Goal: Task Accomplishment & Management: Manage account settings

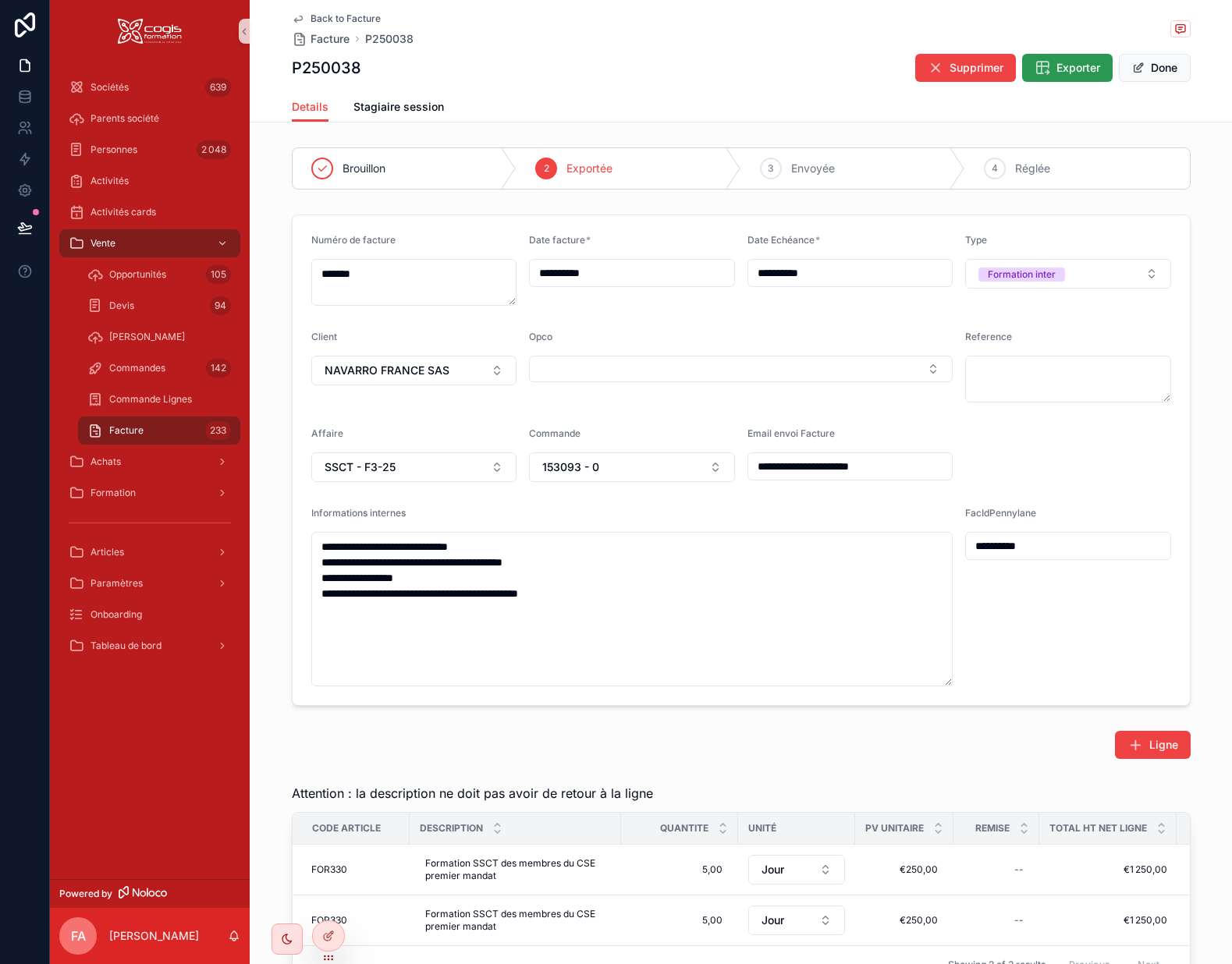
click at [1066, 66] on span "Exporter" at bounding box center [1078, 68] width 43 height 15
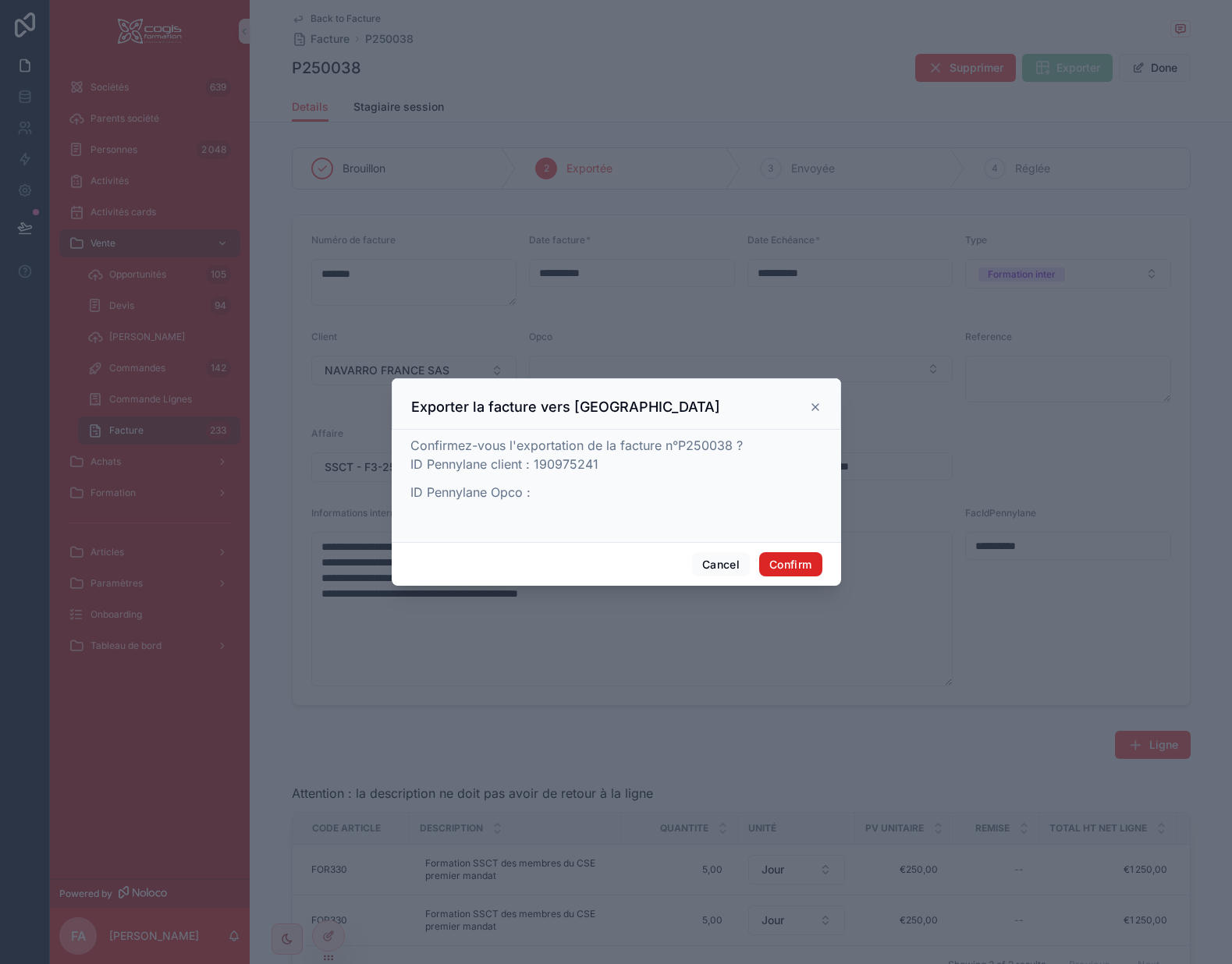
click at [789, 560] on button "Confirm" at bounding box center [790, 565] width 62 height 25
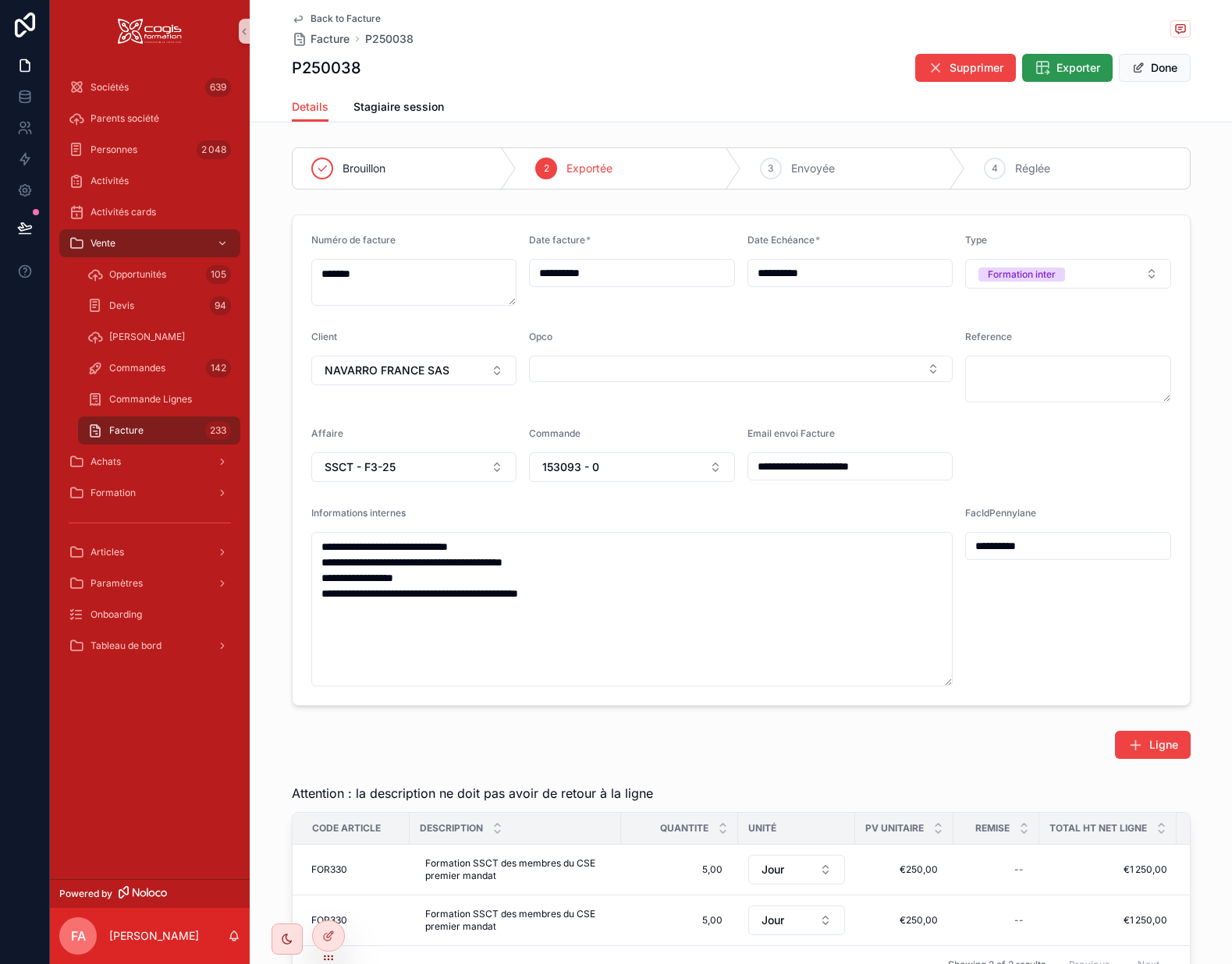
click at [1074, 70] on span "Exporter" at bounding box center [1078, 68] width 43 height 15
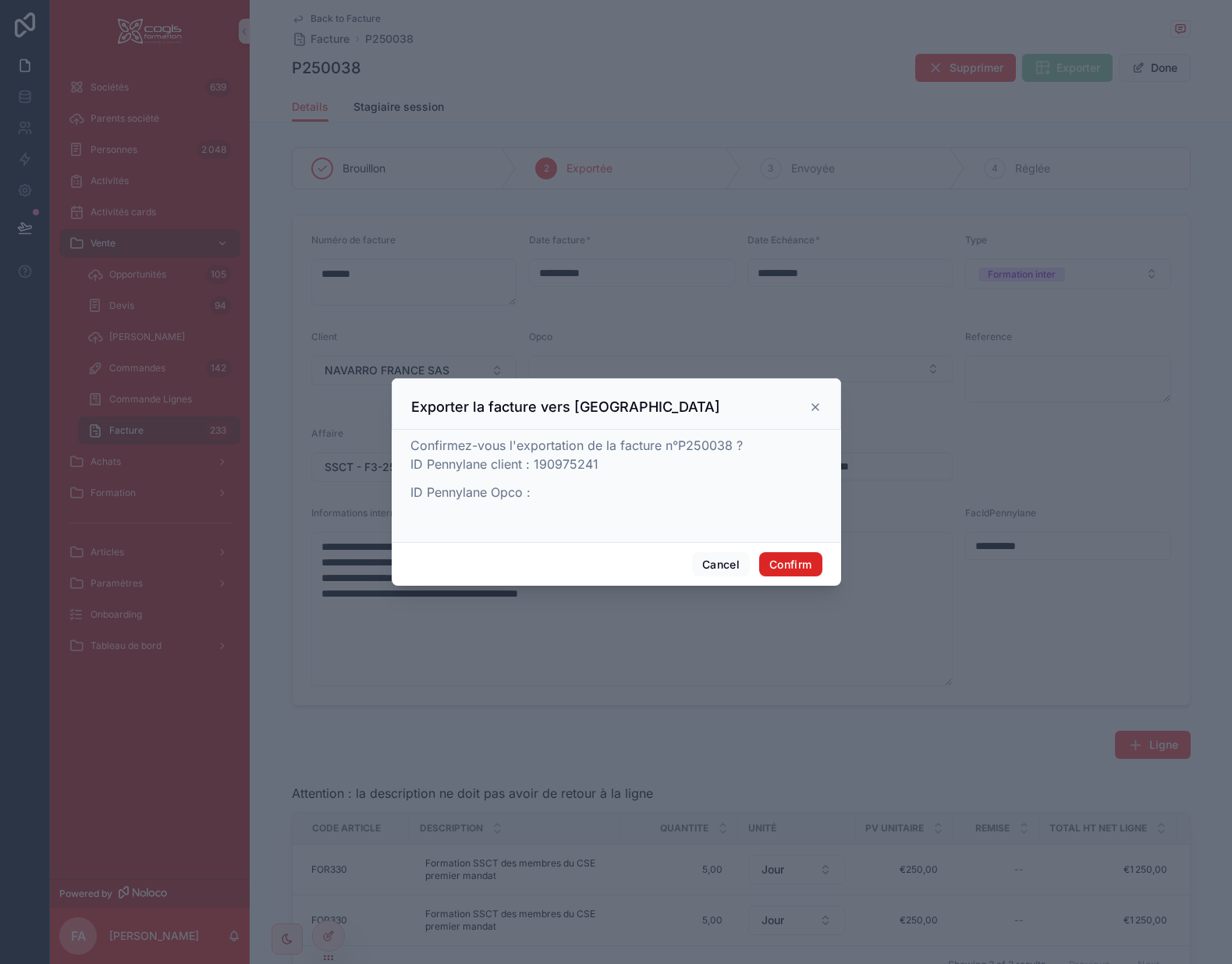
click at [792, 561] on button "Confirm" at bounding box center [790, 565] width 62 height 25
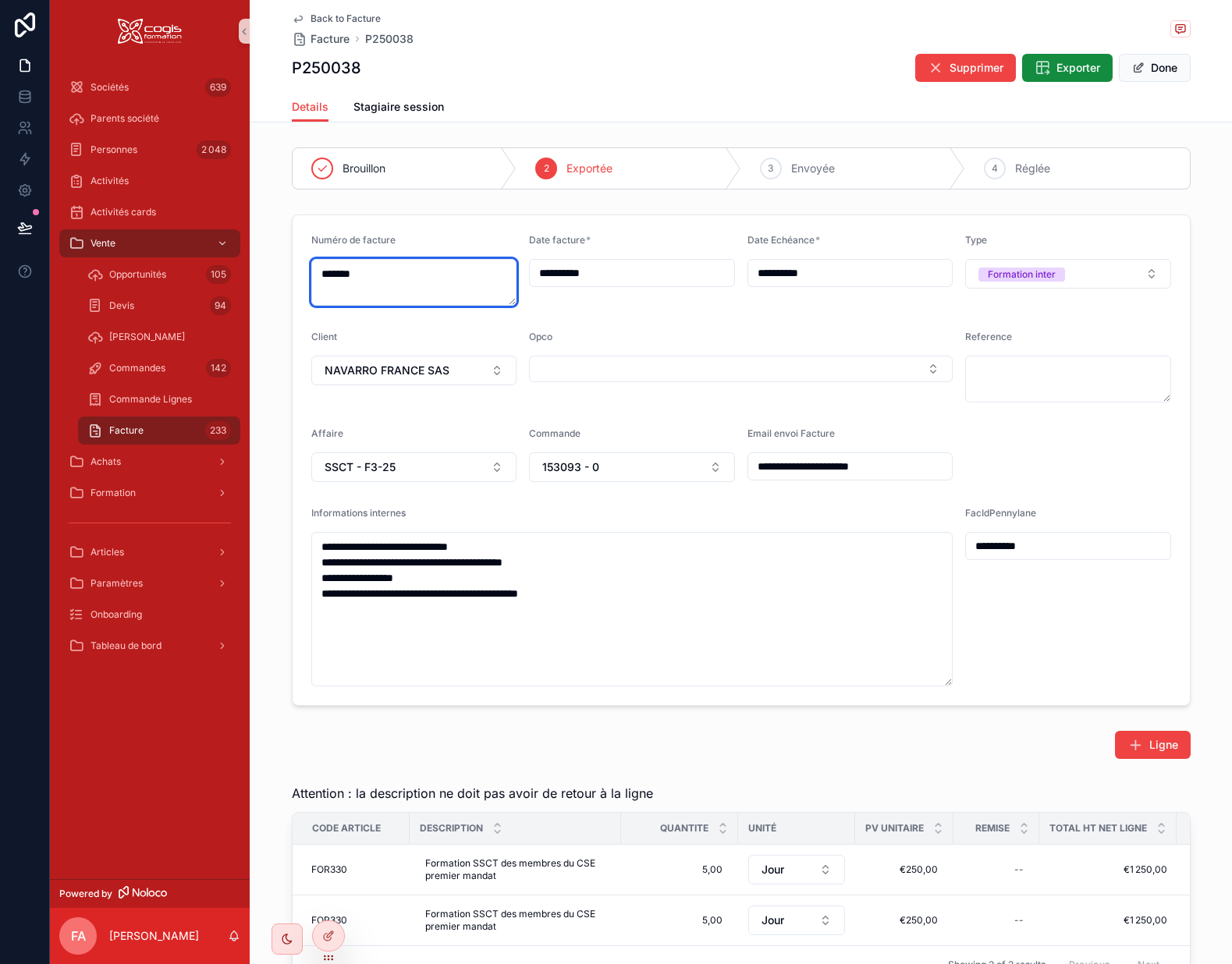
drag, startPoint x: 388, startPoint y: 281, endPoint x: 283, endPoint y: 278, distance: 105.0
click at [283, 278] on div "**********" at bounding box center [741, 460] width 982 height 504
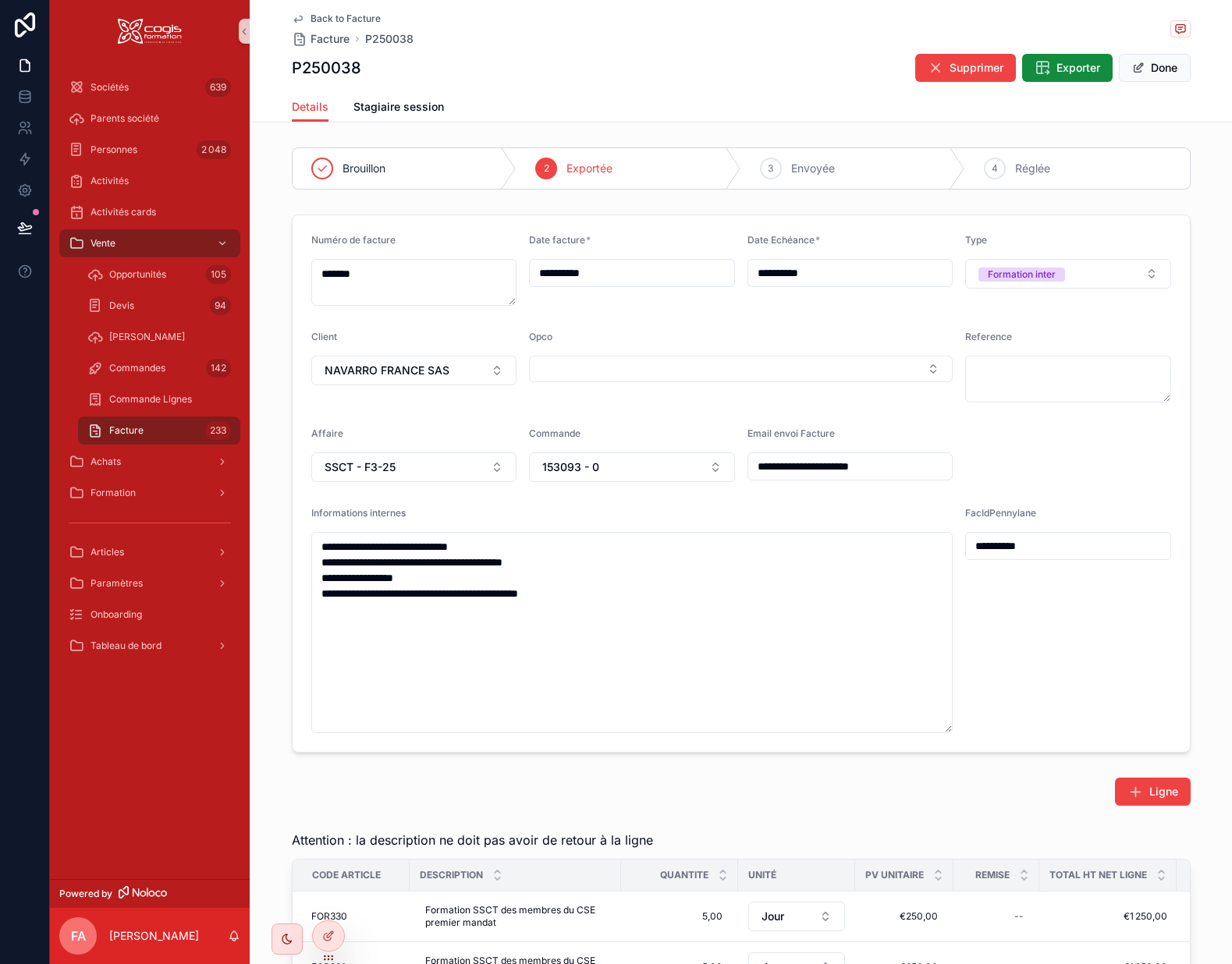
drag, startPoint x: 279, startPoint y: 376, endPoint x: 248, endPoint y: 376, distance: 31.0
click at [279, 376] on div "**********" at bounding box center [741, 484] width 982 height 551
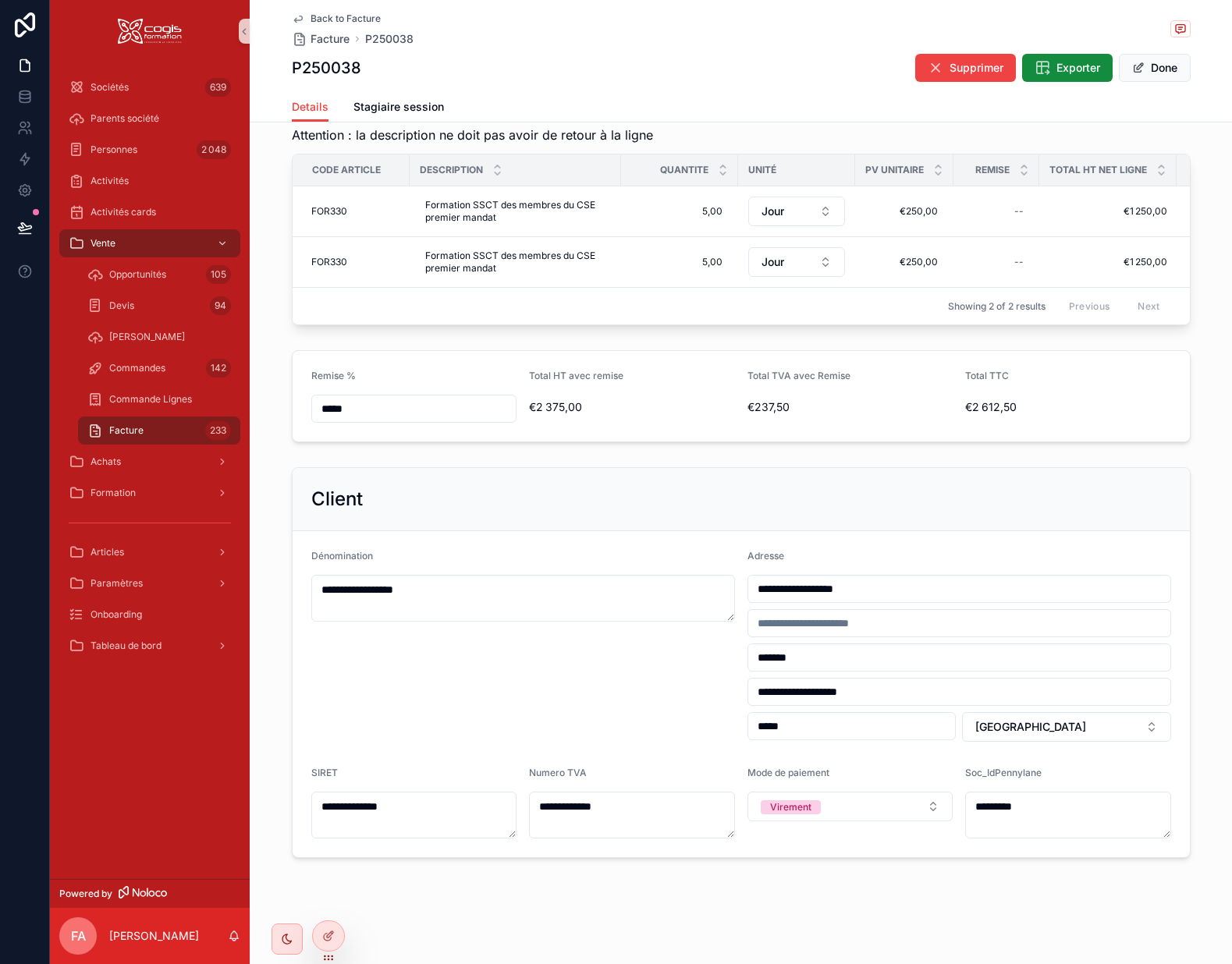
scroll to position [717, 0]
click at [1066, 65] on span "Exporter" at bounding box center [1078, 68] width 43 height 15
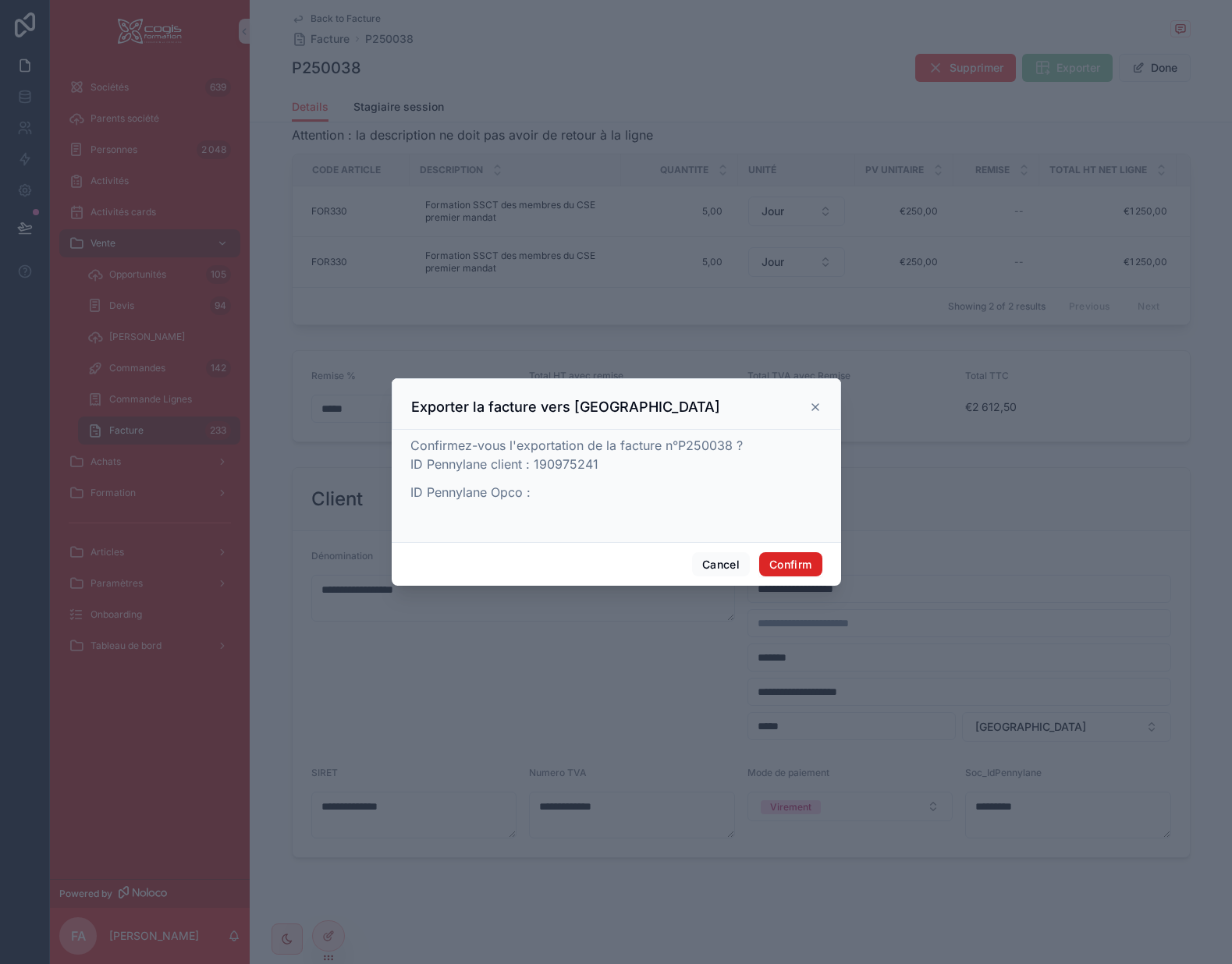
click at [785, 567] on button "Confirm" at bounding box center [790, 565] width 62 height 25
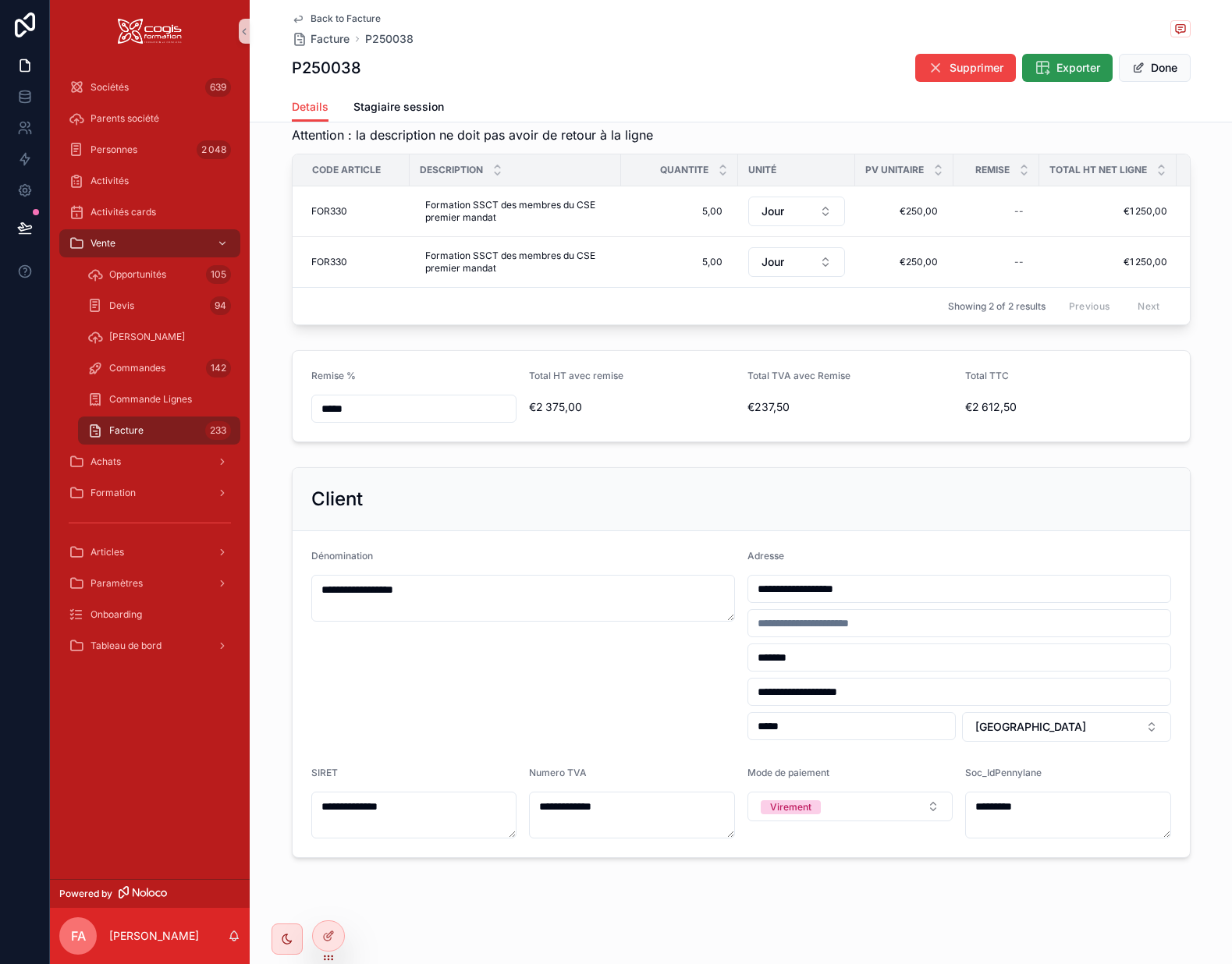
click at [1069, 60] on span "Exporter" at bounding box center [1078, 68] width 43 height 15
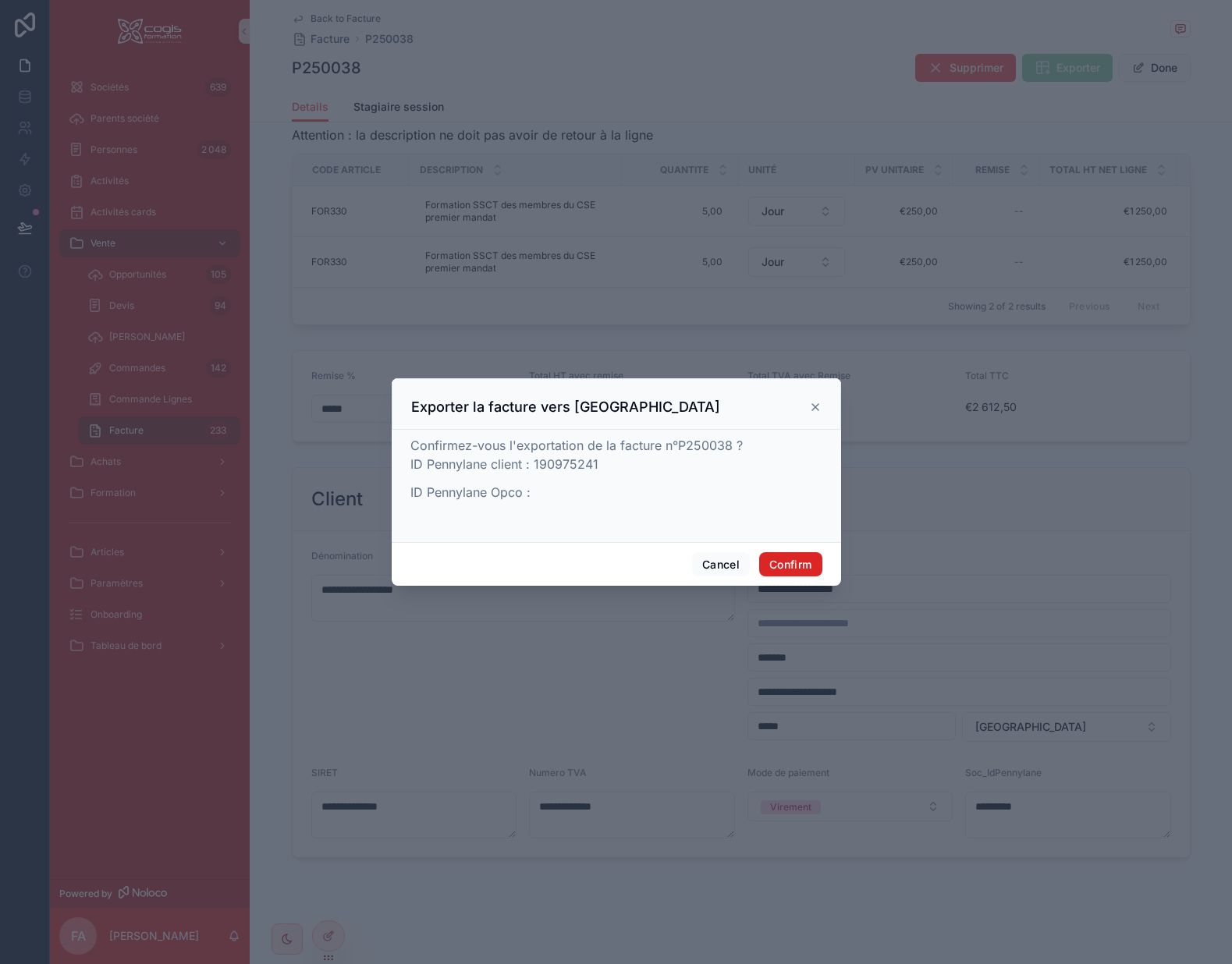
click at [784, 561] on button "Confirm" at bounding box center [790, 565] width 62 height 25
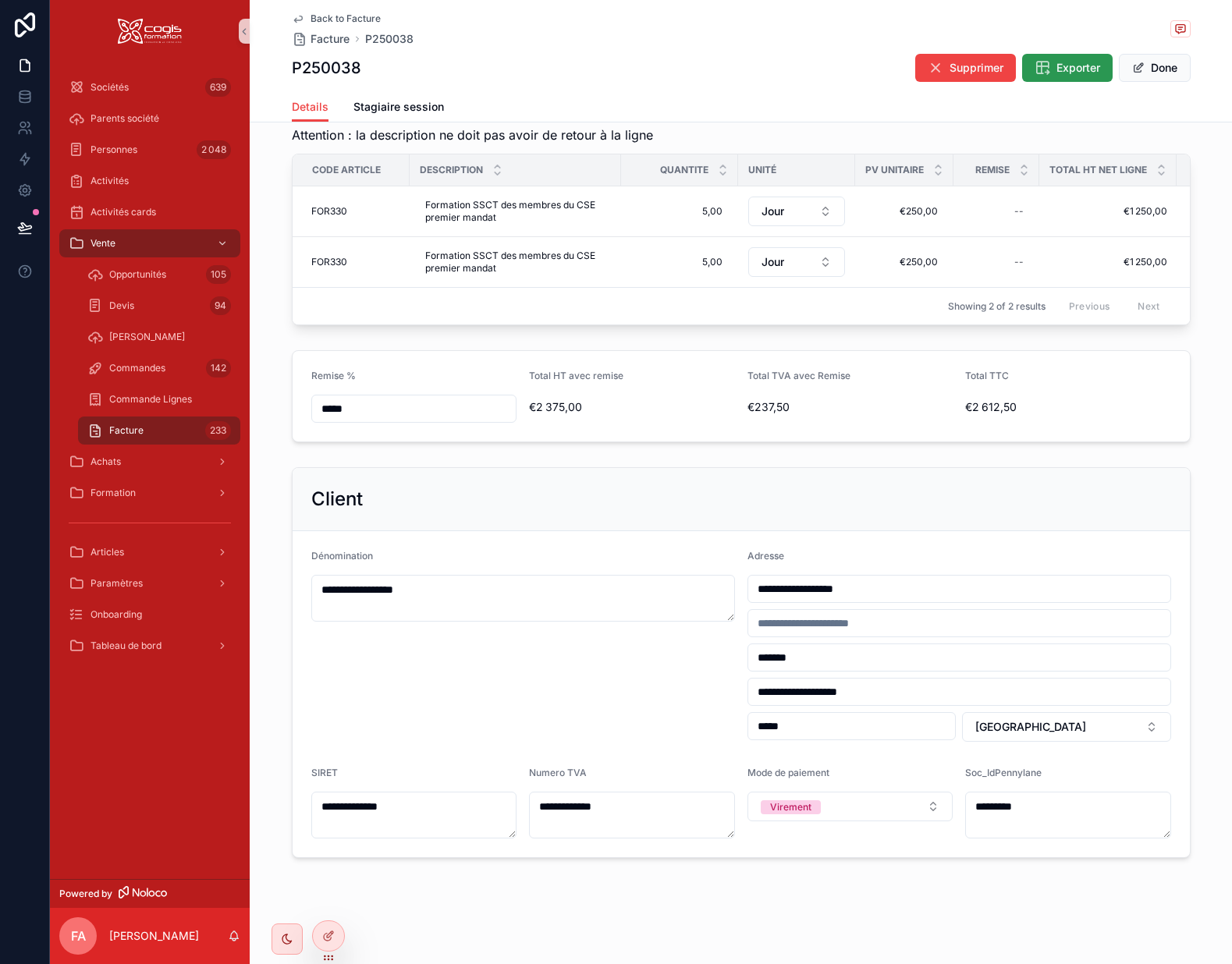
click at [1064, 69] on span "Exporter" at bounding box center [1078, 68] width 43 height 15
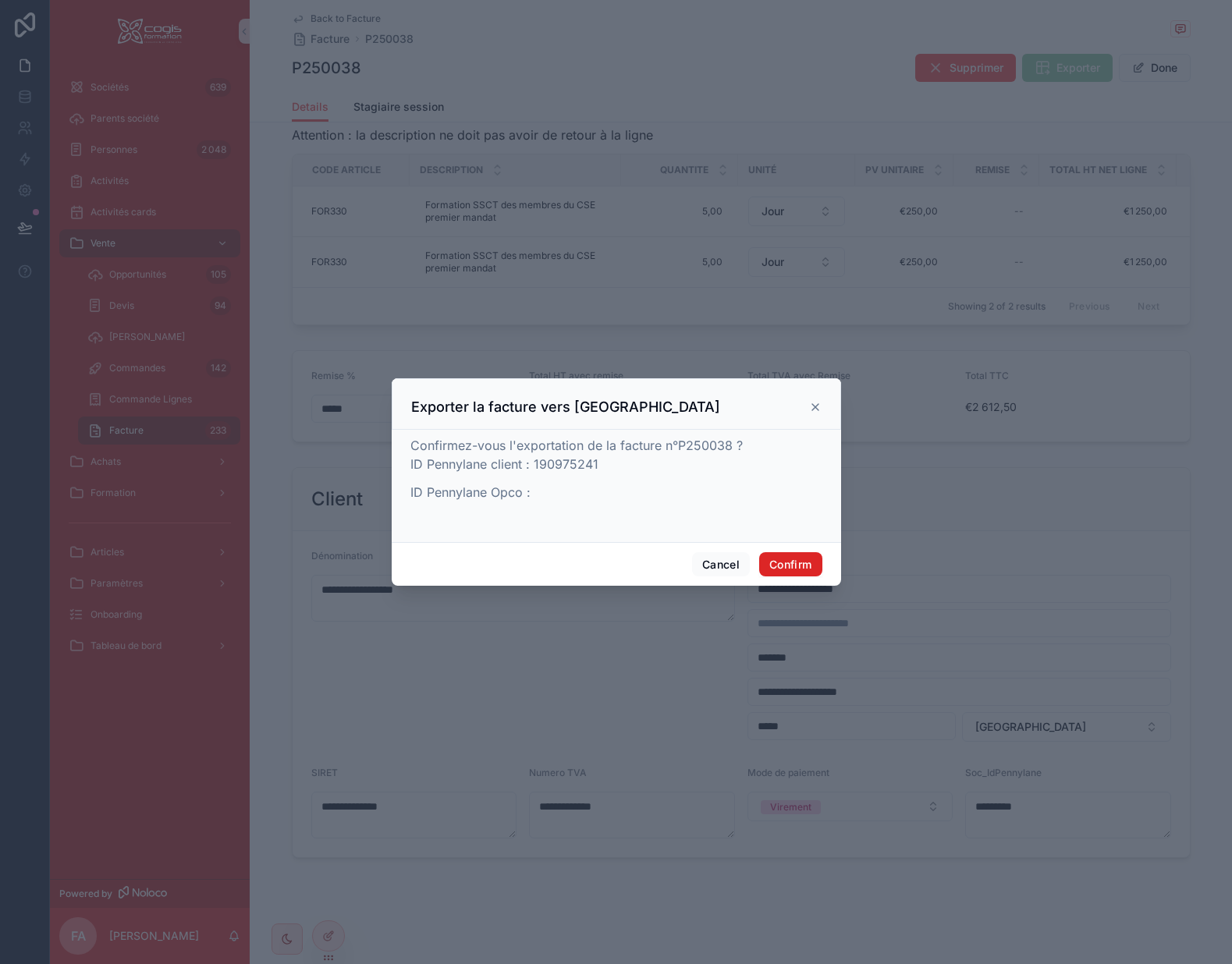
click at [794, 567] on button "Confirm" at bounding box center [790, 565] width 62 height 25
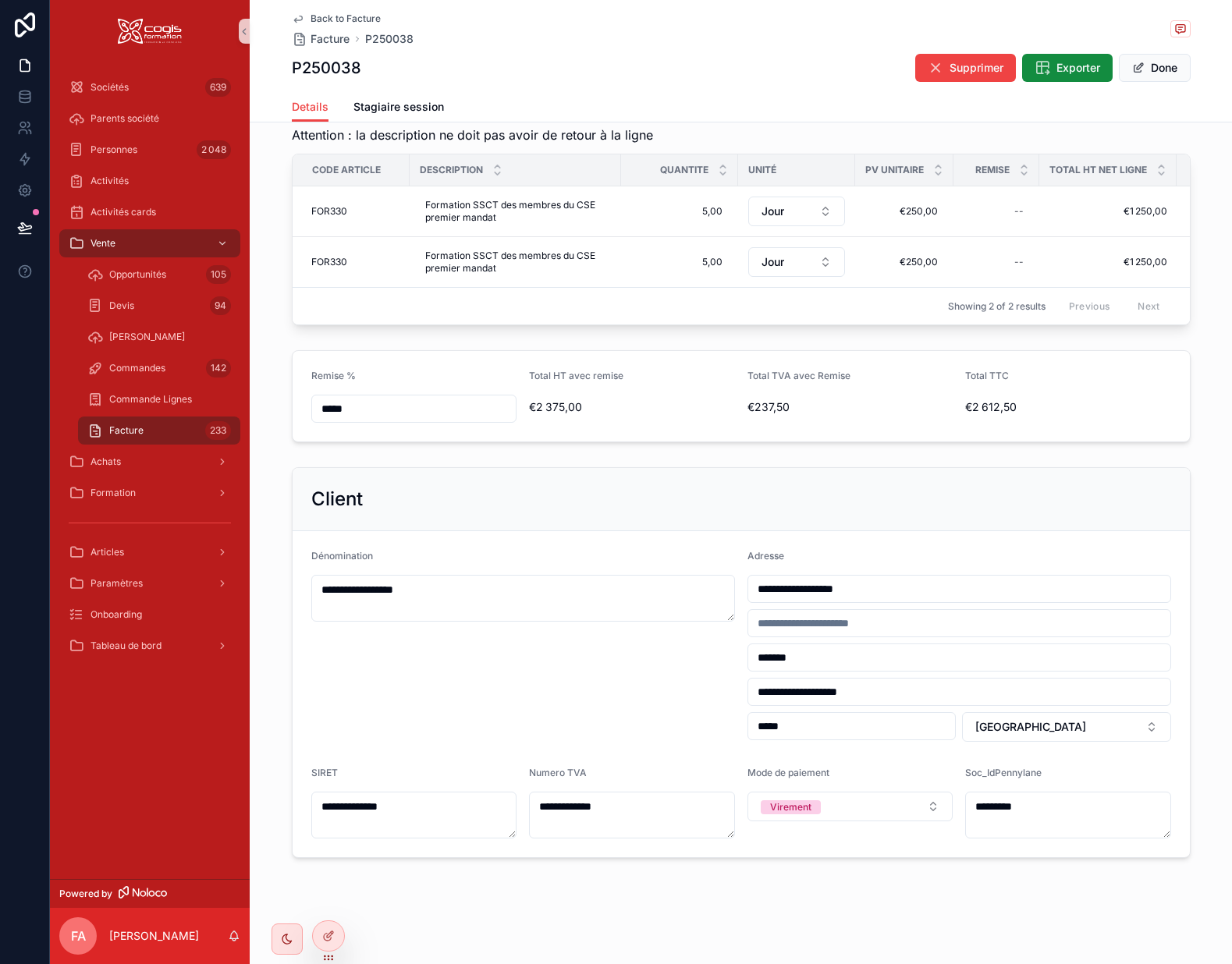
type input "**********"
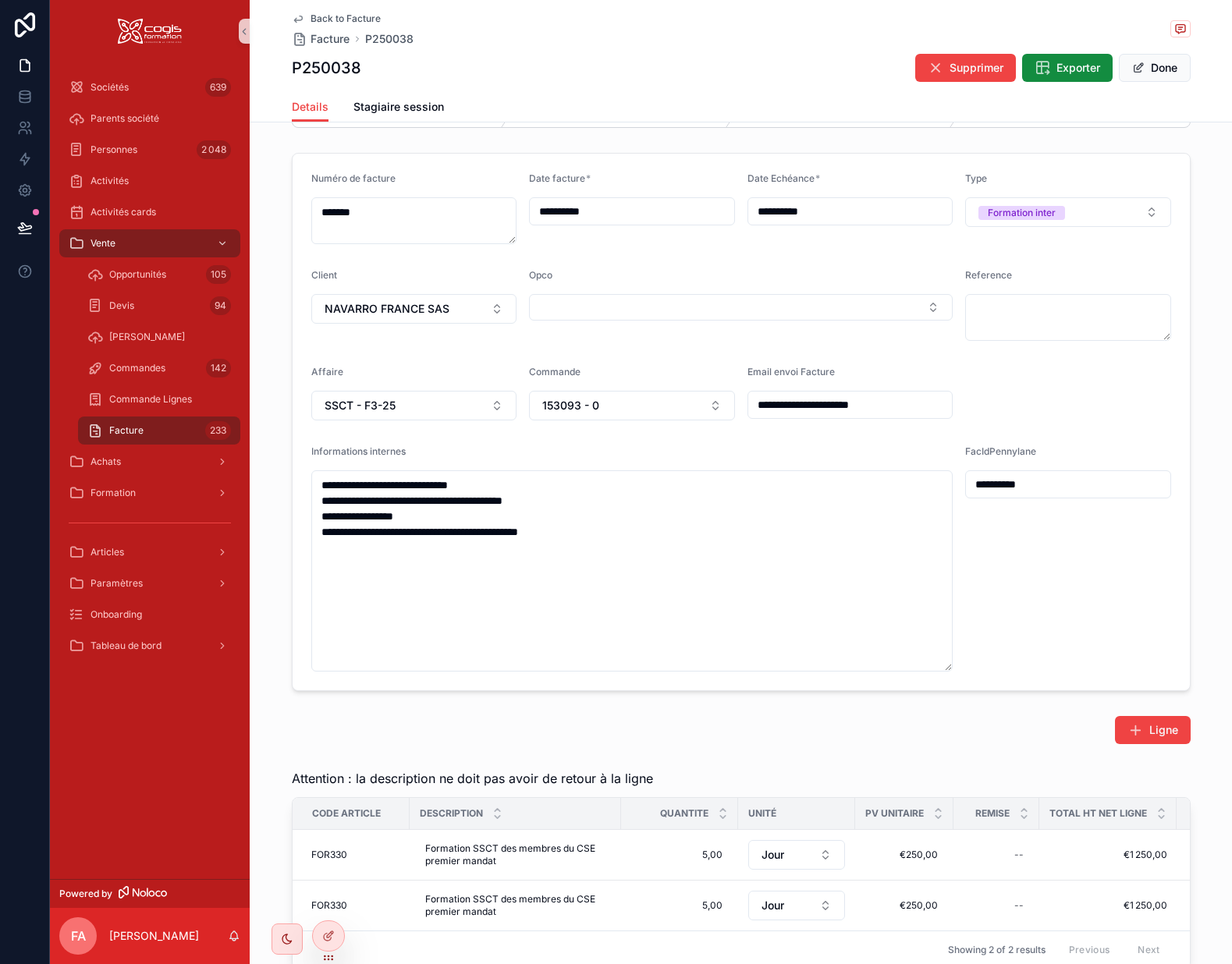
scroll to position [14, 0]
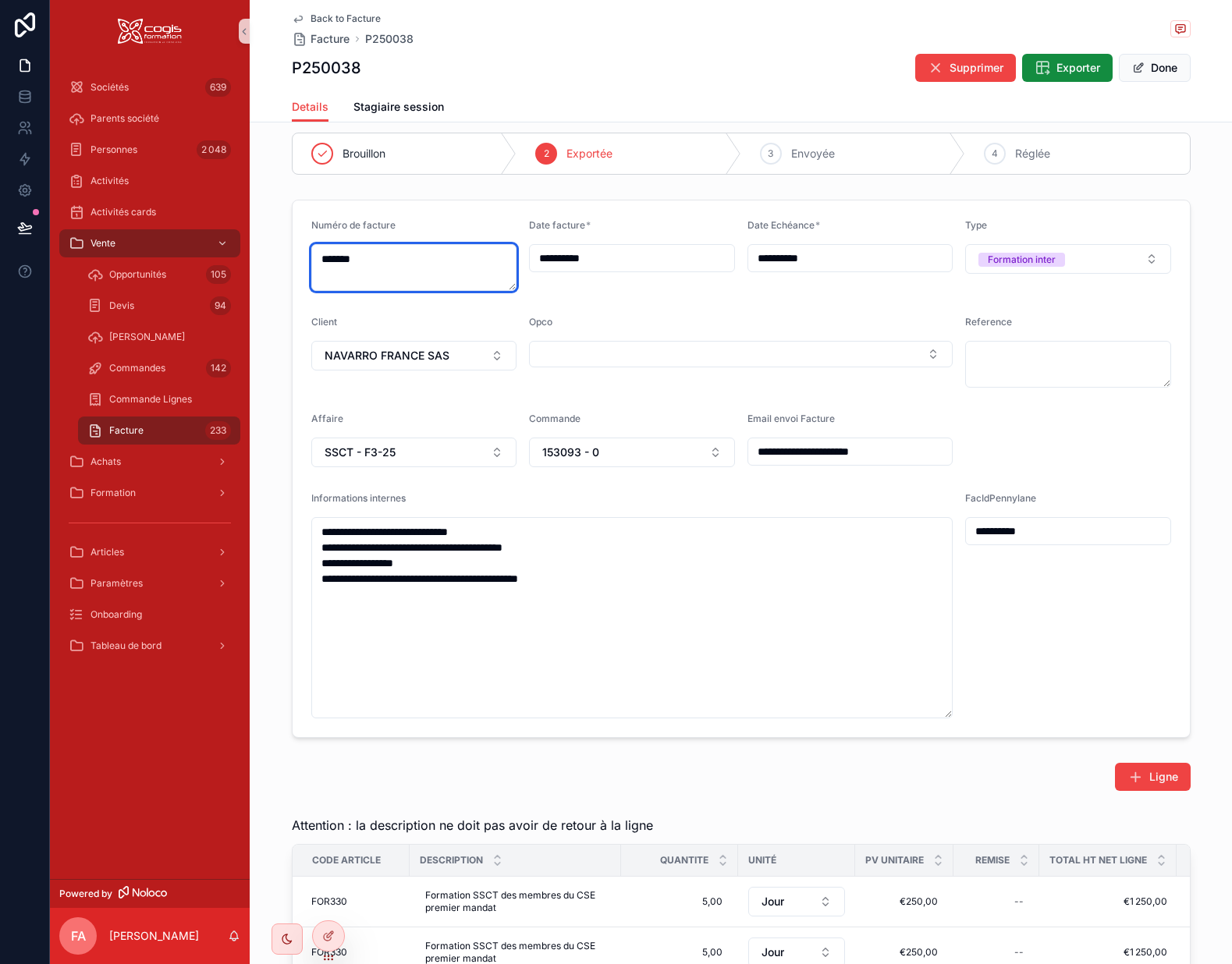
drag, startPoint x: 391, startPoint y: 262, endPoint x: 289, endPoint y: 255, distance: 102.2
click at [292, 255] on form "**********" at bounding box center [741, 468] width 897 height 537
paste textarea "******"
type textarea "**********"
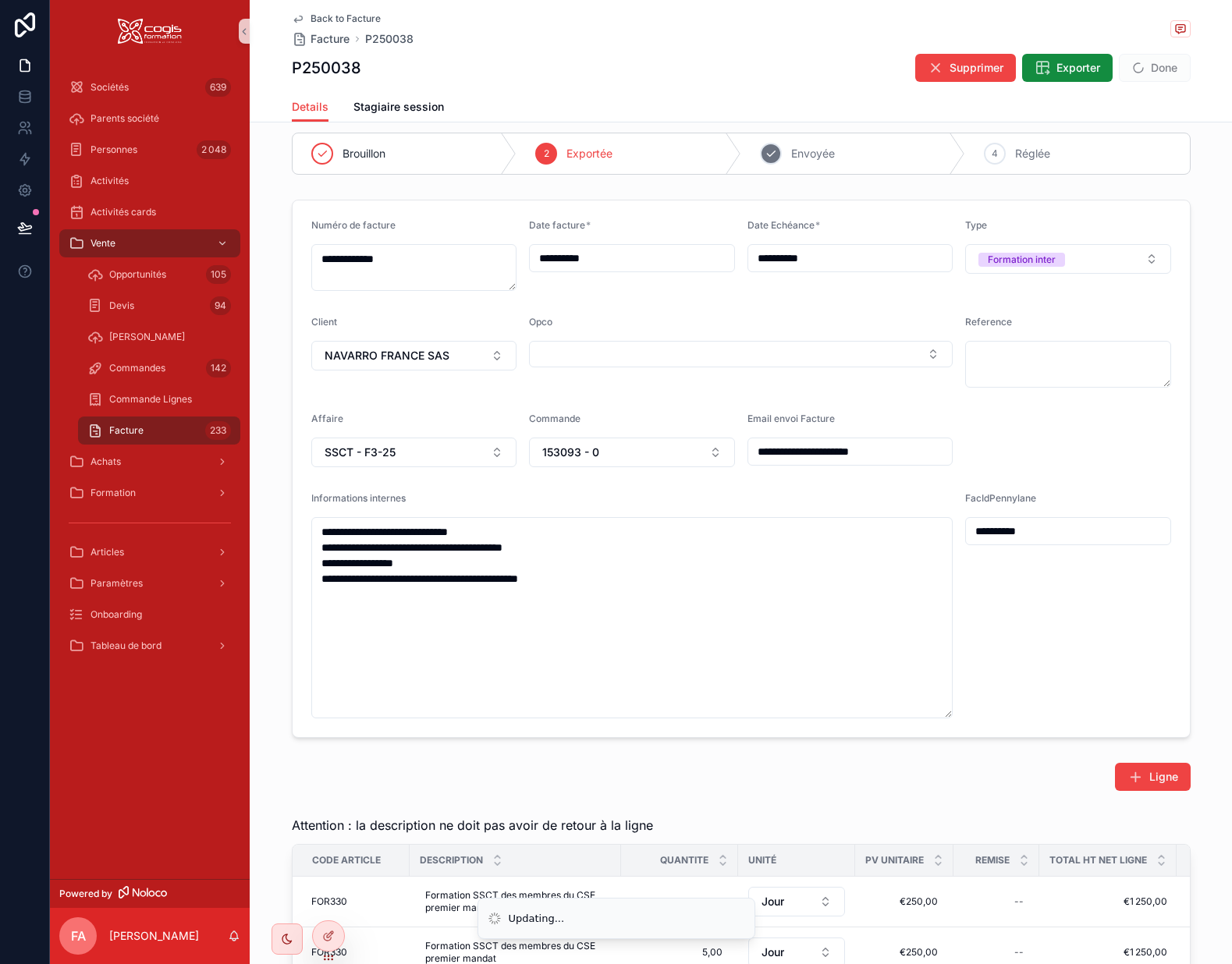
click at [835, 153] on div "3 Envoyée" at bounding box center [853, 153] width 225 height 41
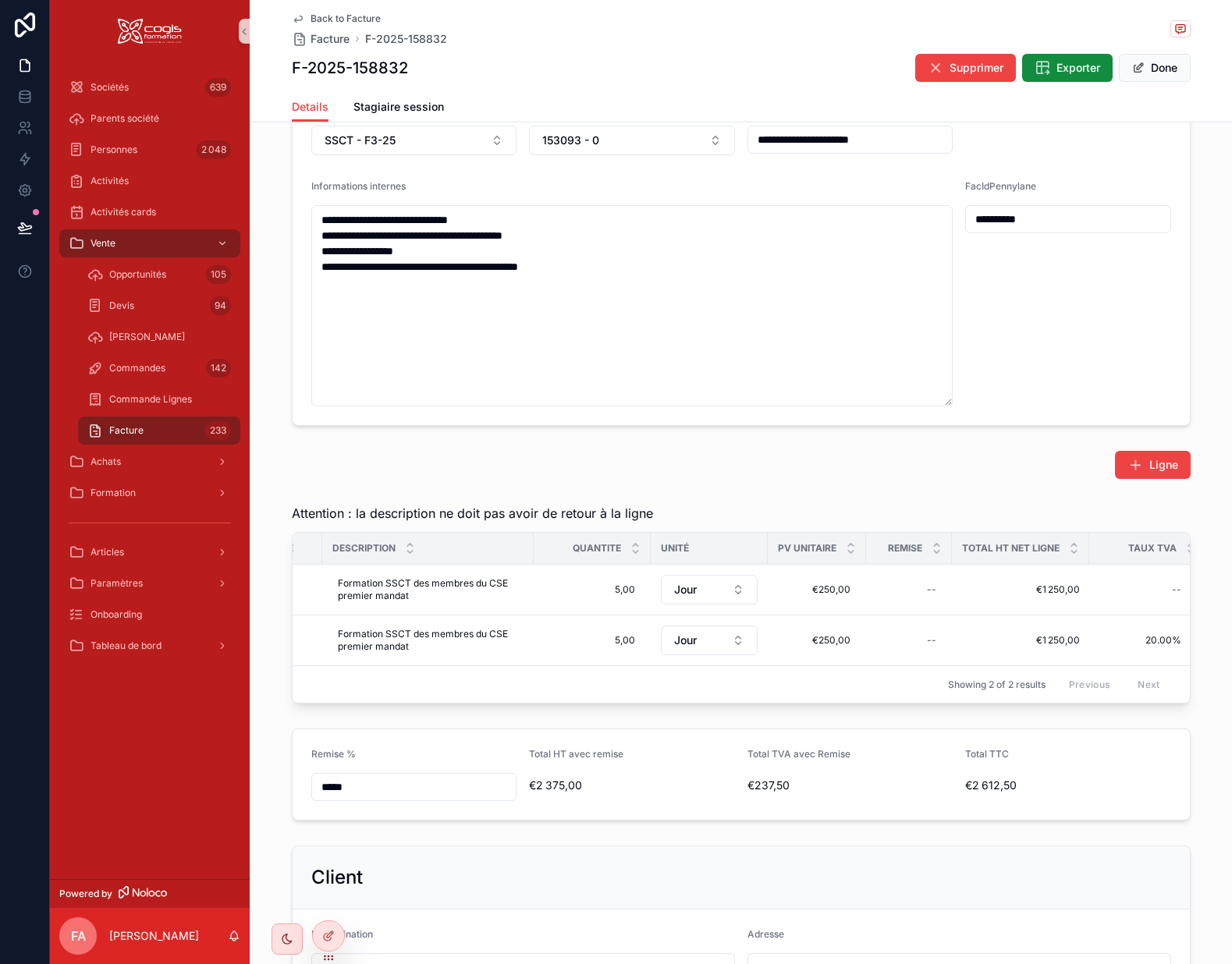
scroll to position [0, 106]
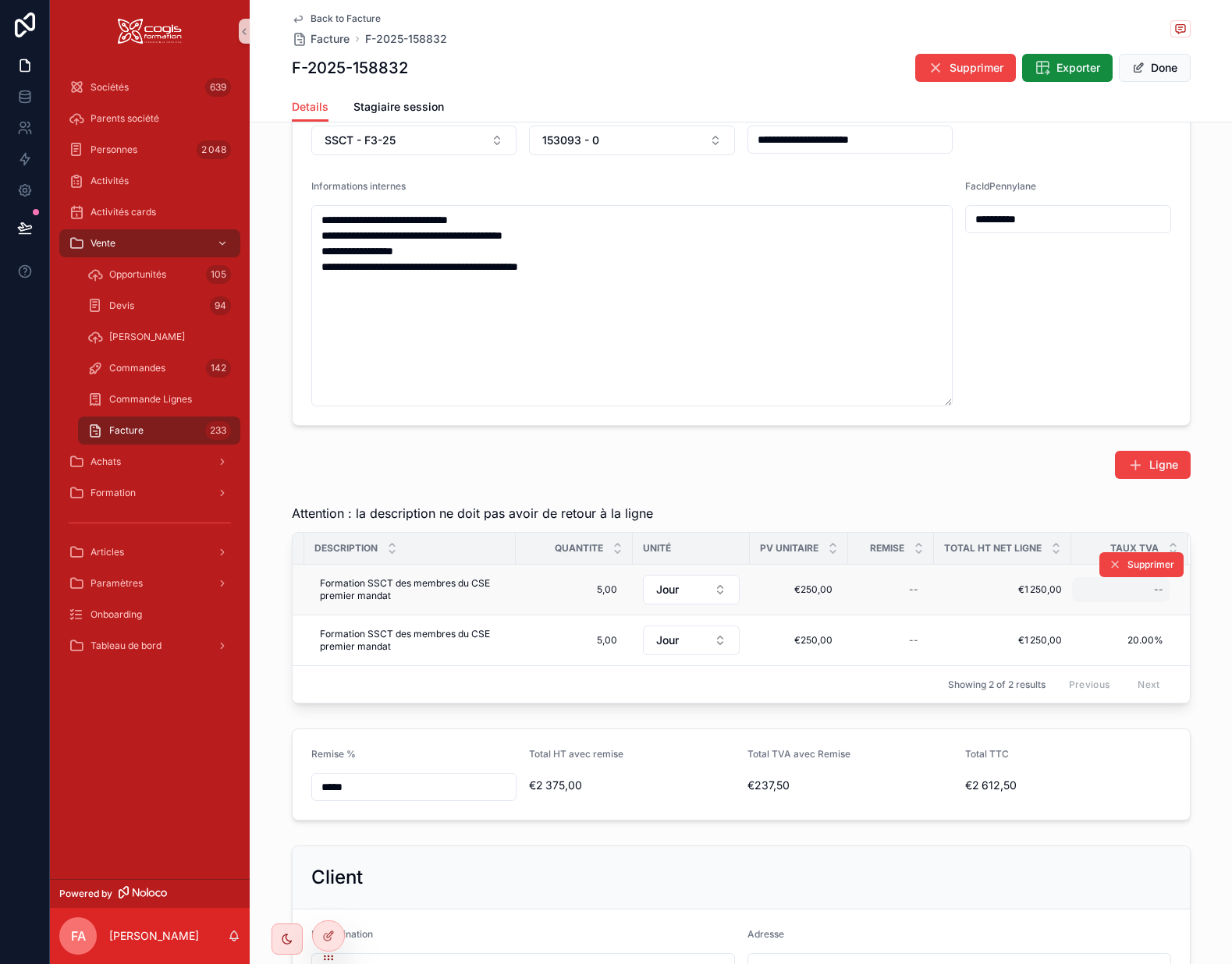
click at [1142, 591] on div "--" at bounding box center [1121, 590] width 97 height 25
type input "******"
click at [1141, 607] on icon "scrollable content" at bounding box center [1140, 611] width 13 height 13
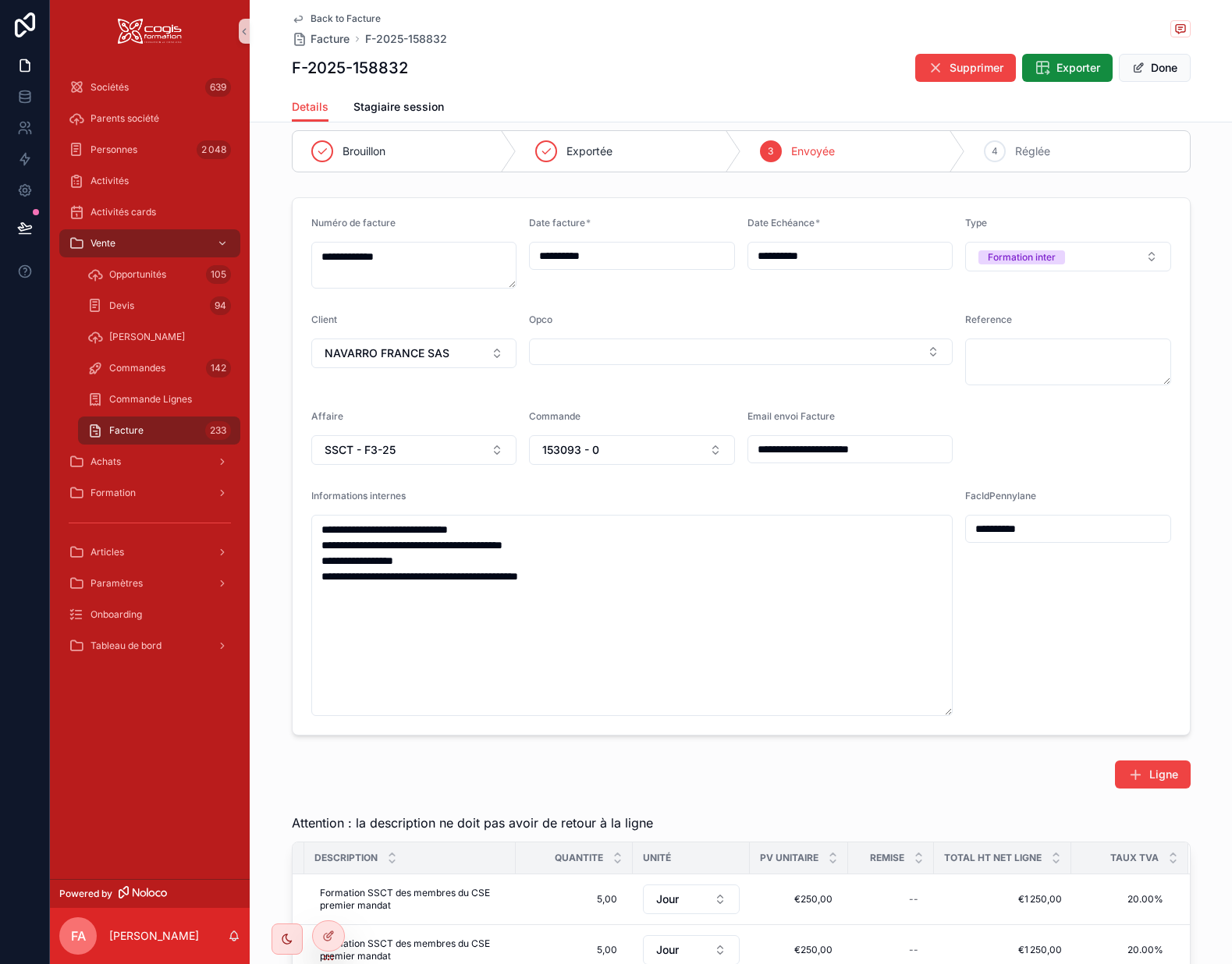
scroll to position [0, 0]
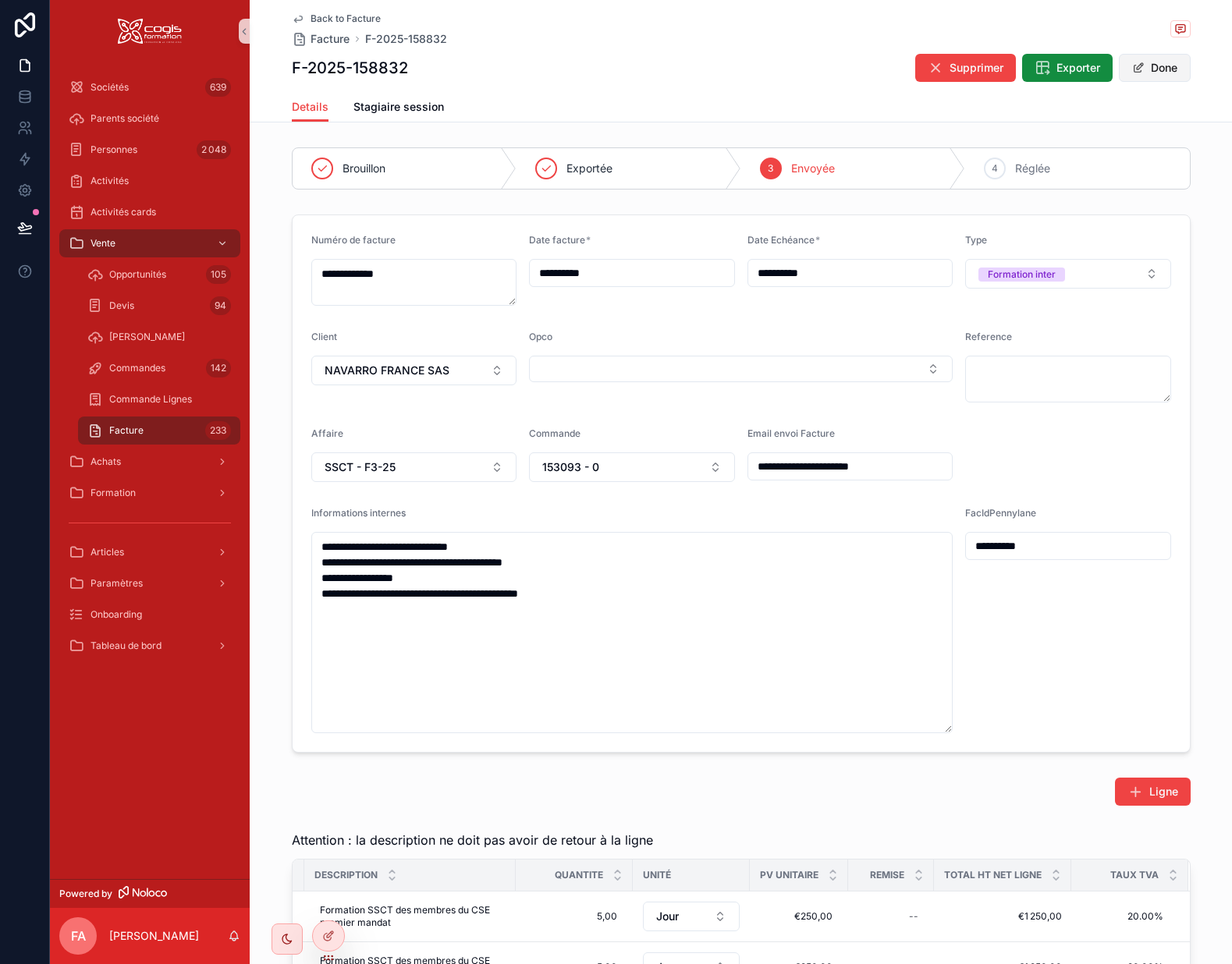
click at [1150, 76] on button "Done" at bounding box center [1155, 68] width 72 height 28
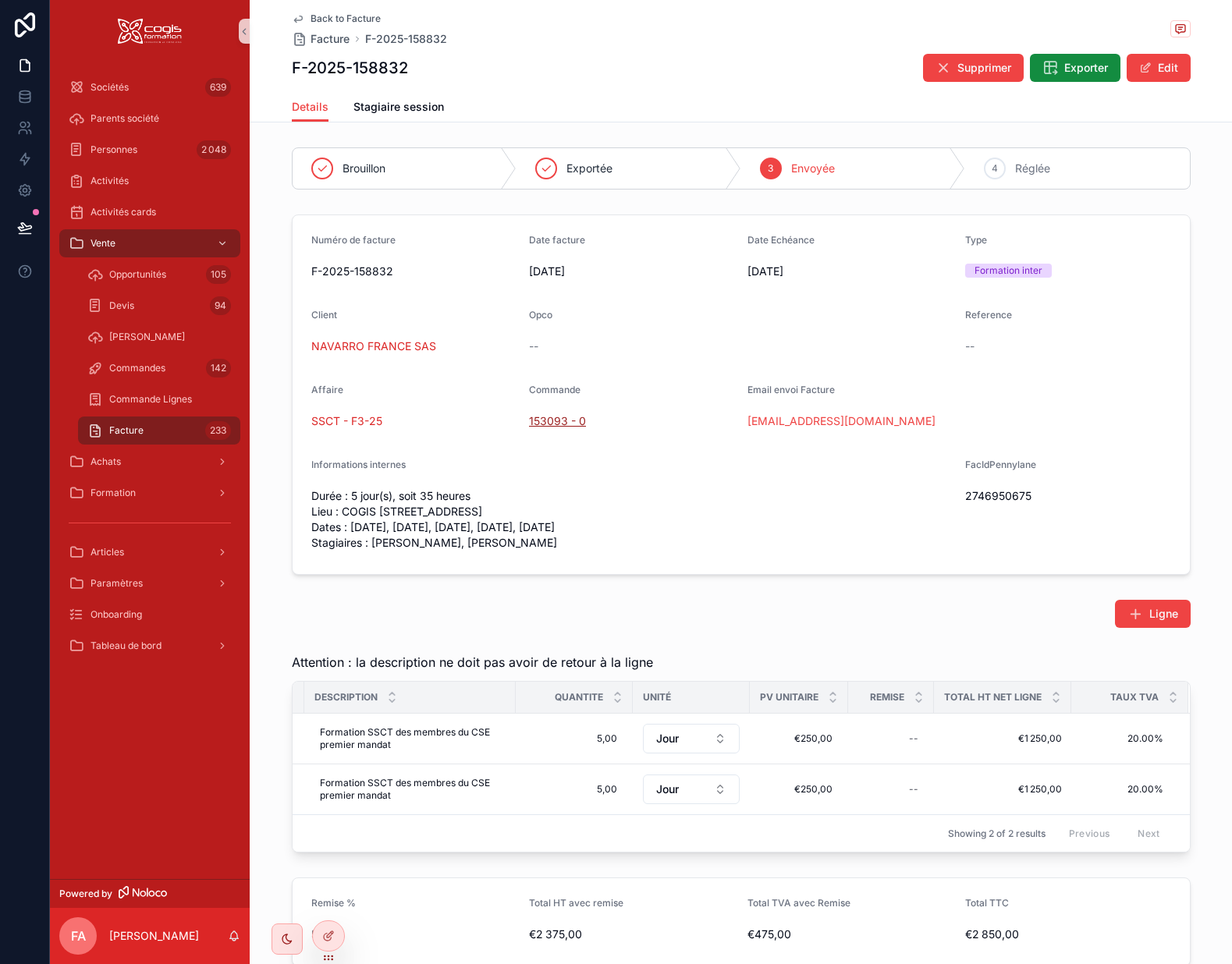
click at [536, 423] on span "153093 - 0" at bounding box center [557, 421] width 57 height 15
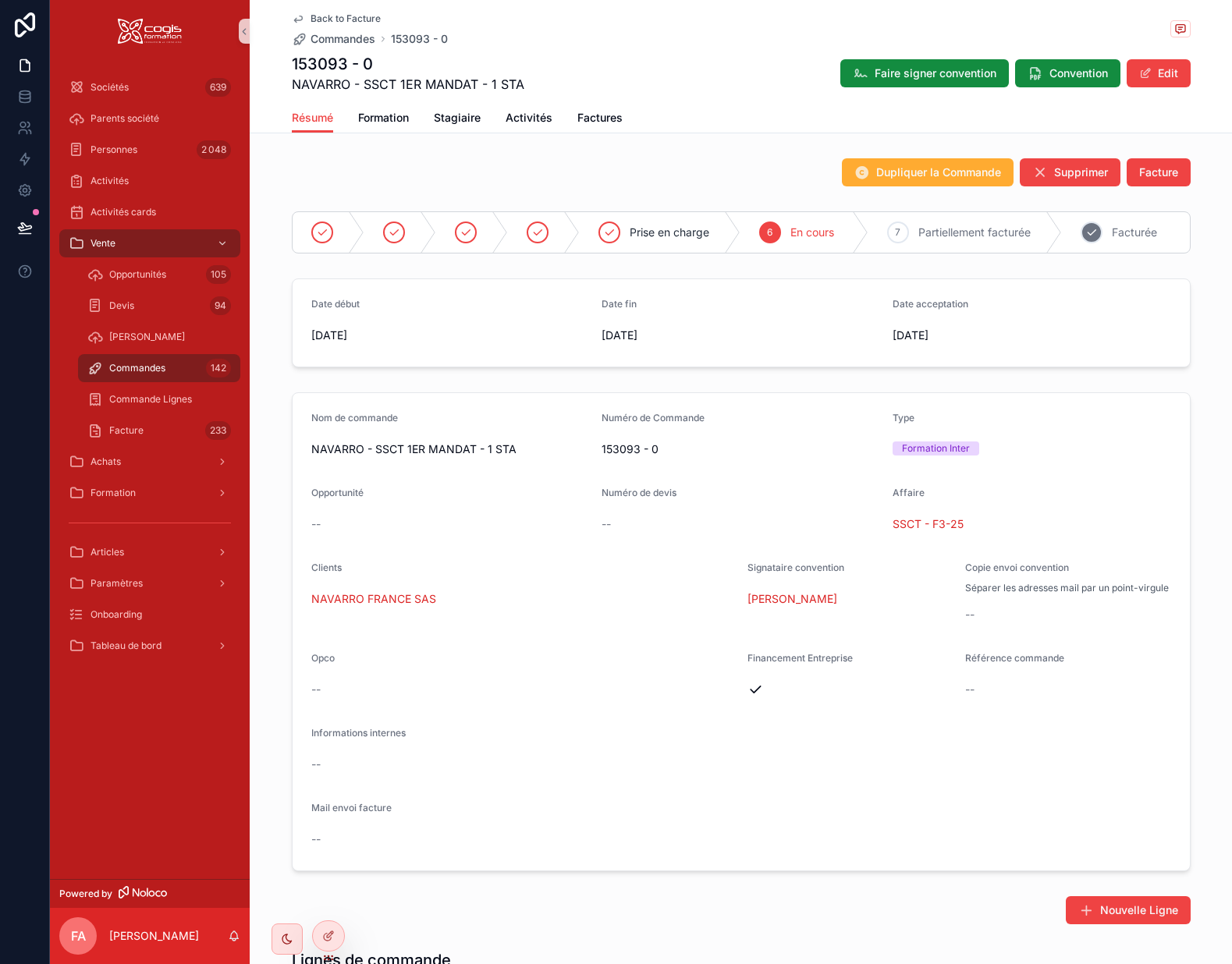
click at [1125, 227] on span "Facturée" at bounding box center [1135, 232] width 45 height 15
click at [935, 521] on span "SSCT - F3-25" at bounding box center [928, 524] width 71 height 15
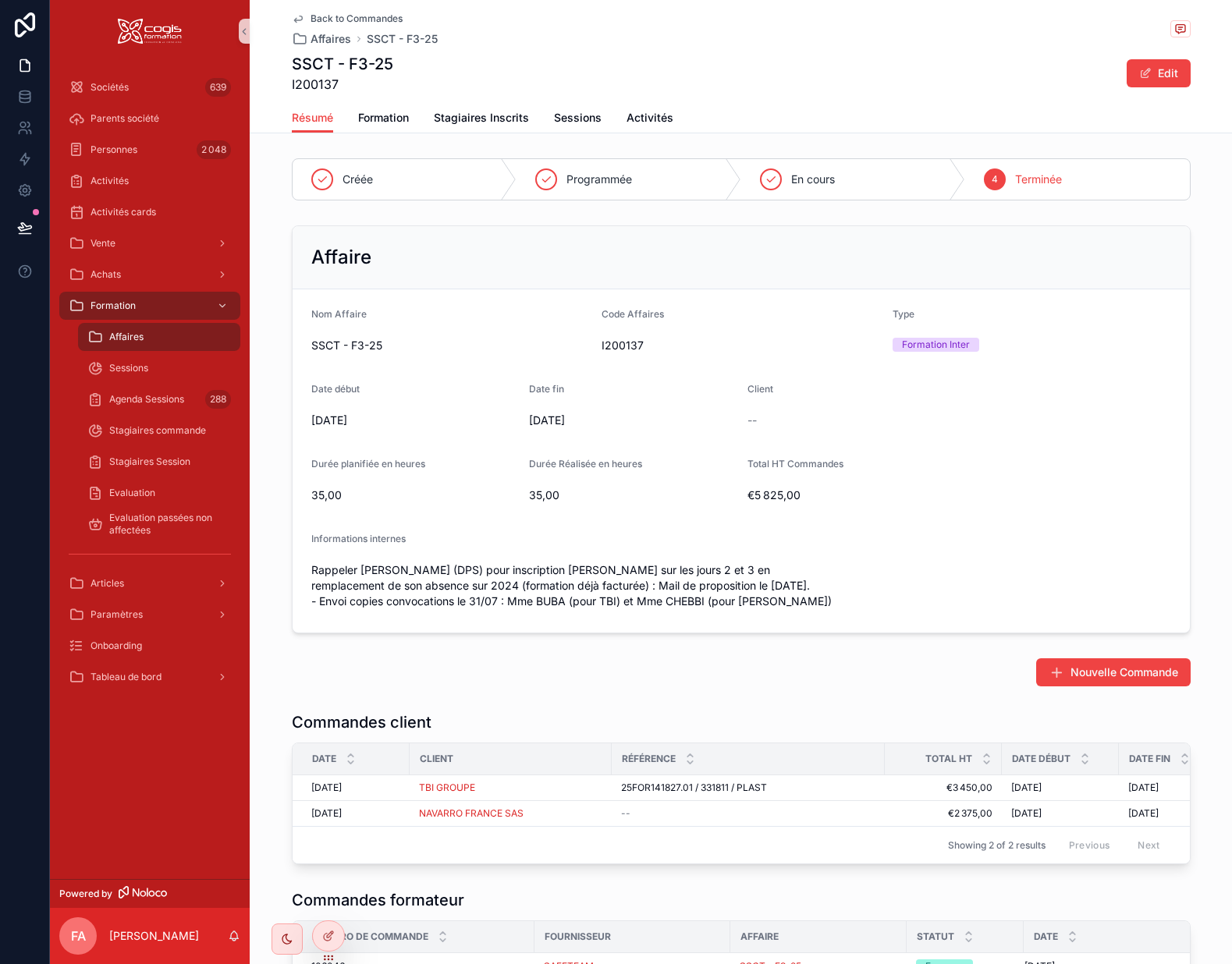
click at [294, 16] on icon "scrollable content" at bounding box center [298, 19] width 8 height 6
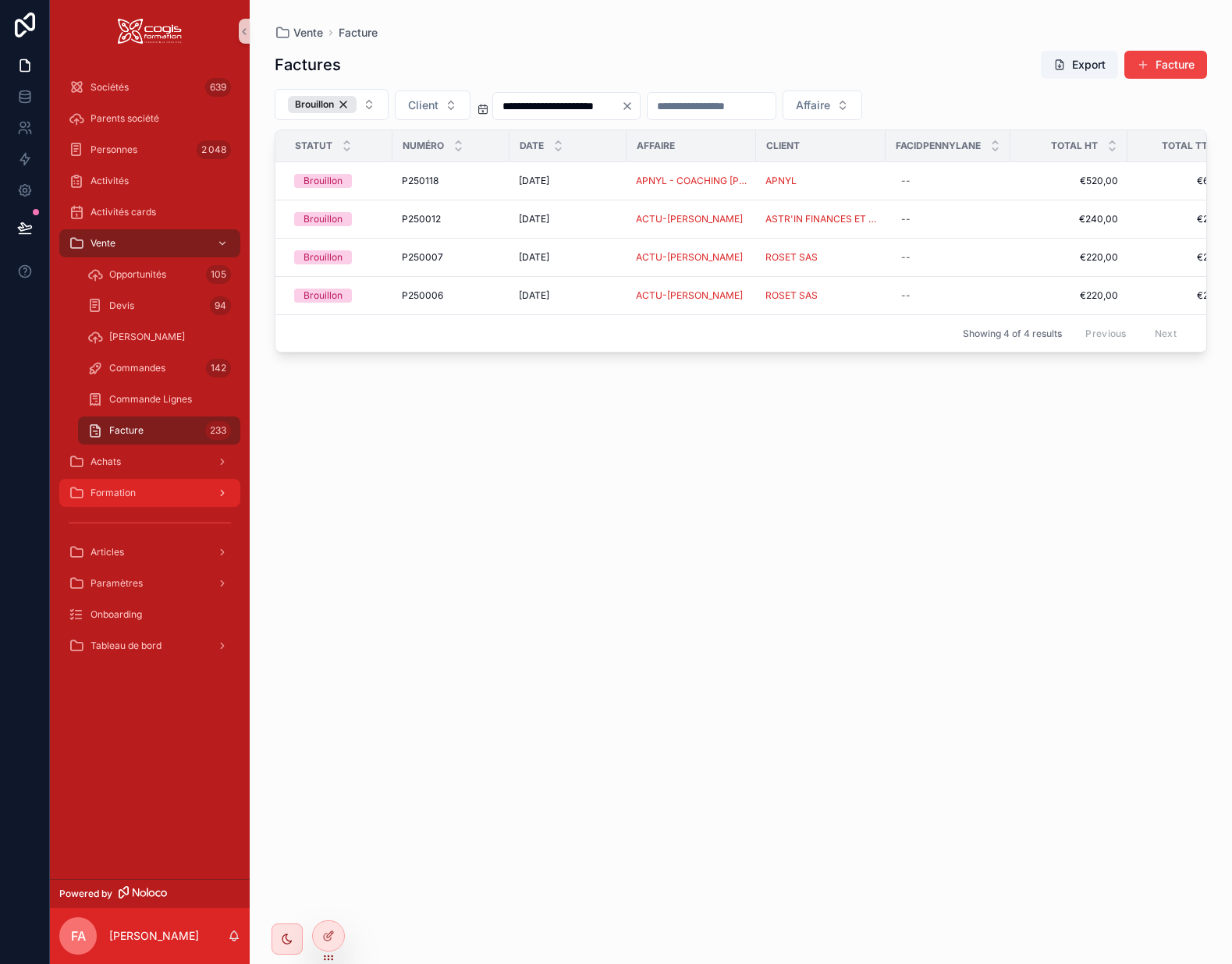
click at [134, 492] on span "Formation" at bounding box center [113, 493] width 45 height 13
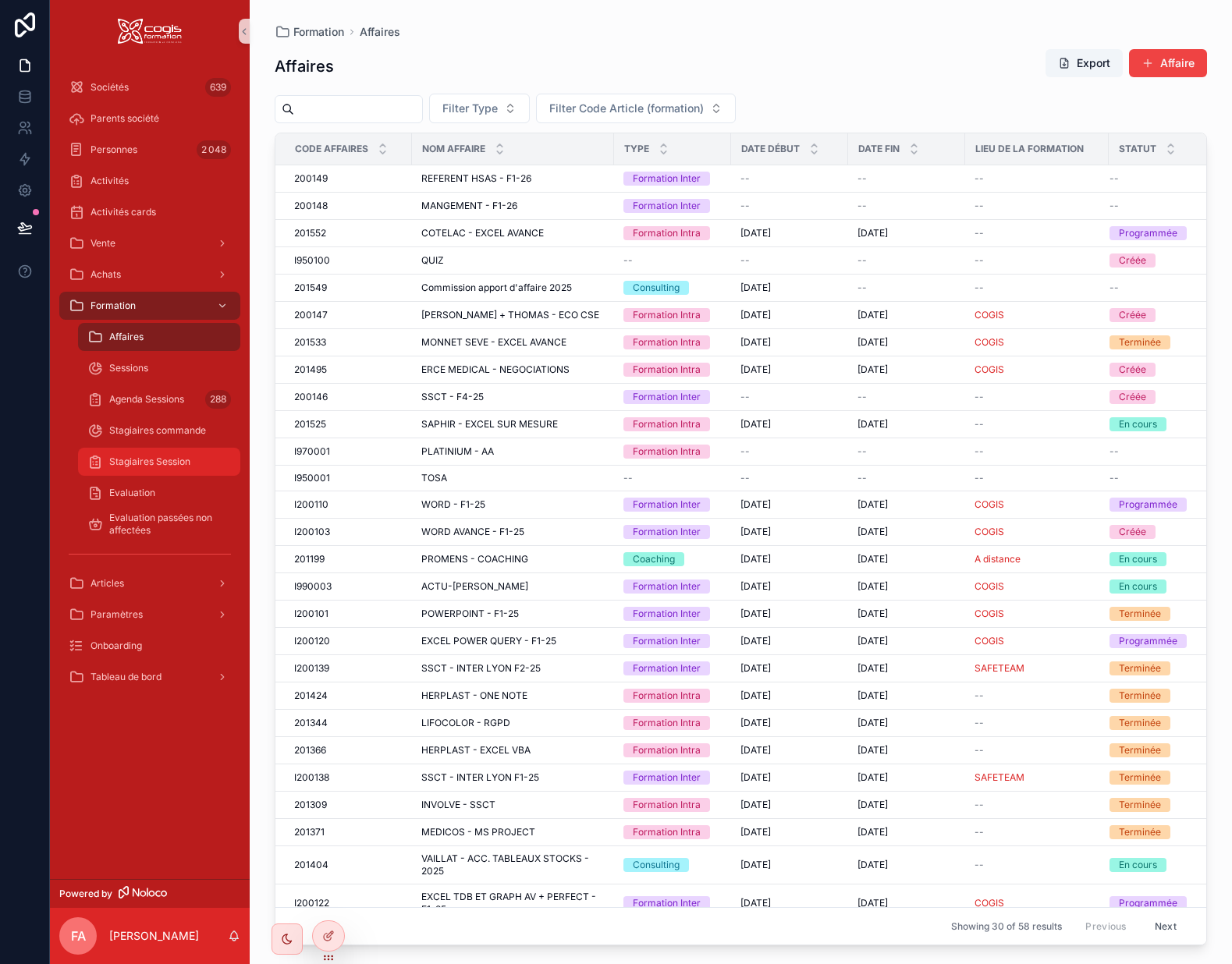
click at [157, 461] on span "Stagiaires Session" at bounding box center [150, 462] width 81 height 13
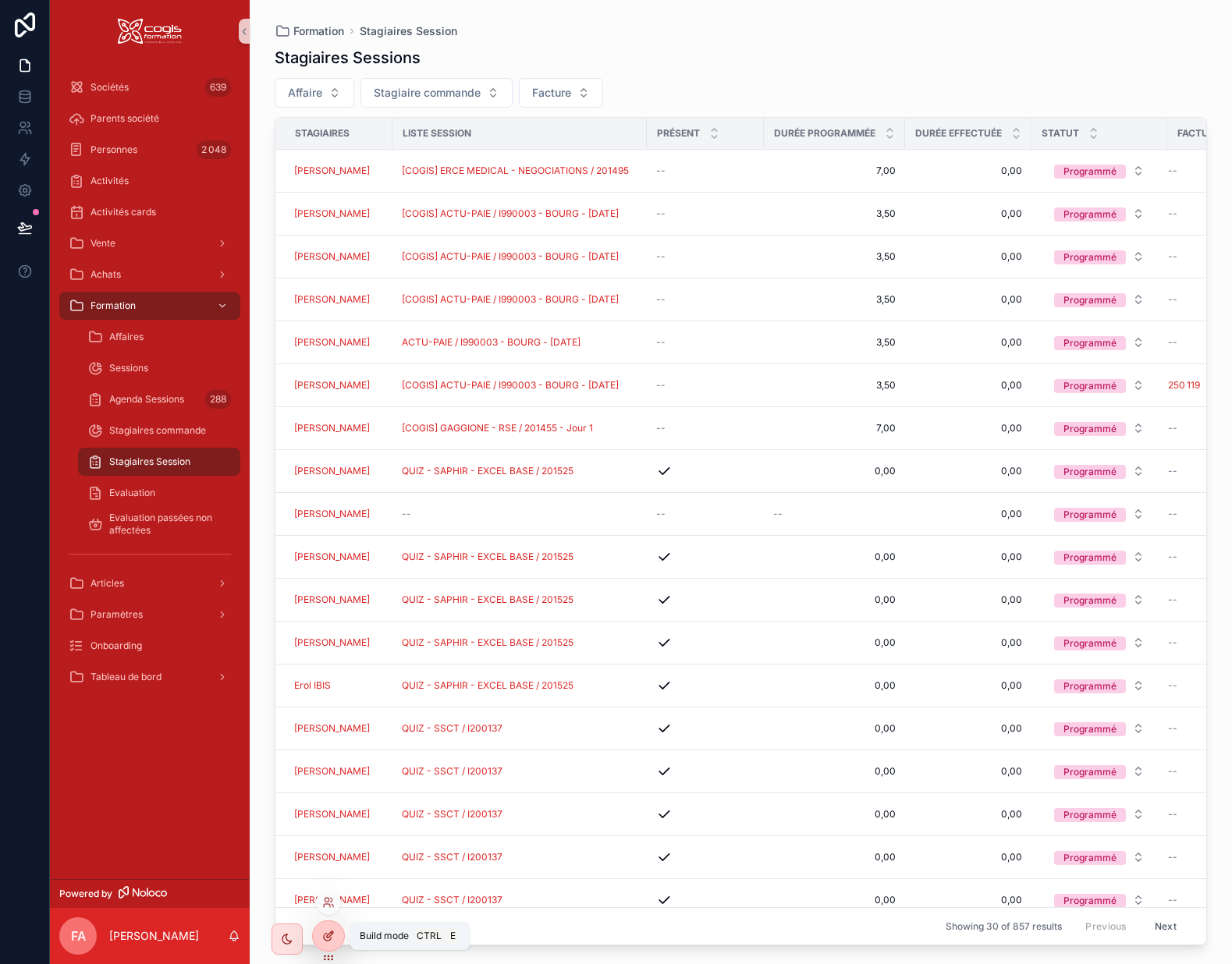
click at [329, 937] on icon at bounding box center [329, 936] width 13 height 13
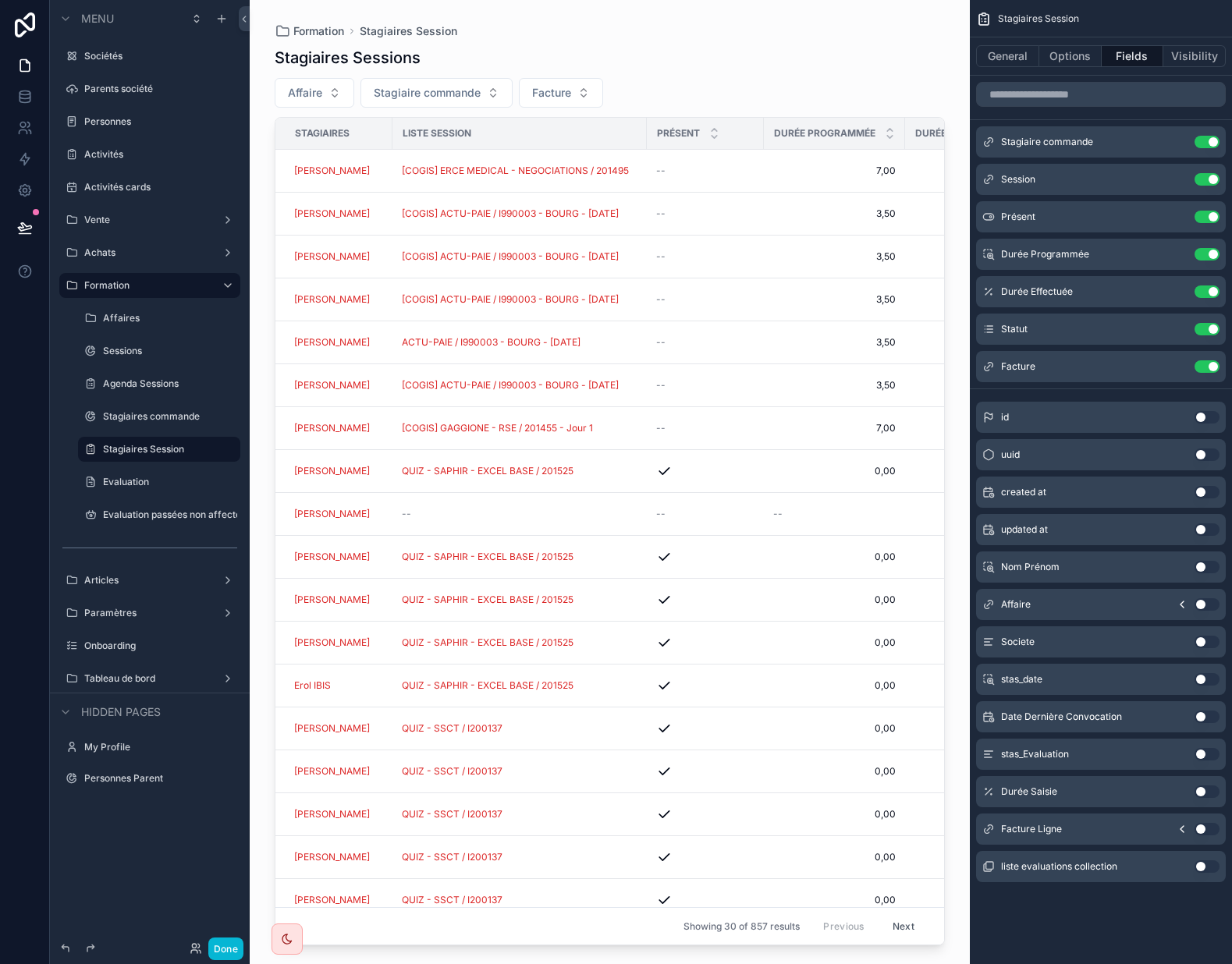
click at [625, 124] on div "Liste session" at bounding box center [520, 134] width 253 height 25
click at [1203, 681] on button "Use setting" at bounding box center [1207, 680] width 25 height 13
click at [1176, 404] on icon "scrollable content" at bounding box center [1176, 404] width 13 height 13
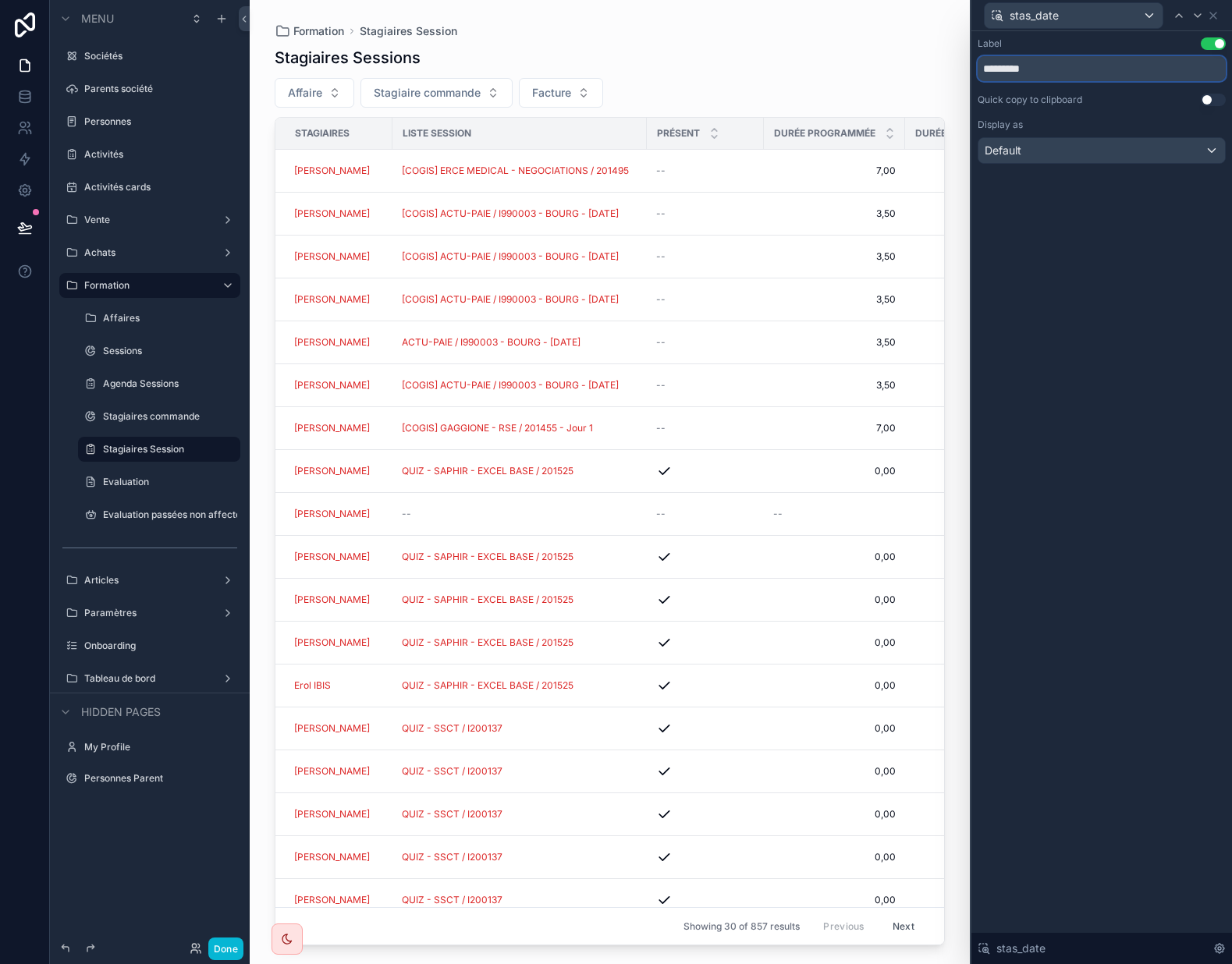
drag, startPoint x: 1014, startPoint y: 71, endPoint x: 966, endPoint y: 70, distance: 48.0
click at [966, 70] on div "stas_date Label Use setting ********* Quick copy to clipboard Use setting Displ…" at bounding box center [616, 482] width 1232 height 964
type input "****"
click at [1213, 15] on icon at bounding box center [1213, 15] width 6 height 6
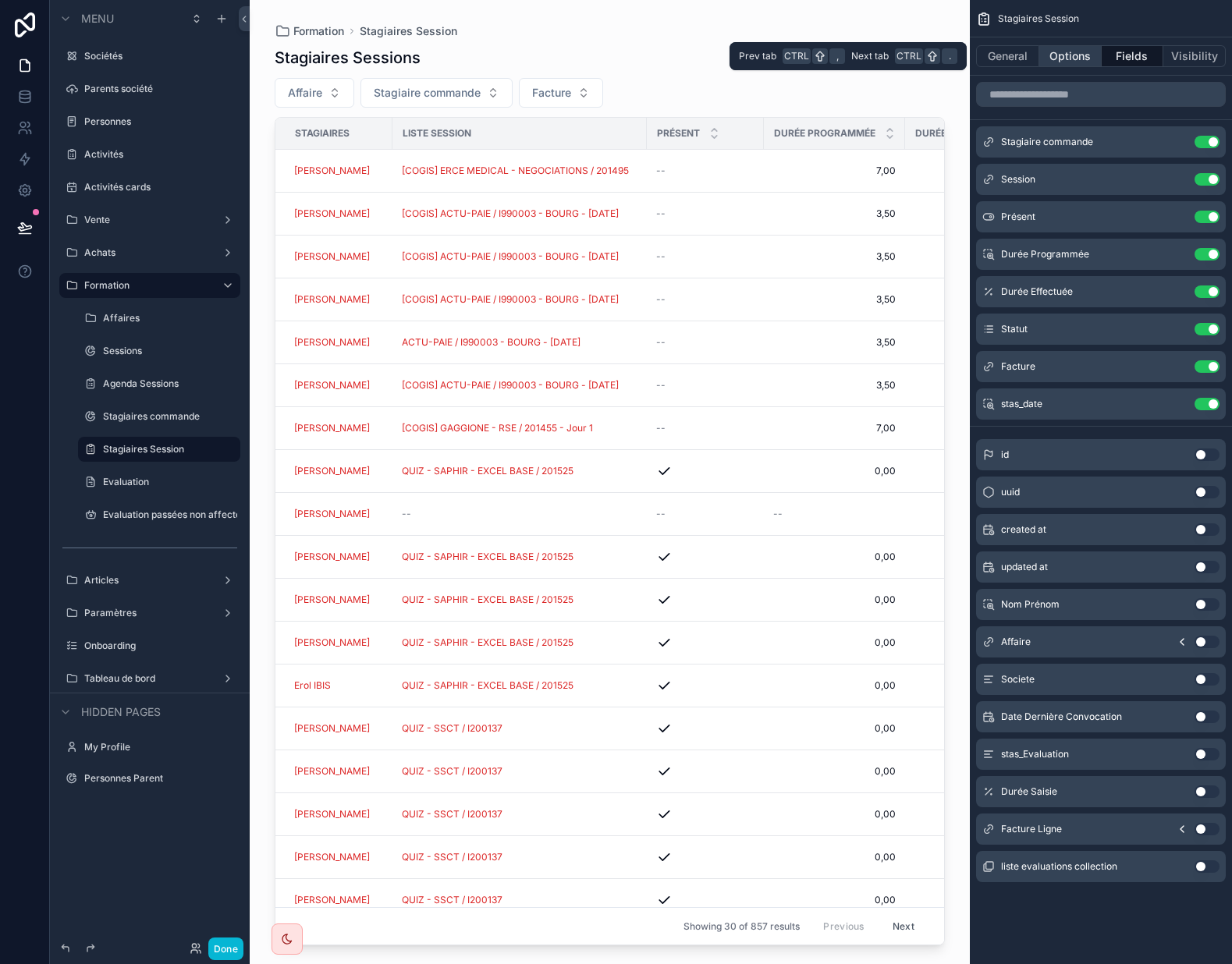
click at [1067, 60] on button "Options" at bounding box center [1070, 56] width 62 height 22
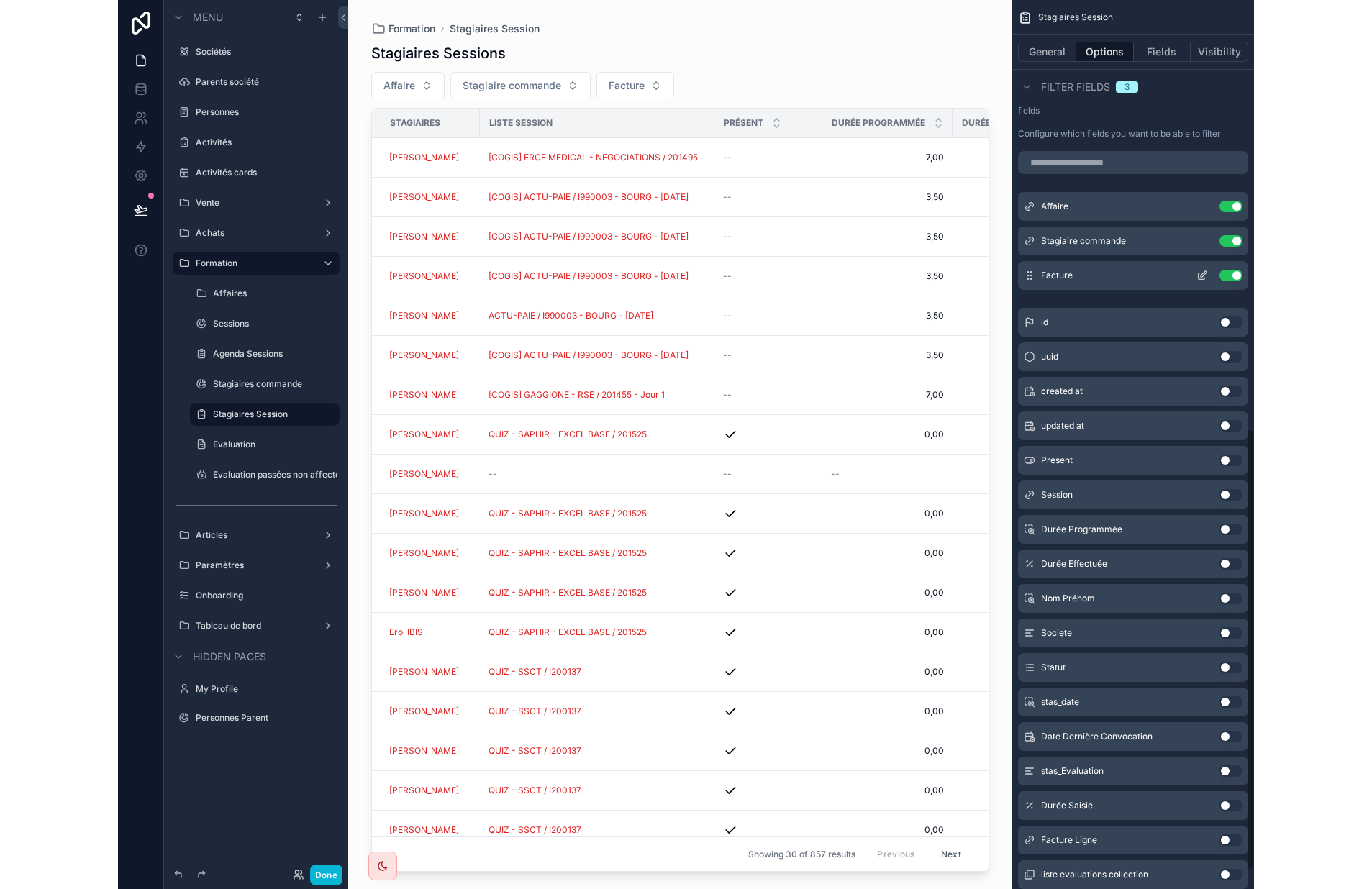
scroll to position [863, 0]
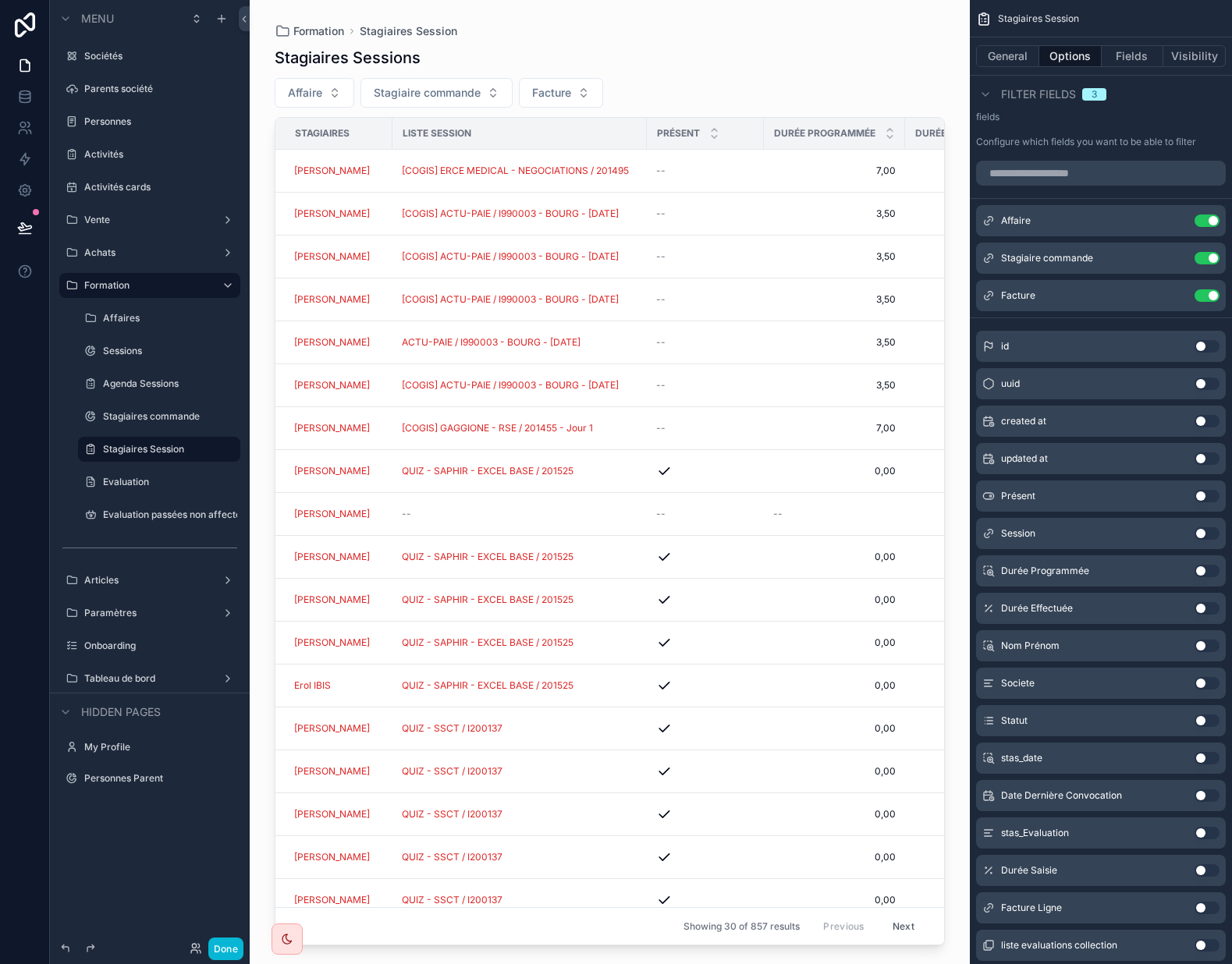
click at [1204, 756] on button "Use setting" at bounding box center [1207, 758] width 25 height 13
click at [1172, 331] on icon "scrollable content" at bounding box center [1175, 335] width 7 height 7
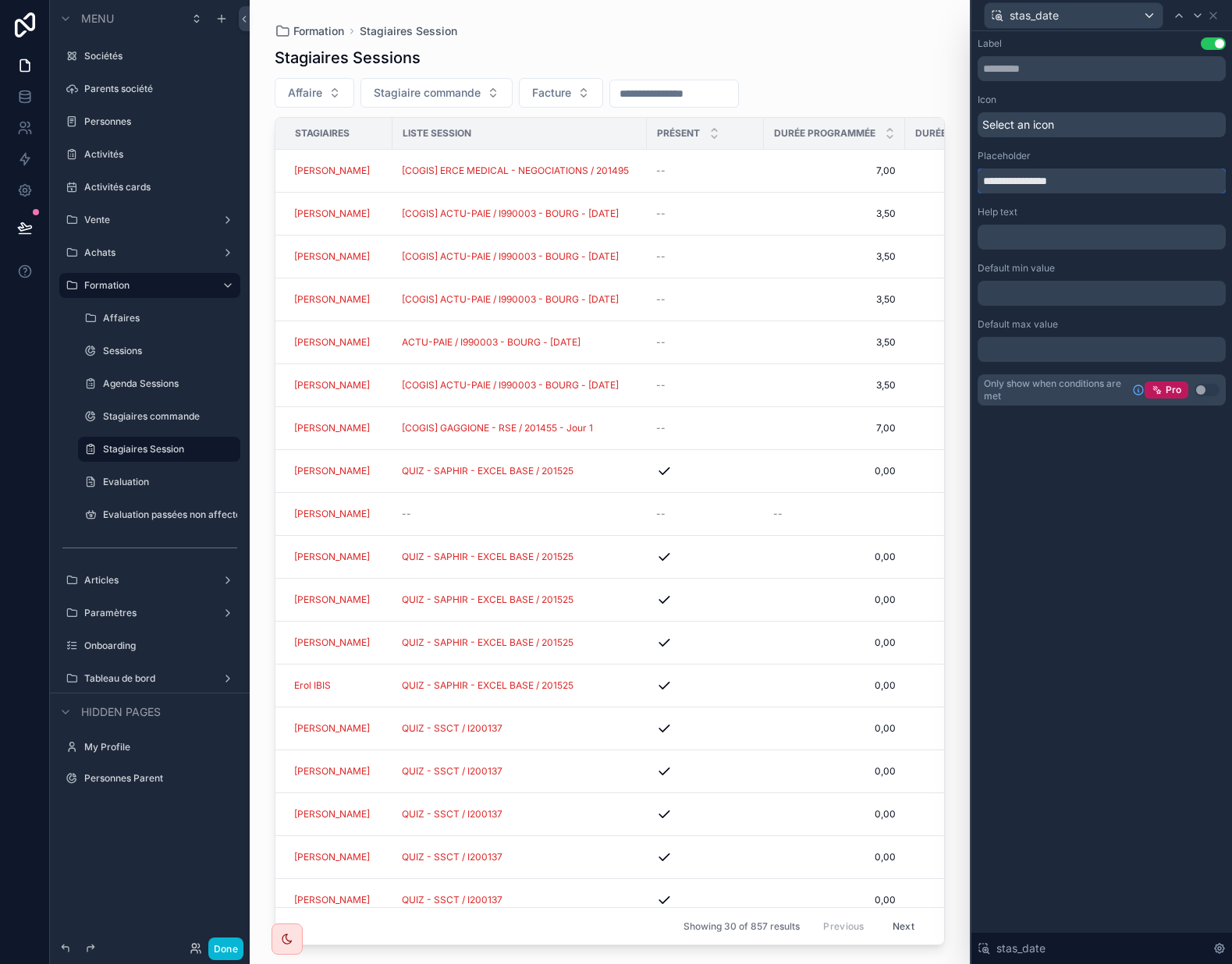
drag, startPoint x: 1045, startPoint y: 179, endPoint x: 942, endPoint y: 180, distance: 103.0
click at [942, 180] on div "**********" at bounding box center [616, 482] width 1232 height 964
type input "****"
click at [1210, 15] on icon at bounding box center [1213, 15] width 13 height 13
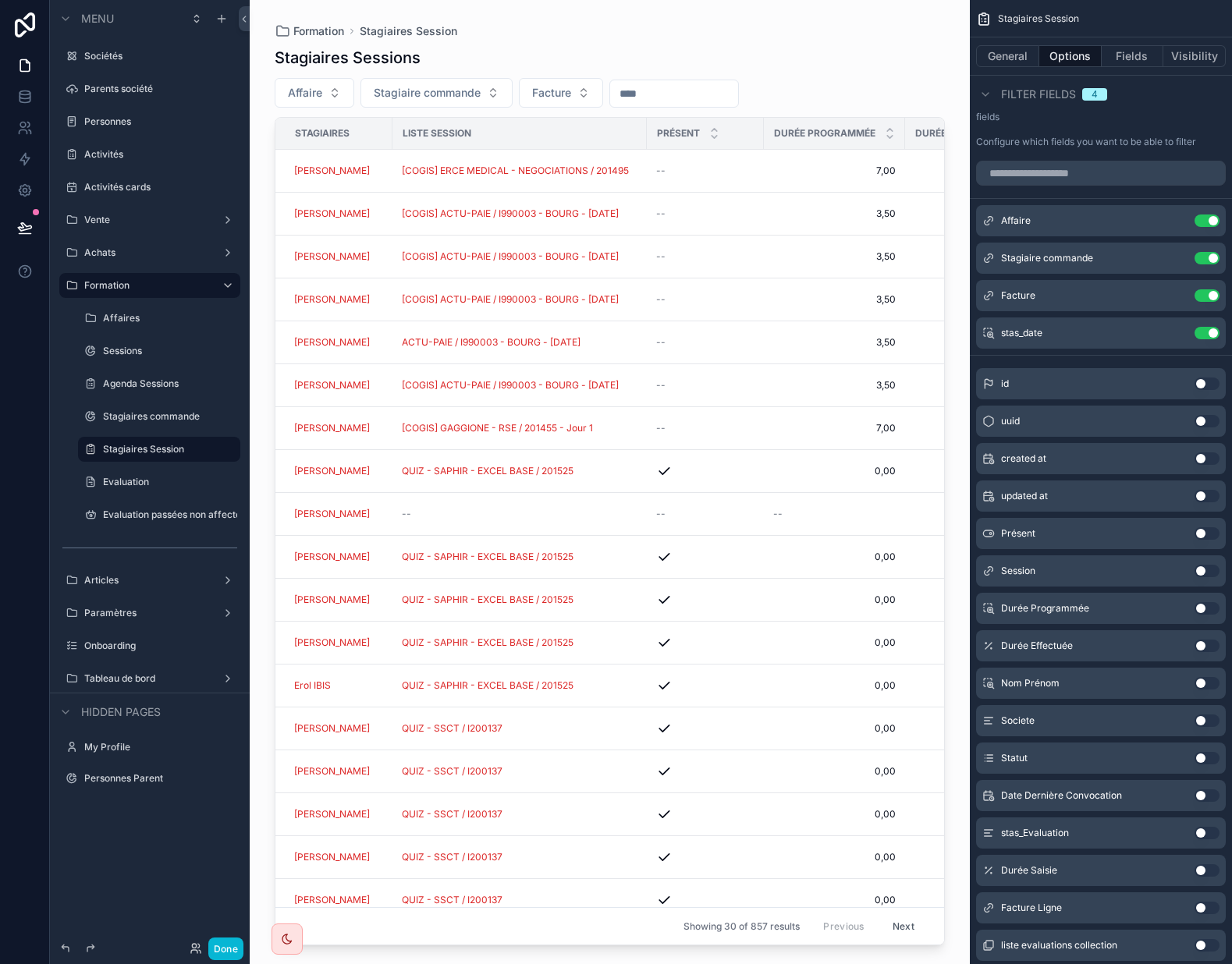
click at [860, 59] on div "Stagiaires Sessions" at bounding box center [609, 58] width 671 height 22
click at [221, 945] on button "Done" at bounding box center [226, 949] width 35 height 23
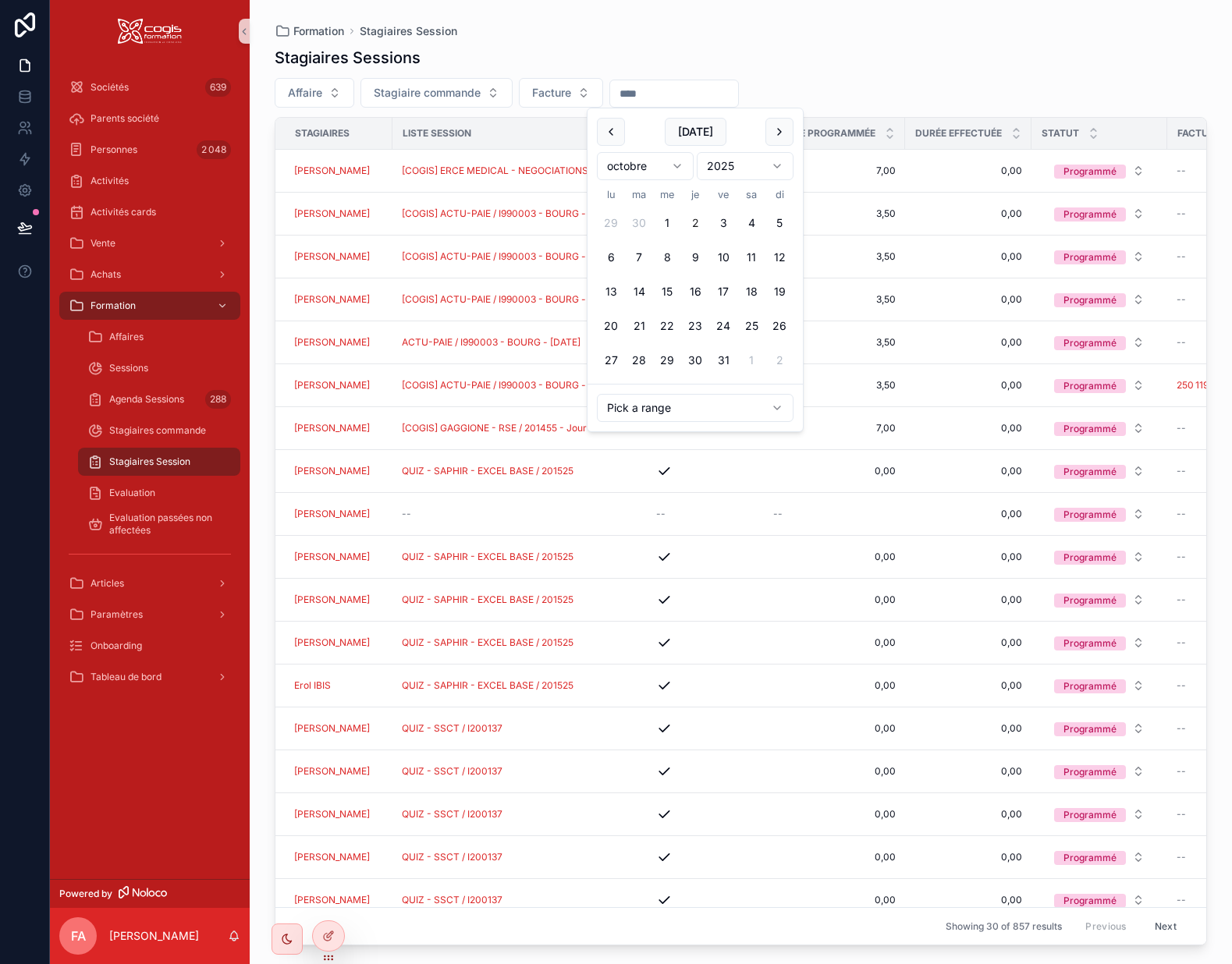
click at [679, 91] on input "scrollable content" at bounding box center [674, 94] width 128 height 22
click at [675, 170] on html "Sociétés 639 Parents société Personnes 2 048 Activités Activités cards Vente Ac…" at bounding box center [616, 482] width 1232 height 964
click at [604, 219] on button "1" at bounding box center [610, 223] width 28 height 28
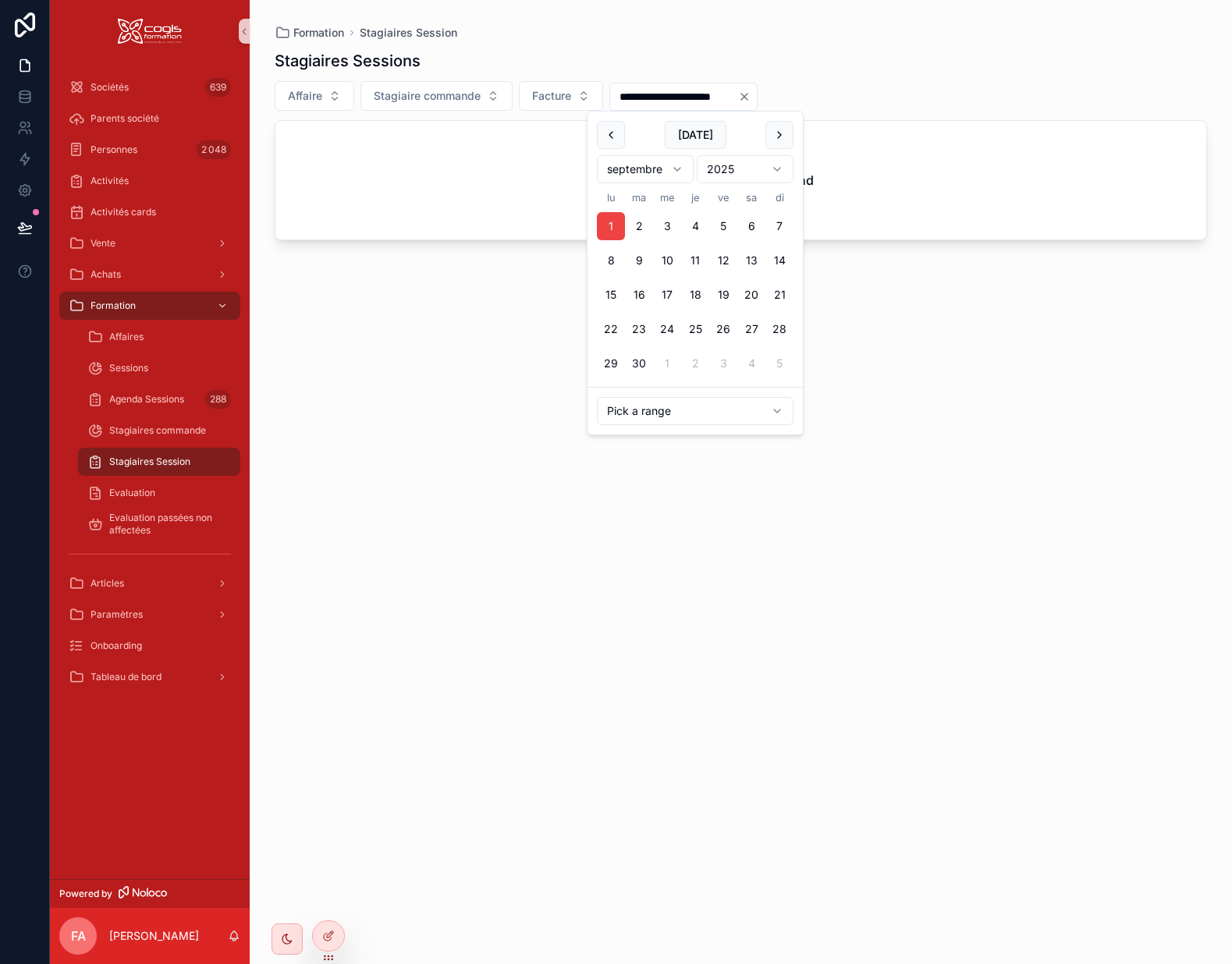
click at [642, 362] on button "30" at bounding box center [638, 363] width 28 height 28
type input "**********"
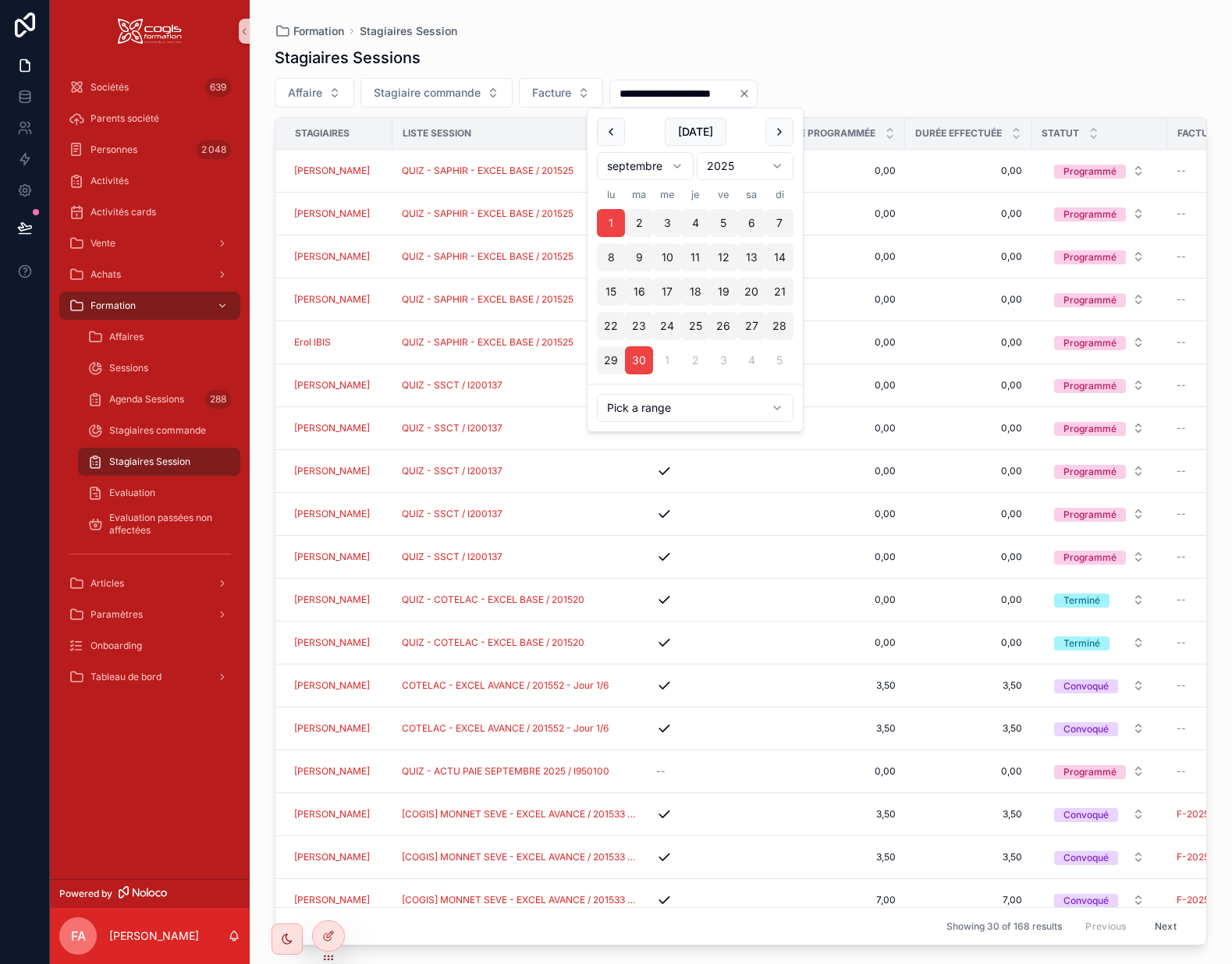
click at [934, 60] on div "Stagiaires Sessions" at bounding box center [740, 58] width 932 height 22
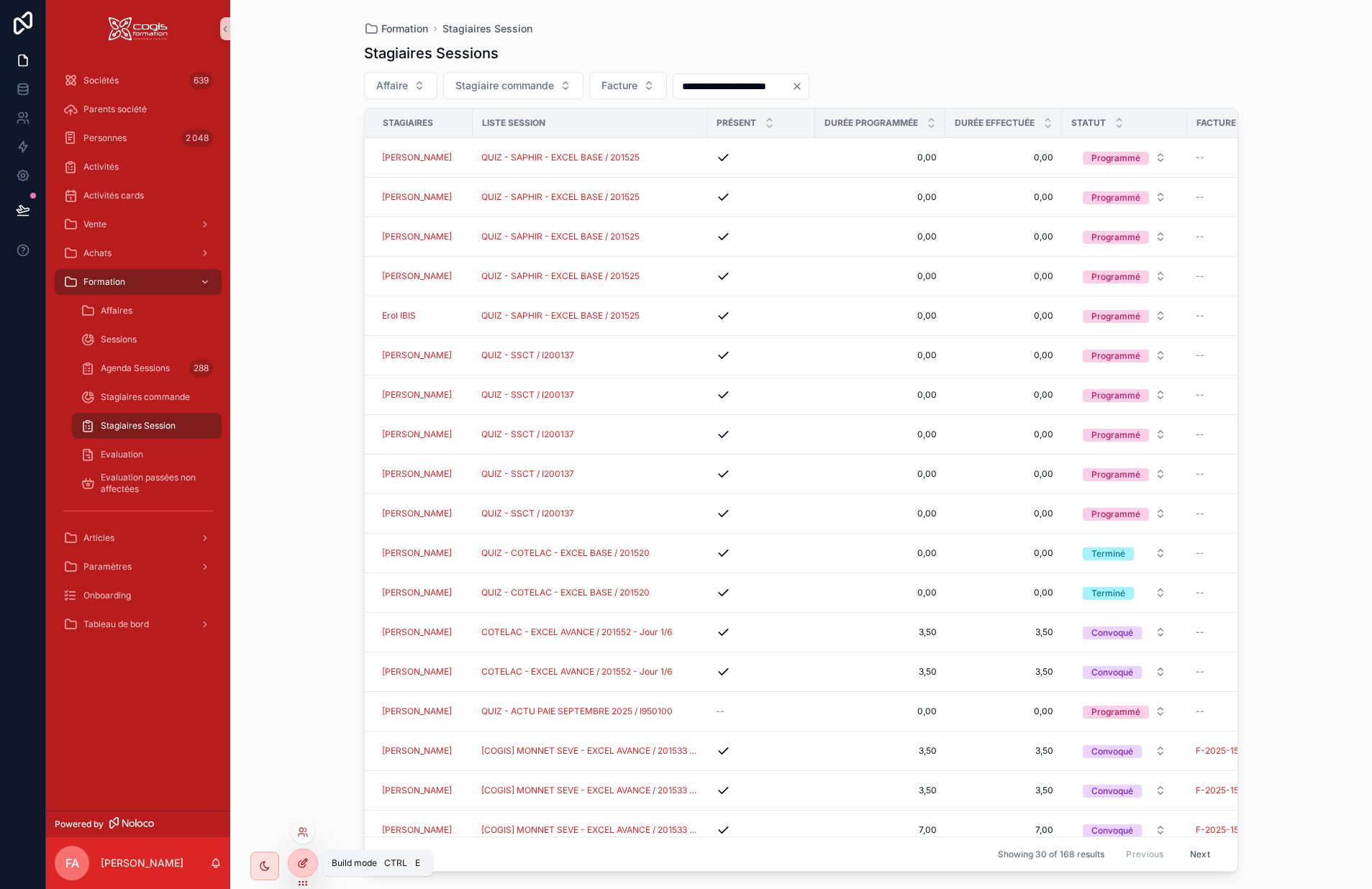
click at [306, 863] on icon at bounding box center [303, 863] width 12 height 12
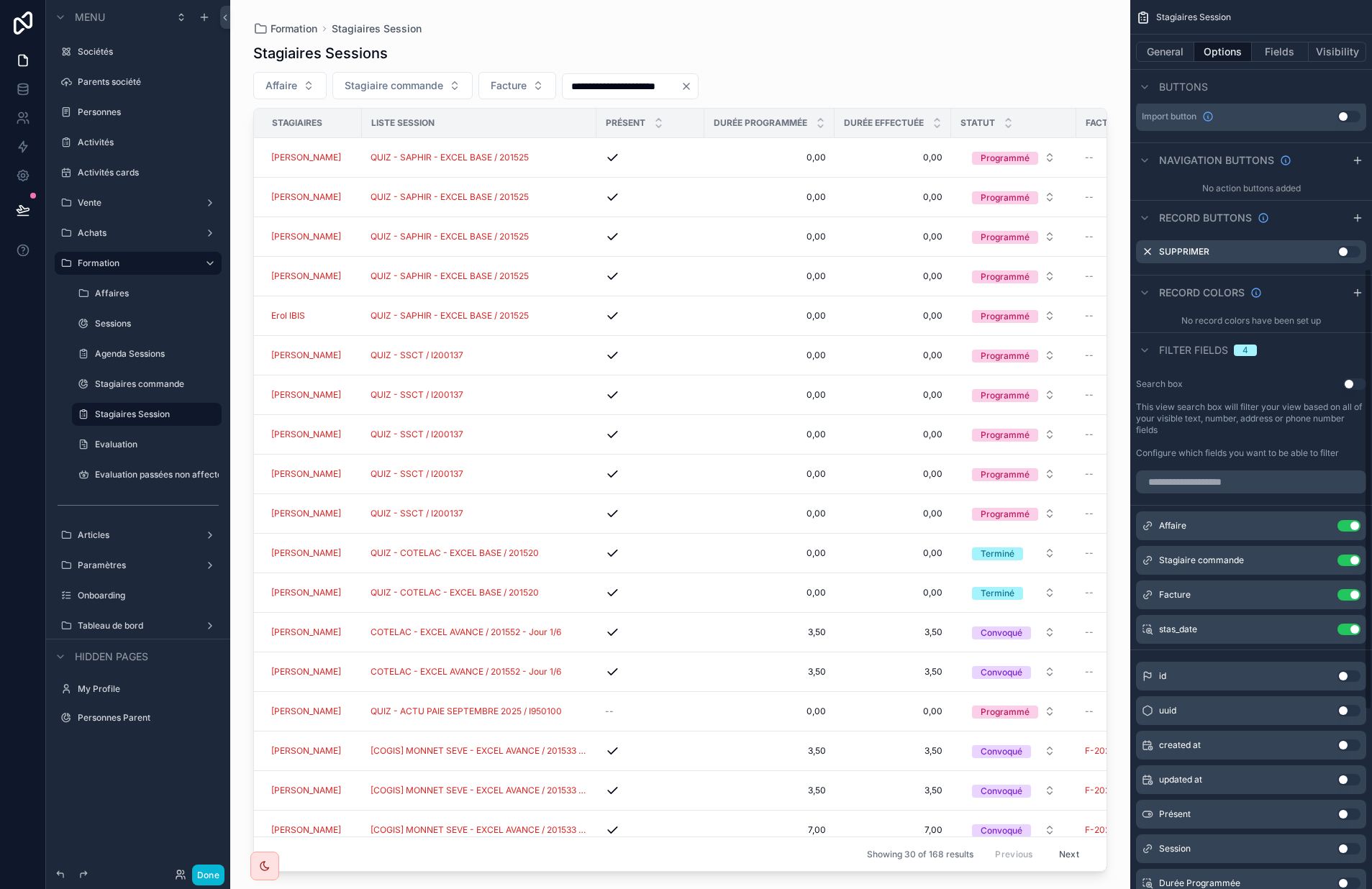
scroll to position [613, 0]
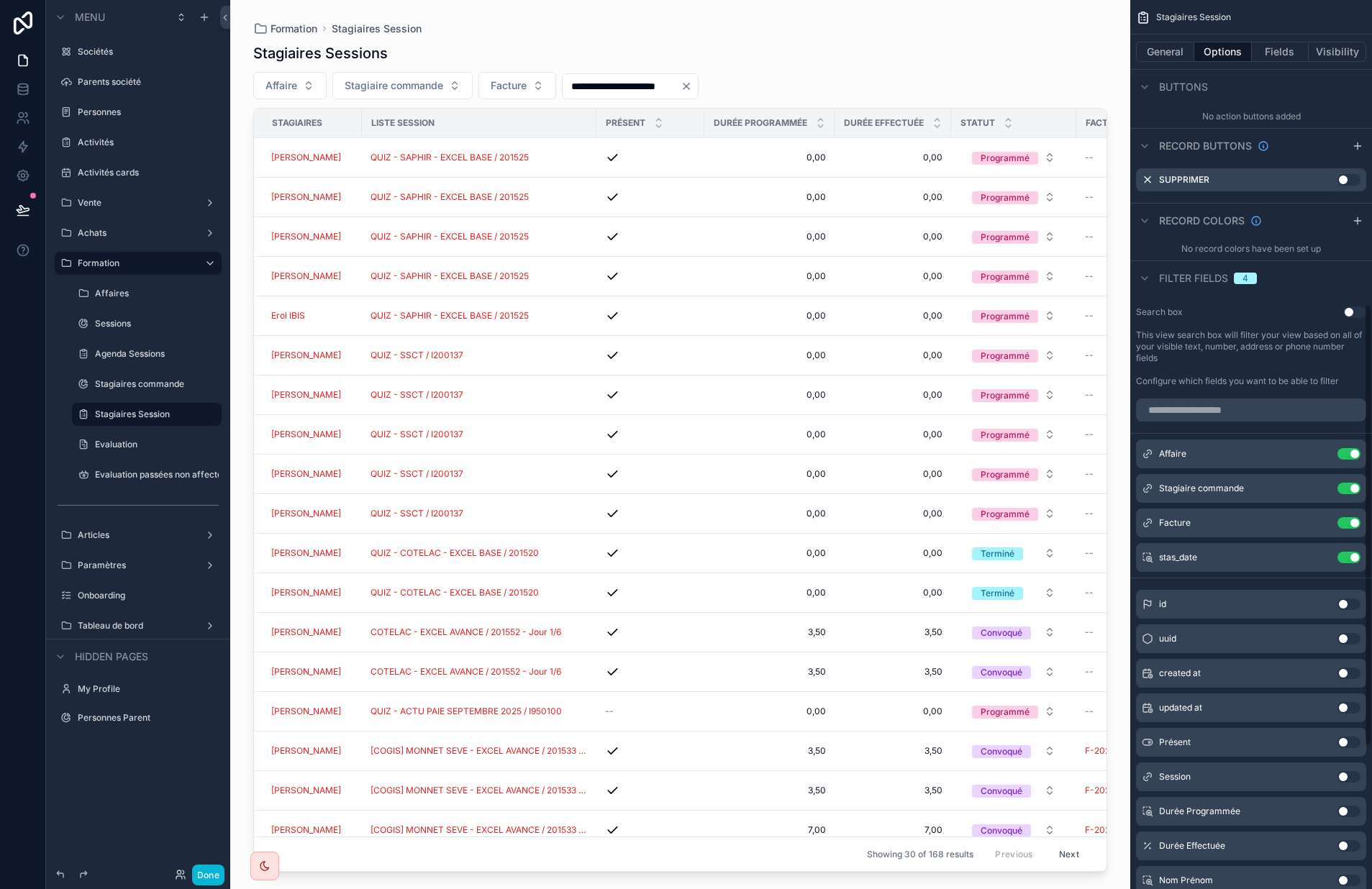
click at [1045, 21] on div "scrollable content" at bounding box center [680, 436] width 900 height 872
click at [207, 873] on button "Done" at bounding box center [208, 875] width 32 height 21
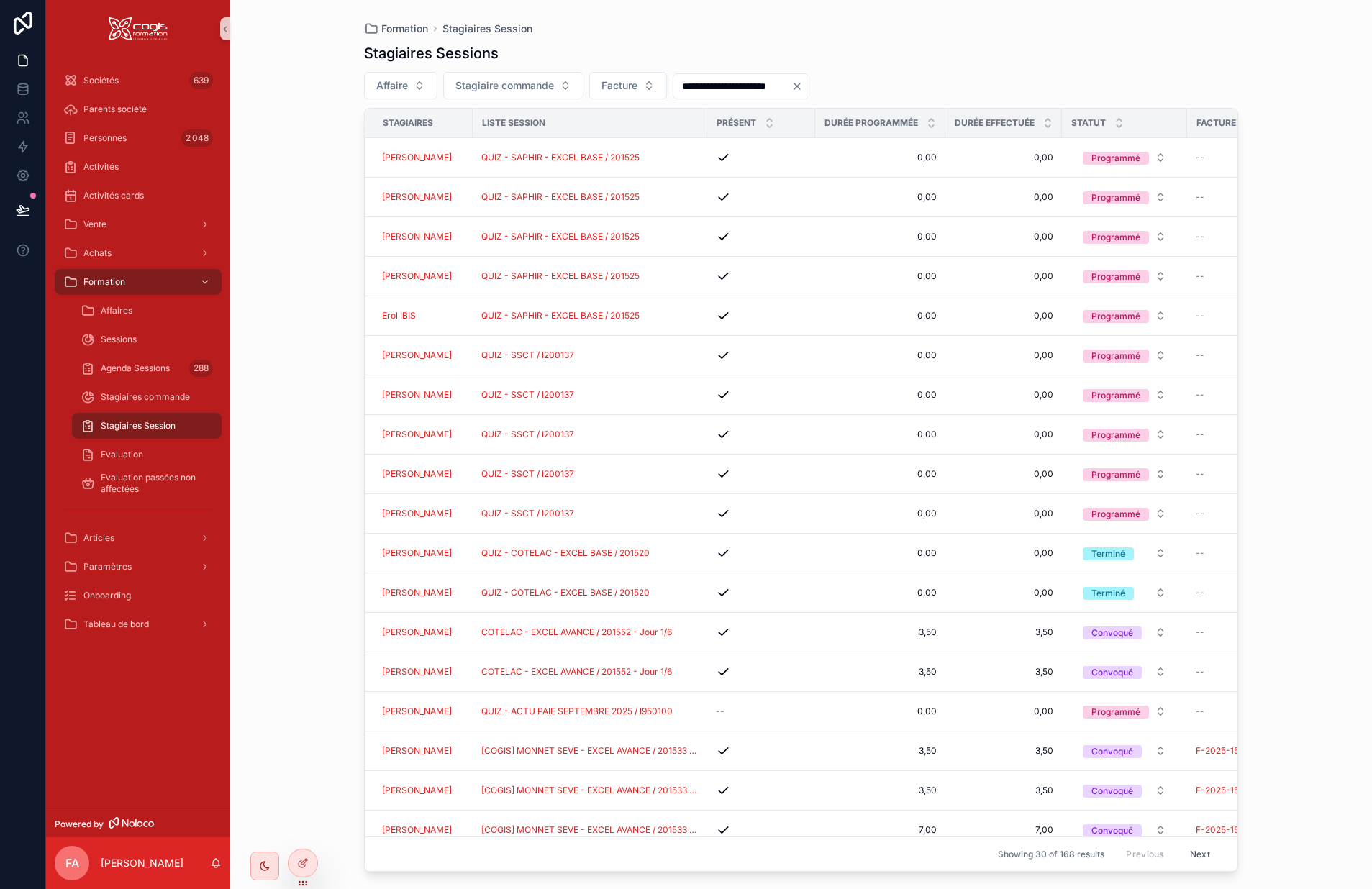
drag, startPoint x: 594, startPoint y: 859, endPoint x: 783, endPoint y: 851, distance: 189.2
click at [783, 851] on div "Showing 30 of 168 results Previous Next" at bounding box center [801, 853] width 873 height 34
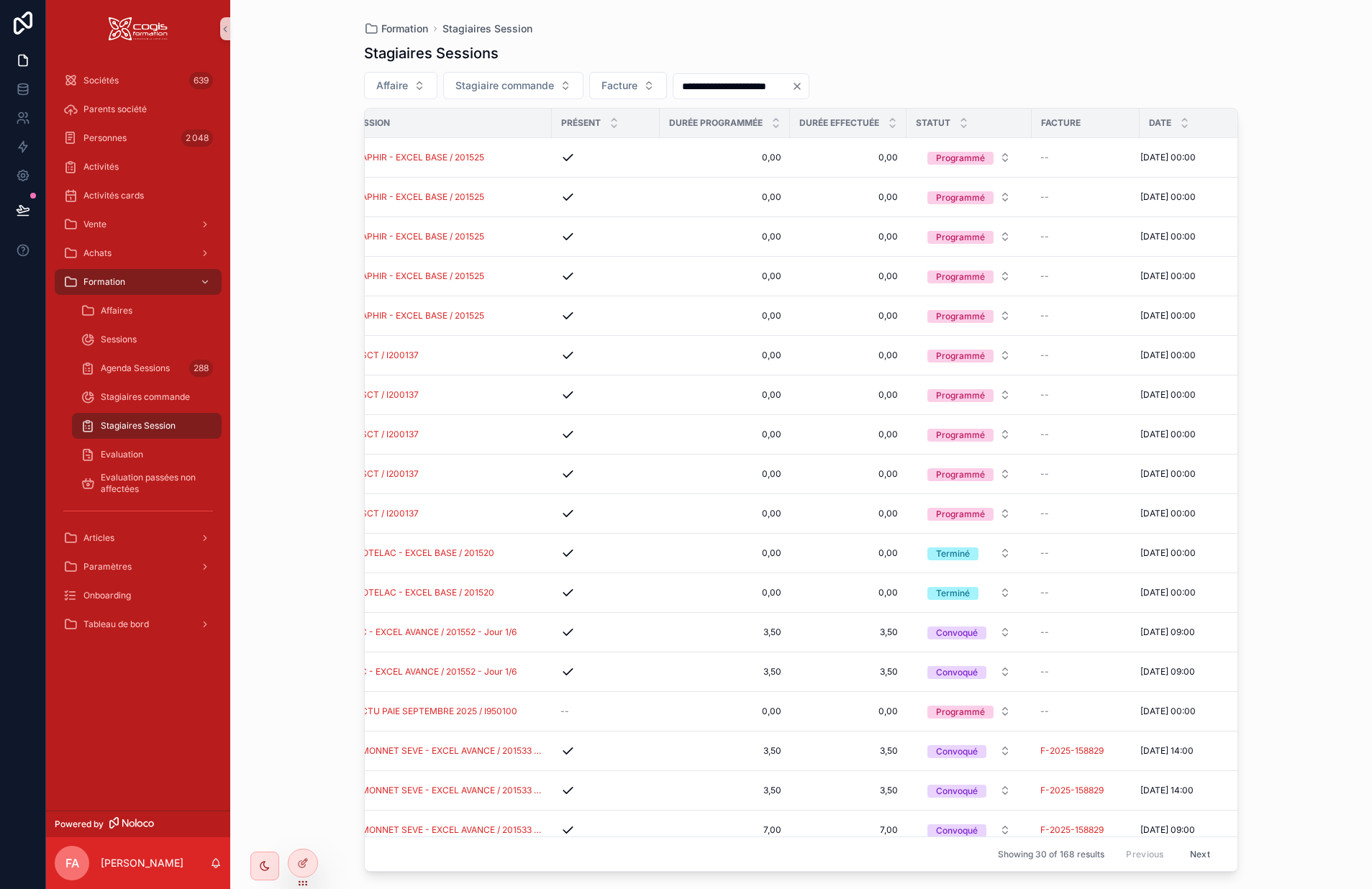
scroll to position [0, 157]
click at [638, 83] on span "Facture" at bounding box center [619, 85] width 36 height 14
click at [565, 142] on div "Empty" at bounding box center [629, 144] width 172 height 23
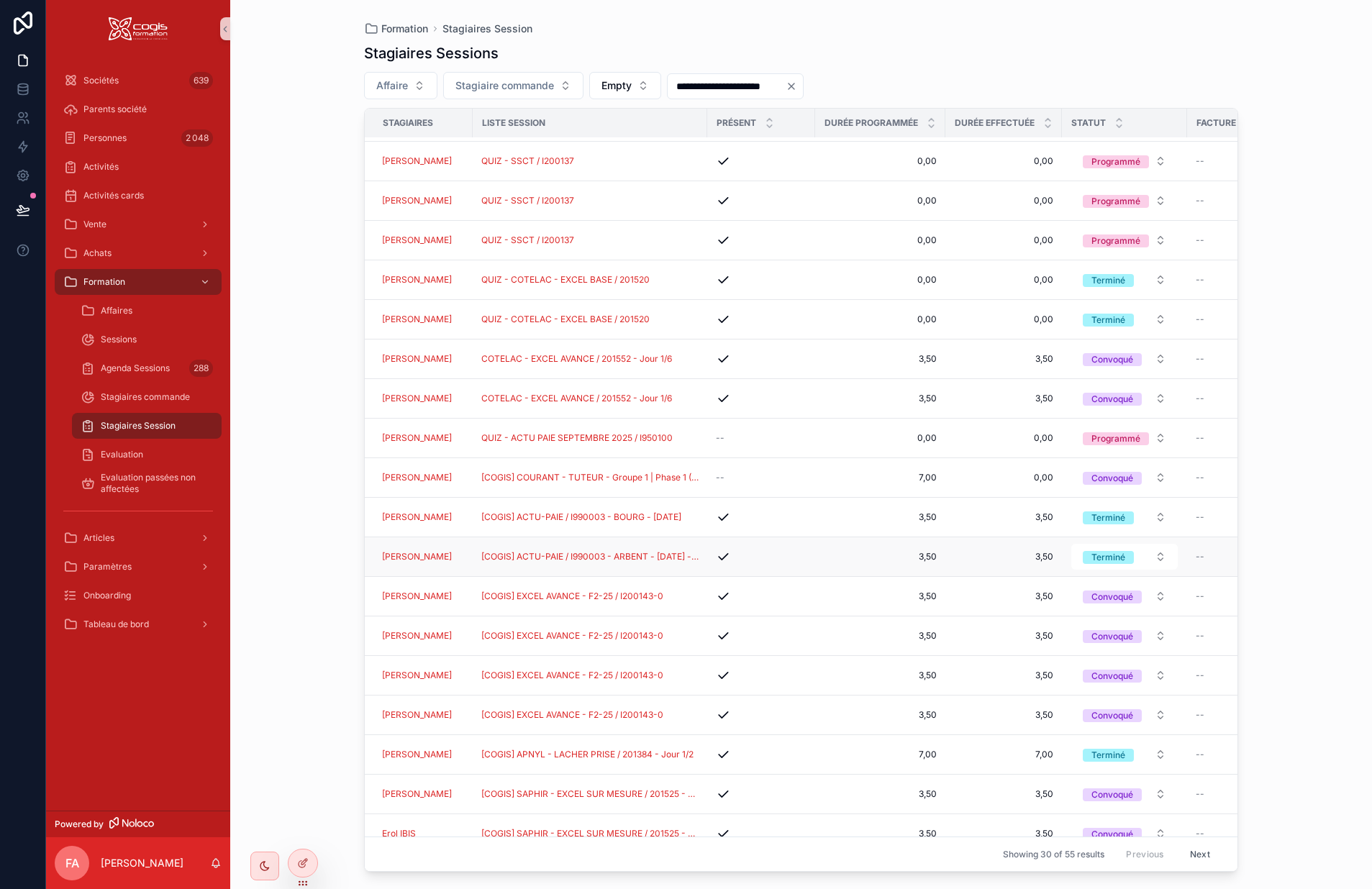
scroll to position [288, 0]
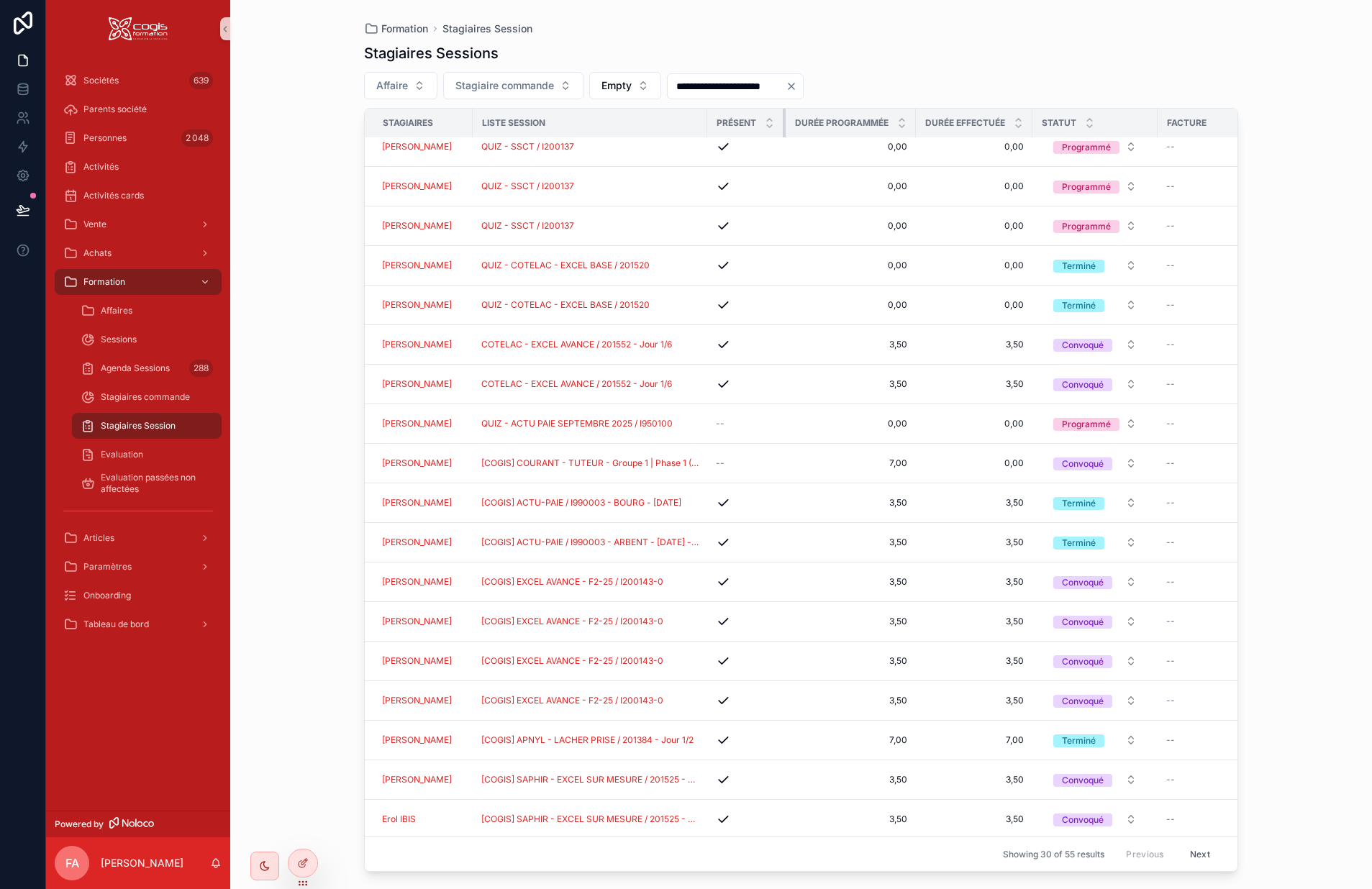
drag, startPoint x: 825, startPoint y: 125, endPoint x: 796, endPoint y: 127, distance: 29.1
click at [788, 127] on div "scrollable content" at bounding box center [785, 123] width 6 height 29
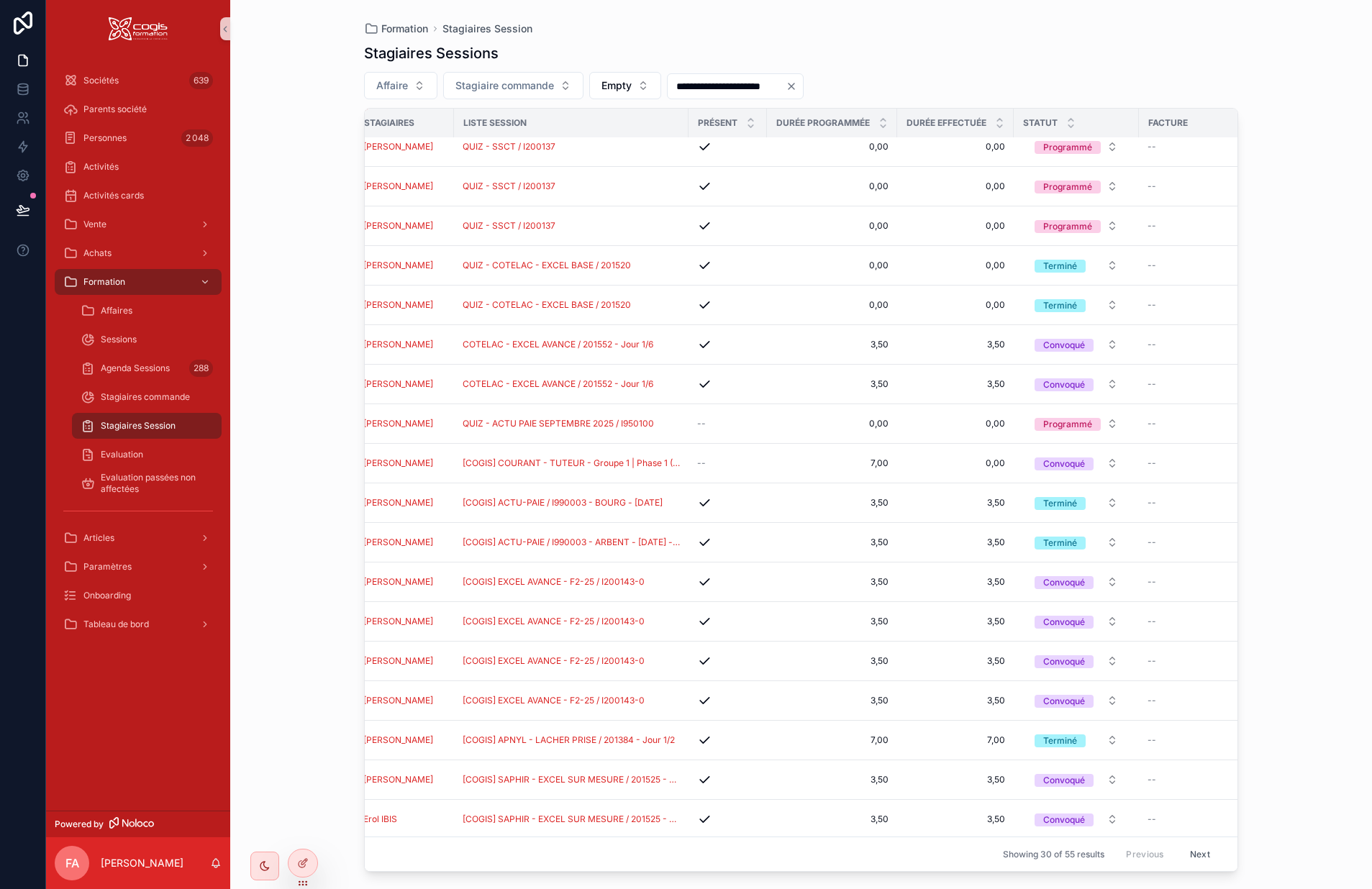
scroll to position [288, 11]
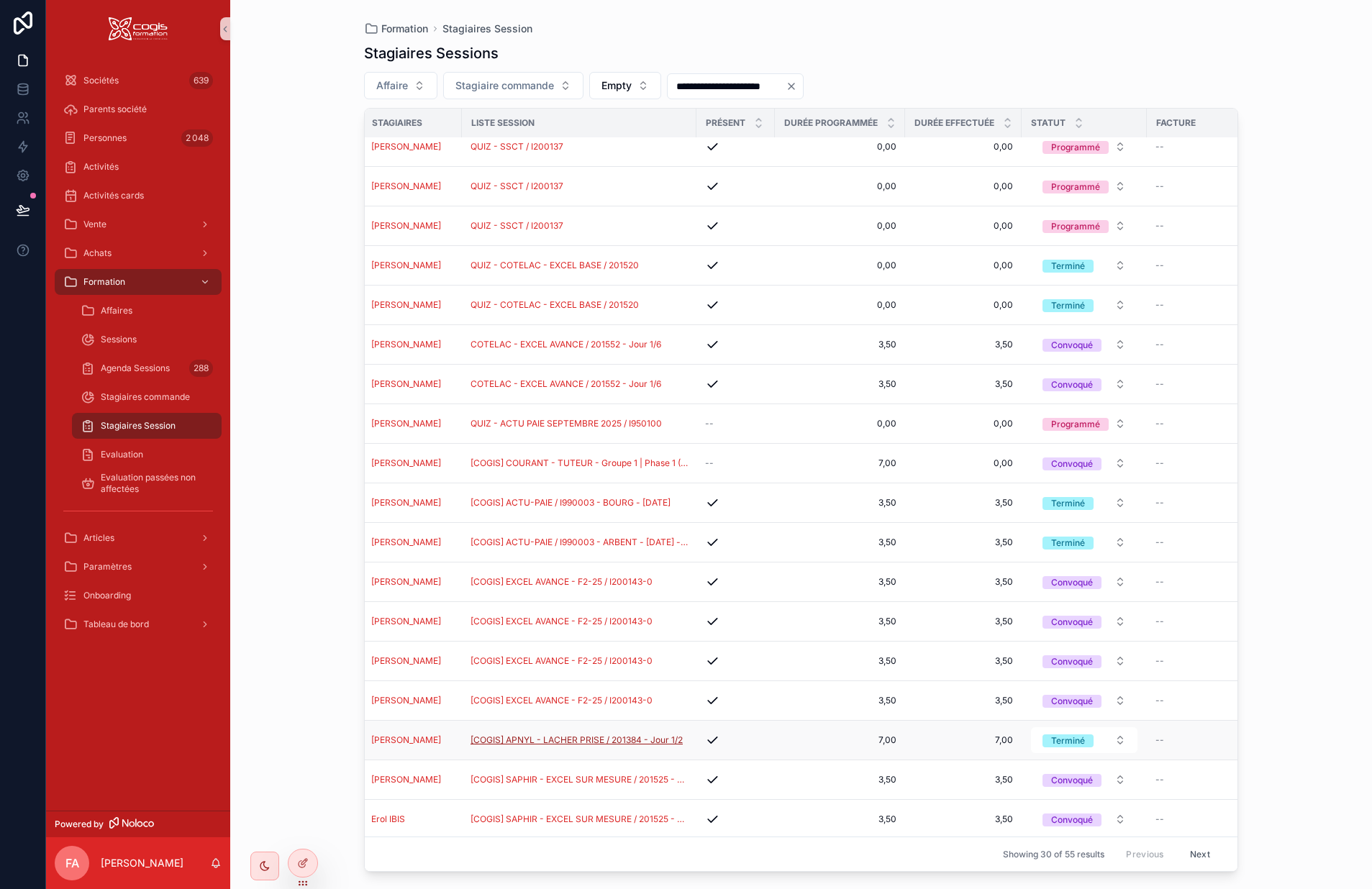
click at [526, 740] on span "[COGIS] APNYL - LACHER PRISE / 201384 - Jour 1/2" at bounding box center [576, 741] width 212 height 12
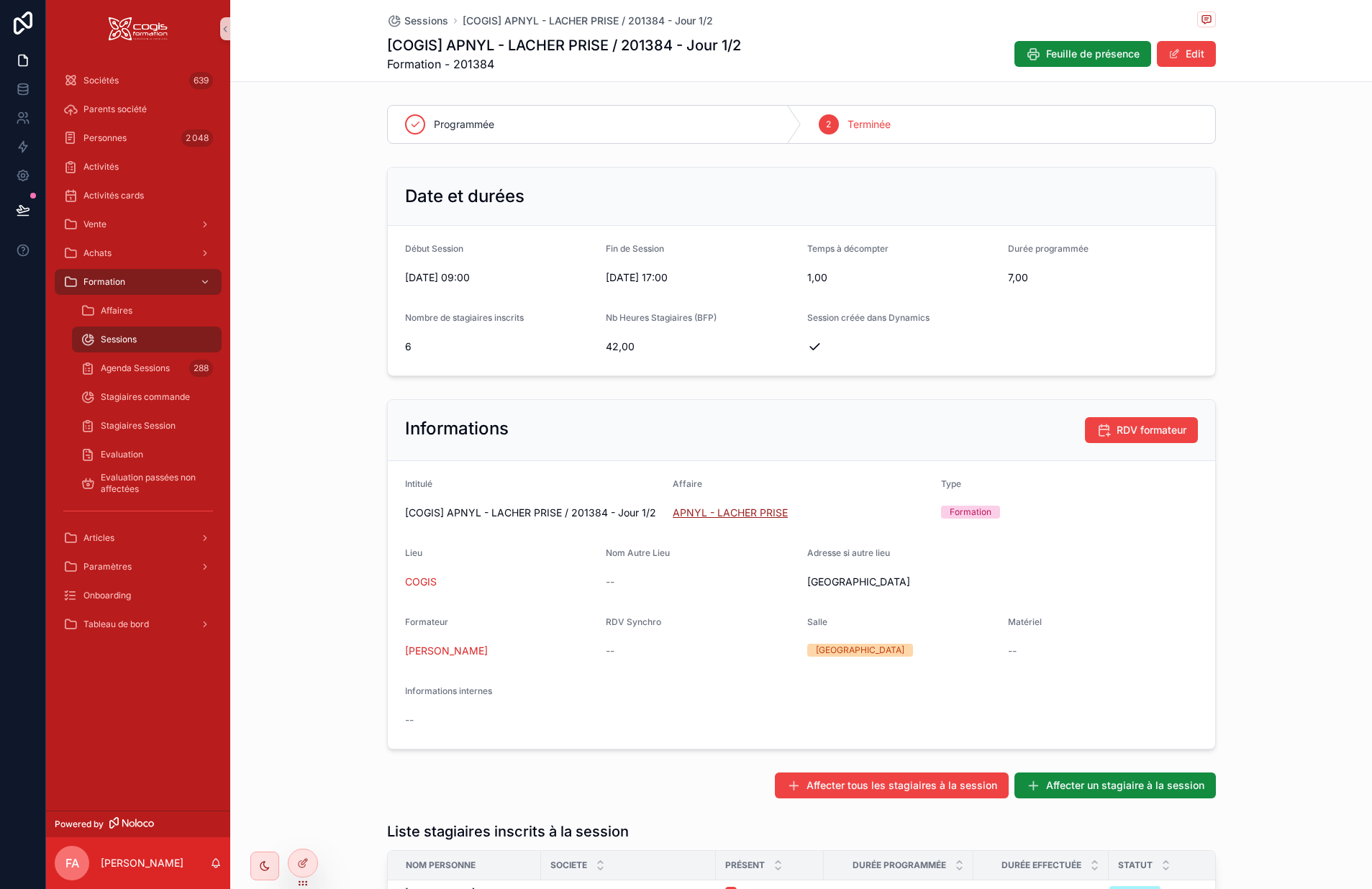
click at [716, 512] on span "APNYL - LACHER PRISE" at bounding box center [730, 513] width 115 height 14
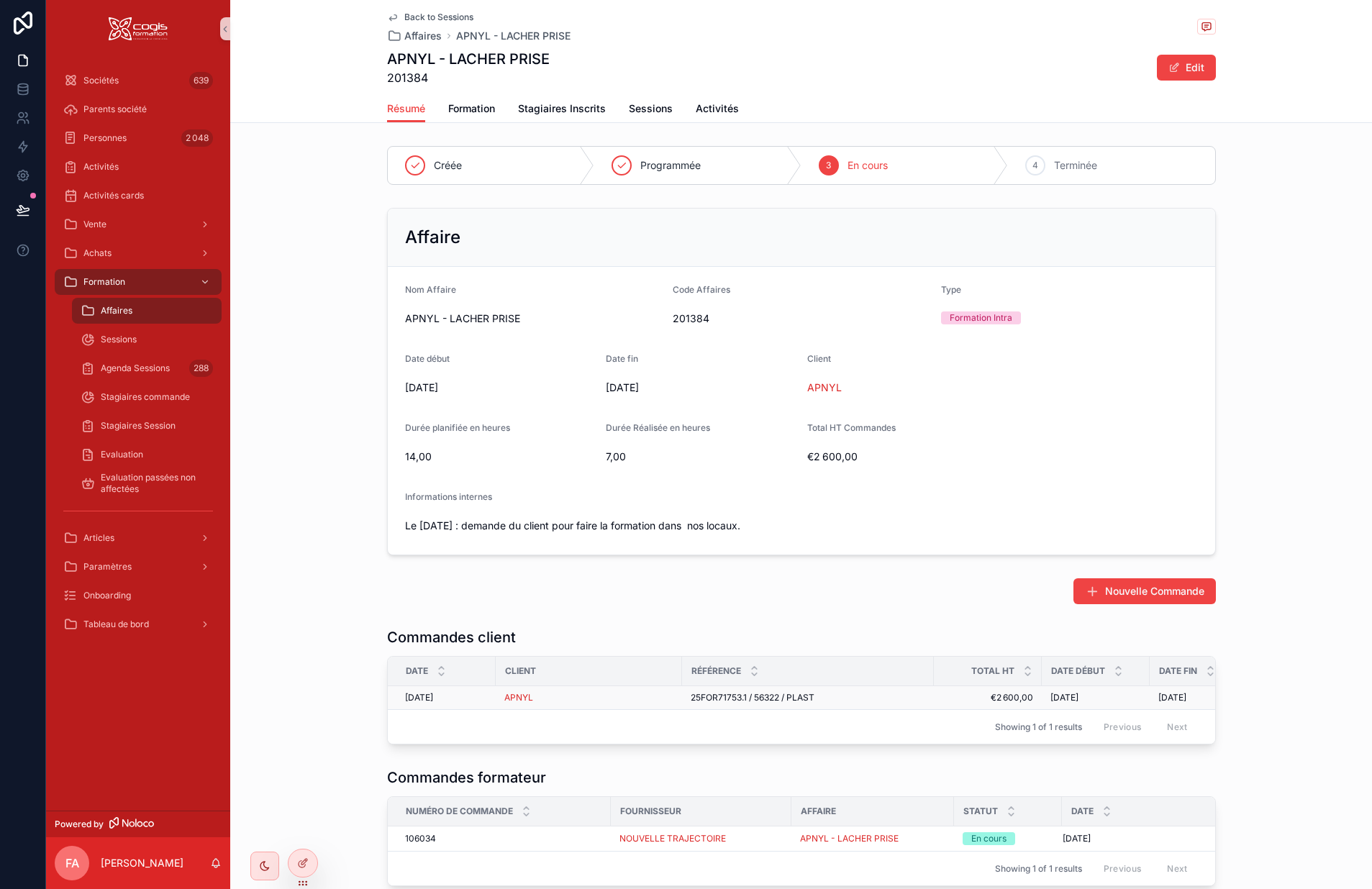
click at [609, 698] on div "APNYL" at bounding box center [589, 698] width 169 height 12
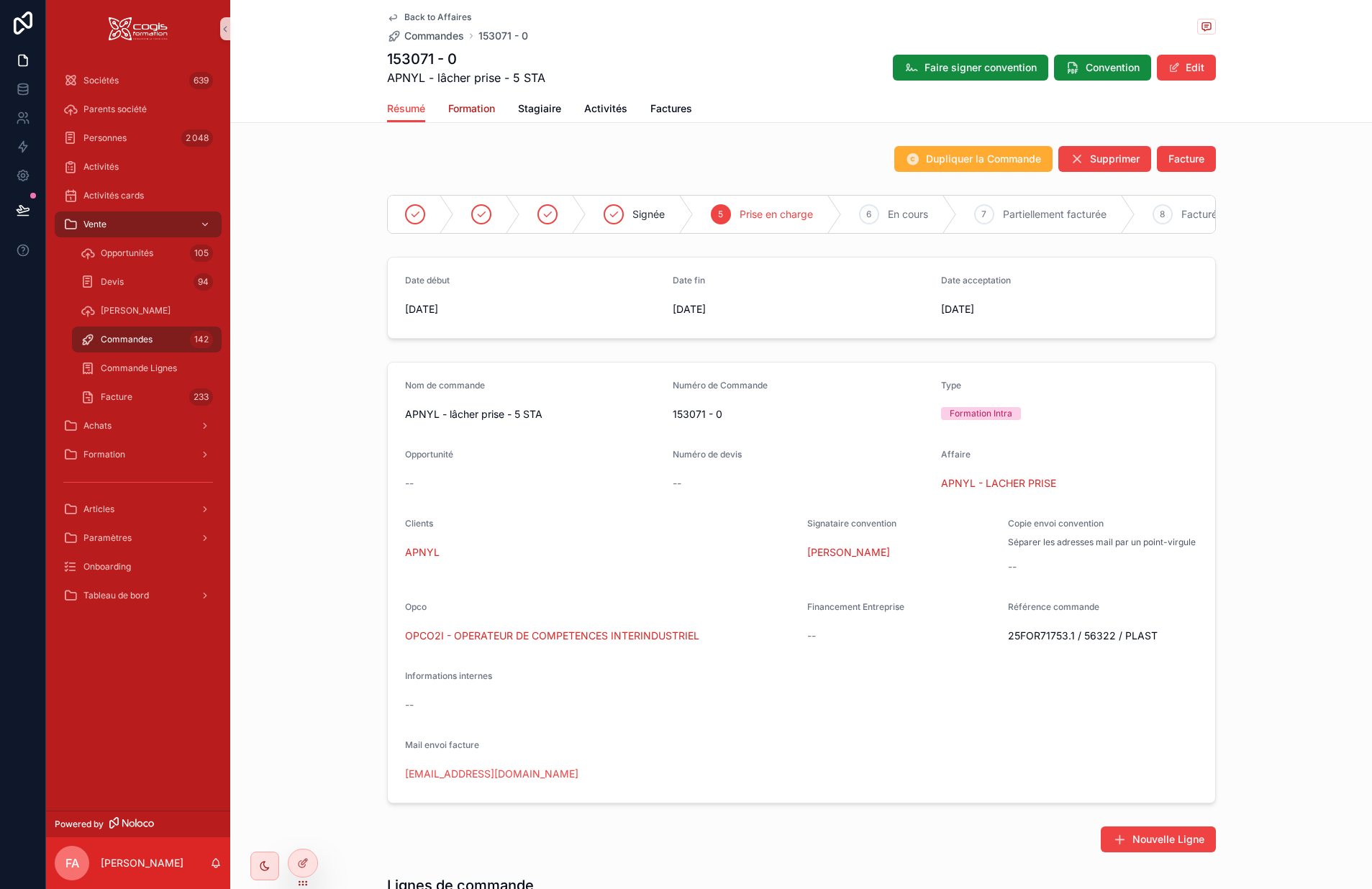
click at [465, 109] on span "Formation" at bounding box center [472, 108] width 47 height 14
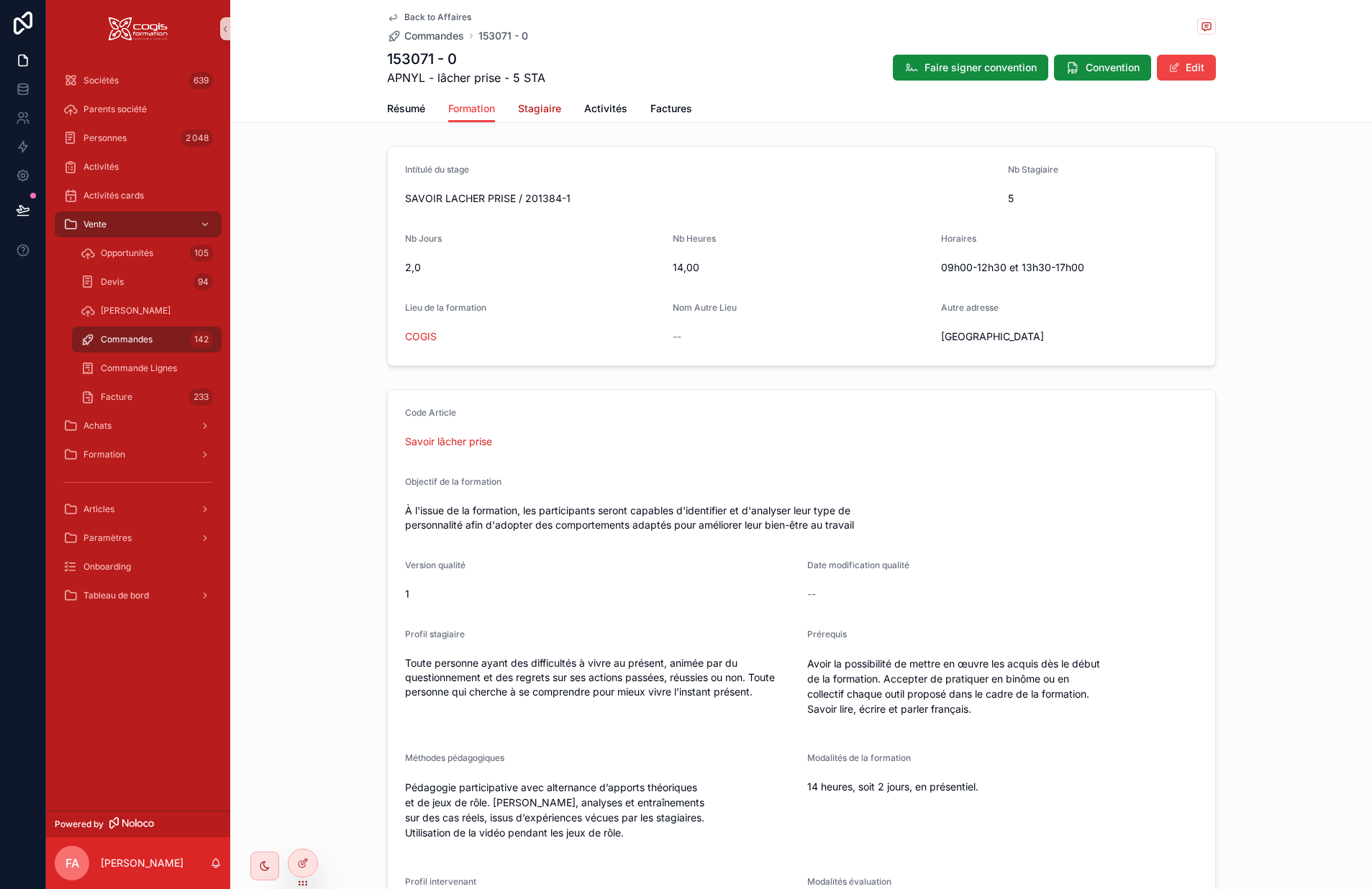
click at [534, 104] on span "Stagiaire" at bounding box center [539, 108] width 43 height 14
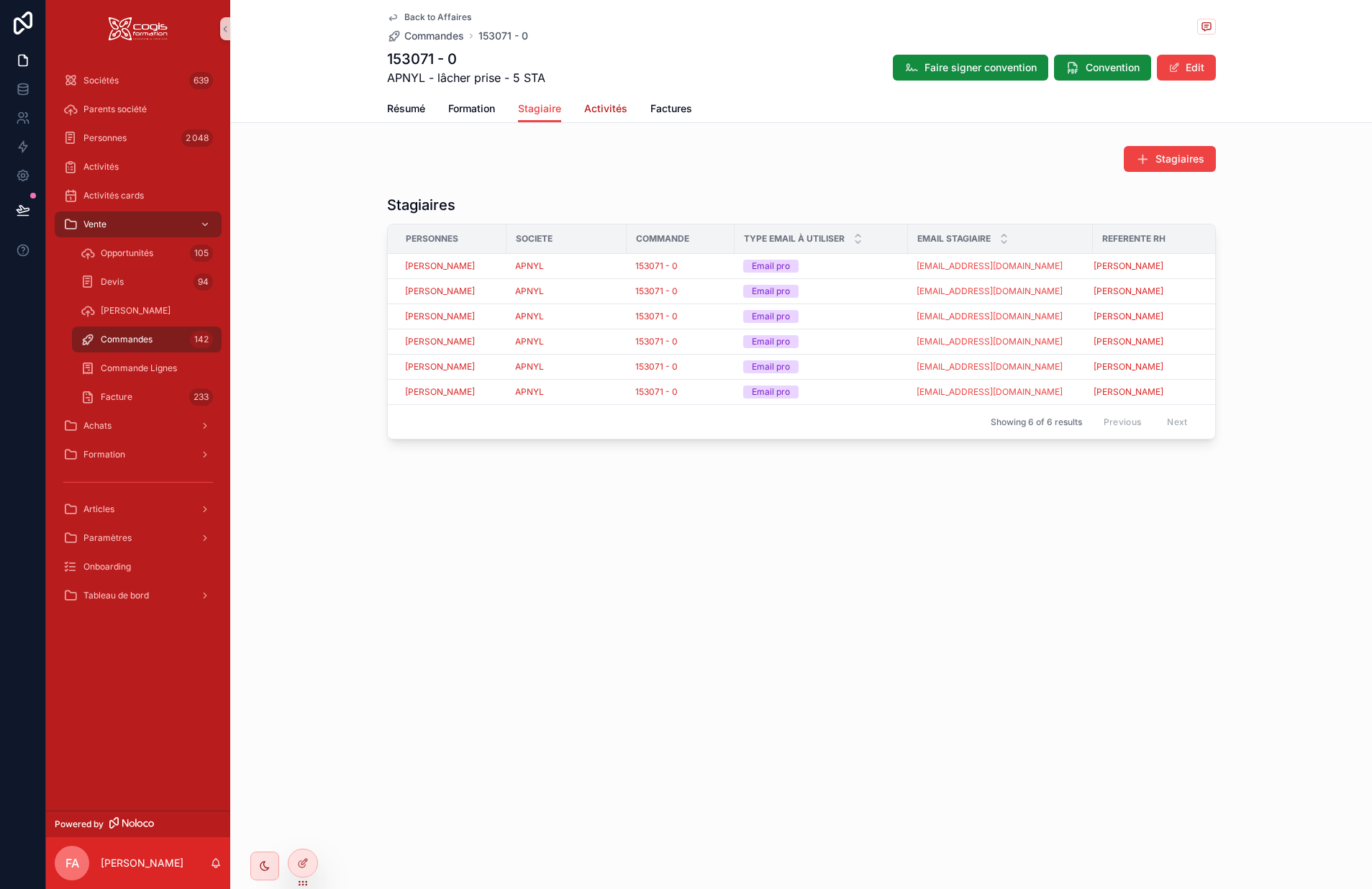
click at [618, 112] on span "Activités" at bounding box center [606, 108] width 43 height 14
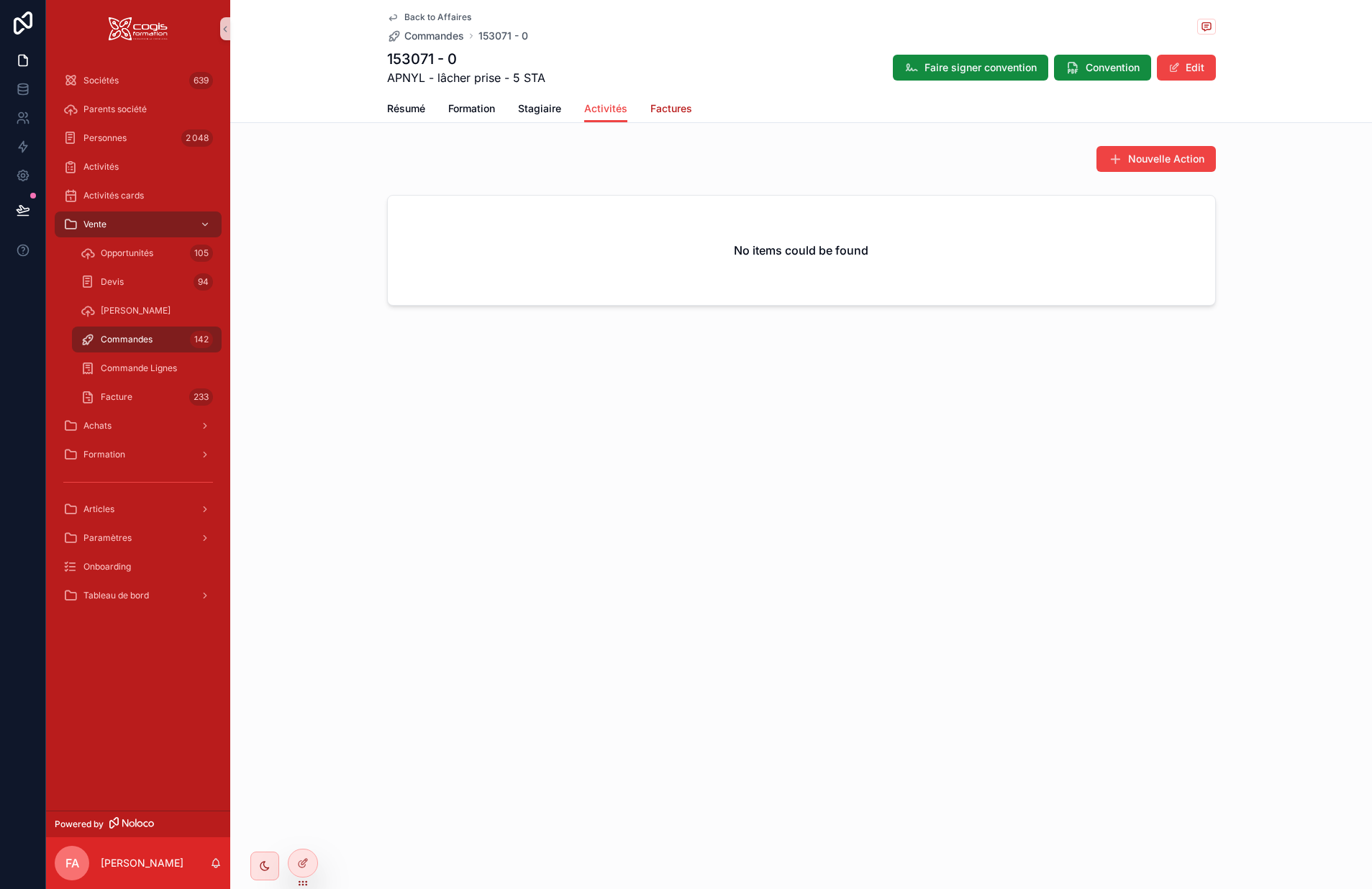
click at [661, 109] on span "Factures" at bounding box center [671, 108] width 42 height 14
click at [410, 110] on span "Résumé" at bounding box center [406, 108] width 38 height 14
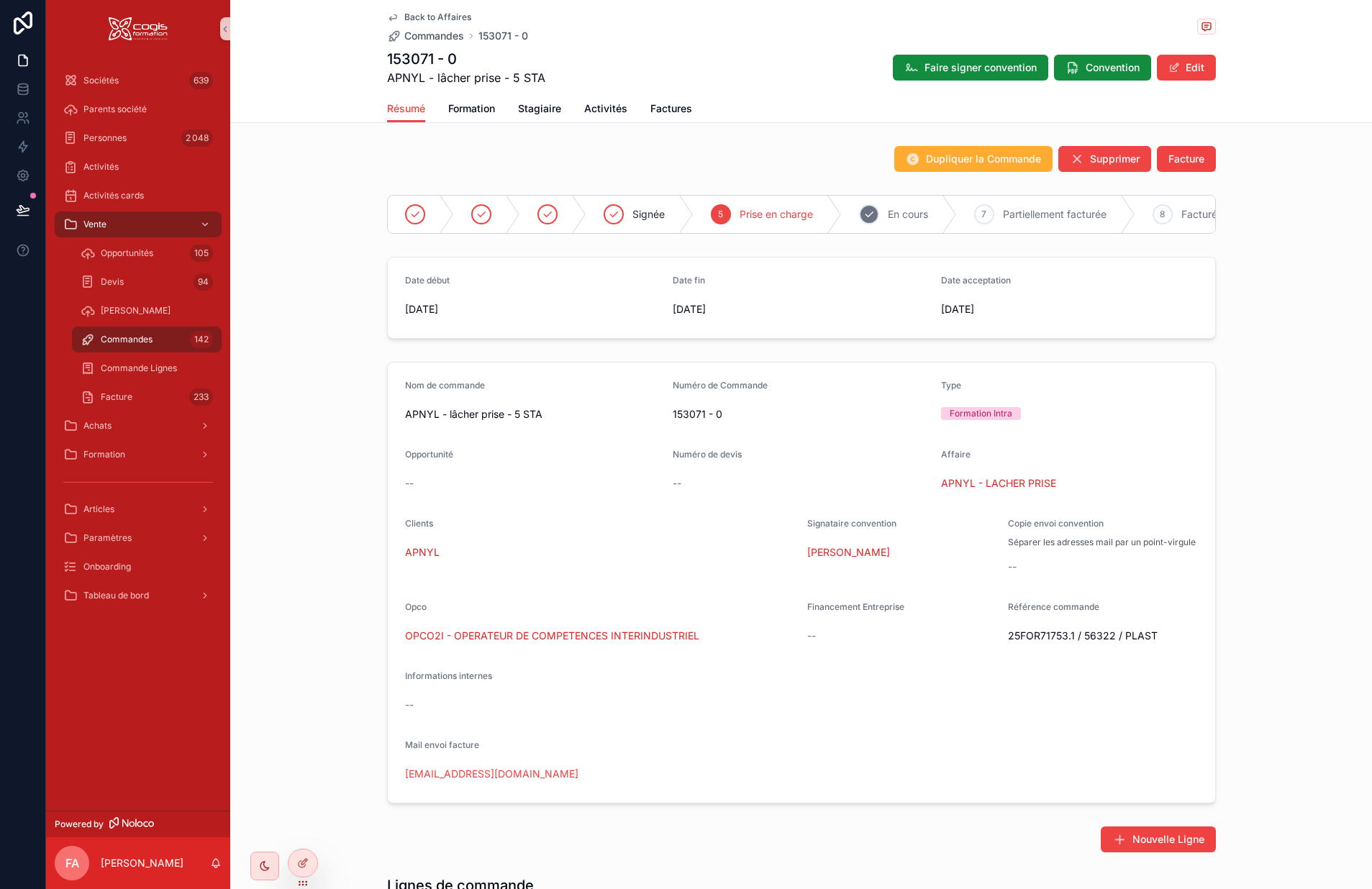
click at [902, 211] on span "En cours" at bounding box center [908, 214] width 40 height 14
click at [387, 14] on icon "scrollable content" at bounding box center [393, 17] width 12 height 12
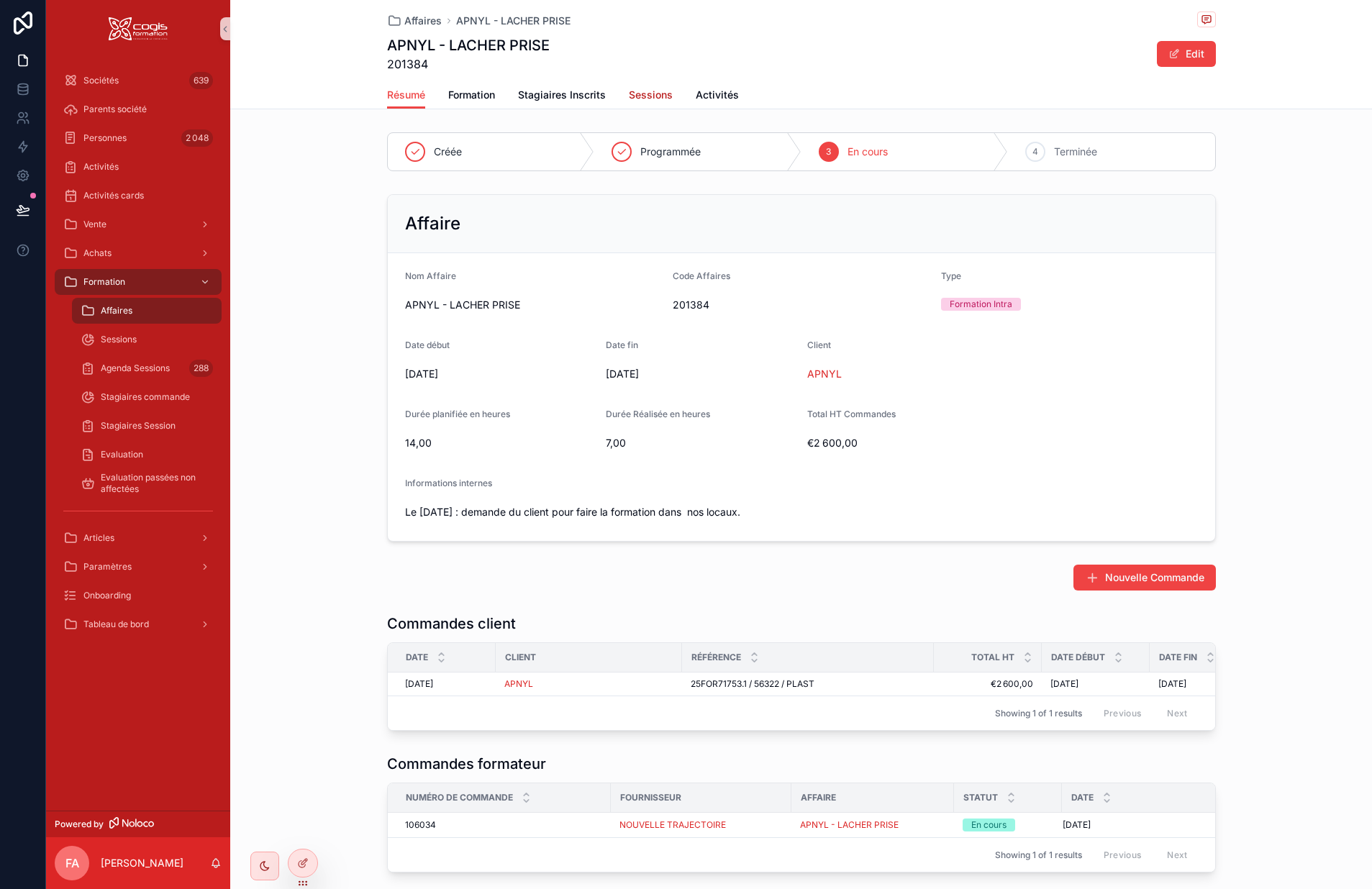
click at [651, 97] on span "Sessions" at bounding box center [650, 94] width 44 height 14
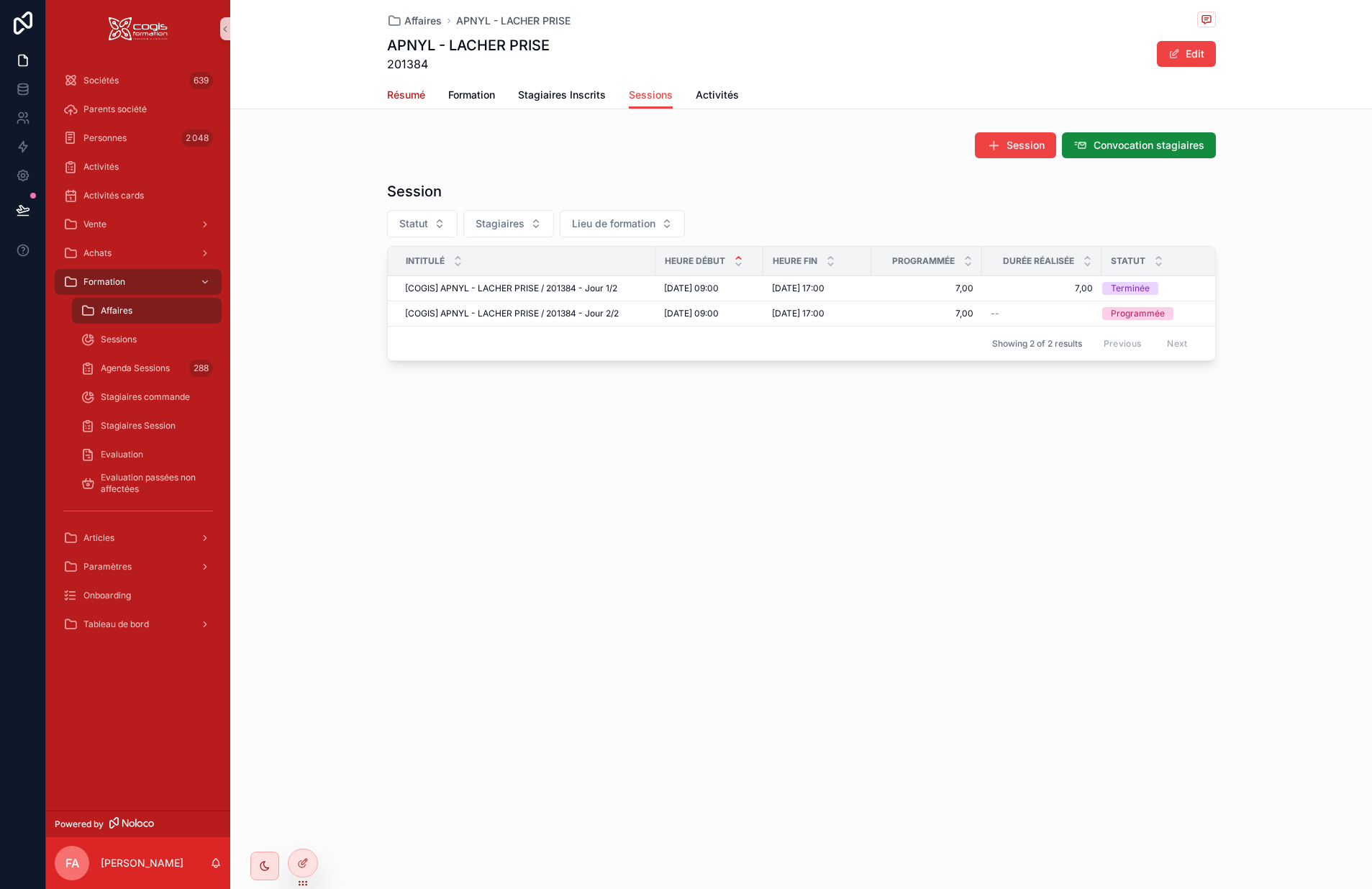
click at [422, 98] on span "Résumé" at bounding box center [406, 94] width 38 height 14
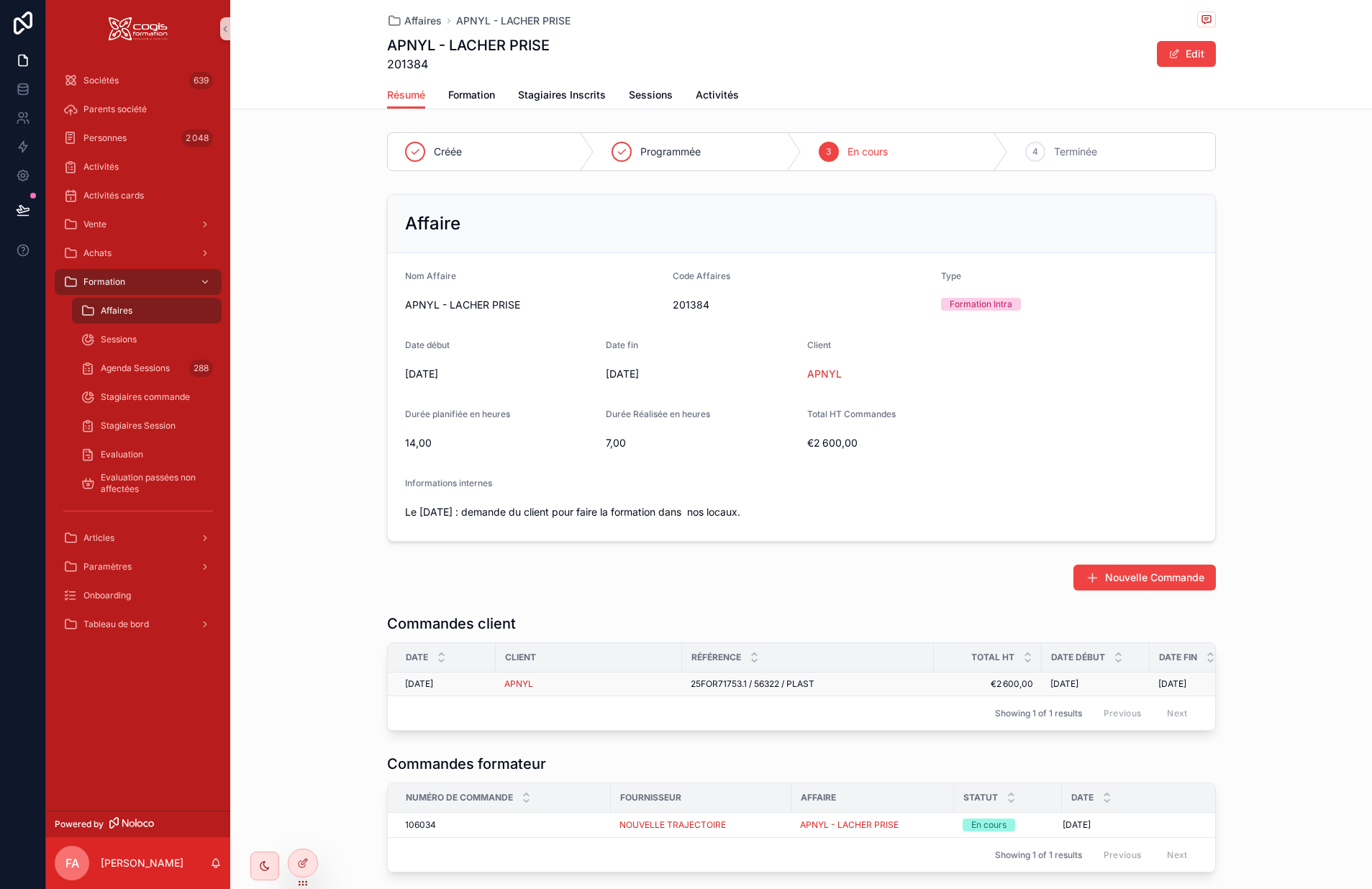
click at [608, 685] on div "APNYL" at bounding box center [589, 684] width 169 height 12
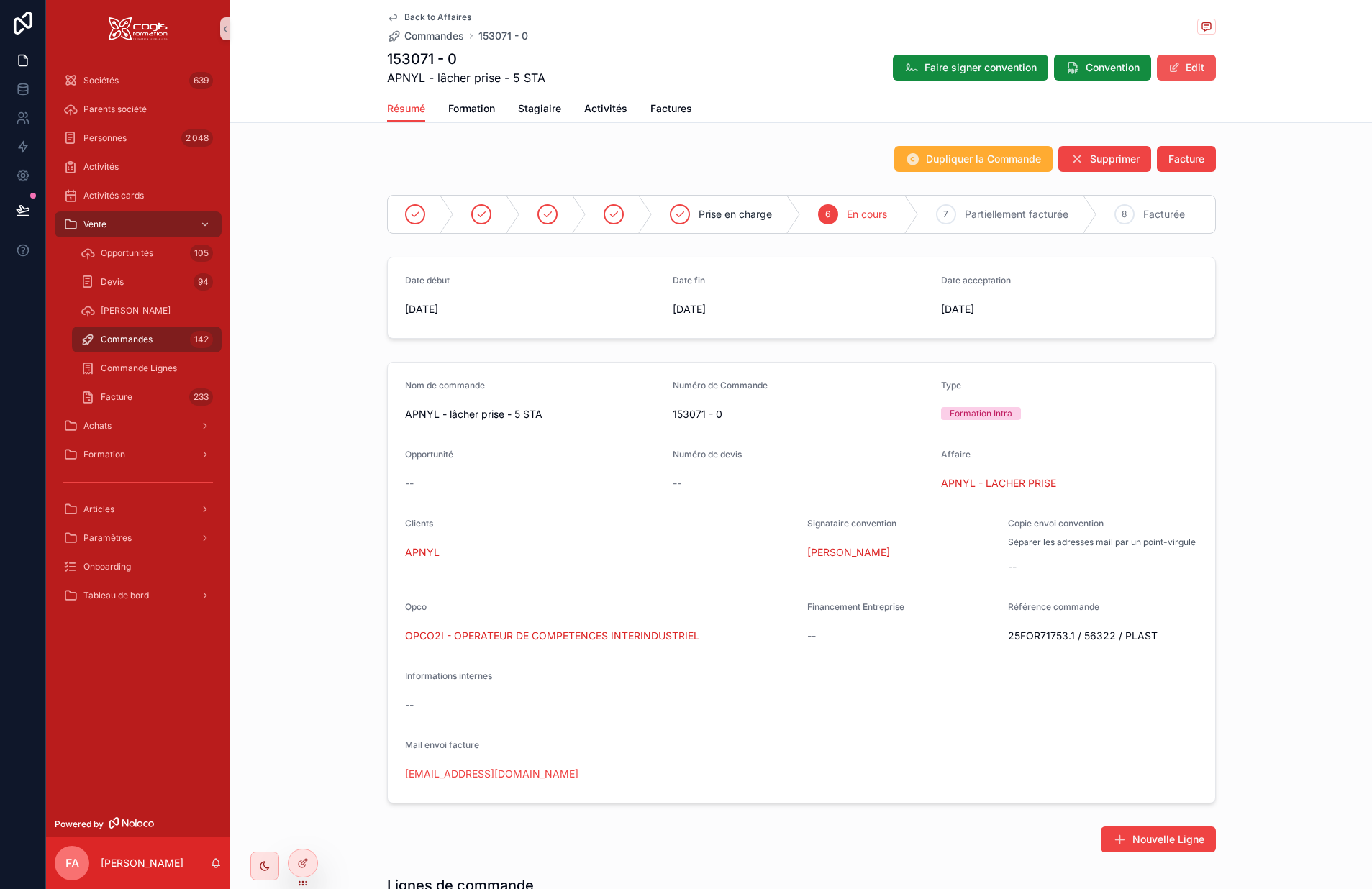
click at [1136, 62] on button "Edit" at bounding box center [1186, 67] width 59 height 26
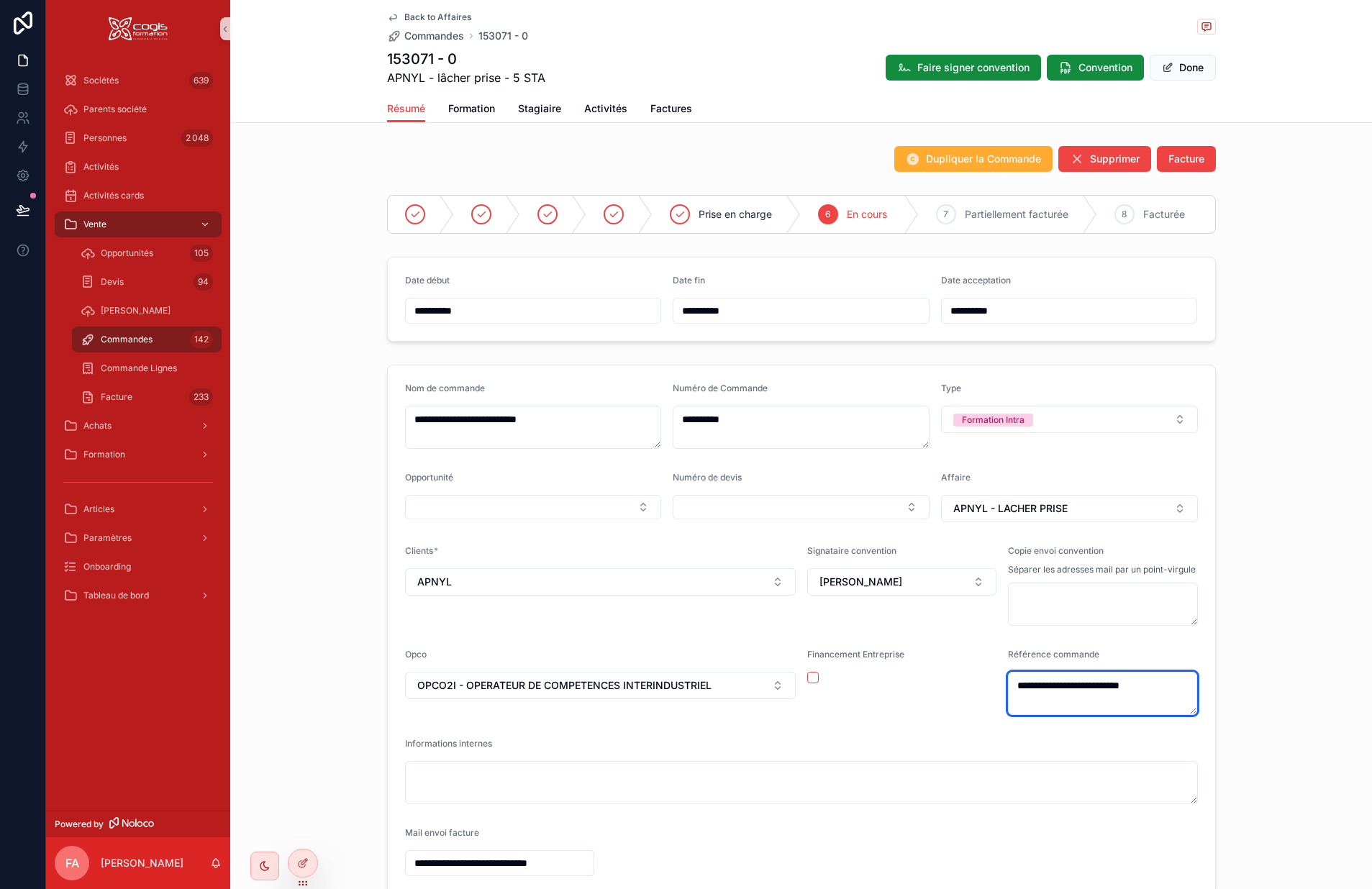
drag, startPoint x: 1011, startPoint y: 688, endPoint x: 1186, endPoint y: 678, distance: 175.3
click at [1136, 678] on textarea "**********" at bounding box center [1103, 693] width 190 height 43
paste textarea "**********"
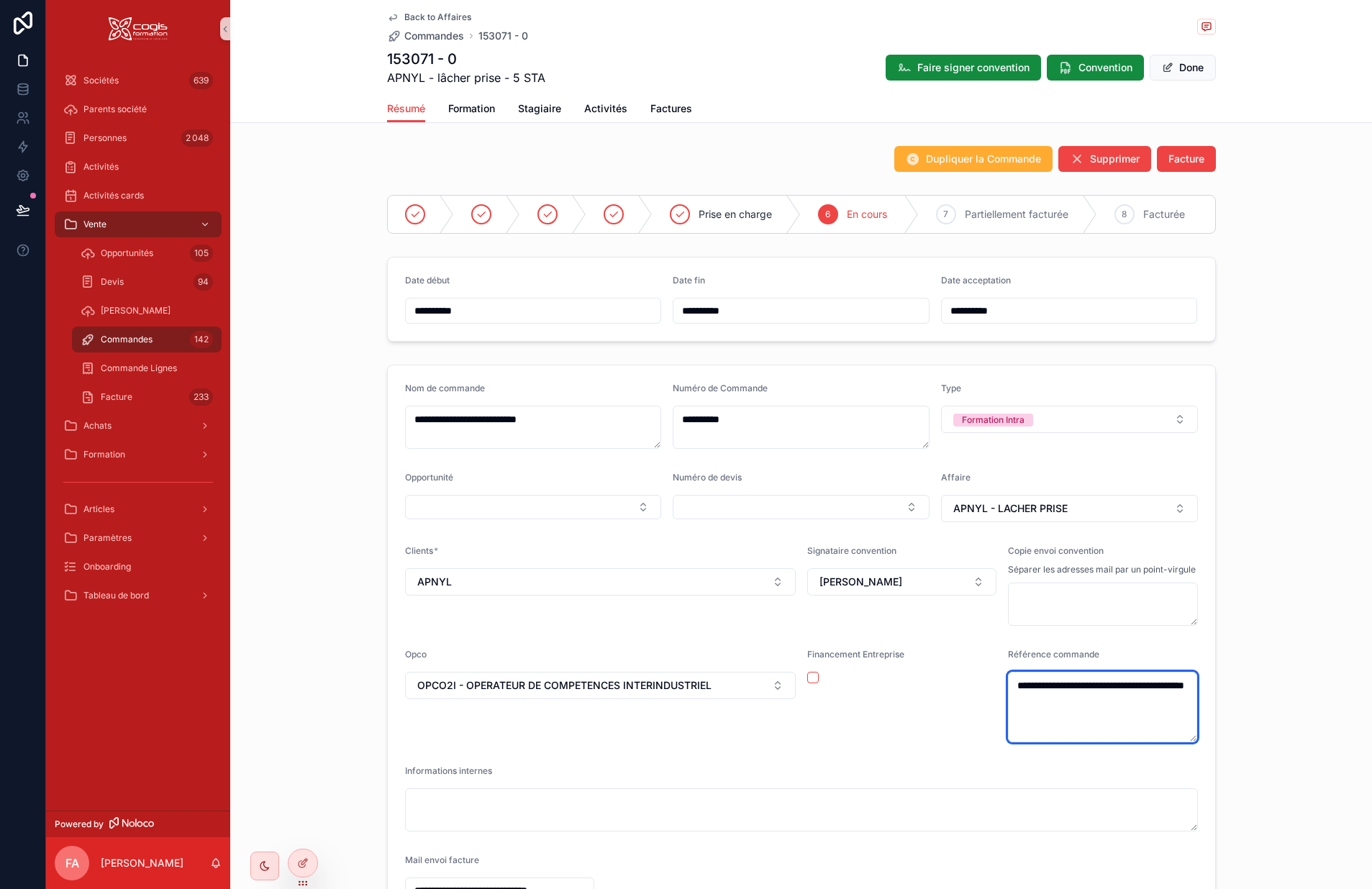
click at [1015, 719] on textarea "**********" at bounding box center [1103, 707] width 190 height 71
paste textarea "********"
type textarea "**********"
click at [887, 740] on div "Financement Entreprise" at bounding box center [902, 696] width 189 height 93
click at [1136, 66] on button "Done" at bounding box center [1183, 67] width 67 height 26
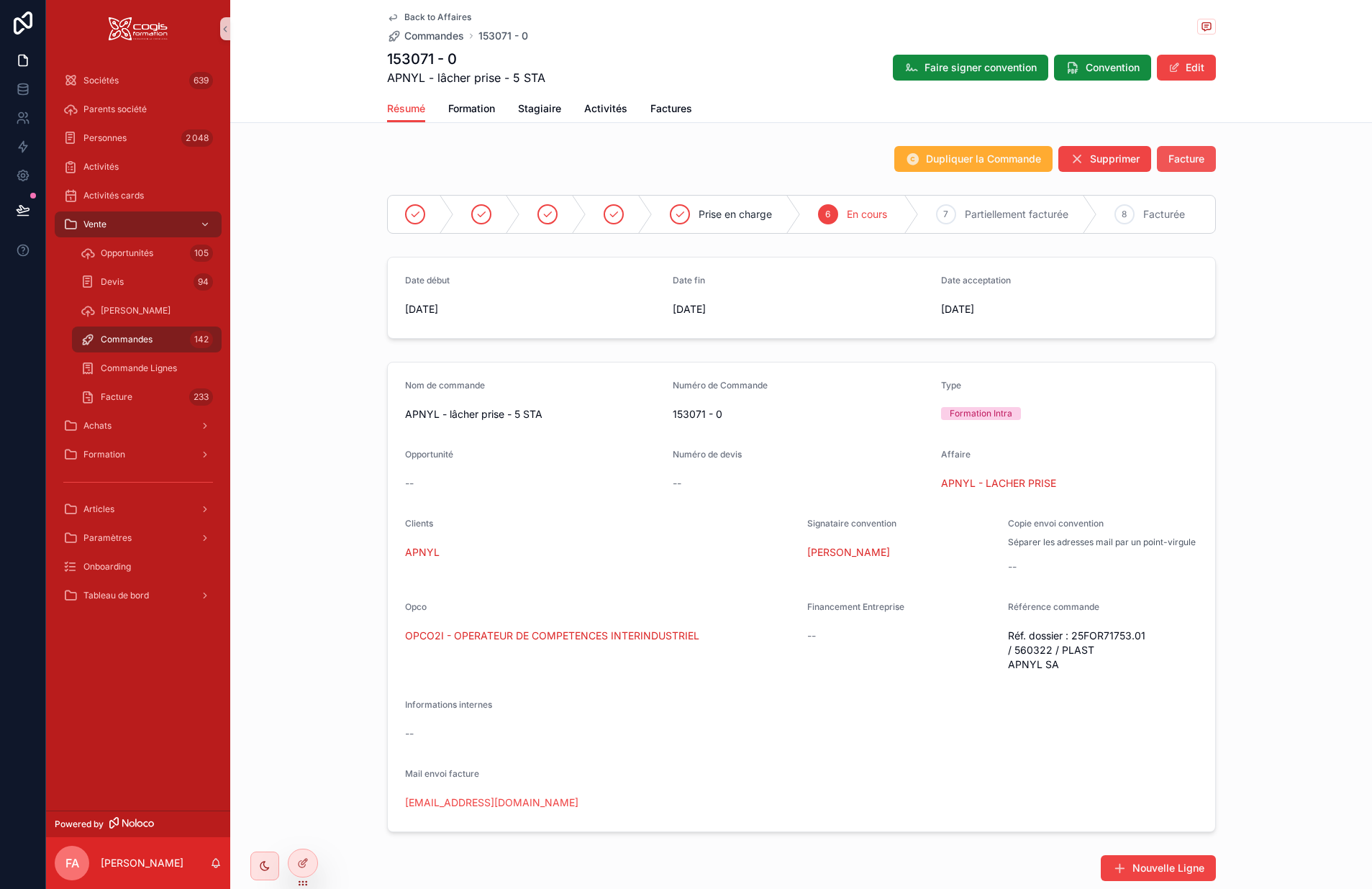
click at [1136, 159] on span "Facture" at bounding box center [1186, 158] width 36 height 14
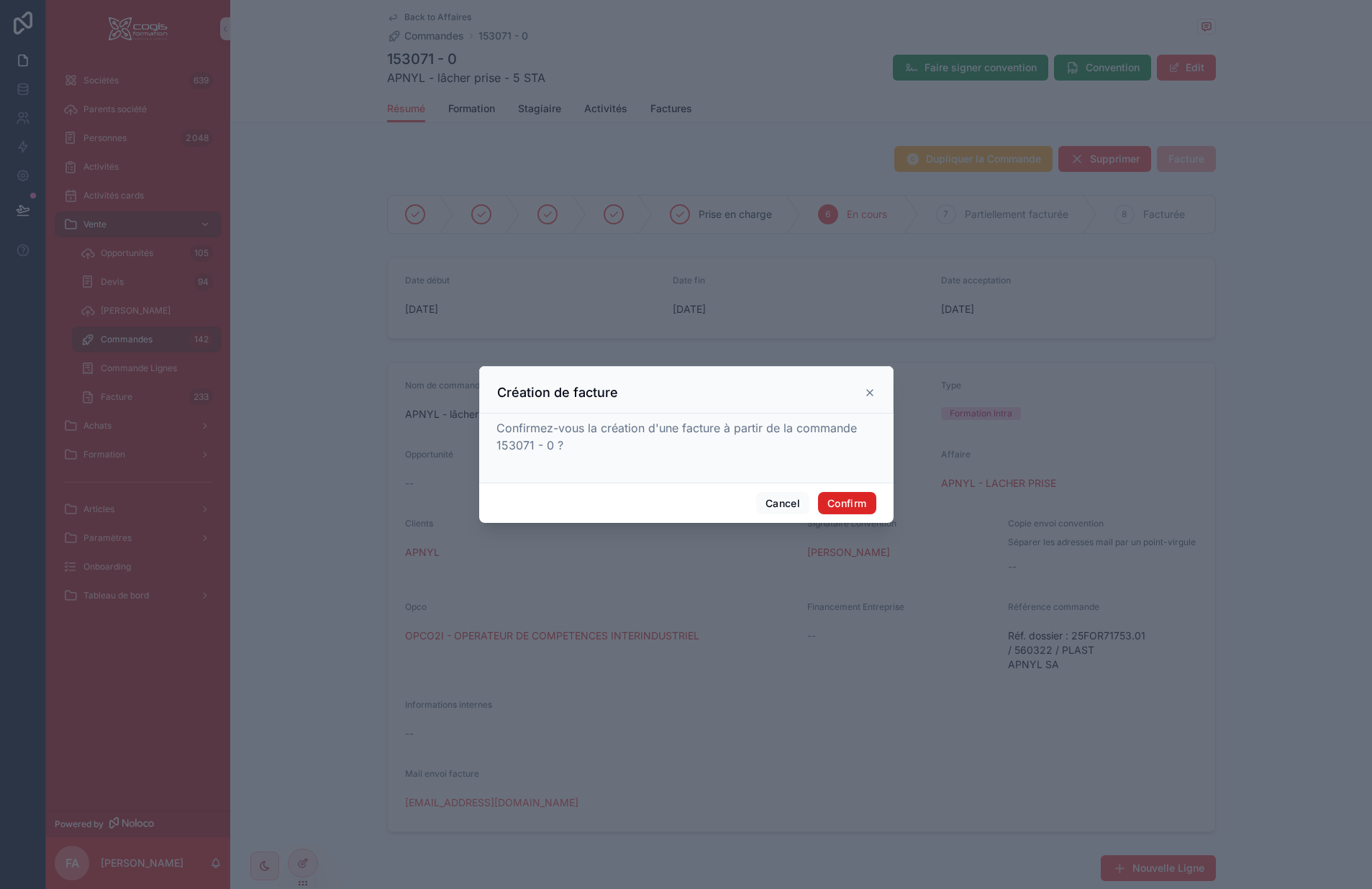
click at [852, 501] on button "Confirm" at bounding box center [847, 504] width 57 height 23
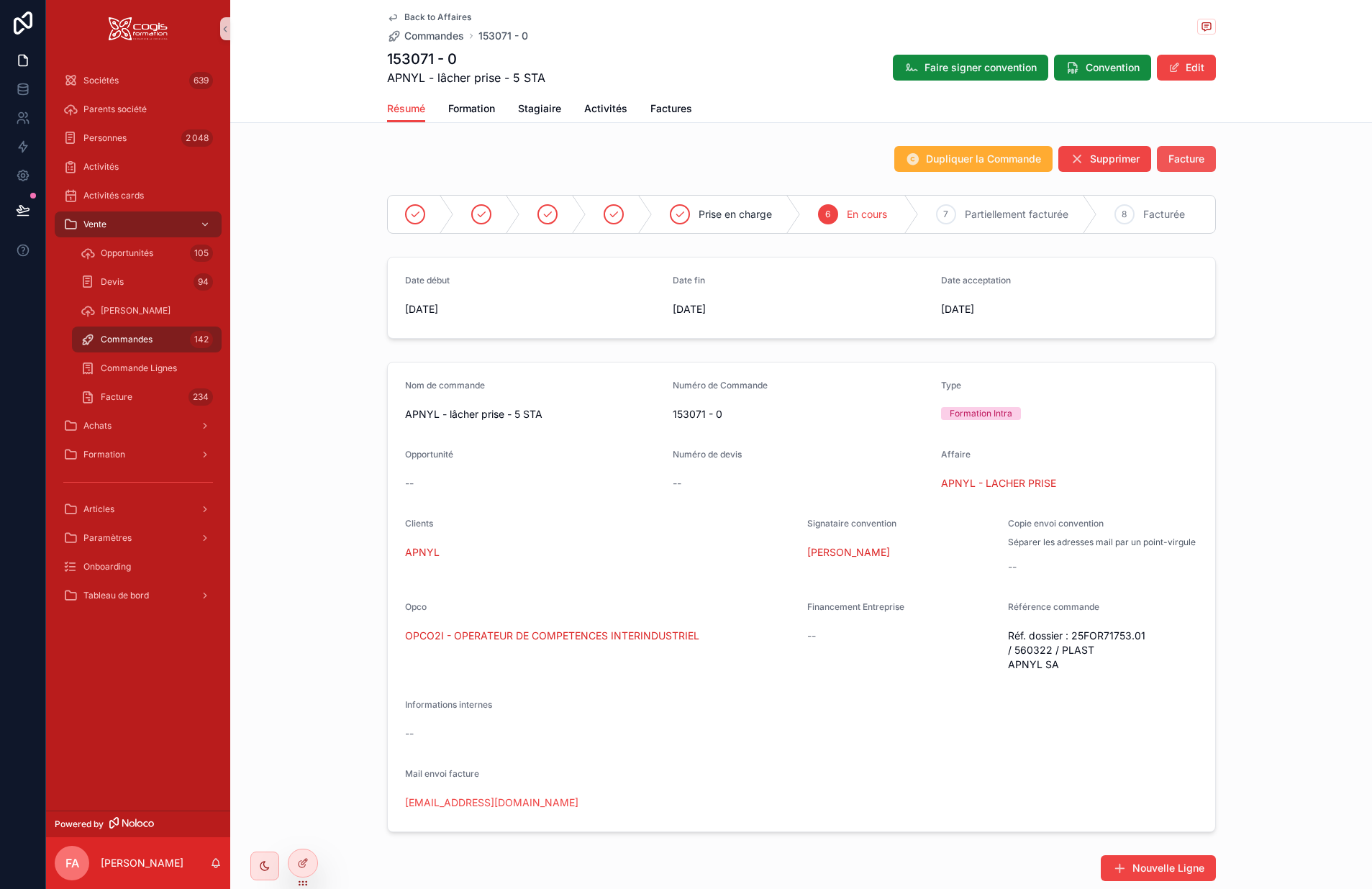
click at [1136, 156] on span "Facture" at bounding box center [1186, 158] width 36 height 14
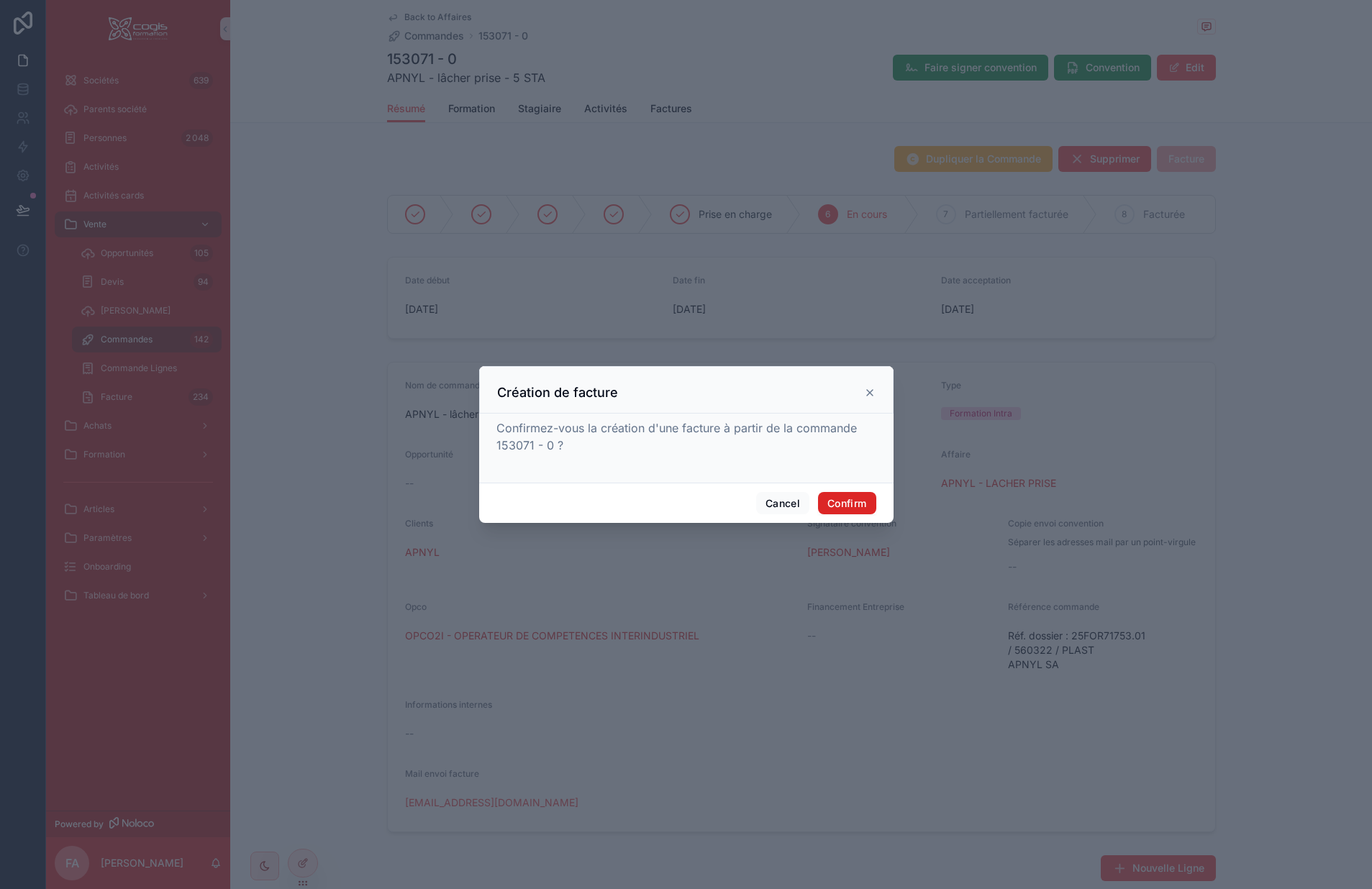
click at [844, 501] on button "Confirm" at bounding box center [847, 504] width 57 height 23
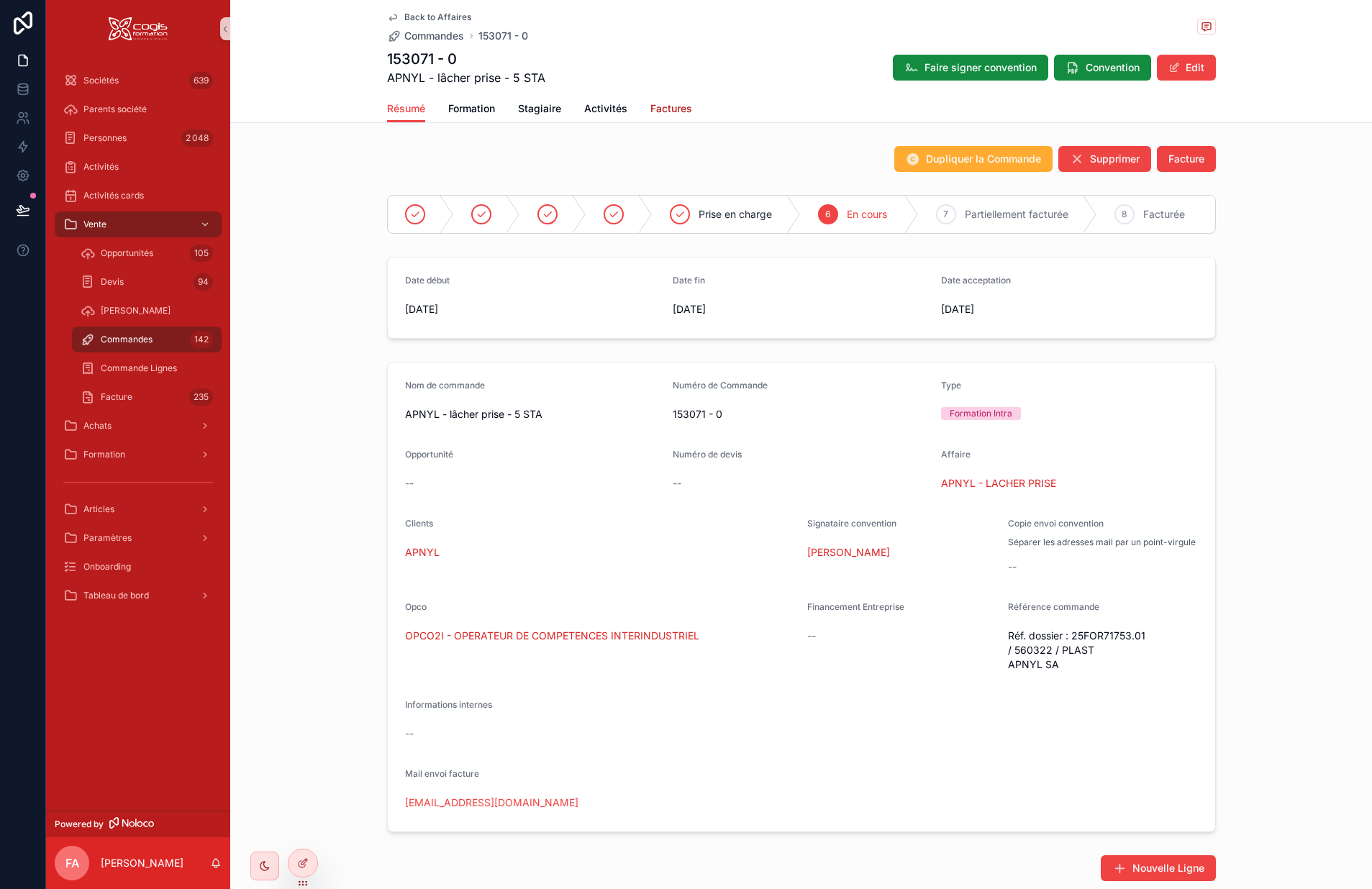
click at [651, 106] on span "Factures" at bounding box center [671, 108] width 42 height 14
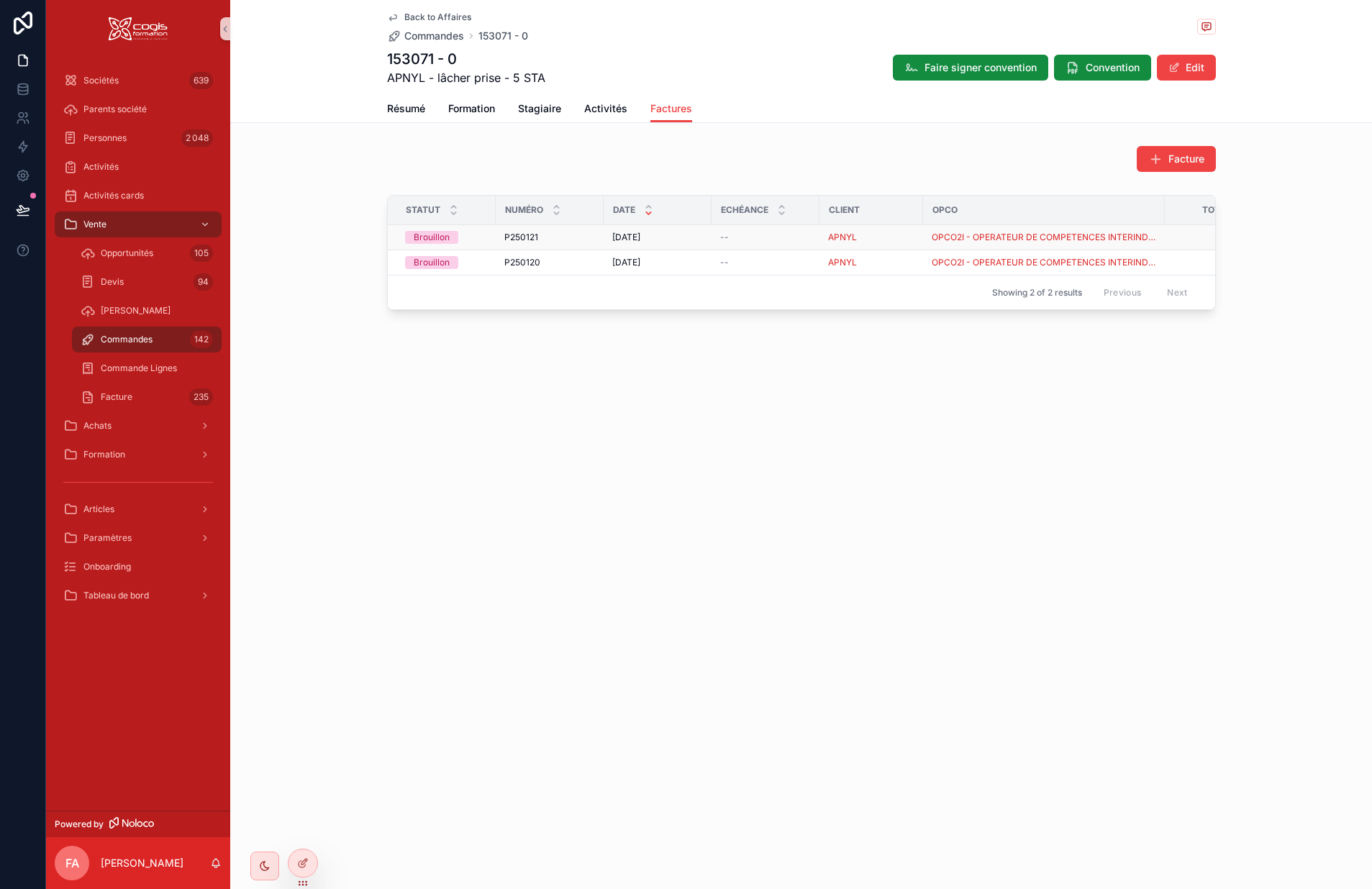
click at [570, 234] on div "P250121 P250121" at bounding box center [549, 237] width 91 height 12
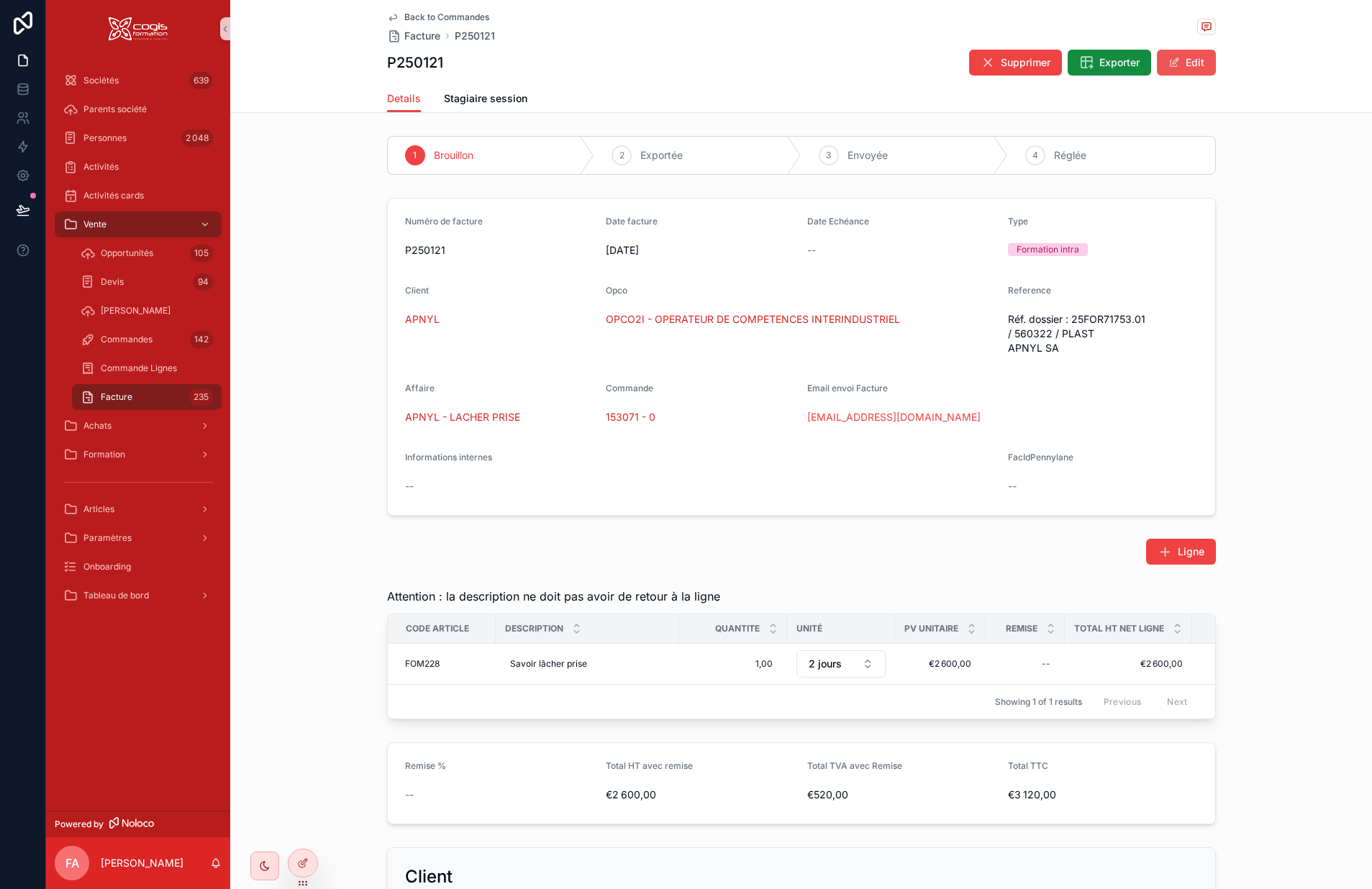
click at [1136, 64] on button "Edit" at bounding box center [1186, 62] width 59 height 26
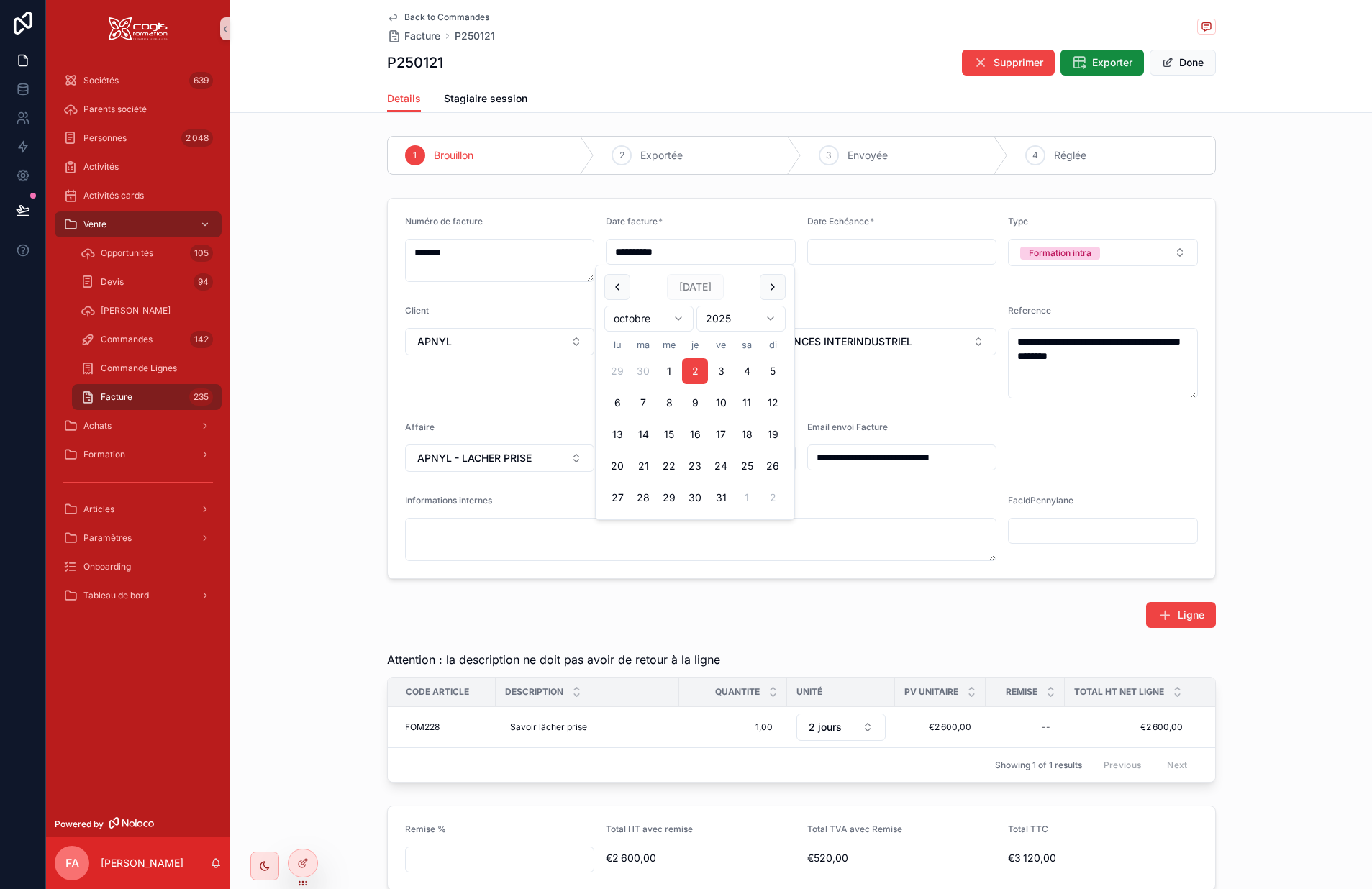
drag, startPoint x: 677, startPoint y: 255, endPoint x: 523, endPoint y: 255, distance: 154.0
click at [523, 255] on form "**********" at bounding box center [802, 389] width 828 height 380
type input "**********"
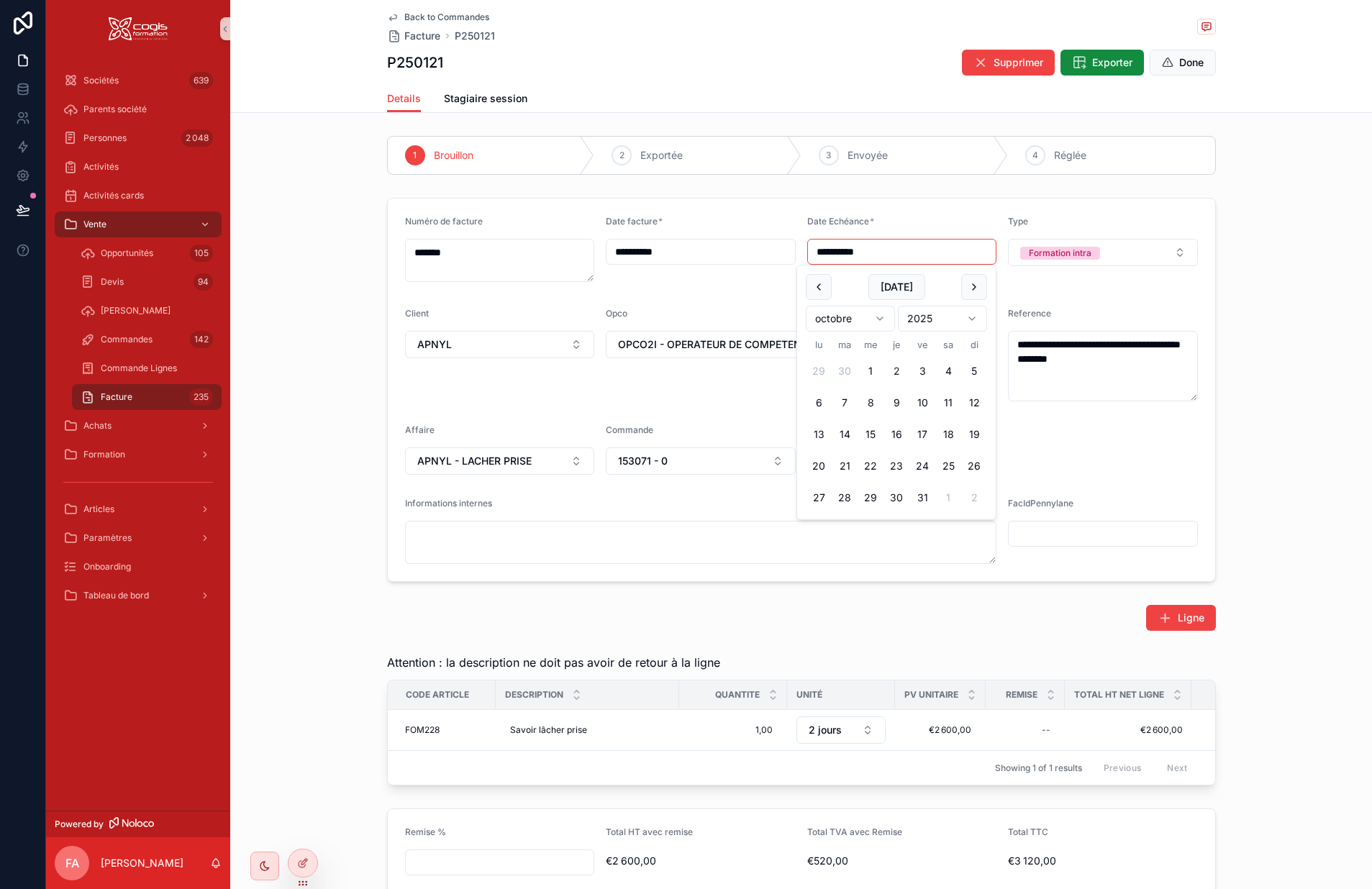
type input "**********"
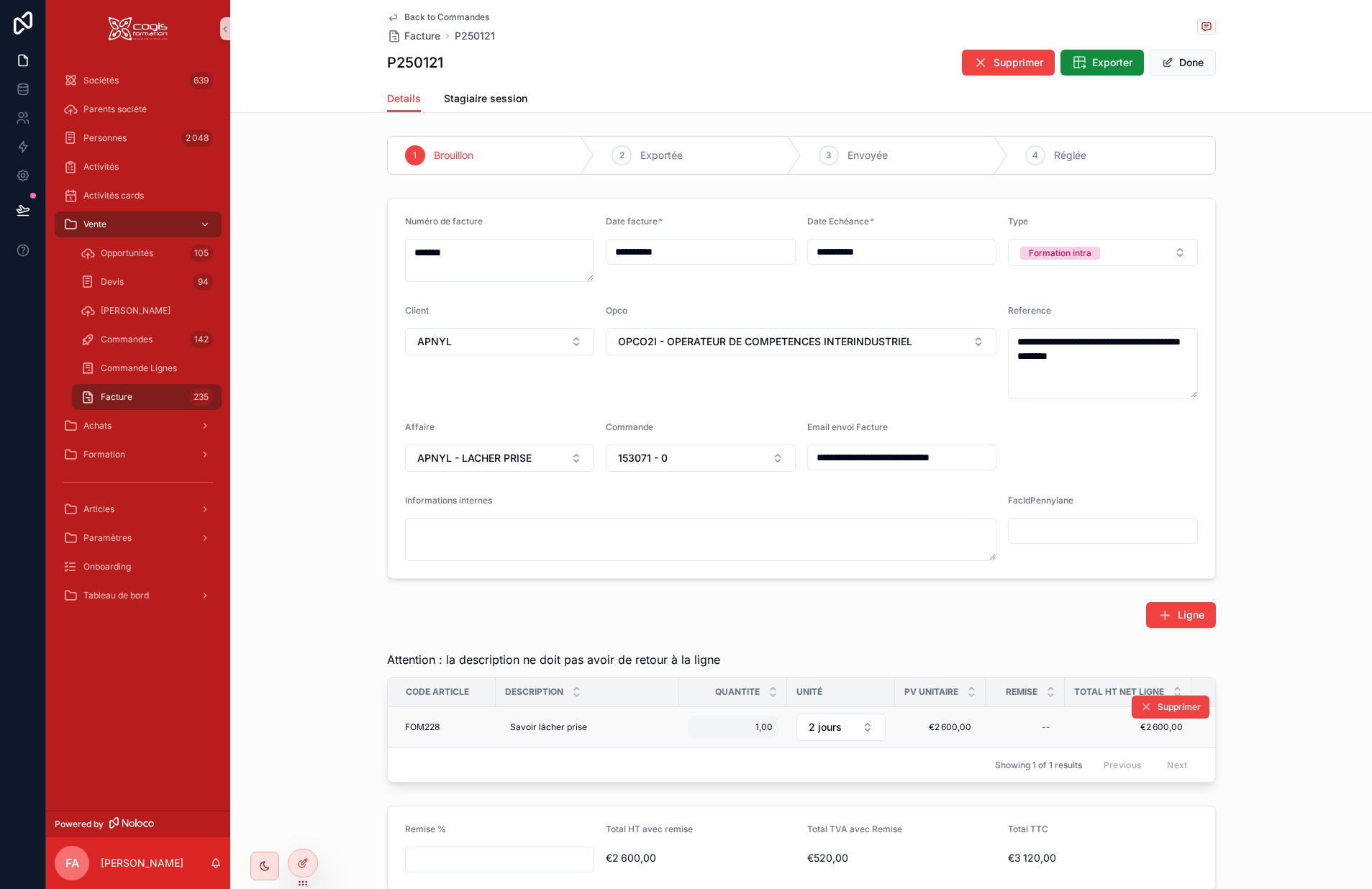
click at [742, 730] on span "1,00" at bounding box center [733, 728] width 79 height 12
drag, startPoint x: 859, startPoint y: 630, endPoint x: 858, endPoint y: 643, distance: 13.0
click at [860, 630] on div "Ligne" at bounding box center [802, 615] width 1142 height 37
click at [833, 733] on span "2 jours" at bounding box center [826, 727] width 33 height 14
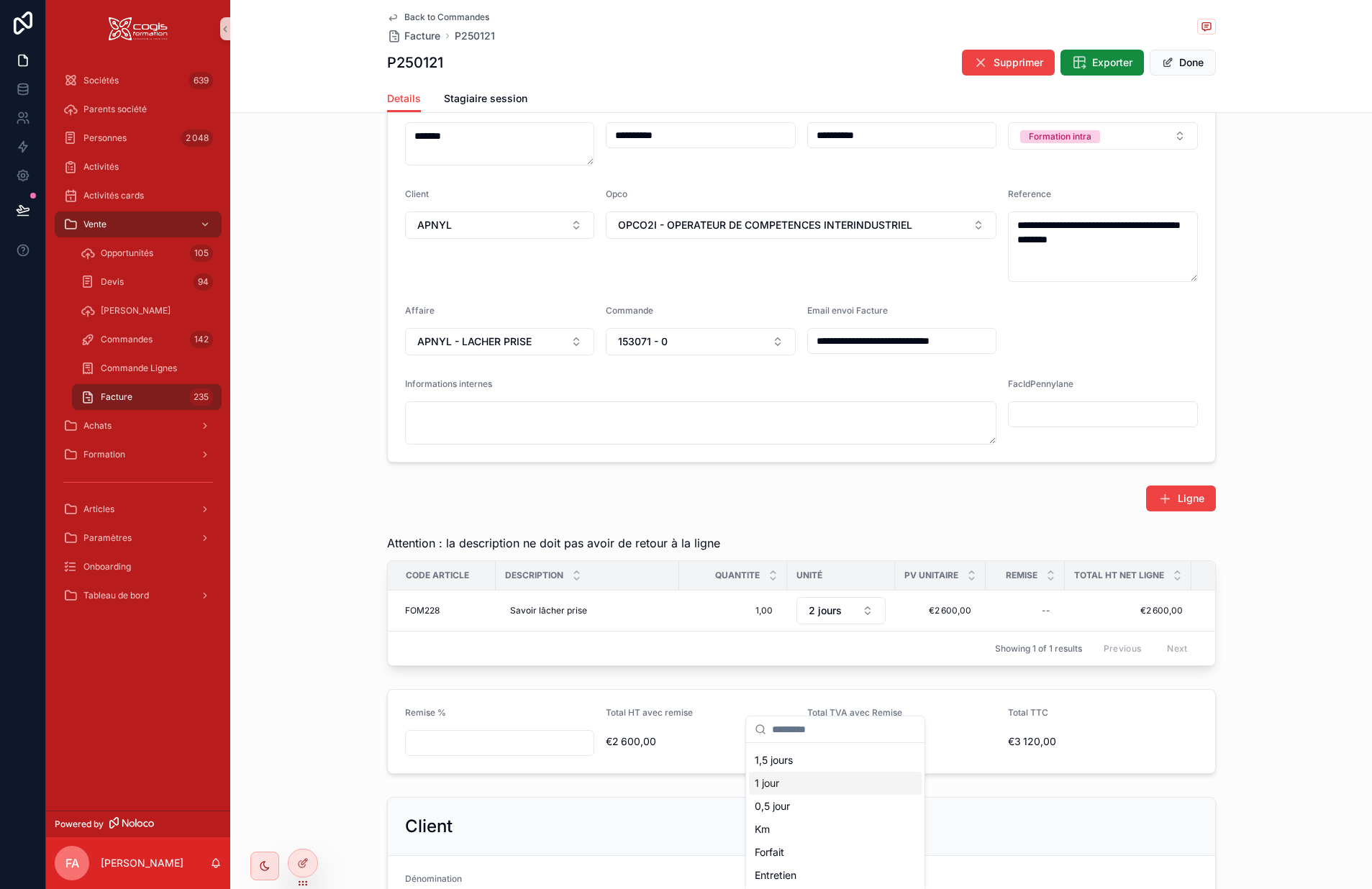
scroll to position [144, 0]
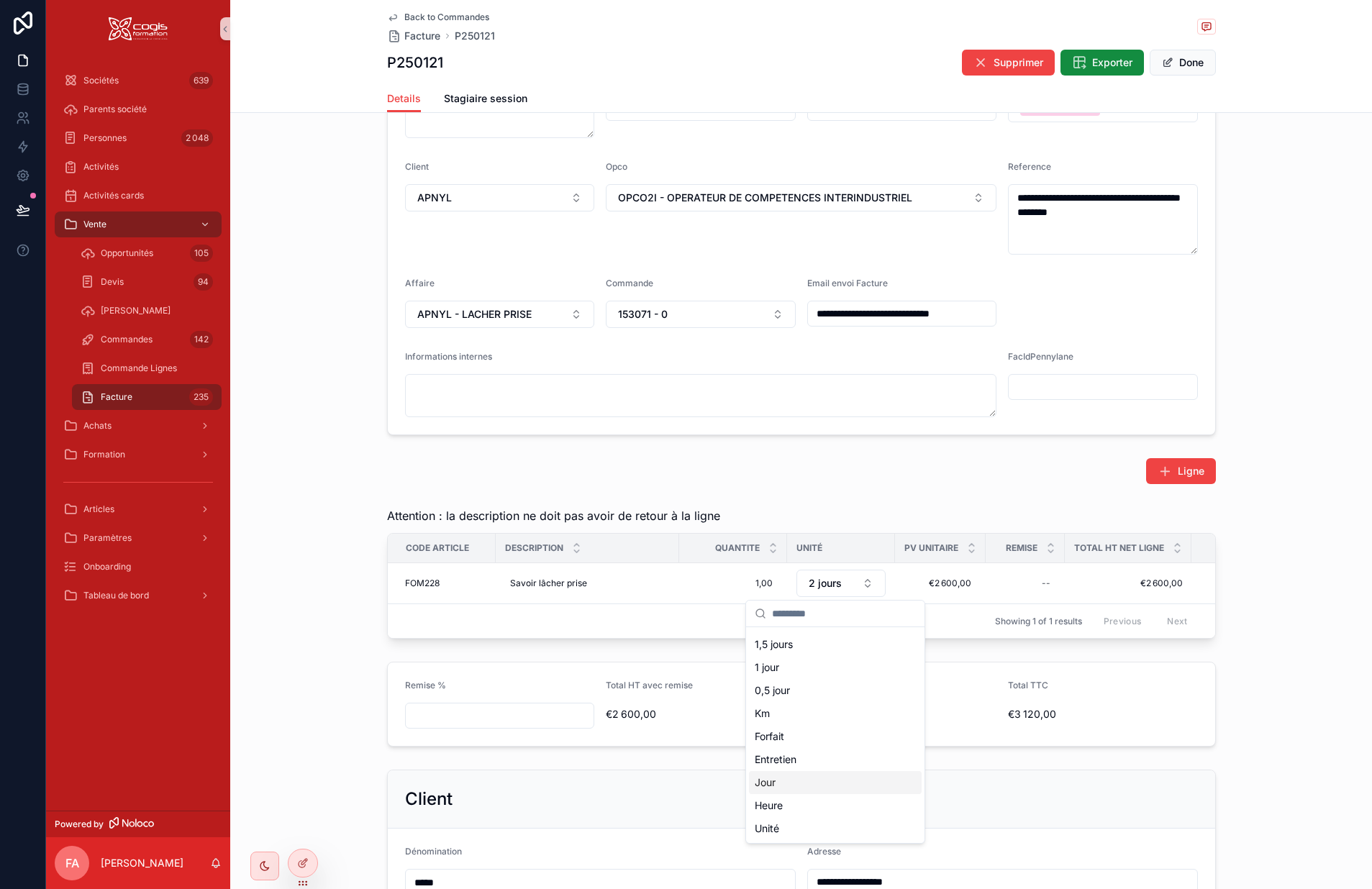
click at [773, 787] on span "Jour" at bounding box center [765, 782] width 21 height 14
click at [959, 576] on div "€2 600,00 €2 600,00" at bounding box center [941, 584] width 73 height 23
drag, startPoint x: 937, startPoint y: 602, endPoint x: 922, endPoint y: 602, distance: 15.0
click at [922, 602] on input "*********" at bounding box center [974, 604] width 136 height 20
type input "*********"
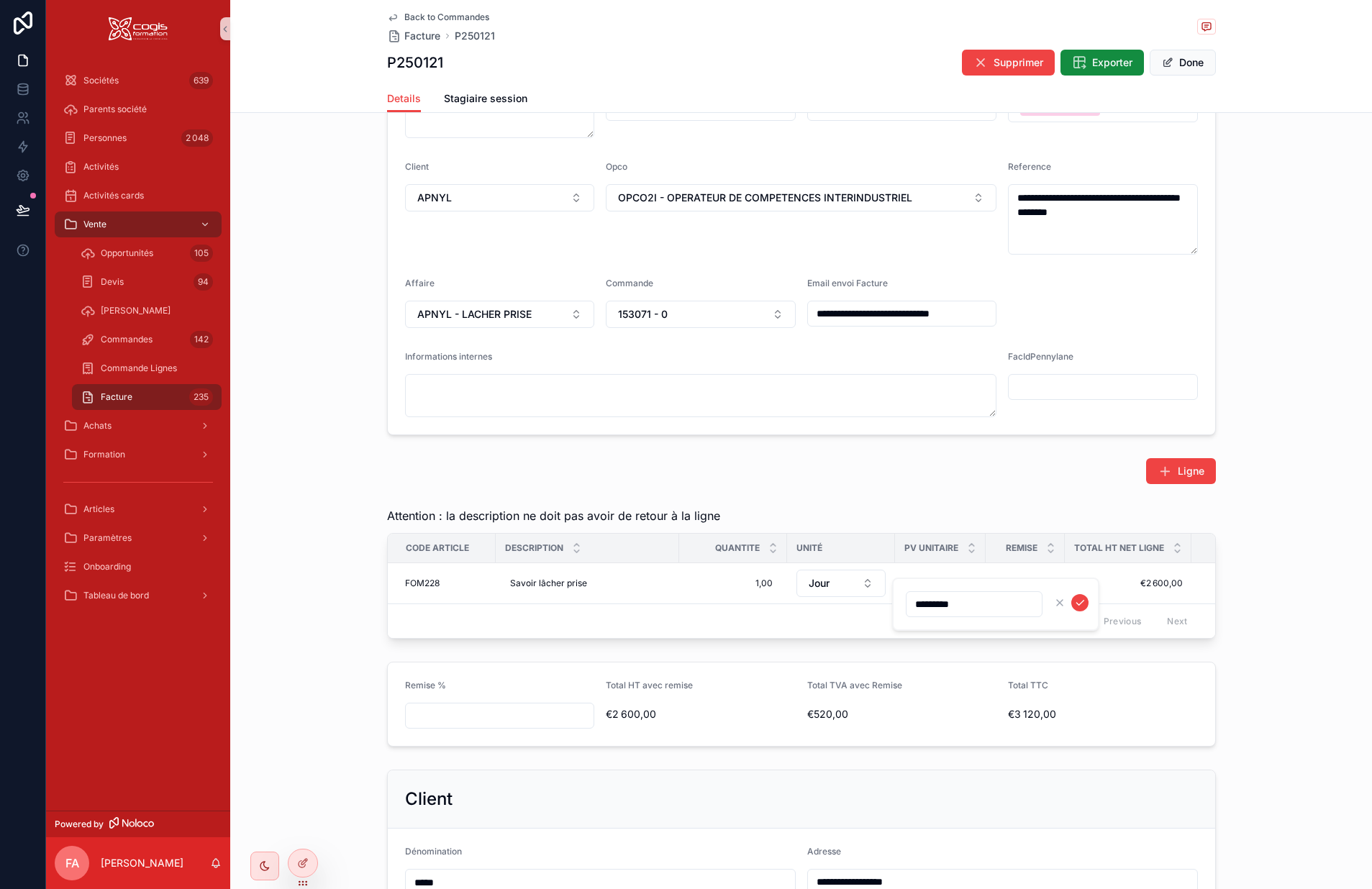
click at [940, 473] on div "Ligne" at bounding box center [802, 471] width 829 height 26
click at [940, 592] on div "€2 600,00 €2 600,00" at bounding box center [941, 584] width 73 height 23
click at [944, 582] on span "€2 600,00" at bounding box center [941, 584] width 62 height 12
click at [1075, 603] on icon "scrollable content" at bounding box center [1081, 603] width 12 height 12
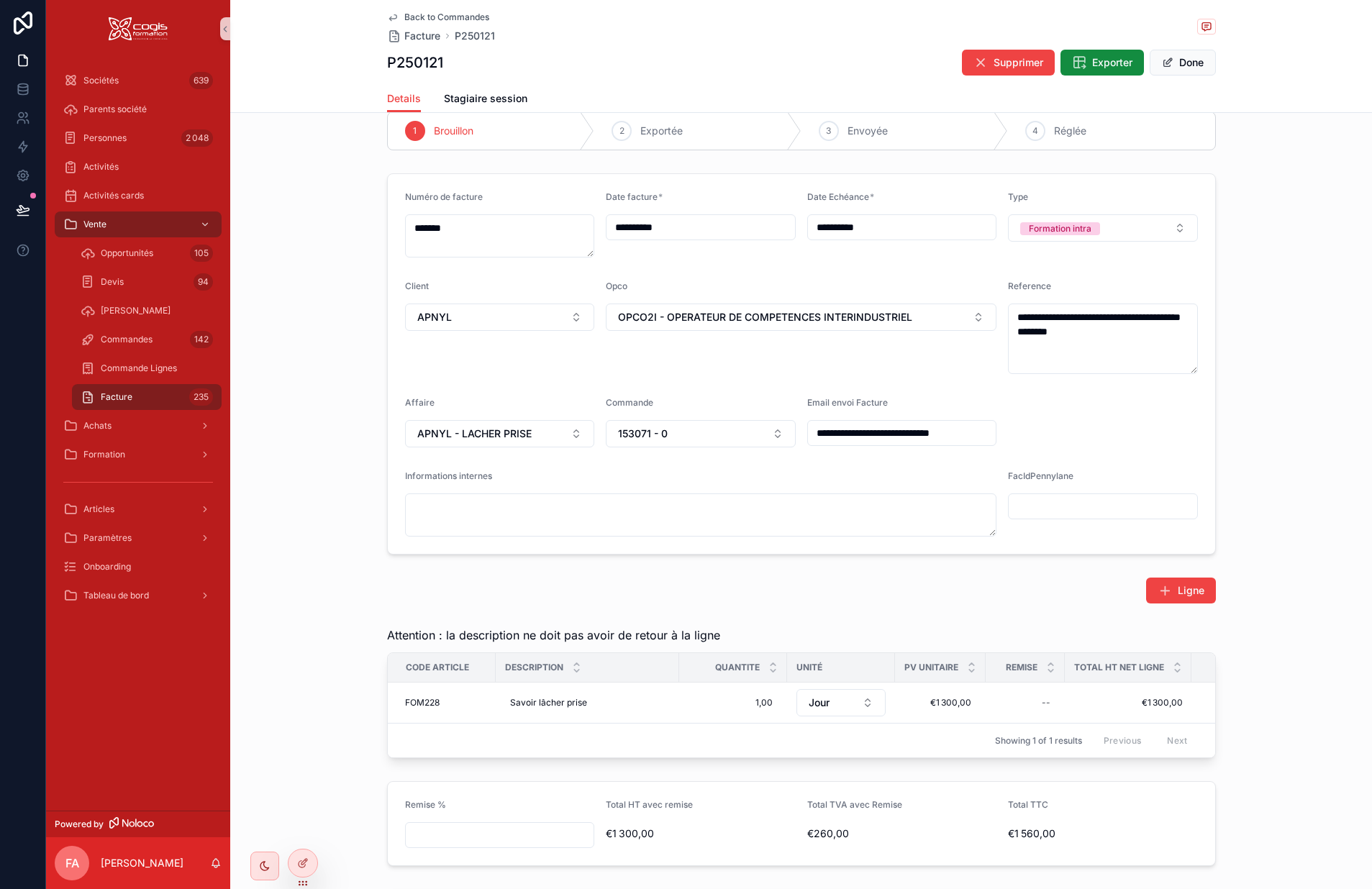
scroll to position [0, 0]
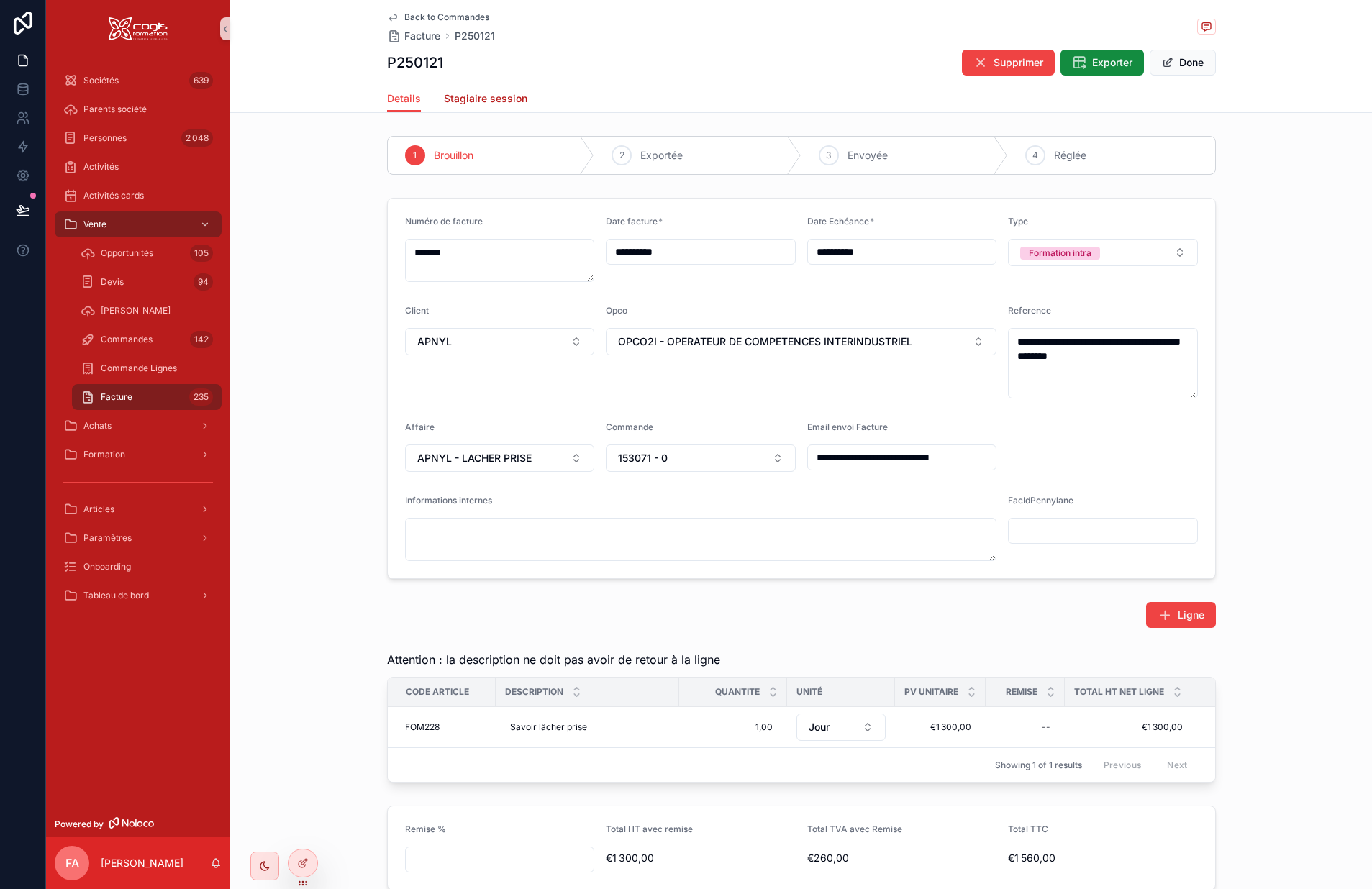
click at [491, 100] on span "Stagiaire session" at bounding box center [485, 98] width 83 height 14
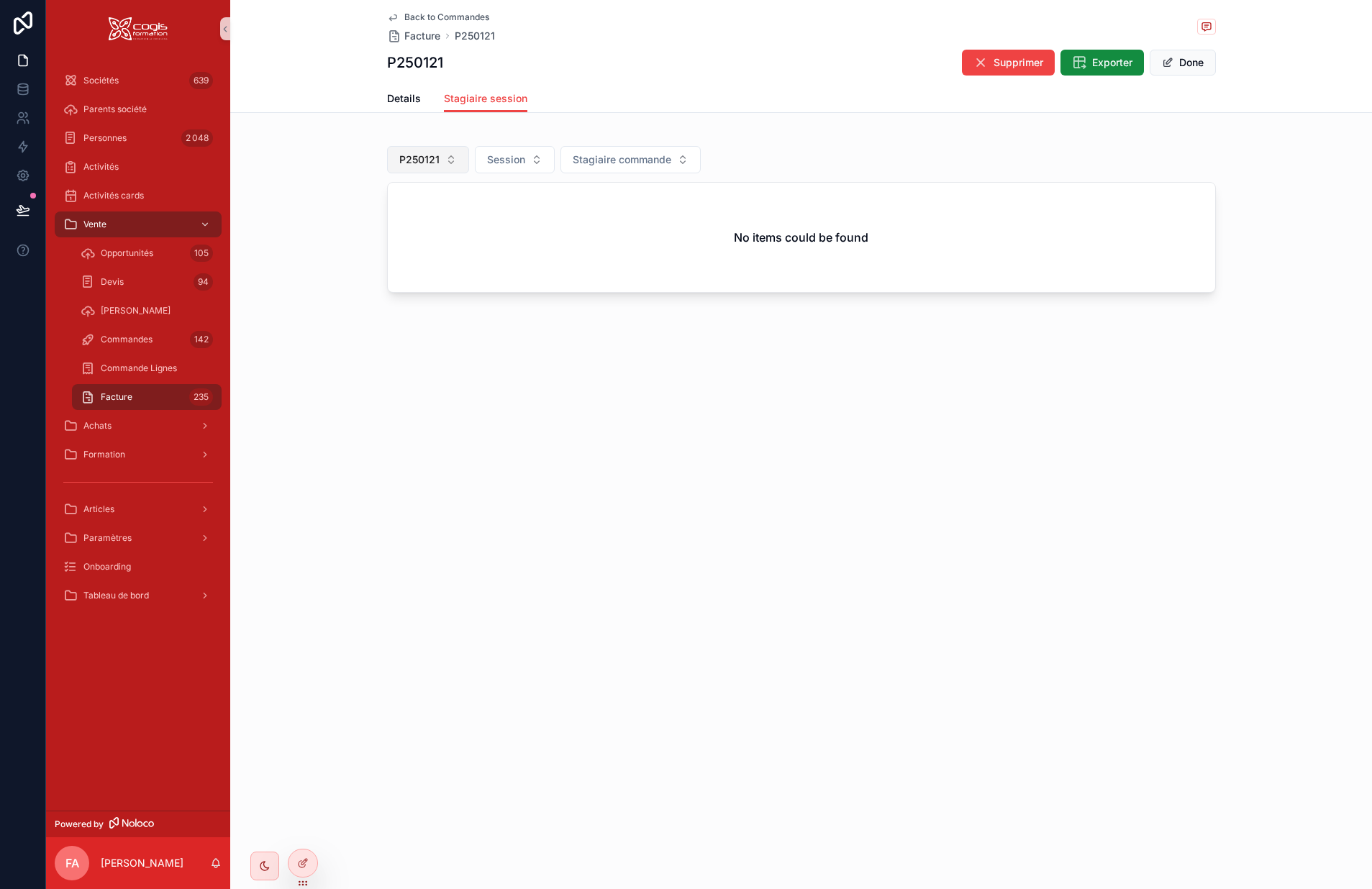
click at [414, 163] on span "P250121" at bounding box center [420, 159] width 40 height 14
click at [358, 217] on div "None" at bounding box center [427, 218] width 172 height 23
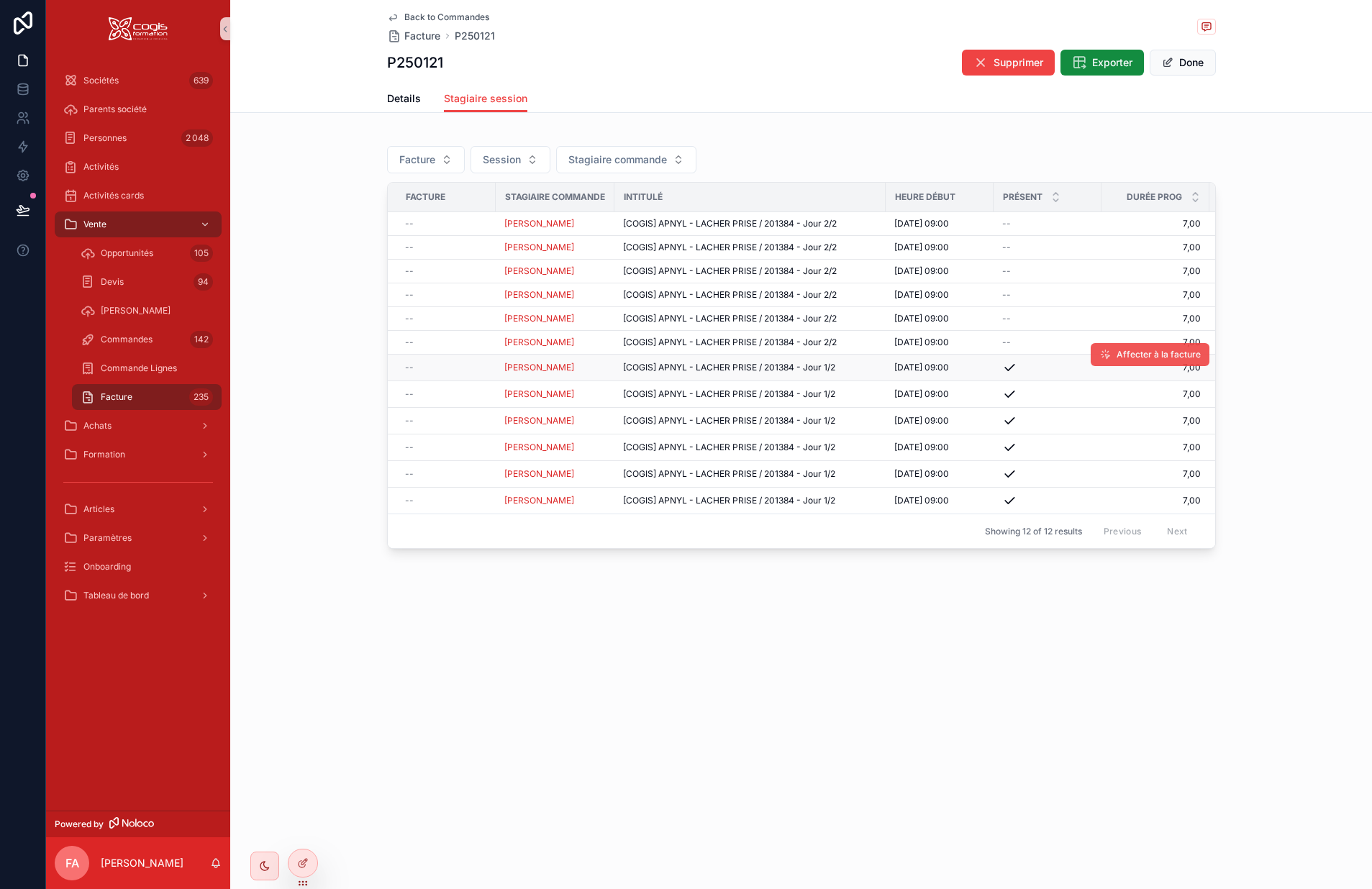
click at [1136, 357] on span "Affecter à la facture" at bounding box center [1159, 355] width 84 height 12
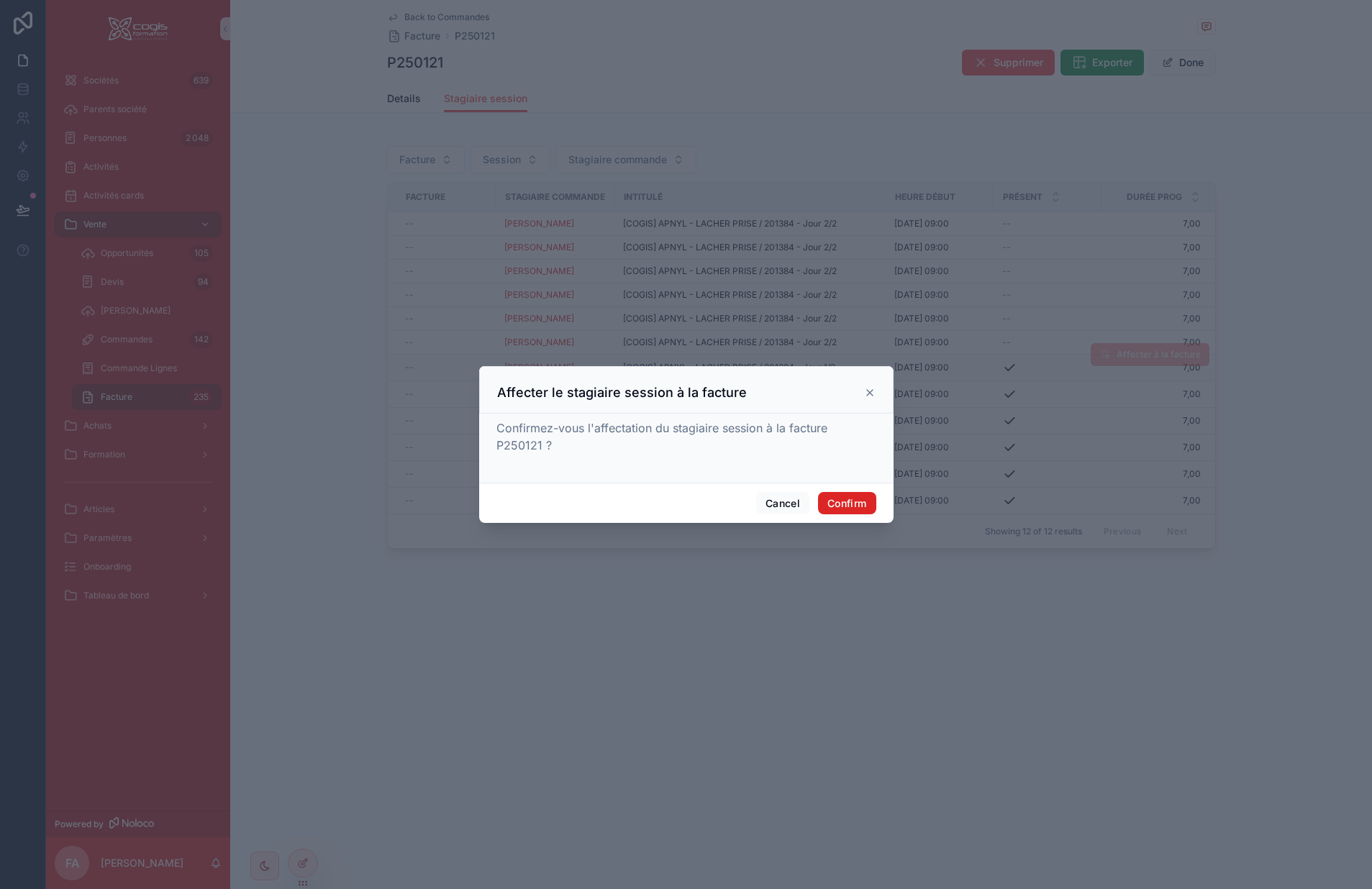
click at [850, 503] on button "Confirm" at bounding box center [847, 504] width 57 height 23
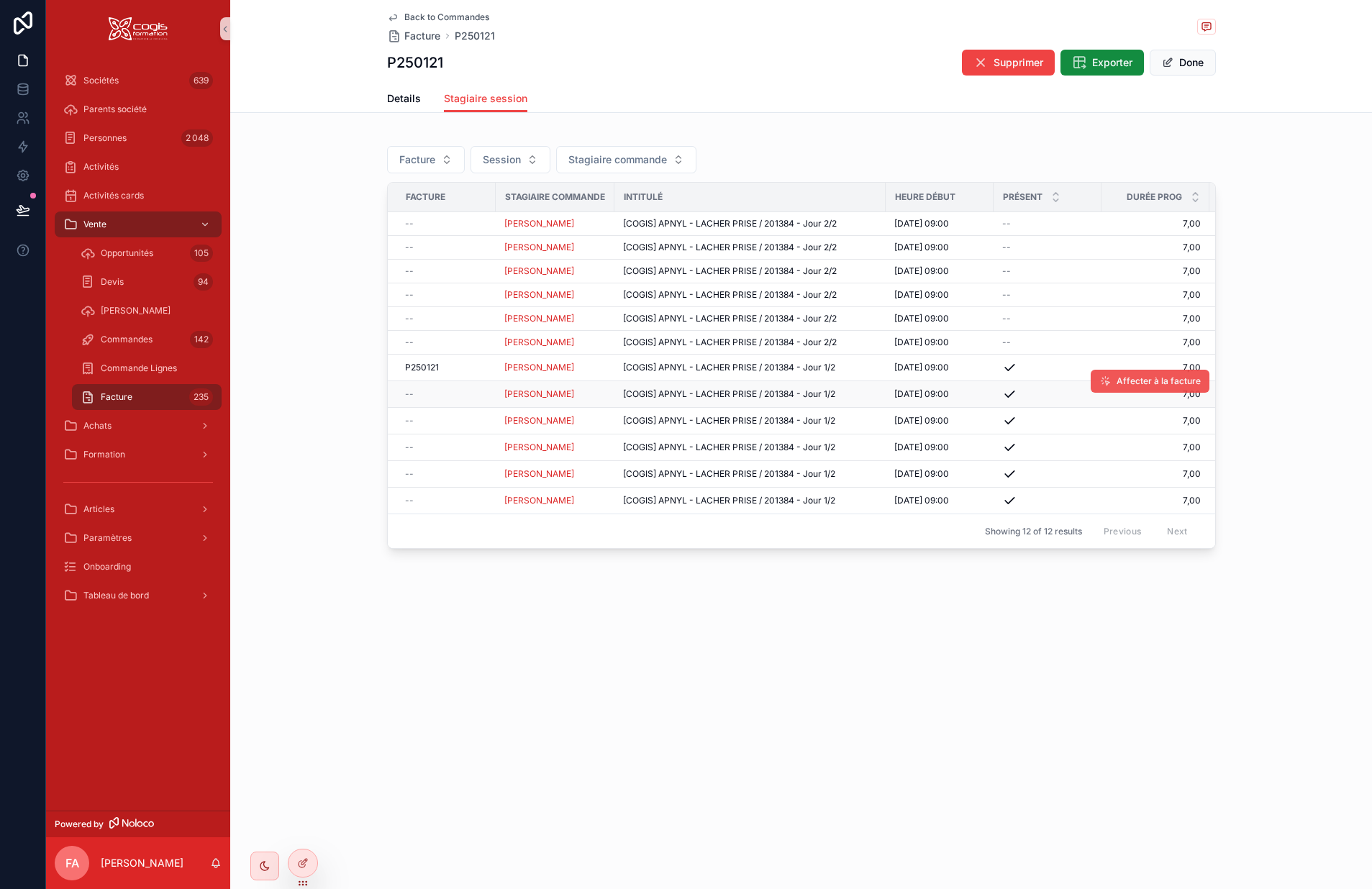
click at [1120, 384] on span "Affecter à la facture" at bounding box center [1159, 381] width 84 height 12
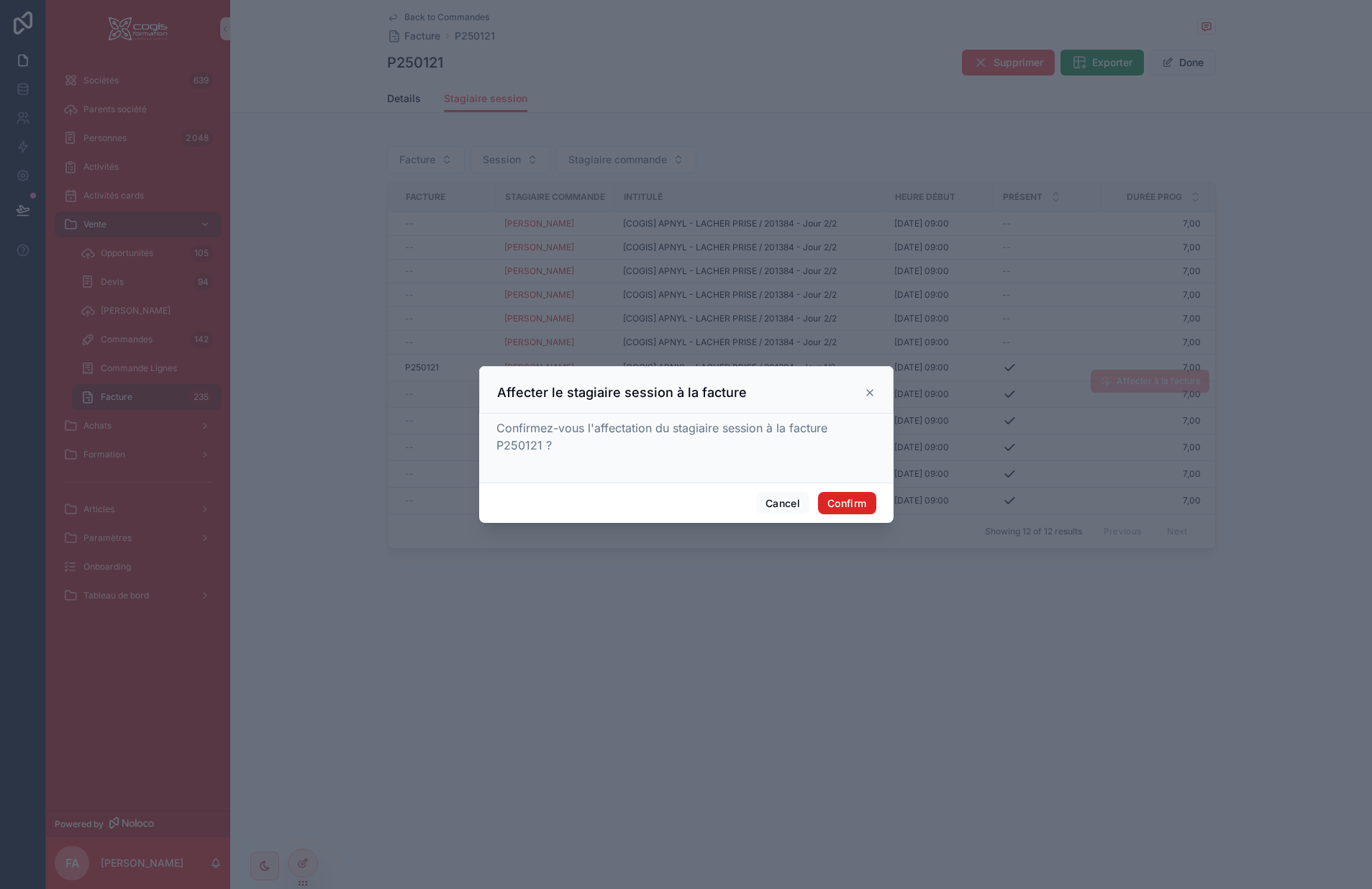
drag, startPoint x: 853, startPoint y: 501, endPoint x: 862, endPoint y: 498, distance: 9.5
click at [853, 501] on button "Confirm" at bounding box center [847, 504] width 57 height 23
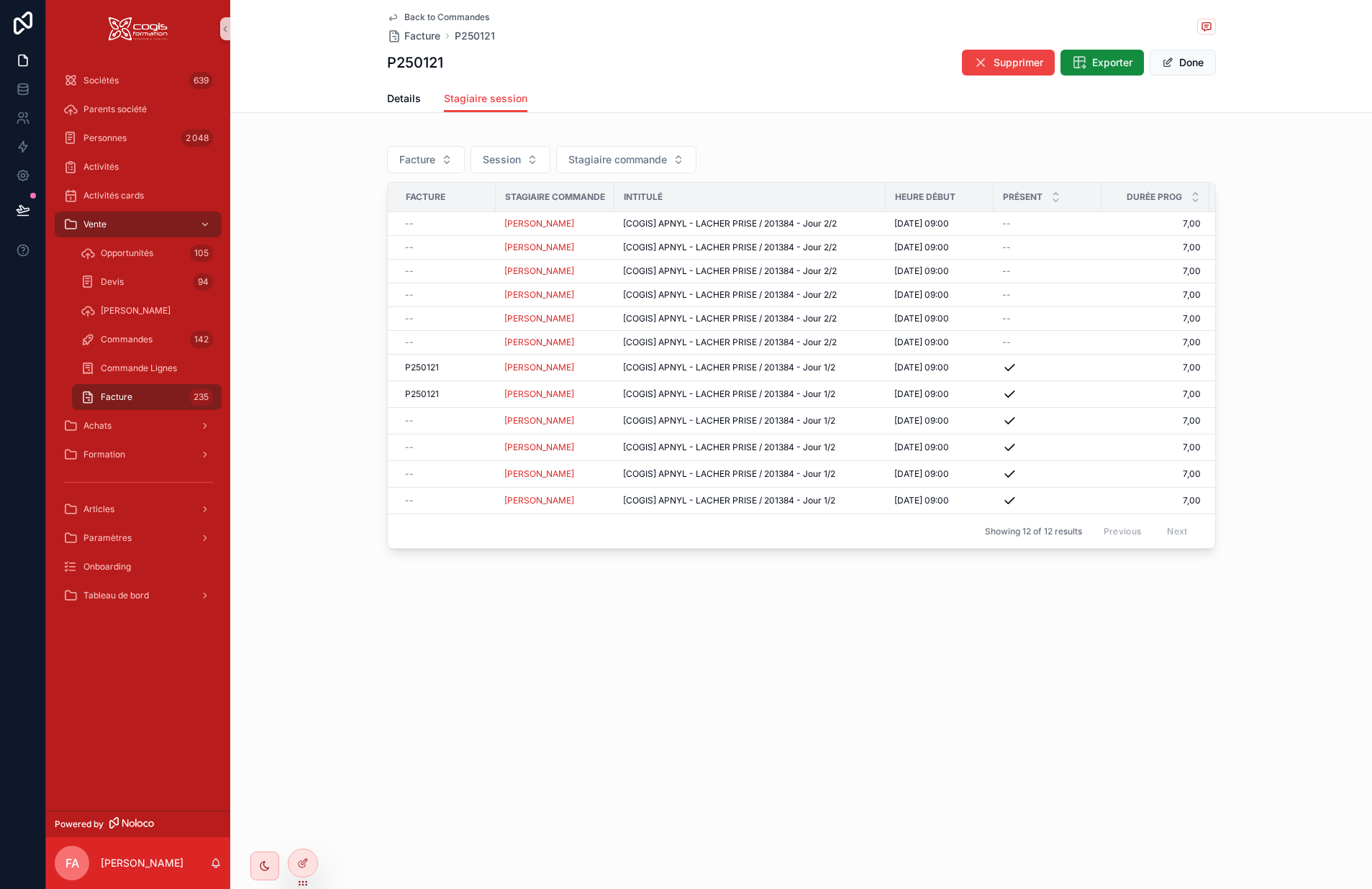
click at [0, 0] on span "Affecter à la facture" at bounding box center [0, 0] width 0 height 0
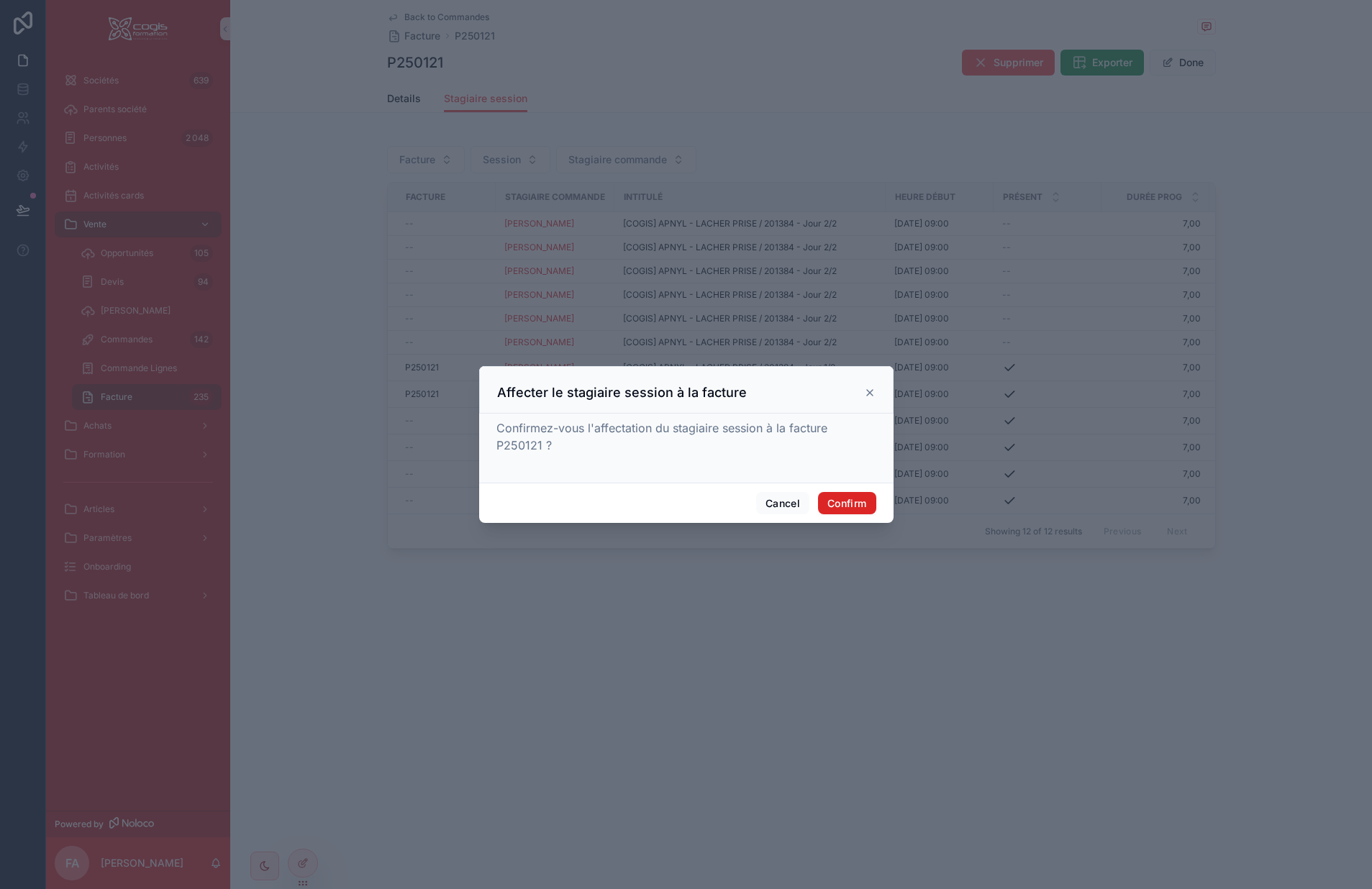
drag, startPoint x: 856, startPoint y: 506, endPoint x: 867, endPoint y: 504, distance: 11.2
click at [856, 504] on button "Confirm" at bounding box center [847, 504] width 57 height 23
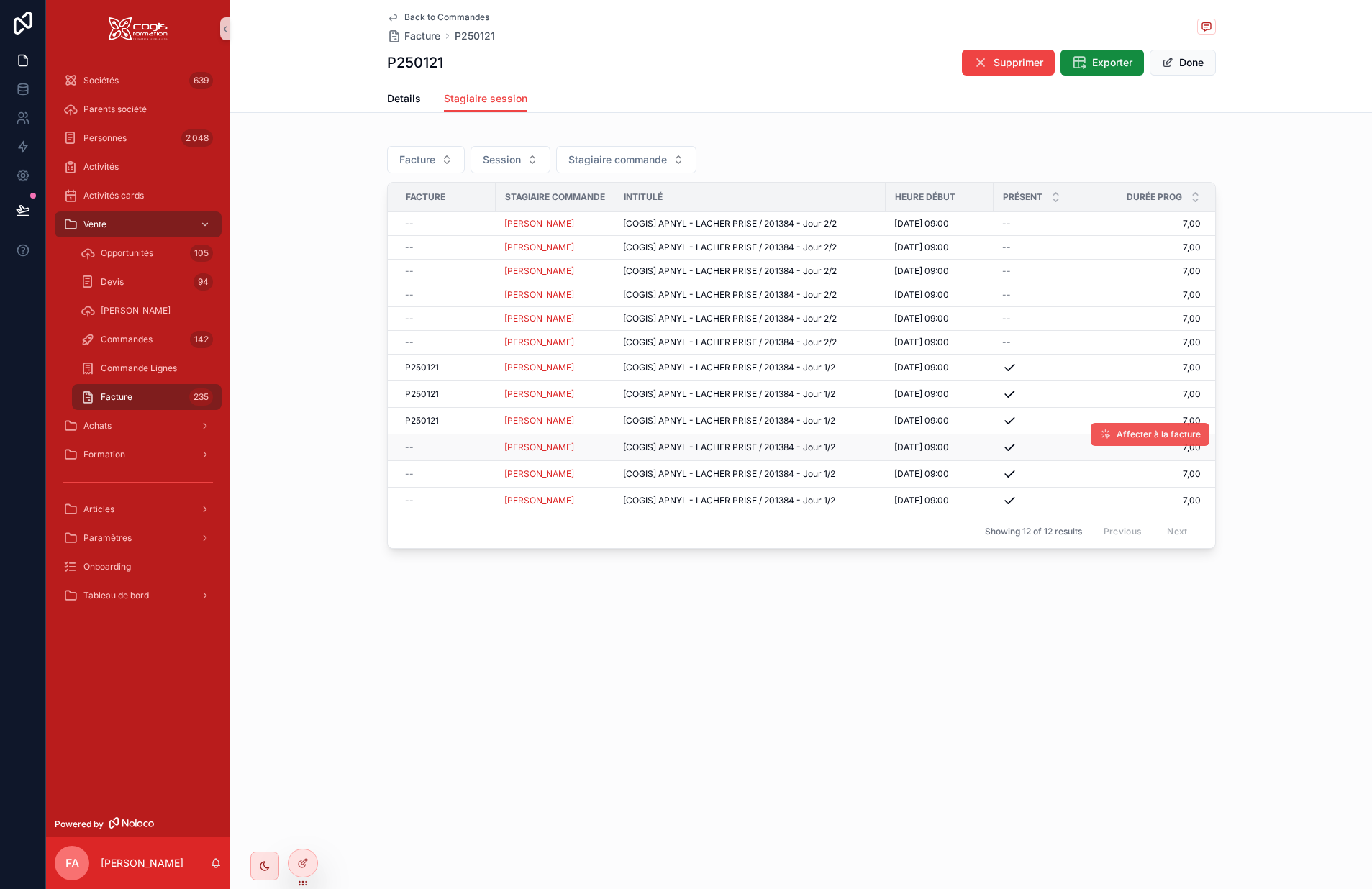
click at [1114, 431] on button "Affecter à la facture" at bounding box center [1150, 435] width 119 height 23
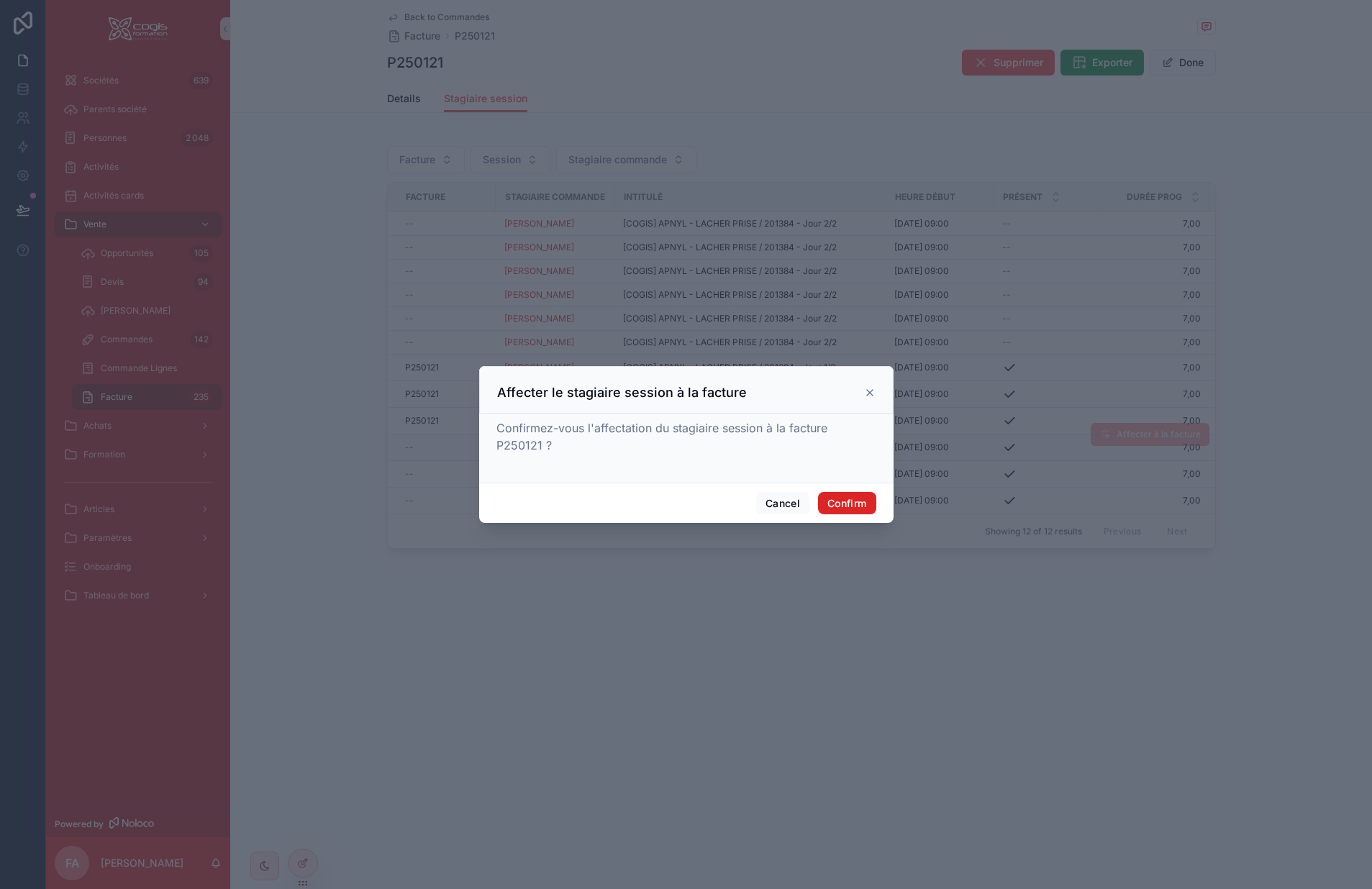
click at [852, 504] on button "Confirm" at bounding box center [847, 504] width 57 height 23
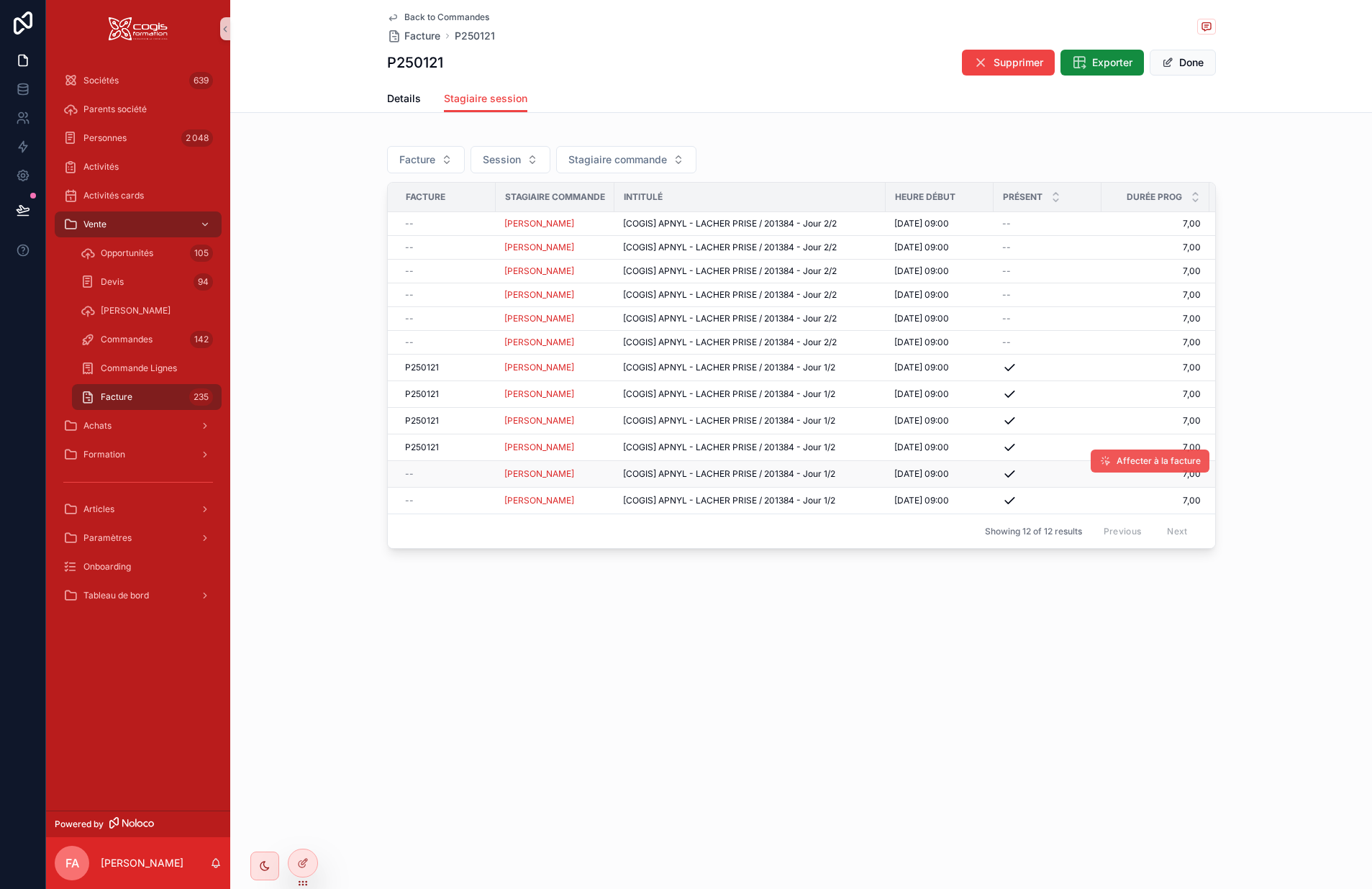
click at [1121, 458] on span "Affecter à la facture" at bounding box center [1159, 461] width 84 height 12
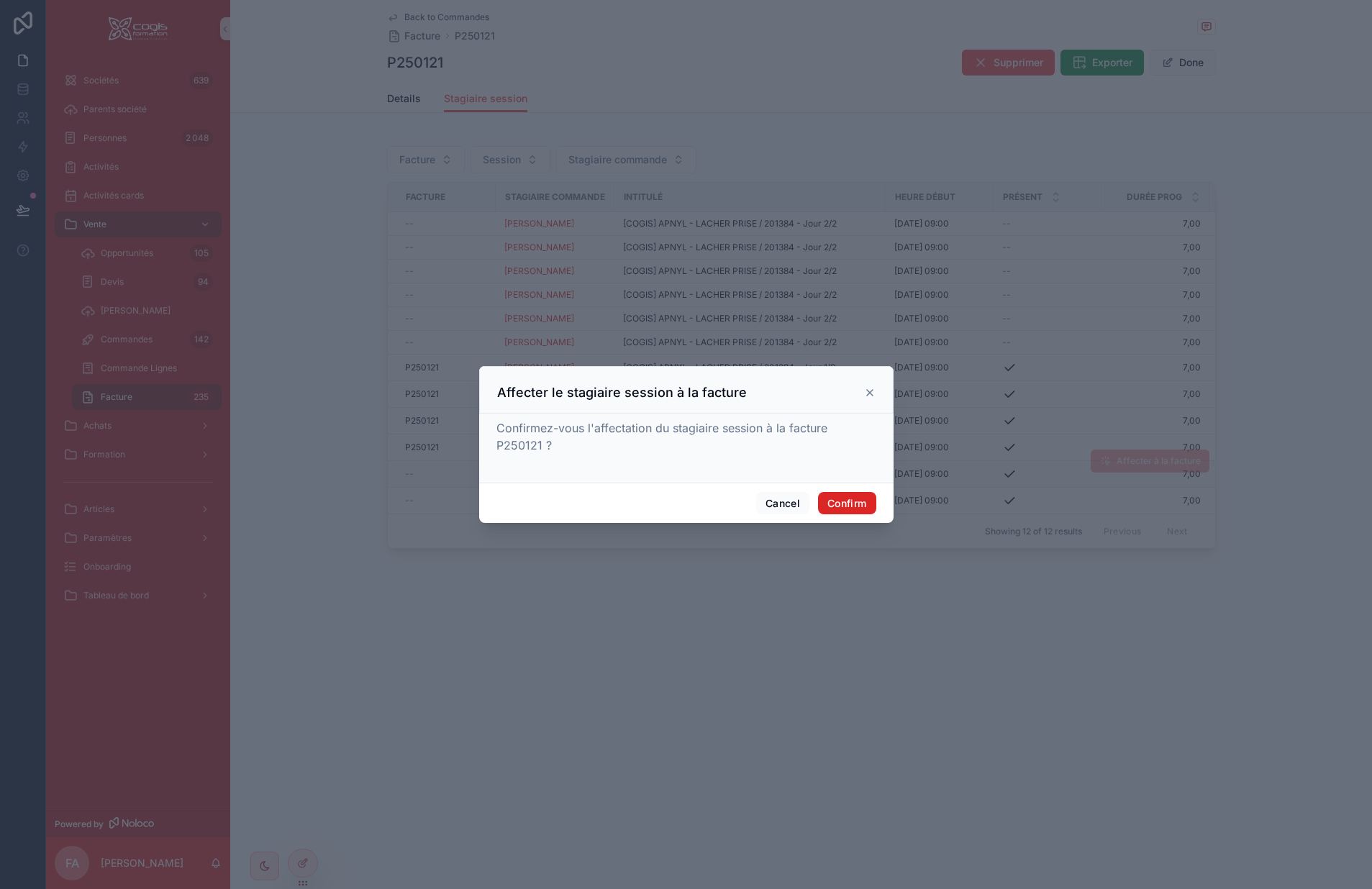
click at [862, 499] on button "Confirm" at bounding box center [847, 504] width 57 height 23
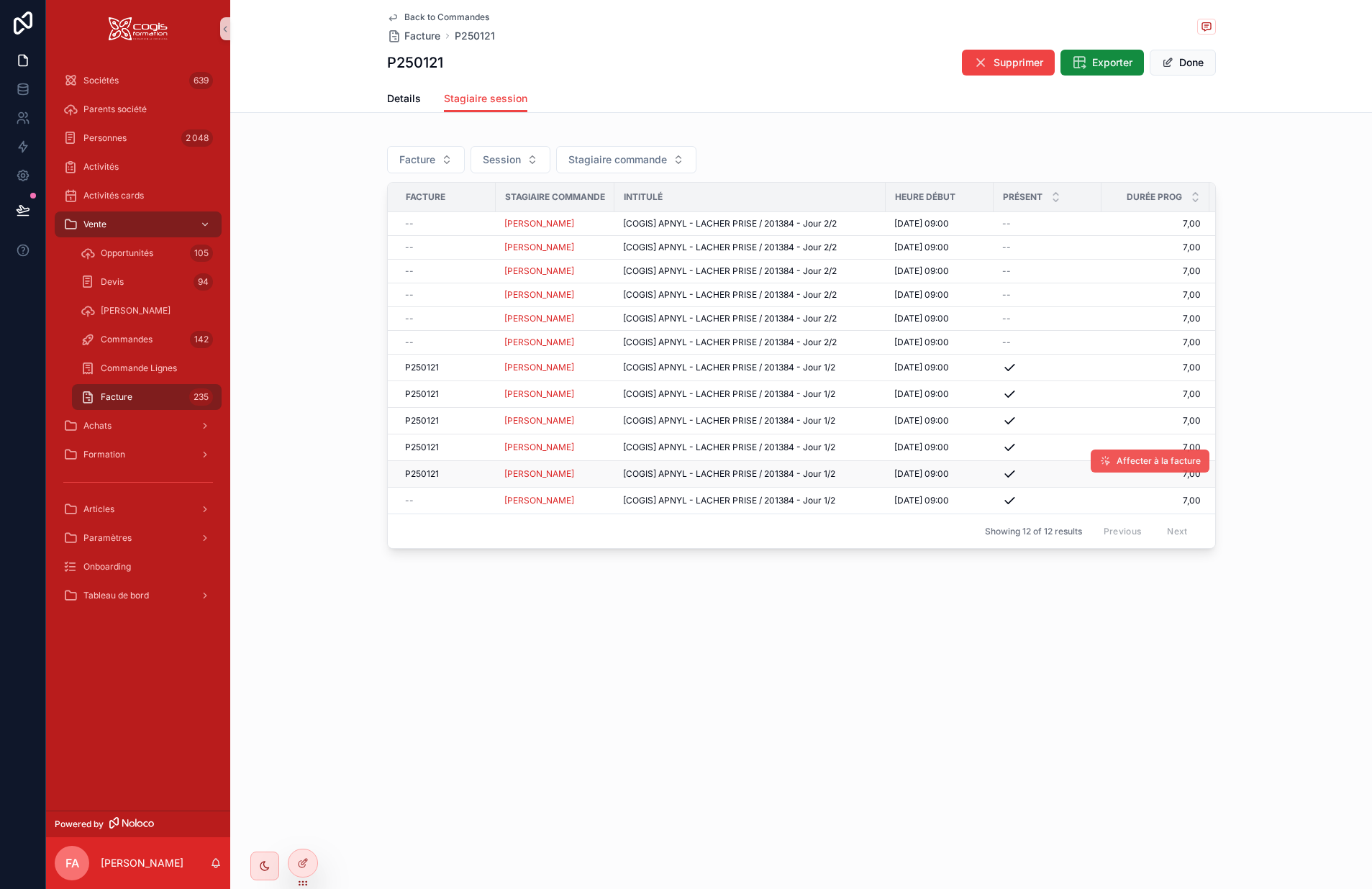
click at [1129, 459] on span "Affecter à la facture" at bounding box center [1159, 461] width 84 height 12
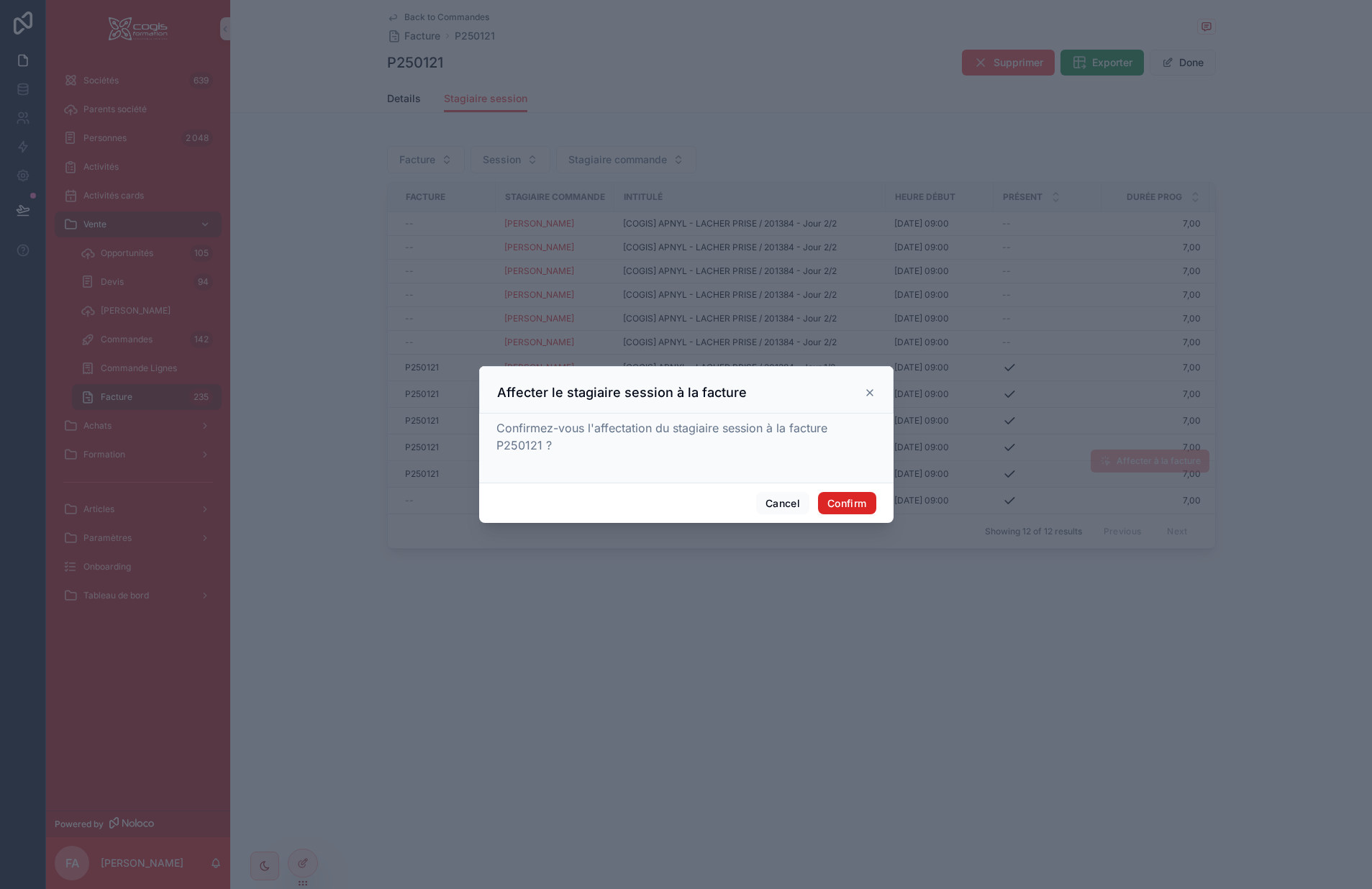
click at [855, 504] on button "Confirm" at bounding box center [847, 504] width 57 height 23
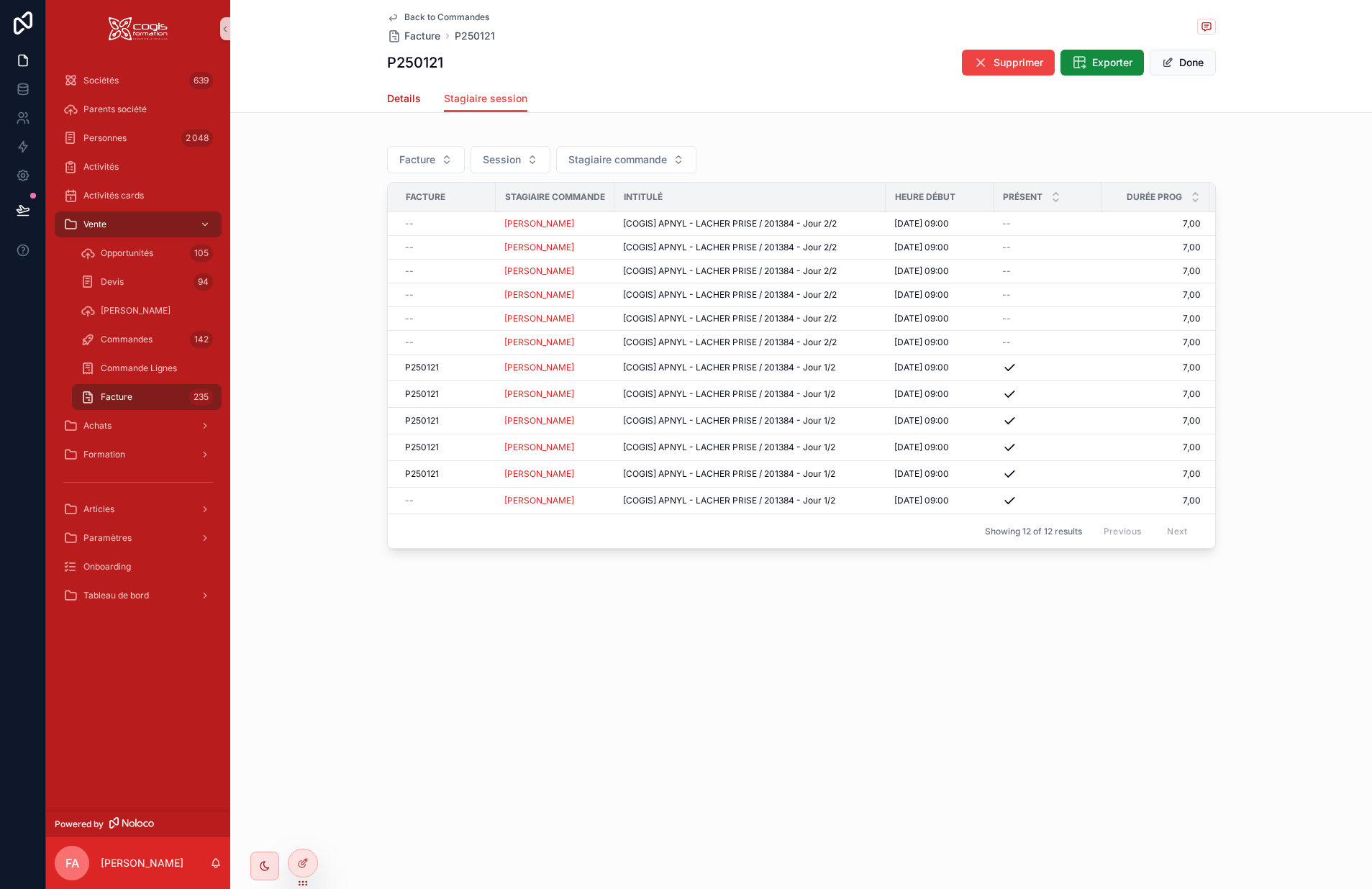
click at [406, 102] on span "Details" at bounding box center [404, 98] width 34 height 14
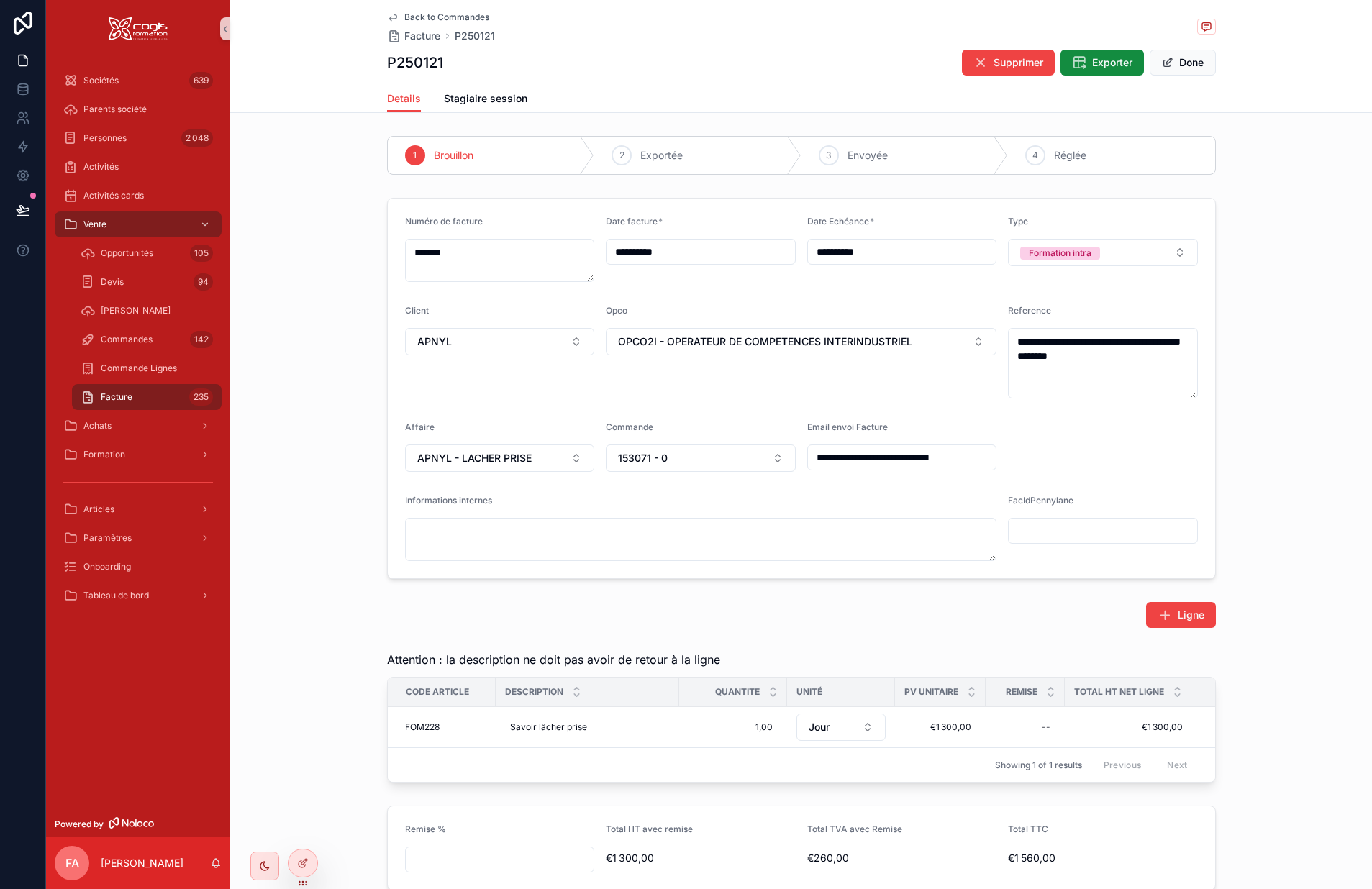
click at [390, 18] on icon "scrollable content" at bounding box center [393, 17] width 7 height 6
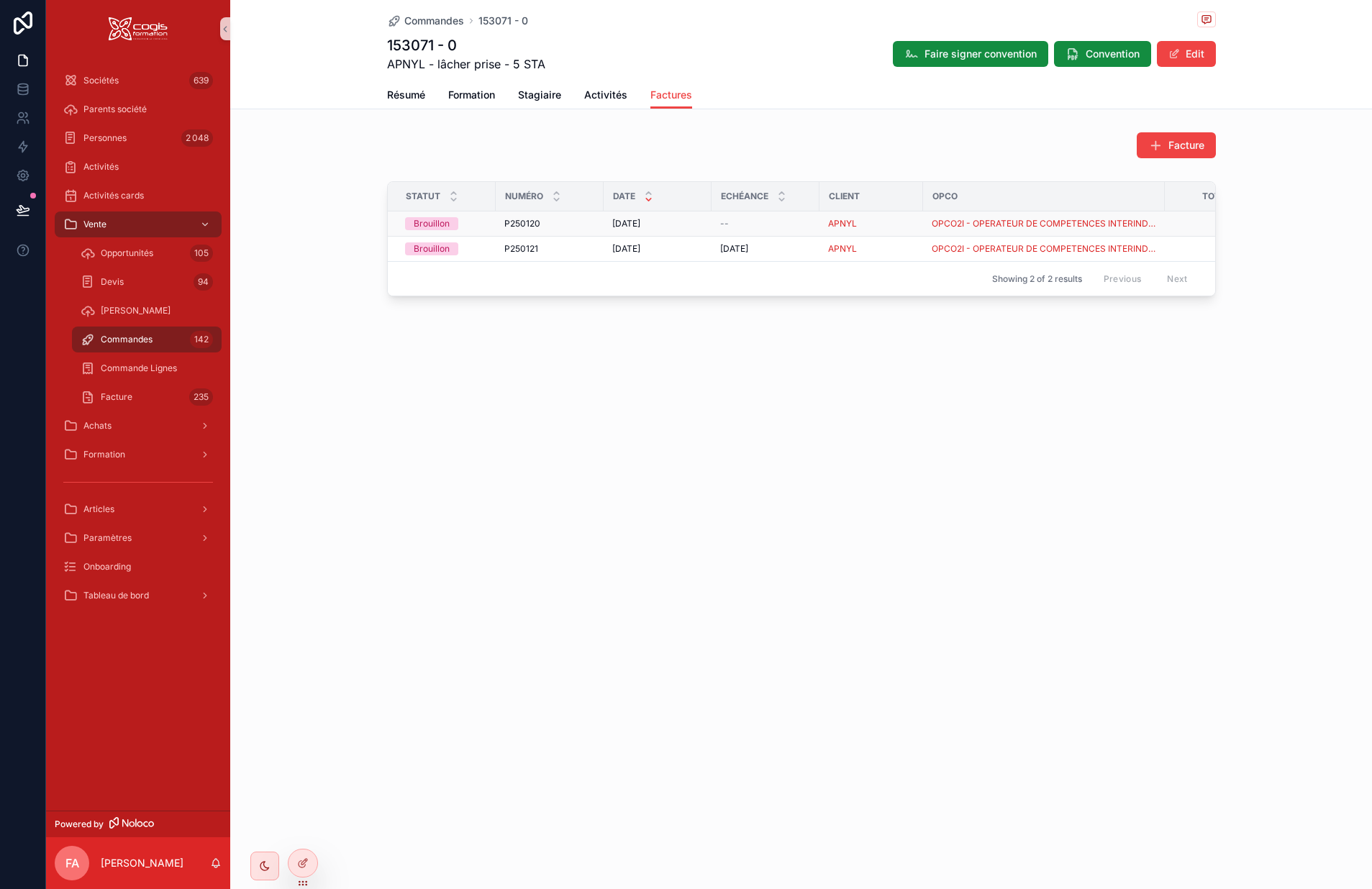
click at [565, 231] on td "P250120 P250120" at bounding box center [550, 224] width 108 height 25
click at [574, 222] on div "P250120 P250120" at bounding box center [549, 224] width 91 height 12
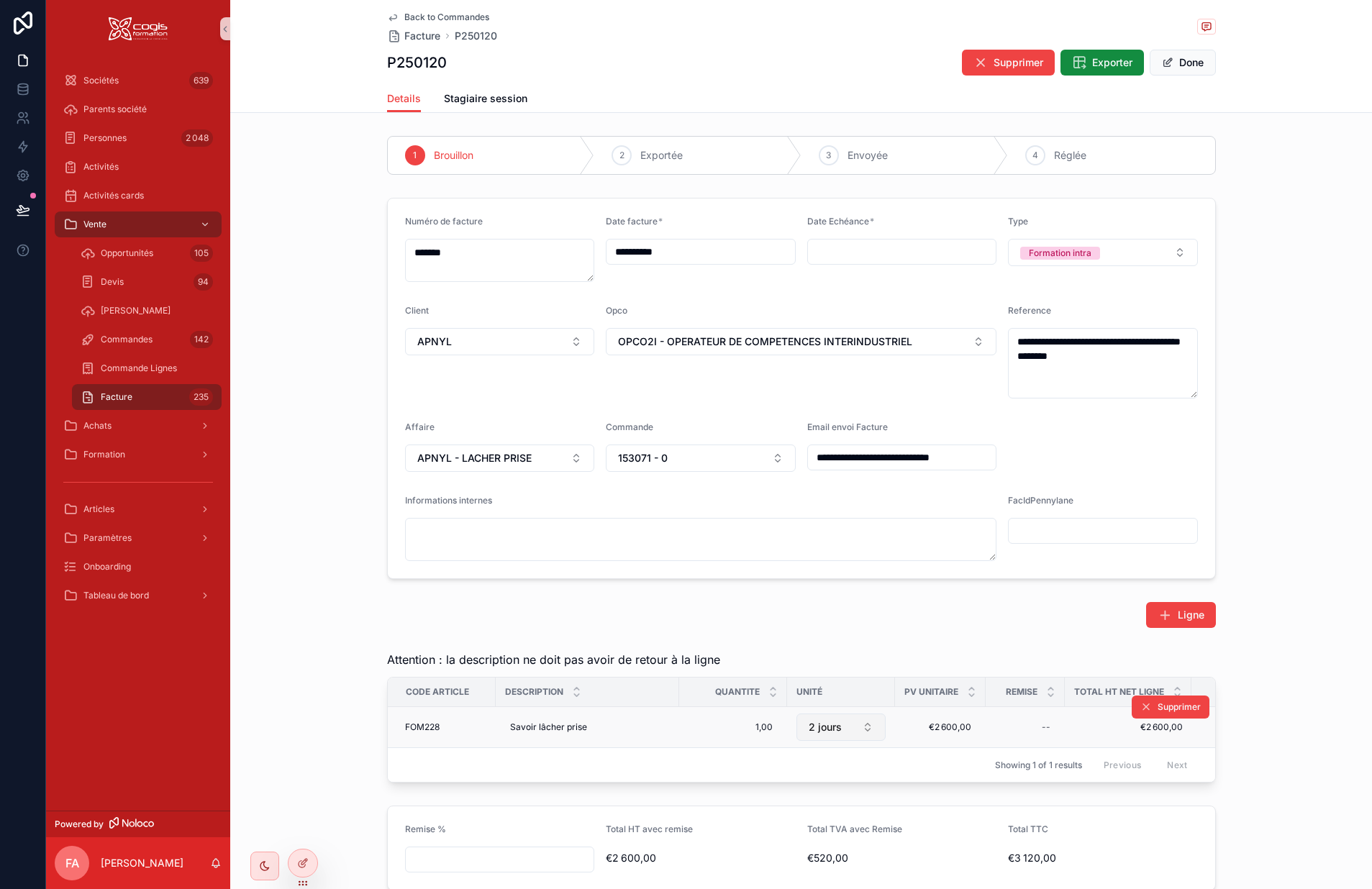
click at [831, 733] on span "2 jours" at bounding box center [826, 727] width 33 height 14
click at [783, 659] on div "Jour" at bounding box center [835, 658] width 172 height 23
click at [924, 735] on div "€2 600,00 €2 600,00" at bounding box center [941, 728] width 73 height 23
drag, startPoint x: 936, startPoint y: 749, endPoint x: 934, endPoint y: 733, distance: 16.1
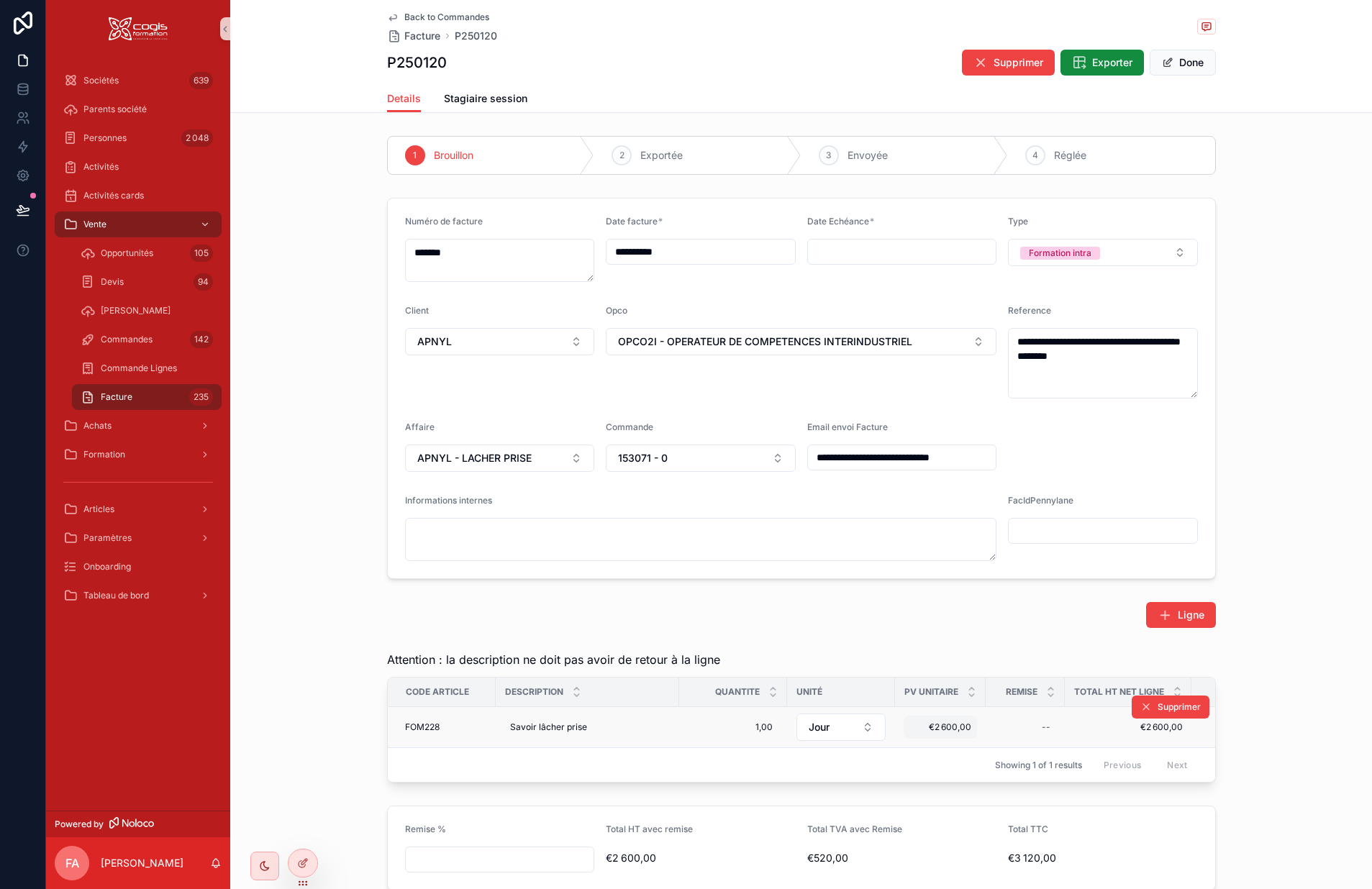
click at [934, 749] on div "Showing 1 of 1 results Previous Next" at bounding box center [802, 764] width 828 height 34
click at [936, 732] on span "€2 600,00" at bounding box center [941, 728] width 62 height 12
drag, startPoint x: 934, startPoint y: 748, endPoint x: 923, endPoint y: 748, distance: 11.0
click at [923, 748] on input "*********" at bounding box center [974, 748] width 136 height 20
type input "*********"
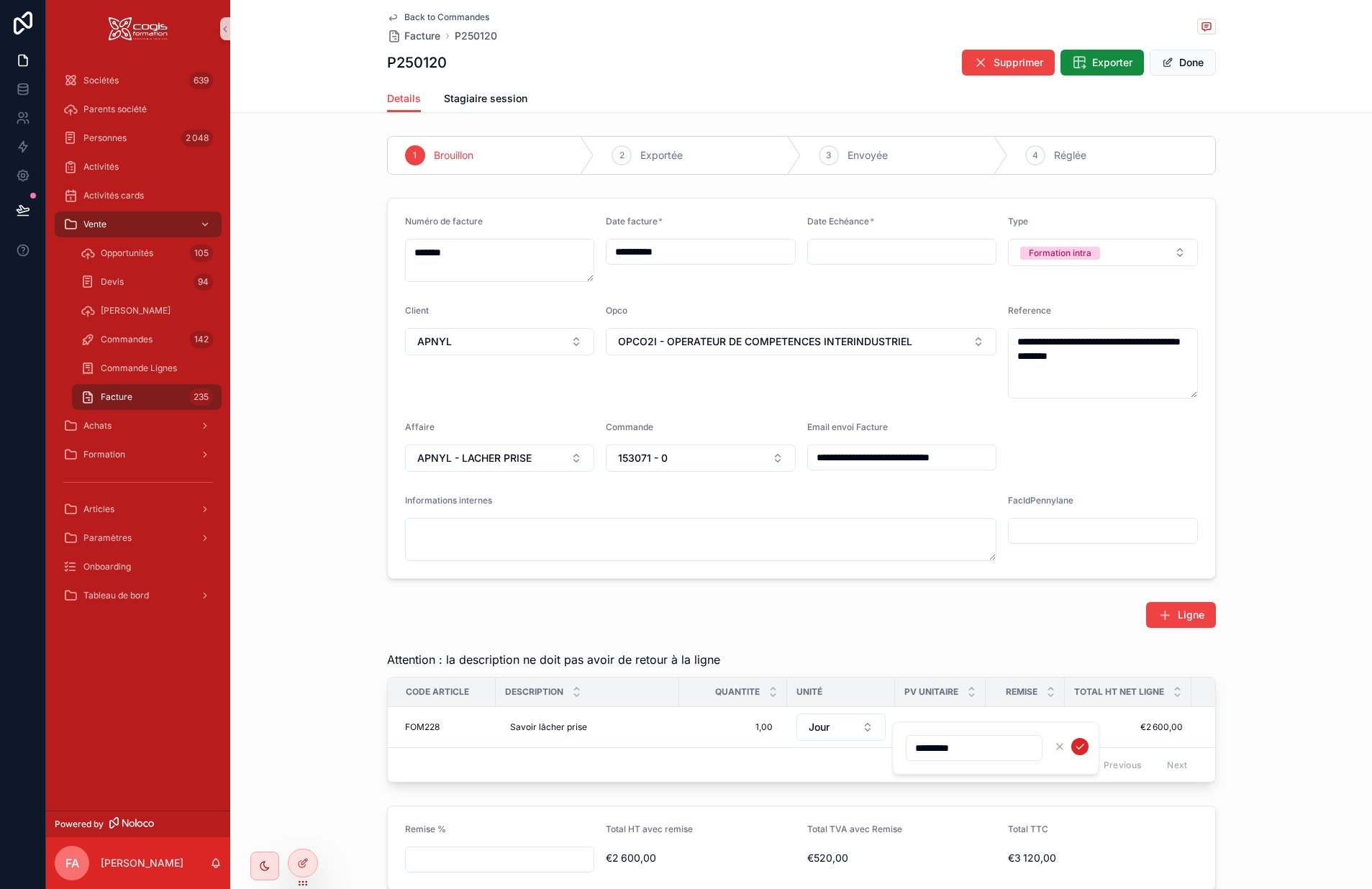
click at [1080, 747] on icon "scrollable content" at bounding box center [1081, 747] width 12 height 12
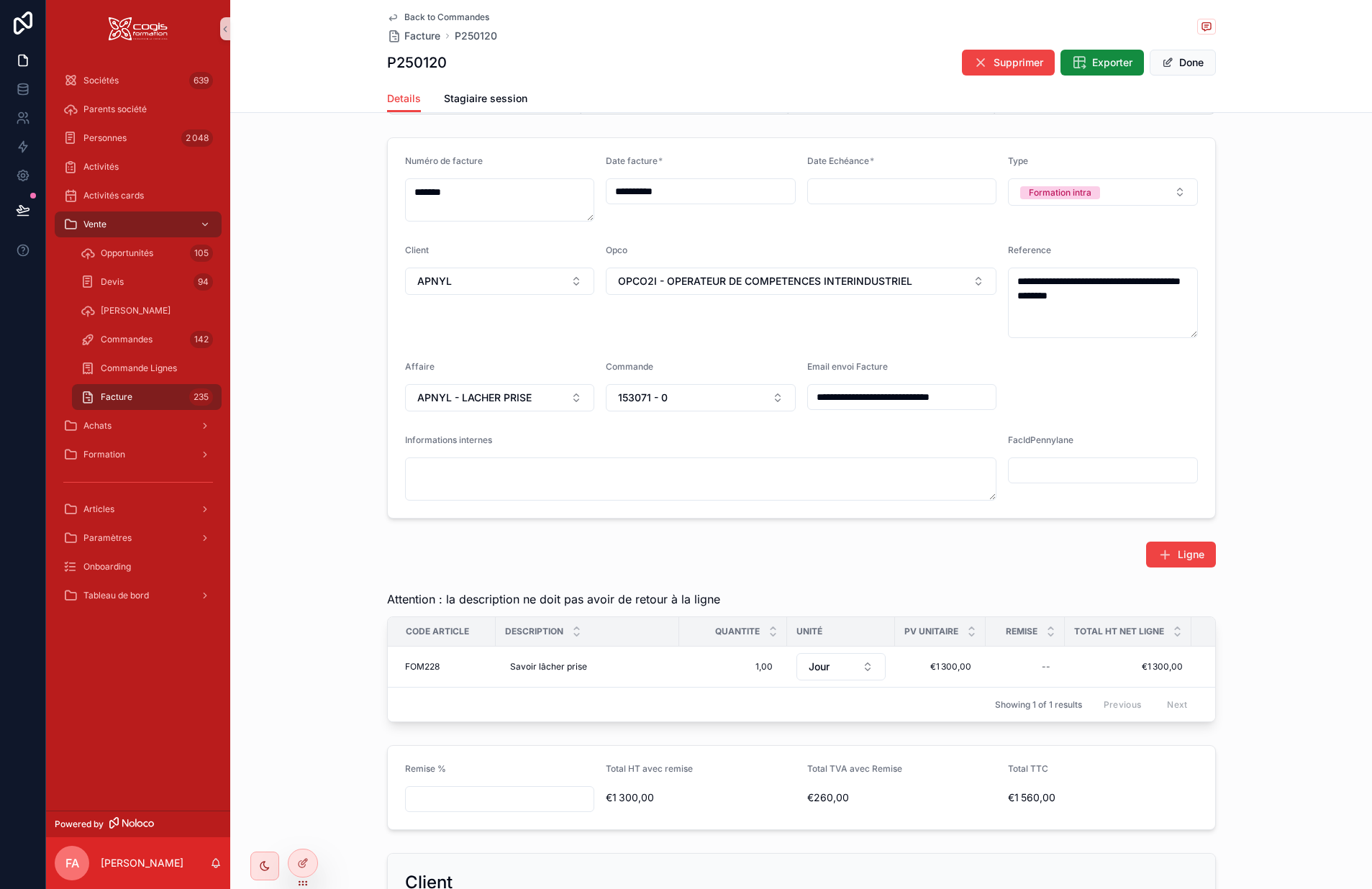
scroll to position [0, 0]
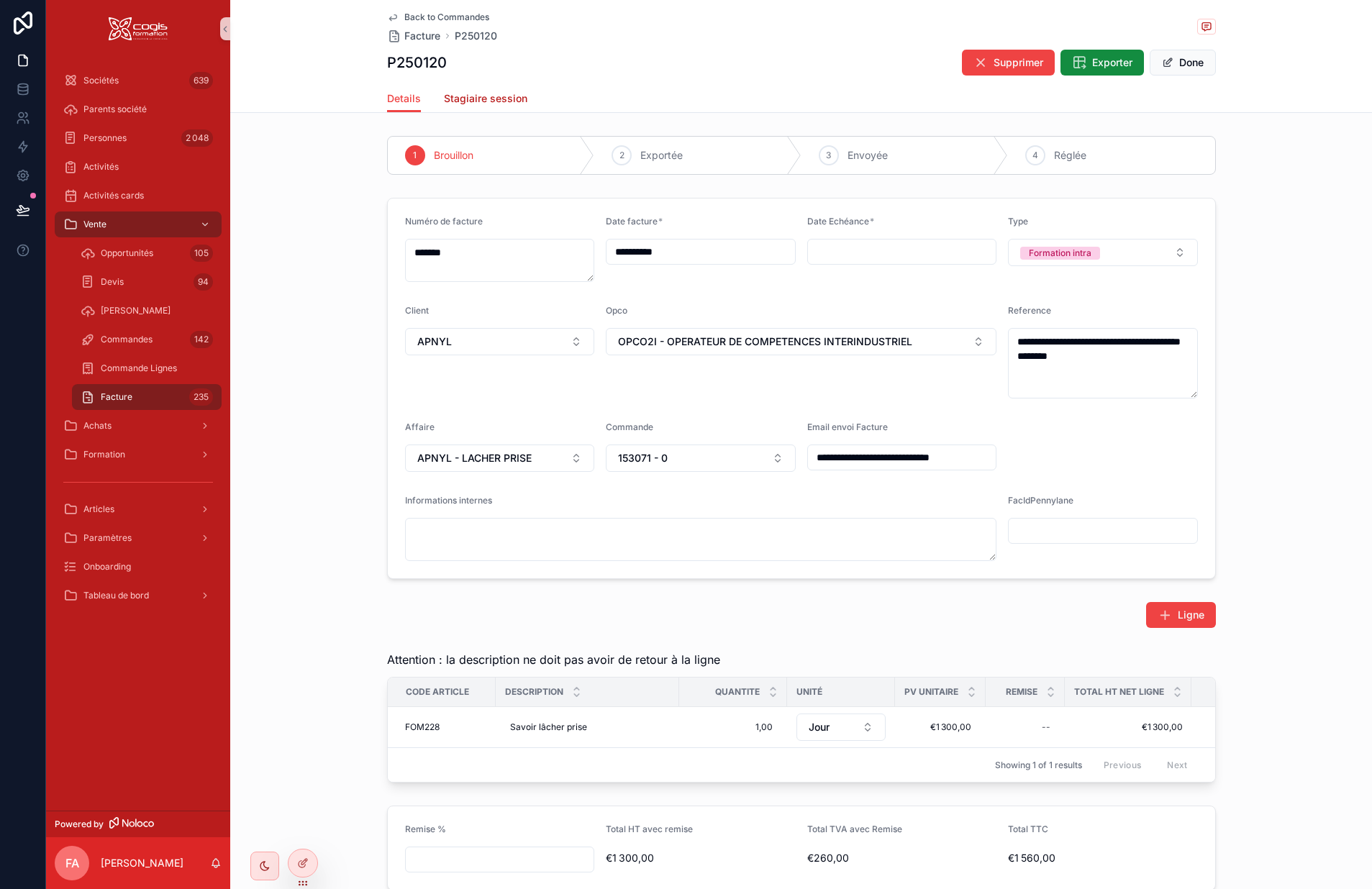
click at [482, 97] on span "Stagiaire session" at bounding box center [485, 98] width 83 height 14
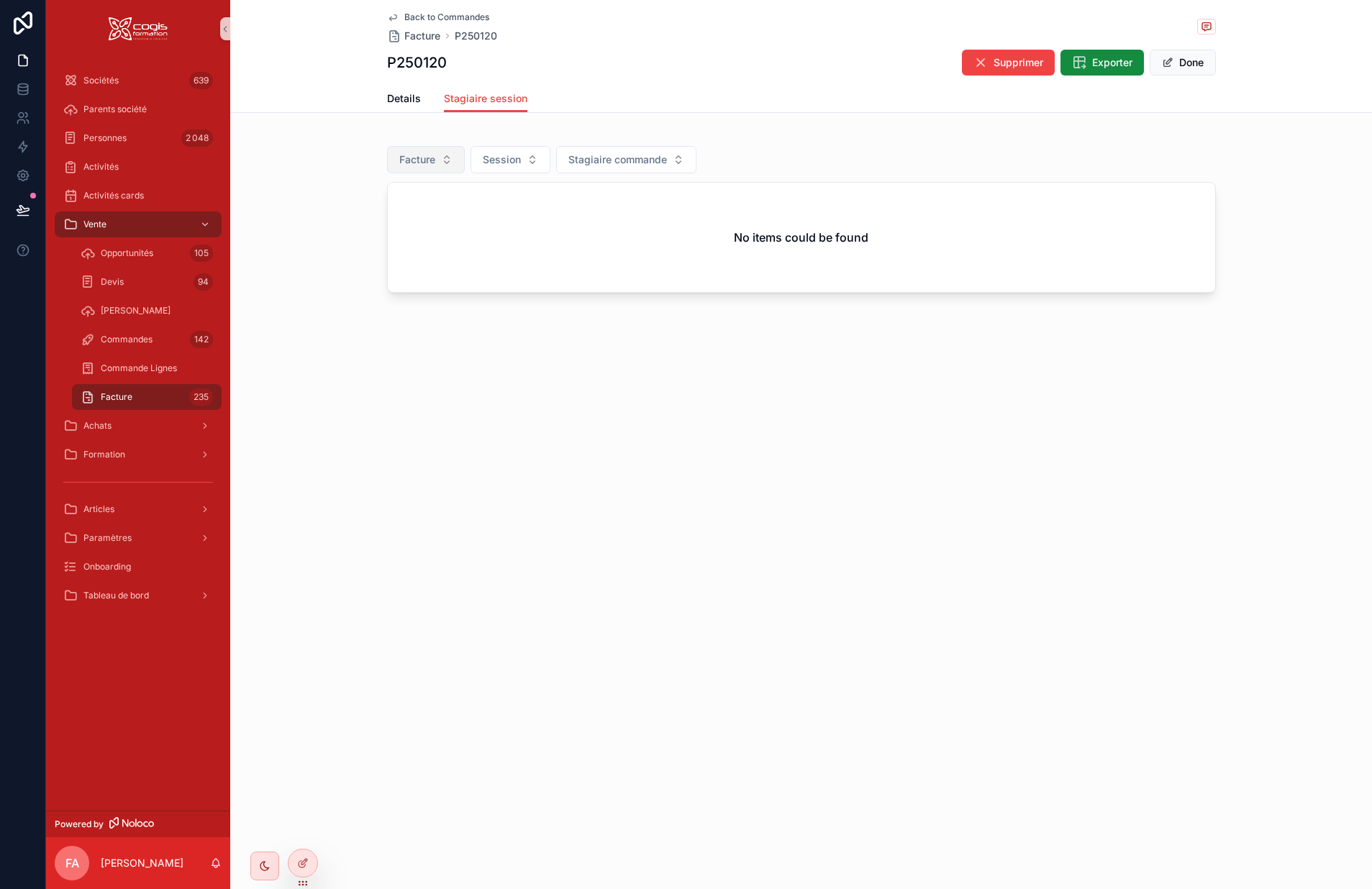
click at [427, 156] on span "Facture" at bounding box center [417, 159] width 36 height 14
click at [361, 217] on div "None" at bounding box center [425, 218] width 172 height 23
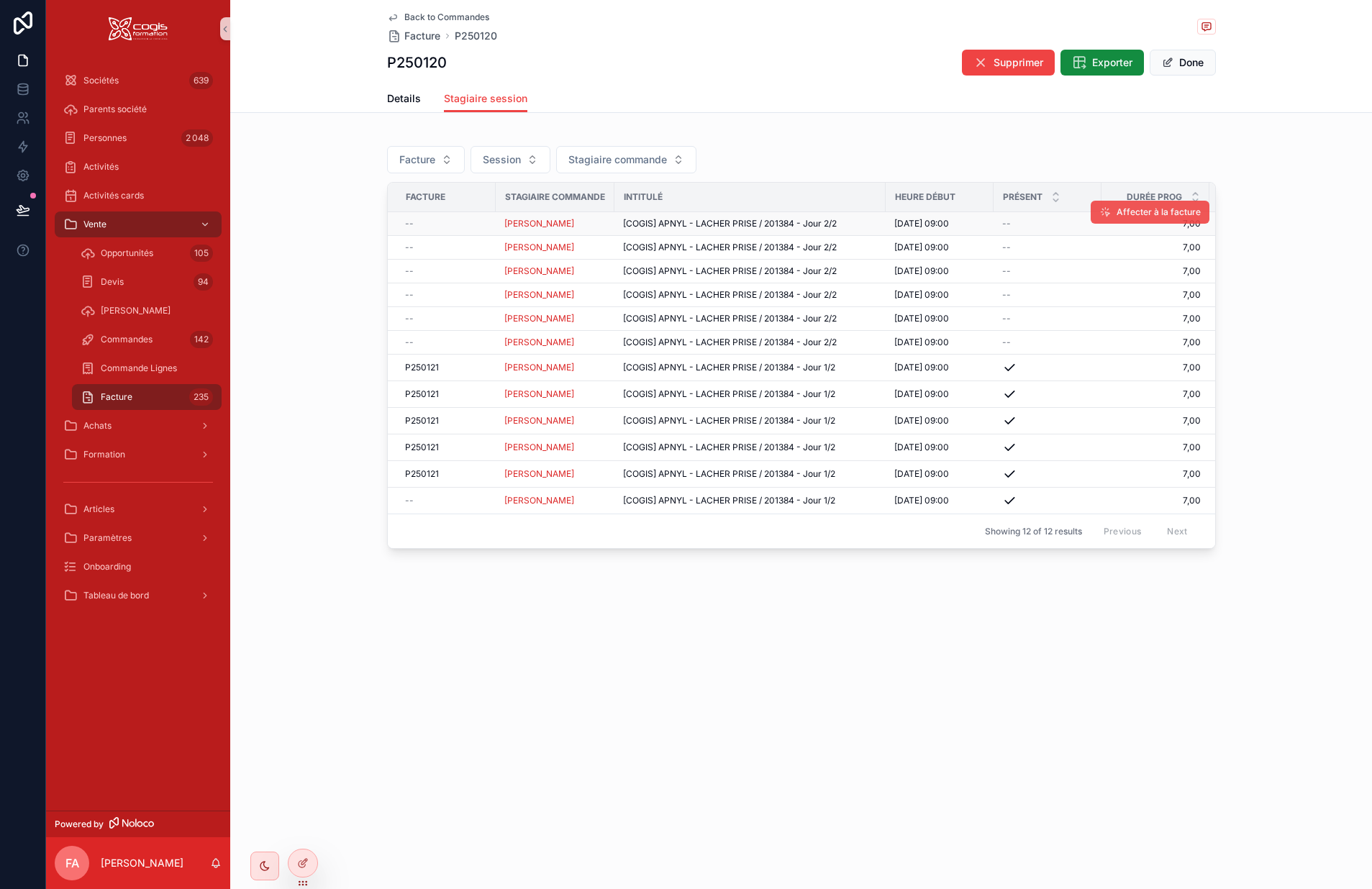
click at [1136, 214] on span "Affecter à la facture" at bounding box center [1159, 212] width 84 height 12
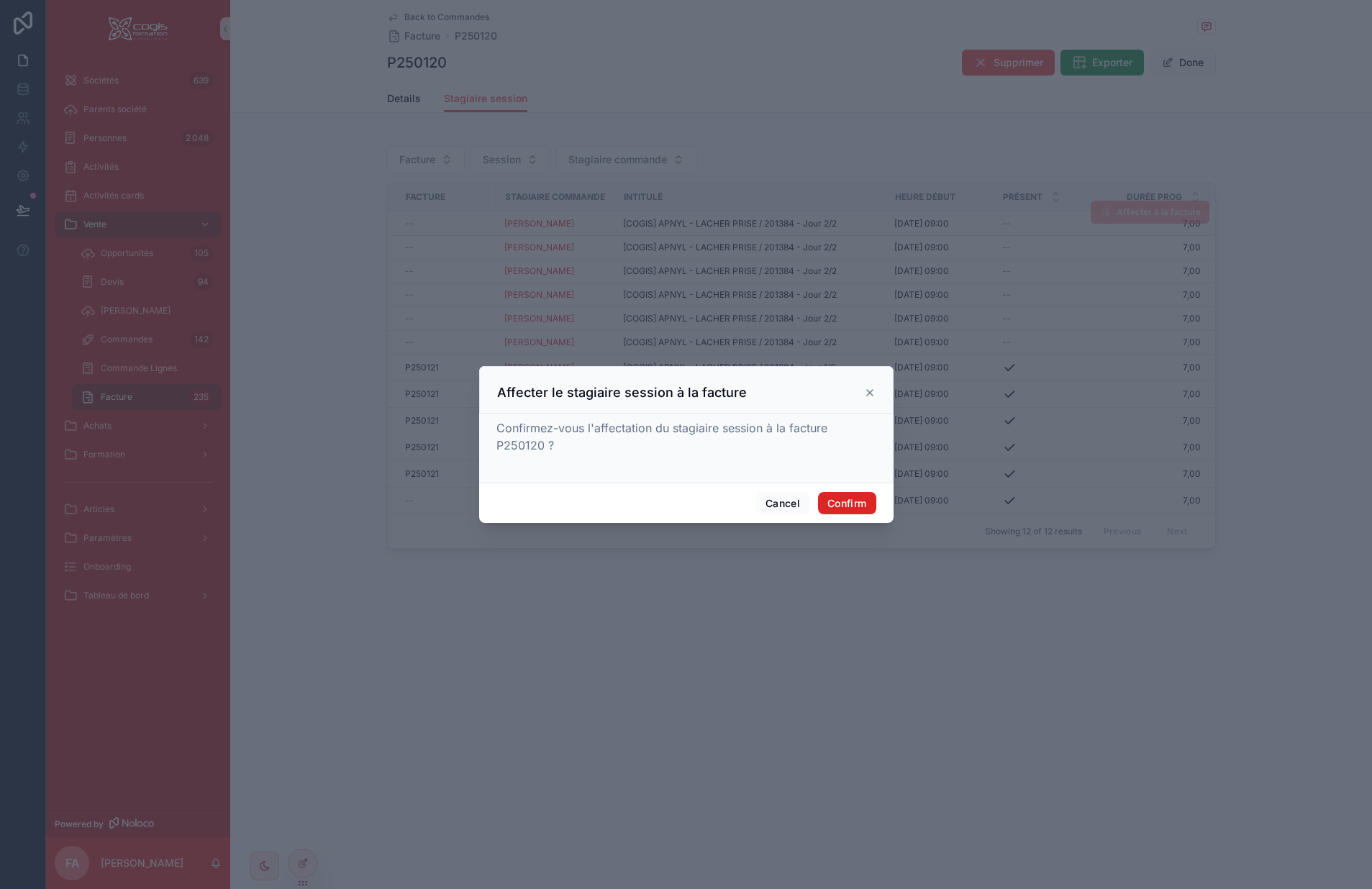
click at [861, 503] on button "Confirm" at bounding box center [847, 504] width 57 height 23
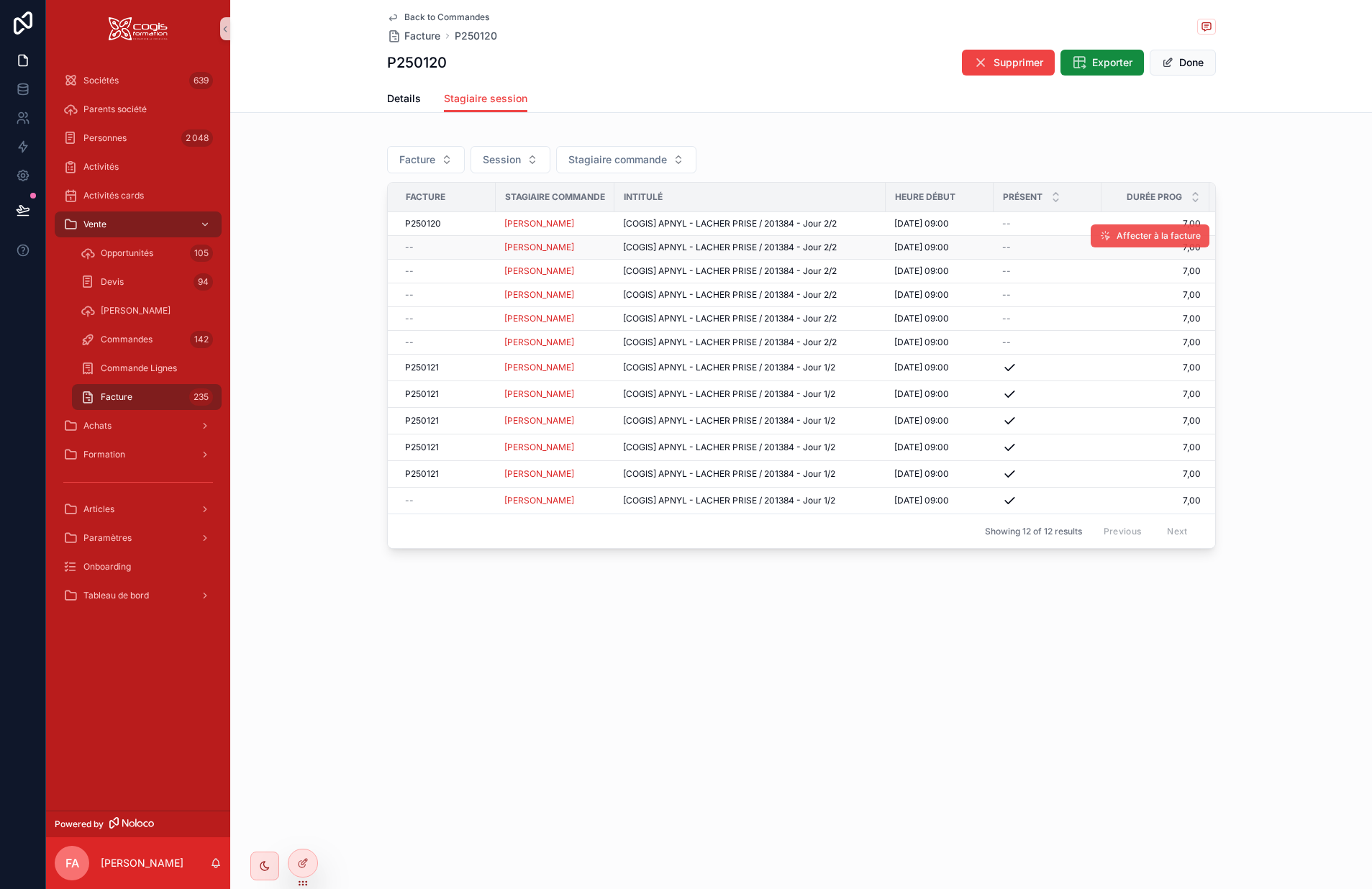
click at [1117, 235] on button "Affecter à la facture" at bounding box center [1150, 236] width 119 height 23
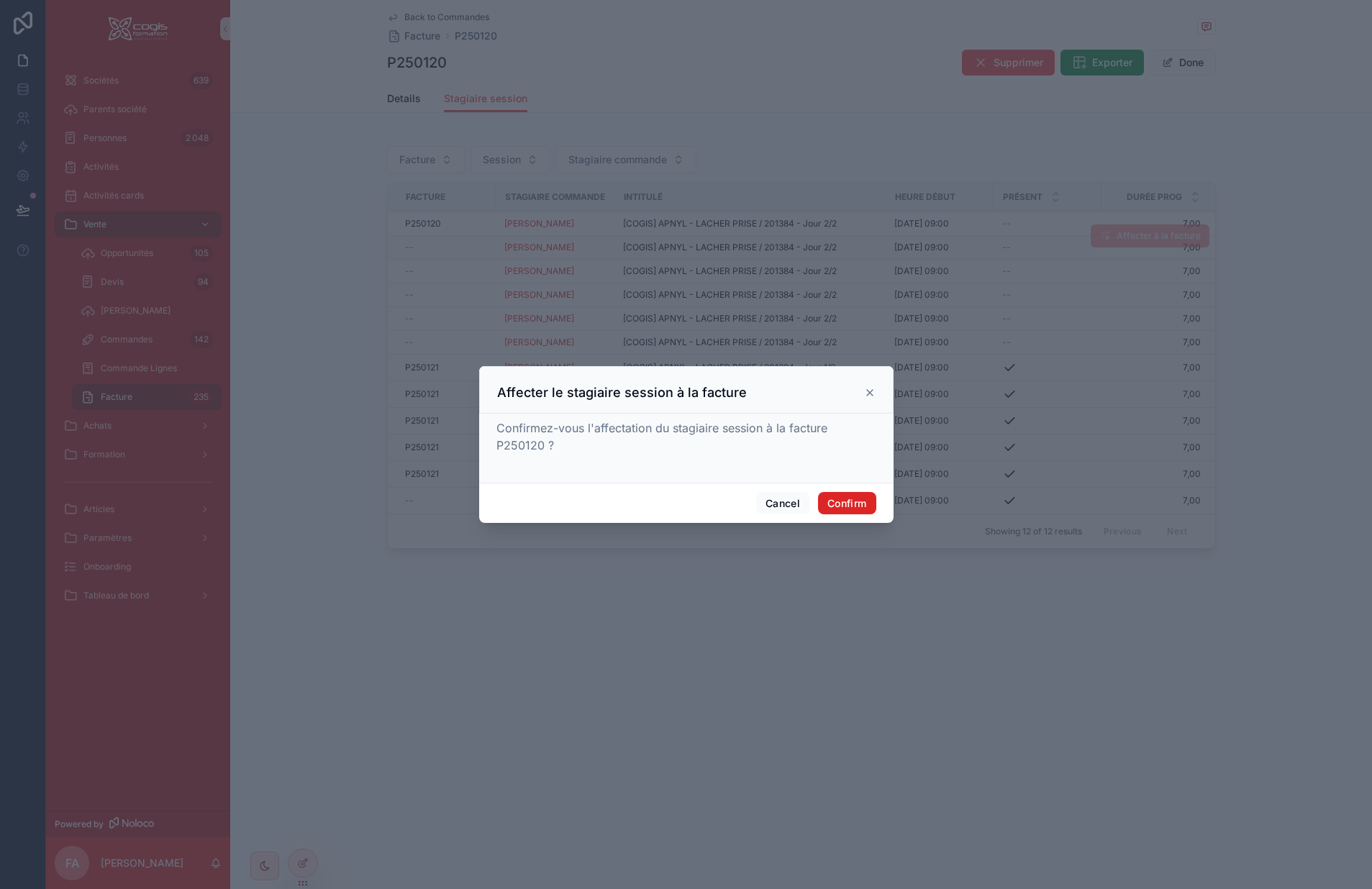
click at [858, 501] on button "Confirm" at bounding box center [847, 504] width 57 height 23
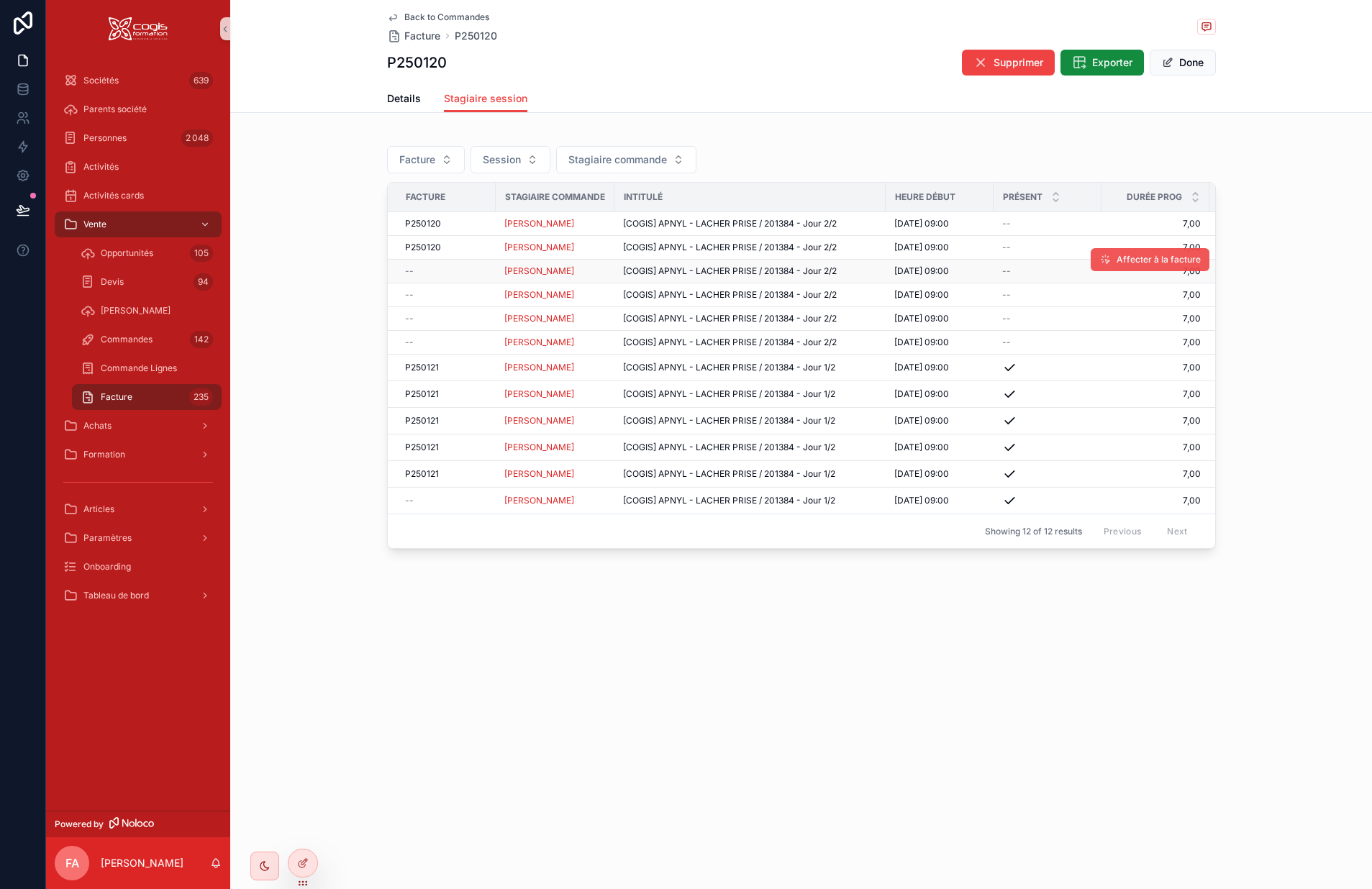
click at [1136, 255] on span "Affecter à la facture" at bounding box center [1159, 260] width 84 height 12
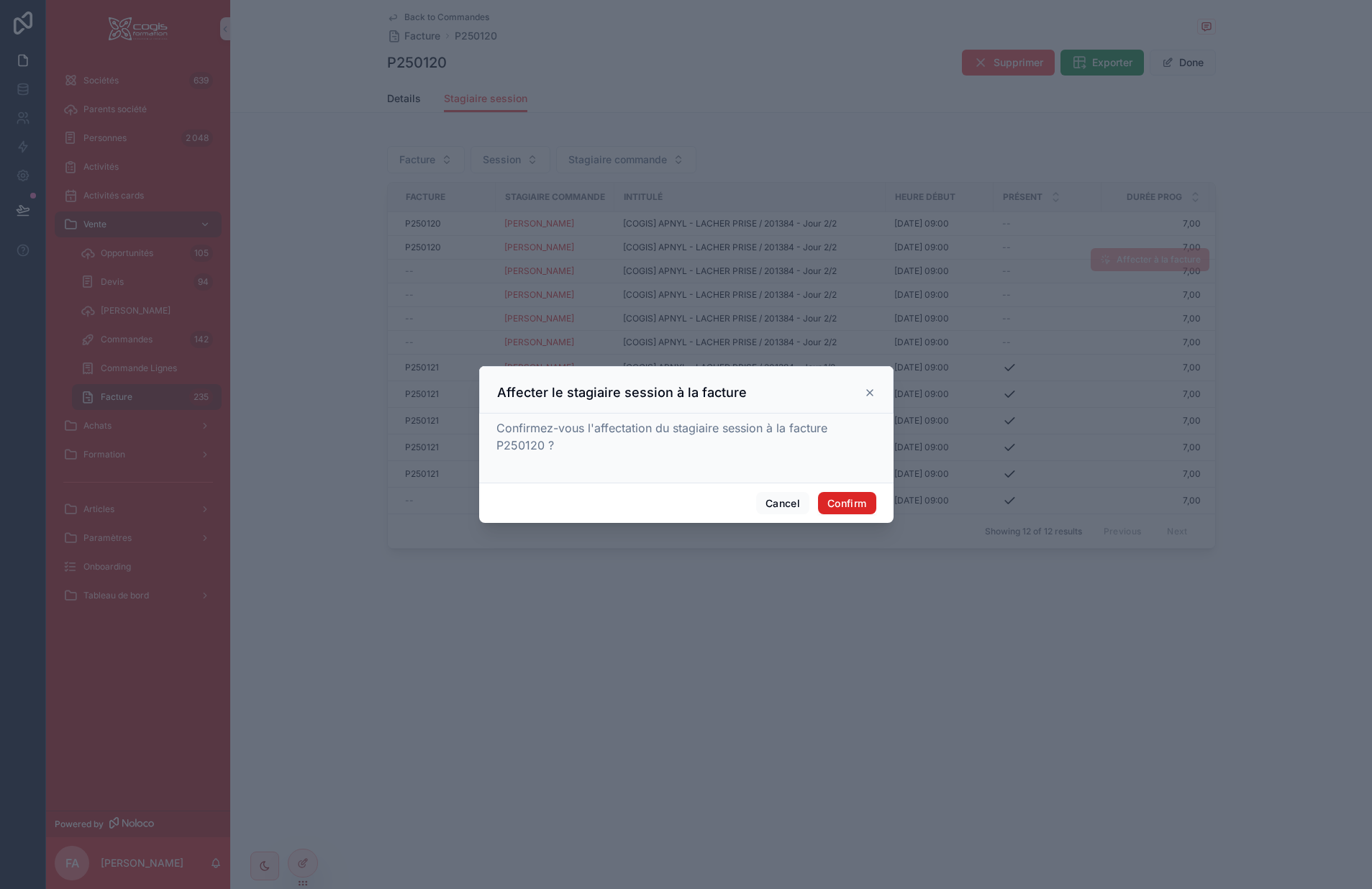
click at [855, 499] on button "Confirm" at bounding box center [847, 504] width 57 height 23
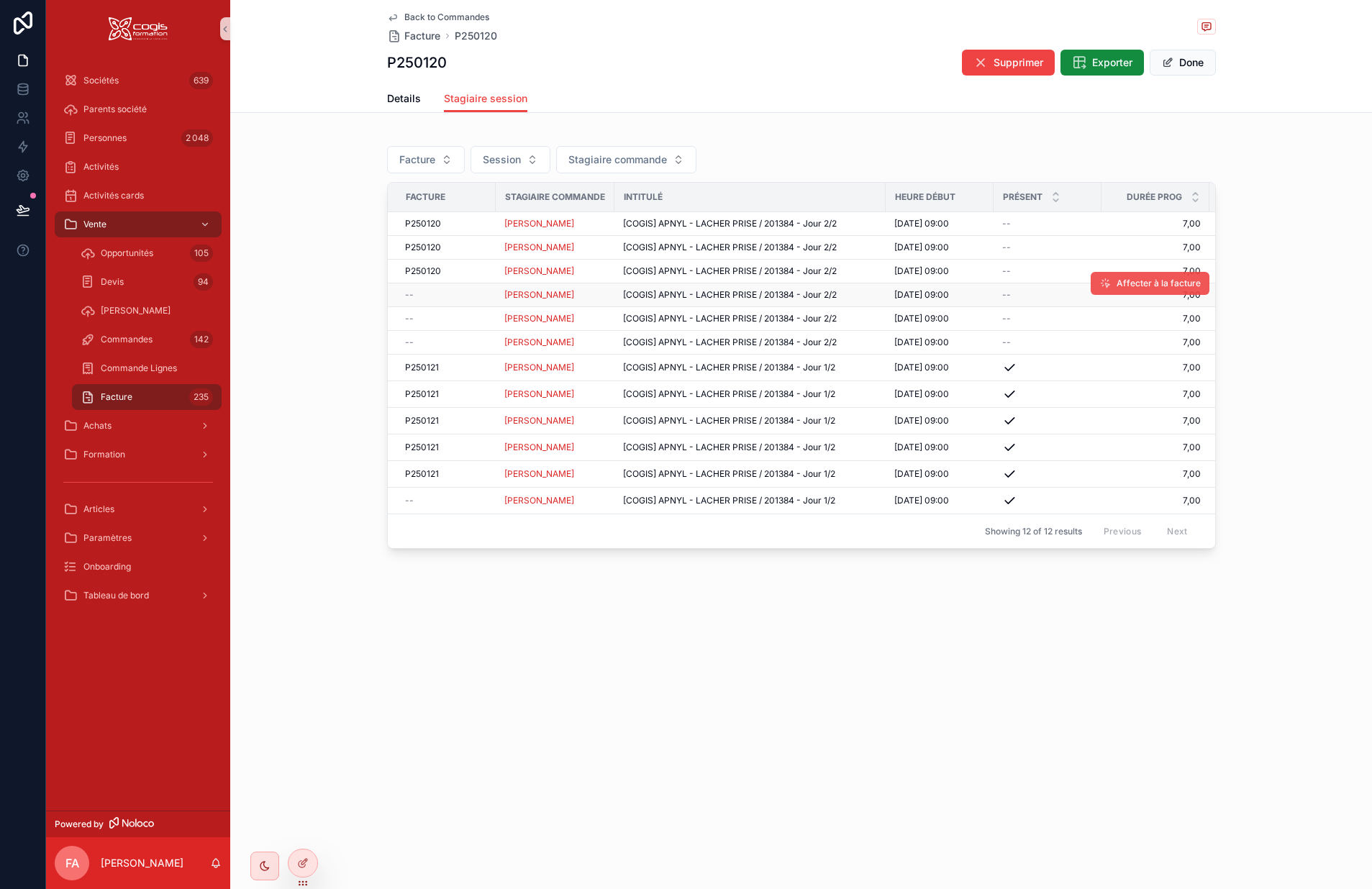
click at [1124, 286] on span "Affecter à la facture" at bounding box center [1159, 284] width 84 height 12
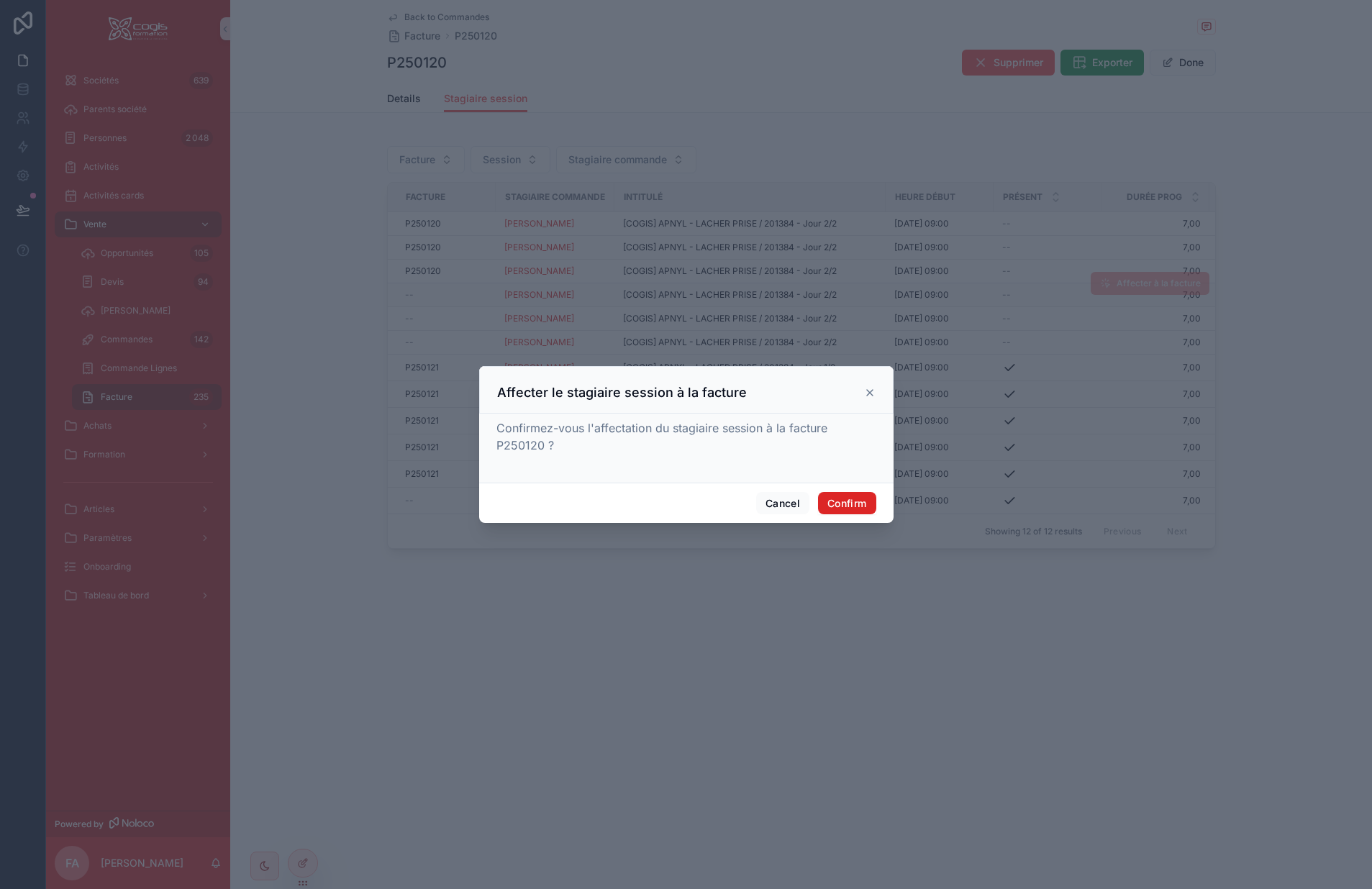
click at [853, 499] on button "Confirm" at bounding box center [847, 504] width 57 height 23
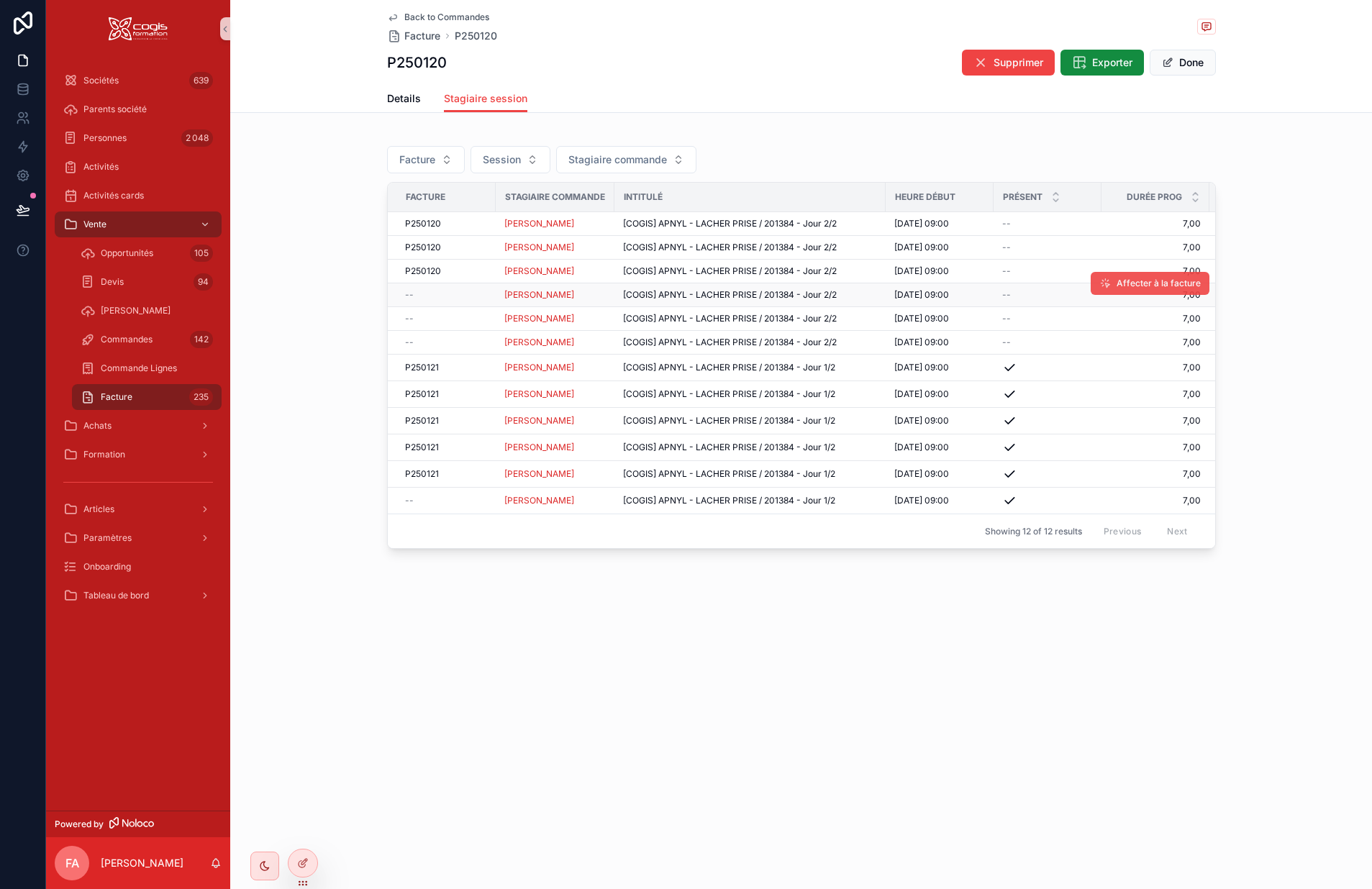
click at [1133, 276] on button "Affecter à la facture" at bounding box center [1150, 284] width 119 height 23
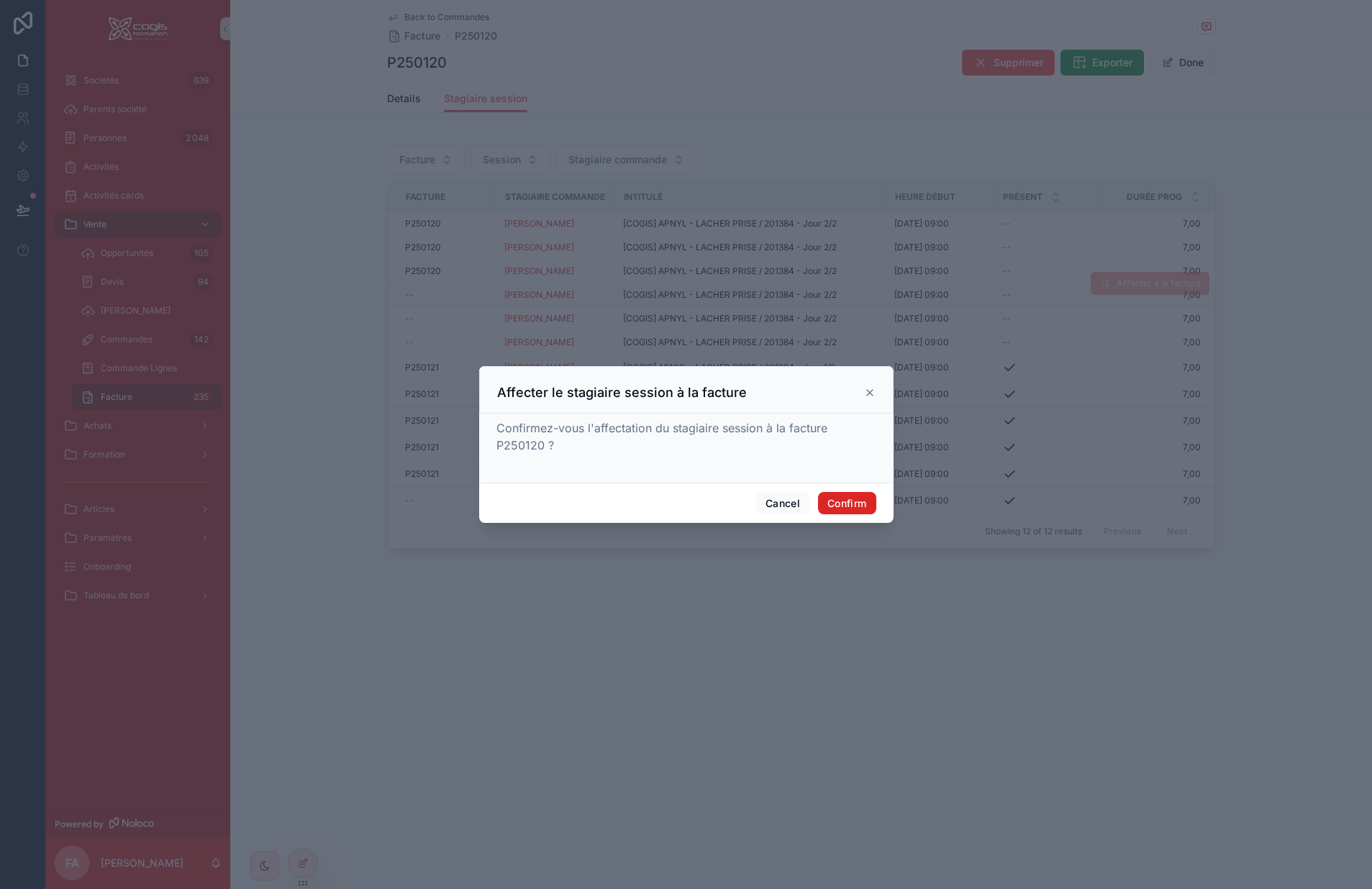
click at [852, 501] on button "Confirm" at bounding box center [847, 504] width 57 height 23
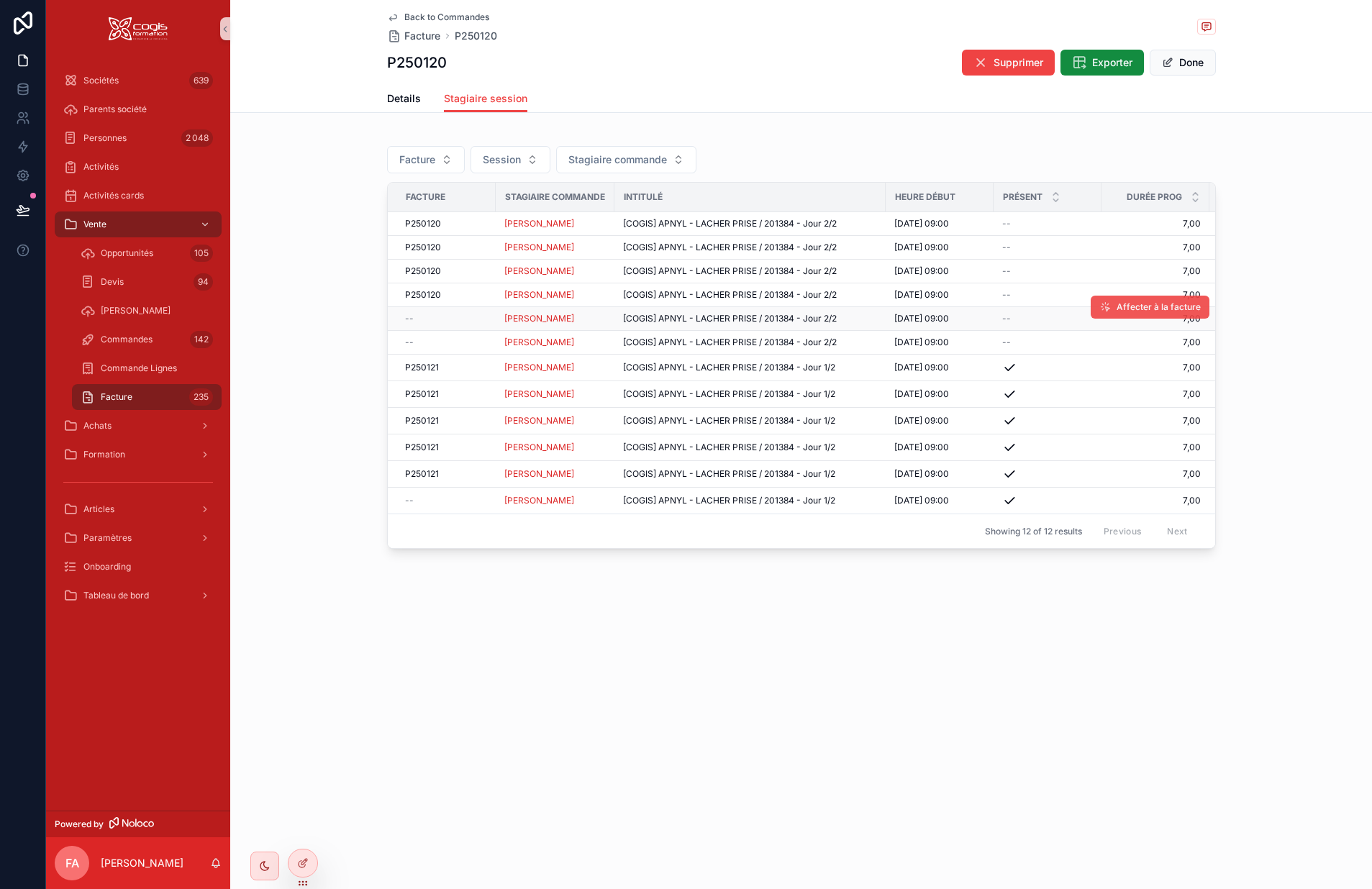
click at [1126, 311] on span "Affecter à la facture" at bounding box center [1159, 307] width 84 height 12
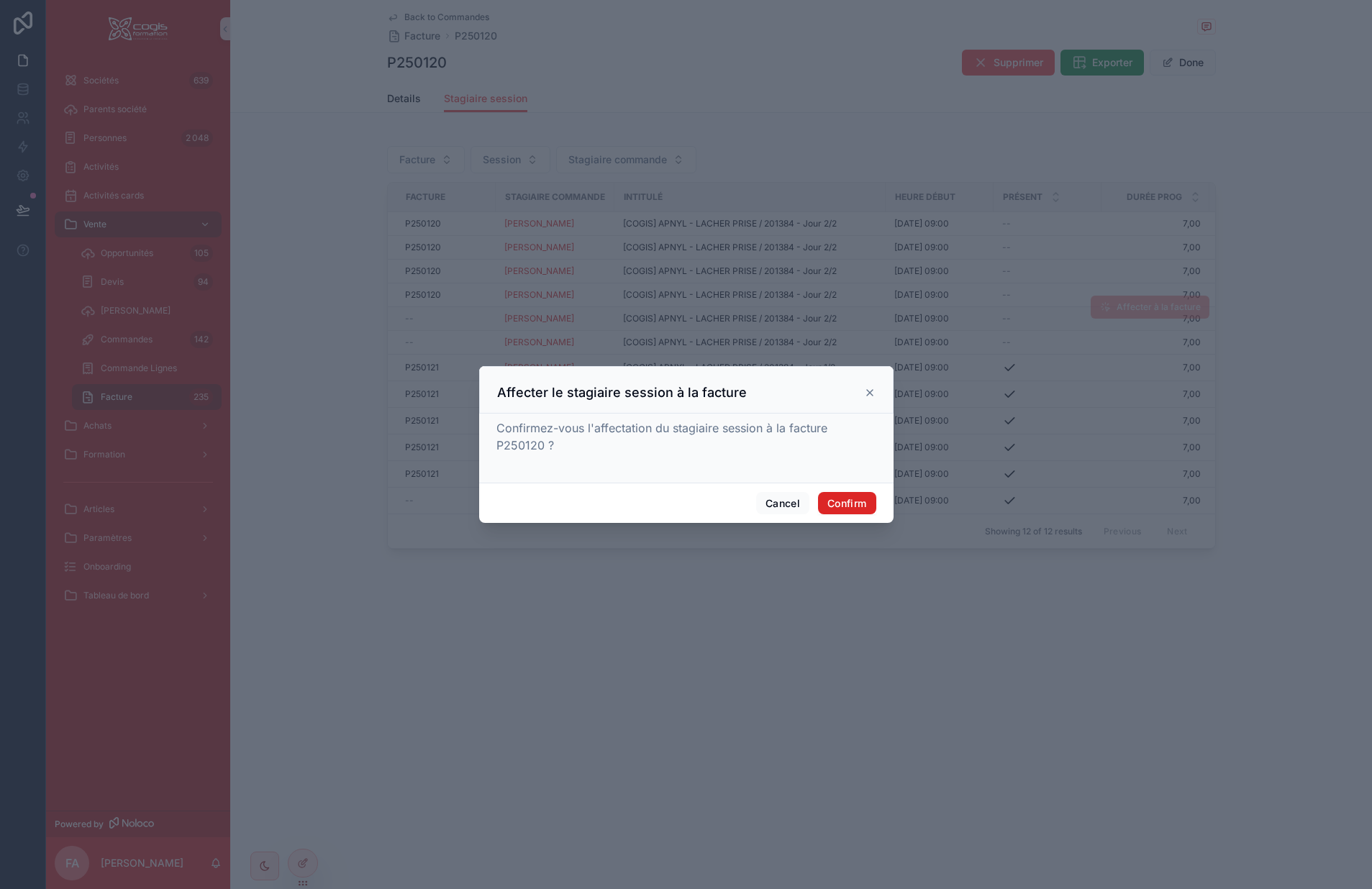
click at [855, 507] on button "Confirm" at bounding box center [847, 504] width 57 height 23
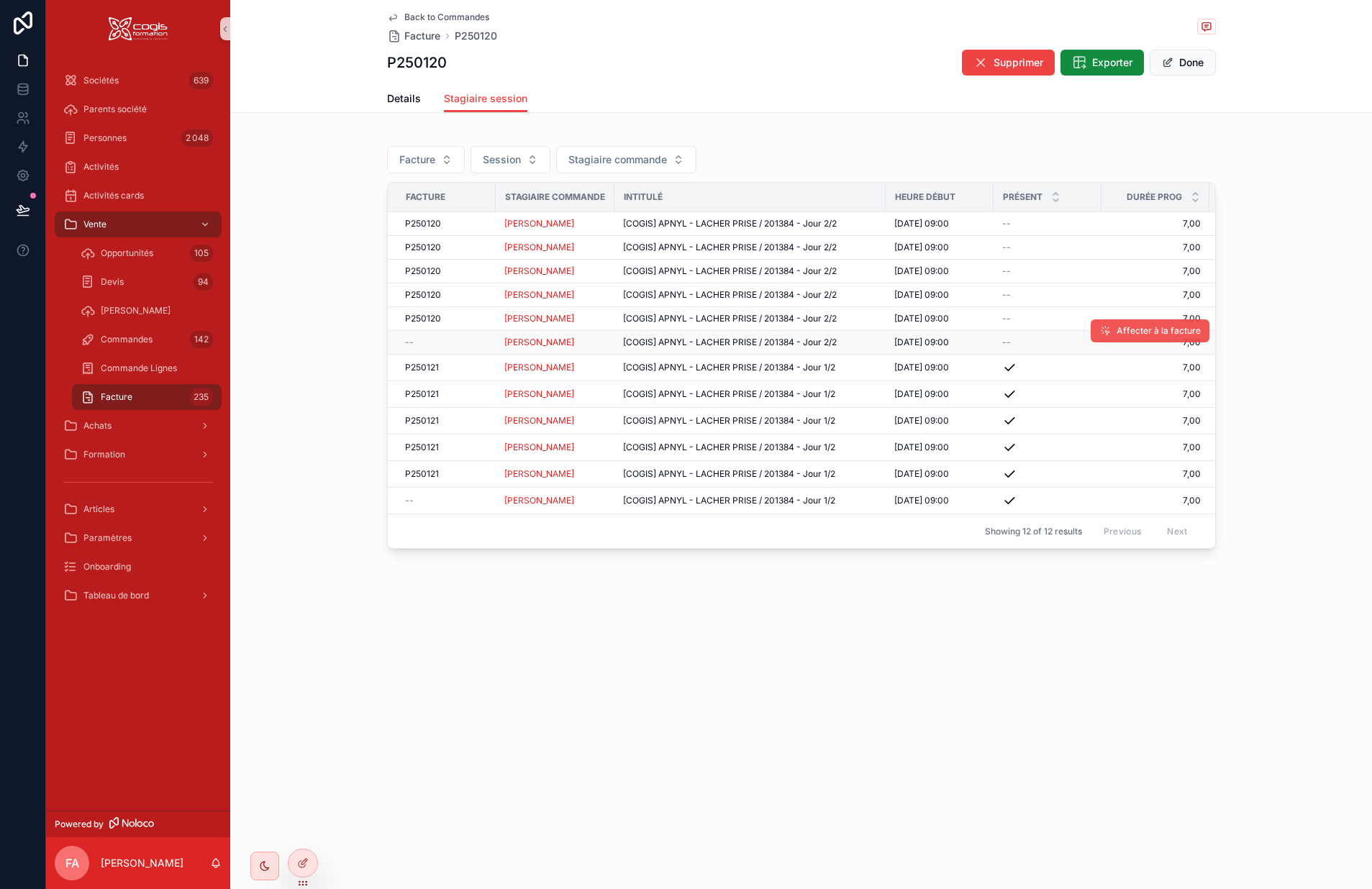
click at [1118, 330] on span "Affecter à la facture" at bounding box center [1159, 331] width 84 height 12
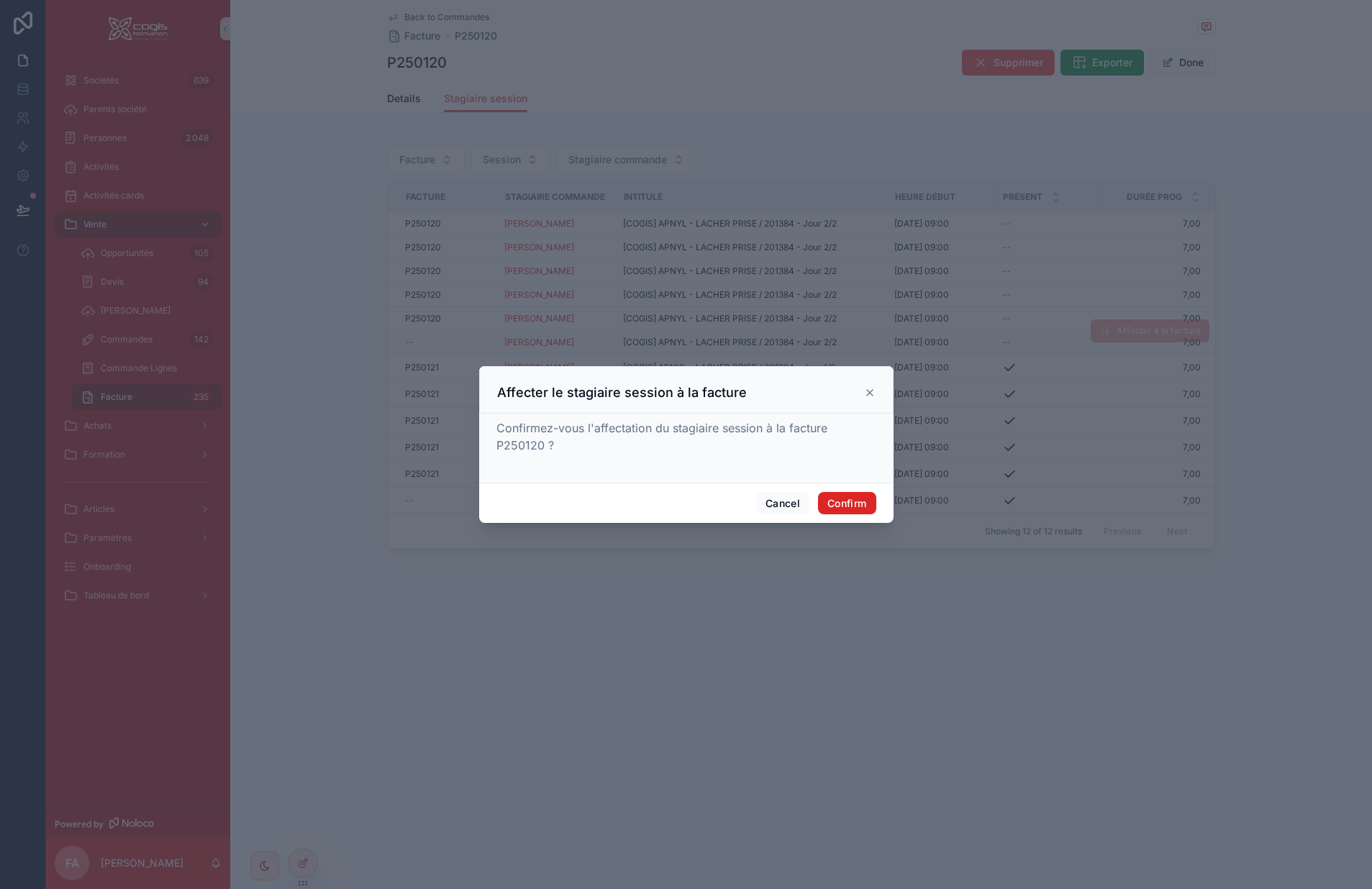
click at [855, 504] on button "Confirm" at bounding box center [847, 504] width 57 height 23
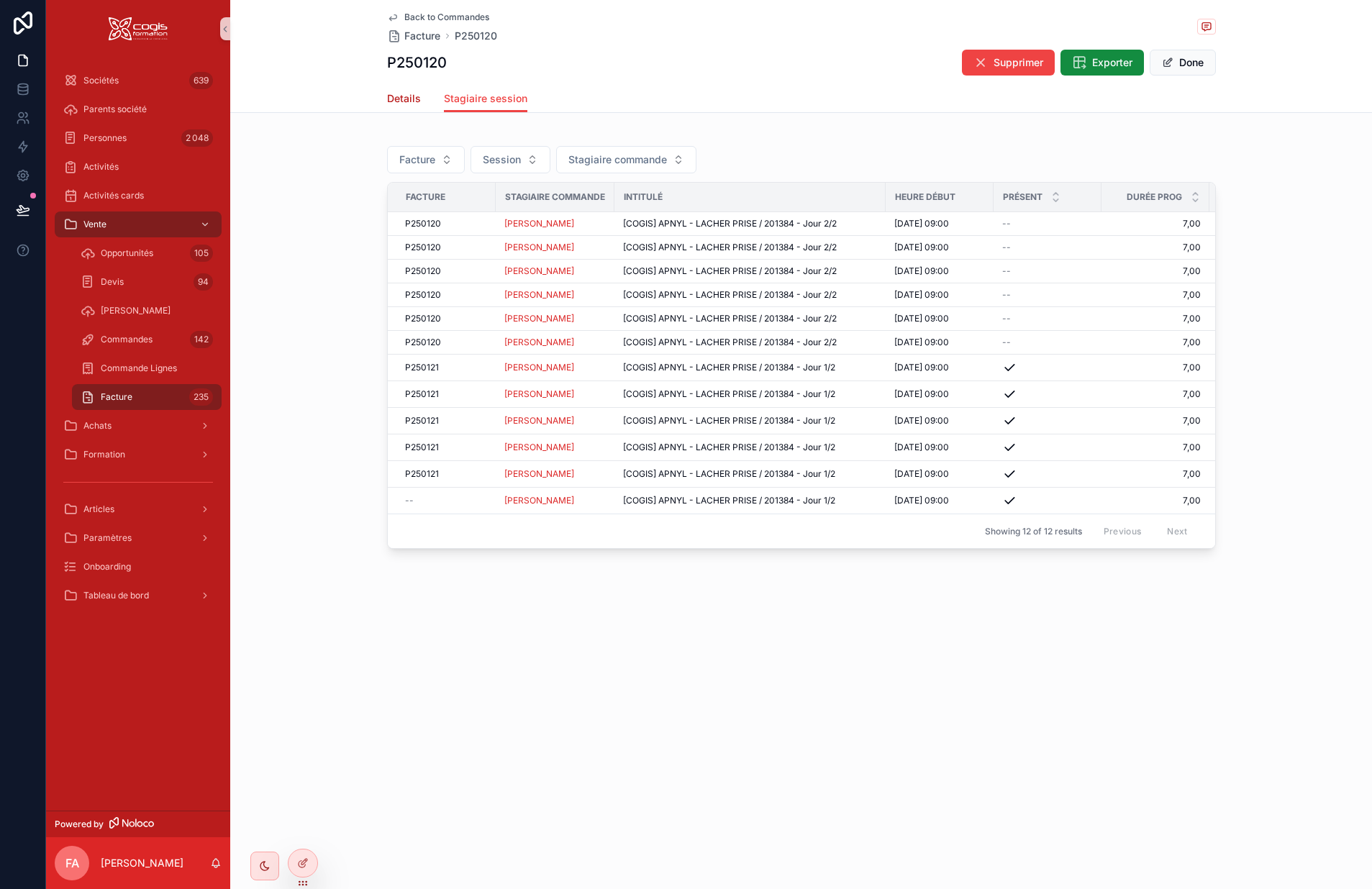
click at [407, 98] on span "Details" at bounding box center [404, 98] width 34 height 14
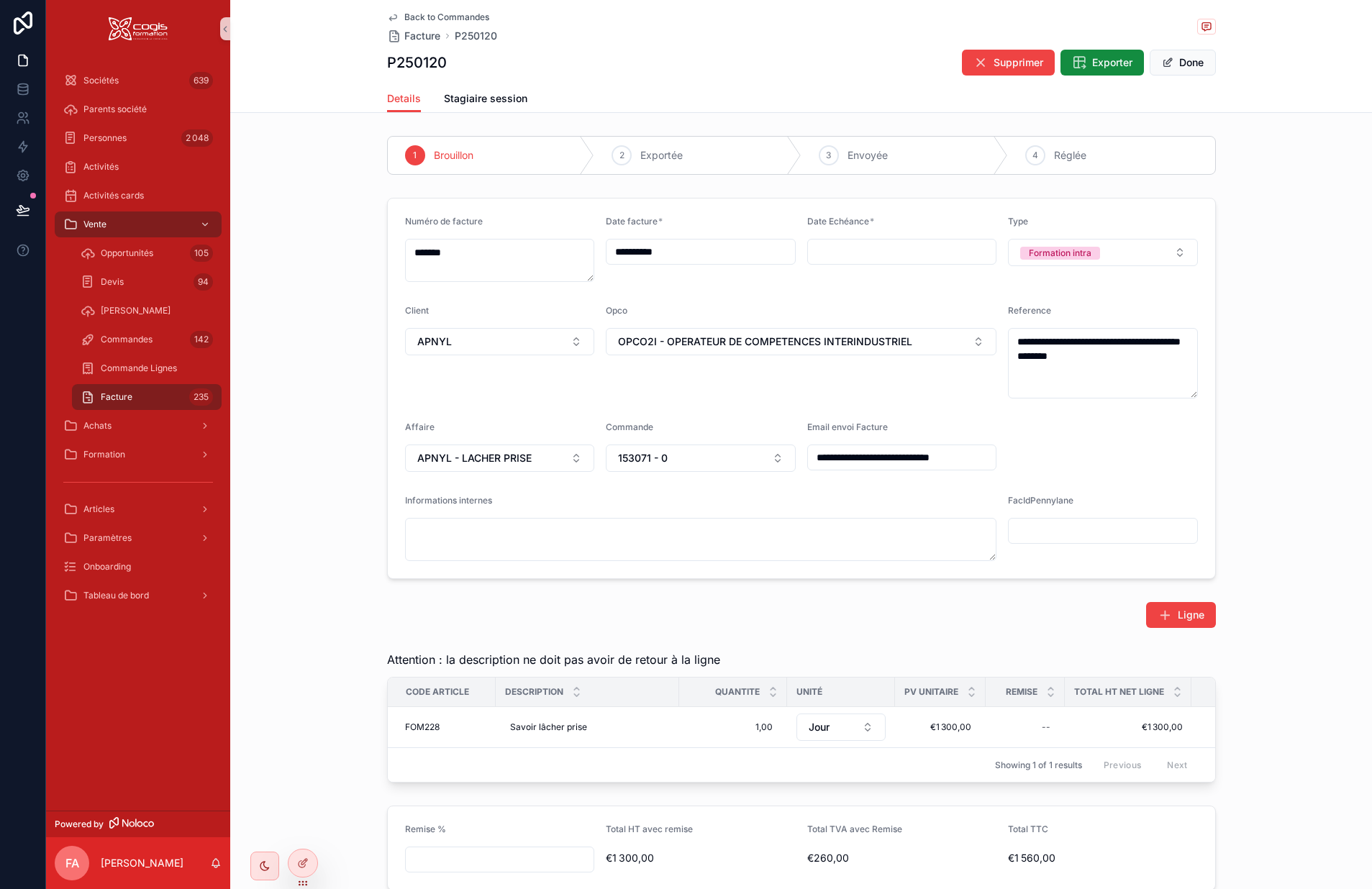
click at [387, 13] on icon "scrollable content" at bounding box center [393, 17] width 12 height 12
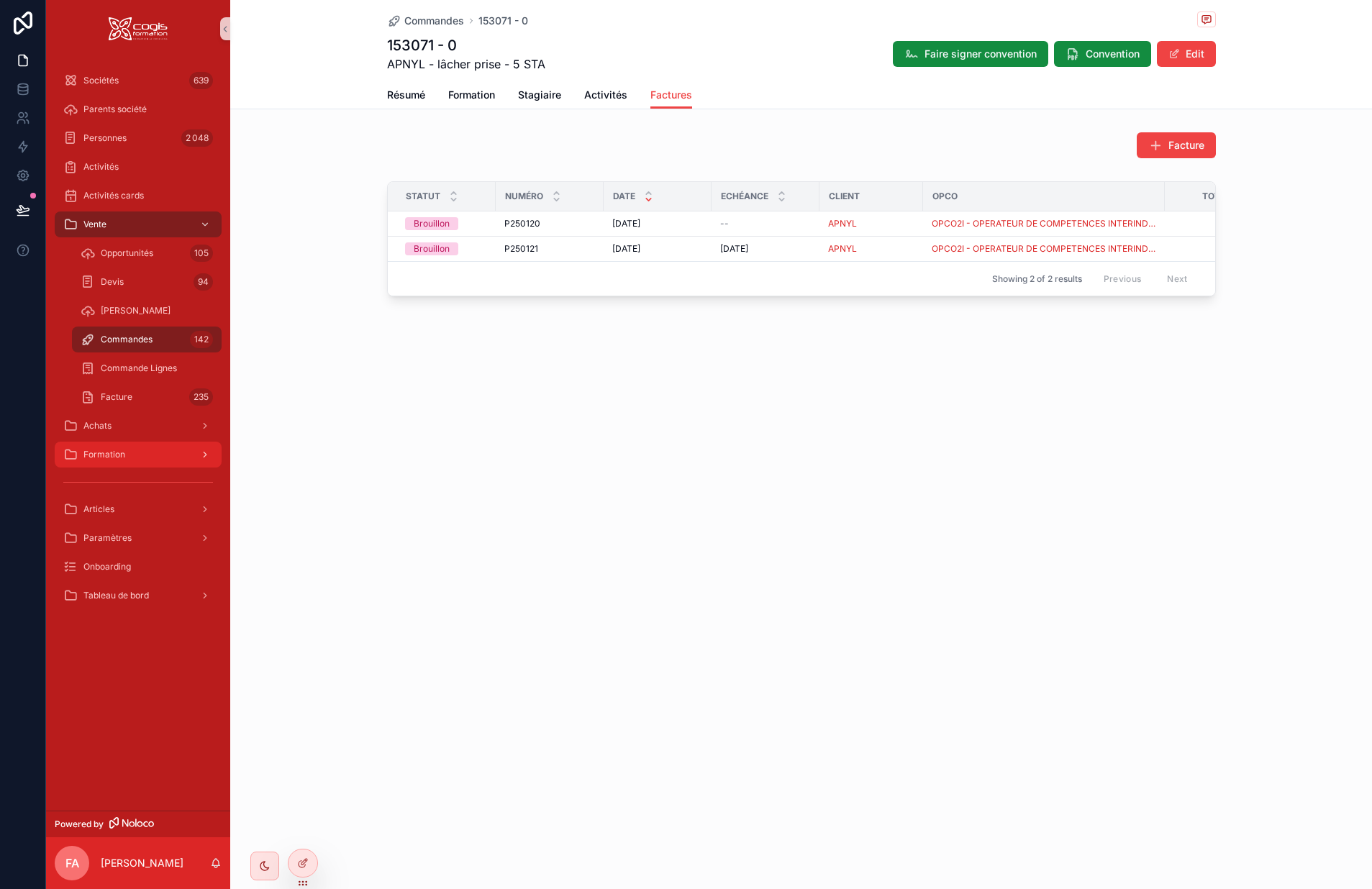
click at [121, 459] on span "Formation" at bounding box center [104, 454] width 42 height 12
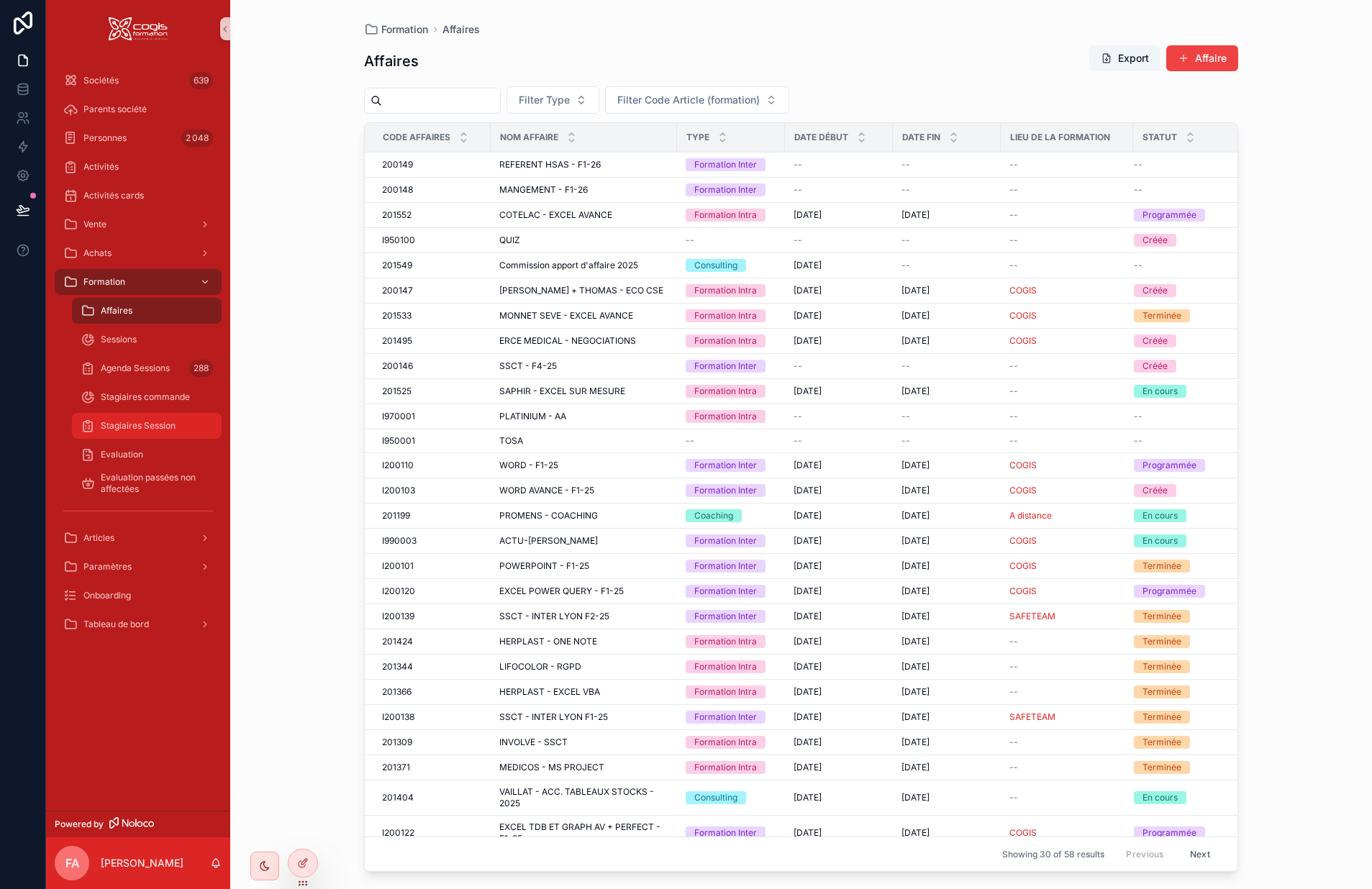
click at [148, 426] on span "Stagiaires Session" at bounding box center [138, 426] width 75 height 12
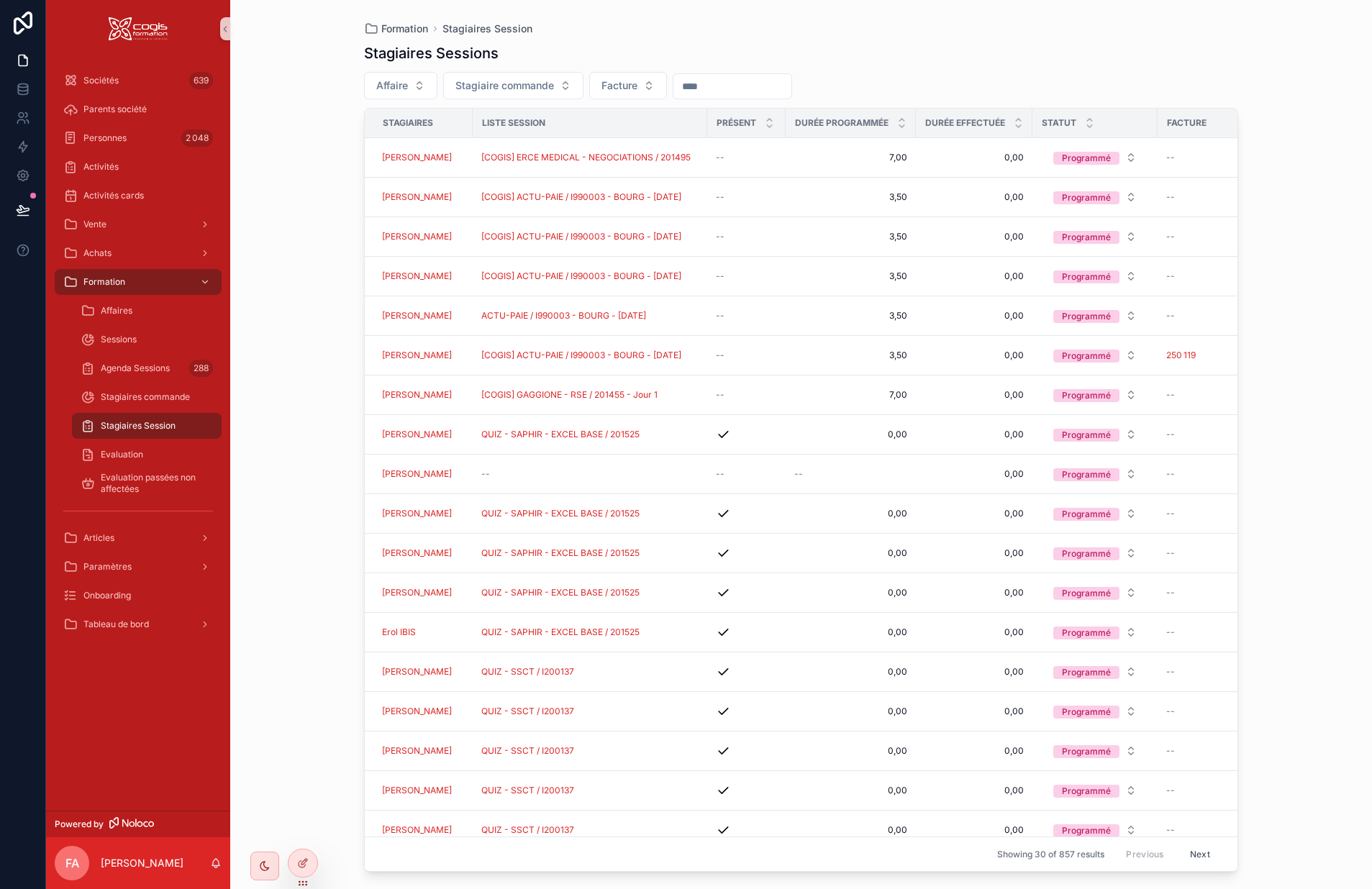
click at [725, 88] on input "scrollable content" at bounding box center [733, 87] width 118 height 20
click at [737, 153] on html "Sociétés 639 Parents société Personnes 2 048 Activités Activités cards Vente Ac…" at bounding box center [686, 444] width 1372 height 889
click at [670, 206] on button "1" at bounding box center [674, 206] width 26 height 26
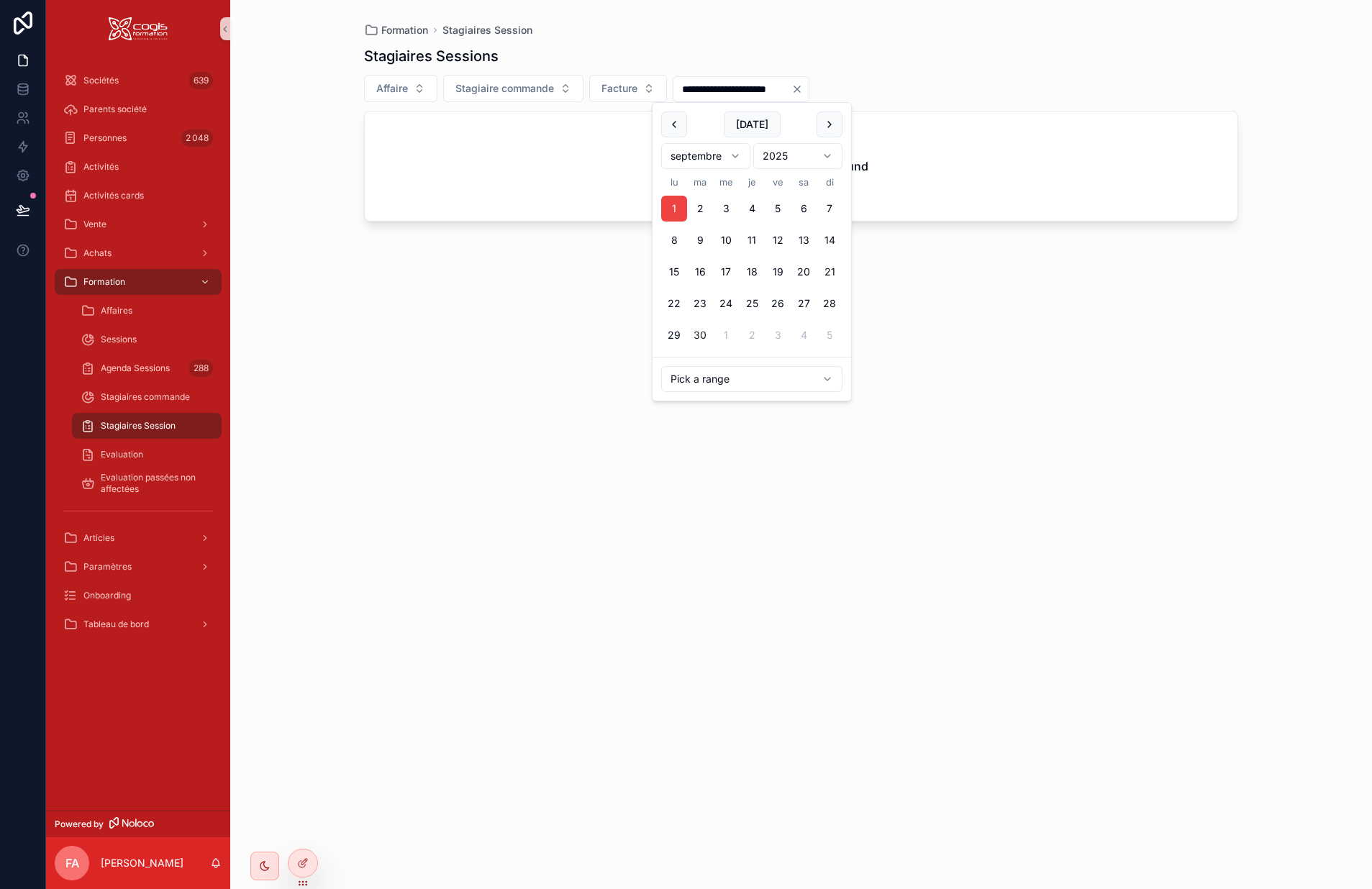
click at [699, 331] on button "30" at bounding box center [699, 335] width 26 height 26
type input "**********"
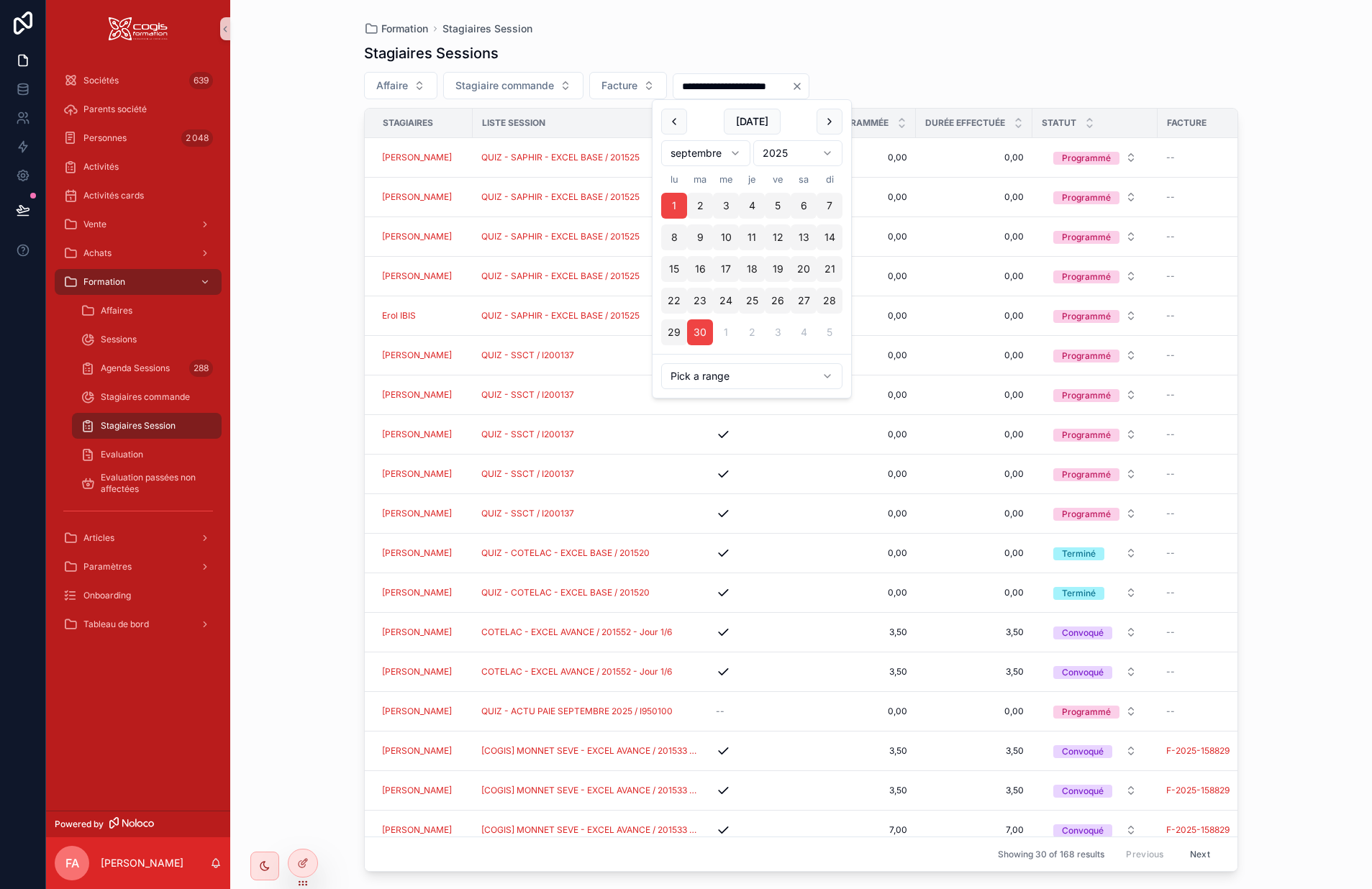
click at [1036, 60] on div "Stagiaires Sessions" at bounding box center [801, 53] width 874 height 20
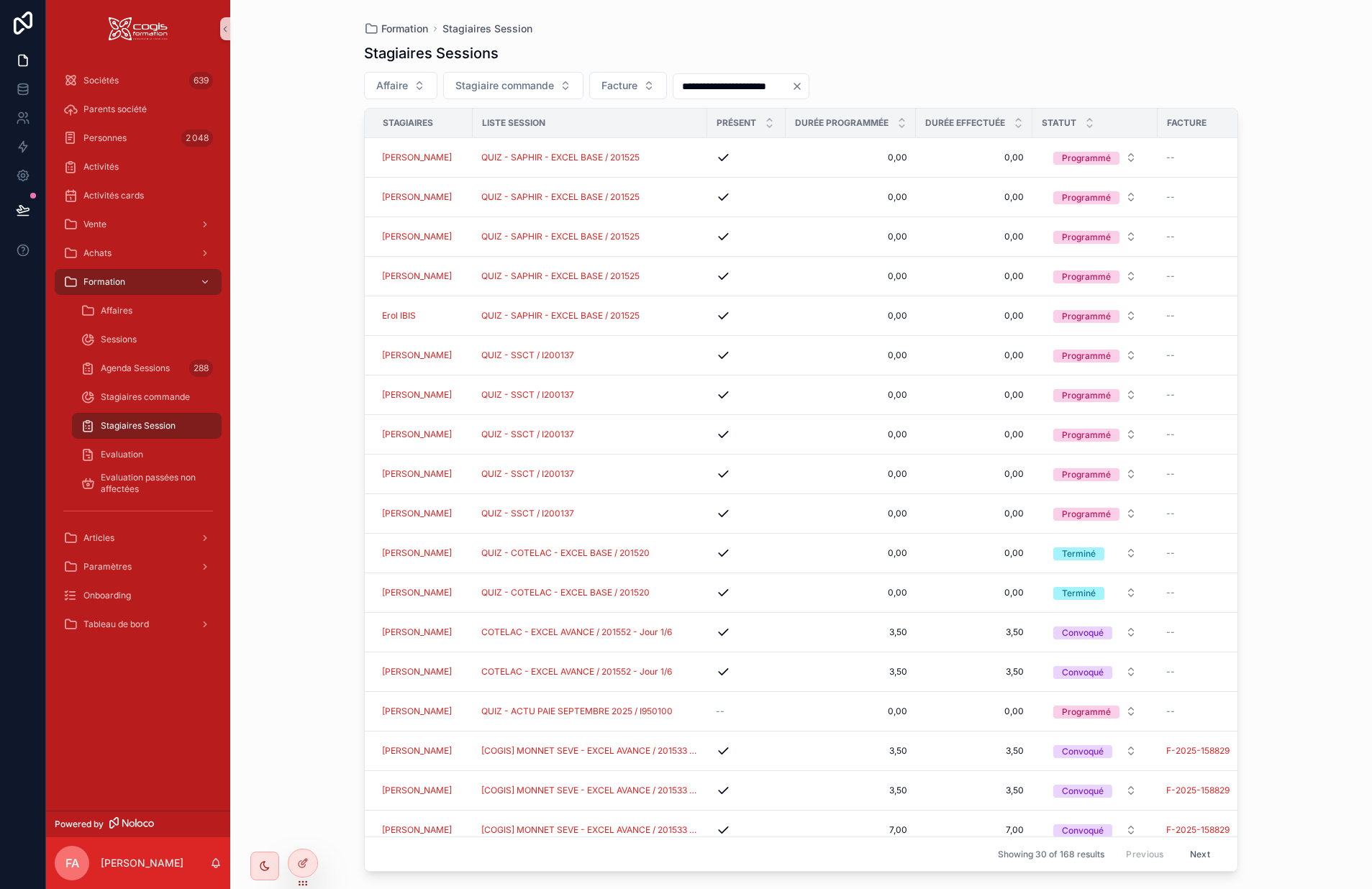
click at [621, 673] on span "COTELAC - EXCEL AVANCE / 201552 - Jour 1/6" at bounding box center [576, 672] width 191 height 12
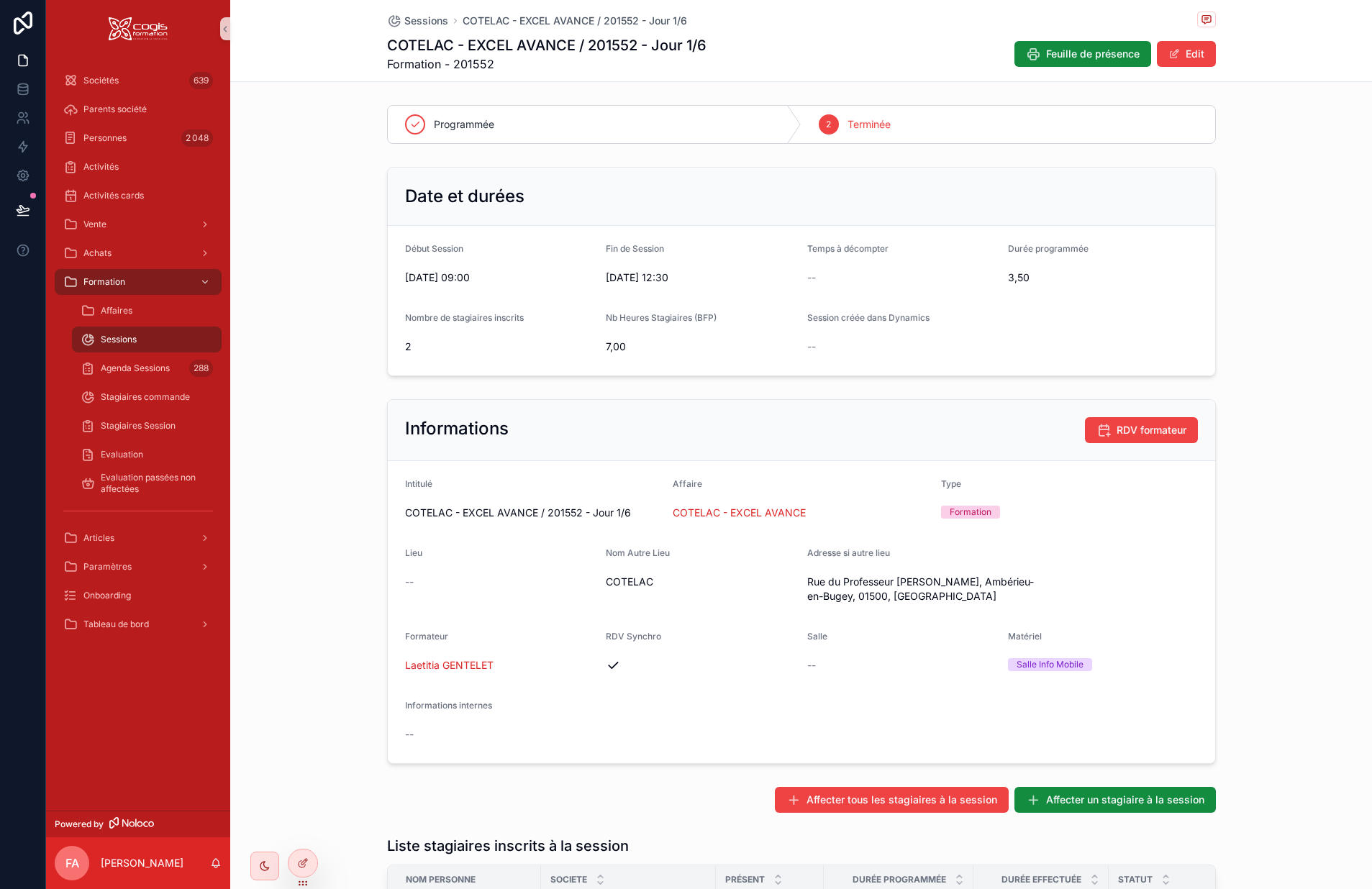
click at [733, 523] on div "COTELAC - EXCEL AVANCE" at bounding box center [801, 513] width 257 height 23
click at [733, 509] on span "COTELAC - EXCEL AVANCE" at bounding box center [739, 513] width 133 height 14
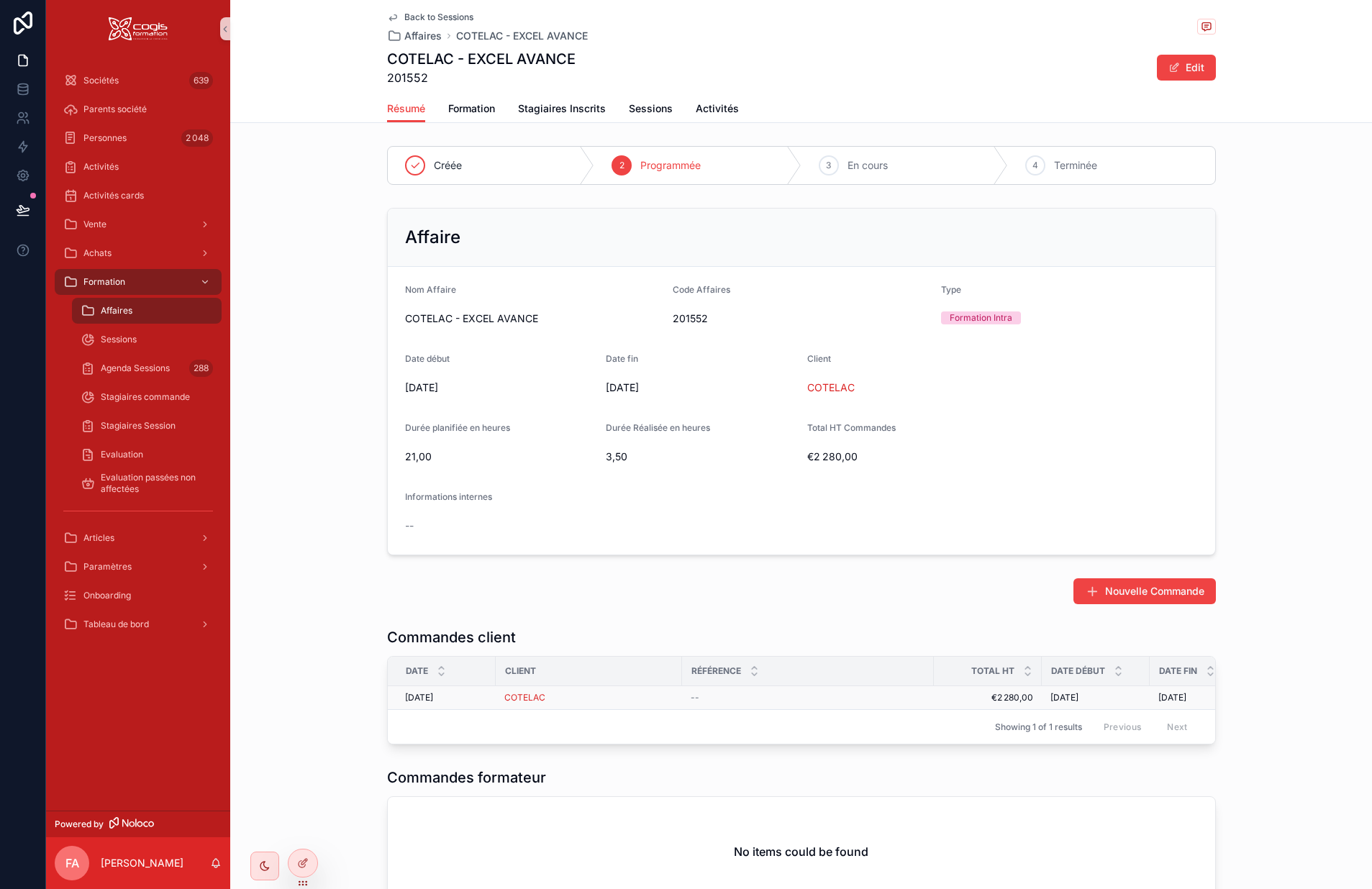
click at [655, 698] on div "COTELAC" at bounding box center [589, 698] width 169 height 12
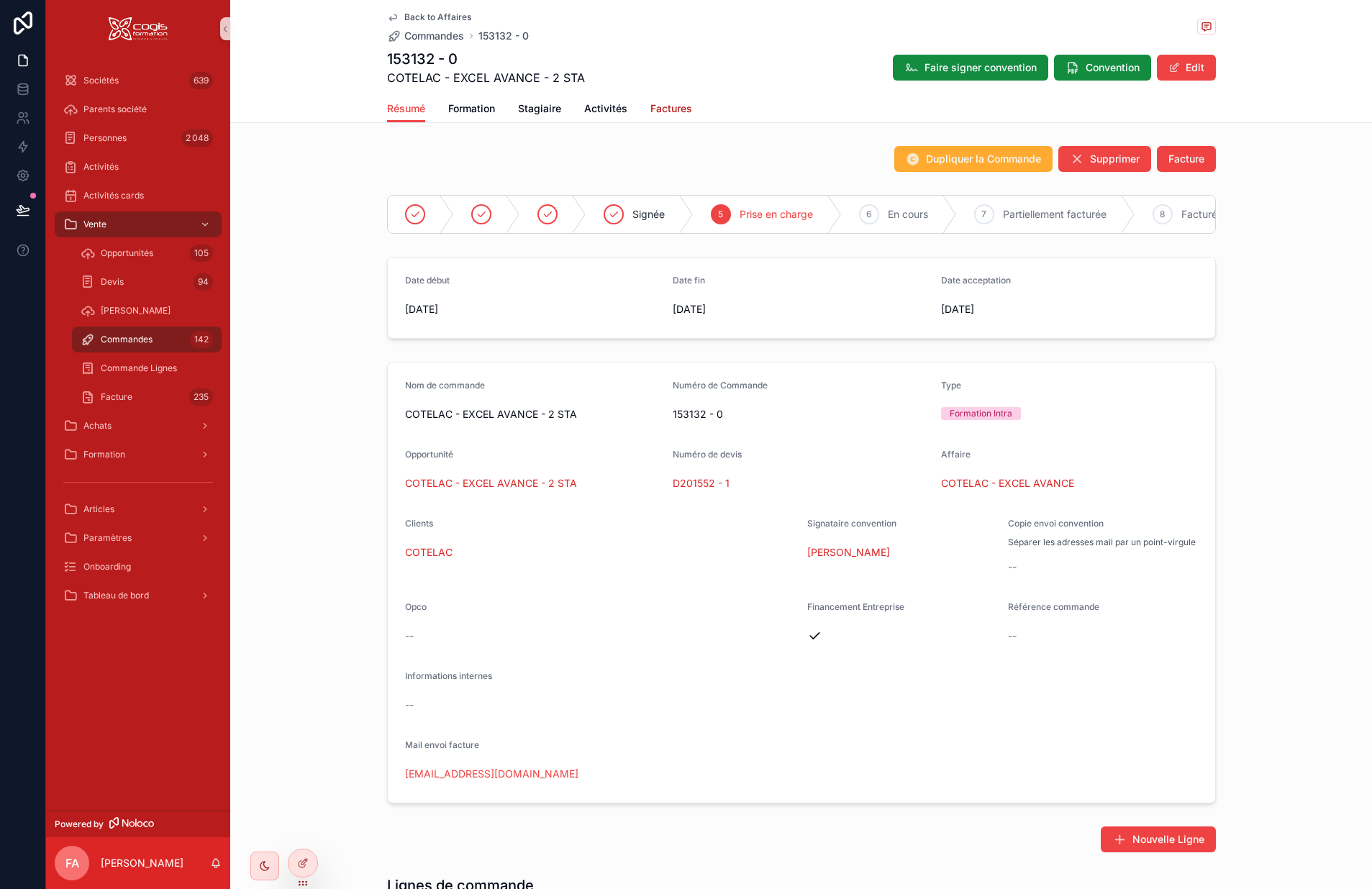
click at [666, 112] on span "Factures" at bounding box center [671, 108] width 42 height 14
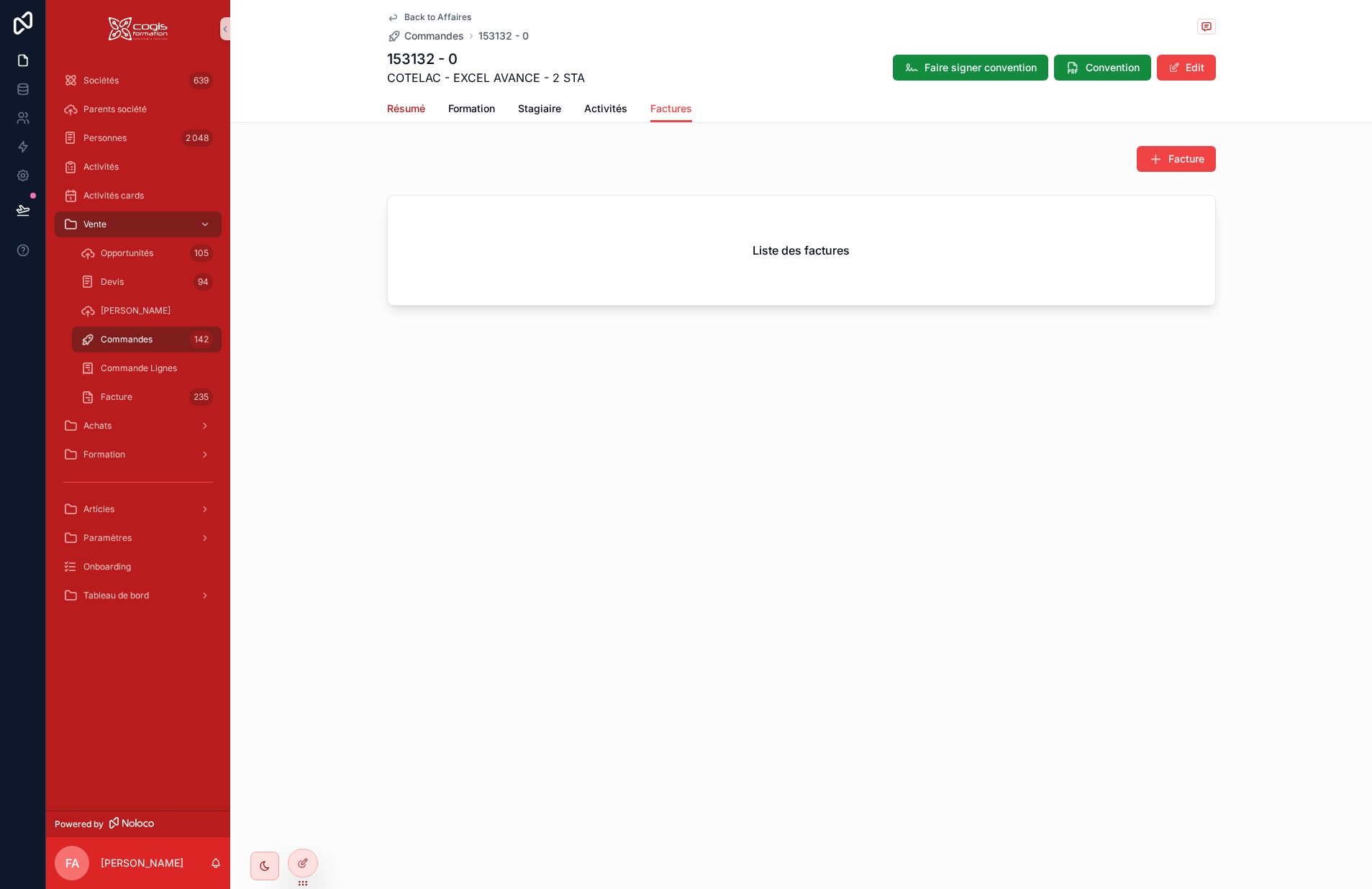
click at [410, 112] on span "Résumé" at bounding box center [406, 108] width 38 height 14
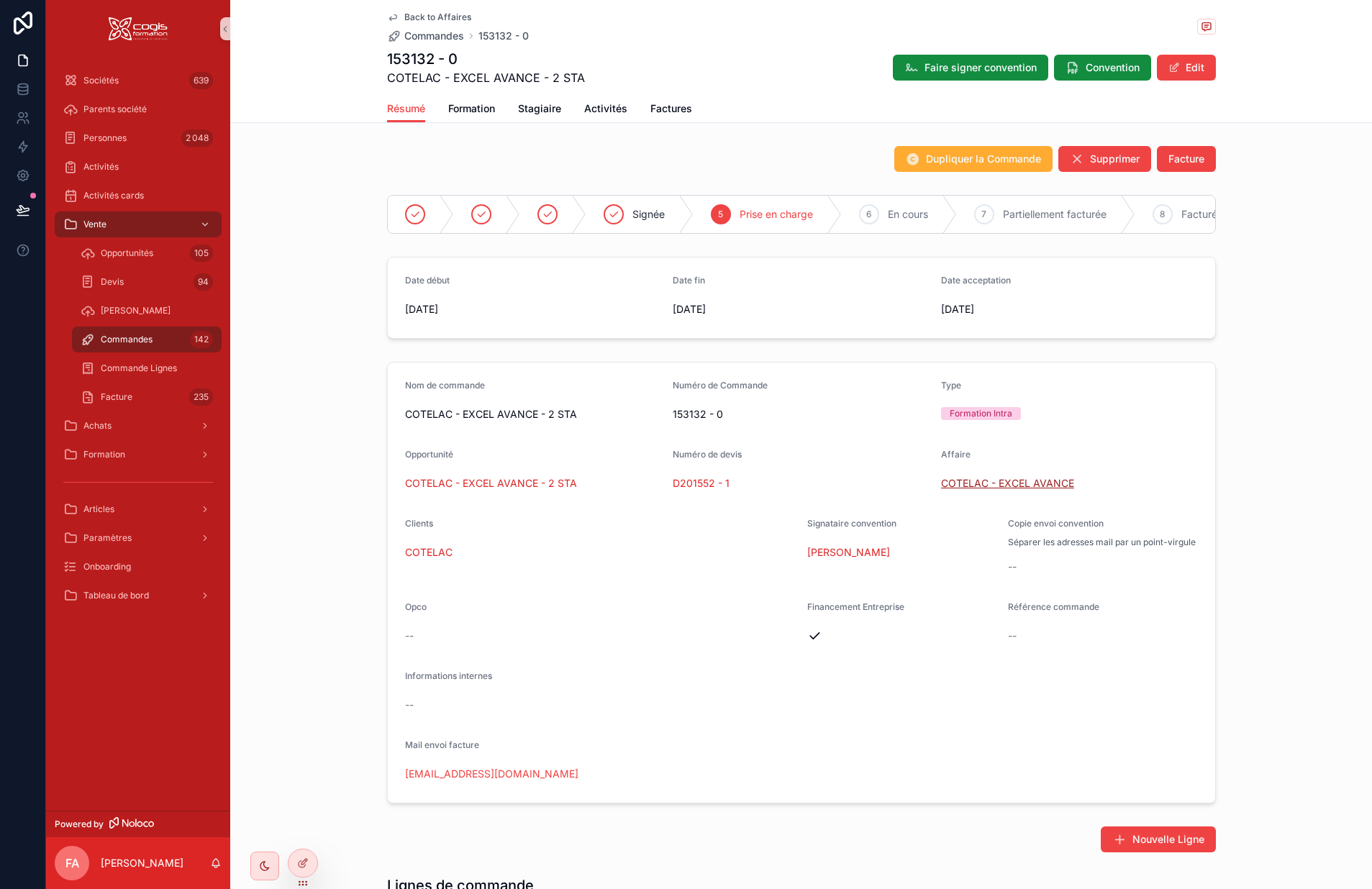
click at [989, 491] on span "COTELAC - EXCEL AVANCE" at bounding box center [1008, 483] width 133 height 14
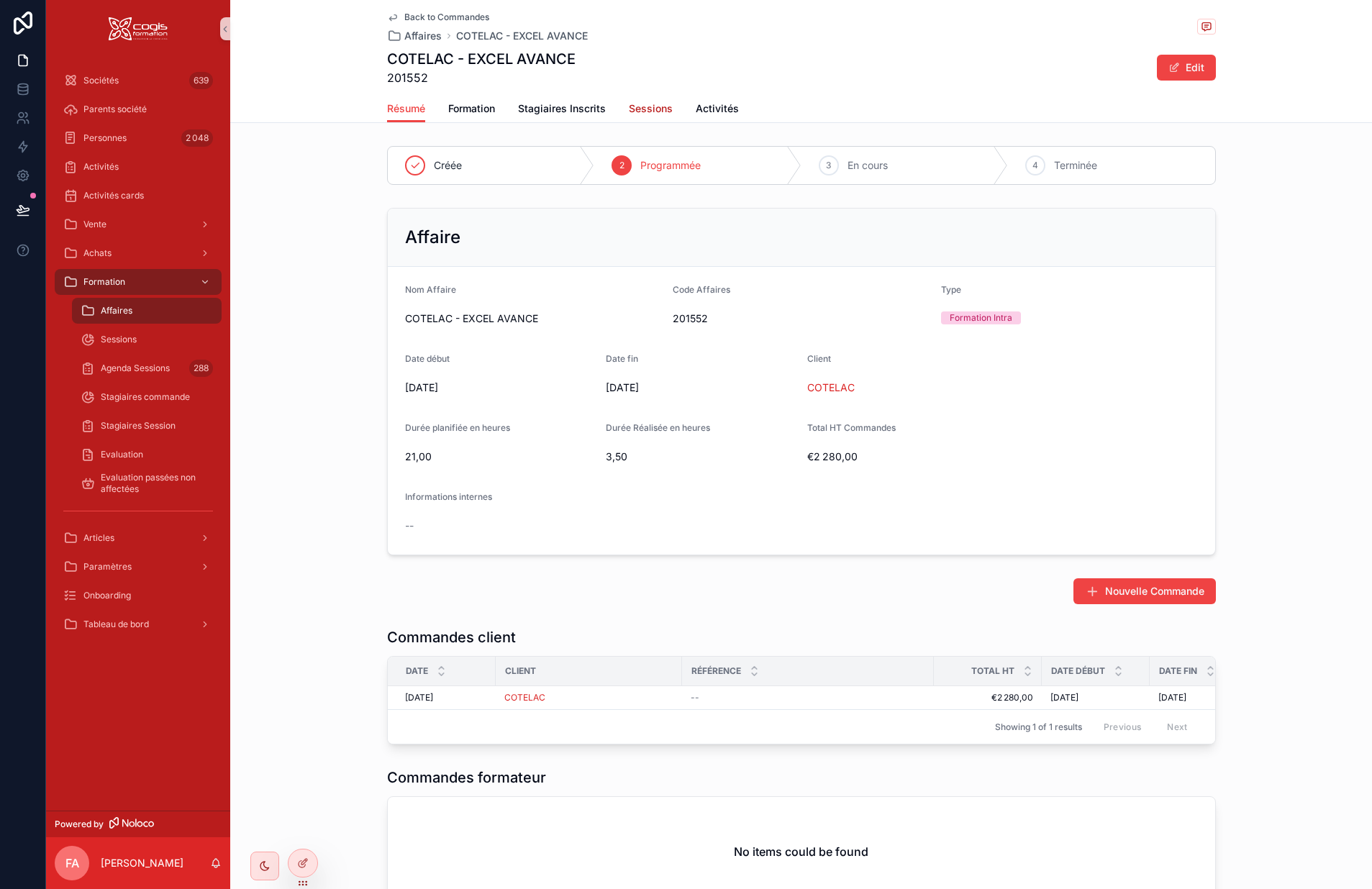
click at [654, 112] on span "Sessions" at bounding box center [650, 108] width 44 height 14
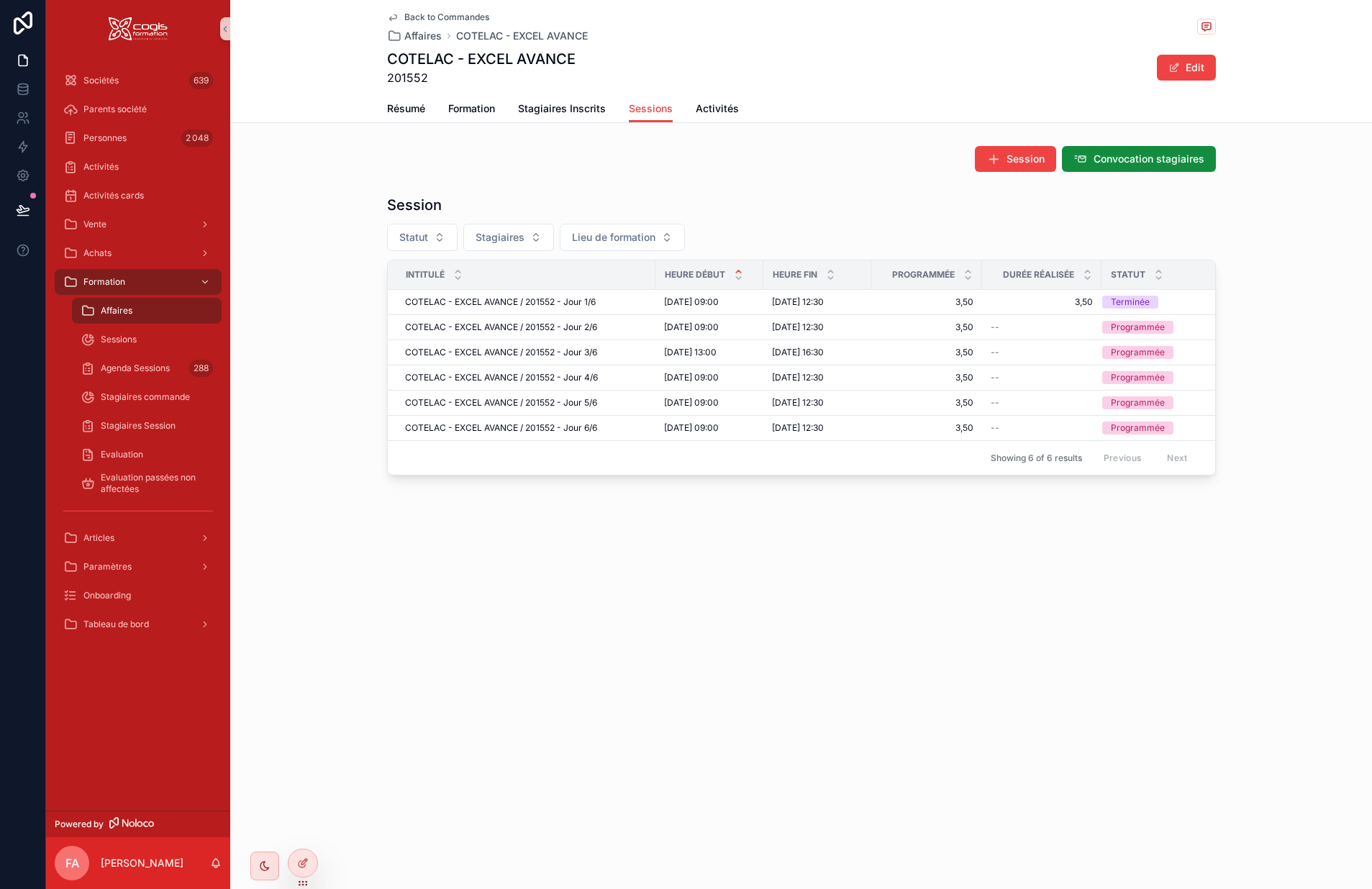
click at [393, 14] on icon "scrollable content" at bounding box center [393, 17] width 12 height 12
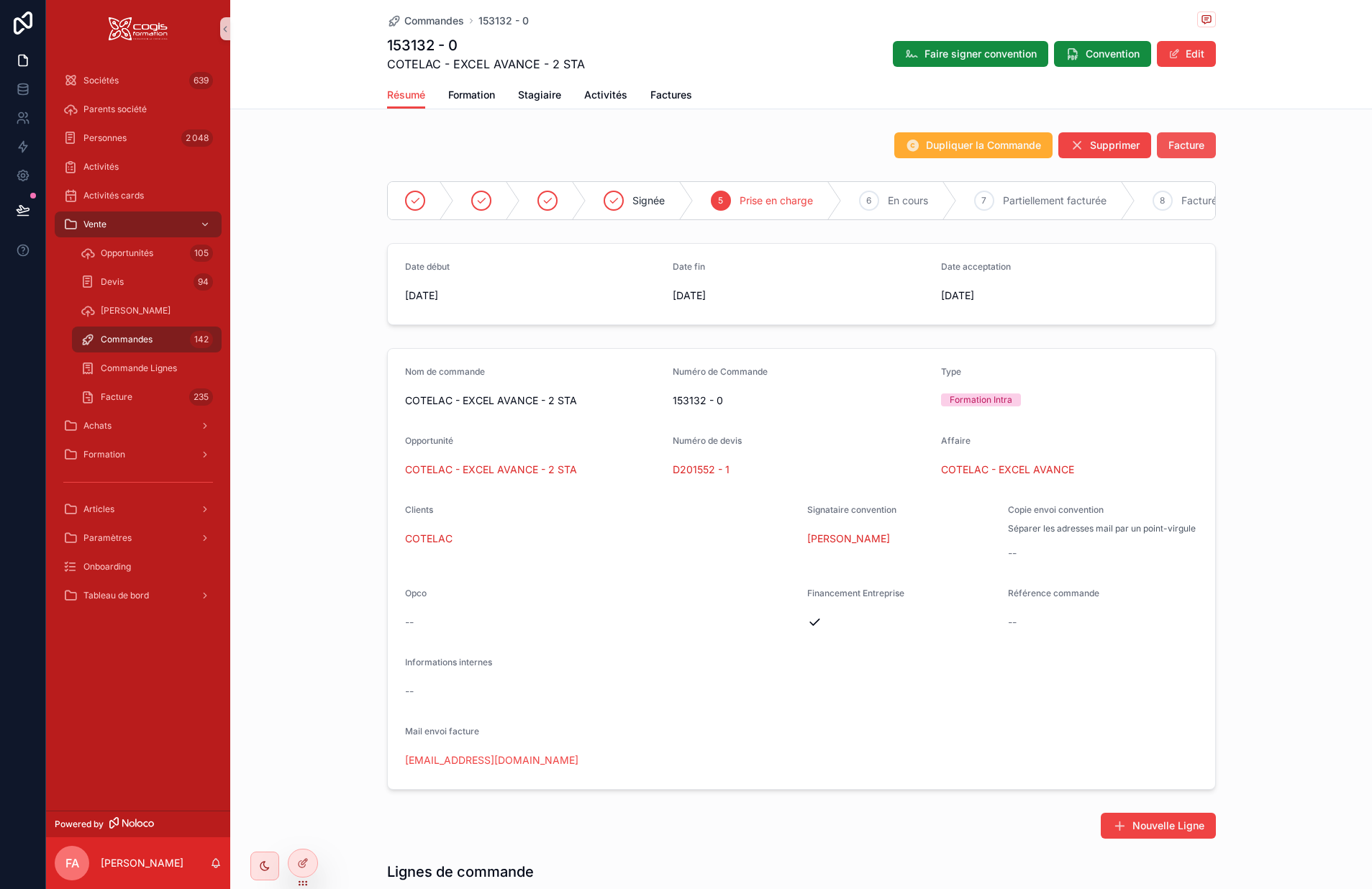
click at [1136, 149] on span "Facture" at bounding box center [1186, 145] width 36 height 14
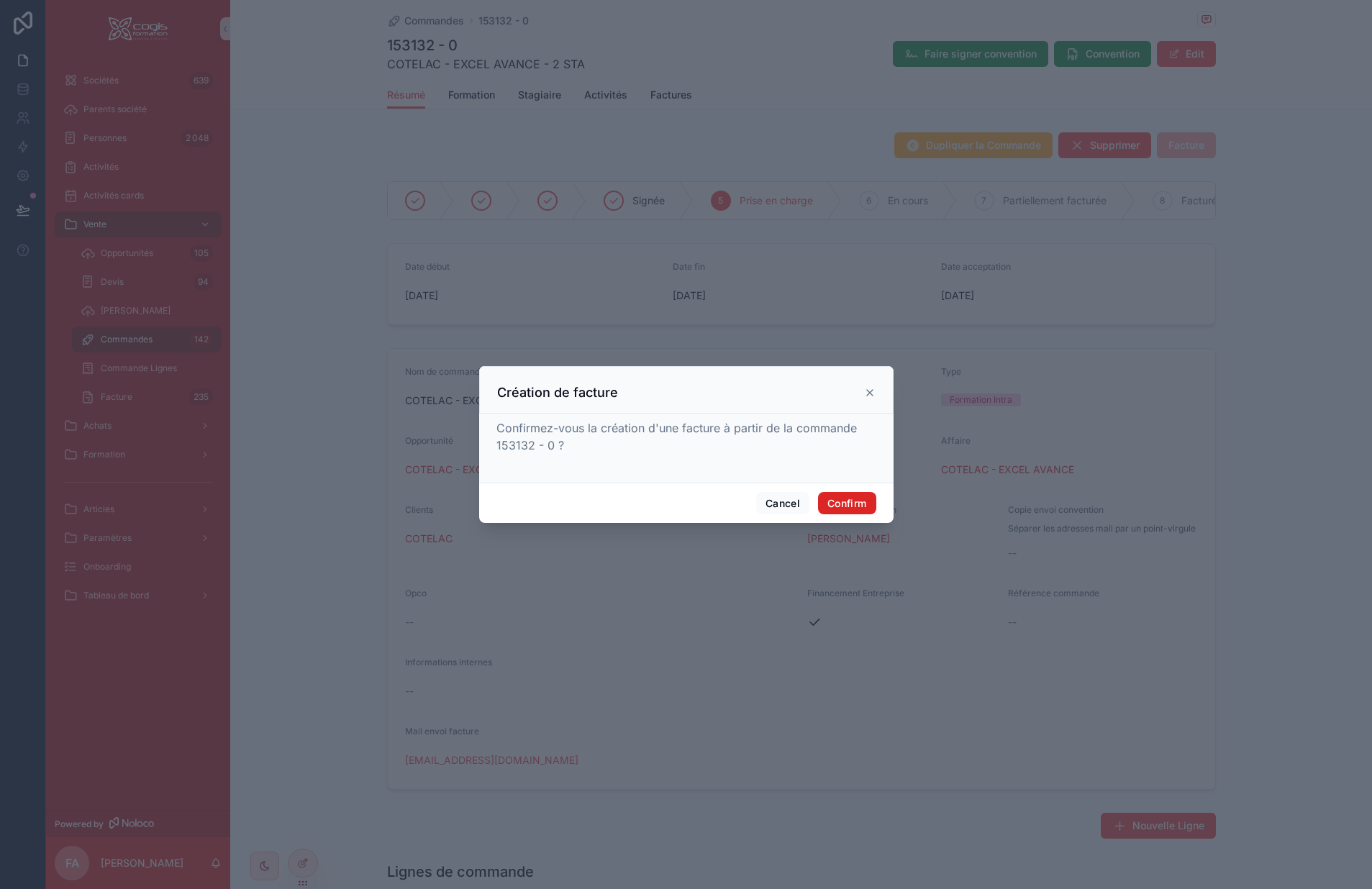
click at [840, 500] on button "Confirm" at bounding box center [847, 504] width 57 height 23
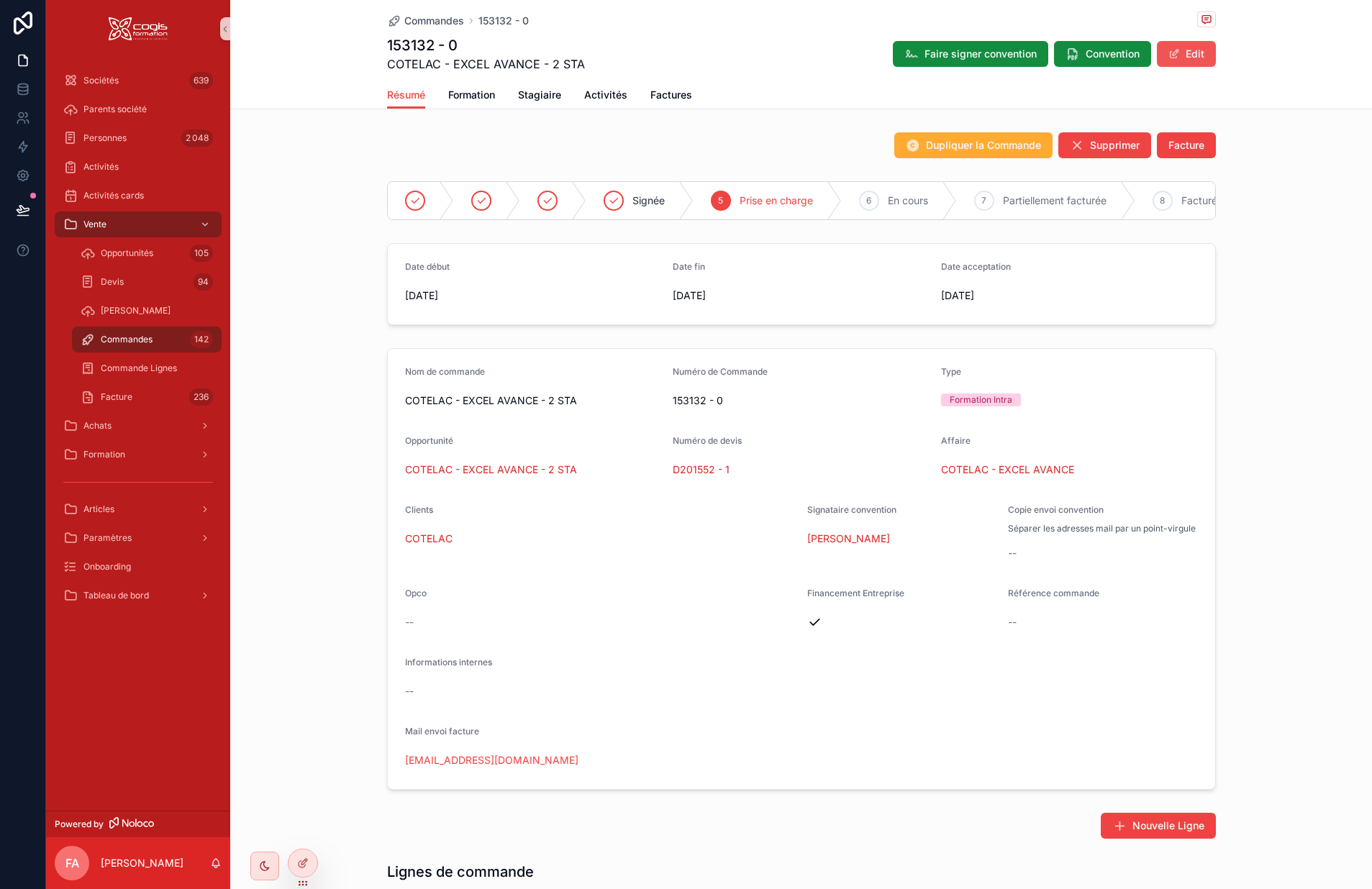
click at [1136, 52] on button "Edit" at bounding box center [1186, 53] width 59 height 26
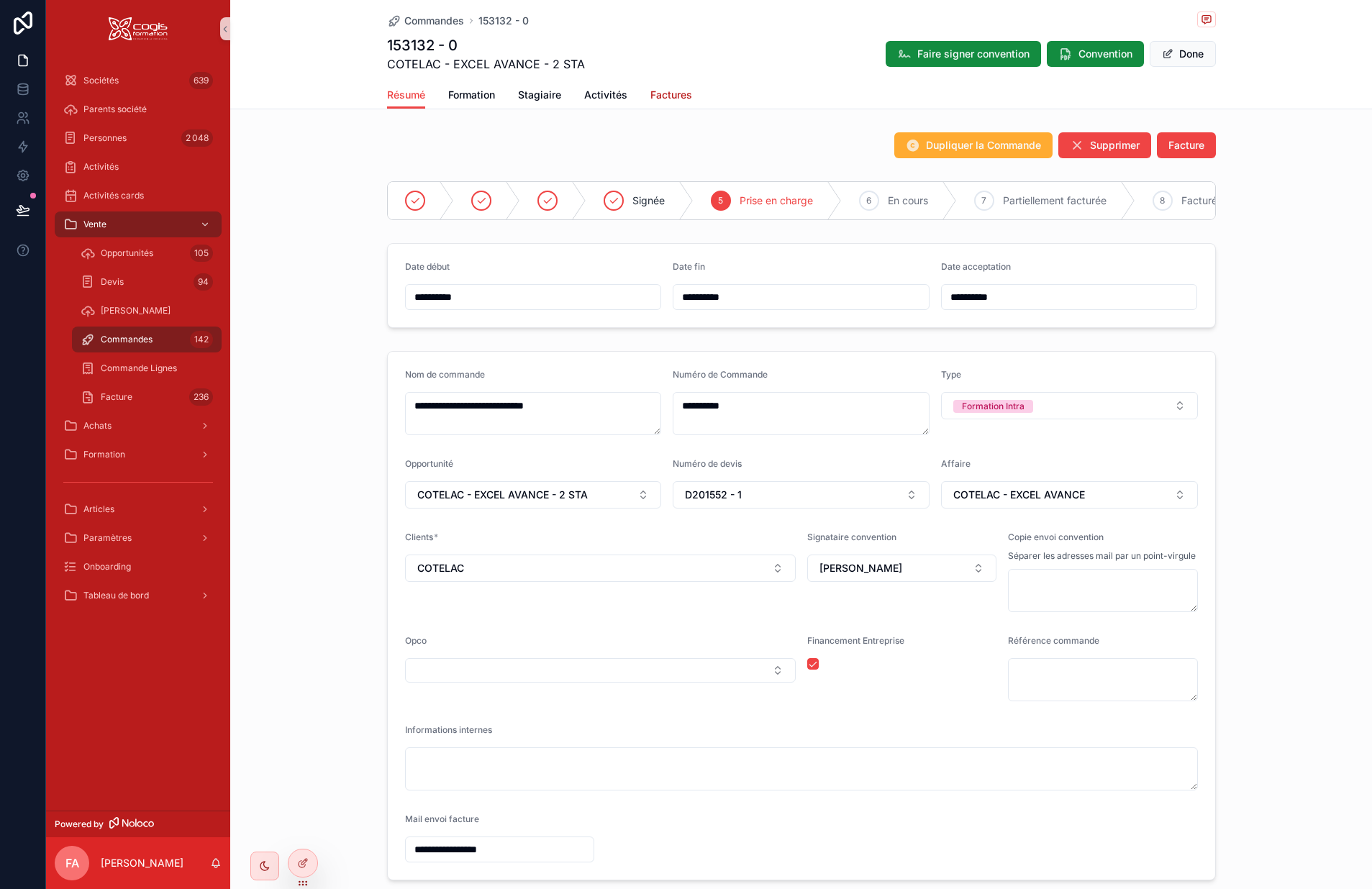
click at [666, 95] on span "Factures" at bounding box center [671, 94] width 42 height 14
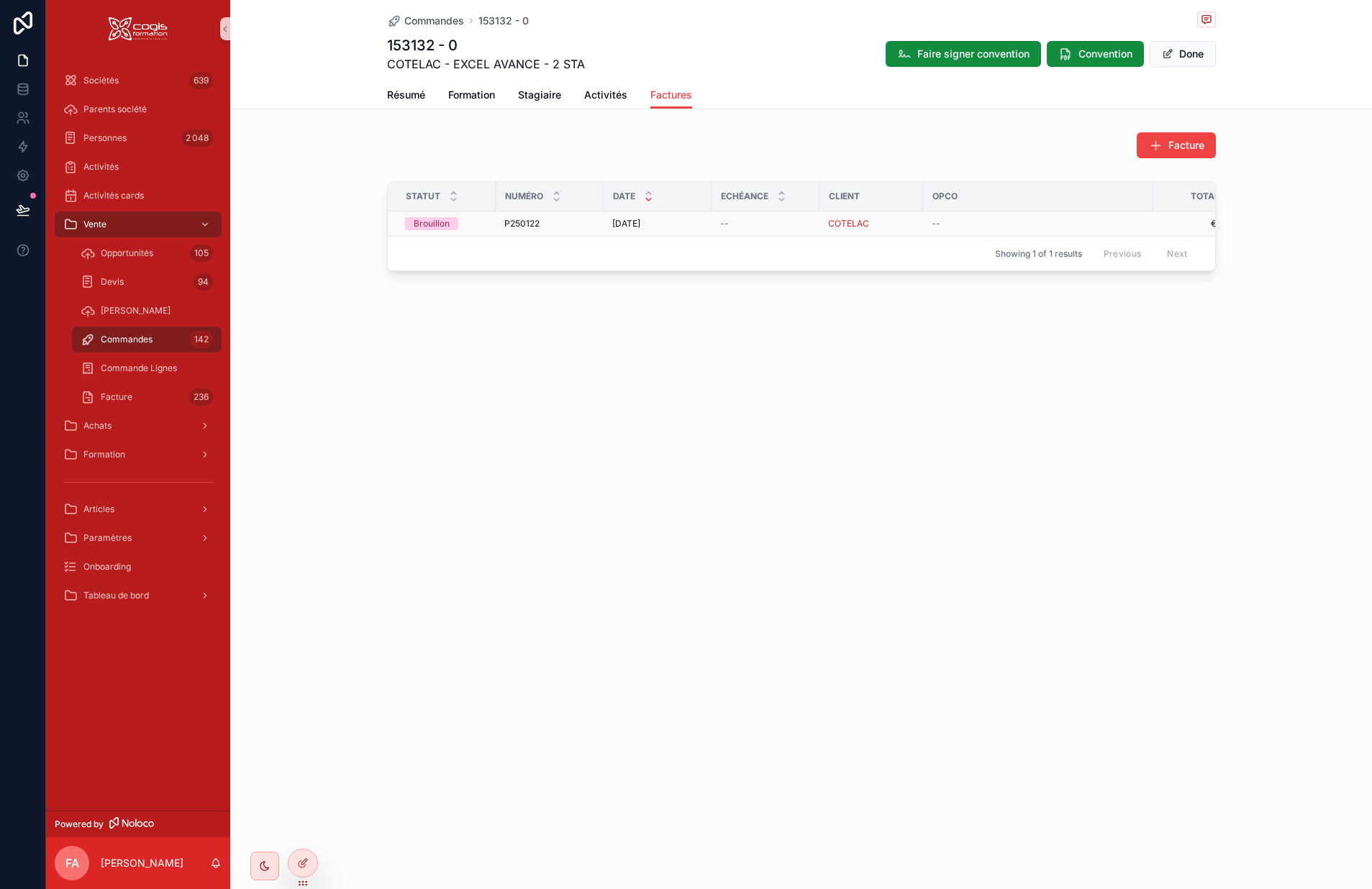
click at [566, 224] on div "P250122 P250122" at bounding box center [549, 224] width 91 height 12
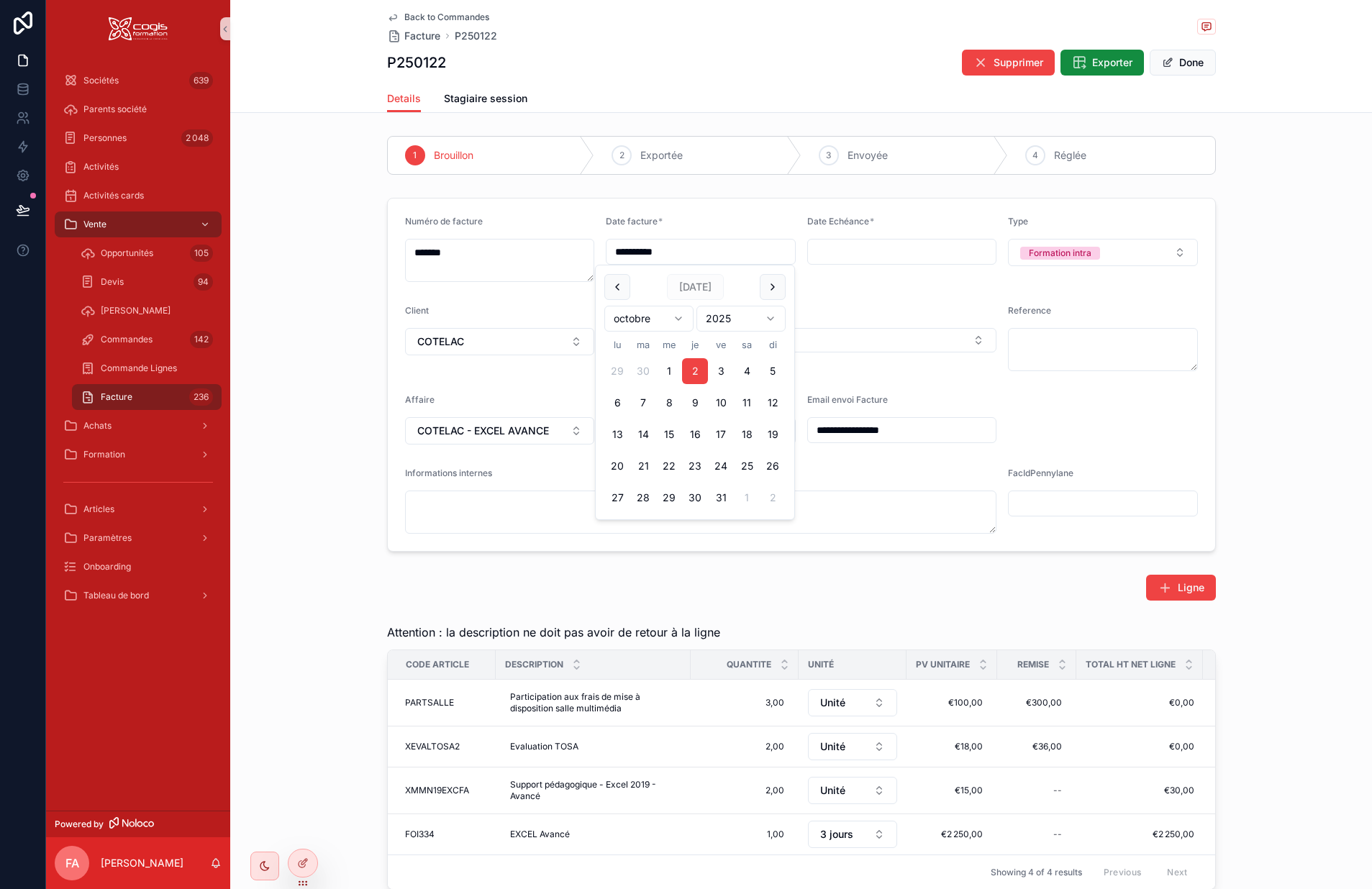
drag, startPoint x: 698, startPoint y: 253, endPoint x: 570, endPoint y: 256, distance: 128.0
click at [570, 256] on form "**********" at bounding box center [802, 375] width 828 height 353
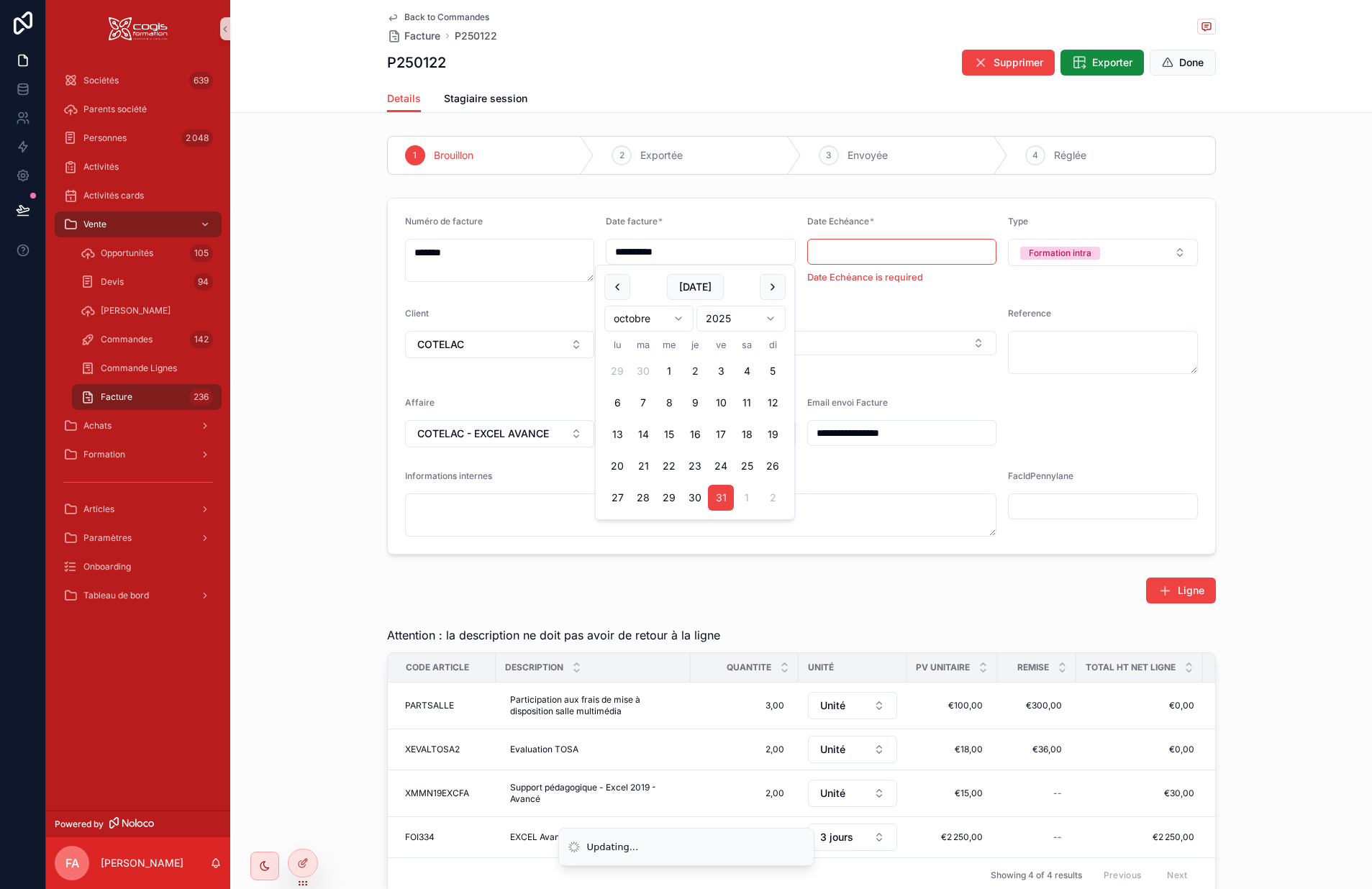
type input "**********"
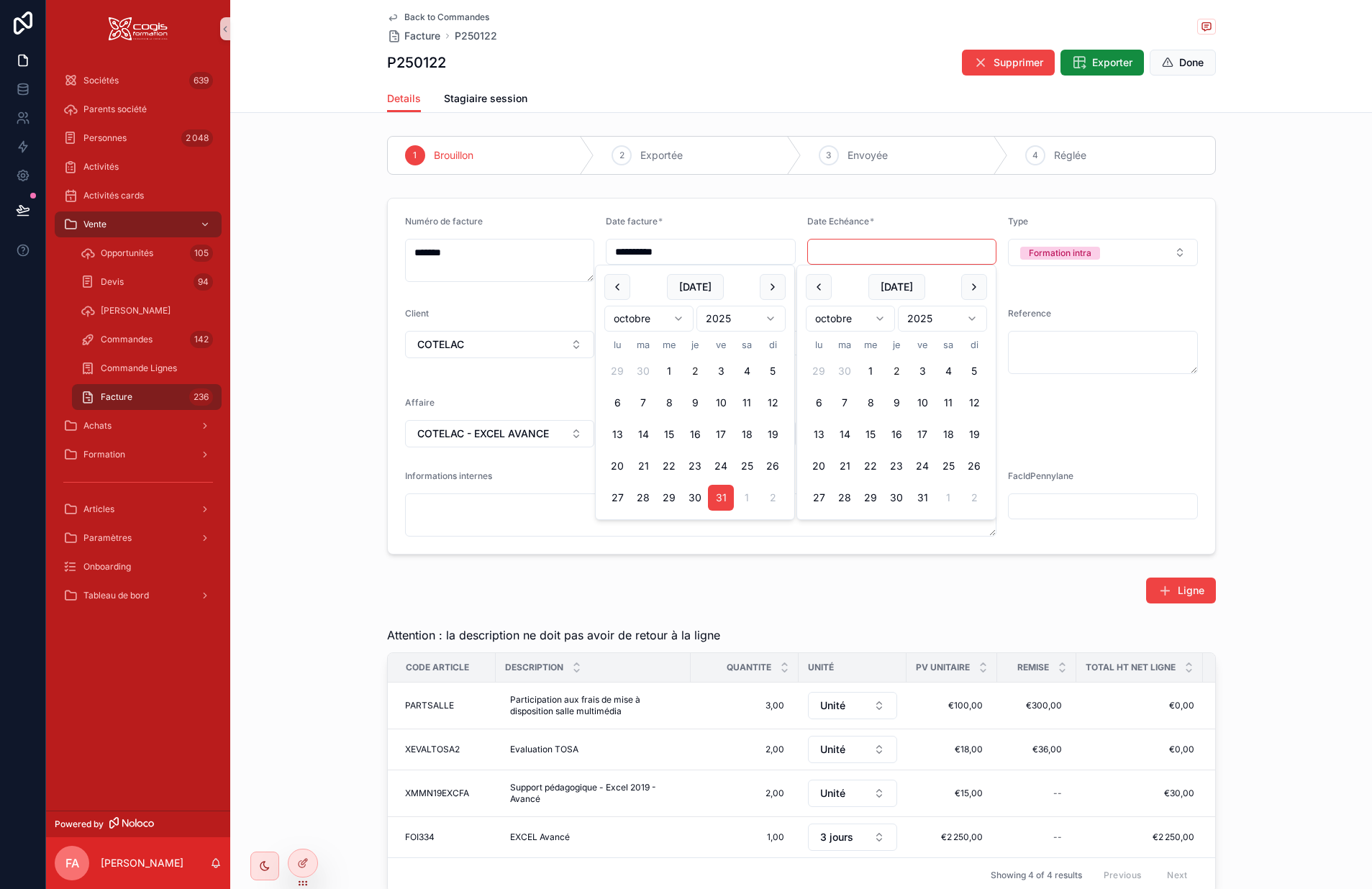
click at [841, 246] on input "scrollable content" at bounding box center [902, 251] width 188 height 20
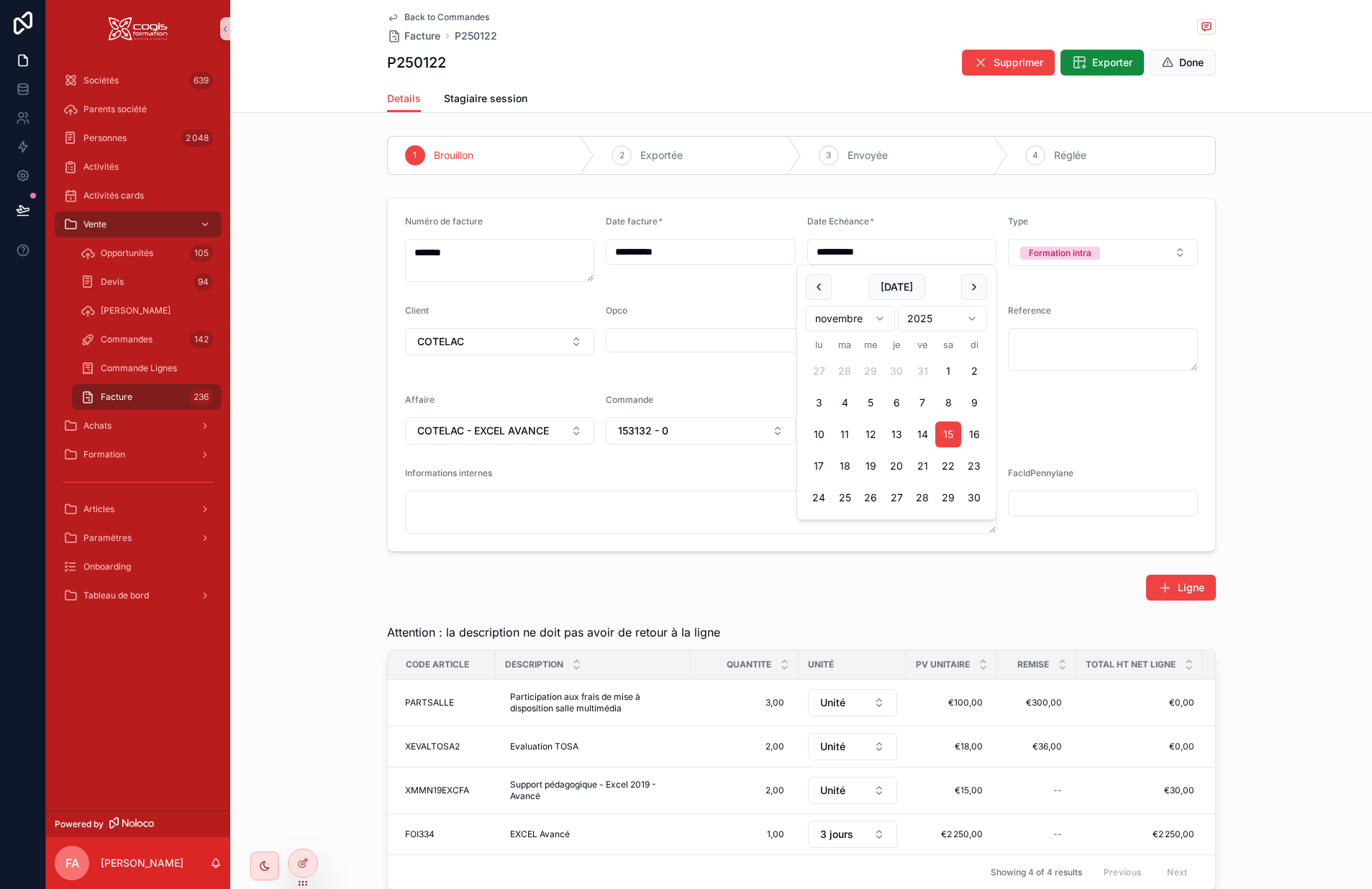
type input "**********"
click at [1136, 276] on div "Type Formation intra" at bounding box center [1103, 249] width 190 height 67
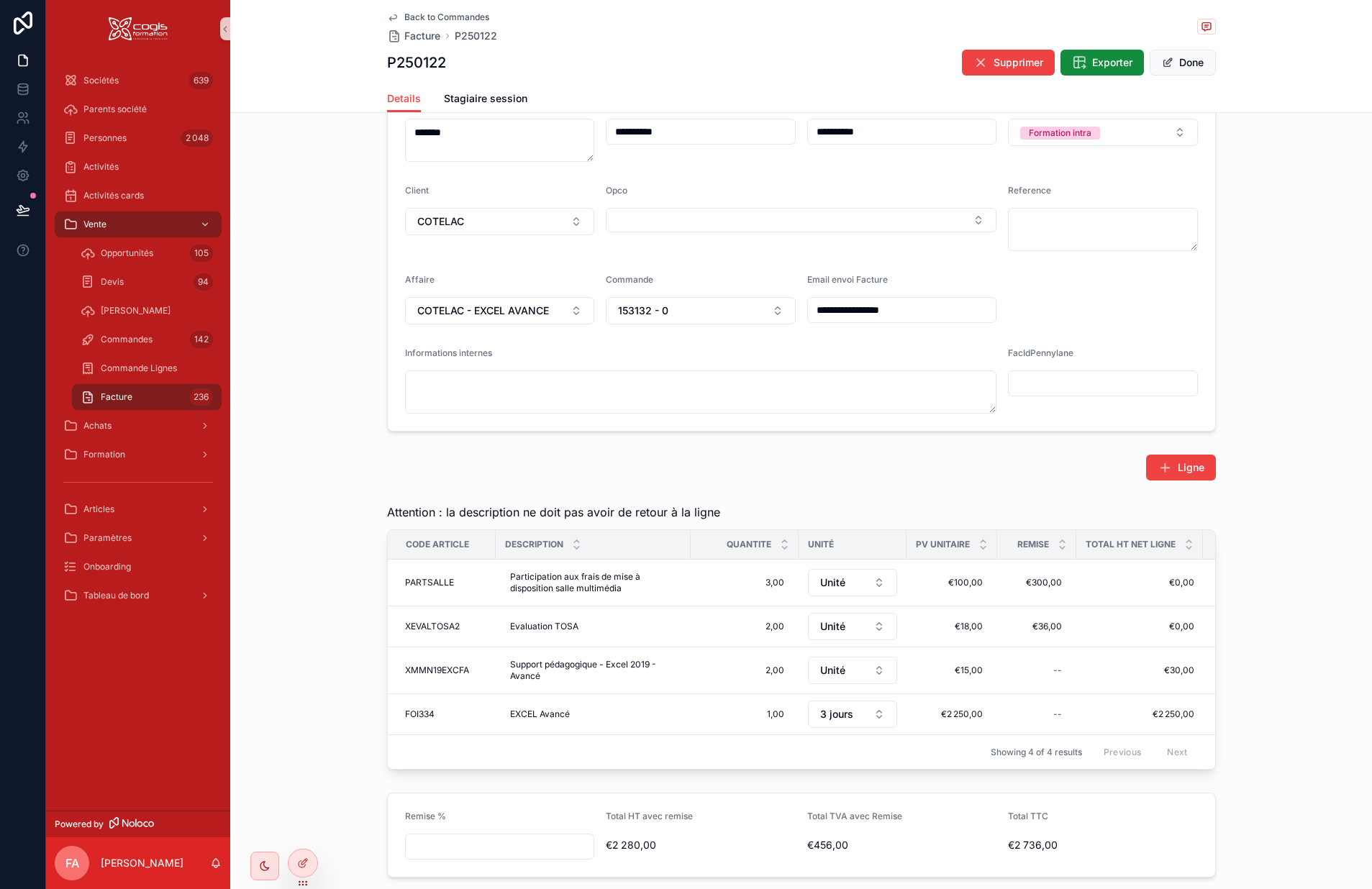
scroll to position [144, 0]
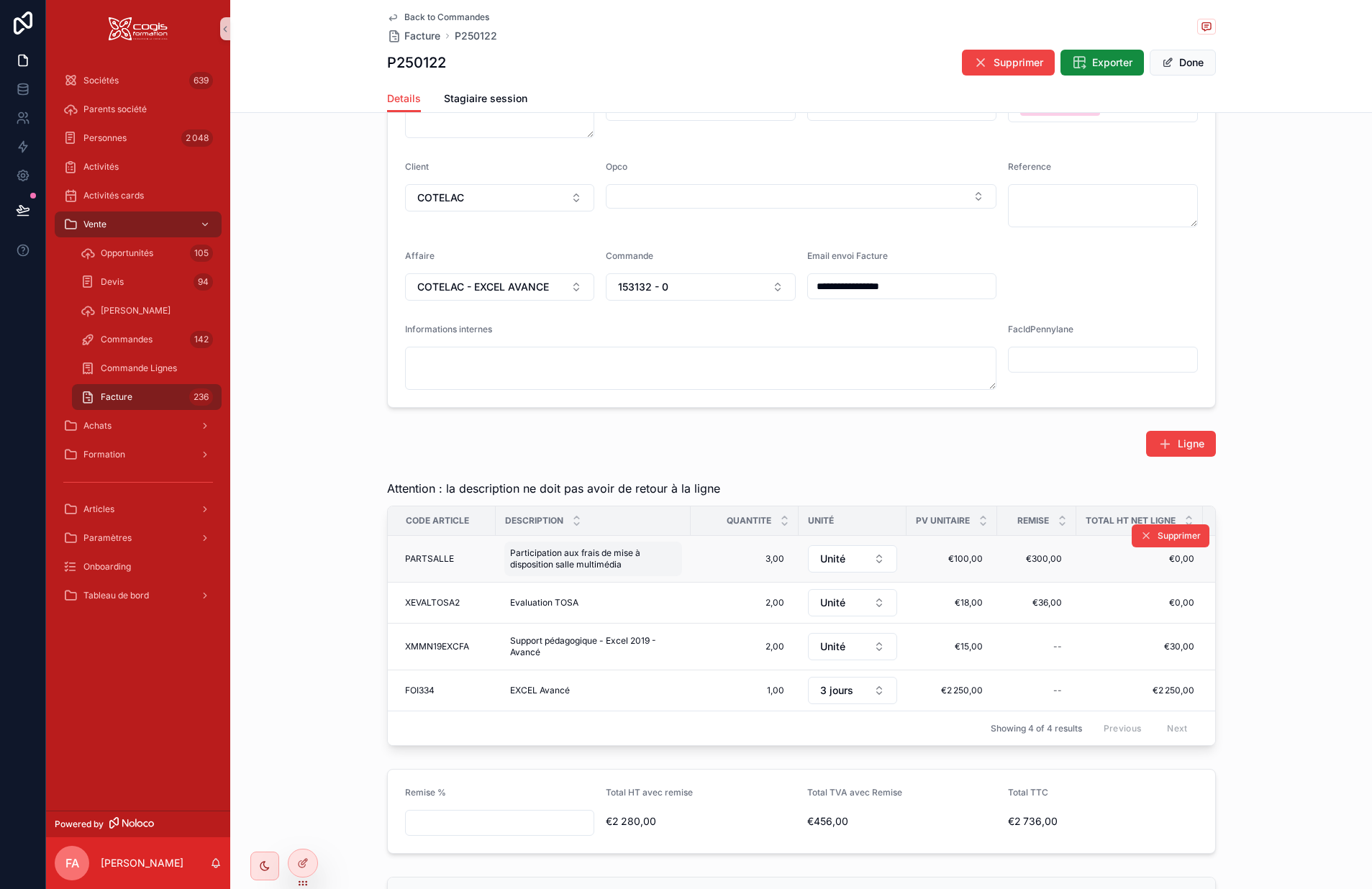
click at [643, 565] on span "Participation aux frais de mise à disposition salle multimédia" at bounding box center [594, 559] width 167 height 23
click at [636, 611] on textarea "**********" at bounding box center [575, 595] width 137 height 69
click at [708, 450] on div "Ligne" at bounding box center [802, 444] width 829 height 26
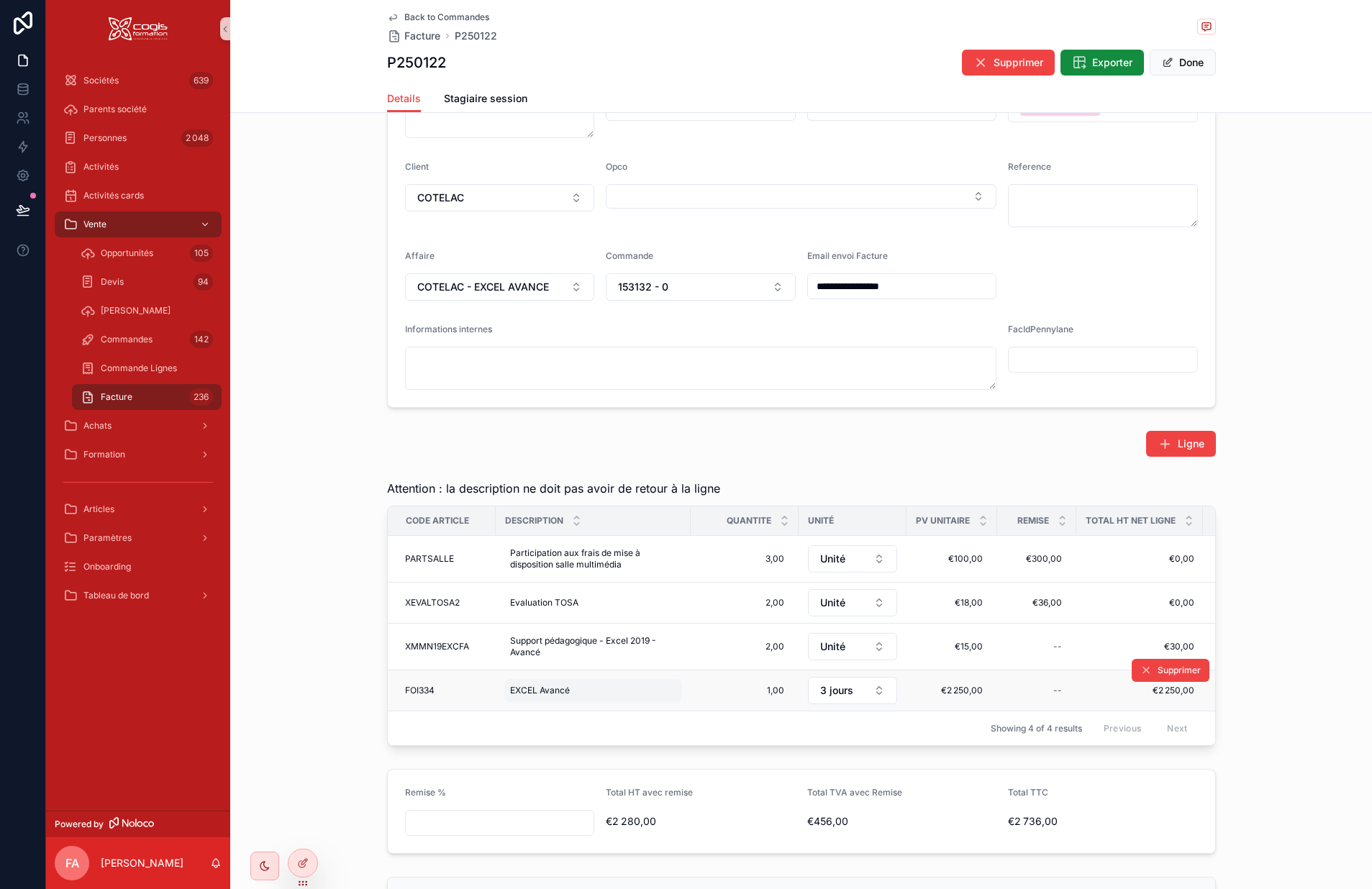
scroll to position [216, 0]
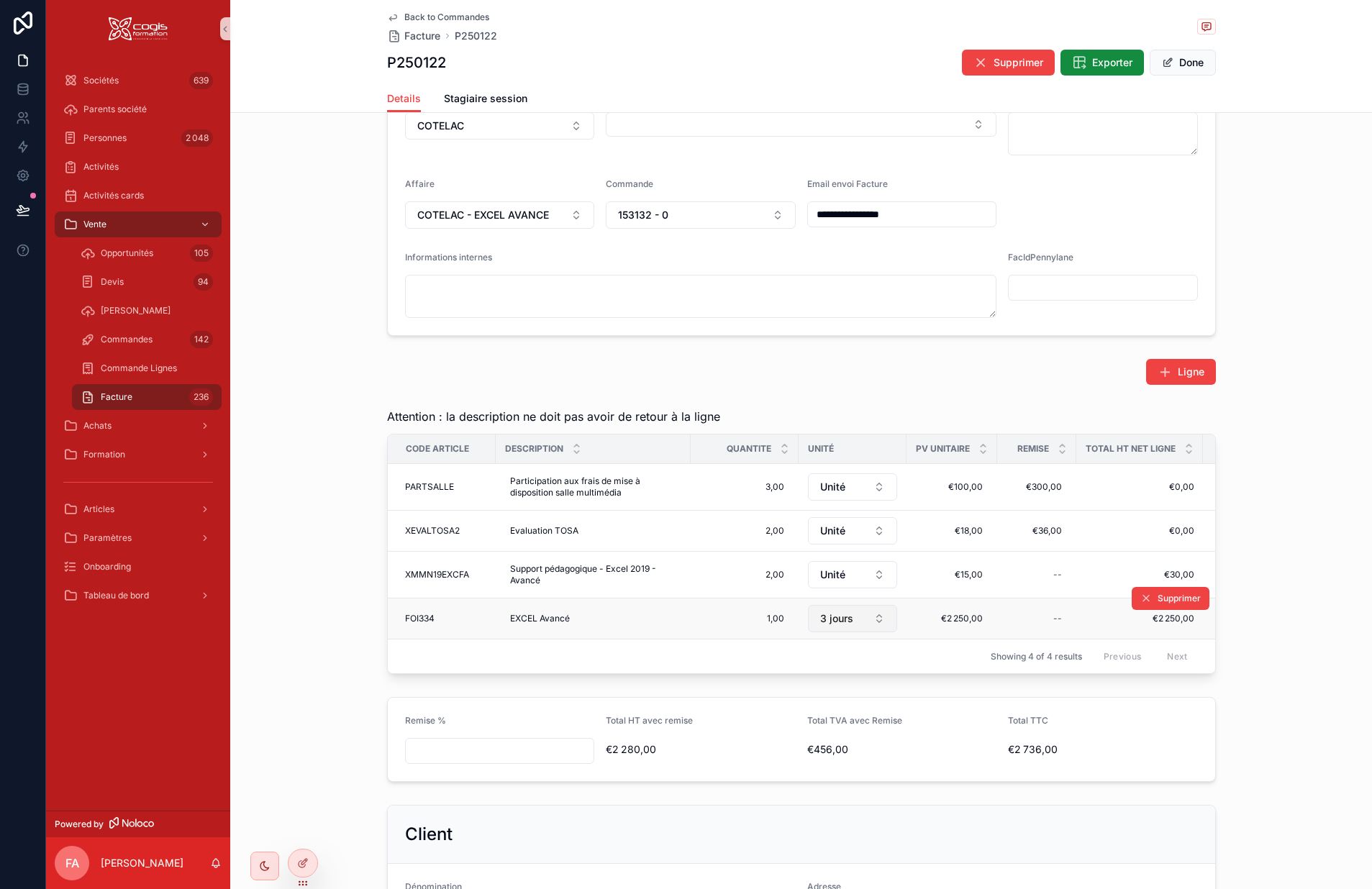
click at [820, 618] on span "3 jours" at bounding box center [837, 618] width 33 height 14
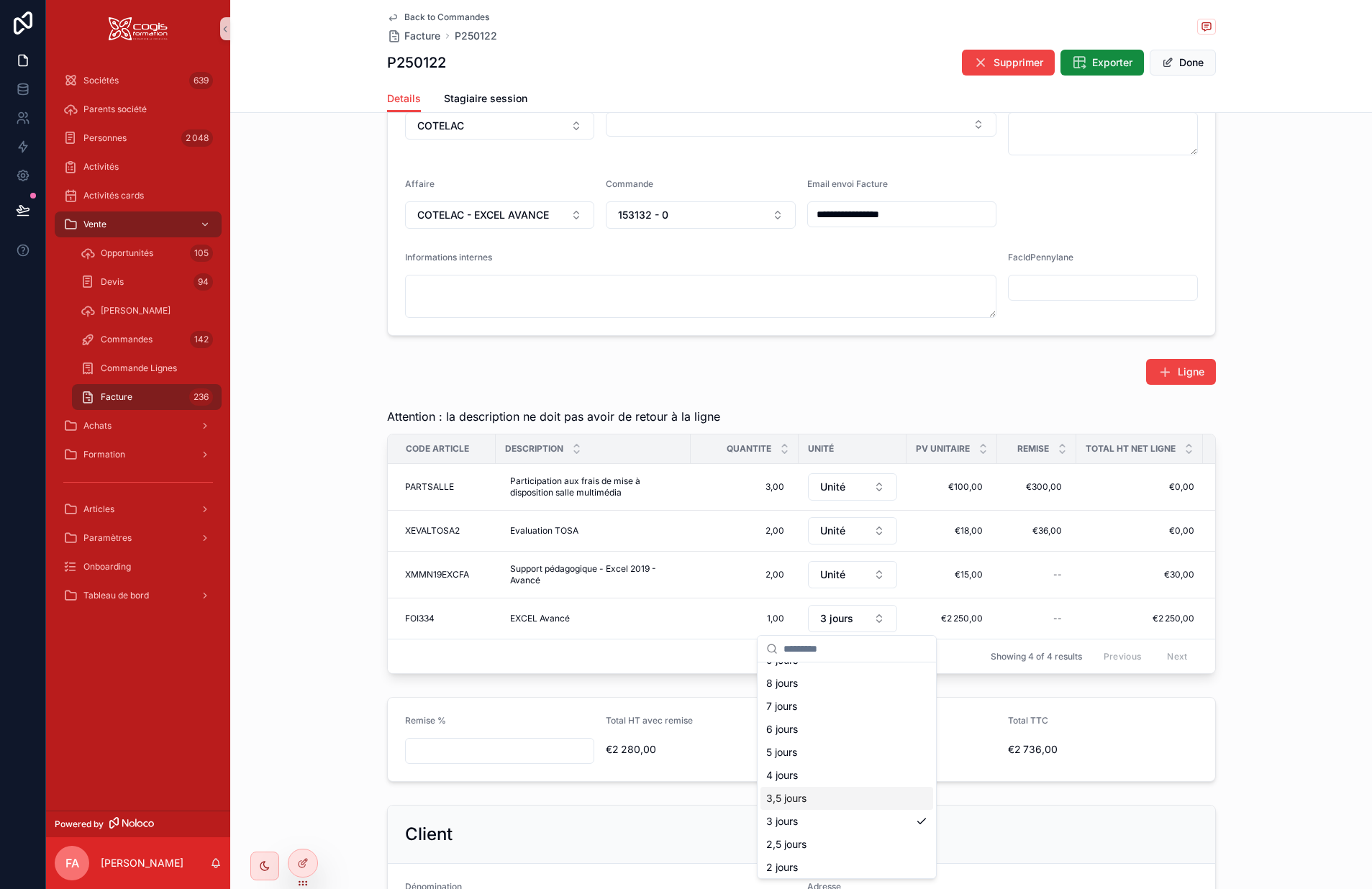
scroll to position [72, 0]
click at [1136, 719] on div "Remise % Total HT avec remise €2 280,00 Total TVA avec Remise €456,00 Total TTC…" at bounding box center [802, 740] width 1142 height 97
click at [390, 16] on icon "scrollable content" at bounding box center [393, 17] width 12 height 12
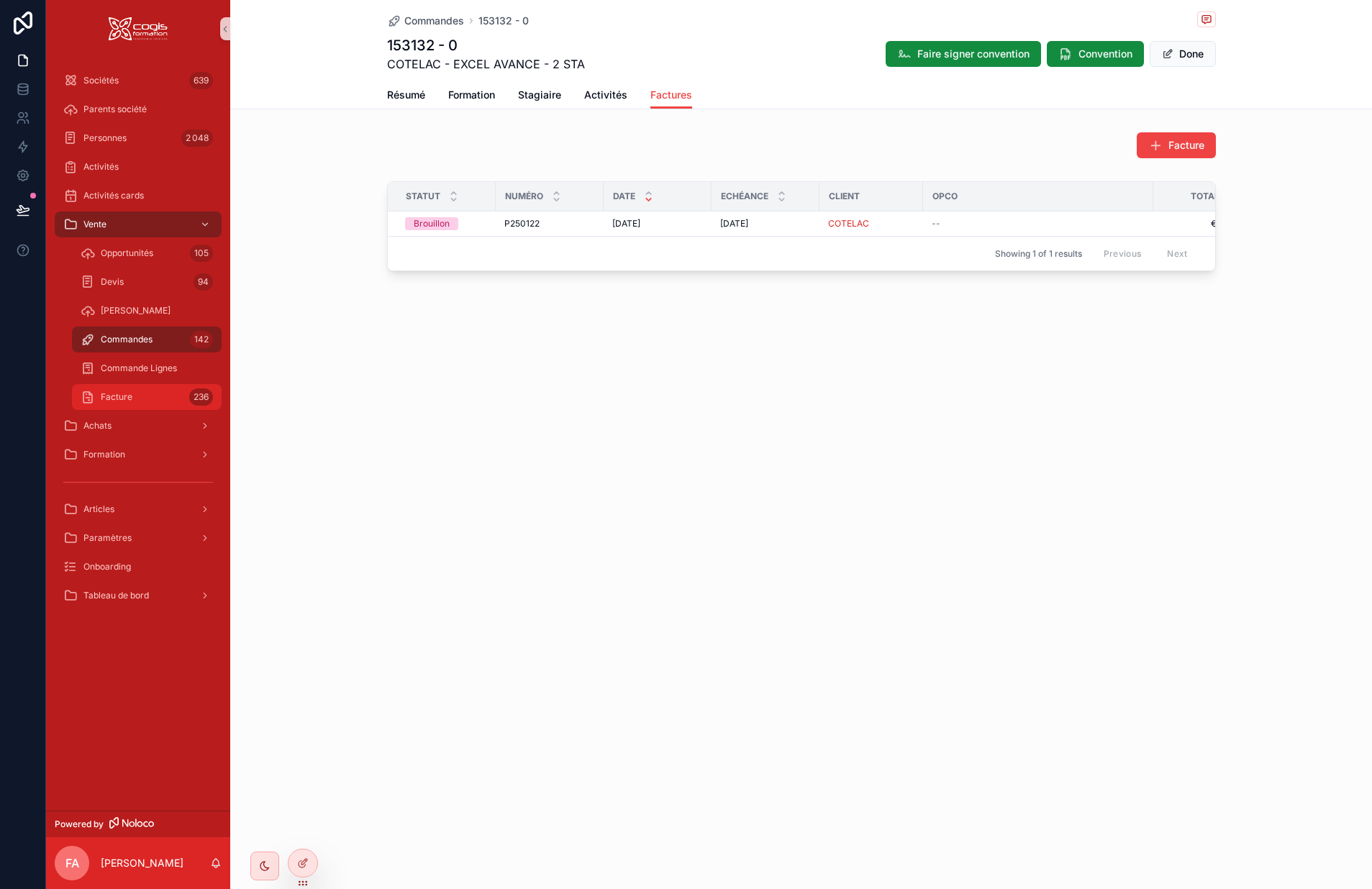
click at [122, 390] on div "Facture 236" at bounding box center [147, 397] width 132 height 23
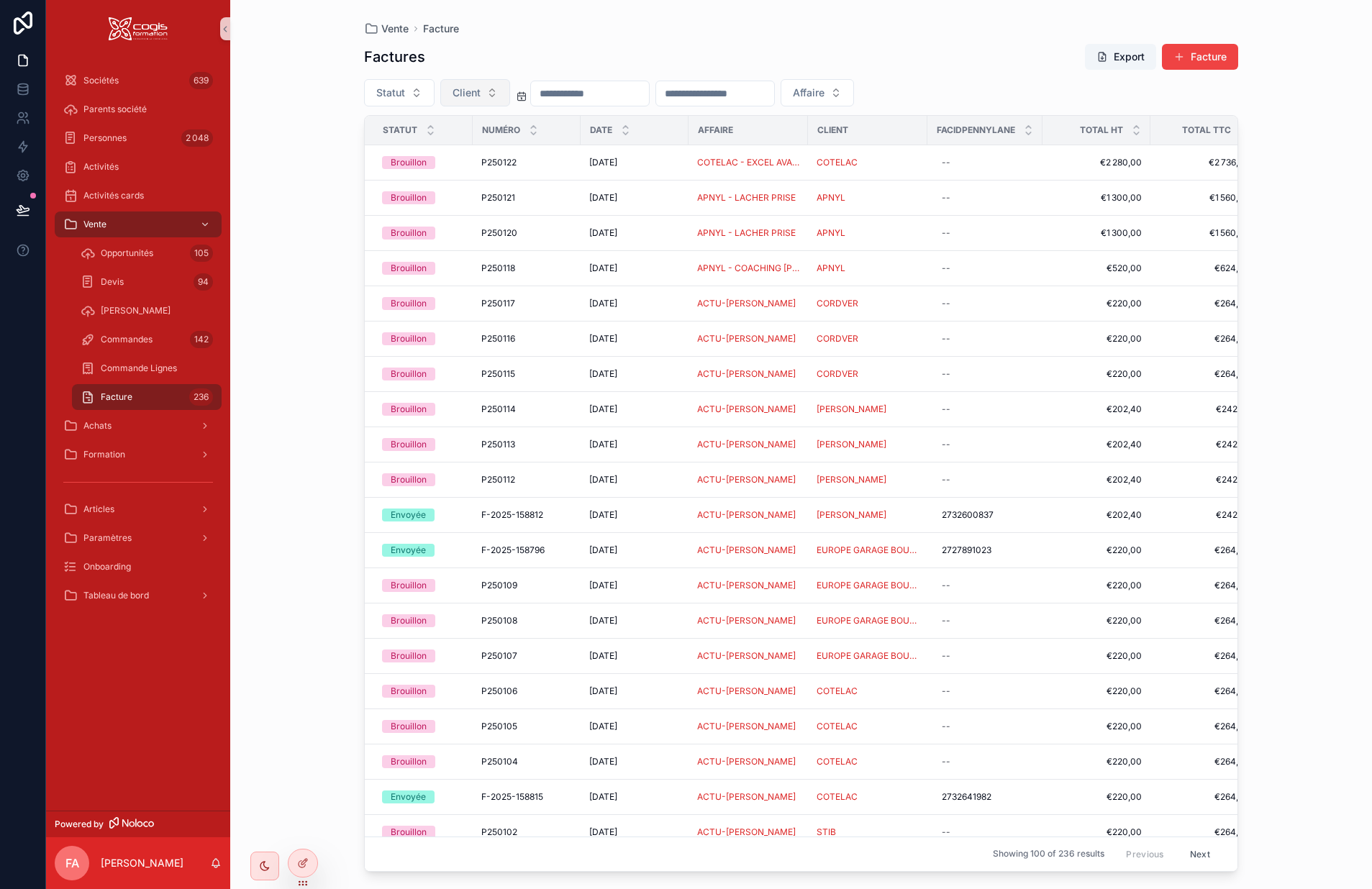
click at [472, 88] on span "Client" at bounding box center [467, 92] width 28 height 14
type input "*******"
click at [412, 151] on span "COTELAC" at bounding box center [418, 151] width 47 height 14
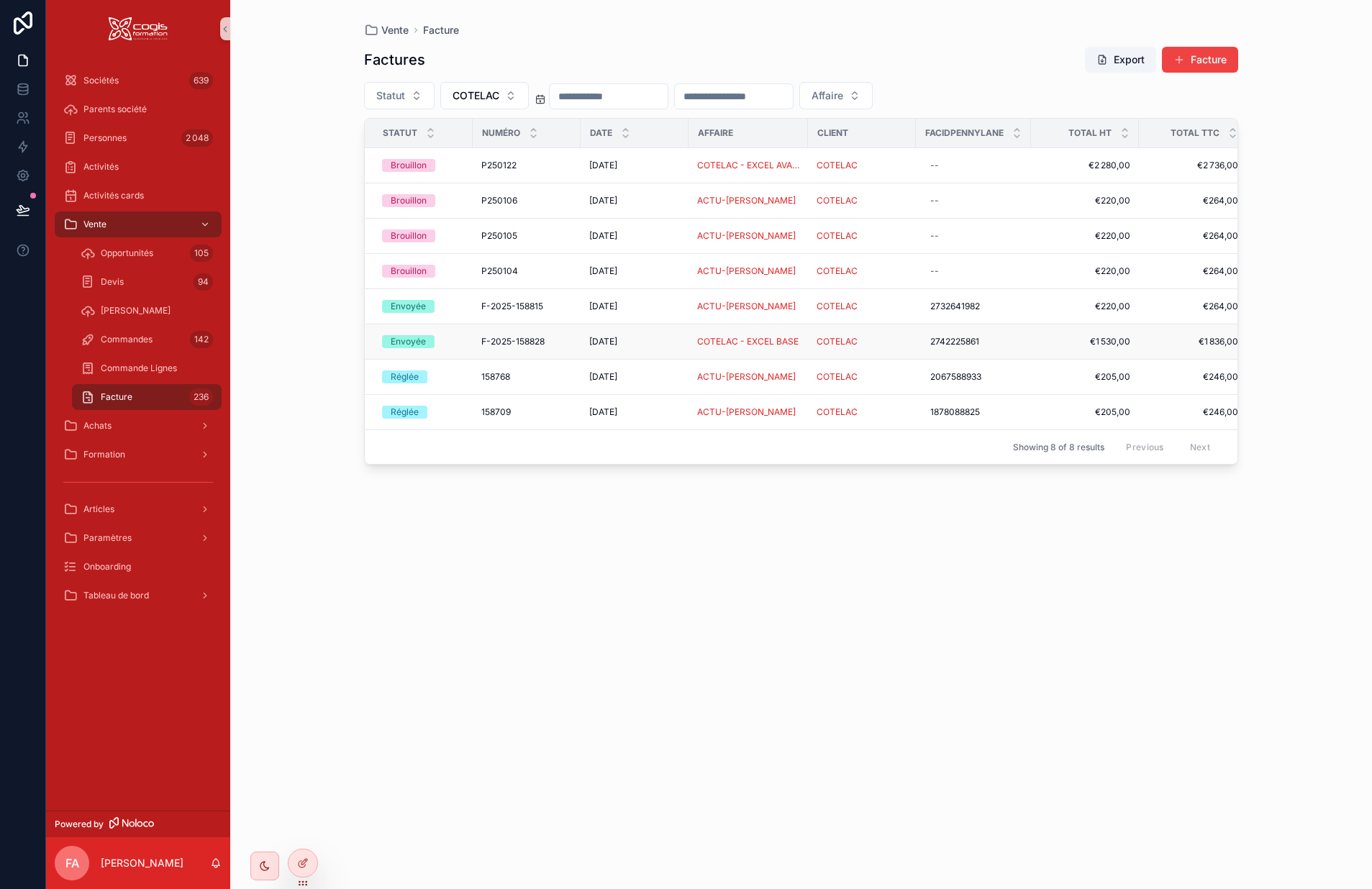
click at [663, 343] on div "30/09/2025 30/09/2025" at bounding box center [634, 342] width 91 height 12
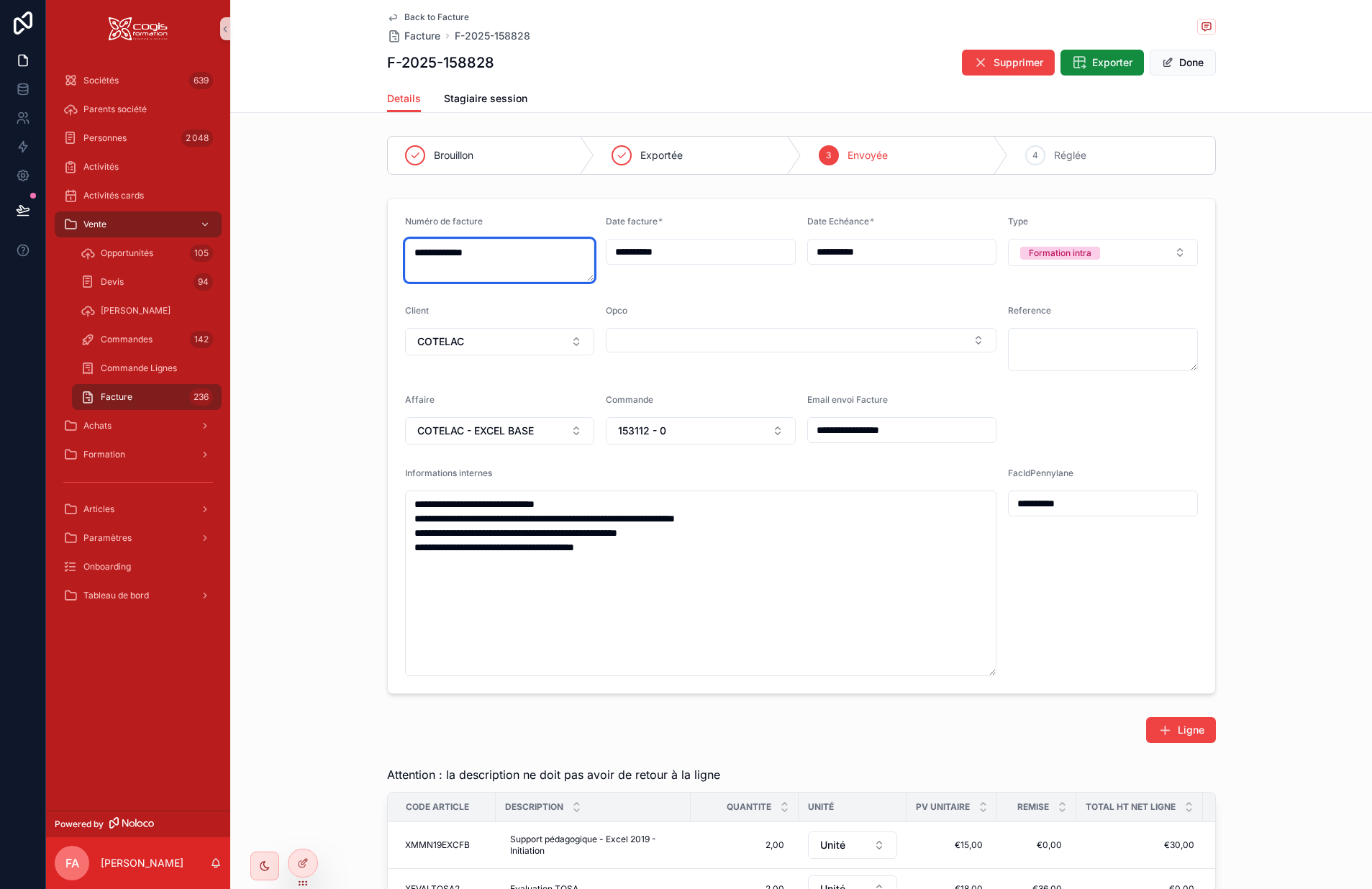
drag, startPoint x: 506, startPoint y: 254, endPoint x: 370, endPoint y: 257, distance: 136.0
click at [370, 257] on div "**********" at bounding box center [802, 446] width 1142 height 508
click at [390, 19] on icon "scrollable content" at bounding box center [393, 17] width 7 height 6
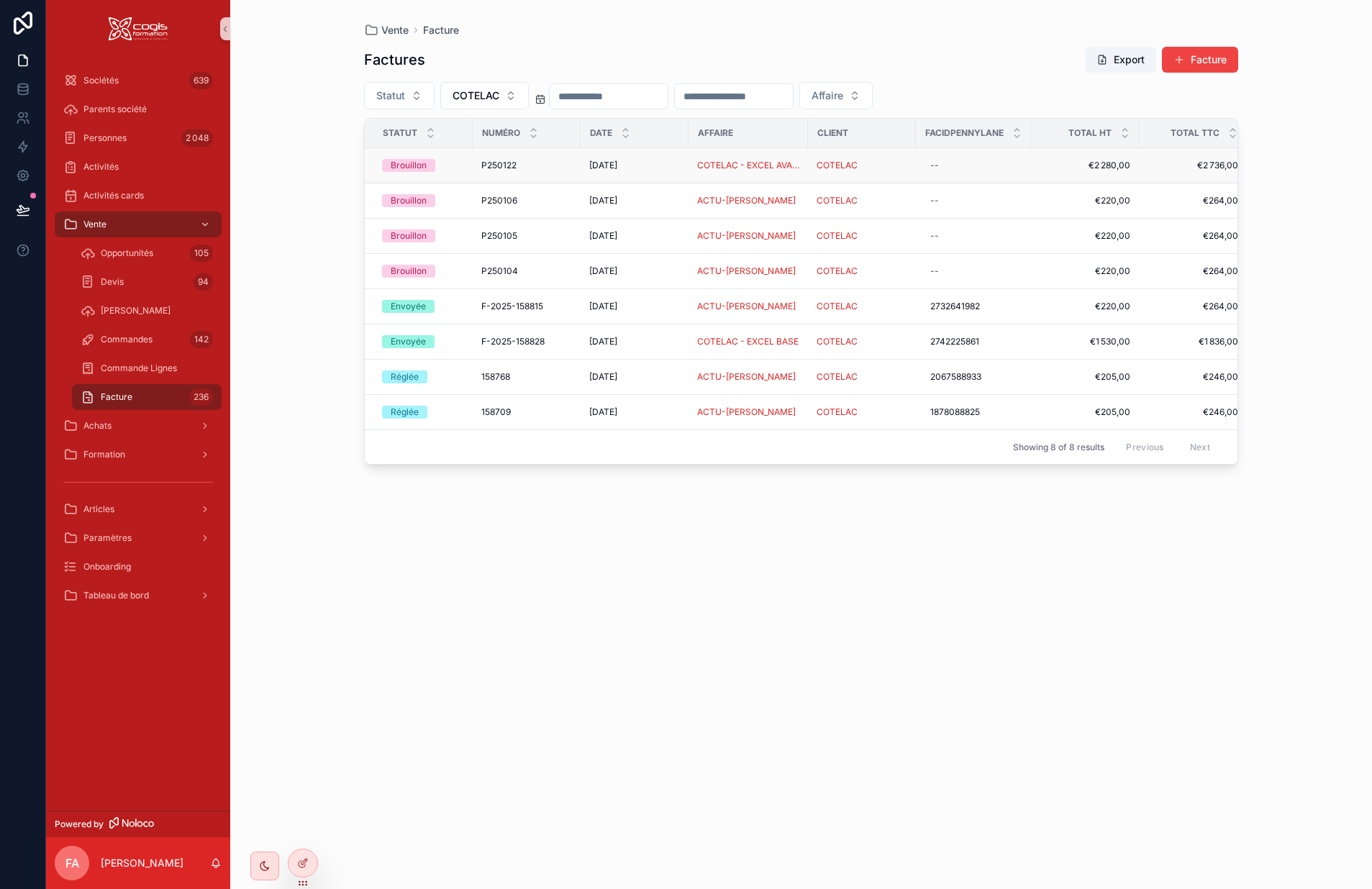
click at [659, 167] on div "31/10/2025 31/10/2025" at bounding box center [634, 166] width 91 height 12
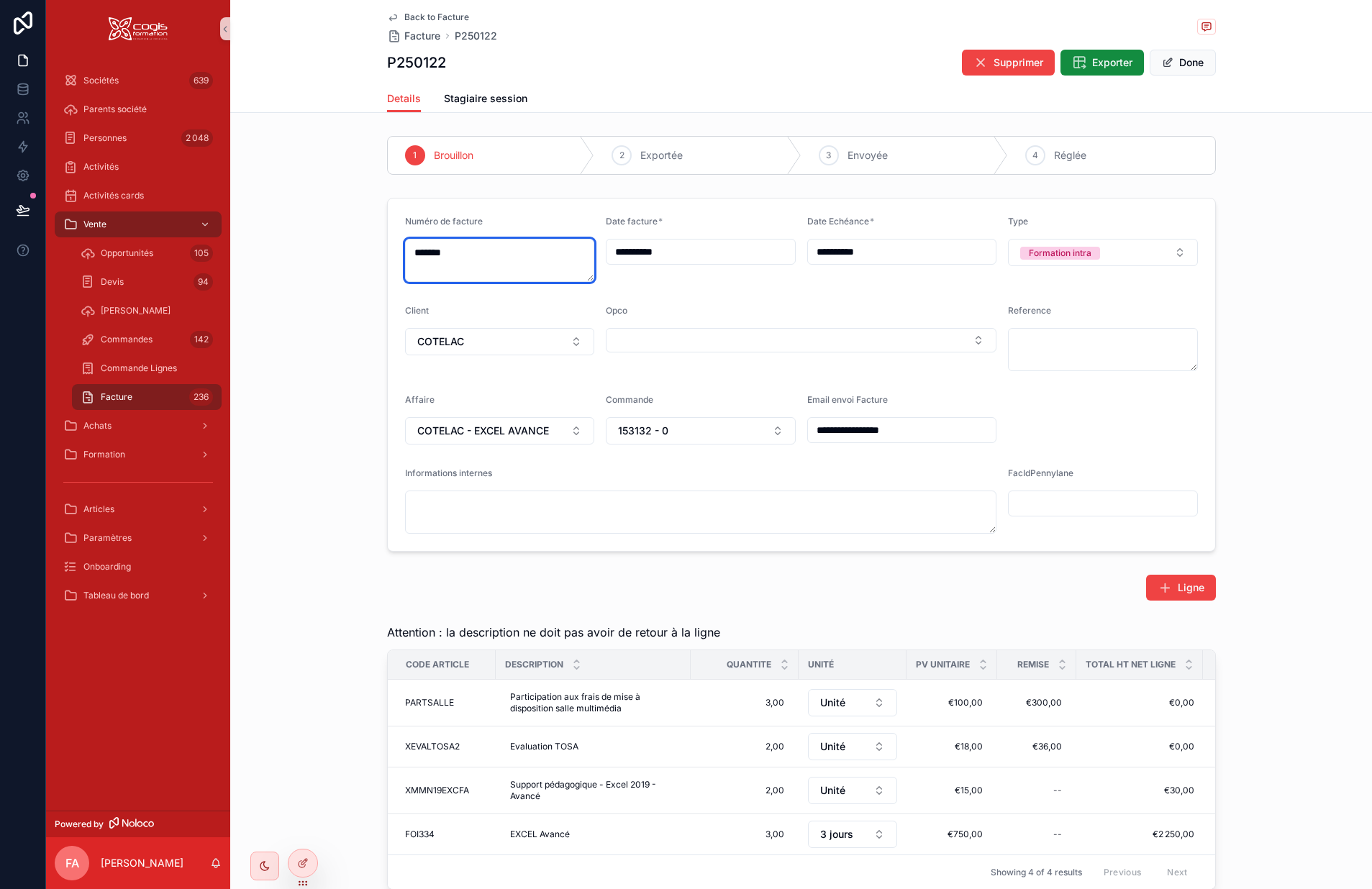
drag, startPoint x: 511, startPoint y: 256, endPoint x: 354, endPoint y: 231, distance: 159.0
click at [354, 231] on div "**********" at bounding box center [802, 375] width 1142 height 365
click at [390, 12] on icon "scrollable content" at bounding box center [393, 17] width 12 height 12
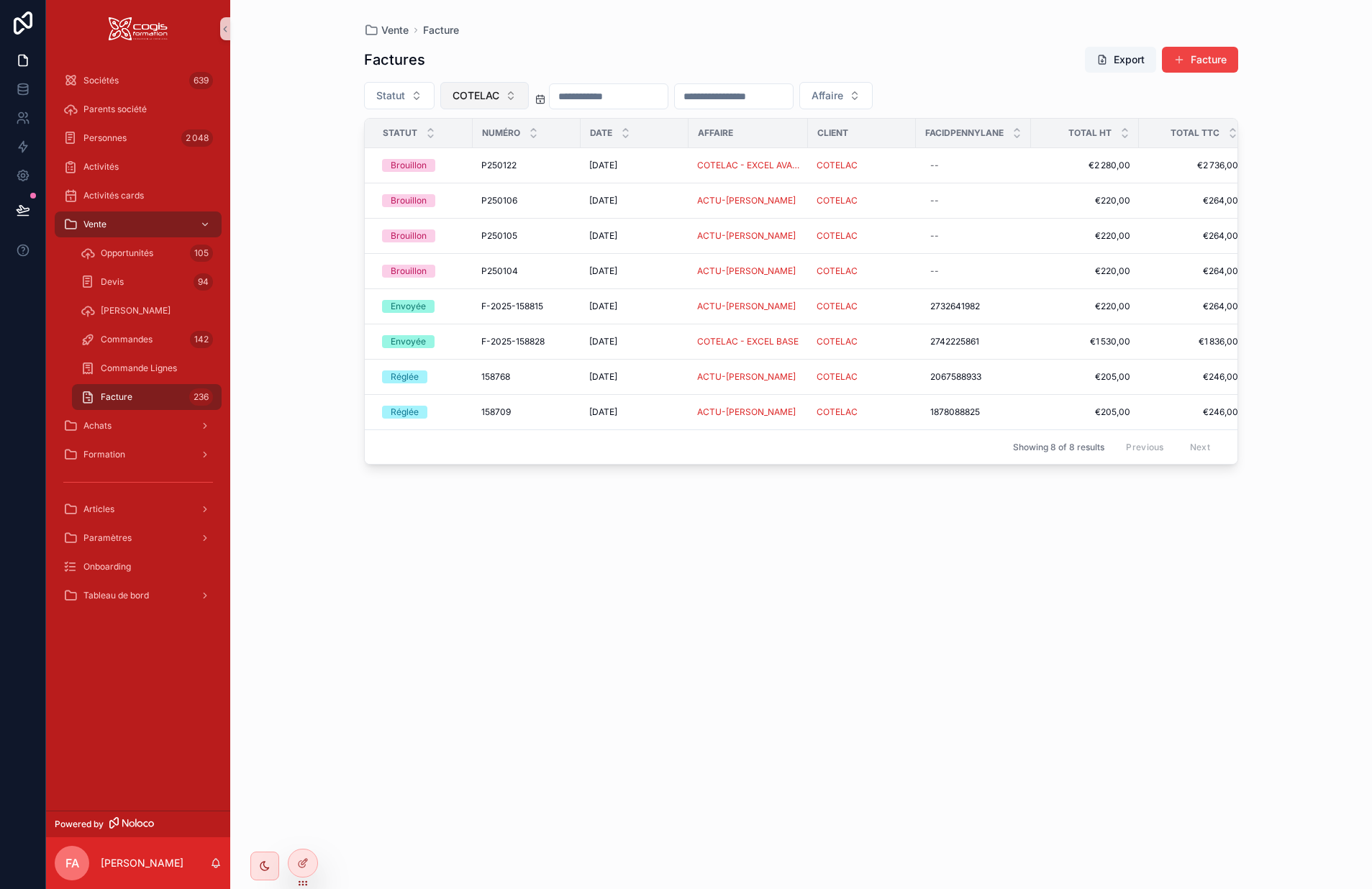
click at [509, 91] on button "COTELAC" at bounding box center [485, 96] width 88 height 27
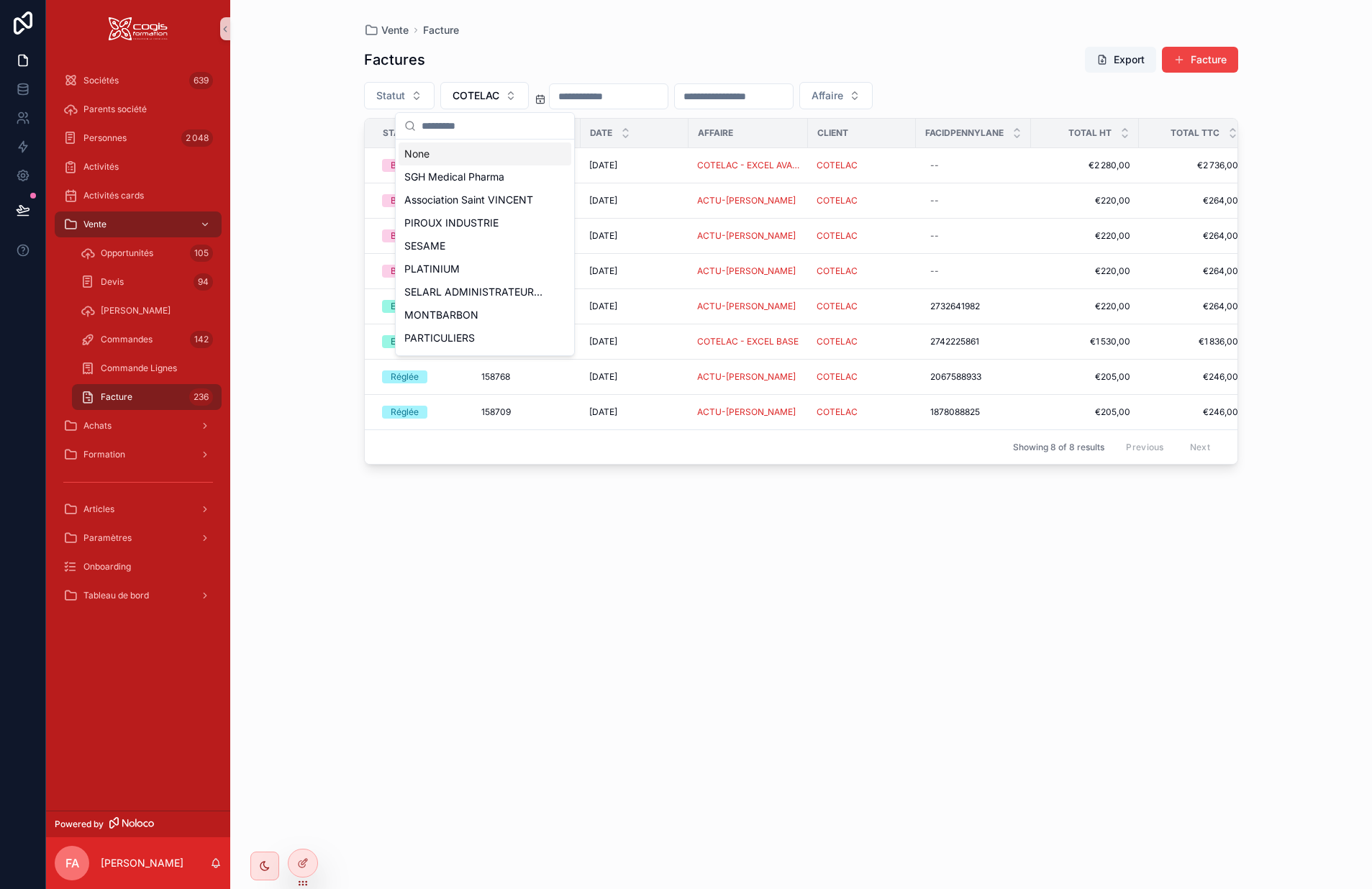
click at [416, 153] on div "None" at bounding box center [485, 154] width 172 height 23
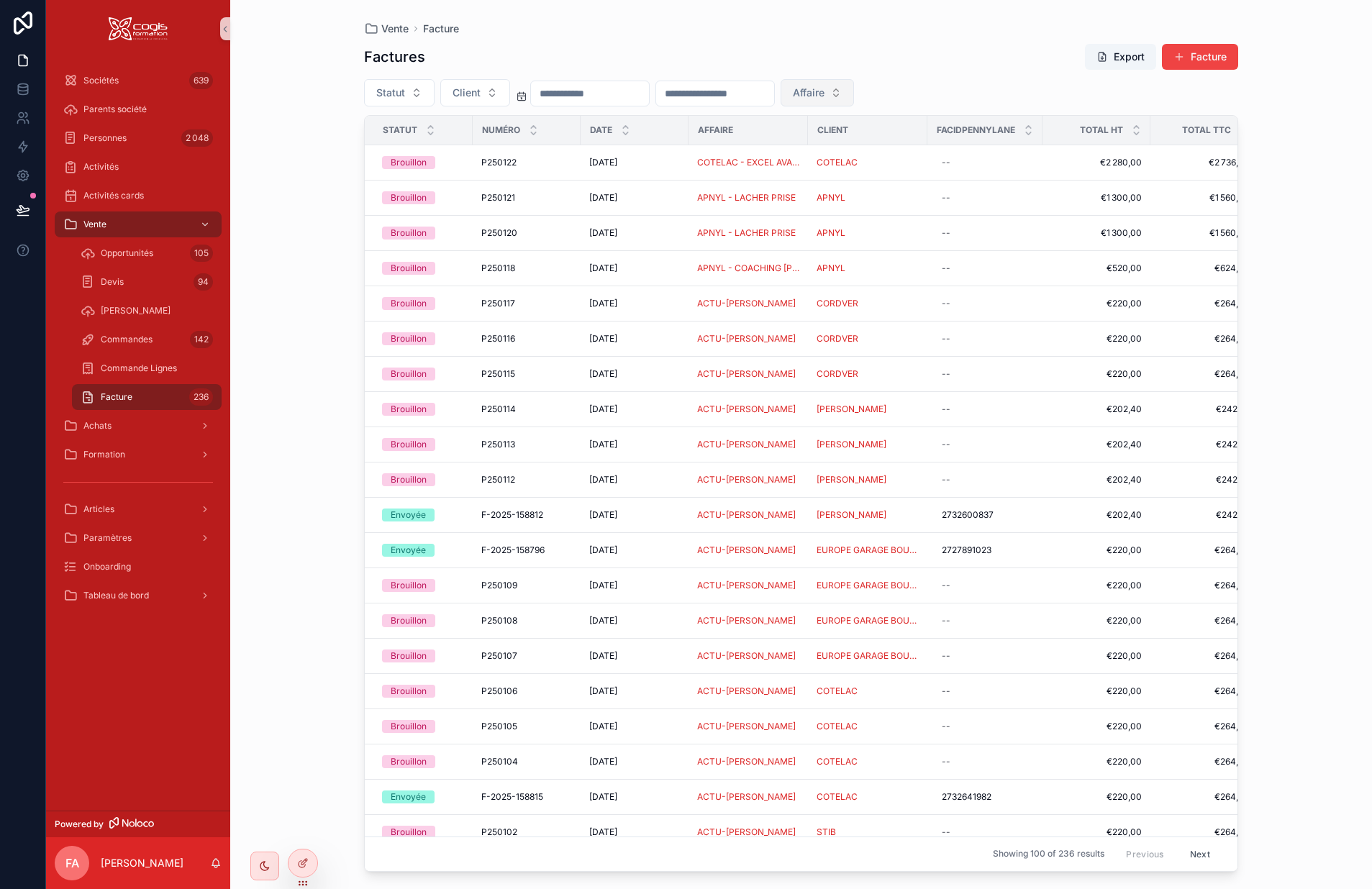
click at [854, 82] on button "Affaire" at bounding box center [818, 92] width 73 height 27
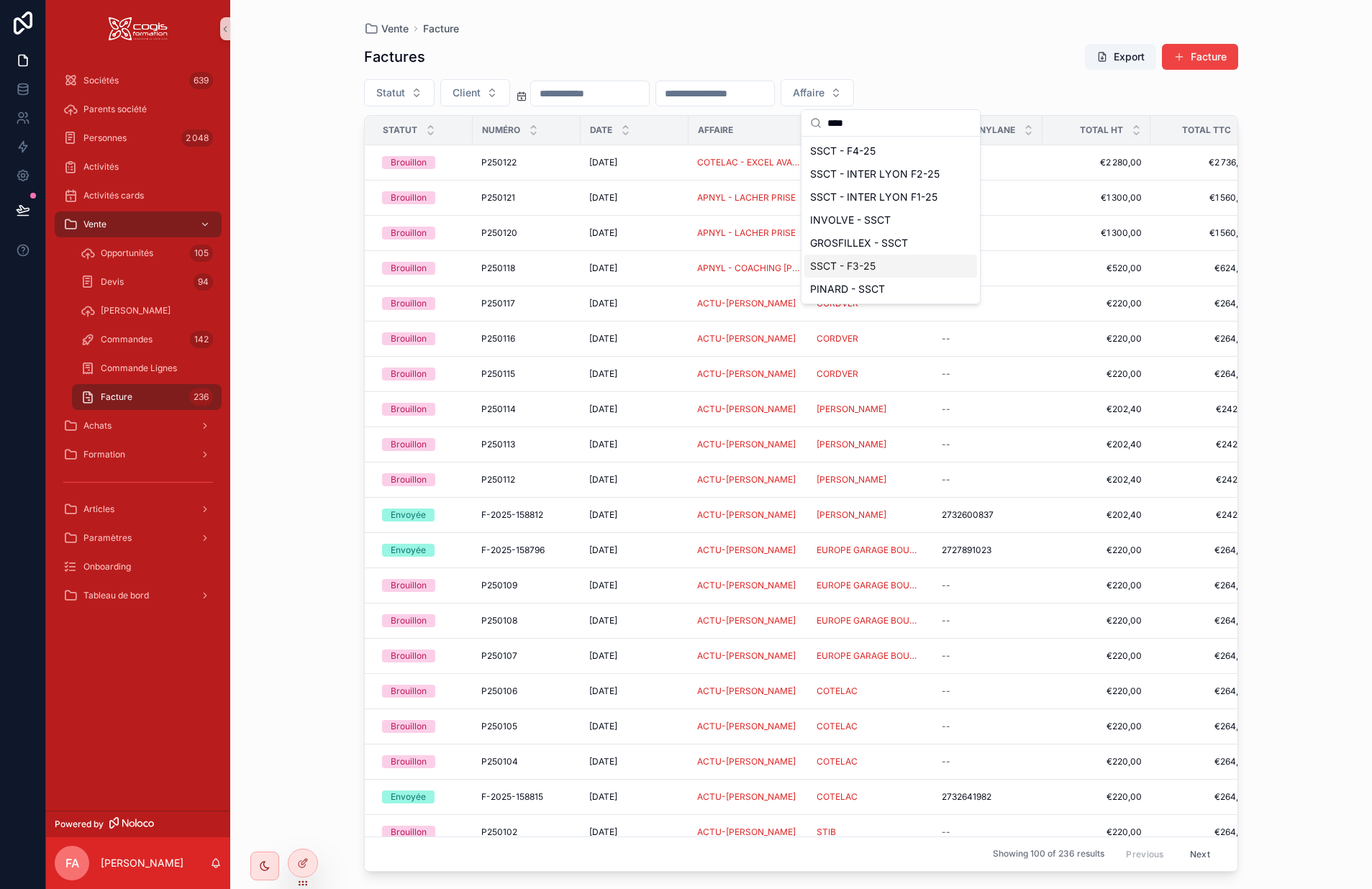
type input "****"
click at [877, 269] on div "SSCT - F3-25" at bounding box center [890, 266] width 172 height 23
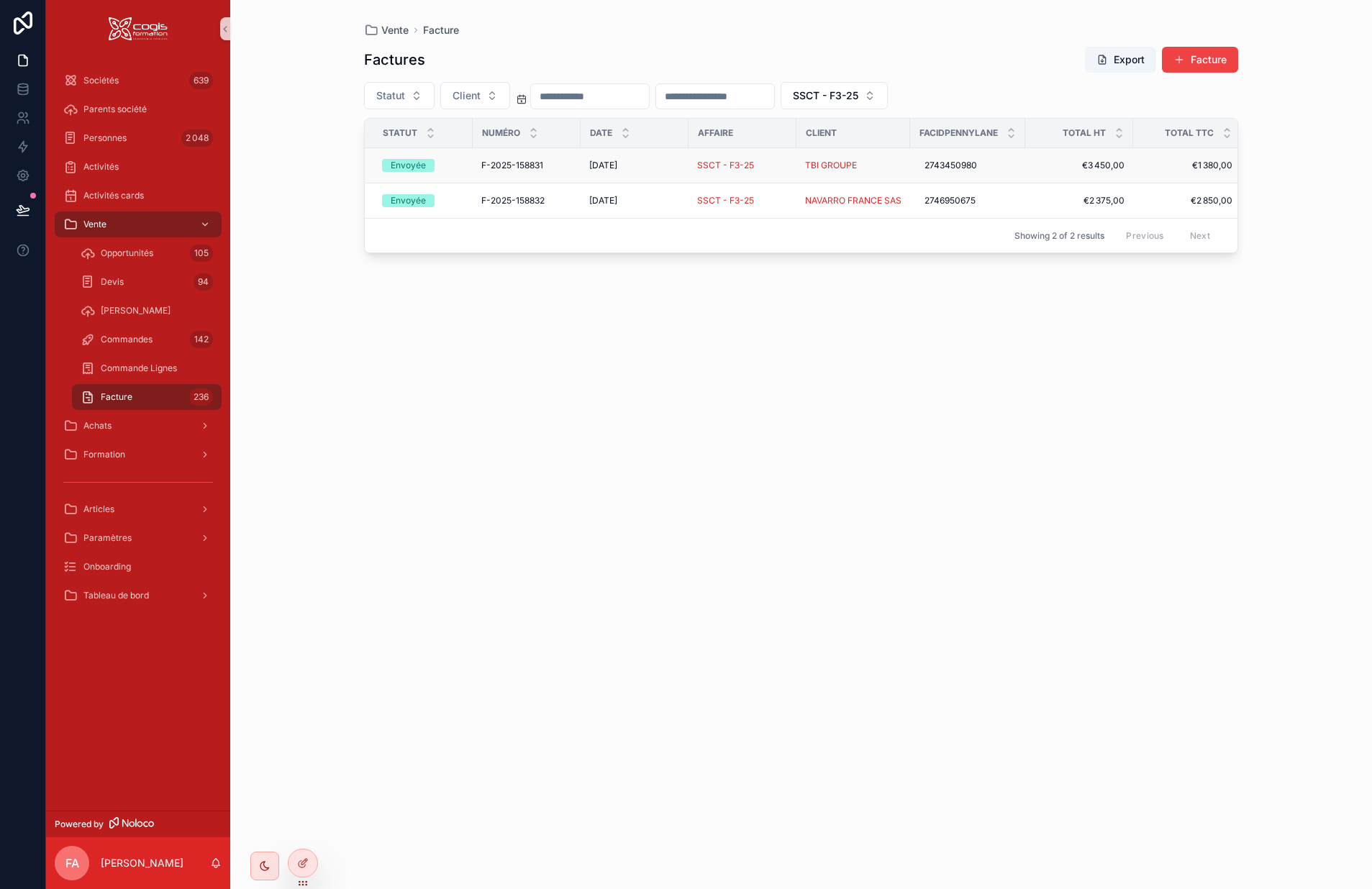
click at [570, 162] on div "F-2025-158831 F-2025-158831" at bounding box center [526, 166] width 91 height 12
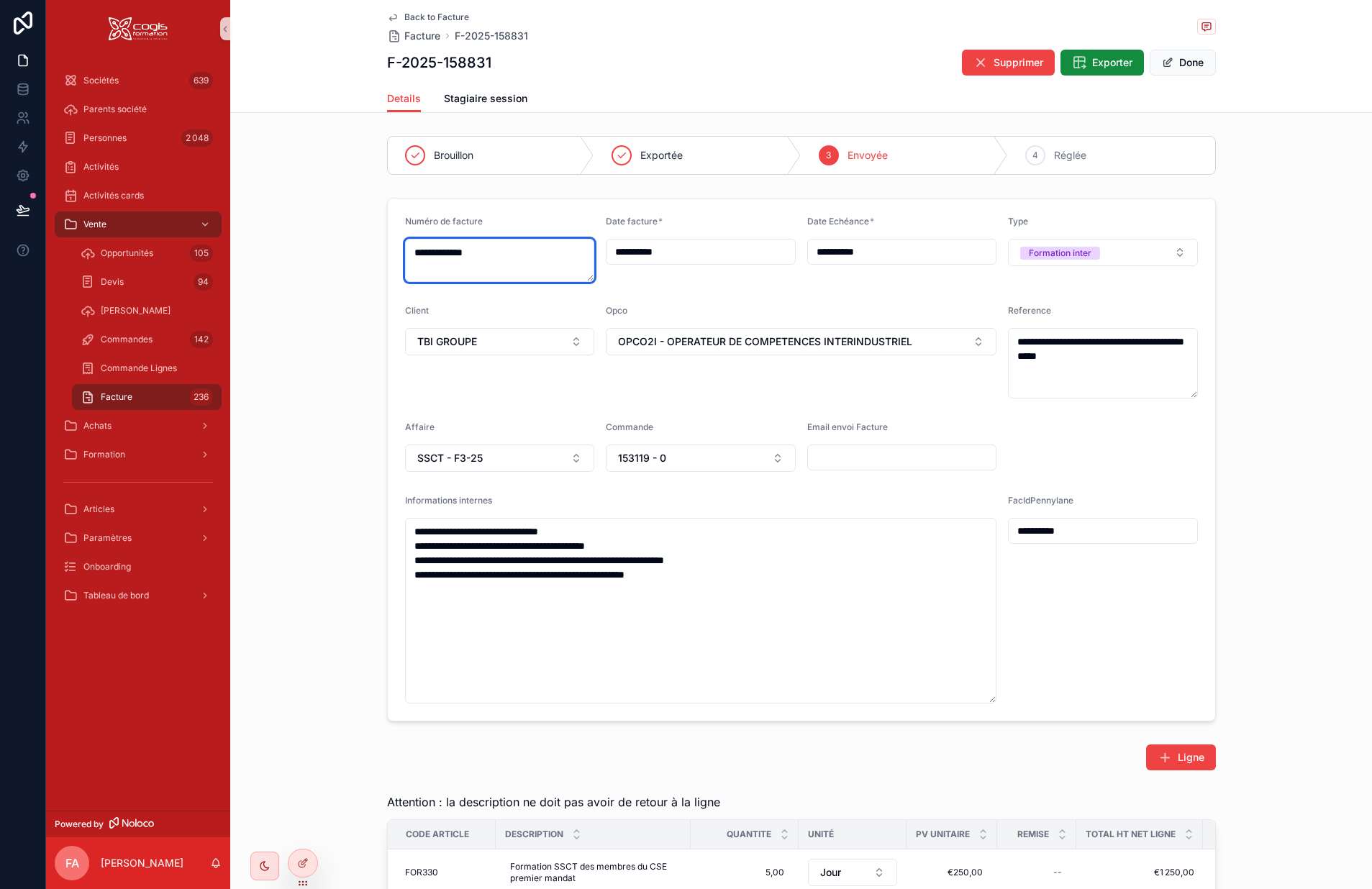
drag, startPoint x: 504, startPoint y: 247, endPoint x: 379, endPoint y: 251, distance: 125.1
click at [379, 251] on div "**********" at bounding box center [802, 459] width 1142 height 535
click at [487, 97] on span "Stagiaire session" at bounding box center [485, 98] width 83 height 14
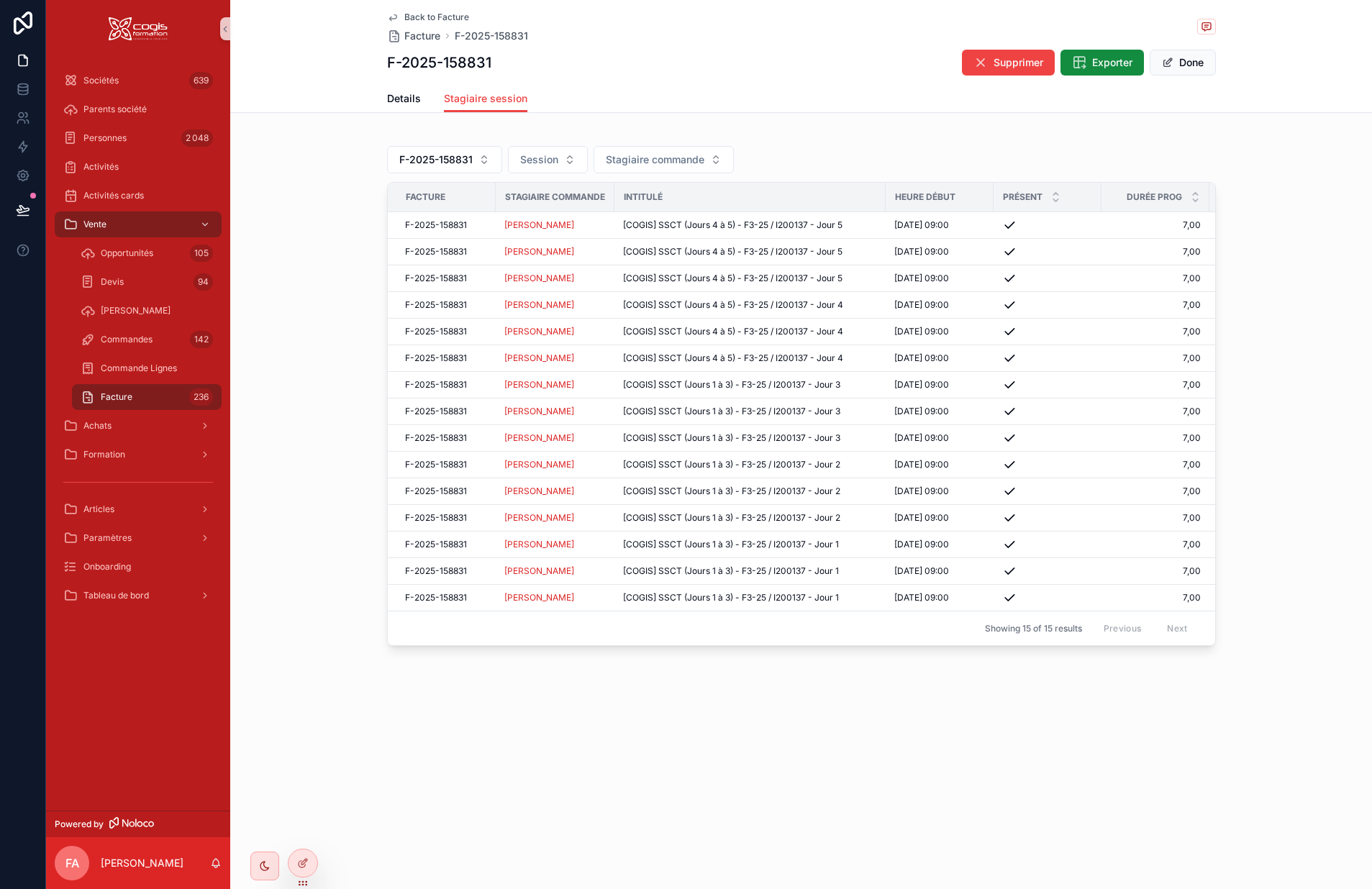
click at [393, 17] on icon "scrollable content" at bounding box center [393, 17] width 12 height 12
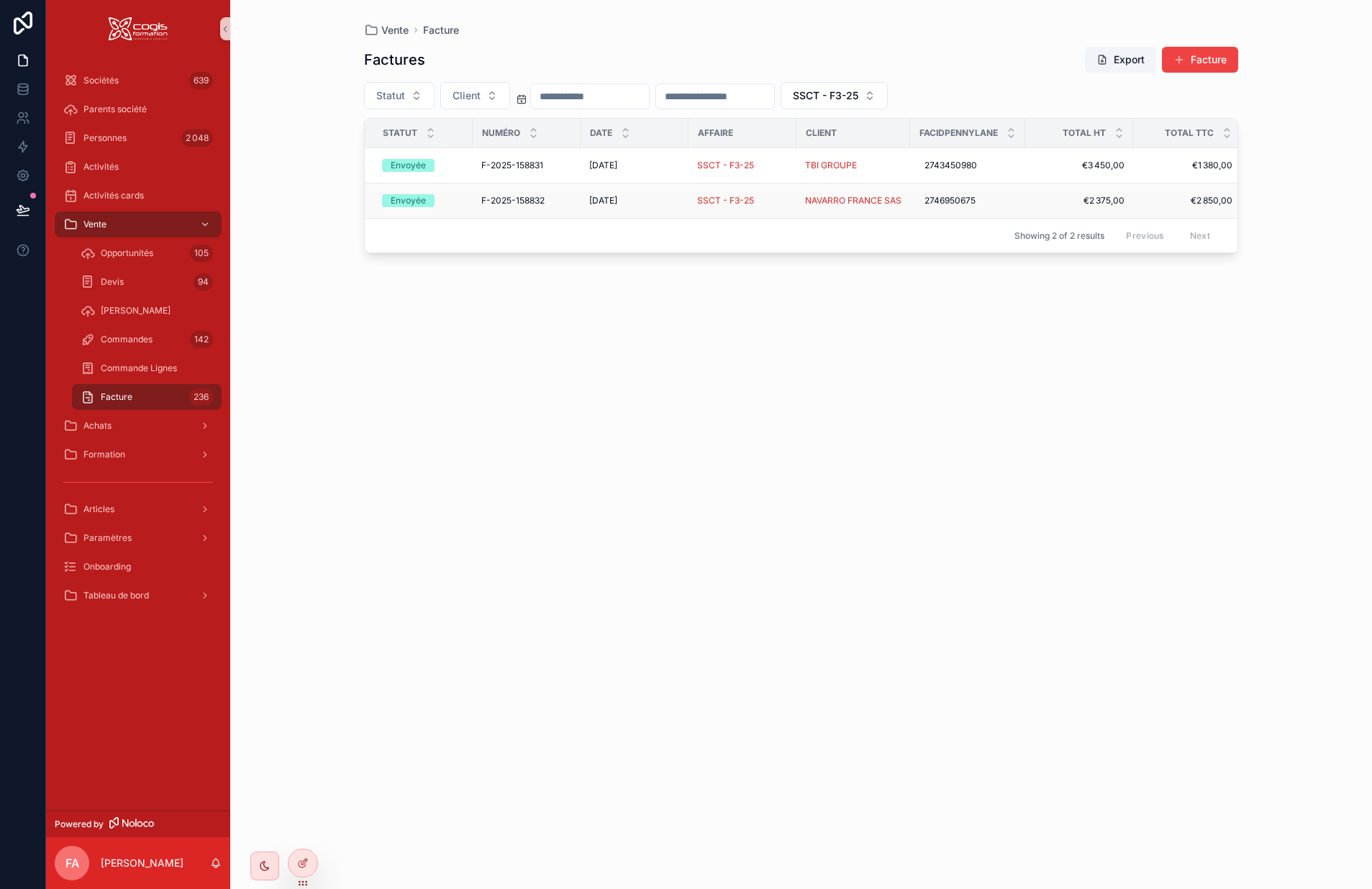
click at [666, 199] on div "30/09/2025 30/09/2025" at bounding box center [634, 201] width 91 height 12
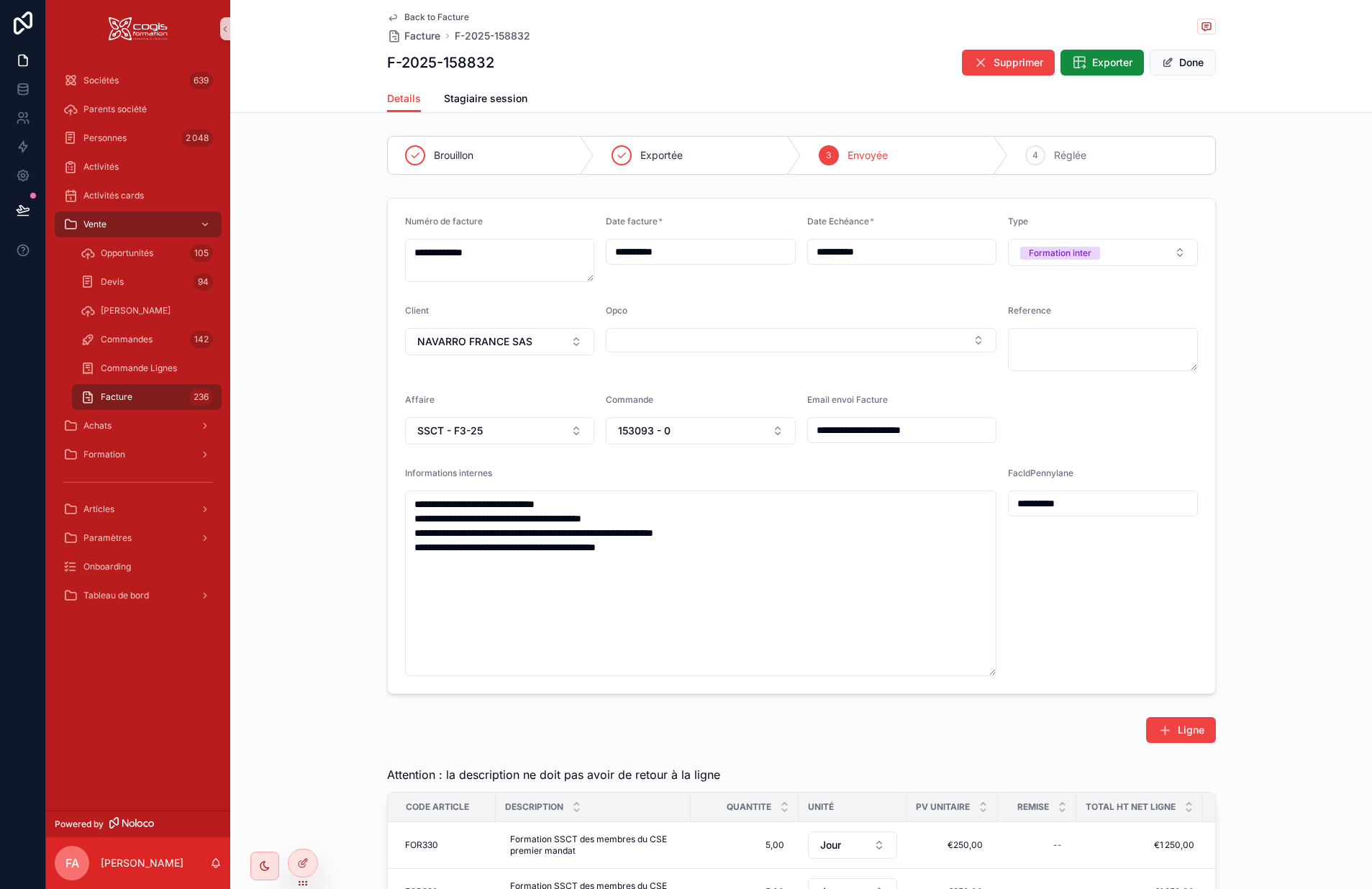
click at [391, 18] on icon "scrollable content" at bounding box center [393, 17] width 12 height 12
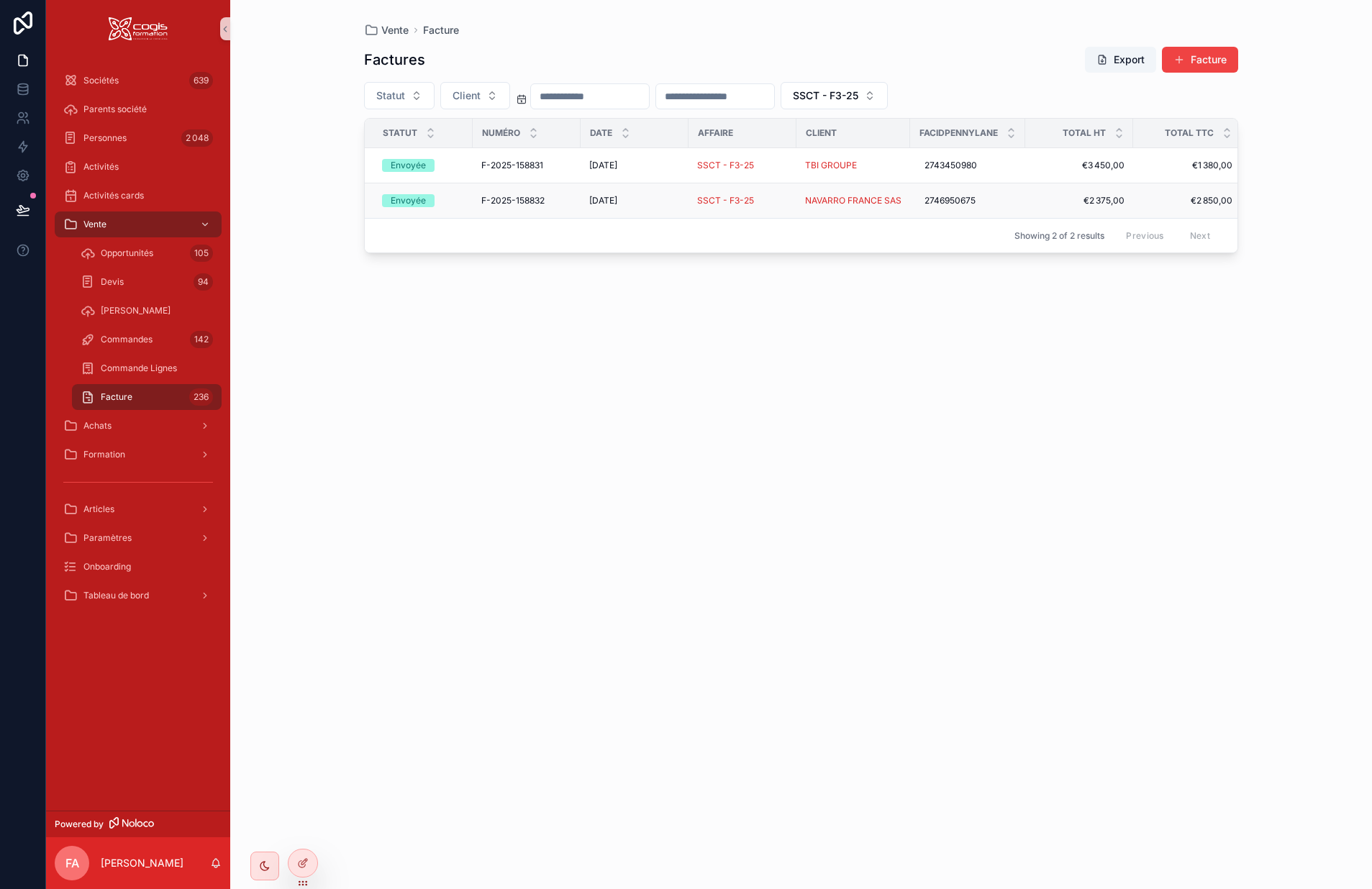
click at [669, 202] on div "30/09/2025 30/09/2025" at bounding box center [634, 201] width 91 height 12
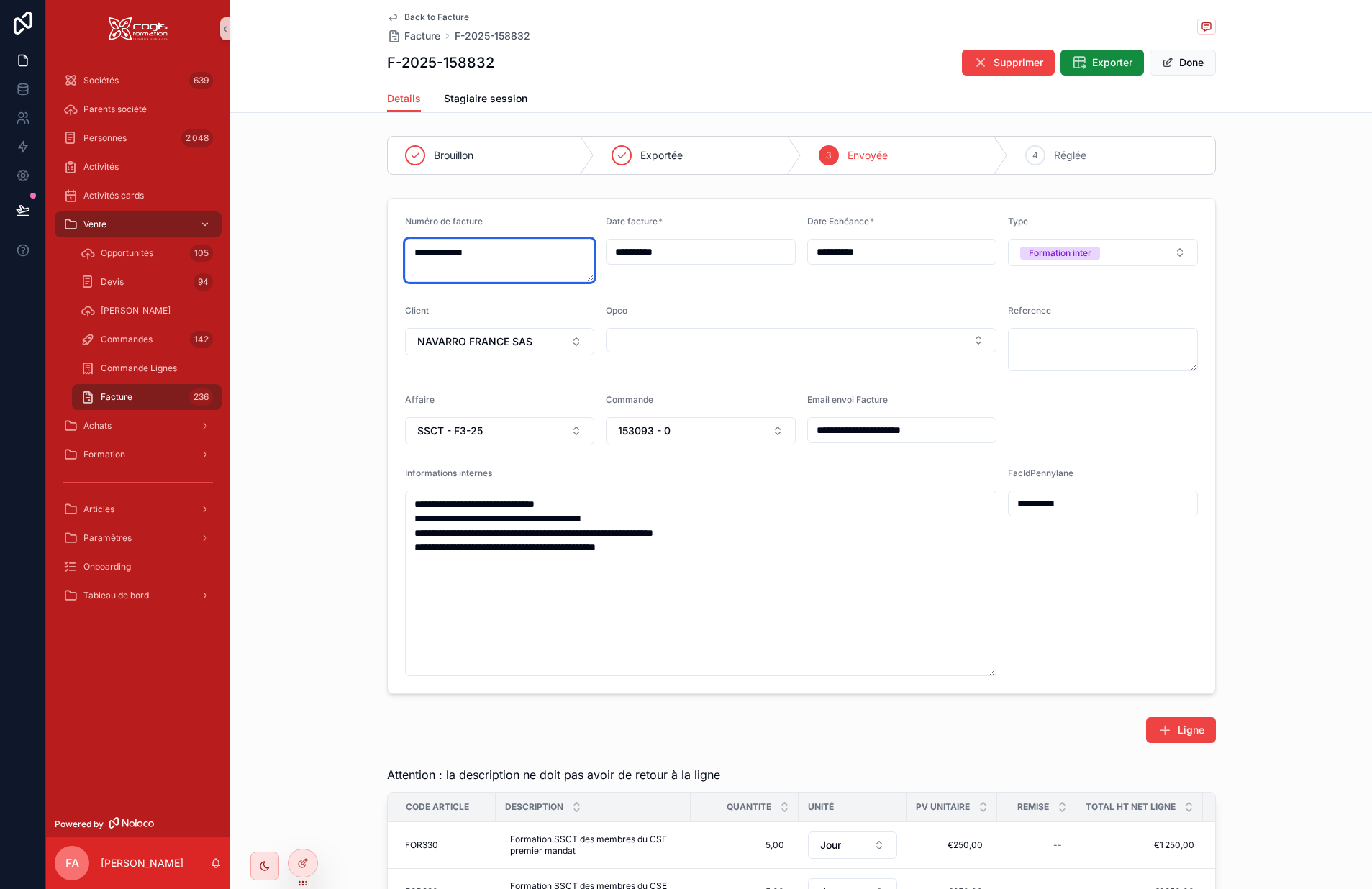
drag, startPoint x: 500, startPoint y: 252, endPoint x: 346, endPoint y: 247, distance: 154.1
click at [346, 247] on div "**********" at bounding box center [802, 446] width 1142 height 508
click at [475, 94] on span "Stagiaire session" at bounding box center [485, 98] width 83 height 14
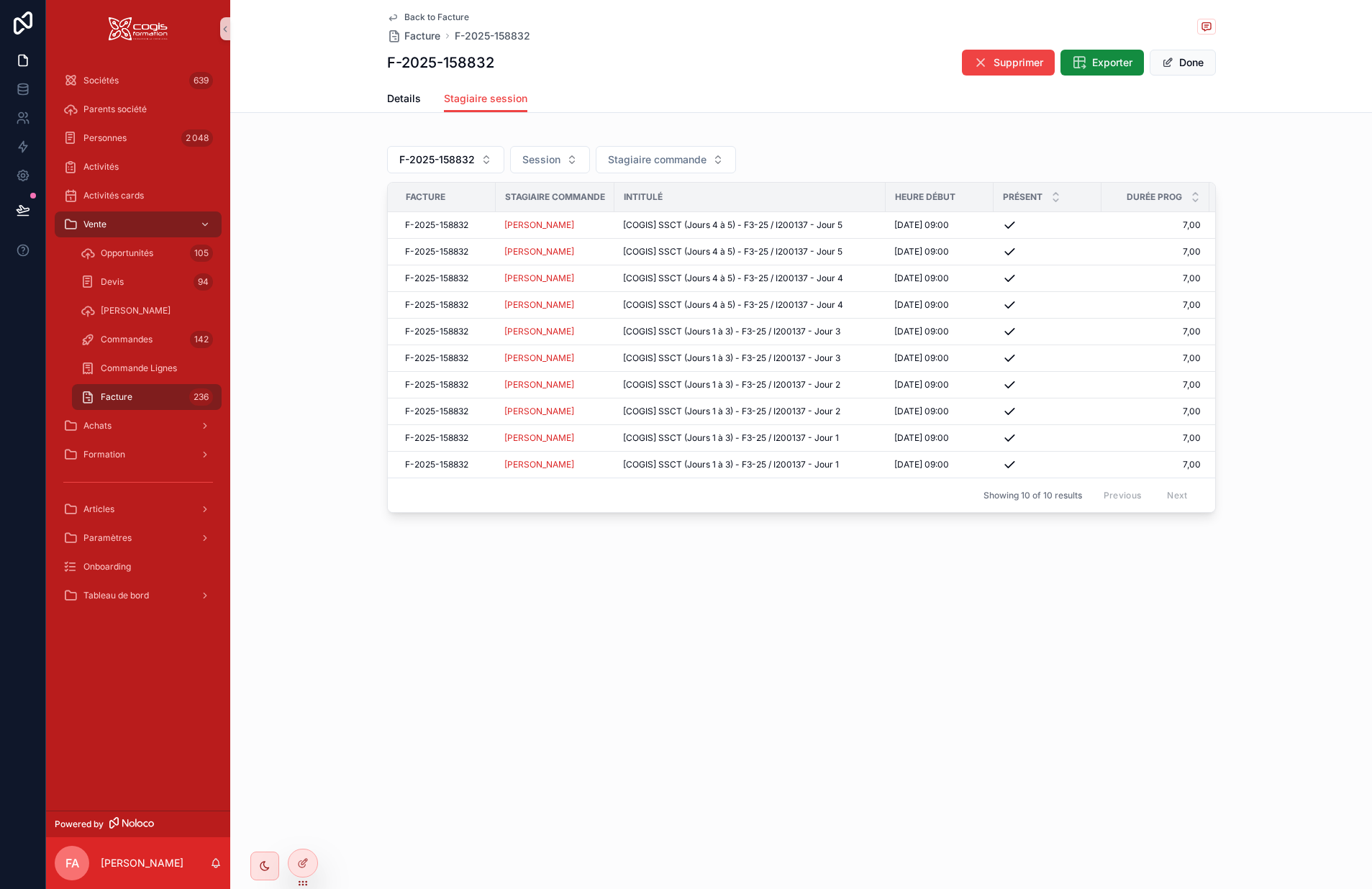
click at [393, 17] on icon "scrollable content" at bounding box center [393, 17] width 12 height 12
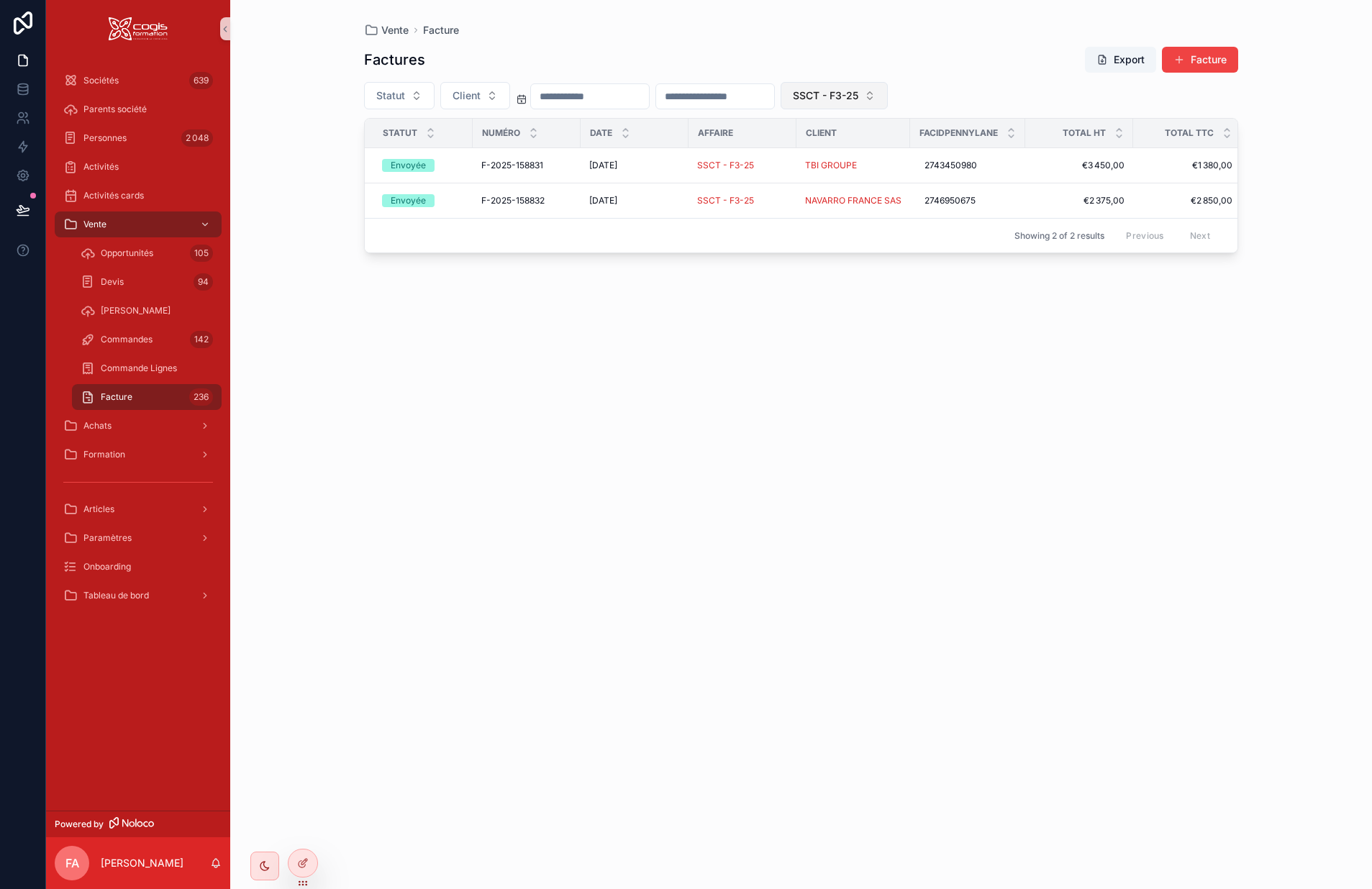
click at [888, 102] on button "SSCT - F3-25" at bounding box center [834, 96] width 107 height 27
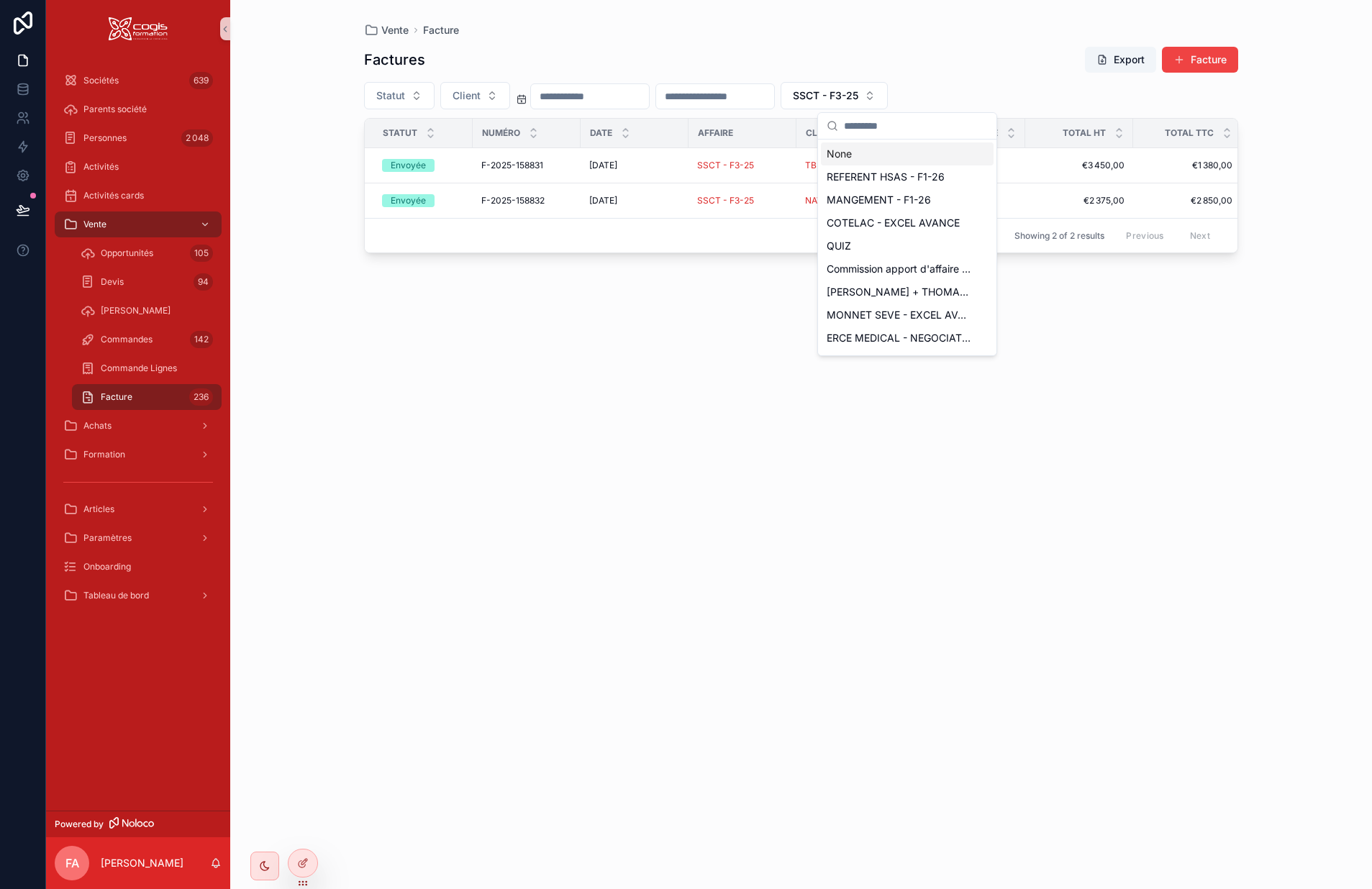
click at [838, 155] on div "None" at bounding box center [907, 154] width 172 height 23
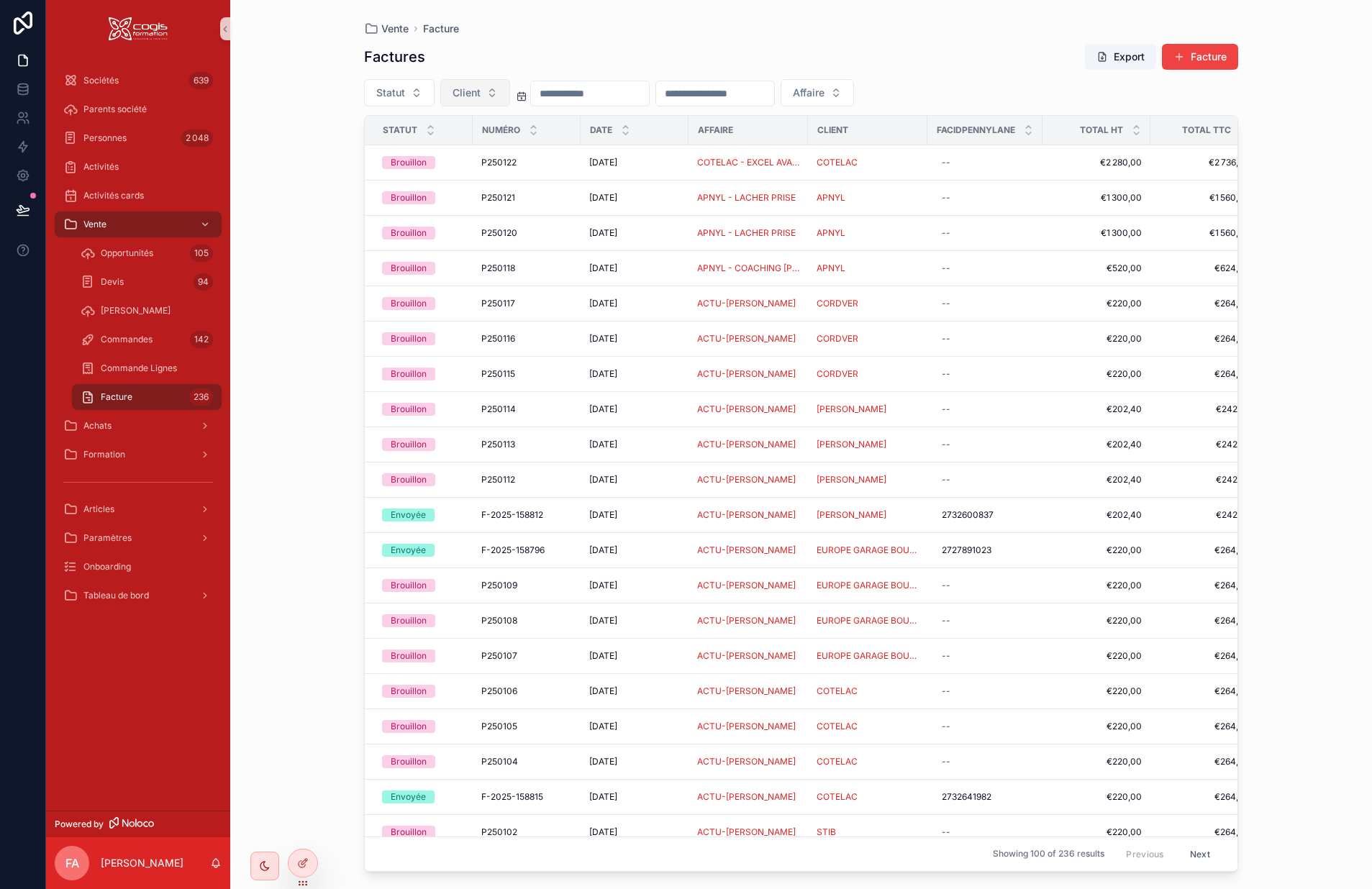
click at [480, 92] on span "Client" at bounding box center [467, 92] width 28 height 14
type input "******"
click at [455, 173] on span "SAPHIR INDUSTRIE" at bounding box center [441, 174] width 93 height 14
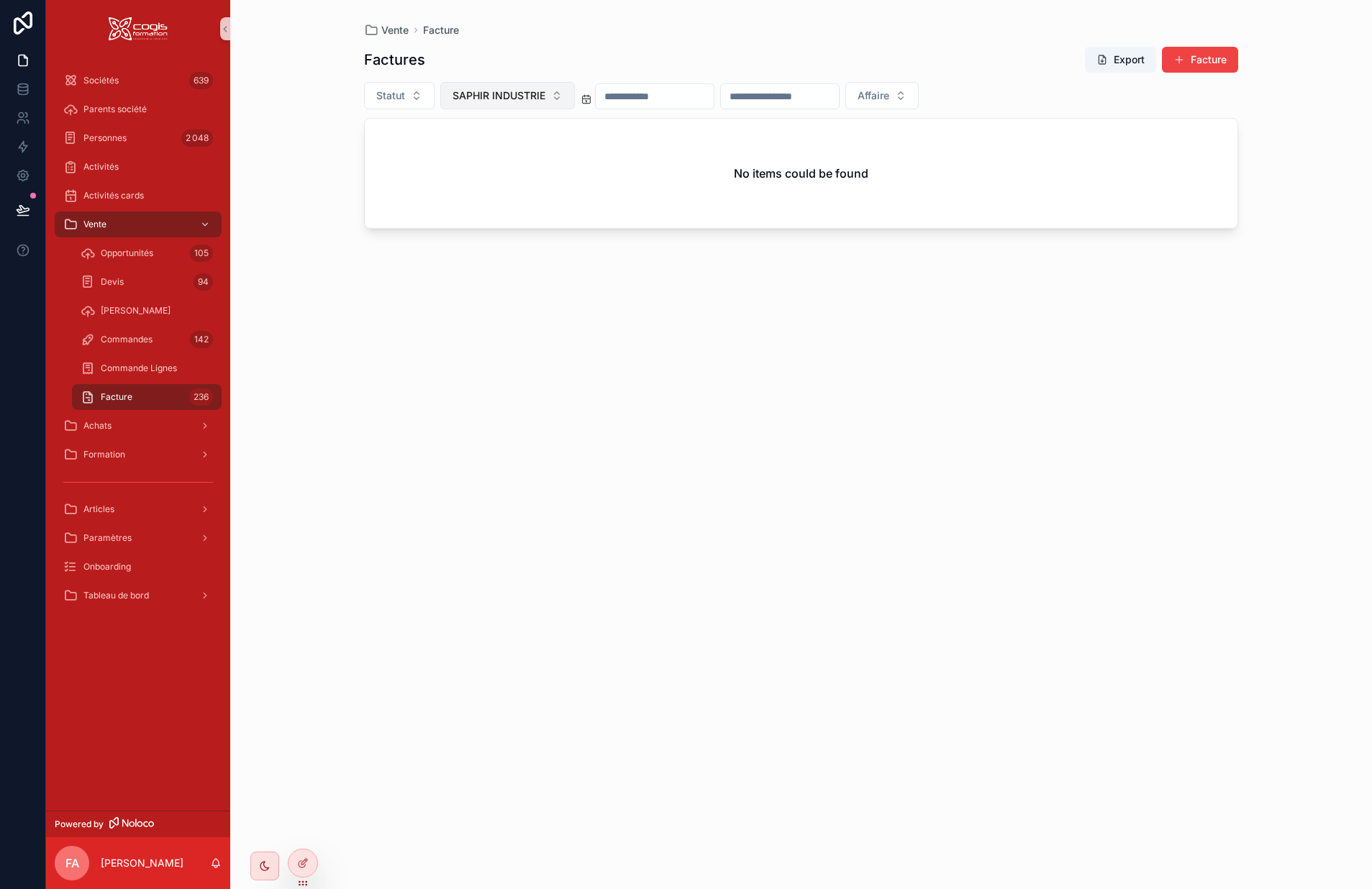
click at [490, 105] on button "SAPHIR INDUSTRIE" at bounding box center [508, 96] width 135 height 27
type input "******"
click at [492, 154] on span "SAPHIR DE L'AIN" at bounding box center [467, 153] width 81 height 14
click at [877, 97] on span "Affaire" at bounding box center [862, 95] width 32 height 14
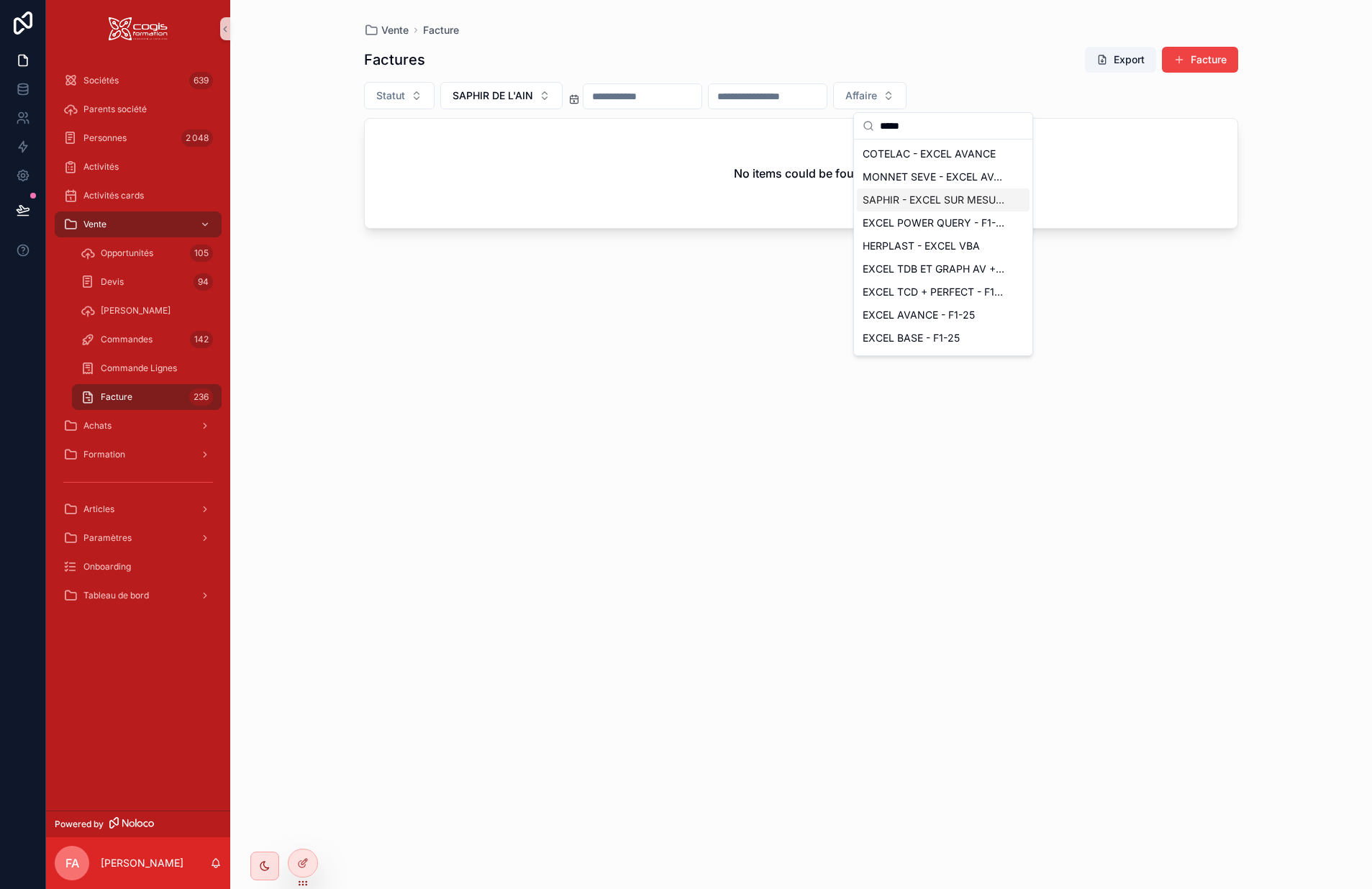
type input "*****"
click at [950, 202] on span "SAPHIR - EXCEL SUR MESURE" at bounding box center [934, 200] width 144 height 14
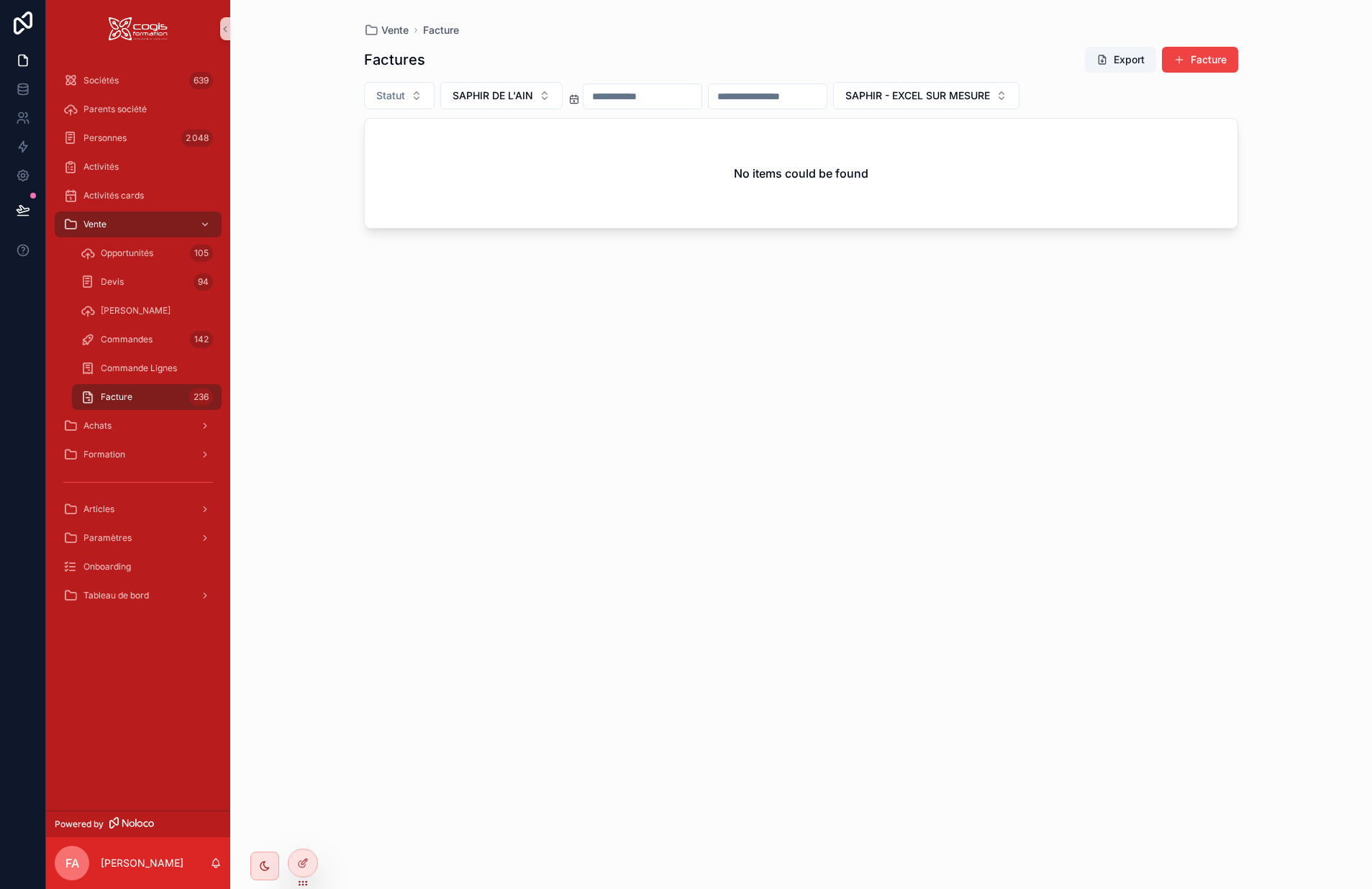
drag, startPoint x: 515, startPoint y: 94, endPoint x: 478, endPoint y: 112, distance: 41.1
click at [515, 95] on span "SAPHIR DE L'AIN" at bounding box center [493, 95] width 81 height 14
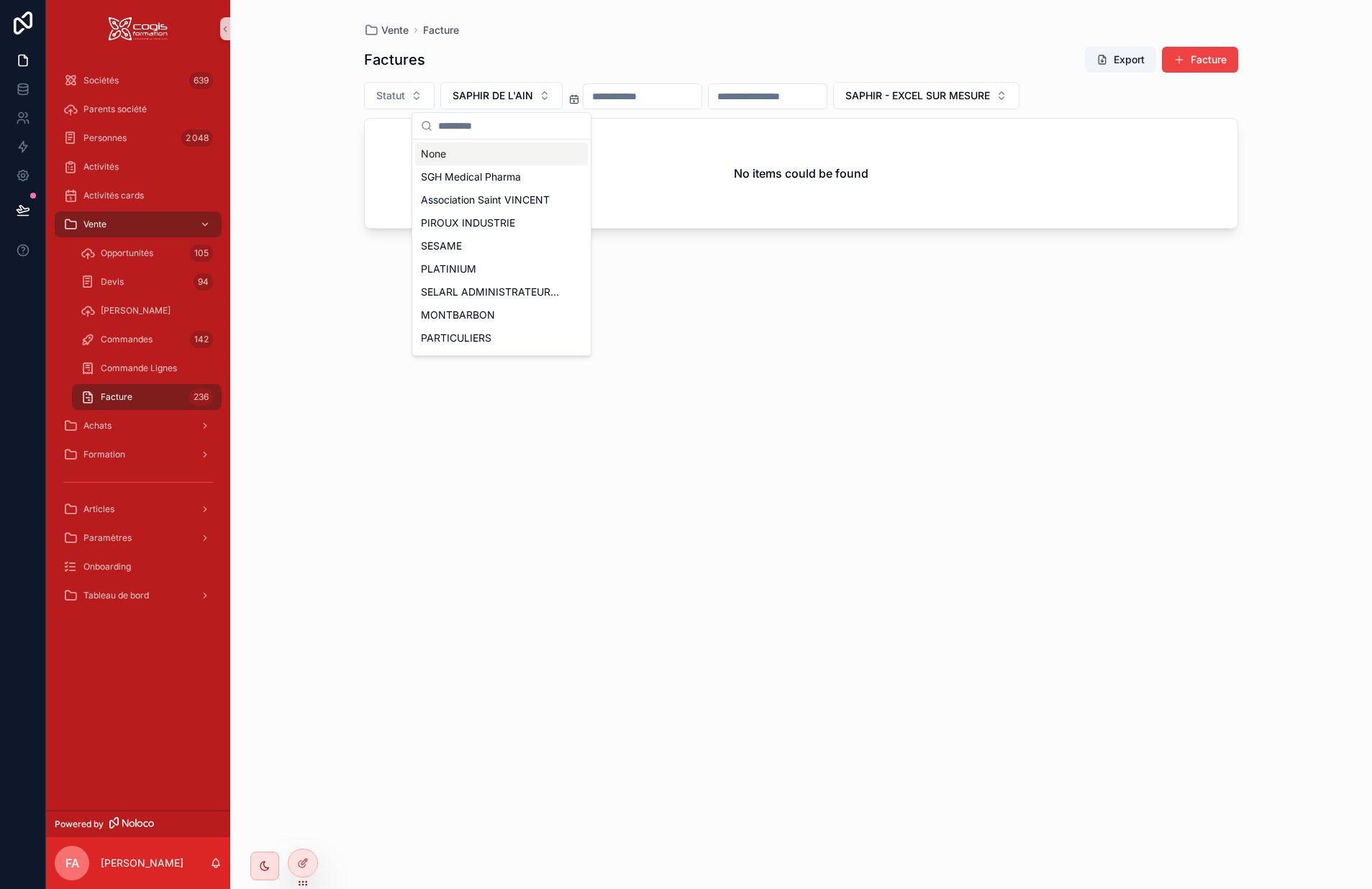
click at [432, 155] on div "None" at bounding box center [501, 154] width 172 height 23
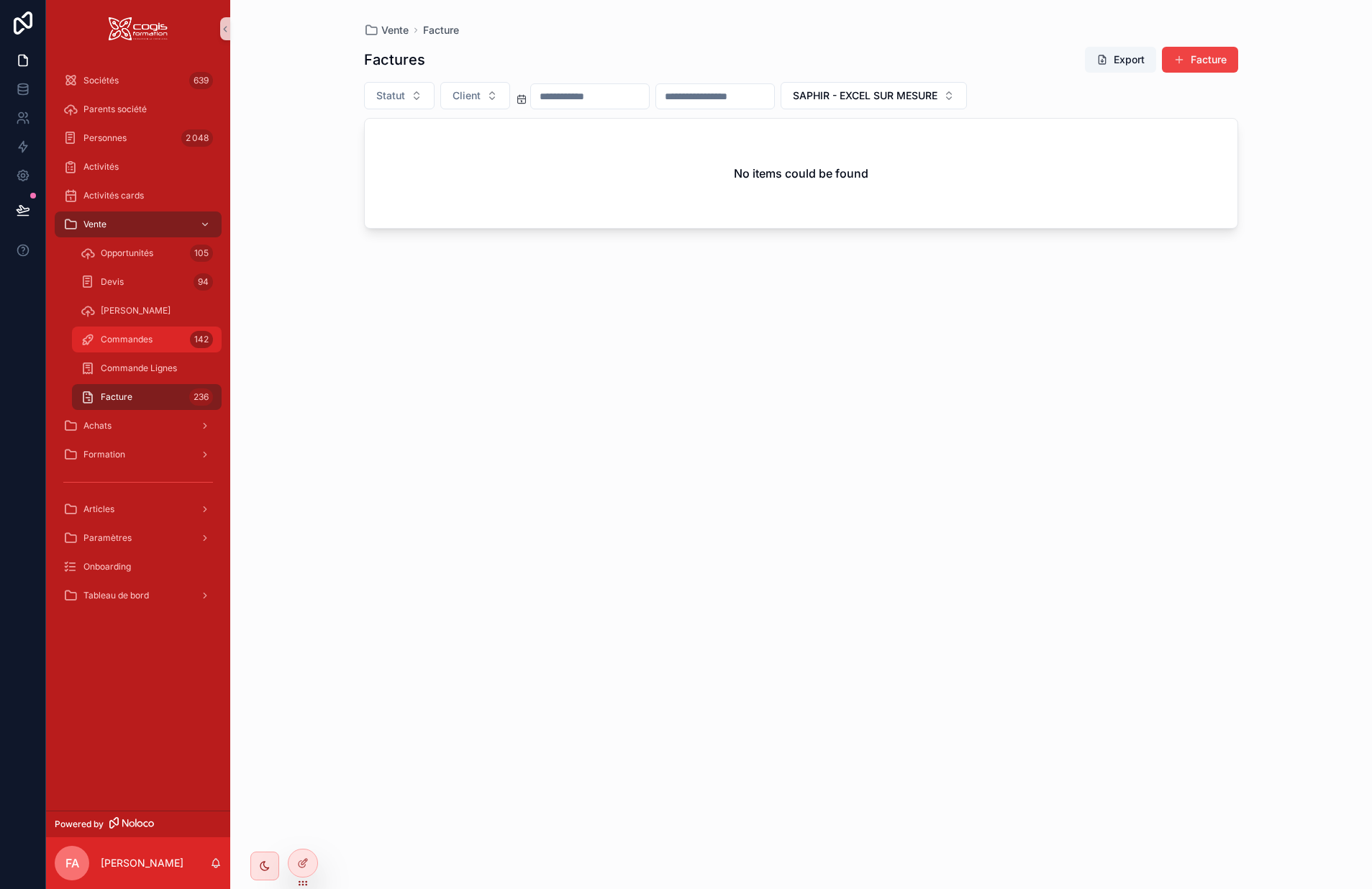
click at [123, 334] on span "Commandes" at bounding box center [127, 340] width 52 height 12
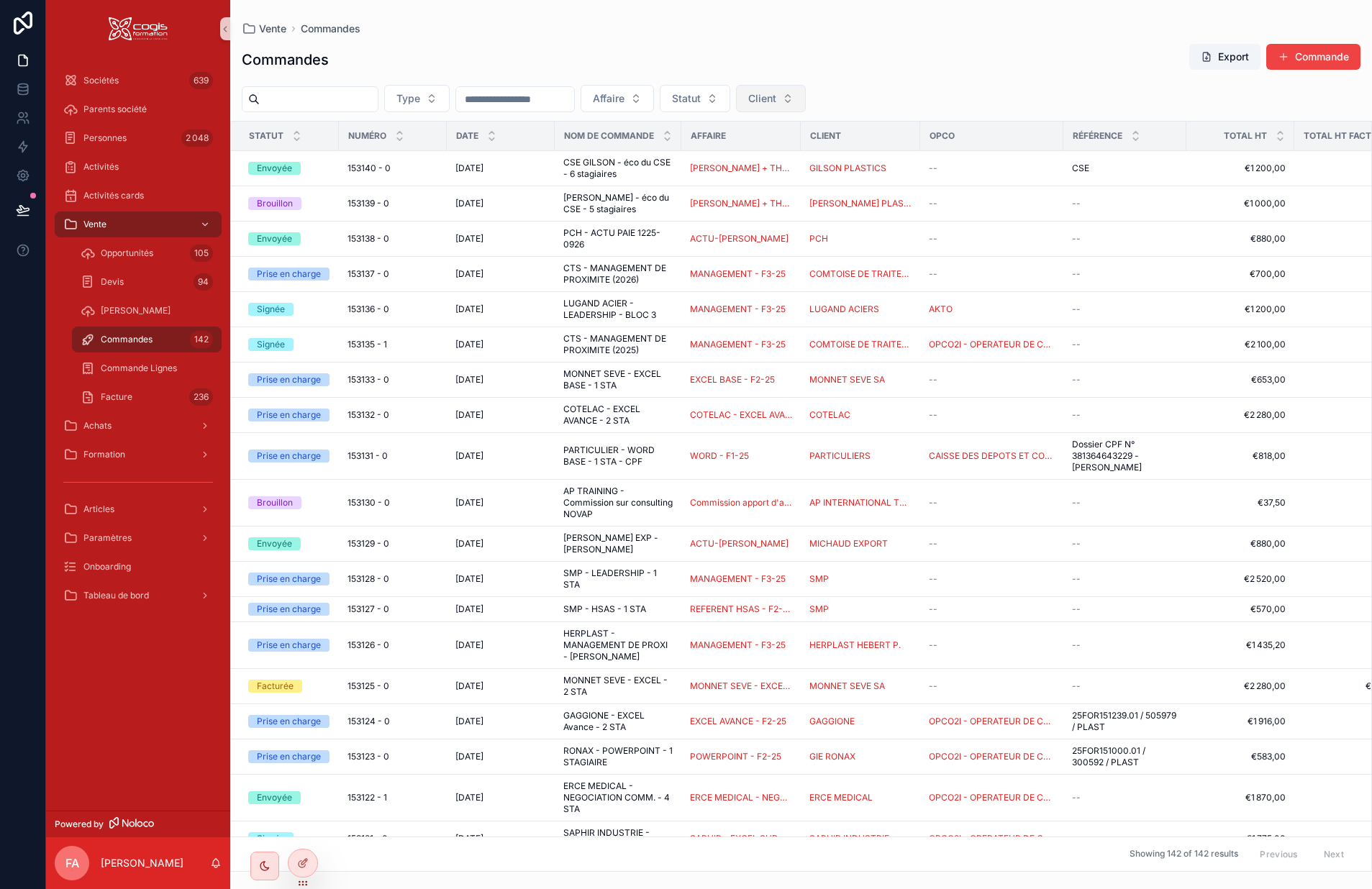
click at [777, 102] on span "Client" at bounding box center [763, 98] width 28 height 14
type input "******"
click at [831, 179] on span "SAPHIR INDUSTRIE" at bounding box center [811, 179] width 93 height 14
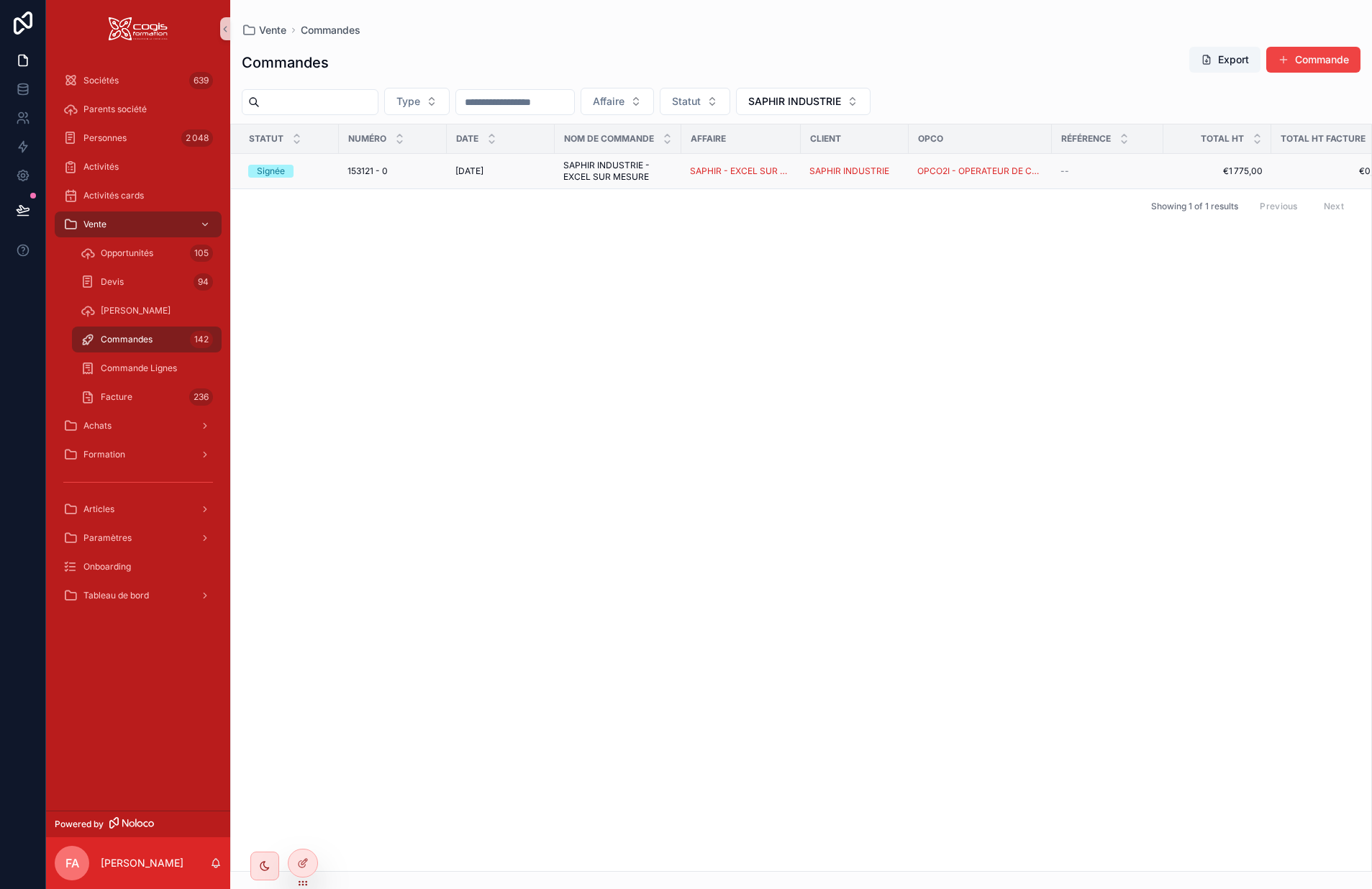
click at [535, 172] on div "27/08/2025 27/08/2025" at bounding box center [500, 171] width 91 height 12
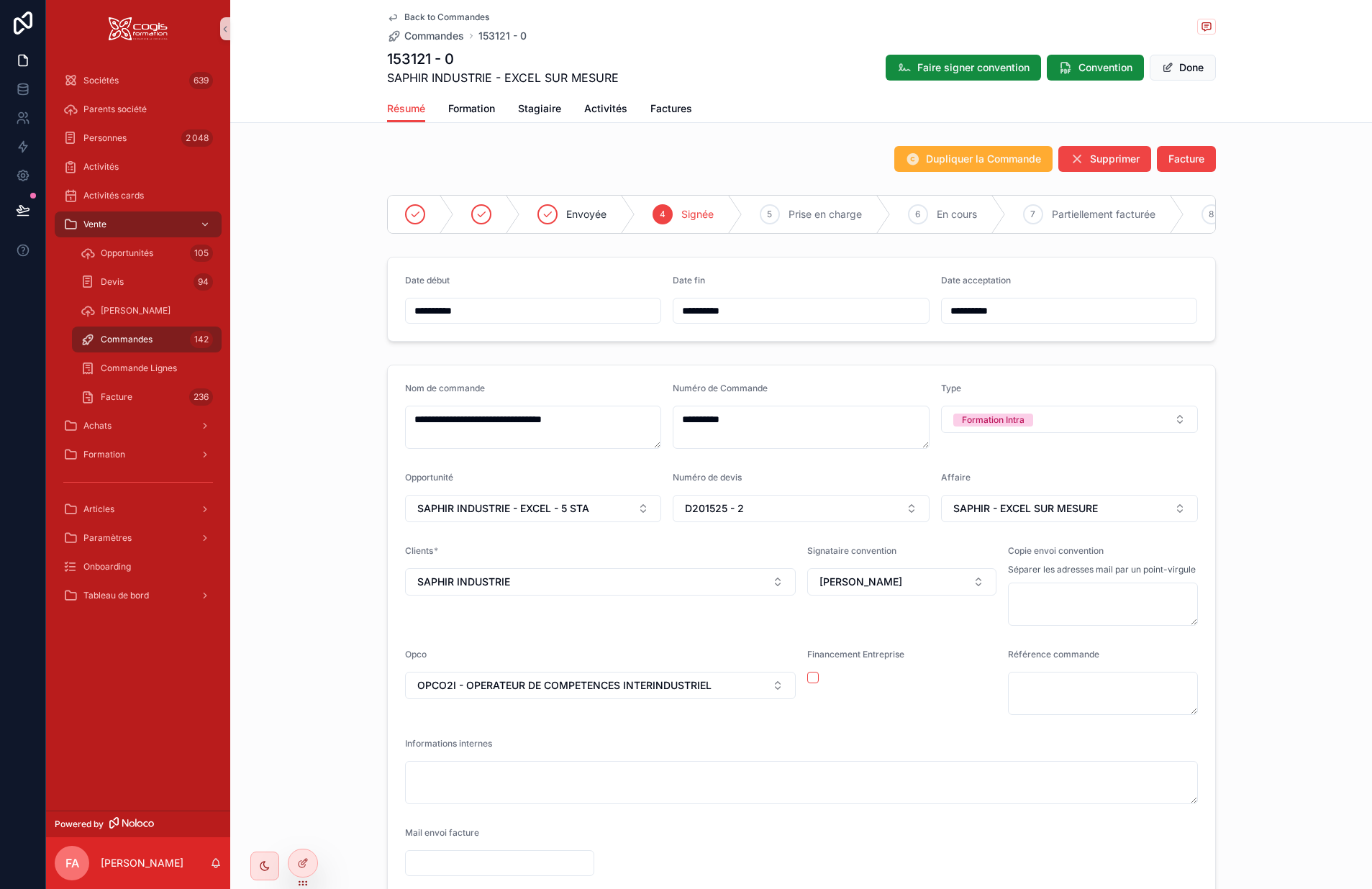
drag, startPoint x: 1186, startPoint y: 65, endPoint x: 1181, endPoint y: 119, distance: 54.2
click at [1136, 64] on button "Done" at bounding box center [1183, 67] width 67 height 26
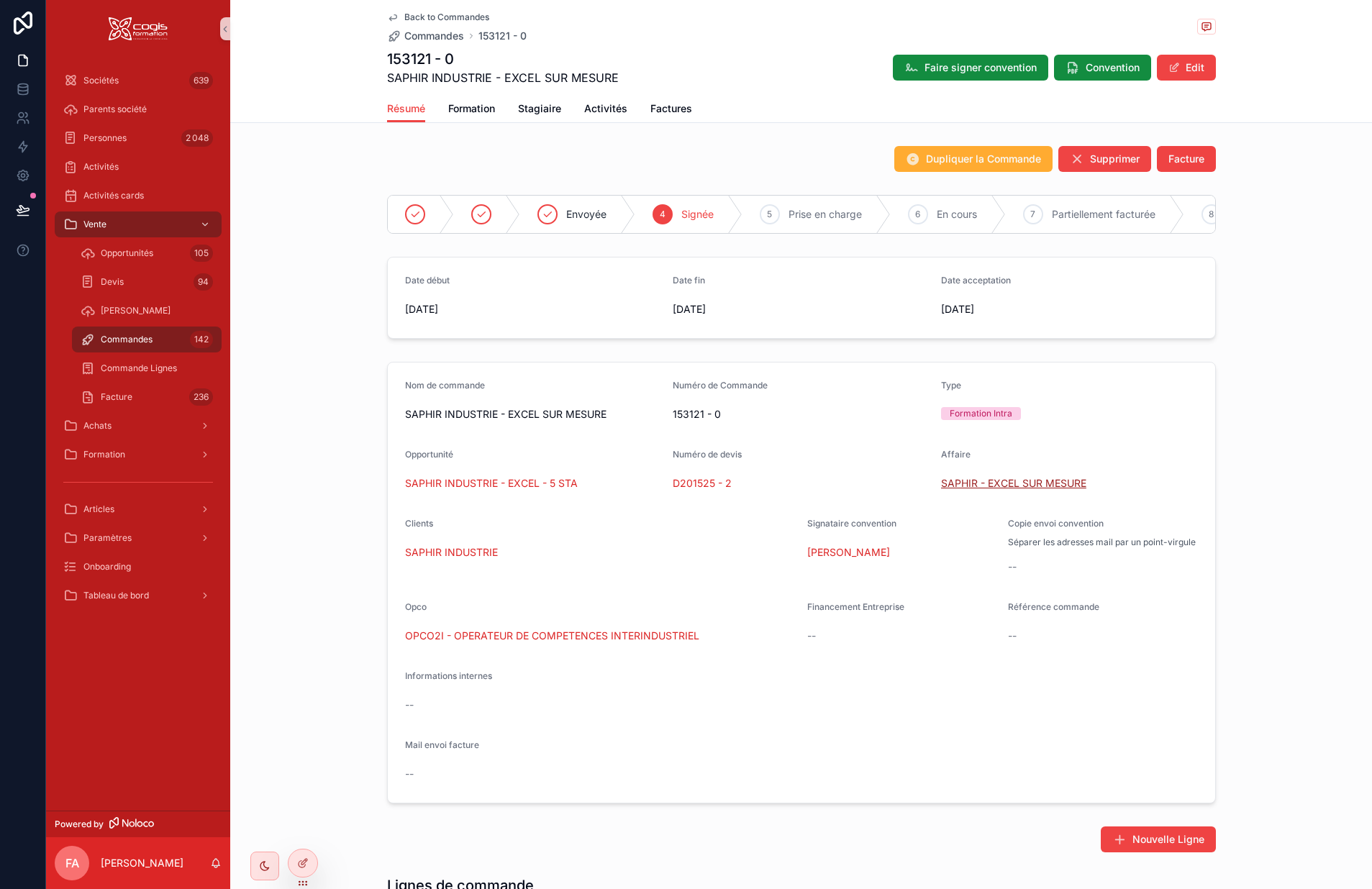
click at [984, 490] on span "SAPHIR - EXCEL SUR MESURE" at bounding box center [1014, 483] width 146 height 14
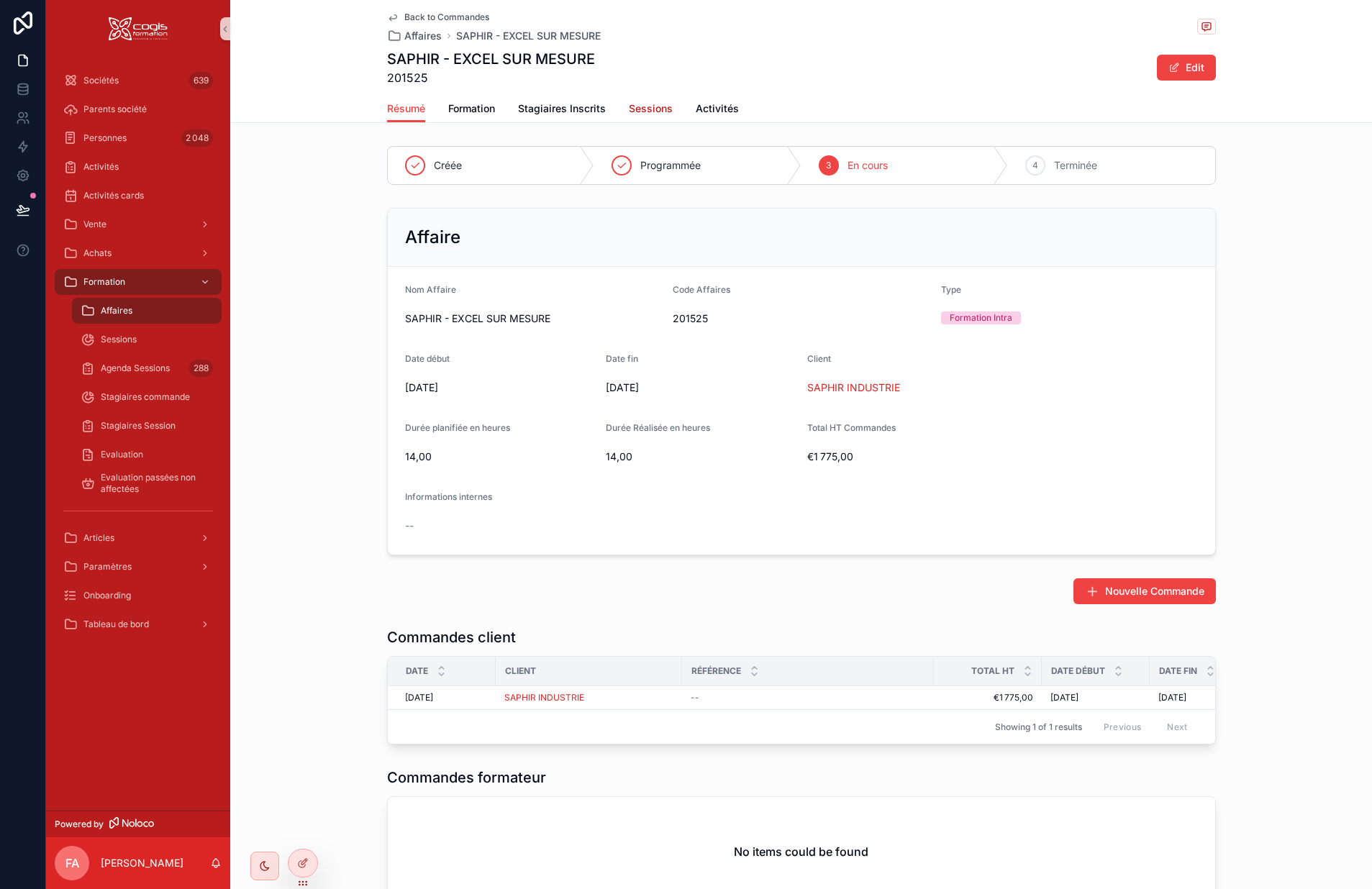
click at [642, 103] on span "Sessions" at bounding box center [650, 108] width 44 height 14
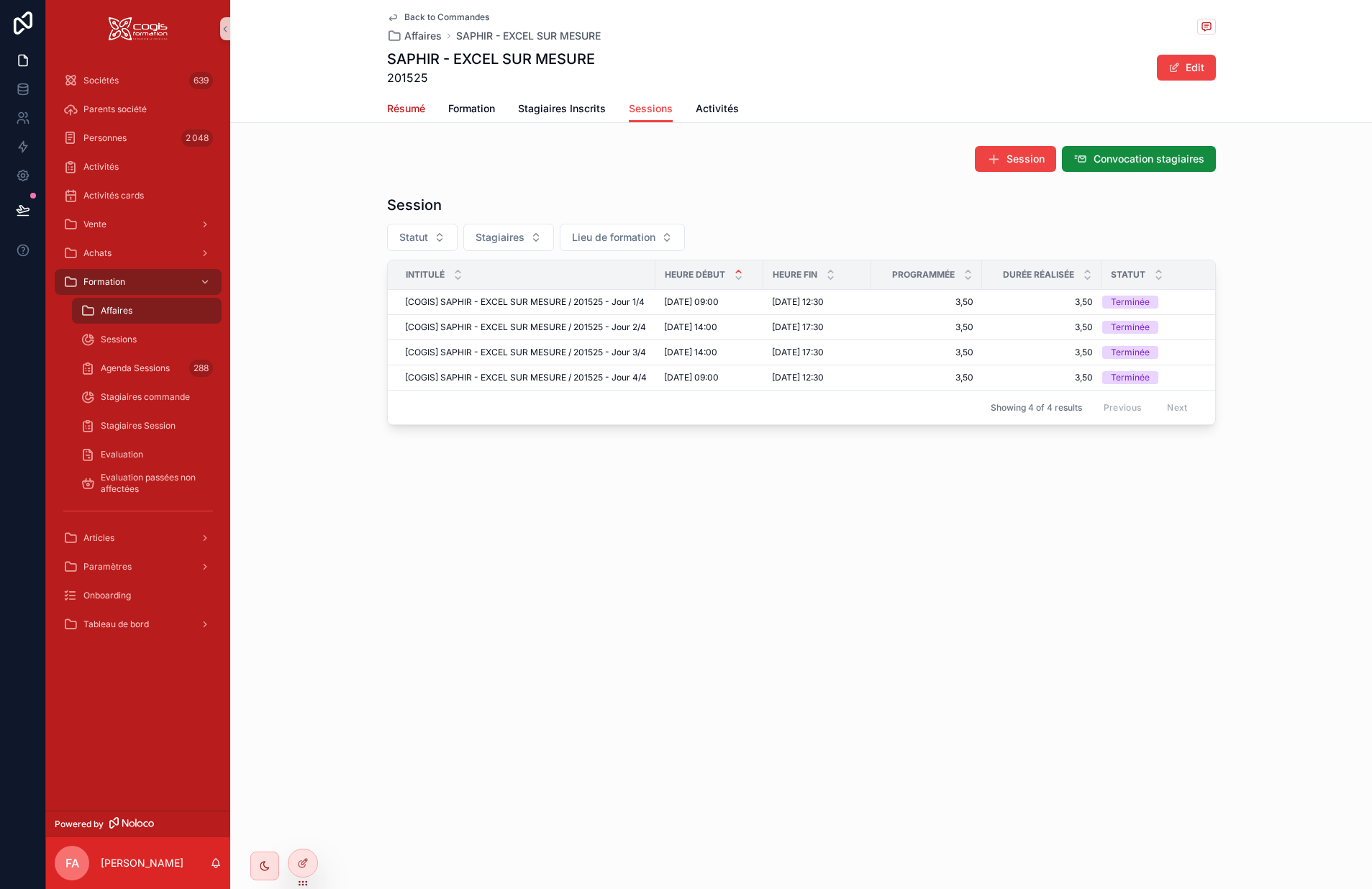
click at [410, 112] on span "Résumé" at bounding box center [406, 108] width 38 height 14
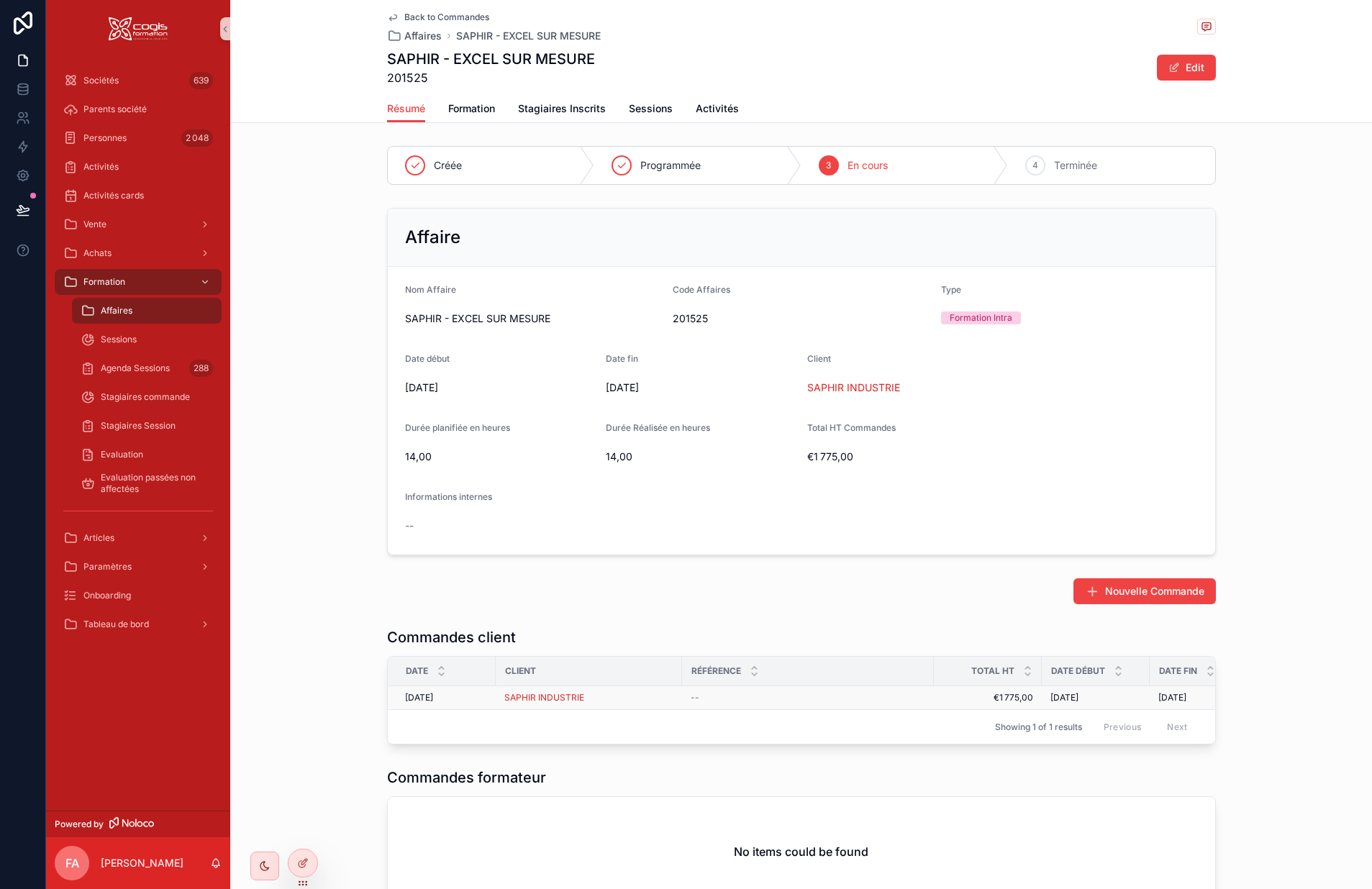
click at [655, 700] on div "SAPHIR INDUSTRIE" at bounding box center [589, 698] width 169 height 12
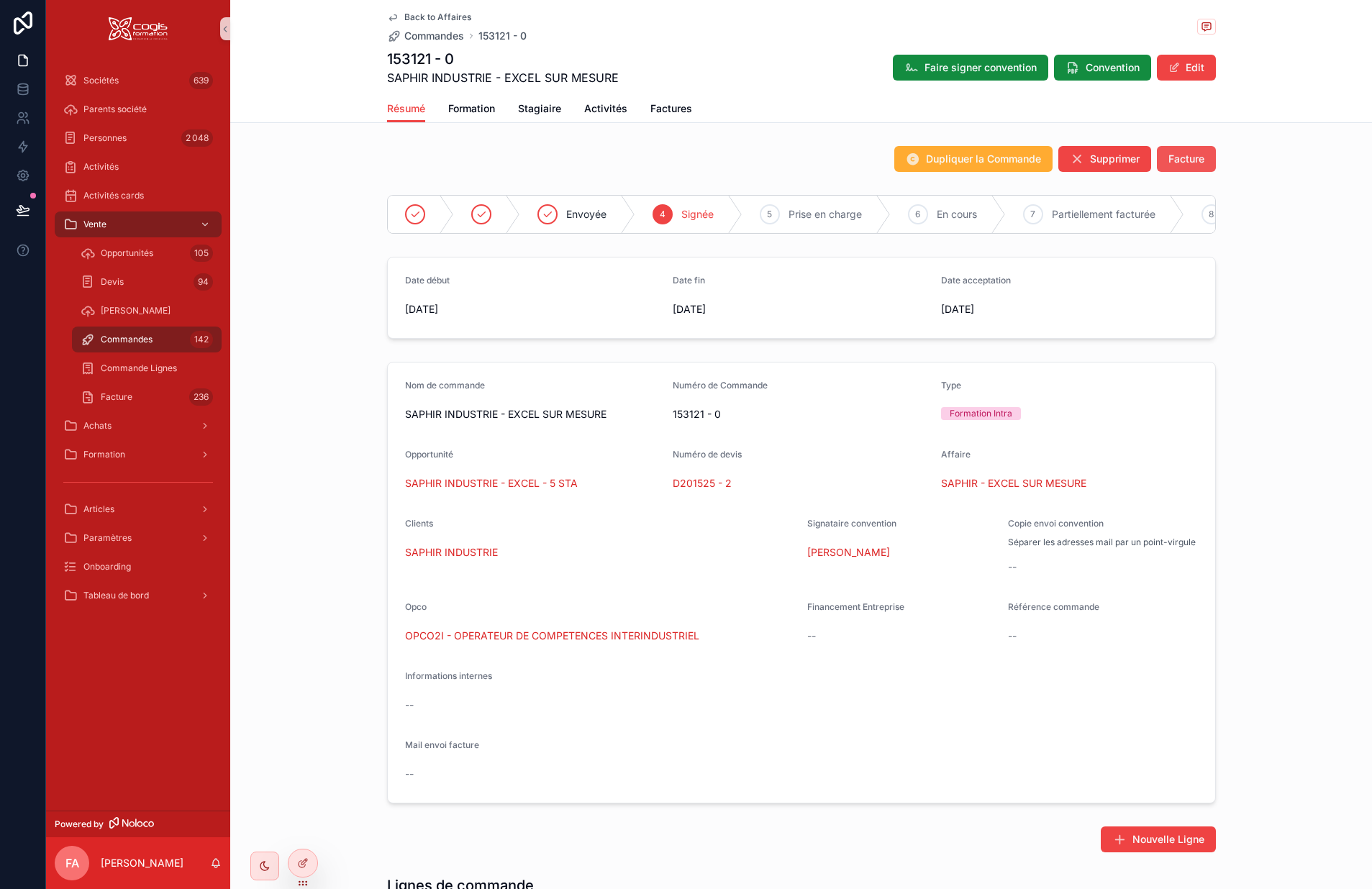
click at [1136, 150] on button "Facture" at bounding box center [1186, 158] width 59 height 26
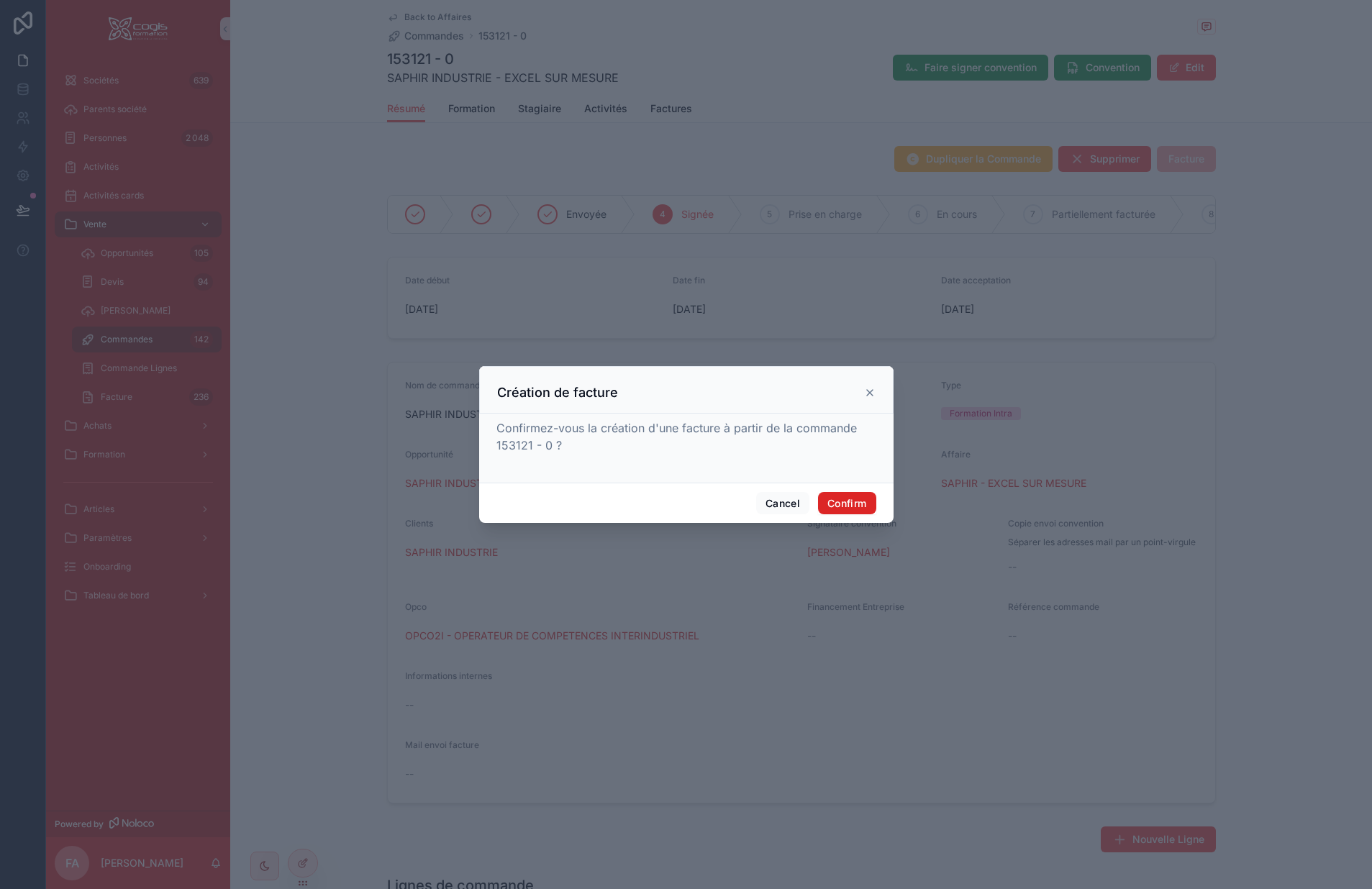
click at [843, 498] on button "Confirm" at bounding box center [847, 504] width 57 height 23
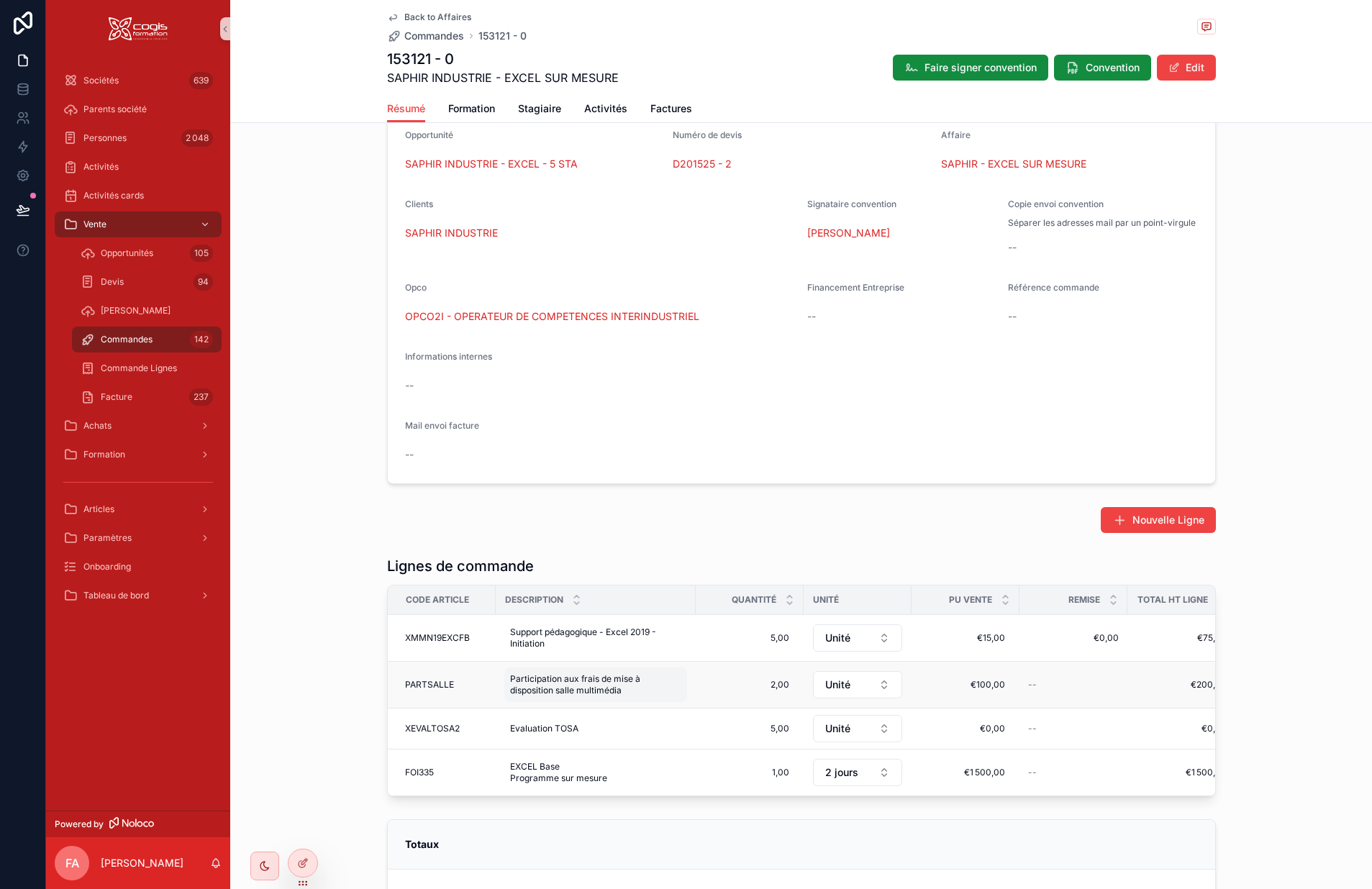
scroll to position [360, 0]
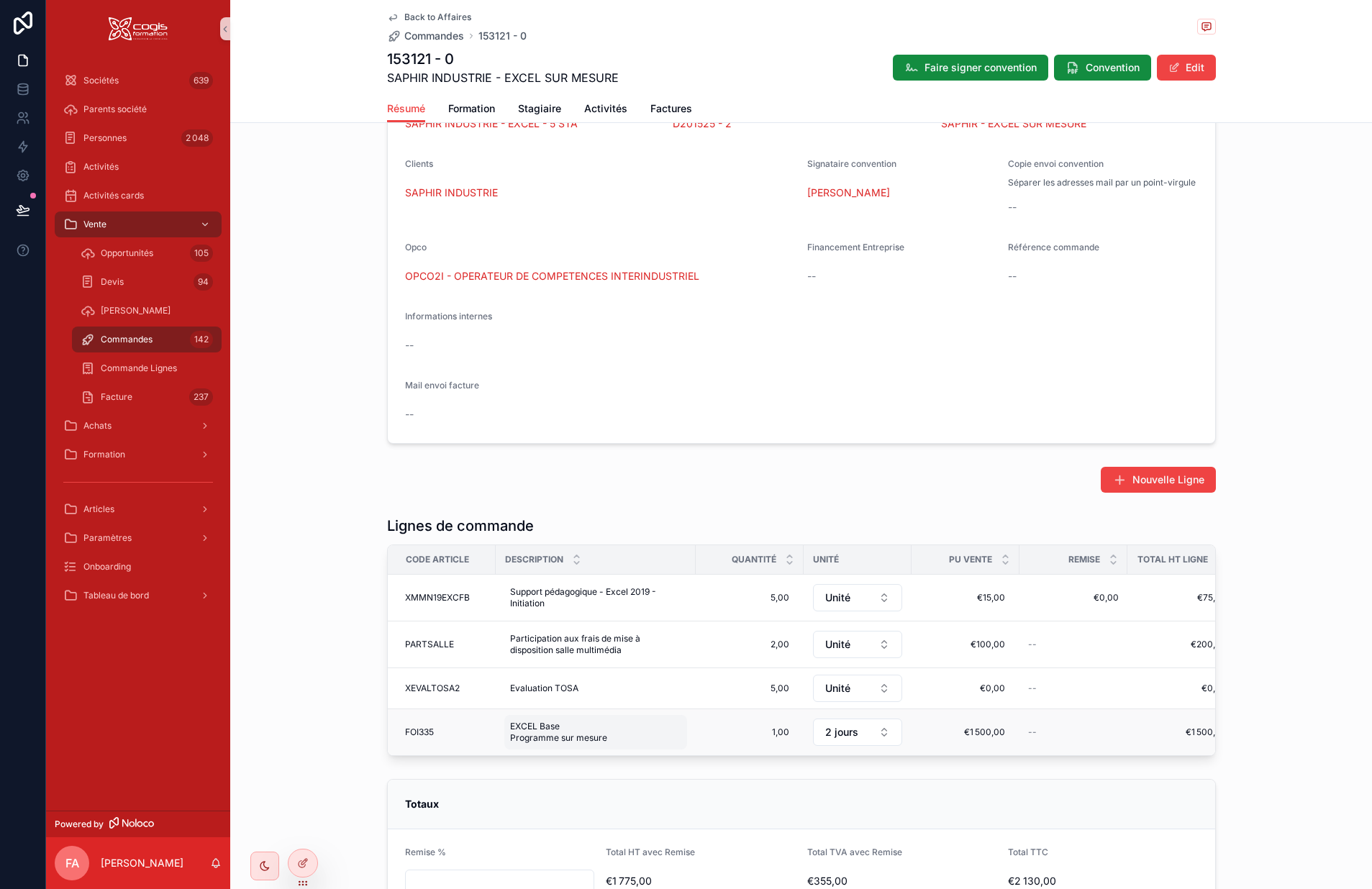
click at [617, 750] on div "EXCEL Base Programme sur mesure EXCEL Base Programme sur mesure" at bounding box center [596, 732] width 183 height 34
drag, startPoint x: 635, startPoint y: 772, endPoint x: 494, endPoint y: 783, distance: 141.4
click at [494, 783] on div "**********" at bounding box center [596, 772] width 207 height 82
type textarea "**********"
click at [681, 754] on icon "scrollable content" at bounding box center [681, 757] width 12 height 12
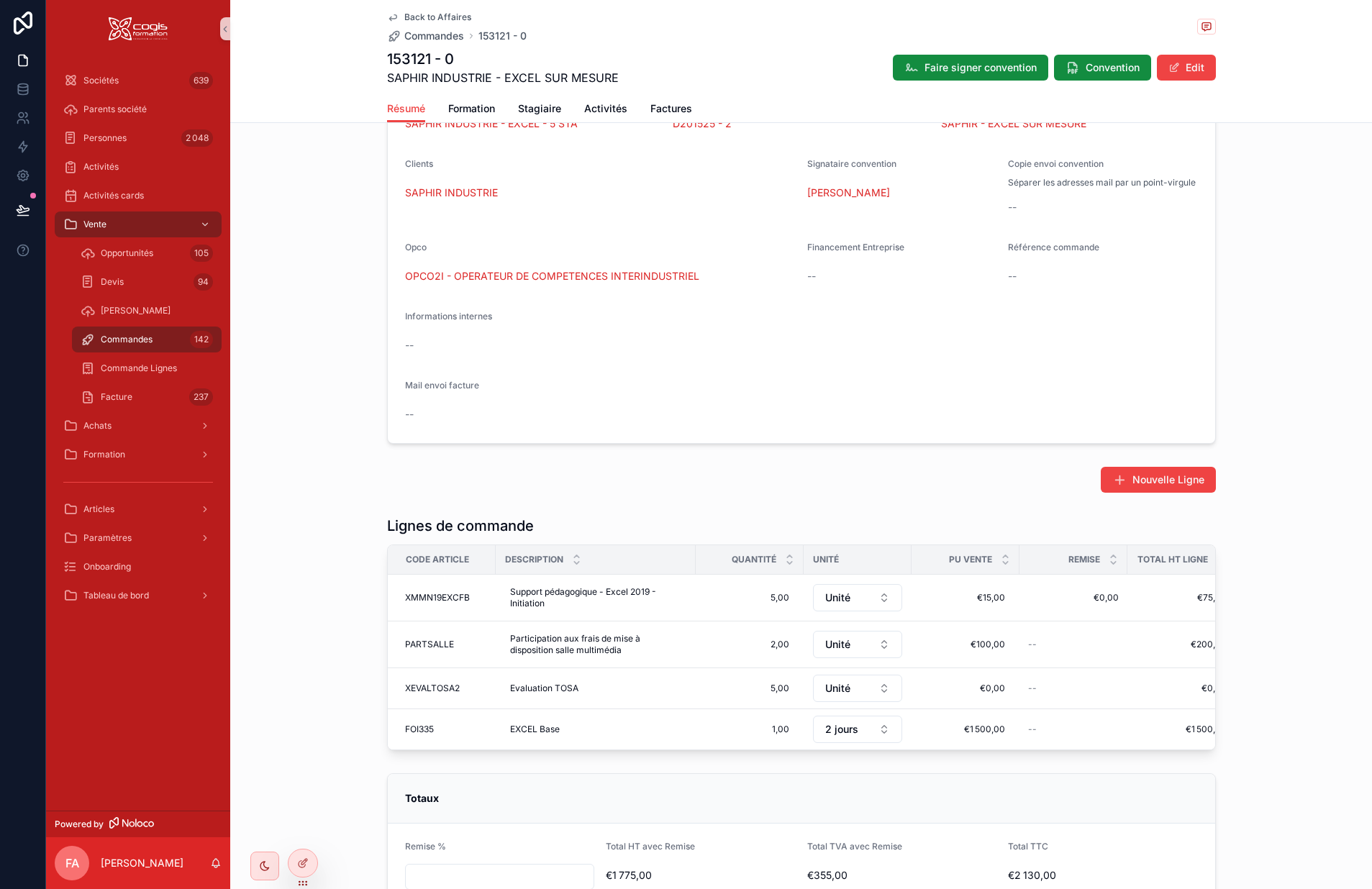
click at [828, 737] on span "2 jours" at bounding box center [842, 729] width 33 height 14
click at [783, 663] on span "Jour" at bounding box center [782, 662] width 21 height 14
click at [780, 735] on span "1,00" at bounding box center [749, 730] width 79 height 12
click at [772, 735] on span "1,00" at bounding box center [749, 730] width 79 height 12
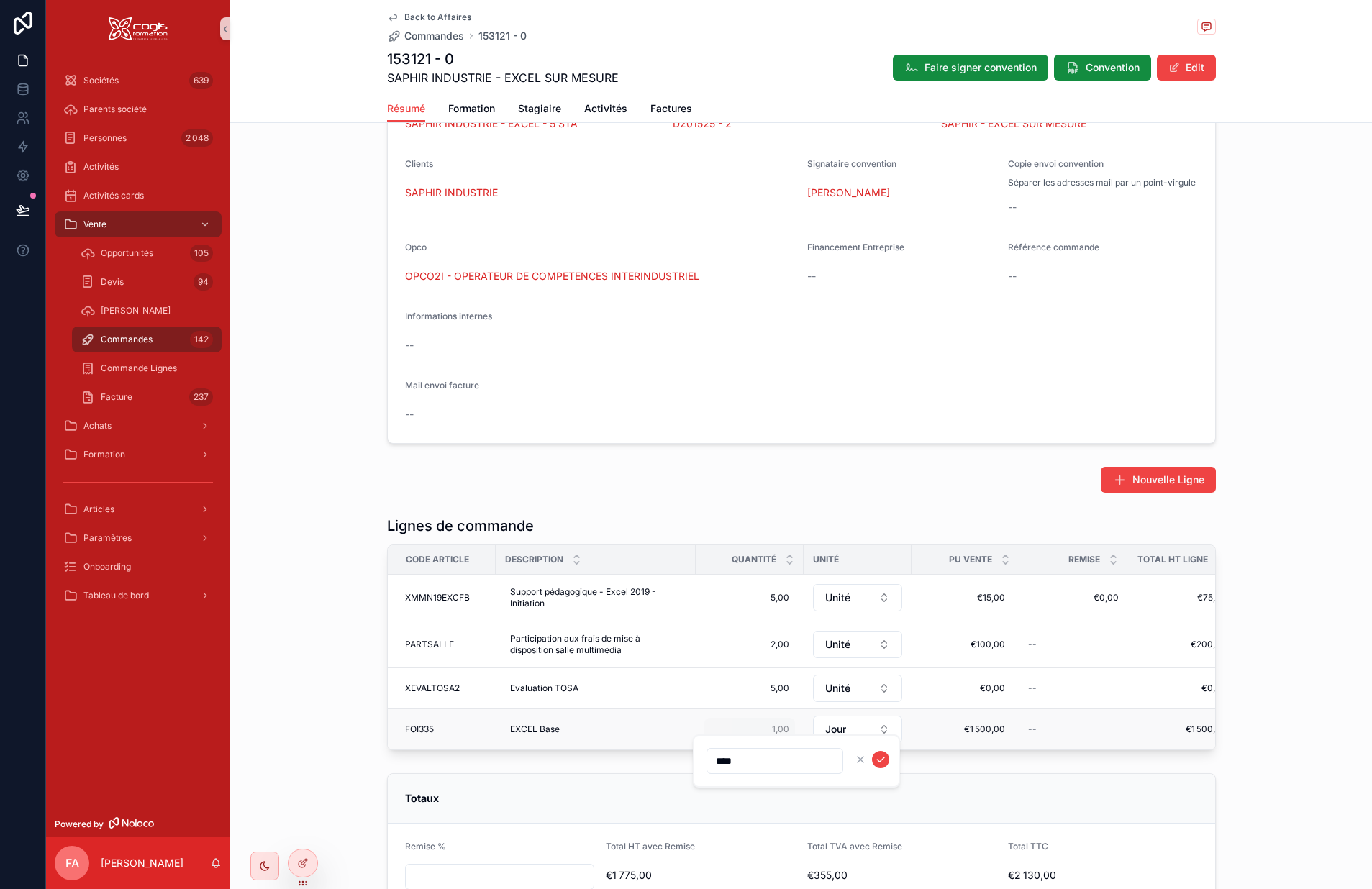
type input "****"
click at [879, 759] on icon "scrollable content" at bounding box center [881, 760] width 12 height 12
click at [981, 733] on div "€1 500,00 €1 500,00" at bounding box center [966, 730] width 91 height 23
drag, startPoint x: 955, startPoint y: 762, endPoint x: 941, endPoint y: 767, distance: 14.9
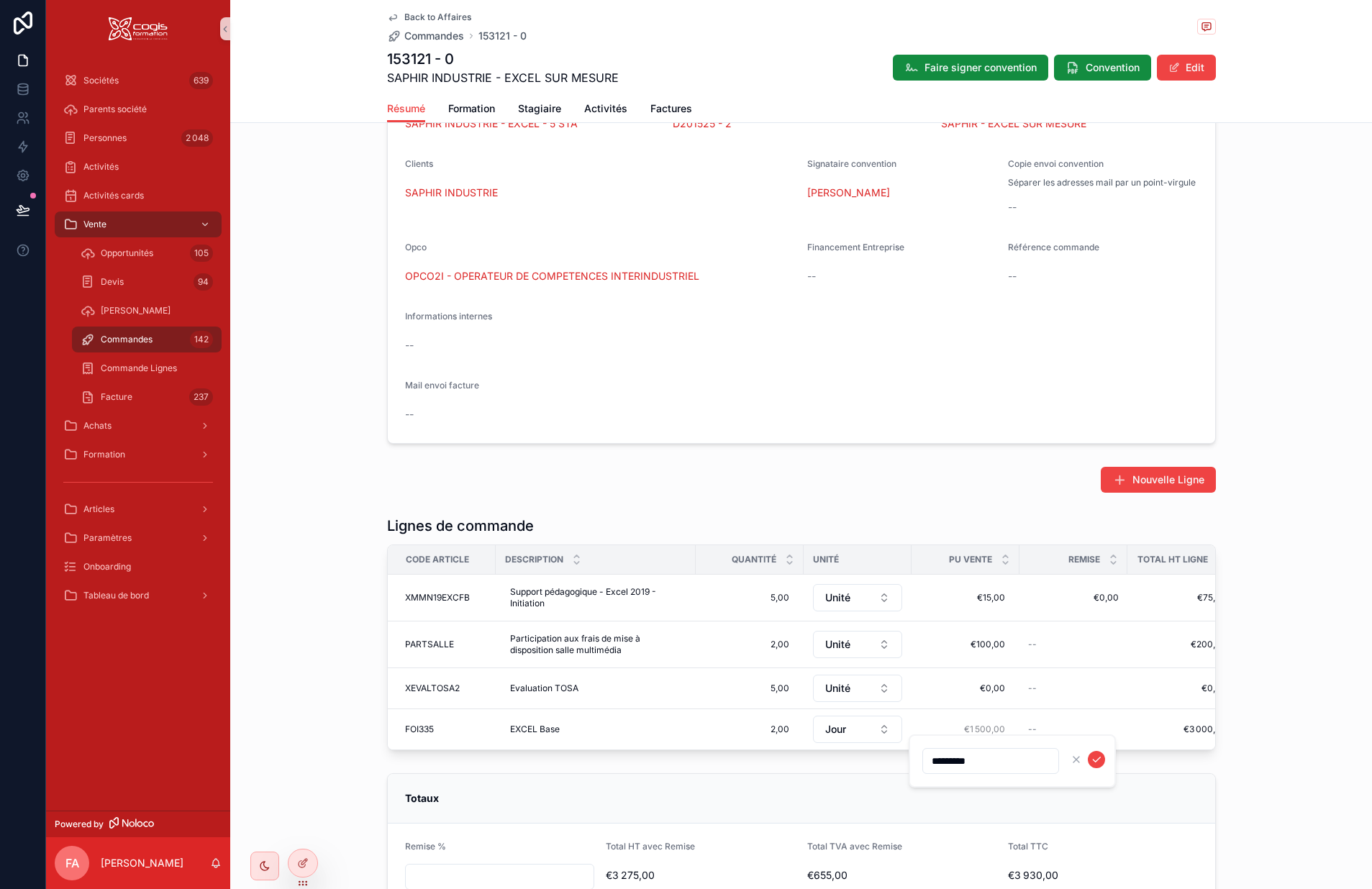
click at [941, 767] on input "*********" at bounding box center [991, 761] width 136 height 20
type input "*******"
click at [1096, 754] on icon "scrollable content" at bounding box center [1096, 760] width 12 height 12
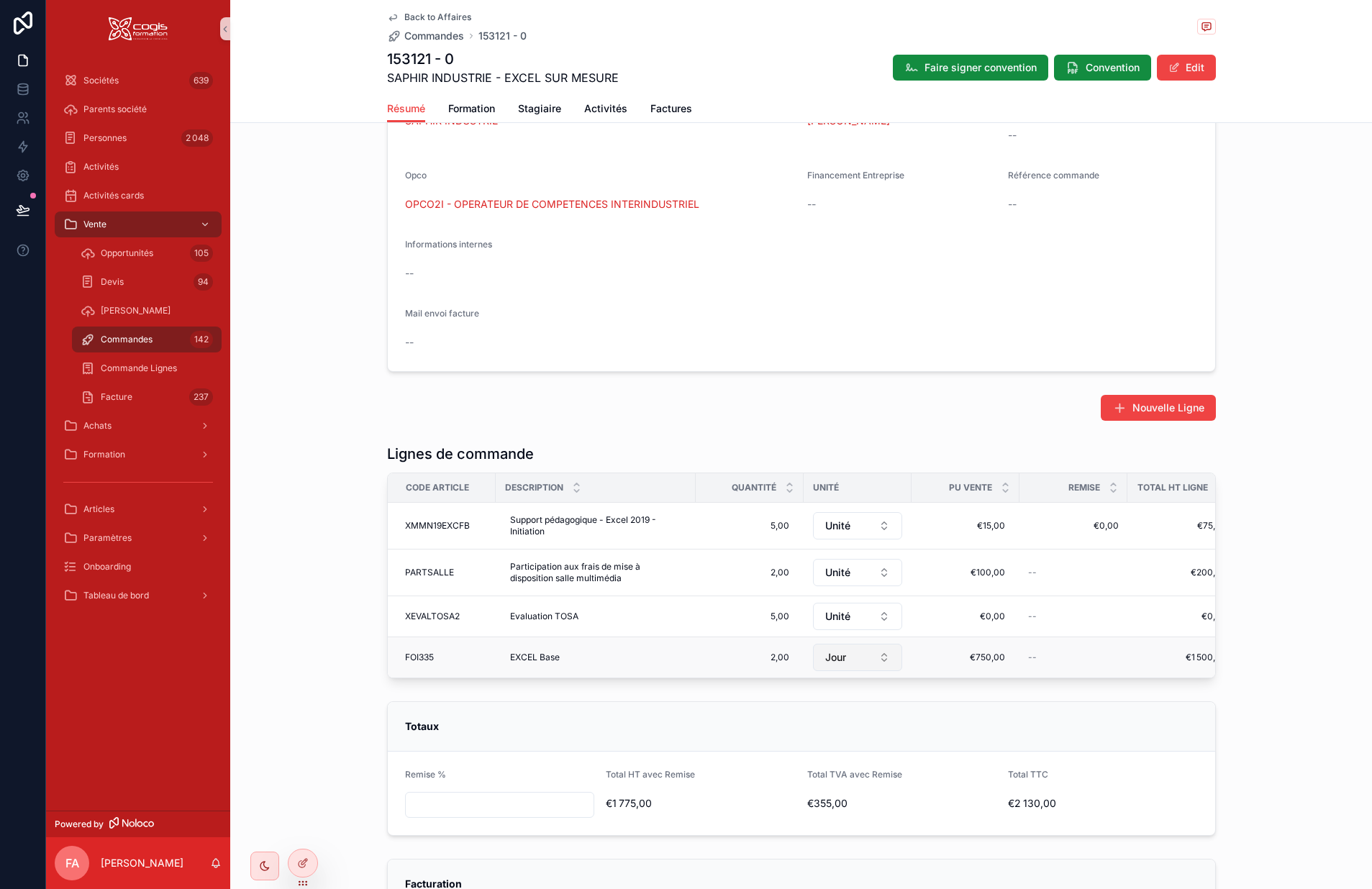
click at [841, 665] on span "Jour" at bounding box center [835, 657] width 21 height 14
click at [823, 584] on div "2 jours" at bounding box center [852, 582] width 172 height 23
click at [777, 663] on span "2,00" at bounding box center [749, 658] width 79 height 12
click at [765, 663] on span "2,00" at bounding box center [749, 658] width 79 height 12
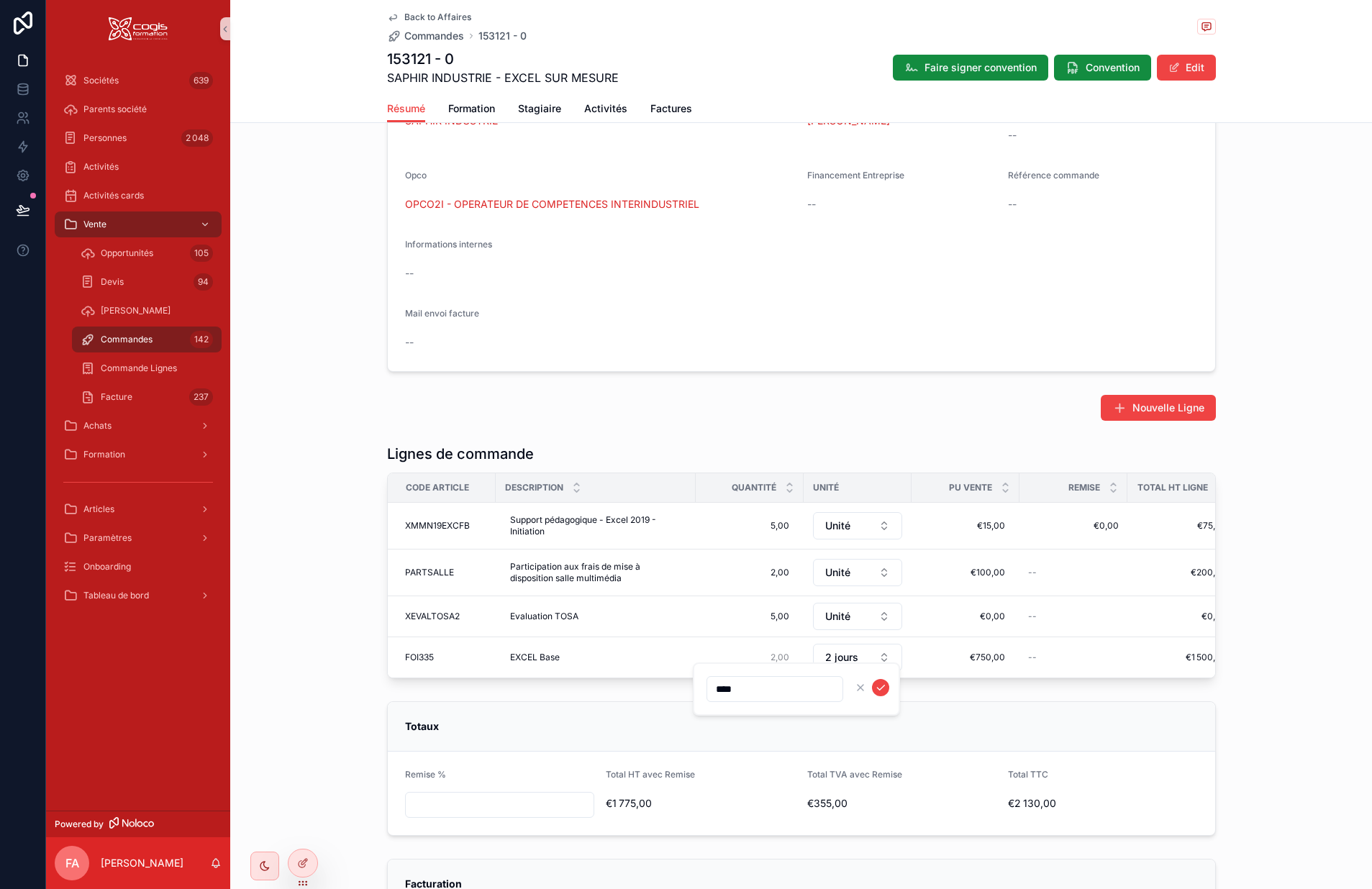
type input "****"
click at [879, 686] on icon "scrollable content" at bounding box center [881, 688] width 12 height 12
click at [980, 663] on span "€750,00" at bounding box center [965, 658] width 79 height 12
drag, startPoint x: 949, startPoint y: 688, endPoint x: 940, endPoint y: 693, distance: 10.3
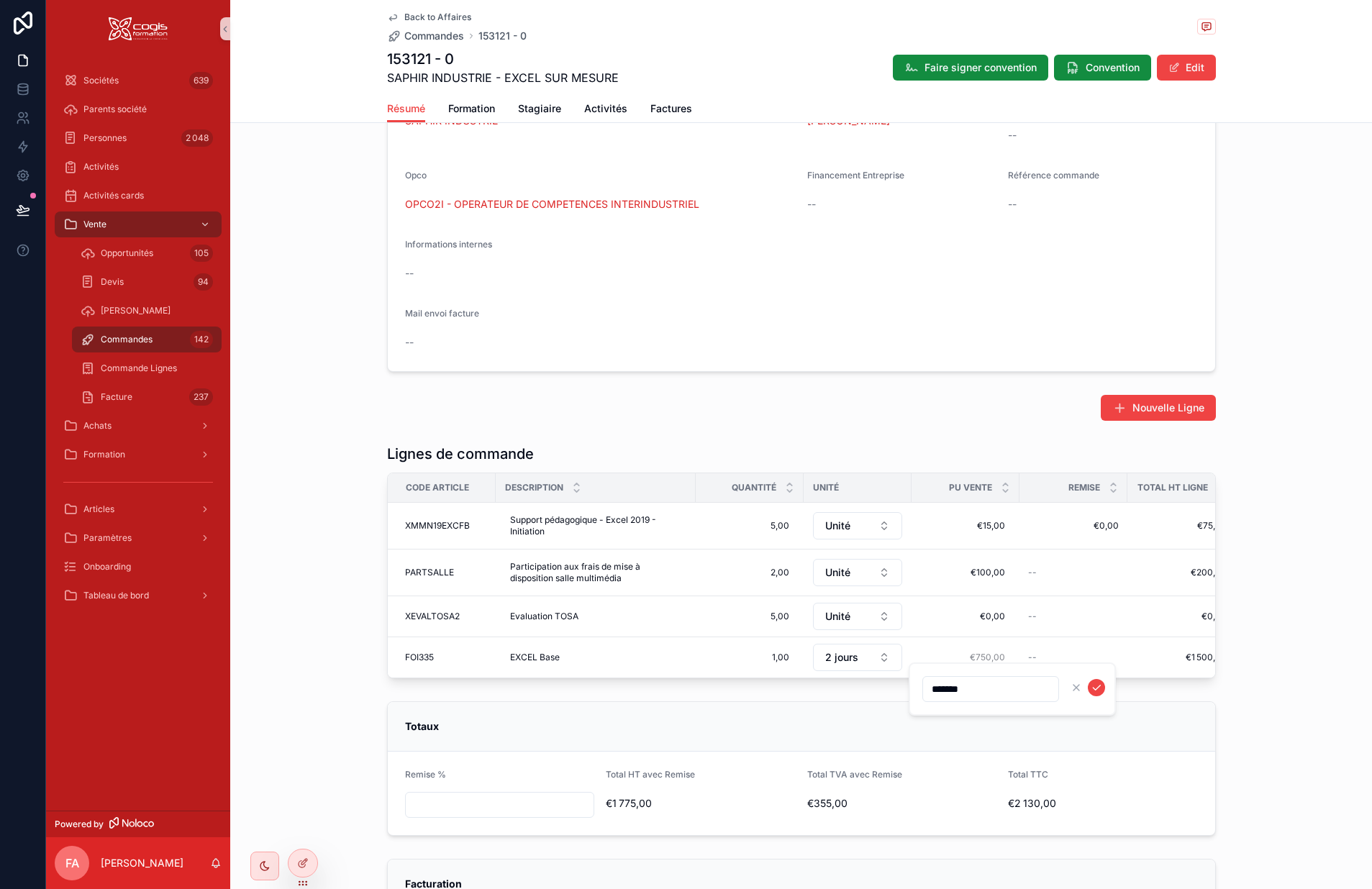
click at [940, 693] on input "*******" at bounding box center [991, 689] width 136 height 20
click at [963, 663] on span "€750,00" at bounding box center [965, 658] width 79 height 12
click at [952, 690] on input "*******" at bounding box center [991, 689] width 136 height 20
type input "*********"
click at [1096, 687] on icon "scrollable content" at bounding box center [1096, 688] width 12 height 12
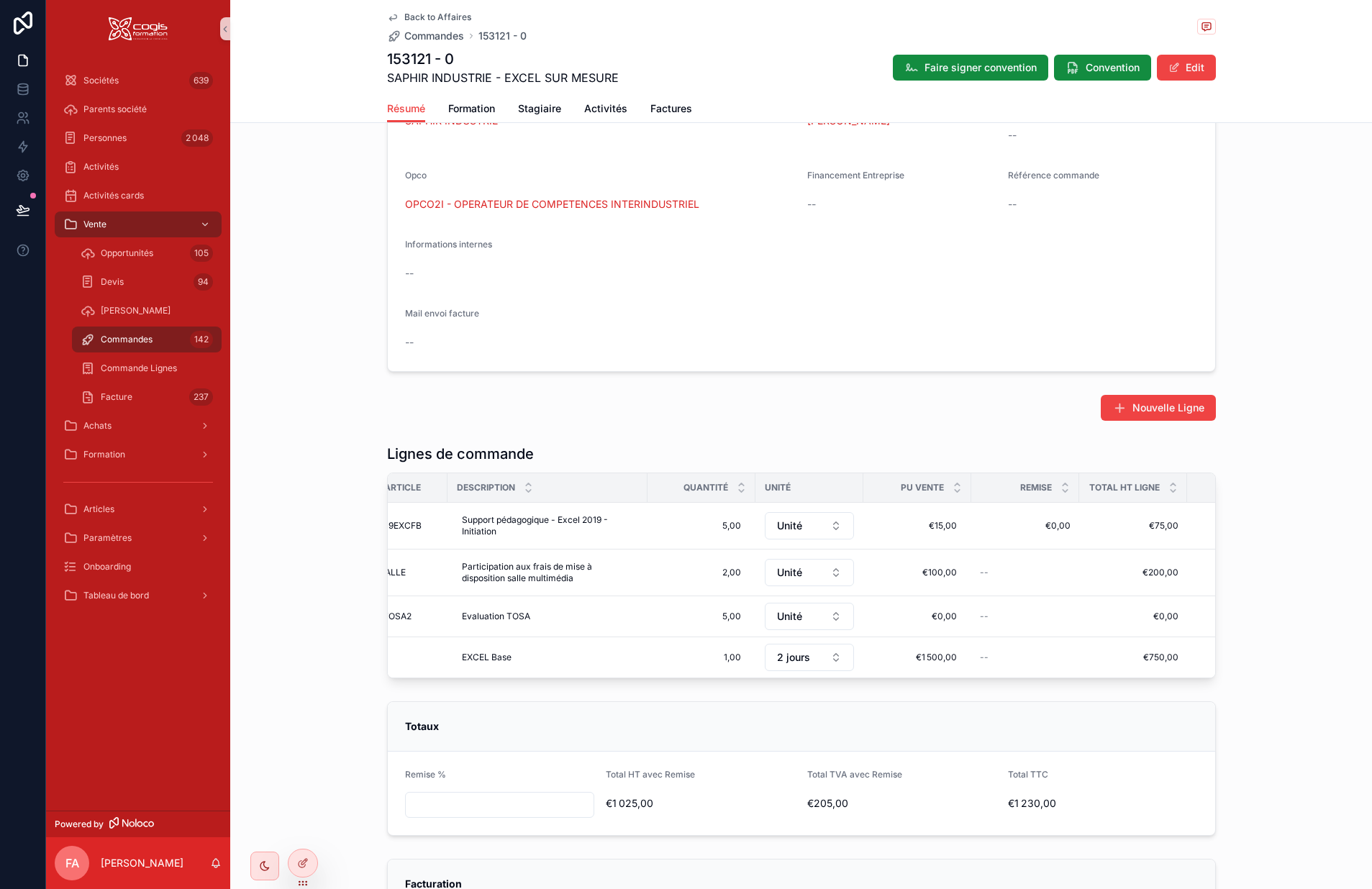
scroll to position [0, 67]
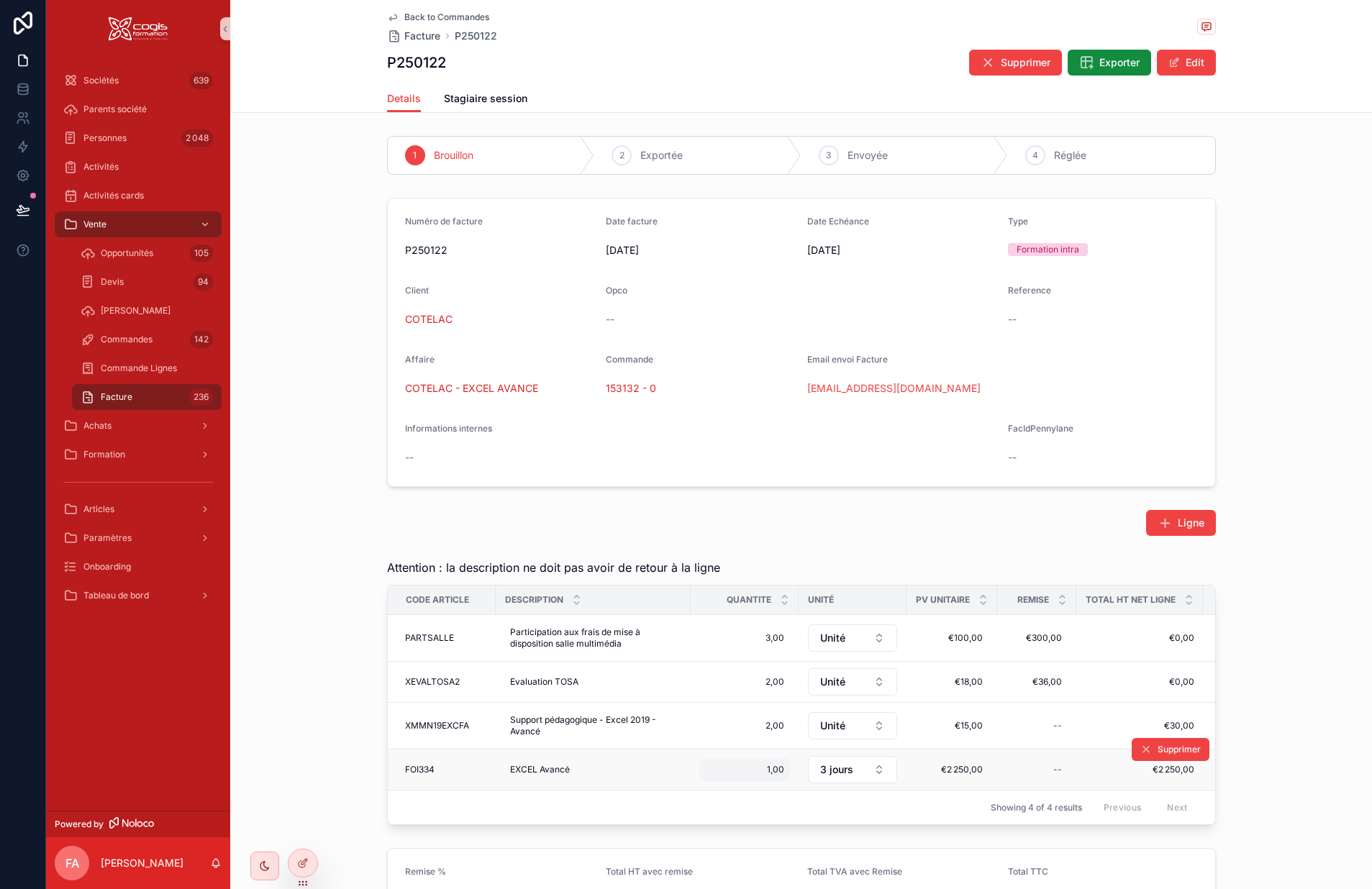
click at [771, 772] on span "1,00" at bounding box center [744, 770] width 79 height 12
type input "****"
click at [873, 787] on icon "scrollable content" at bounding box center [876, 789] width 12 height 12
click at [972, 772] on span "€2 250,00" at bounding box center [952, 770] width 62 height 12
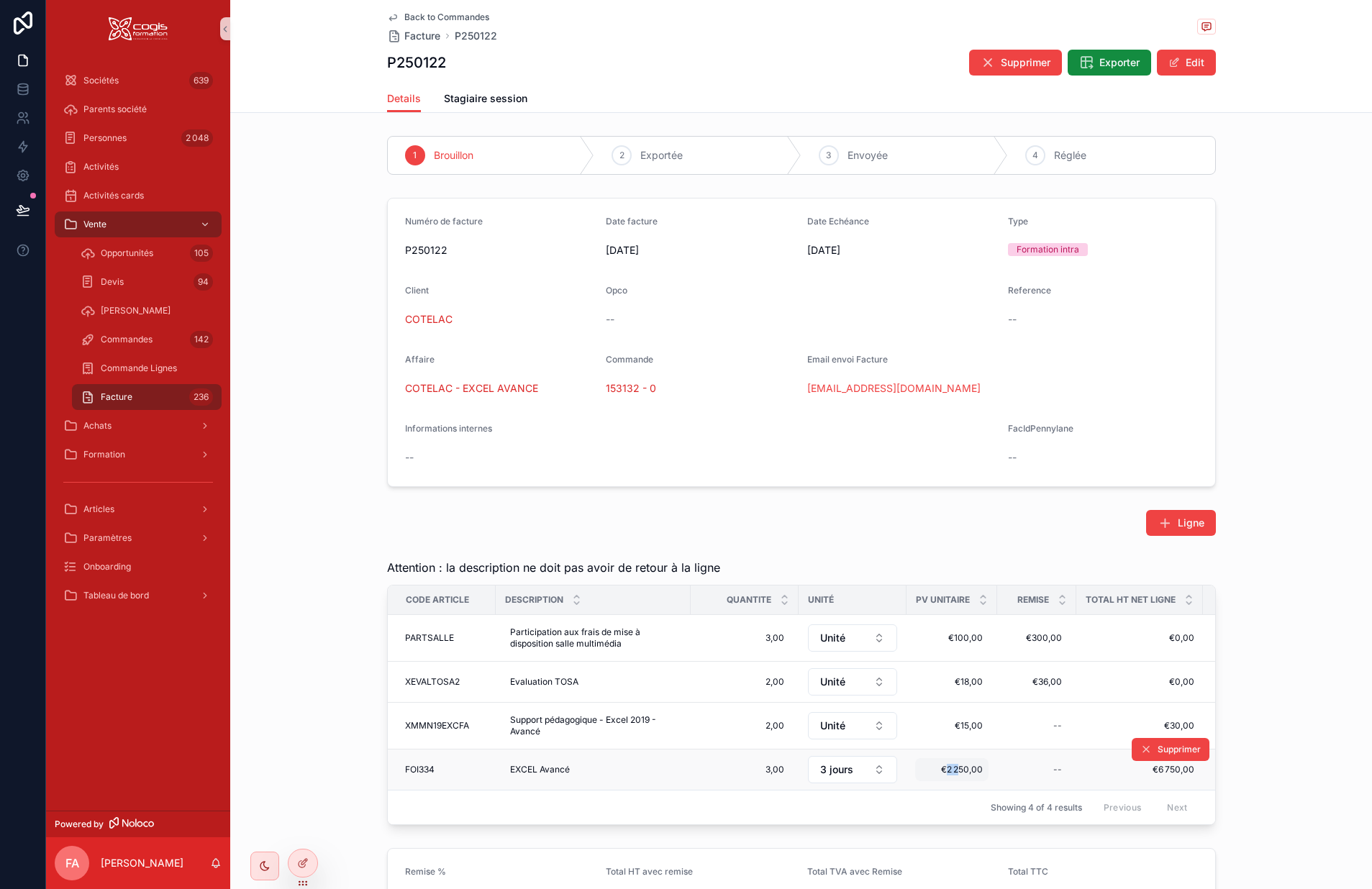
drag, startPoint x: 952, startPoint y: 771, endPoint x: 944, endPoint y: 774, distance: 8.5
click at [944, 774] on span "€2 250,00" at bounding box center [952, 770] width 62 height 12
drag, startPoint x: 988, startPoint y: 782, endPoint x: 932, endPoint y: 788, distance: 56.3
click at [932, 791] on input "*********" at bounding box center [986, 791] width 136 height 20
type input "*******"
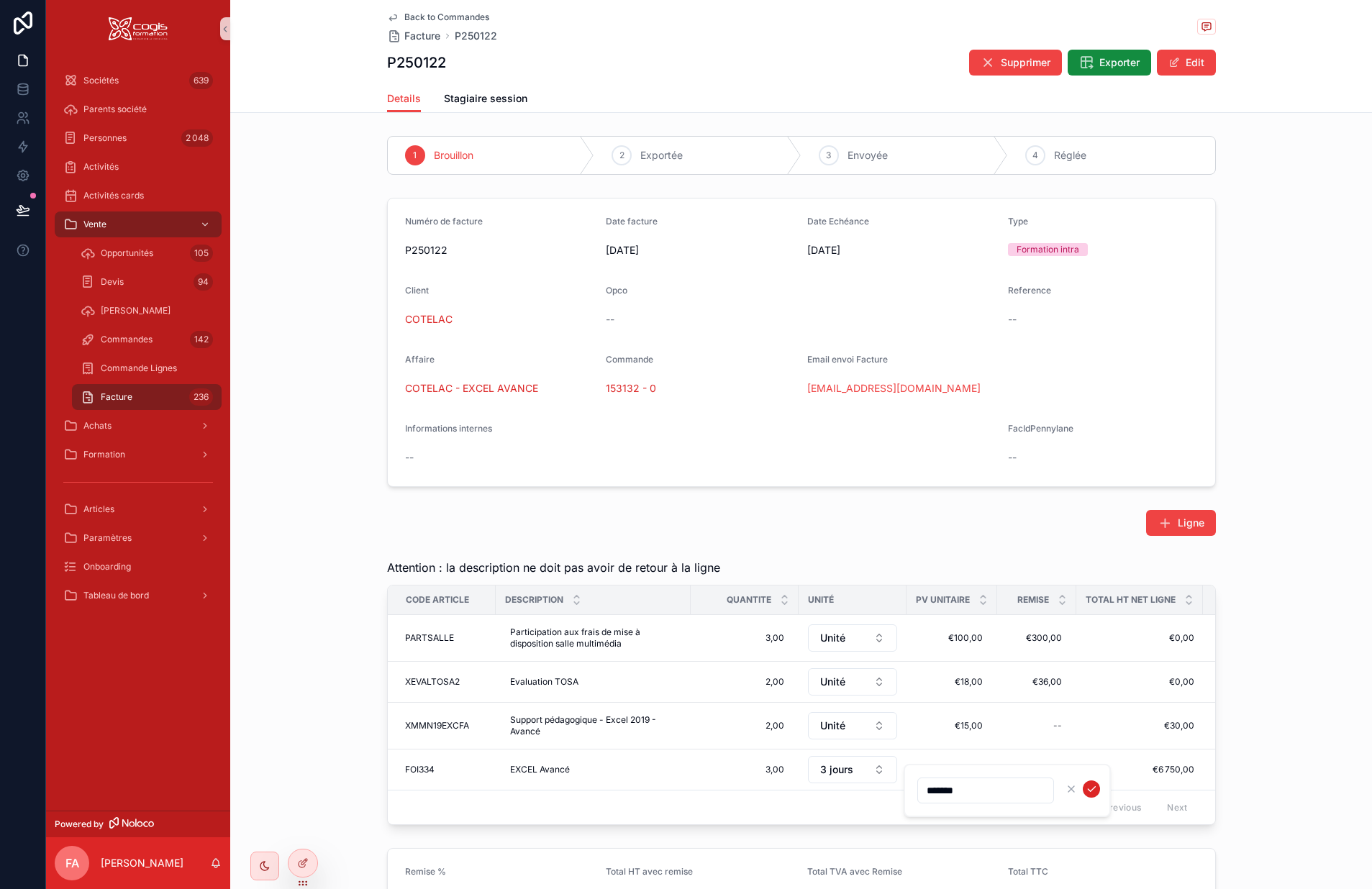
click at [1092, 789] on icon "scrollable content" at bounding box center [1091, 789] width 12 height 12
click at [480, 104] on span "Stagiaire session" at bounding box center [485, 98] width 83 height 14
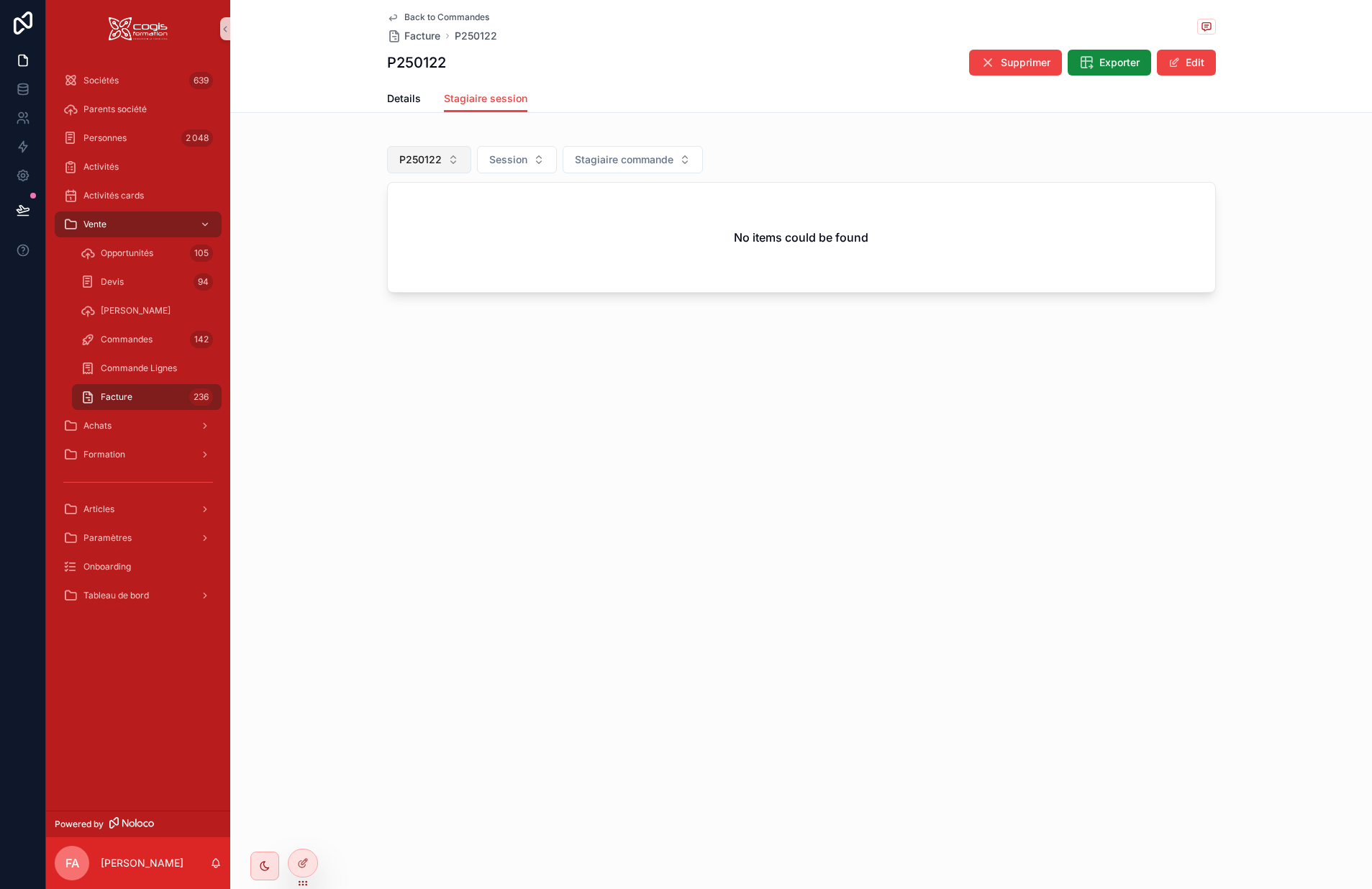
click at [432, 156] on span "P250122" at bounding box center [420, 159] width 42 height 14
click at [364, 229] on div "None P250122 P250121 P250120 P250118 P250117 P250116 P250115 P250114 P250113 P2…" at bounding box center [428, 793] width 172 height 1175
click at [361, 226] on div "None" at bounding box center [428, 218] width 172 height 23
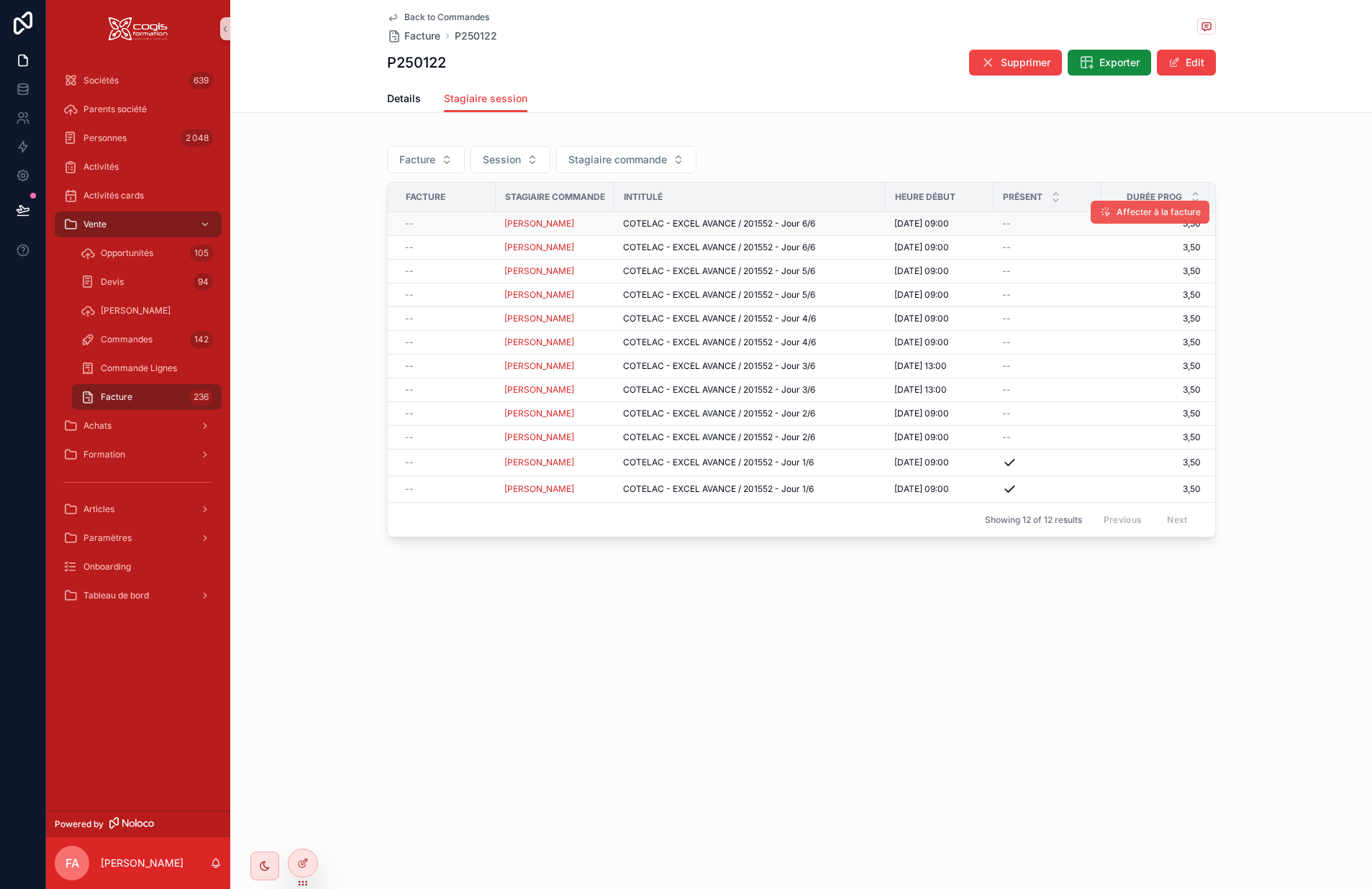
click at [1144, 216] on span "Affecter à la facture" at bounding box center [1159, 212] width 84 height 12
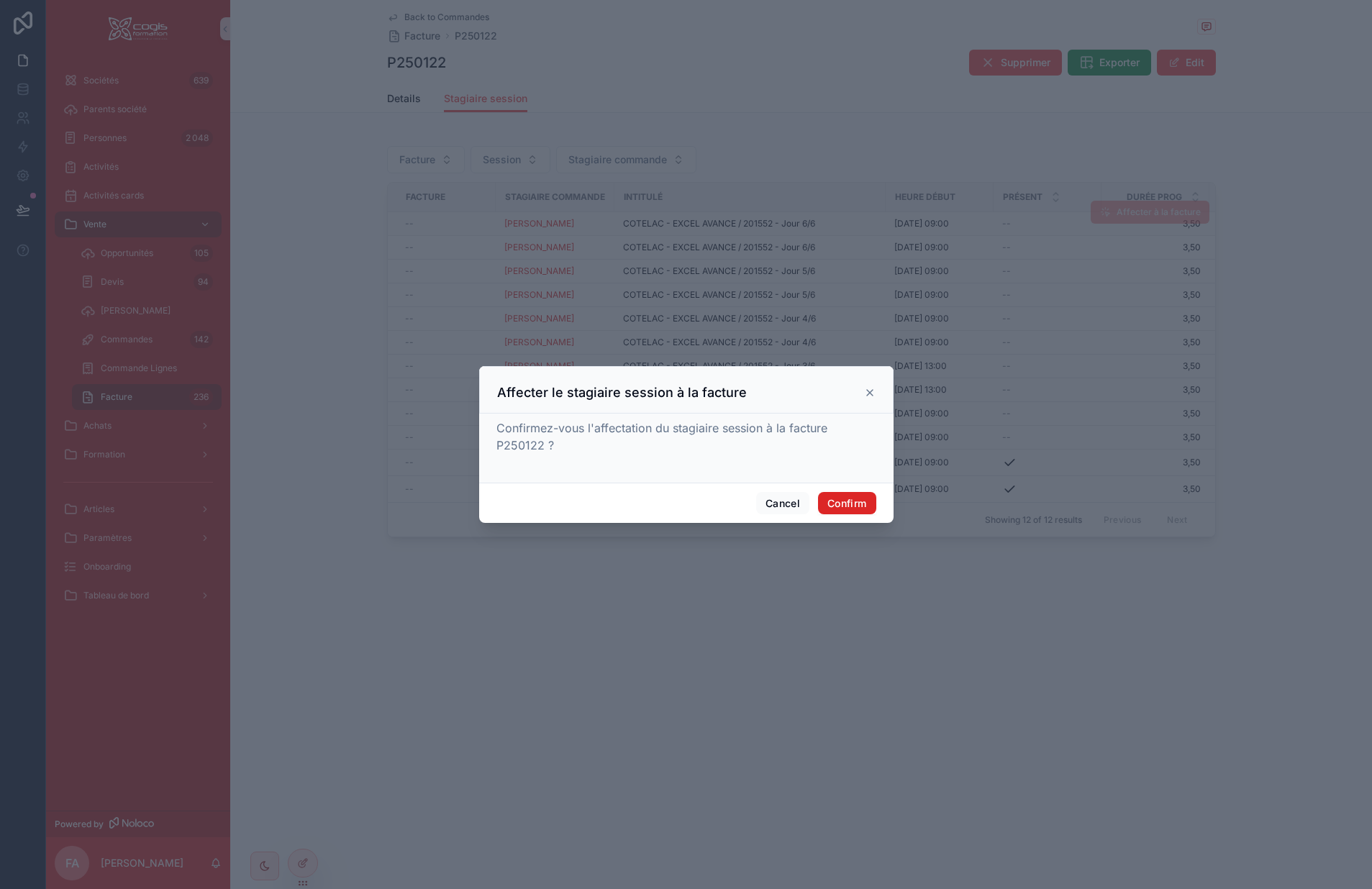
click at [850, 499] on button "Confirm" at bounding box center [847, 504] width 57 height 23
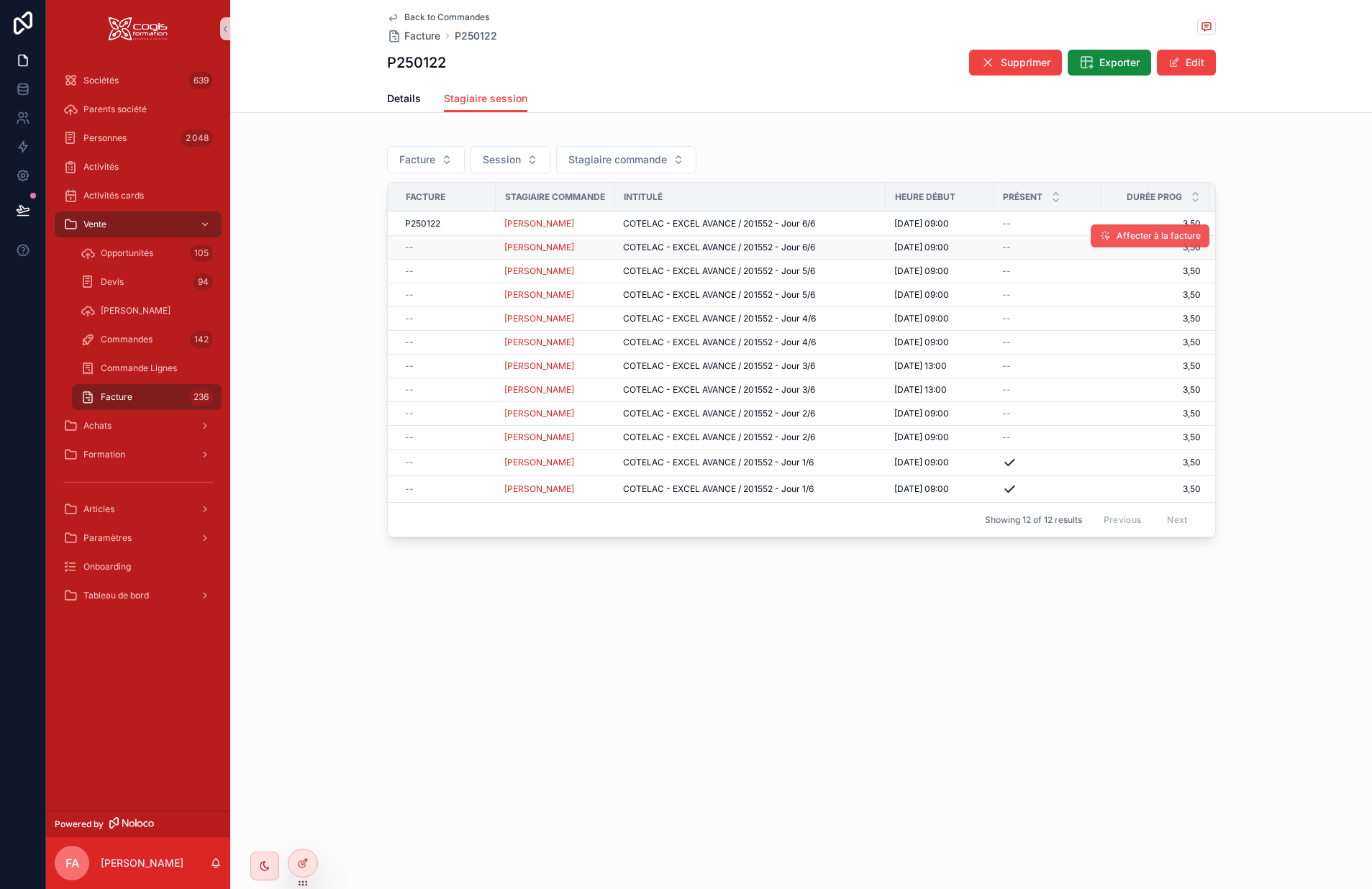
click at [1151, 239] on span "Affecter à la facture" at bounding box center [1159, 236] width 84 height 12
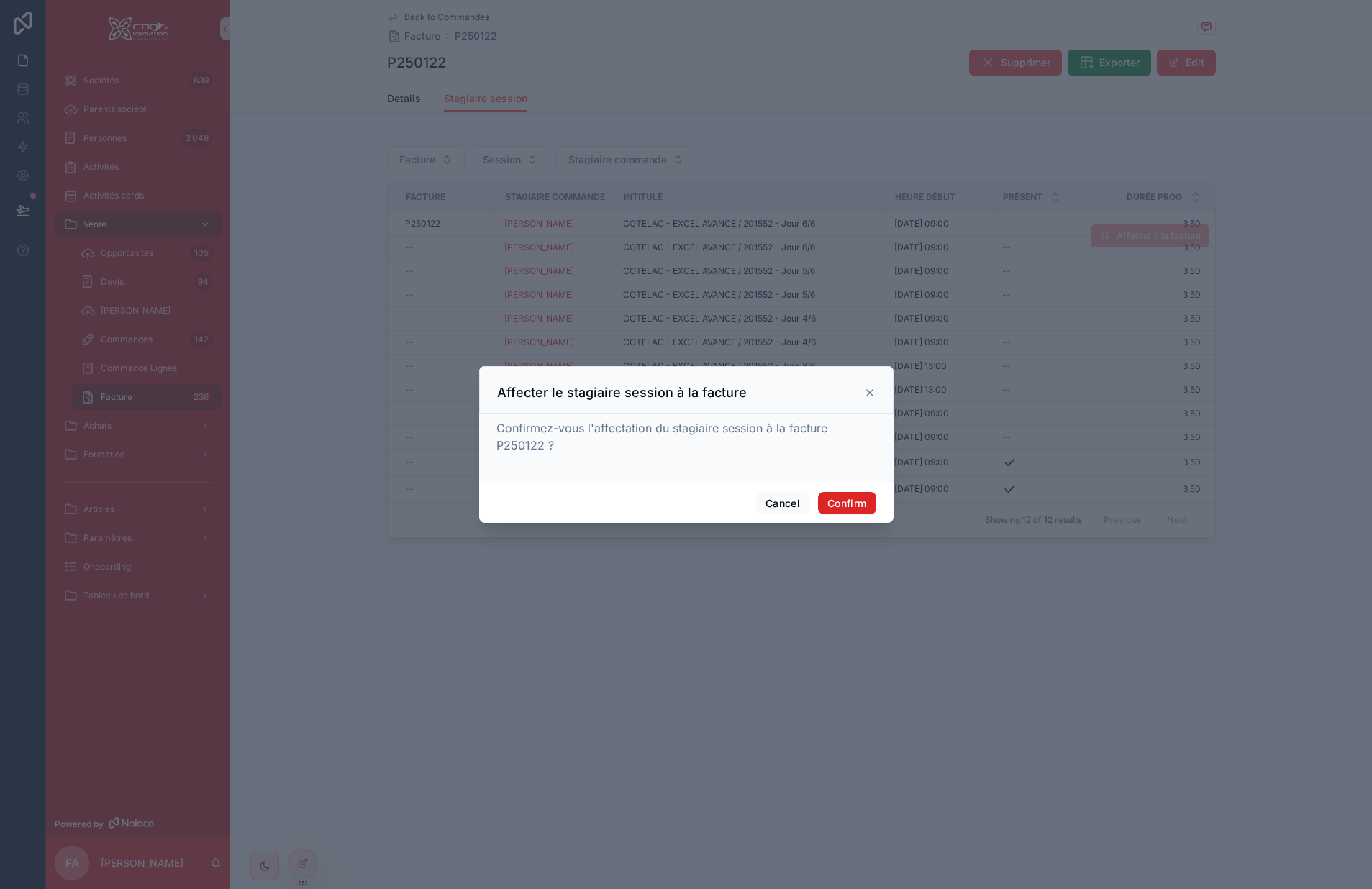
click at [846, 494] on button "Confirm" at bounding box center [847, 504] width 57 height 23
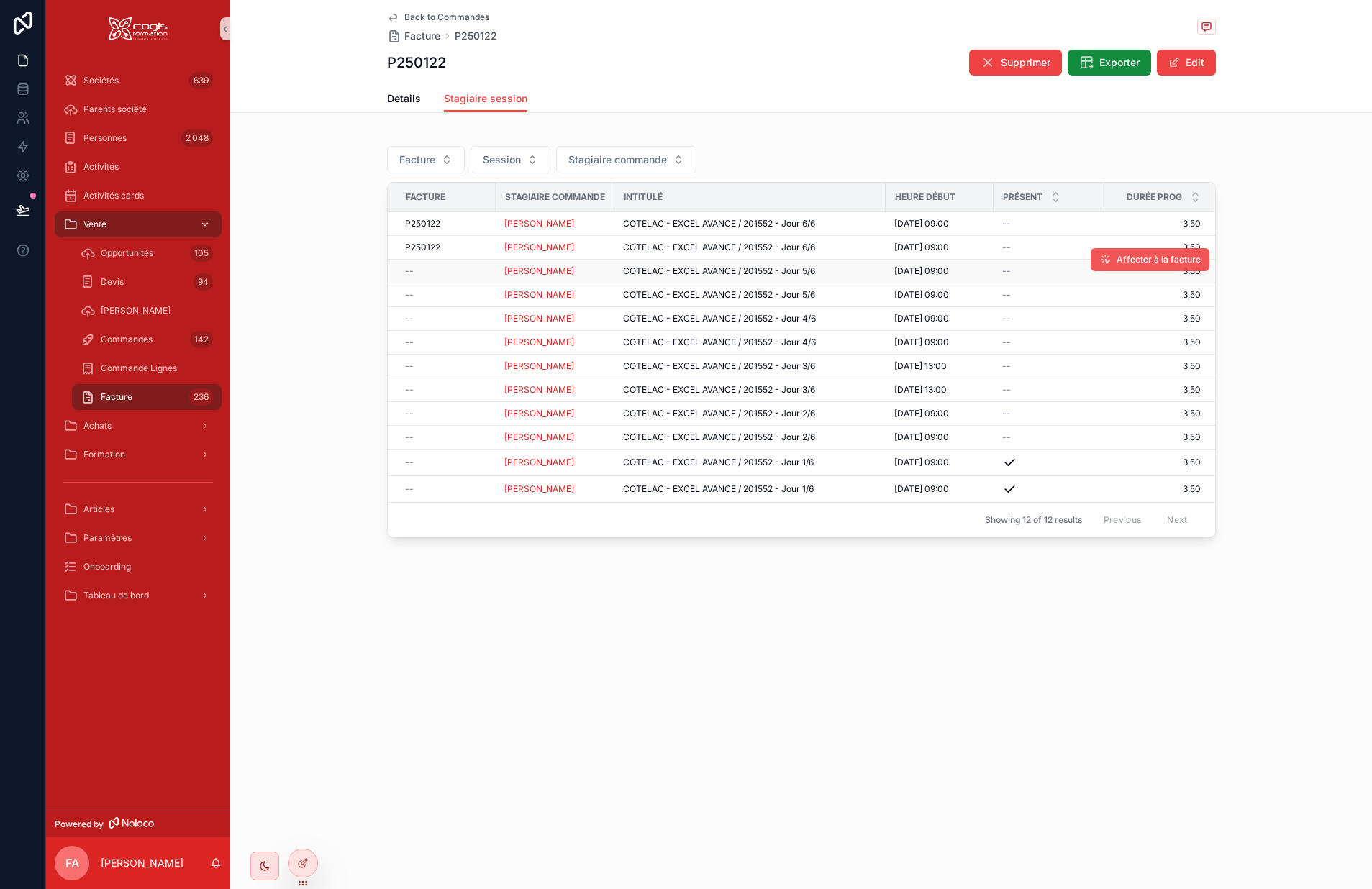
click at [1141, 256] on span "Affecter à la facture" at bounding box center [1159, 260] width 84 height 12
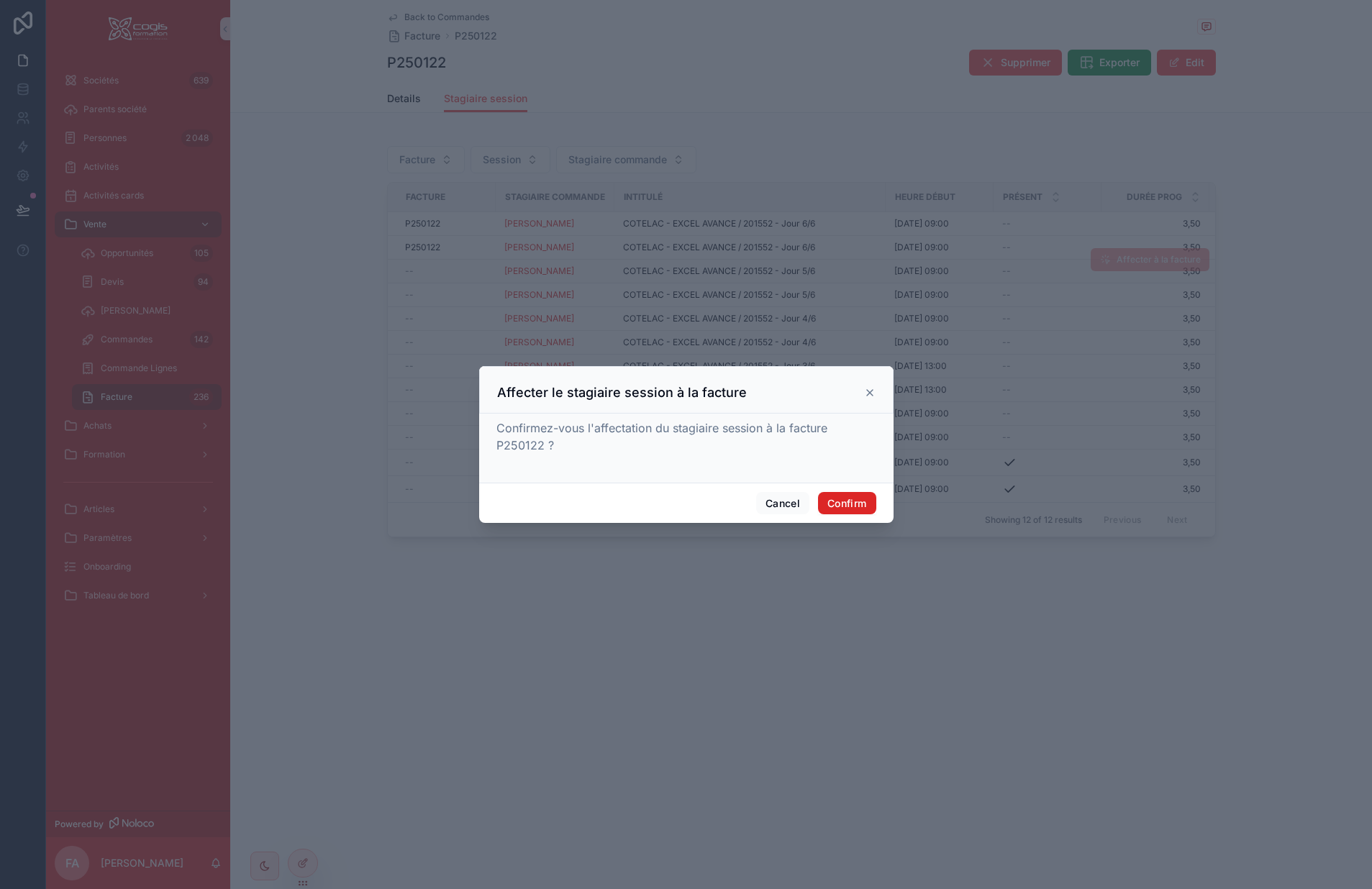
click at [849, 504] on button "Confirm" at bounding box center [847, 504] width 57 height 23
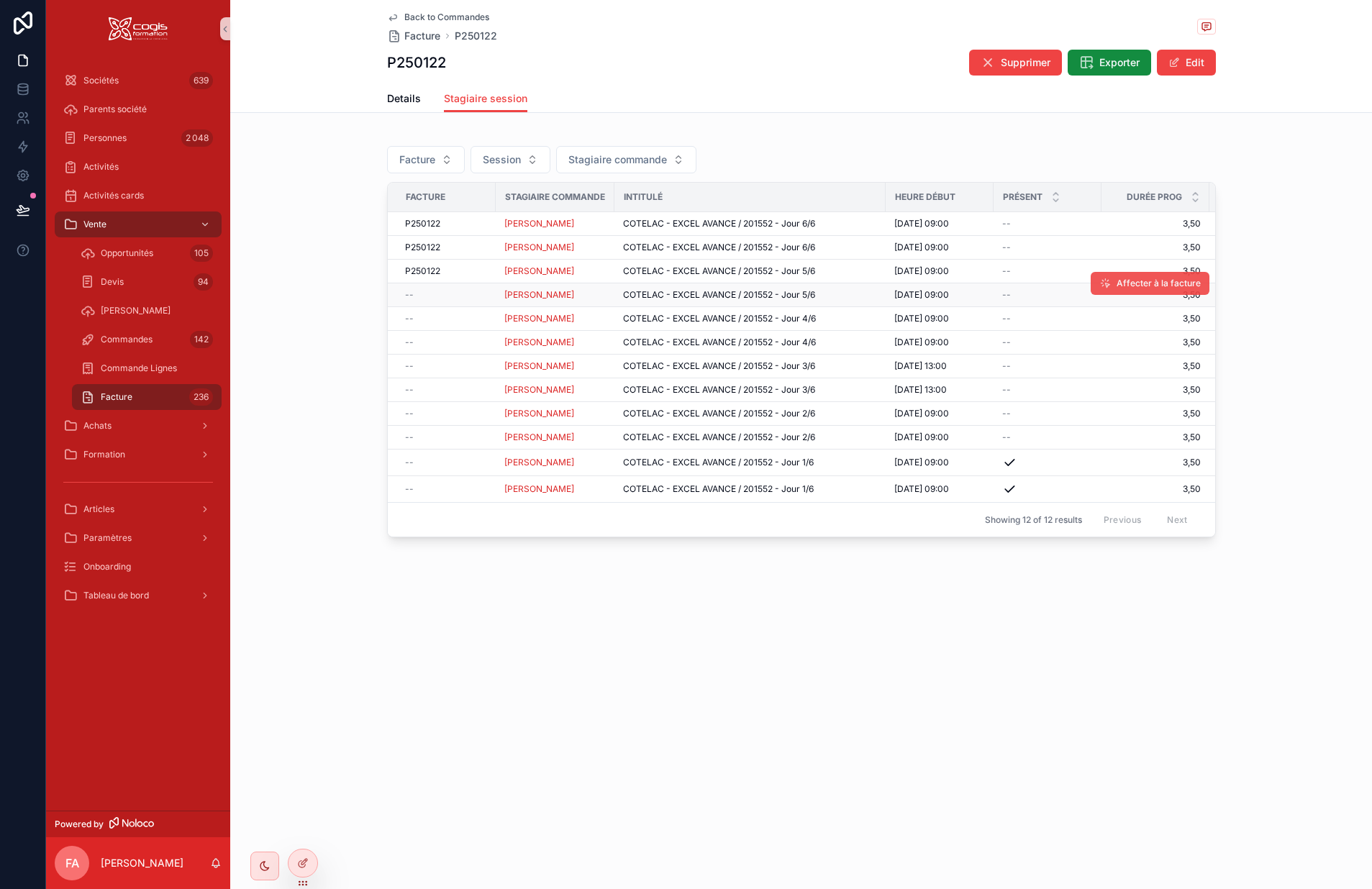
click at [1139, 281] on span "Affecter à la facture" at bounding box center [1159, 284] width 84 height 12
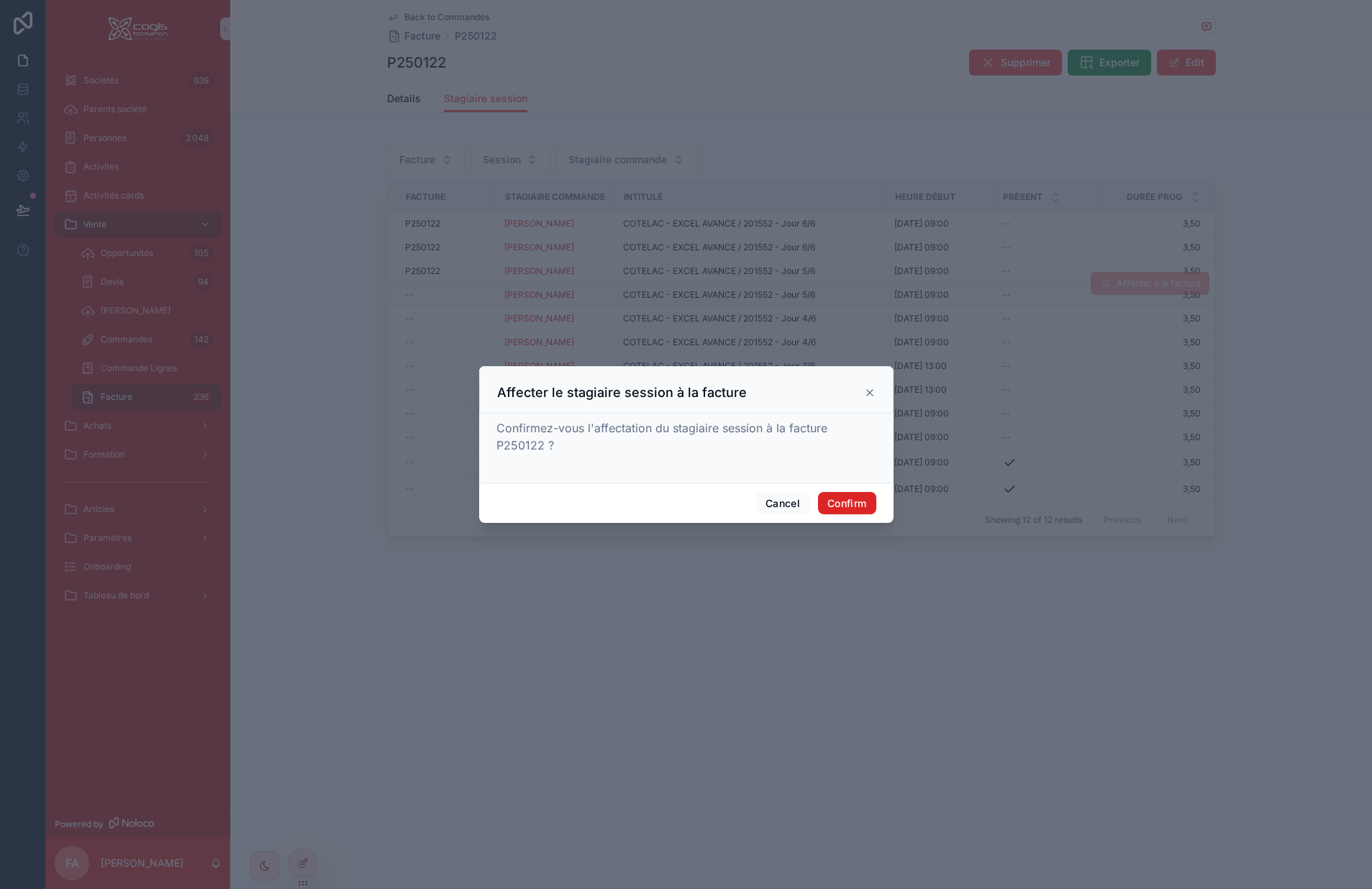
click at [849, 501] on button "Confirm" at bounding box center [847, 504] width 57 height 23
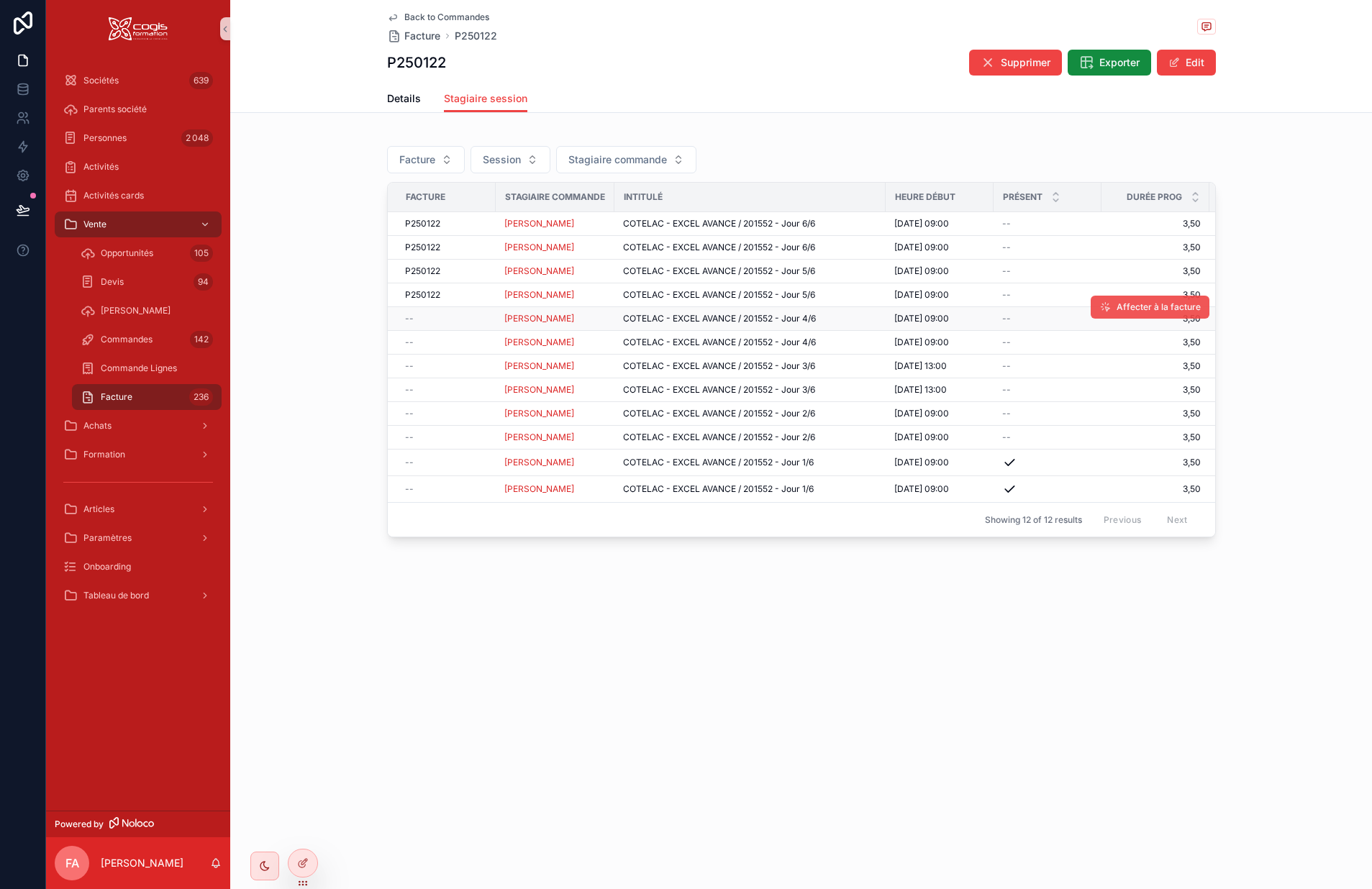
click at [1119, 305] on span "Affecter à la facture" at bounding box center [1159, 307] width 84 height 12
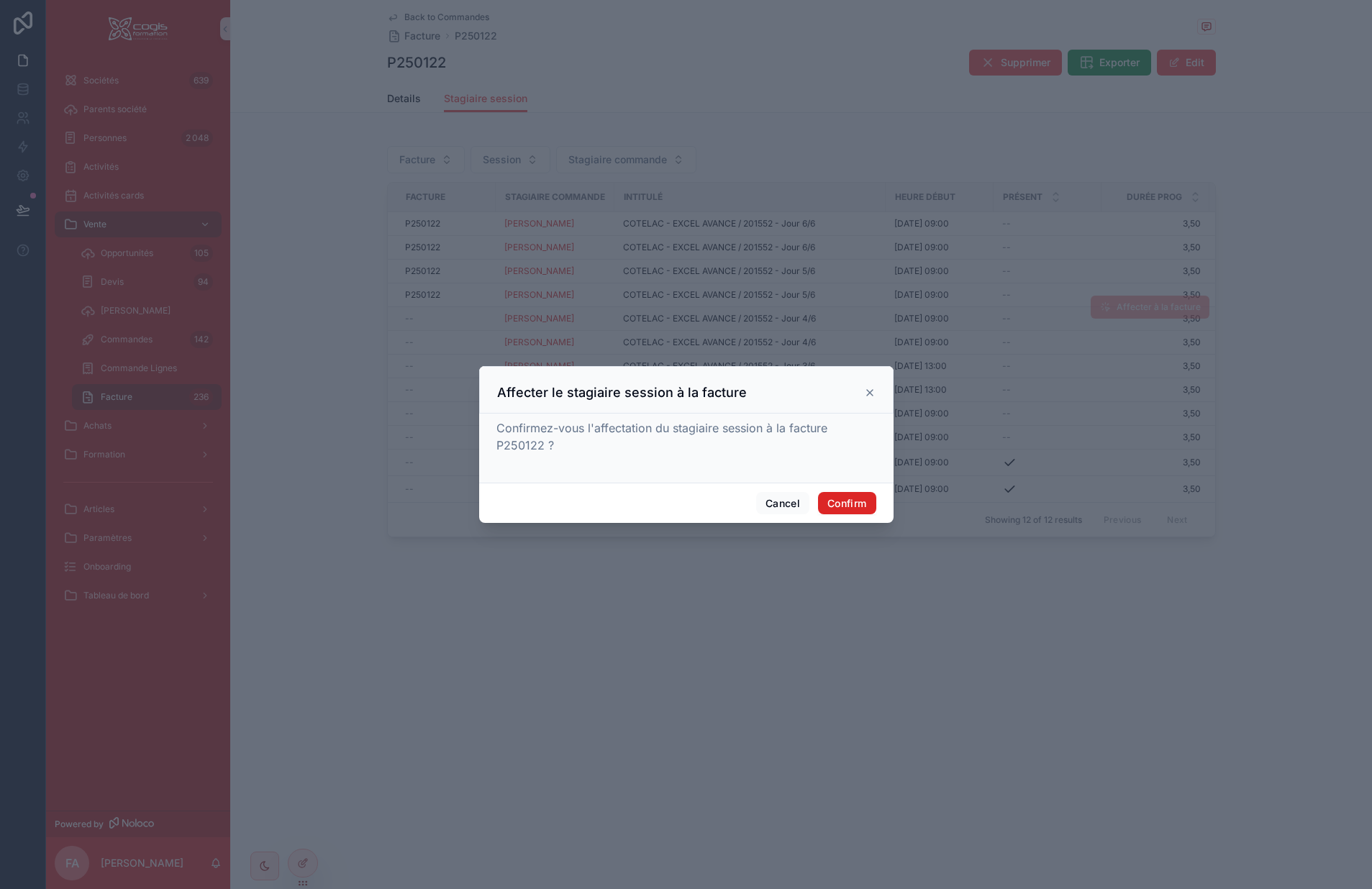
click at [859, 503] on button "Confirm" at bounding box center [847, 504] width 57 height 23
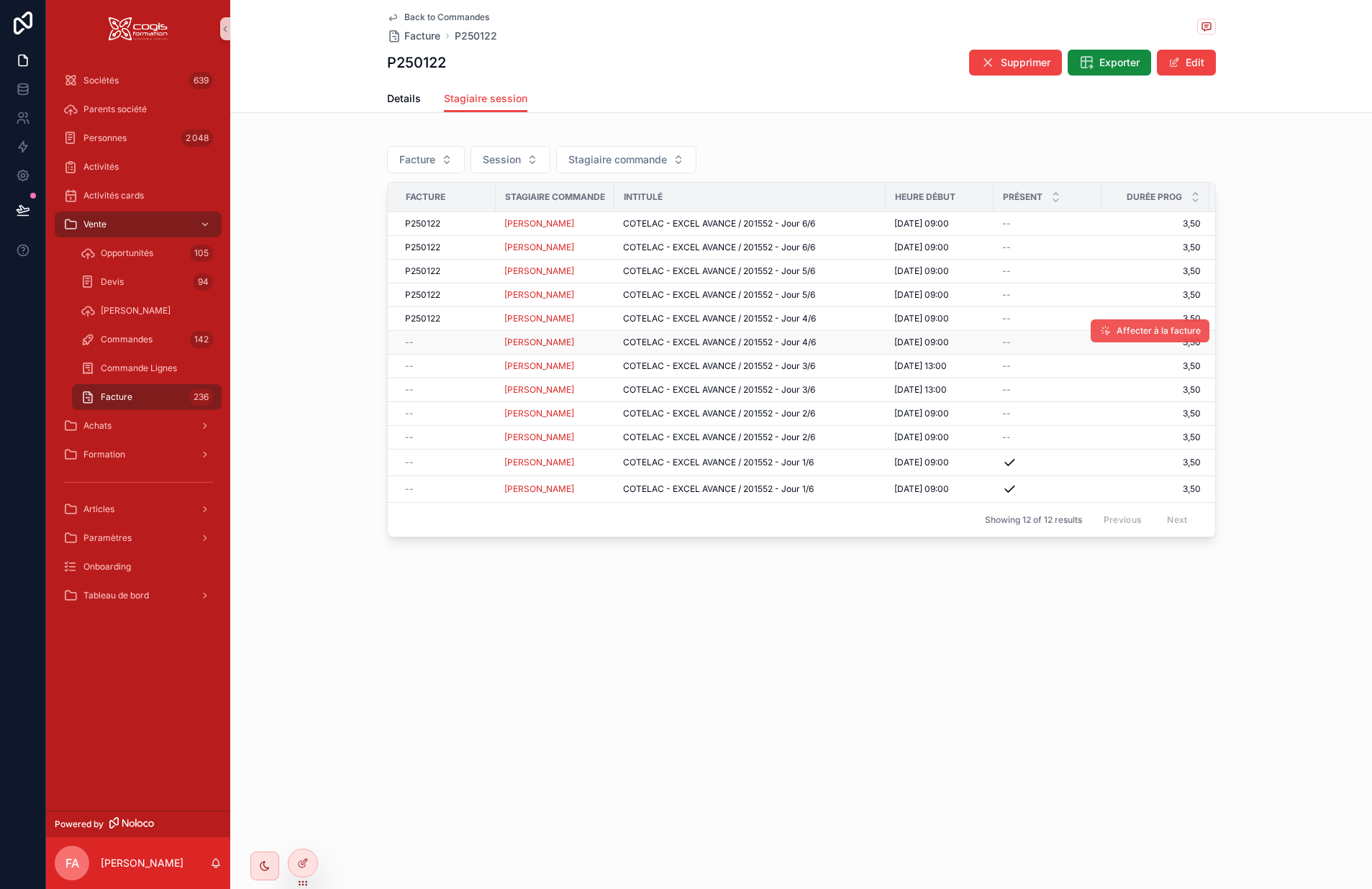
click at [1160, 322] on button "Affecter à la facture" at bounding box center [1150, 331] width 119 height 23
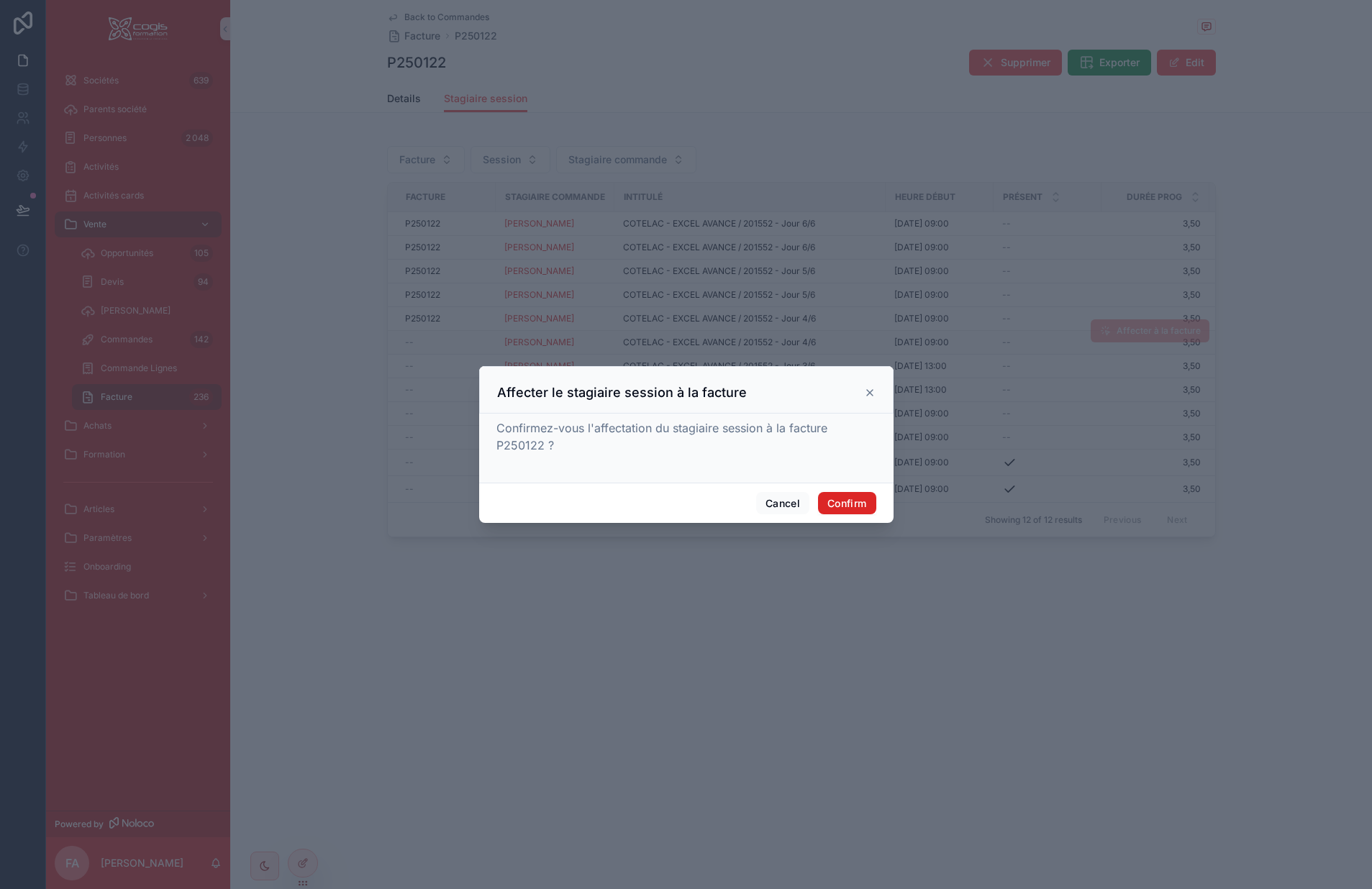
click at [851, 507] on button "Confirm" at bounding box center [847, 504] width 57 height 23
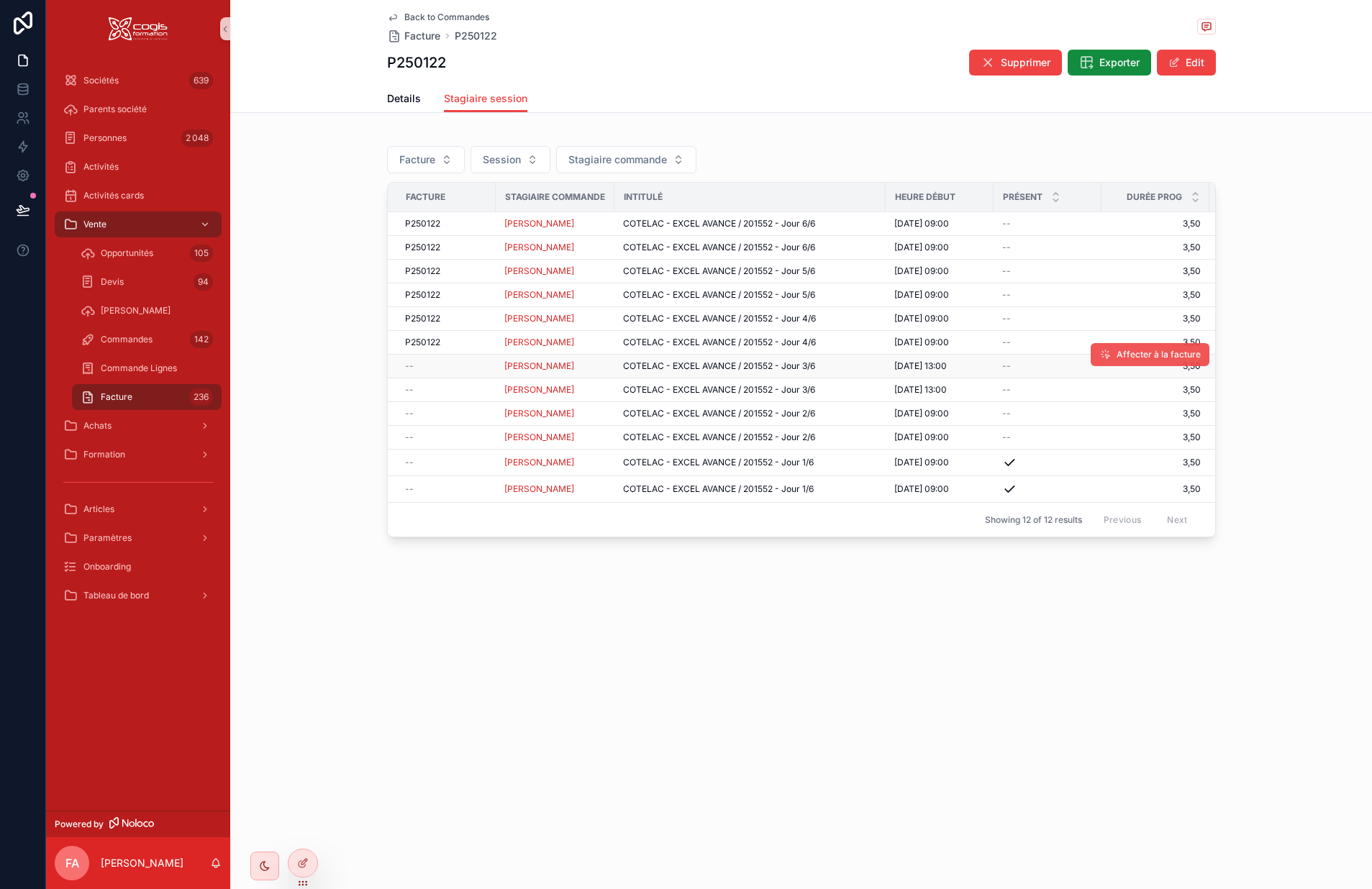
click at [1146, 354] on span "Affecter à la facture" at bounding box center [1159, 355] width 84 height 12
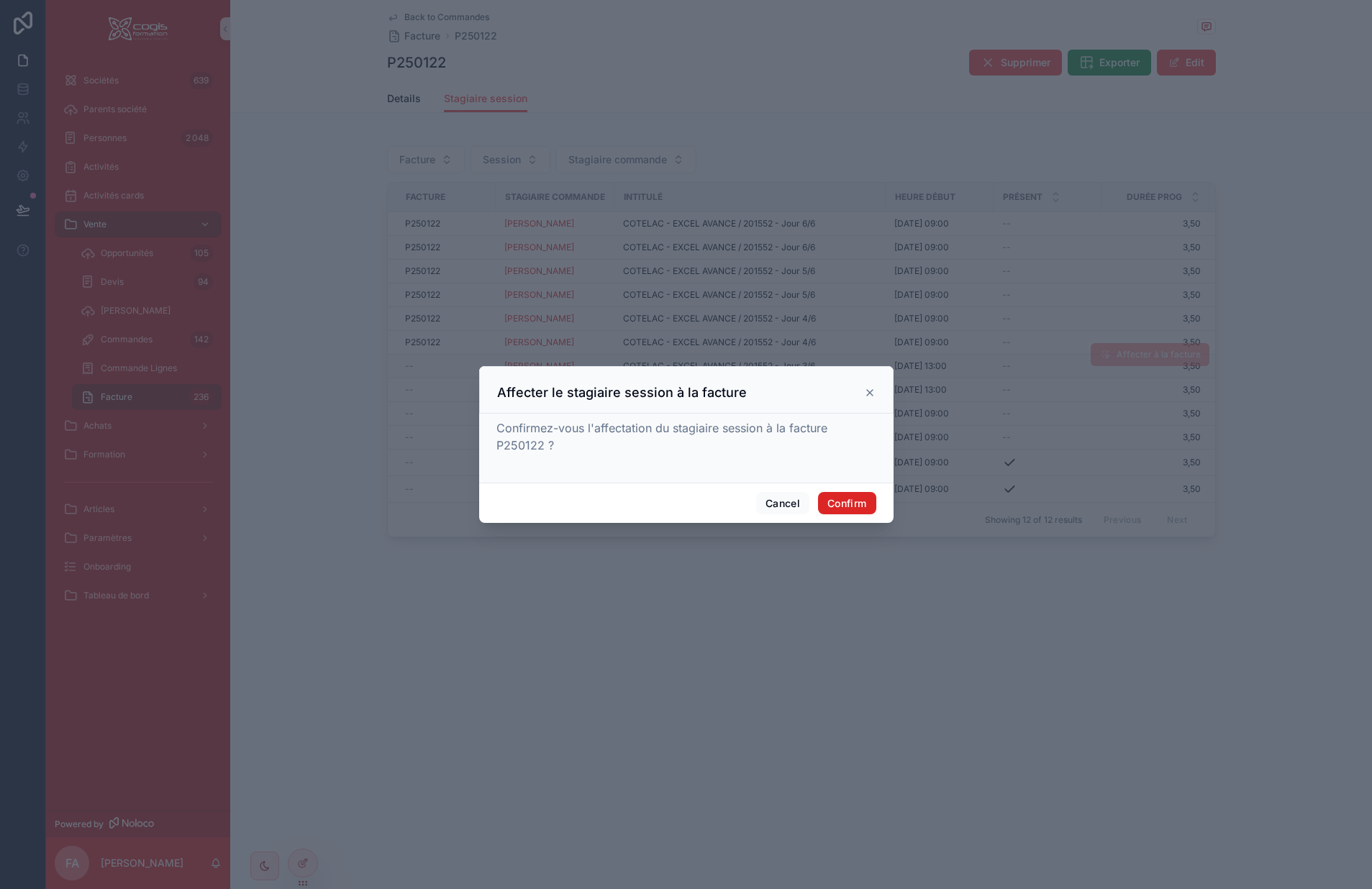
click at [862, 504] on button "Confirm" at bounding box center [847, 504] width 57 height 23
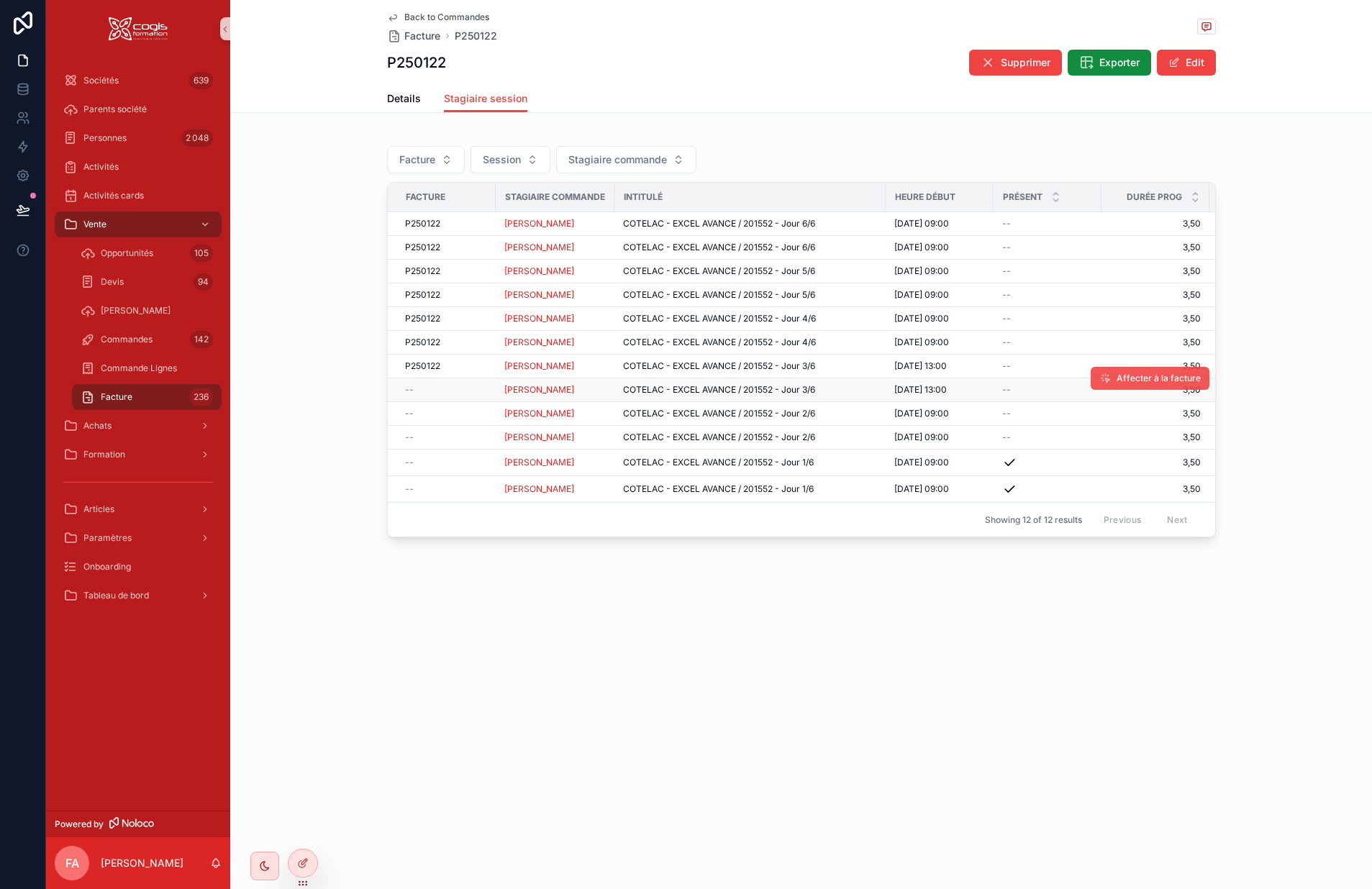
click at [1127, 376] on span "Affecter à la facture" at bounding box center [1159, 379] width 84 height 12
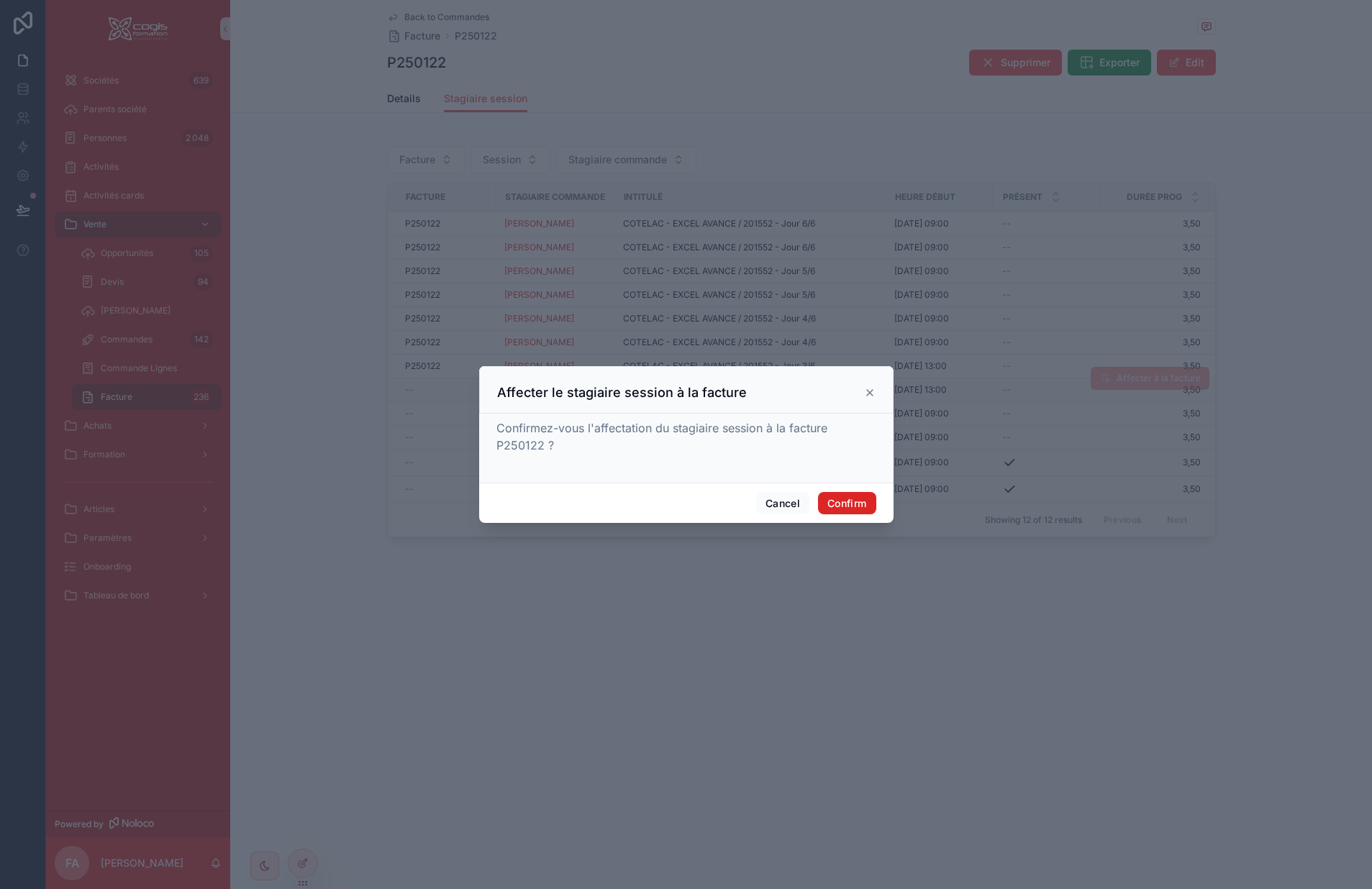
click at [852, 500] on button "Confirm" at bounding box center [847, 504] width 57 height 23
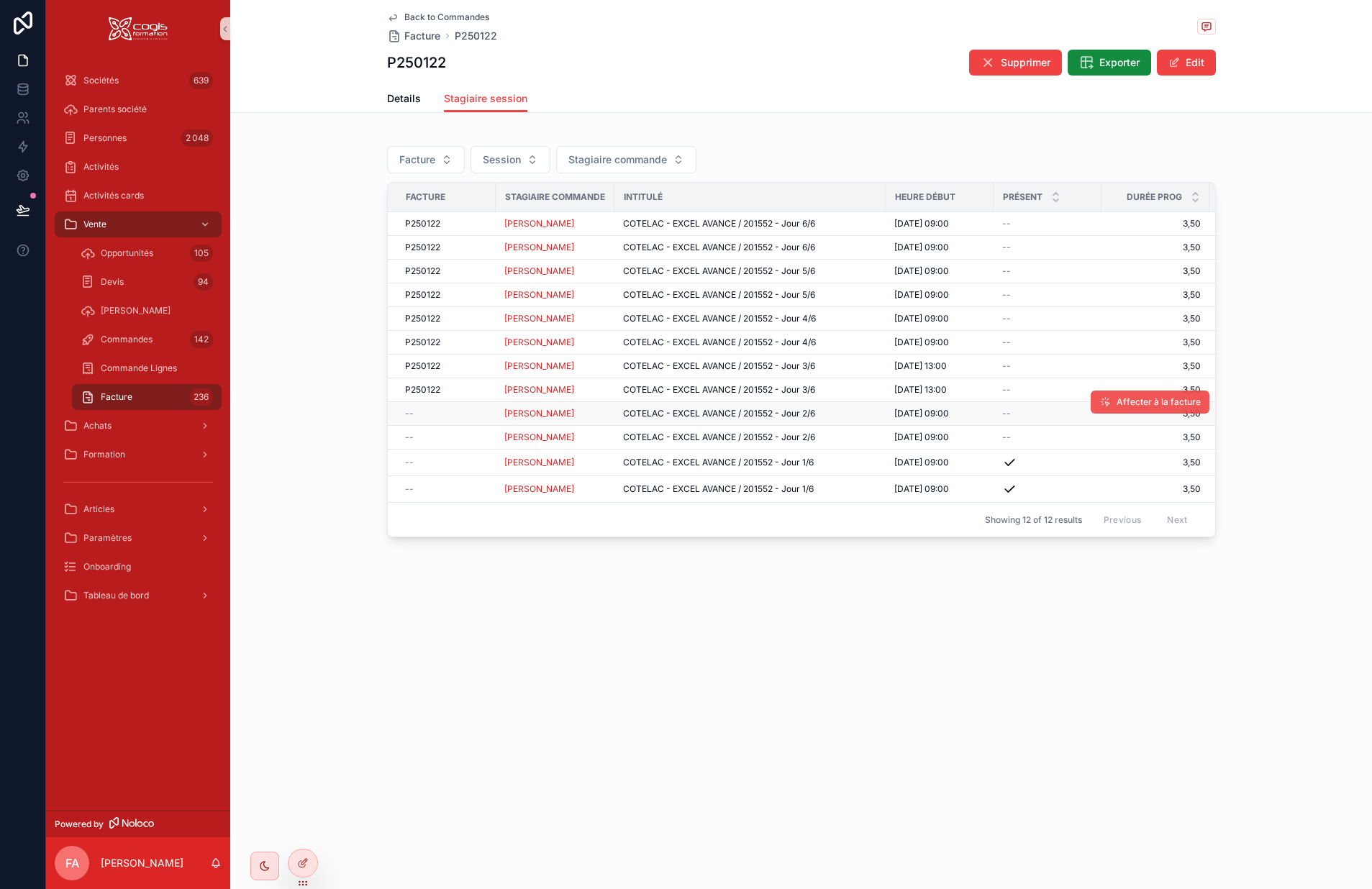
click at [1145, 401] on span "Affecter à la facture" at bounding box center [1159, 402] width 84 height 12
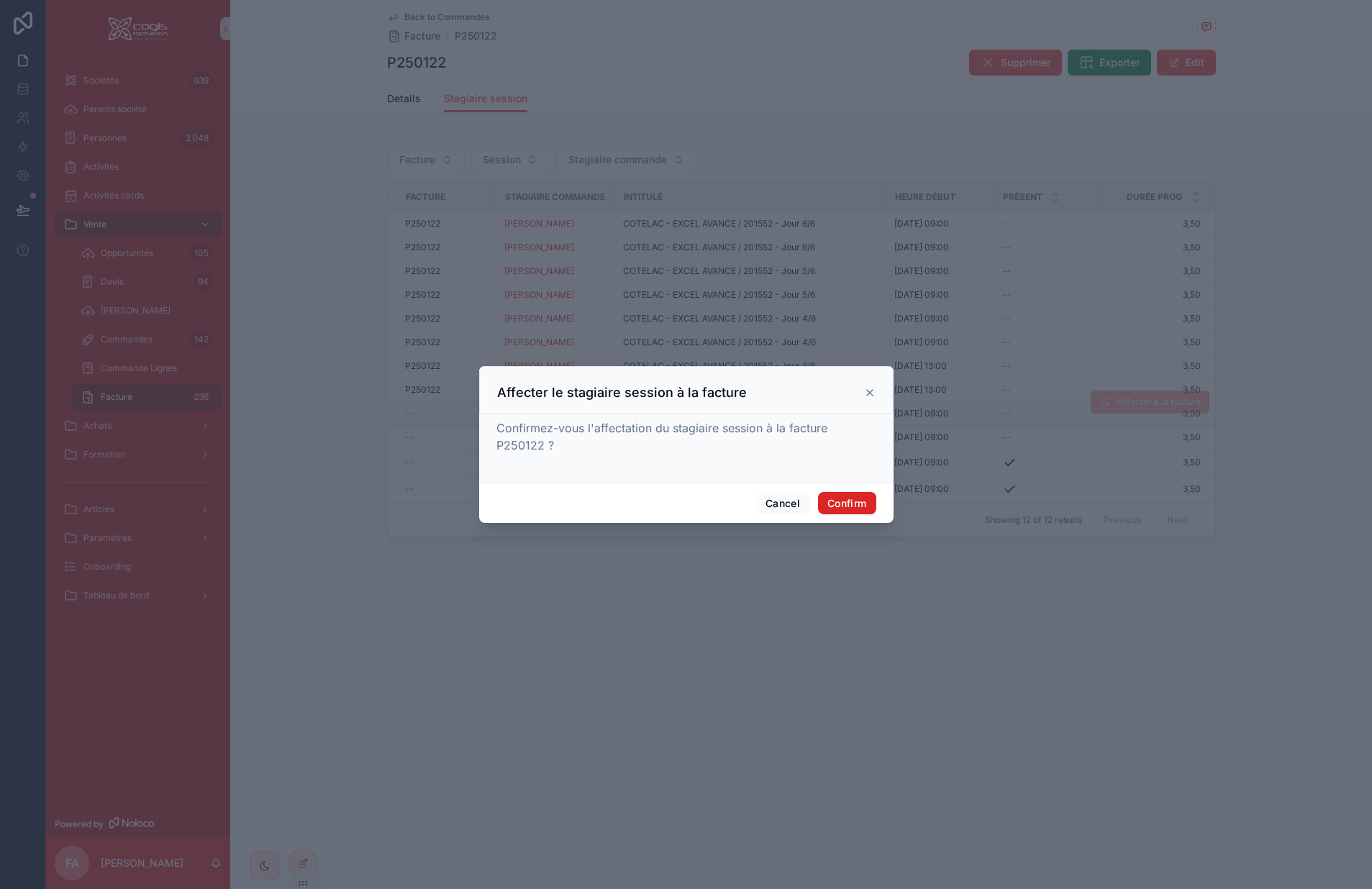
click at [843, 504] on button "Confirm" at bounding box center [847, 504] width 57 height 23
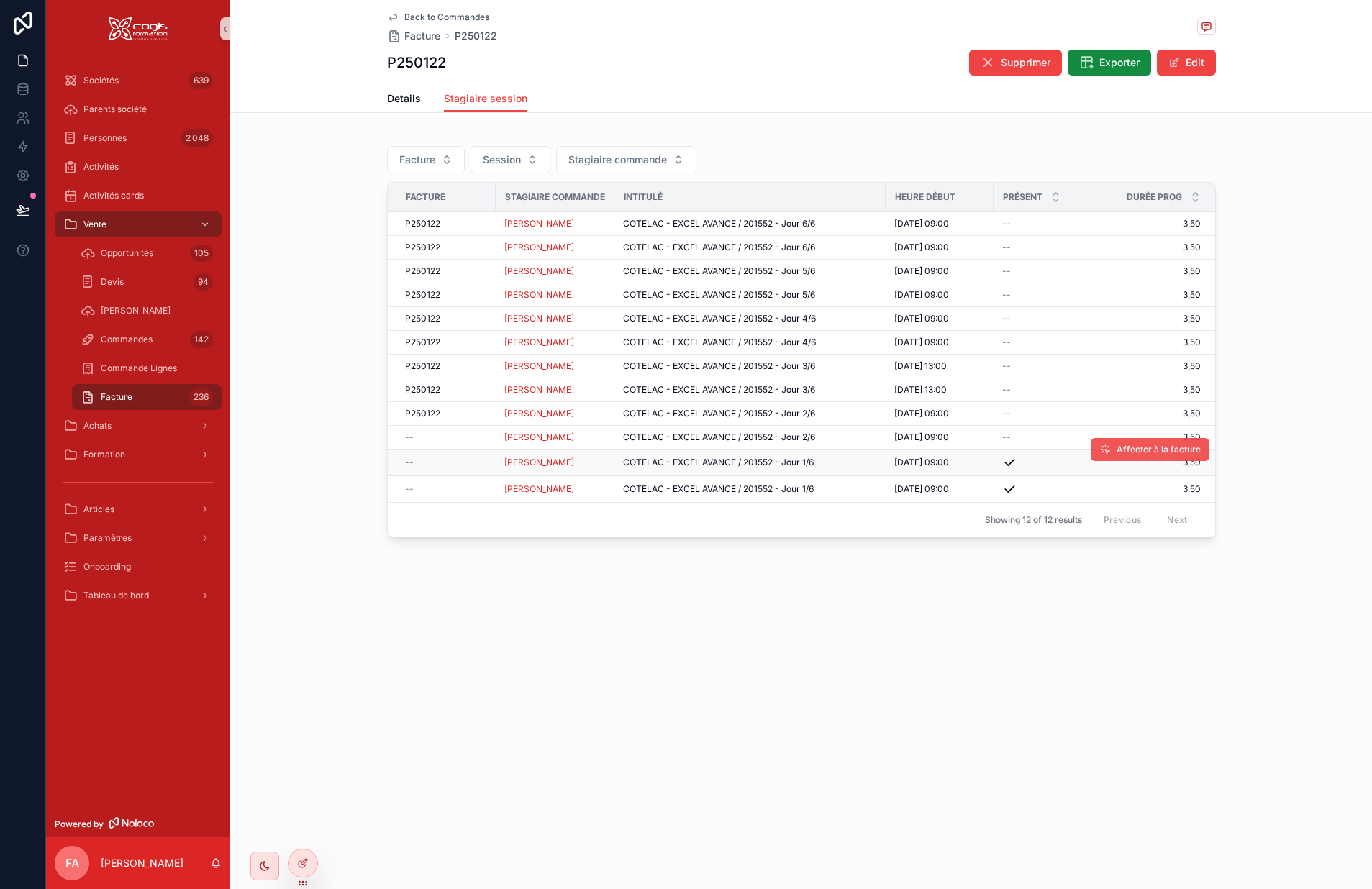
click at [1121, 447] on span "Affecter à la facture" at bounding box center [1159, 449] width 84 height 12
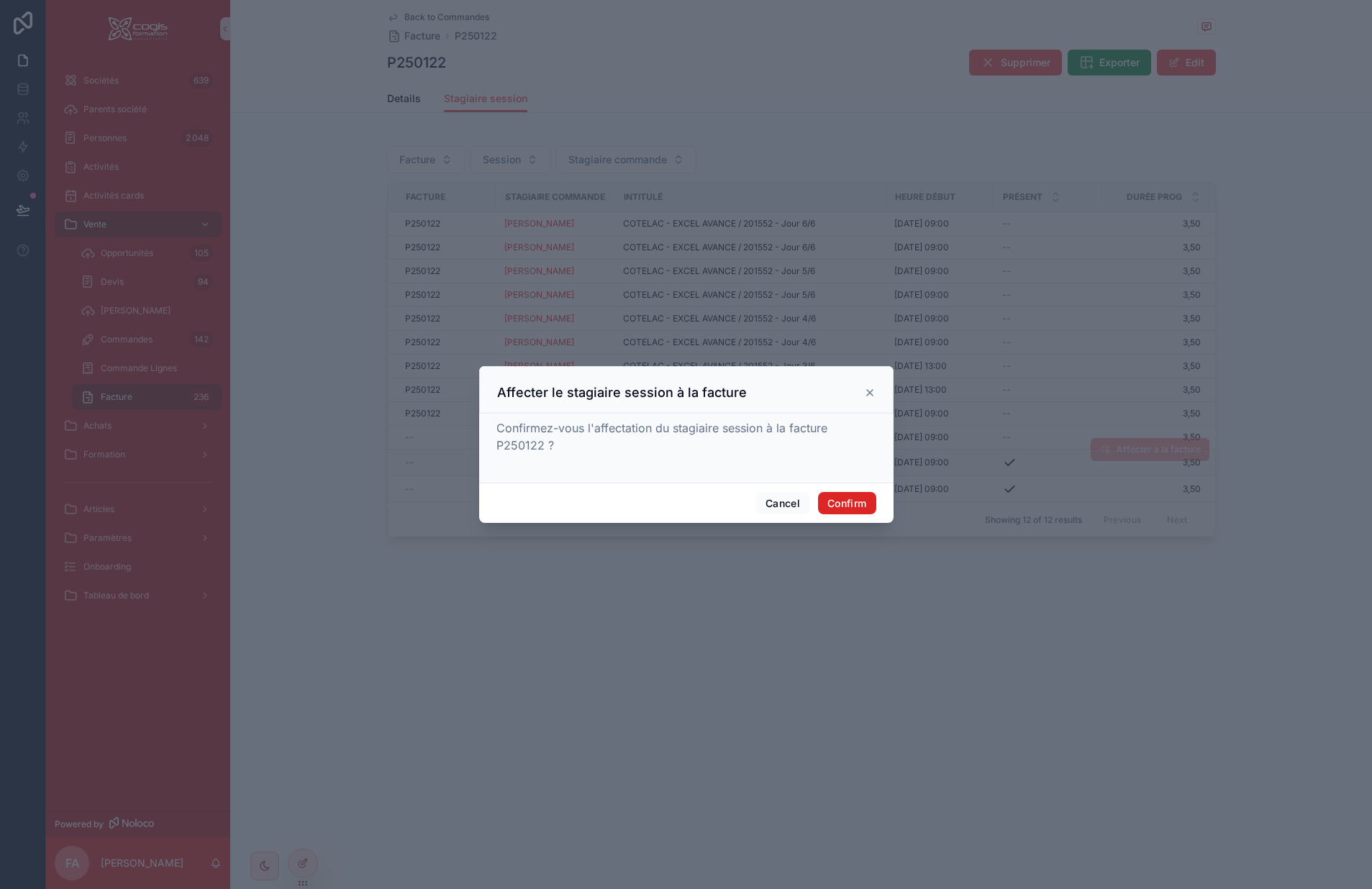
click at [857, 504] on button "Confirm" at bounding box center [847, 504] width 57 height 23
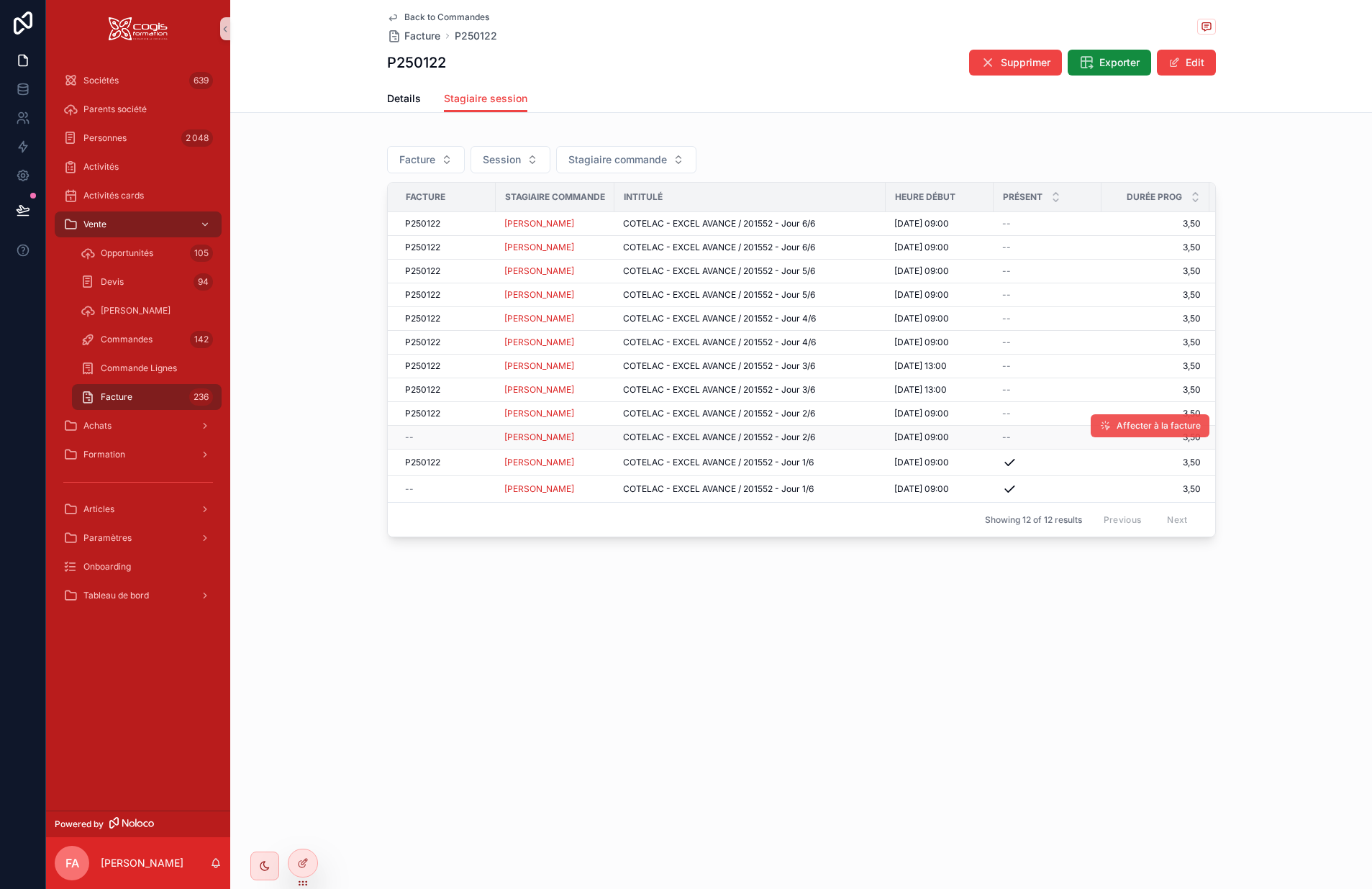
click at [1121, 430] on span "Affecter à la facture" at bounding box center [1159, 426] width 84 height 12
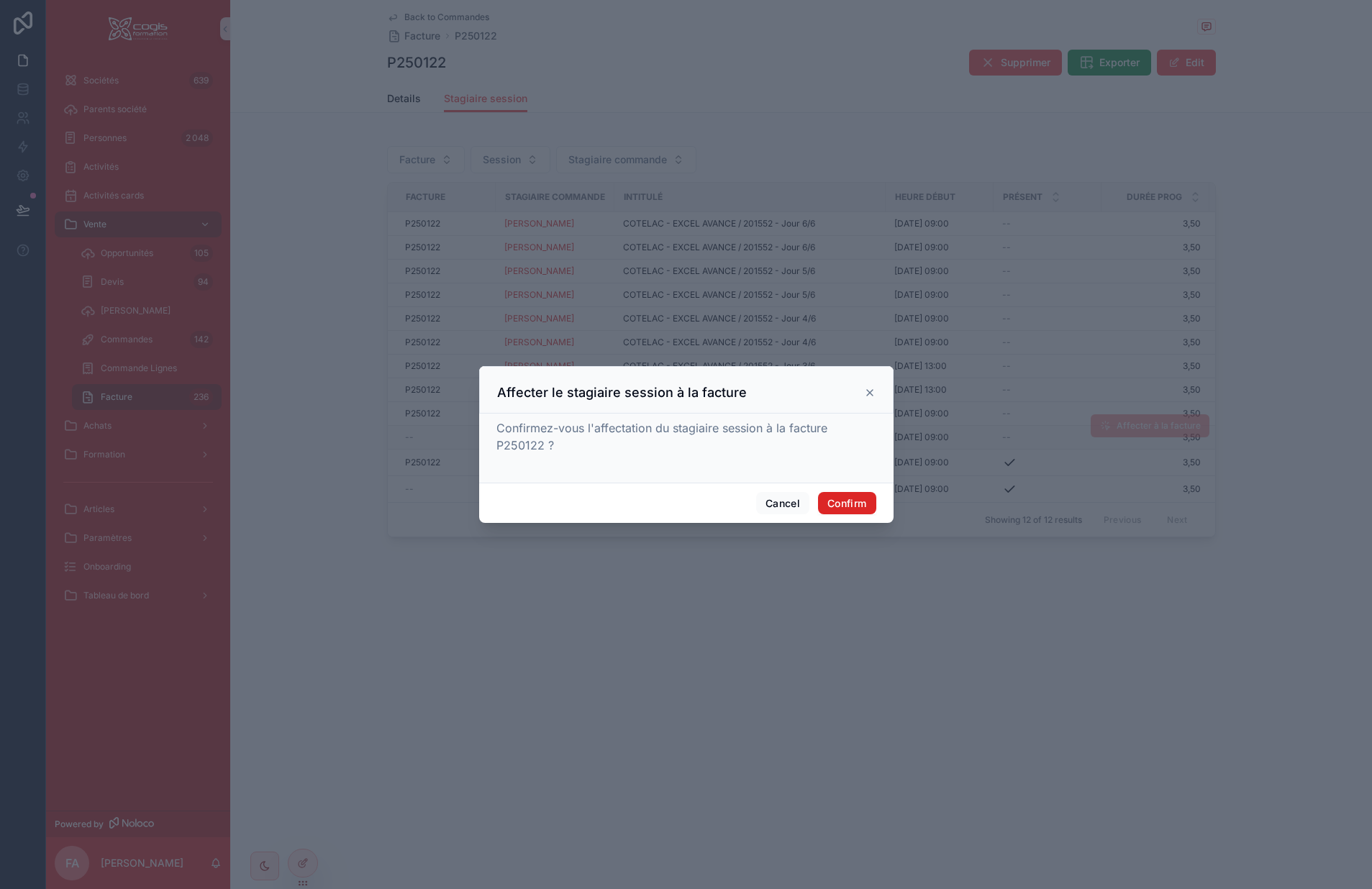
click at [848, 498] on button "Confirm" at bounding box center [847, 504] width 57 height 23
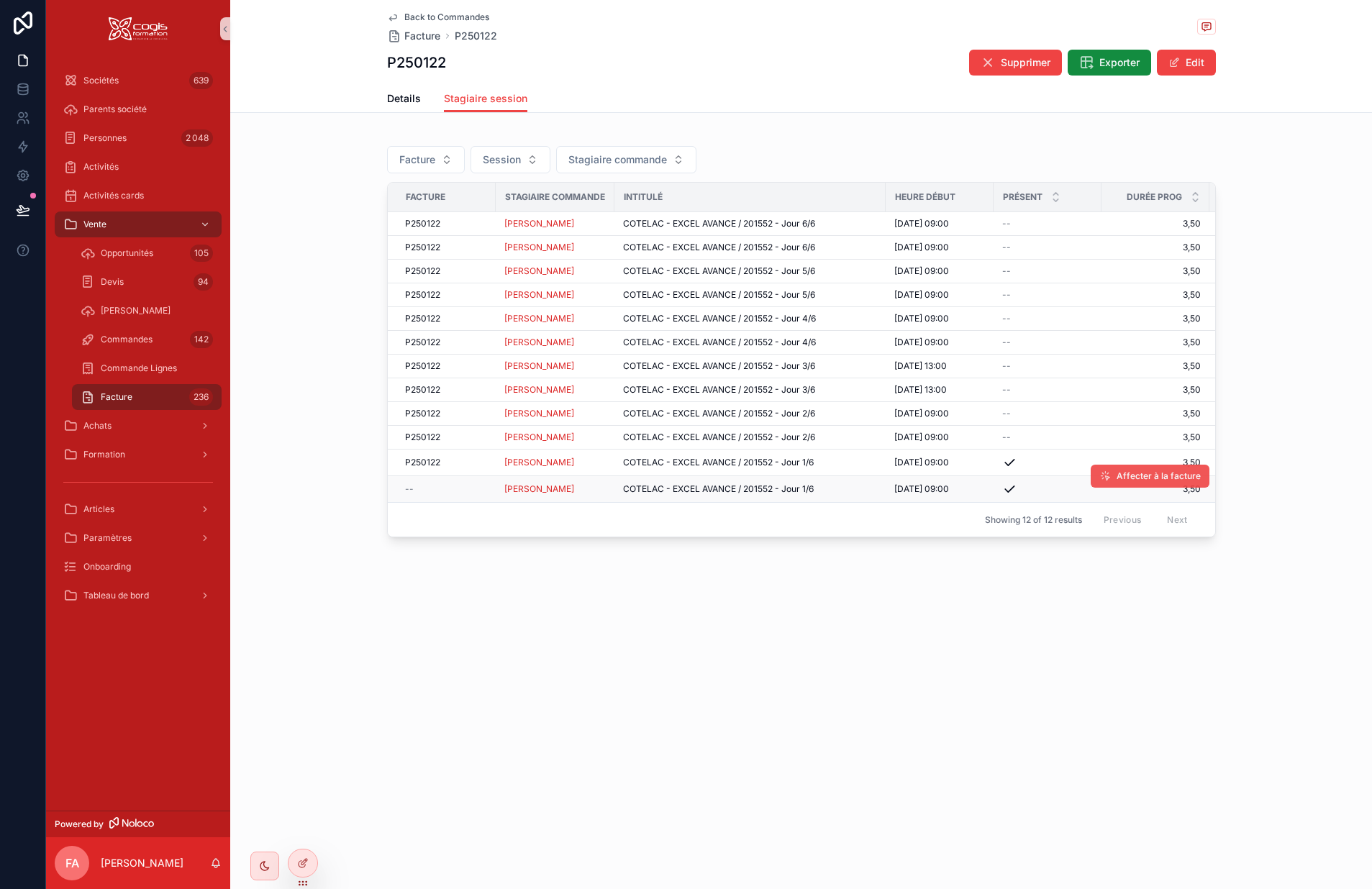
click at [1127, 474] on span "Affecter à la facture" at bounding box center [1159, 476] width 84 height 12
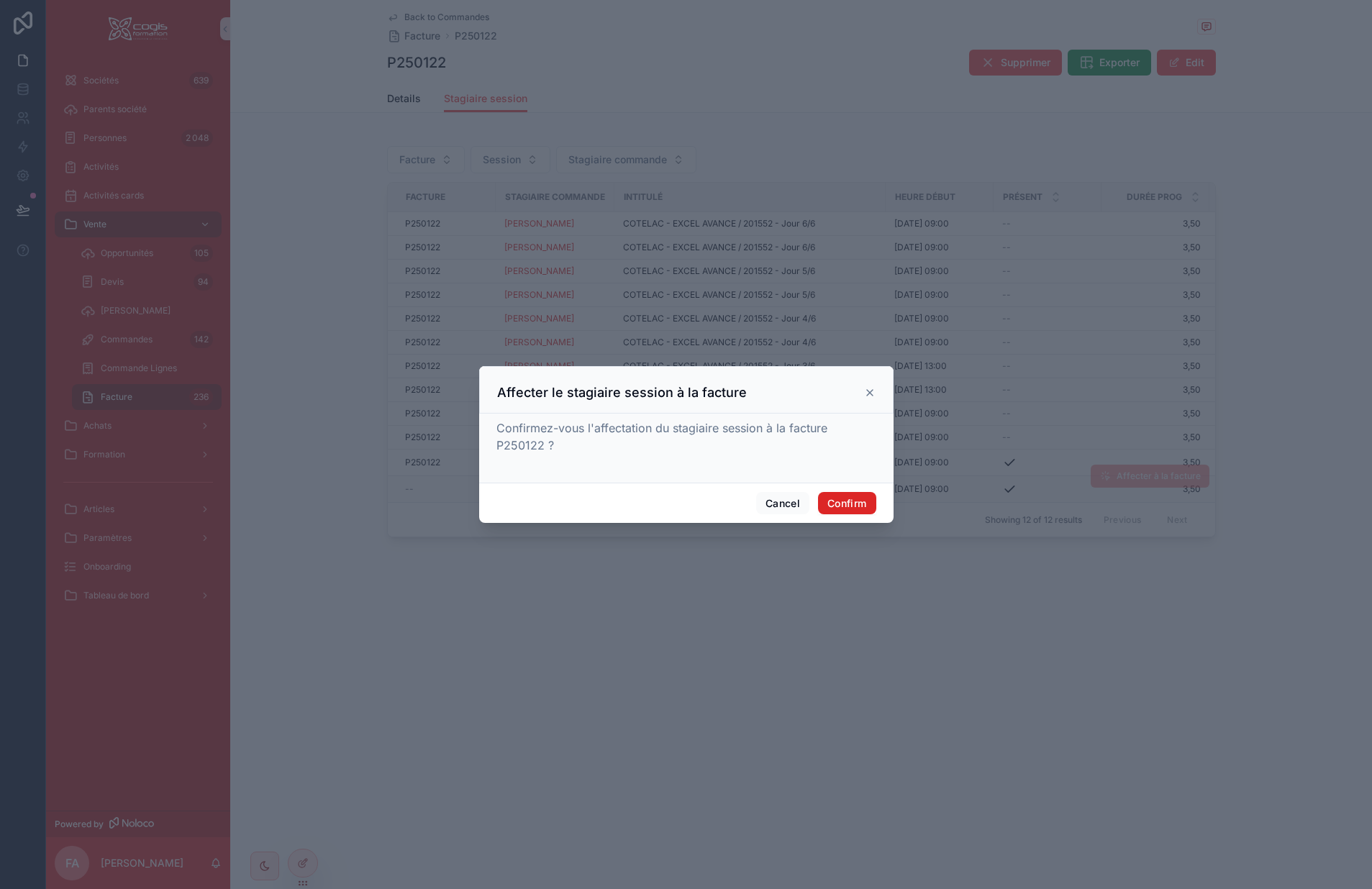
click at [850, 503] on button "Confirm" at bounding box center [847, 504] width 57 height 23
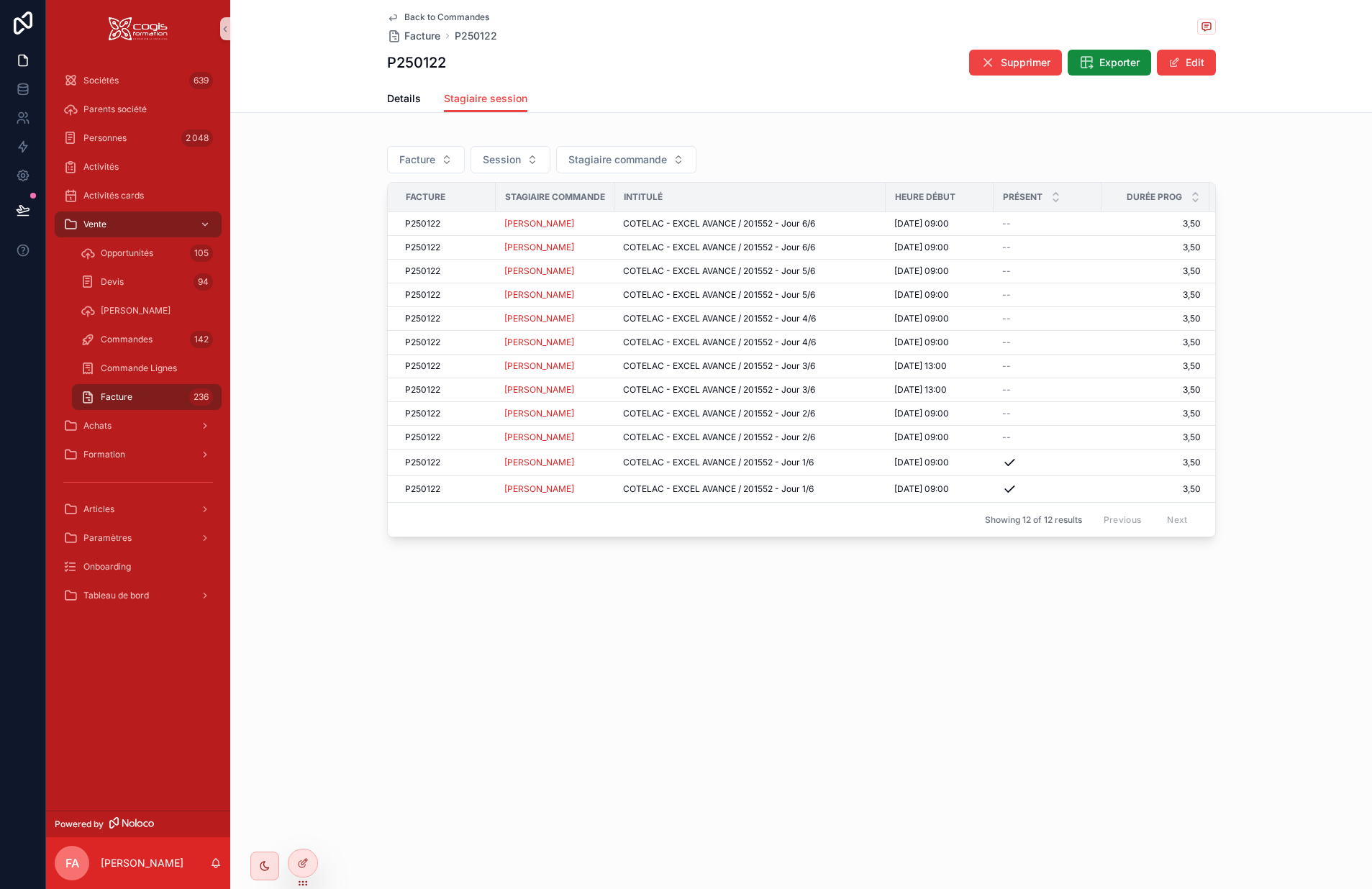
click at [120, 393] on span "Facture" at bounding box center [117, 397] width 32 height 12
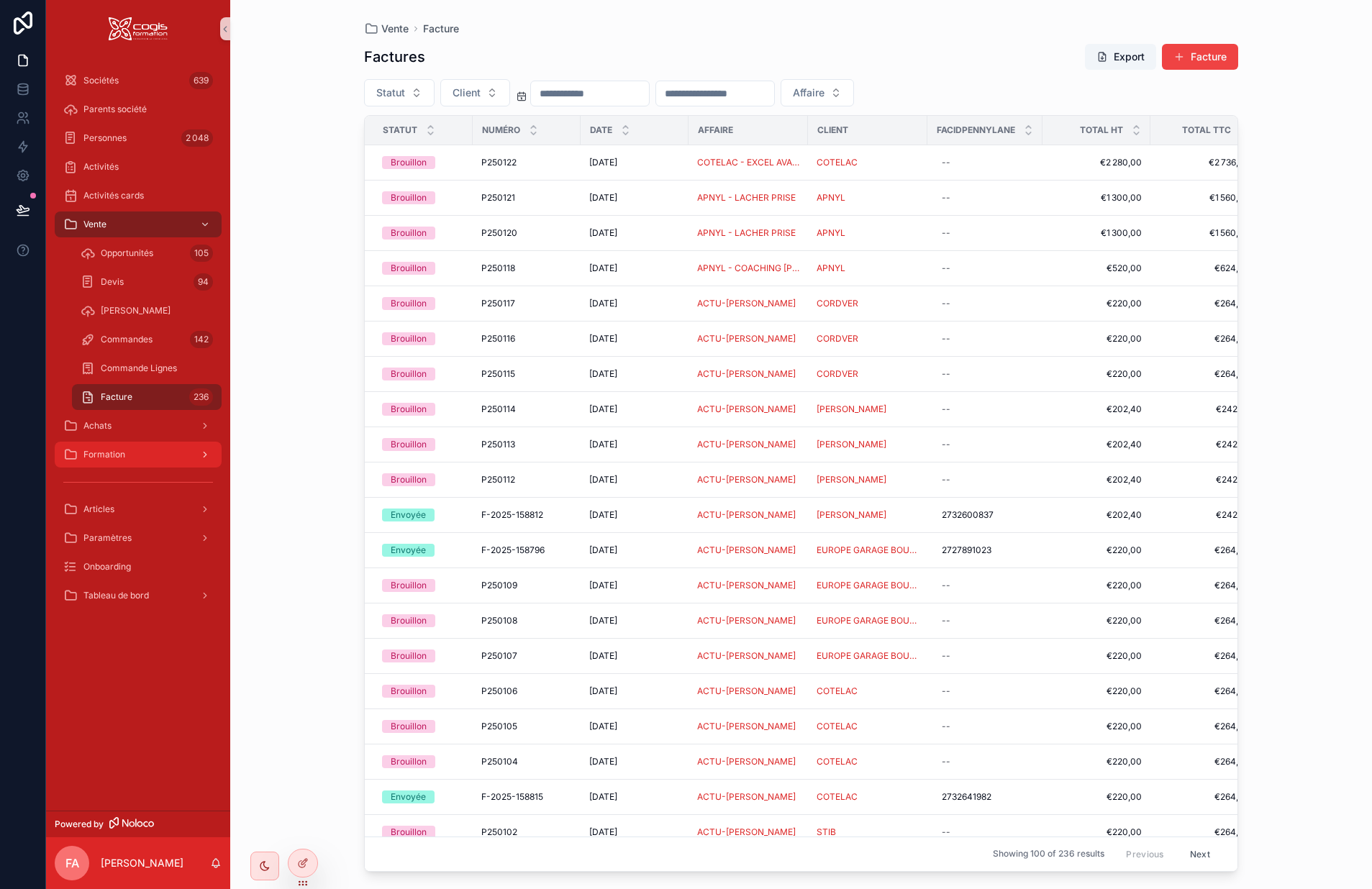
click at [97, 446] on div "Formation" at bounding box center [138, 454] width 150 height 23
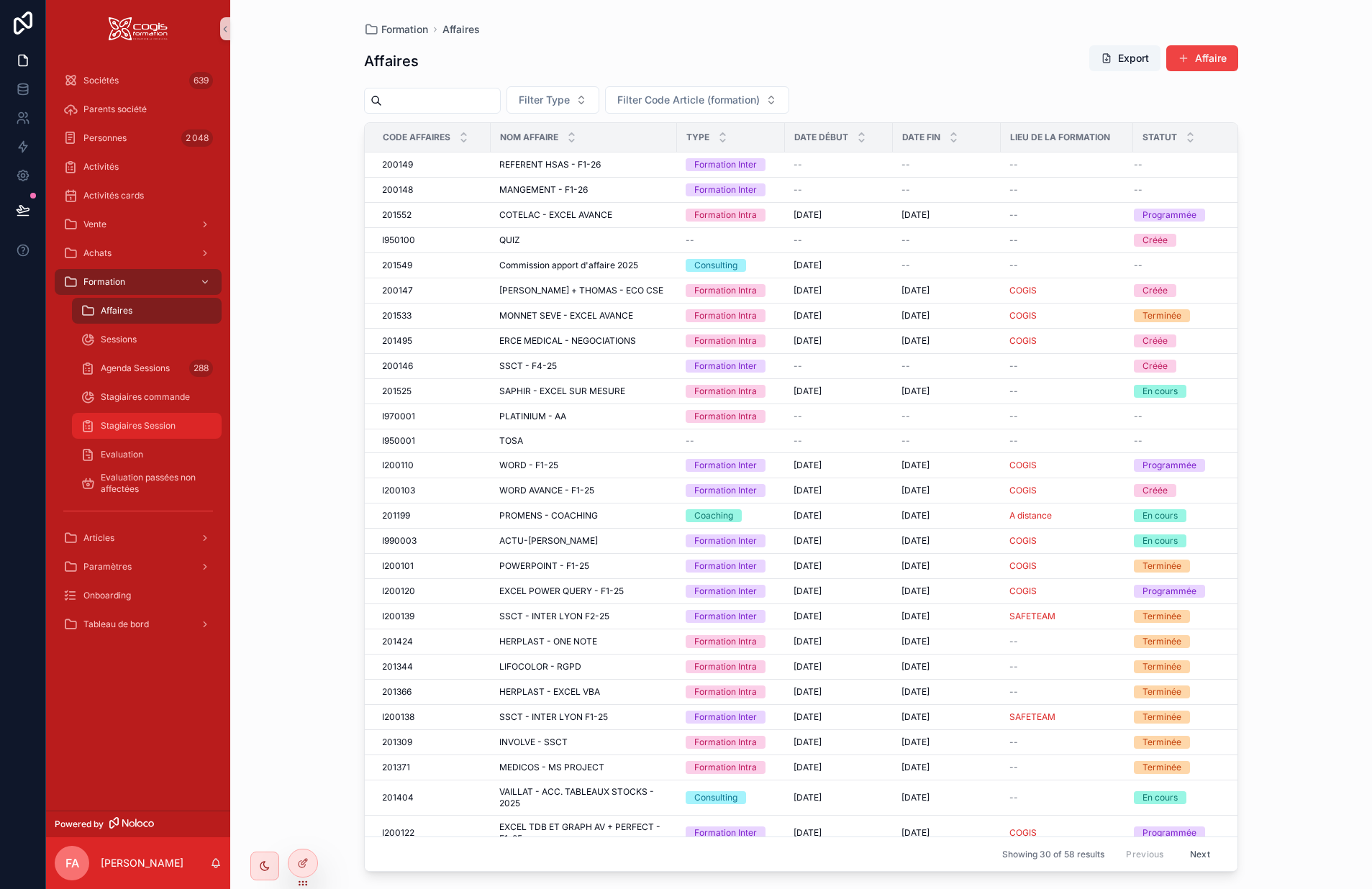
click at [137, 422] on span "Stagiaires Session" at bounding box center [138, 426] width 75 height 12
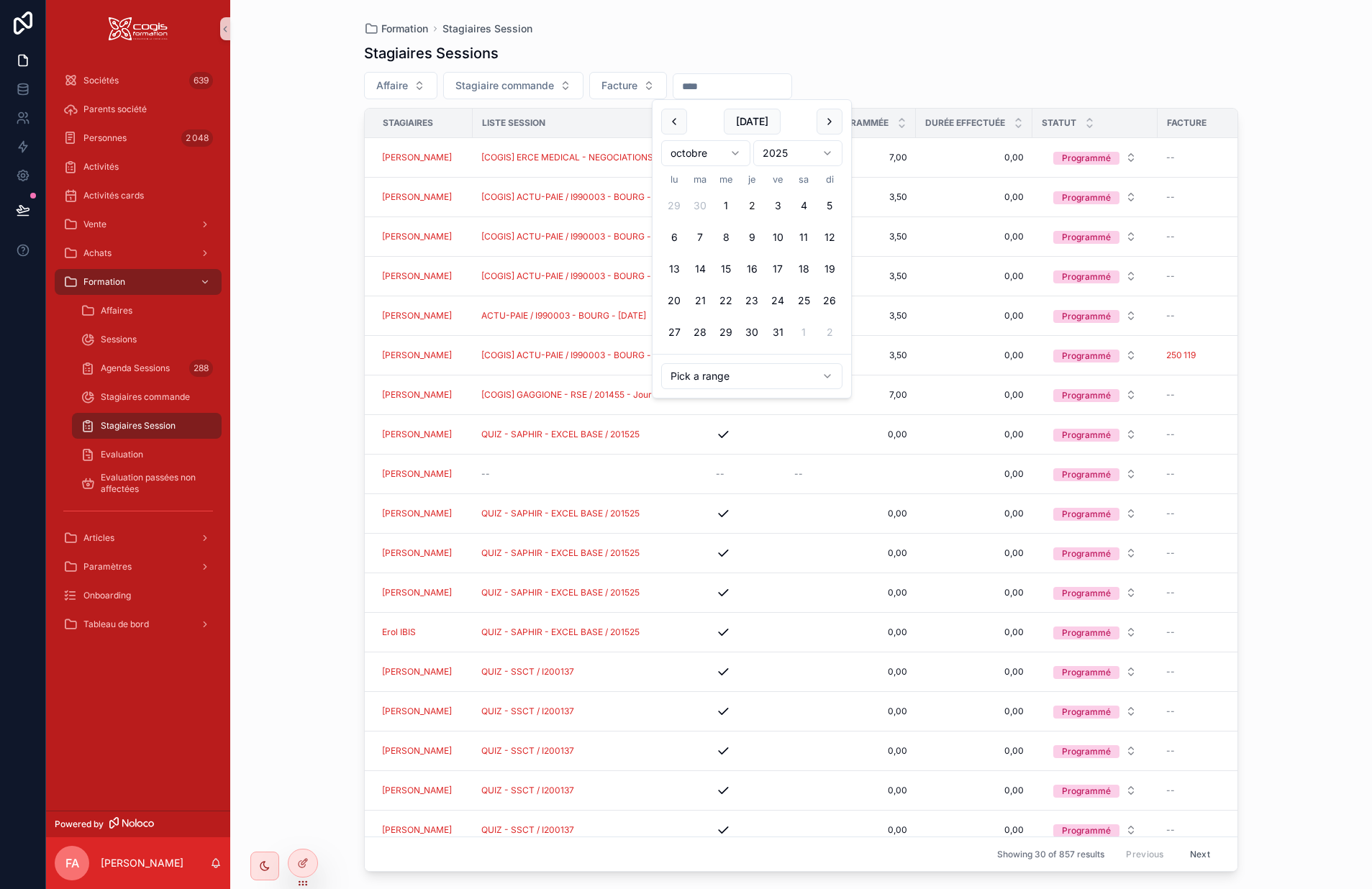
click at [697, 83] on input "scrollable content" at bounding box center [733, 87] width 118 height 20
click at [727, 204] on button "1" at bounding box center [726, 206] width 26 height 26
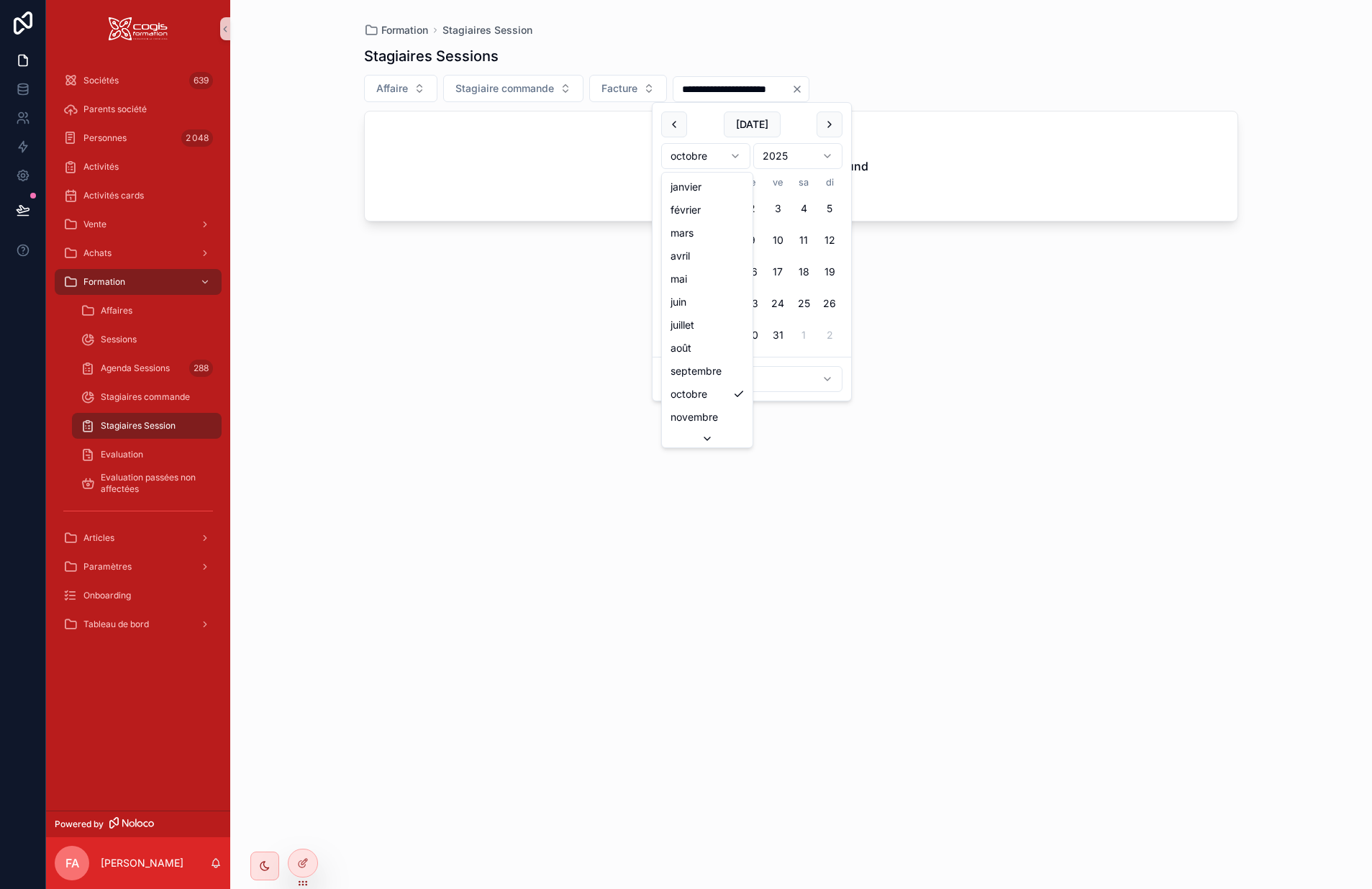
click at [737, 159] on html "**********" at bounding box center [686, 444] width 1372 height 889
click at [674, 210] on button "1" at bounding box center [674, 208] width 26 height 26
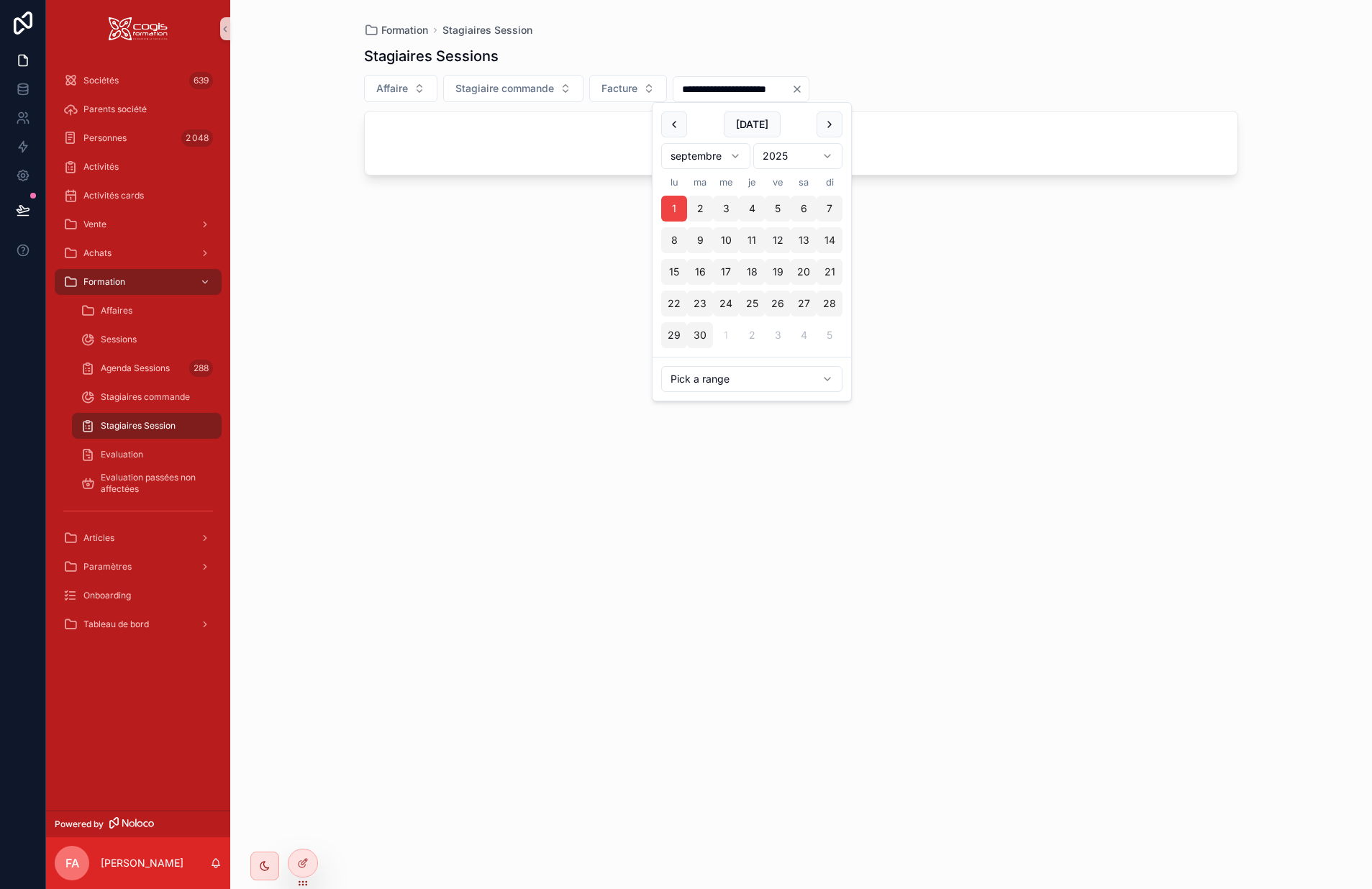
click at [700, 337] on button "30" at bounding box center [699, 335] width 26 height 26
type input "**********"
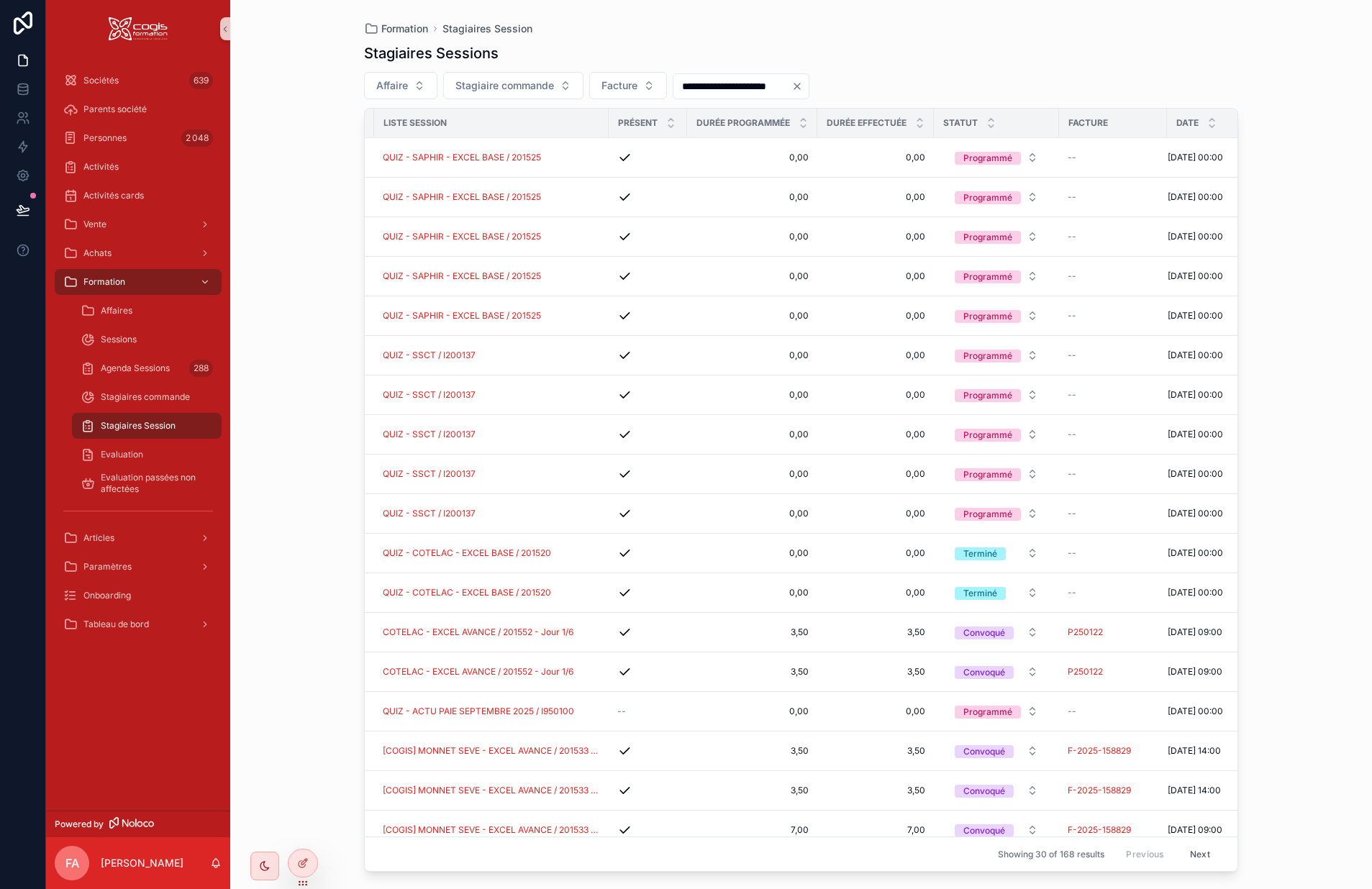
scroll to position [0, 160]
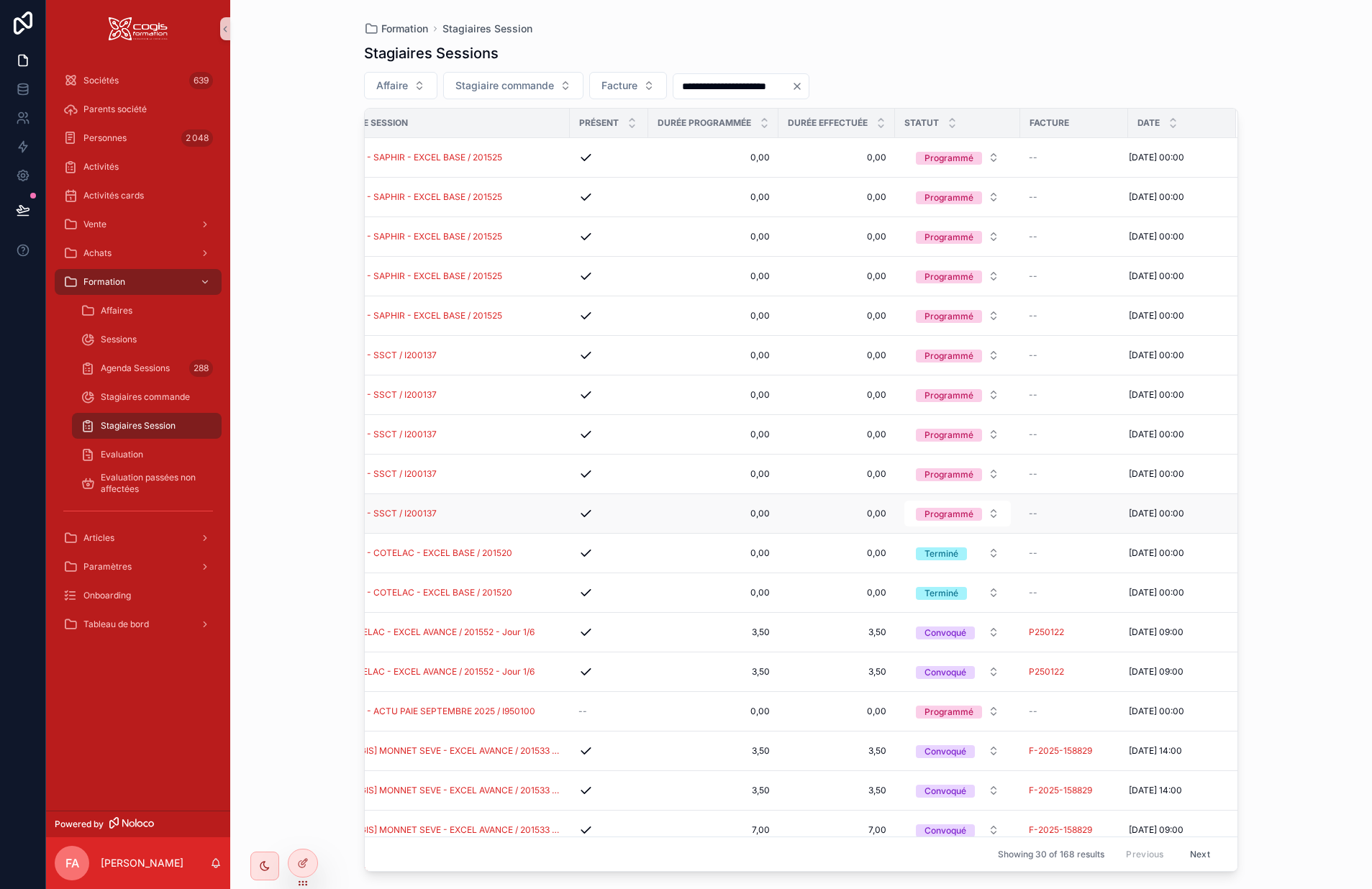
click at [1031, 515] on div "--" at bounding box center [1074, 514] width 91 height 12
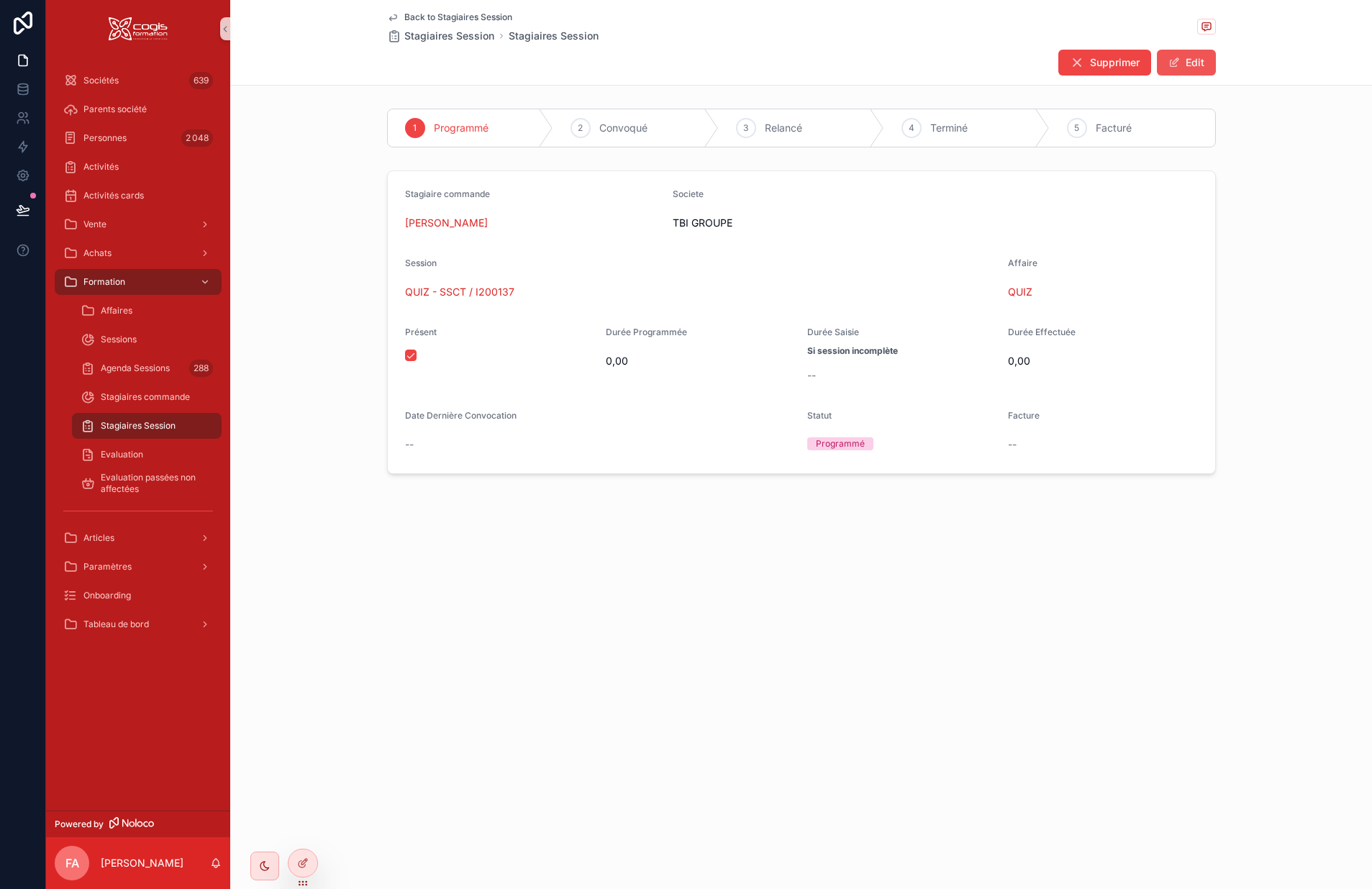
click at [1182, 63] on button "Edit" at bounding box center [1186, 62] width 59 height 26
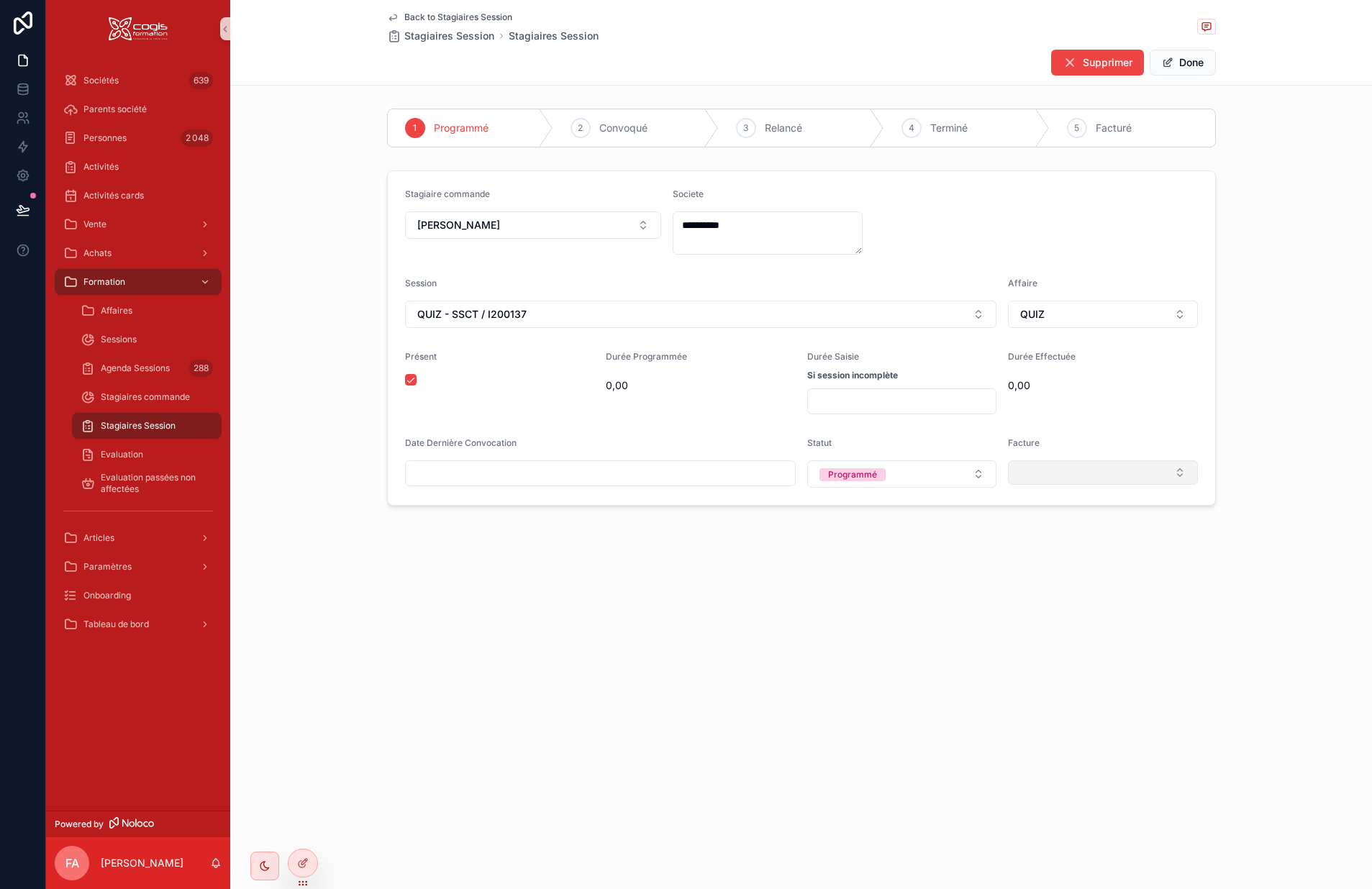
click at [1027, 472] on button "Select Button" at bounding box center [1103, 472] width 190 height 24
type input "**********"
click at [1061, 527] on span "F-2025-158828" at bounding box center [1055, 529] width 76 height 14
click at [1197, 63] on button "Done" at bounding box center [1183, 62] width 67 height 26
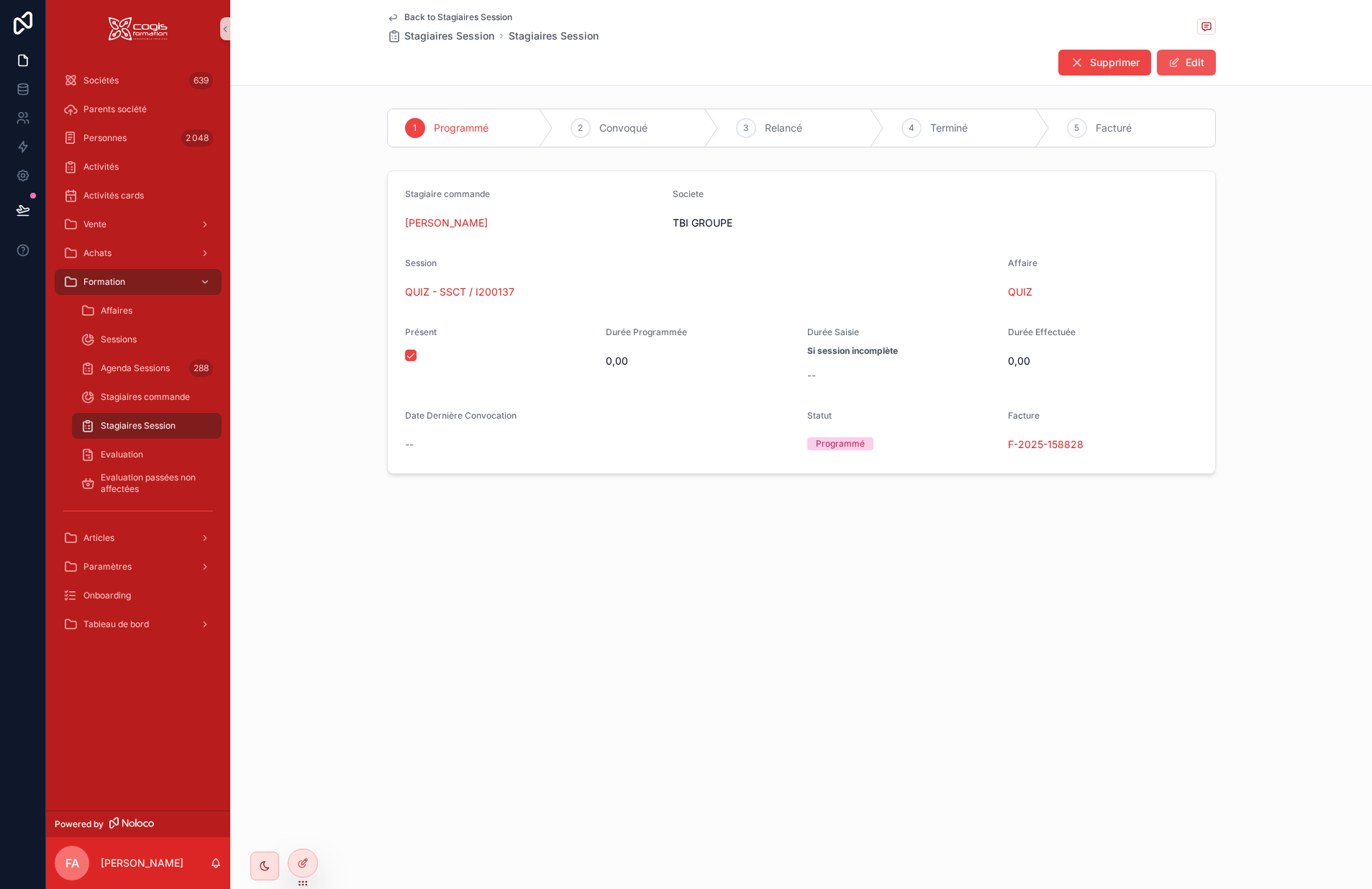
click at [1188, 57] on button "Edit" at bounding box center [1186, 62] width 59 height 26
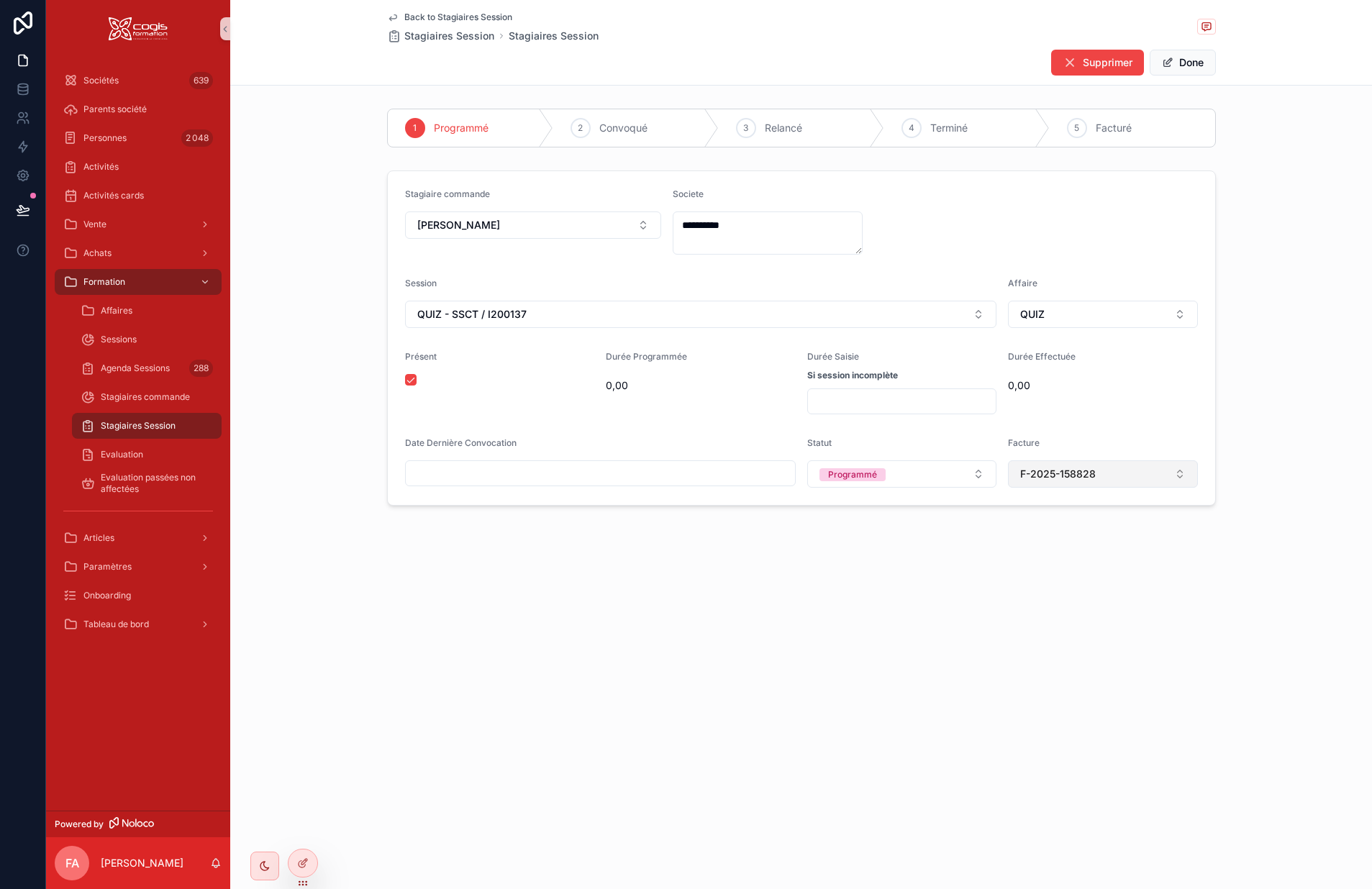
click at [1111, 469] on button "F-2025-158828" at bounding box center [1103, 474] width 190 height 27
click at [1065, 534] on div "None" at bounding box center [1103, 533] width 183 height 23
click at [1188, 59] on button "Done" at bounding box center [1183, 62] width 67 height 26
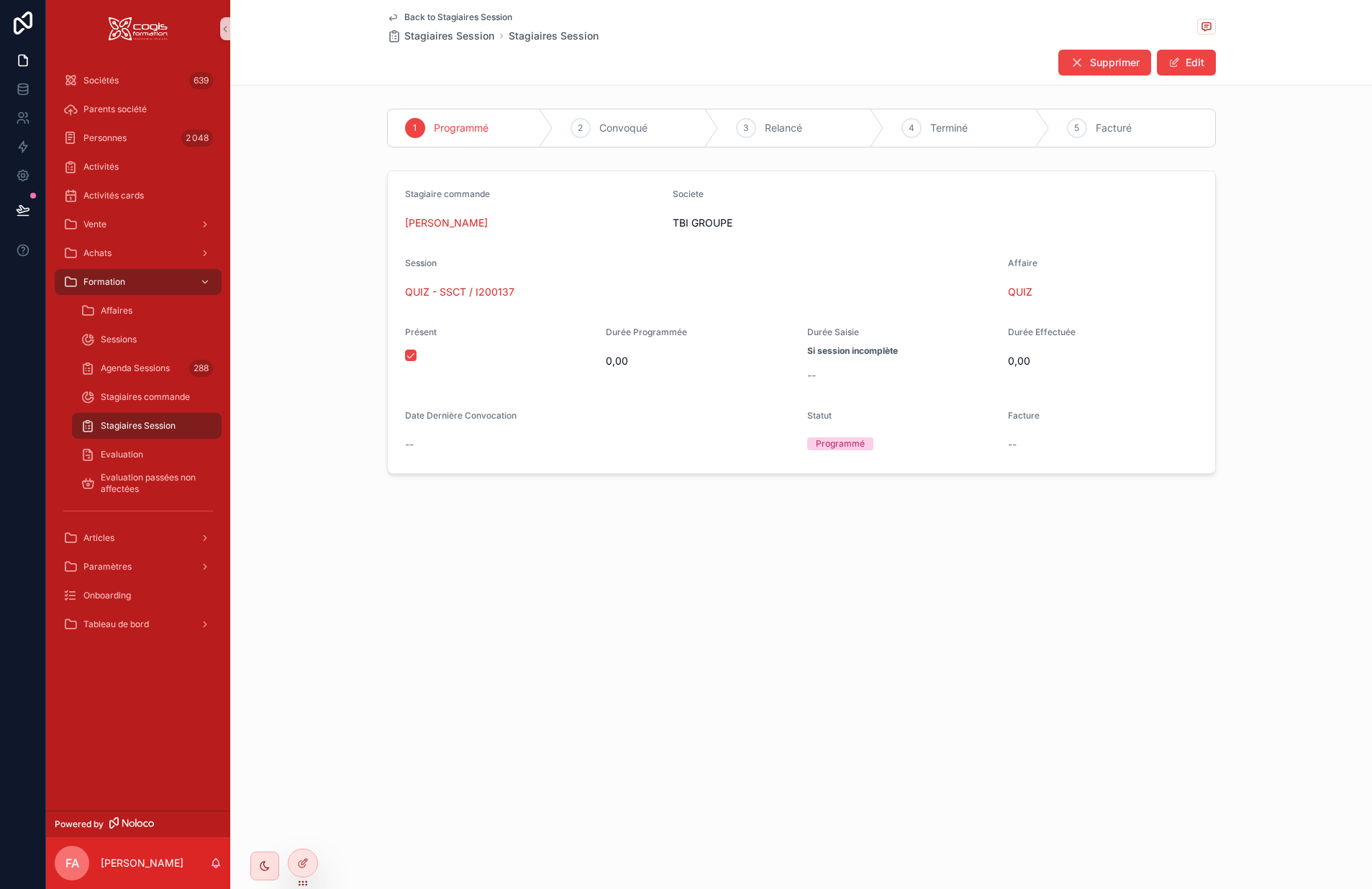
click at [389, 16] on icon "scrollable content" at bounding box center [393, 17] width 12 height 12
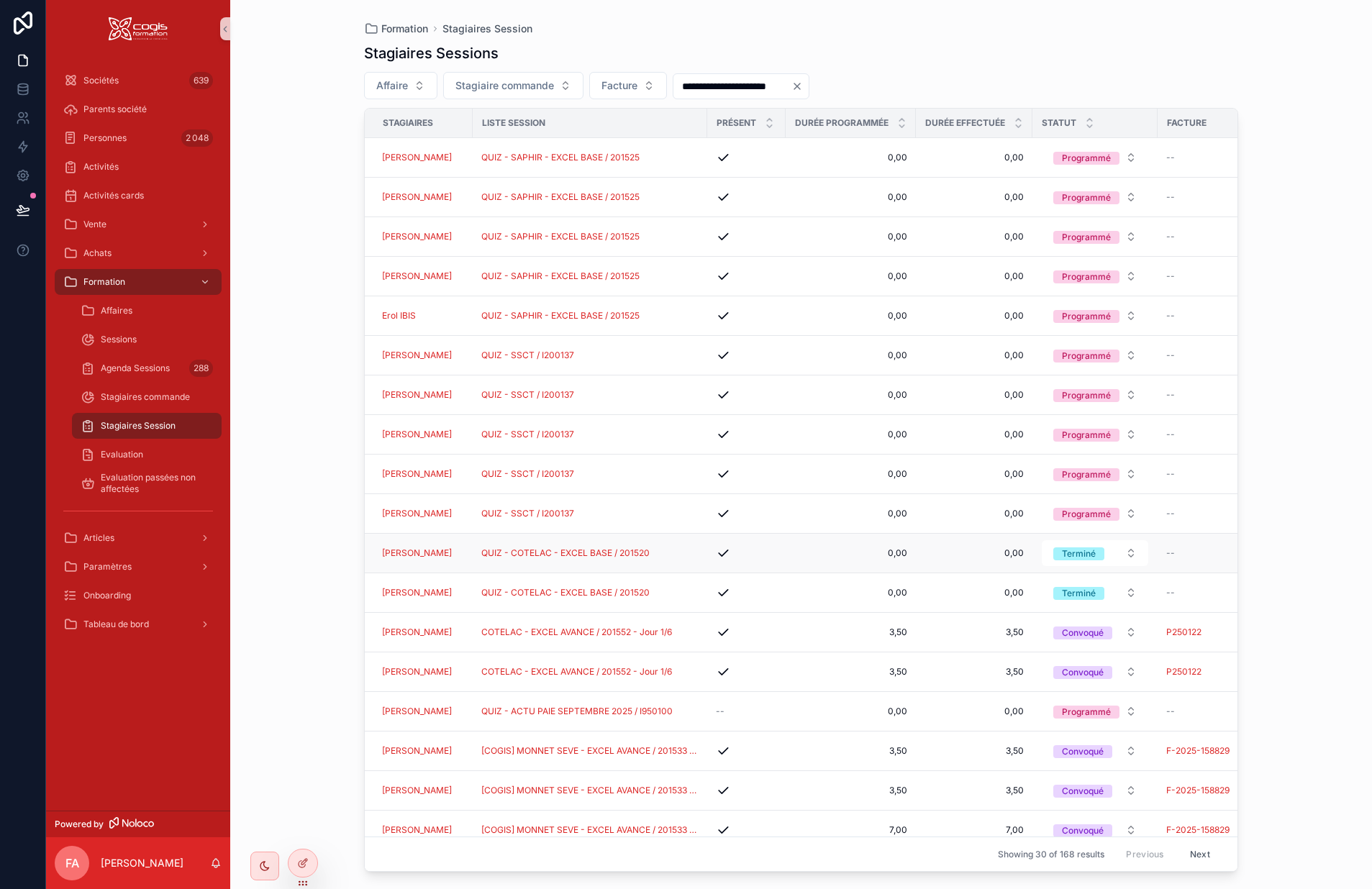
click at [698, 554] on div "QUIZ - COTELAC - EXCEL BASE / 201520" at bounding box center [589, 554] width 217 height 12
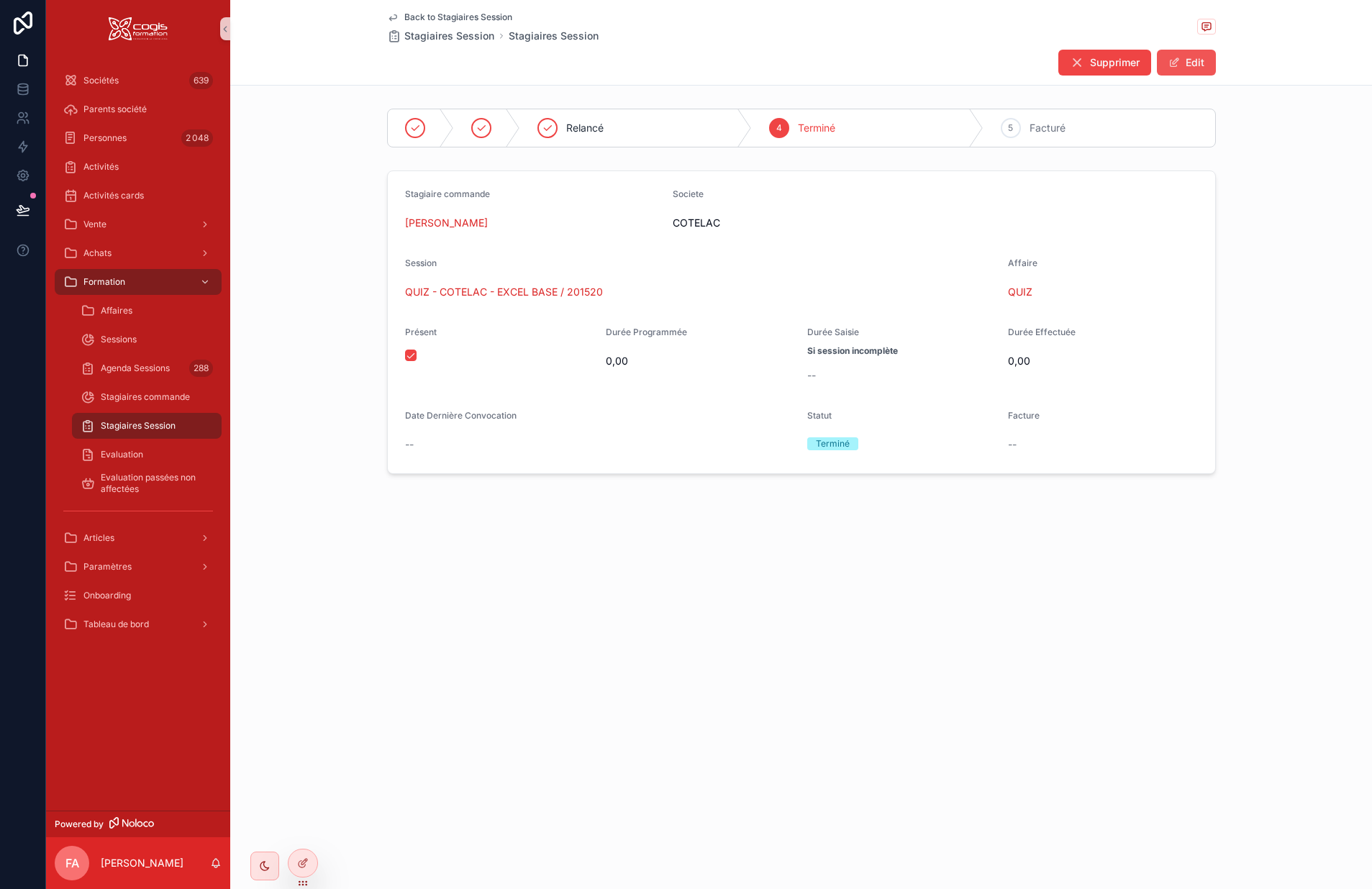
click at [1188, 62] on button "Edit" at bounding box center [1186, 62] width 59 height 26
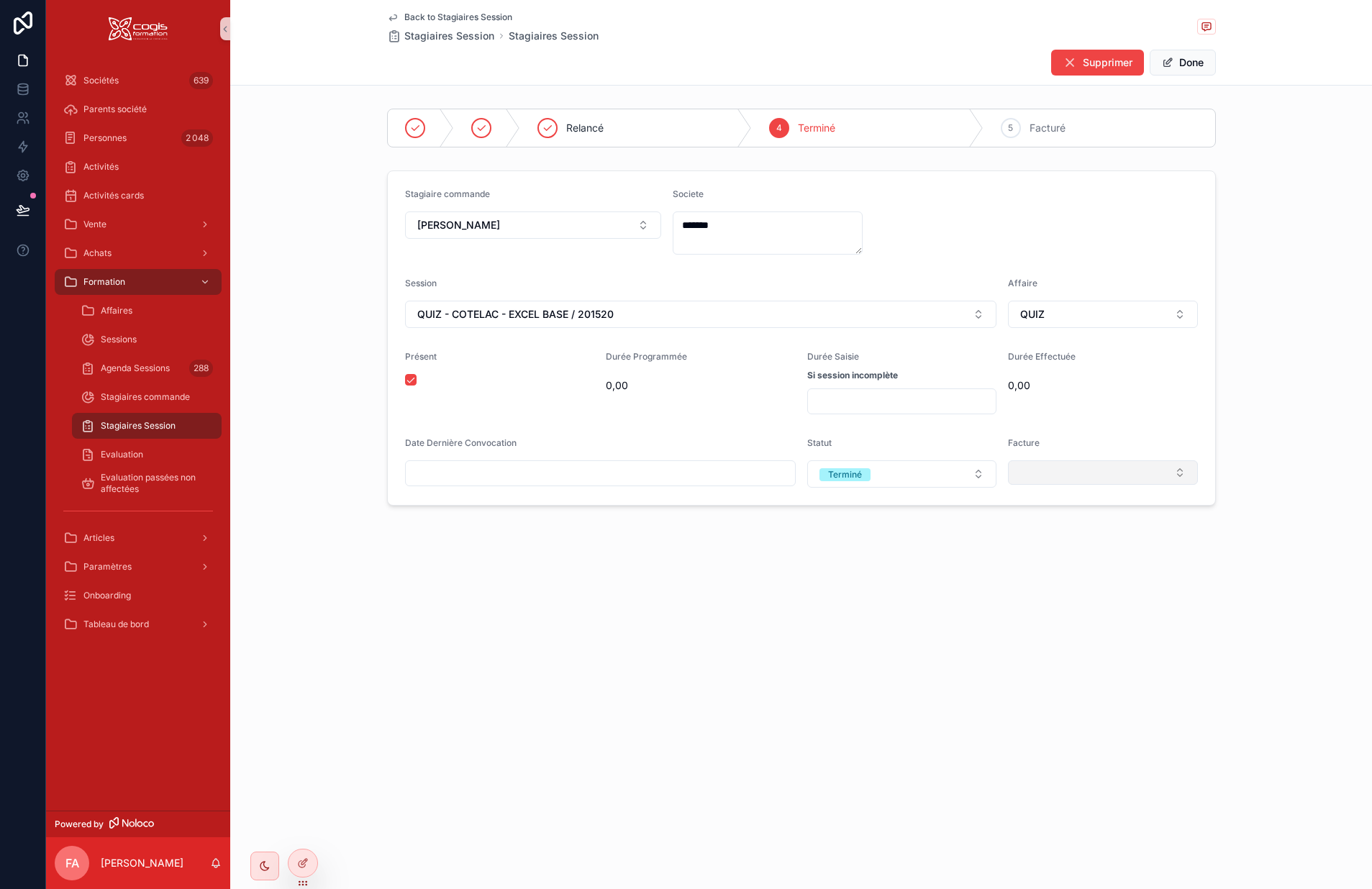
click at [1061, 471] on button "Select Button" at bounding box center [1103, 472] width 190 height 24
type input "**********"
click at [1080, 528] on span "F-2025-158828" at bounding box center [1055, 529] width 76 height 14
click at [1188, 57] on button "Done" at bounding box center [1183, 62] width 67 height 26
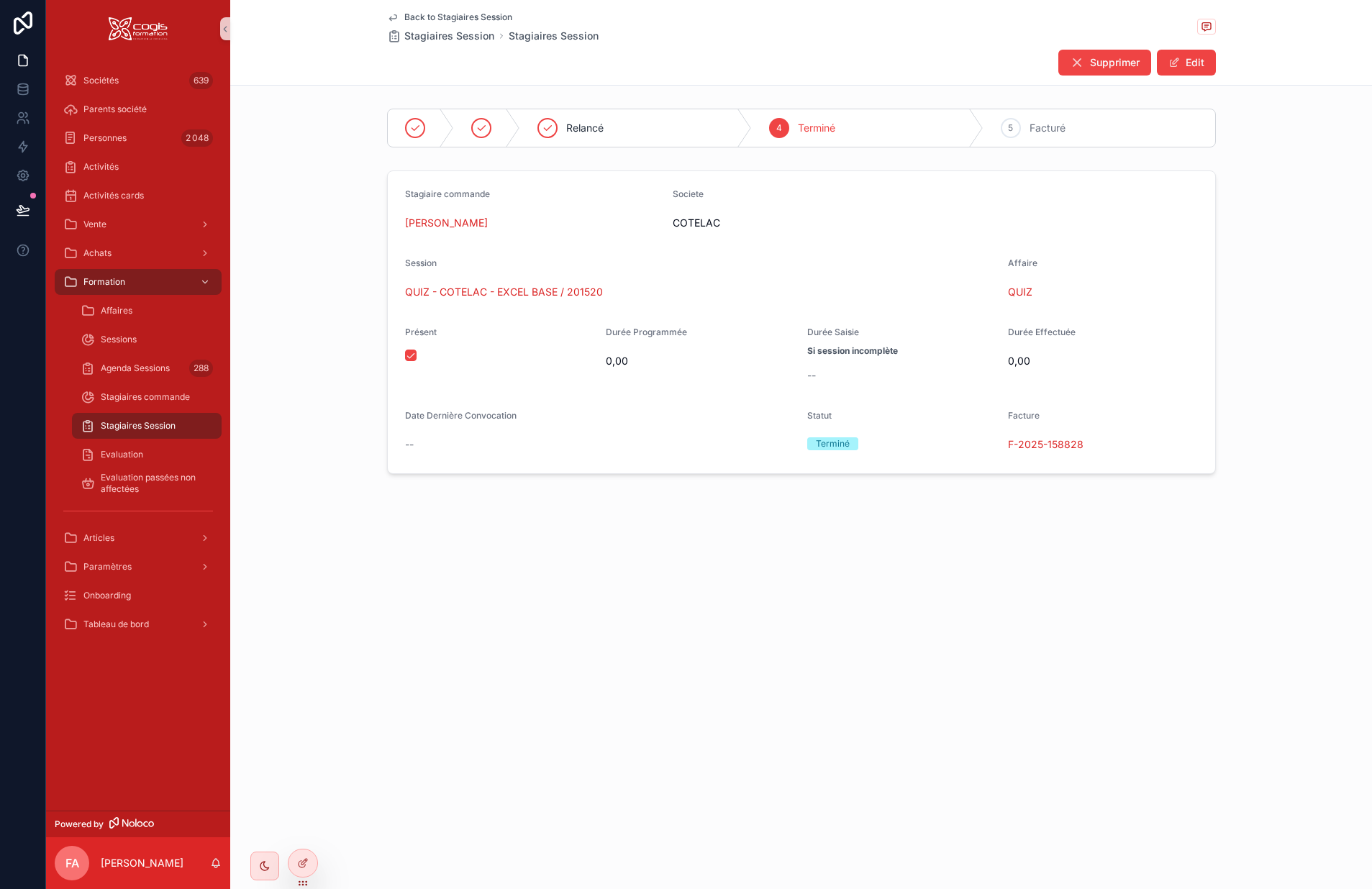
click at [393, 18] on icon "scrollable content" at bounding box center [393, 17] width 12 height 12
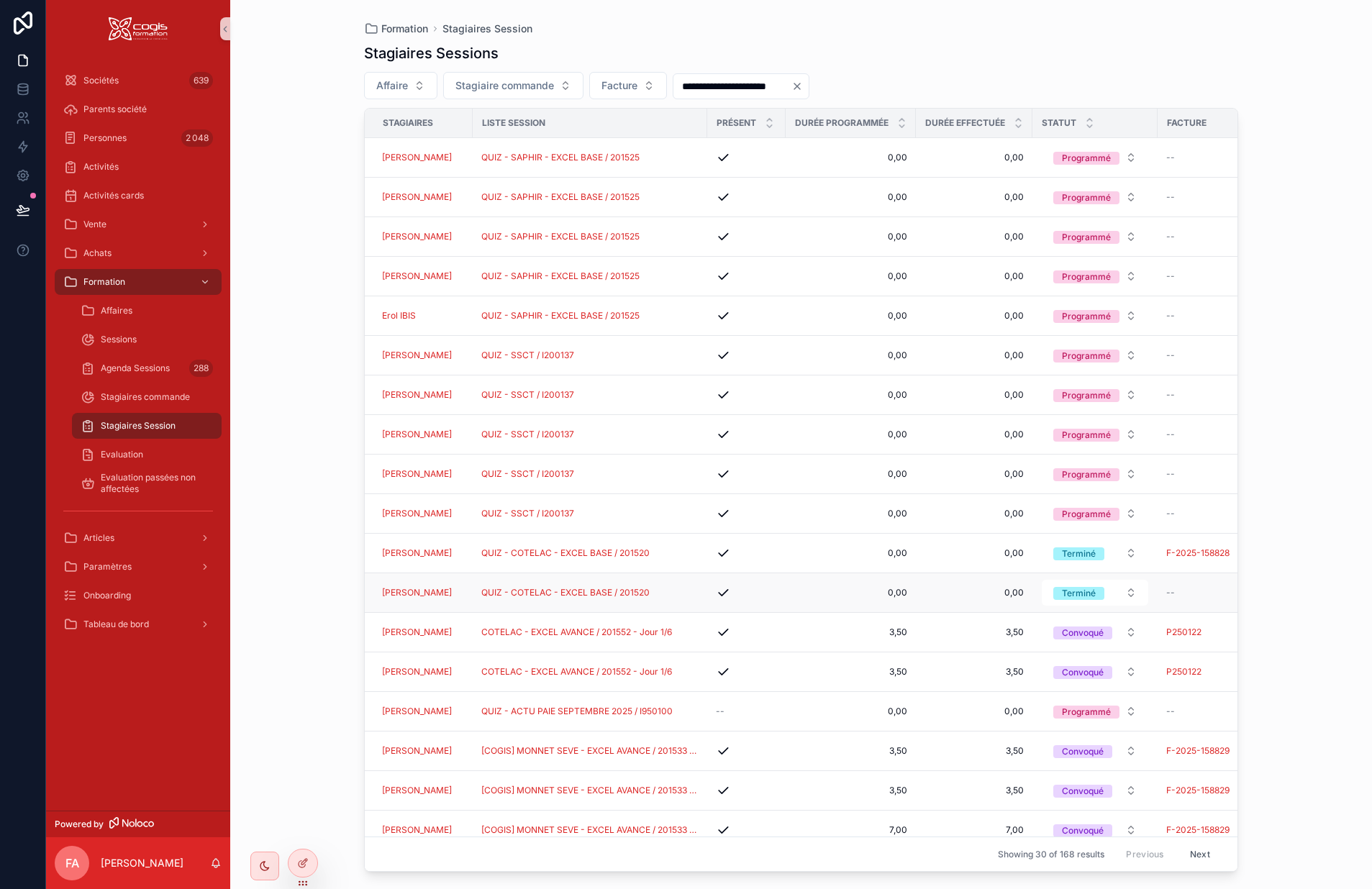
click at [814, 591] on span "0,00" at bounding box center [851, 593] width 113 height 12
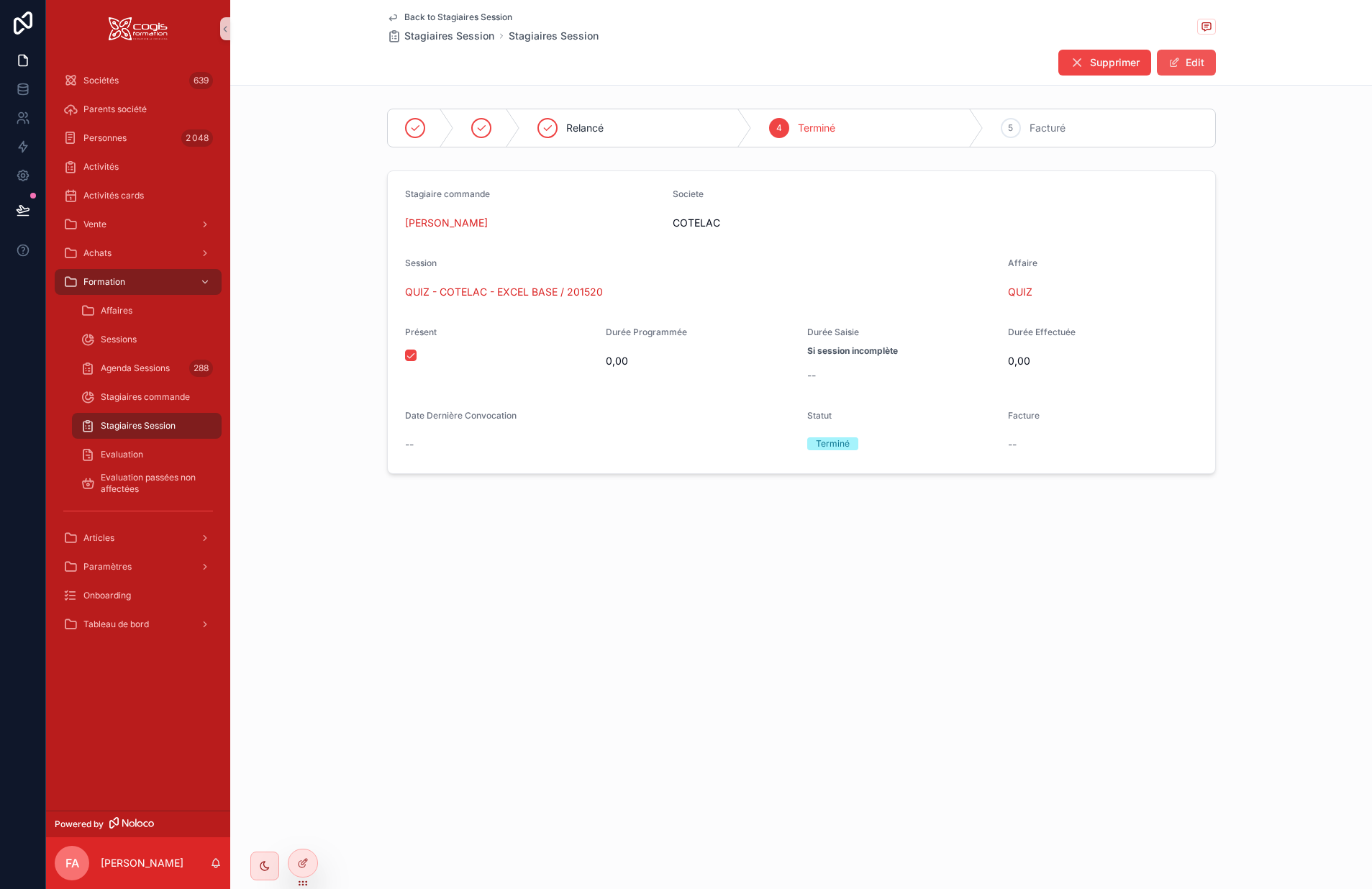
click at [1203, 62] on button "Edit" at bounding box center [1186, 62] width 59 height 26
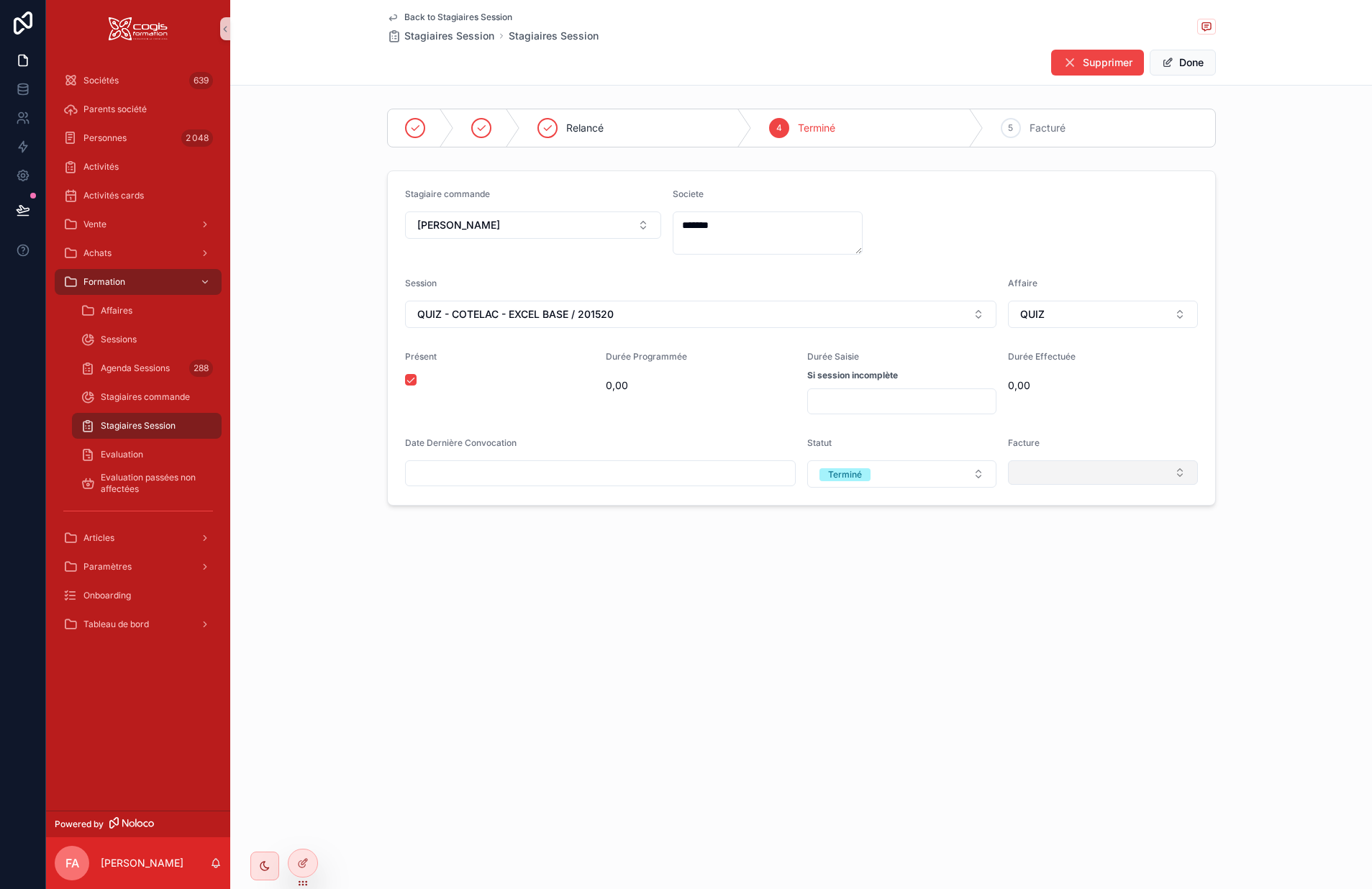
click at [1048, 469] on button "Select Button" at bounding box center [1103, 472] width 190 height 24
type input "**********"
click at [1064, 529] on span "F-2025-158828" at bounding box center [1055, 529] width 76 height 14
click at [1183, 63] on button "Done" at bounding box center [1183, 62] width 67 height 26
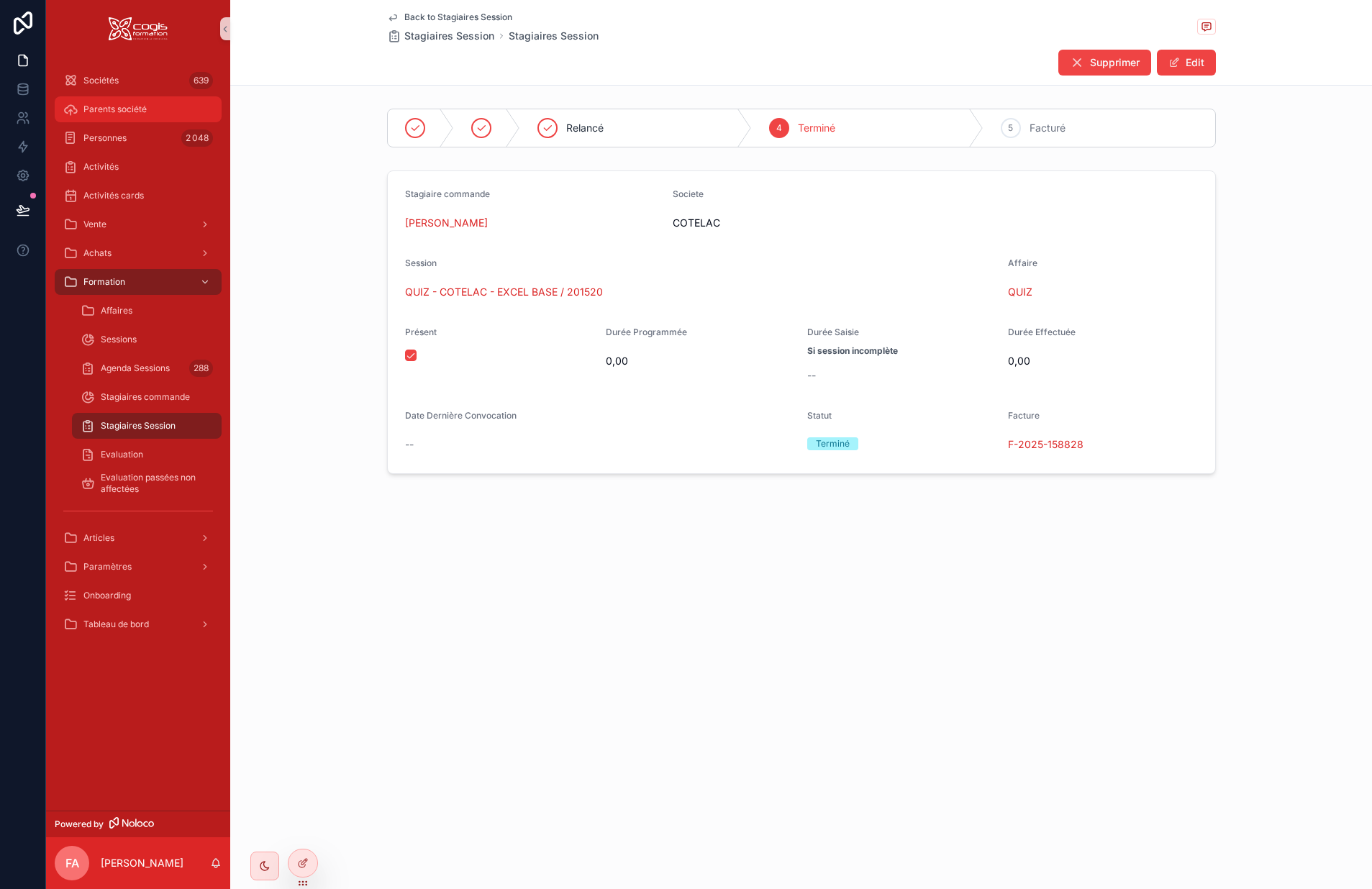
drag, startPoint x: 394, startPoint y: 18, endPoint x: 86, endPoint y: 100, distance: 318.7
click at [394, 19] on icon "scrollable content" at bounding box center [393, 17] width 12 height 12
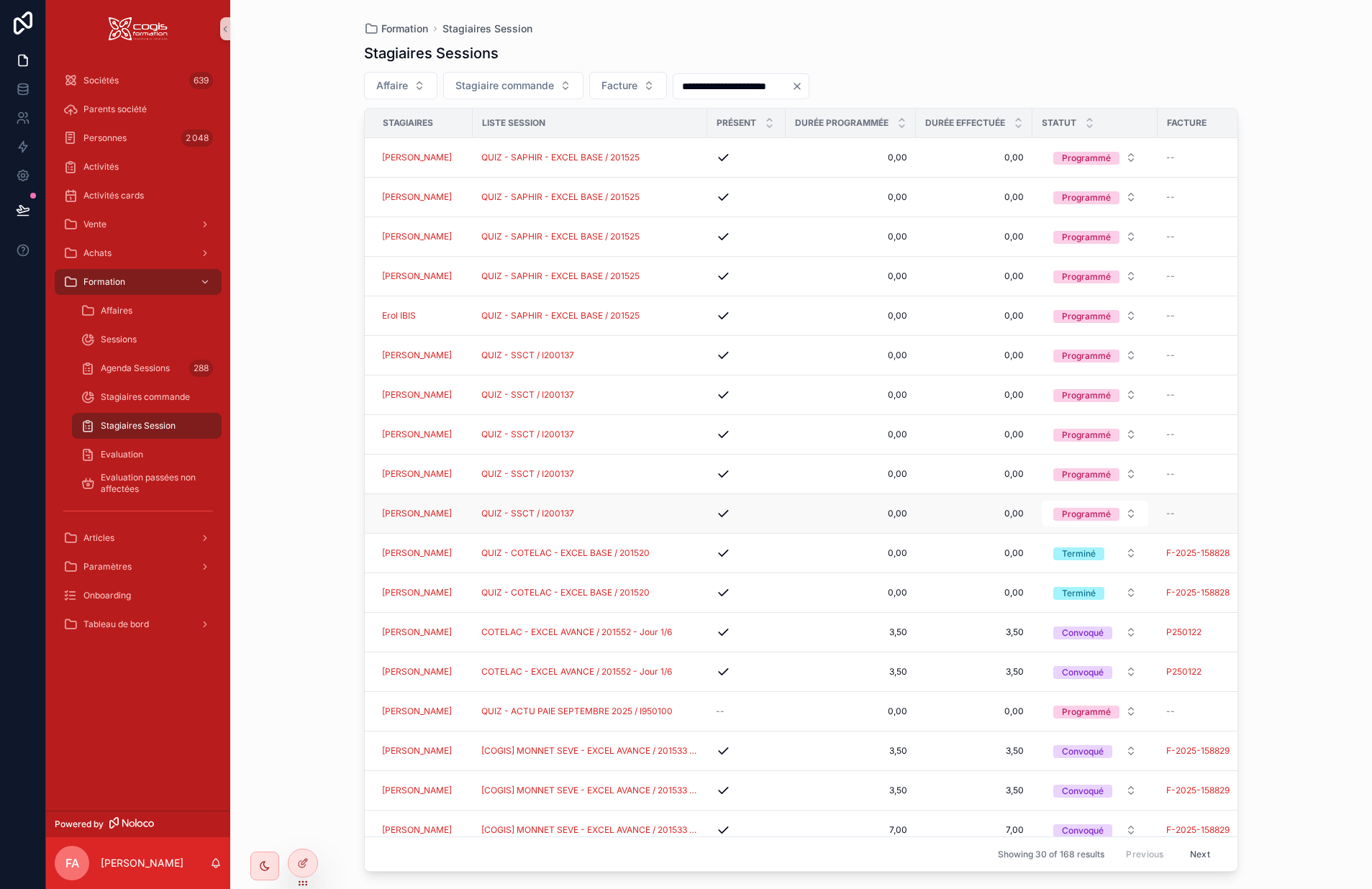
click at [693, 513] on div "QUIZ - SSCT / I200137" at bounding box center [589, 514] width 217 height 12
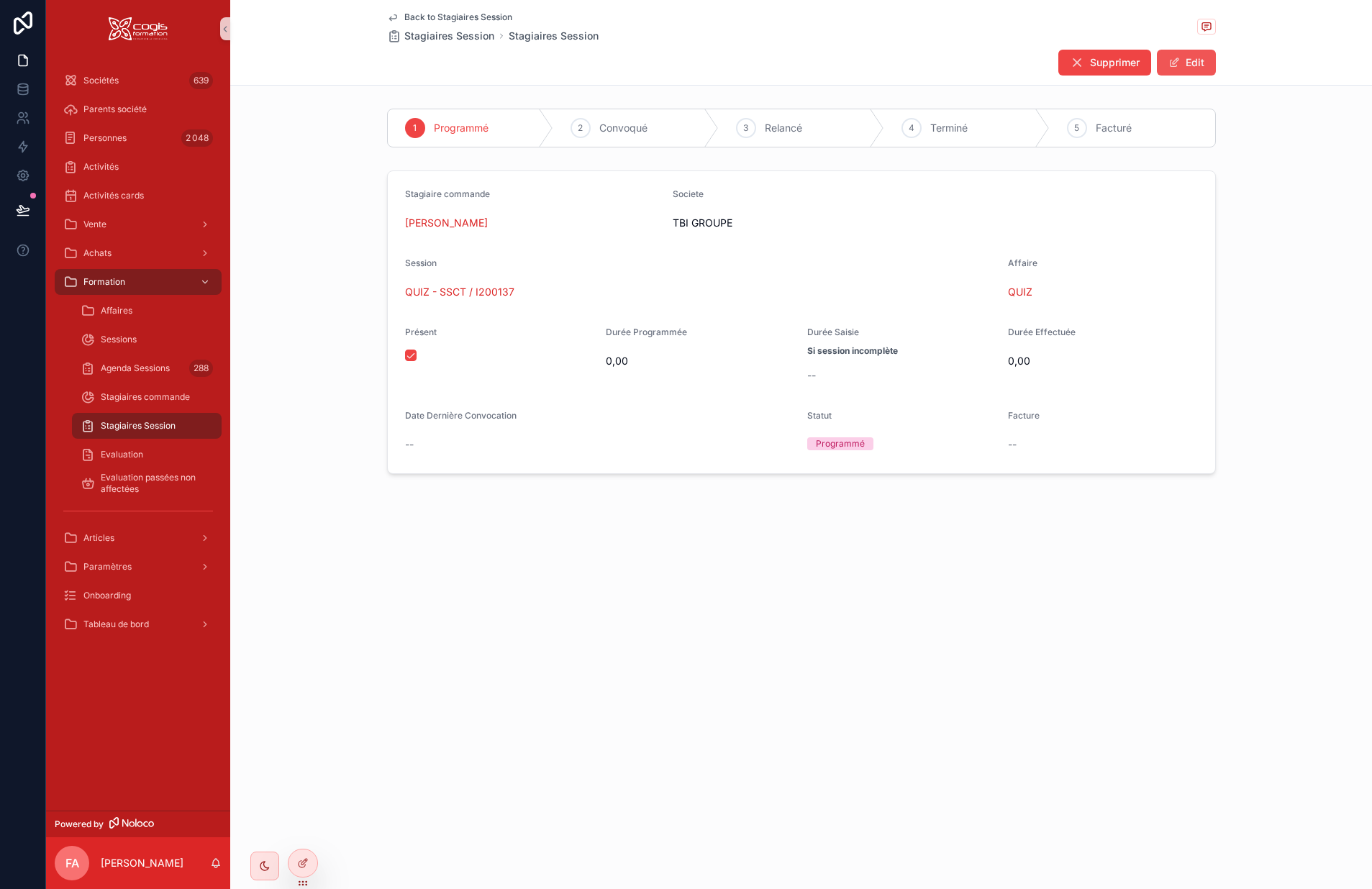
click at [1193, 72] on button "Edit" at bounding box center [1186, 62] width 59 height 26
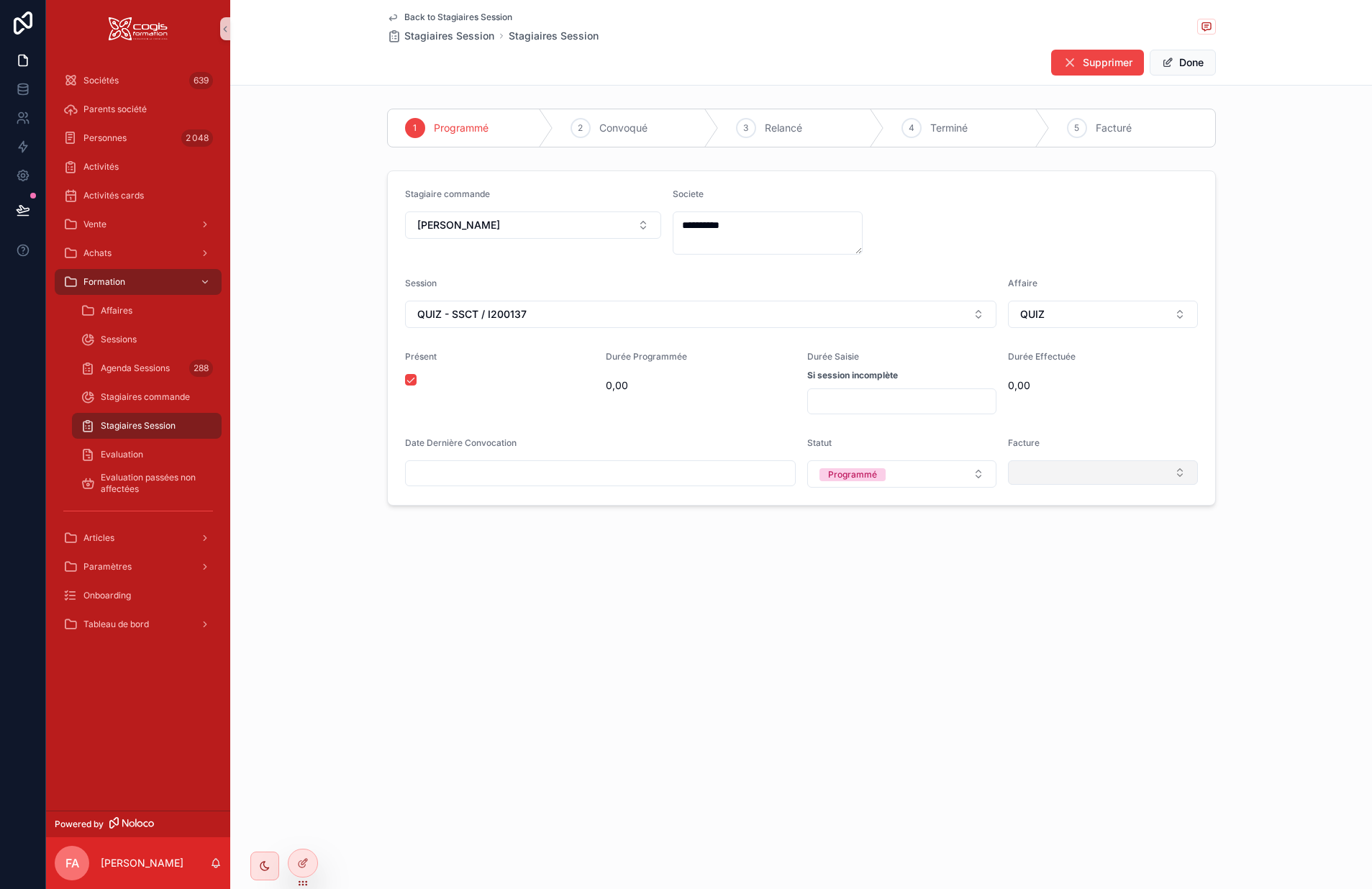
click at [1073, 469] on button "Select Button" at bounding box center [1103, 472] width 190 height 24
type input "**********"
click at [1056, 529] on span "F-2025-158831" at bounding box center [1054, 529] width 73 height 14
click at [1189, 60] on button "Done" at bounding box center [1183, 62] width 67 height 26
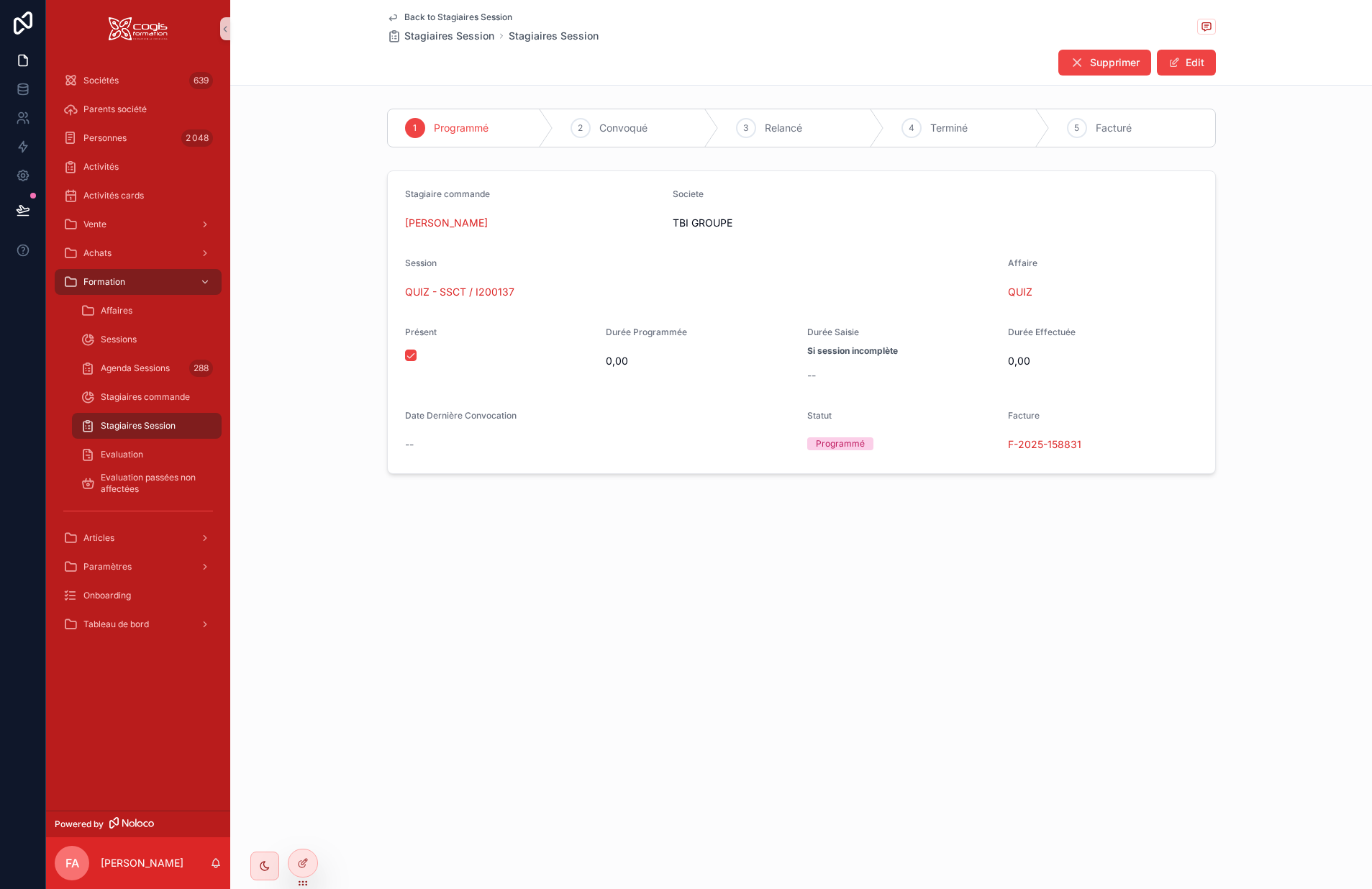
click at [398, 17] on icon "scrollable content" at bounding box center [393, 17] width 12 height 12
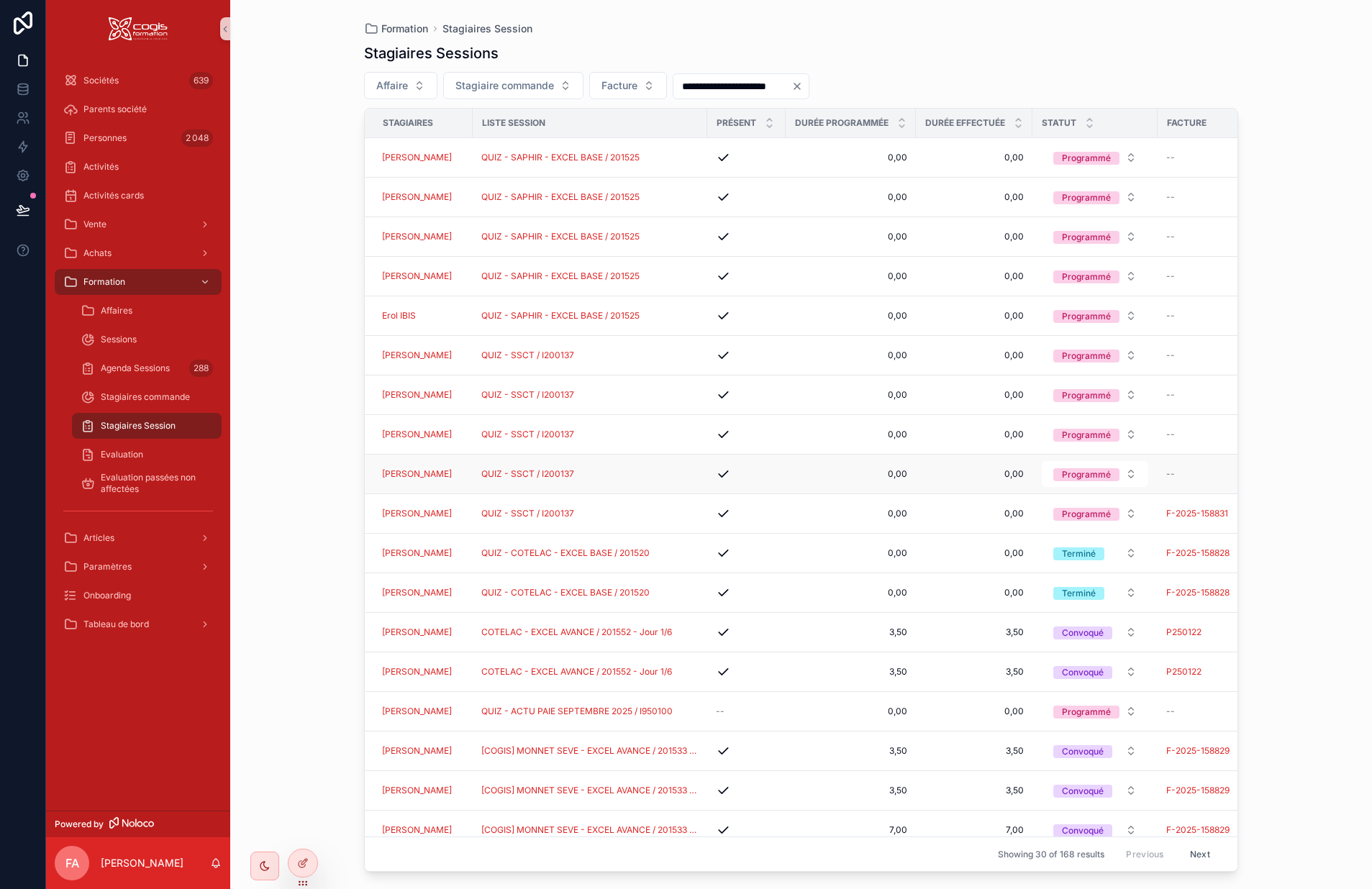
click at [698, 476] on div "QUIZ - SSCT / I200137" at bounding box center [589, 474] width 217 height 12
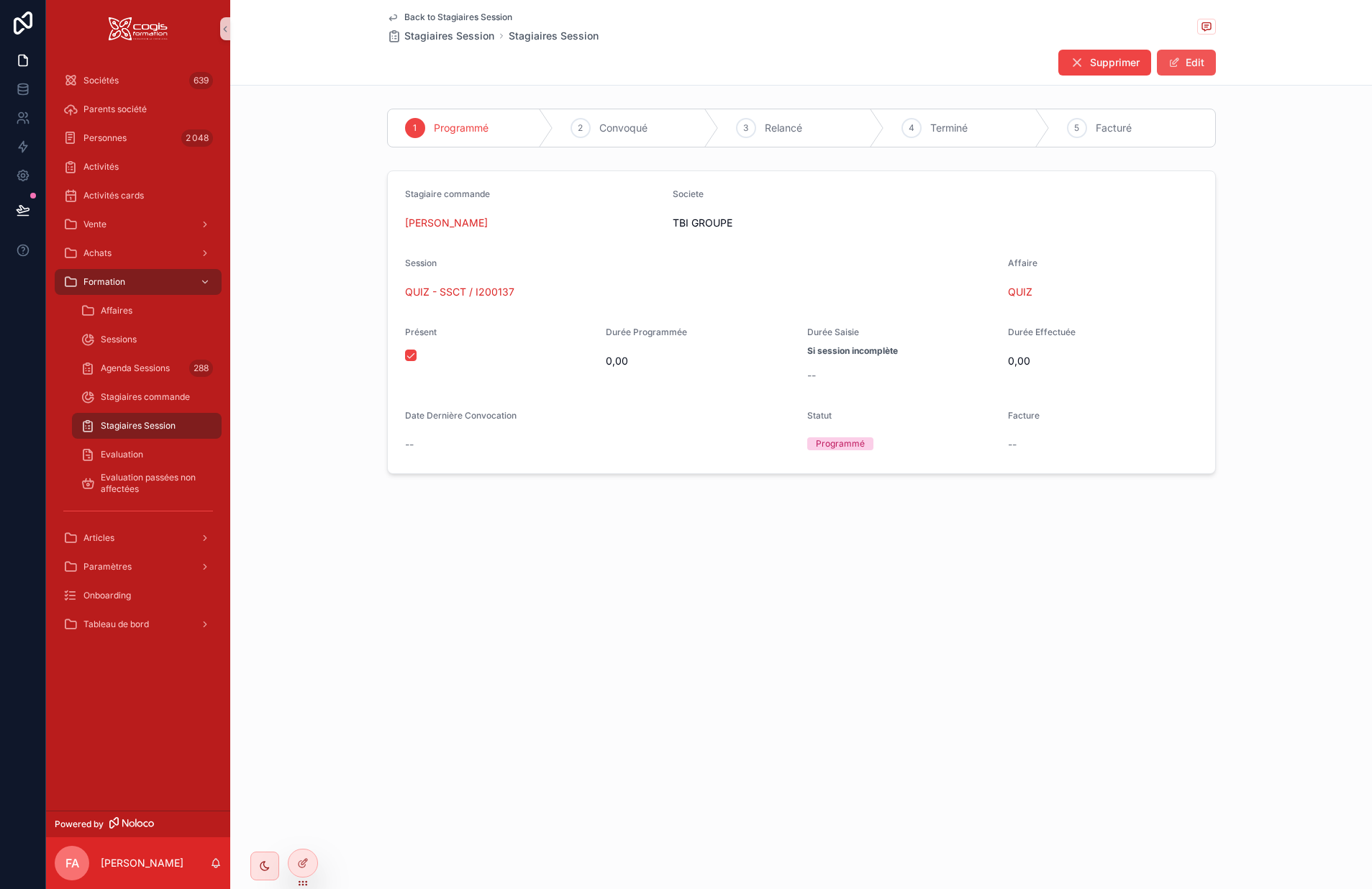
click at [1196, 65] on button "Edit" at bounding box center [1186, 62] width 59 height 26
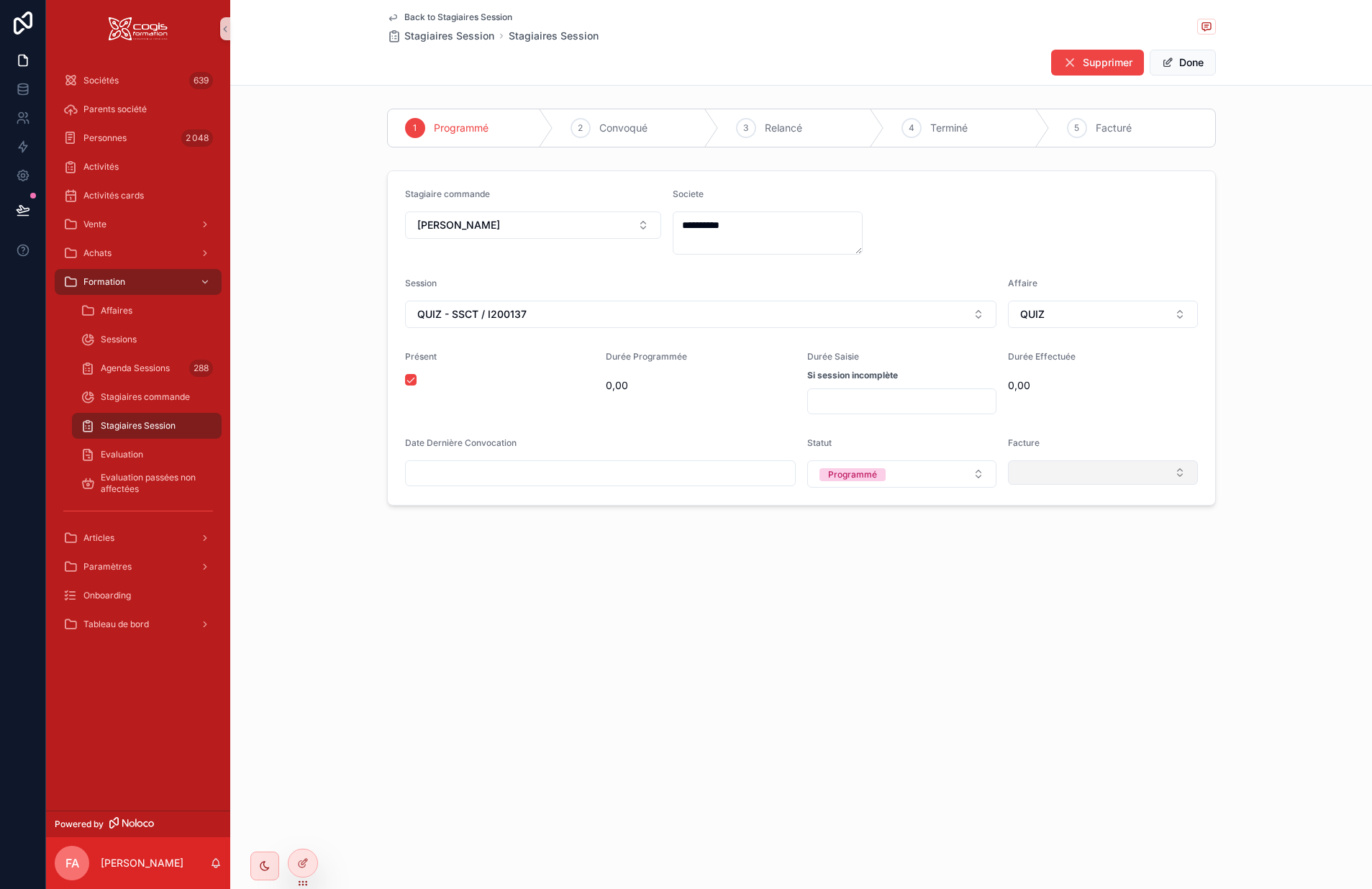
click at [1047, 467] on button "Select Button" at bounding box center [1103, 472] width 190 height 24
type input "**********"
click at [1065, 525] on span "F-2025-158831" at bounding box center [1054, 529] width 73 height 14
click at [1188, 58] on button "Done" at bounding box center [1183, 62] width 67 height 26
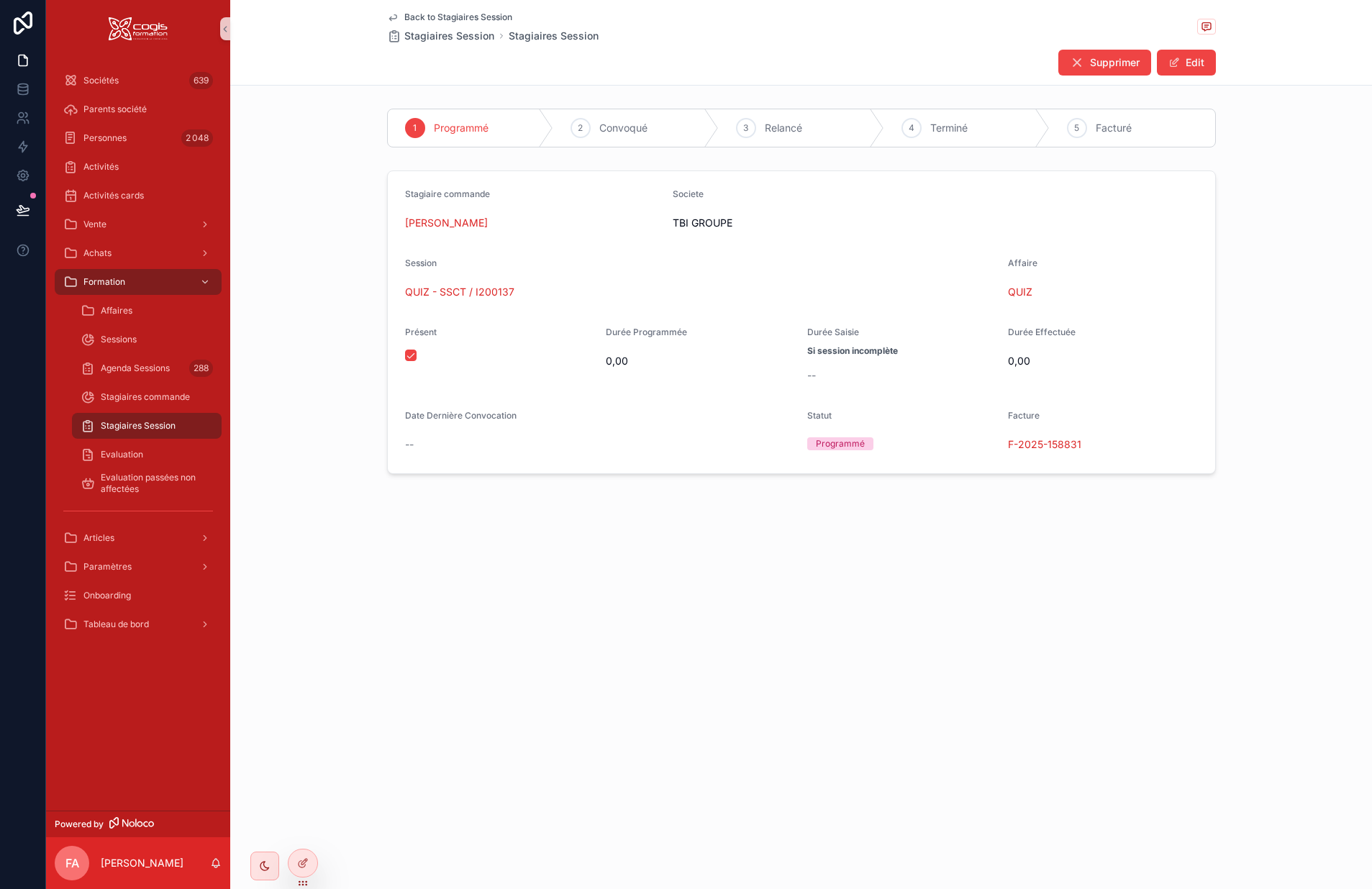
click at [394, 17] on icon "scrollable content" at bounding box center [393, 17] width 12 height 12
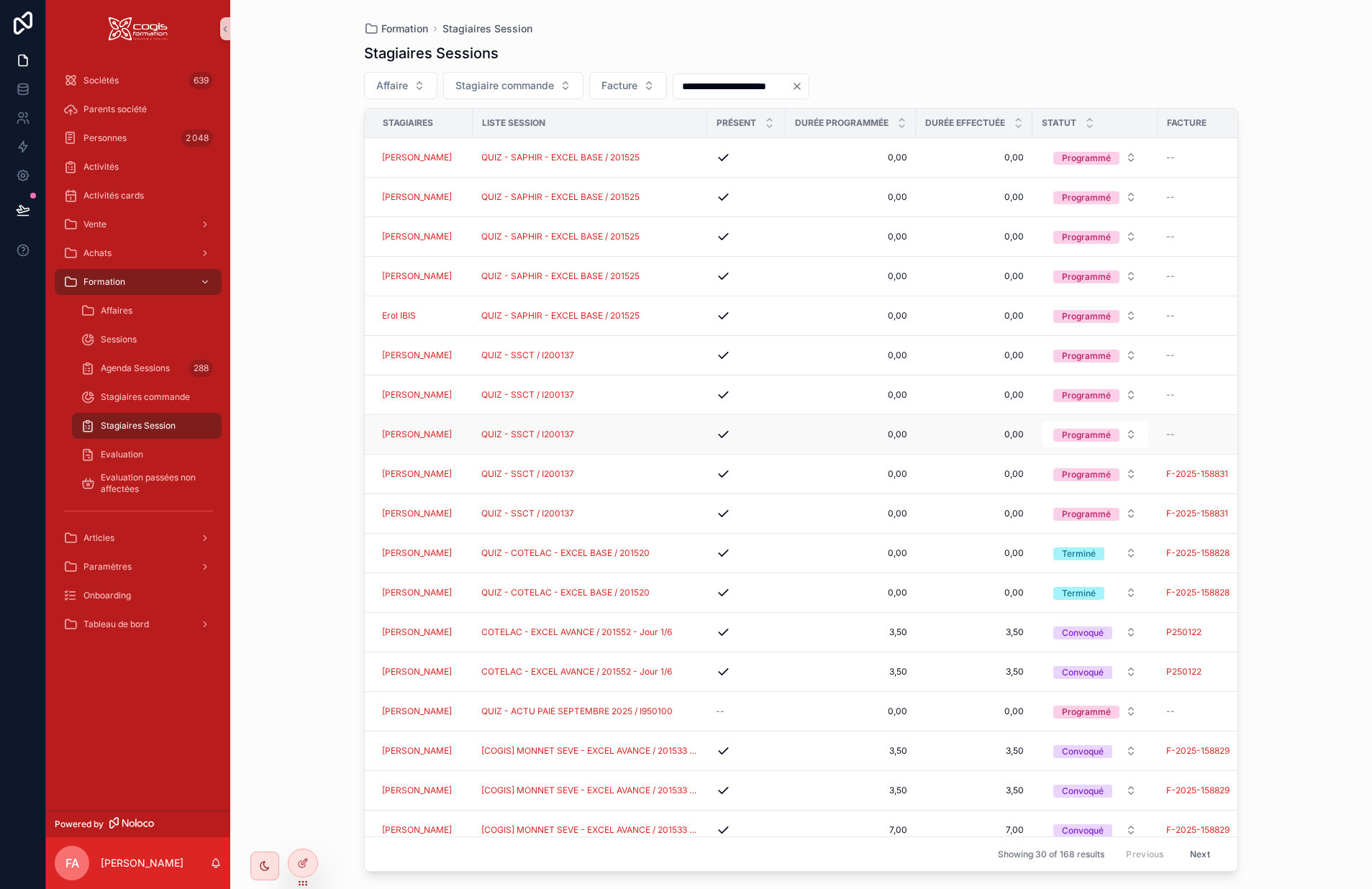
click at [636, 437] on div "QUIZ - SSCT / I200137" at bounding box center [589, 435] width 217 height 12
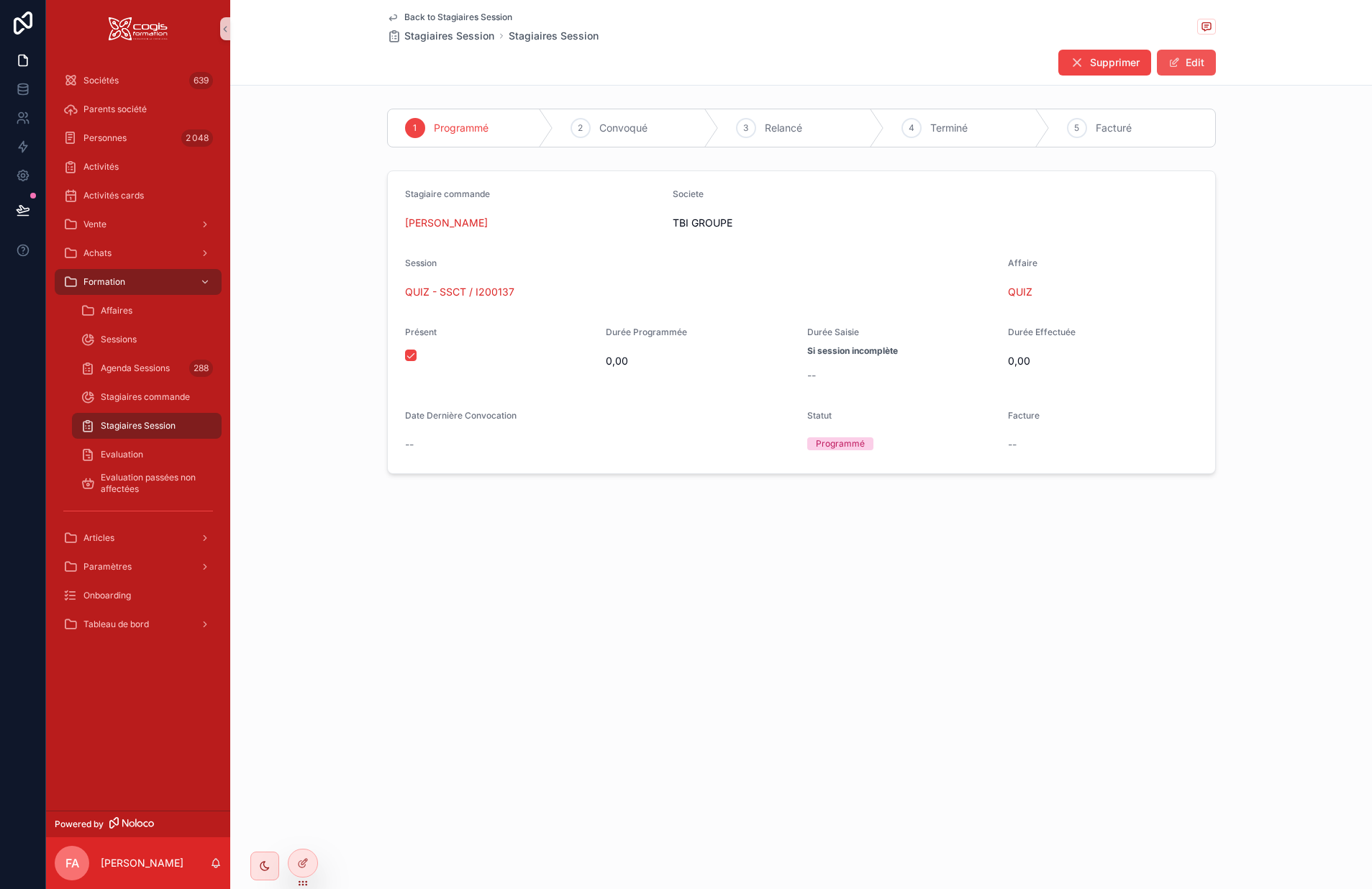
click at [1194, 58] on button "Edit" at bounding box center [1186, 62] width 59 height 26
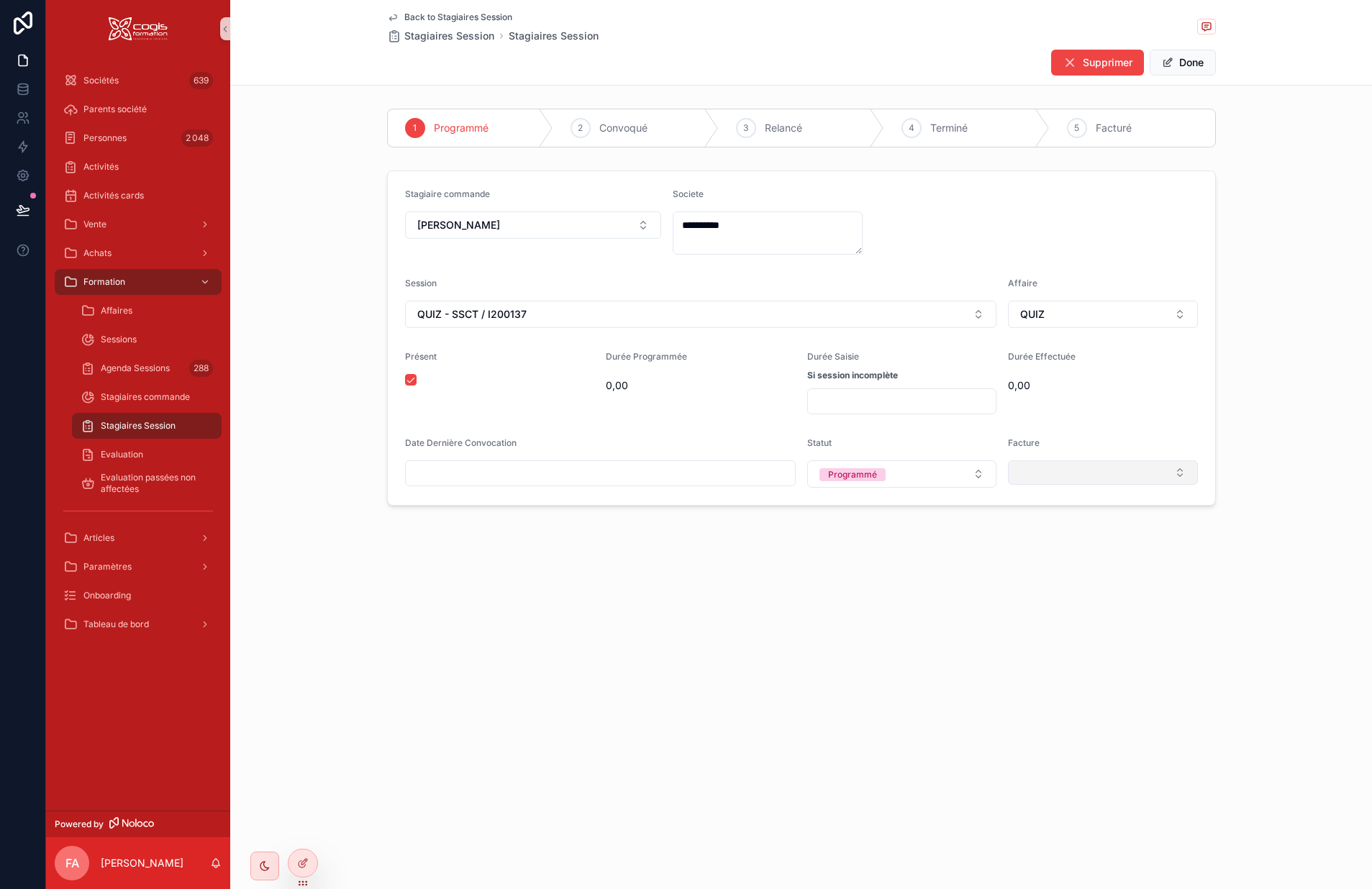
click at [1045, 469] on button "Select Button" at bounding box center [1103, 472] width 190 height 24
type input "**********"
click at [1050, 534] on span "F-2025-158831" at bounding box center [1054, 529] width 73 height 14
click at [1180, 67] on button "Done" at bounding box center [1183, 62] width 67 height 26
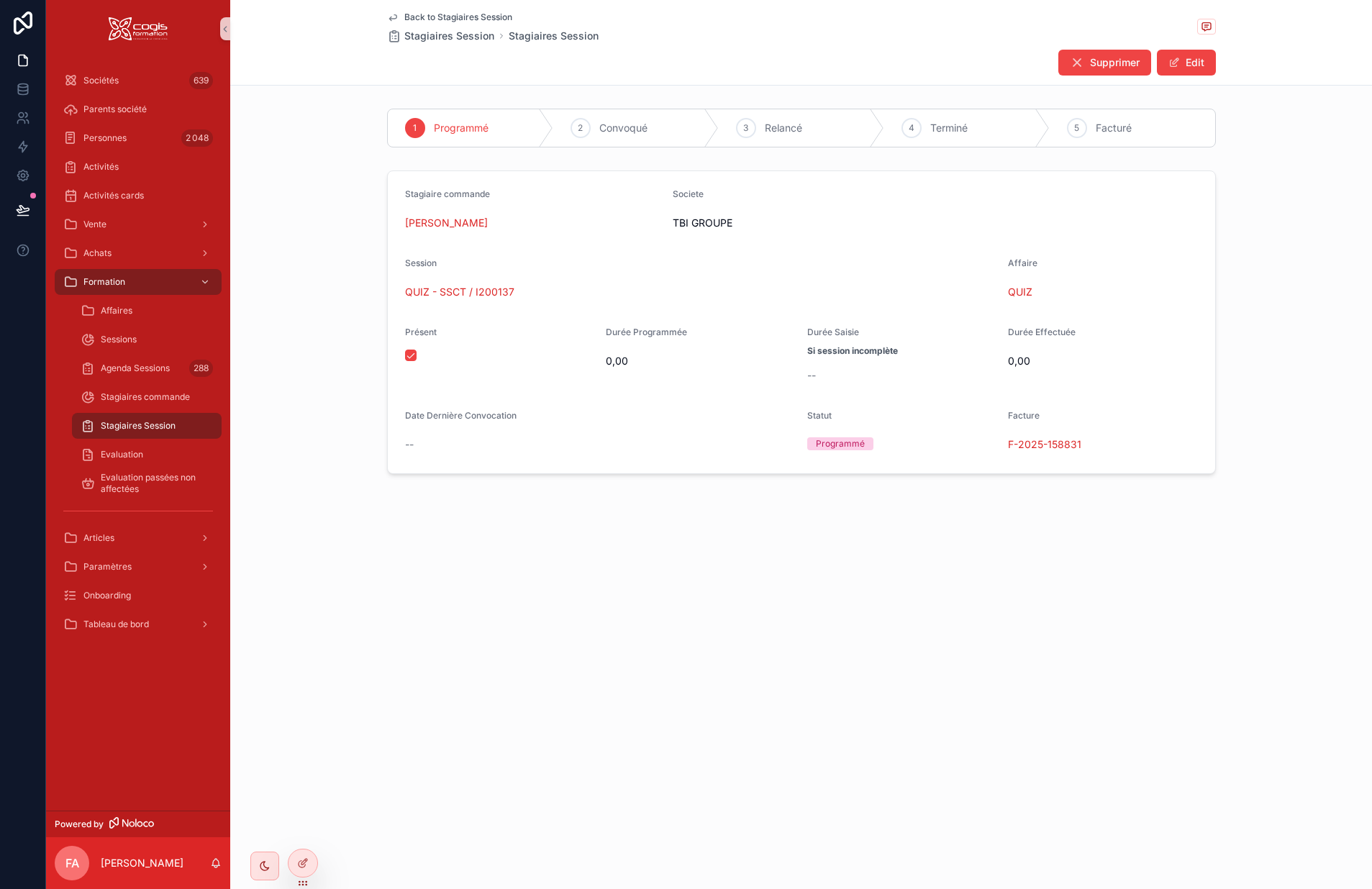
click at [393, 17] on icon "scrollable content" at bounding box center [393, 17] width 12 height 12
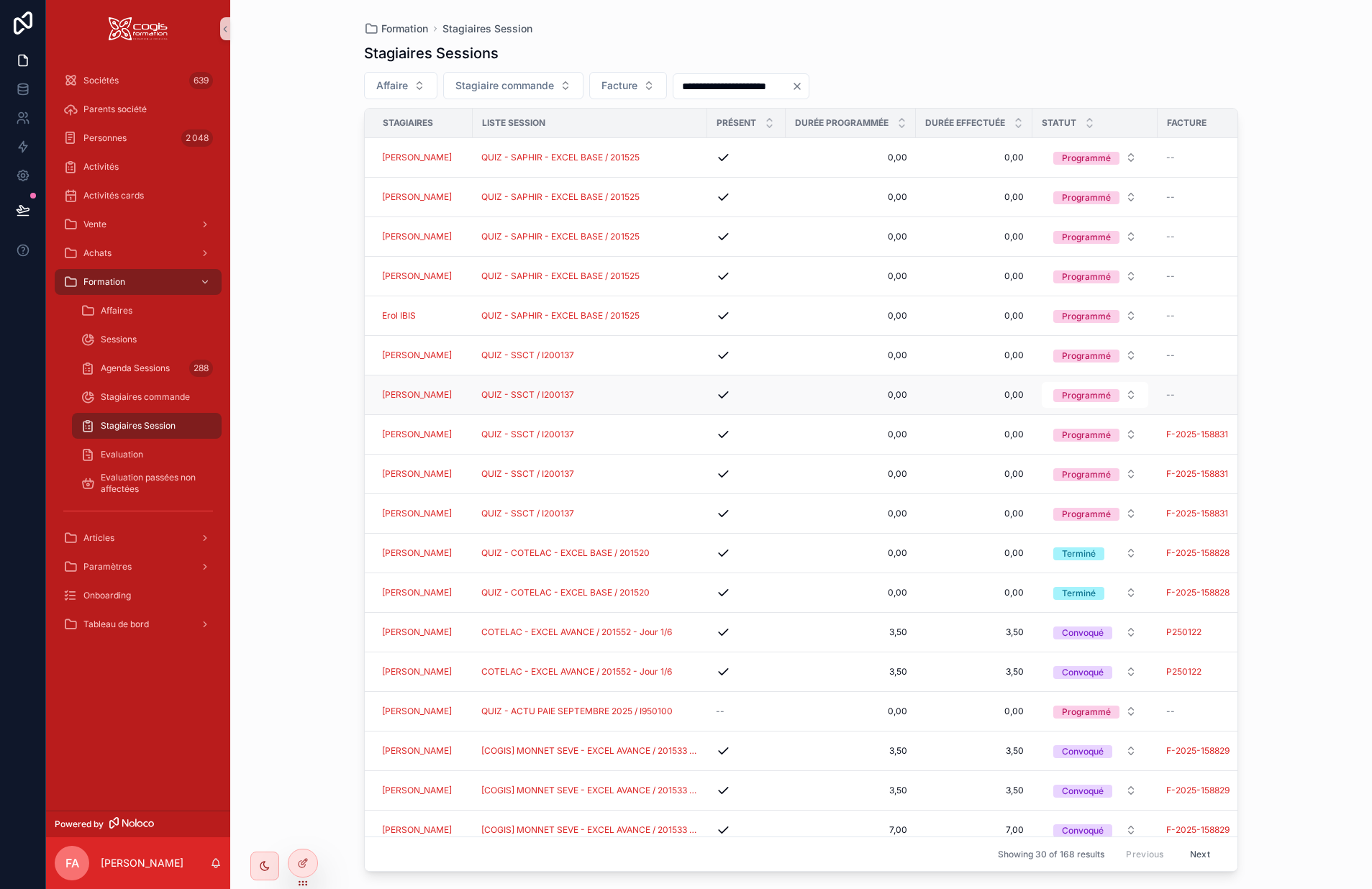
click at [689, 395] on div "QUIZ - SSCT / I200137" at bounding box center [589, 395] width 217 height 12
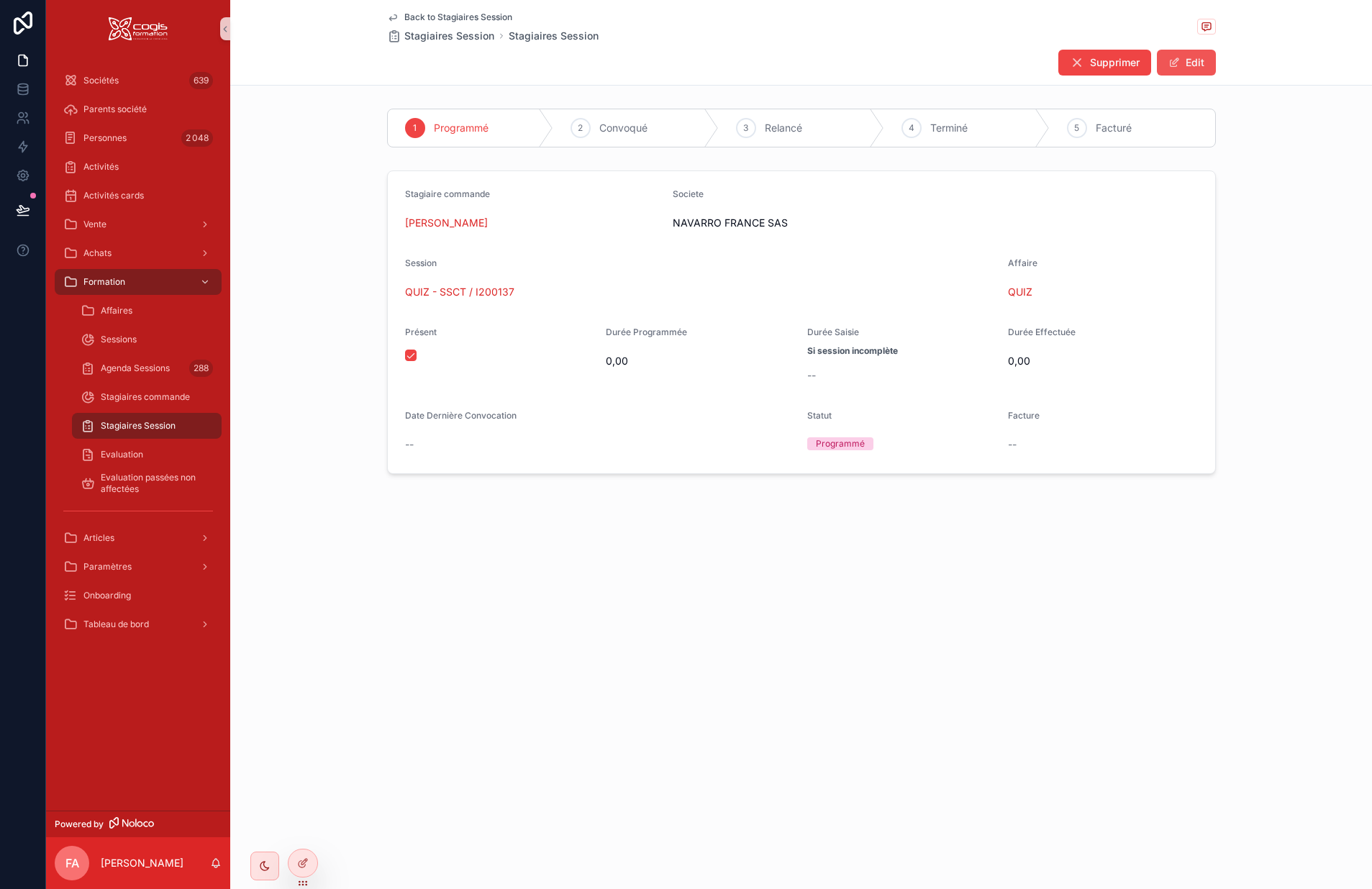
click at [1195, 58] on button "Edit" at bounding box center [1186, 62] width 59 height 26
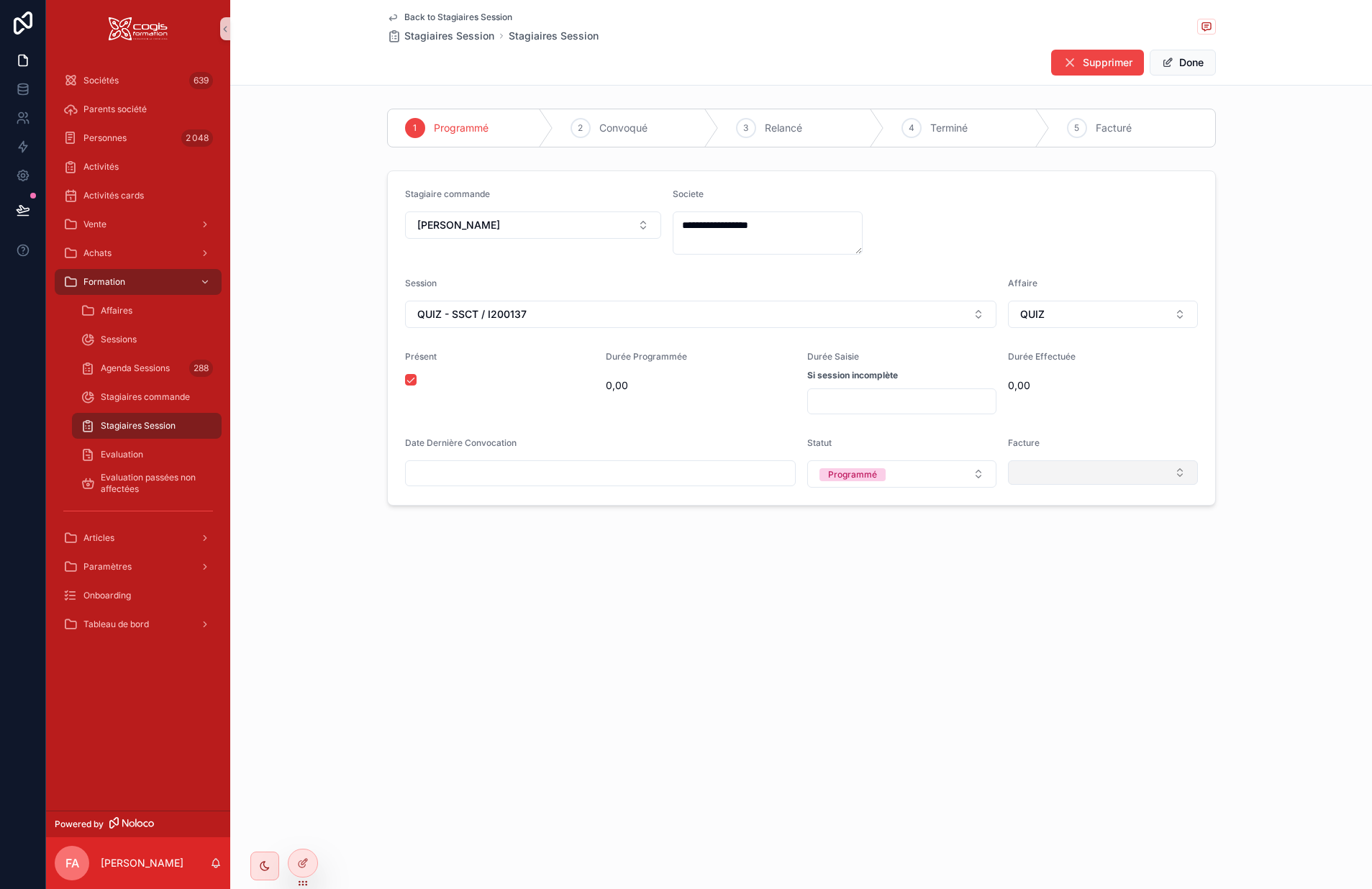
click at [1076, 474] on button "Select Button" at bounding box center [1103, 472] width 190 height 24
type input "**********"
click at [1084, 529] on span "F-2025-158832" at bounding box center [1055, 529] width 76 height 14
click at [1176, 61] on button "Done" at bounding box center [1183, 62] width 67 height 26
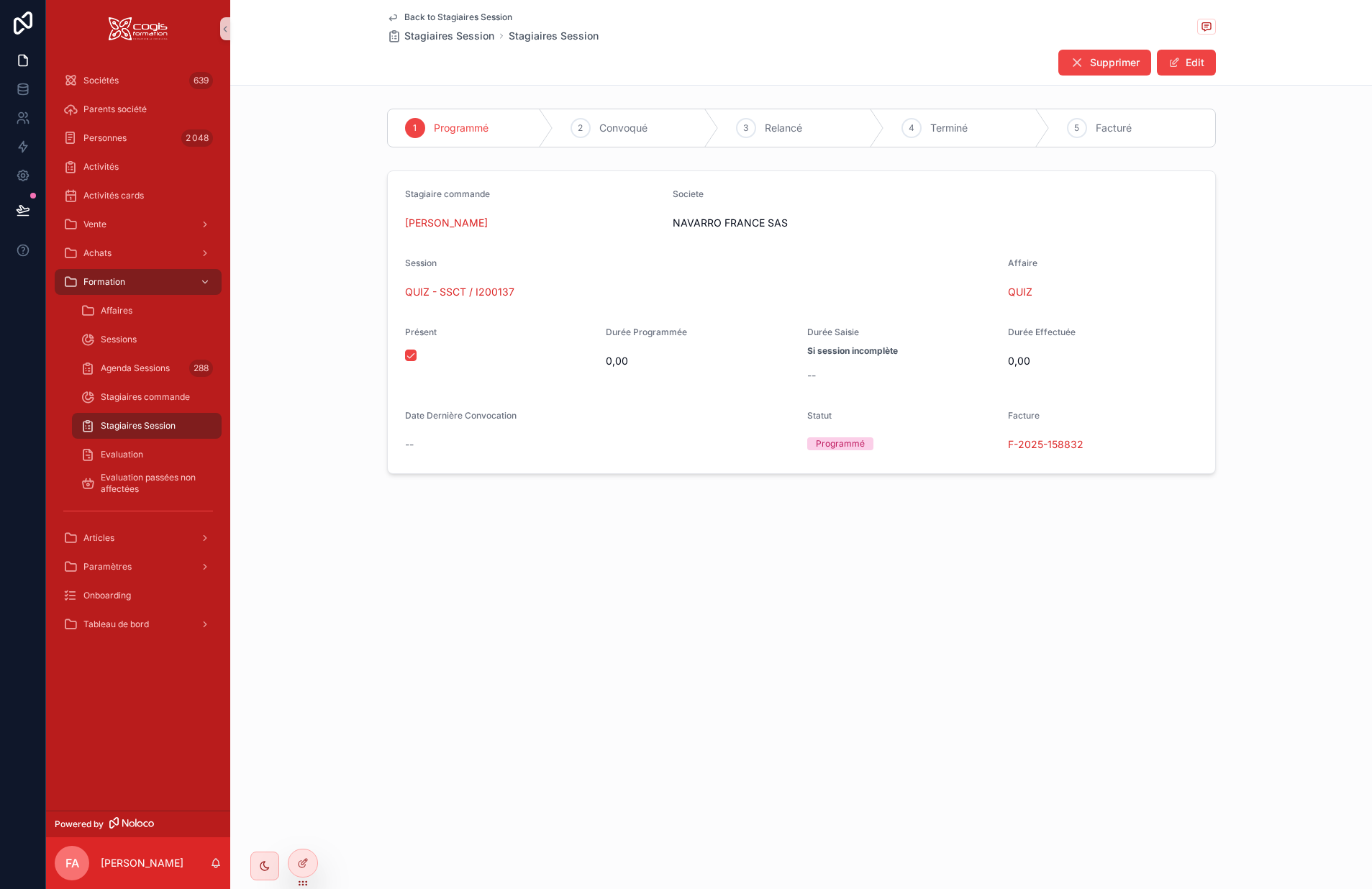
drag, startPoint x: 393, startPoint y: 15, endPoint x: 111, endPoint y: 22, distance: 282.1
click at [393, 16] on icon "scrollable content" at bounding box center [393, 17] width 12 height 12
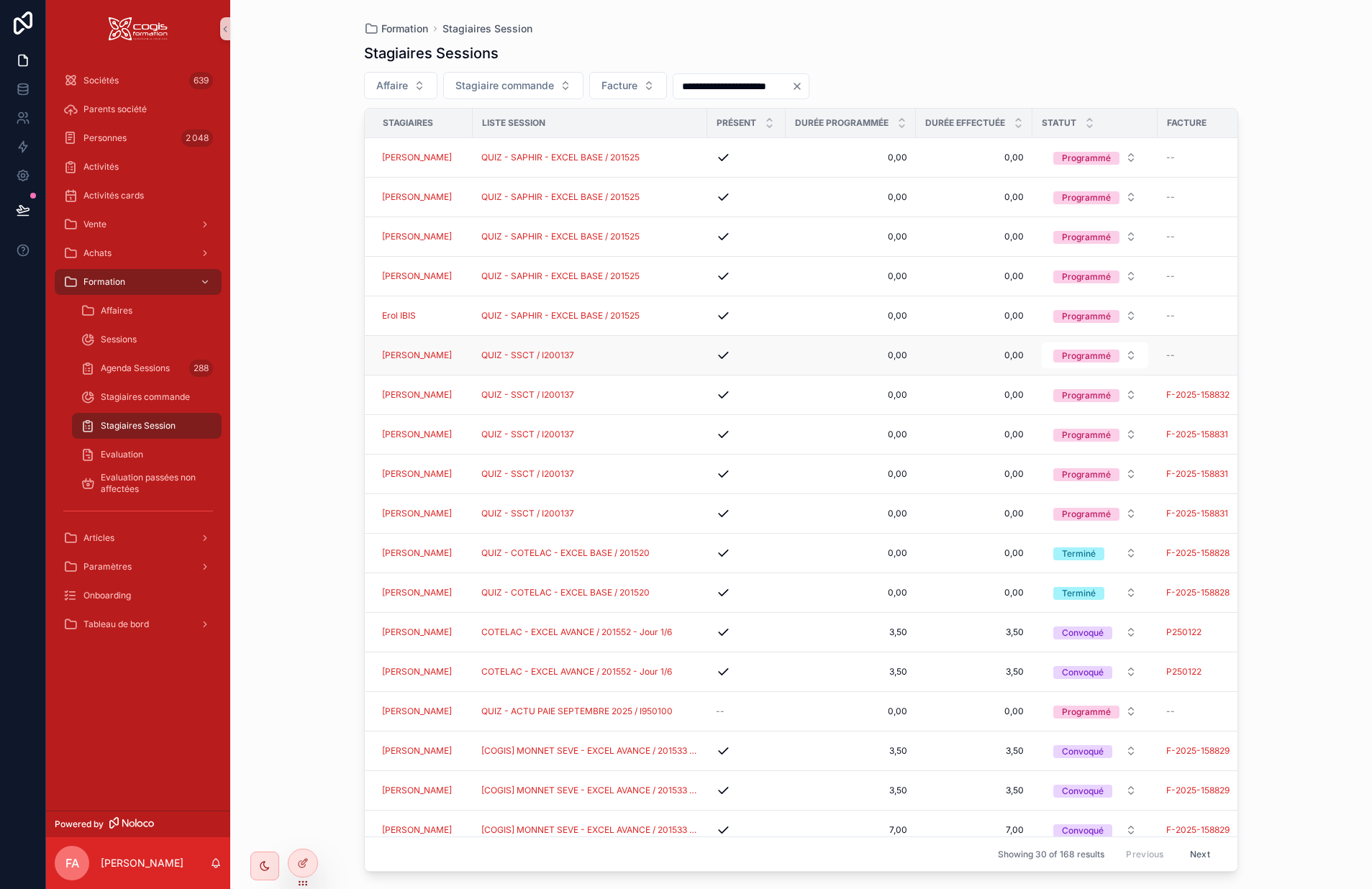
click at [681, 359] on div "QUIZ - SSCT / I200137" at bounding box center [589, 355] width 217 height 12
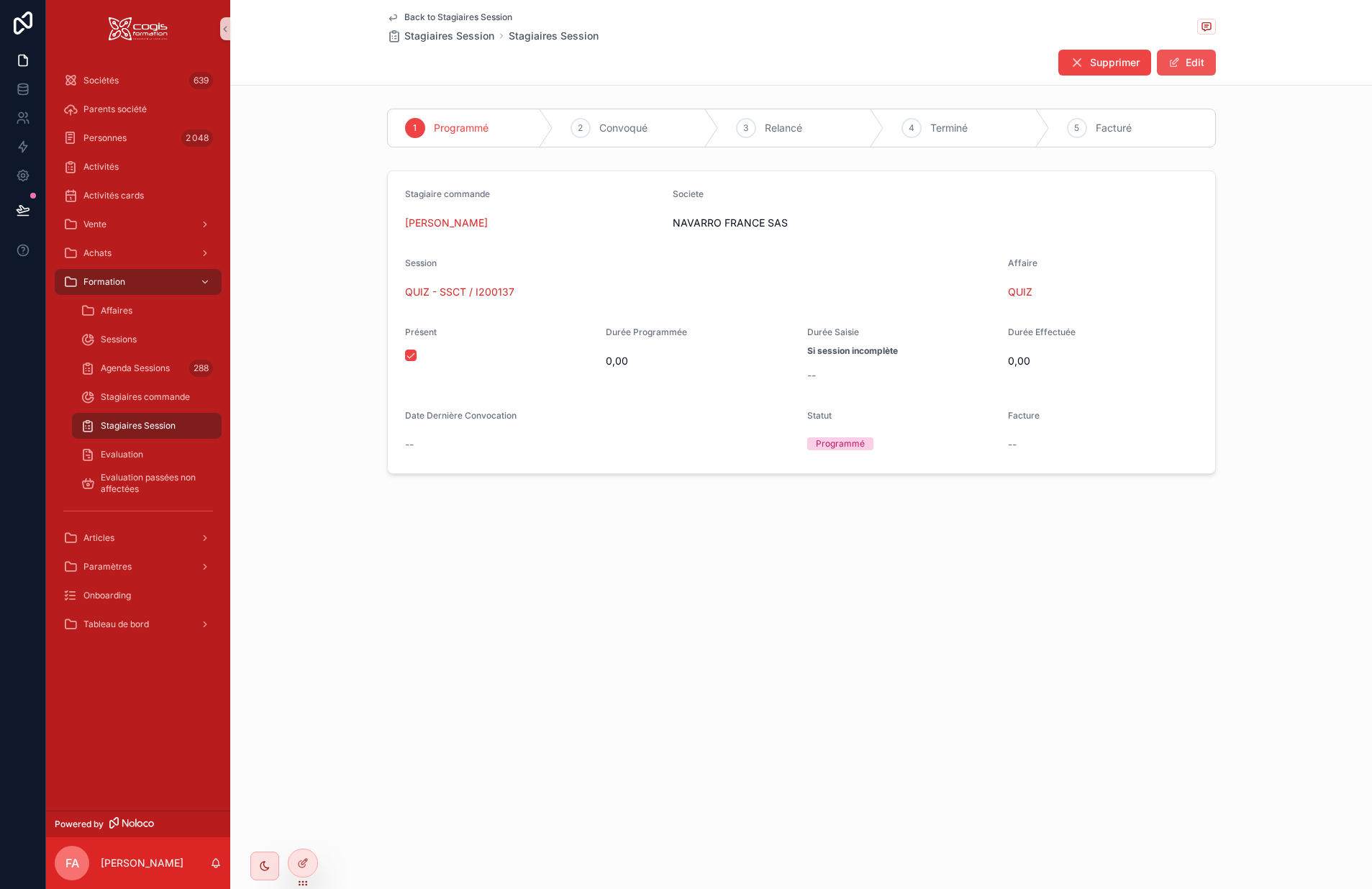
click at [1203, 67] on button "Edit" at bounding box center [1186, 62] width 59 height 26
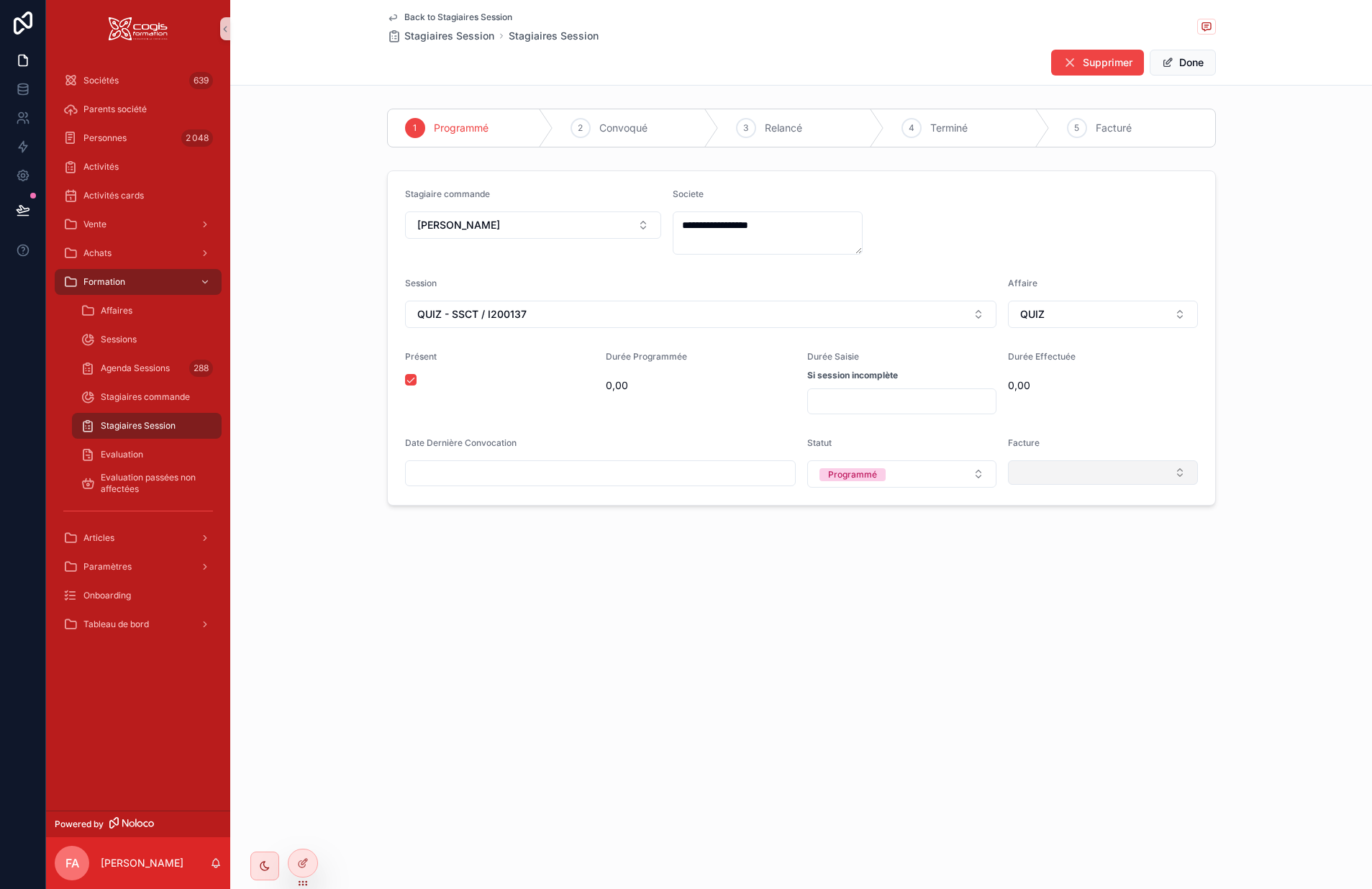
click at [1048, 463] on button "Select Button" at bounding box center [1103, 472] width 190 height 24
type input "**********"
click at [1075, 530] on span "F-2025-158832" at bounding box center [1055, 529] width 76 height 14
click at [390, 14] on icon "scrollable content" at bounding box center [393, 17] width 12 height 12
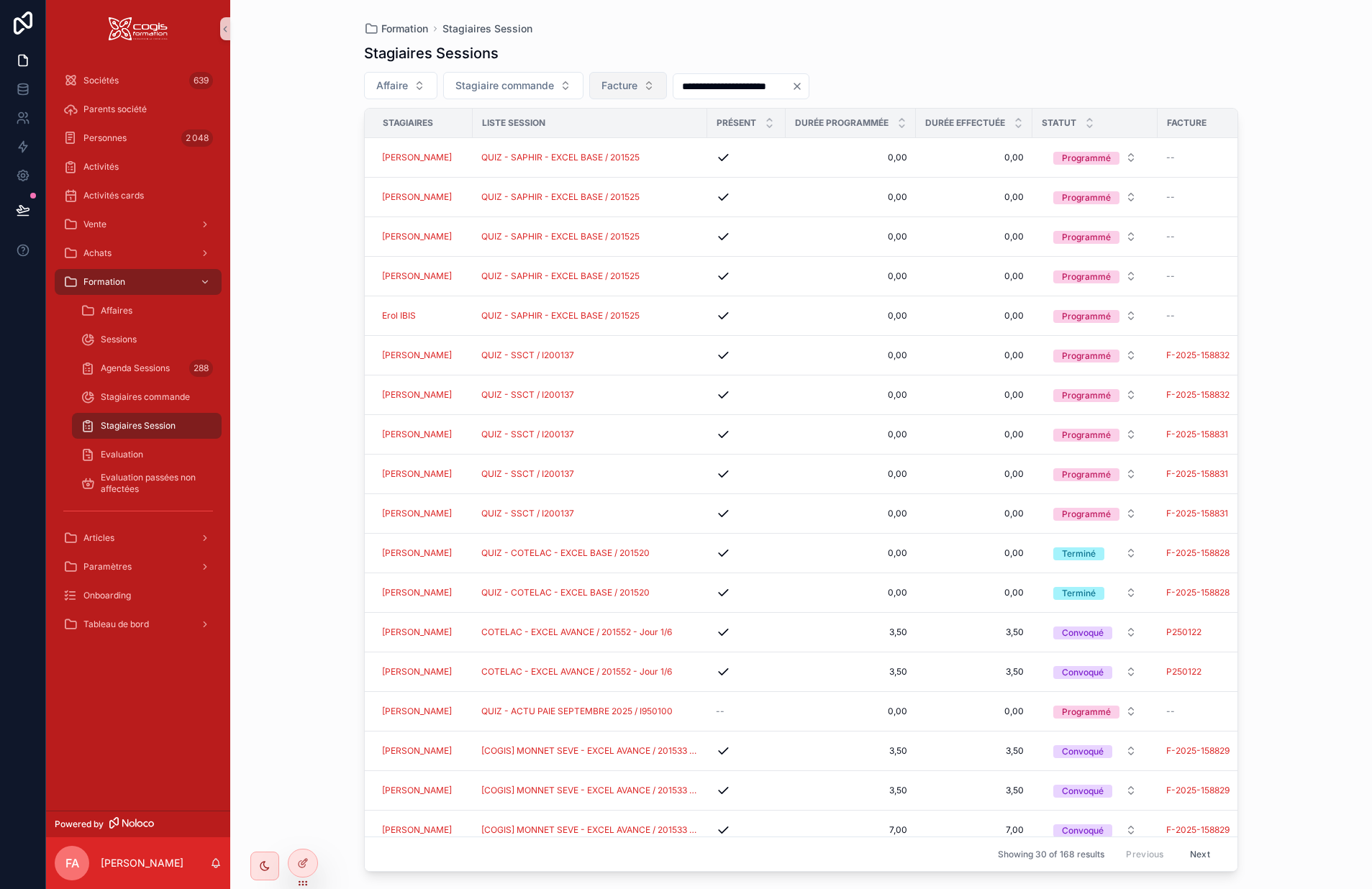
click at [629, 92] on span "Facture" at bounding box center [619, 85] width 36 height 14
click at [568, 149] on div "Empty" at bounding box center [629, 144] width 172 height 23
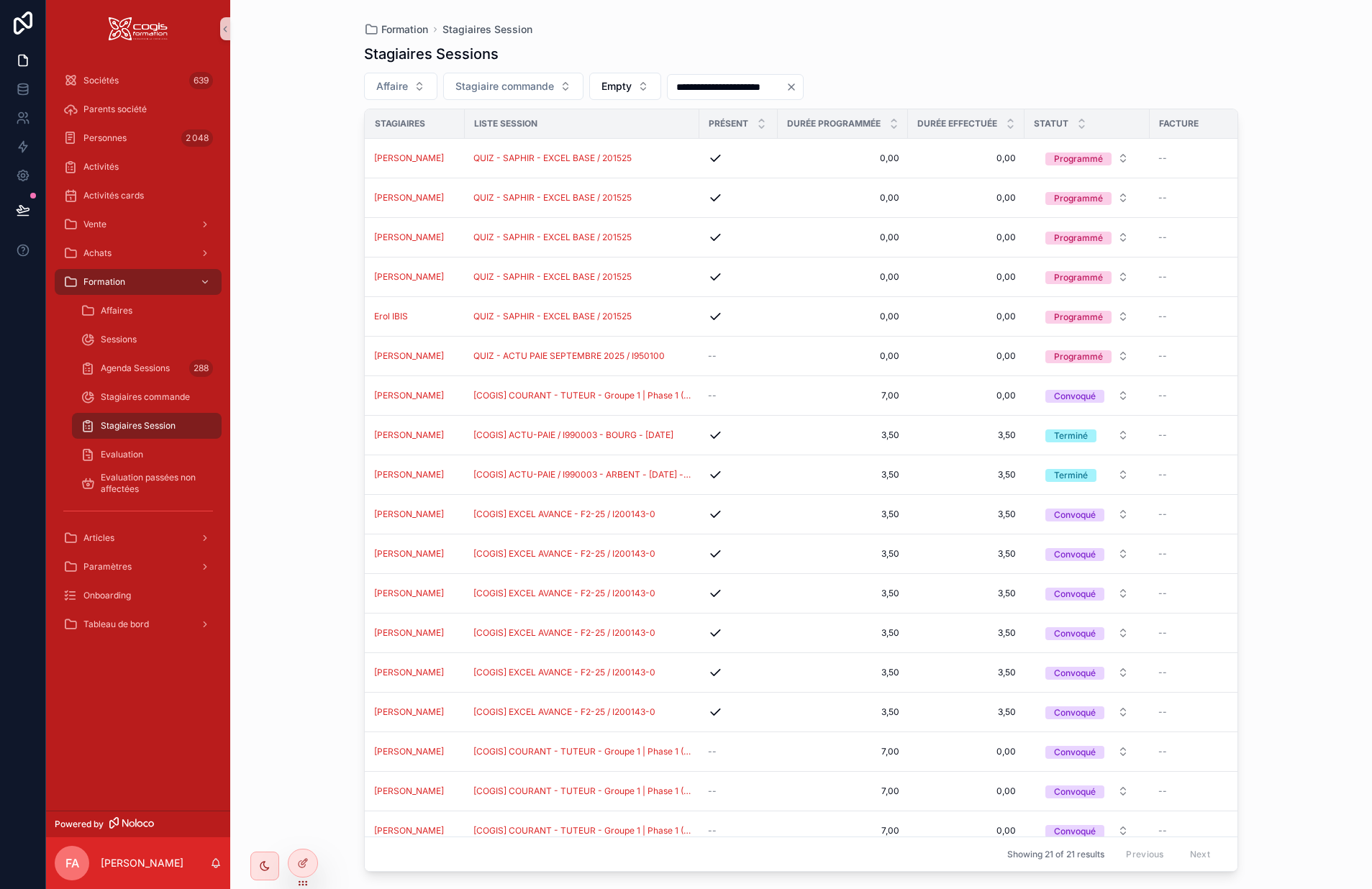
scroll to position [0, 32]
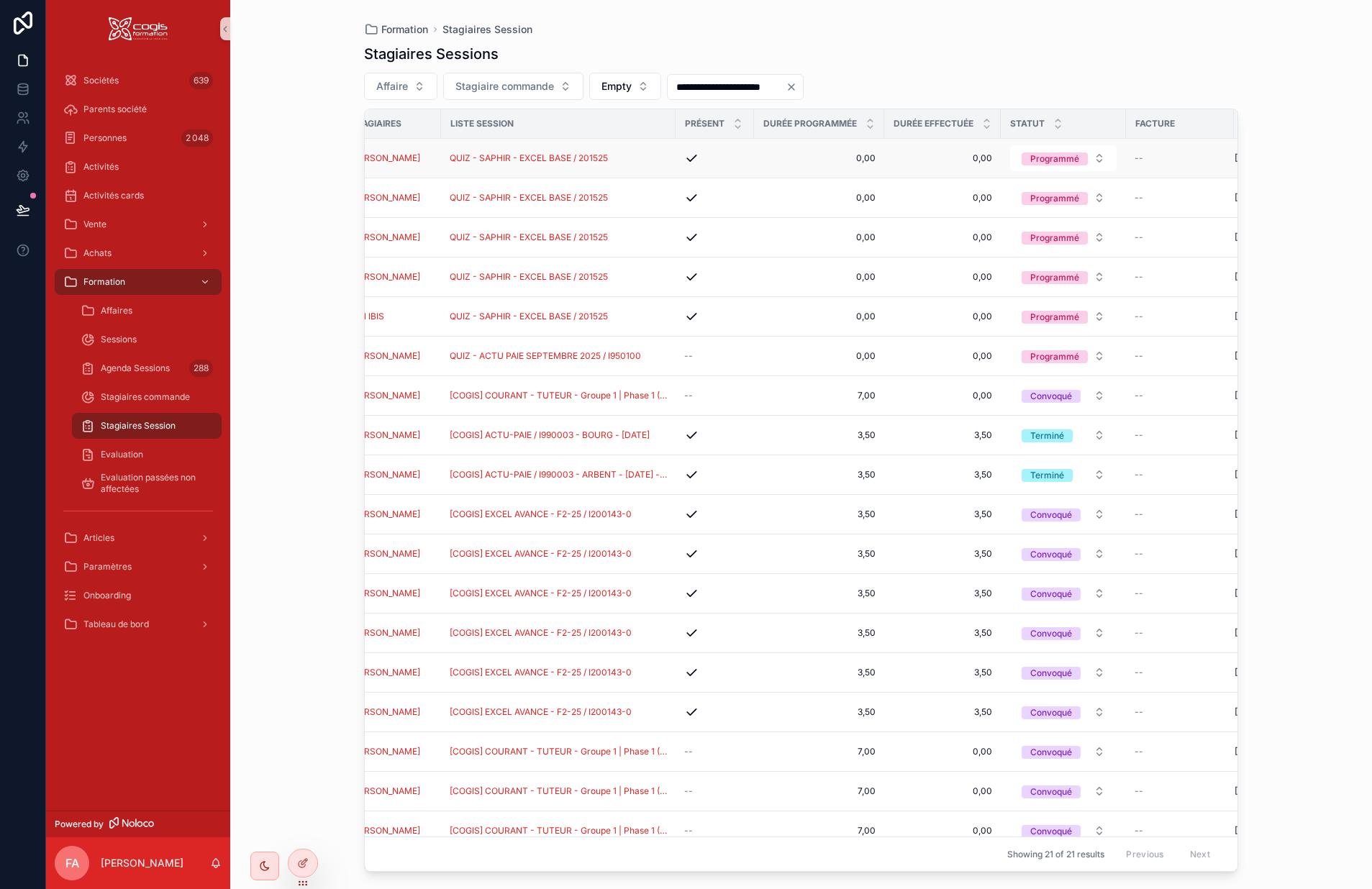
click at [652, 156] on div "QUIZ - SAPHIR - EXCEL BASE / 201525" at bounding box center [558, 158] width 217 height 12
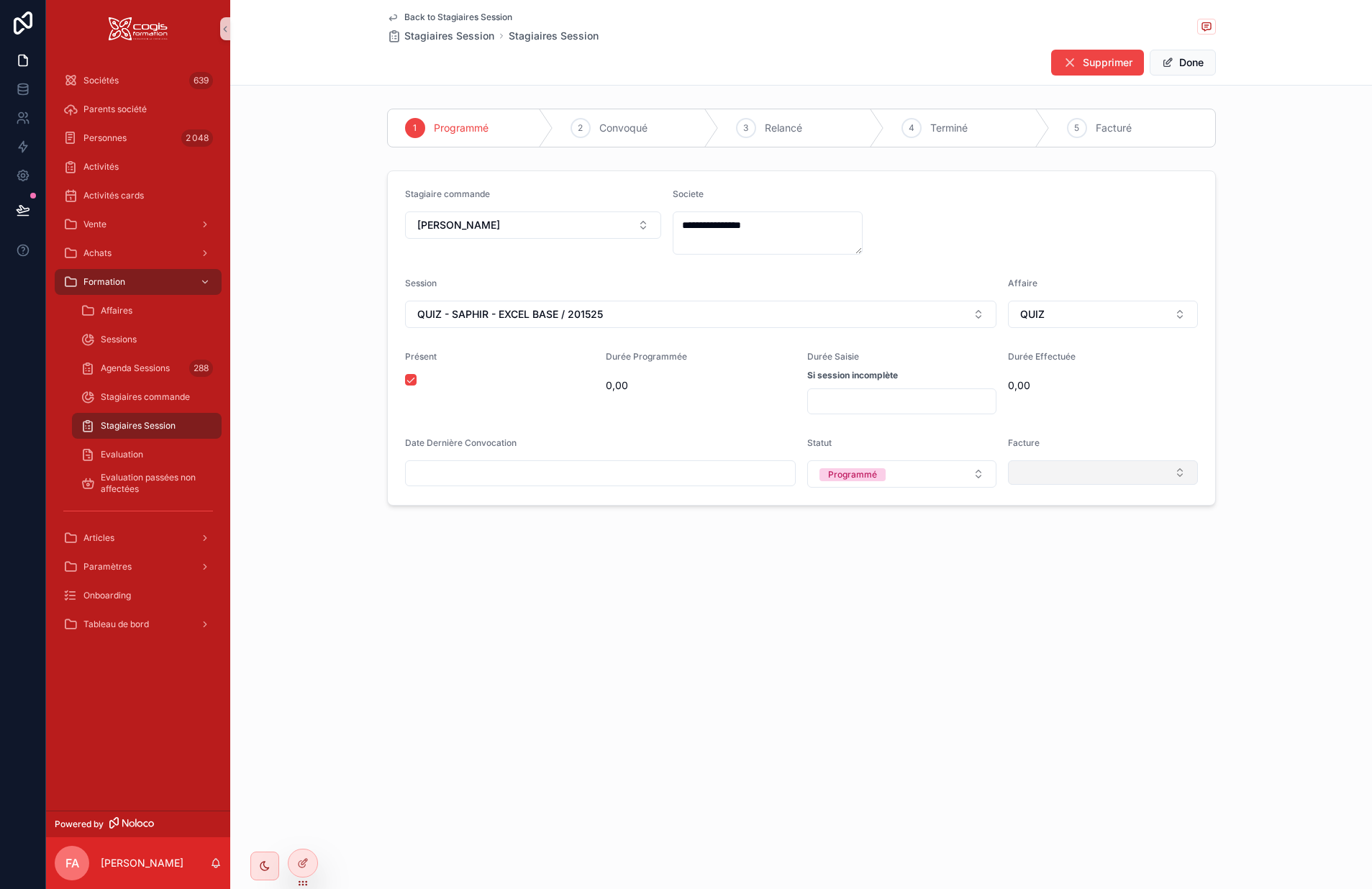
click at [1052, 469] on button "Select Button" at bounding box center [1103, 472] width 190 height 24
drag, startPoint x: 1098, startPoint y: 506, endPoint x: 1024, endPoint y: 504, distance: 74.0
click at [1024, 504] on div "*******" at bounding box center [1103, 502] width 188 height 27
type input "*******"
click at [1041, 531] on span "P250123" at bounding box center [1038, 529] width 42 height 14
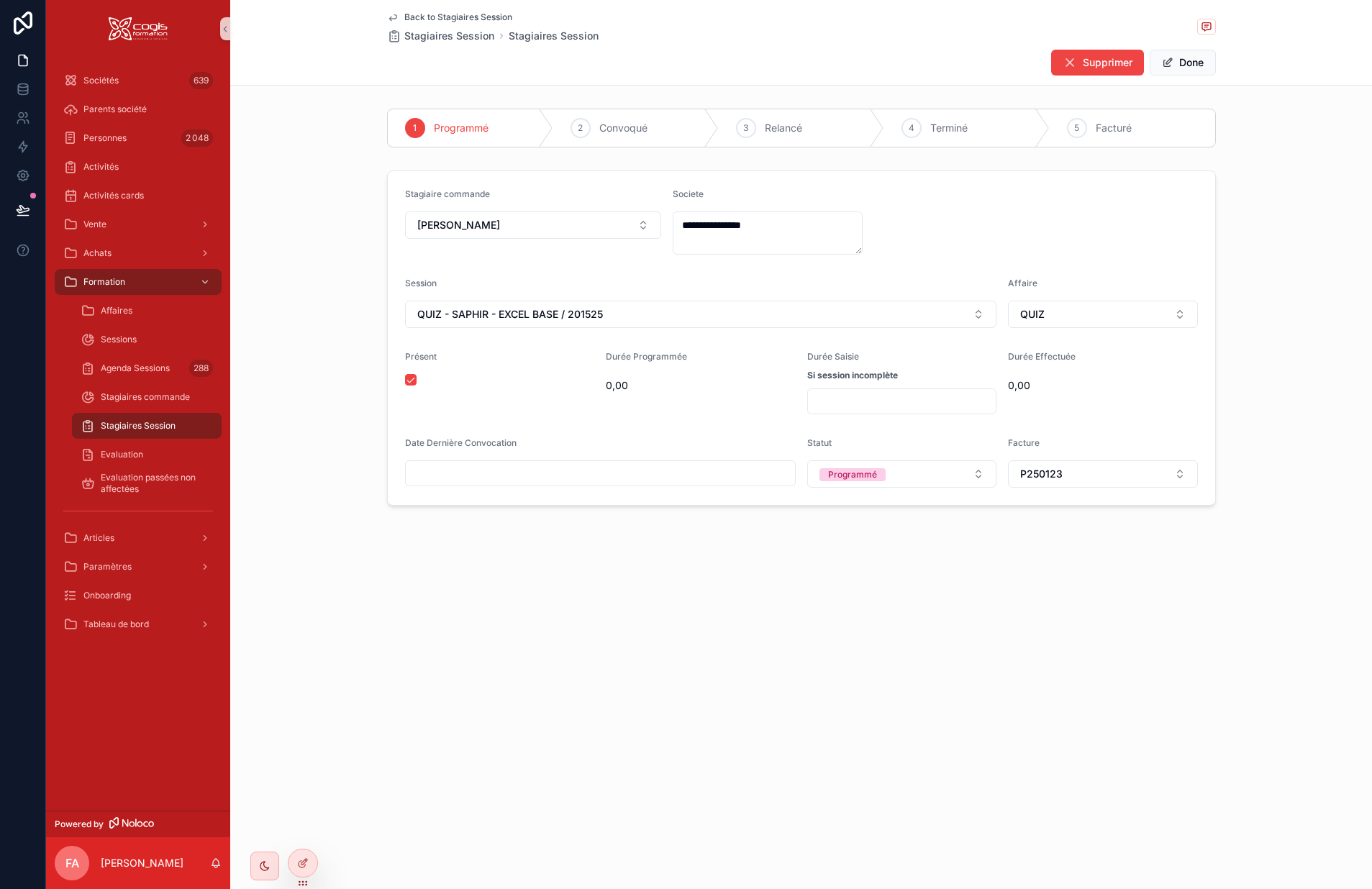
click at [395, 18] on icon "scrollable content" at bounding box center [393, 17] width 7 height 6
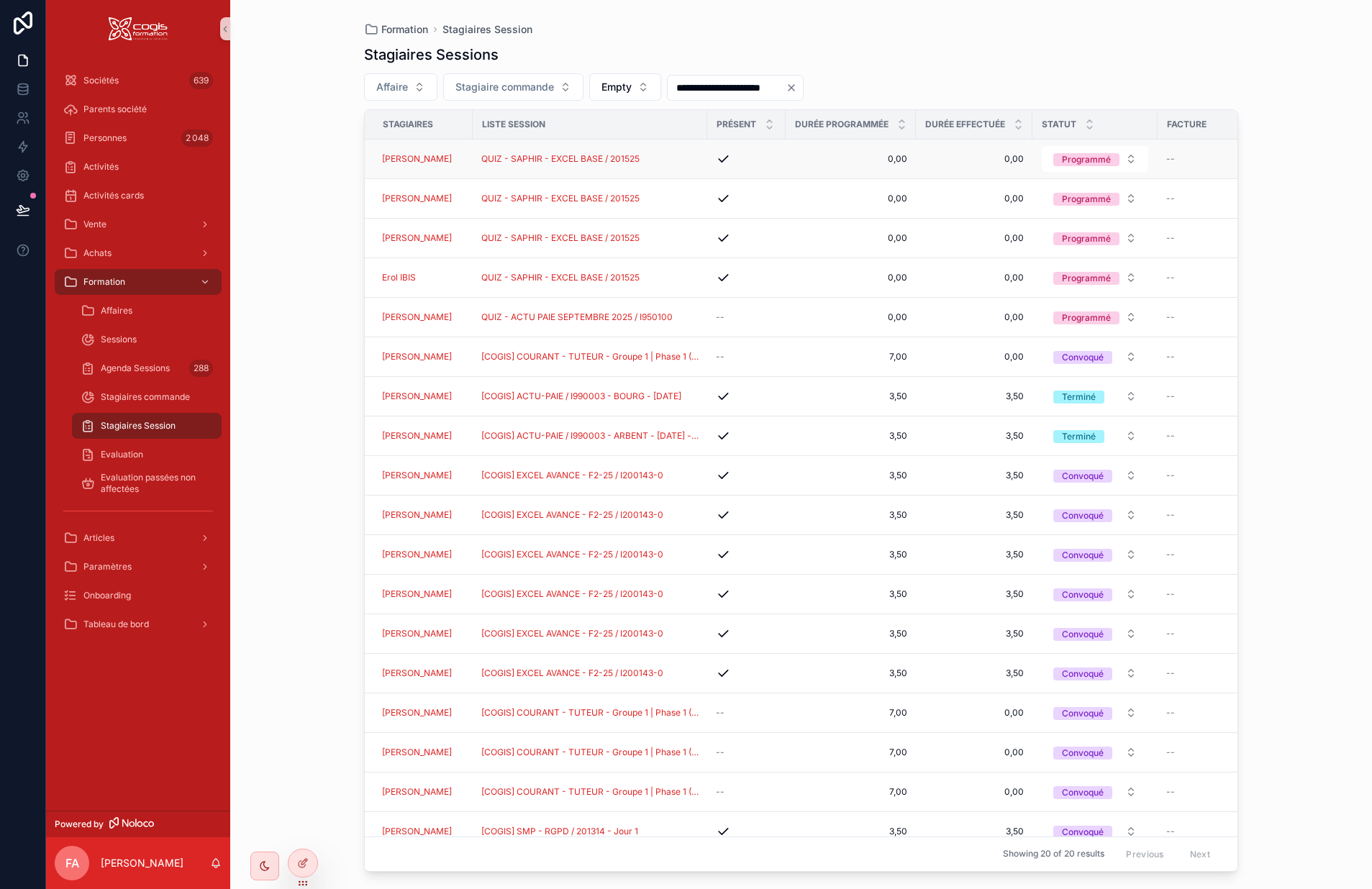
click at [686, 161] on div "QUIZ - SAPHIR - EXCEL BASE / 201525" at bounding box center [589, 159] width 217 height 12
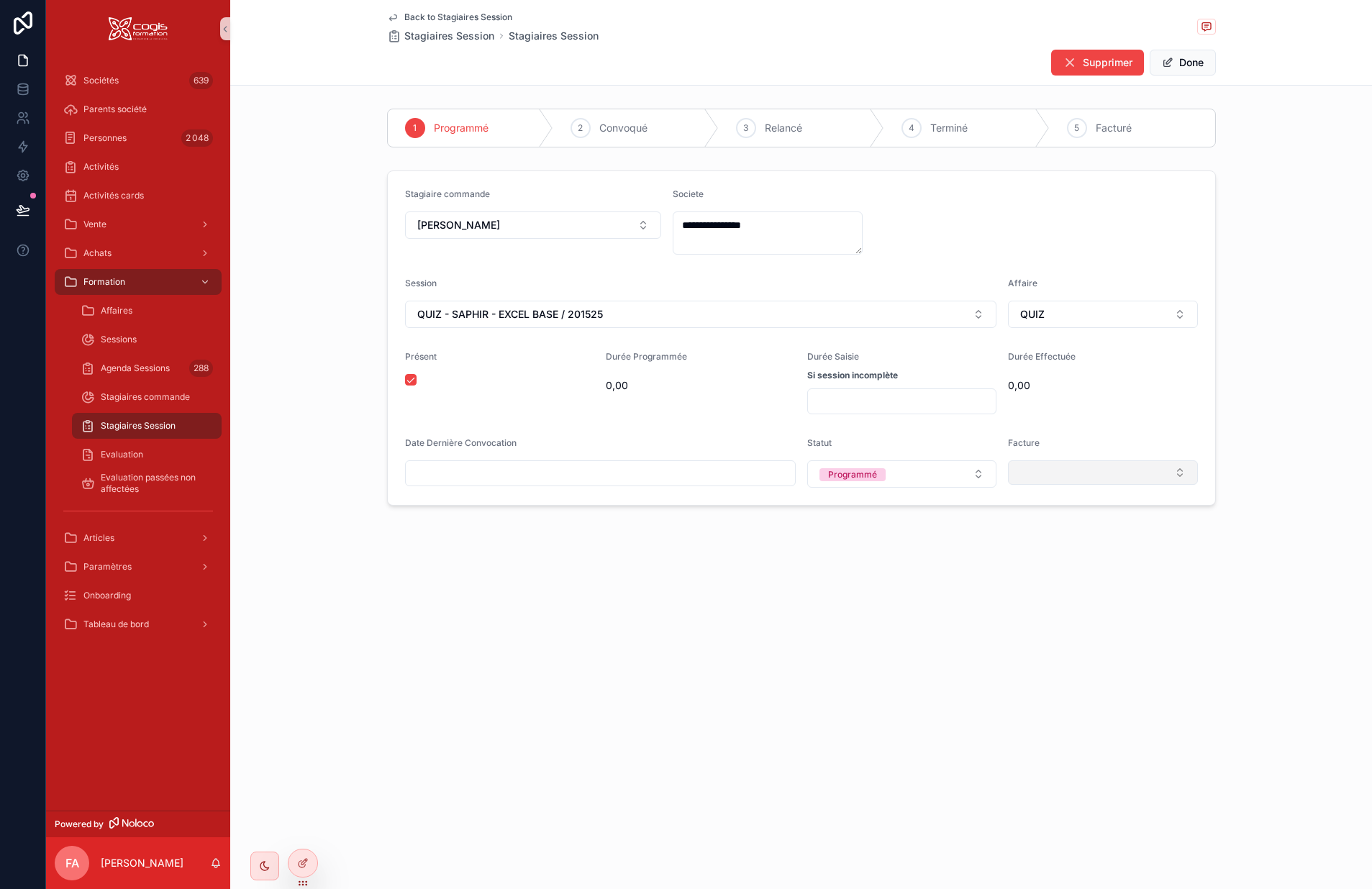
click at [1057, 473] on button "Select Button" at bounding box center [1103, 472] width 190 height 24
type input "*******"
click at [1061, 528] on div "P250123" at bounding box center [1103, 529] width 183 height 23
click at [392, 21] on icon "scrollable content" at bounding box center [393, 17] width 12 height 12
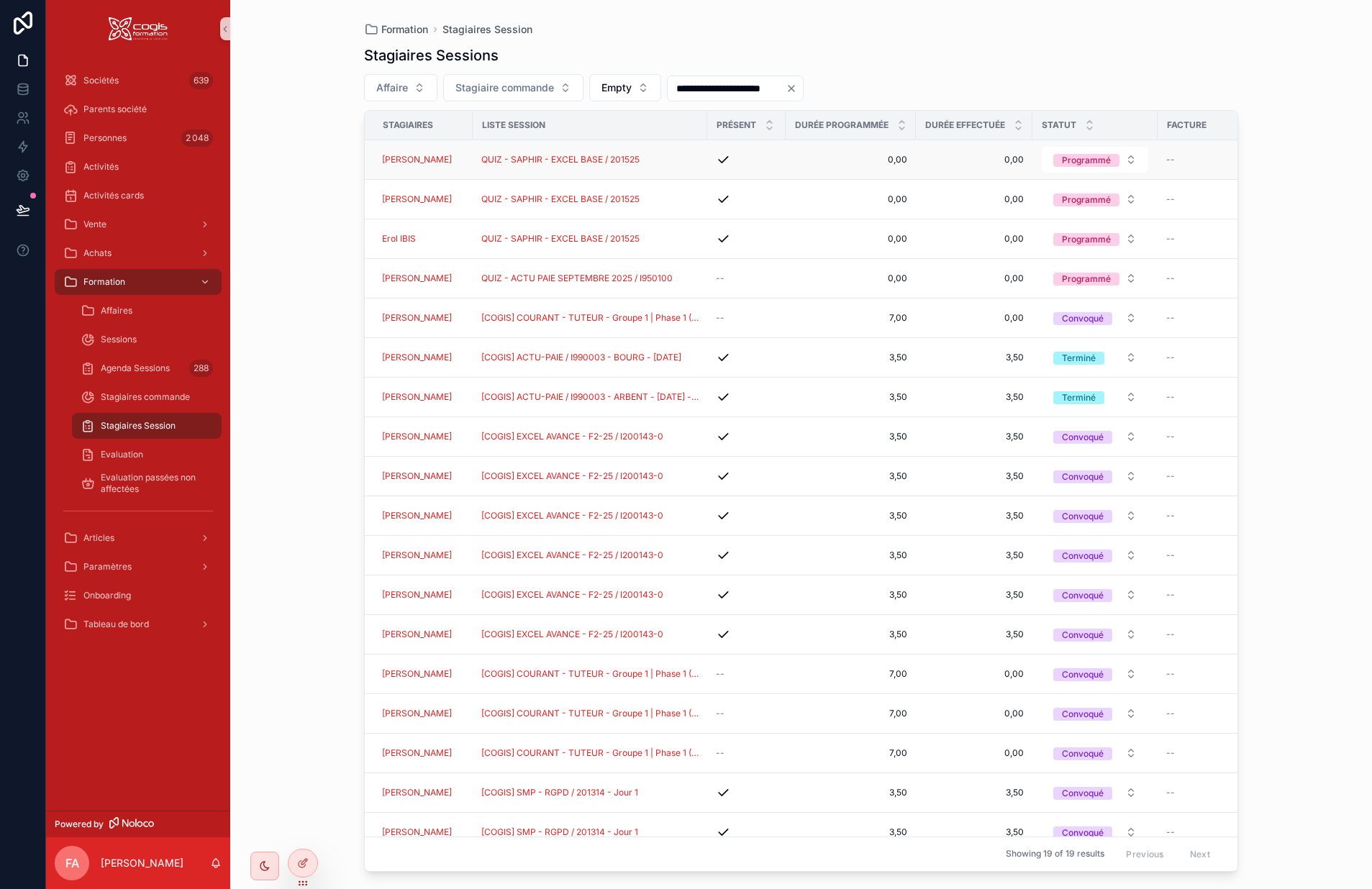
click at [786, 160] on td "scrollable content" at bounding box center [747, 160] width 78 height 40
click at [825, 163] on span "0,00" at bounding box center [851, 160] width 113 height 12
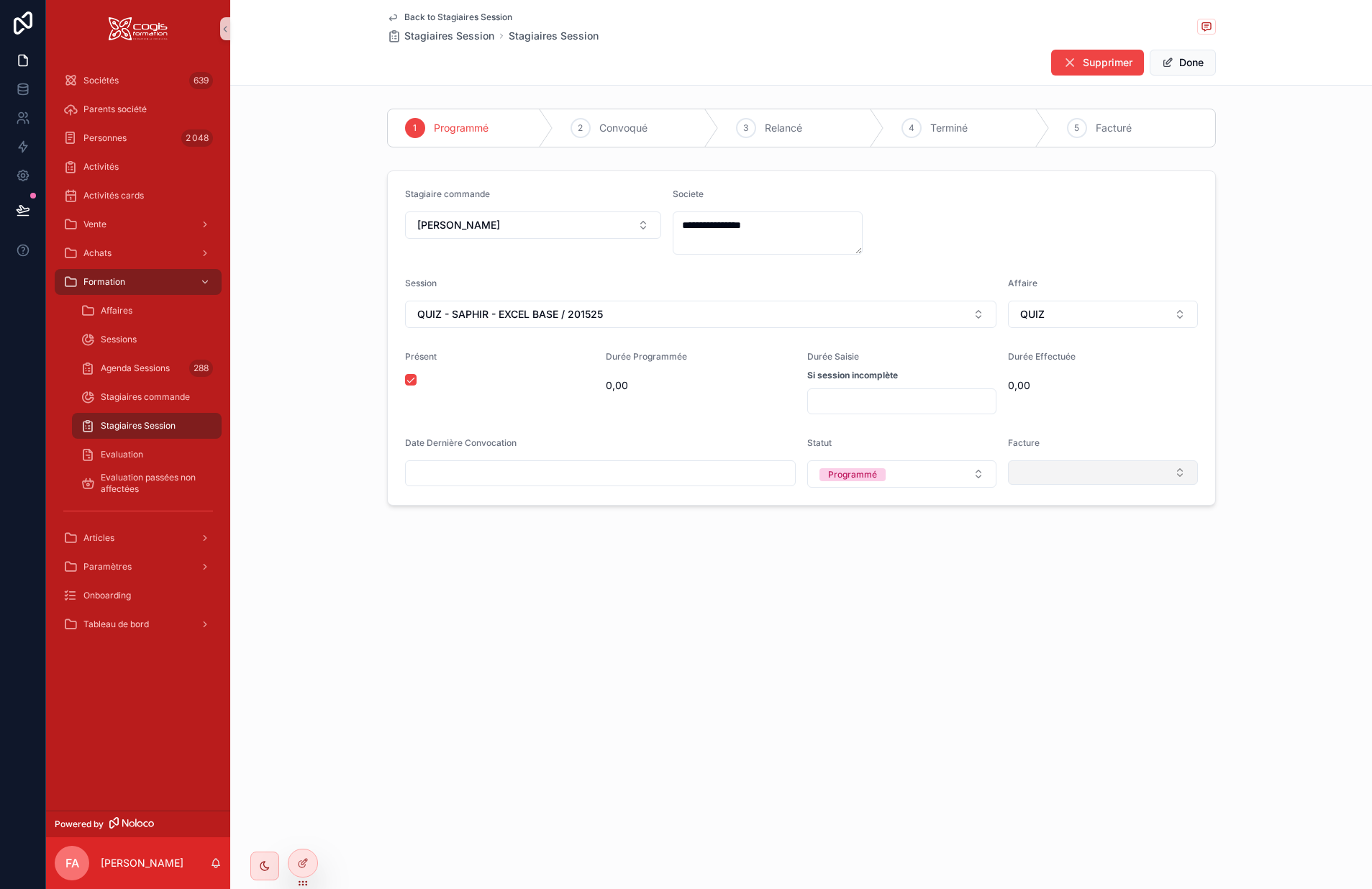
click at [1056, 473] on button "Select Button" at bounding box center [1103, 472] width 190 height 24
type input "*******"
click at [1080, 532] on div "P250123" at bounding box center [1103, 529] width 183 height 23
click at [396, 16] on icon "scrollable content" at bounding box center [393, 17] width 7 height 6
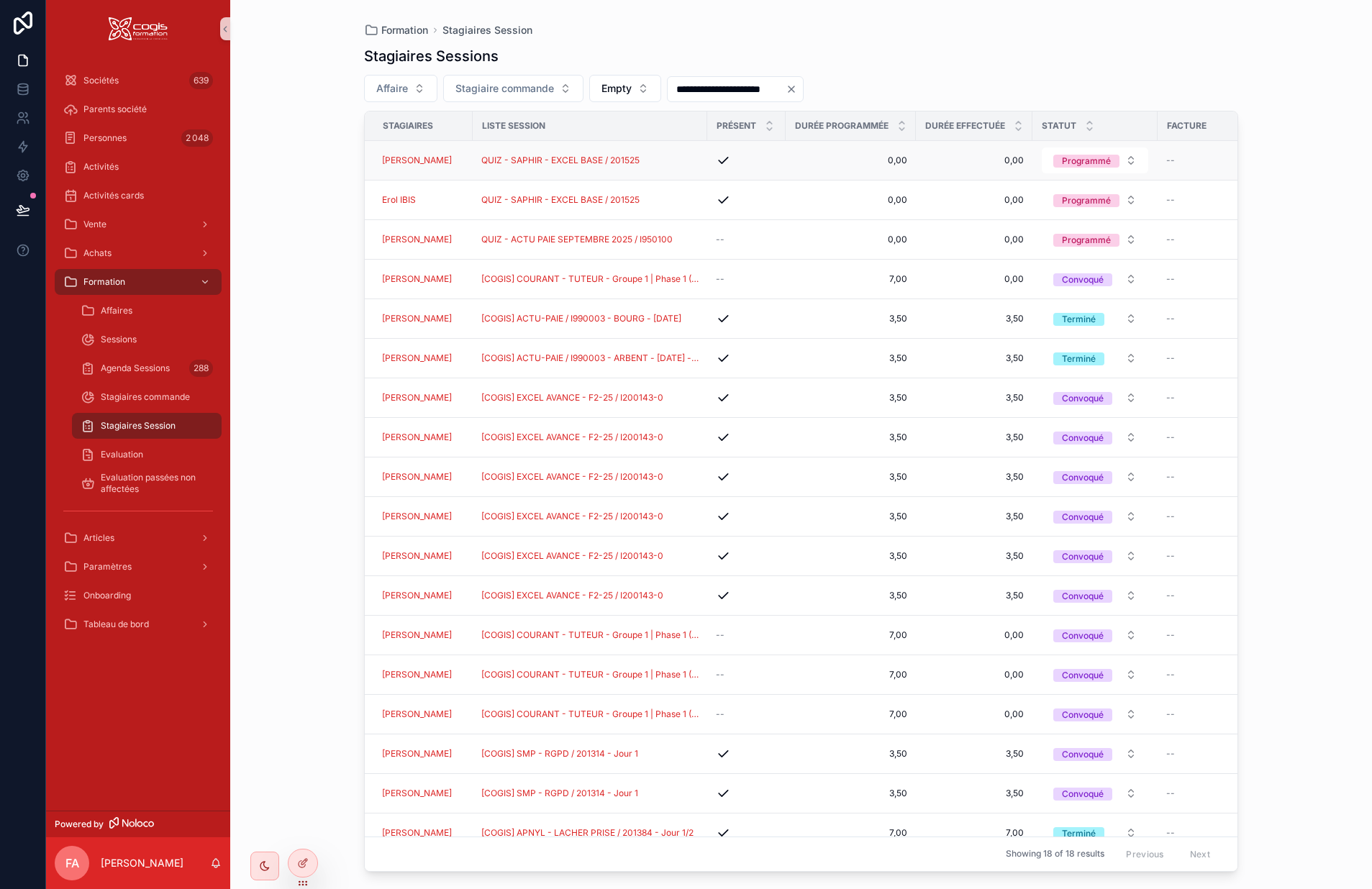
click at [819, 165] on span "0,00" at bounding box center [851, 161] width 113 height 12
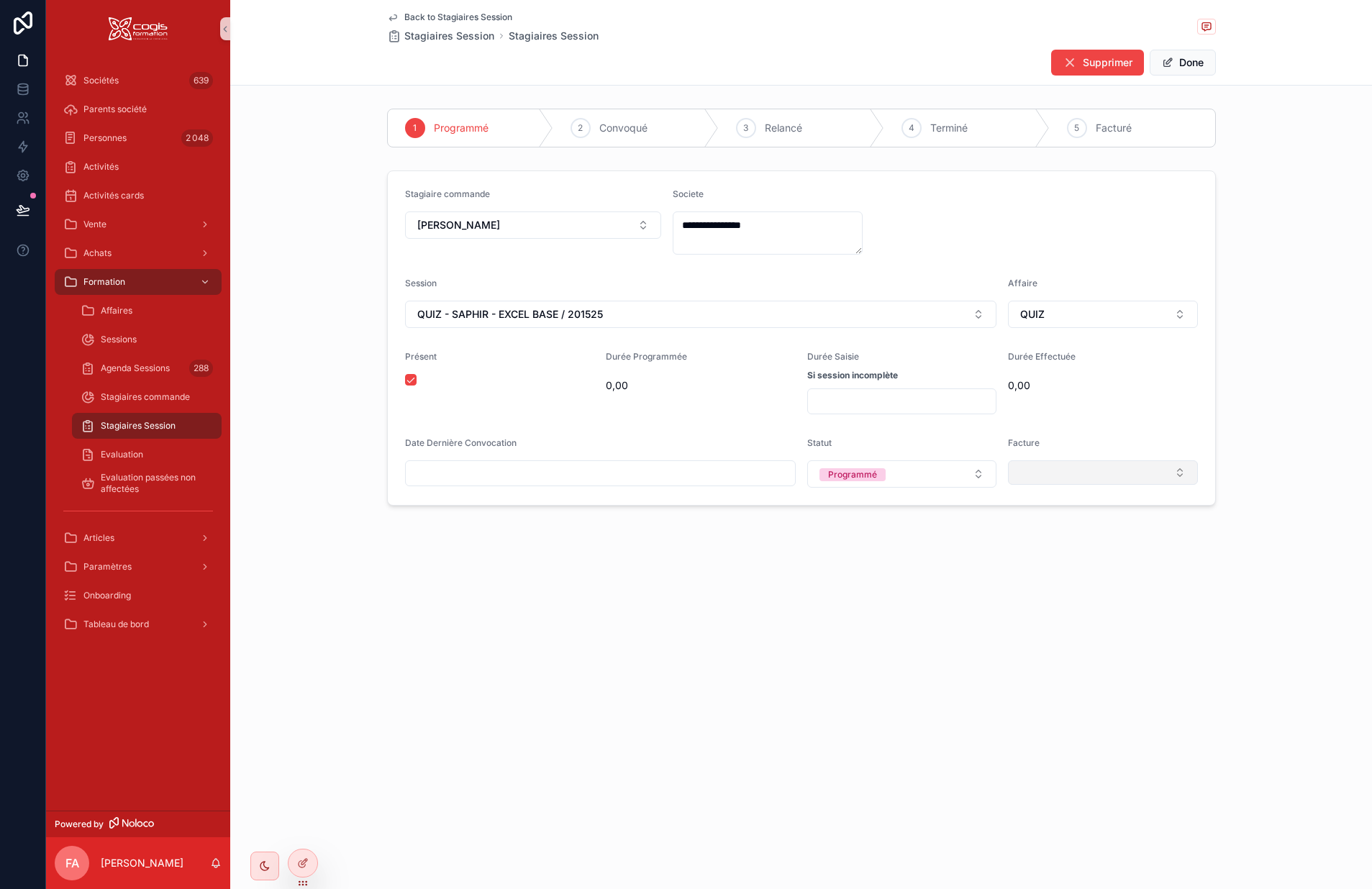
click at [1055, 474] on button "Select Button" at bounding box center [1103, 472] width 190 height 24
type input "*******"
click at [1055, 529] on span "P250123" at bounding box center [1038, 529] width 42 height 14
click at [392, 16] on icon "scrollable content" at bounding box center [393, 17] width 12 height 12
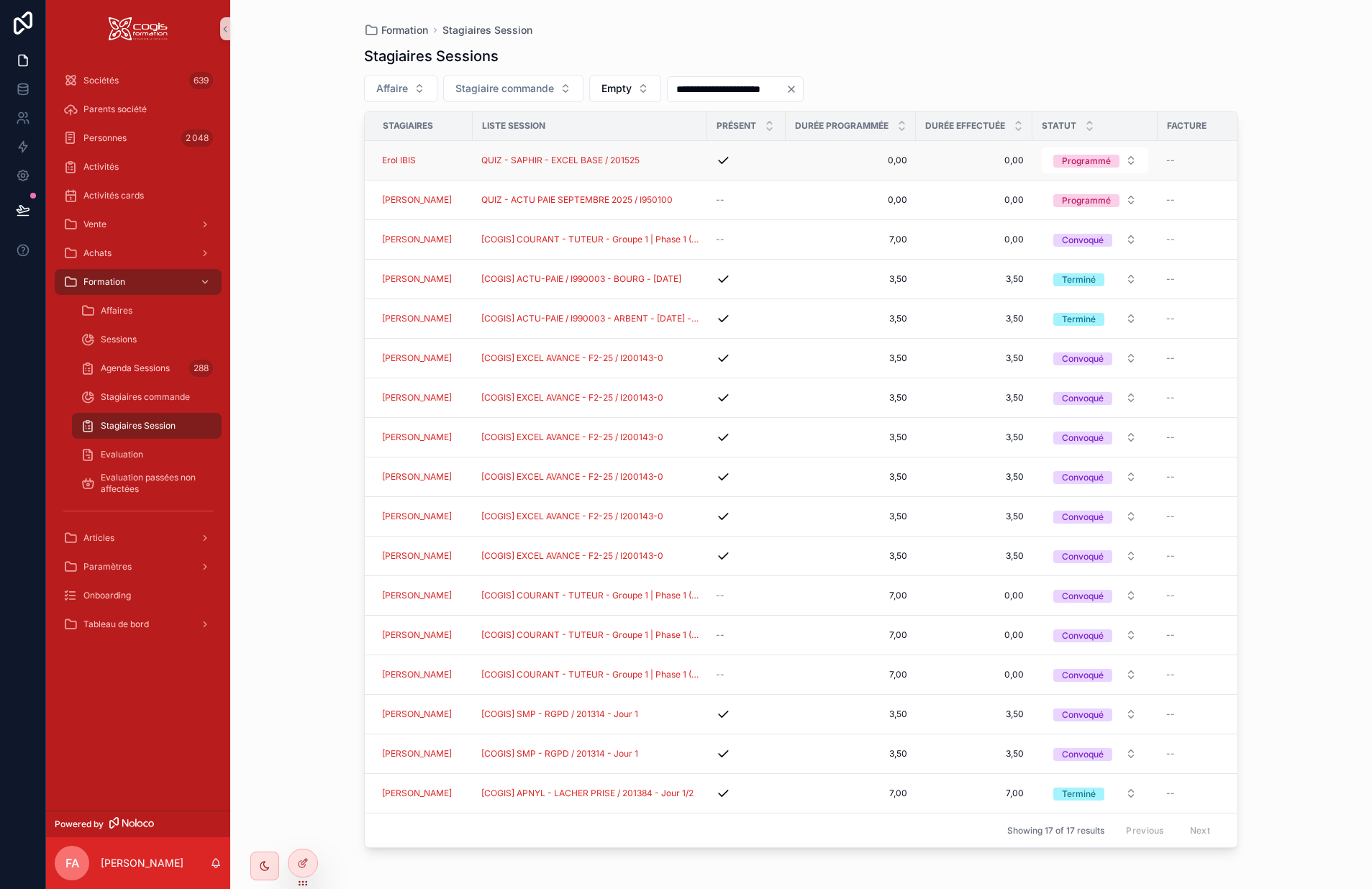
click at [678, 158] on div "QUIZ - SAPHIR - EXCEL BASE / 201525" at bounding box center [589, 161] width 217 height 12
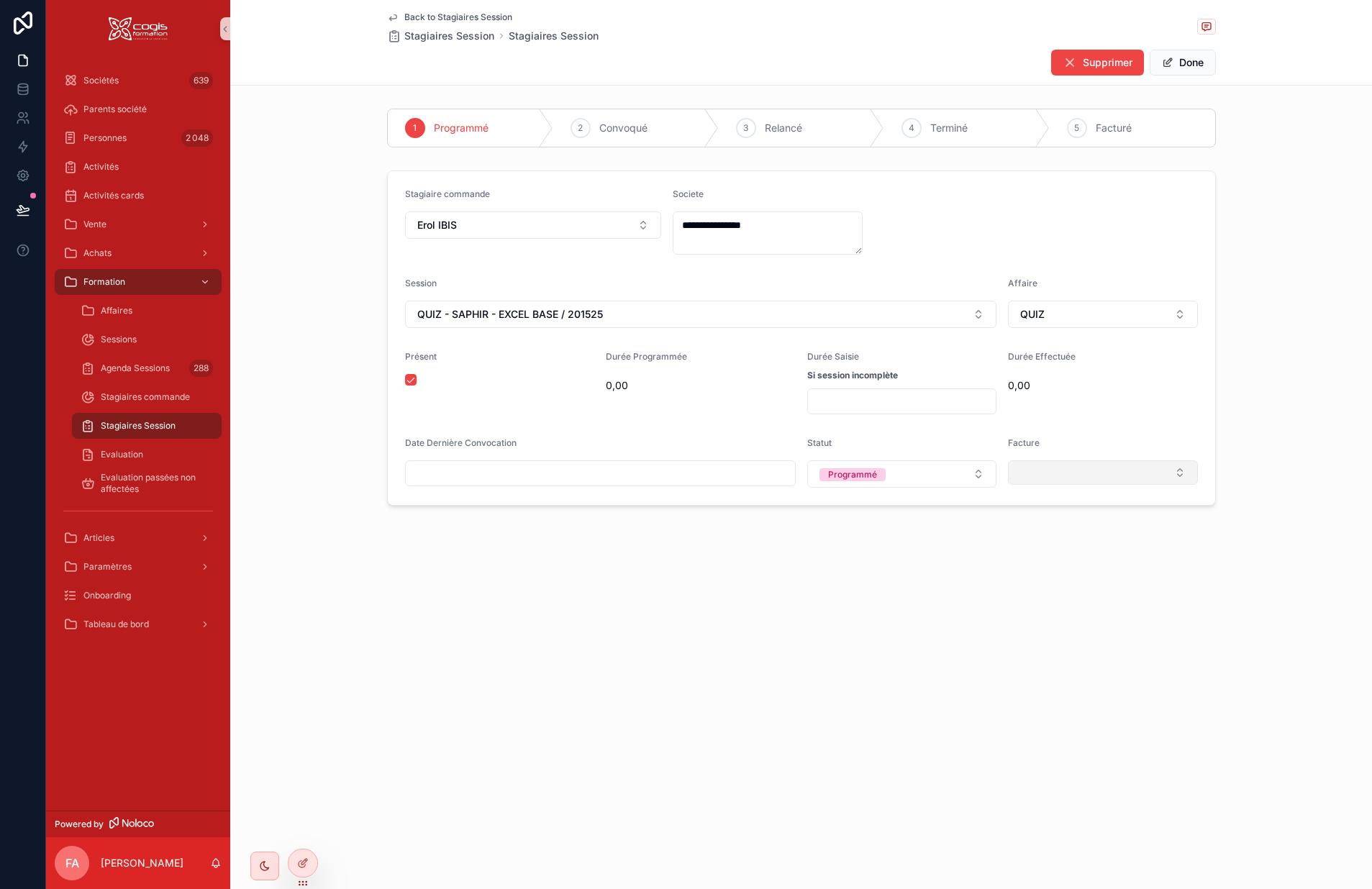
click at [1078, 477] on button "Select Button" at bounding box center [1103, 472] width 190 height 24
type input "*******"
click at [1053, 530] on span "P250123" at bounding box center [1038, 529] width 42 height 14
click at [390, 18] on icon "scrollable content" at bounding box center [393, 17] width 12 height 12
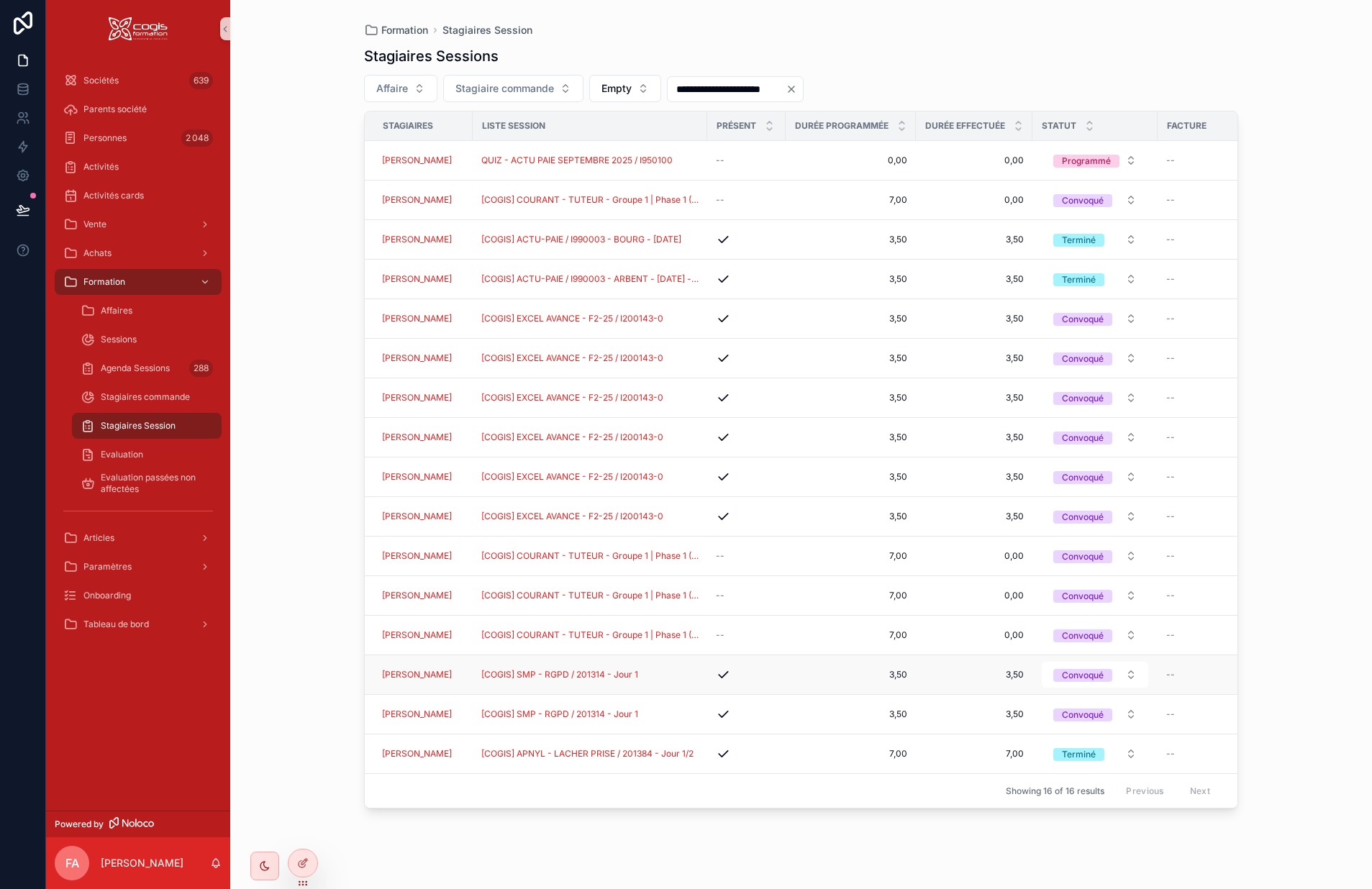
click at [684, 676] on div "[COGIS] SMP - RGPD / 201314 - Jour 1" at bounding box center [589, 675] width 217 height 12
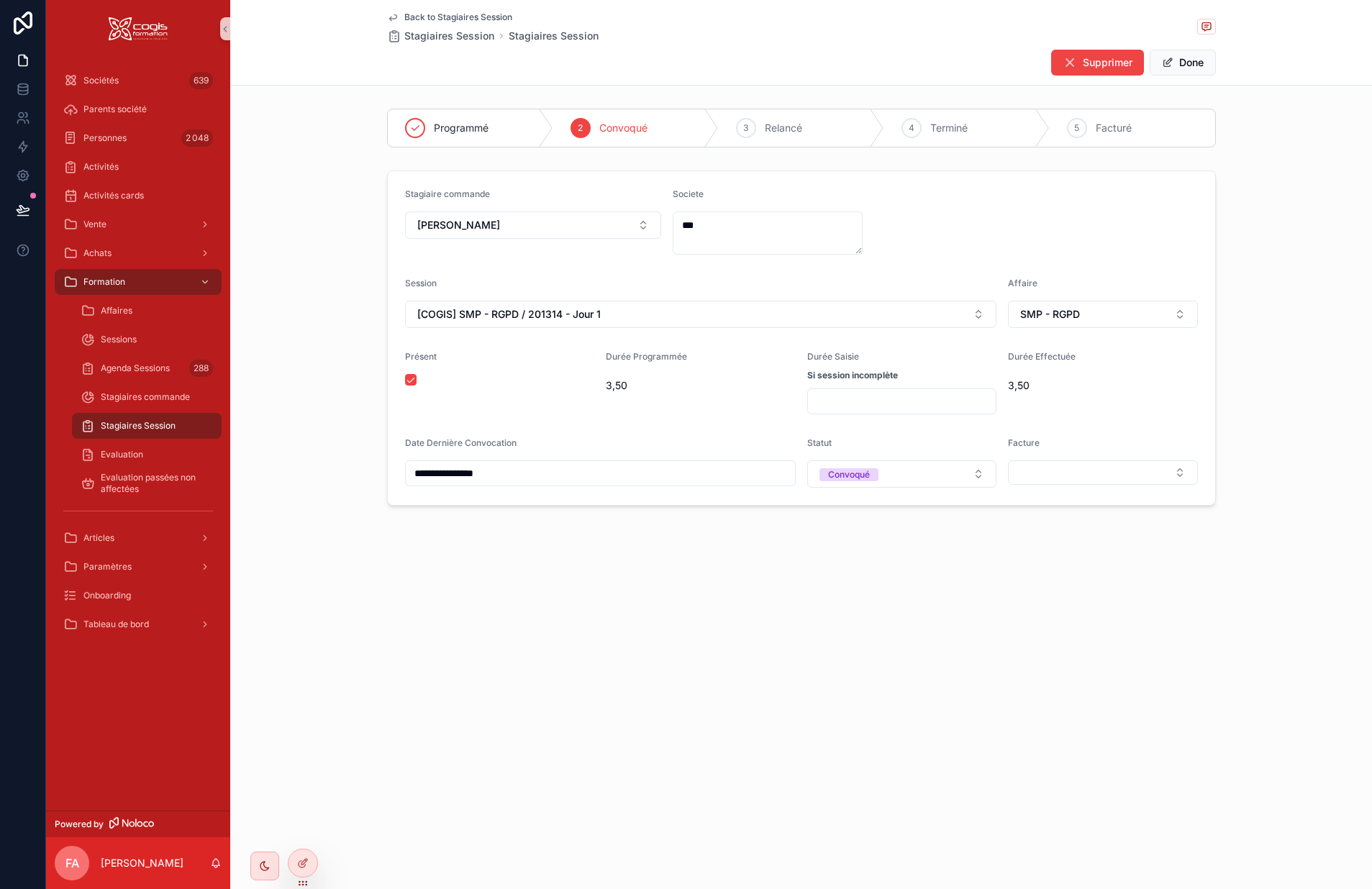
click at [395, 13] on icon "scrollable content" at bounding box center [393, 17] width 12 height 12
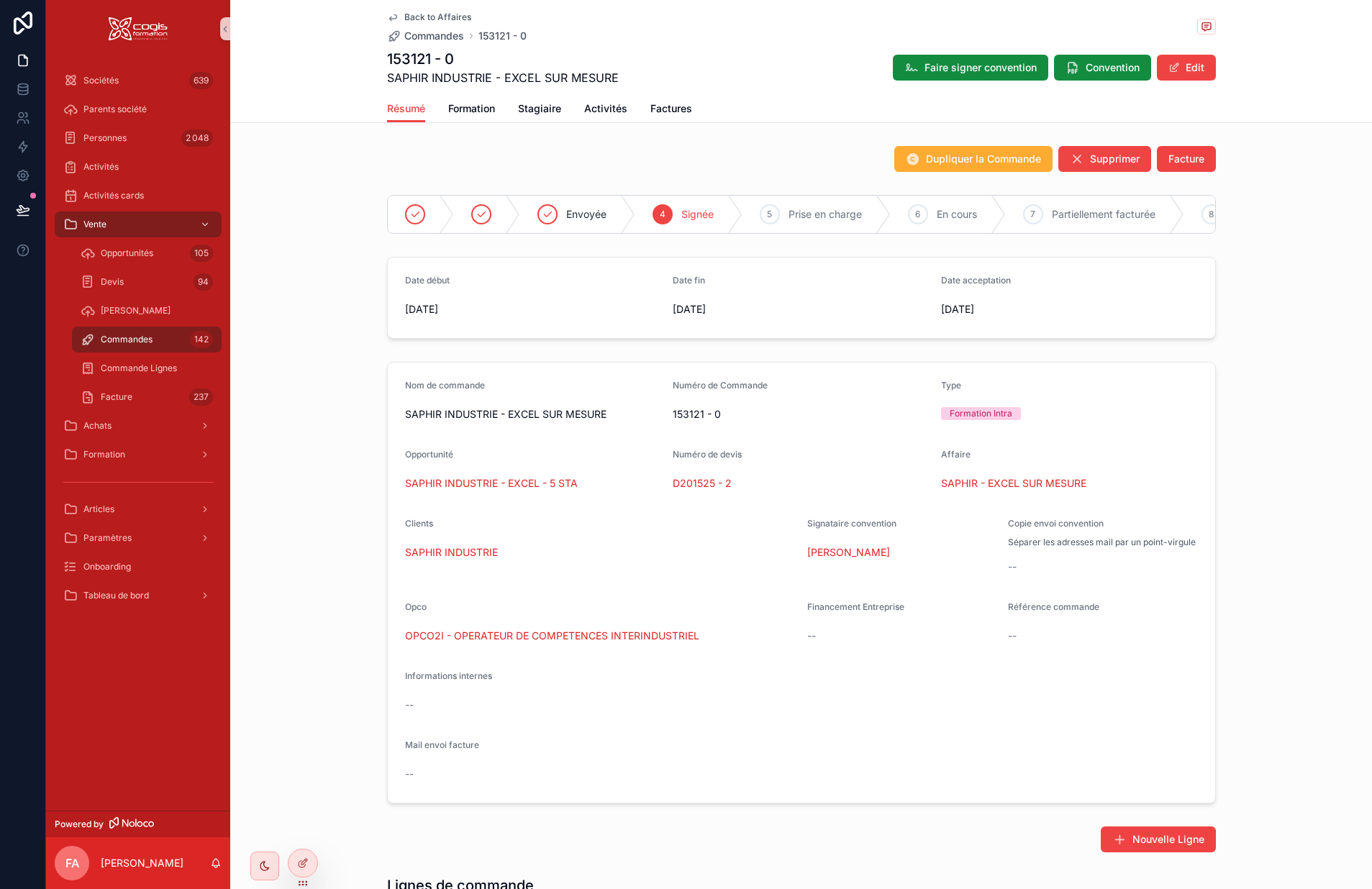
scroll to position [0, 90]
click at [887, 220] on div "6 En cours" at bounding box center [862, 214] width 115 height 37
click at [660, 111] on span "Factures" at bounding box center [671, 108] width 42 height 14
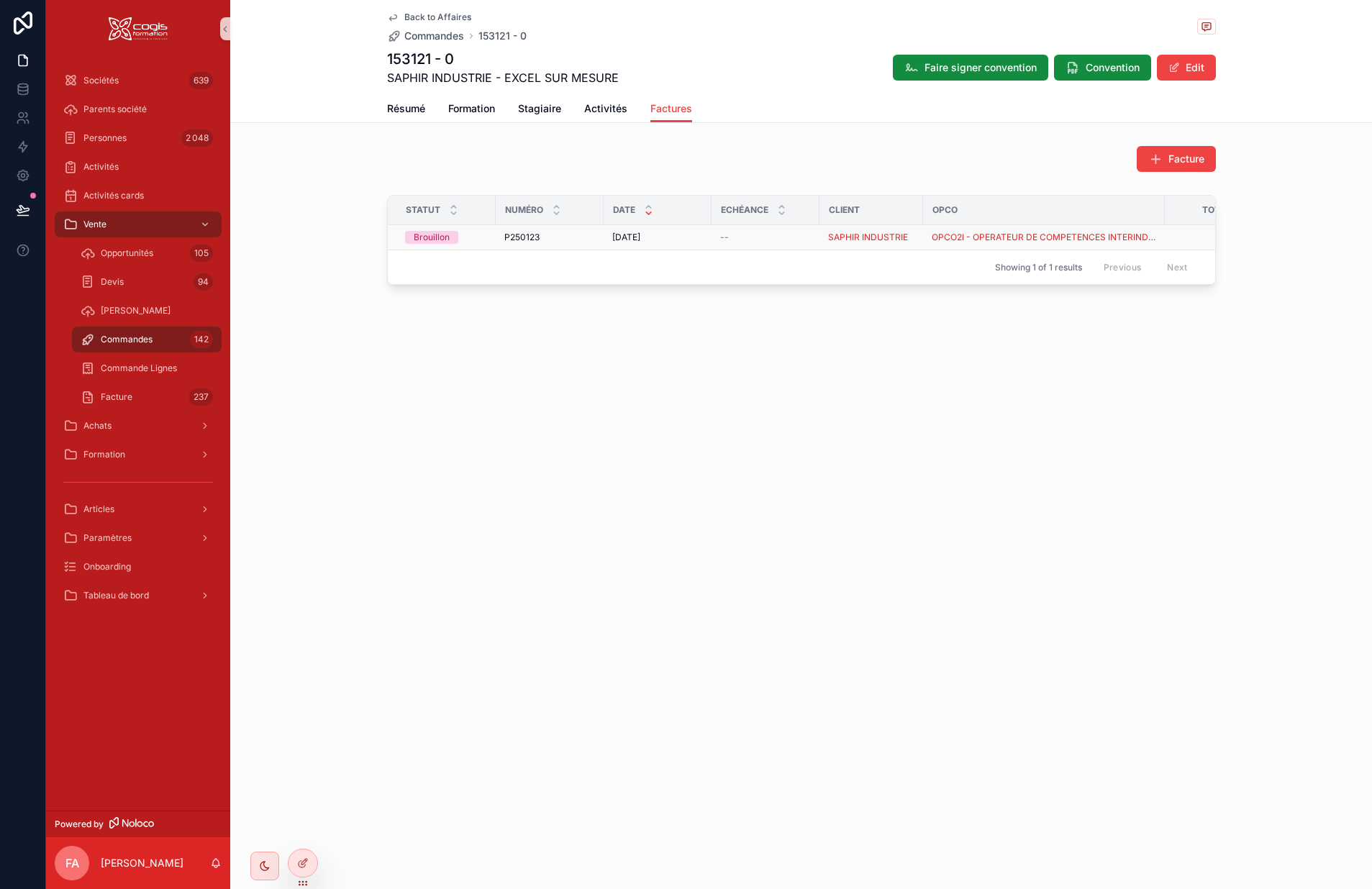
click at [696, 234] on div "02/10/2025 02/10/2025" at bounding box center [658, 237] width 91 height 12
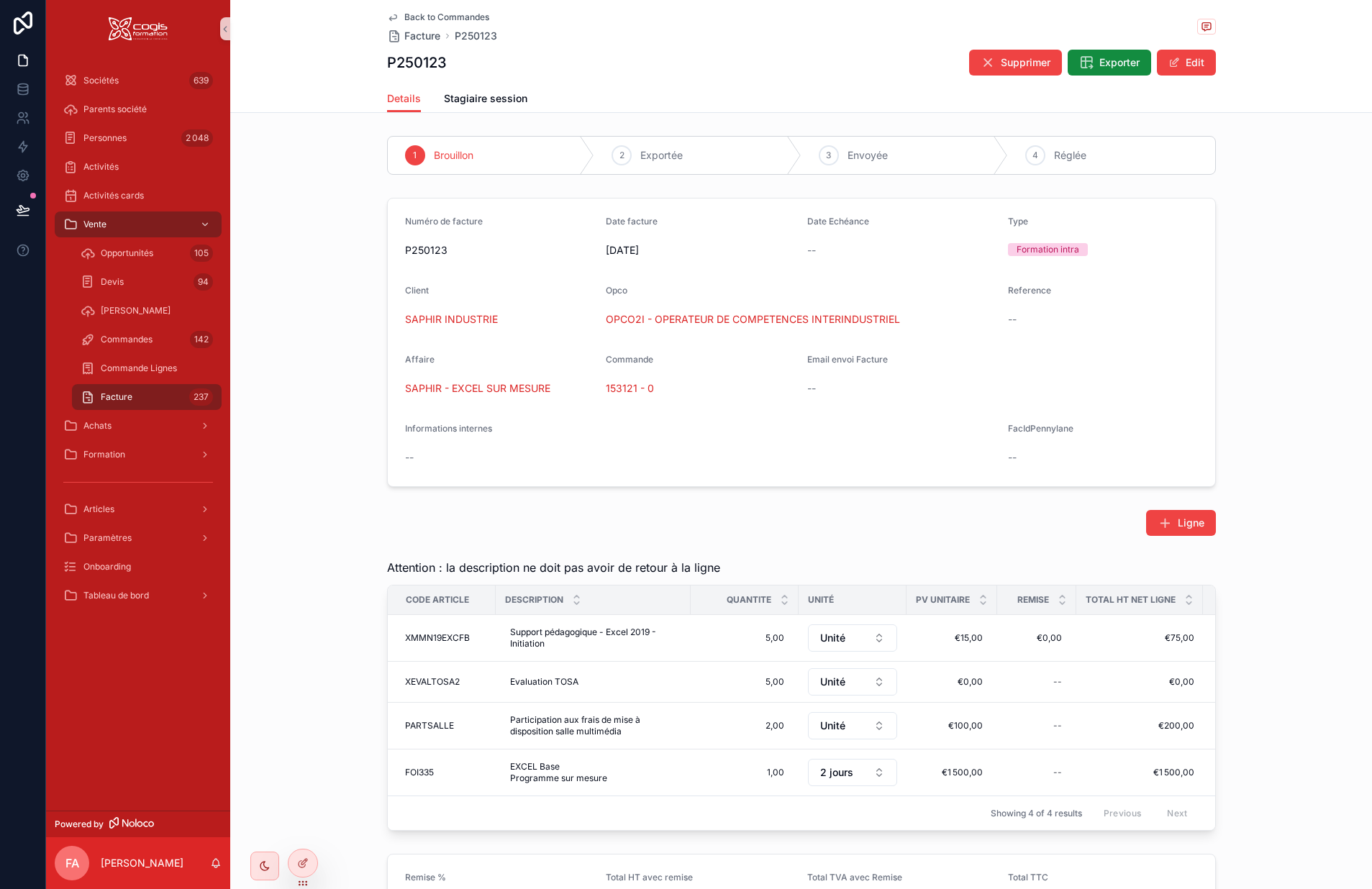
click at [667, 246] on span "[DATE]" at bounding box center [701, 250] width 190 height 14
click at [1176, 65] on button "Edit" at bounding box center [1186, 62] width 59 height 26
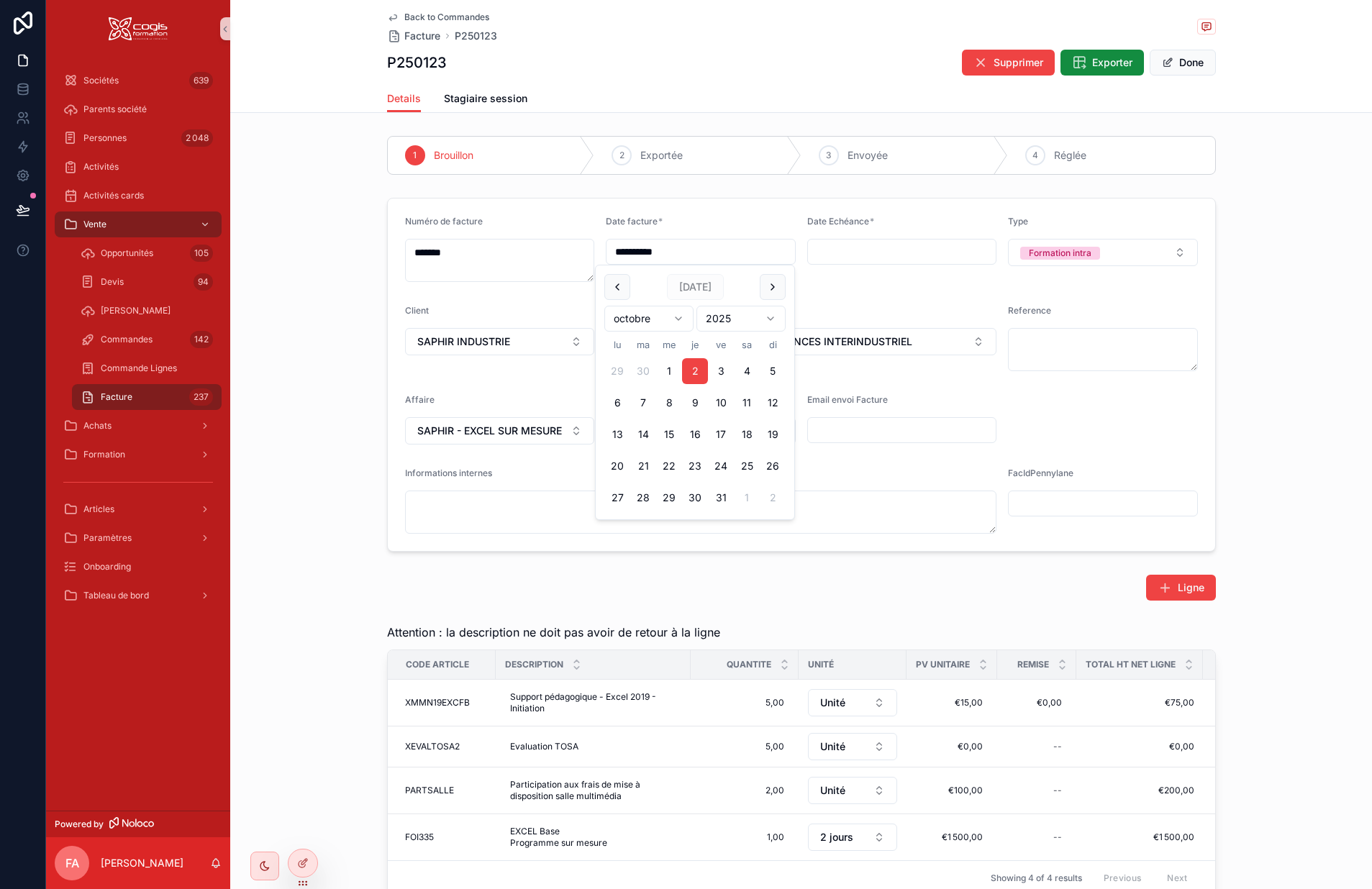
drag, startPoint x: 649, startPoint y: 256, endPoint x: 535, endPoint y: 254, distance: 114.0
click at [535, 254] on form "**********" at bounding box center [802, 375] width 828 height 353
type input "**********"
click at [876, 249] on input "scrollable content" at bounding box center [902, 251] width 188 height 20
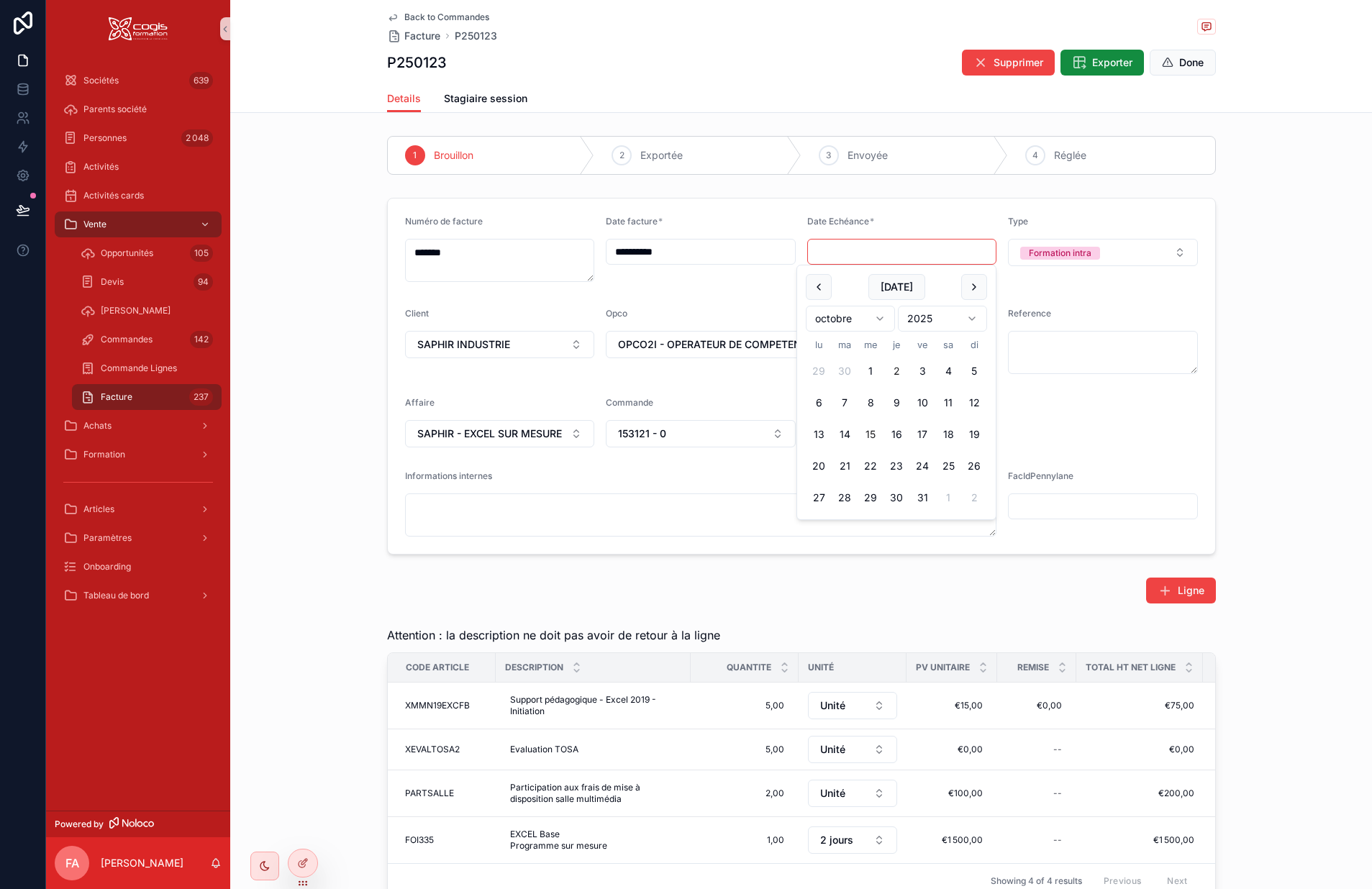
click at [869, 433] on button "15" at bounding box center [870, 435] width 26 height 26
type input "**********"
click at [1166, 454] on form "**********" at bounding box center [802, 375] width 828 height 353
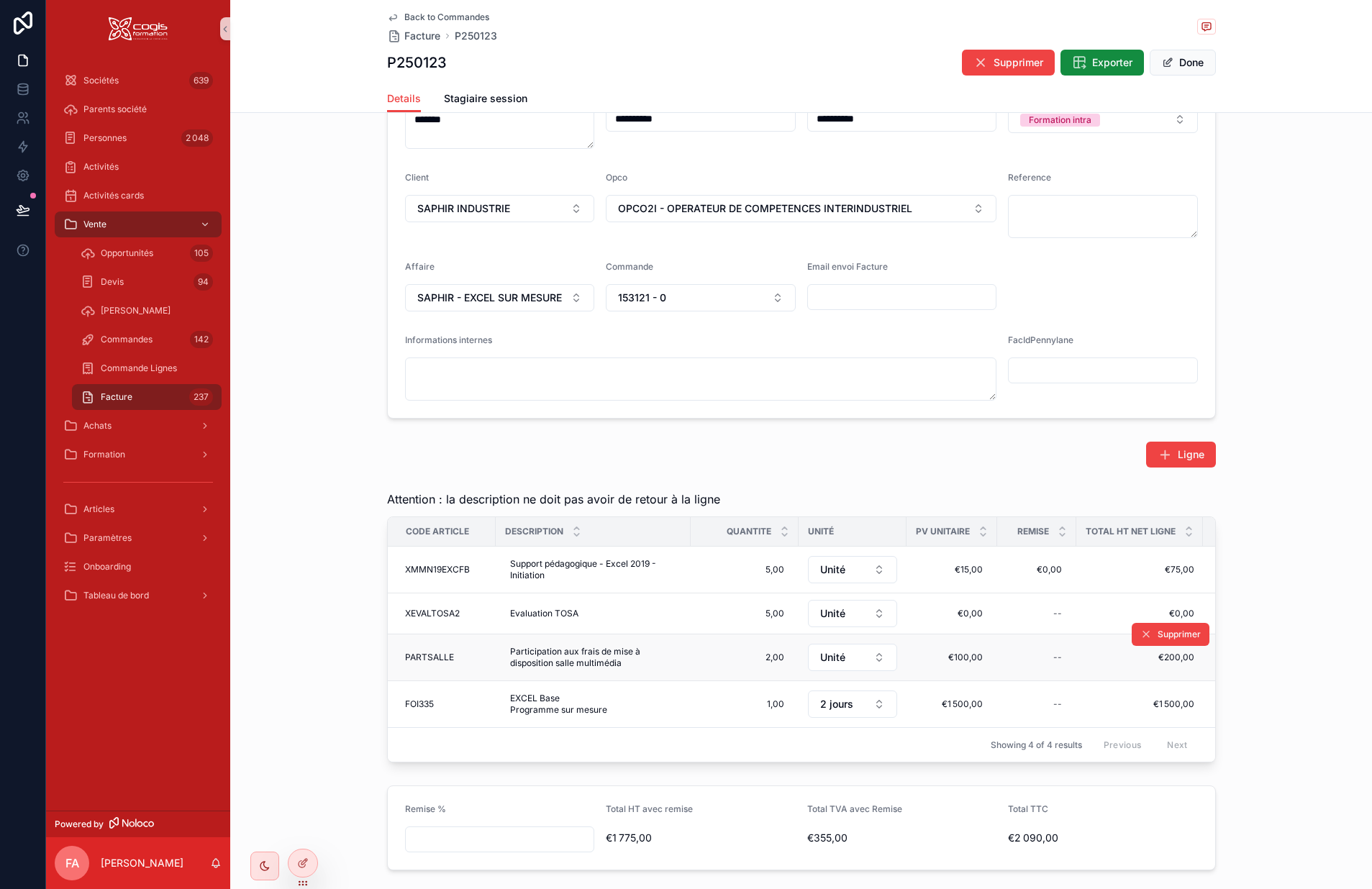
scroll to position [144, 0]
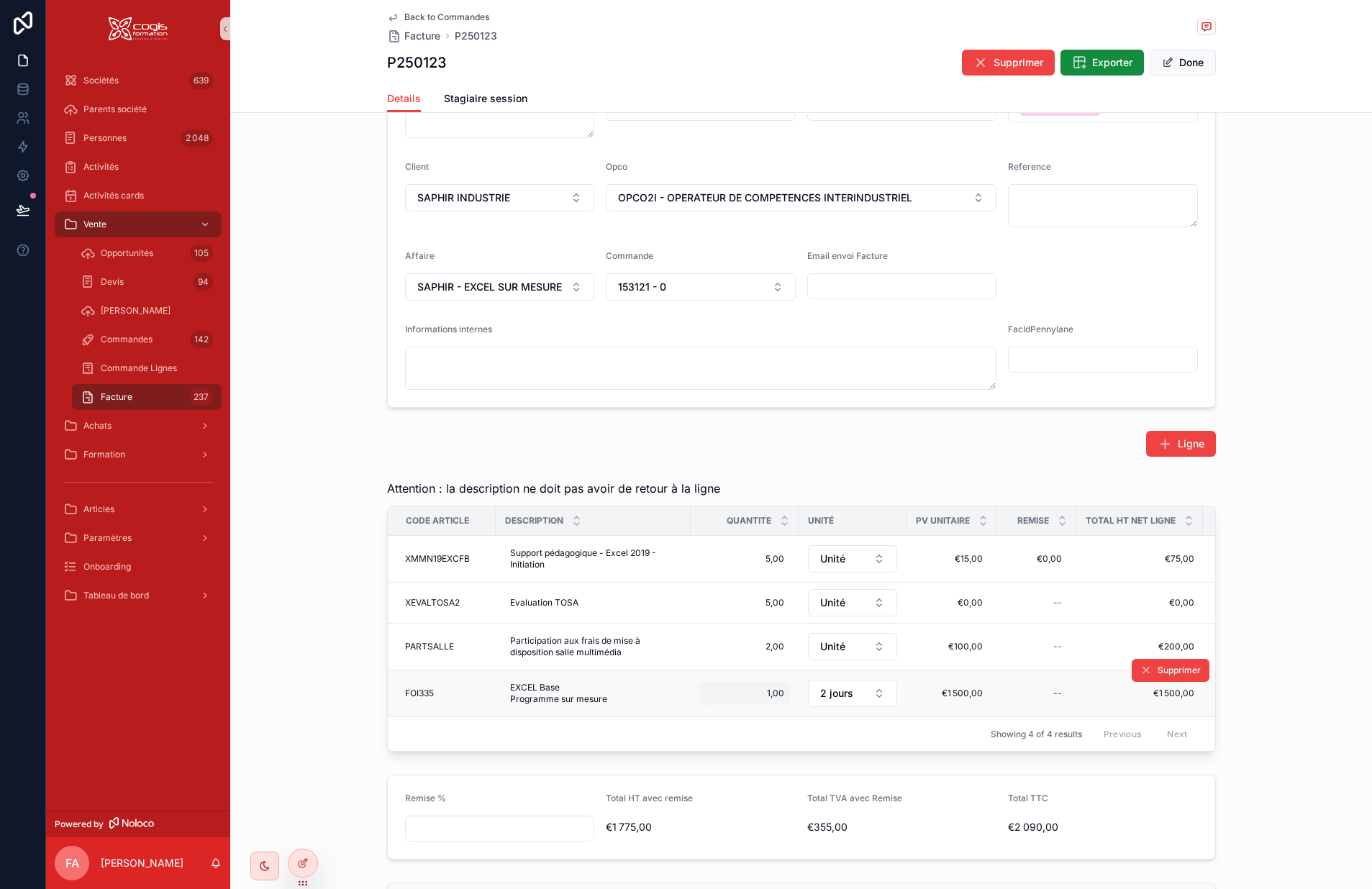
click at [750, 699] on div "1,00 1,00" at bounding box center [744, 693] width 91 height 23
type input "****"
click at [876, 708] on icon "scrollable content" at bounding box center [876, 713] width 12 height 12
click at [850, 698] on button "2 jours" at bounding box center [853, 693] width 89 height 27
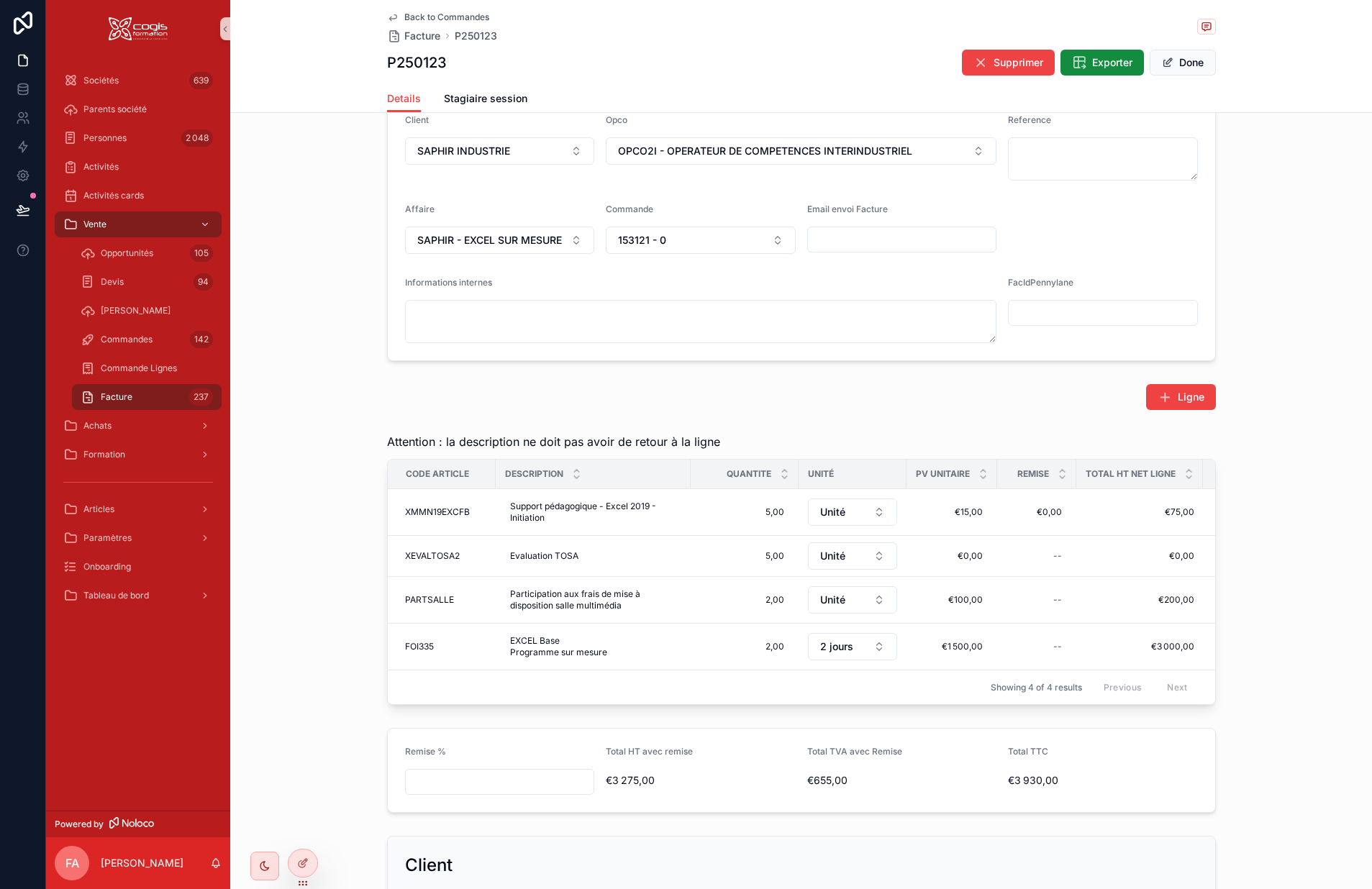
scroll to position [216, 0]
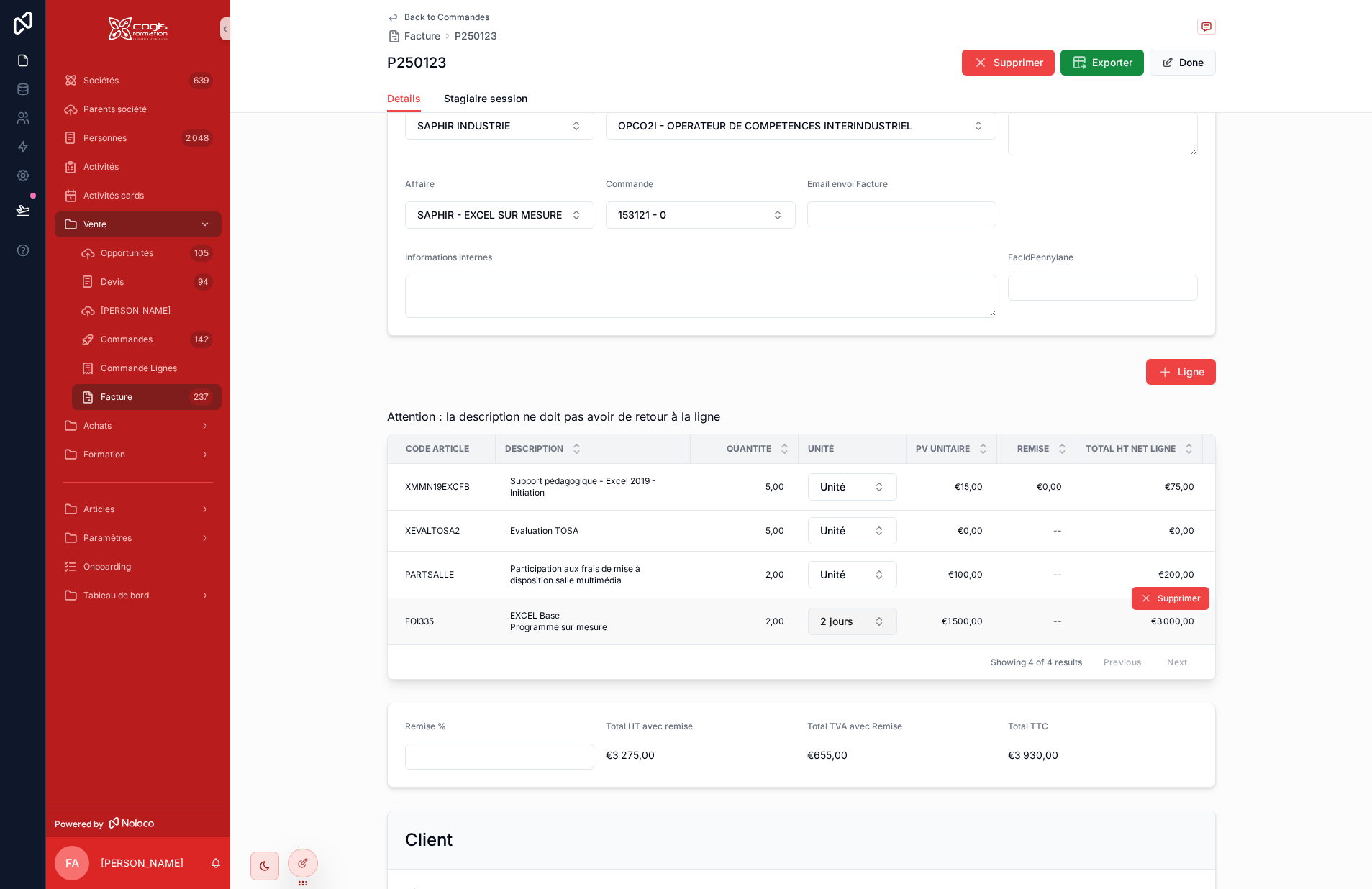
click at [832, 619] on span "2 jours" at bounding box center [837, 621] width 33 height 14
click at [804, 825] on div "Jour" at bounding box center [847, 821] width 172 height 23
click at [961, 618] on span "€1 500,00" at bounding box center [952, 622] width 62 height 12
drag, startPoint x: 951, startPoint y: 639, endPoint x: 932, endPoint y: 645, distance: 19.9
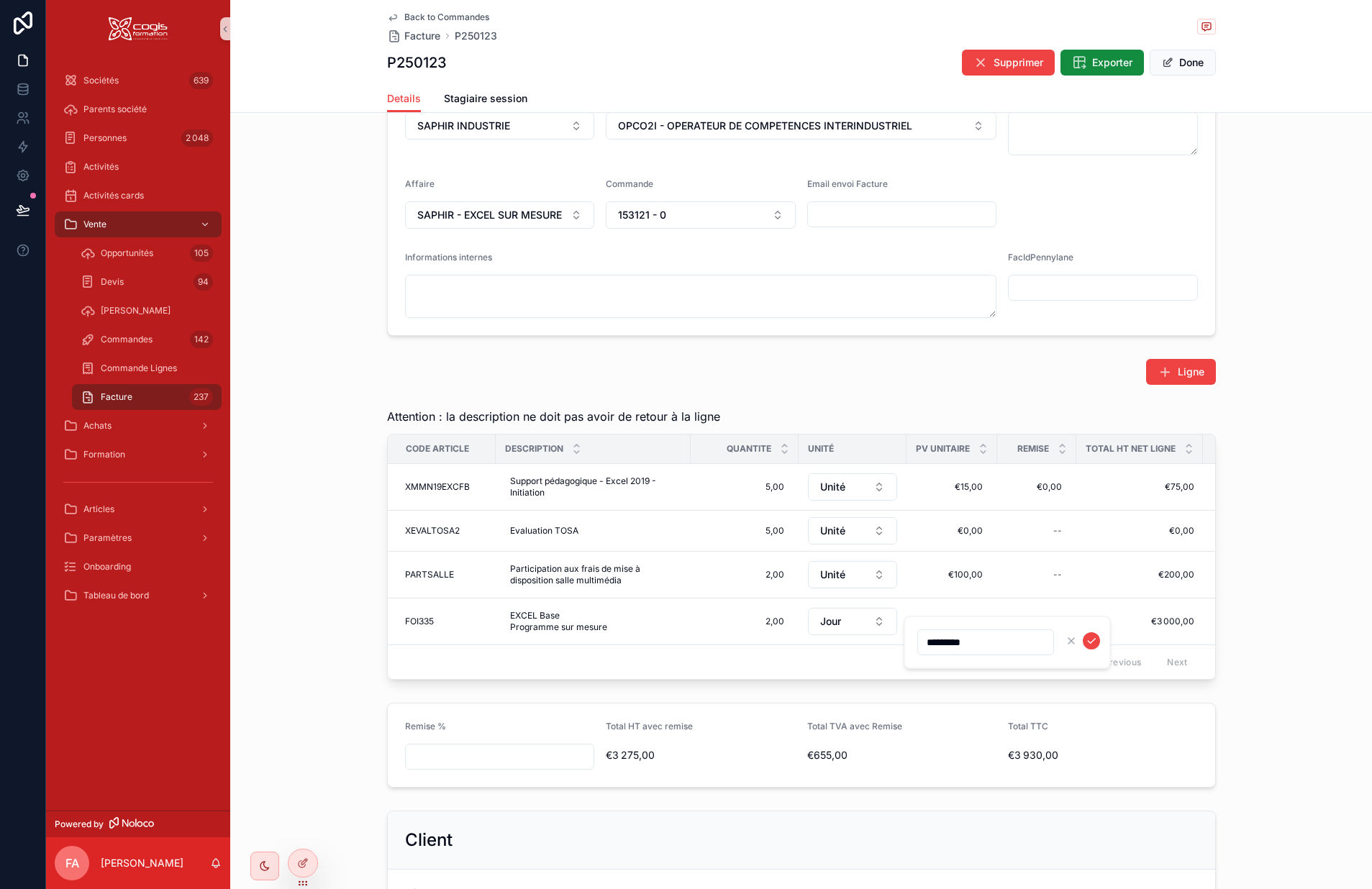
click at [932, 645] on input "*********" at bounding box center [986, 643] width 136 height 20
click at [944, 632] on div "€1 500,00 €1 500,00" at bounding box center [952, 622] width 73 height 23
click at [949, 648] on input "*********" at bounding box center [986, 643] width 136 height 20
type input "*******"
click at [1091, 639] on icon "scrollable content" at bounding box center [1091, 641] width 12 height 12
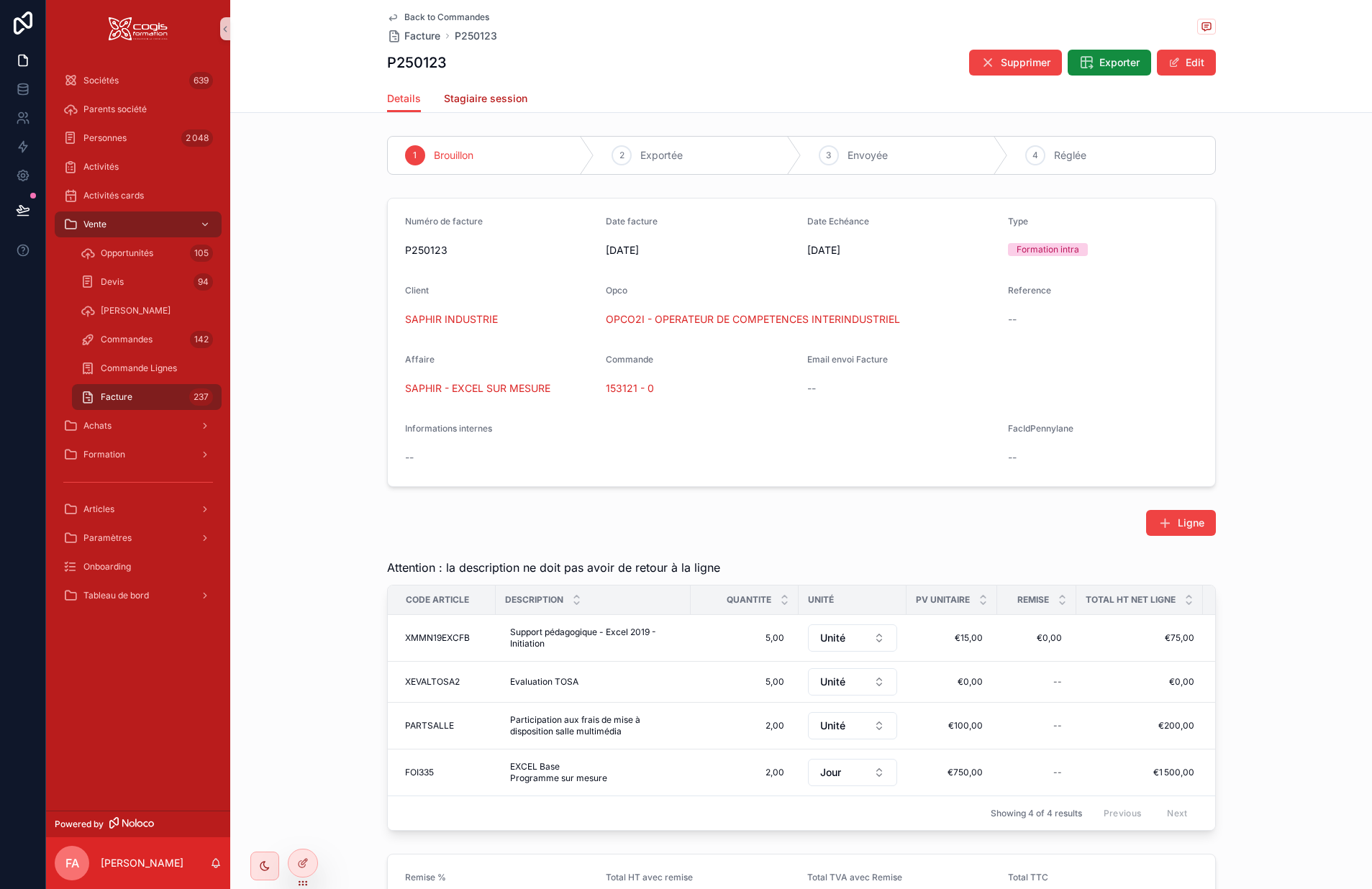
click at [491, 96] on span "Stagiaire session" at bounding box center [485, 98] width 83 height 14
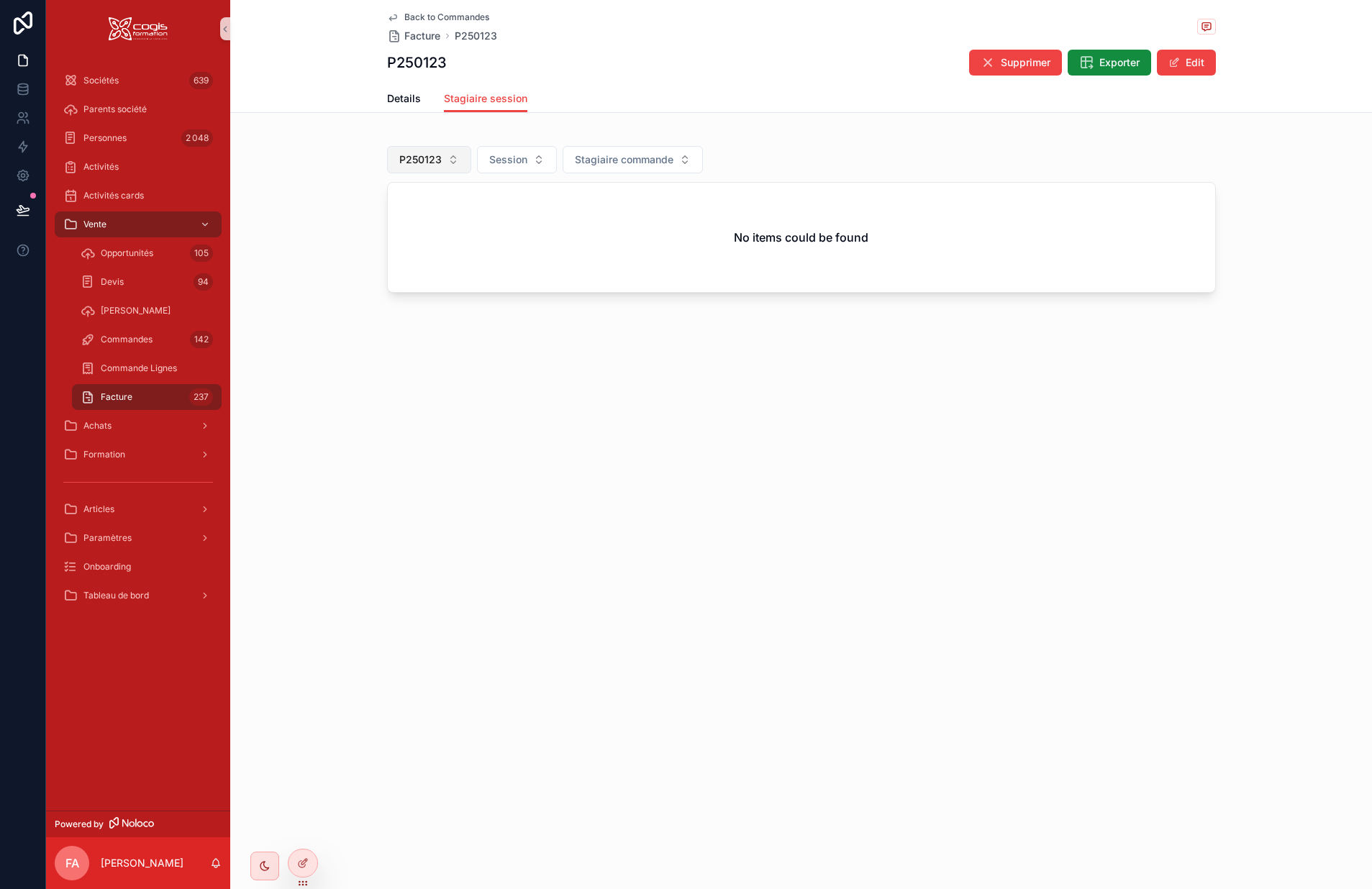
click at [433, 162] on span "P250123" at bounding box center [420, 159] width 42 height 14
click at [365, 222] on div "None" at bounding box center [428, 218] width 172 height 23
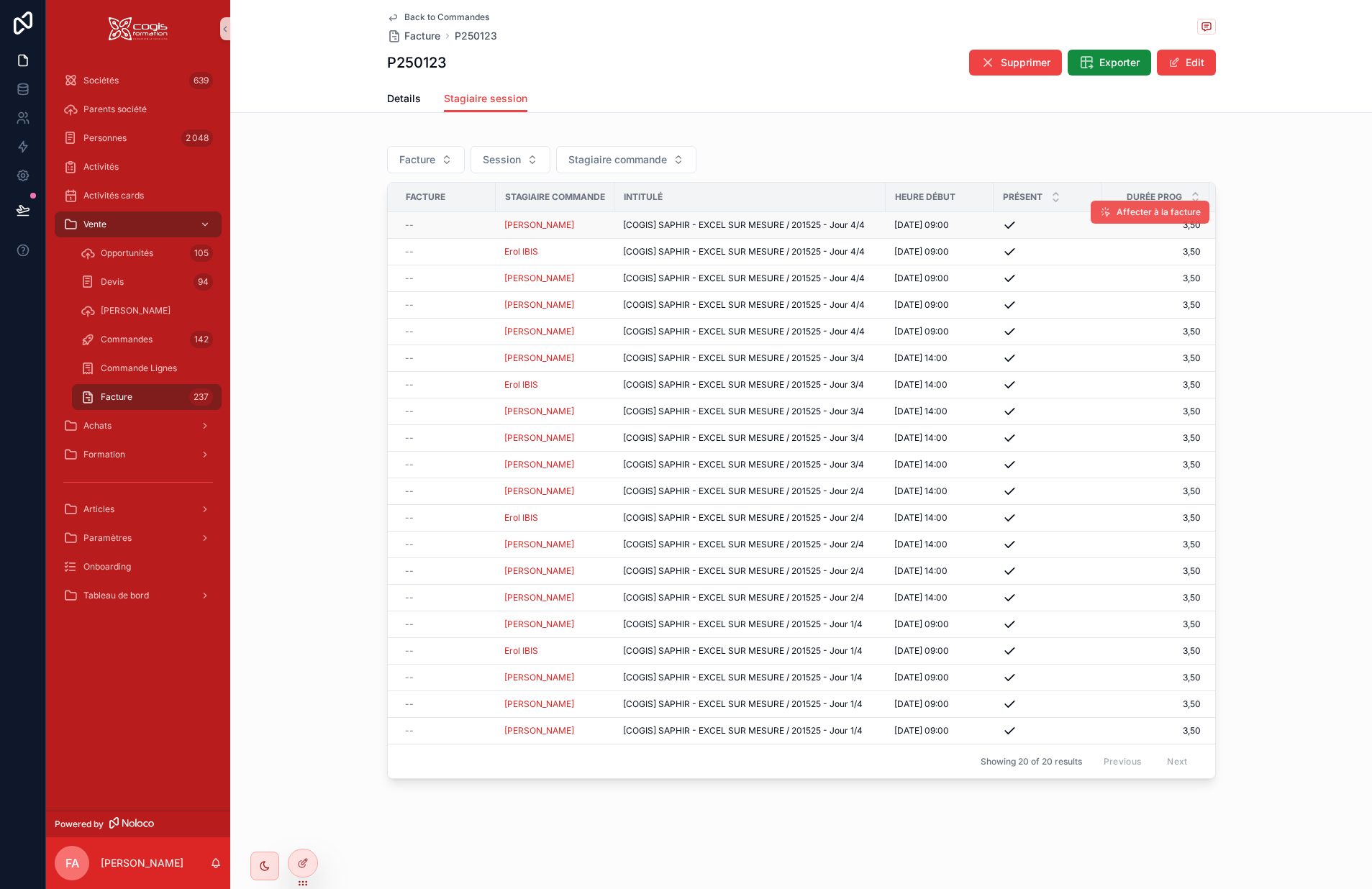
click at [1156, 215] on span "Affecter à la facture" at bounding box center [1159, 212] width 84 height 12
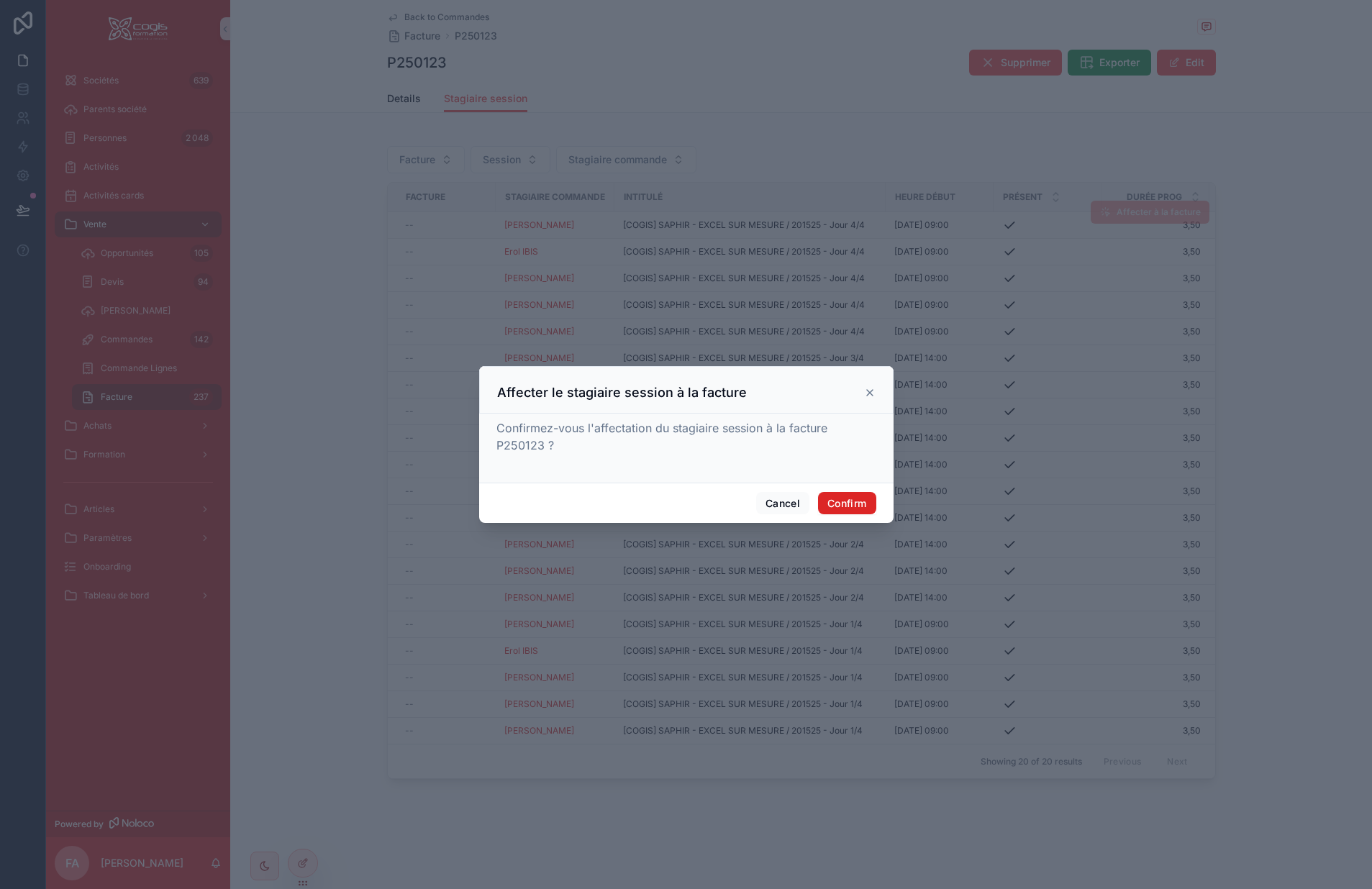
click at [852, 499] on button "Confirm" at bounding box center [847, 504] width 57 height 23
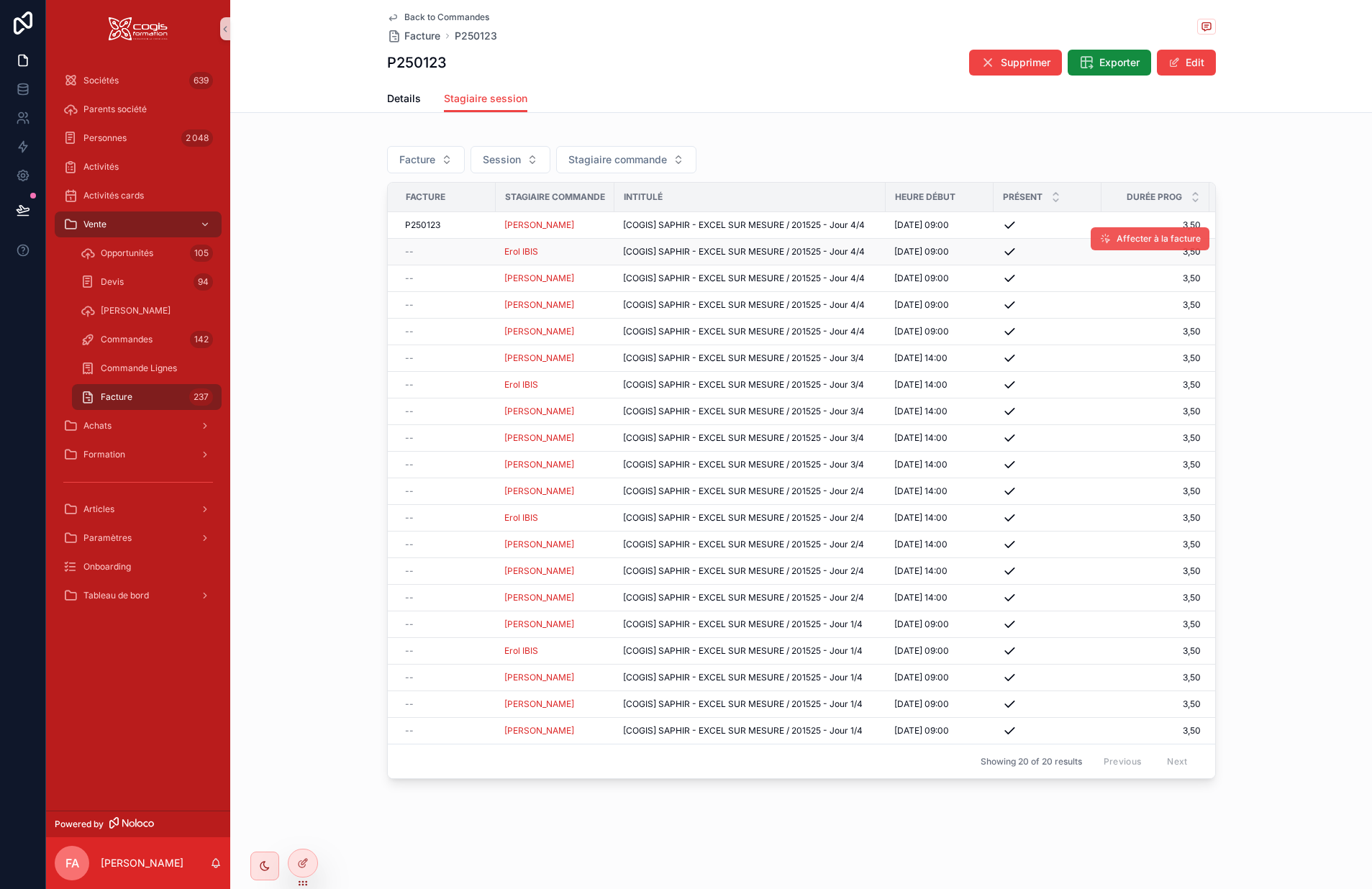
click at [1128, 241] on span "Affecter à la facture" at bounding box center [1159, 239] width 84 height 12
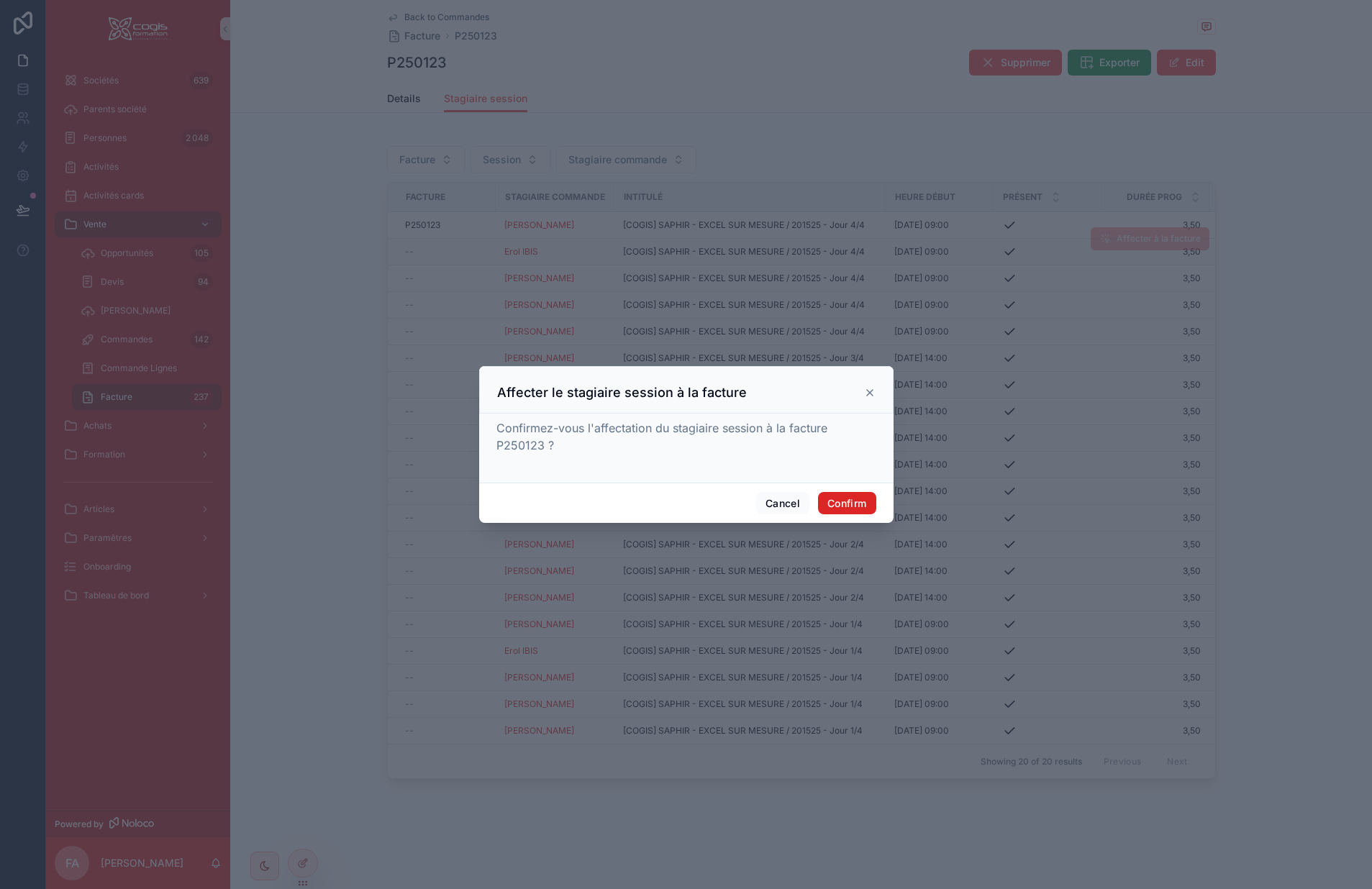
click at [857, 499] on button "Confirm" at bounding box center [847, 504] width 57 height 23
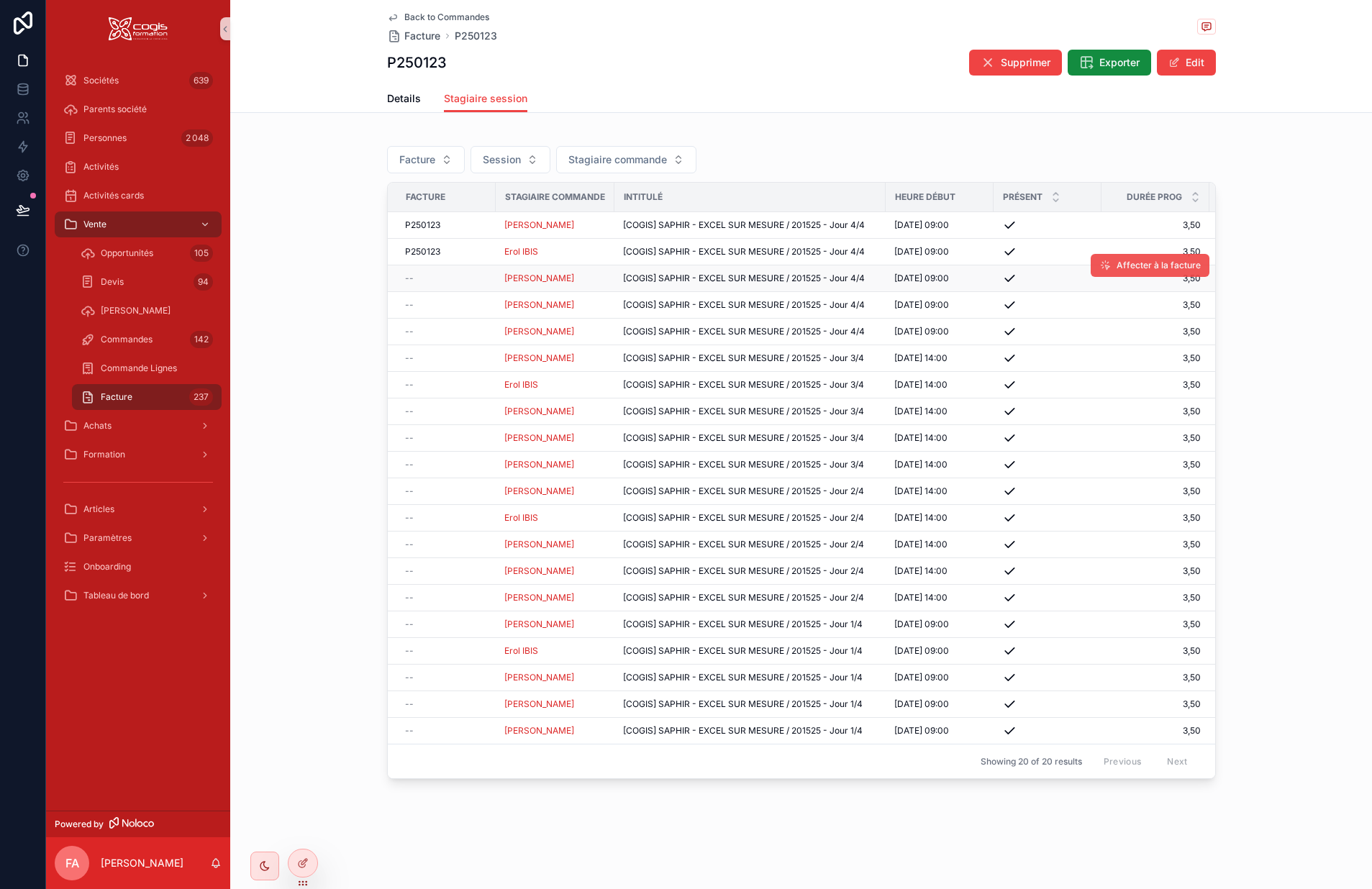
click at [1138, 264] on span "Affecter à la facture" at bounding box center [1159, 266] width 84 height 12
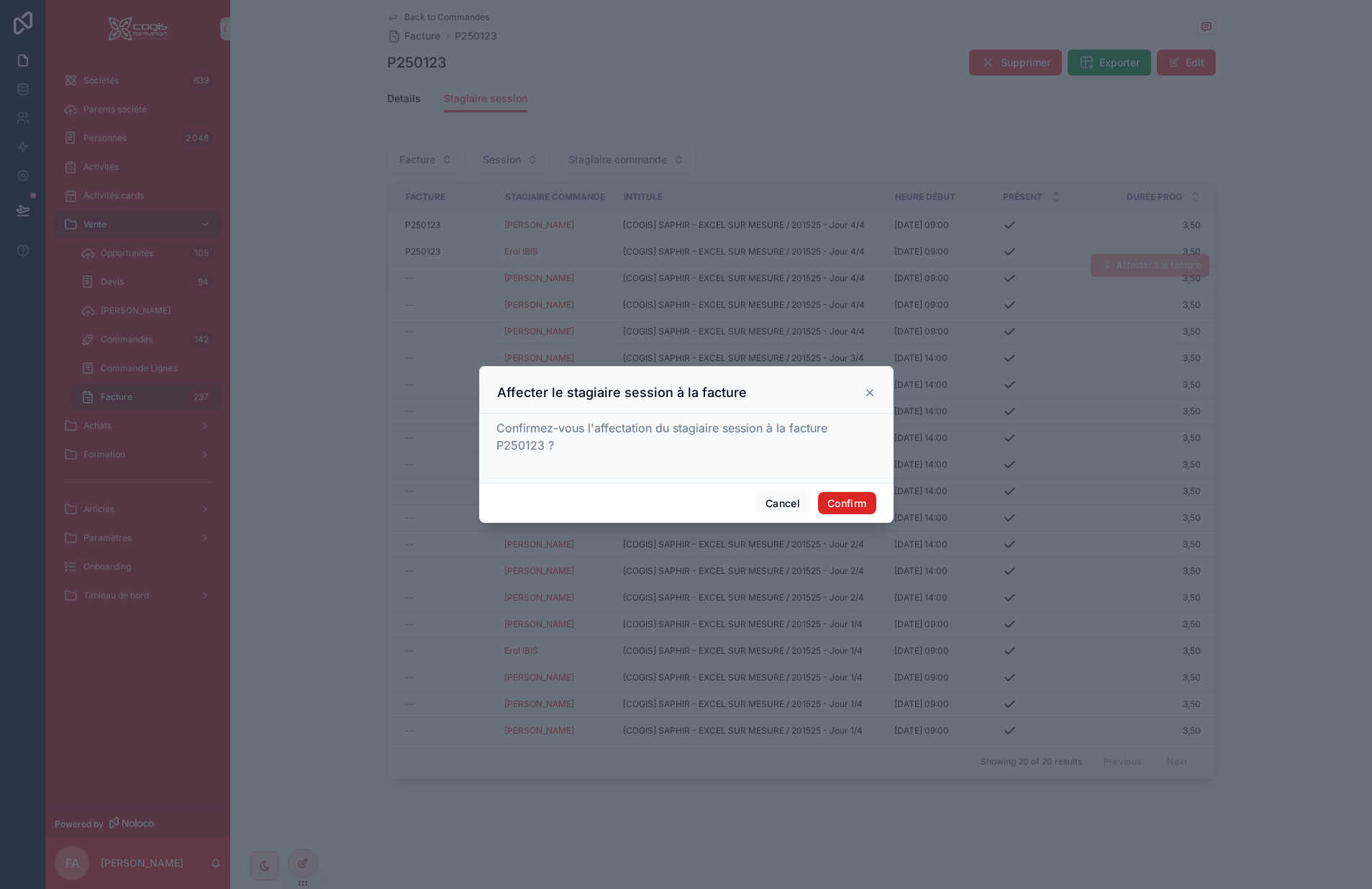
click at [855, 503] on button "Confirm" at bounding box center [847, 504] width 57 height 23
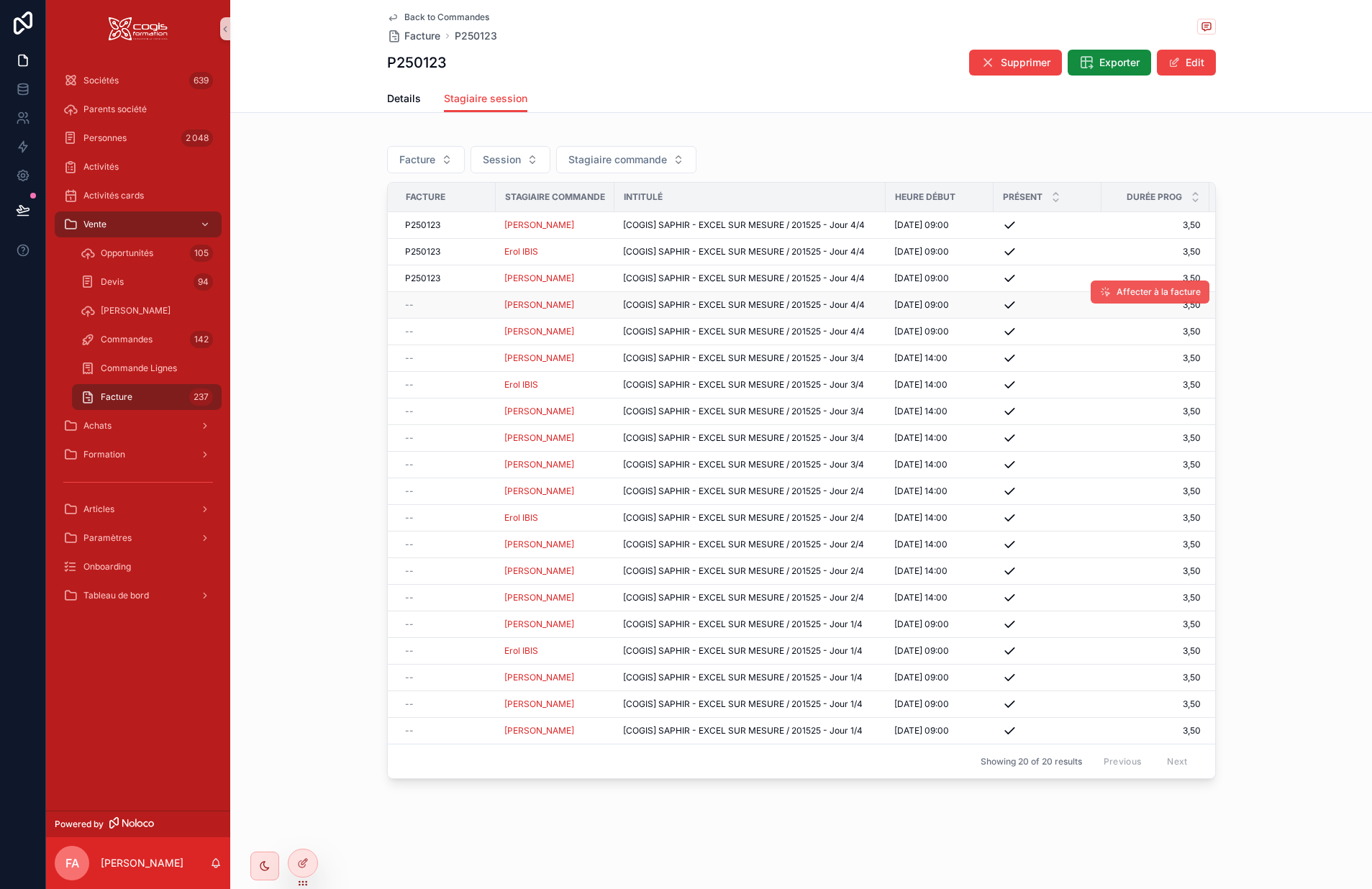
click at [1107, 287] on icon "scrollable content" at bounding box center [1106, 292] width 12 height 12
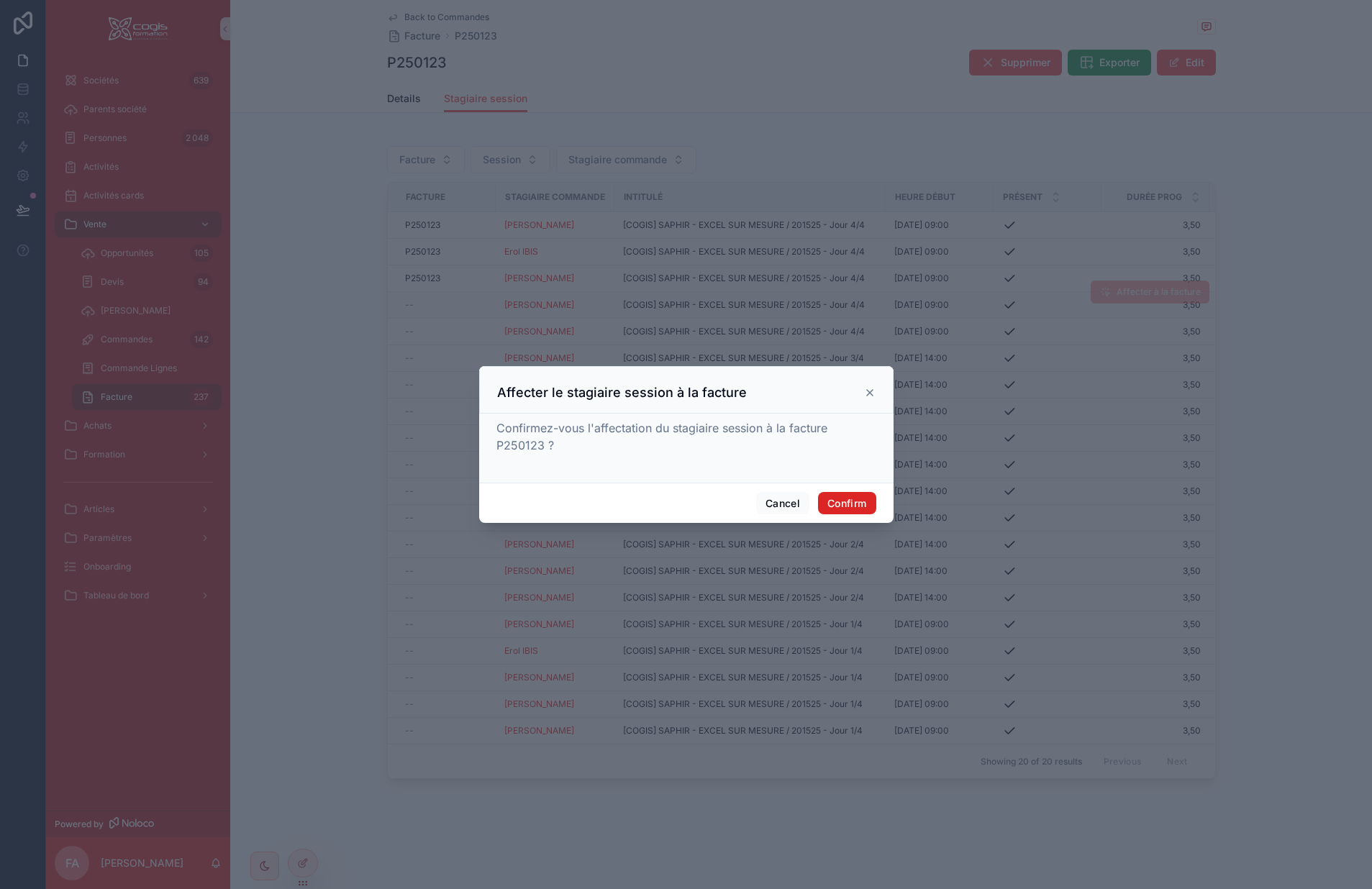
click at [852, 494] on button "Confirm" at bounding box center [847, 504] width 57 height 23
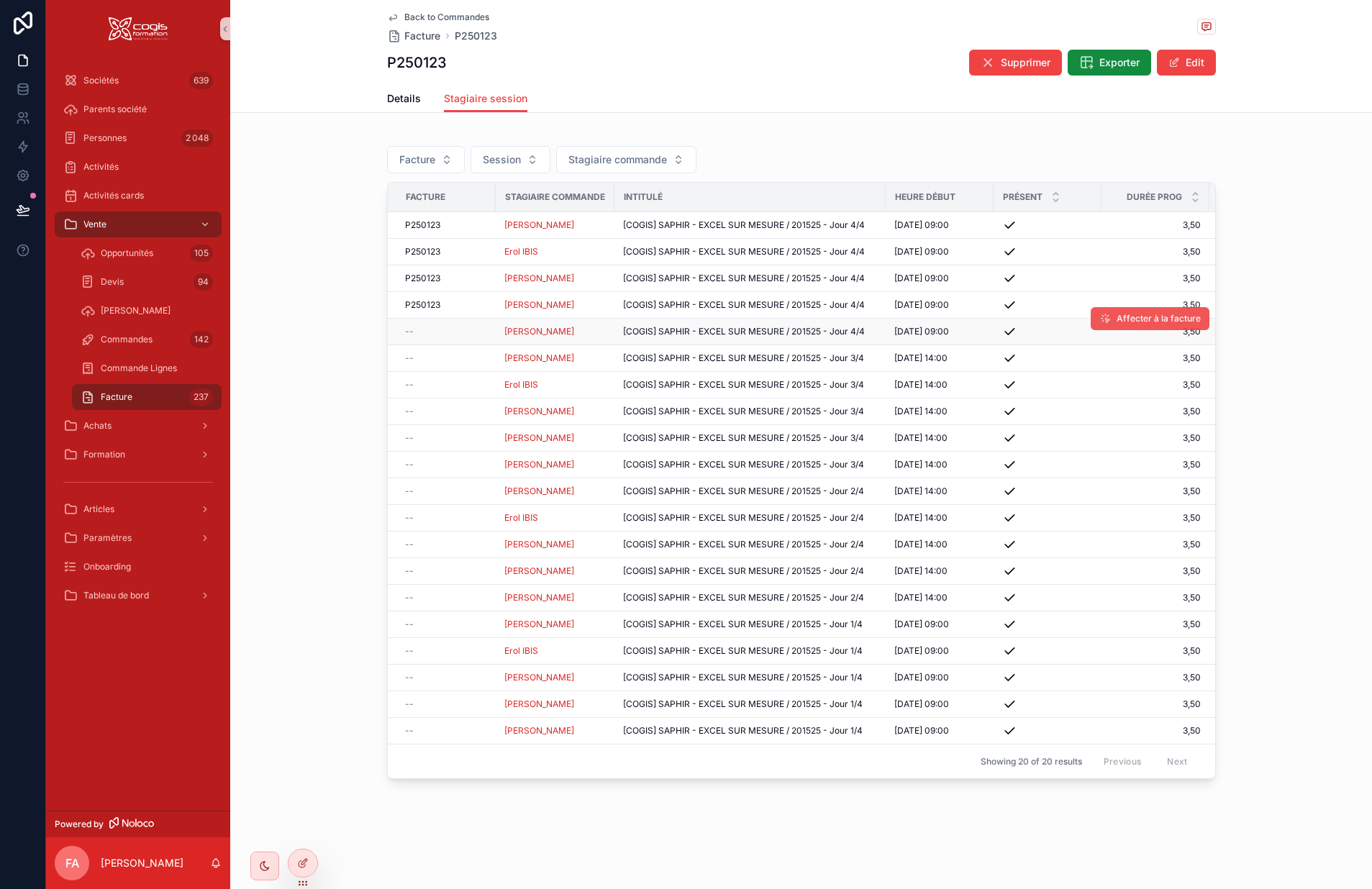
click at [1121, 315] on span "Affecter à la facture" at bounding box center [1159, 319] width 84 height 12
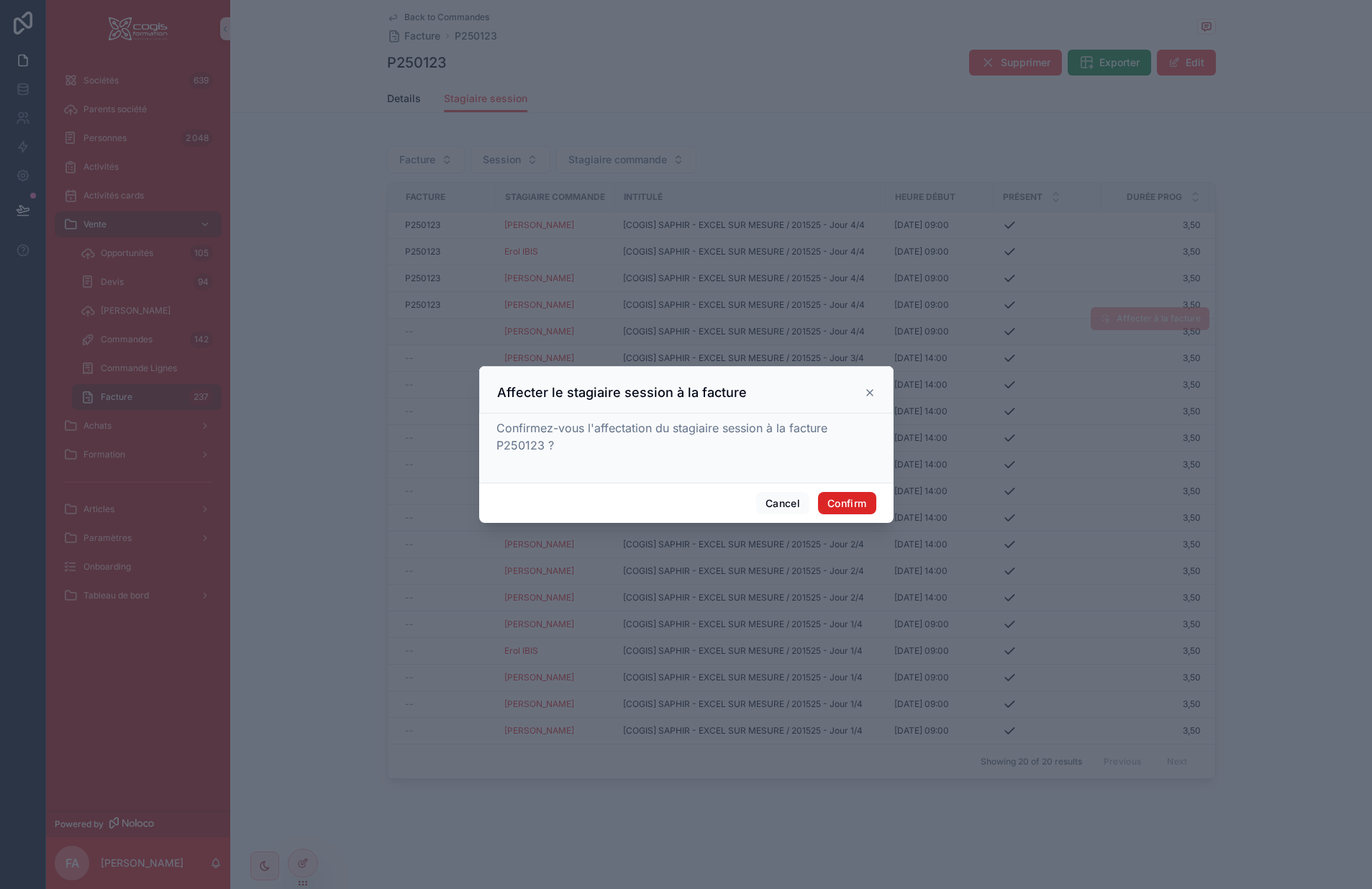
click at [858, 502] on button "Confirm" at bounding box center [847, 504] width 57 height 23
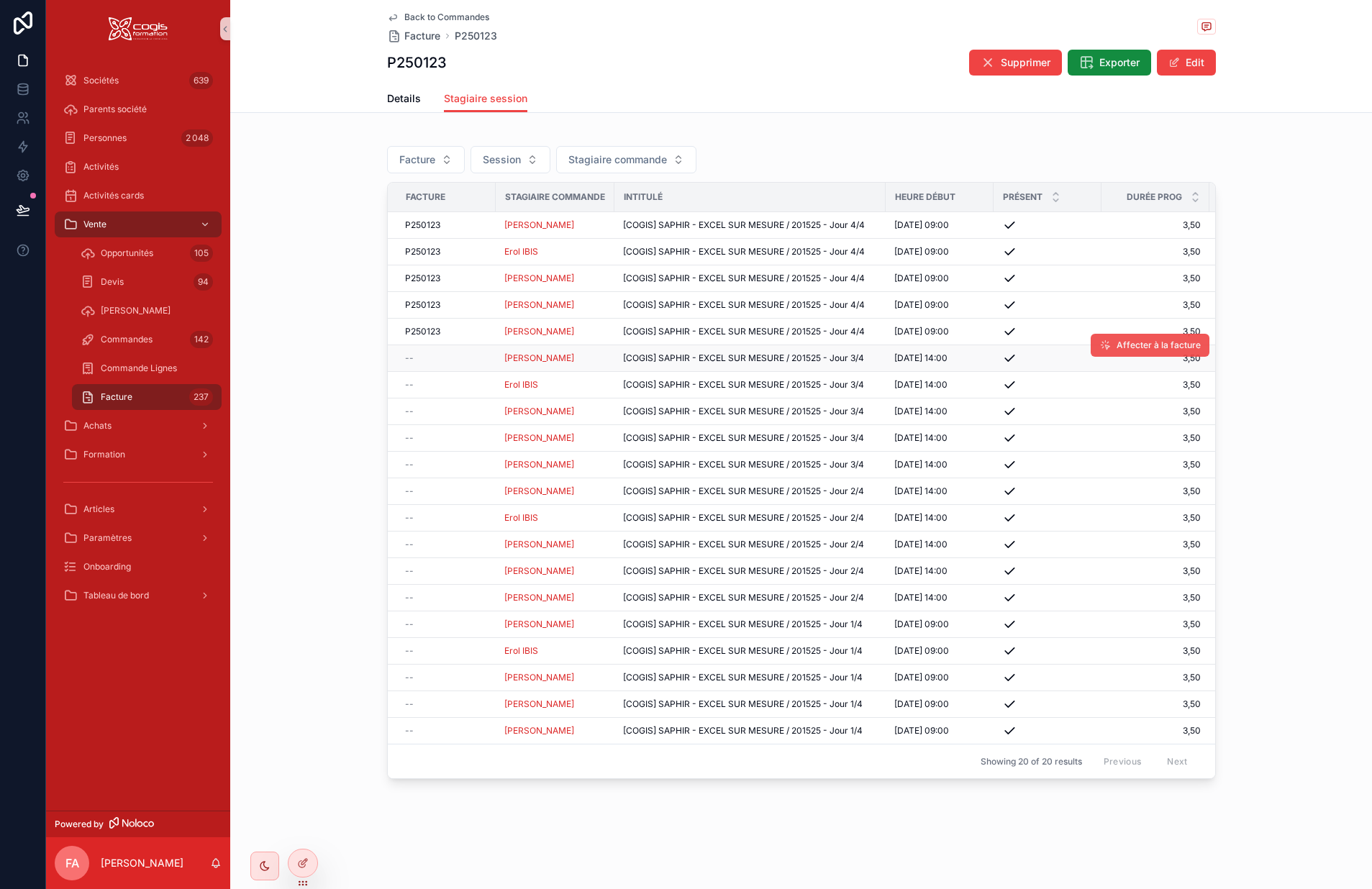
click at [1111, 342] on icon "scrollable content" at bounding box center [1106, 345] width 12 height 12
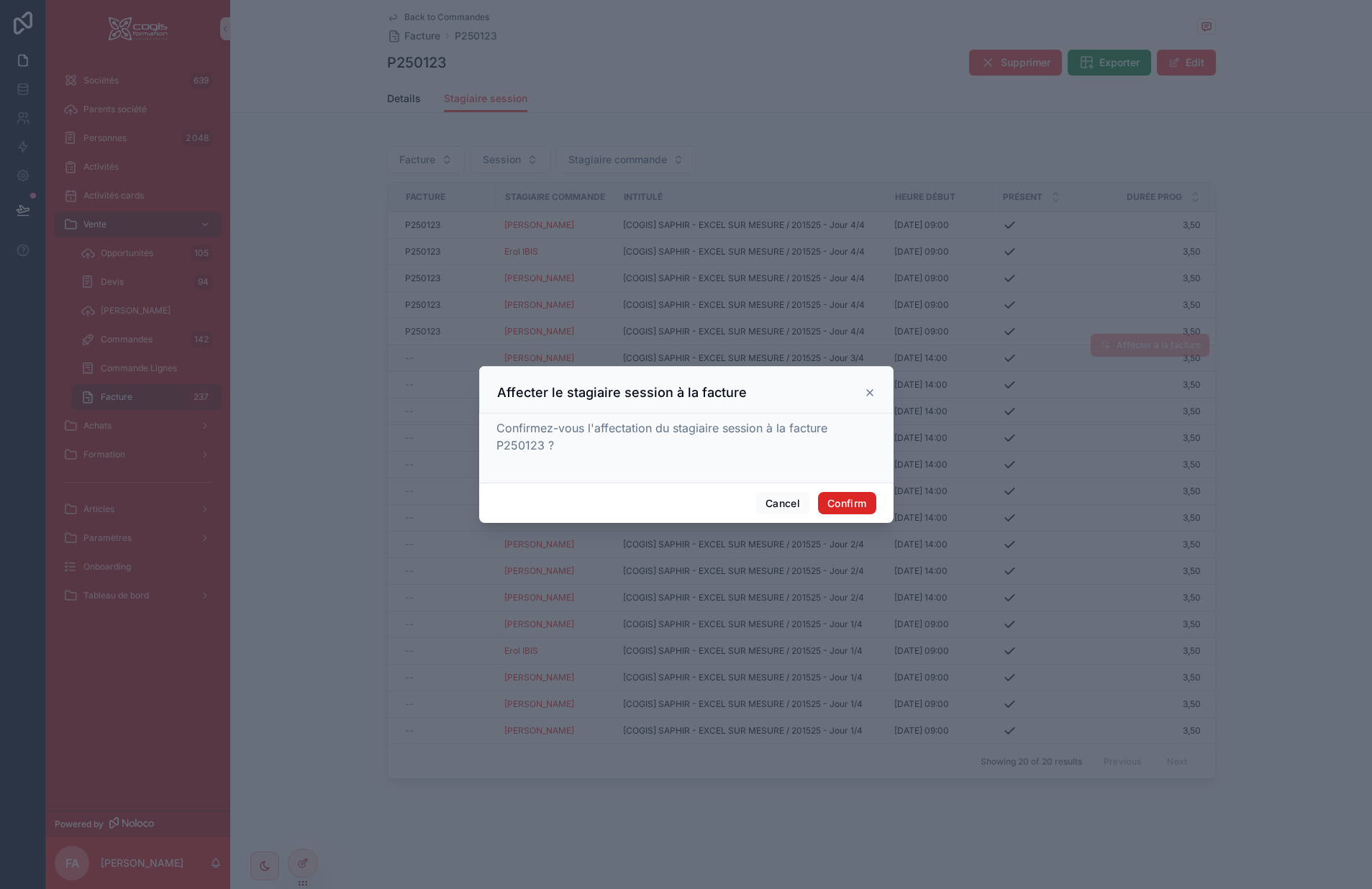
click at [849, 496] on button "Confirm" at bounding box center [847, 504] width 57 height 23
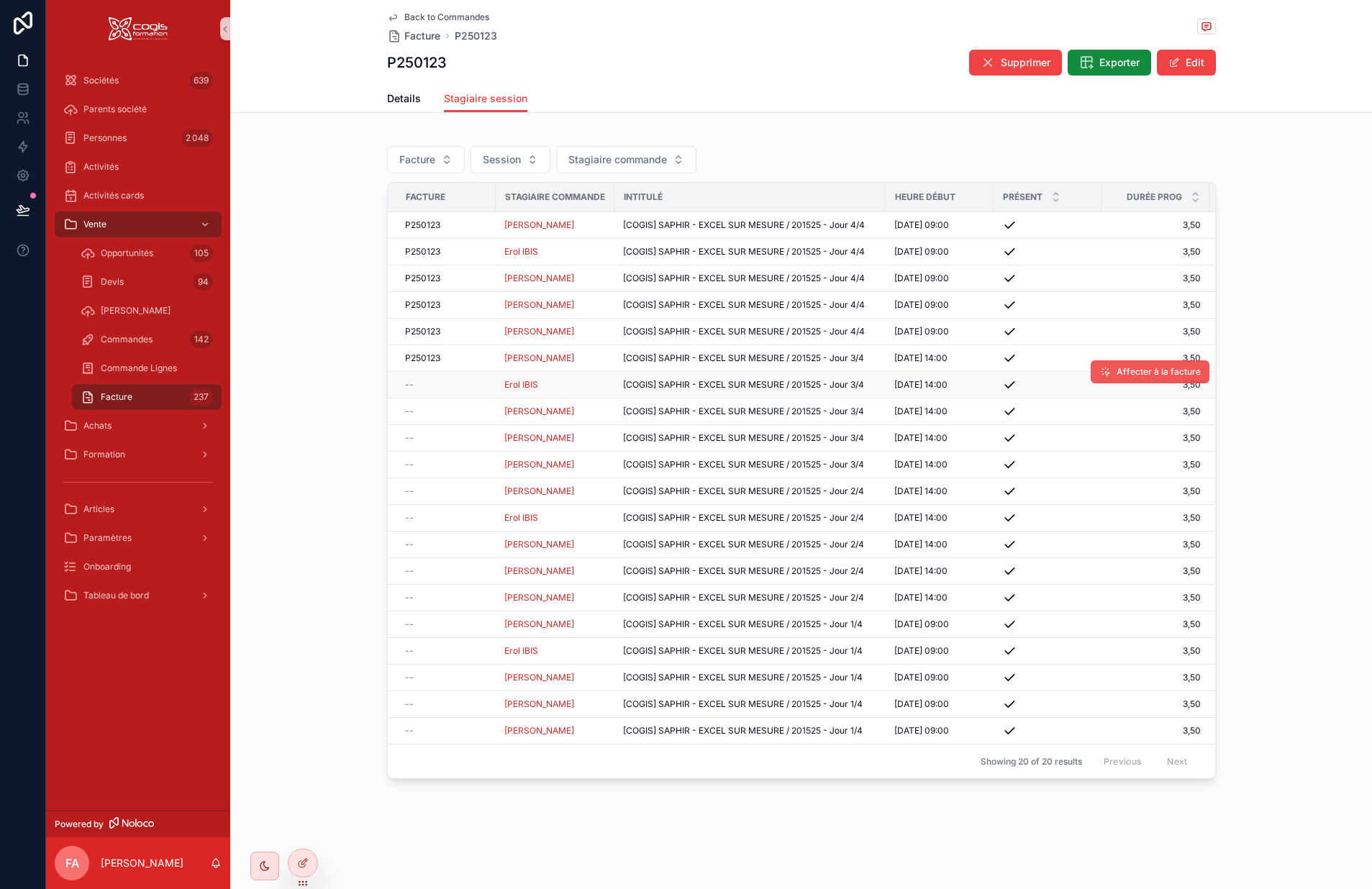
click at [1116, 367] on button "Affecter à la facture" at bounding box center [1150, 372] width 119 height 23
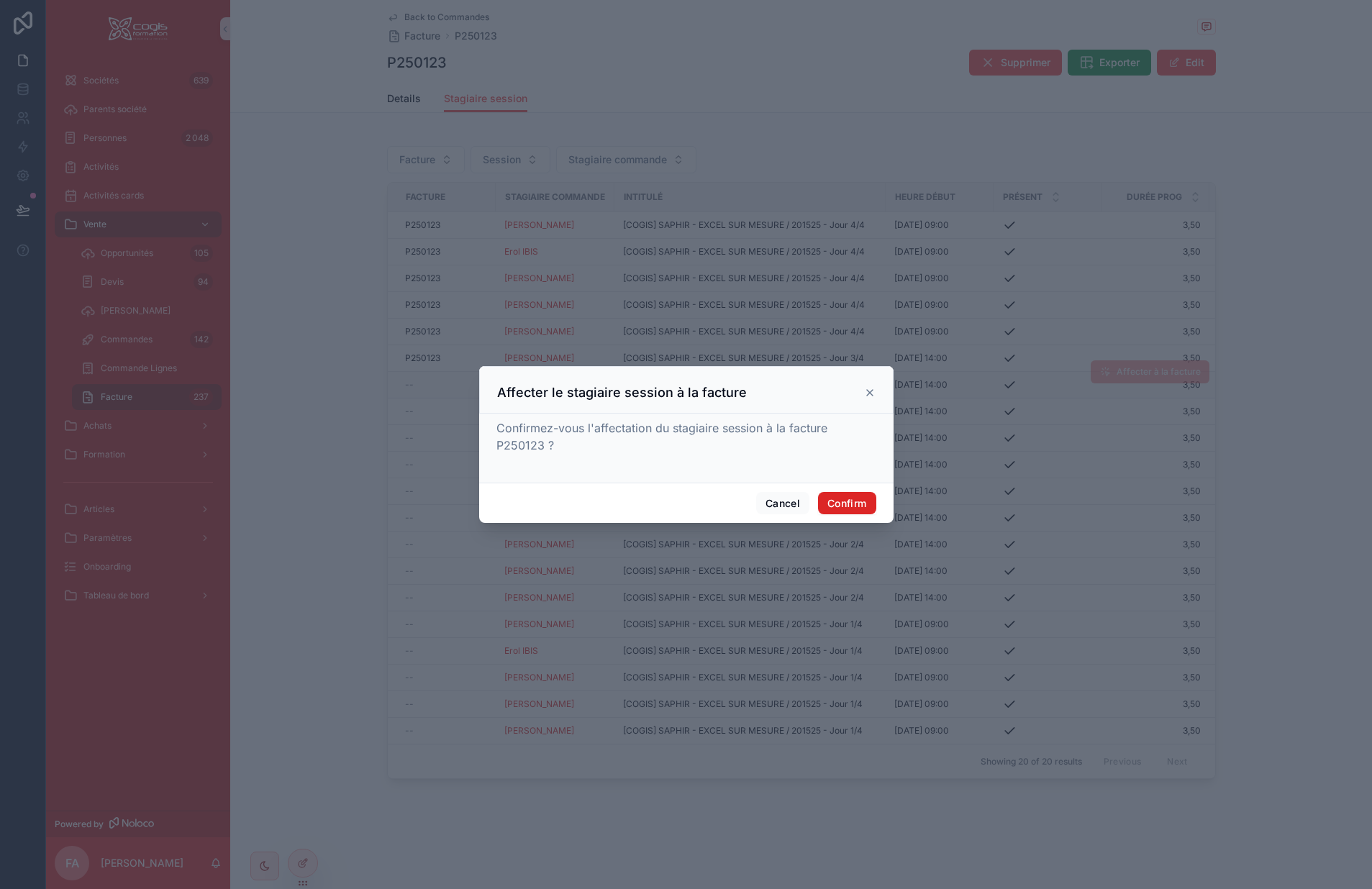
click at [853, 501] on button "Confirm" at bounding box center [847, 504] width 57 height 23
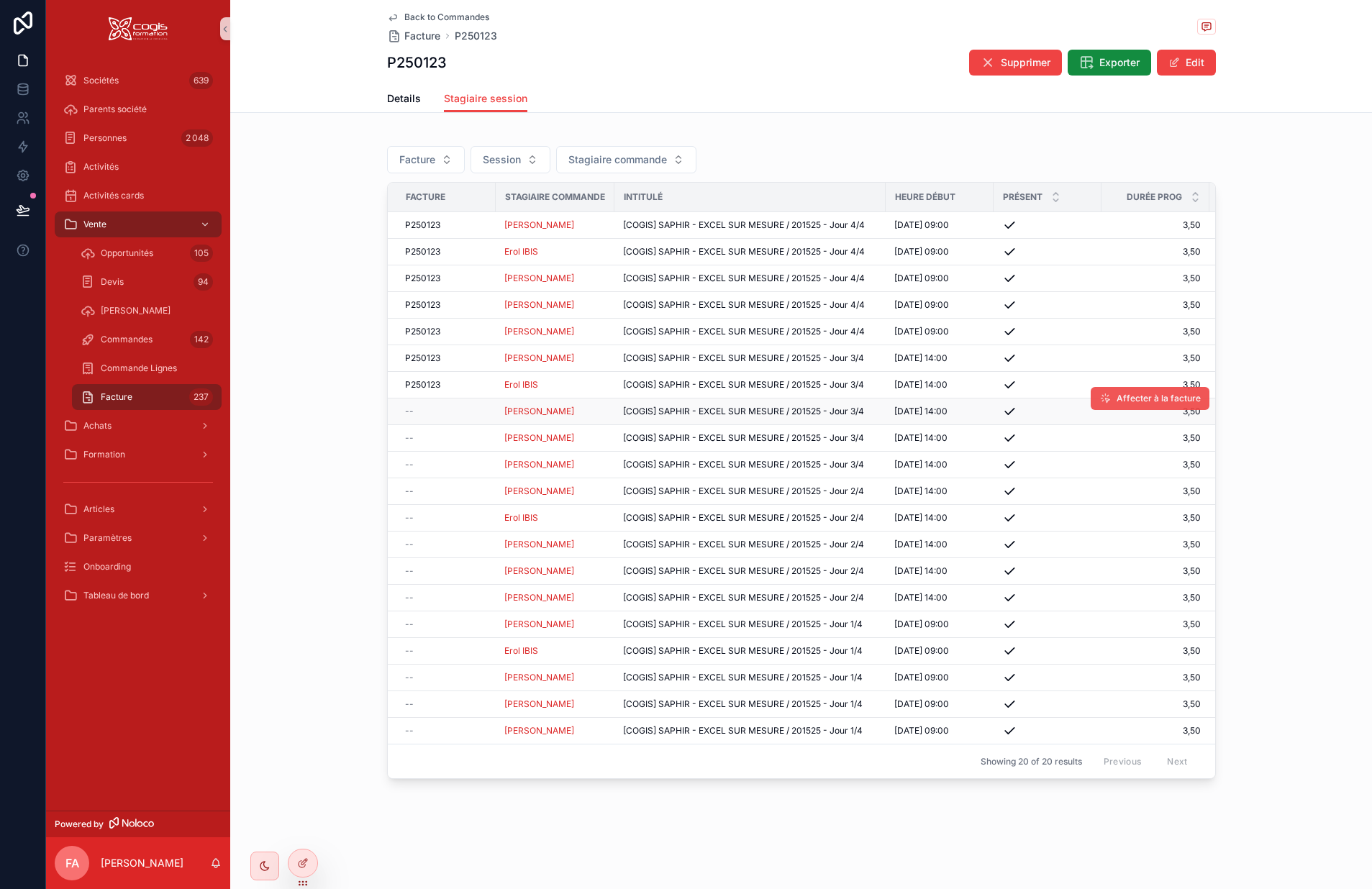
click at [1111, 400] on icon "scrollable content" at bounding box center [1106, 399] width 12 height 12
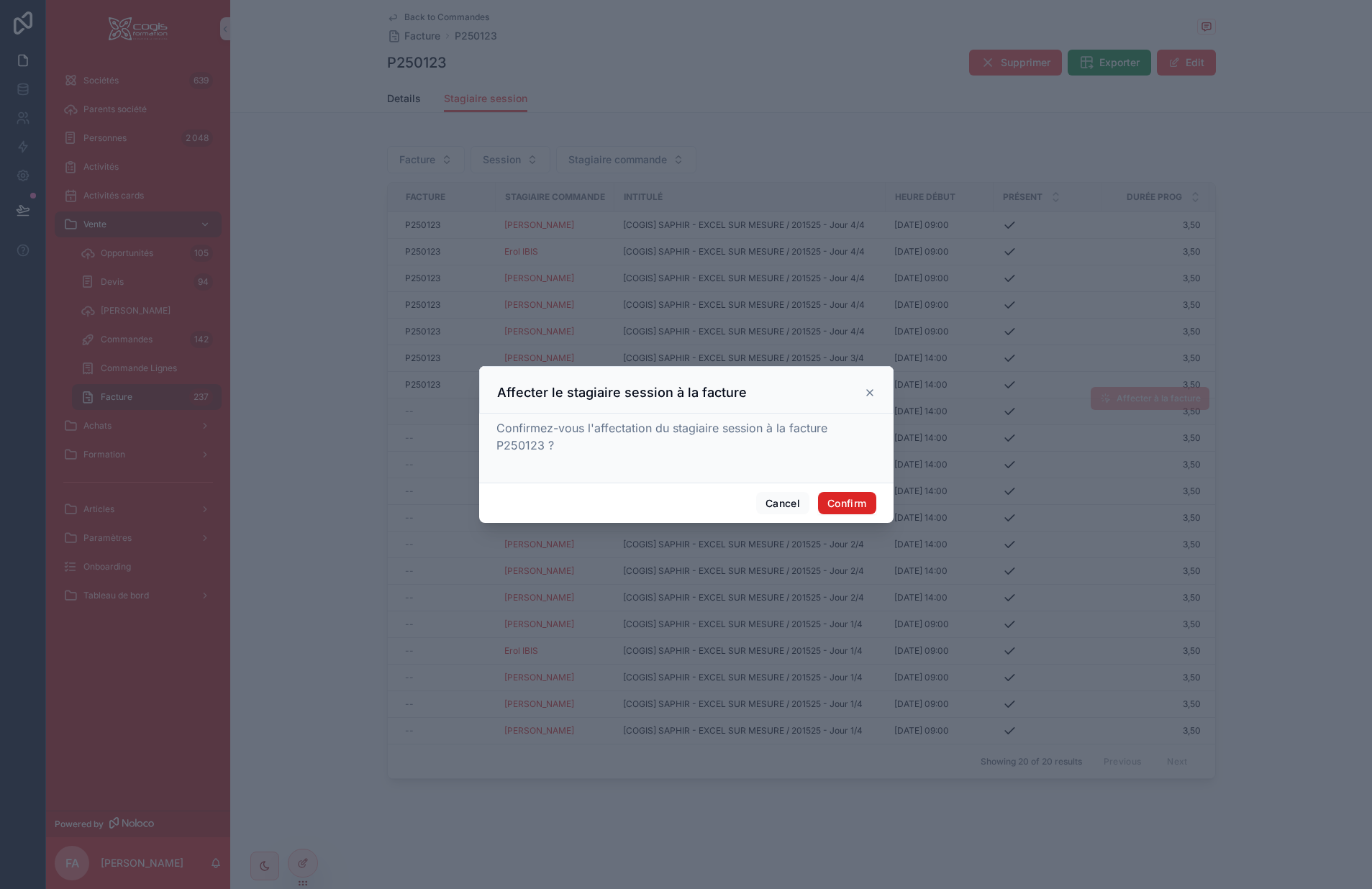
click at [855, 500] on button "Confirm" at bounding box center [847, 504] width 57 height 23
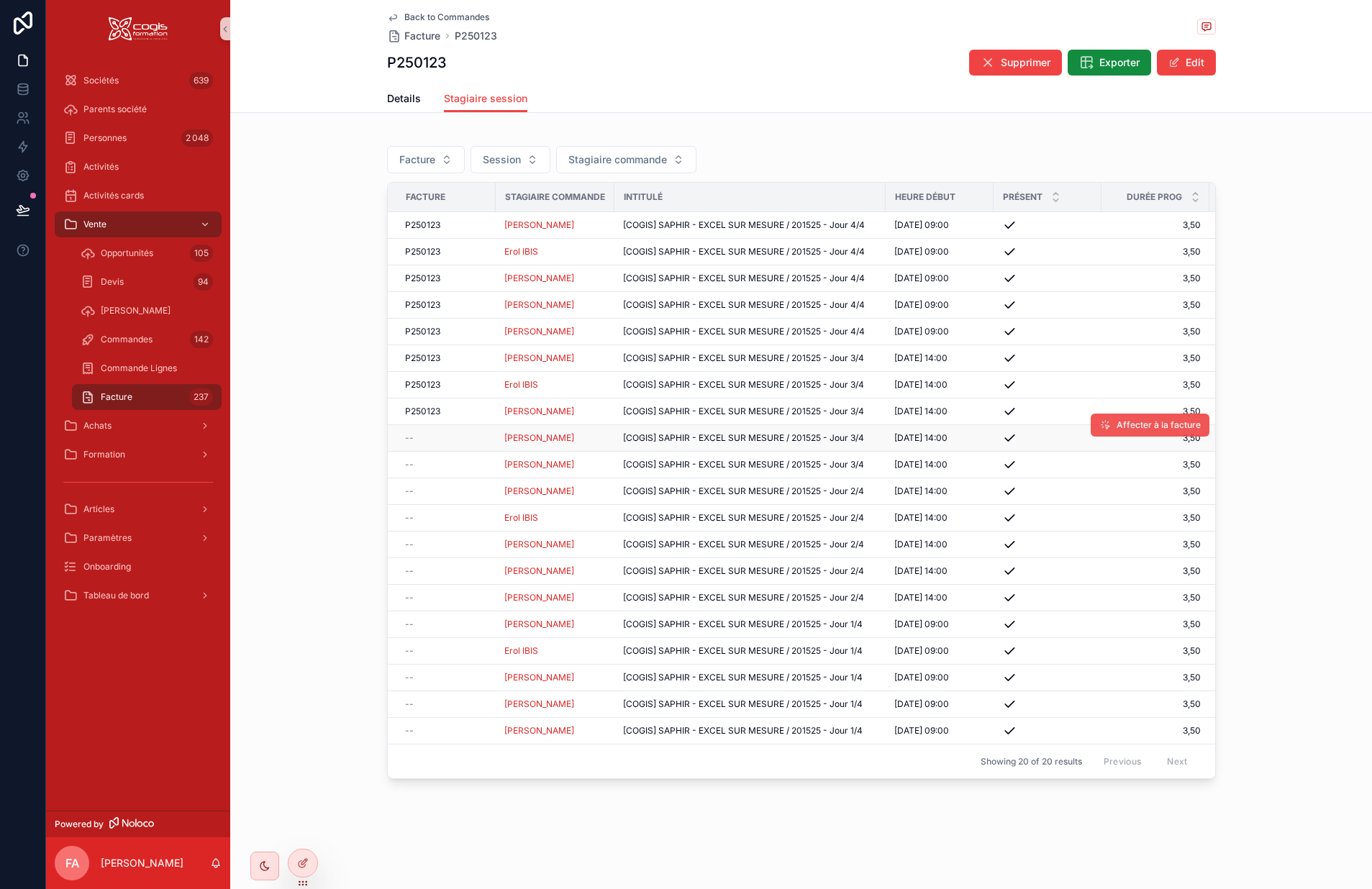
click at [1114, 429] on button "Affecter à la facture" at bounding box center [1150, 425] width 119 height 23
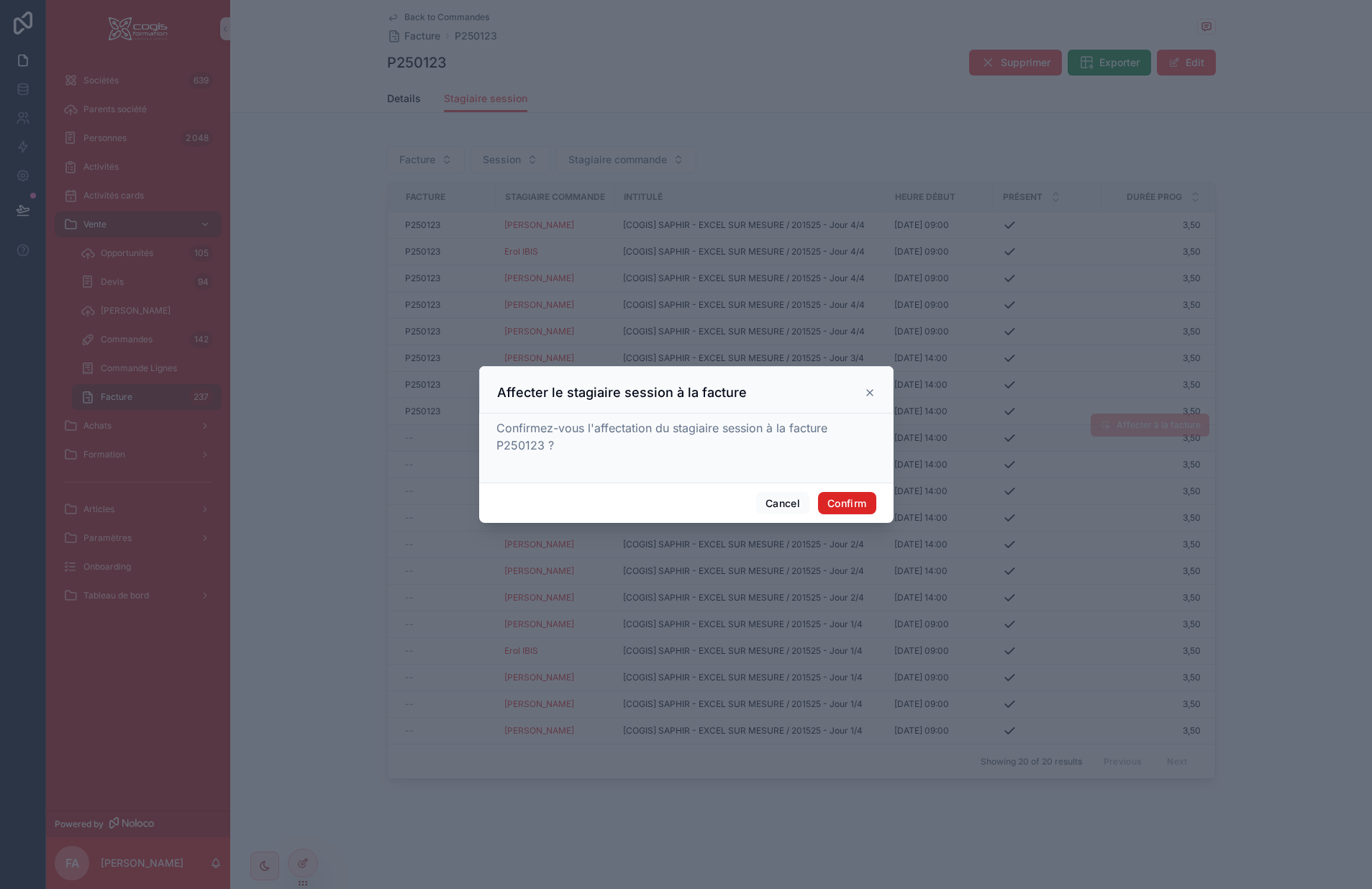
click at [848, 507] on button "Confirm" at bounding box center [847, 504] width 57 height 23
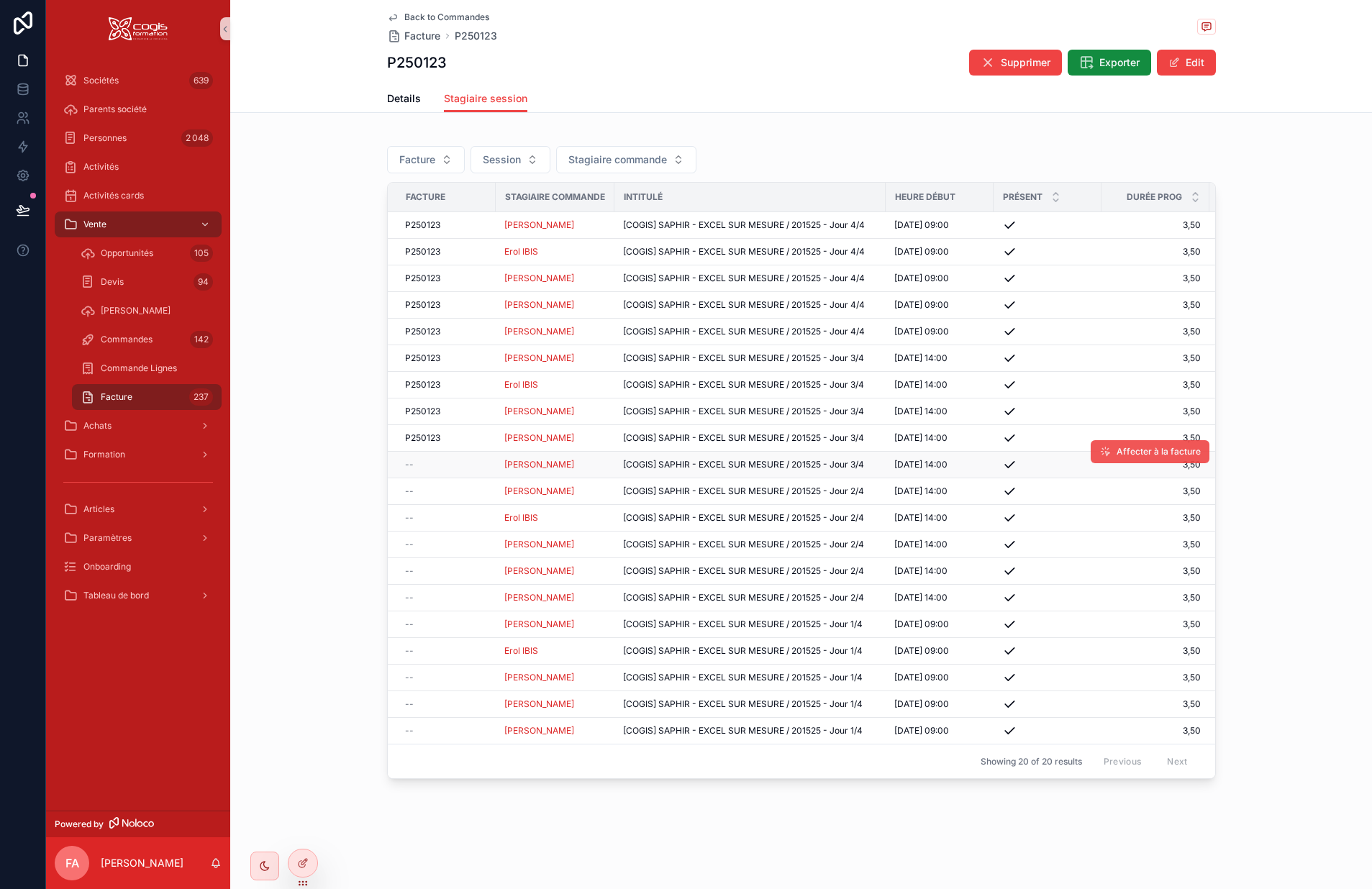
click at [1123, 454] on span "Affecter à la facture" at bounding box center [1159, 452] width 84 height 12
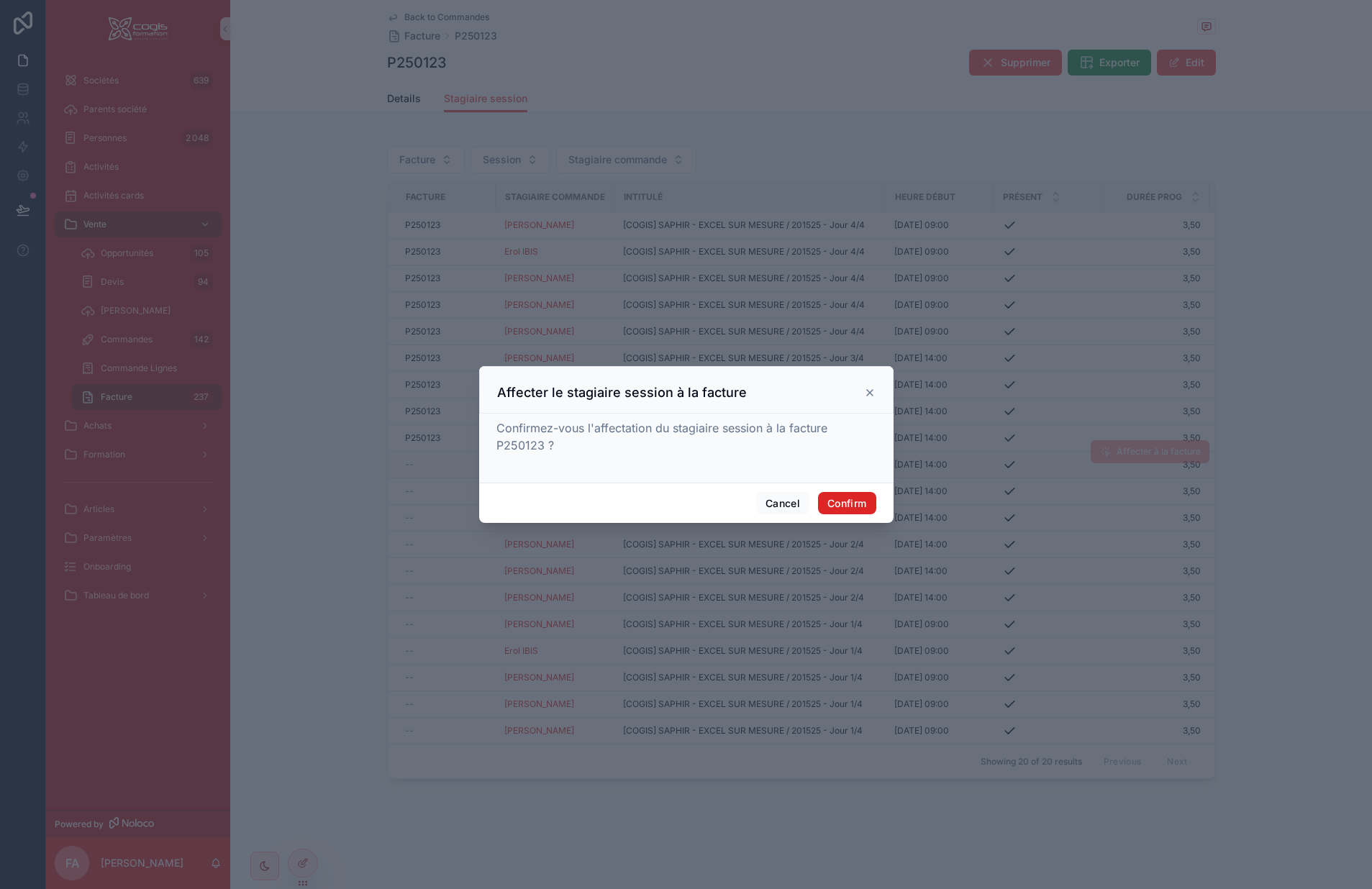
click at [854, 501] on button "Confirm" at bounding box center [847, 504] width 57 height 23
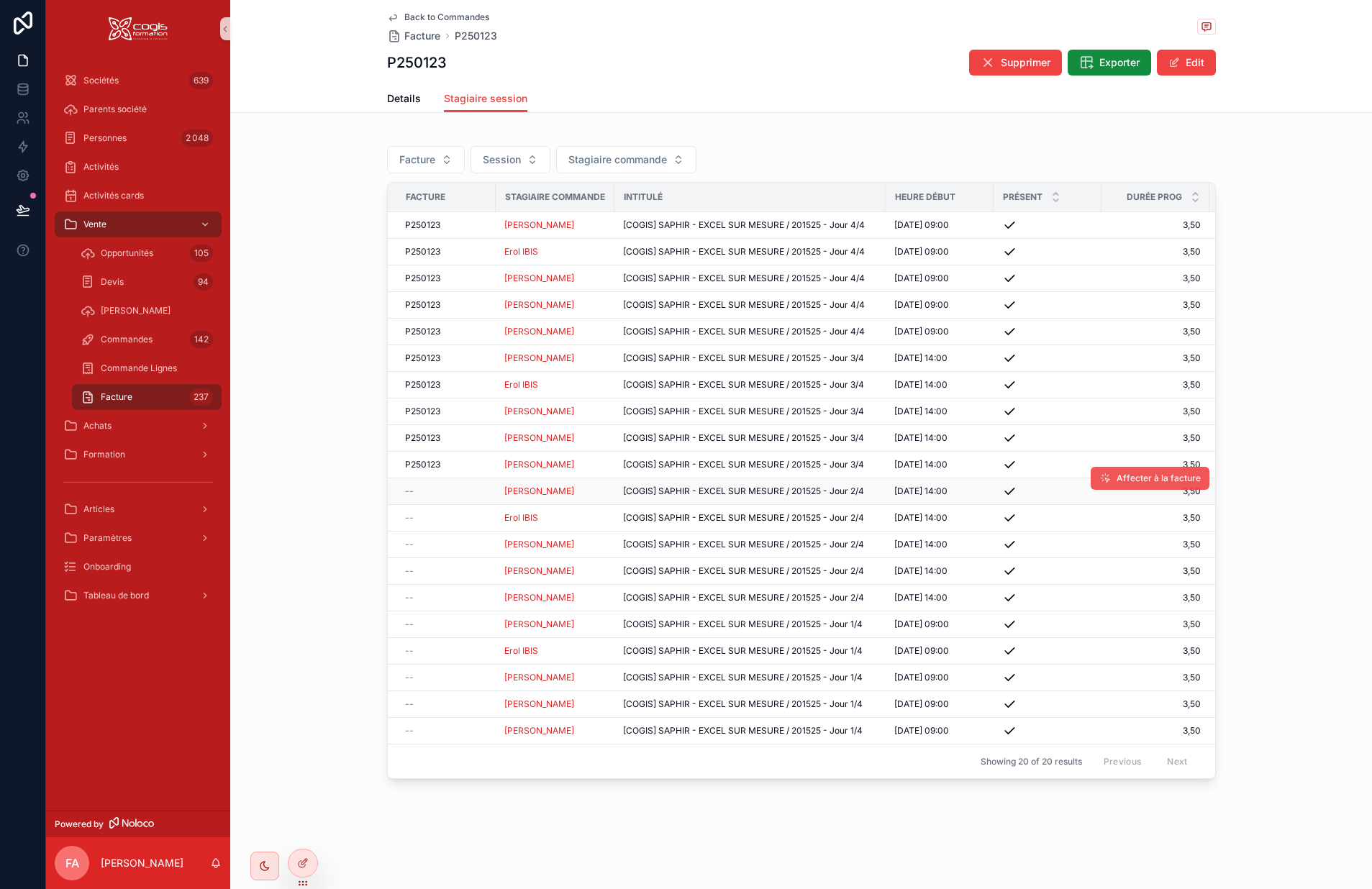
click at [1143, 474] on span "Affecter à la facture" at bounding box center [1159, 479] width 84 height 12
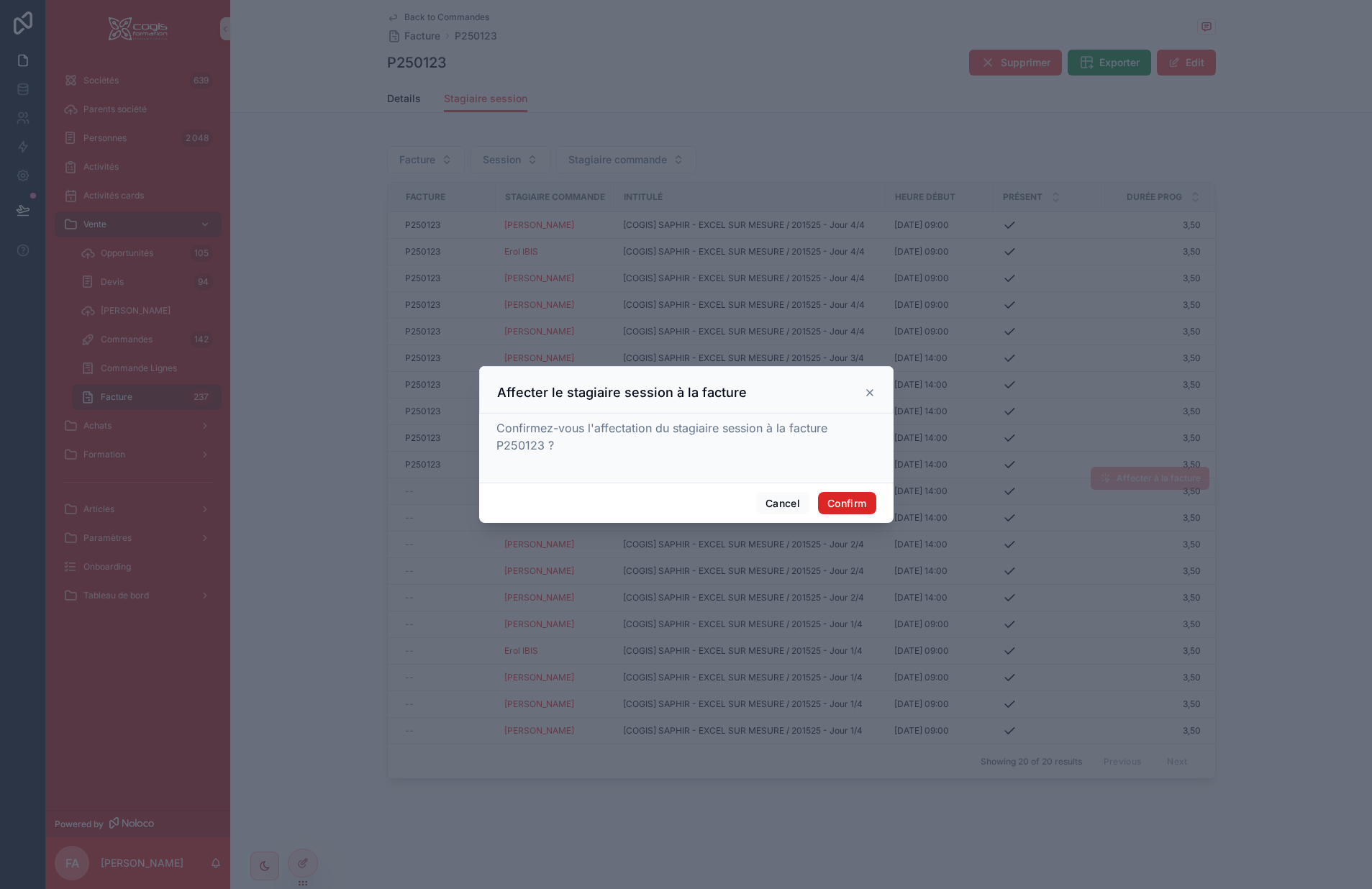
click at [847, 501] on button "Confirm" at bounding box center [847, 504] width 57 height 23
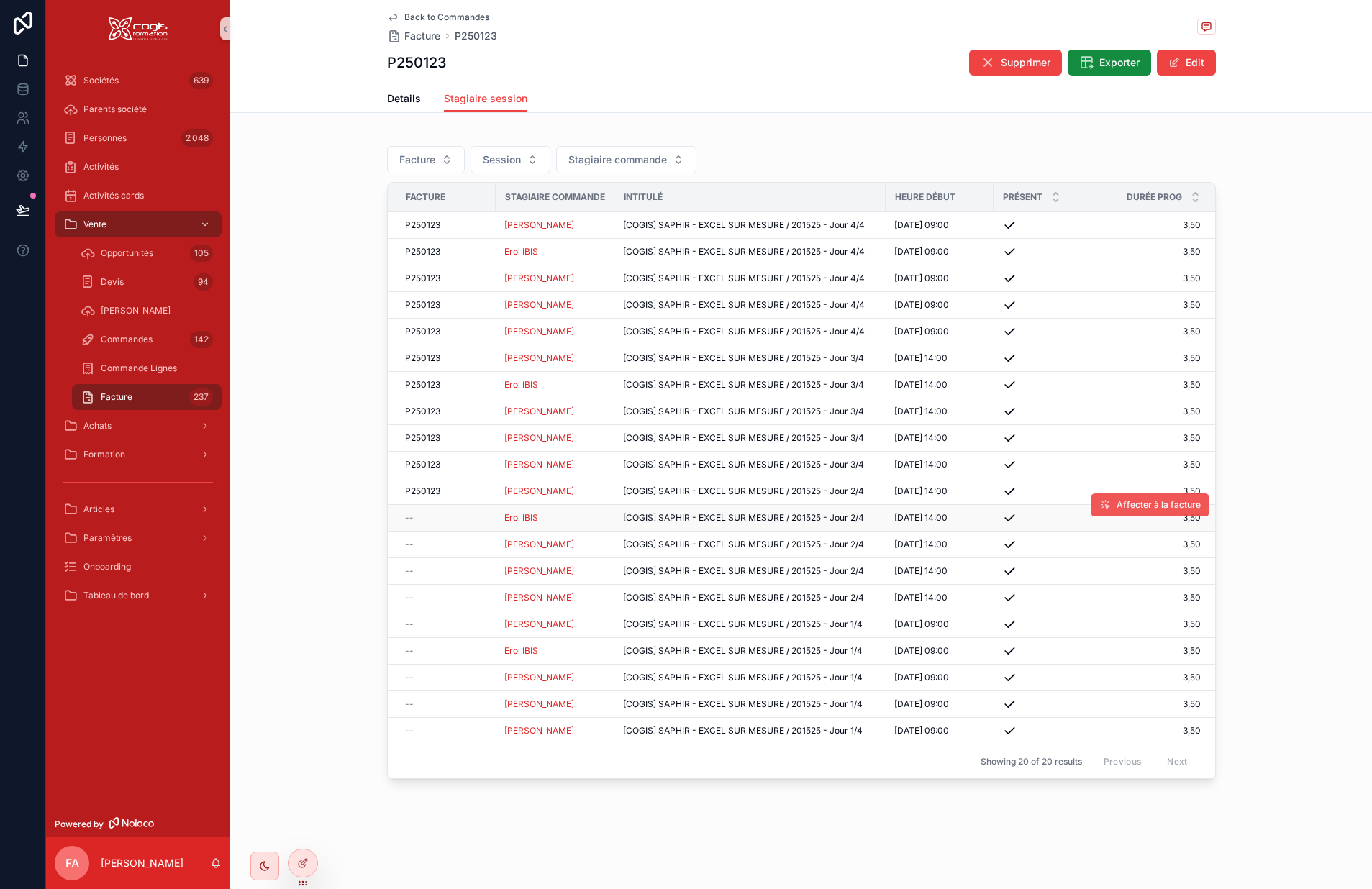
click at [1128, 504] on span "Affecter à la facture" at bounding box center [1159, 505] width 84 height 12
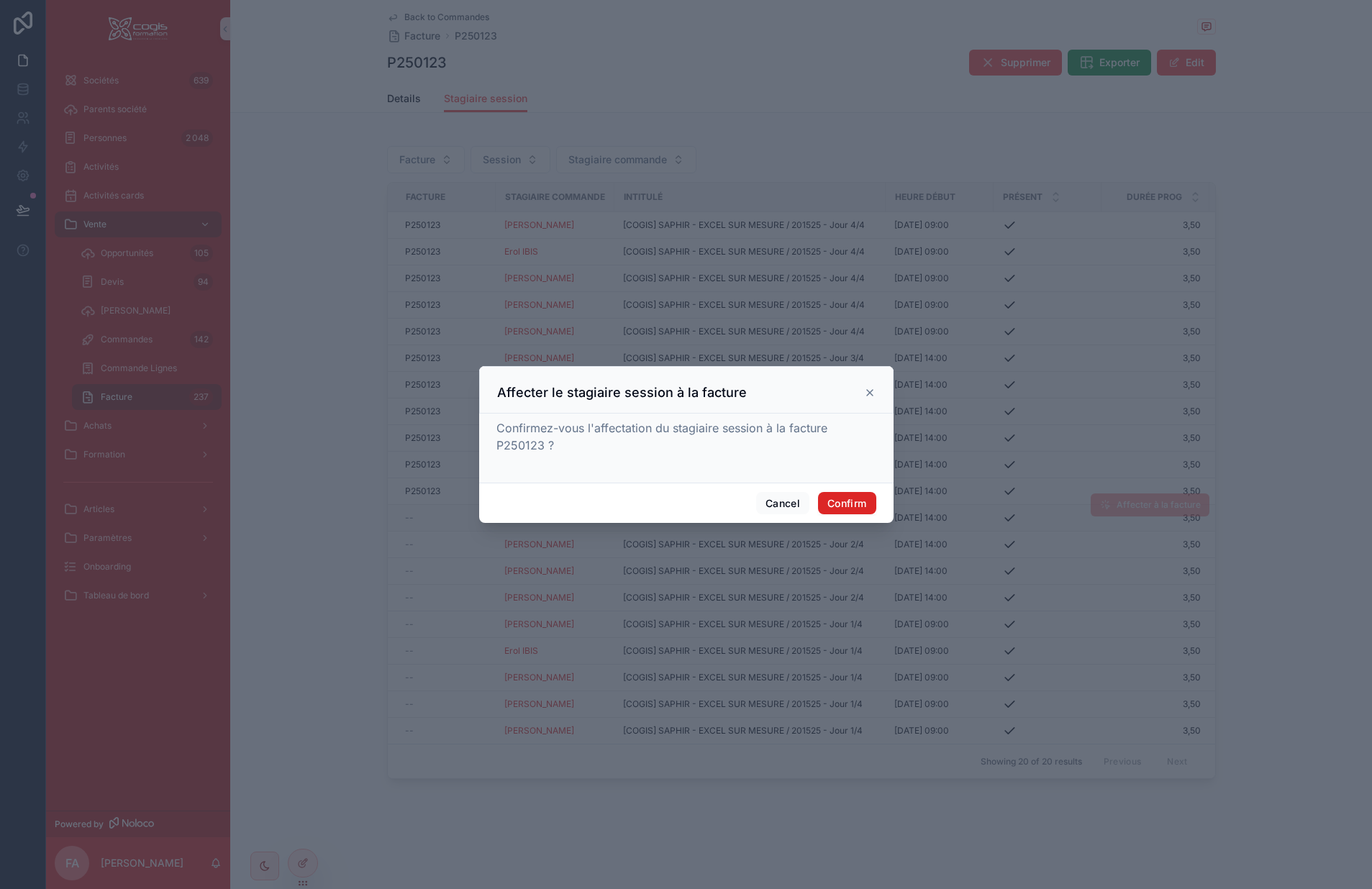
click at [845, 502] on button "Confirm" at bounding box center [847, 504] width 57 height 23
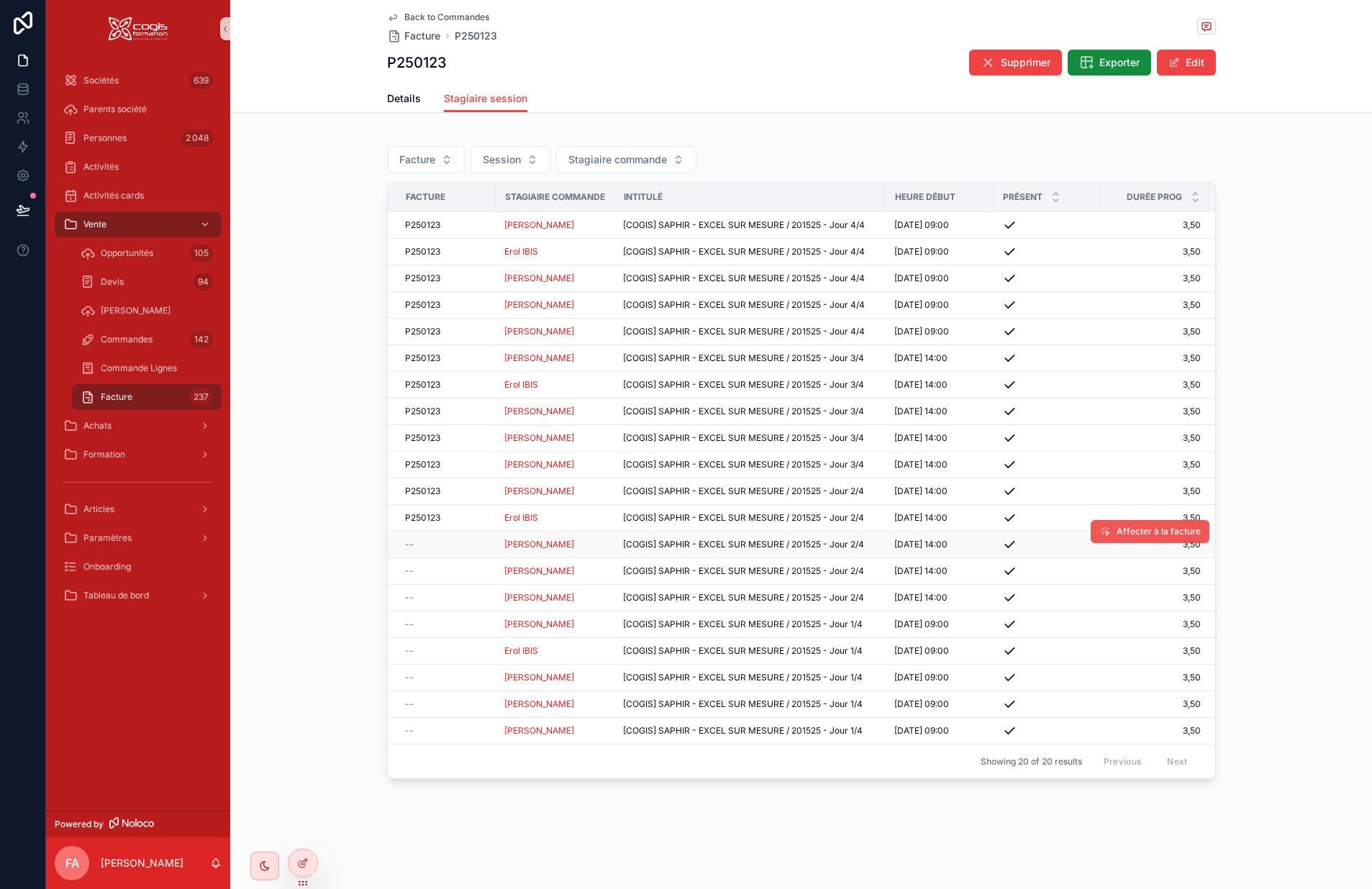
click at [1120, 533] on button "Affecter à la facture" at bounding box center [1150, 532] width 119 height 23
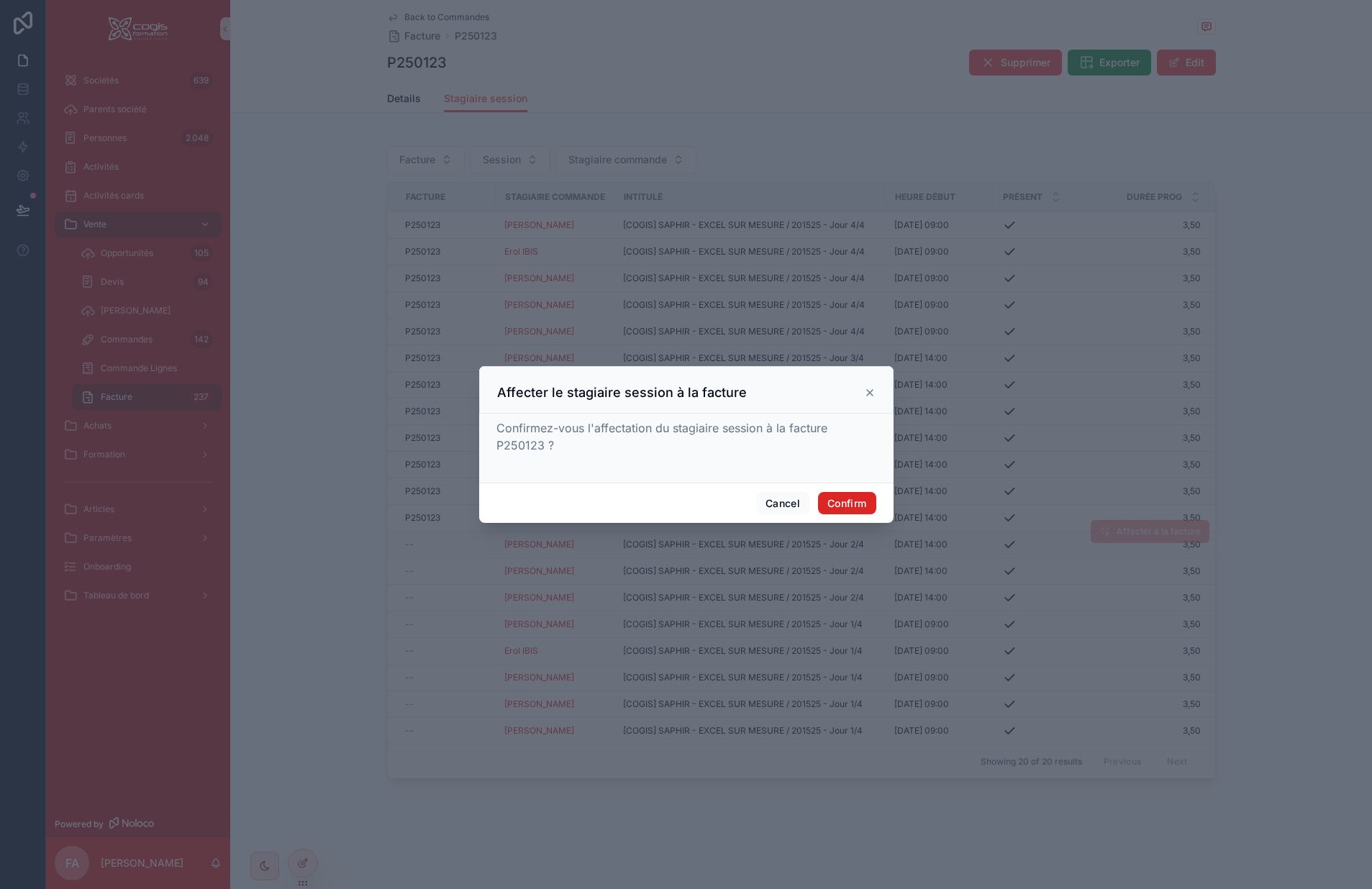
click at [847, 504] on button "Confirm" at bounding box center [847, 504] width 57 height 23
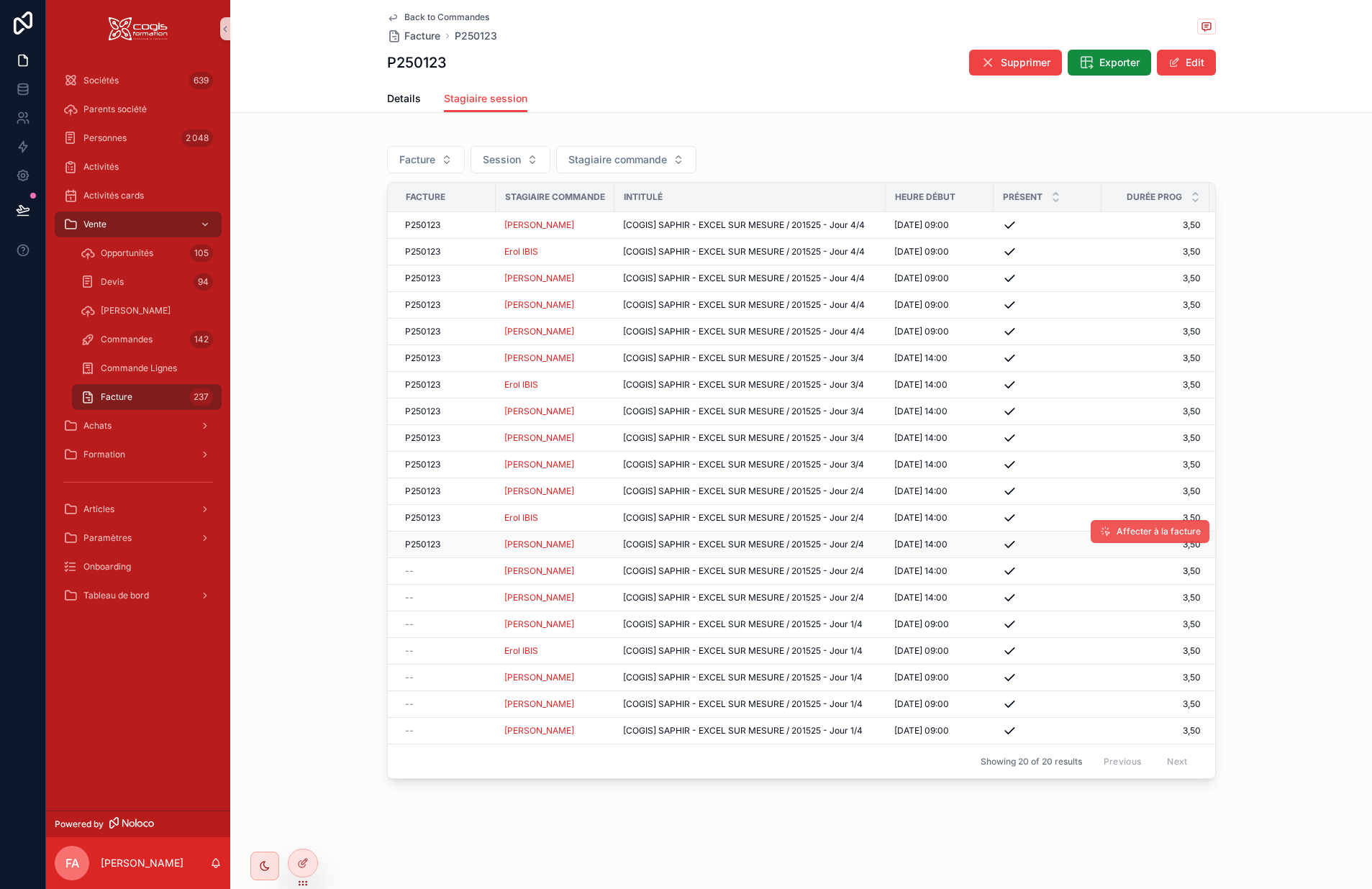
click at [1141, 534] on span "Affecter à la facture" at bounding box center [1159, 532] width 84 height 12
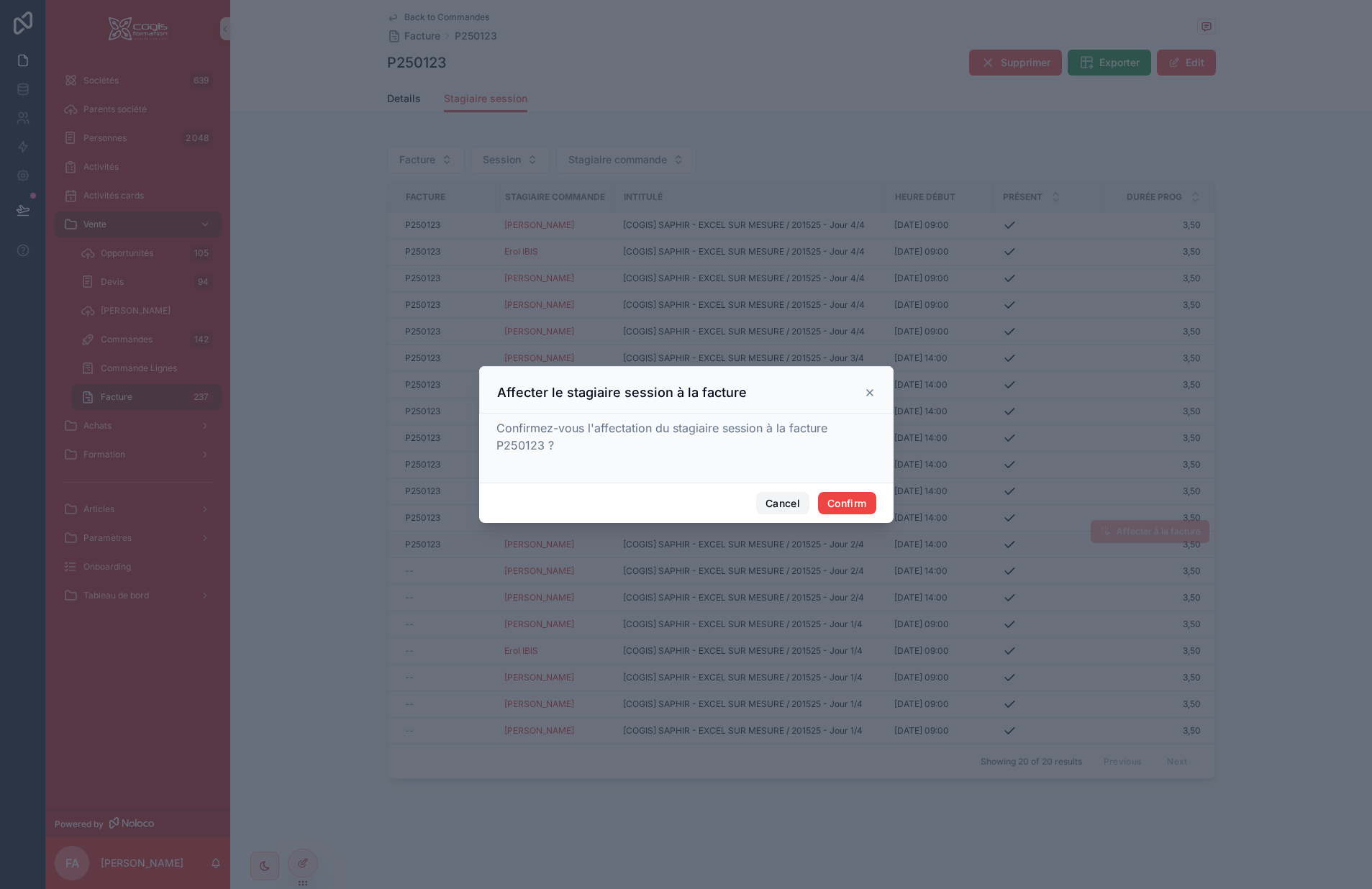
click at [785, 498] on button "Cancel" at bounding box center [783, 504] width 53 height 23
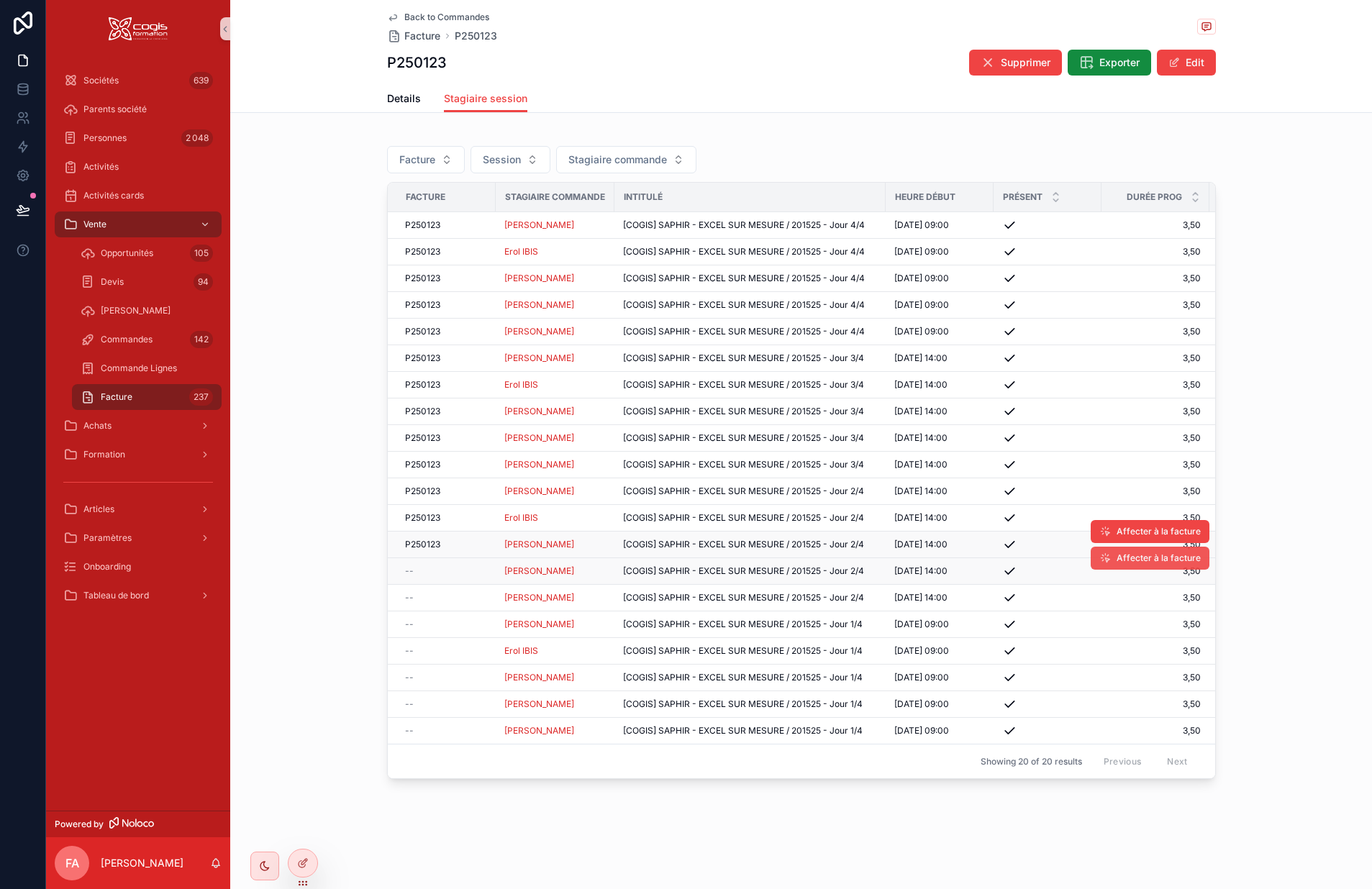
click at [1133, 552] on button "Affecter à la facture" at bounding box center [1150, 559] width 119 height 23
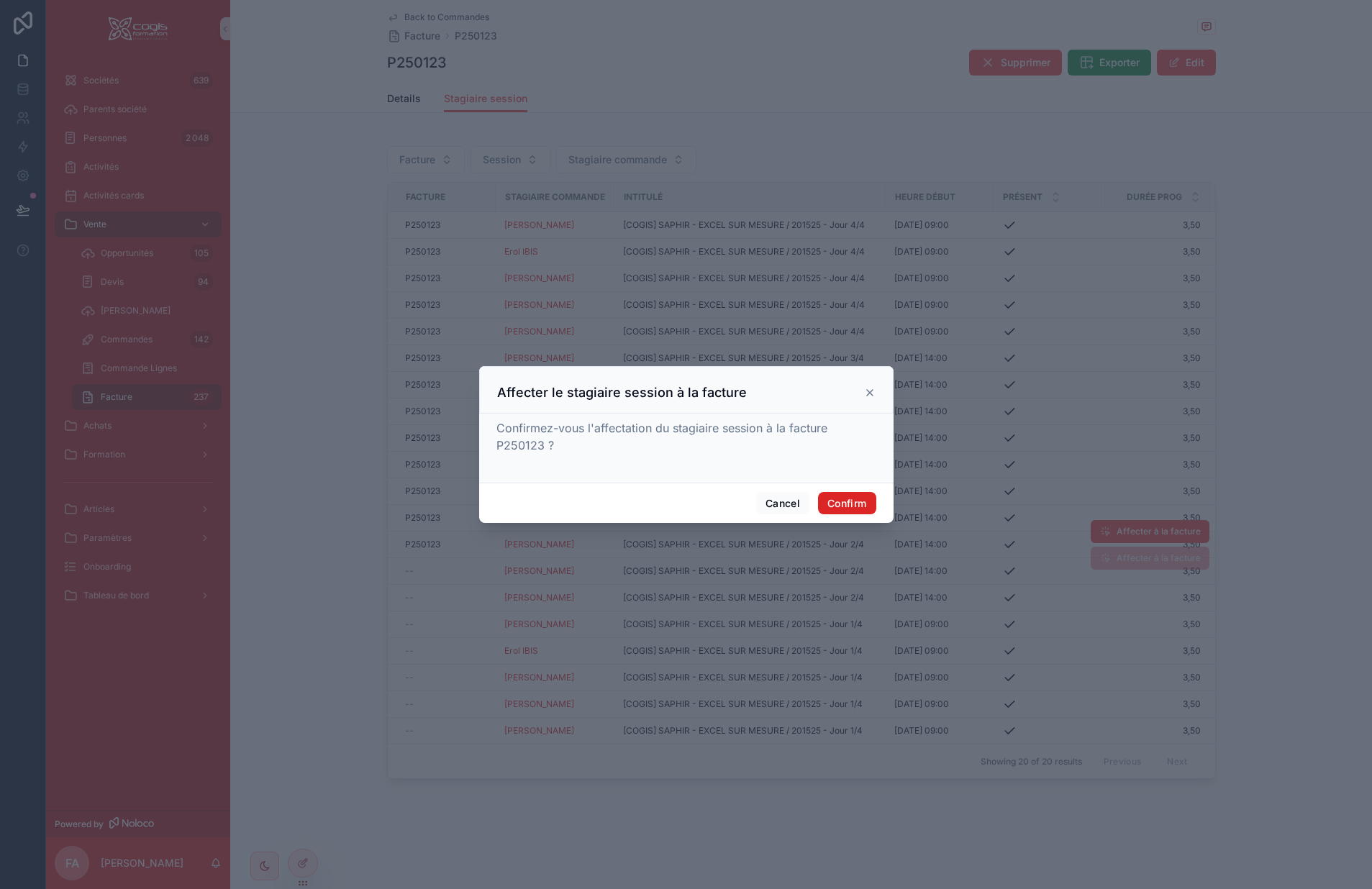
drag, startPoint x: 847, startPoint y: 503, endPoint x: 859, endPoint y: 506, distance: 12.4
click at [848, 503] on button "Confirm" at bounding box center [847, 504] width 57 height 23
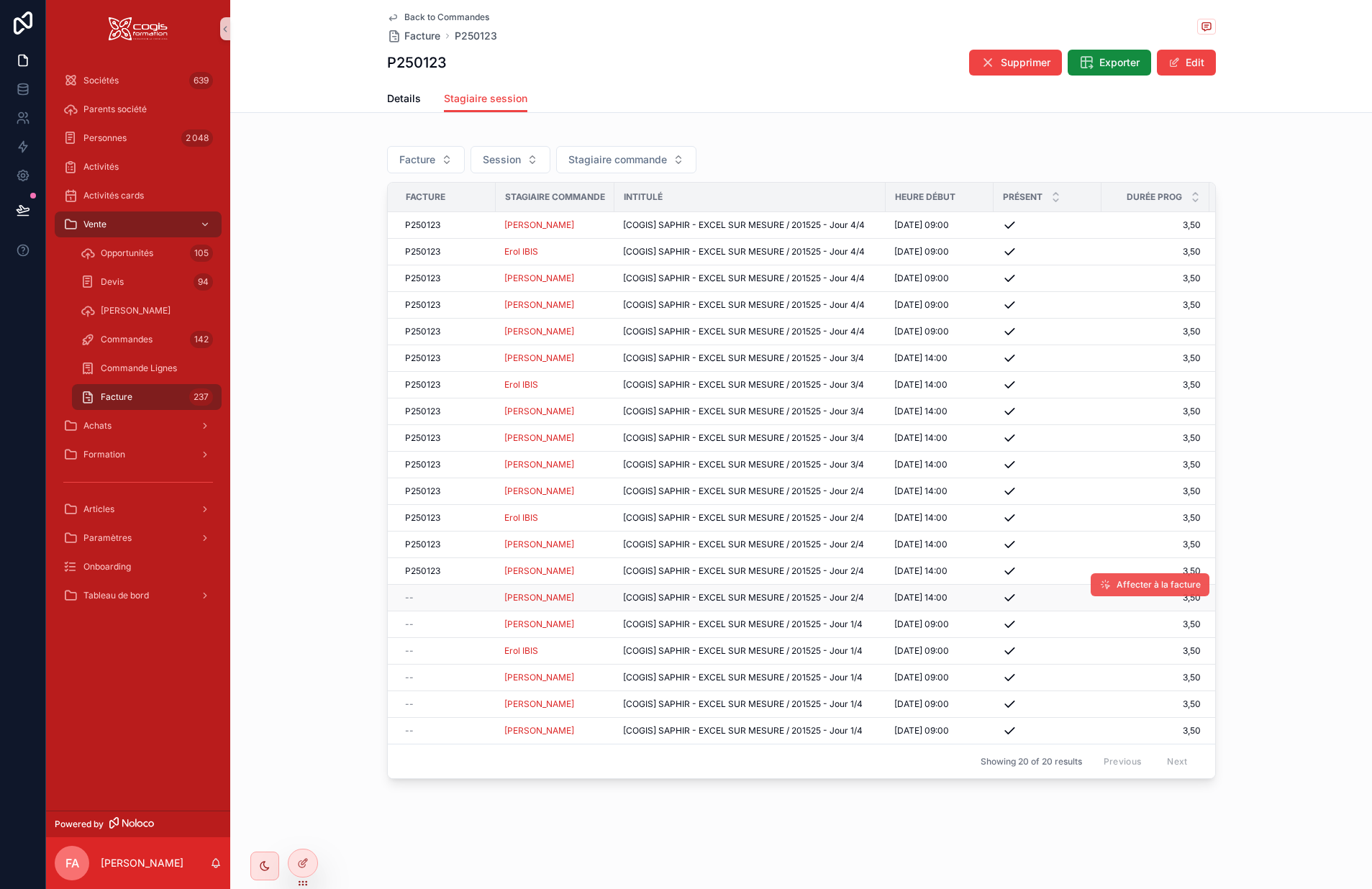
click at [1136, 581] on span "Affecter à la facture" at bounding box center [1159, 585] width 84 height 12
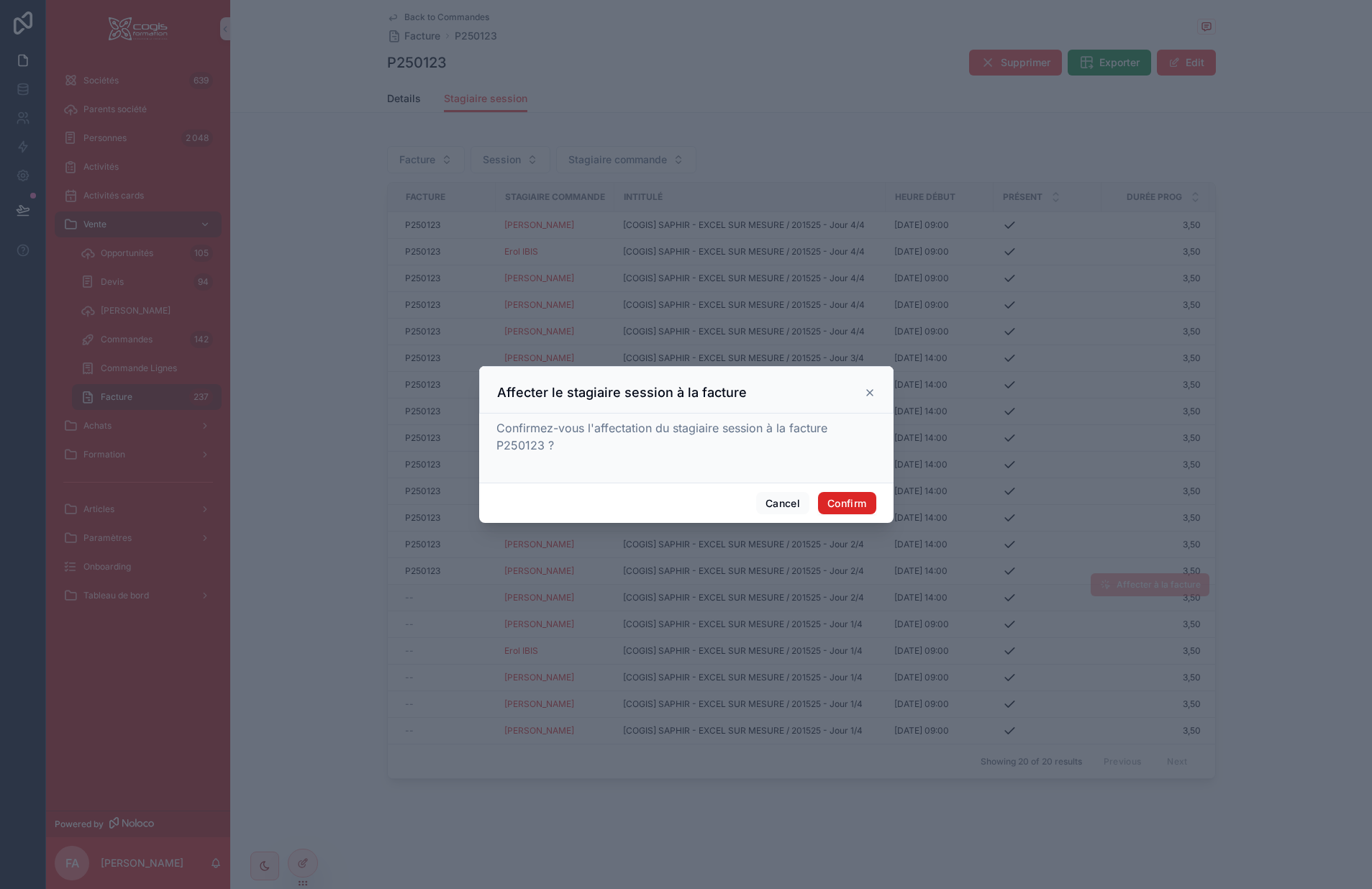
click at [835, 504] on button "Confirm" at bounding box center [847, 504] width 57 height 23
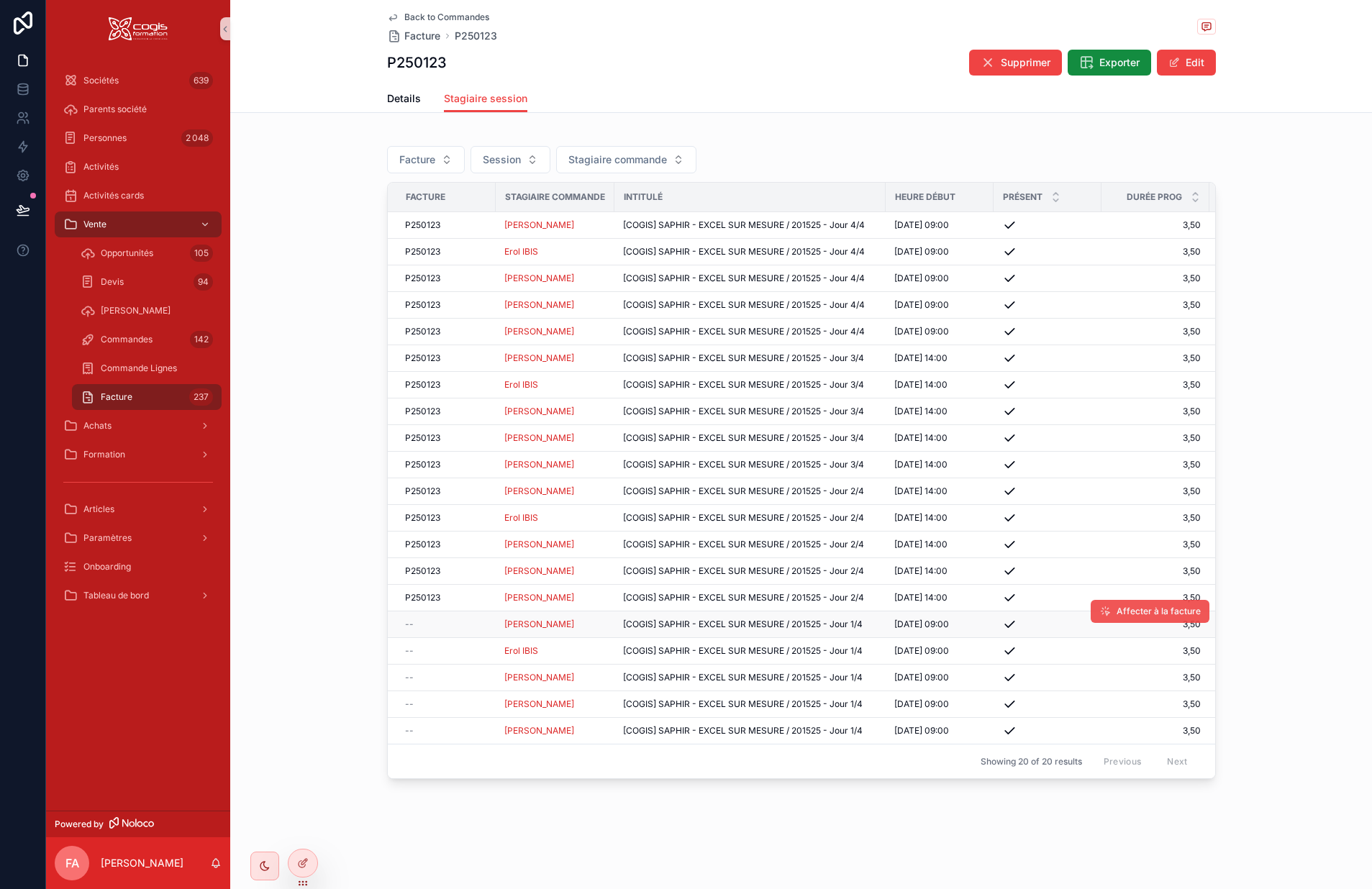
click at [1107, 615] on icon "scrollable content" at bounding box center [1106, 612] width 12 height 12
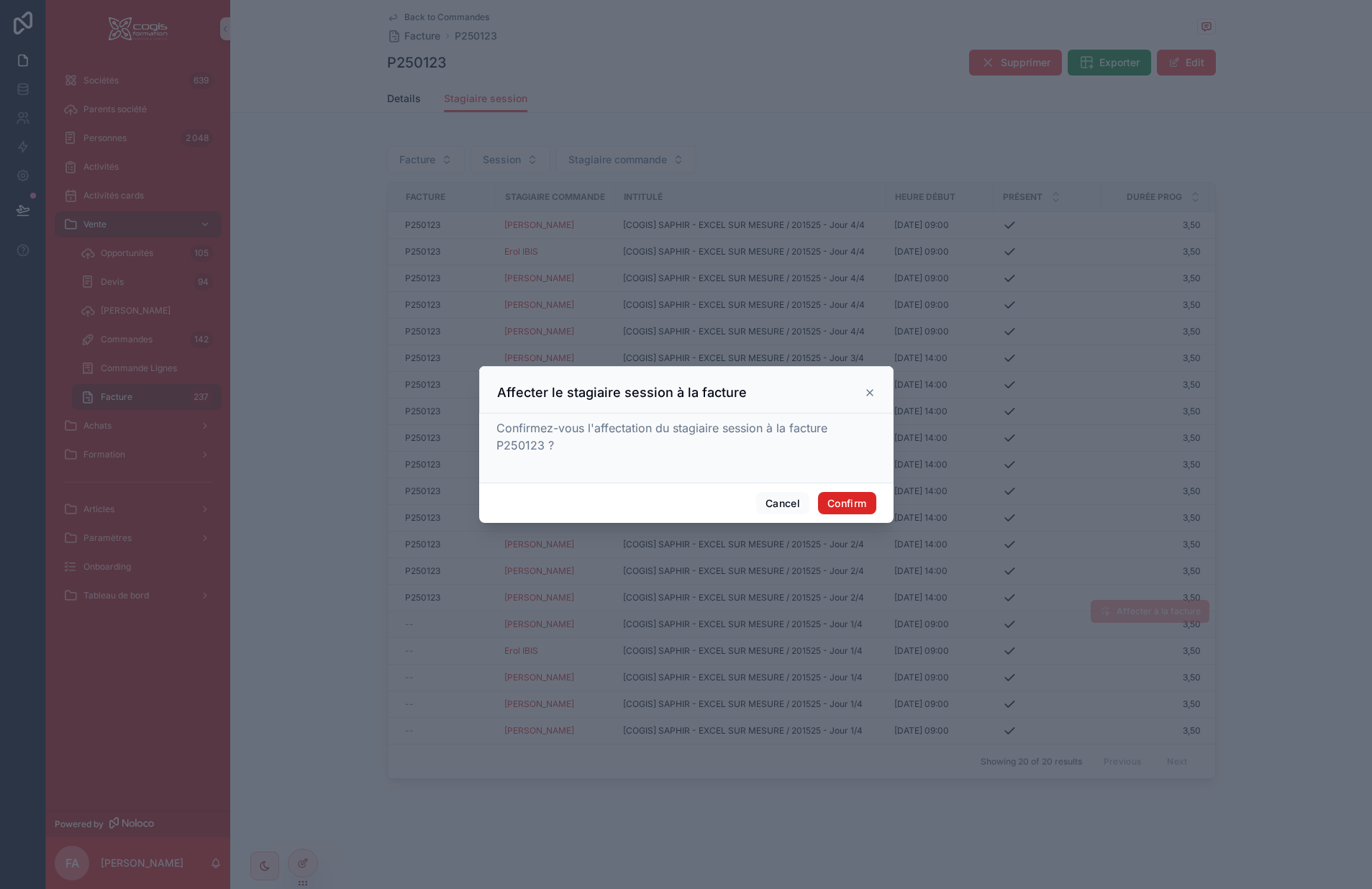
click at [835, 508] on button "Confirm" at bounding box center [847, 504] width 57 height 23
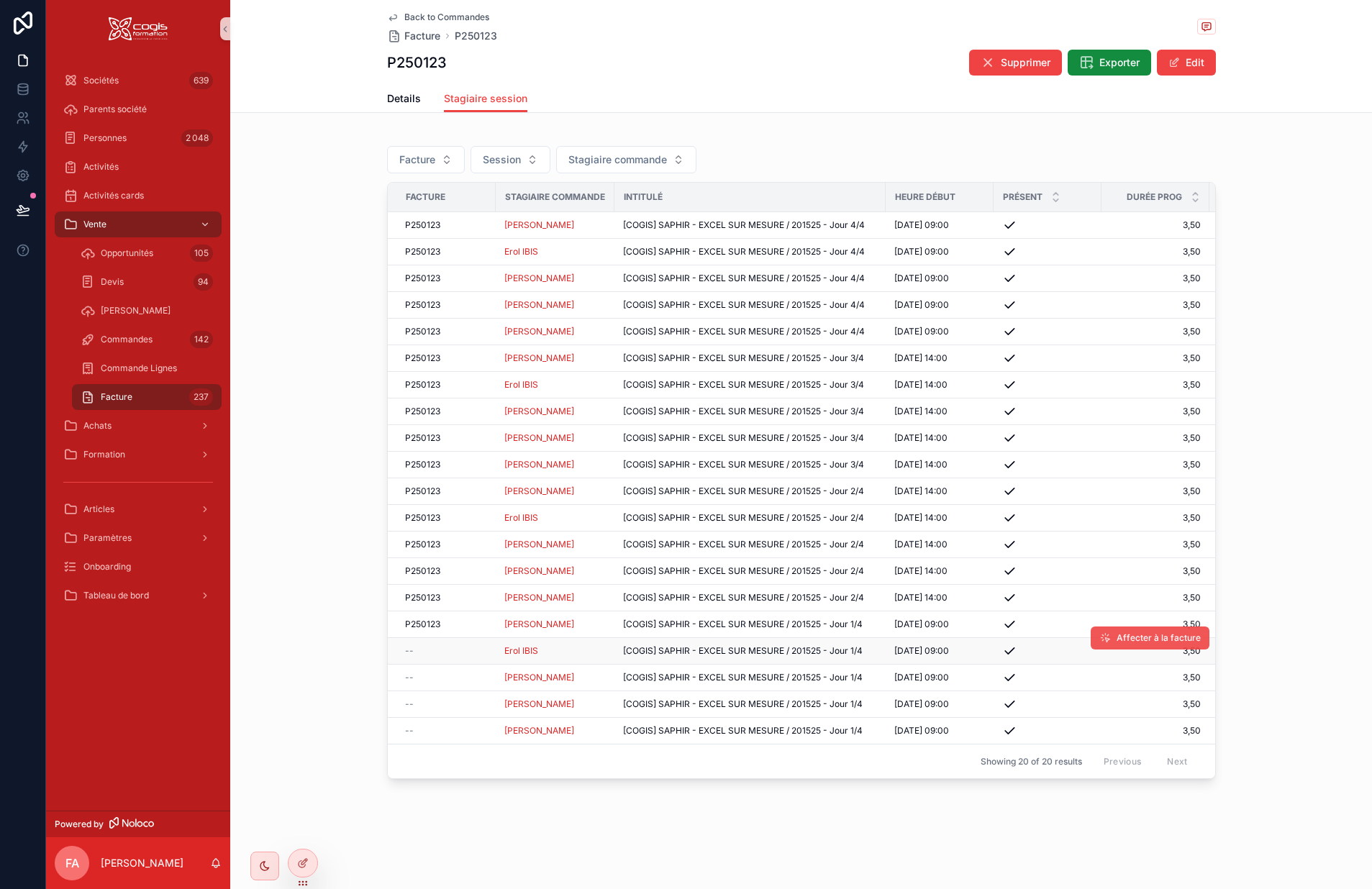
click at [1124, 643] on span "Affecter à la facture" at bounding box center [1159, 638] width 84 height 12
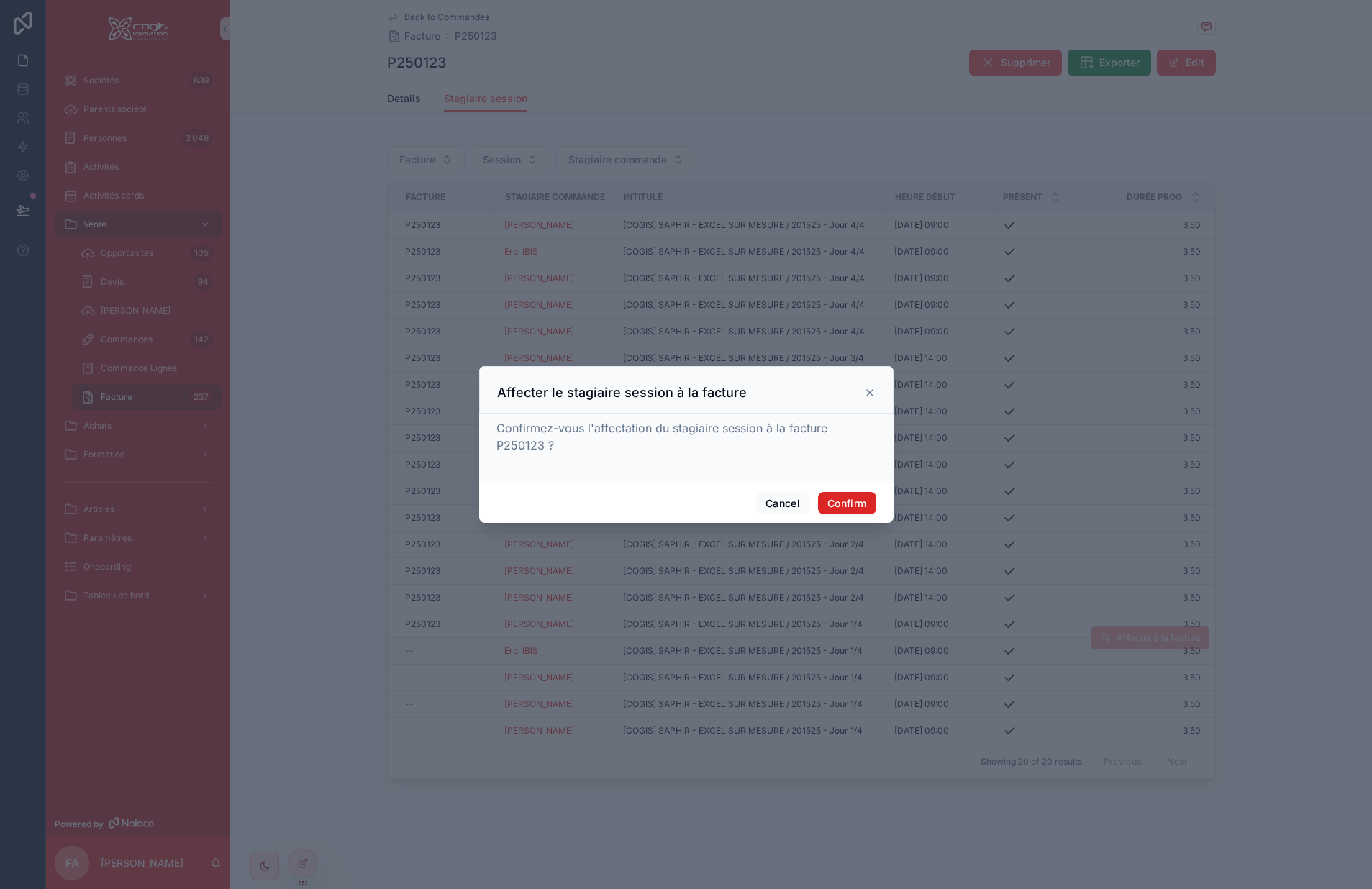
click at [847, 504] on button "Confirm" at bounding box center [847, 504] width 57 height 23
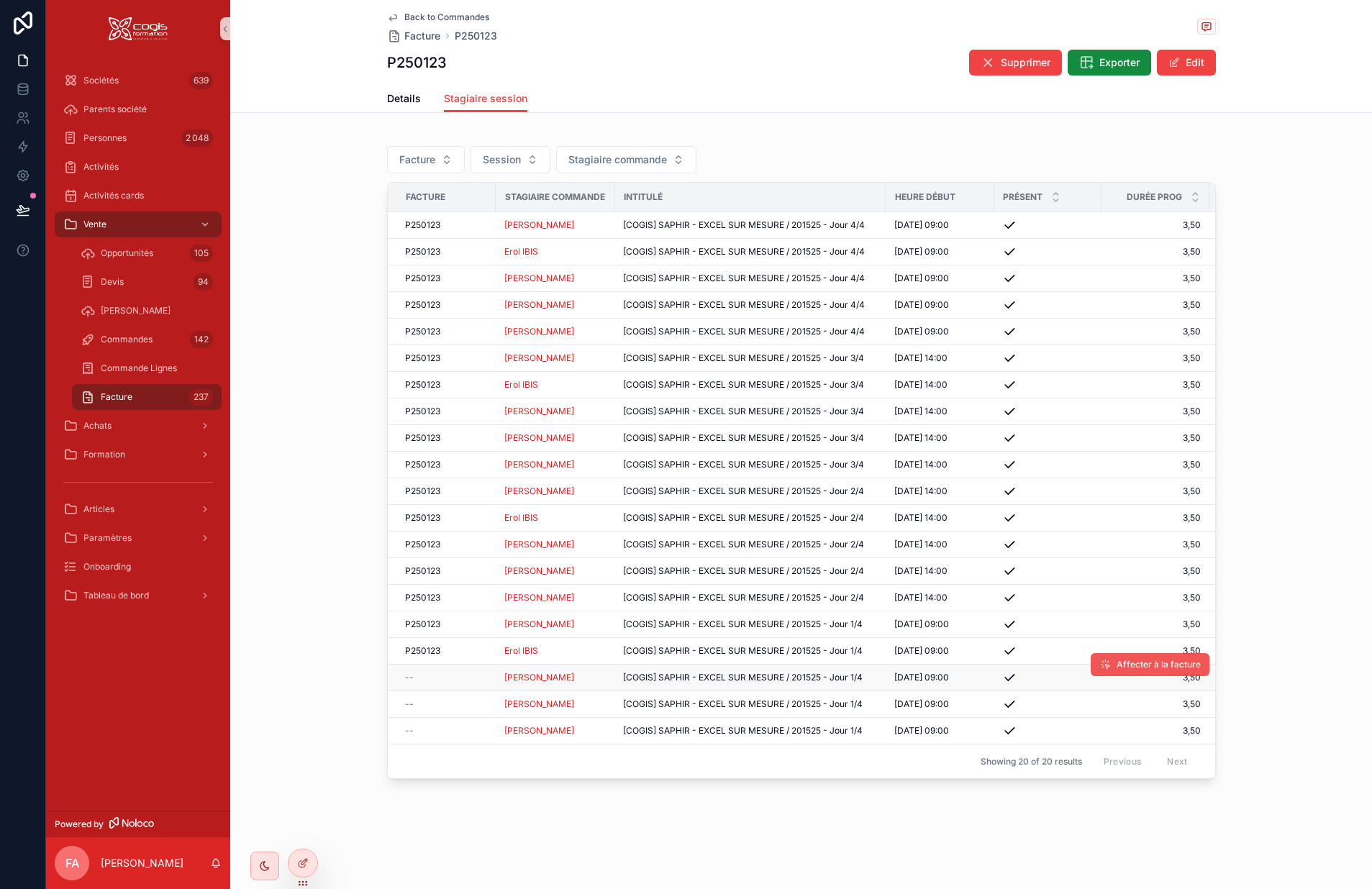
click at [1131, 668] on span "Affecter à la facture" at bounding box center [1159, 665] width 84 height 12
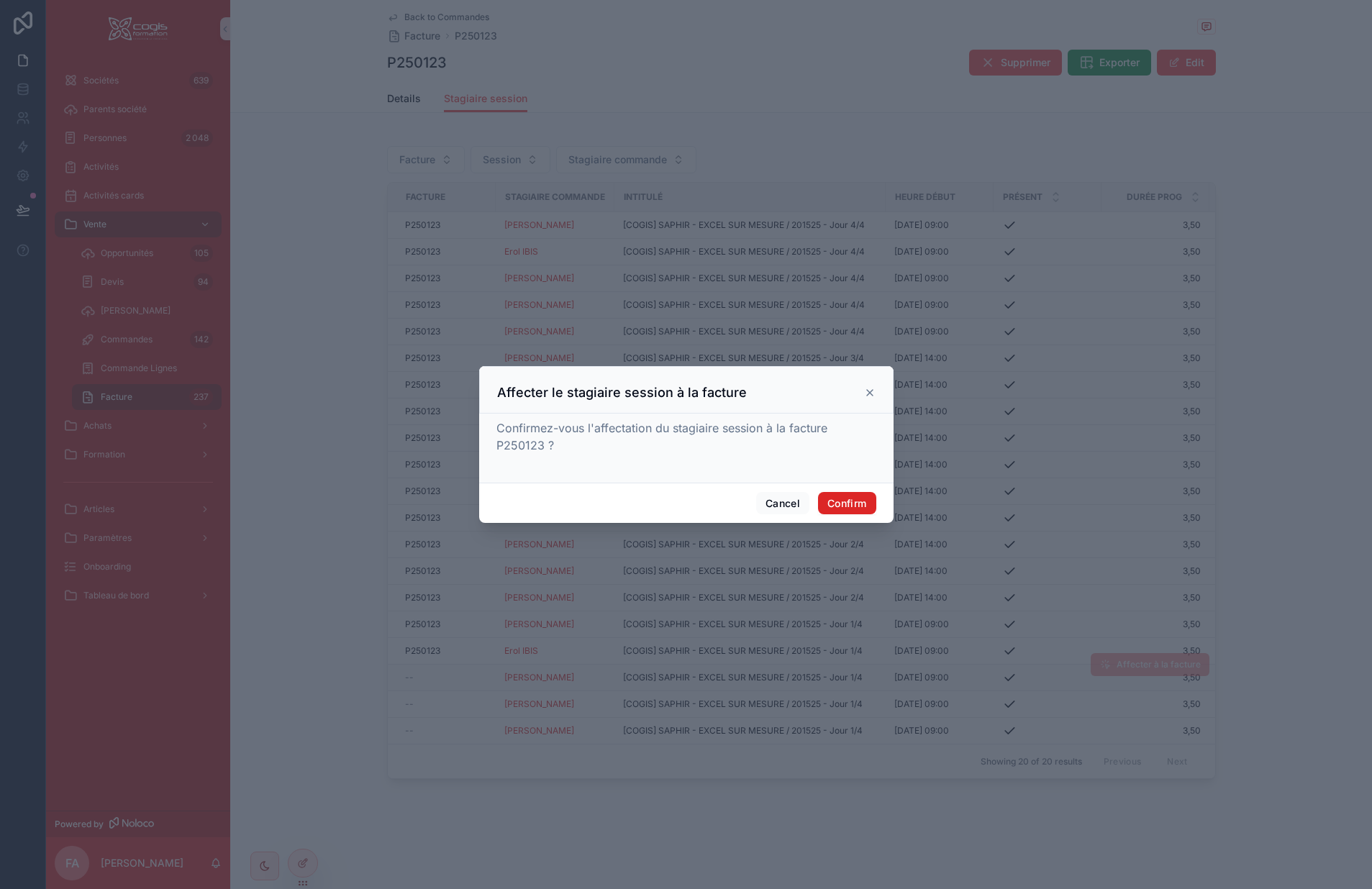
click at [836, 502] on button "Confirm" at bounding box center [847, 504] width 57 height 23
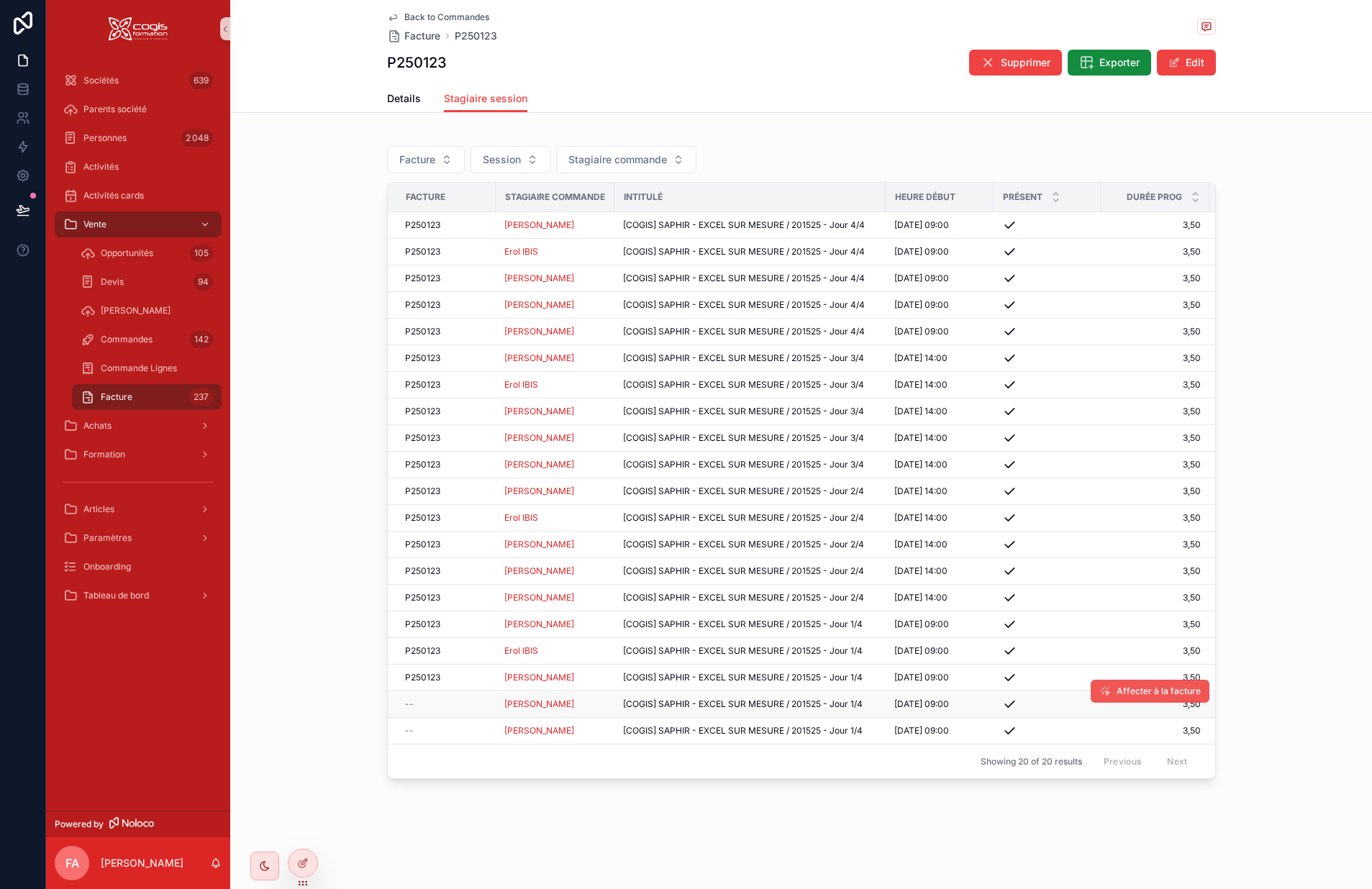
click at [1107, 693] on icon "scrollable content" at bounding box center [1106, 692] width 12 height 12
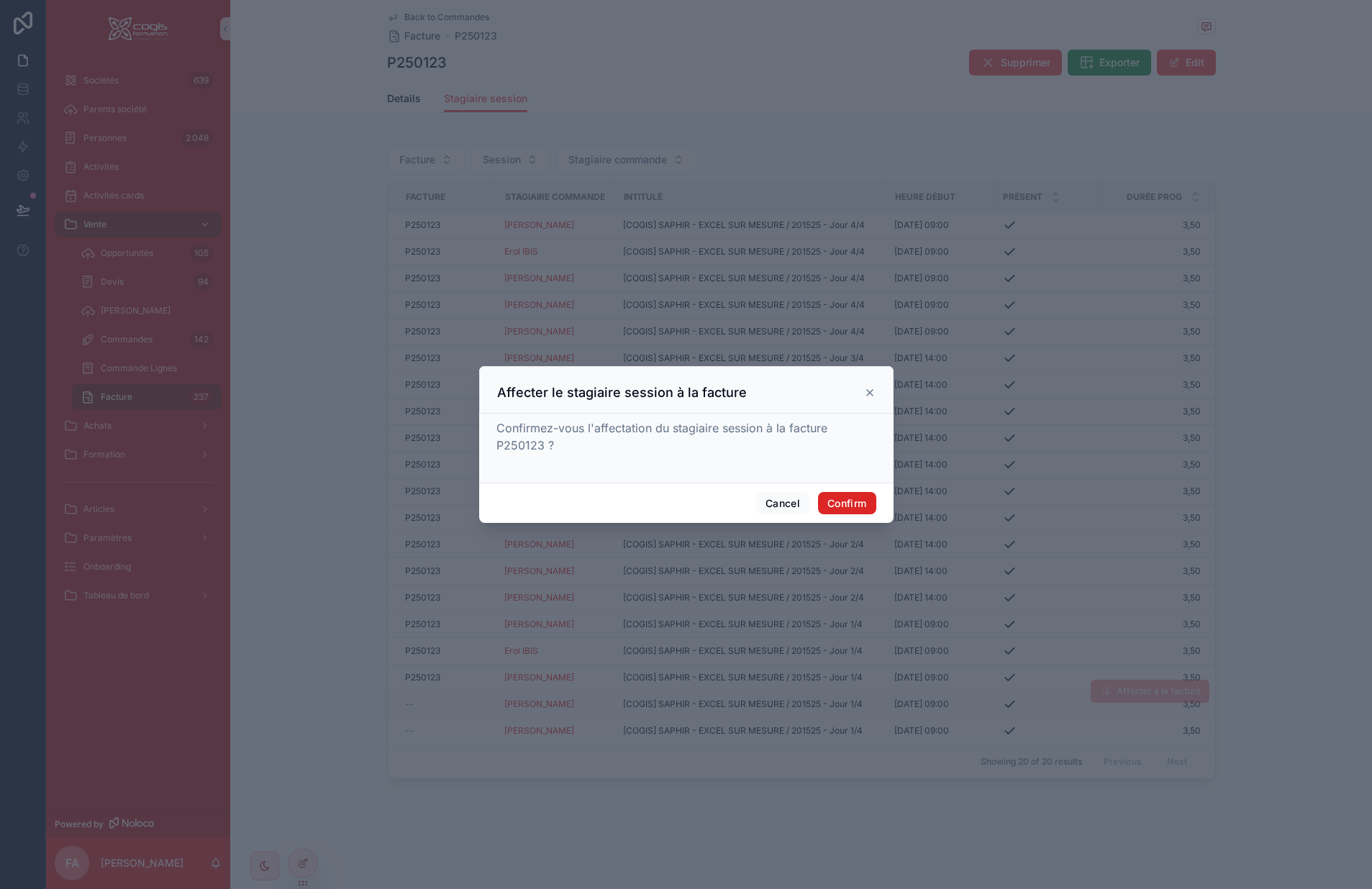
click at [831, 505] on button "Confirm" at bounding box center [847, 504] width 57 height 23
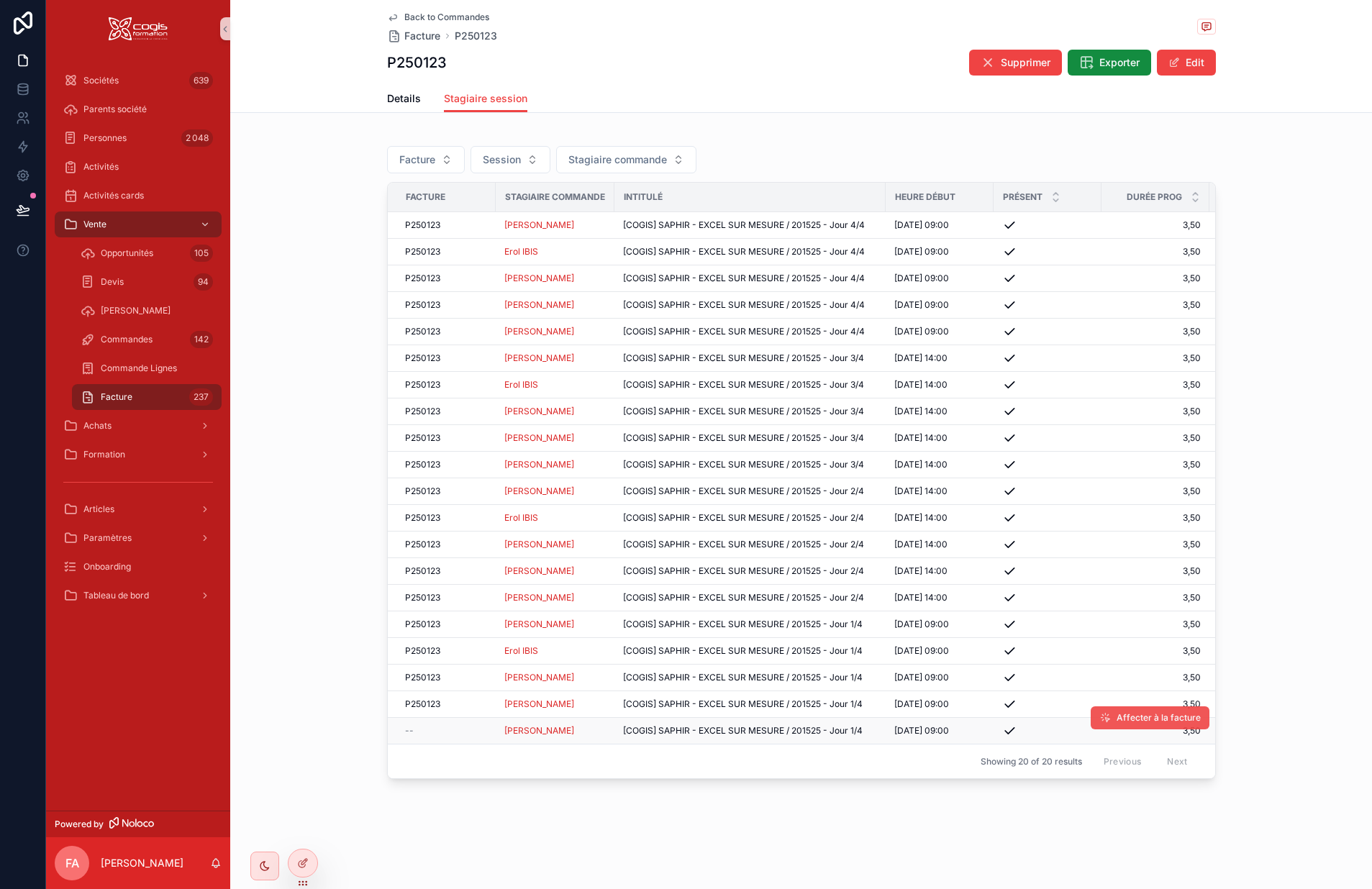
click at [1126, 719] on span "Affecter à la facture" at bounding box center [1159, 718] width 84 height 12
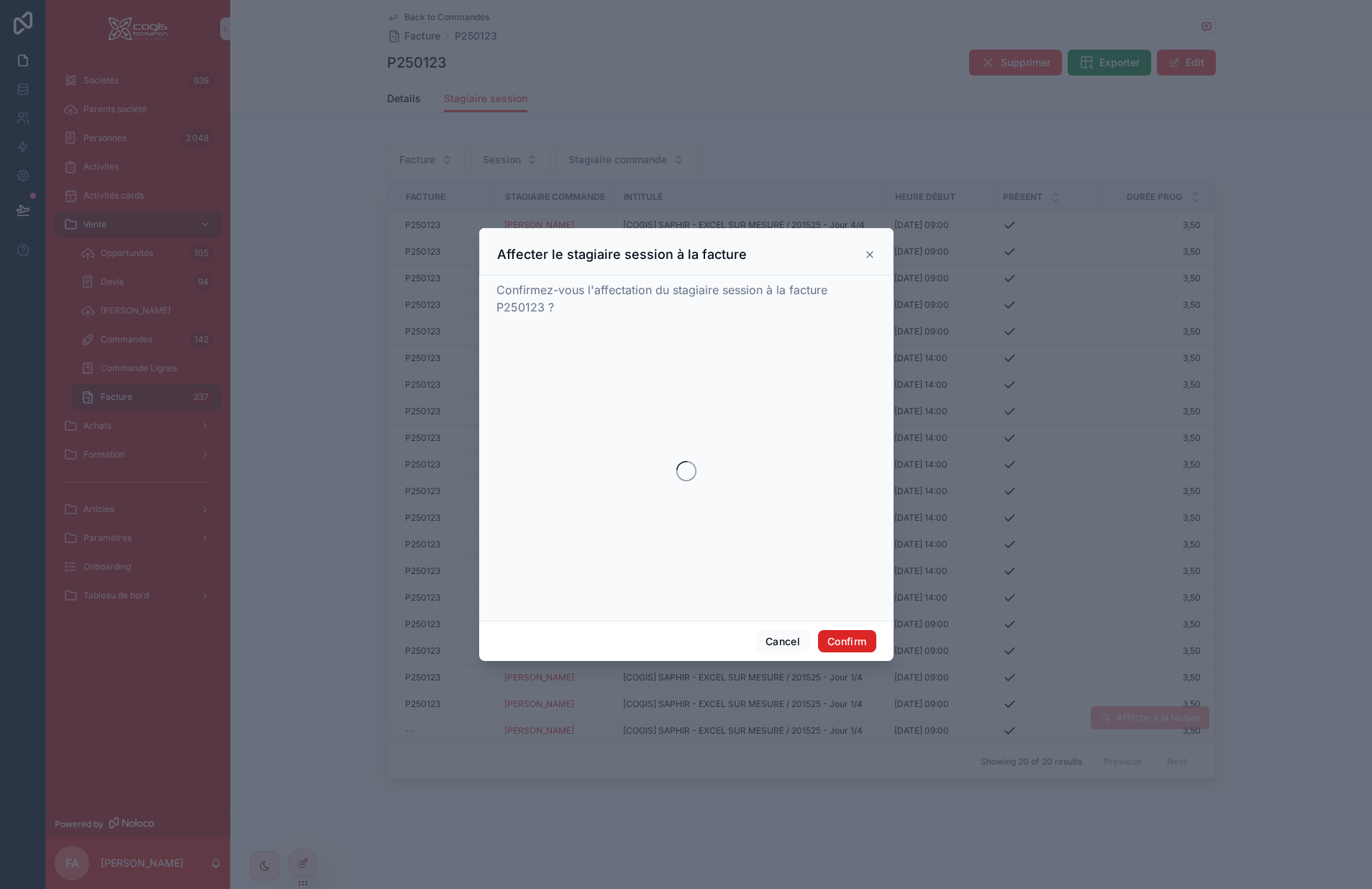
click at [846, 636] on button "Confirm" at bounding box center [847, 642] width 57 height 23
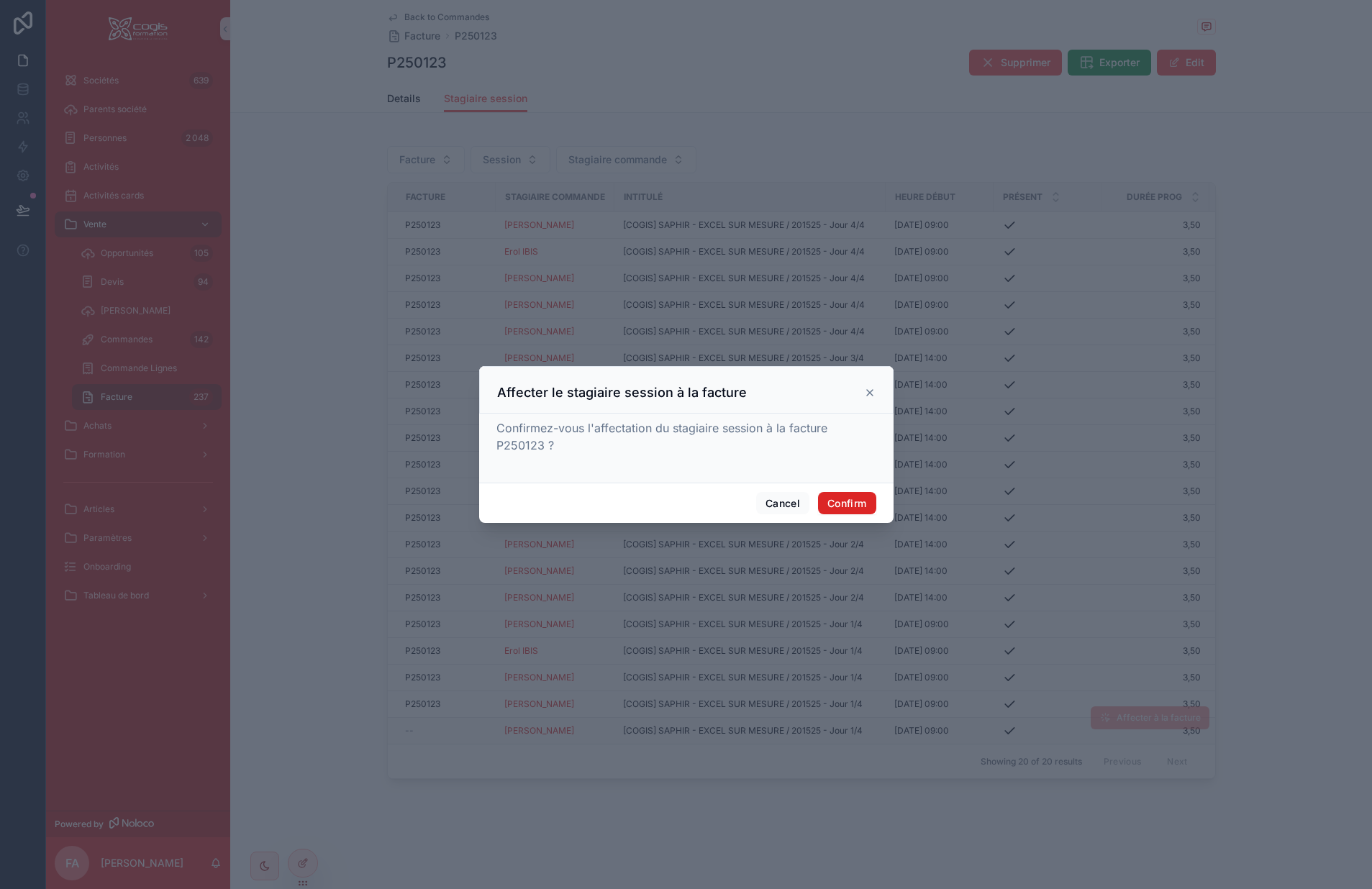
click at [848, 505] on button "Confirm" at bounding box center [847, 504] width 57 height 23
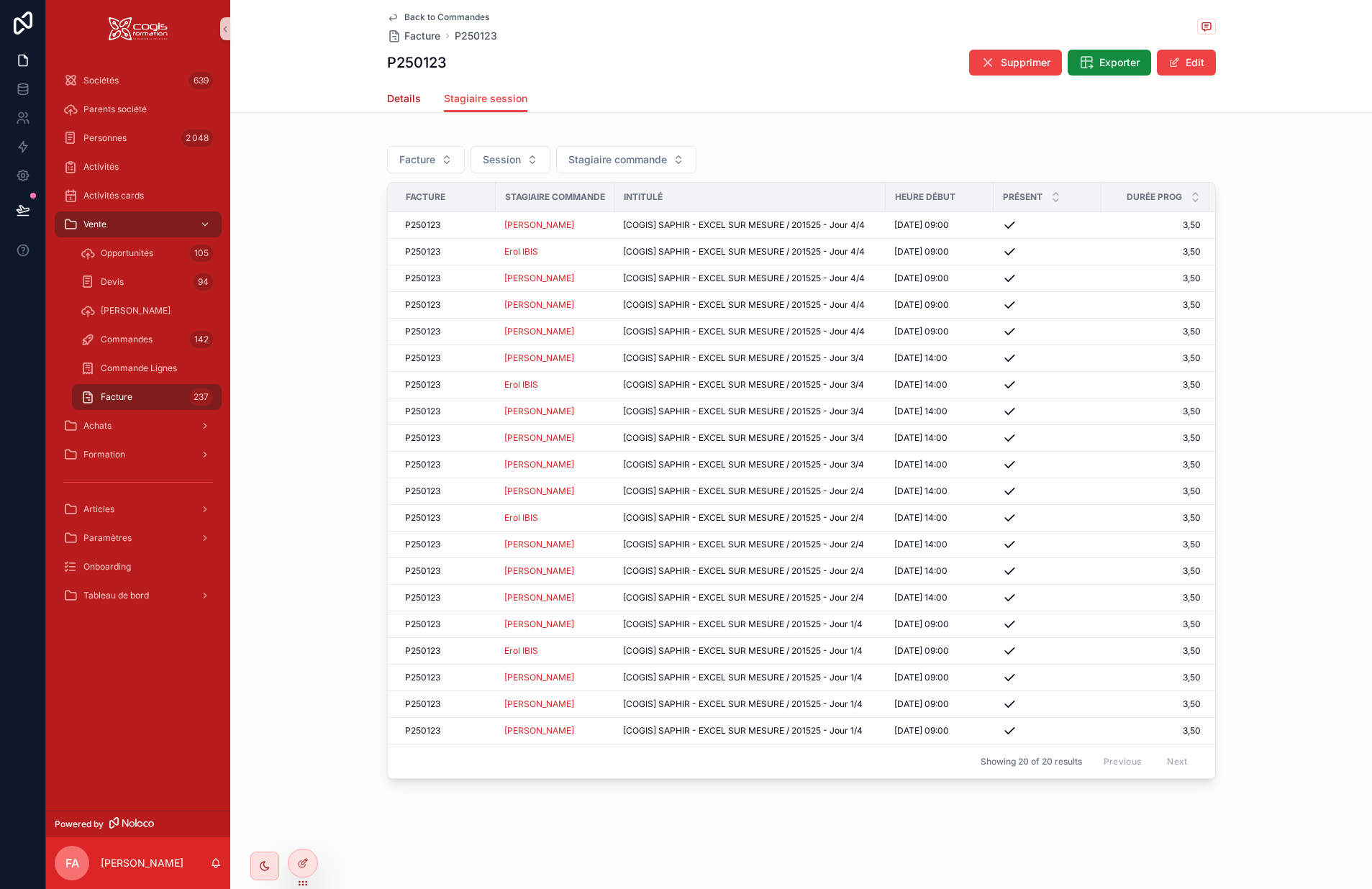
click at [398, 100] on span "Details" at bounding box center [404, 98] width 34 height 14
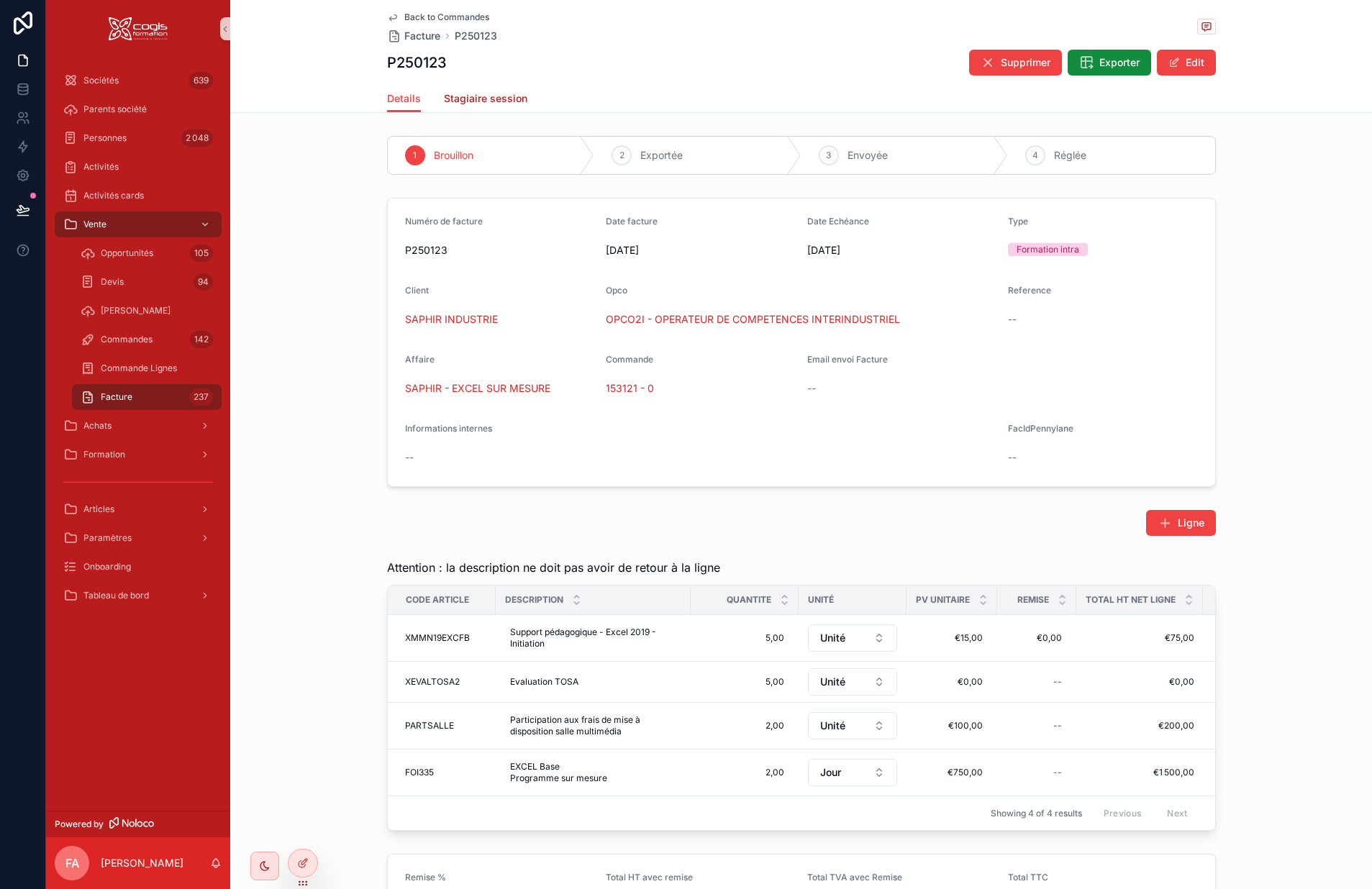
click at [477, 104] on span "Stagiaire session" at bounding box center [485, 98] width 83 height 14
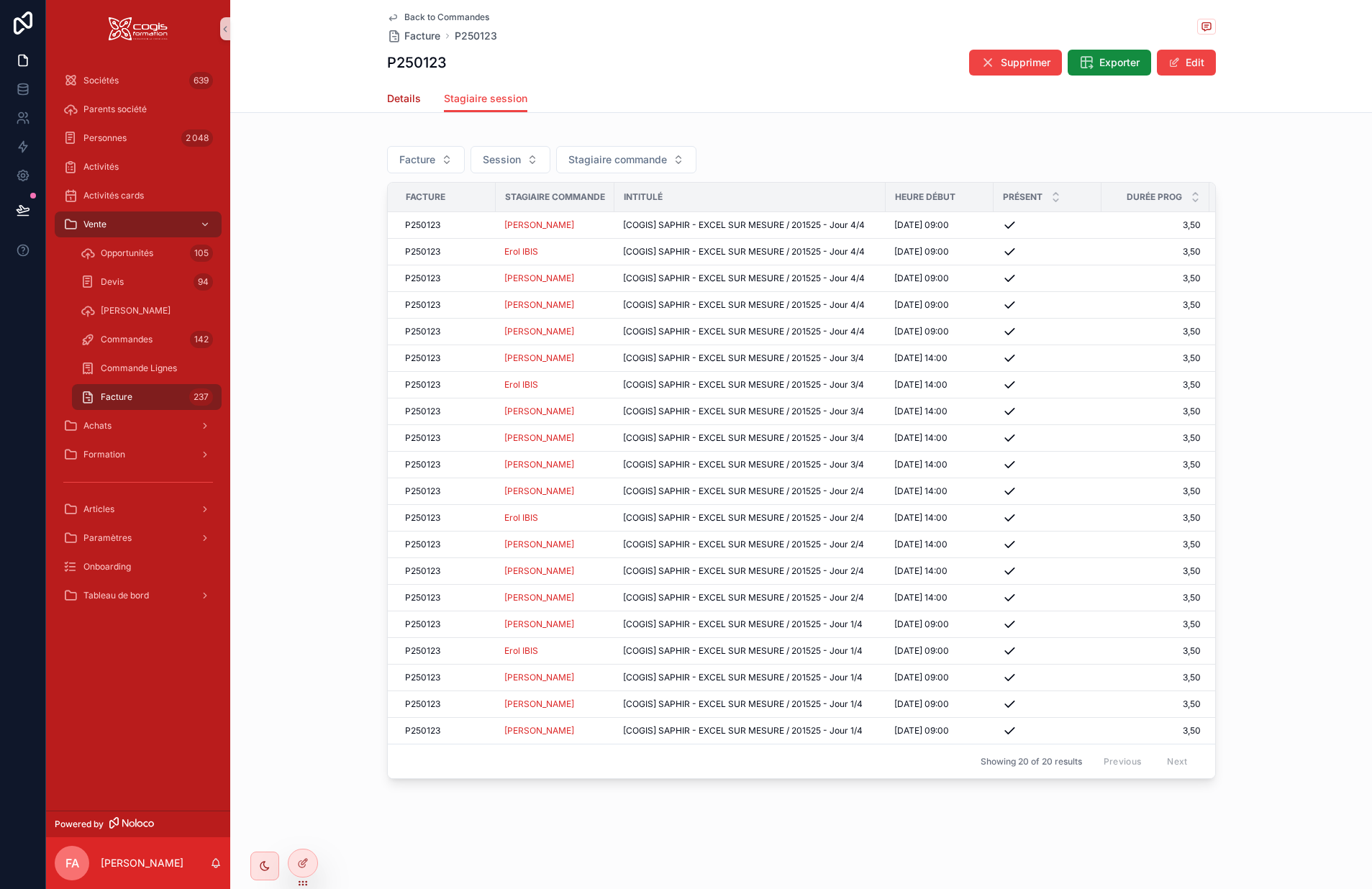
click at [403, 106] on link "Details" at bounding box center [404, 100] width 34 height 29
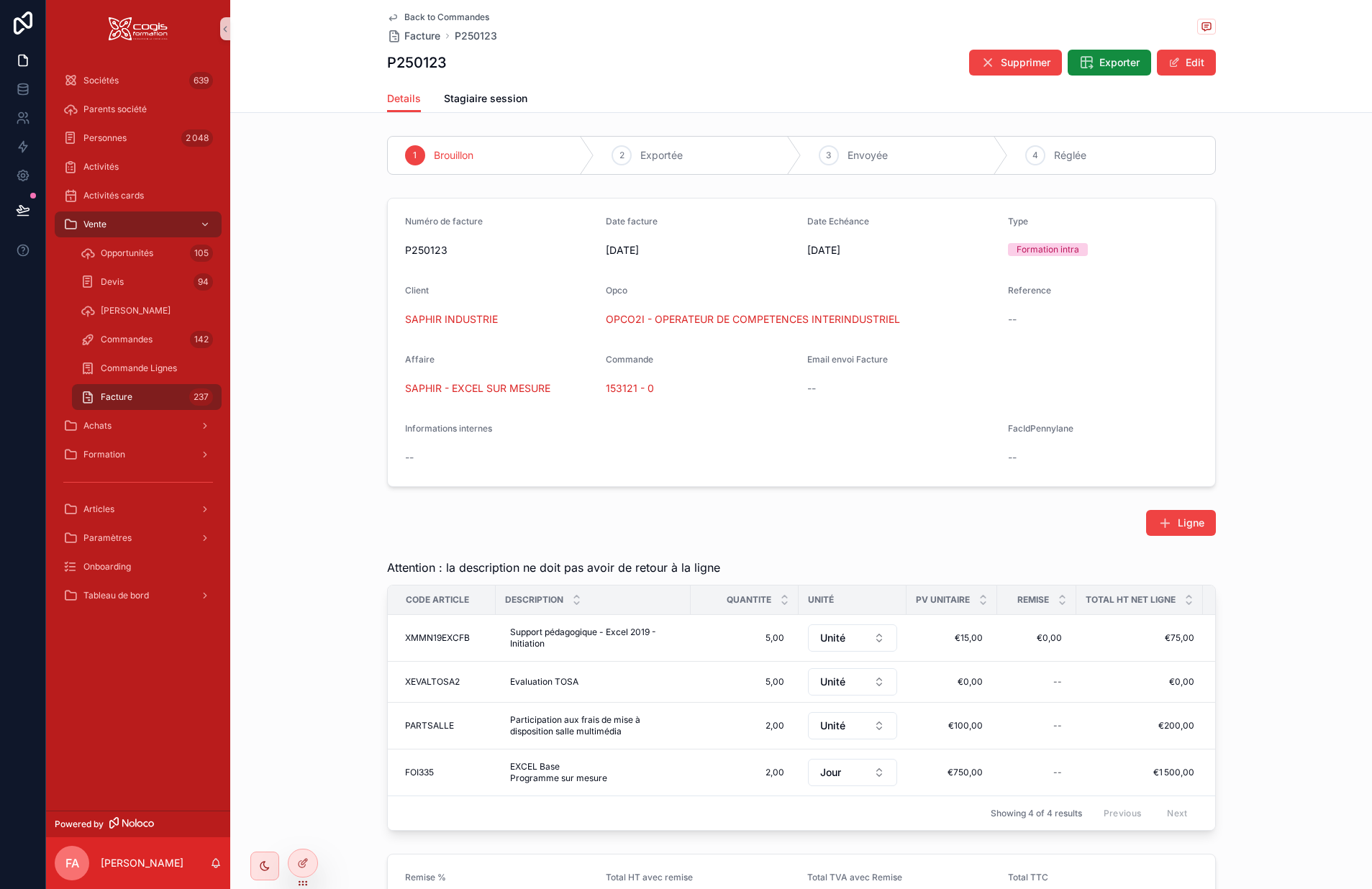
click at [390, 18] on icon "scrollable content" at bounding box center [393, 17] width 7 height 6
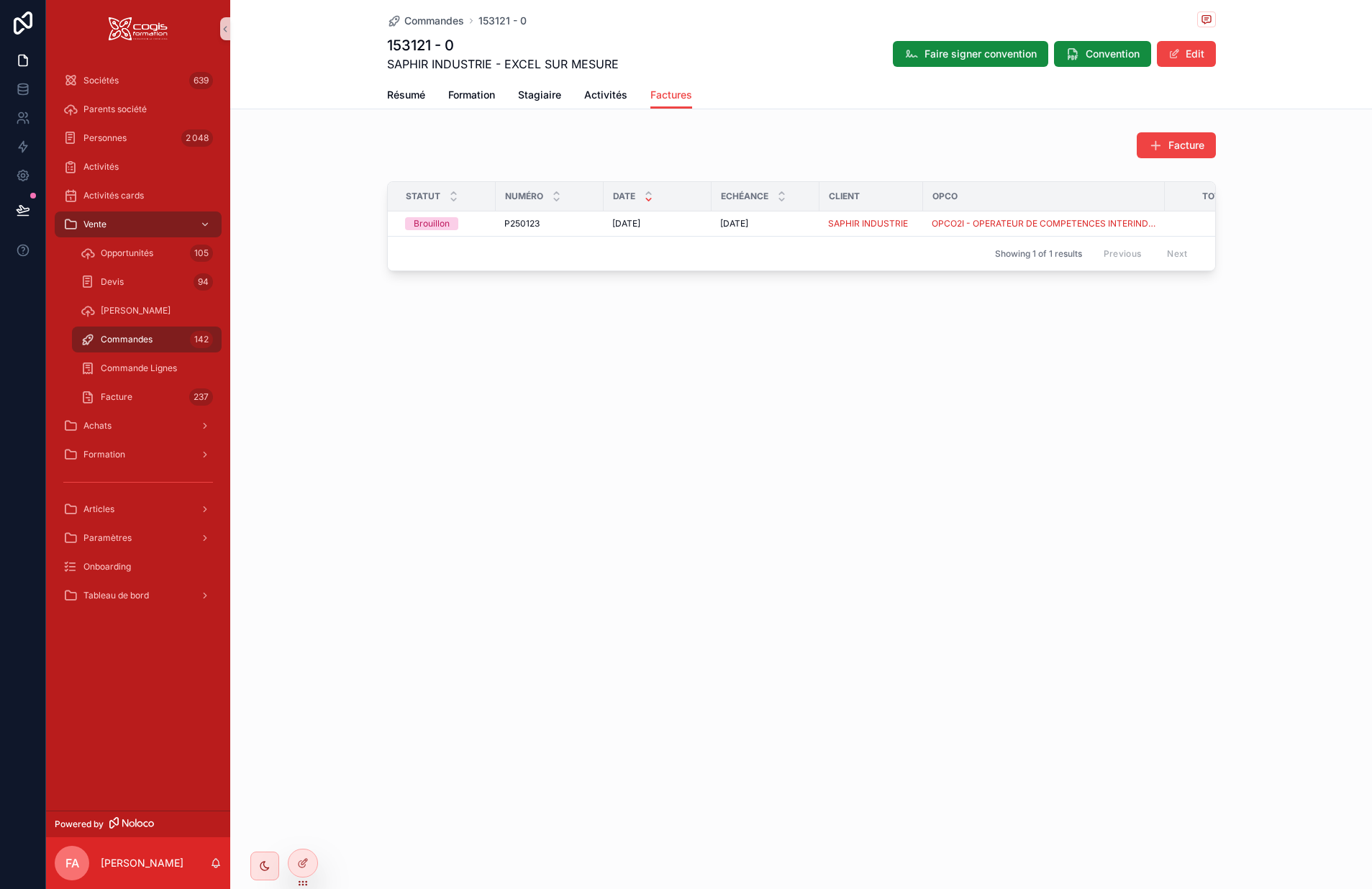
click at [128, 339] on span "Commandes" at bounding box center [127, 340] width 52 height 12
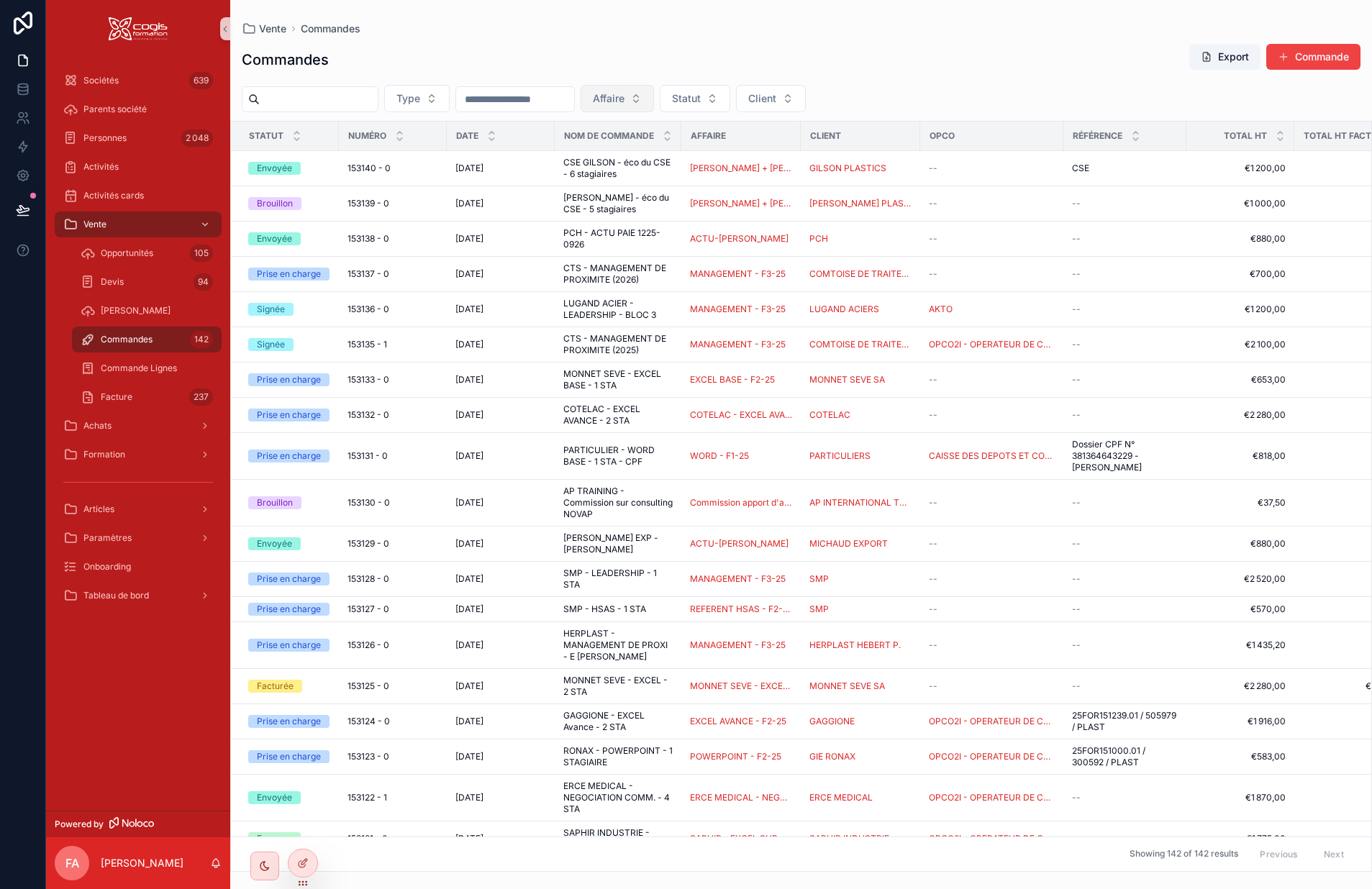
click at [624, 100] on span "Affaire" at bounding box center [609, 98] width 32 height 14
type input "***"
click at [672, 161] on div "SMP - RGPD" at bounding box center [690, 157] width 172 height 23
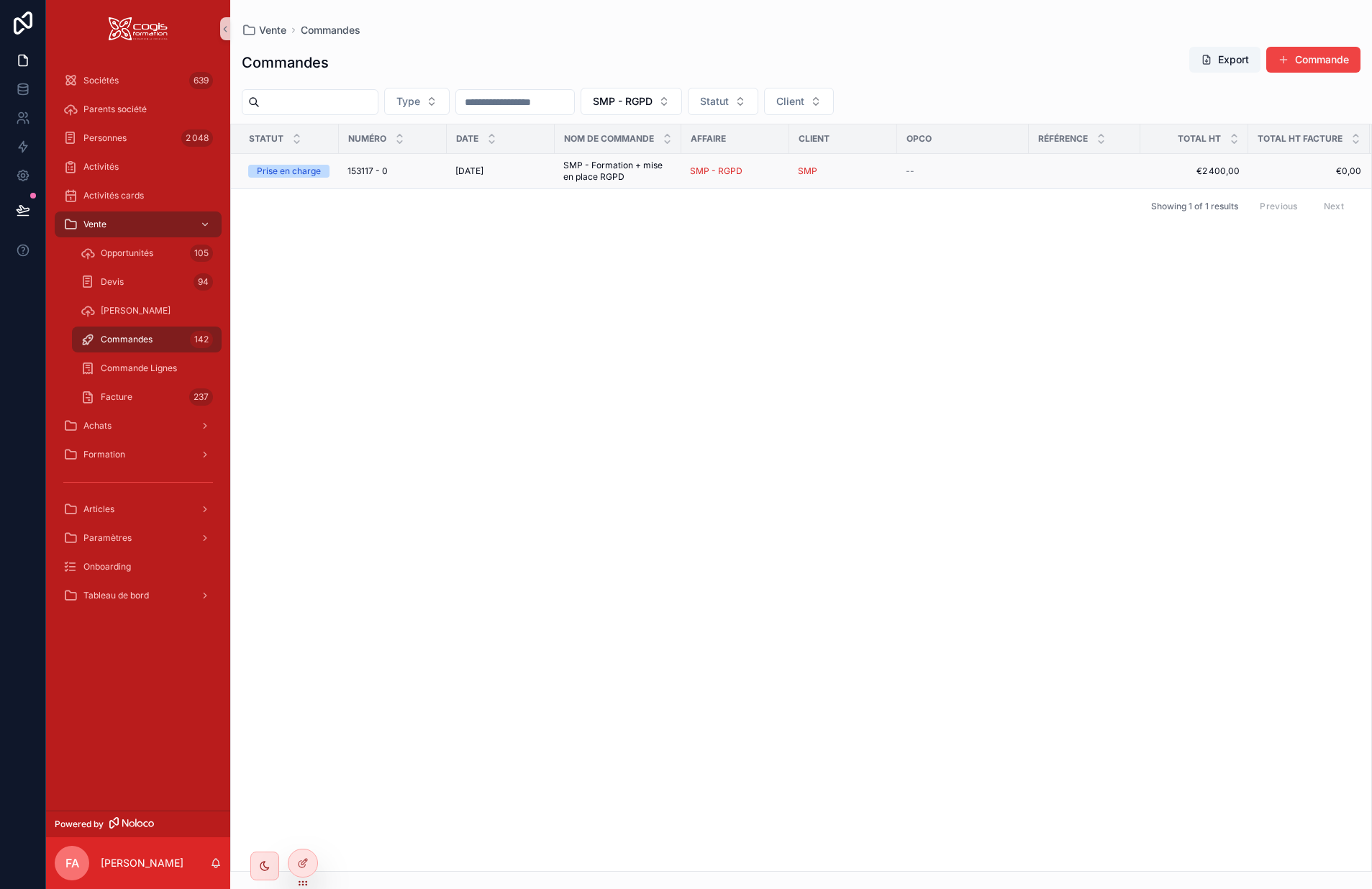
click at [539, 175] on div "21/07/2025 21/07/2025" at bounding box center [500, 171] width 91 height 12
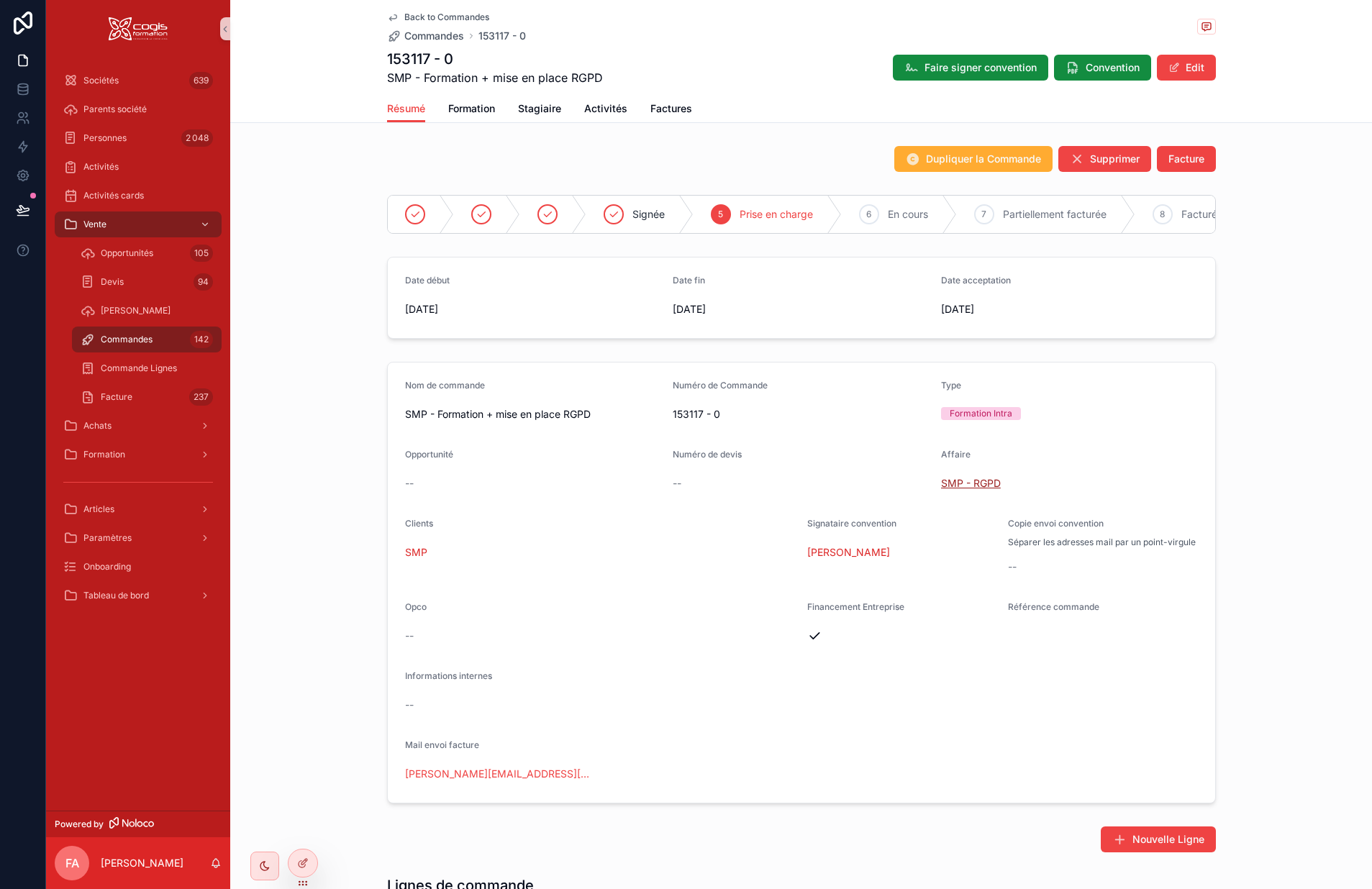
click at [958, 491] on span "SMP - RGPD" at bounding box center [972, 483] width 60 height 14
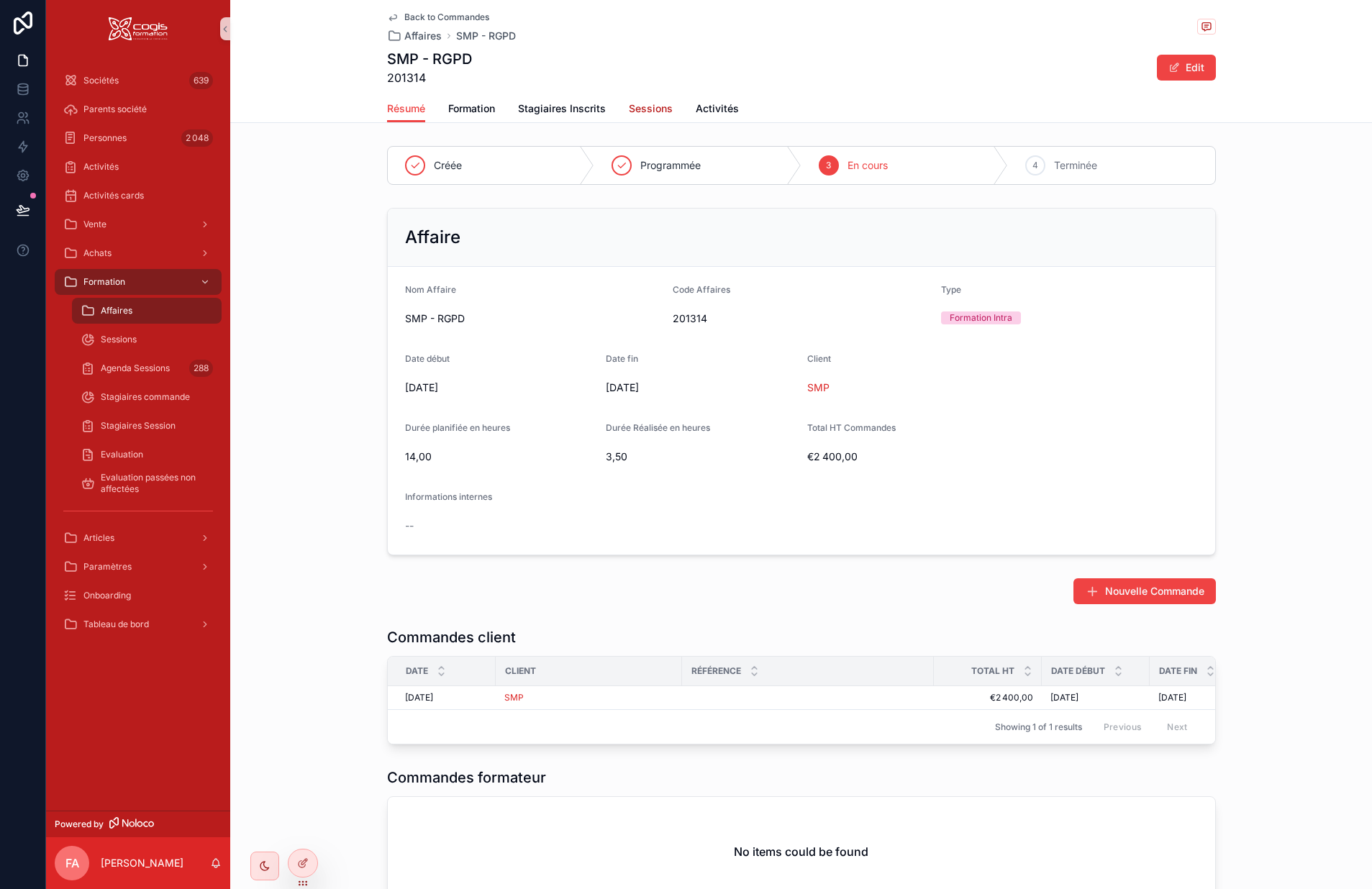
click at [634, 114] on span "Sessions" at bounding box center [650, 108] width 44 height 14
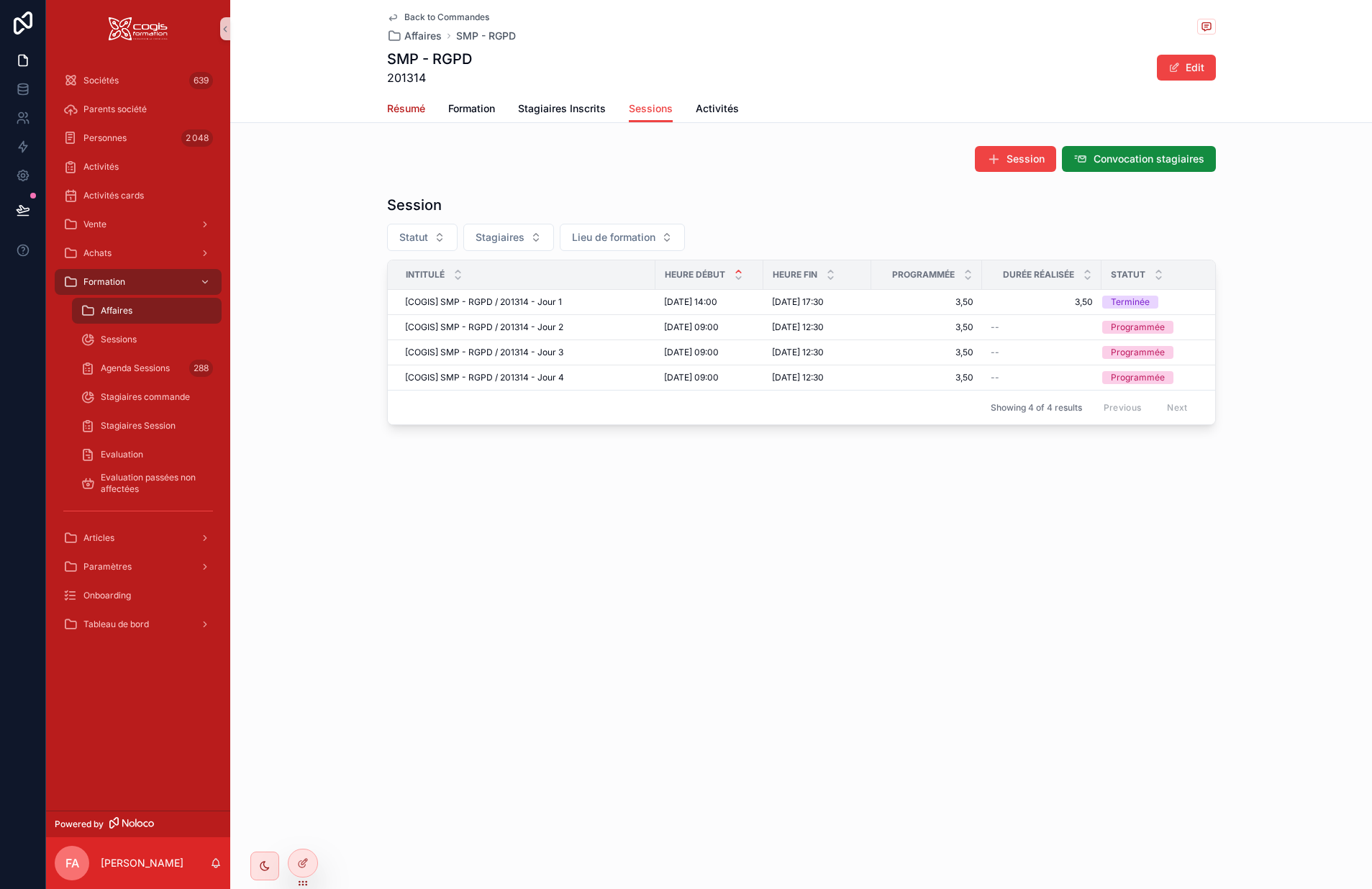
click at [411, 108] on span "Résumé" at bounding box center [406, 108] width 38 height 14
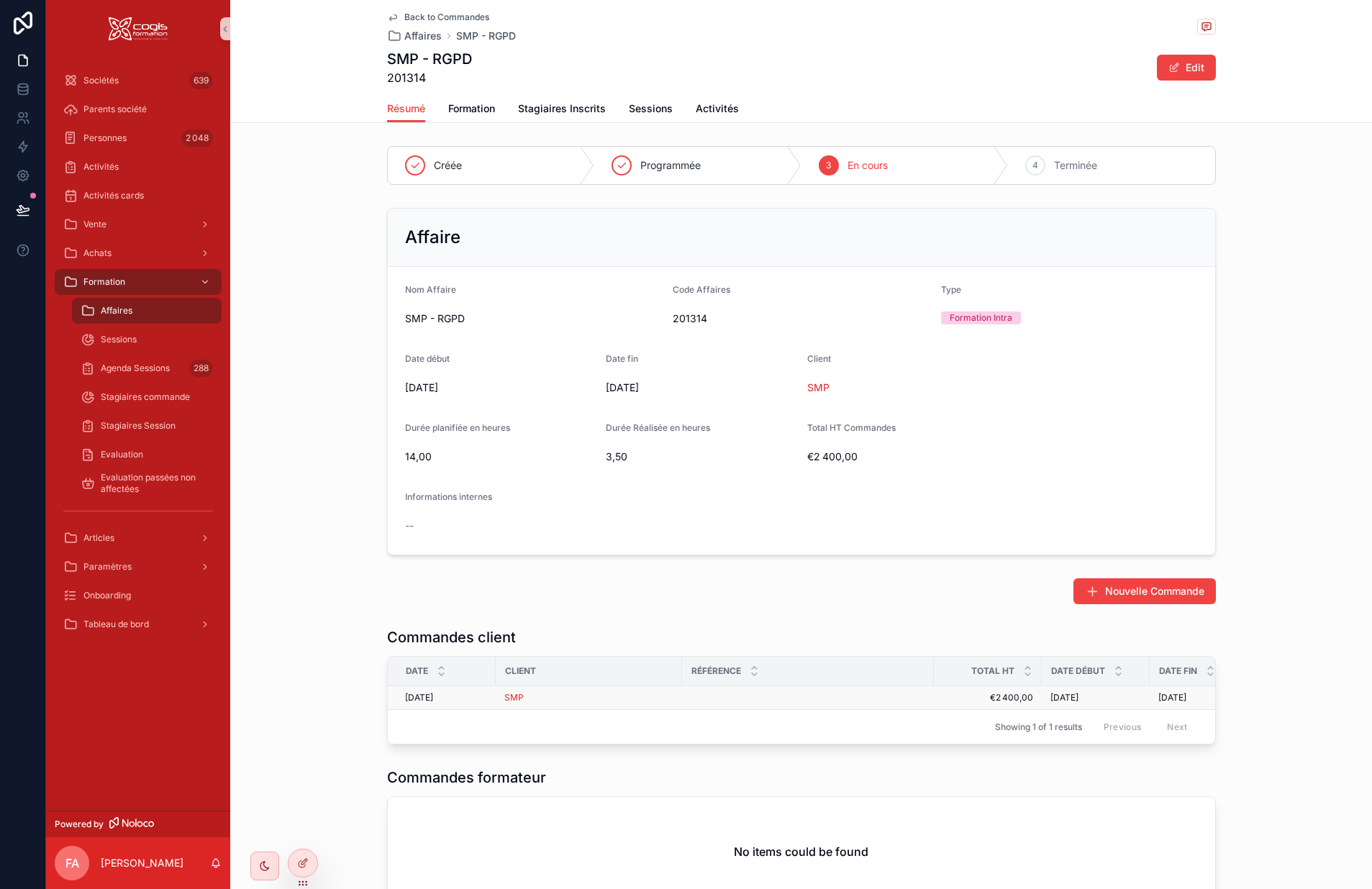
click at [624, 695] on div "SMP" at bounding box center [589, 698] width 169 height 12
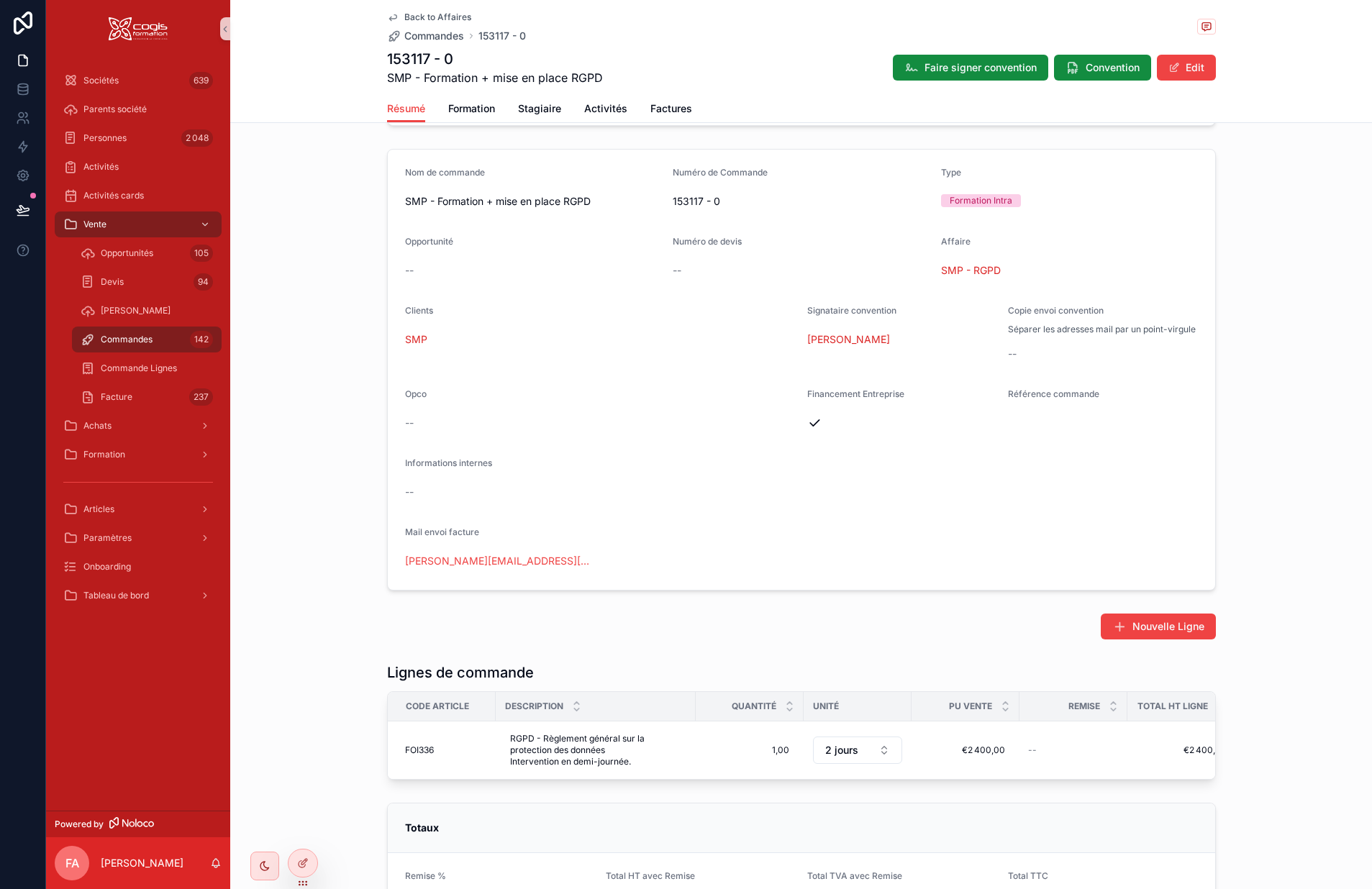
scroll to position [216, 0]
click at [635, 764] on span "RGPD - Règlement général sur la protection des données Intervention en demi-jou…" at bounding box center [596, 747] width 172 height 34
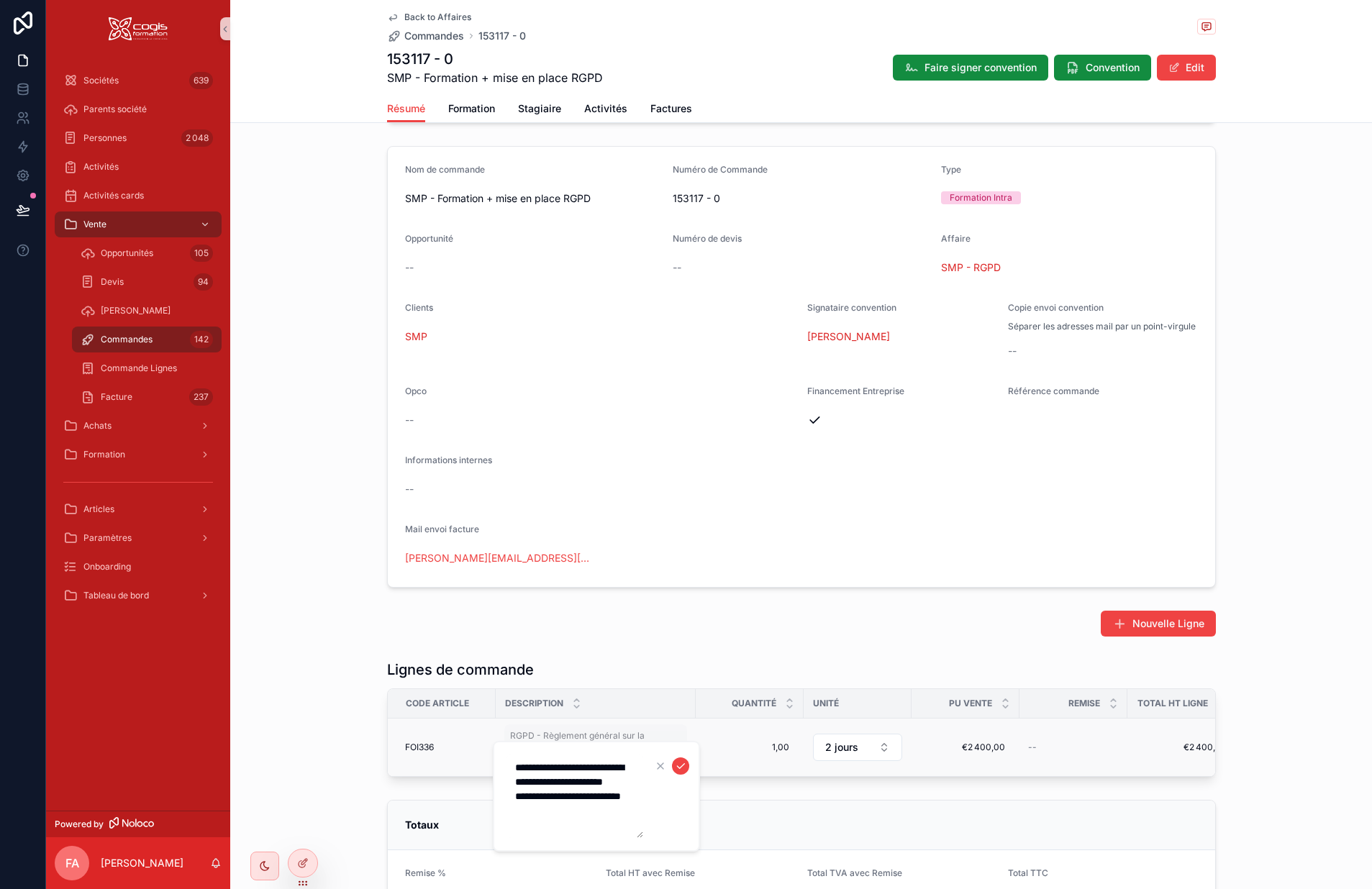
click at [635, 764] on textarea "**********" at bounding box center [575, 797] width 137 height 83
type textarea "**********"
click at [728, 606] on div "Dupliquer la Commande Supprimer Facture Signée 5 Prise en charge 6 En cours 7 P…" at bounding box center [802, 509] width 1142 height 1170
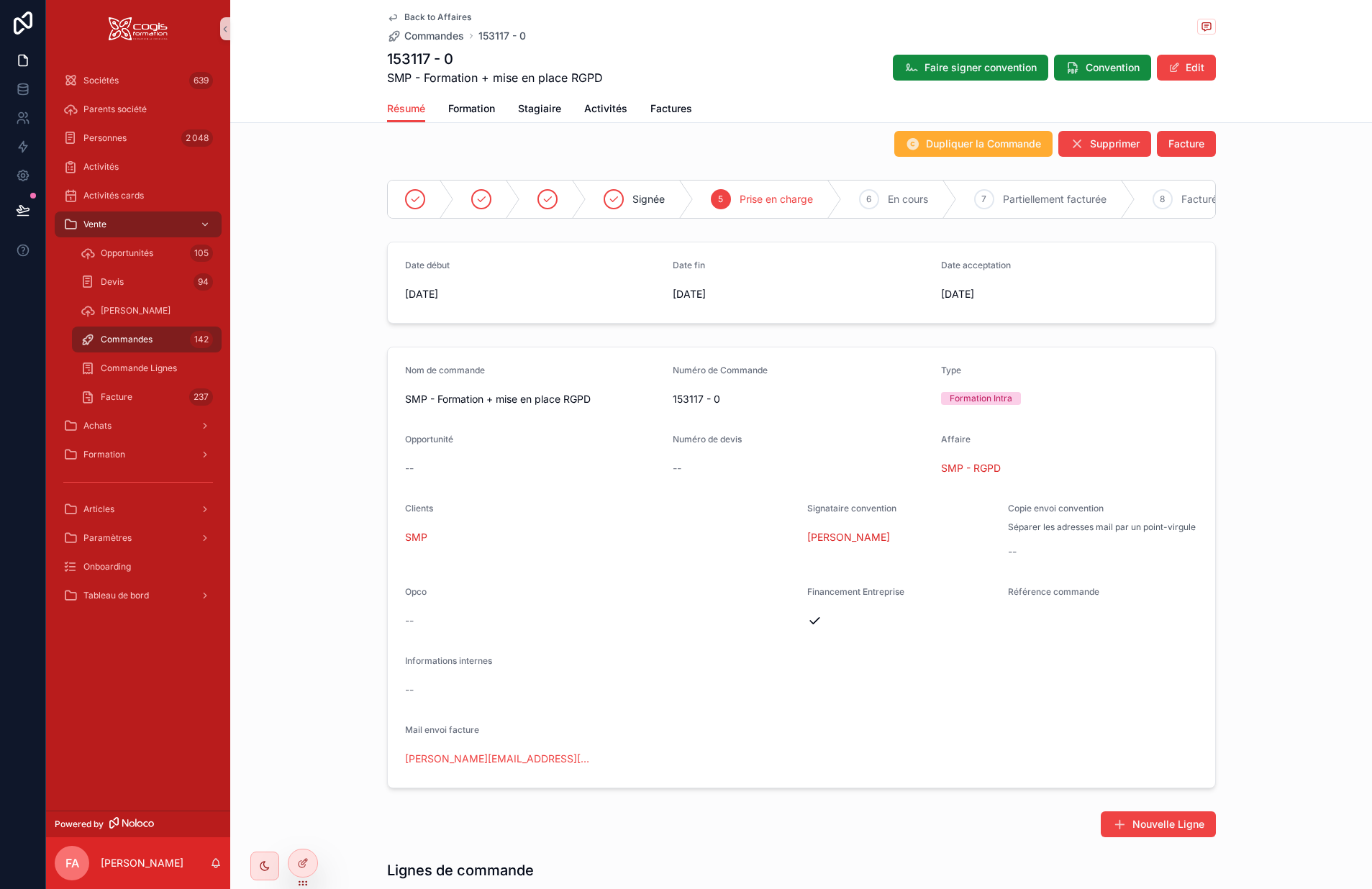
scroll to position [0, 0]
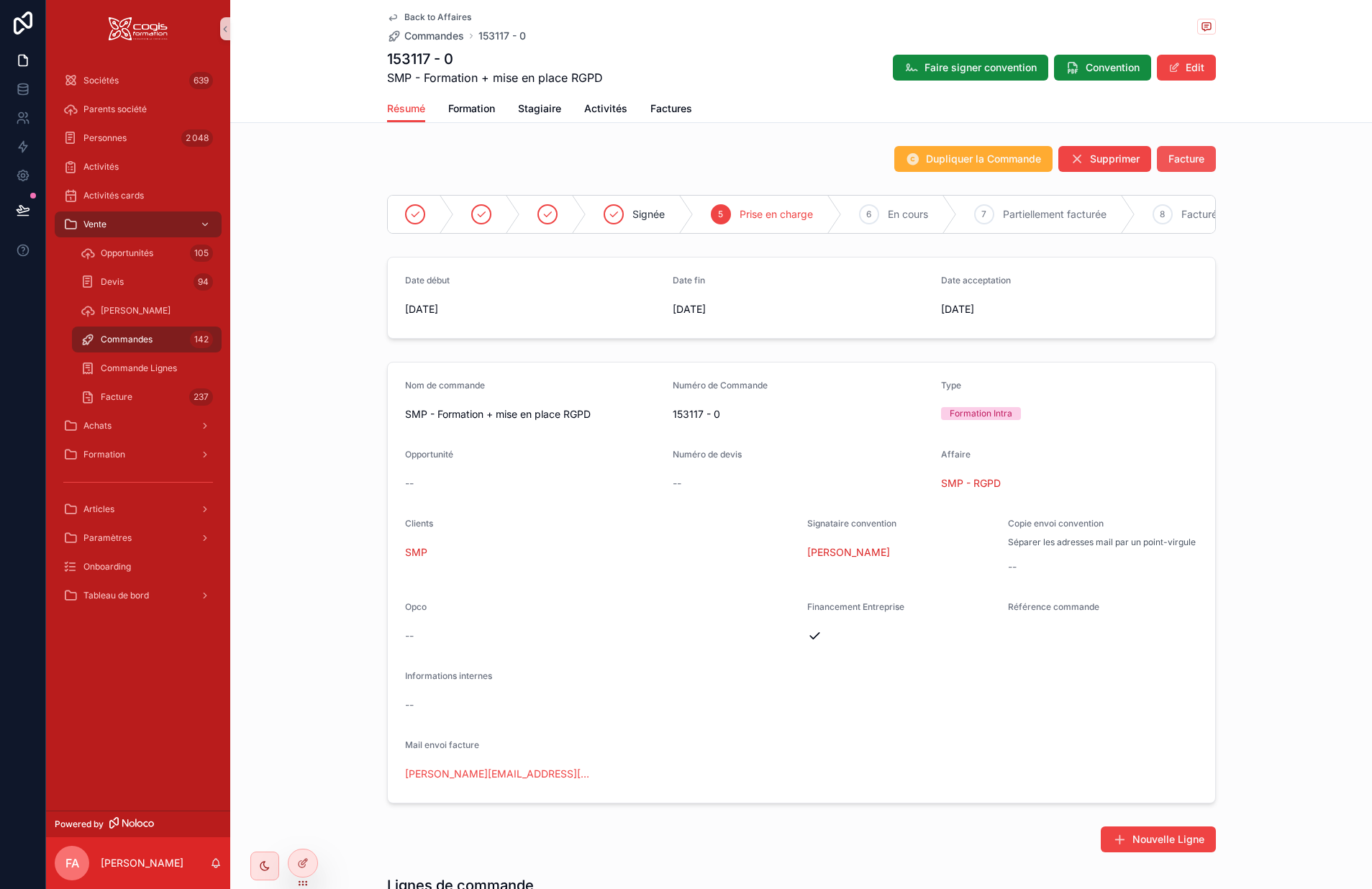
click at [1189, 156] on span "Facture" at bounding box center [1186, 158] width 36 height 14
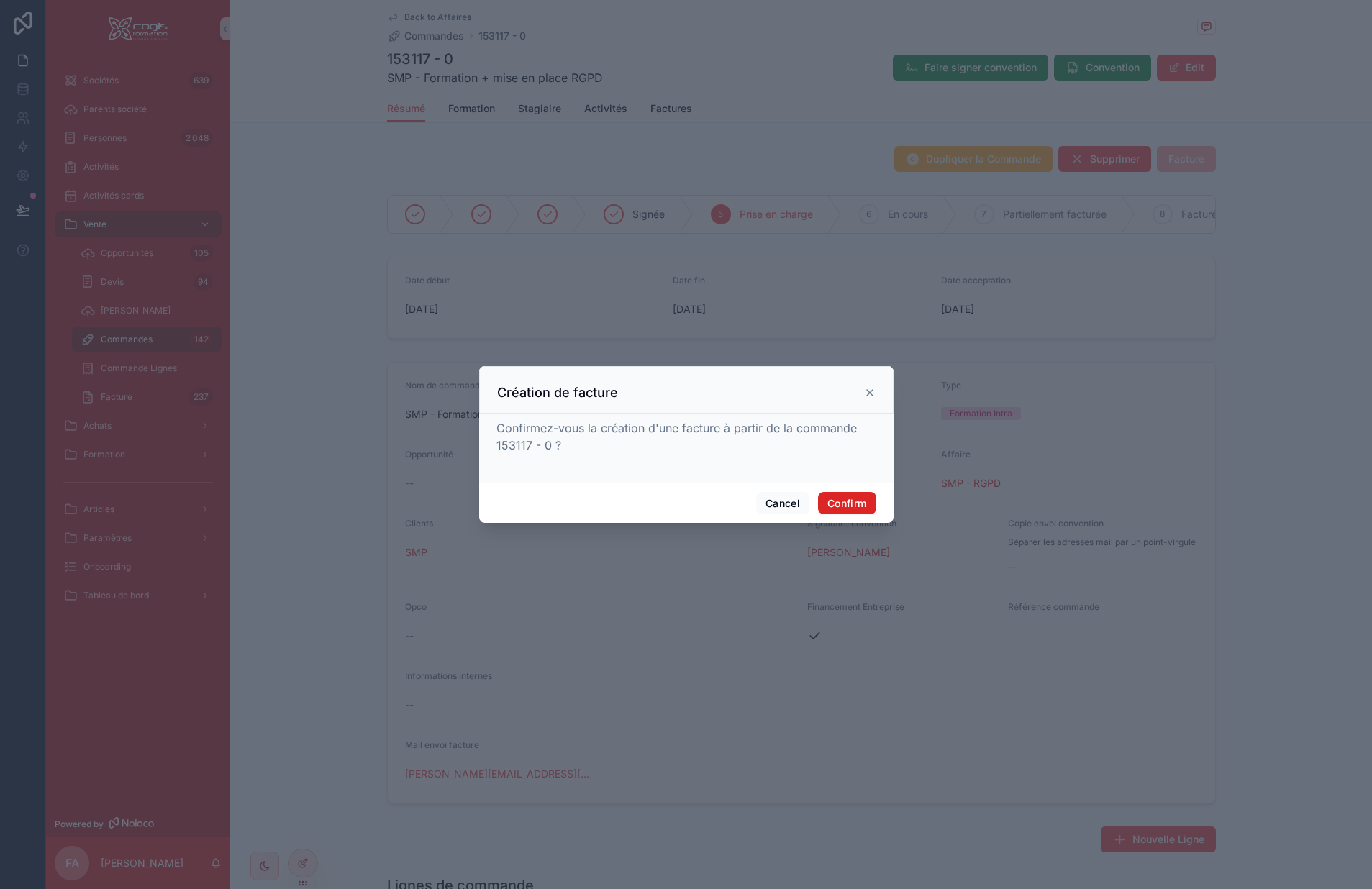
click at [867, 501] on button "Confirm" at bounding box center [847, 504] width 57 height 23
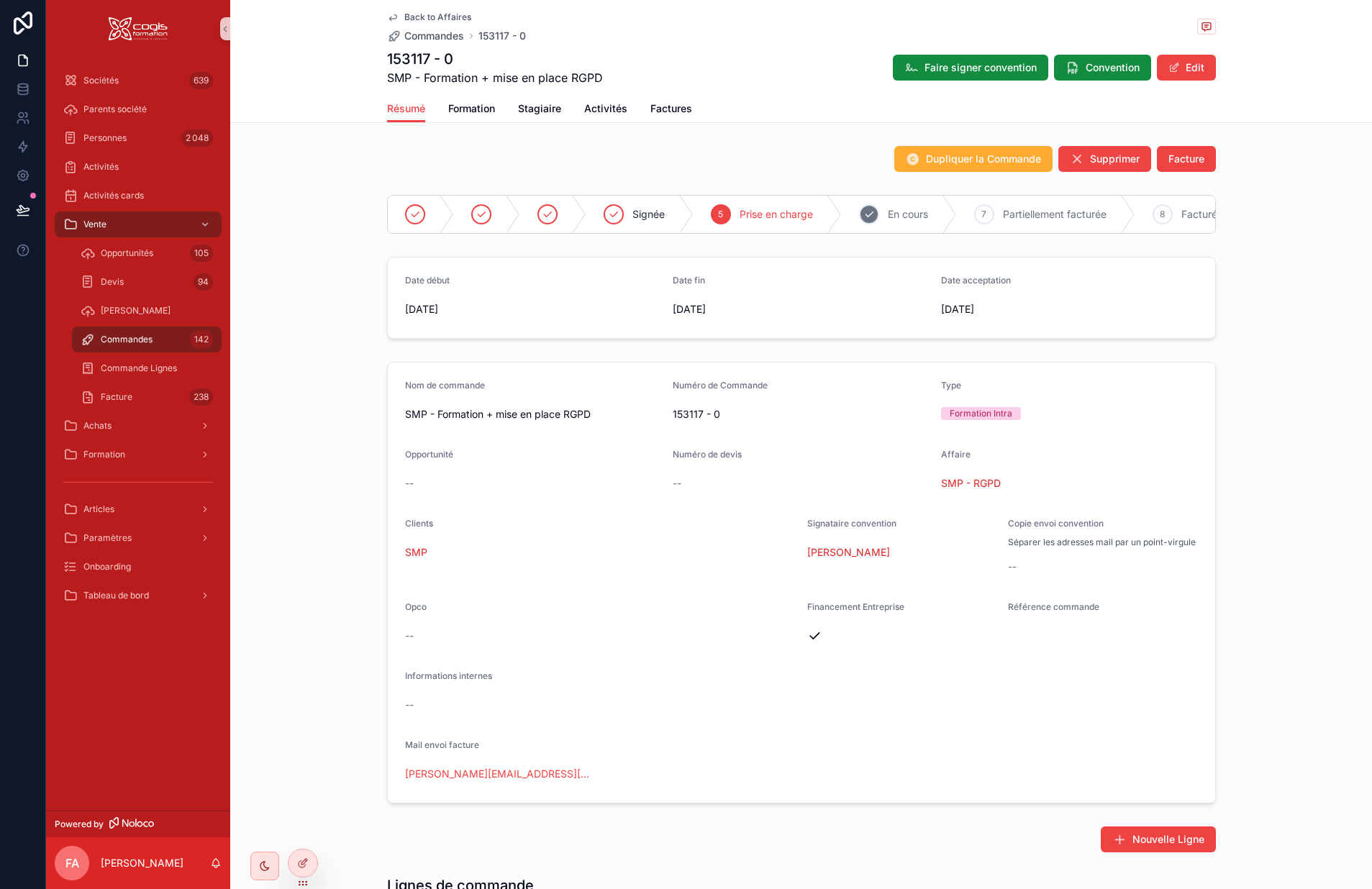
click at [912, 214] on span "En cours" at bounding box center [908, 214] width 40 height 14
click at [656, 111] on span "Factures" at bounding box center [671, 108] width 42 height 14
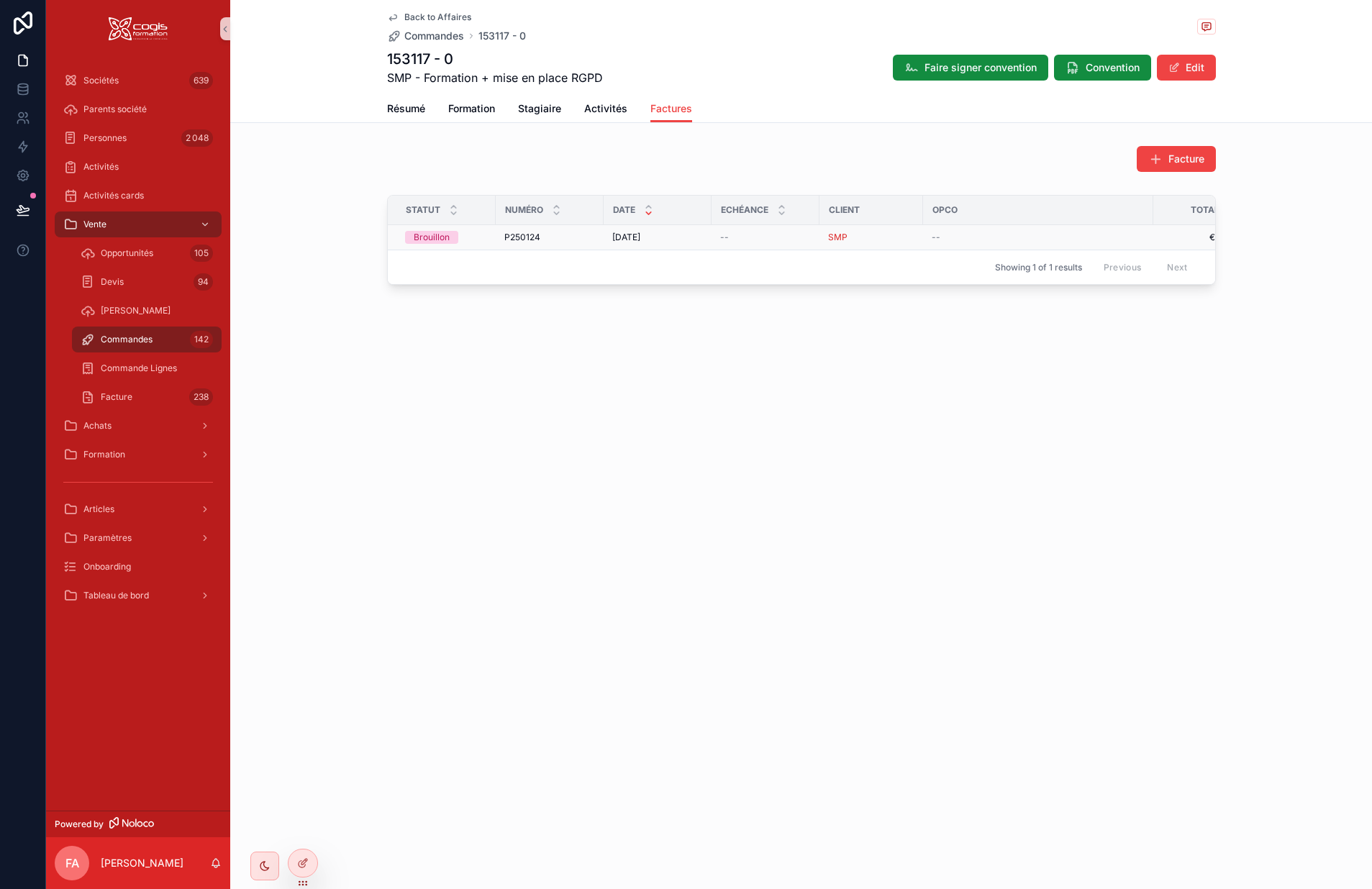
click at [570, 236] on div "P250124 P250124" at bounding box center [549, 237] width 91 height 12
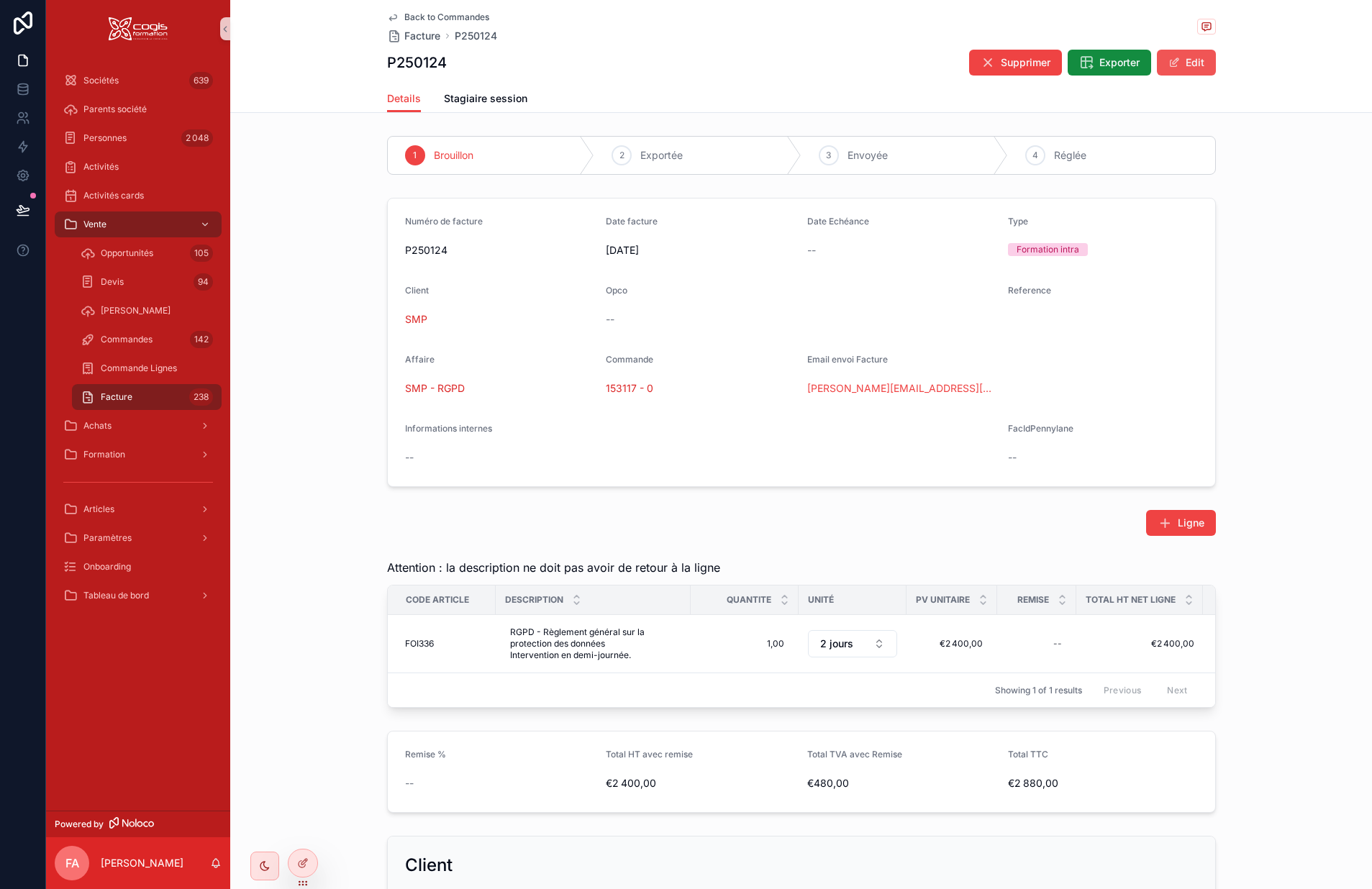
click at [1191, 63] on button "Edit" at bounding box center [1186, 62] width 59 height 26
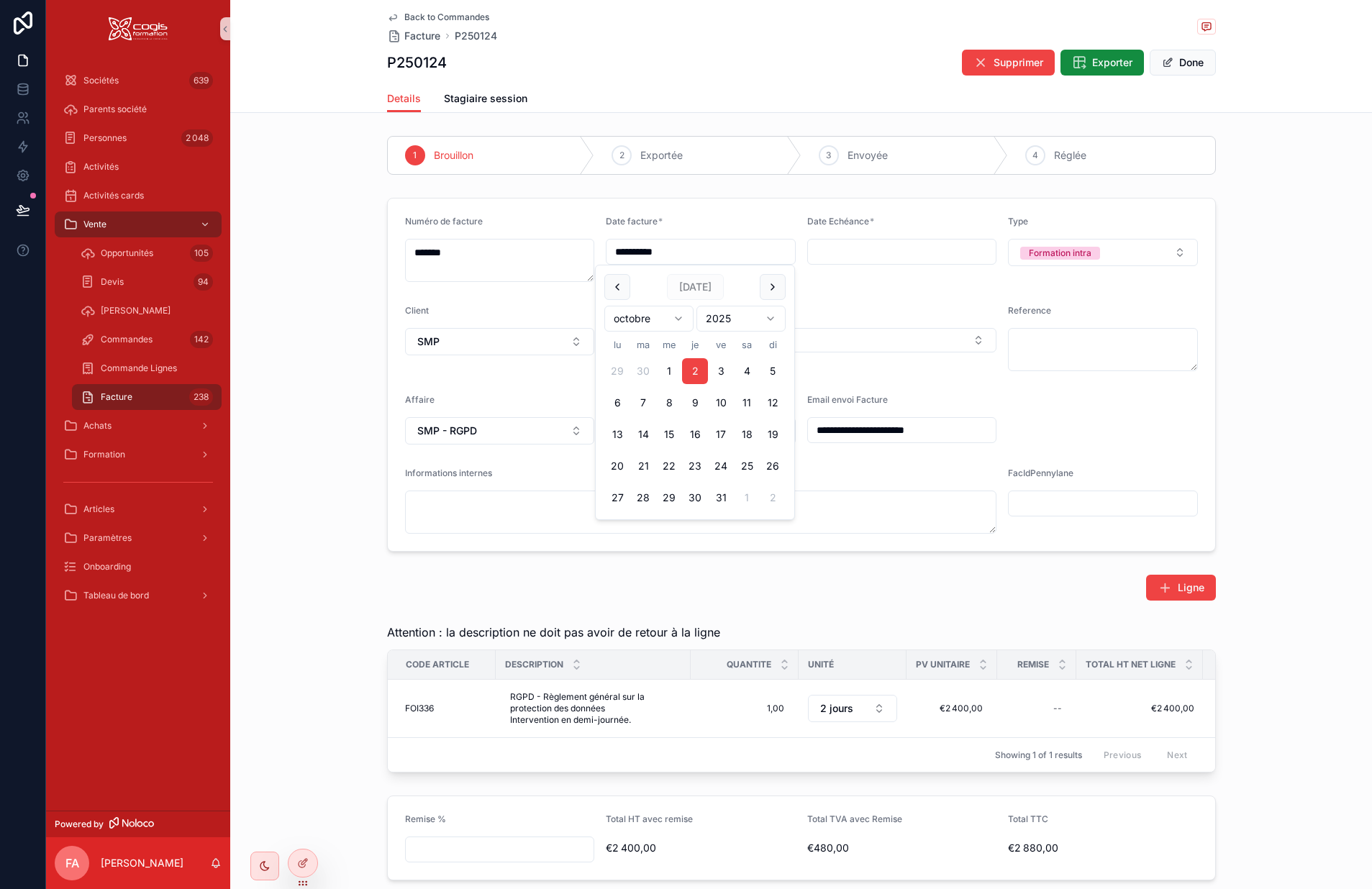
drag, startPoint x: 686, startPoint y: 255, endPoint x: 500, endPoint y: 255, distance: 186.0
click at [500, 255] on form "**********" at bounding box center [802, 375] width 828 height 353
type input "**********"
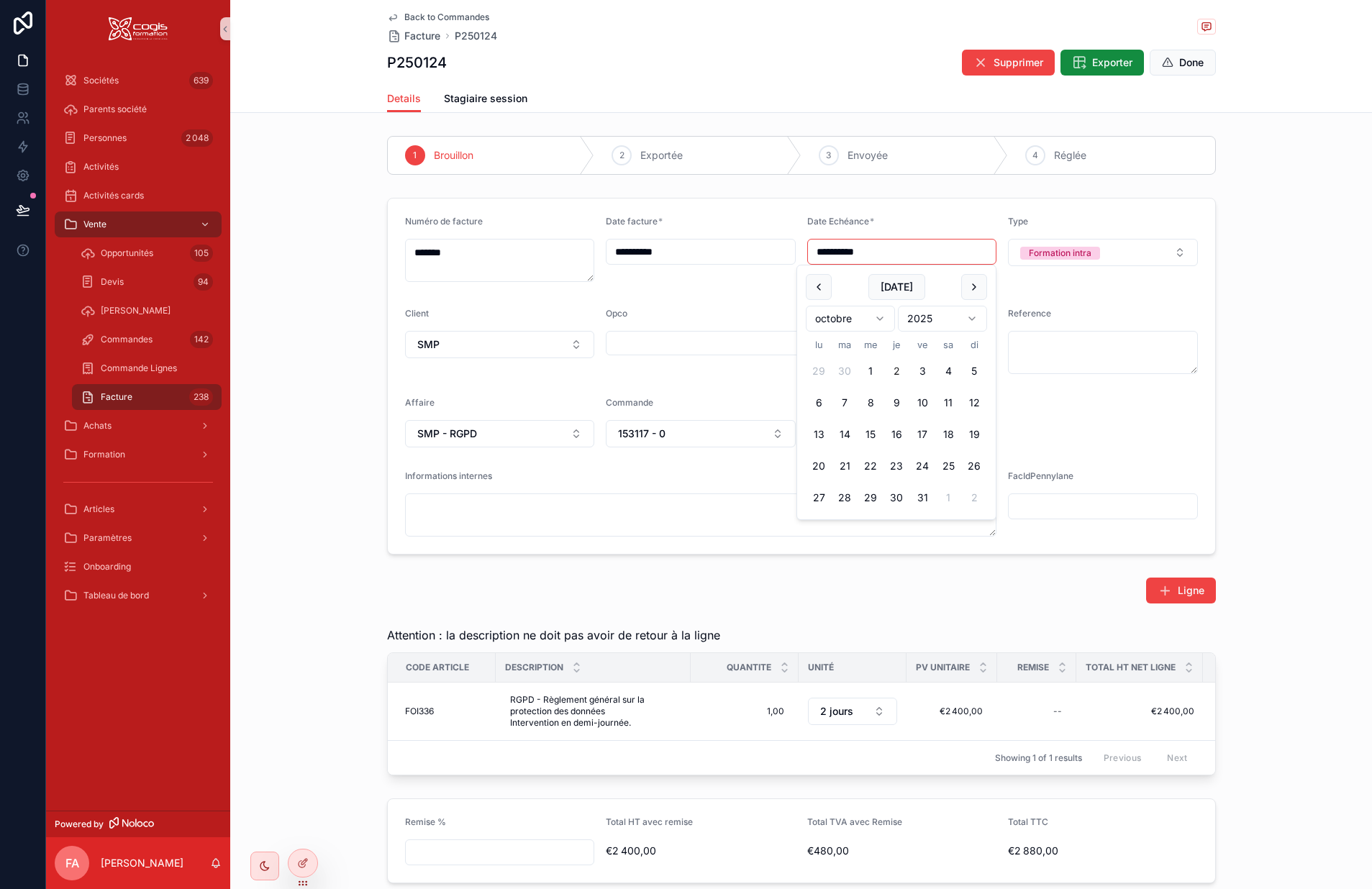
type input "**********"
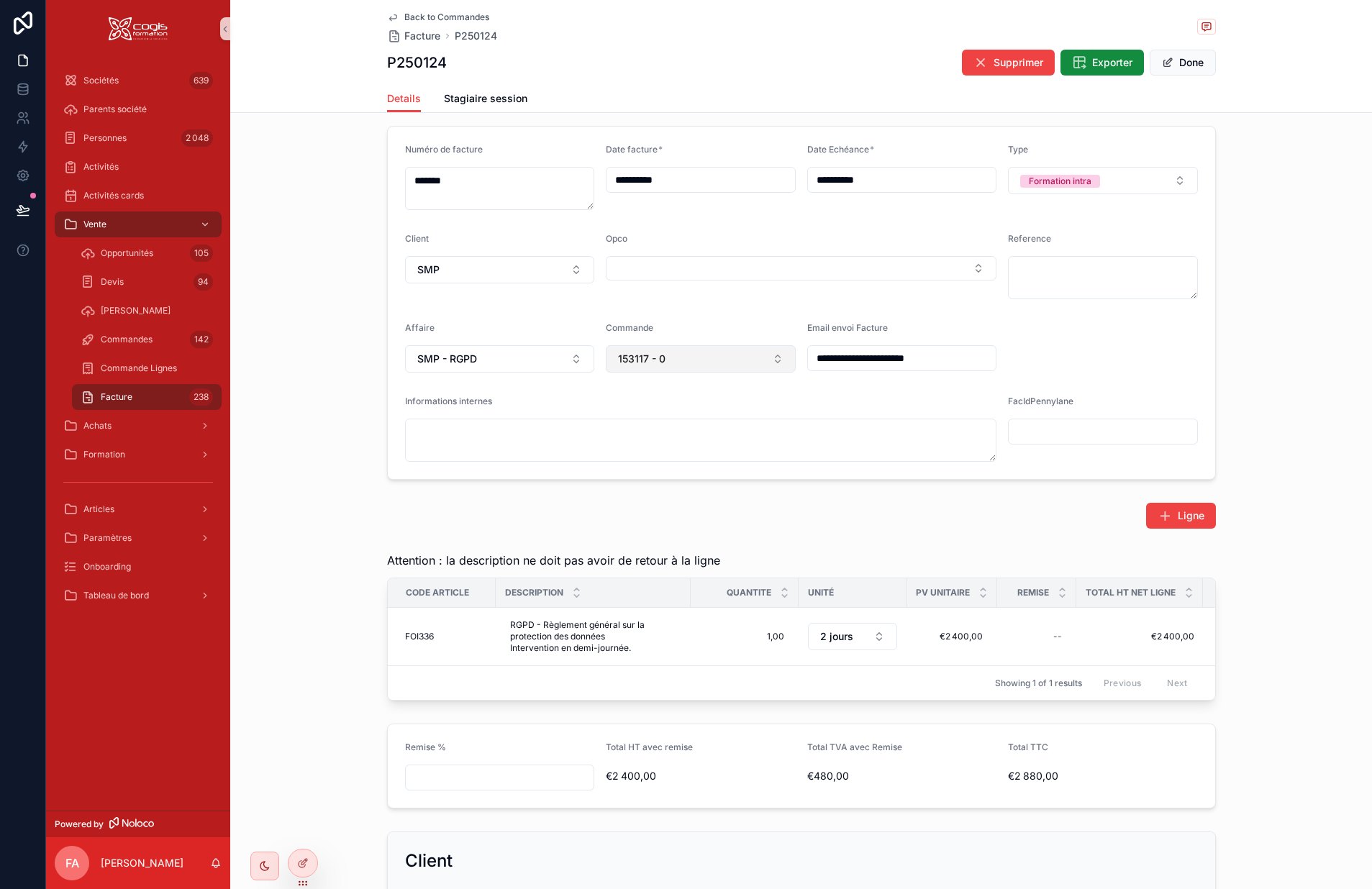
scroll to position [144, 0]
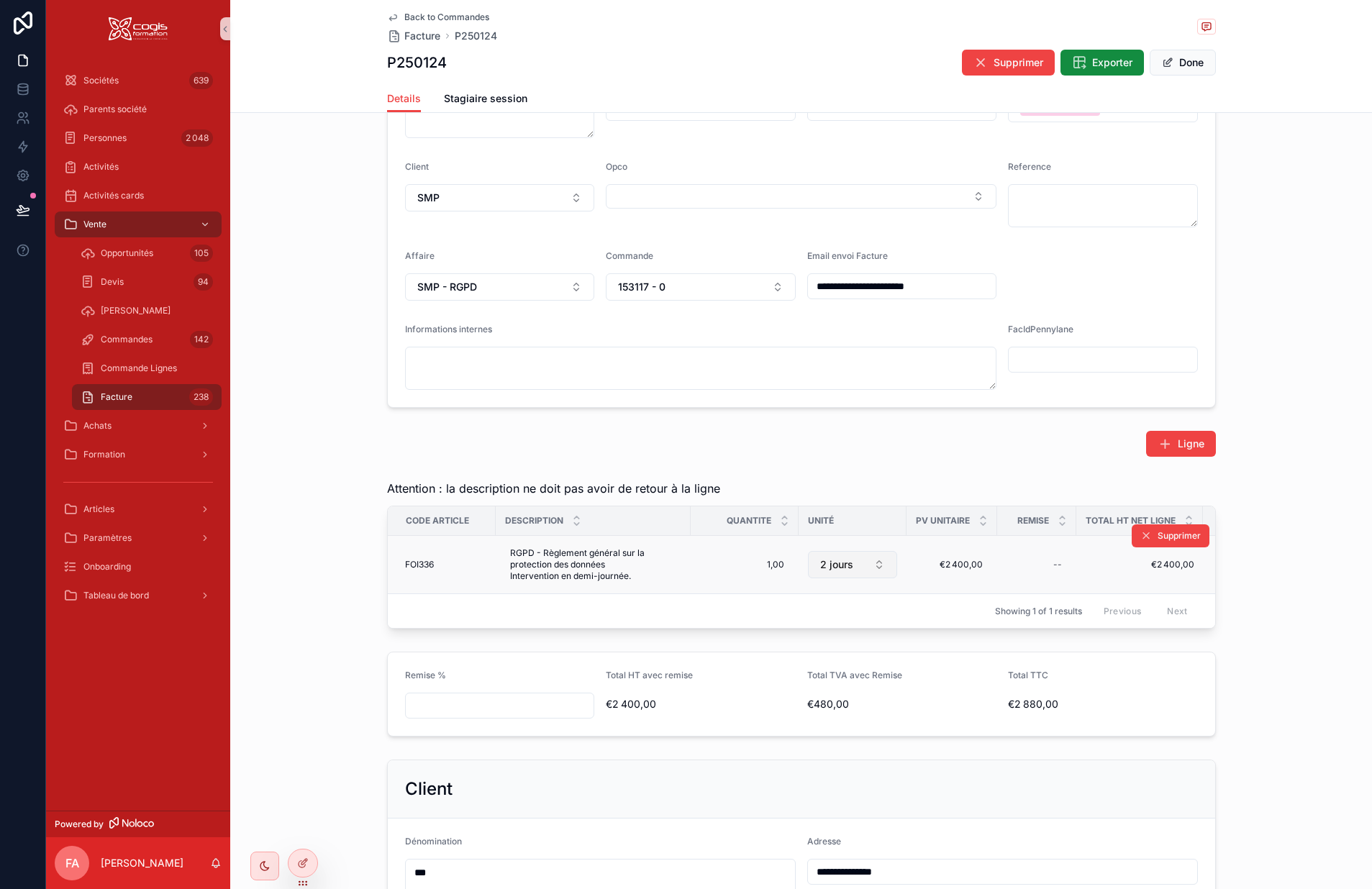
click at [822, 571] on span "2 jours" at bounding box center [837, 564] width 33 height 14
click at [793, 767] on div "Jour" at bounding box center [847, 764] width 172 height 23
click at [758, 572] on div "1,00 1,00" at bounding box center [744, 565] width 91 height 23
drag, startPoint x: 688, startPoint y: 579, endPoint x: 760, endPoint y: 565, distance: 73.3
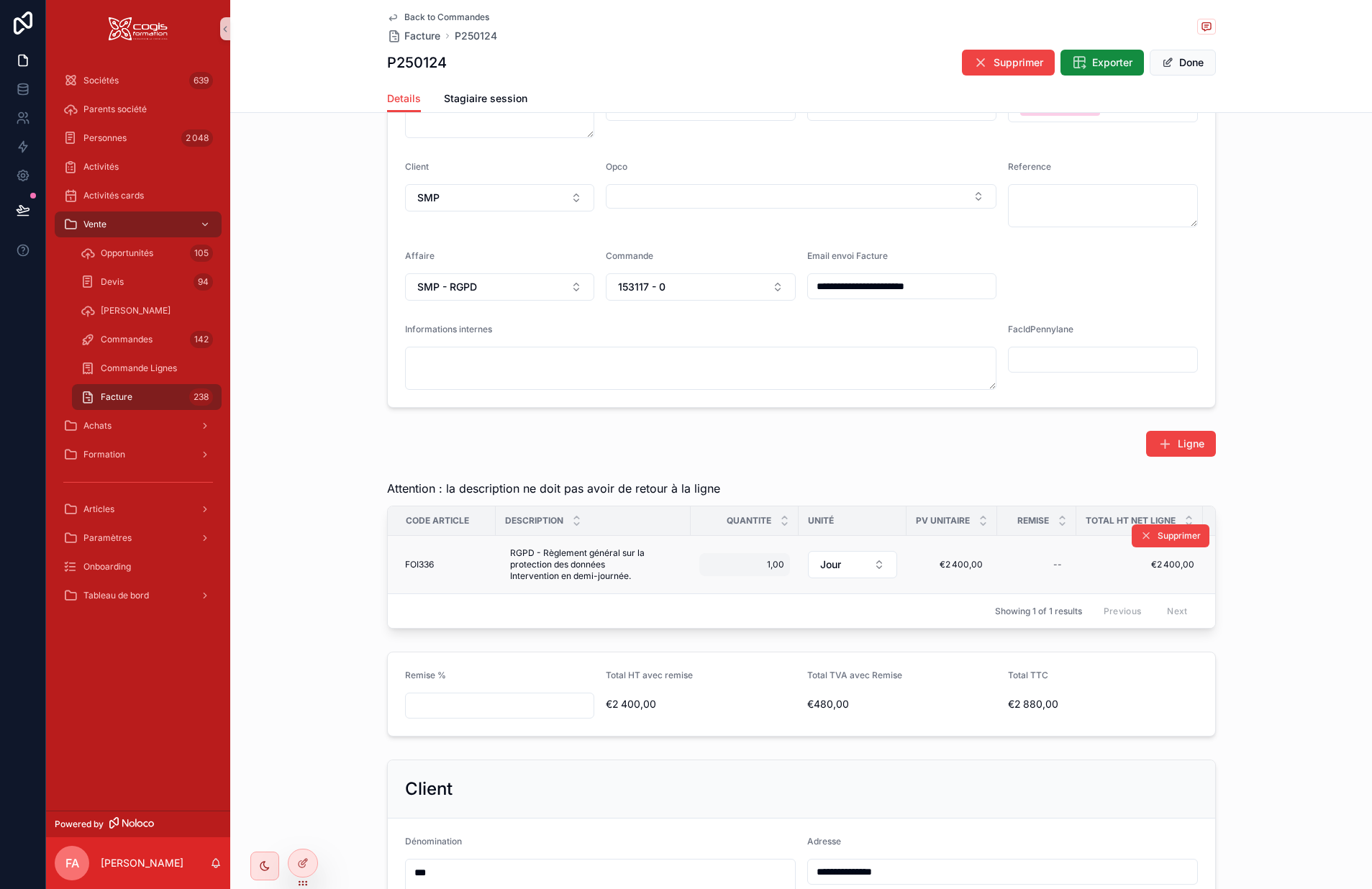
click at [760, 565] on span "1,00" at bounding box center [744, 565] width 79 height 12
type input "****"
click at [882, 584] on button "scrollable content" at bounding box center [876, 584] width 17 height 17
click at [945, 559] on div "€2 400,00 €2 400,00" at bounding box center [952, 565] width 73 height 23
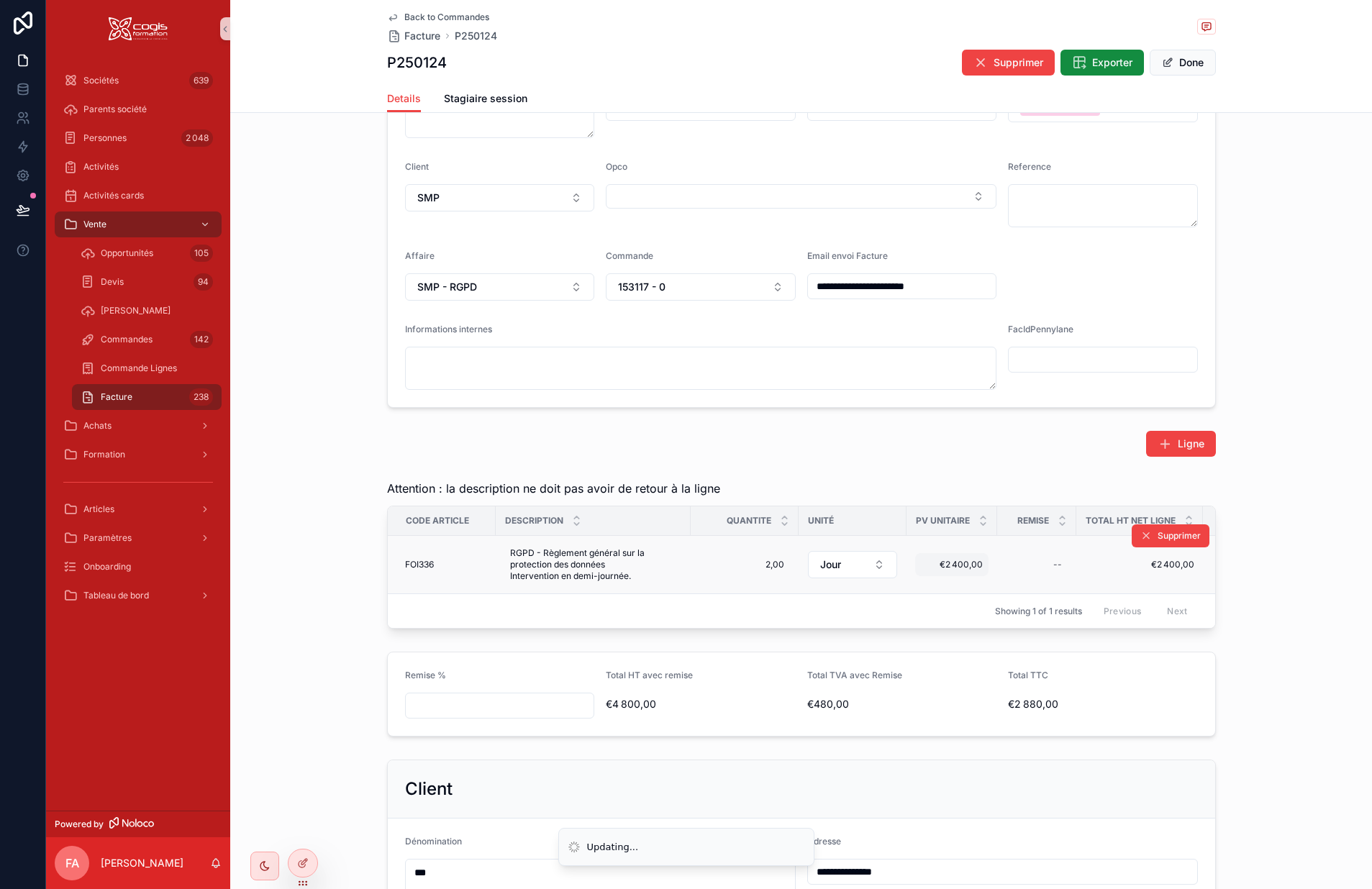
click at [952, 567] on span "€2 400,00" at bounding box center [952, 565] width 62 height 12
click at [953, 569] on span "€2 400,00" at bounding box center [952, 565] width 62 height 12
drag, startPoint x: 945, startPoint y: 588, endPoint x: 934, endPoint y: 590, distance: 11.2
click at [934, 590] on input "*********" at bounding box center [986, 586] width 136 height 20
type input "*********"
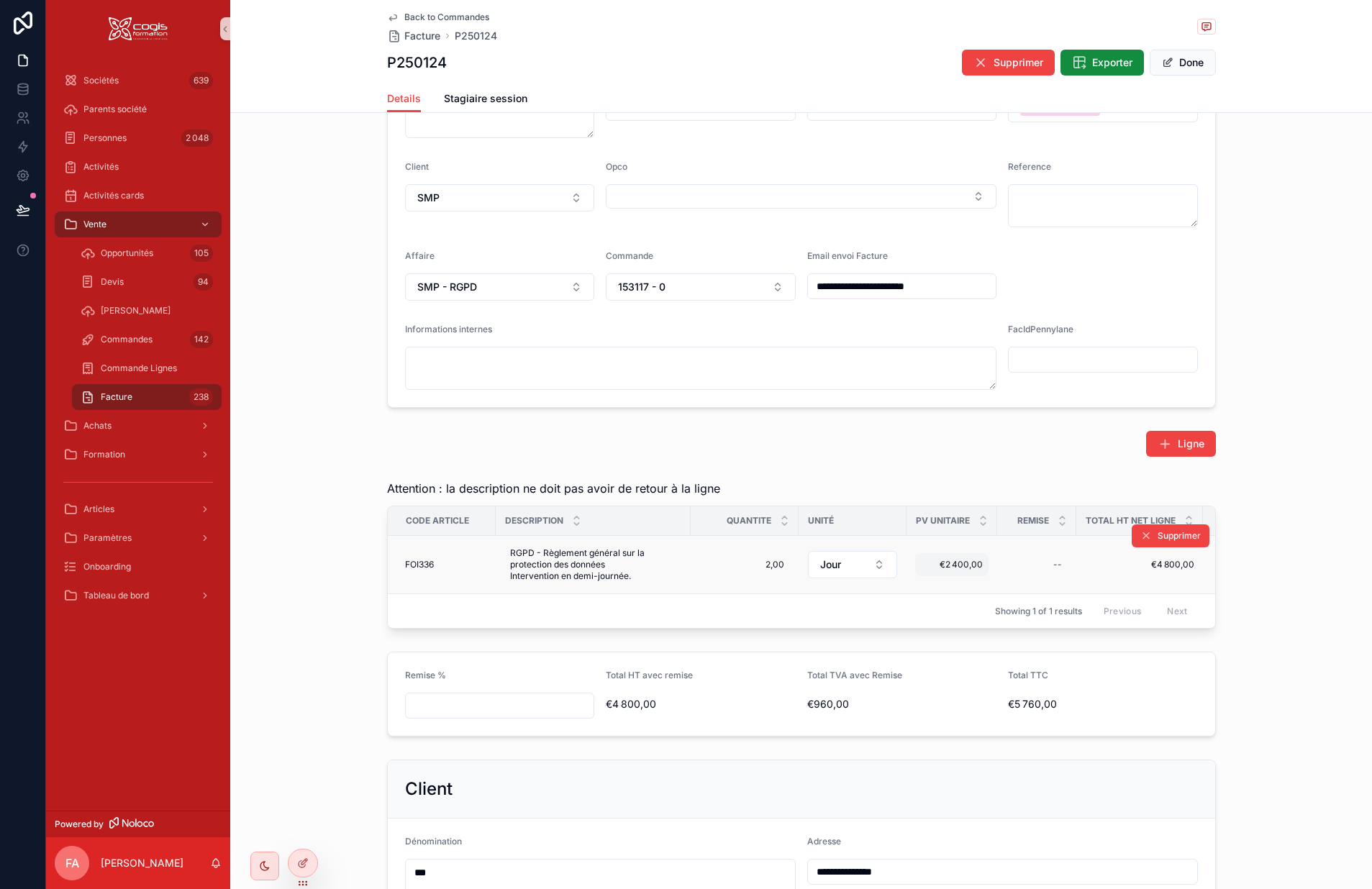
click span "€2 400,00"
click icon "scrollable content"
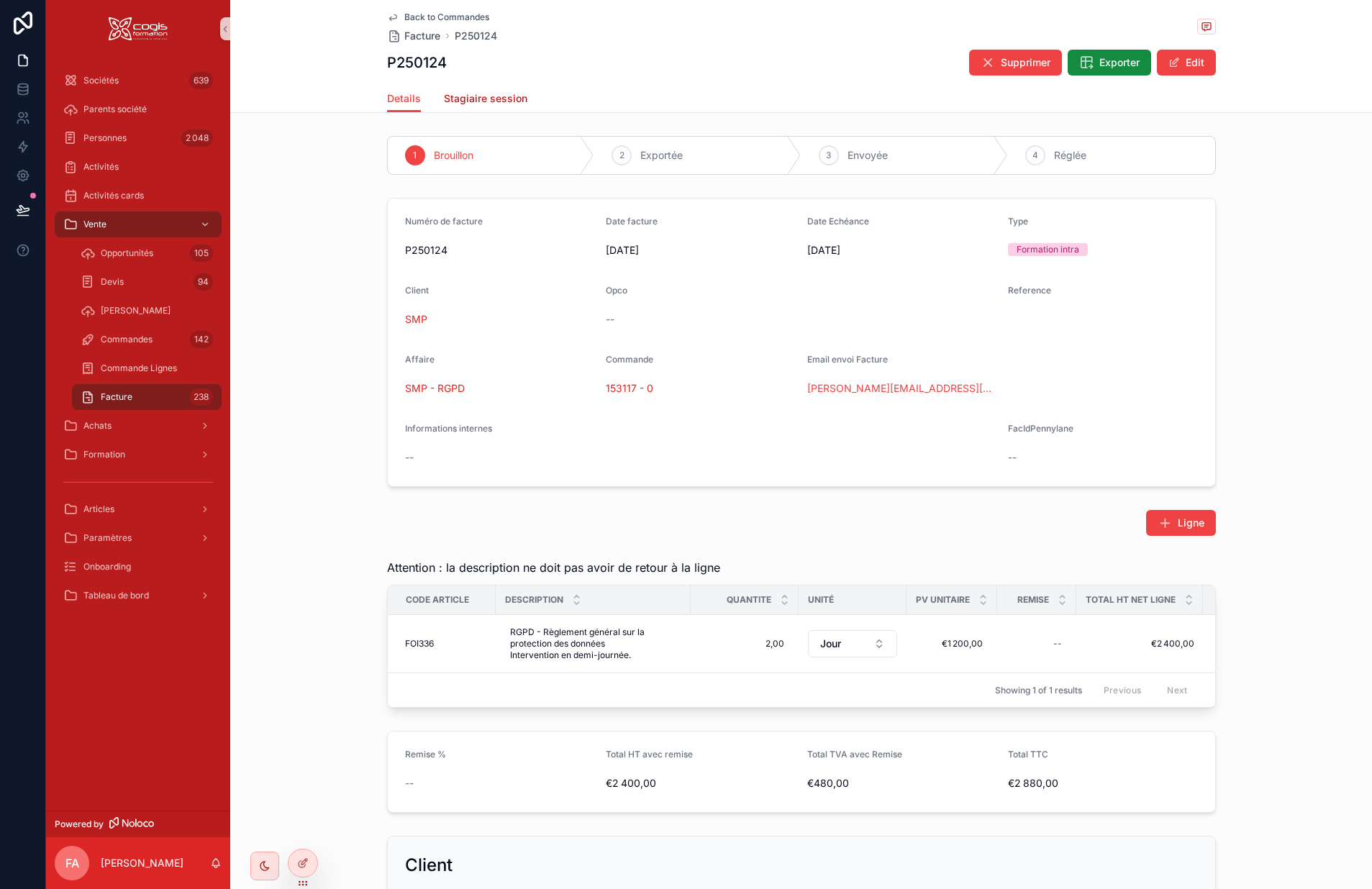
click at [485, 105] on link "Stagiaire session" at bounding box center [485, 100] width 83 height 29
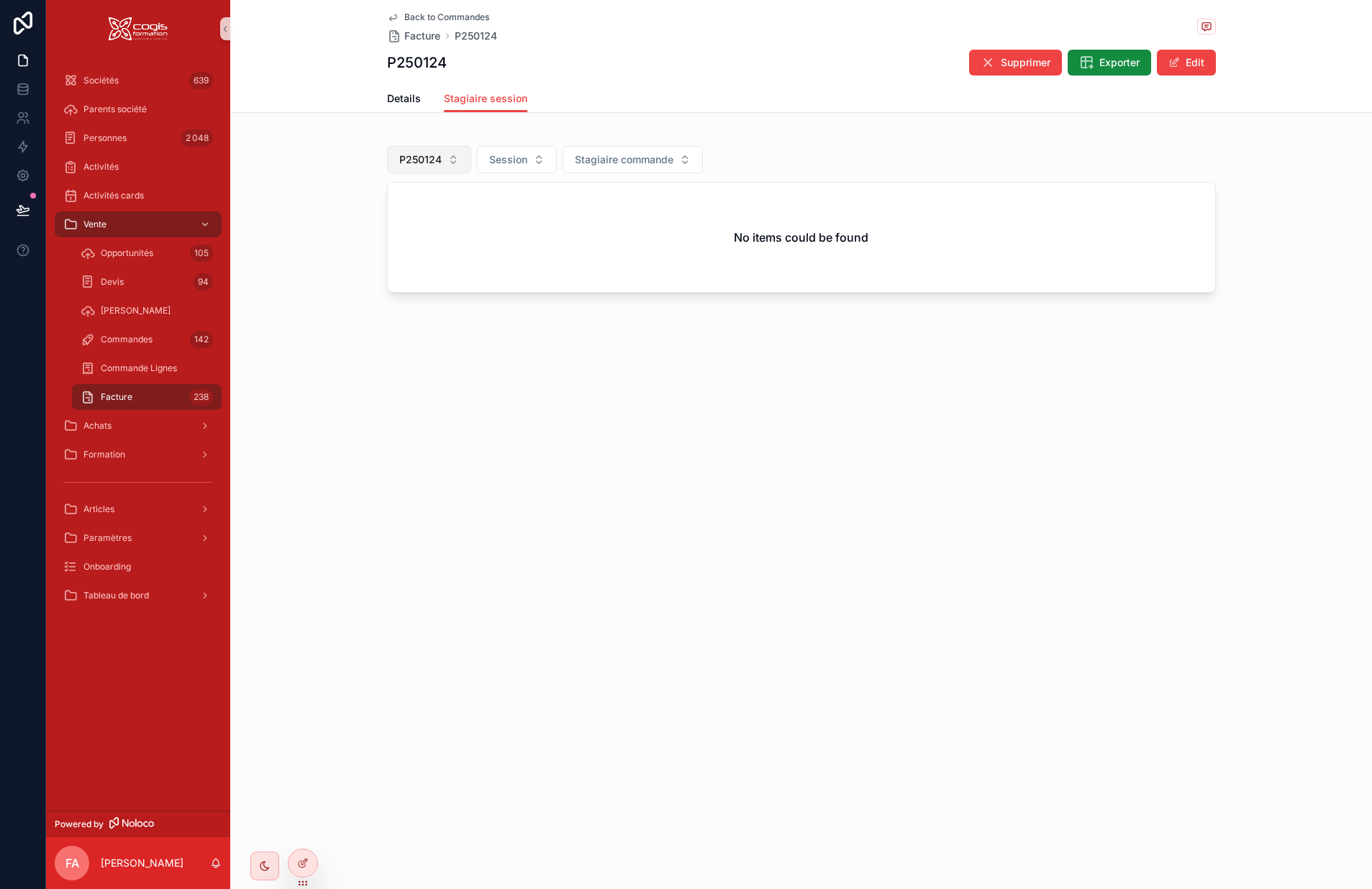
click at [435, 154] on span "P250124" at bounding box center [420, 159] width 42 height 14
click at [372, 220] on div "None" at bounding box center [428, 218] width 172 height 23
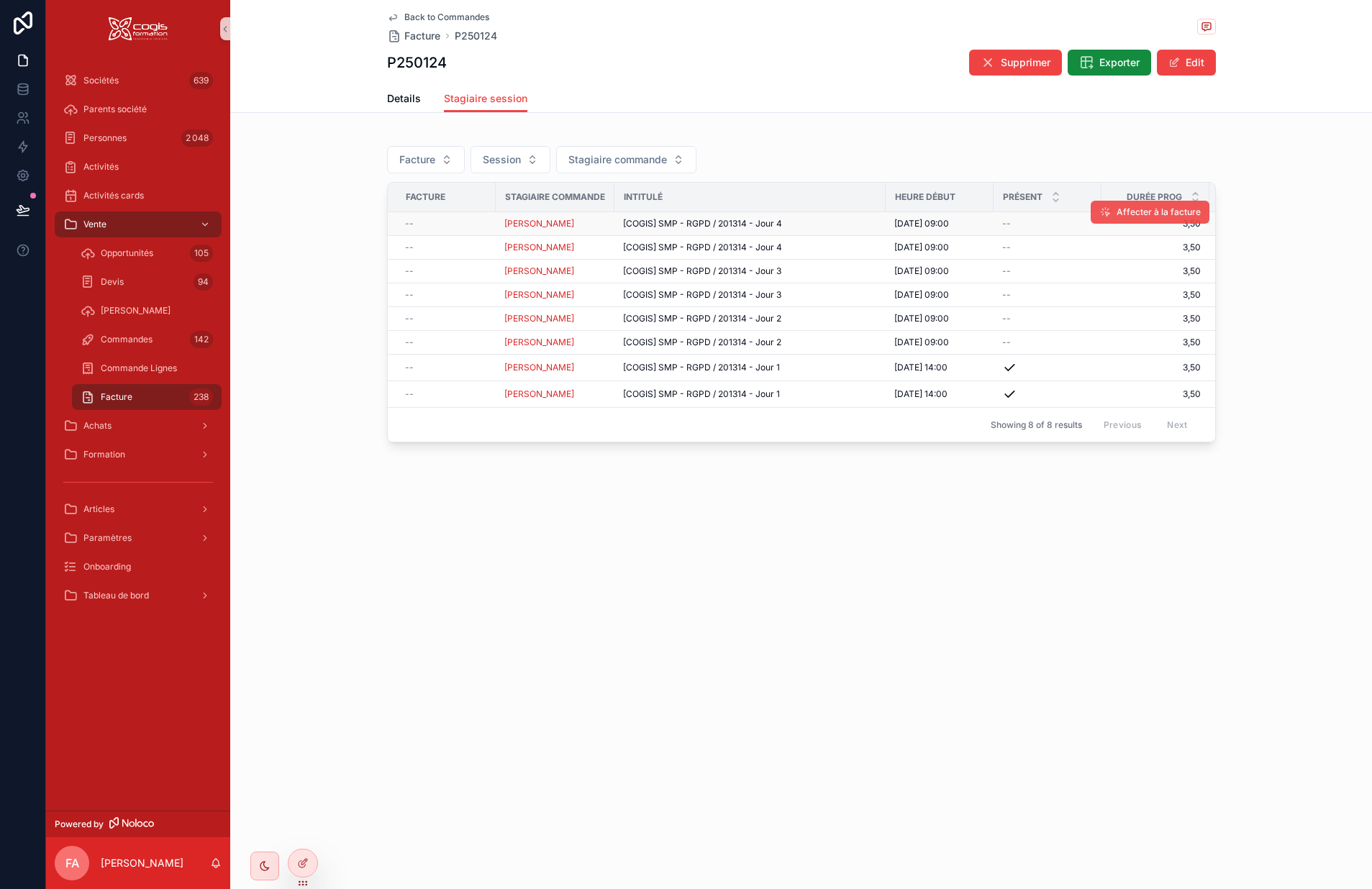
click at [1145, 214] on span "Affecter à la facture" at bounding box center [1159, 212] width 84 height 12
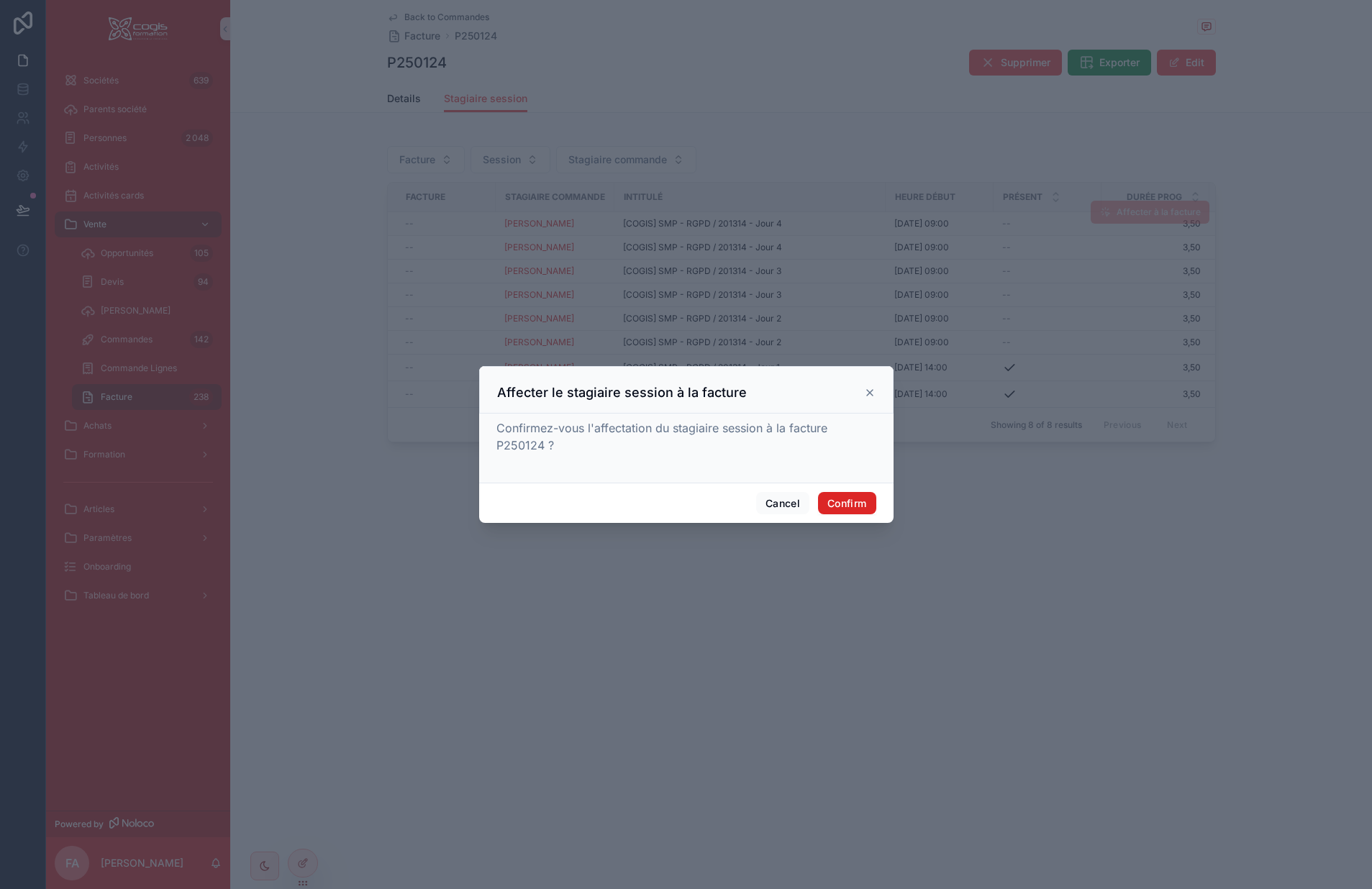
click at [845, 500] on button "Confirm" at bounding box center [847, 504] width 57 height 23
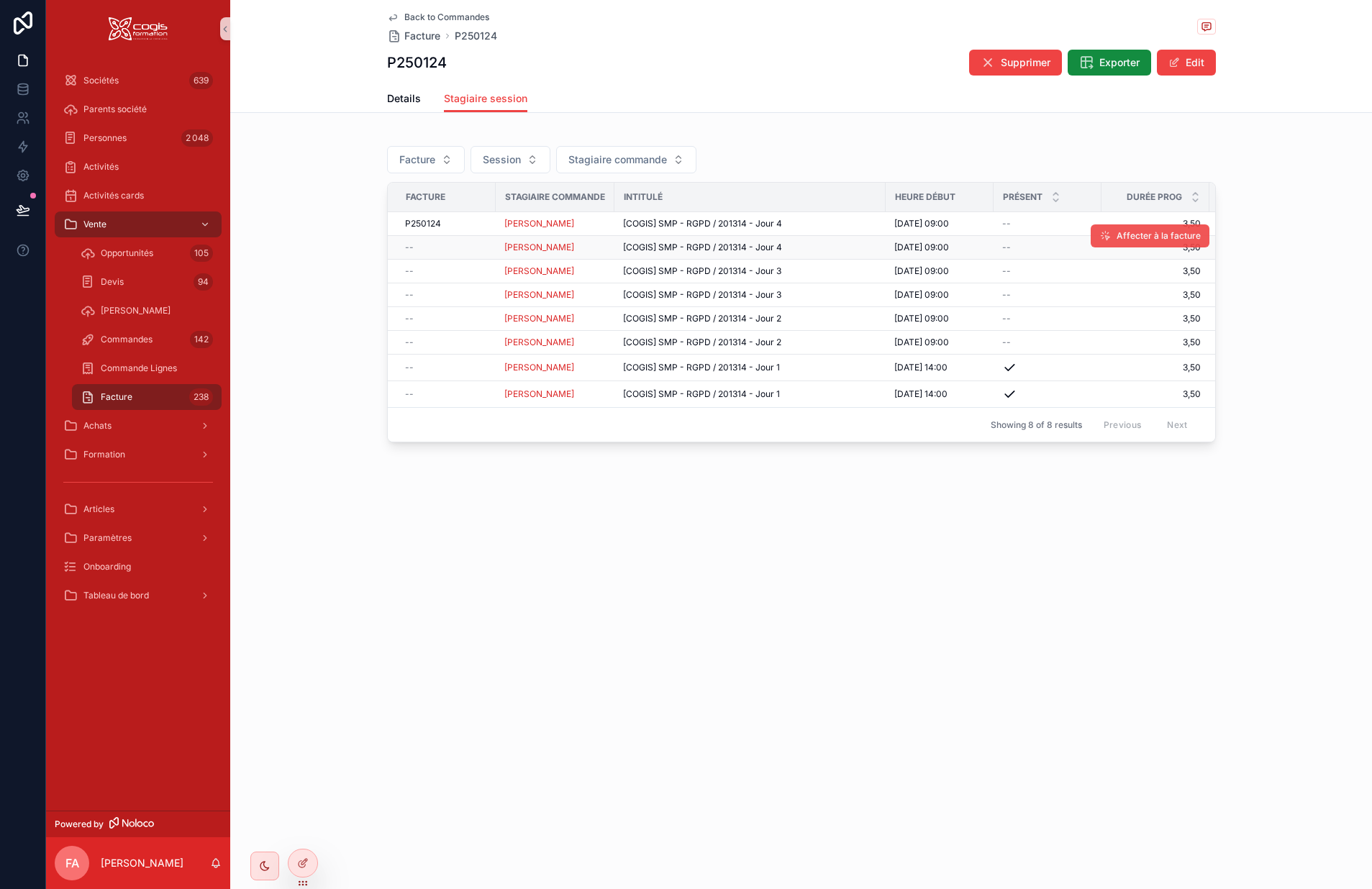
click at [1146, 241] on span "Affecter à la facture" at bounding box center [1159, 236] width 84 height 12
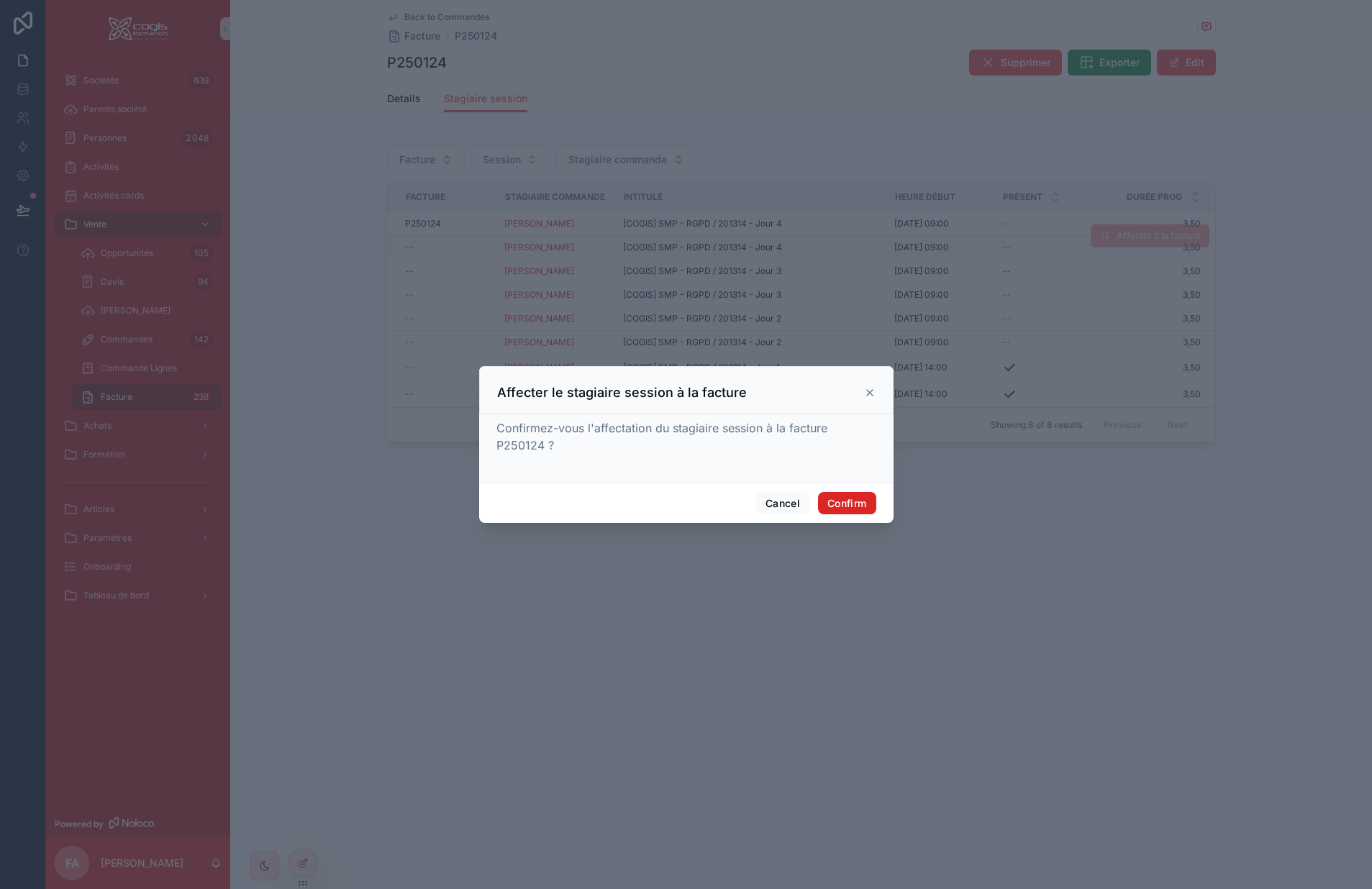
click at [852, 508] on button "Confirm" at bounding box center [847, 504] width 57 height 23
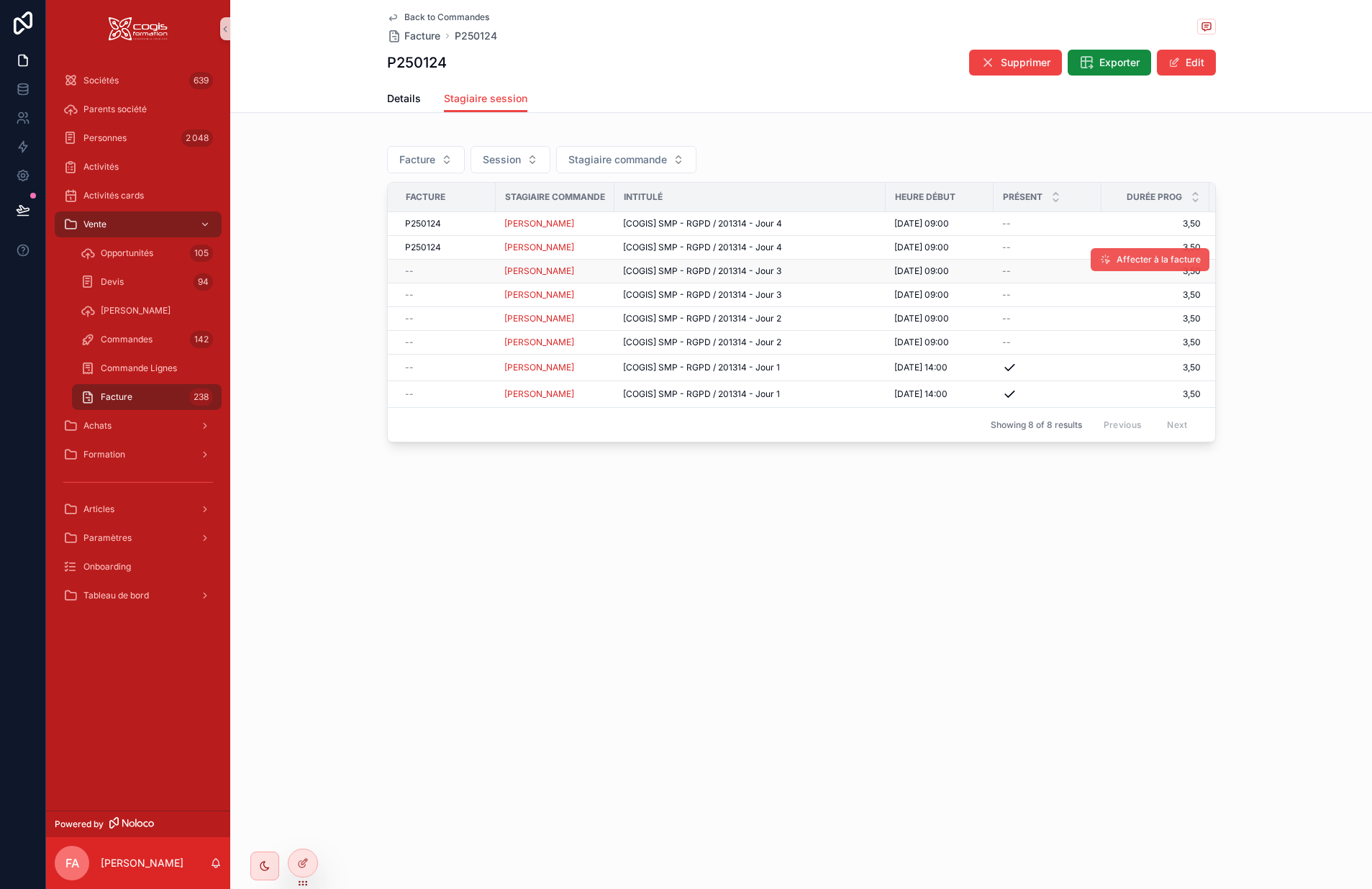
click at [1138, 260] on span "Affecter à la facture" at bounding box center [1159, 260] width 84 height 12
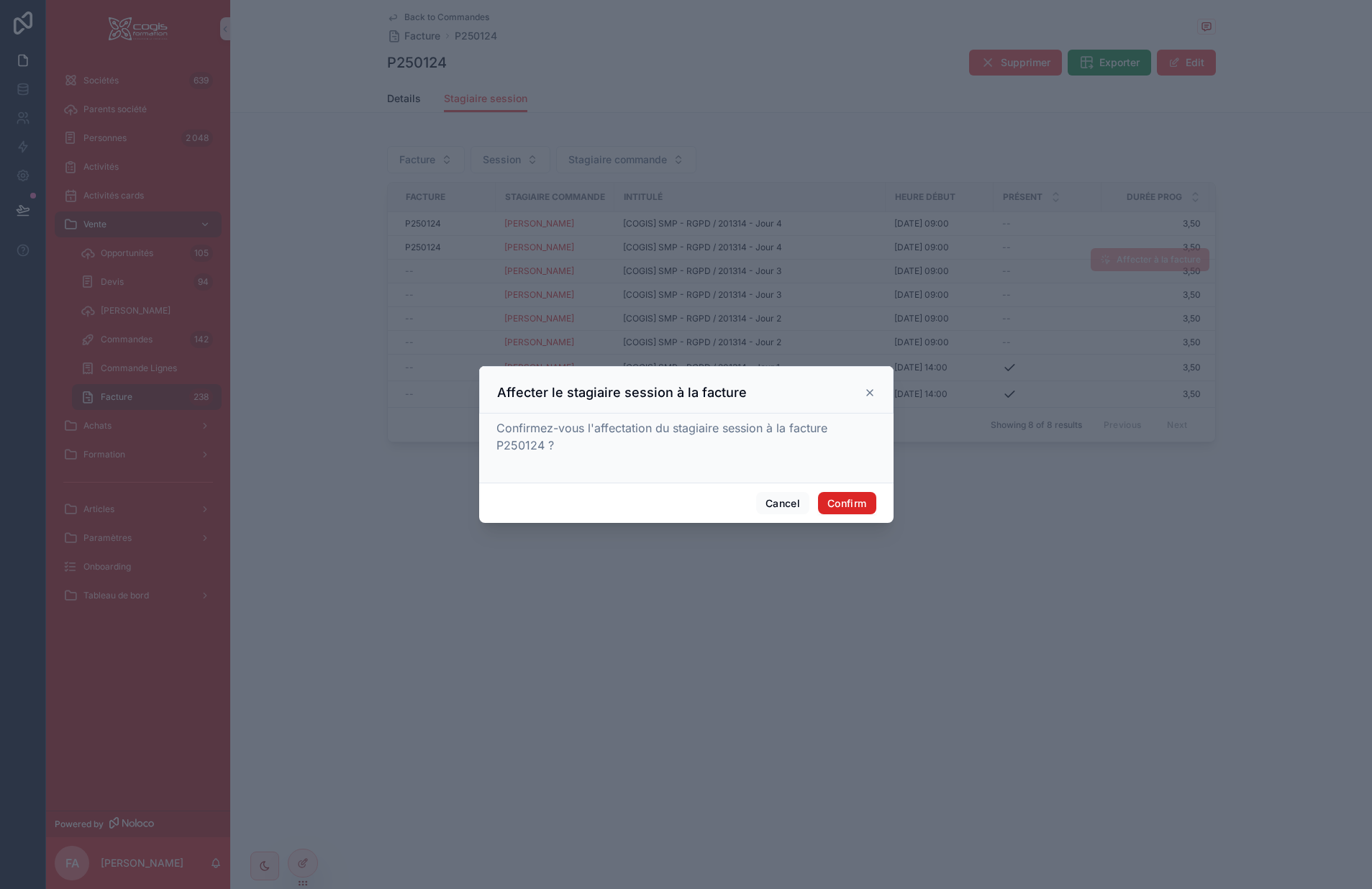
click at [836, 498] on button "Confirm" at bounding box center [847, 504] width 57 height 23
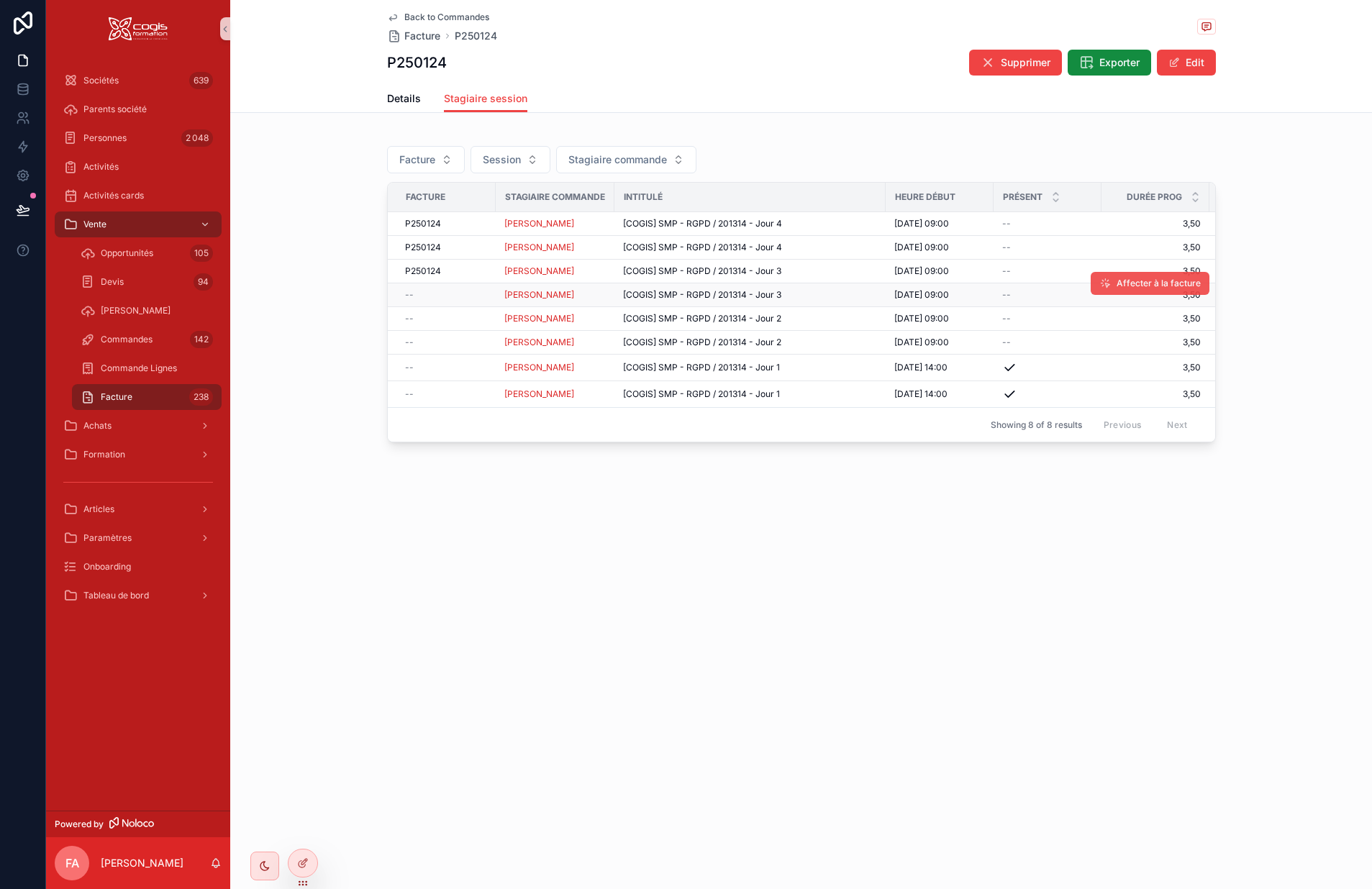
click at [1158, 281] on span "Affecter à la facture" at bounding box center [1159, 284] width 84 height 12
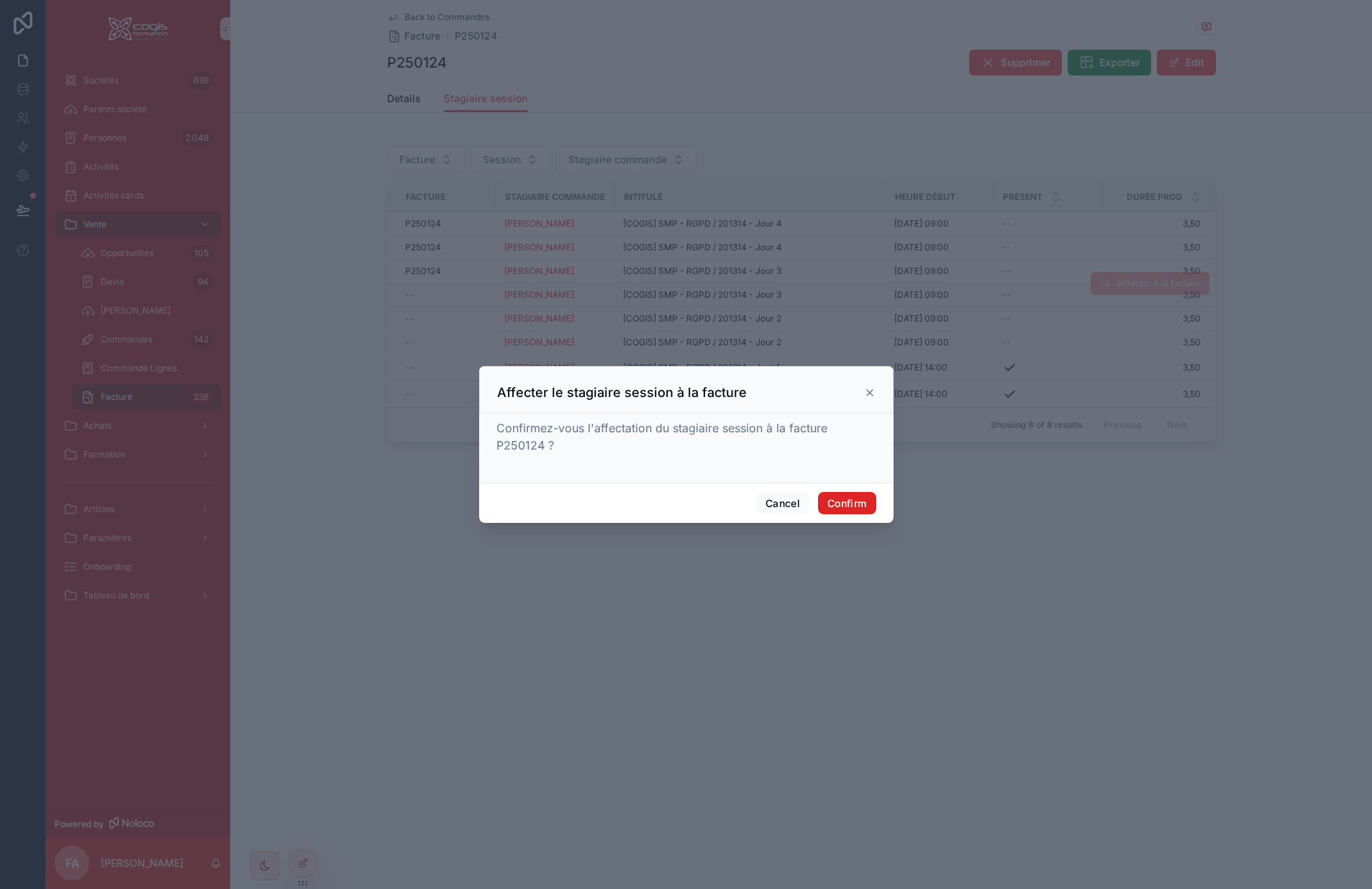
click at [849, 502] on button "Confirm" at bounding box center [847, 504] width 57 height 23
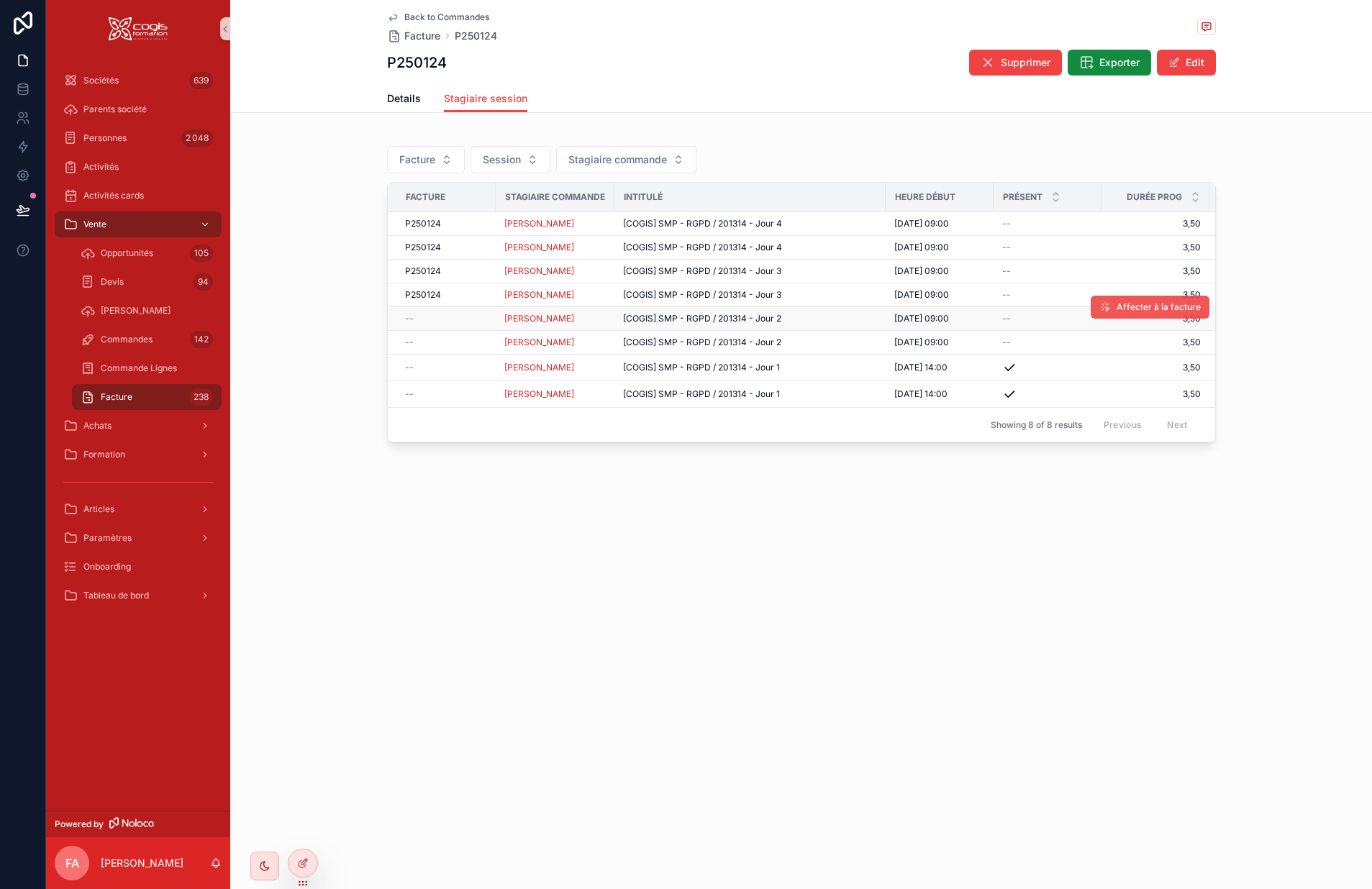
click at [1117, 305] on button "Affecter à la facture" at bounding box center [1150, 307] width 119 height 23
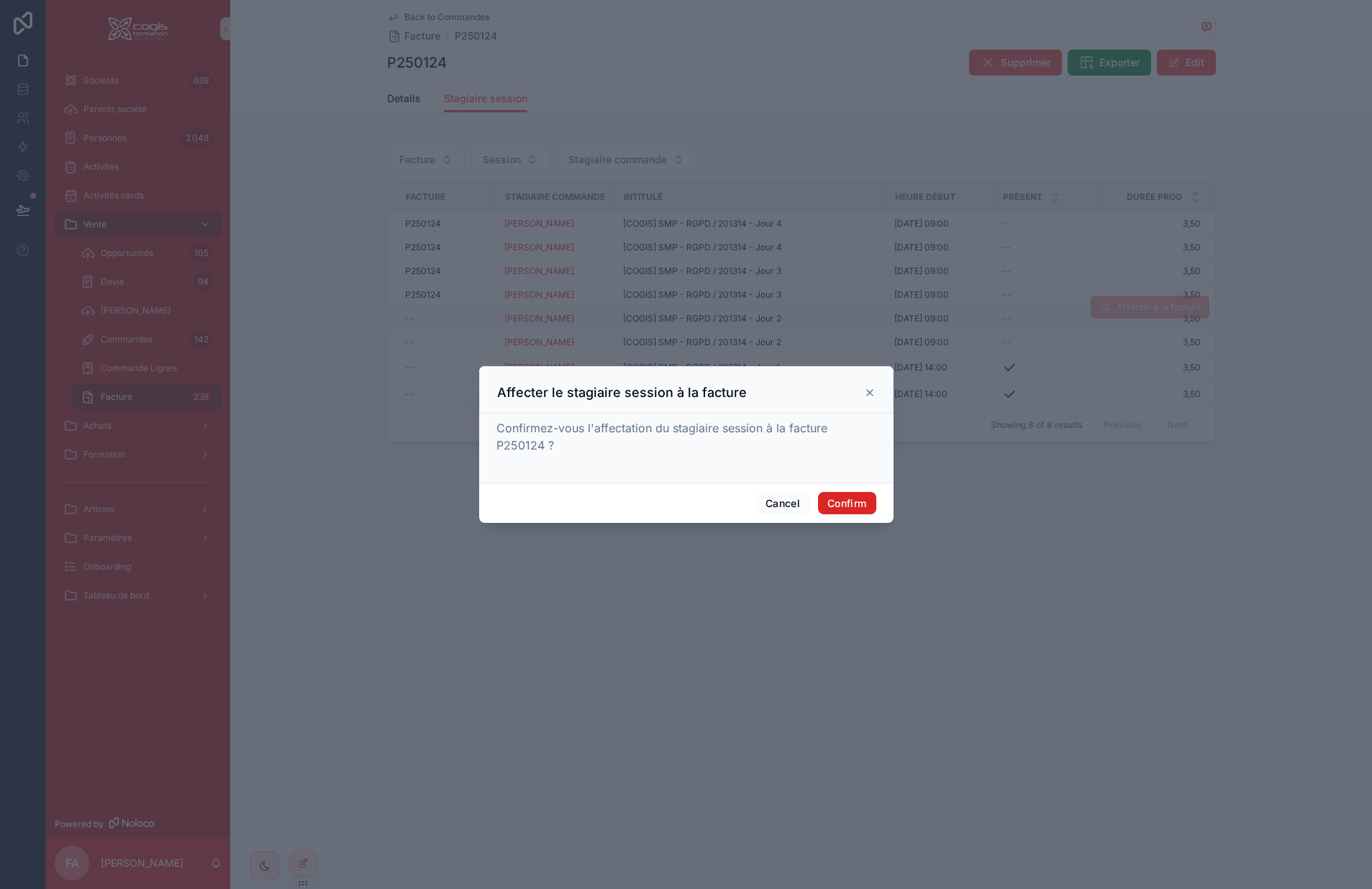
click at [852, 502] on button "Confirm" at bounding box center [847, 504] width 57 height 23
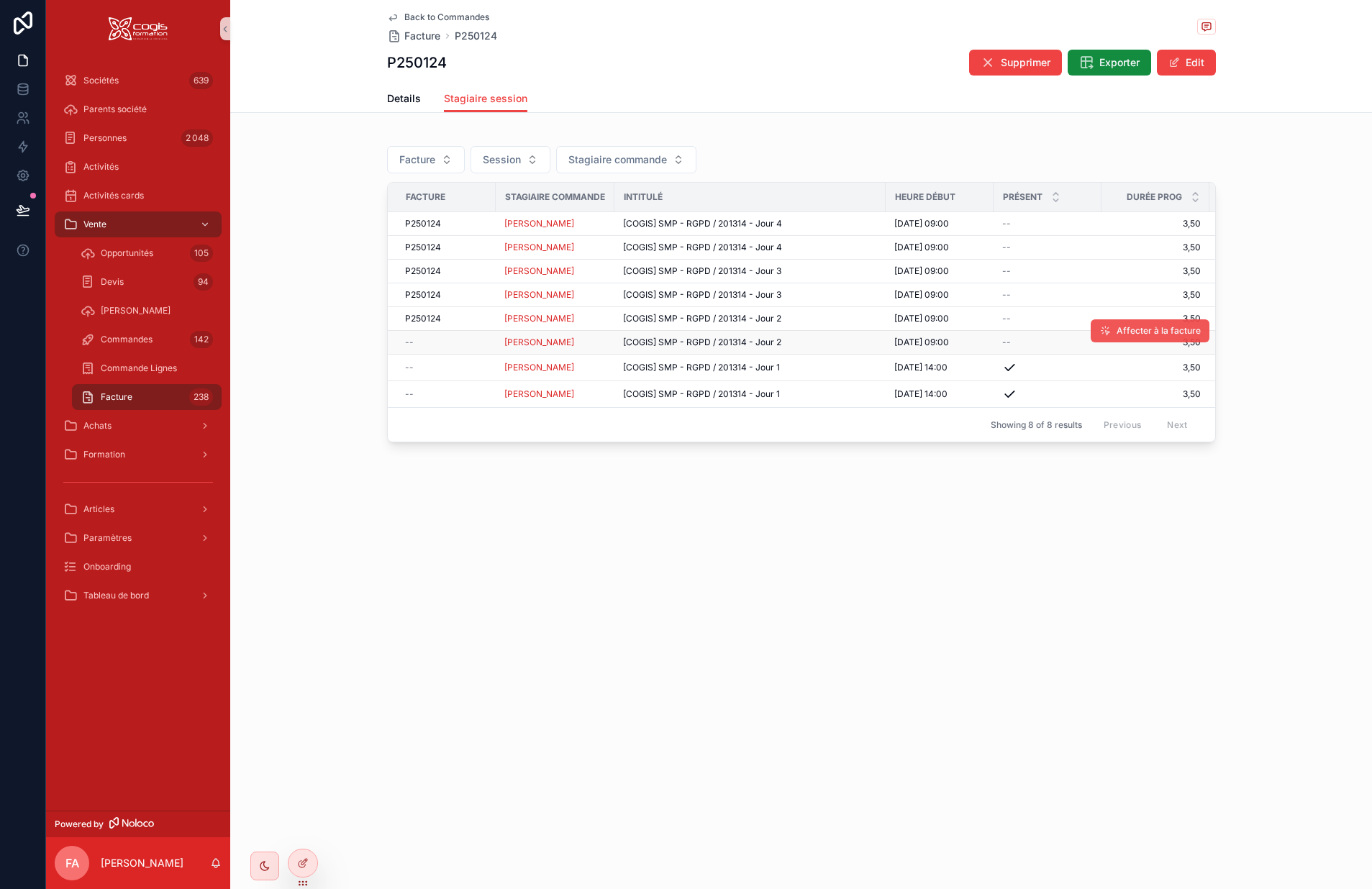
click at [1181, 334] on span "Affecter à la facture" at bounding box center [1159, 331] width 84 height 12
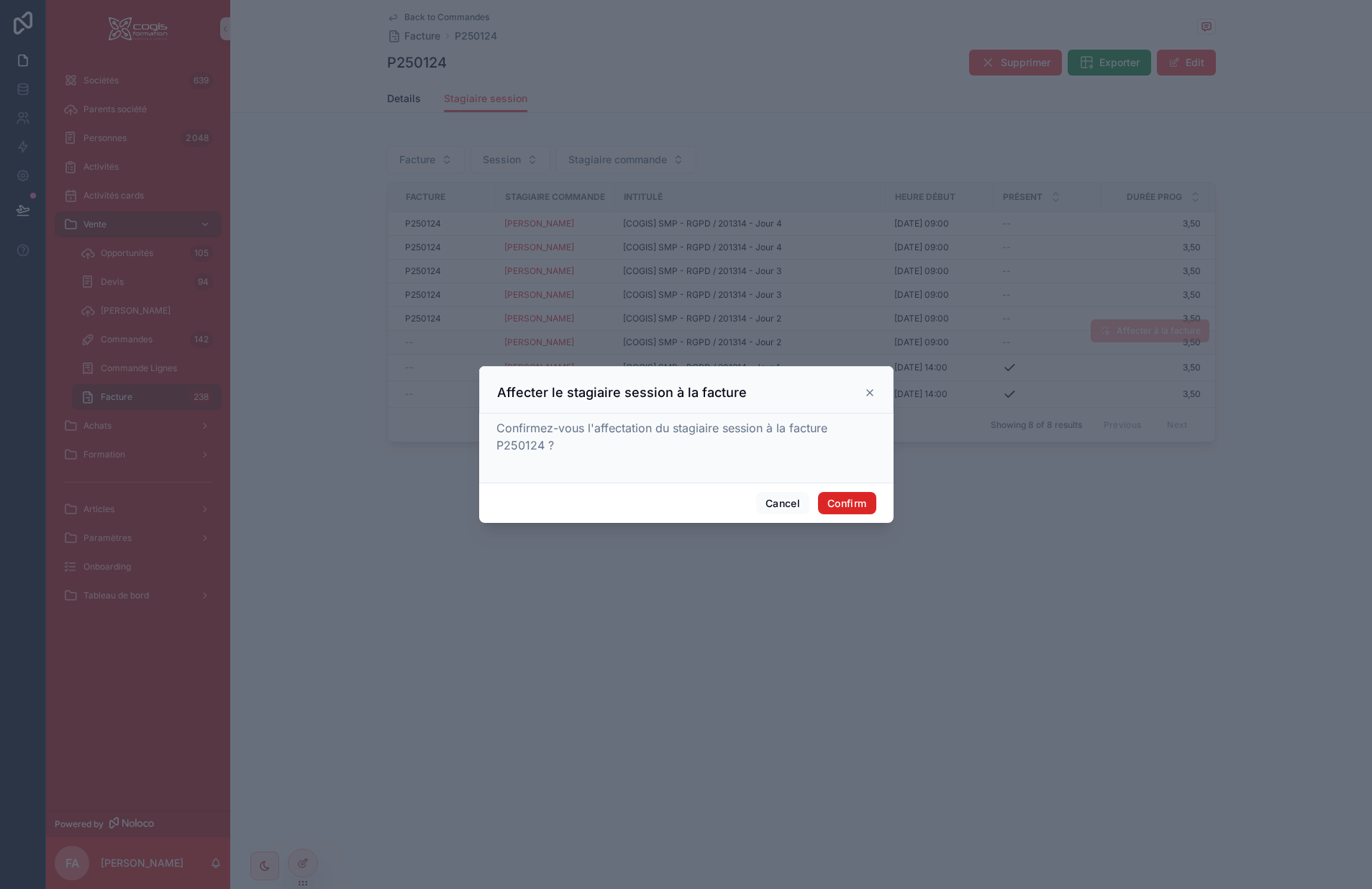
click at [855, 506] on button "Confirm" at bounding box center [847, 504] width 57 height 23
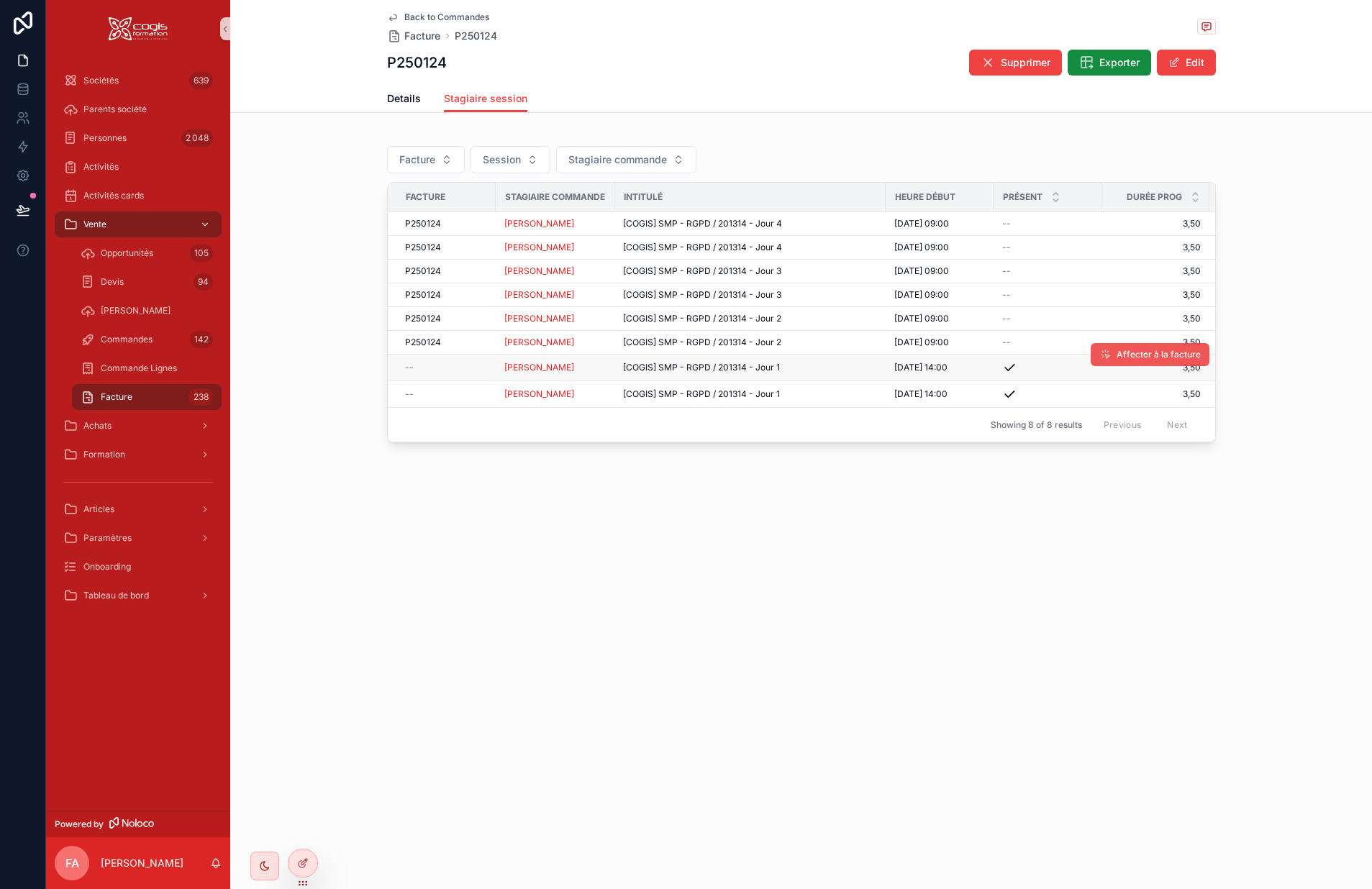
click at [1122, 359] on span "Affecter à la facture" at bounding box center [1159, 355] width 84 height 12
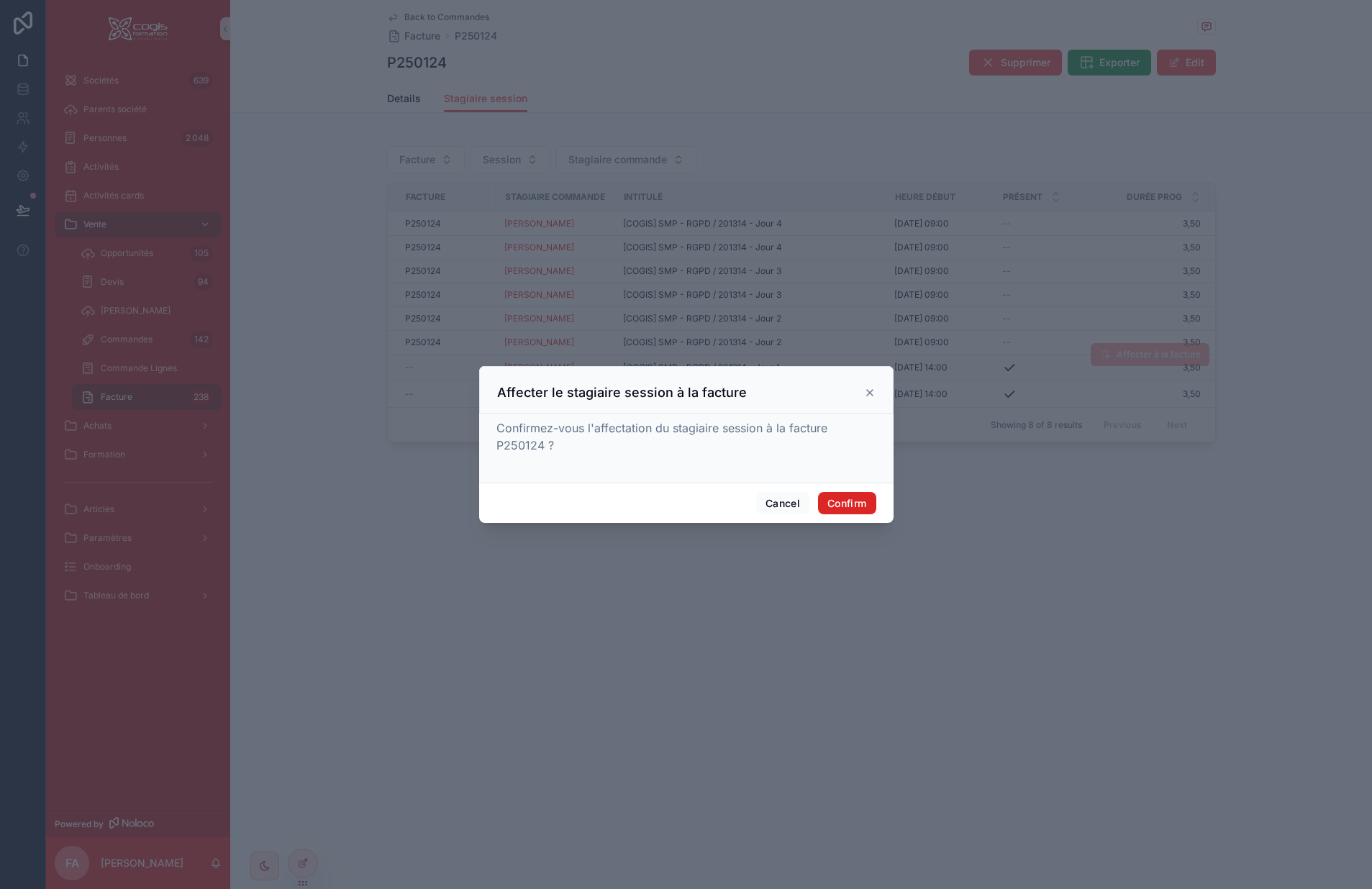
click at [840, 496] on button "Confirm" at bounding box center [847, 504] width 57 height 23
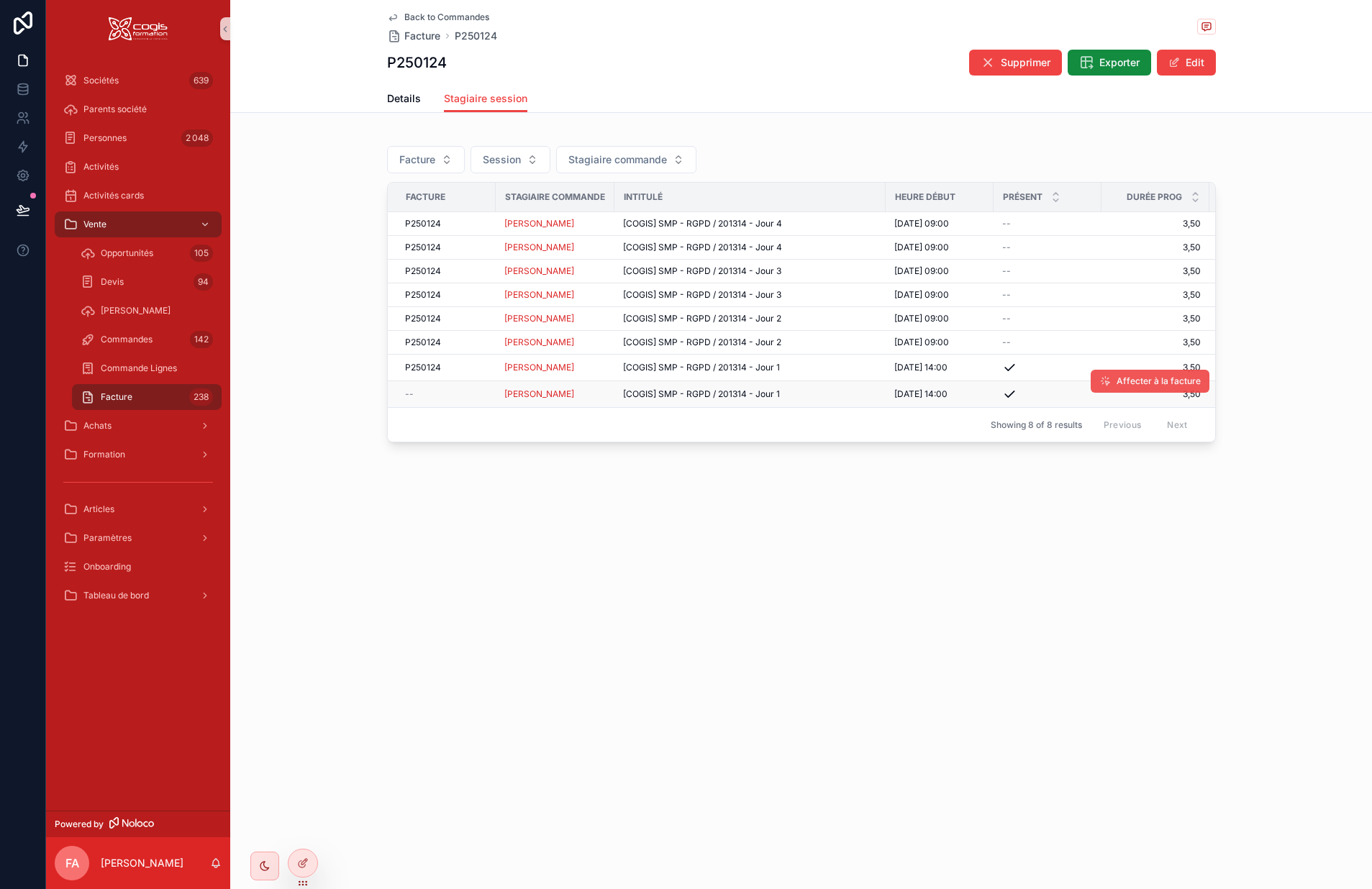
click at [1130, 375] on button "Affecter à la facture" at bounding box center [1150, 381] width 119 height 23
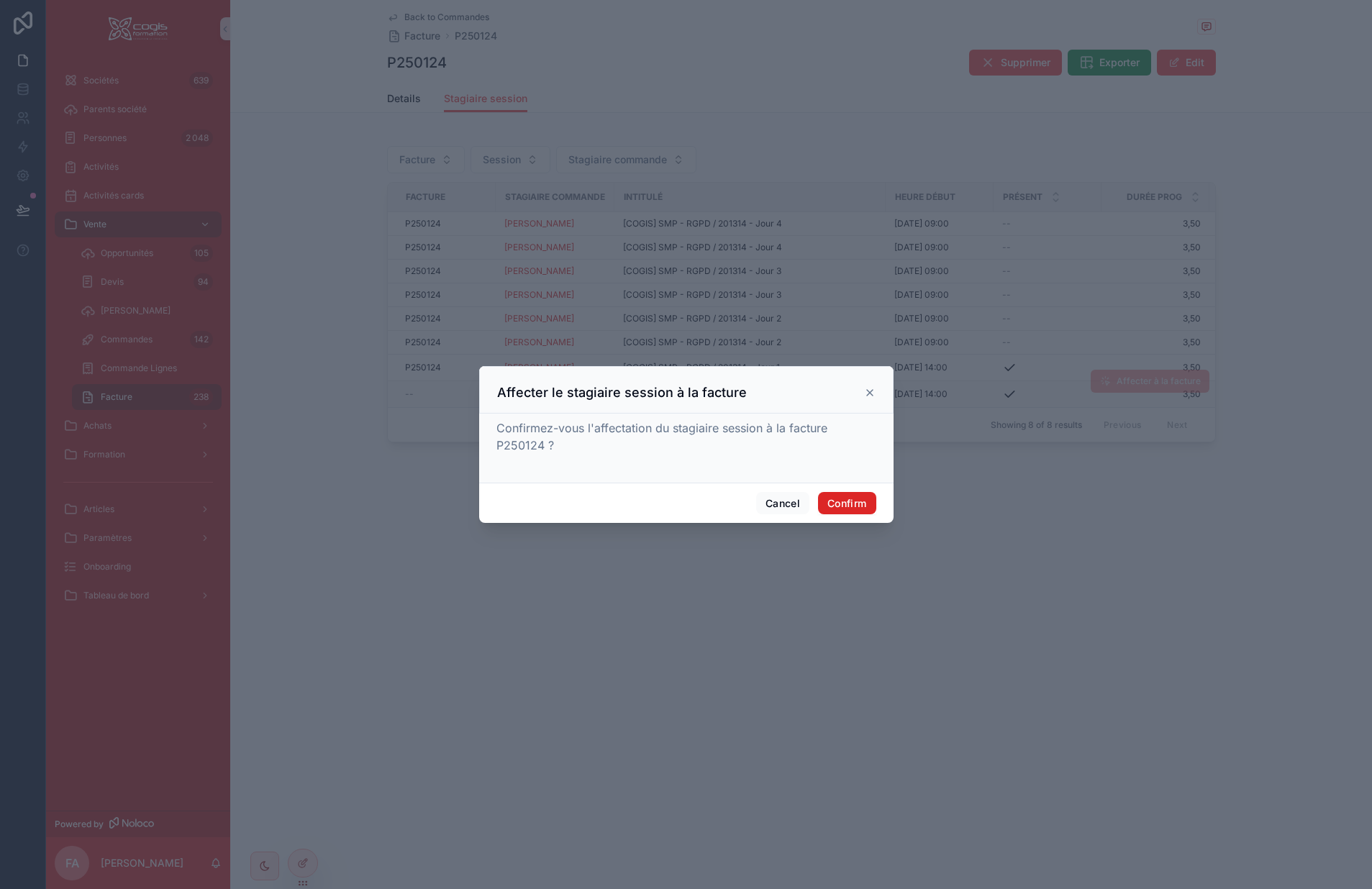
click at [856, 501] on button "Confirm" at bounding box center [847, 504] width 57 height 23
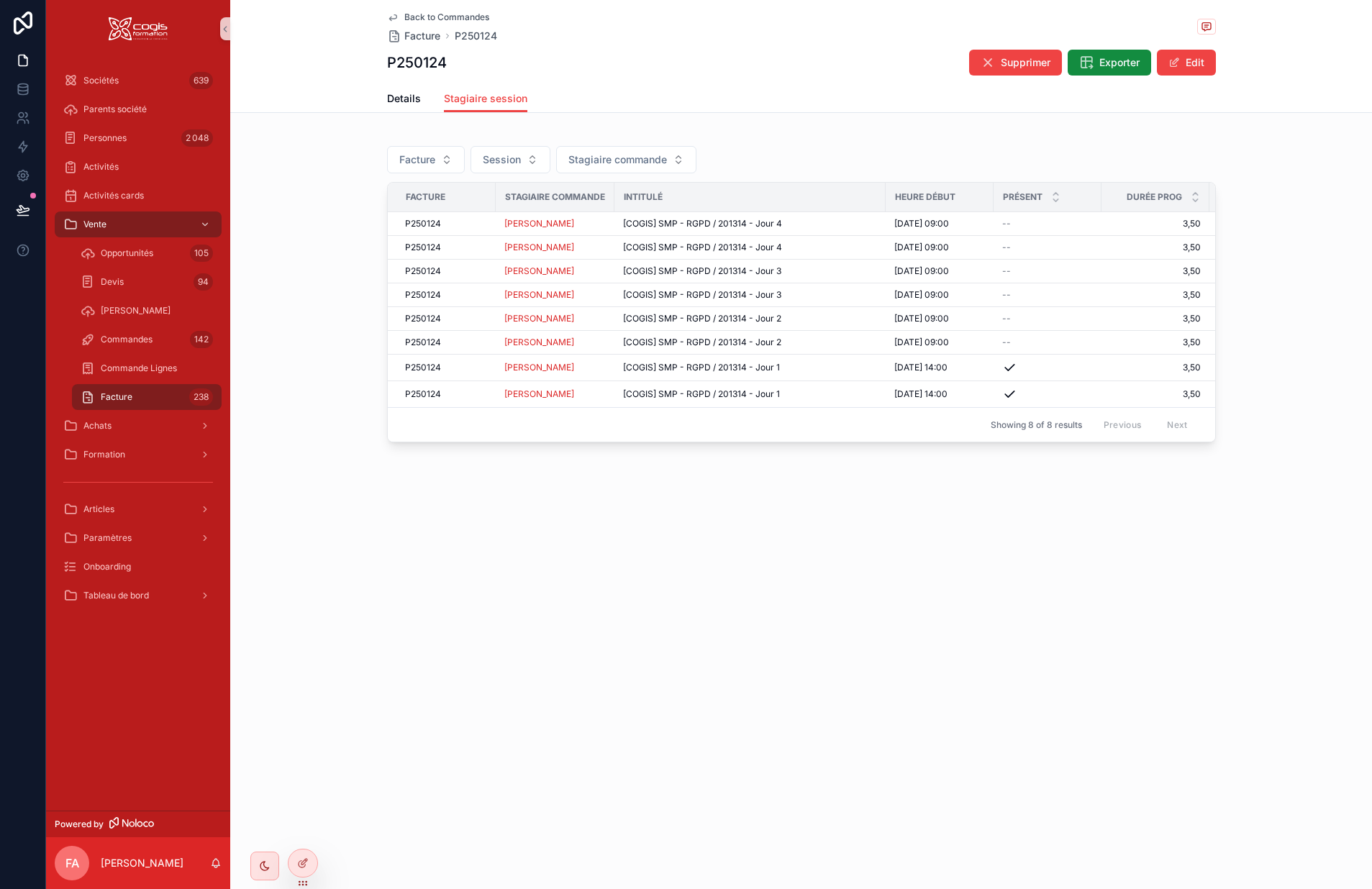
click at [396, 17] on icon "scrollable content" at bounding box center [393, 17] width 7 height 6
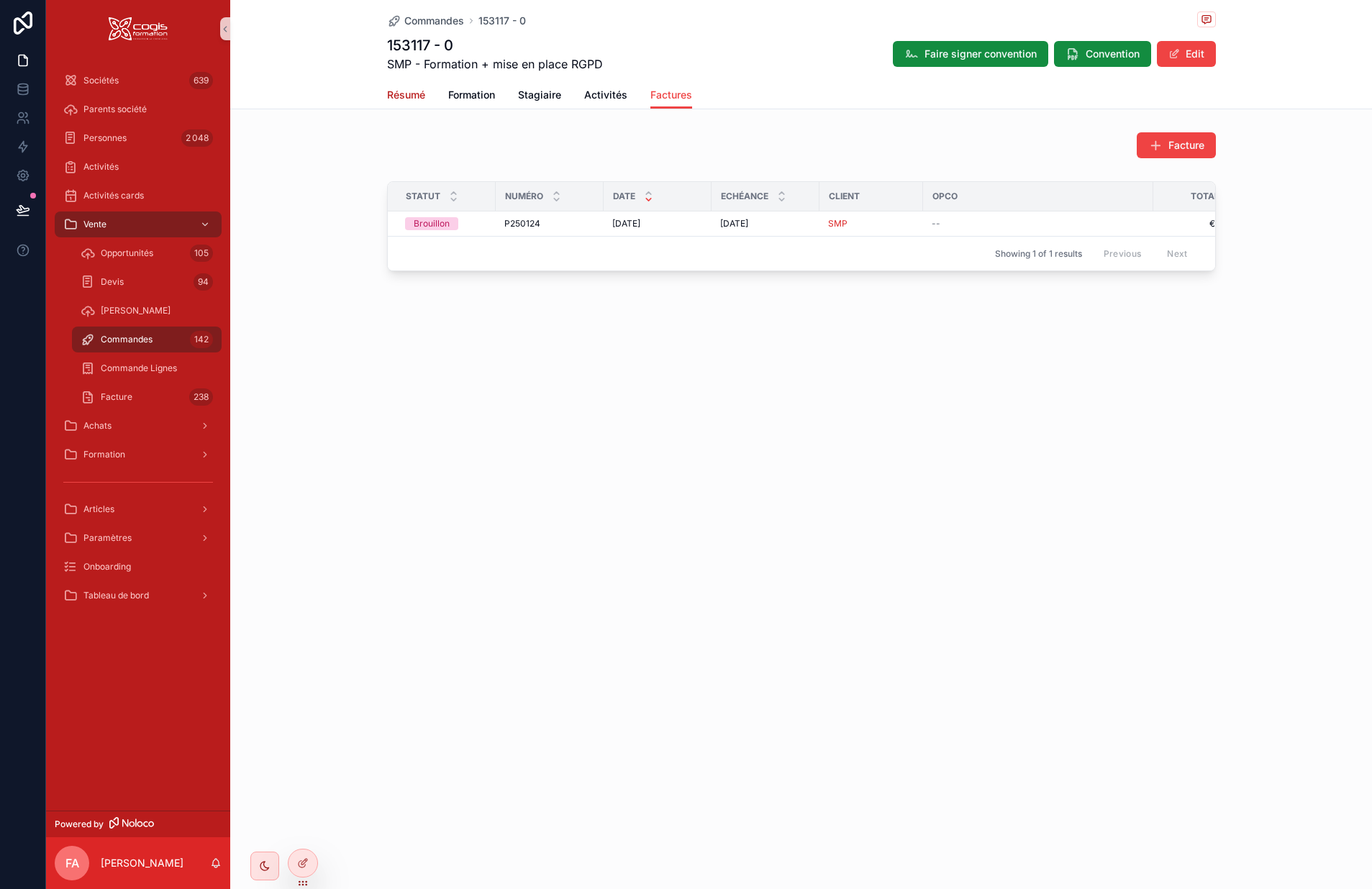
click at [406, 97] on span "Résumé" at bounding box center [406, 94] width 38 height 14
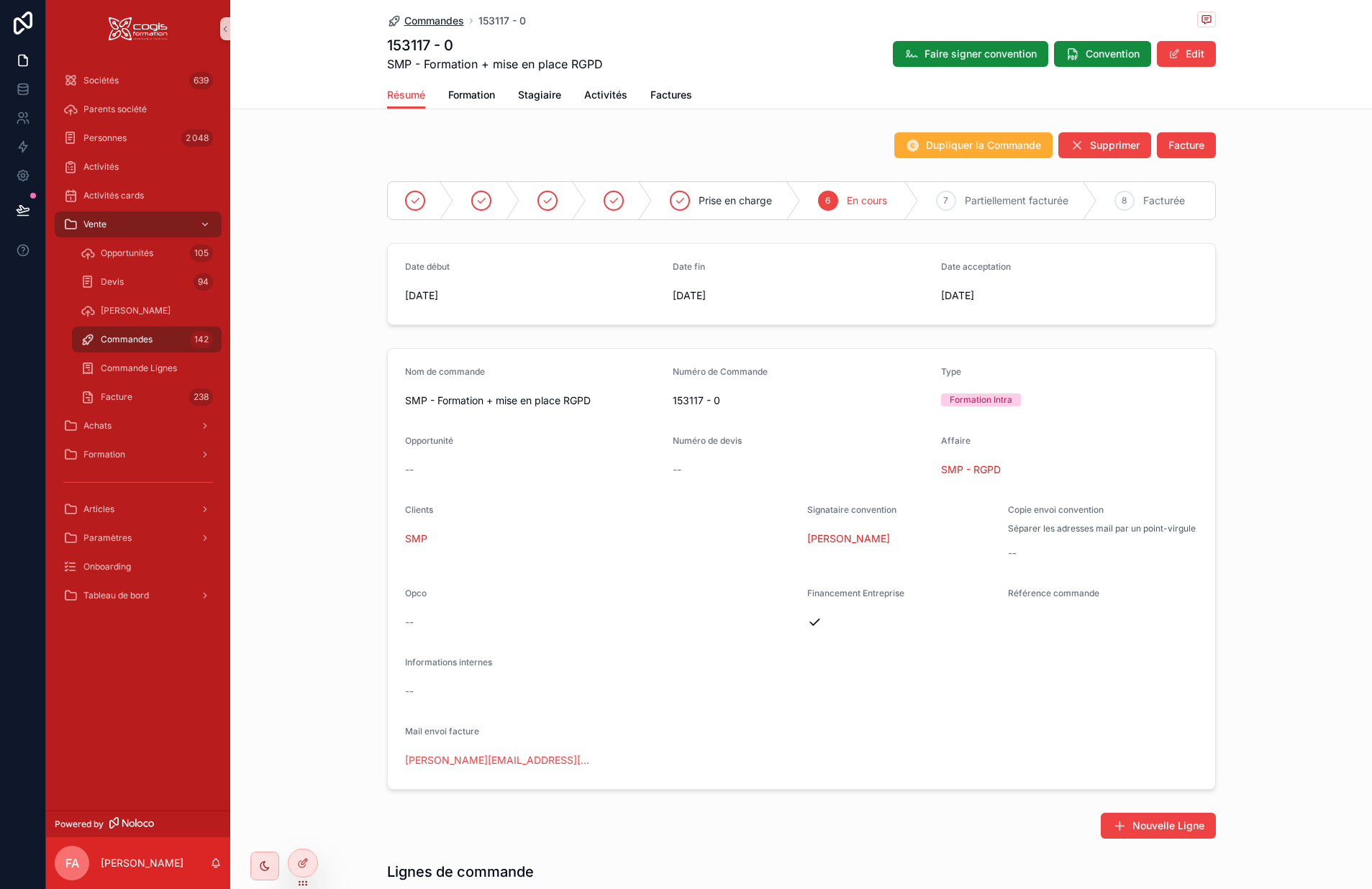
click at [418, 20] on span "Commandes" at bounding box center [435, 20] width 60 height 14
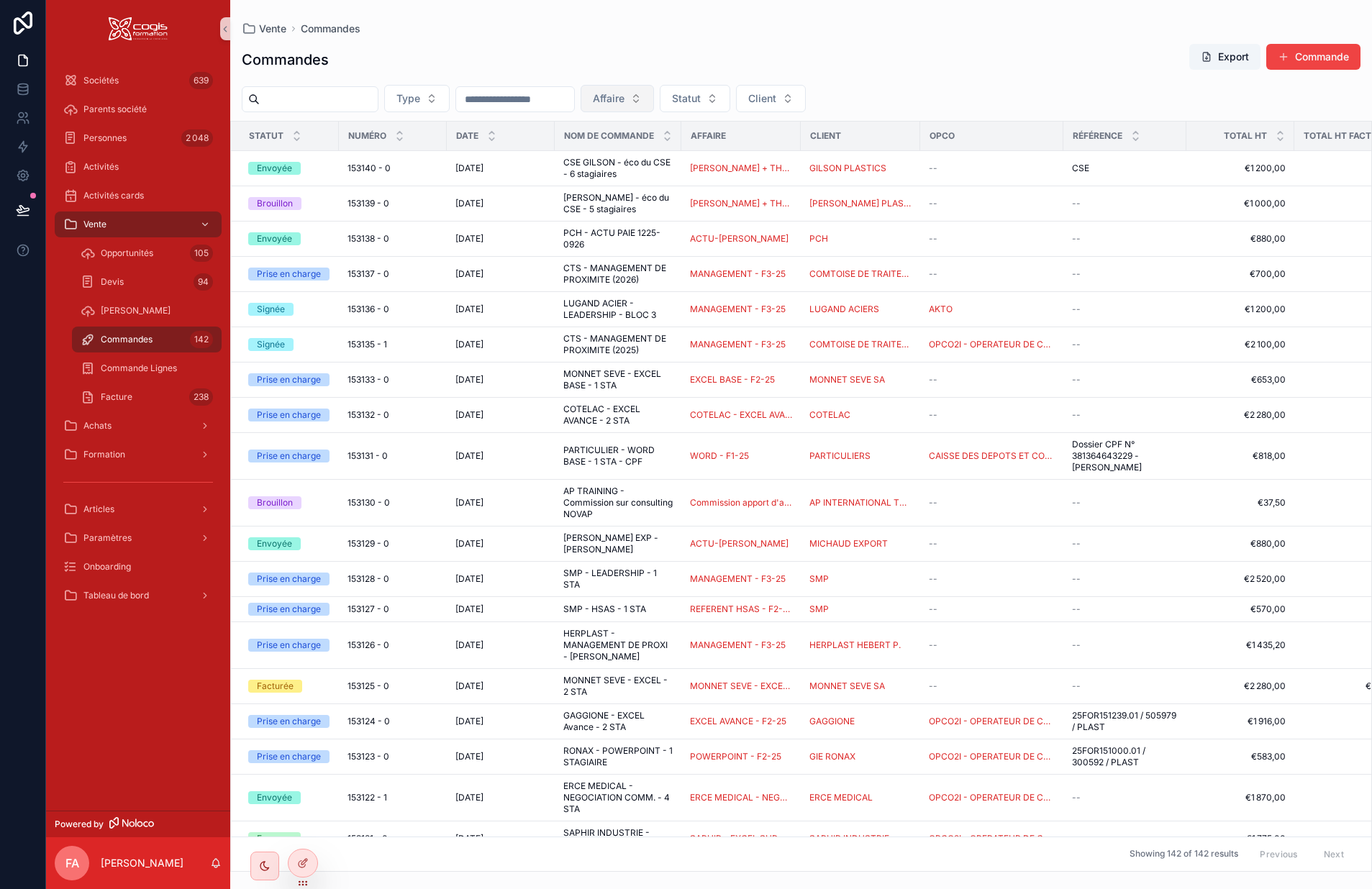
click at [654, 102] on button "Affaire" at bounding box center [618, 98] width 73 height 27
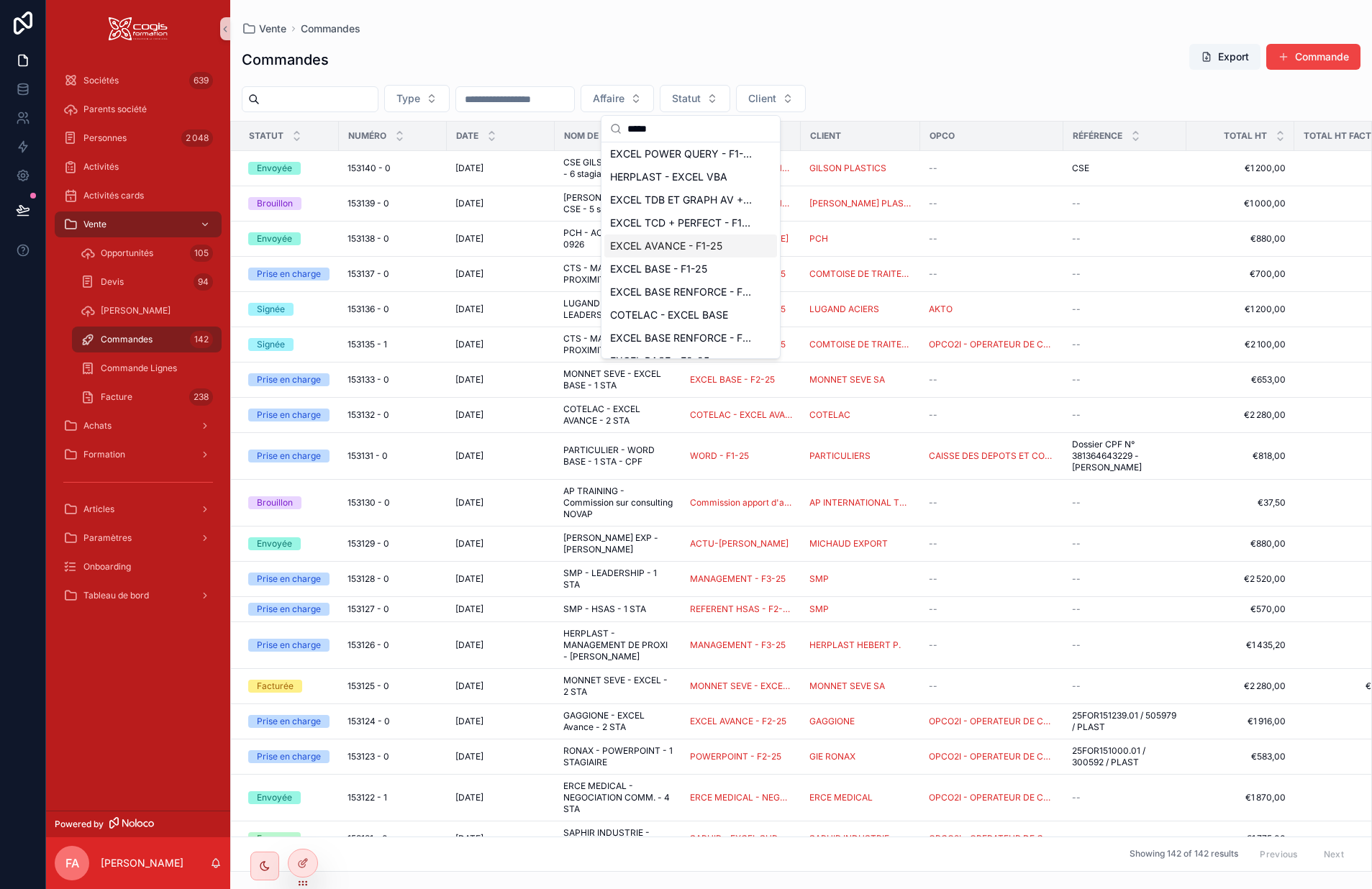
scroll to position [112, 0]
type input "*****"
click at [701, 341] on span "EXCEL AVANCE - F2-25" at bounding box center [667, 344] width 114 height 14
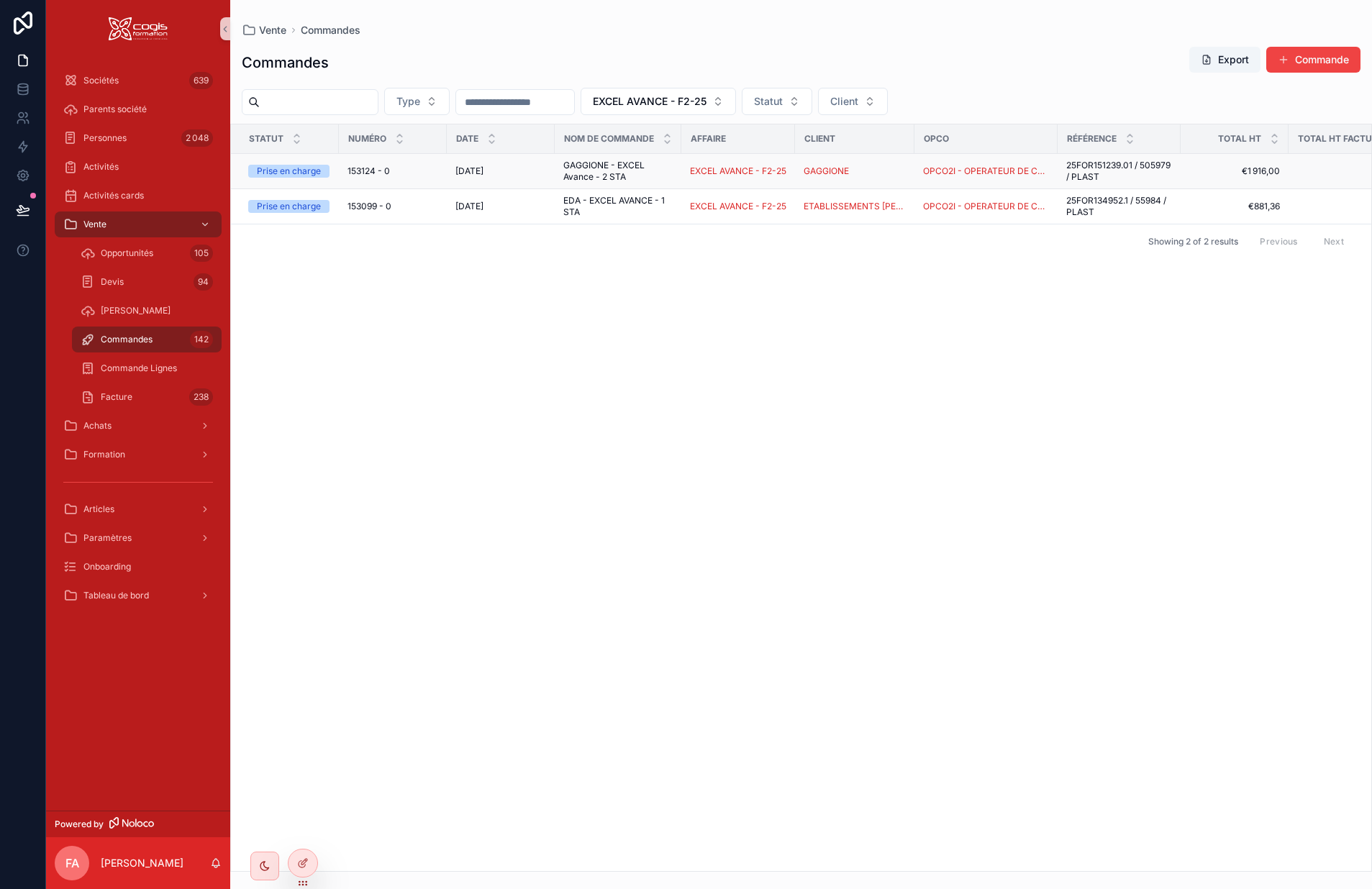
click at [539, 171] on div "[DATE] [DATE]" at bounding box center [500, 171] width 91 height 12
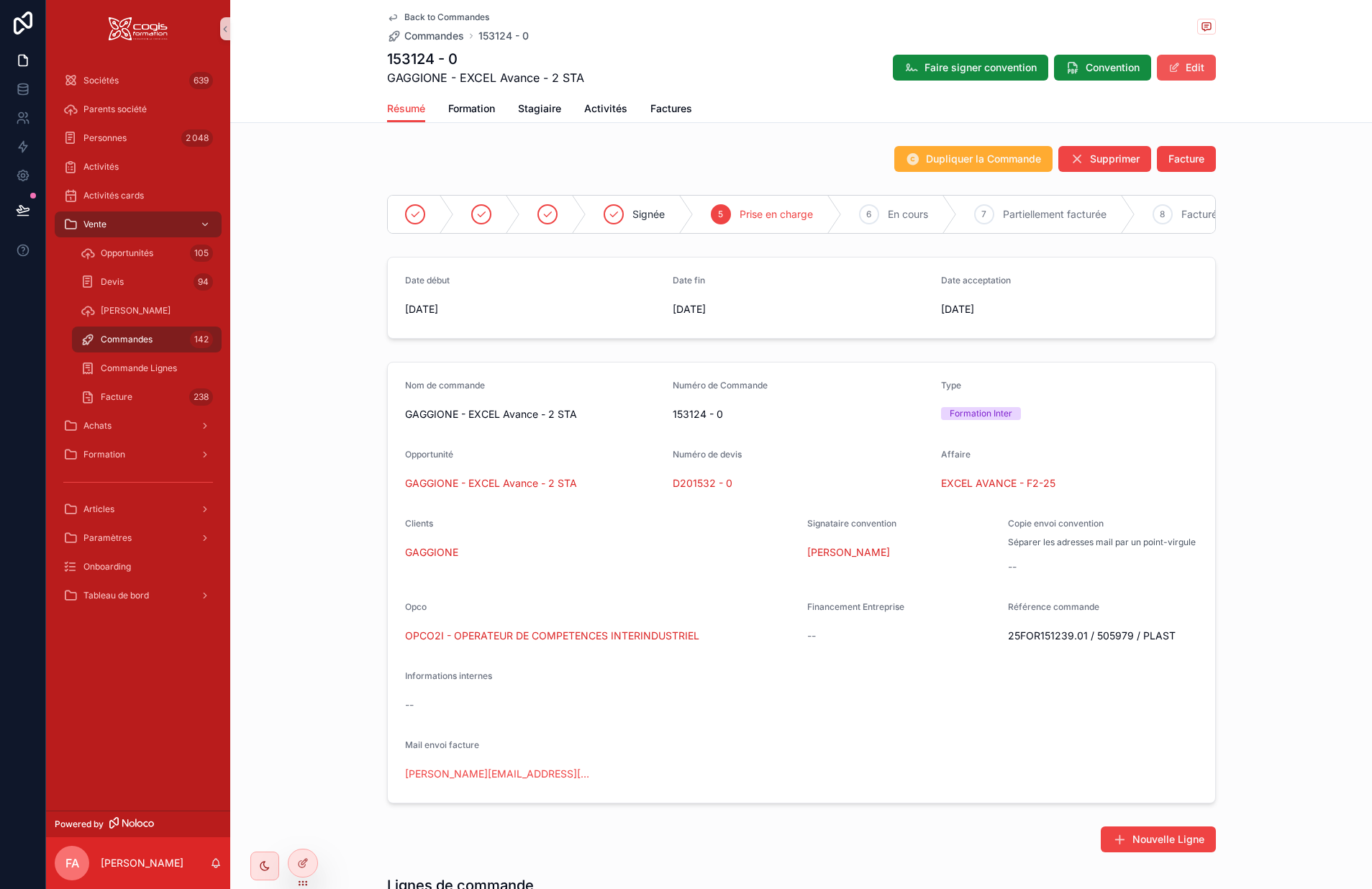
click at [1192, 68] on button "Edit" at bounding box center [1186, 67] width 59 height 26
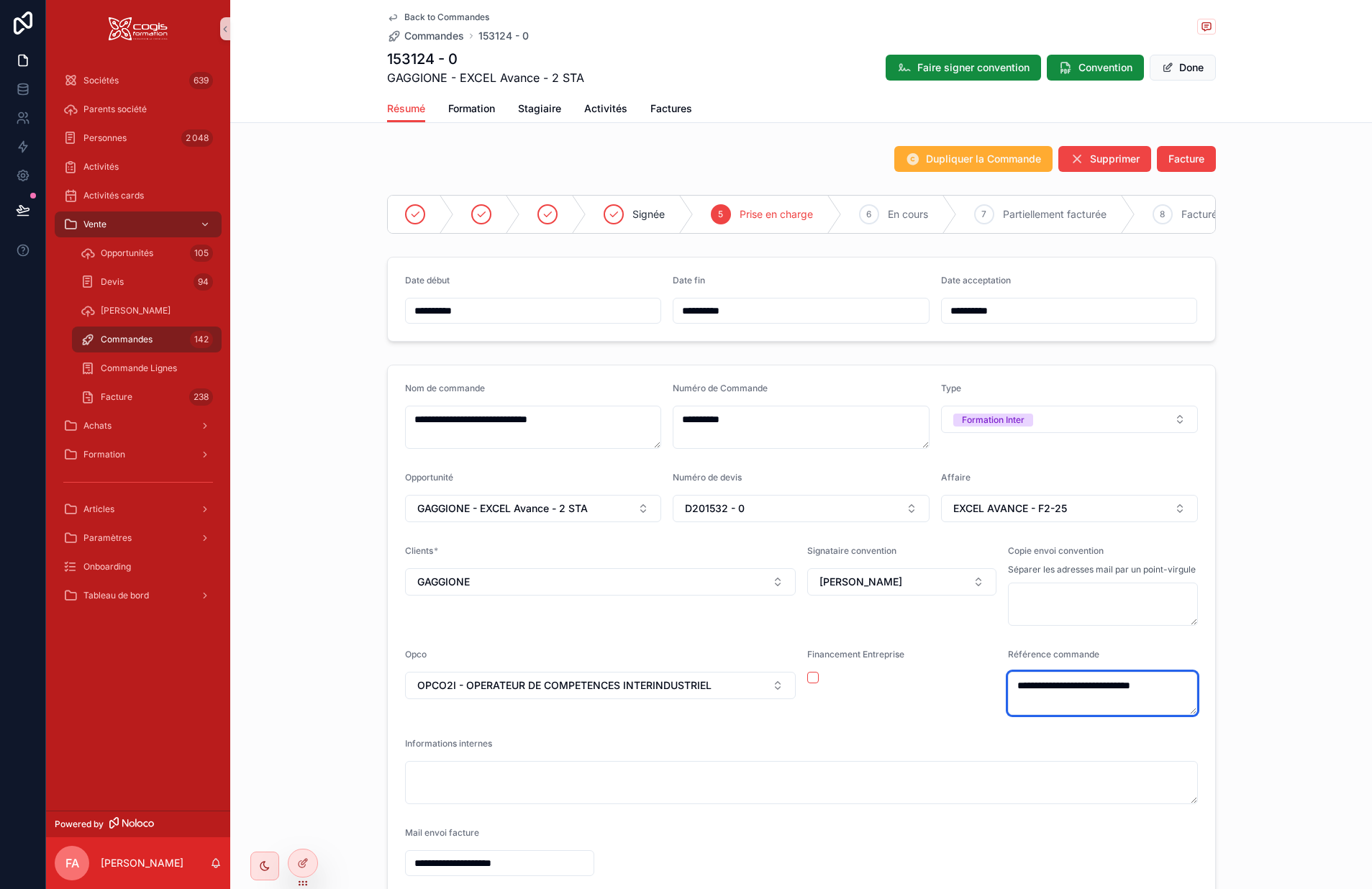
drag, startPoint x: 1008, startPoint y: 697, endPoint x: 1228, endPoint y: 698, distance: 220.0
click at [1228, 698] on div "**********" at bounding box center [802, 629] width 1142 height 541
drag, startPoint x: 1027, startPoint y: 705, endPoint x: 1021, endPoint y: 694, distance: 12.5
click at [1027, 705] on textarea "**********" at bounding box center [1103, 693] width 190 height 43
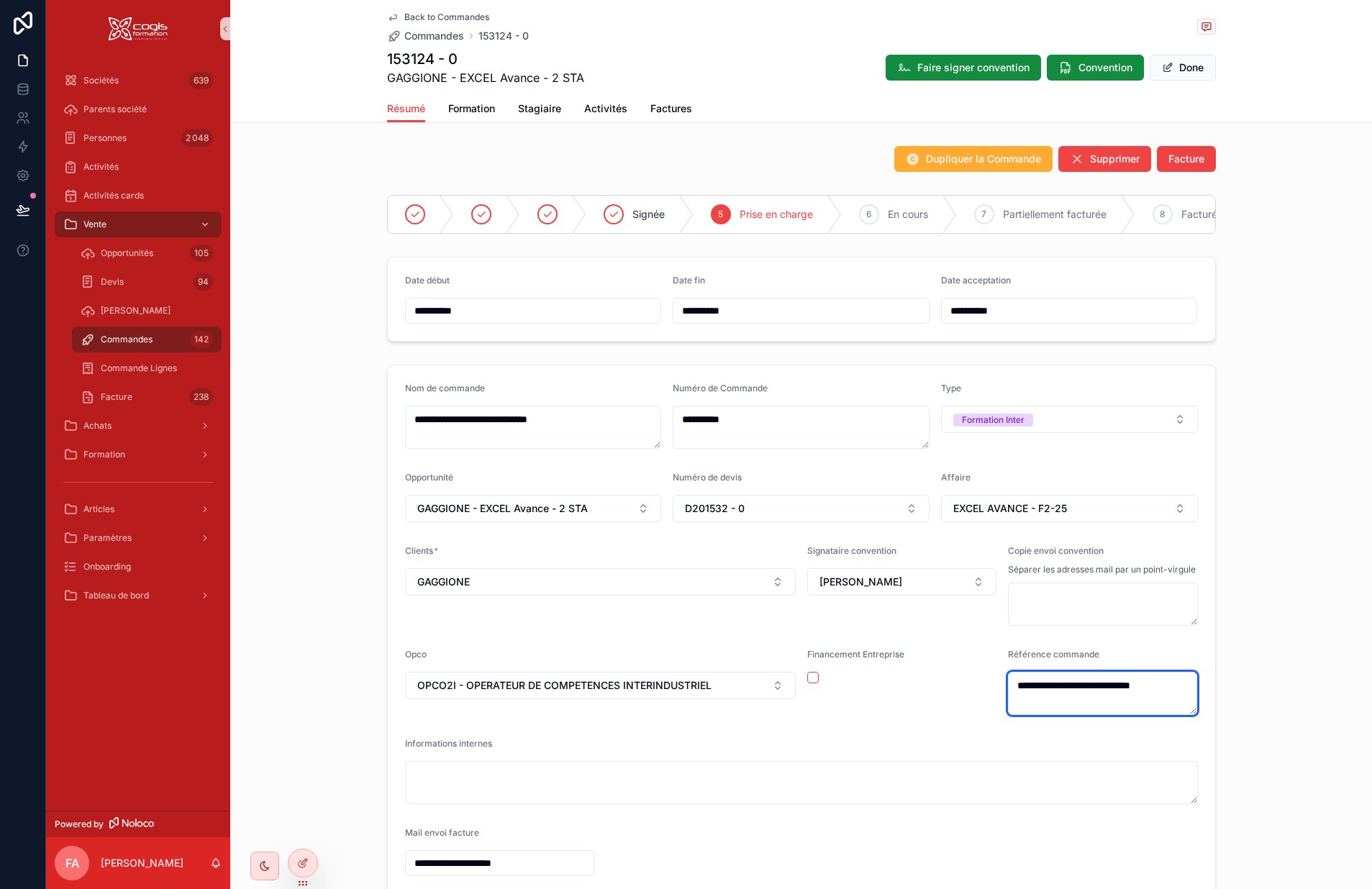
drag, startPoint x: 1009, startPoint y: 693, endPoint x: 1200, endPoint y: 693, distance: 191.0
click at [1200, 693] on form "**********" at bounding box center [802, 629] width 828 height 528
paste textarea "**********"
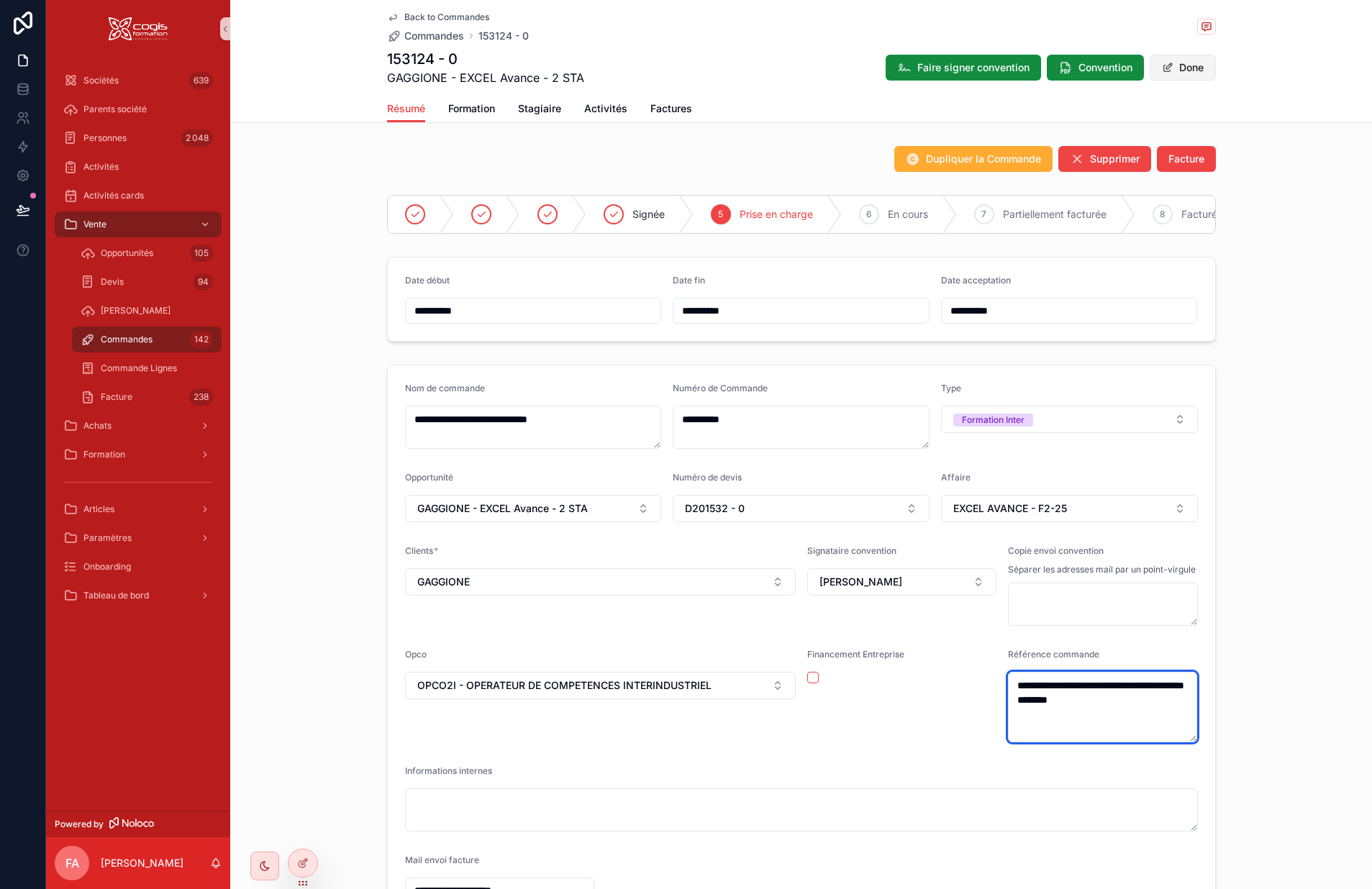
type textarea "**********"
click at [1192, 65] on button "Done" at bounding box center [1183, 67] width 67 height 26
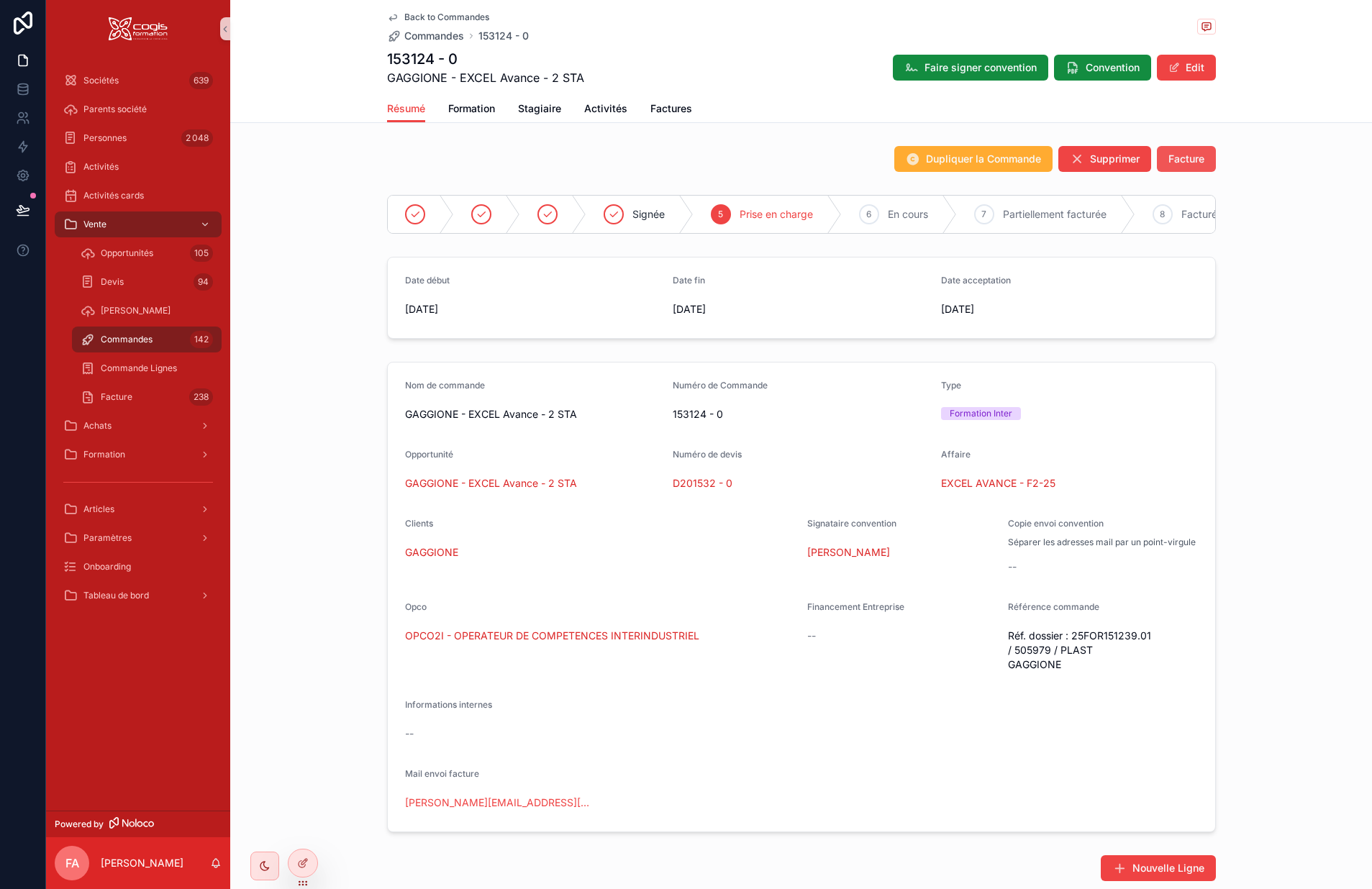
click at [1176, 164] on span "Facture" at bounding box center [1186, 158] width 36 height 14
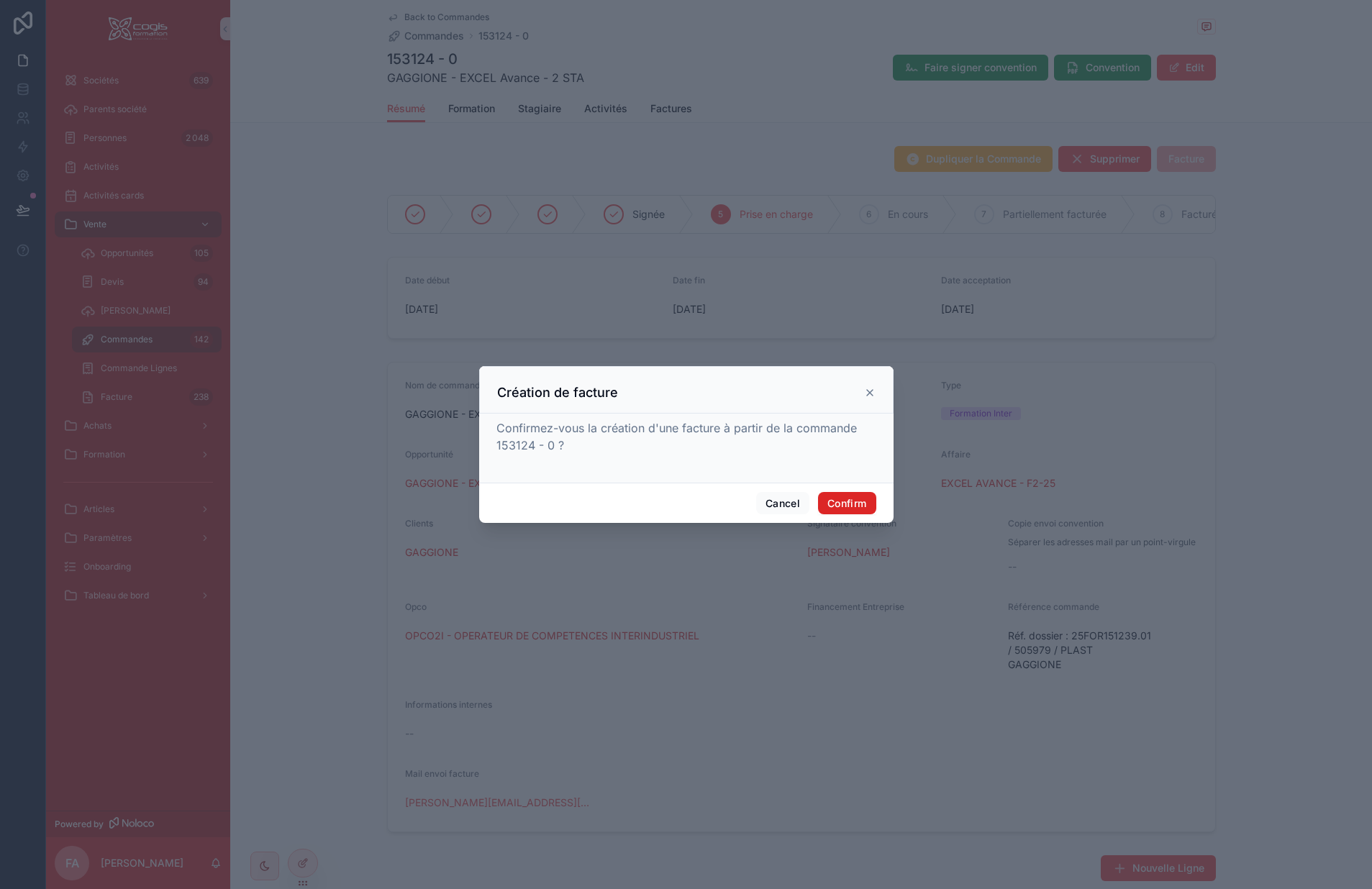
click at [841, 506] on button "Confirm" at bounding box center [847, 504] width 57 height 23
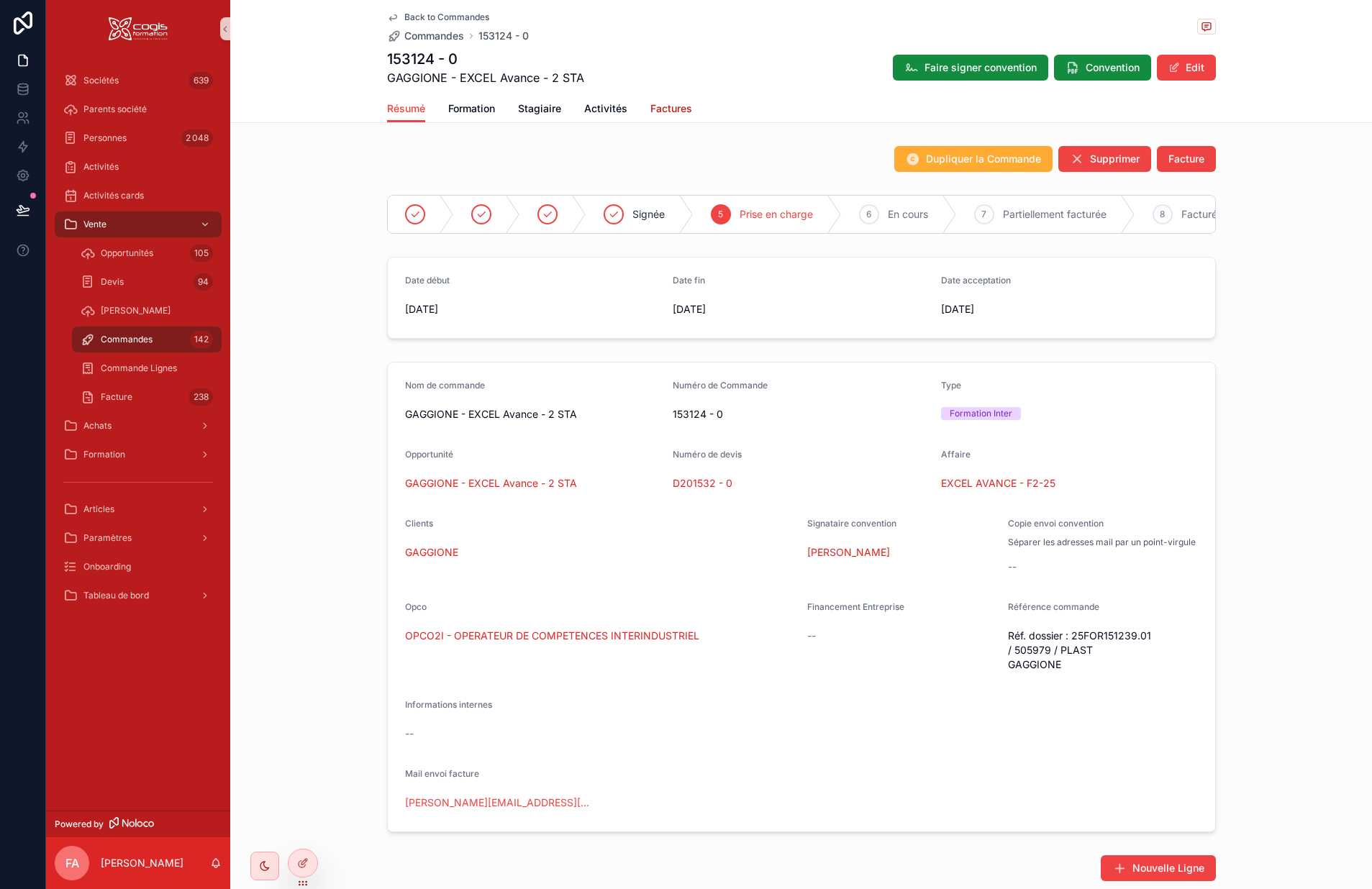
click at [659, 113] on span "Factures" at bounding box center [671, 108] width 42 height 14
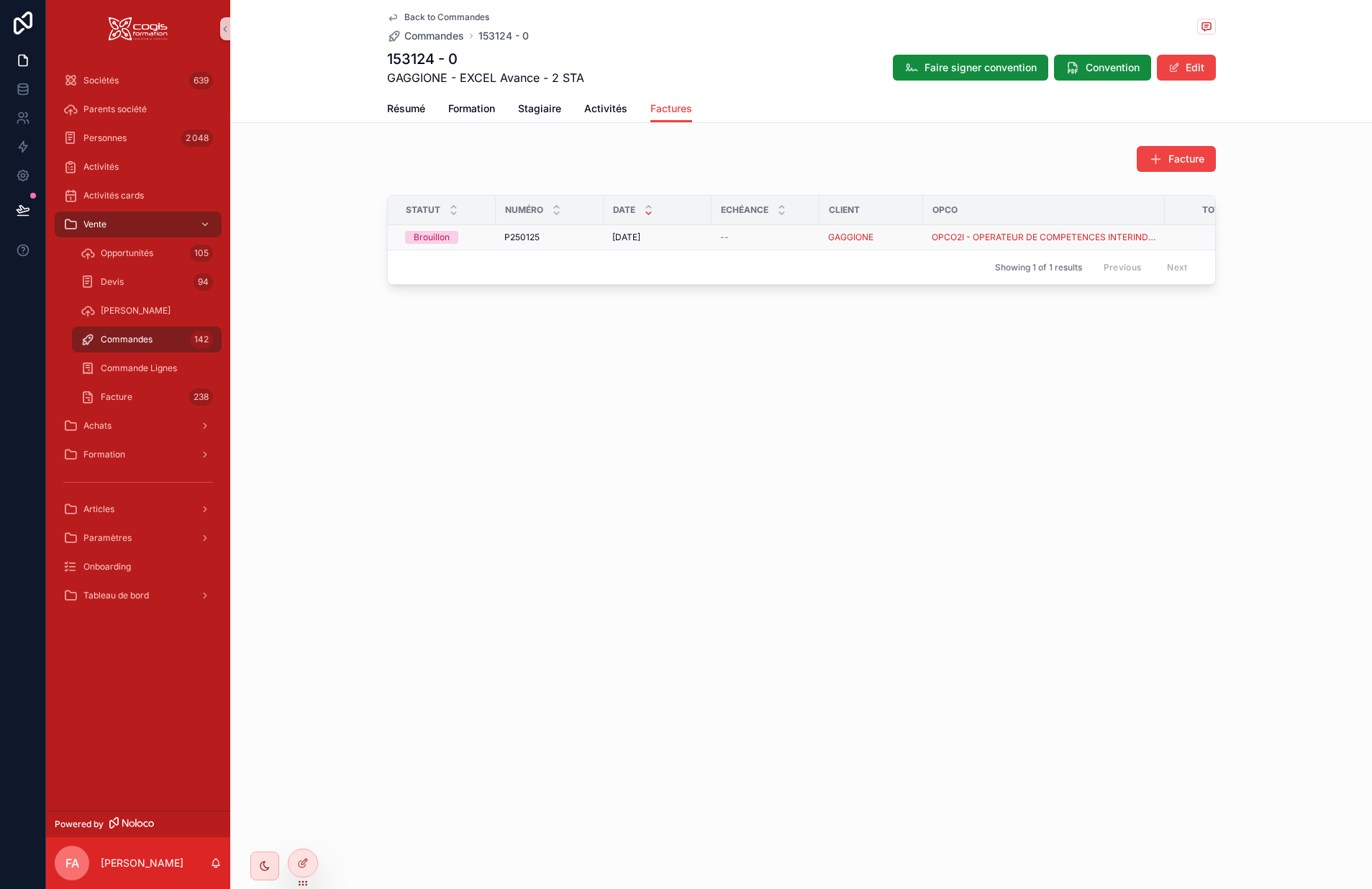
click at [689, 236] on div "[DATE] [DATE]" at bounding box center [658, 237] width 91 height 12
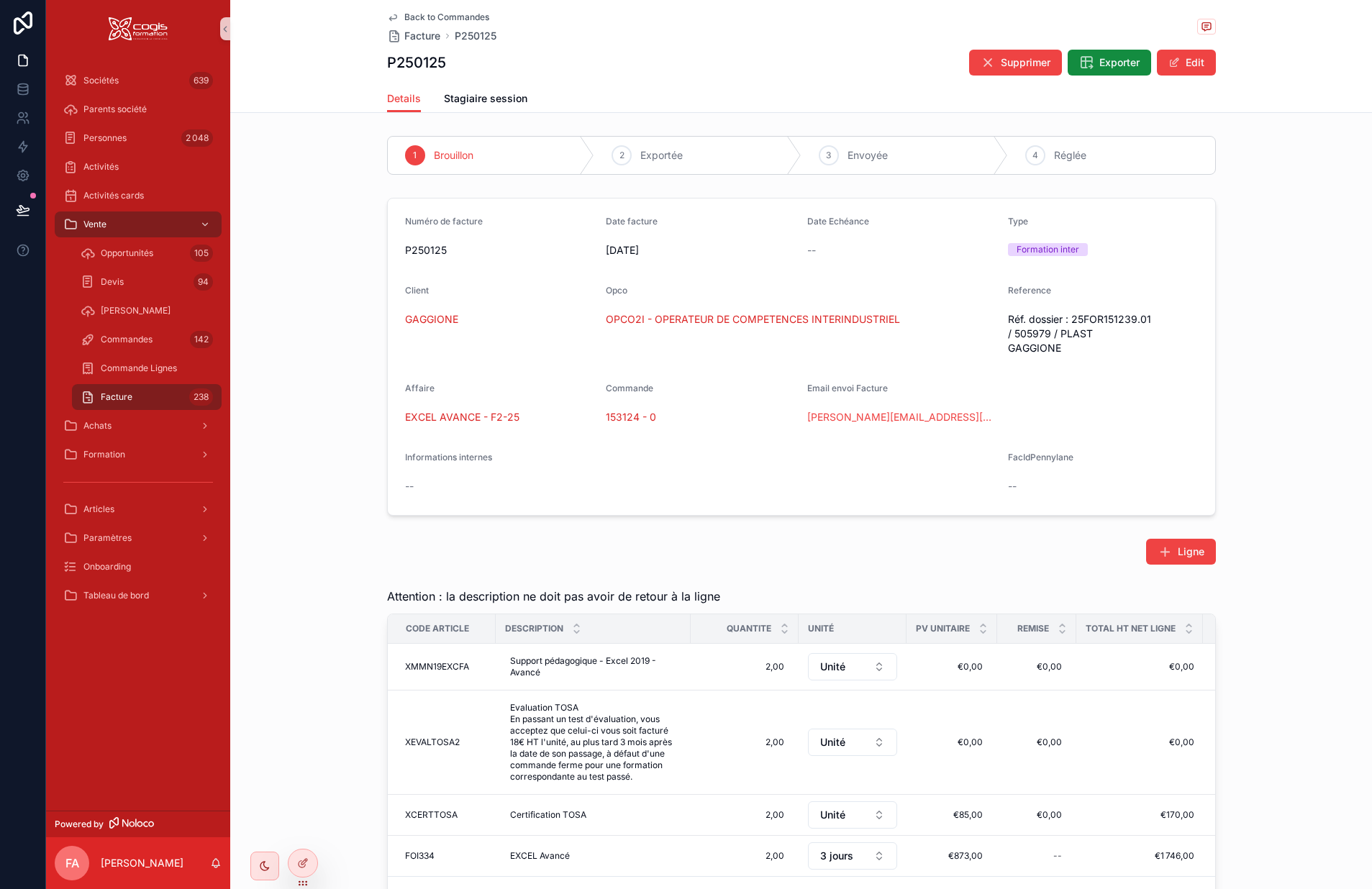
drag, startPoint x: 1191, startPoint y: 68, endPoint x: 1186, endPoint y: 78, distance: 11.2
click at [1191, 68] on button "Edit" at bounding box center [1186, 62] width 59 height 26
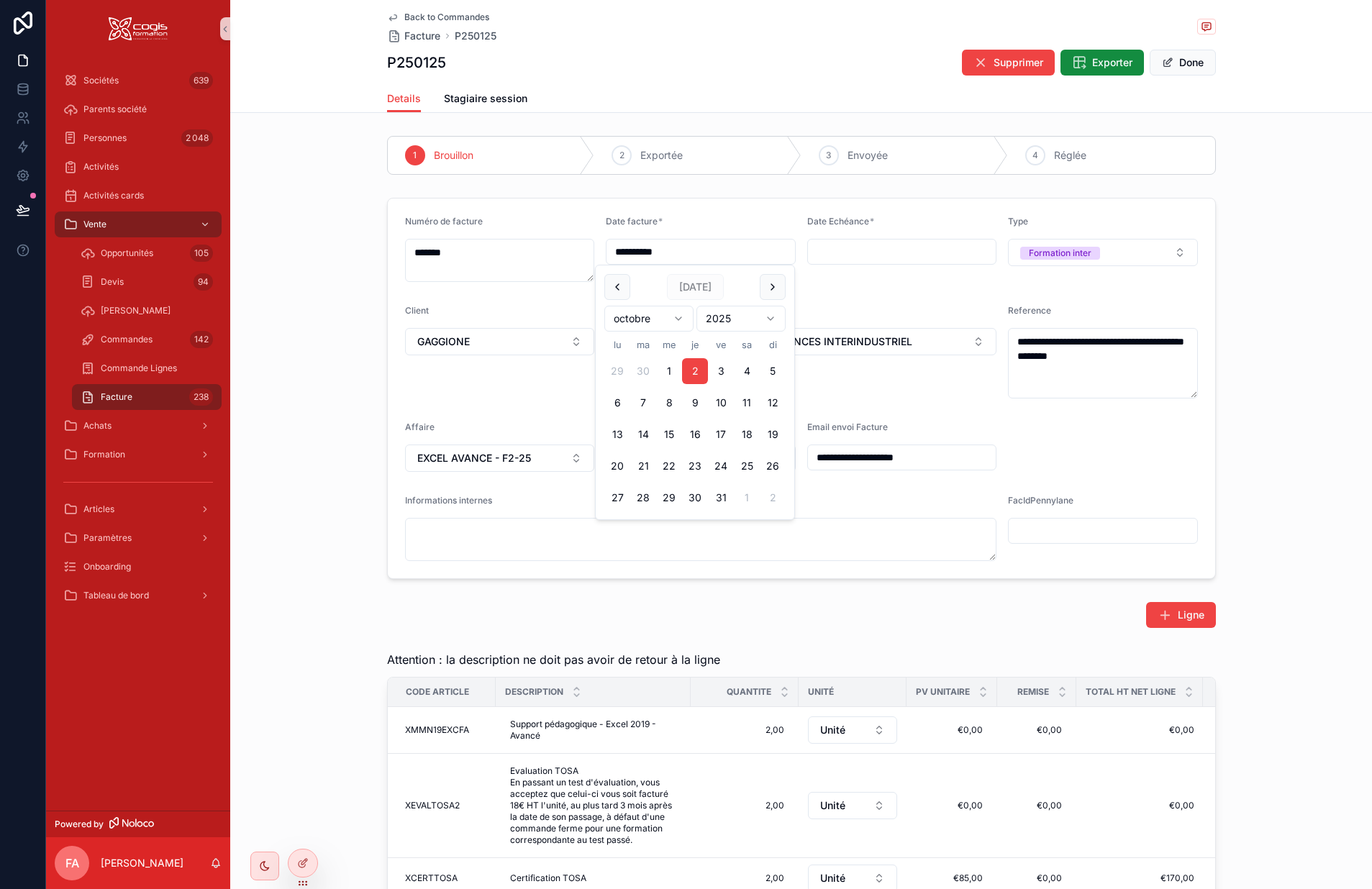
drag, startPoint x: 674, startPoint y: 251, endPoint x: 556, endPoint y: 251, distance: 118.0
click at [556, 251] on form "**********" at bounding box center [802, 389] width 828 height 380
type input "**********"
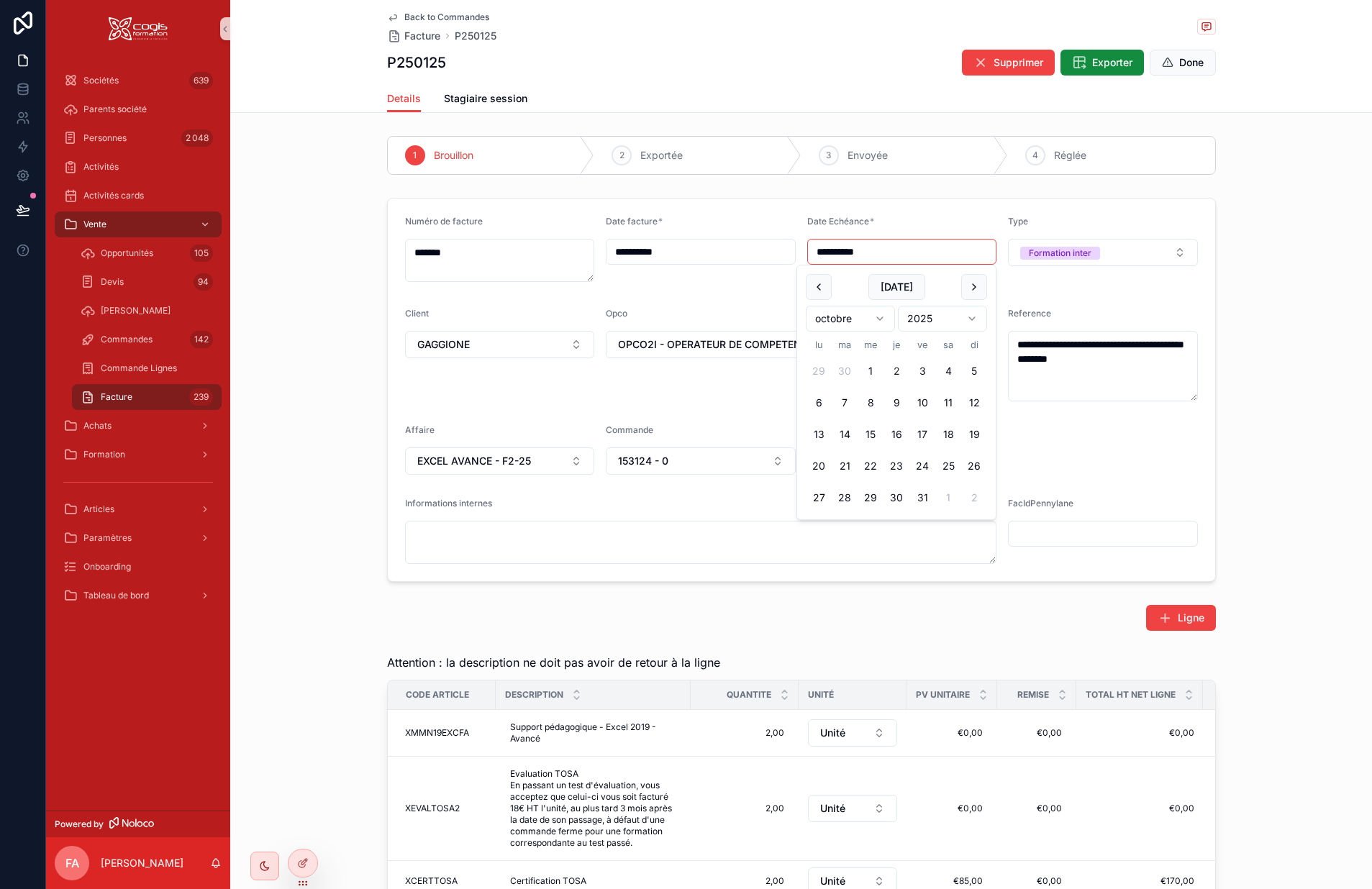
type input "**********"
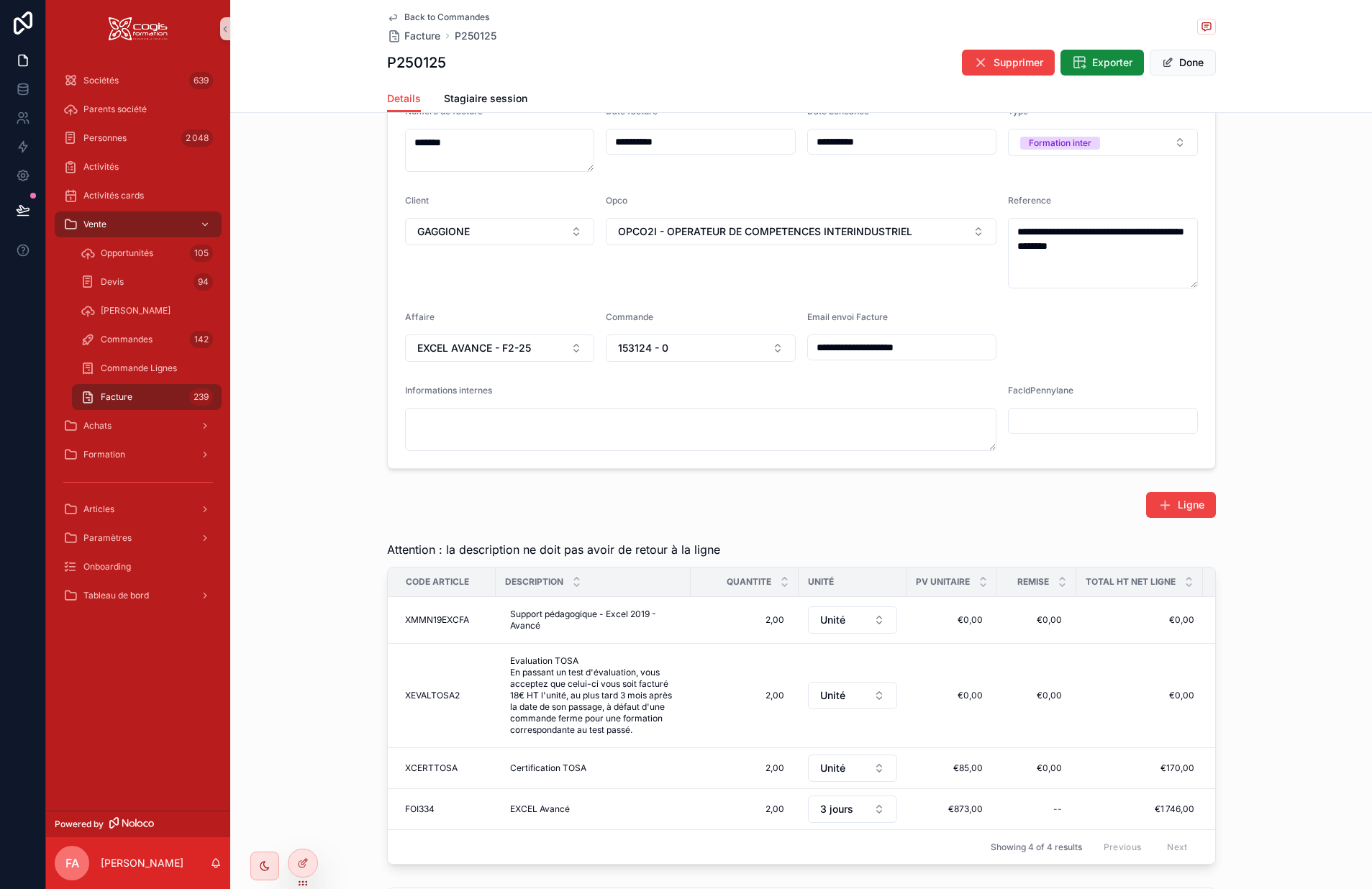
scroll to position [144, 0]
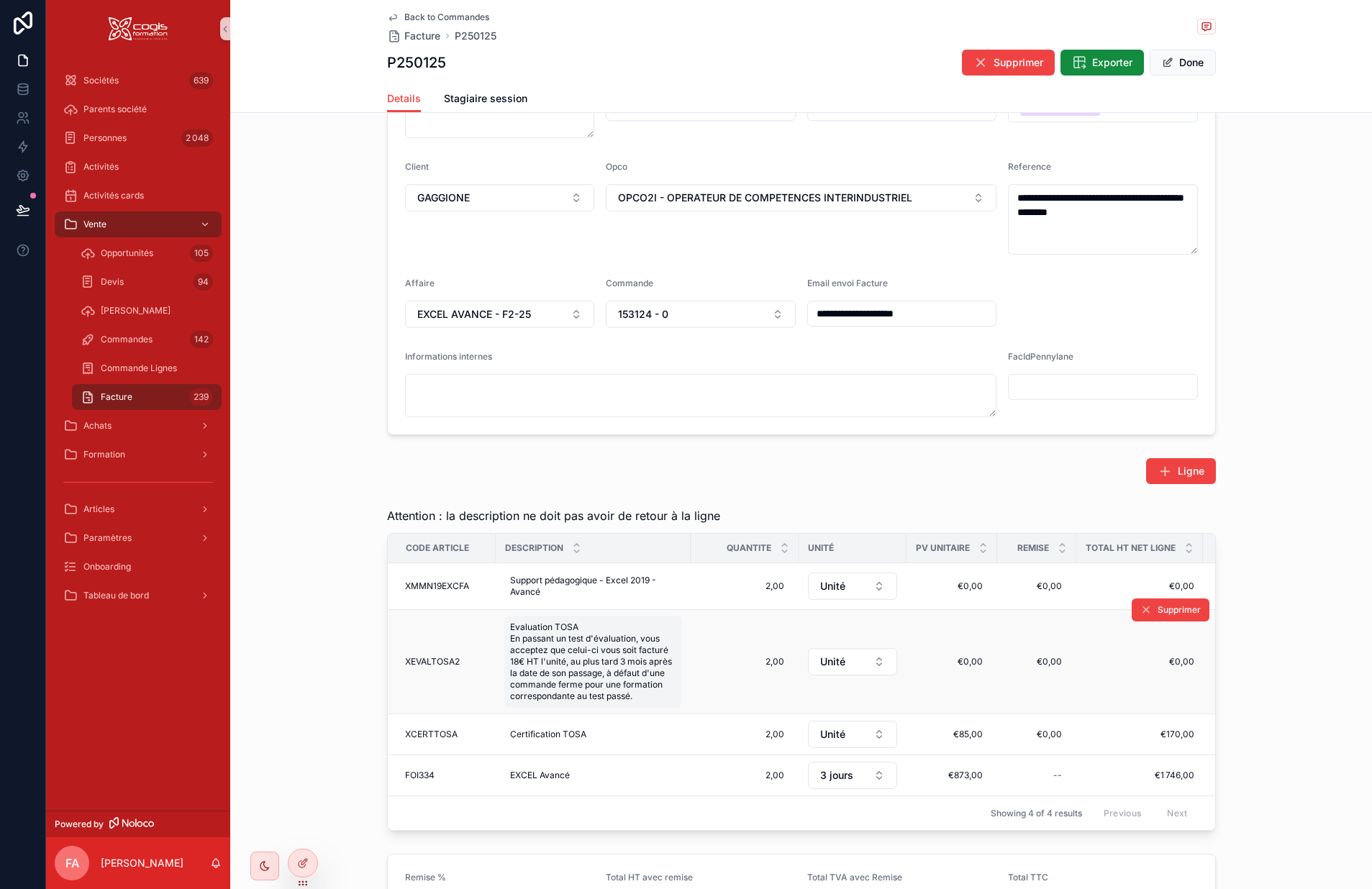
click at [570, 644] on span "Evaluation TOSA En passant un test d'évaluation, vous acceptez que celui-ci vou…" at bounding box center [594, 662] width 167 height 81
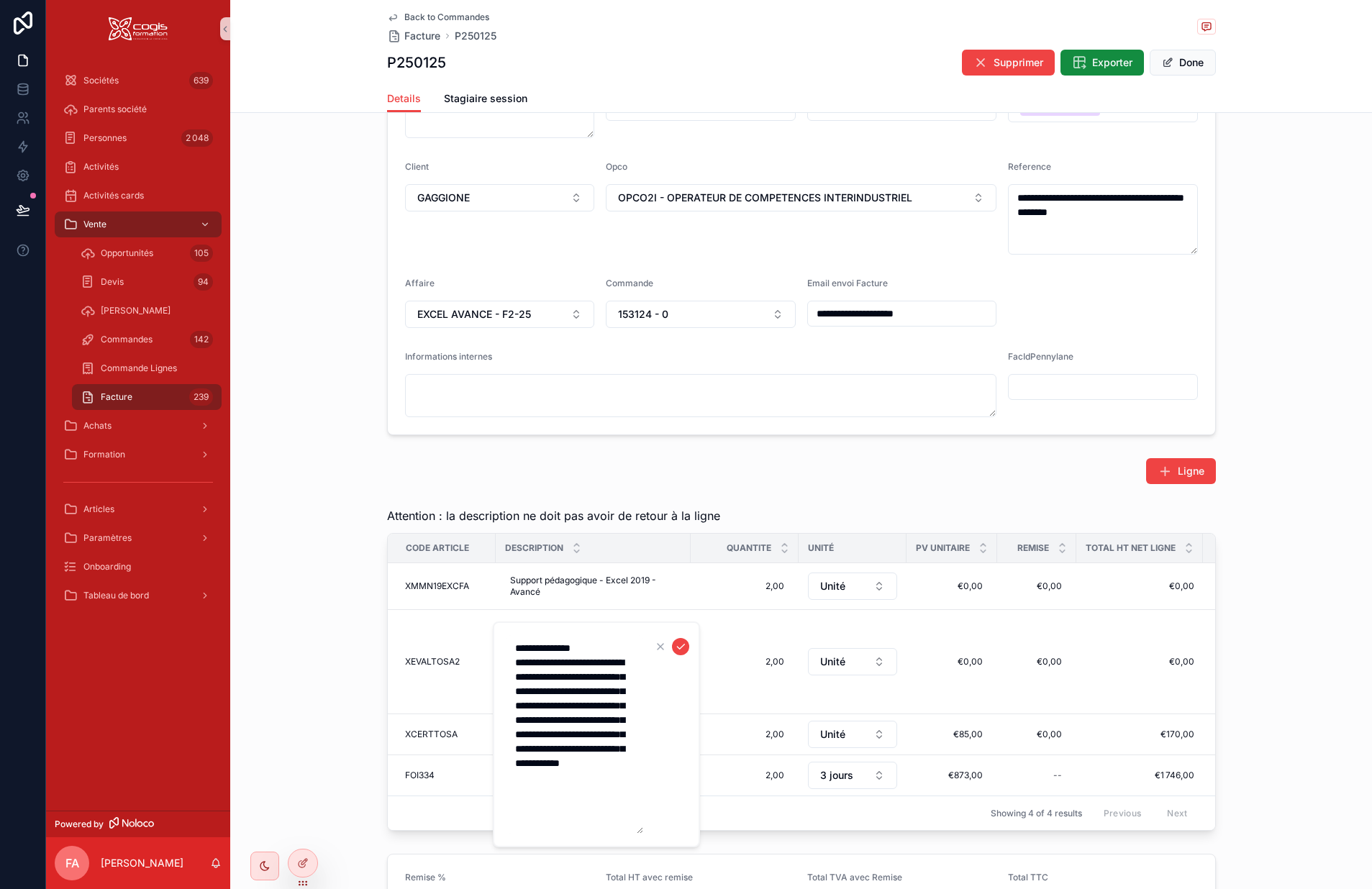
drag, startPoint x: 554, startPoint y: 809, endPoint x: 513, endPoint y: 667, distance: 147.8
click at [513, 667] on textarea "**********" at bounding box center [575, 734] width 137 height 199
type textarea "**********"
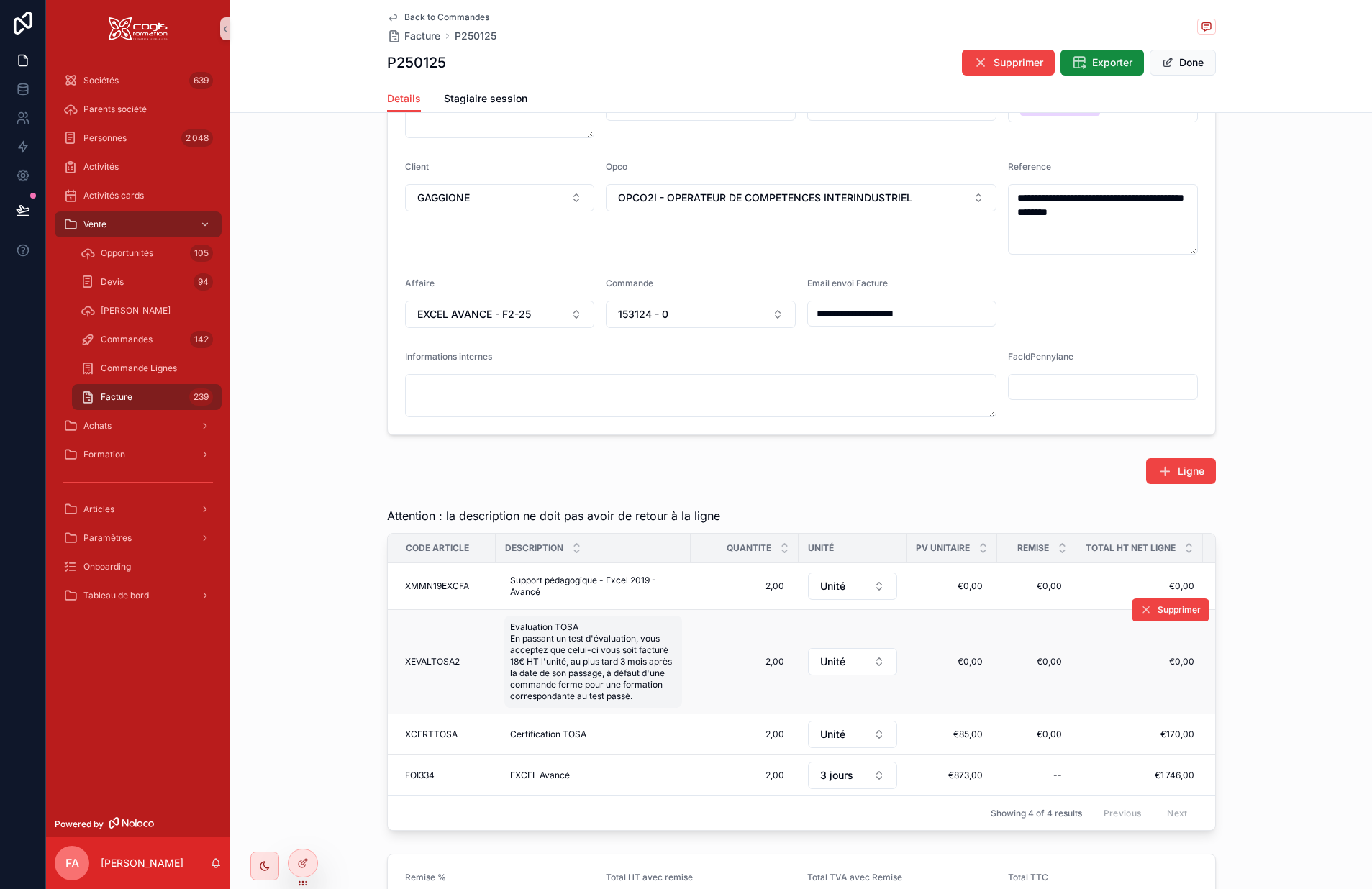
click at [634, 671] on span "Evaluation TOSA En passant un test d'évaluation, vous acceptez que celui-ci vou…" at bounding box center [594, 662] width 167 height 81
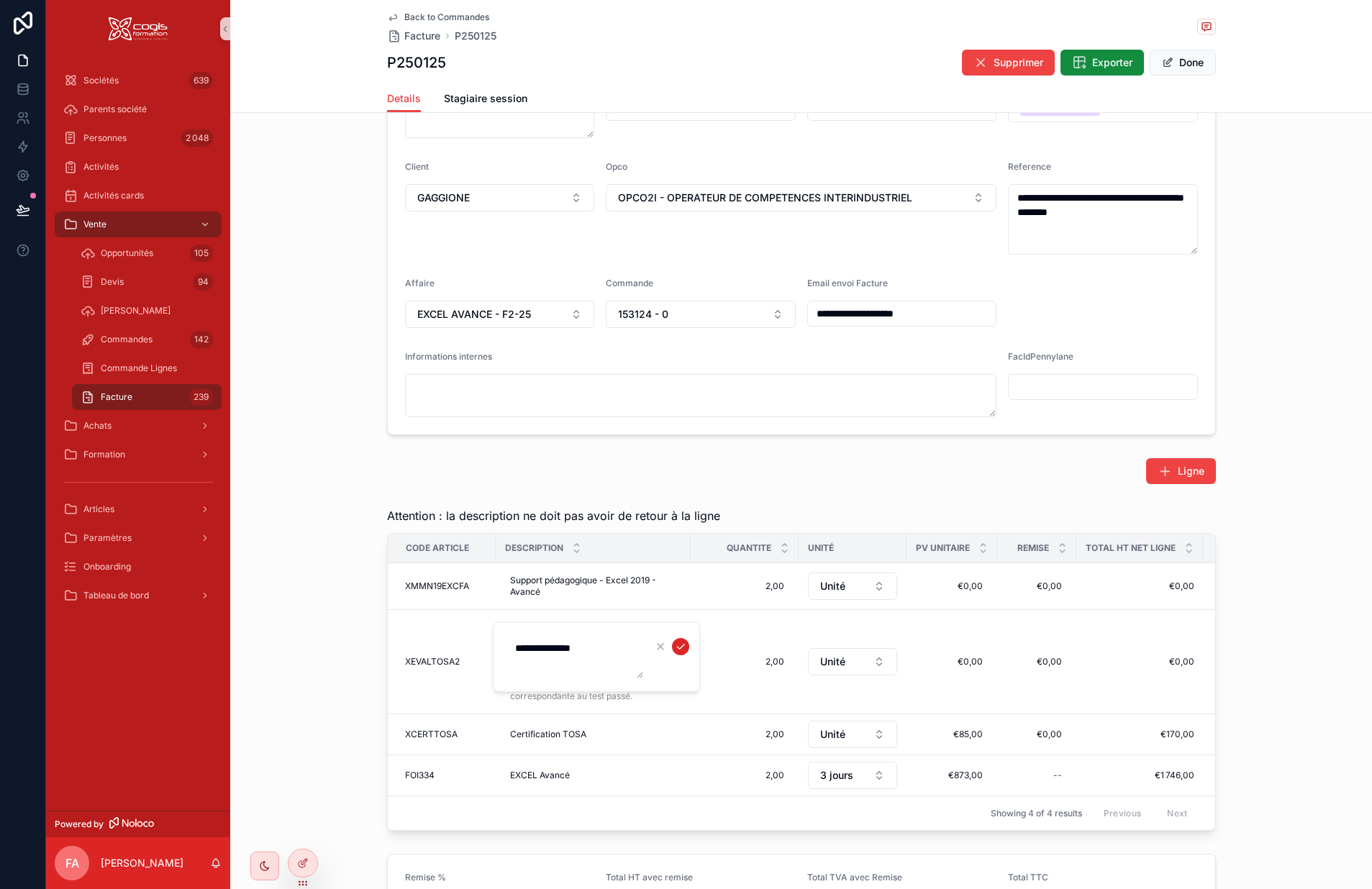
click at [681, 643] on icon "scrollable content" at bounding box center [681, 647] width 12 height 12
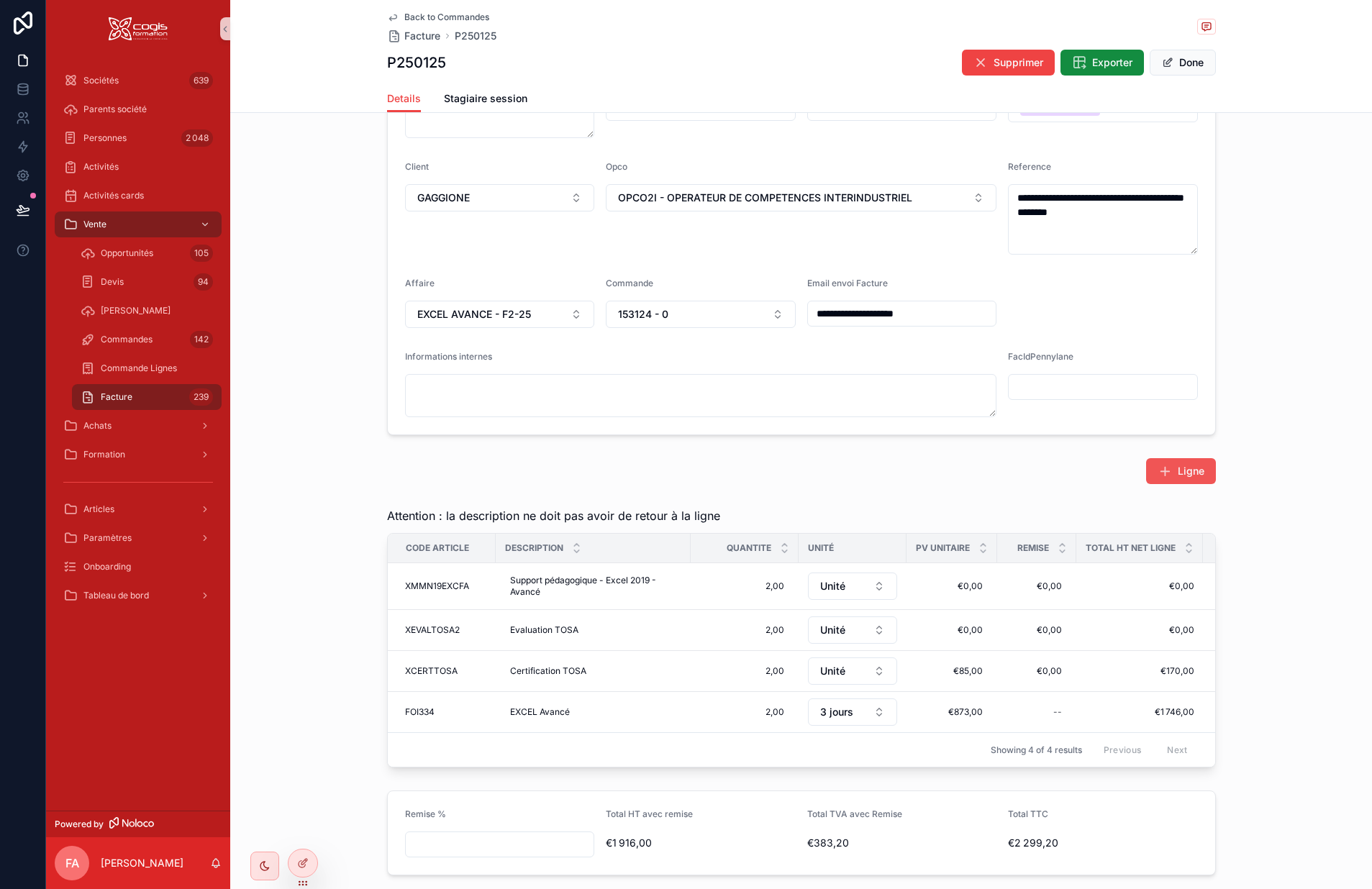
click at [1181, 473] on span "Ligne" at bounding box center [1191, 471] width 27 height 14
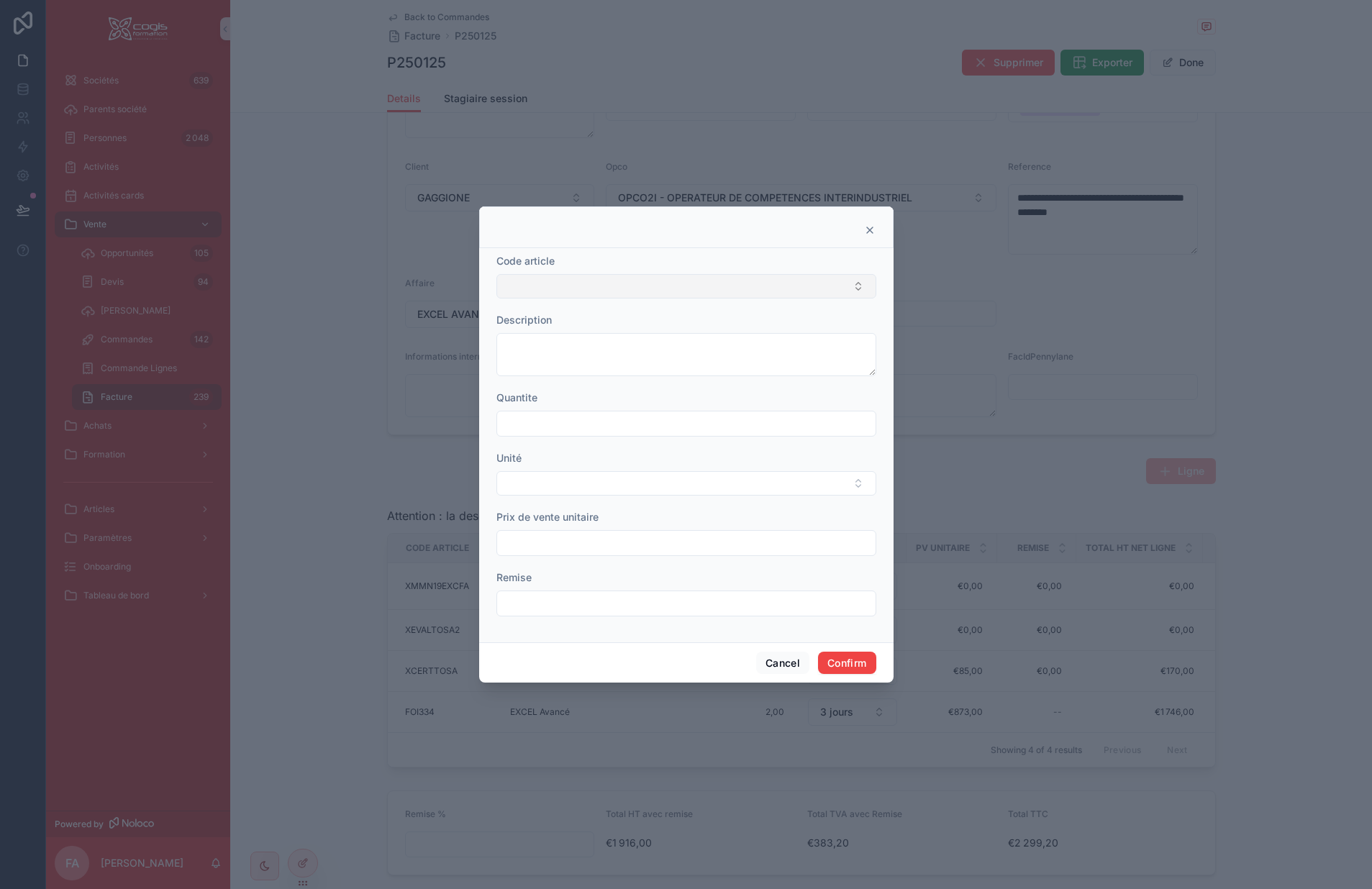
click at [550, 291] on button "Select Button" at bounding box center [686, 286] width 380 height 24
type input "********"
click at [590, 349] on div "EXCEL Avancé" at bounding box center [687, 343] width 373 height 23
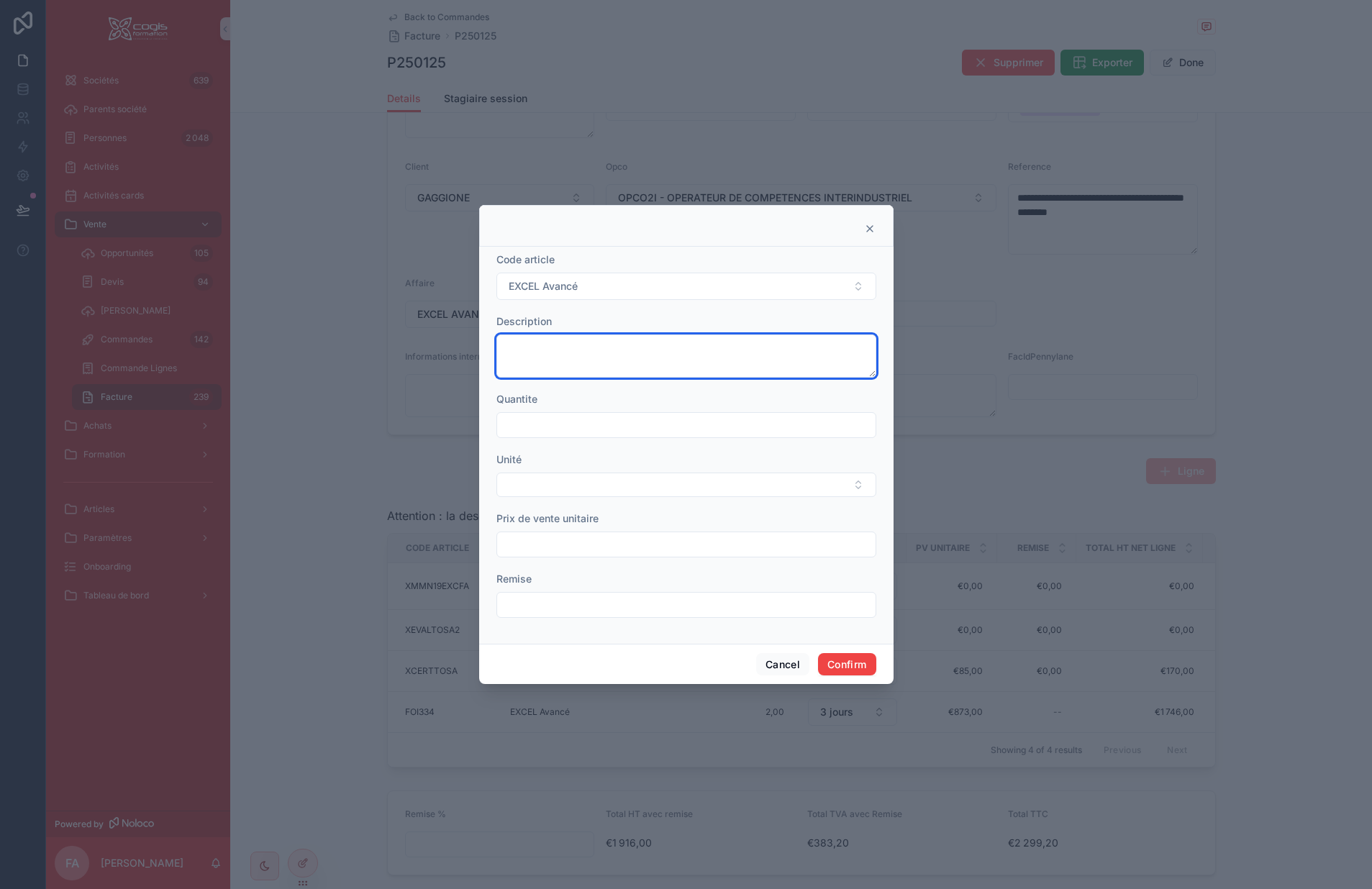
click at [586, 352] on textarea at bounding box center [686, 356] width 380 height 43
type textarea "**********"
type input "****"
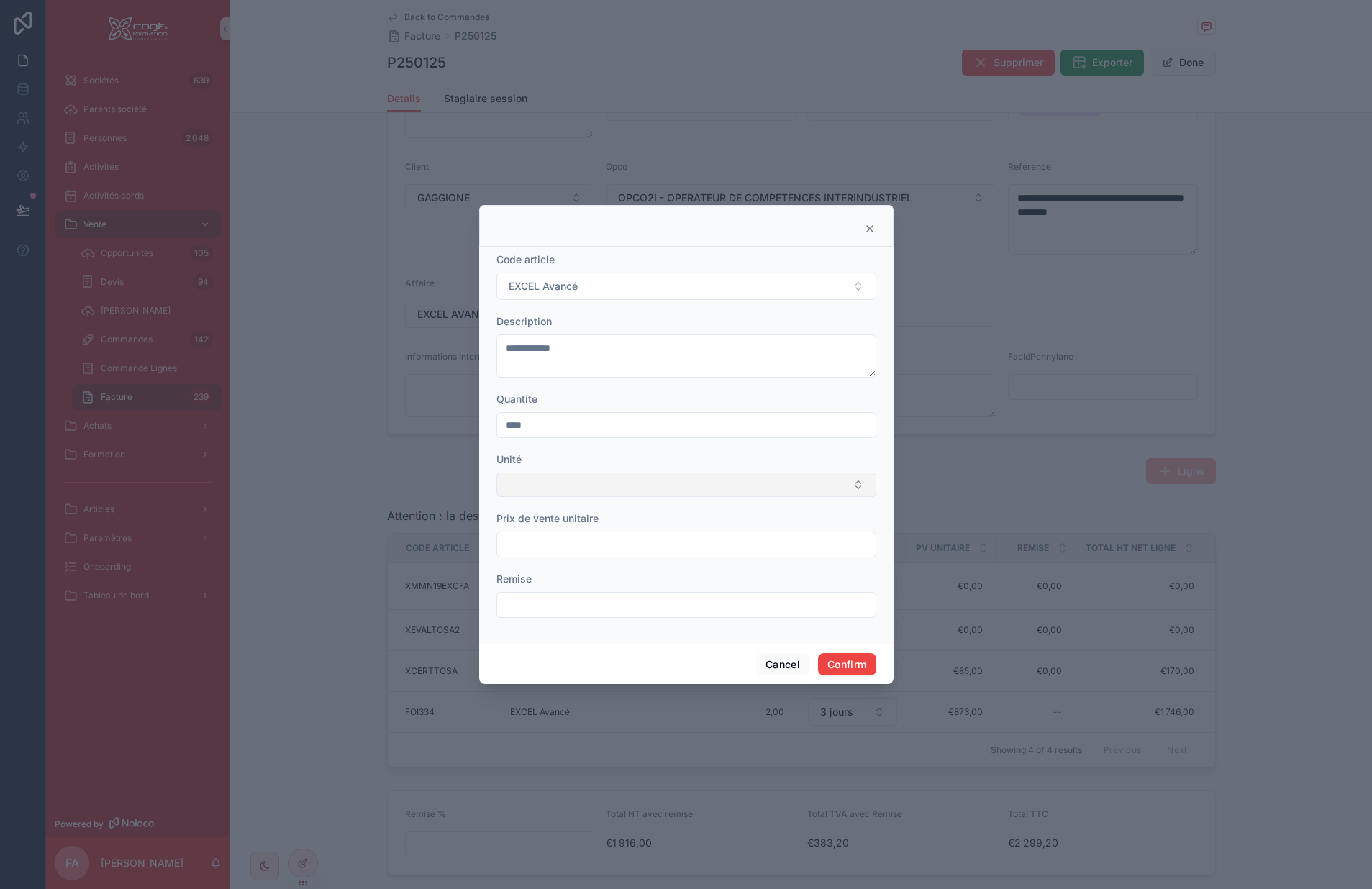
click at [569, 480] on button "Select Button" at bounding box center [686, 484] width 380 height 24
type input "*"
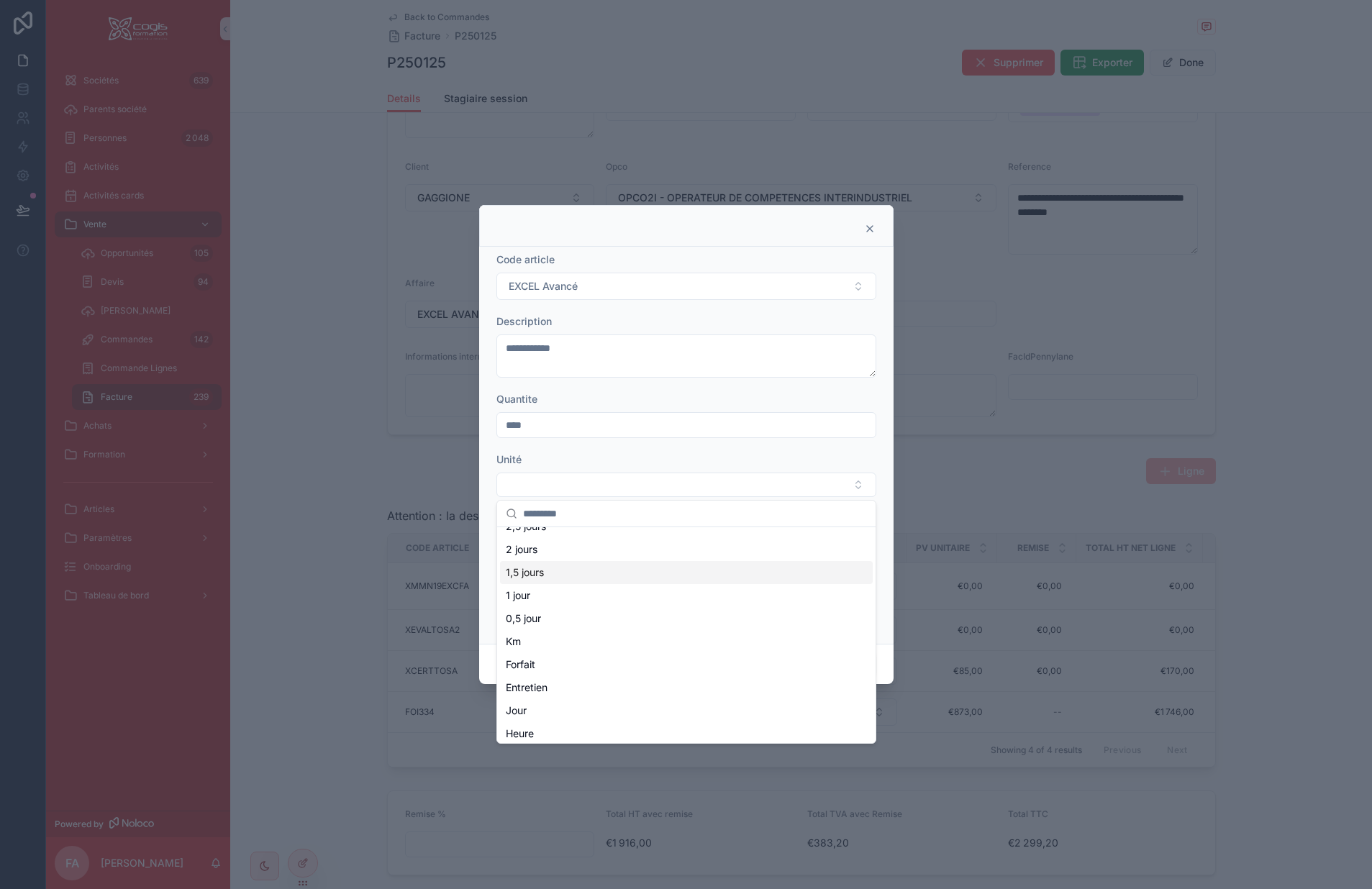
scroll to position [273, 0]
click at [534, 686] on div "Jour" at bounding box center [687, 683] width 373 height 23
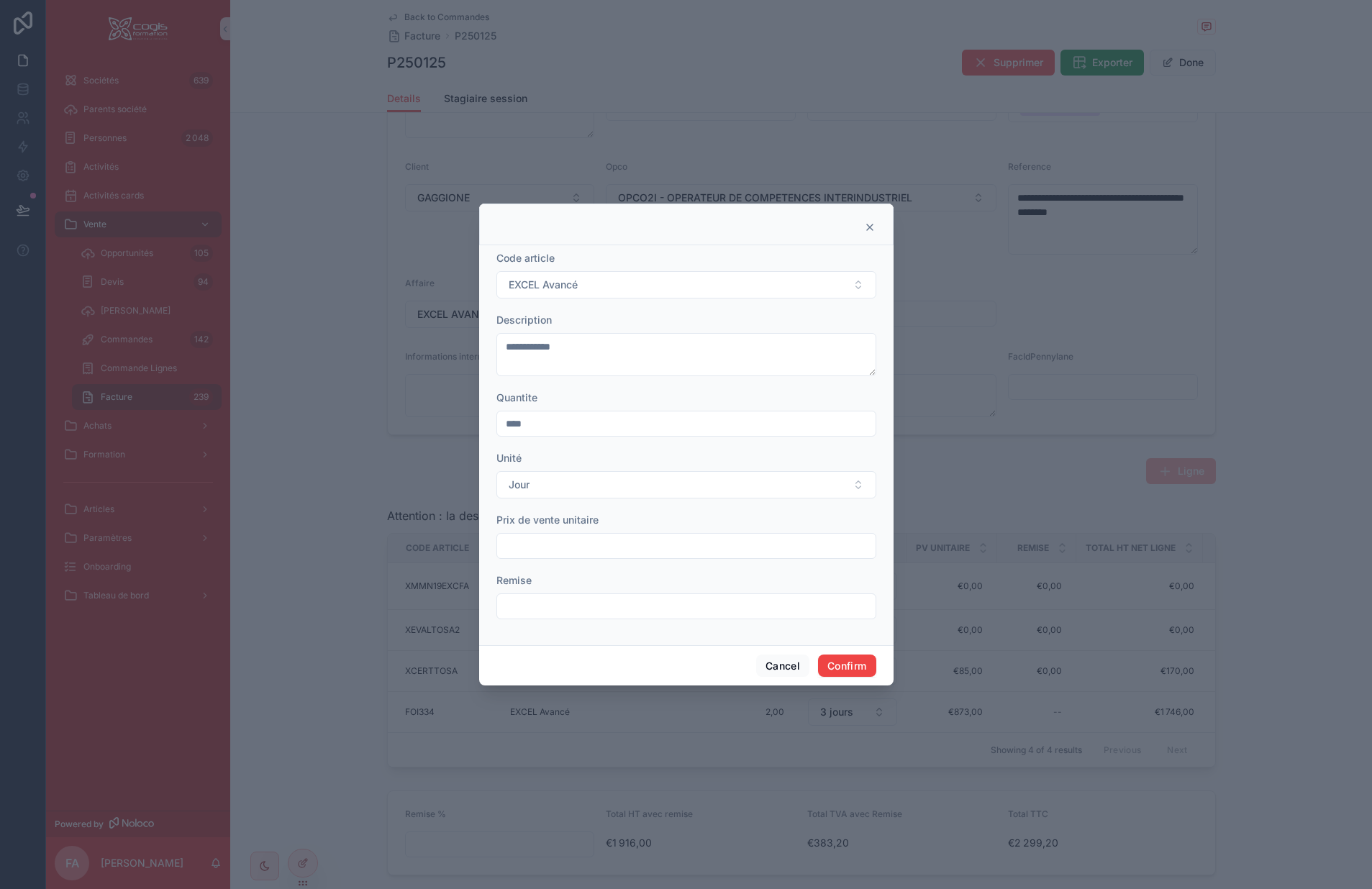
click at [545, 550] on input "text" at bounding box center [686, 546] width 379 height 20
type input "*******"
click at [847, 662] on button "Confirm" at bounding box center [847, 667] width 57 height 23
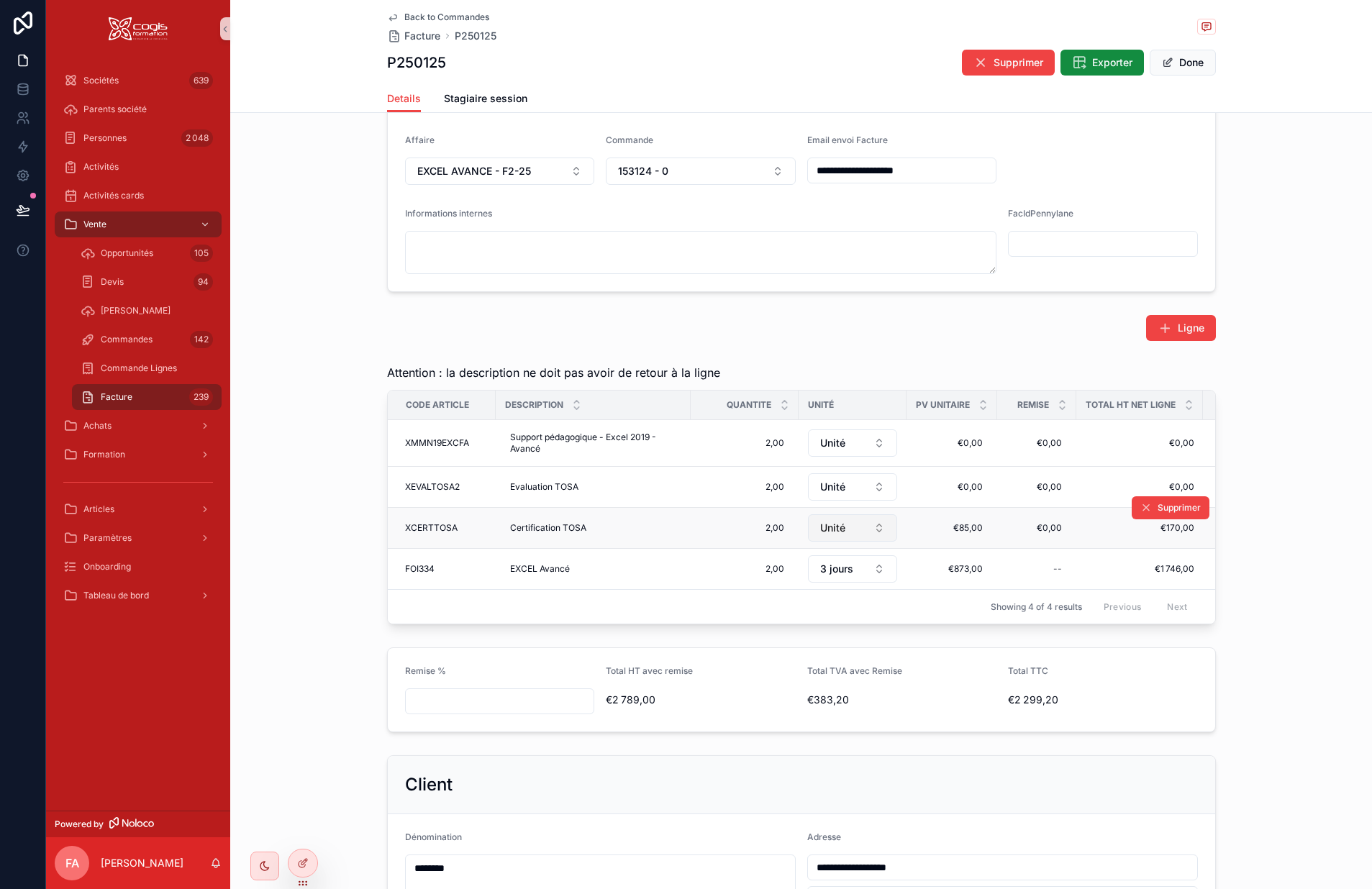
scroll to position [288, 0]
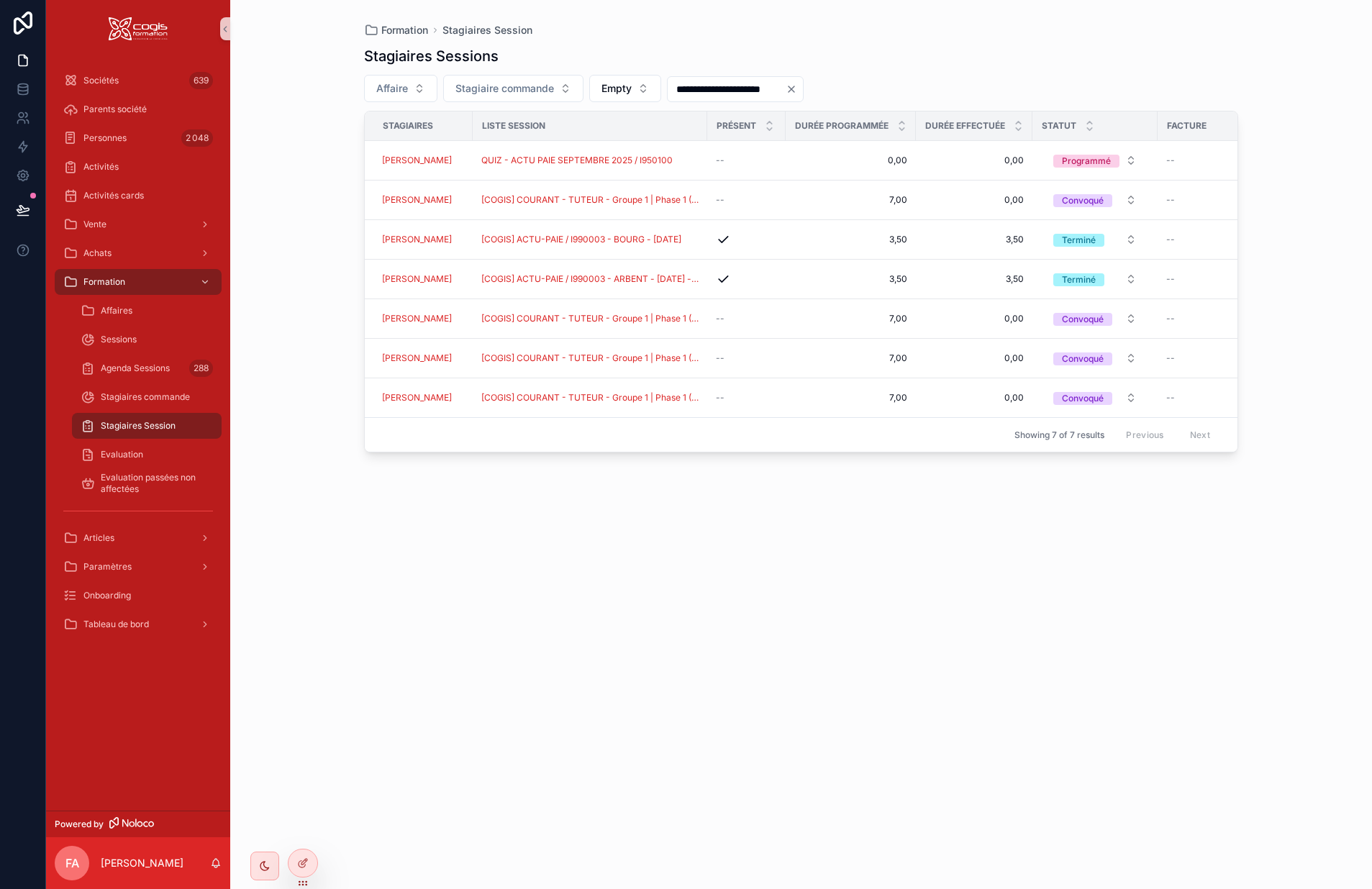
click at [698, 544] on div "**********" at bounding box center [801, 454] width 874 height 835
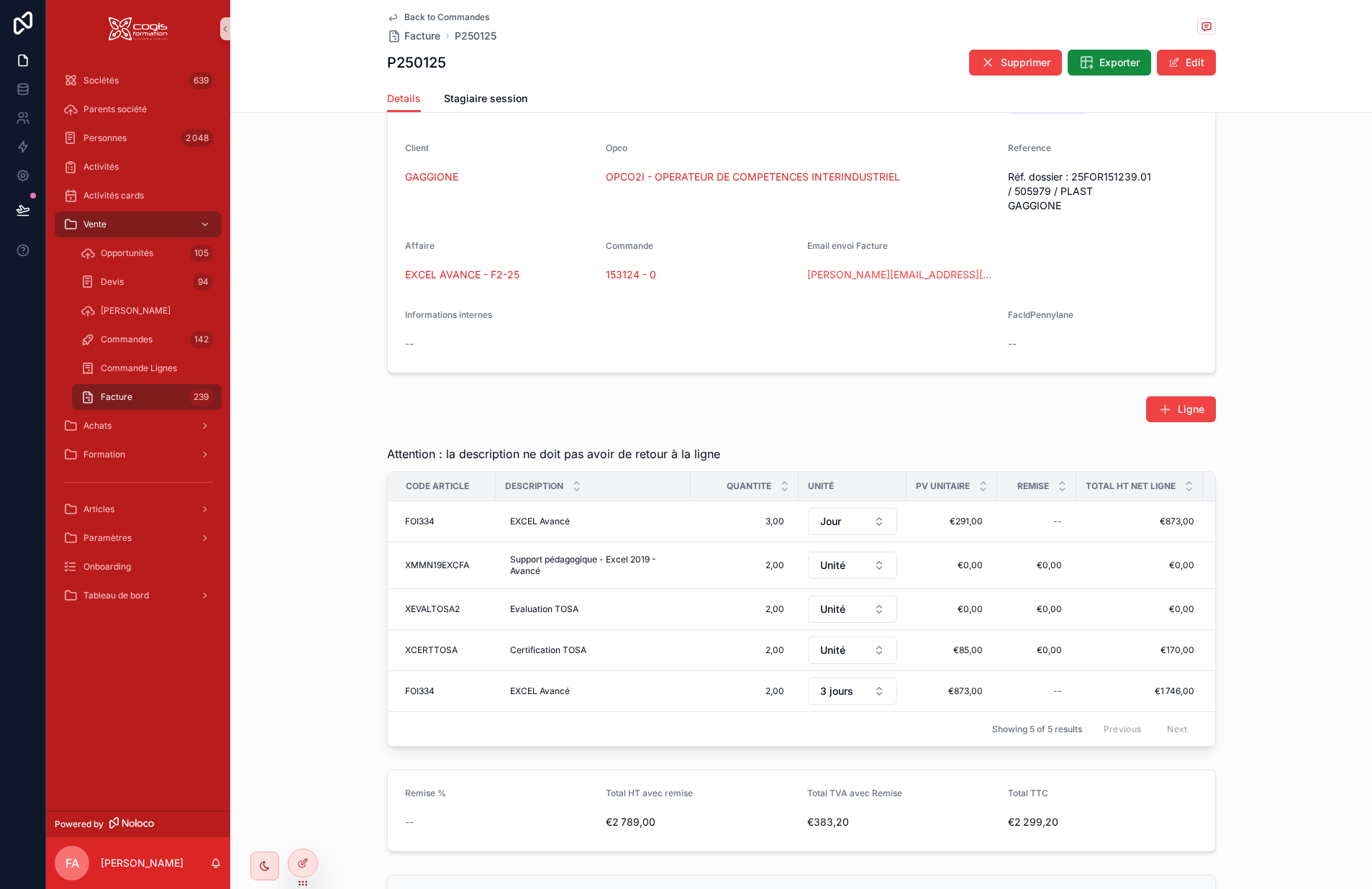
scroll to position [144, 0]
click at [767, 687] on span "2,00" at bounding box center [744, 690] width 79 height 12
type input "****"
click at [877, 706] on icon "scrollable content" at bounding box center [876, 709] width 12 height 12
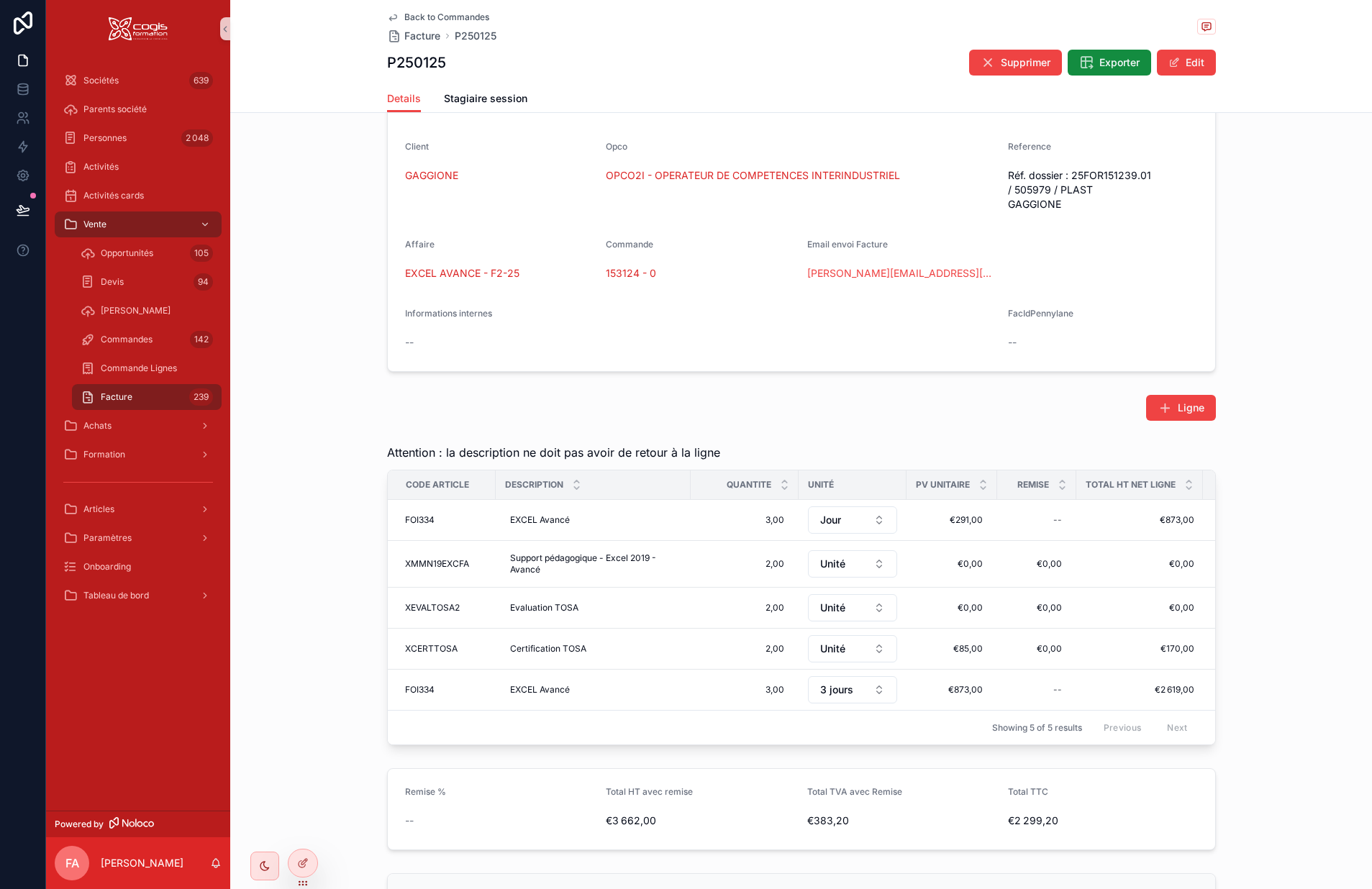
click at [839, 695] on span "3 jours" at bounding box center [837, 689] width 33 height 14
click at [828, 688] on span "3 jours" at bounding box center [837, 689] width 33 height 14
click at [794, 618] on div "Jour" at bounding box center [847, 613] width 172 height 23
click at [921, 691] on span "€873,00" at bounding box center [952, 690] width 62 height 12
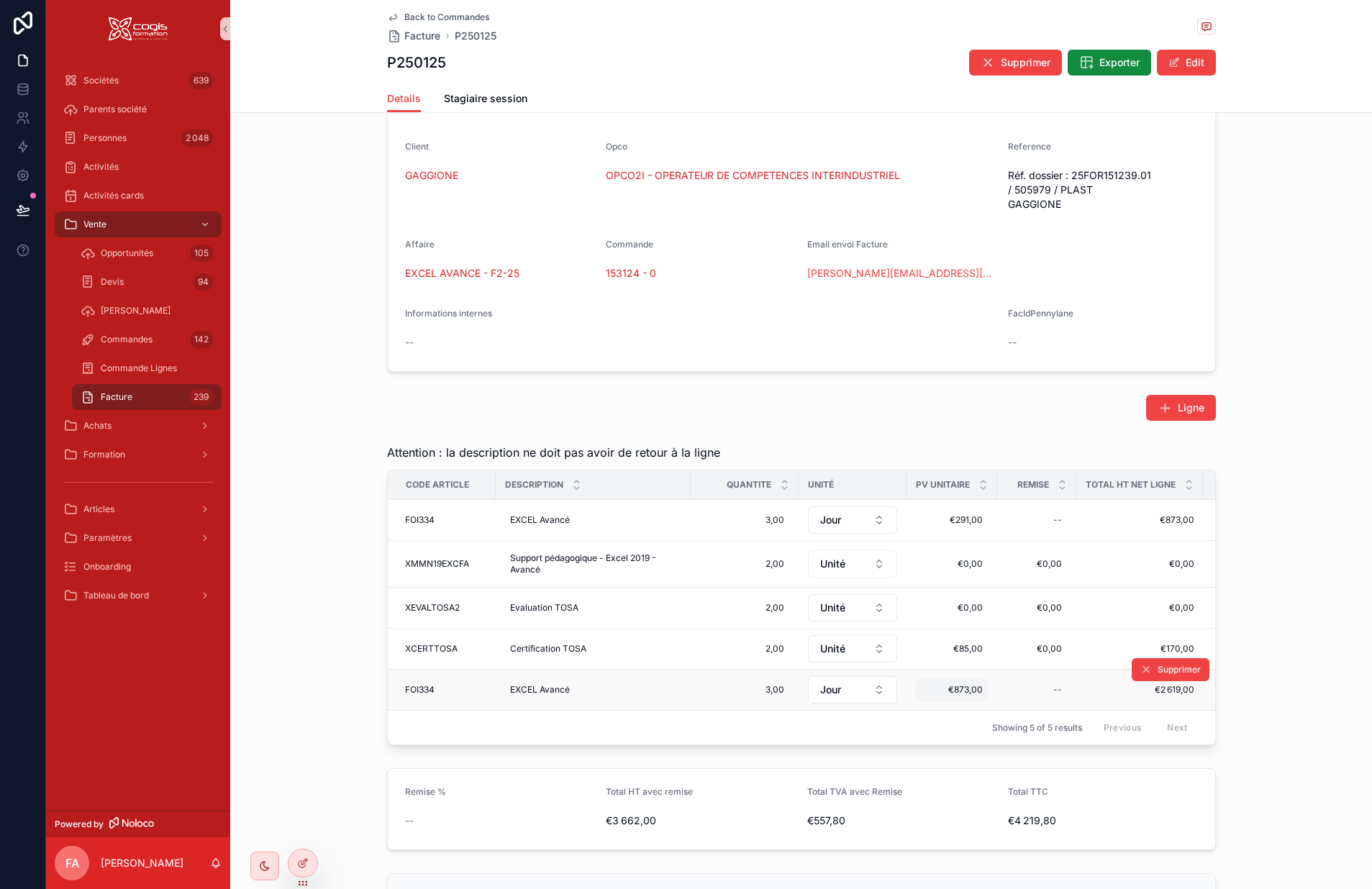
drag, startPoint x: 945, startPoint y: 696, endPoint x: 958, endPoint y: 693, distance: 13.3
click at [958, 693] on span "€873,00" at bounding box center [952, 690] width 62 height 12
drag, startPoint x: 976, startPoint y: 708, endPoint x: 897, endPoint y: 708, distance: 79.0
click at [897, 708] on div "Sociétés 639 Parents société Personnes 2 048 Activités Activités cards Vente Op…" at bounding box center [708, 444] width 1326 height 889
drag, startPoint x: 995, startPoint y: 710, endPoint x: 913, endPoint y: 708, distance: 82.0
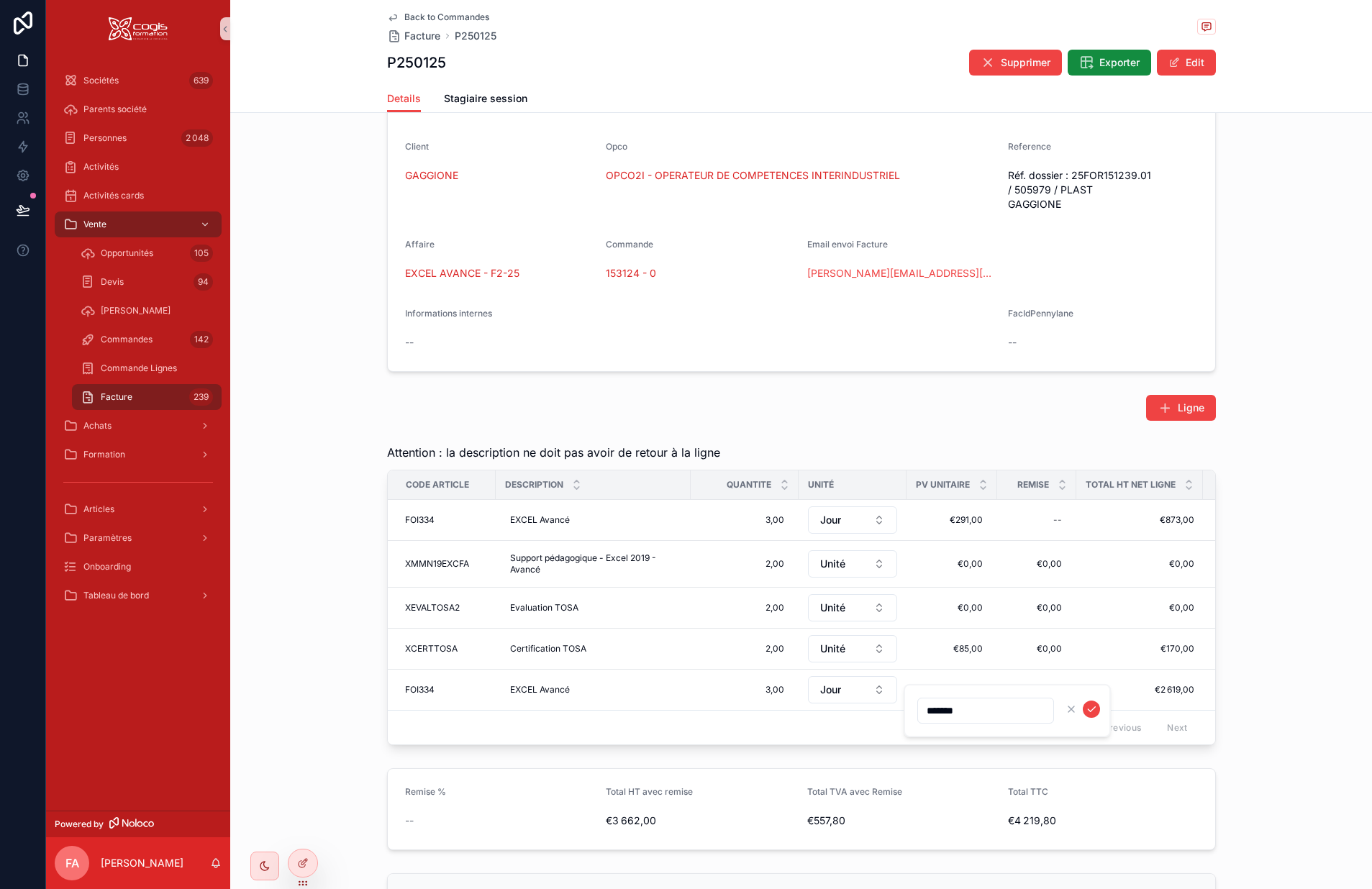
click at [913, 708] on div "*******" at bounding box center [1007, 711] width 207 height 53
type input "*******"
click at [1091, 706] on icon "scrollable content" at bounding box center [1091, 709] width 12 height 12
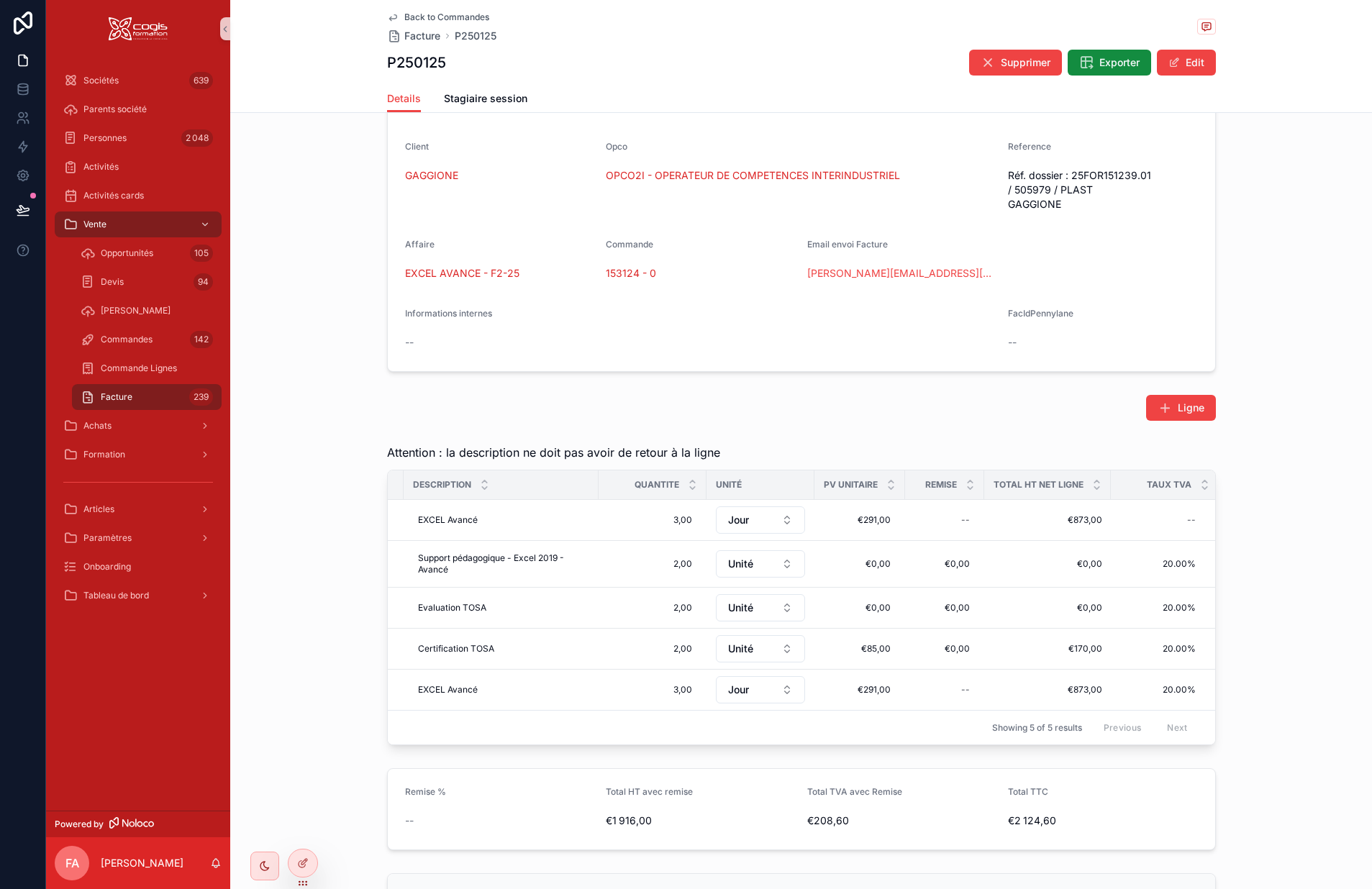
scroll to position [0, 97]
click at [1170, 517] on div "Supprimer" at bounding box center [1171, 500] width 77 height 40
click at [1167, 523] on div "--" at bounding box center [1151, 520] width 90 height 23
type input "*****"
click at [1150, 516] on div "Supprimer" at bounding box center [1171, 500] width 77 height 40
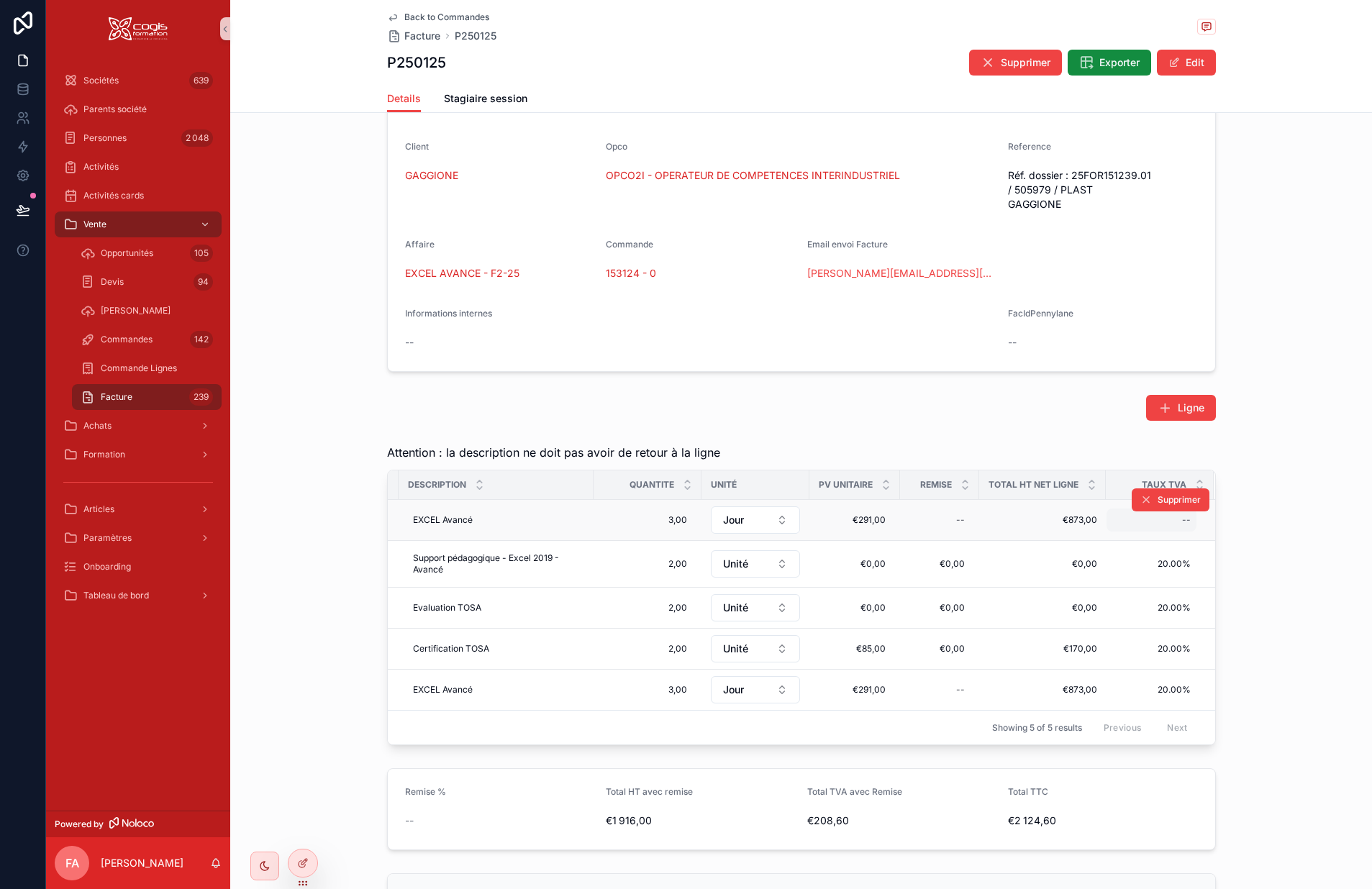
click at [1144, 525] on div "--" at bounding box center [1151, 520] width 90 height 23
type input "******"
click at [1163, 539] on button "scrollable content" at bounding box center [1169, 539] width 17 height 17
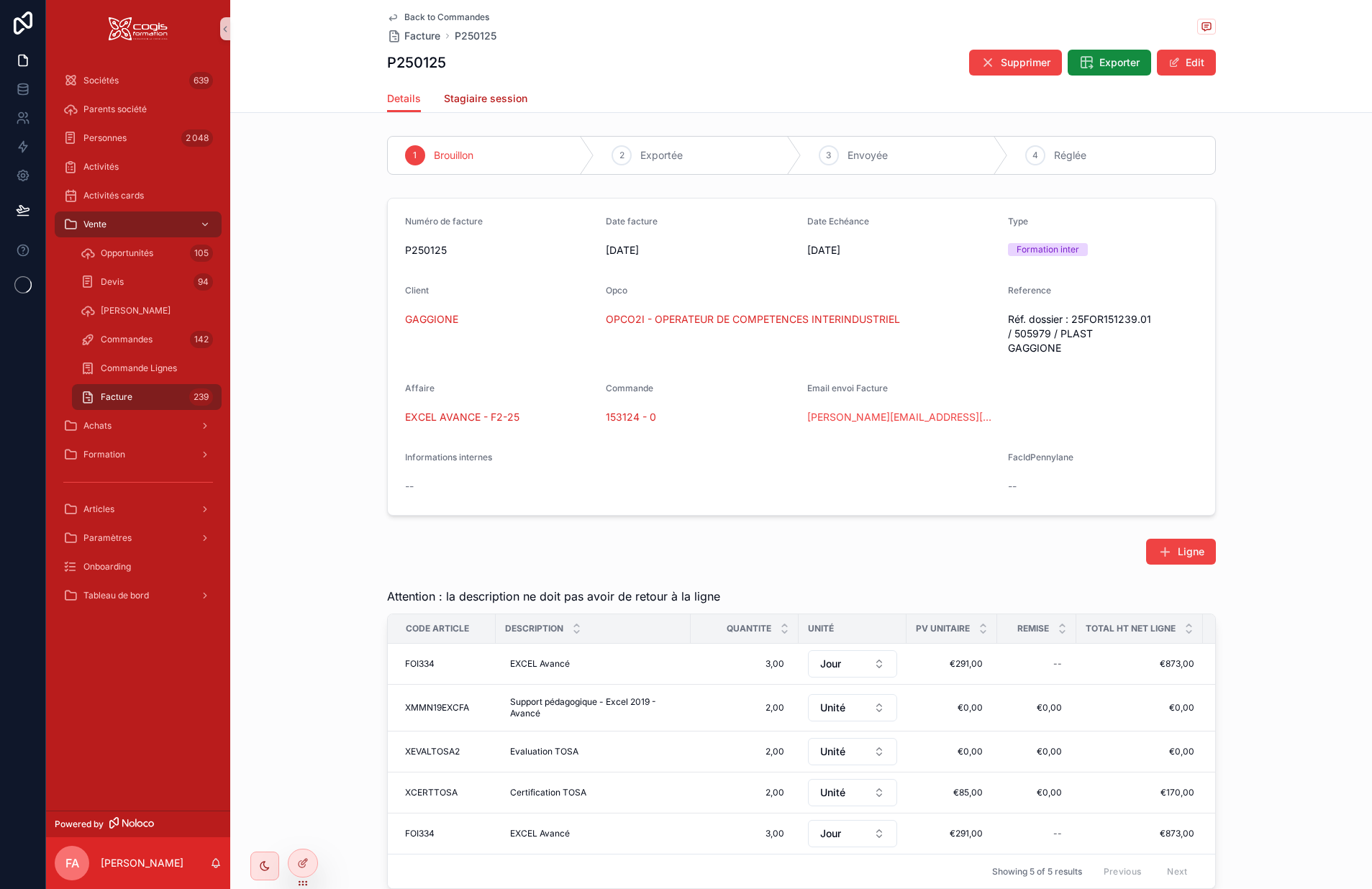
click at [465, 98] on span "Stagiaire session" at bounding box center [485, 98] width 83 height 14
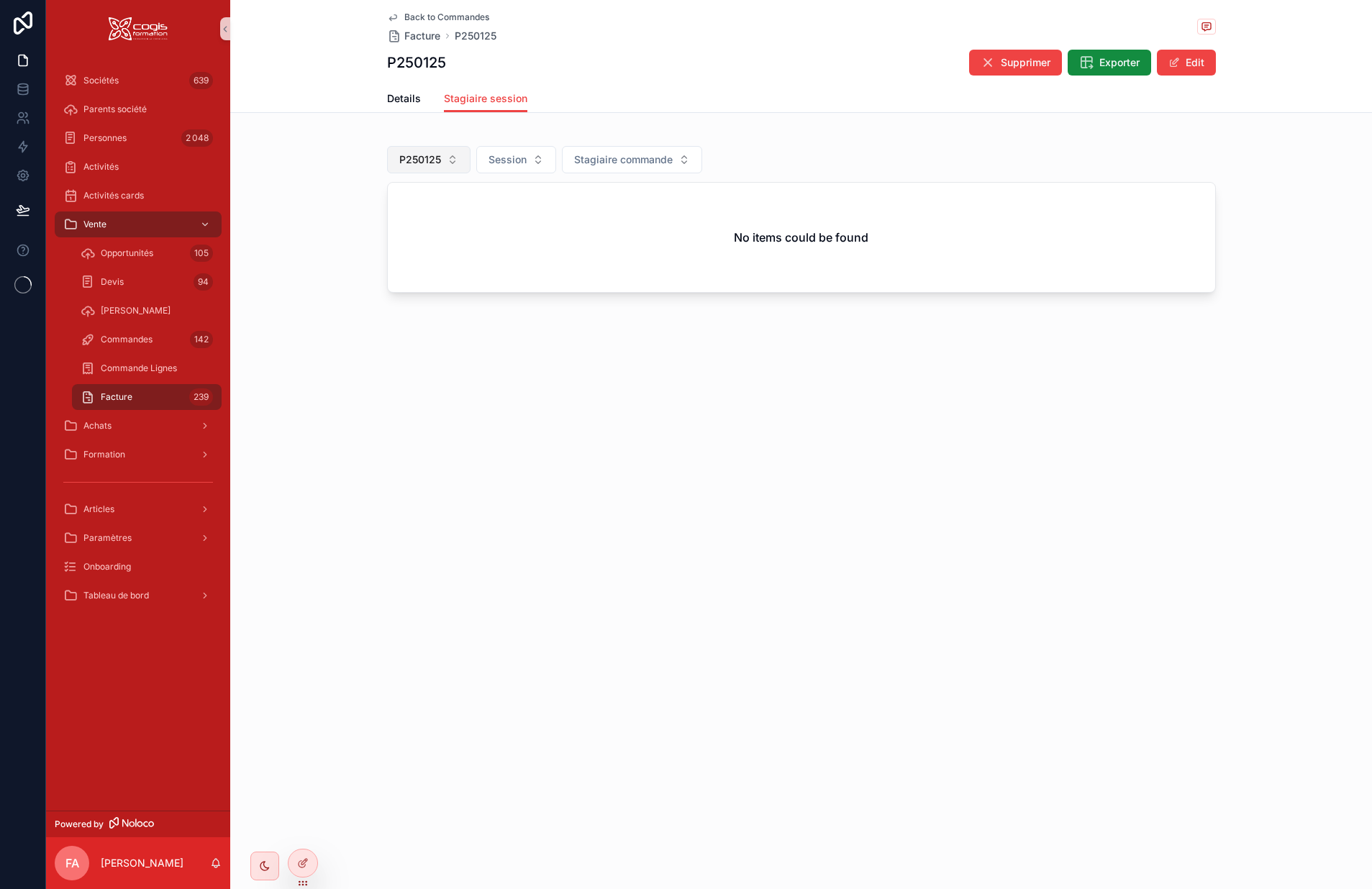
click at [410, 157] on span "P250125" at bounding box center [420, 159] width 42 height 14
click at [368, 216] on div "None" at bounding box center [428, 218] width 172 height 23
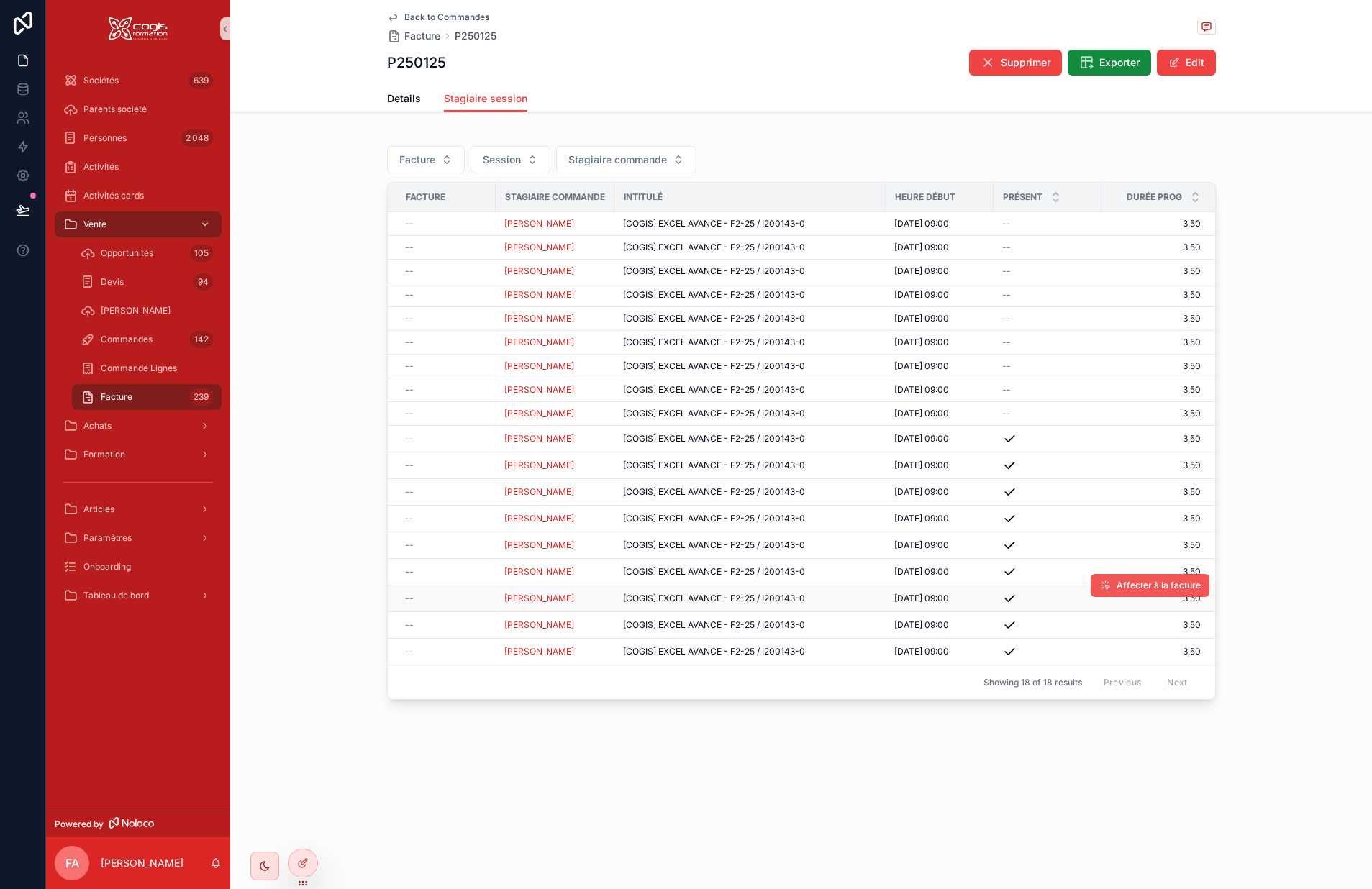
click at [1141, 586] on span "Affecter à la facture" at bounding box center [1159, 586] width 84 height 12
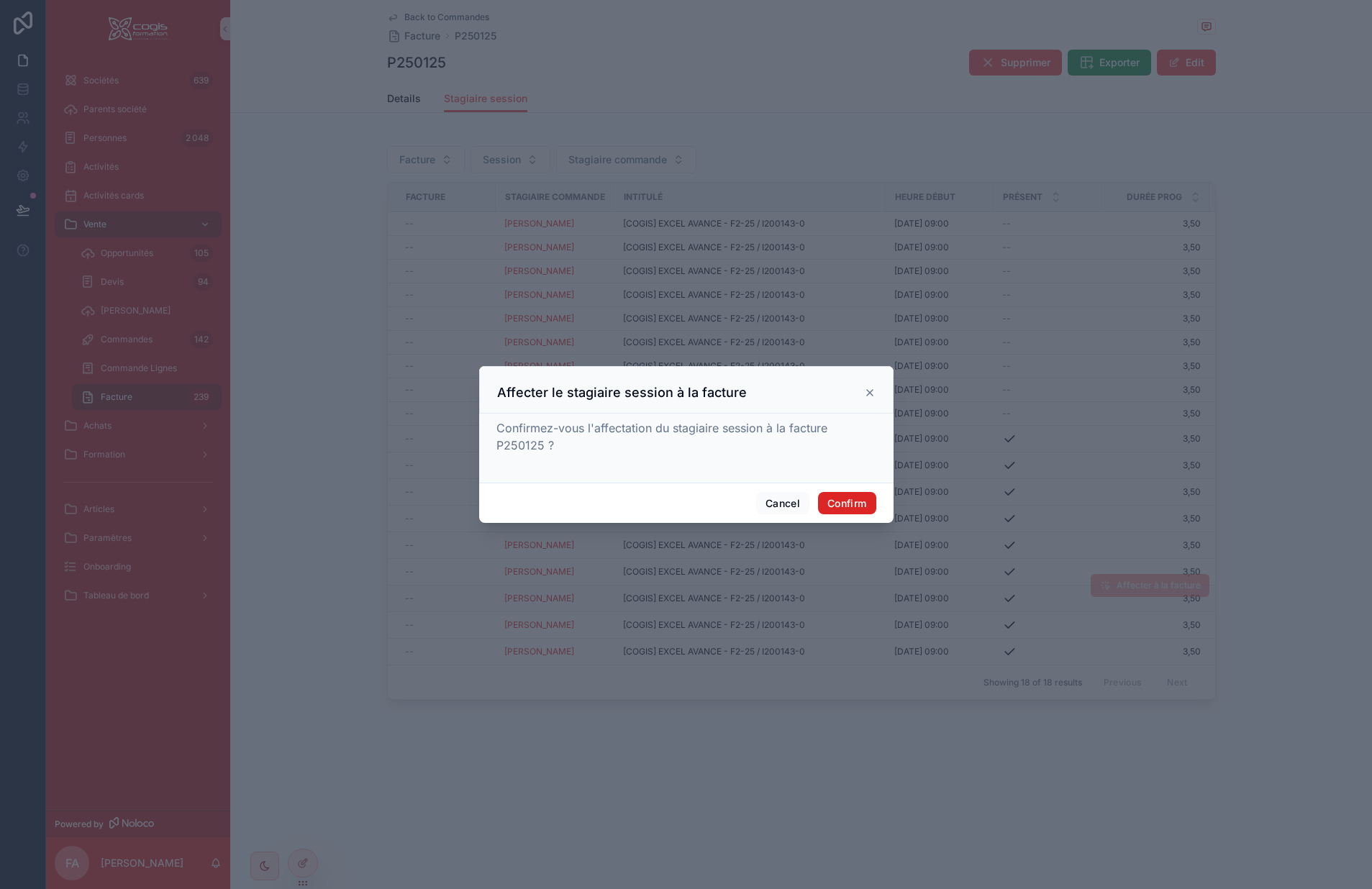
click at [839, 496] on button "Confirm" at bounding box center [847, 504] width 57 height 23
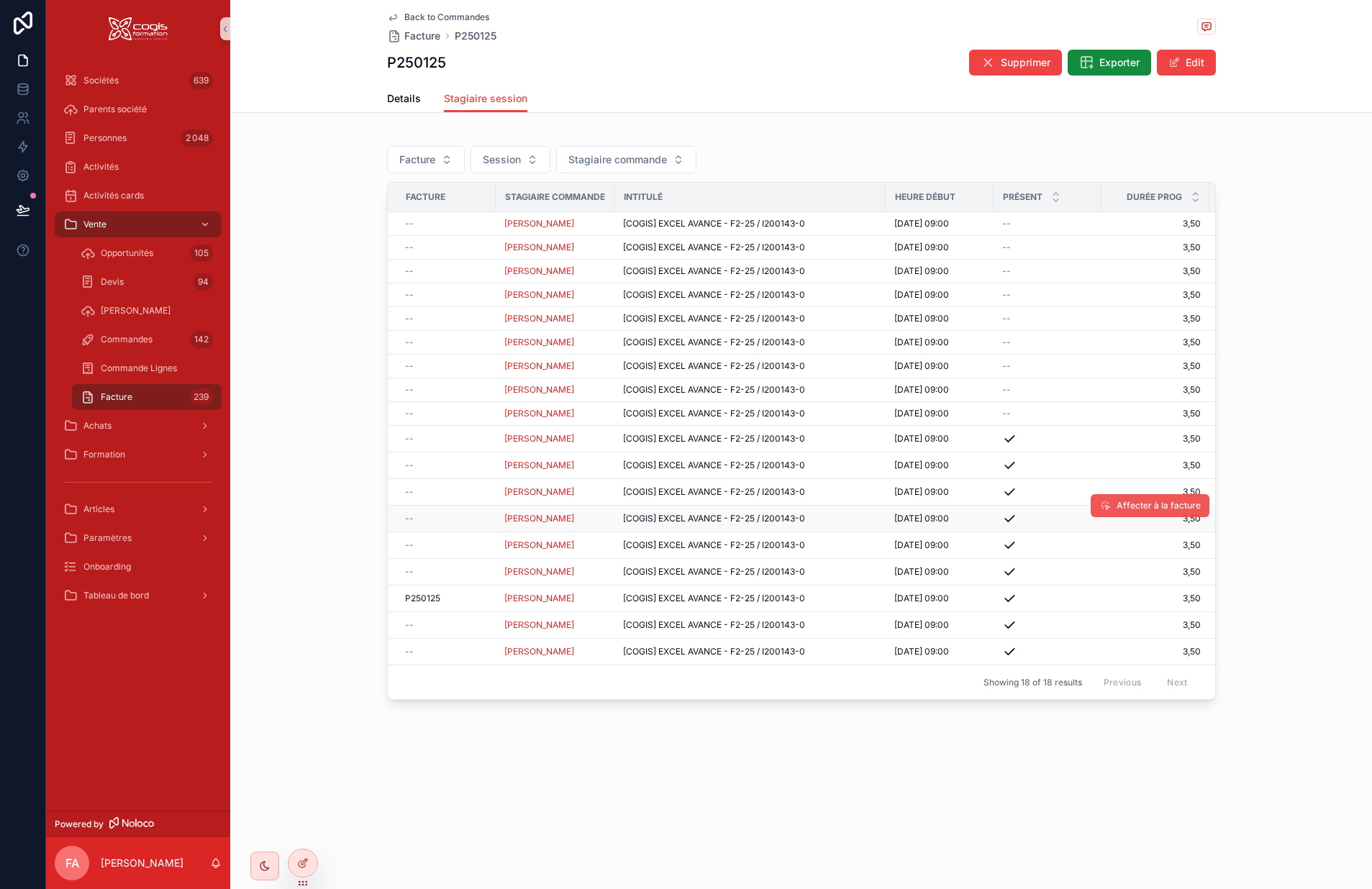
click at [1134, 504] on span "Affecter à la facture" at bounding box center [1159, 506] width 84 height 12
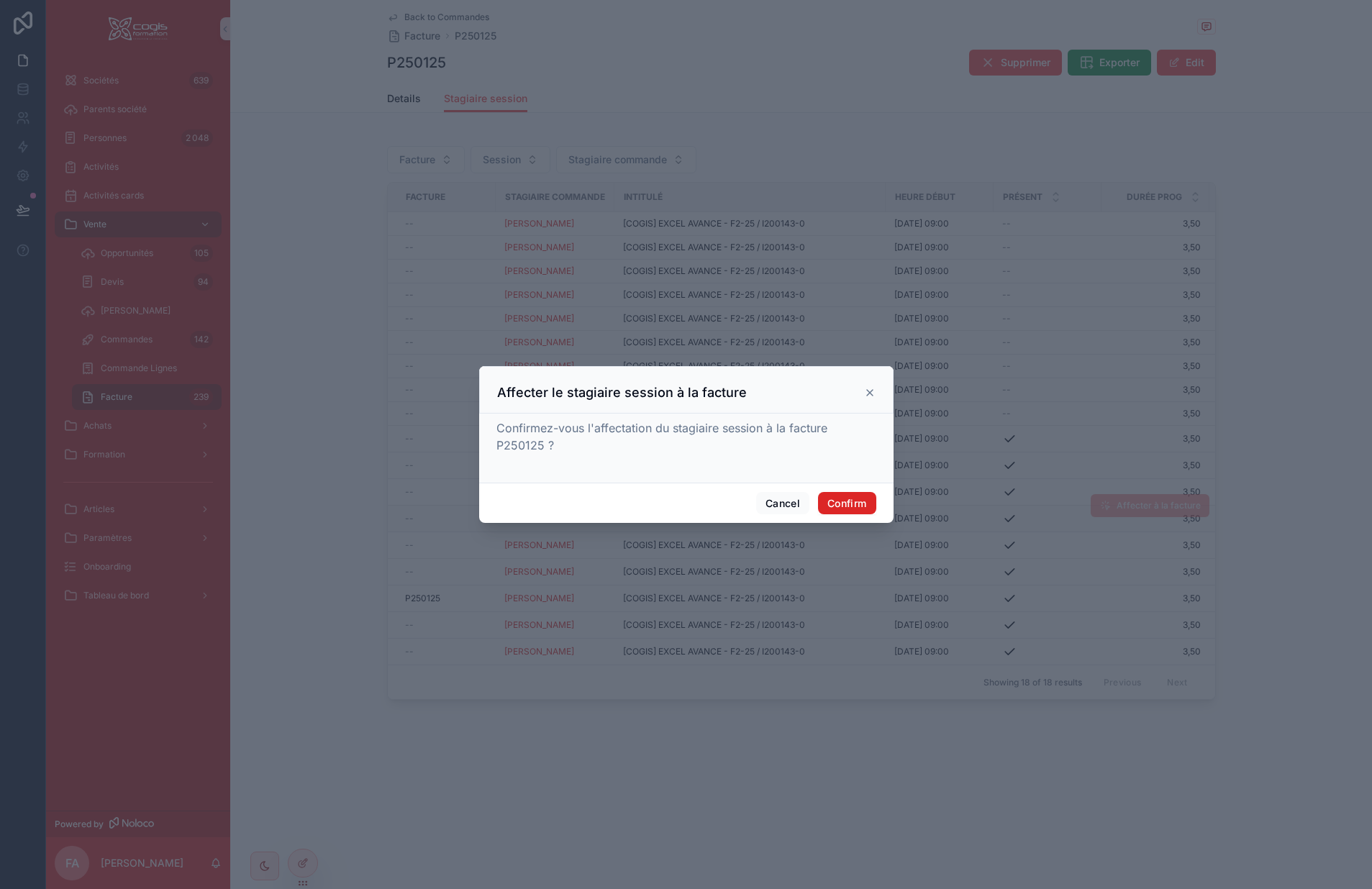
click at [853, 505] on button "Confirm" at bounding box center [847, 504] width 57 height 23
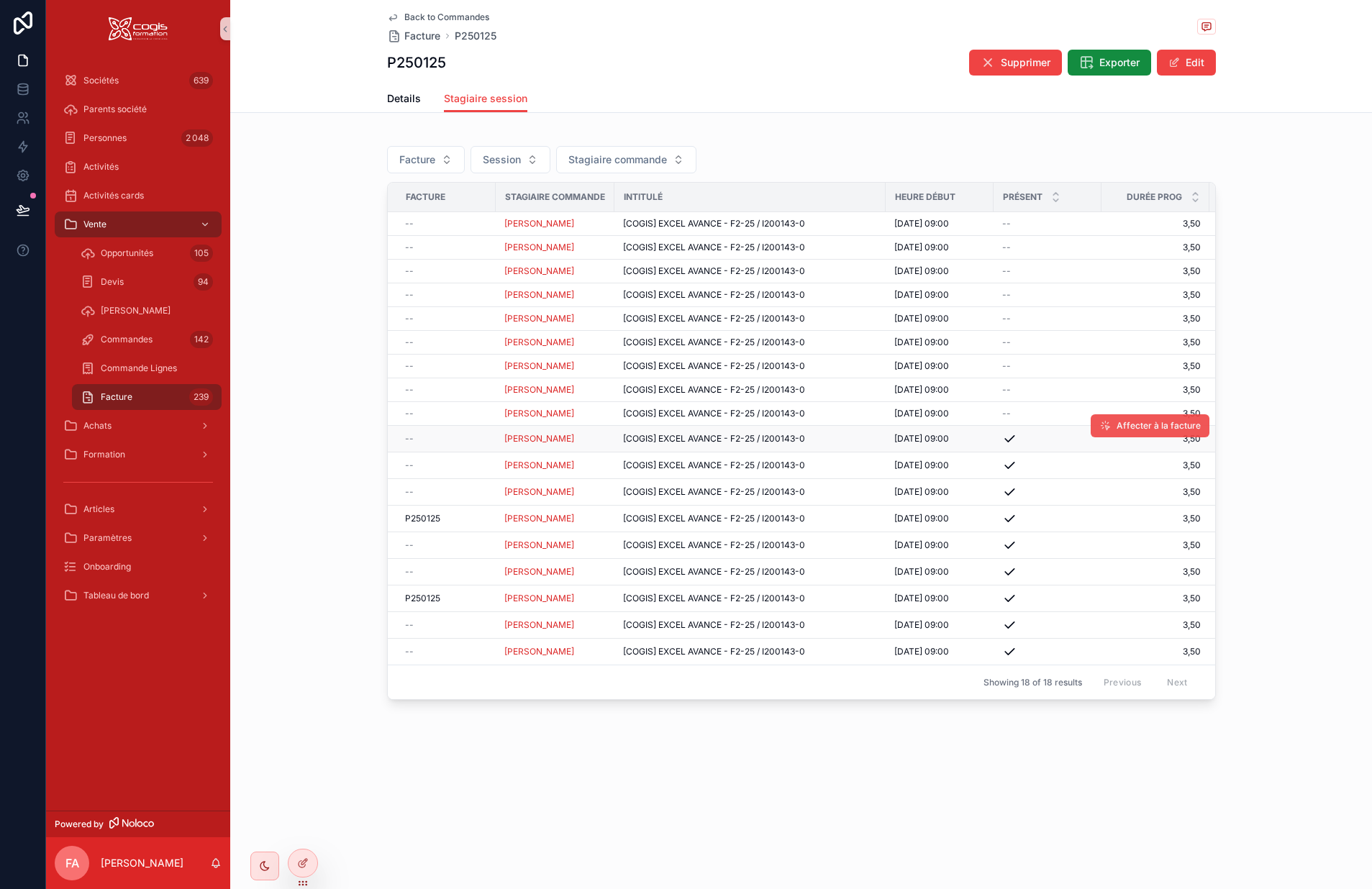
click at [1131, 422] on span "Affecter à la facture" at bounding box center [1159, 426] width 84 height 12
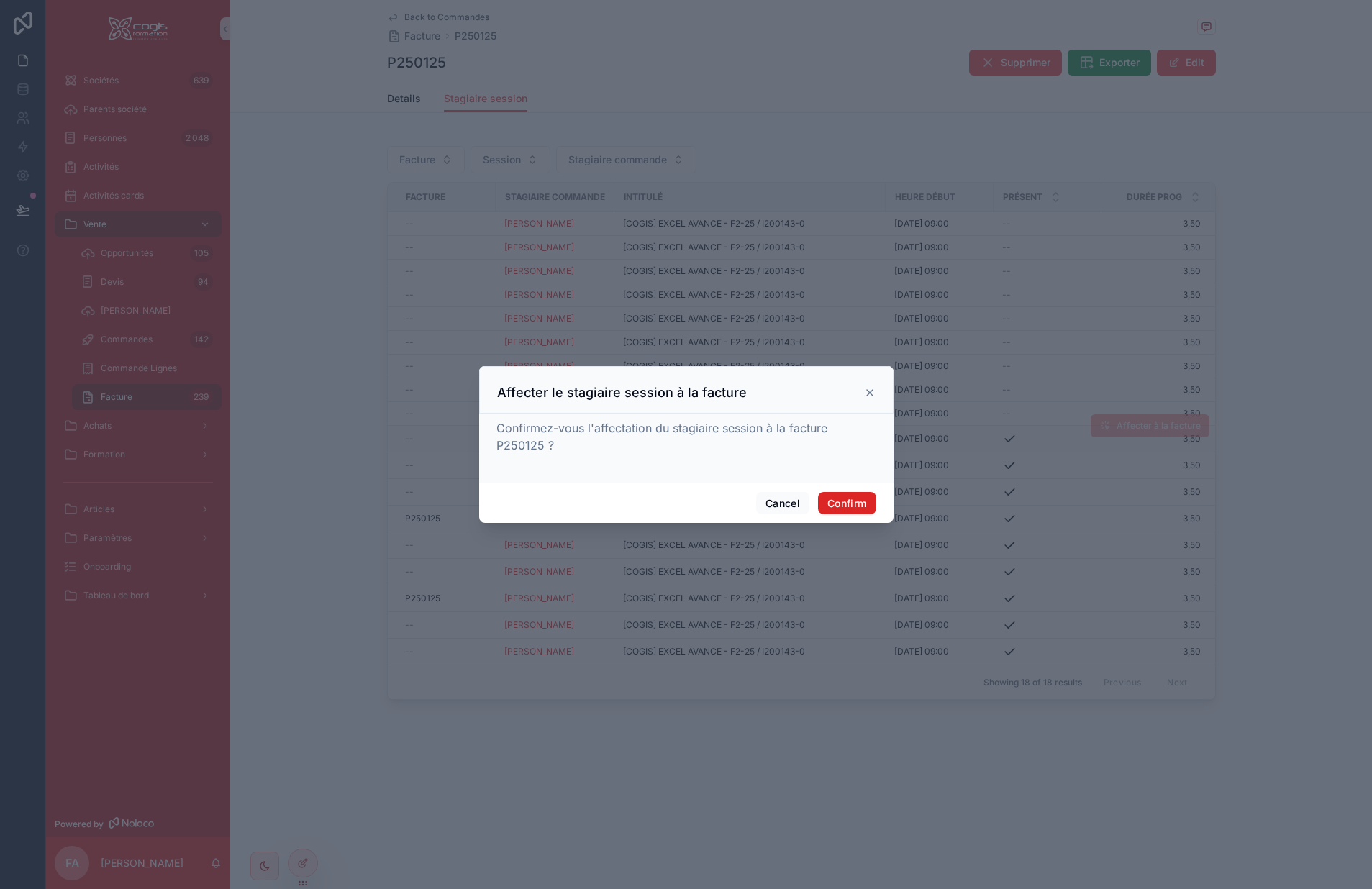
click at [853, 505] on button "Confirm" at bounding box center [847, 504] width 57 height 23
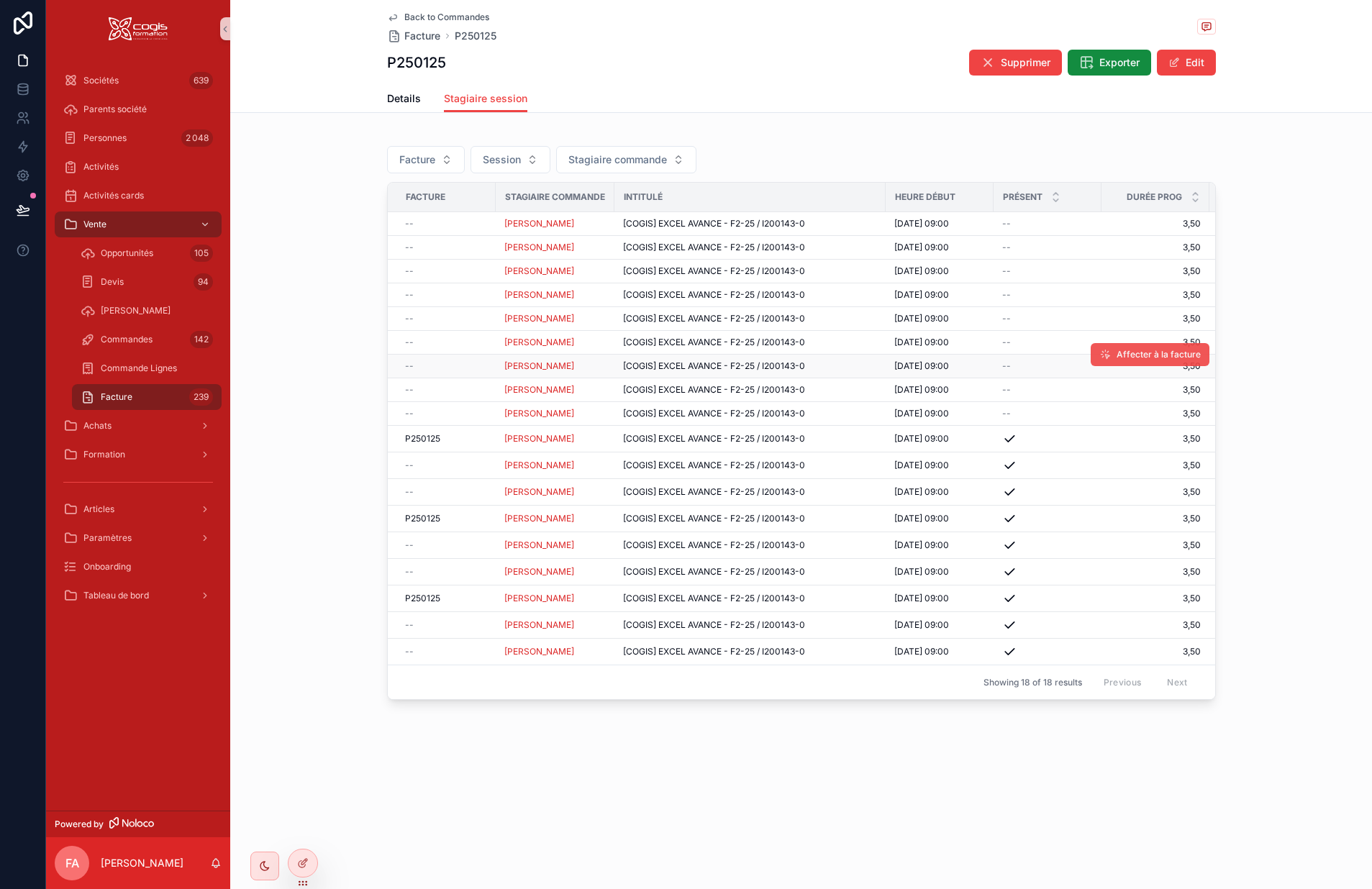
click at [1124, 356] on span "Affecter à la facture" at bounding box center [1159, 355] width 84 height 12
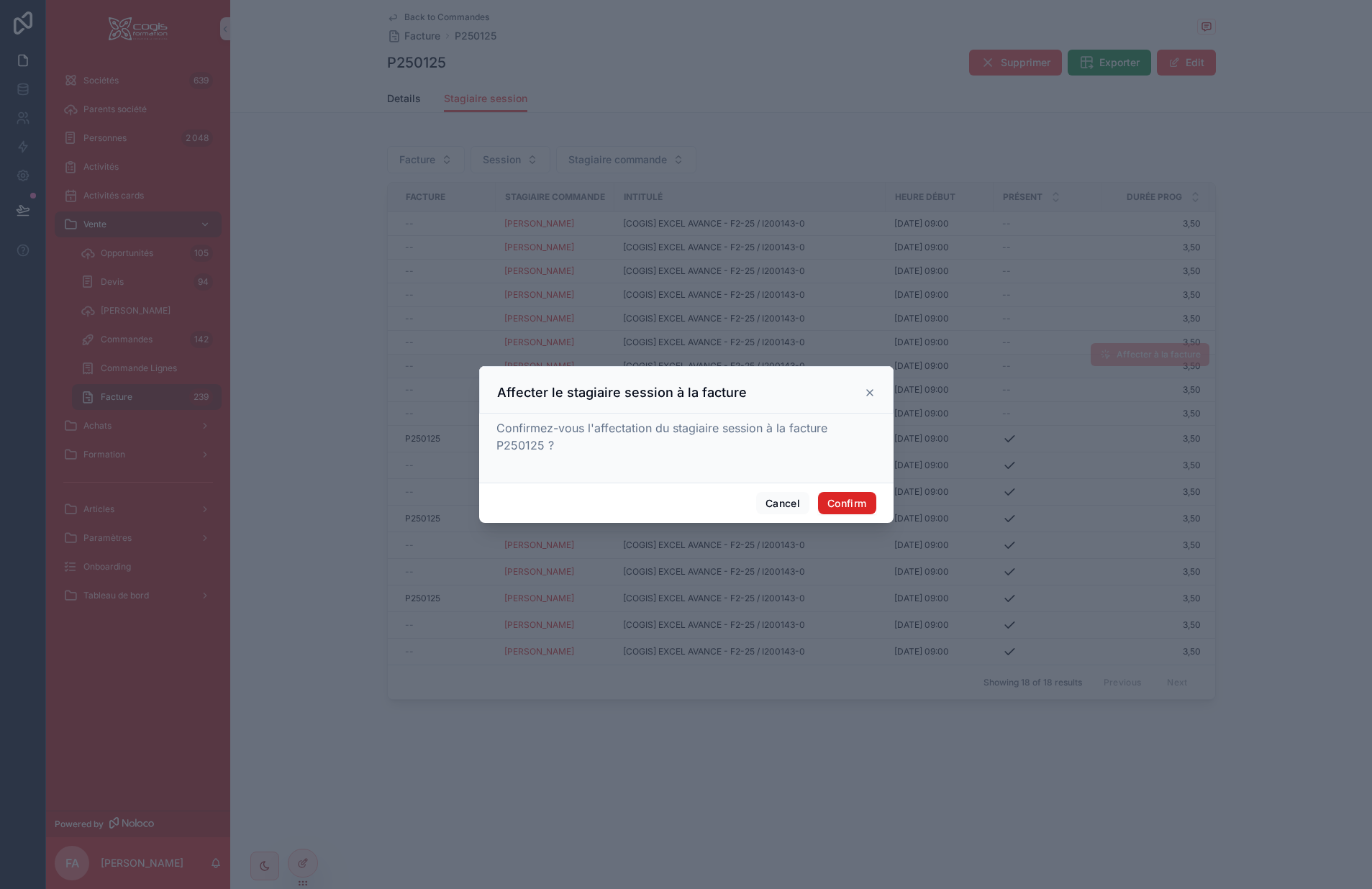
click at [854, 496] on button "Confirm" at bounding box center [847, 504] width 57 height 23
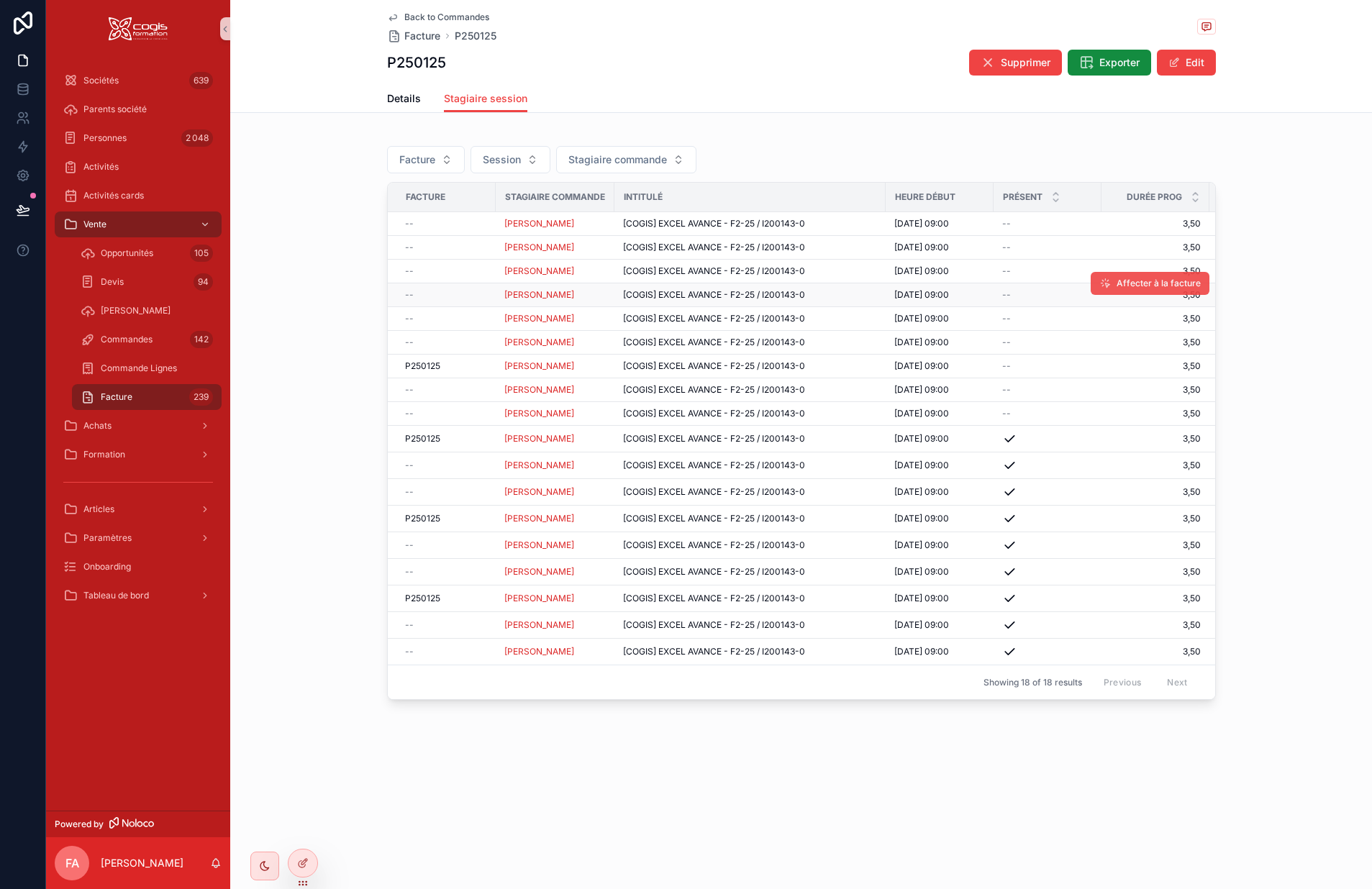
click at [1133, 288] on span "Affecter à la facture" at bounding box center [1159, 284] width 84 height 12
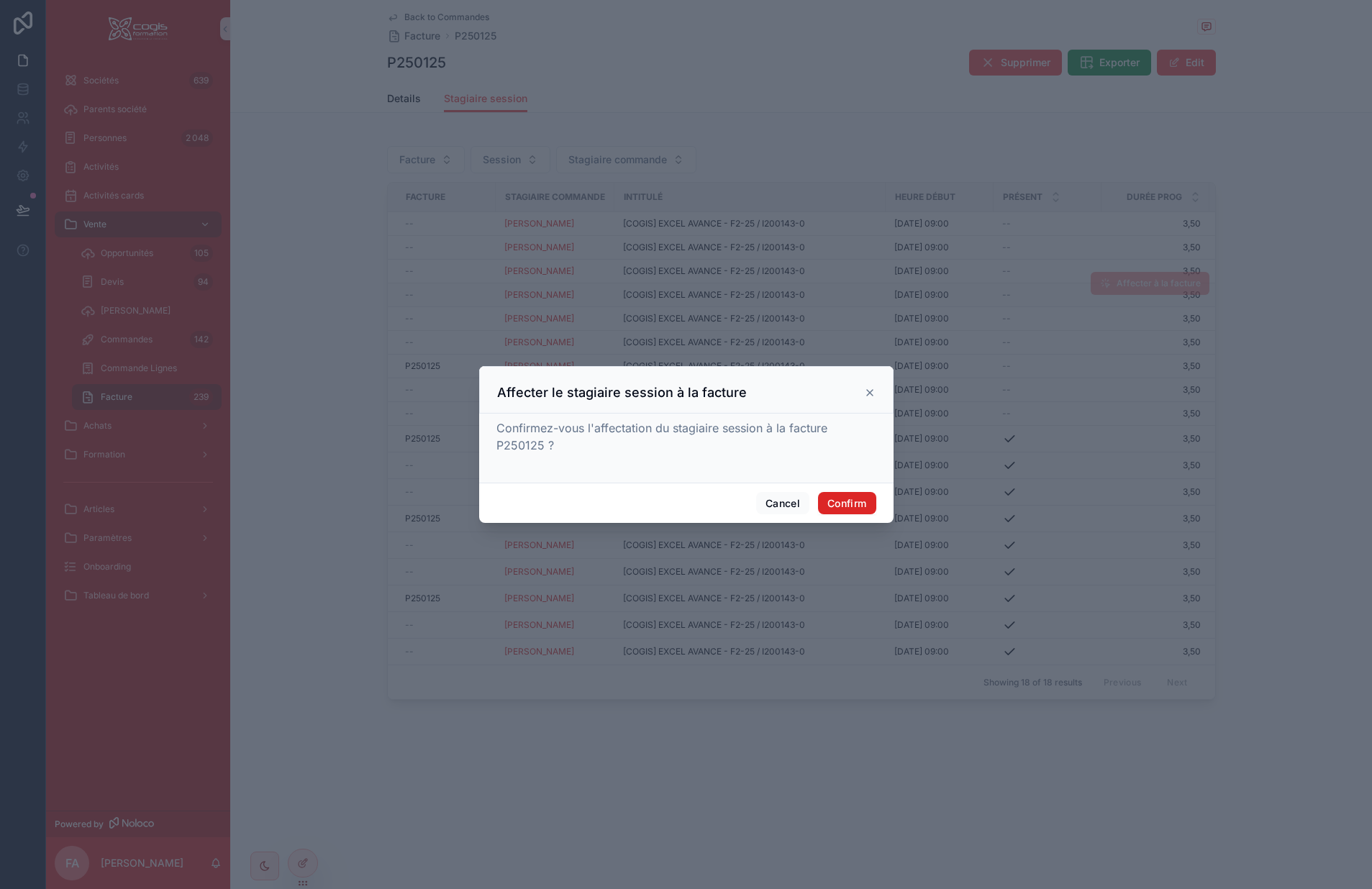
click at [844, 499] on button "Confirm" at bounding box center [847, 504] width 57 height 23
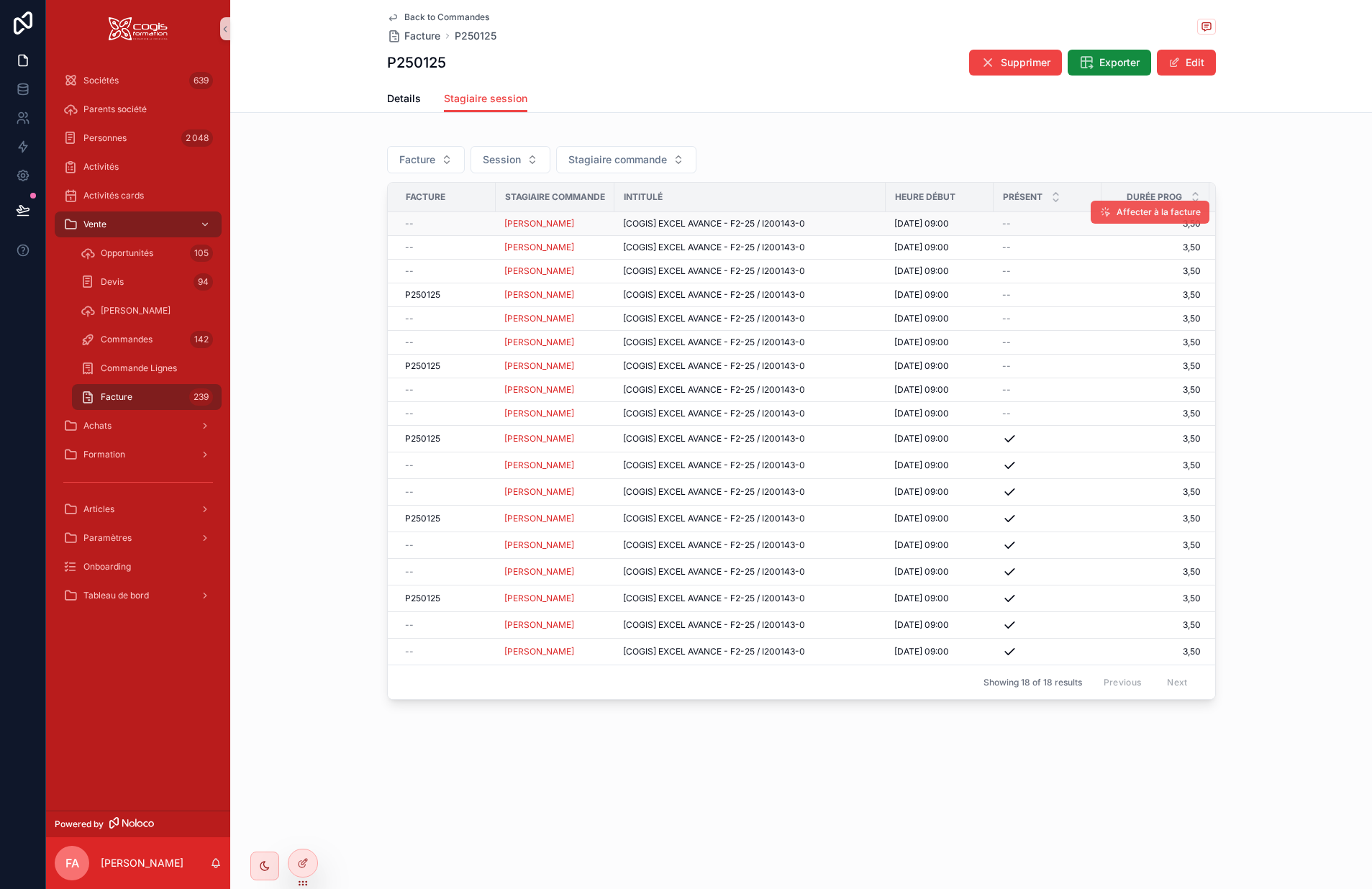
click at [1135, 210] on span "Affecter à la facture" at bounding box center [1159, 212] width 84 height 12
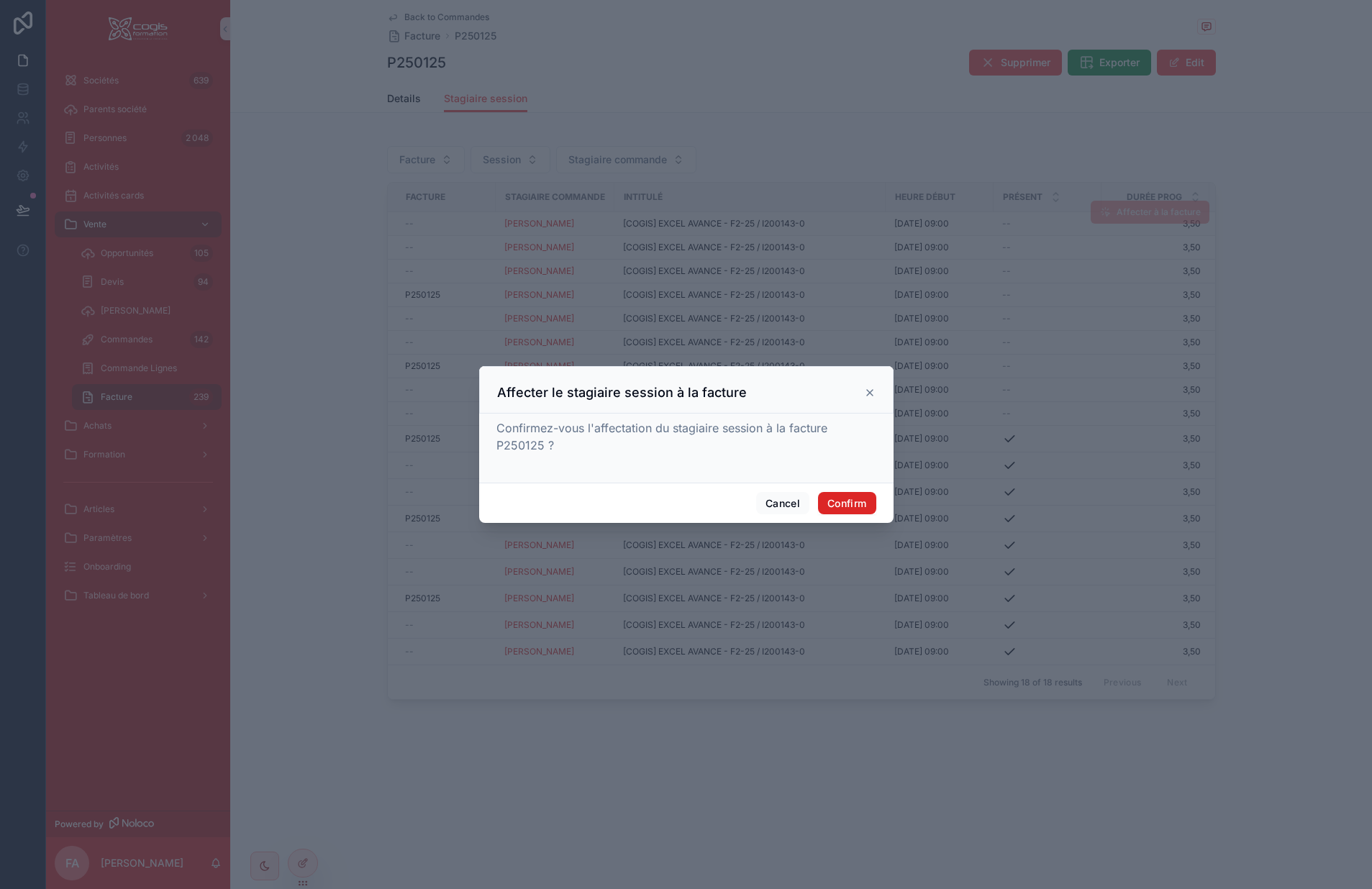
click at [857, 506] on button "Confirm" at bounding box center [847, 504] width 57 height 23
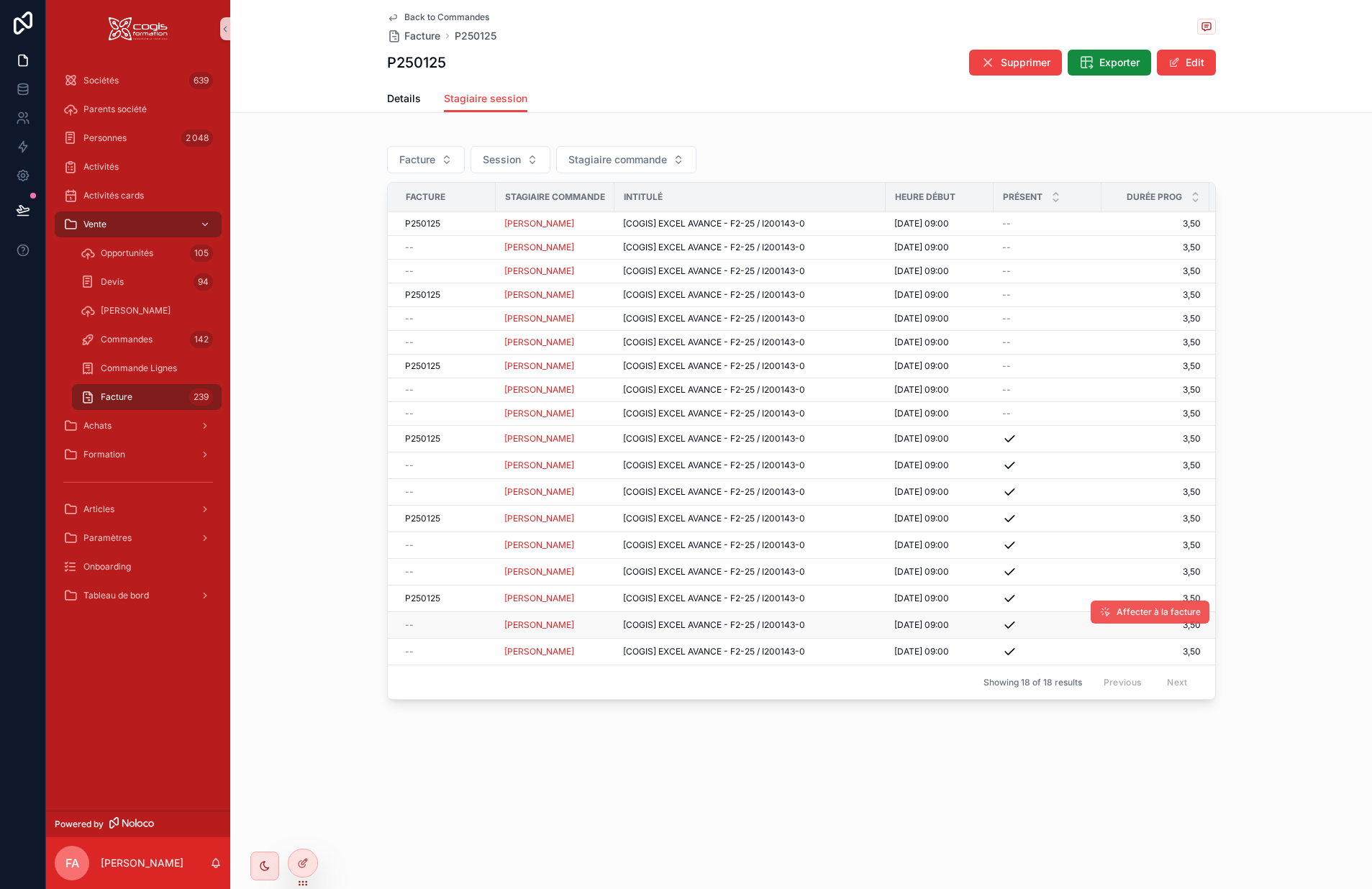
click at [1166, 613] on span "Affecter à la facture" at bounding box center [1159, 613] width 84 height 12
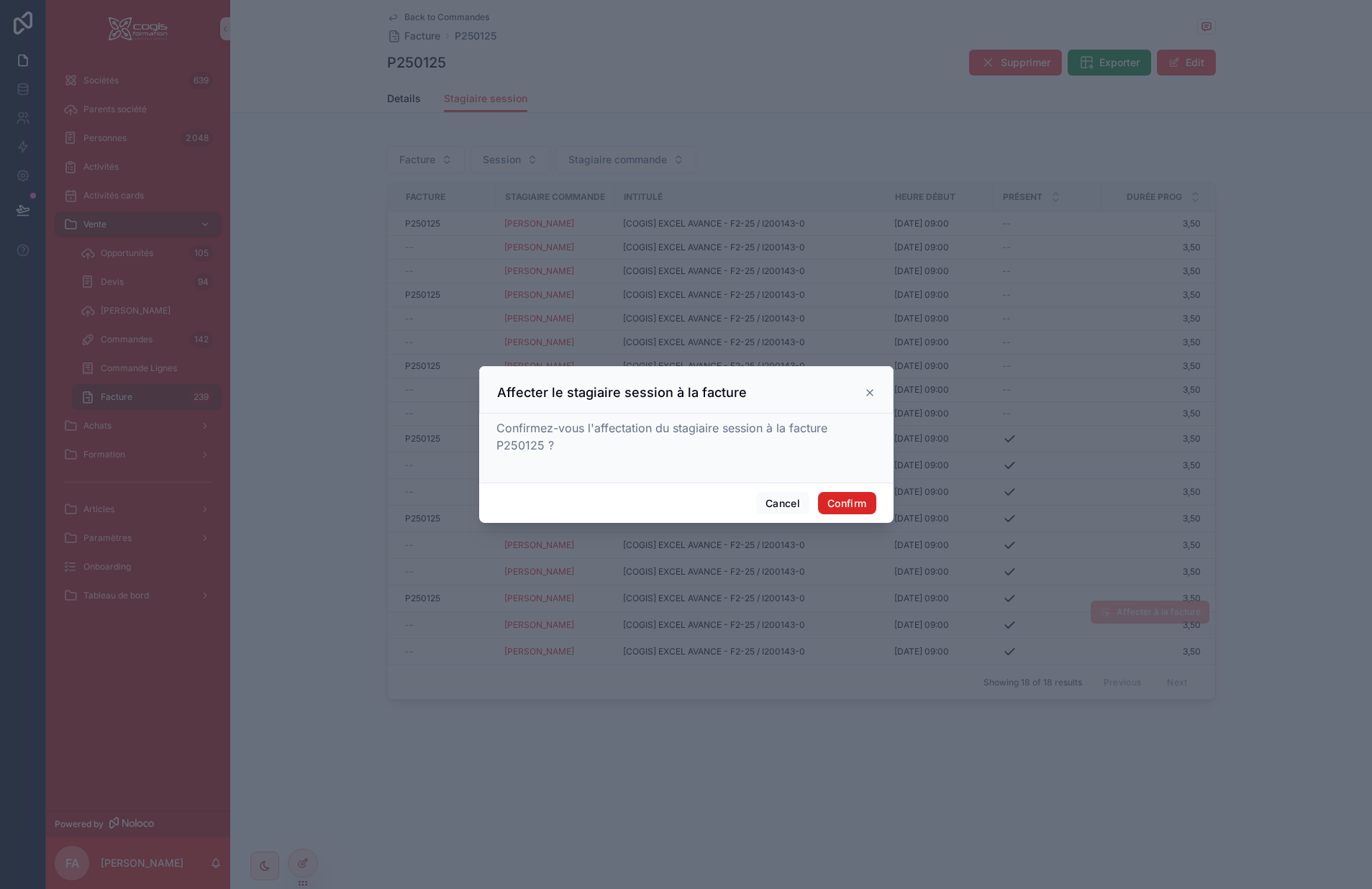
click at [860, 501] on button "Confirm" at bounding box center [847, 504] width 57 height 23
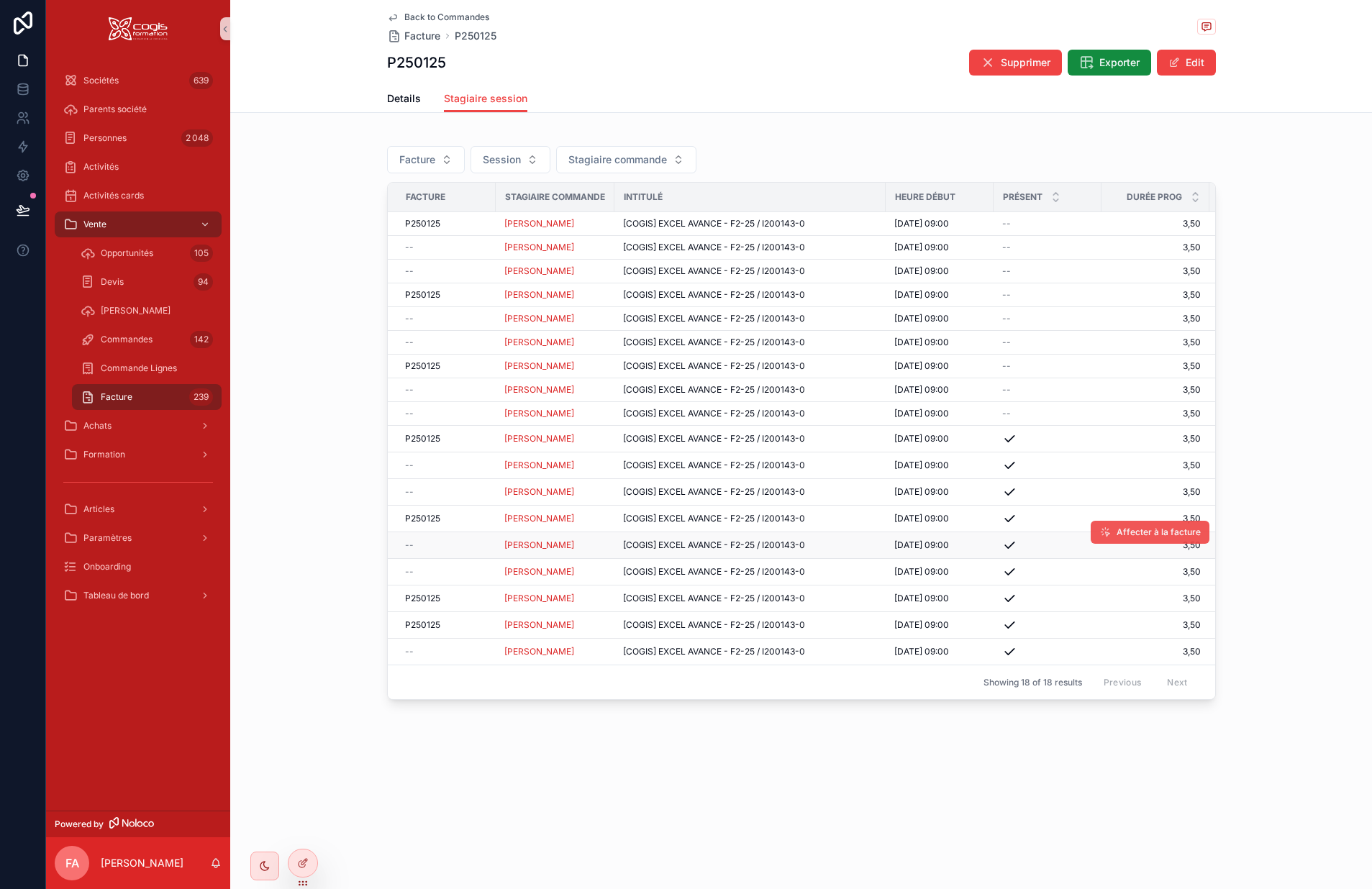
click at [1137, 535] on span "Affecter à la facture" at bounding box center [1159, 533] width 84 height 12
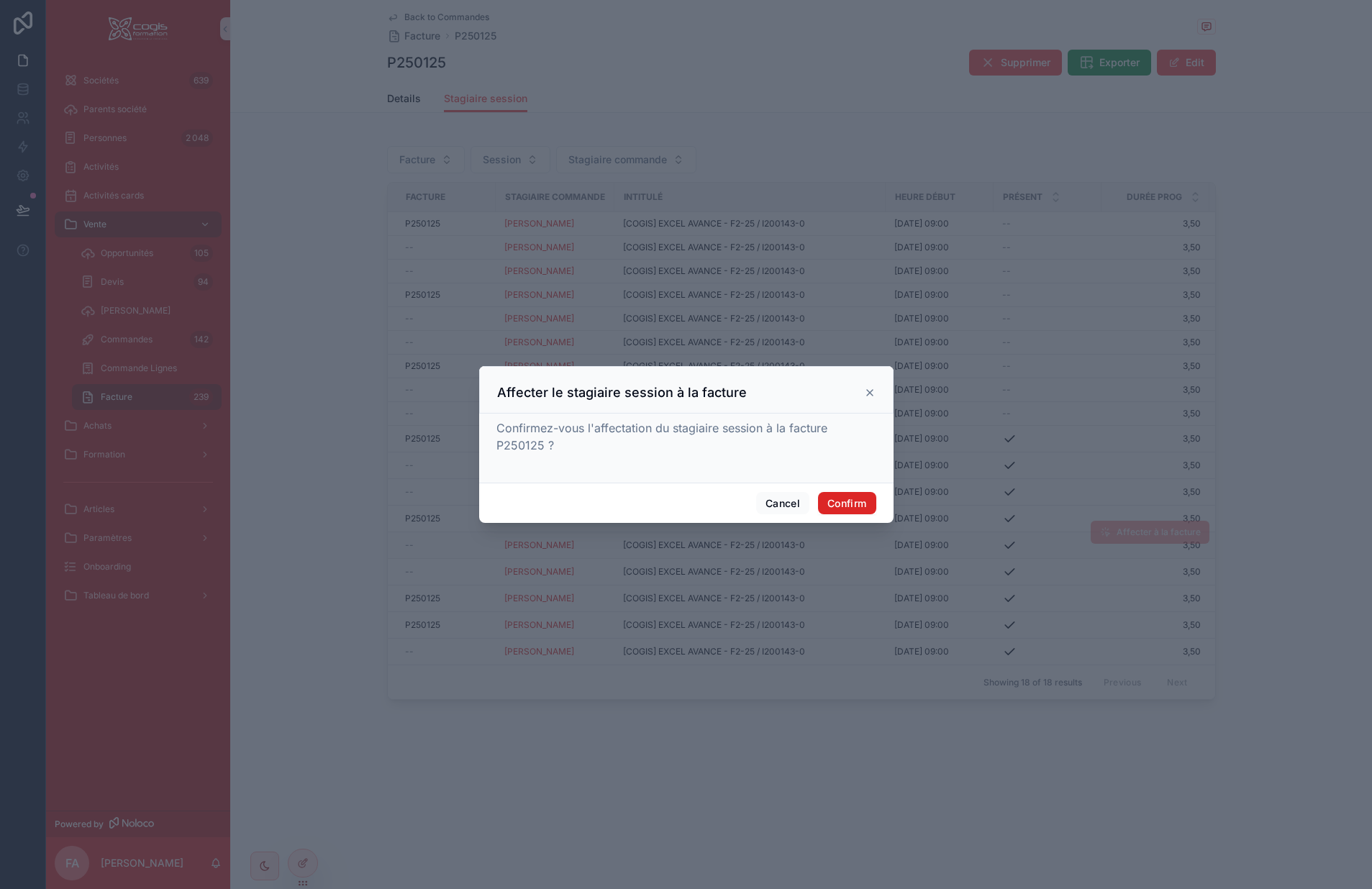
click at [857, 495] on button "Confirm" at bounding box center [847, 504] width 57 height 23
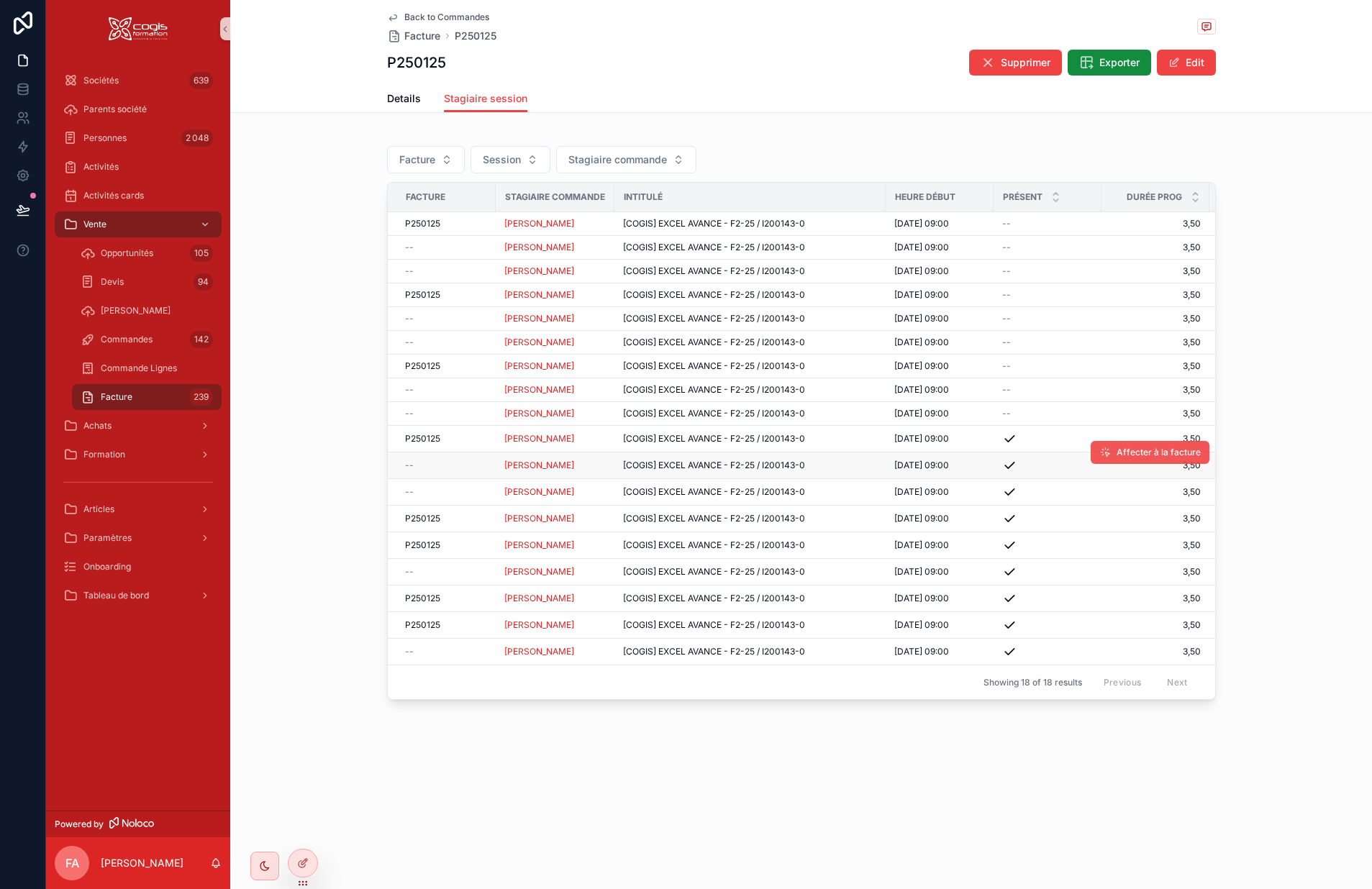
click at [1144, 449] on span "Affecter à la facture" at bounding box center [1159, 453] width 84 height 12
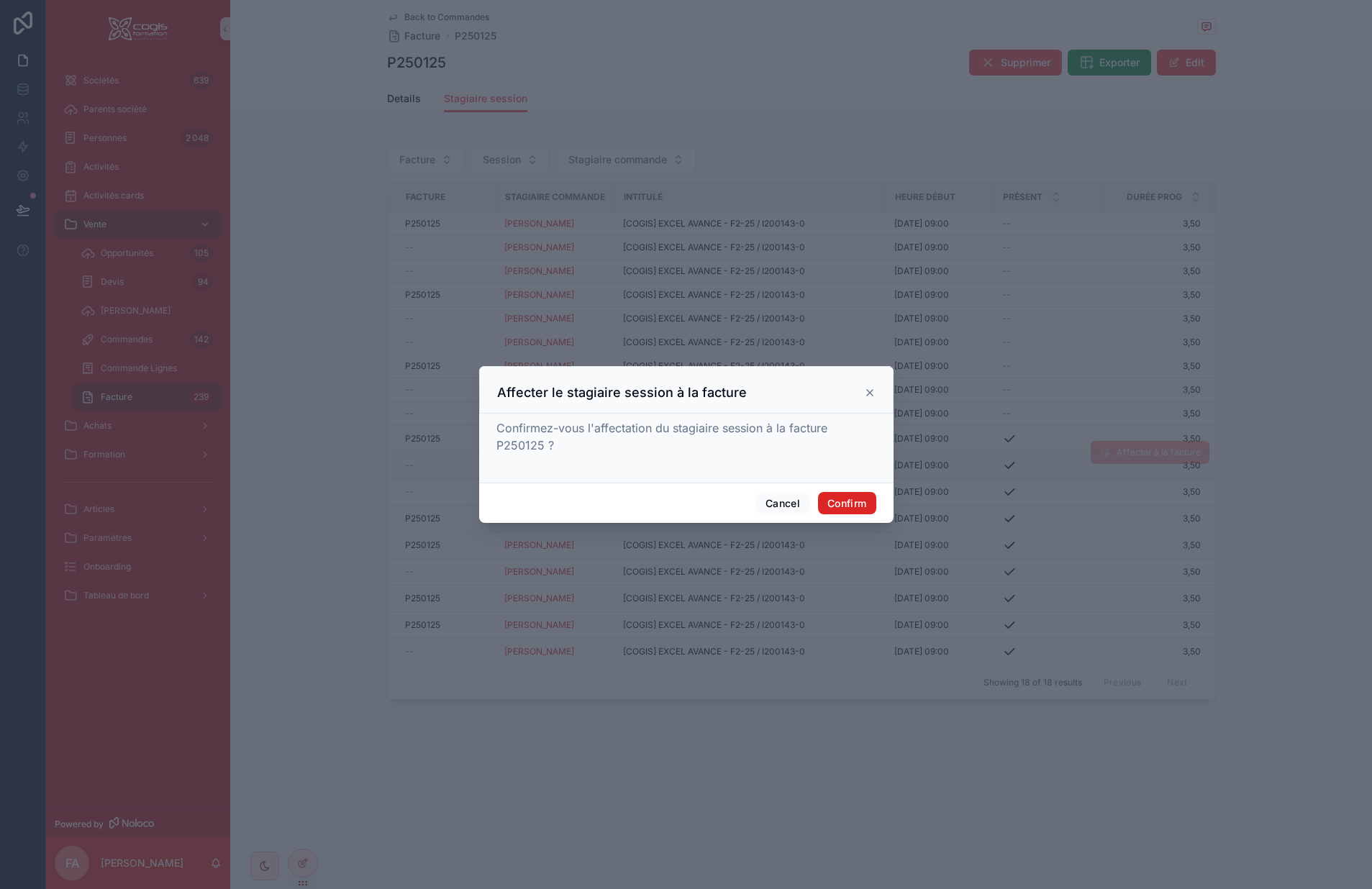
click at [857, 496] on button "Confirm" at bounding box center [847, 504] width 57 height 23
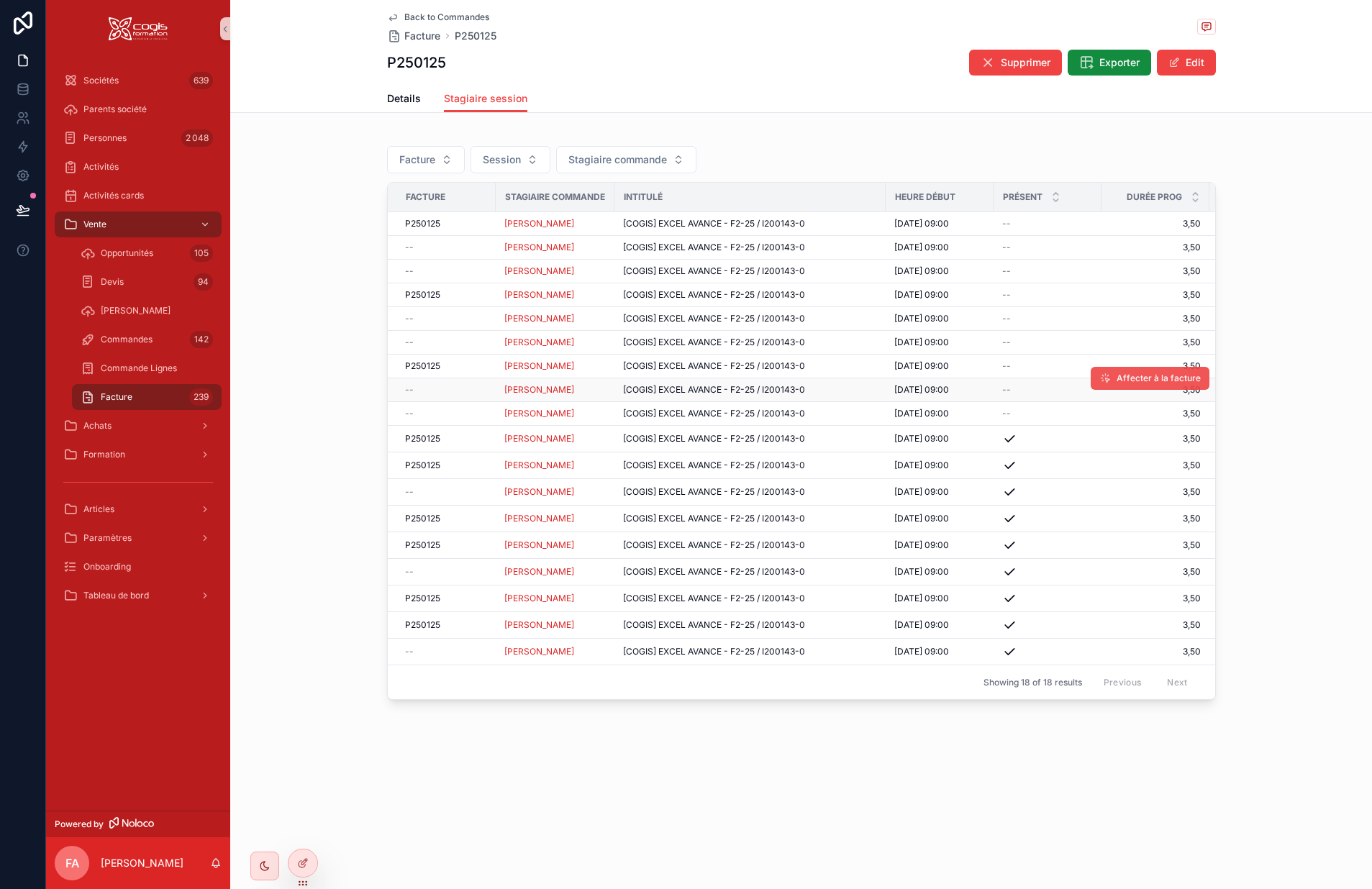
click at [1139, 377] on span "Affecter à la facture" at bounding box center [1159, 379] width 84 height 12
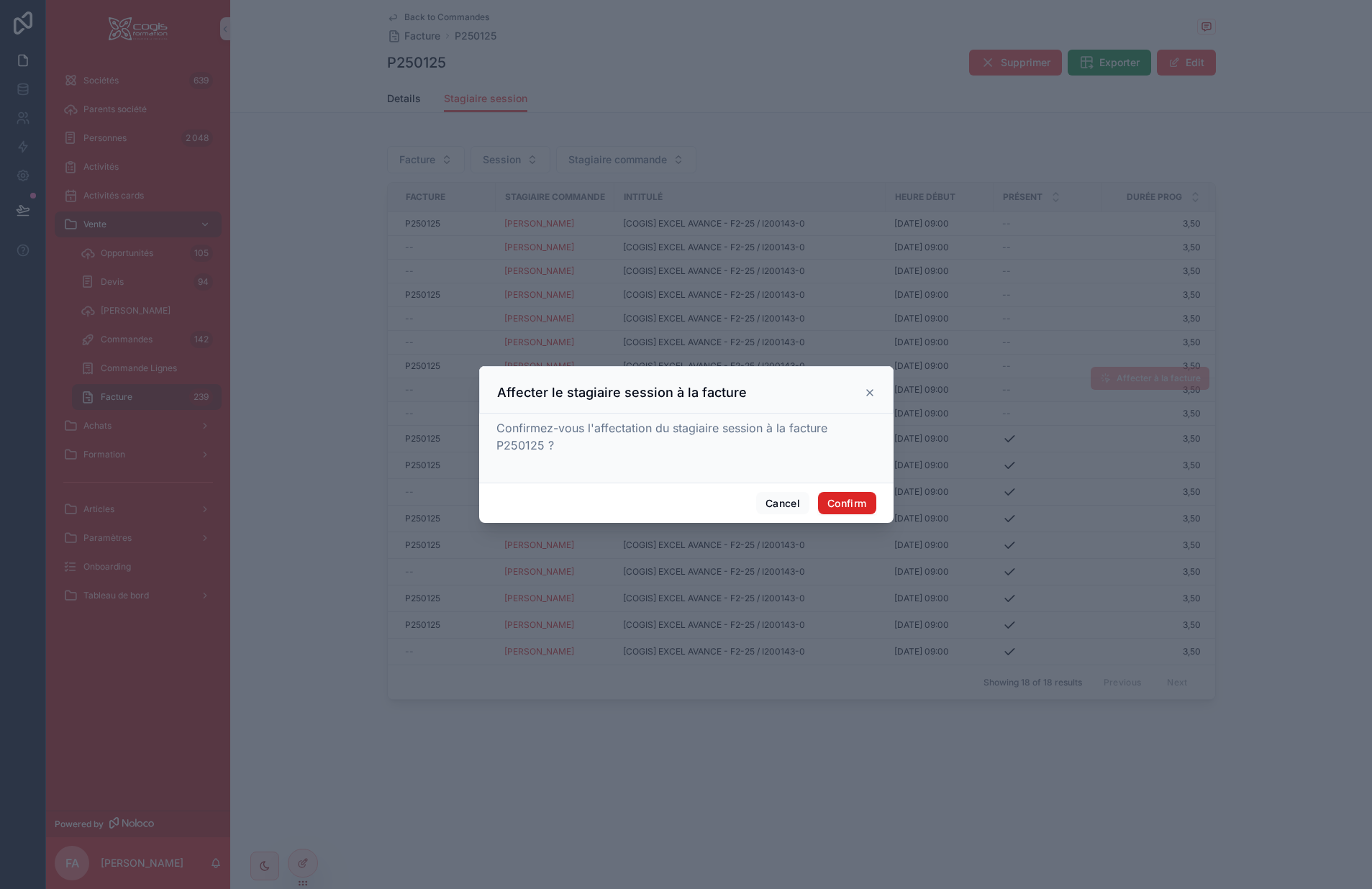
click at [858, 503] on button "Confirm" at bounding box center [847, 504] width 57 height 23
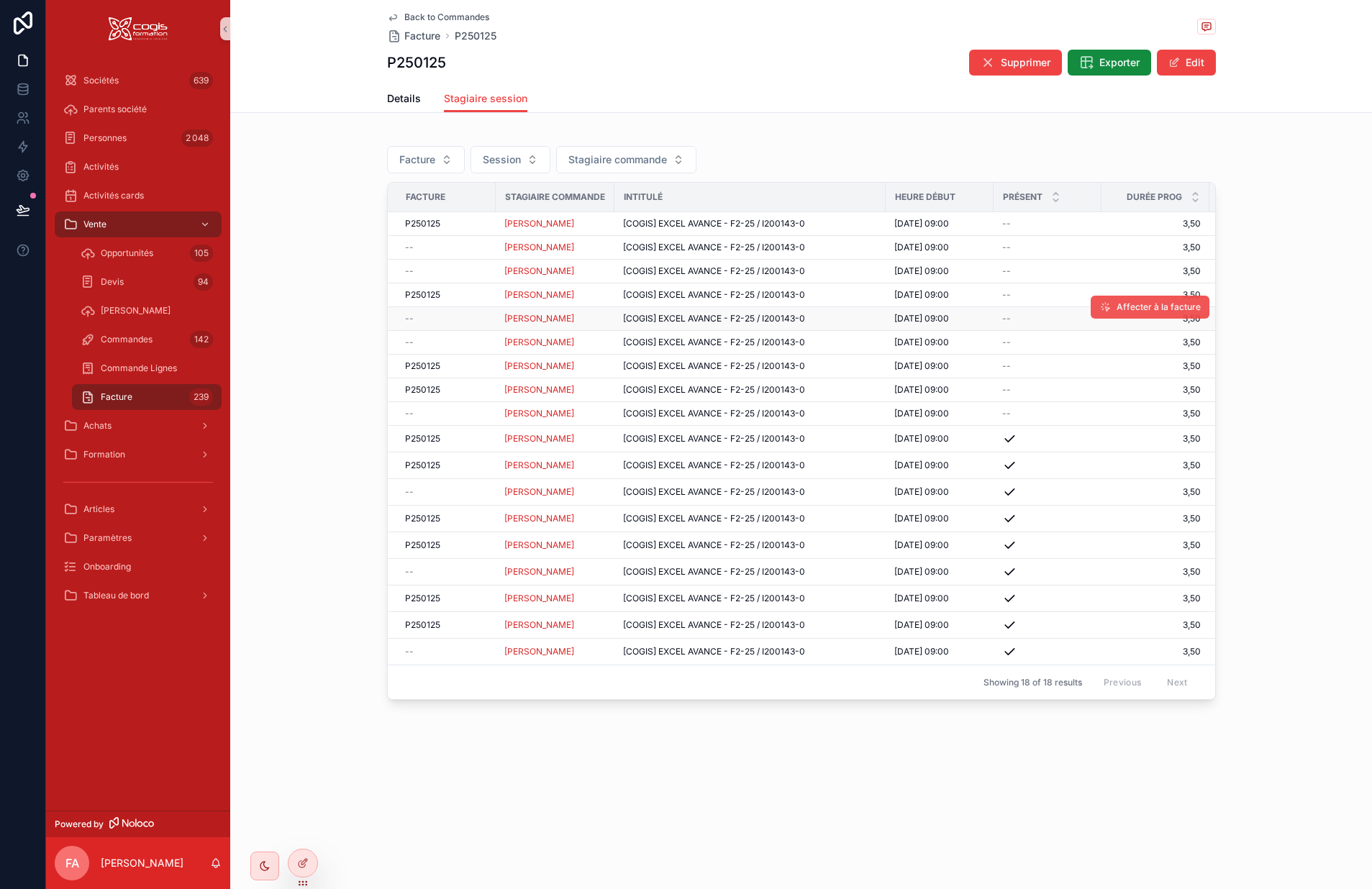
click at [1168, 309] on span "Affecter à la facture" at bounding box center [1159, 307] width 84 height 12
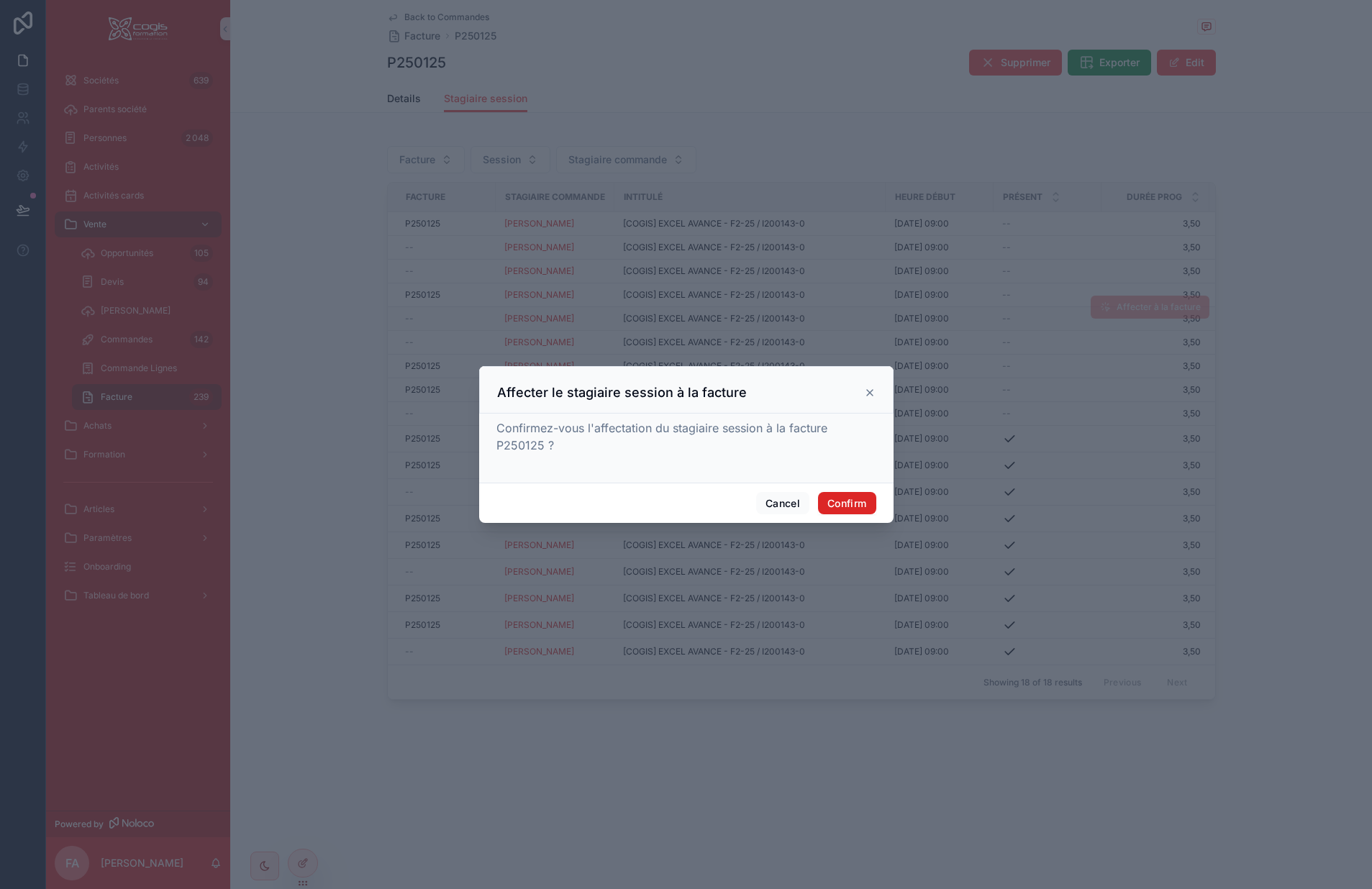
click at [844, 498] on button "Confirm" at bounding box center [847, 504] width 57 height 23
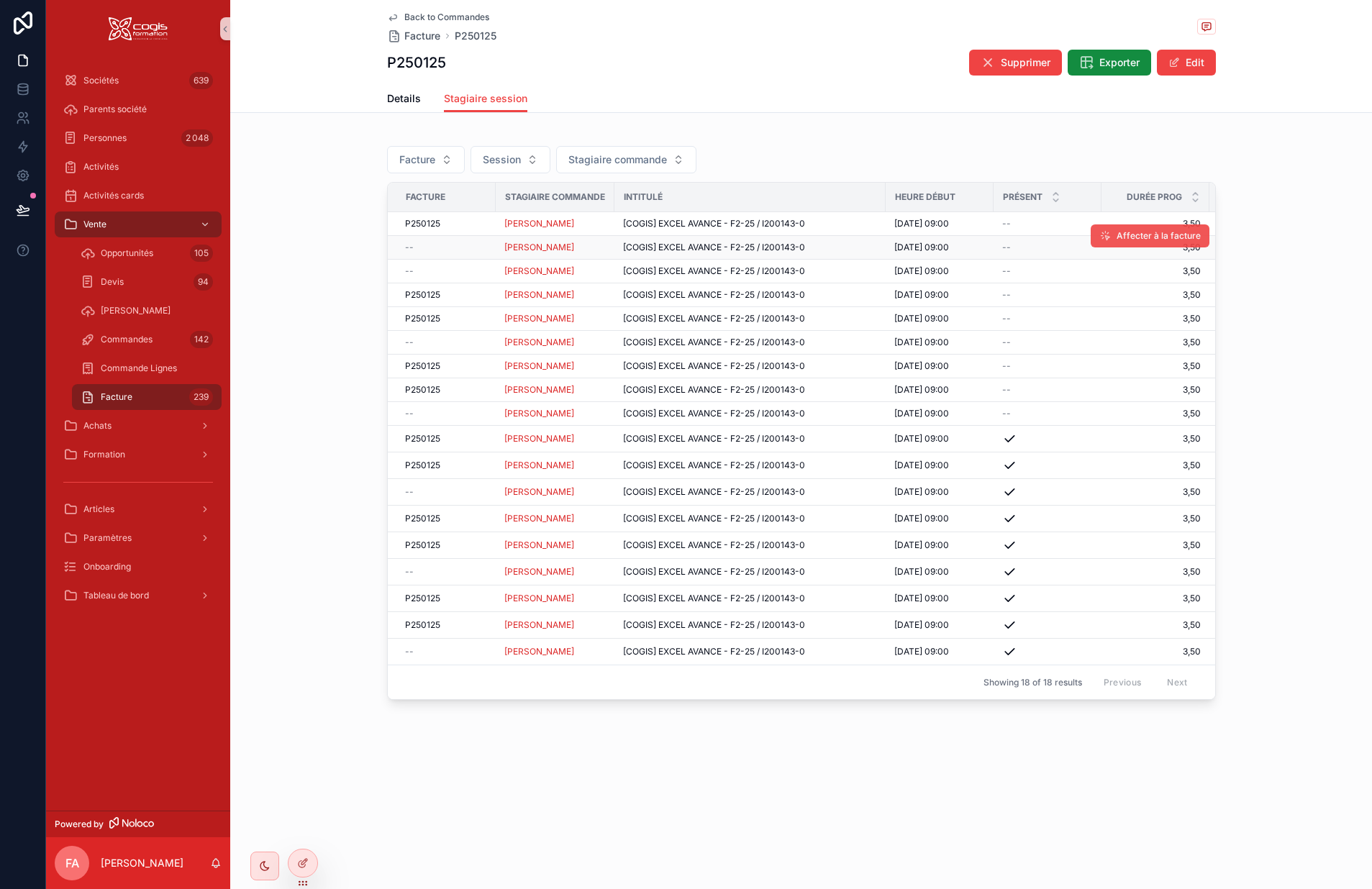
click at [1178, 240] on span "Affecter à la facture" at bounding box center [1159, 236] width 84 height 12
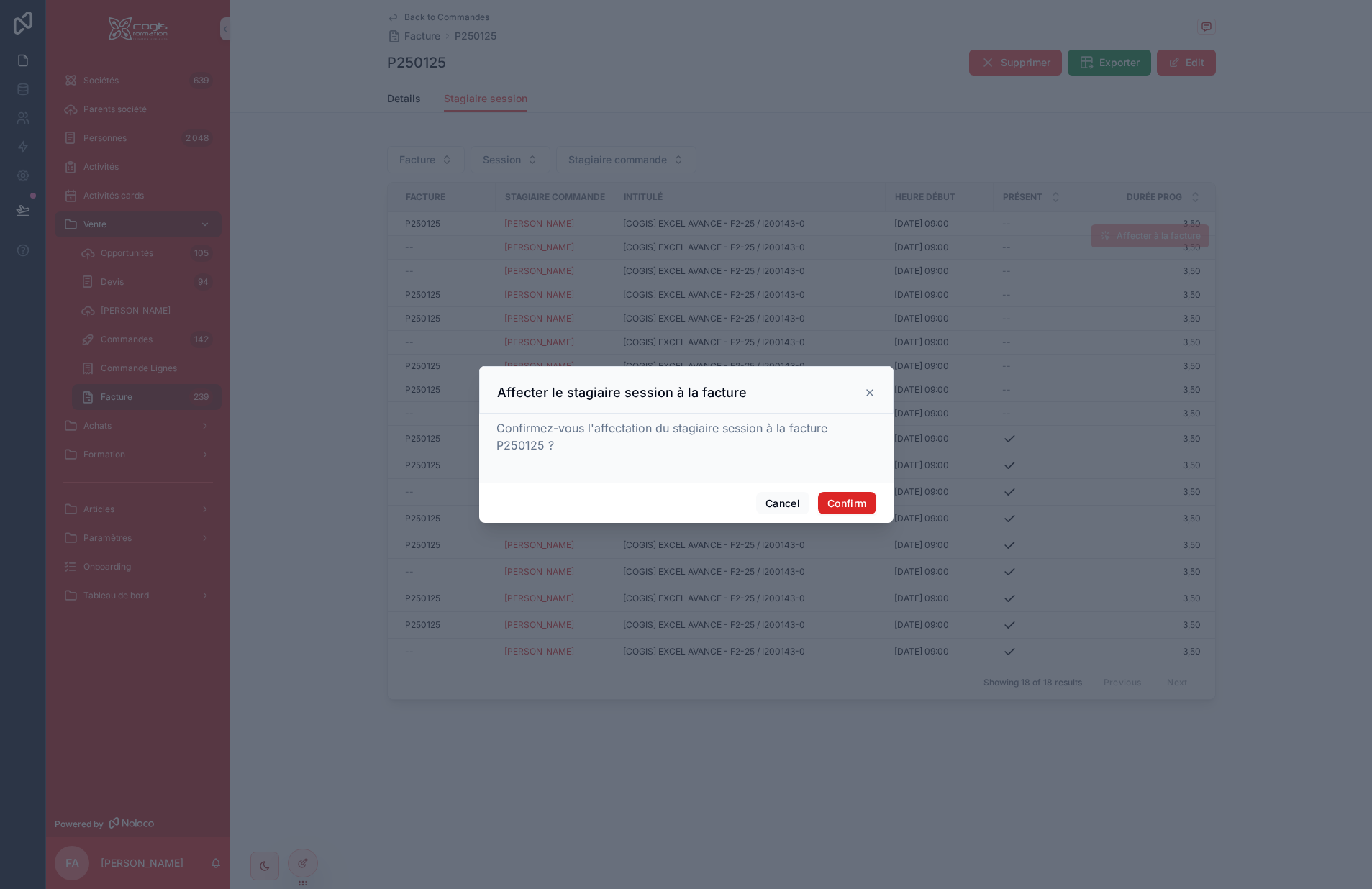
click at [843, 499] on button "Confirm" at bounding box center [847, 504] width 57 height 23
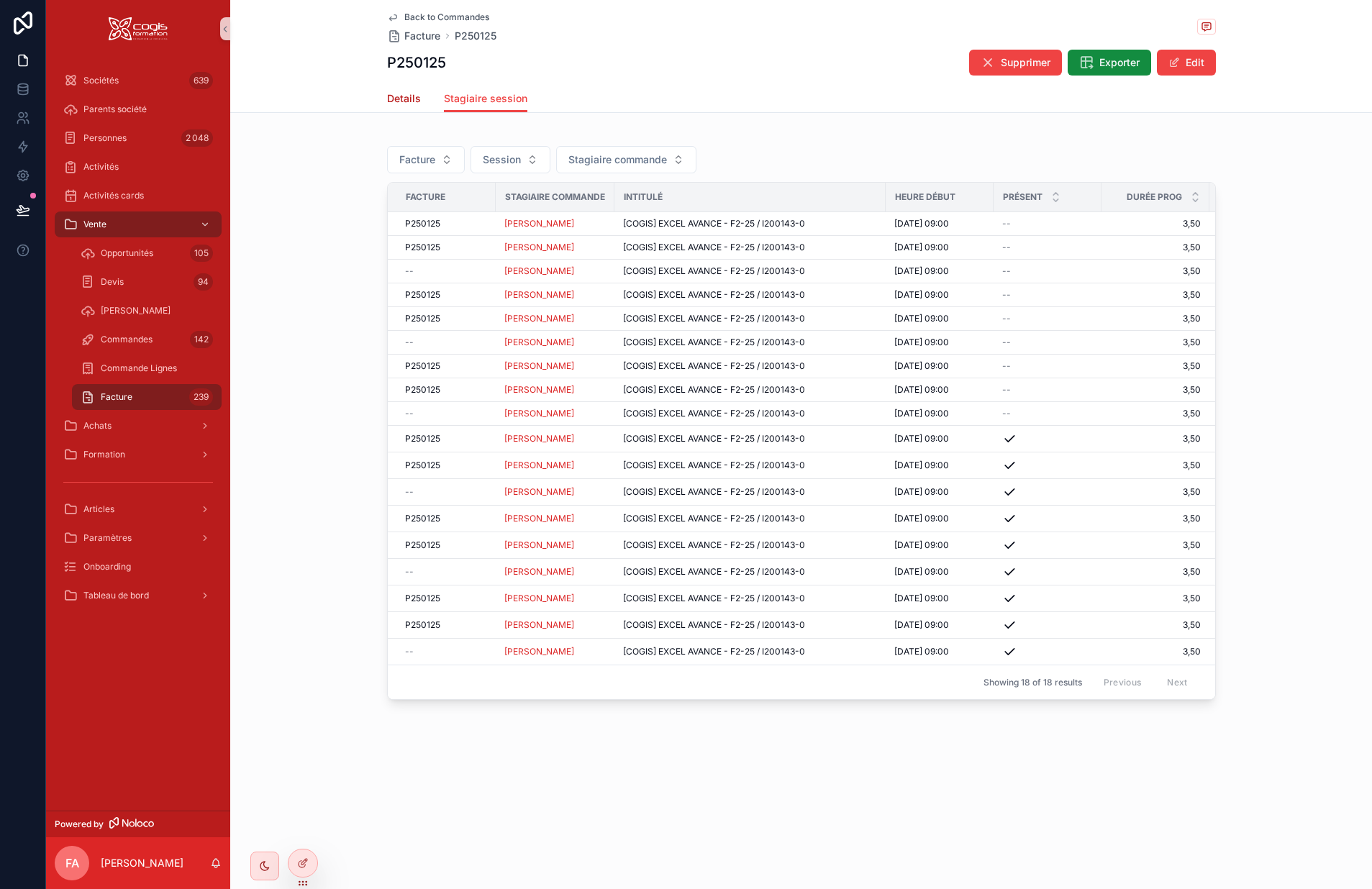
click at [400, 103] on span "Details" at bounding box center [404, 98] width 34 height 14
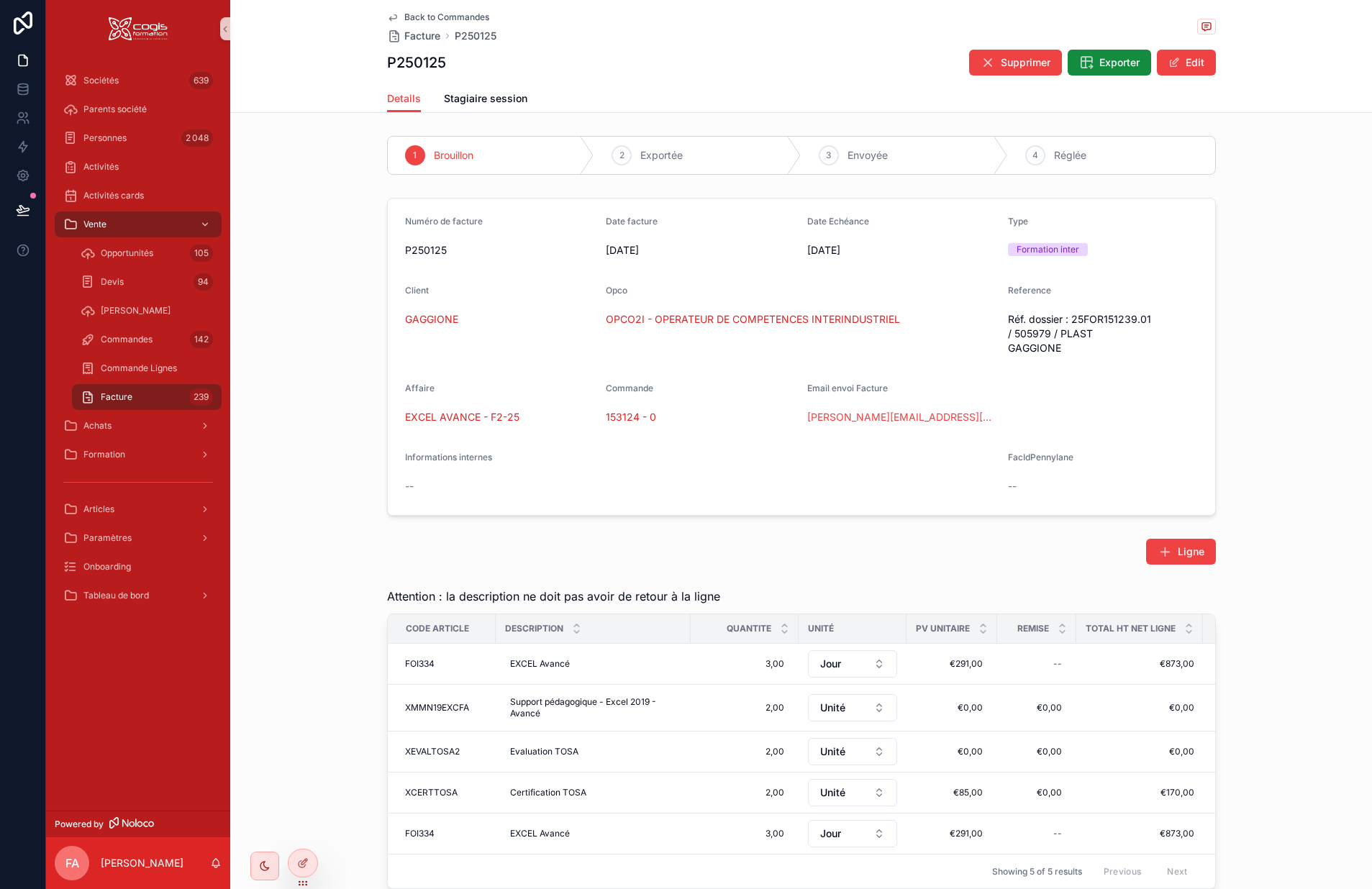
click at [392, 13] on icon "scrollable content" at bounding box center [393, 17] width 12 height 12
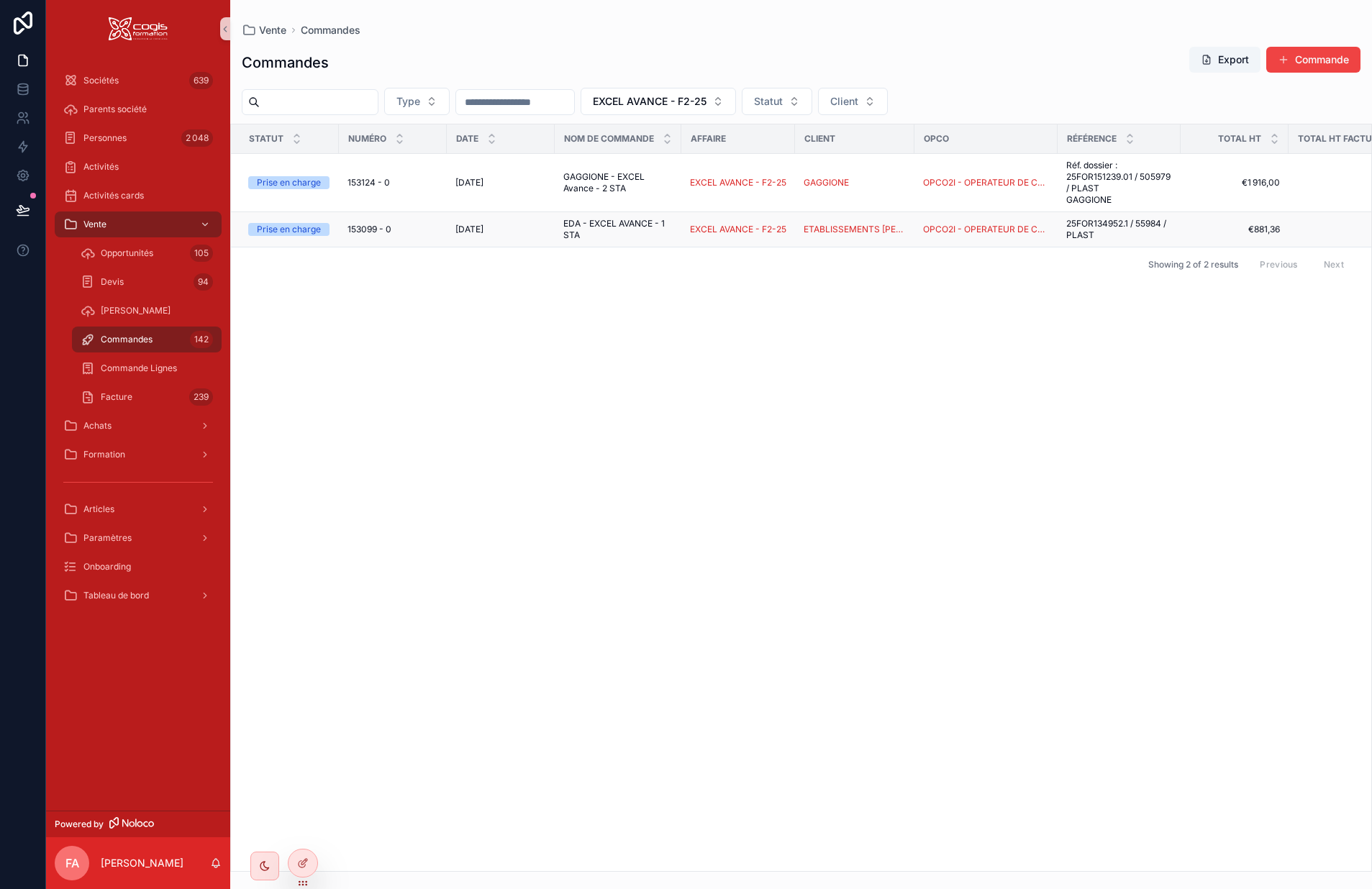
click at [429, 232] on div "153099 - 0 153099 - 0" at bounding box center [392, 230] width 91 height 12
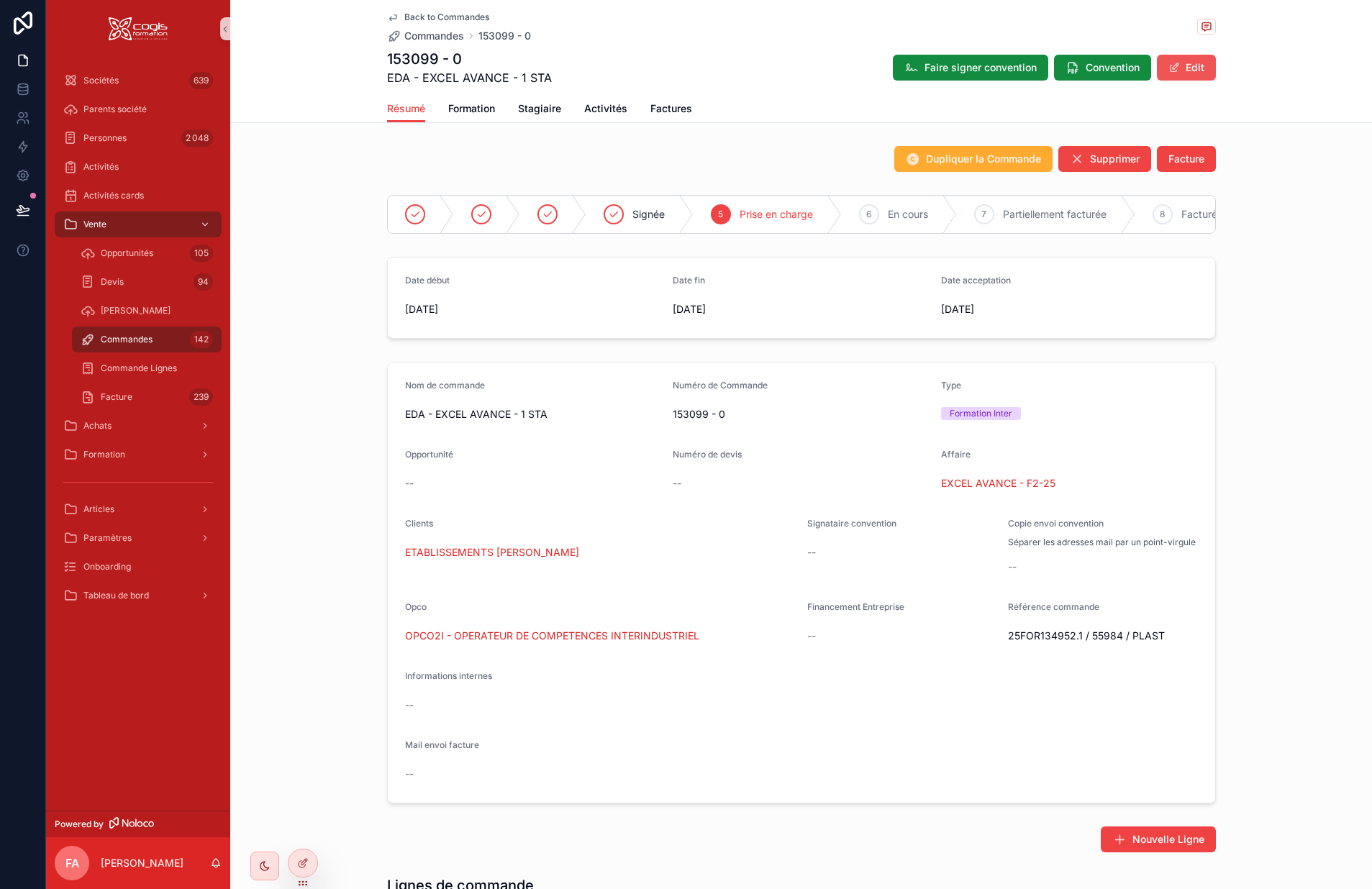
click at [1185, 69] on button "Edit" at bounding box center [1186, 67] width 59 height 26
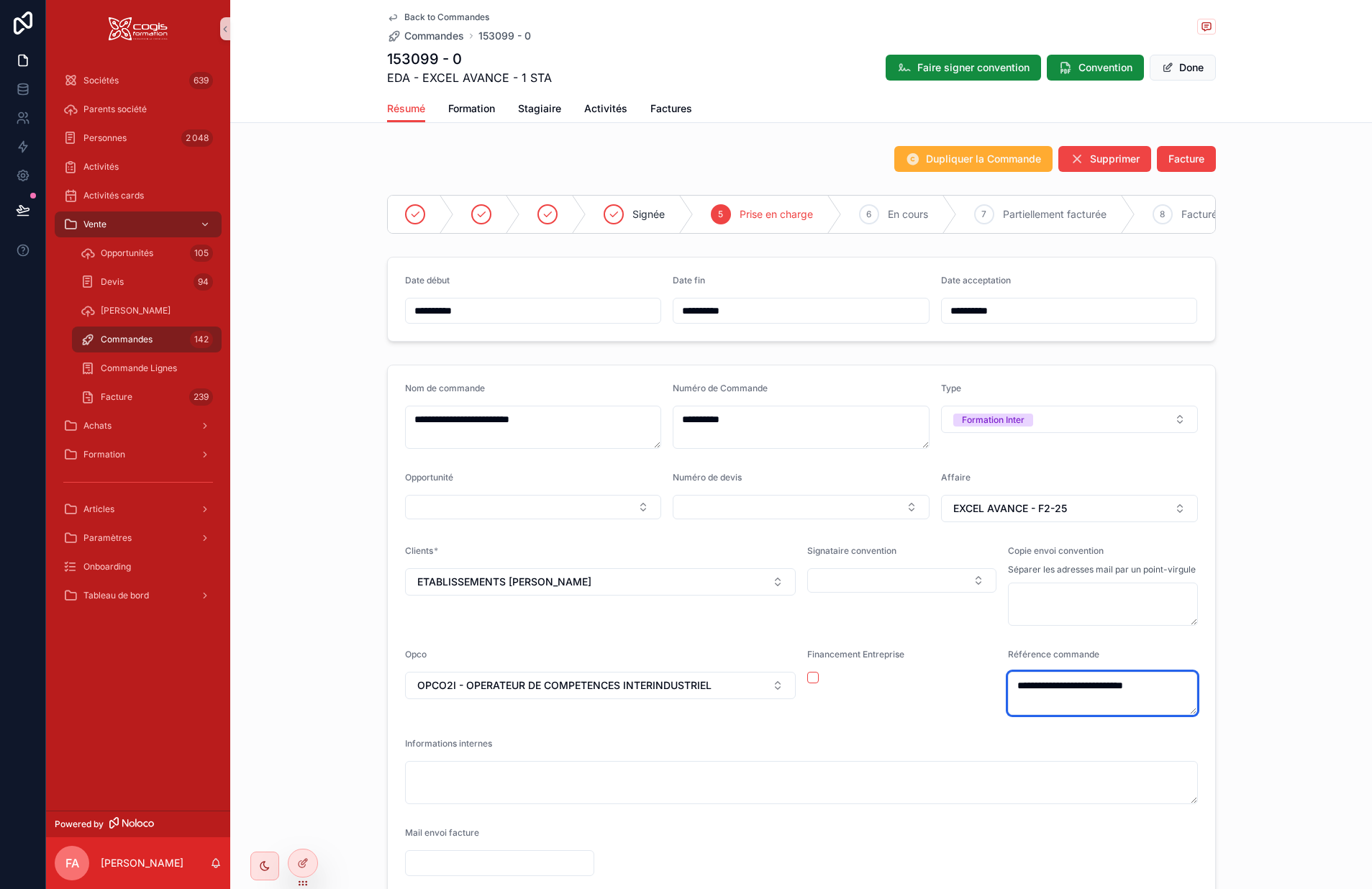
click at [1021, 697] on textarea "**********" at bounding box center [1103, 693] width 190 height 43
drag, startPoint x: 1011, startPoint y: 699, endPoint x: 1205, endPoint y: 691, distance: 194.2
click at [1205, 691] on form "**********" at bounding box center [802, 629] width 828 height 528
paste textarea "**"
drag, startPoint x: 1013, startPoint y: 698, endPoint x: 1194, endPoint y: 693, distance: 181.1
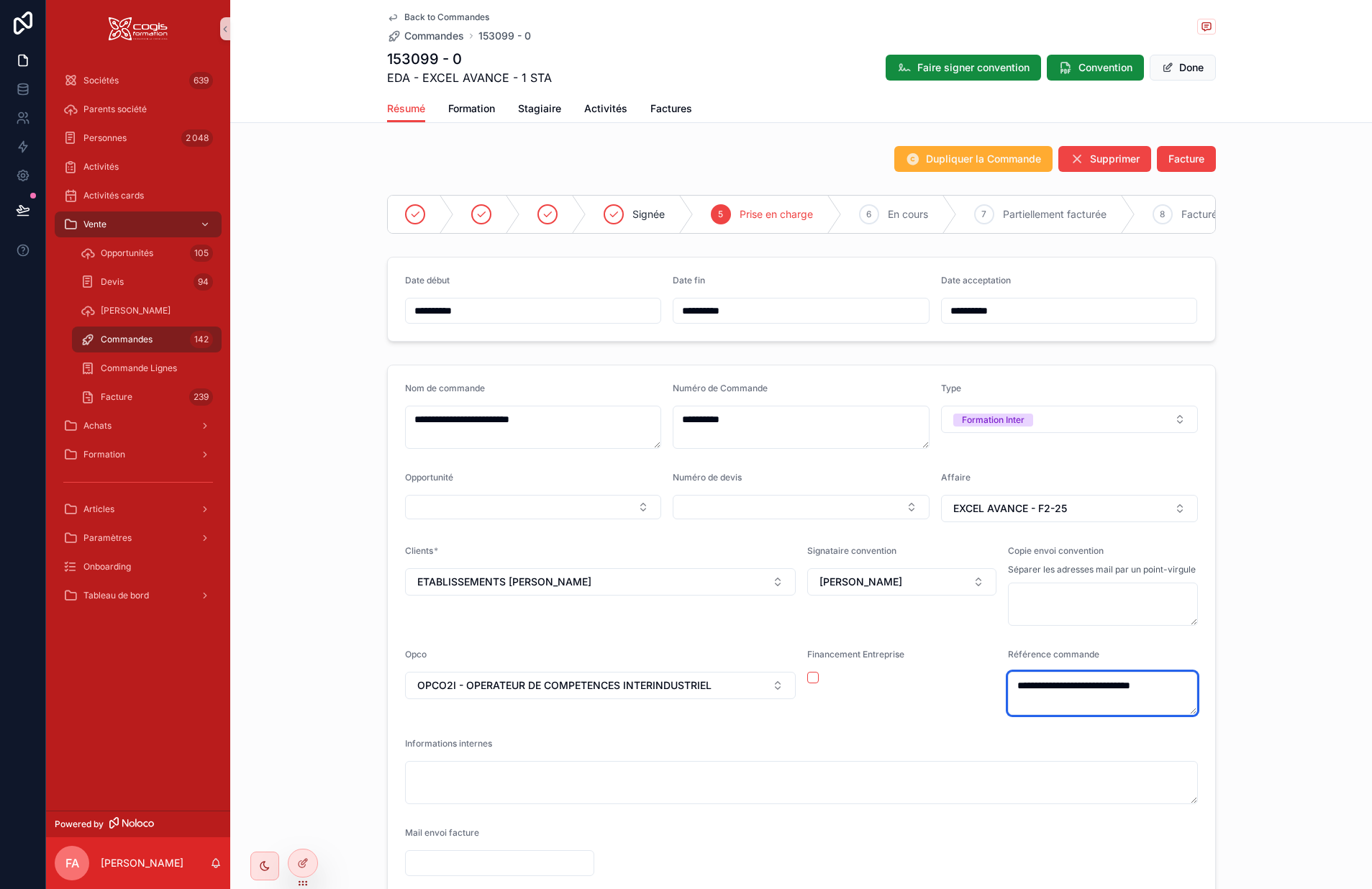
click at [1194, 693] on form "**********" at bounding box center [802, 629] width 828 height 528
paste textarea "**********"
click at [1039, 738] on textarea "**********" at bounding box center [1103, 707] width 190 height 71
paste textarea "**********"
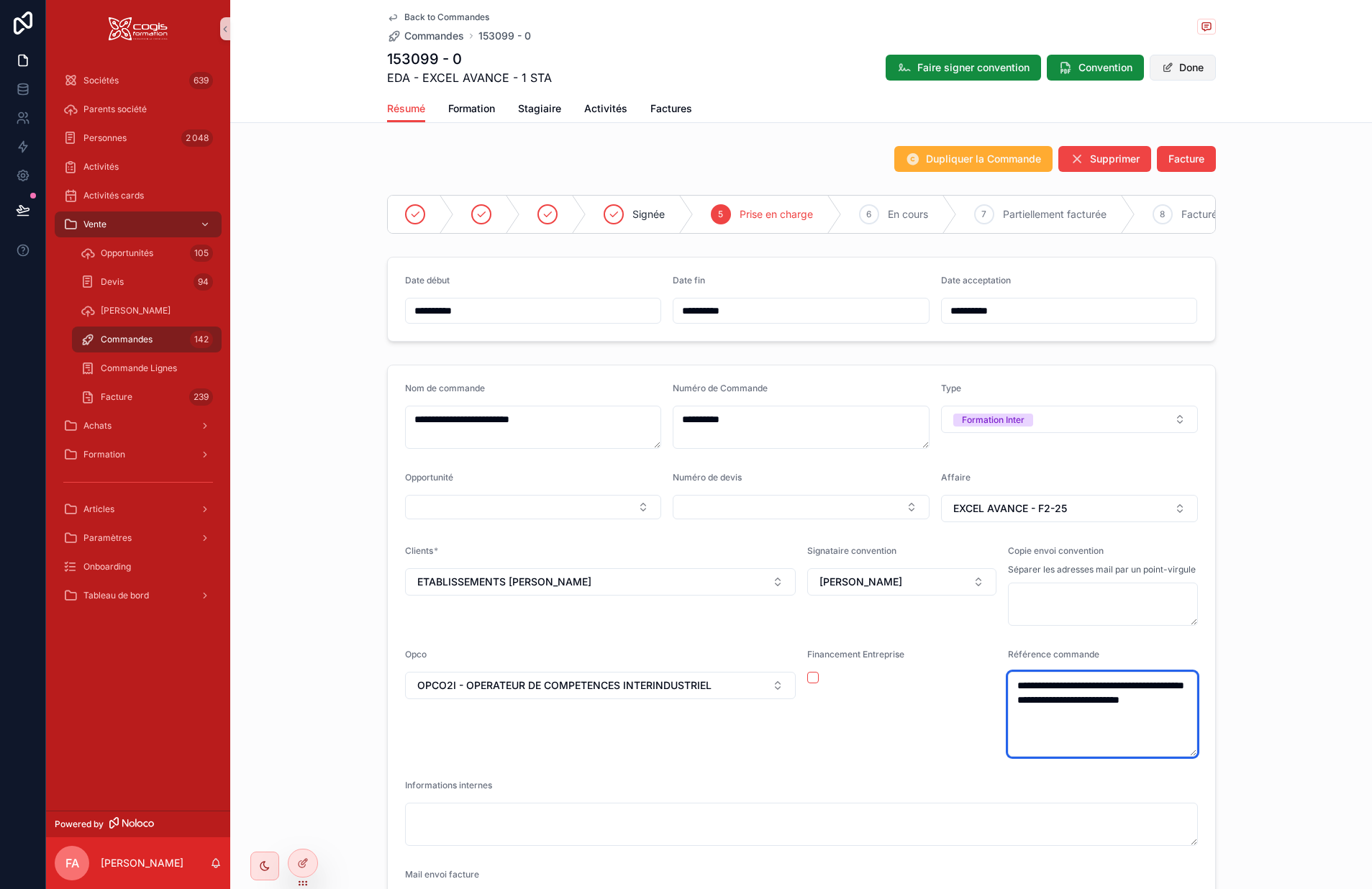
type textarea "**********"
click at [1186, 70] on button "Done" at bounding box center [1183, 67] width 67 height 26
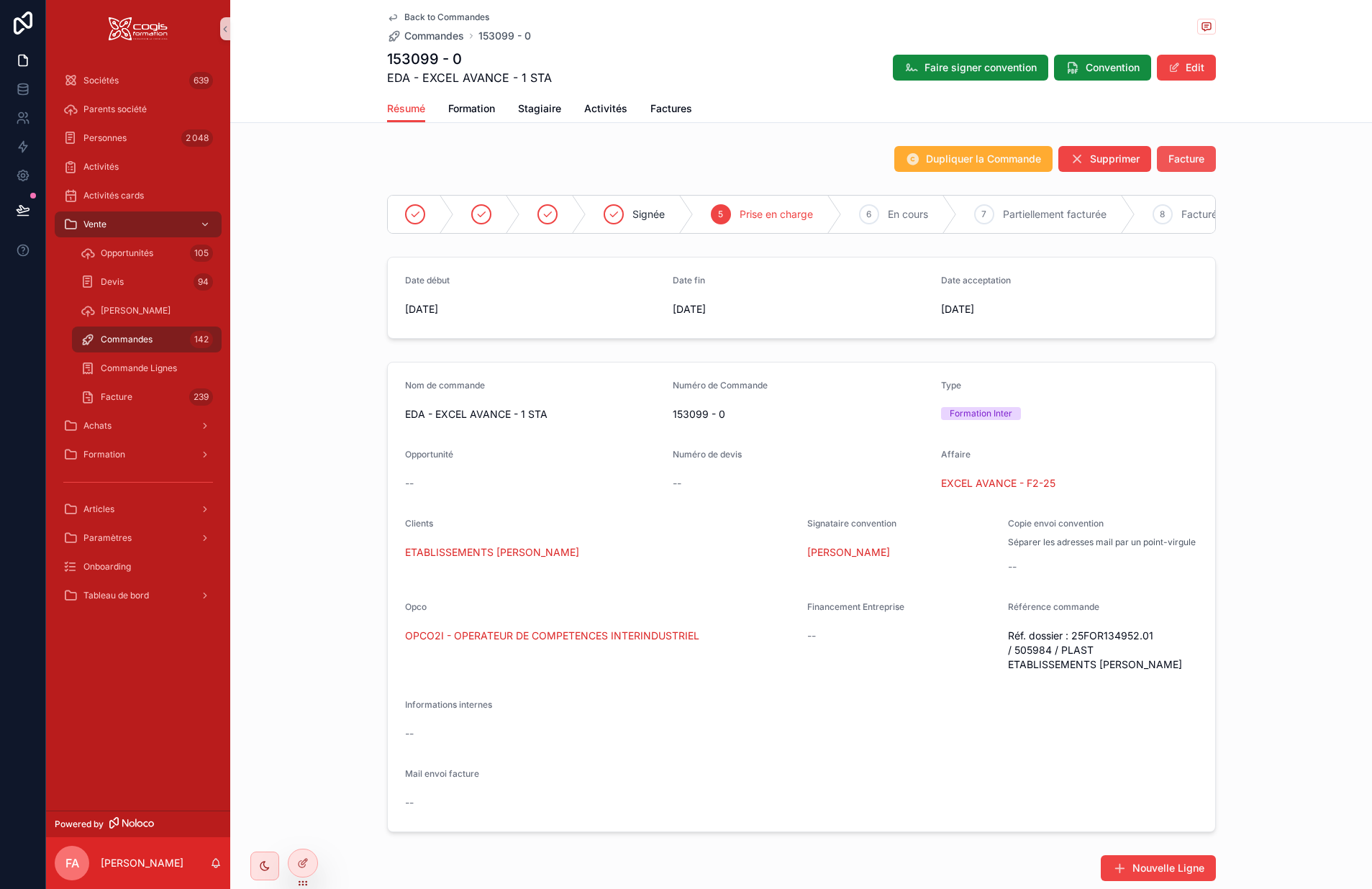
click at [1187, 161] on span "Facture" at bounding box center [1186, 158] width 36 height 14
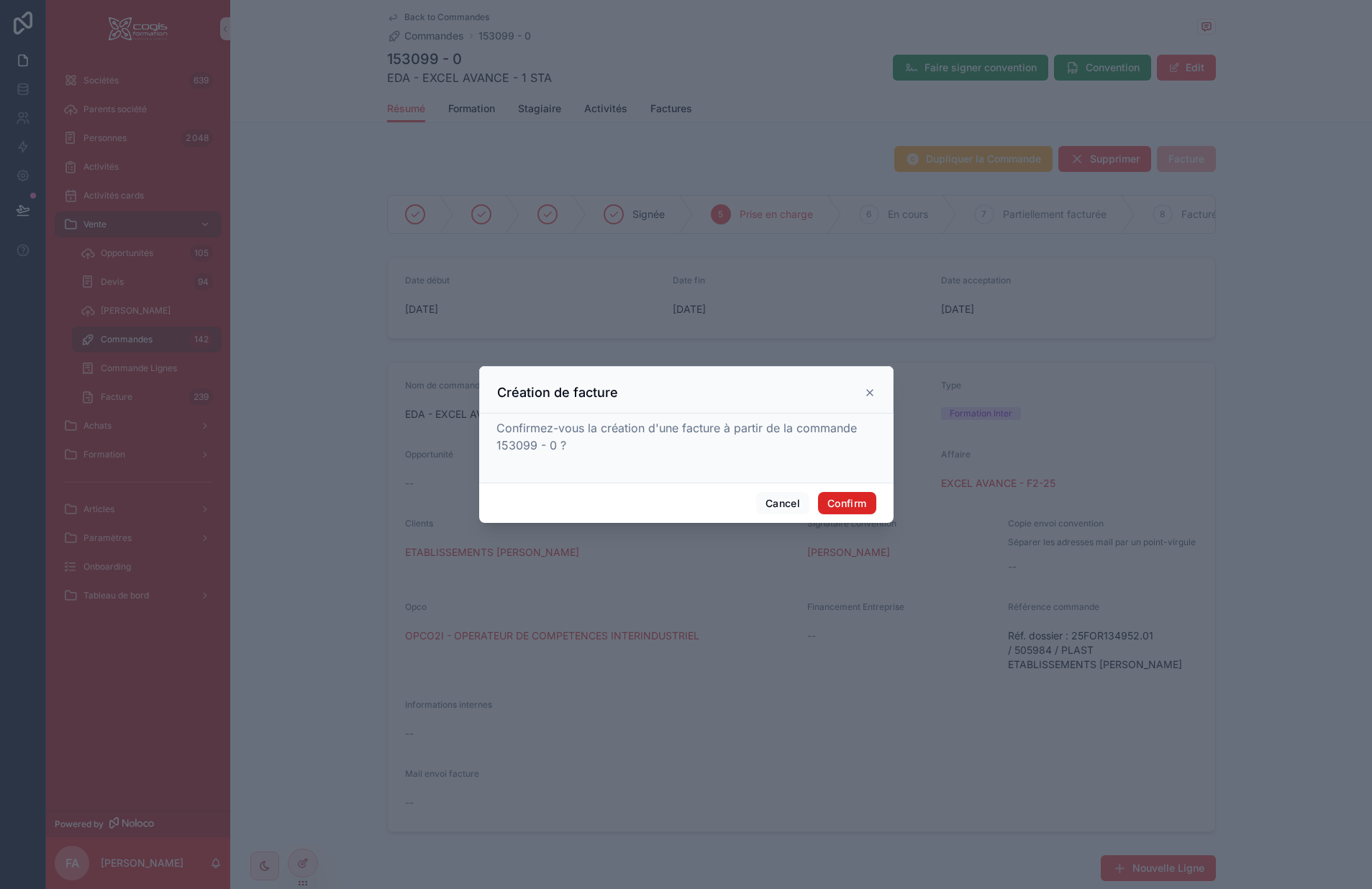
click at [852, 501] on button "Confirm" at bounding box center [847, 504] width 57 height 23
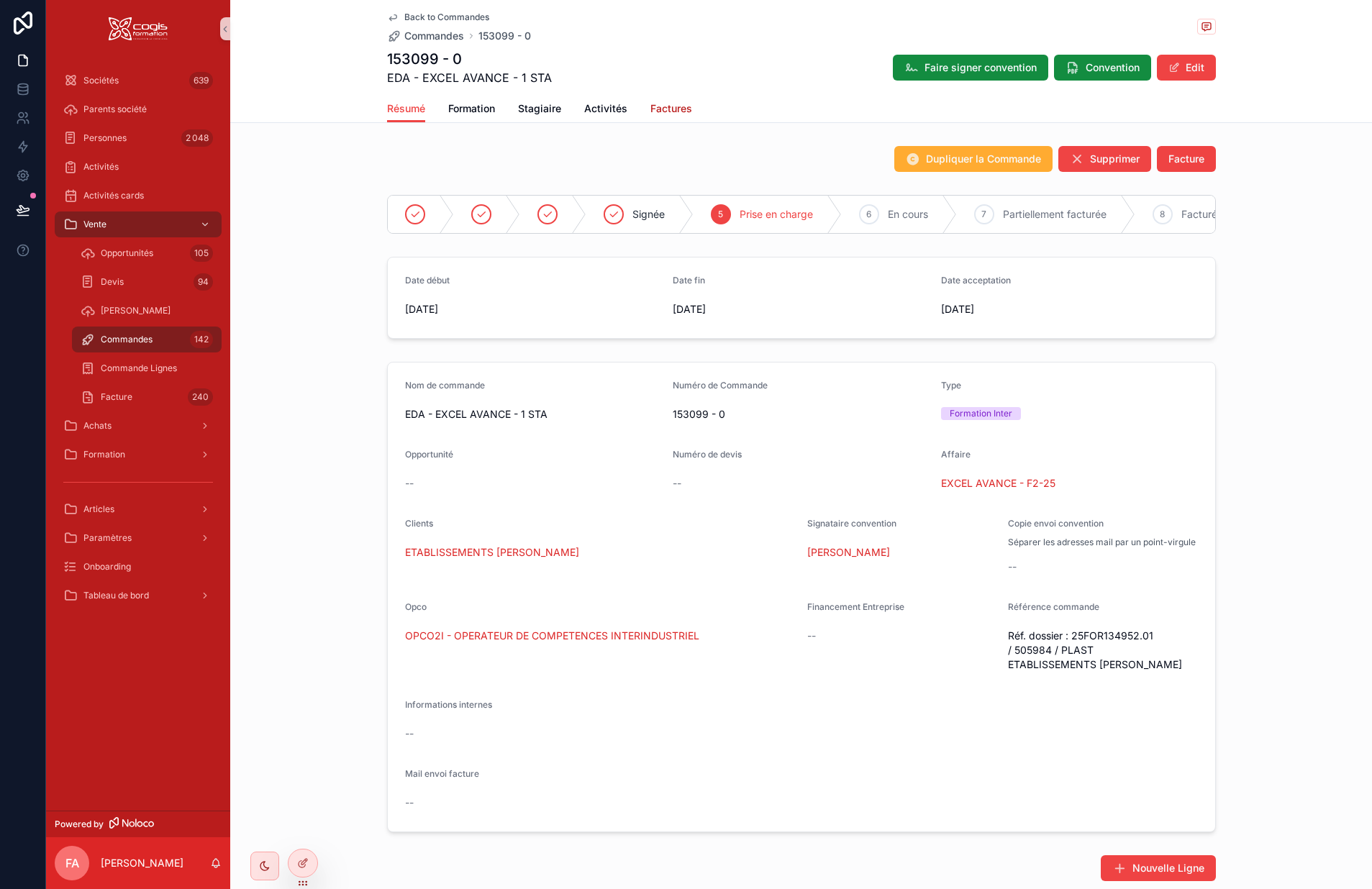
click at [664, 108] on span "Factures" at bounding box center [671, 108] width 42 height 14
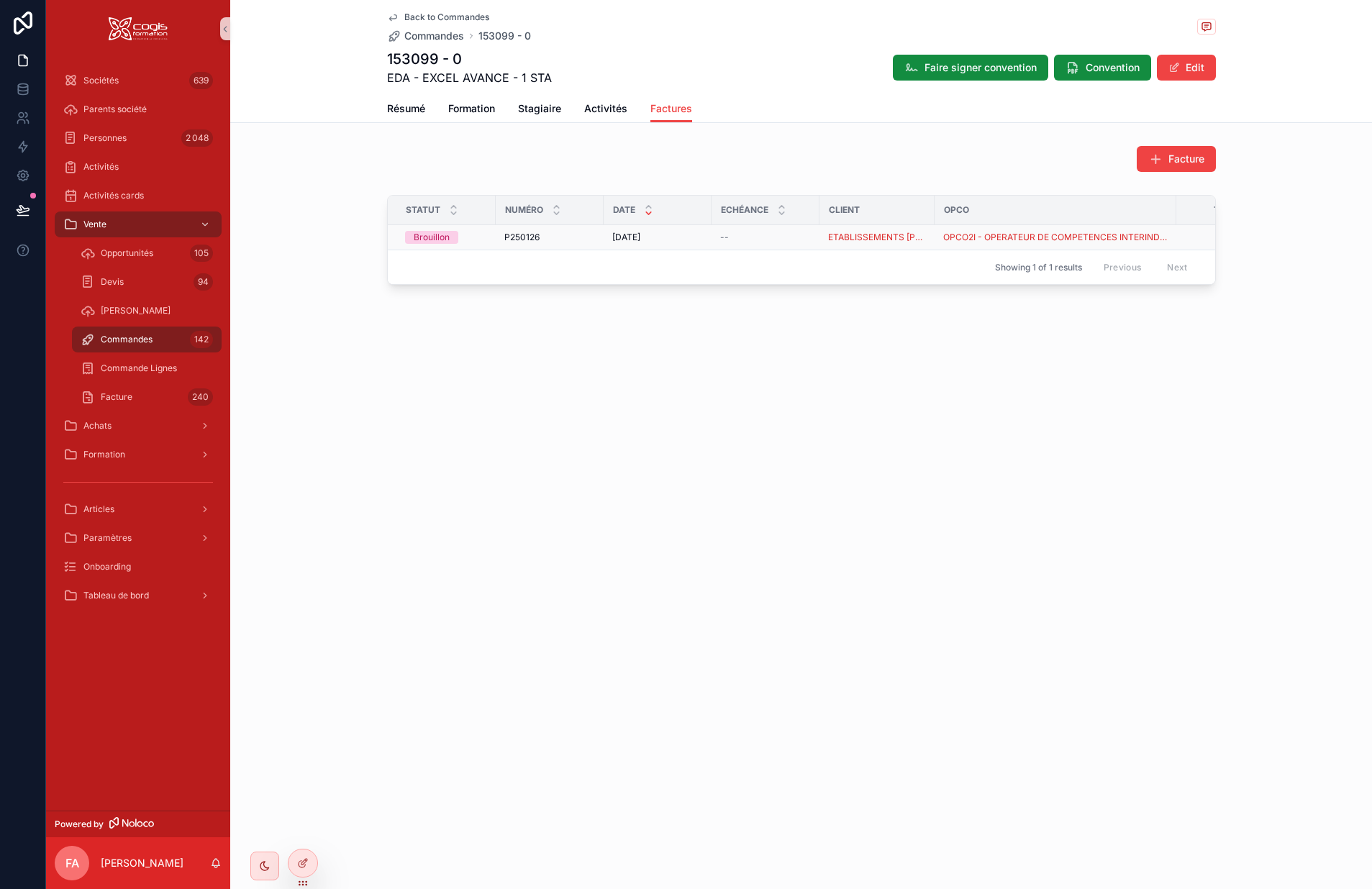
click at [555, 237] on div "P250126 P250126" at bounding box center [549, 237] width 91 height 12
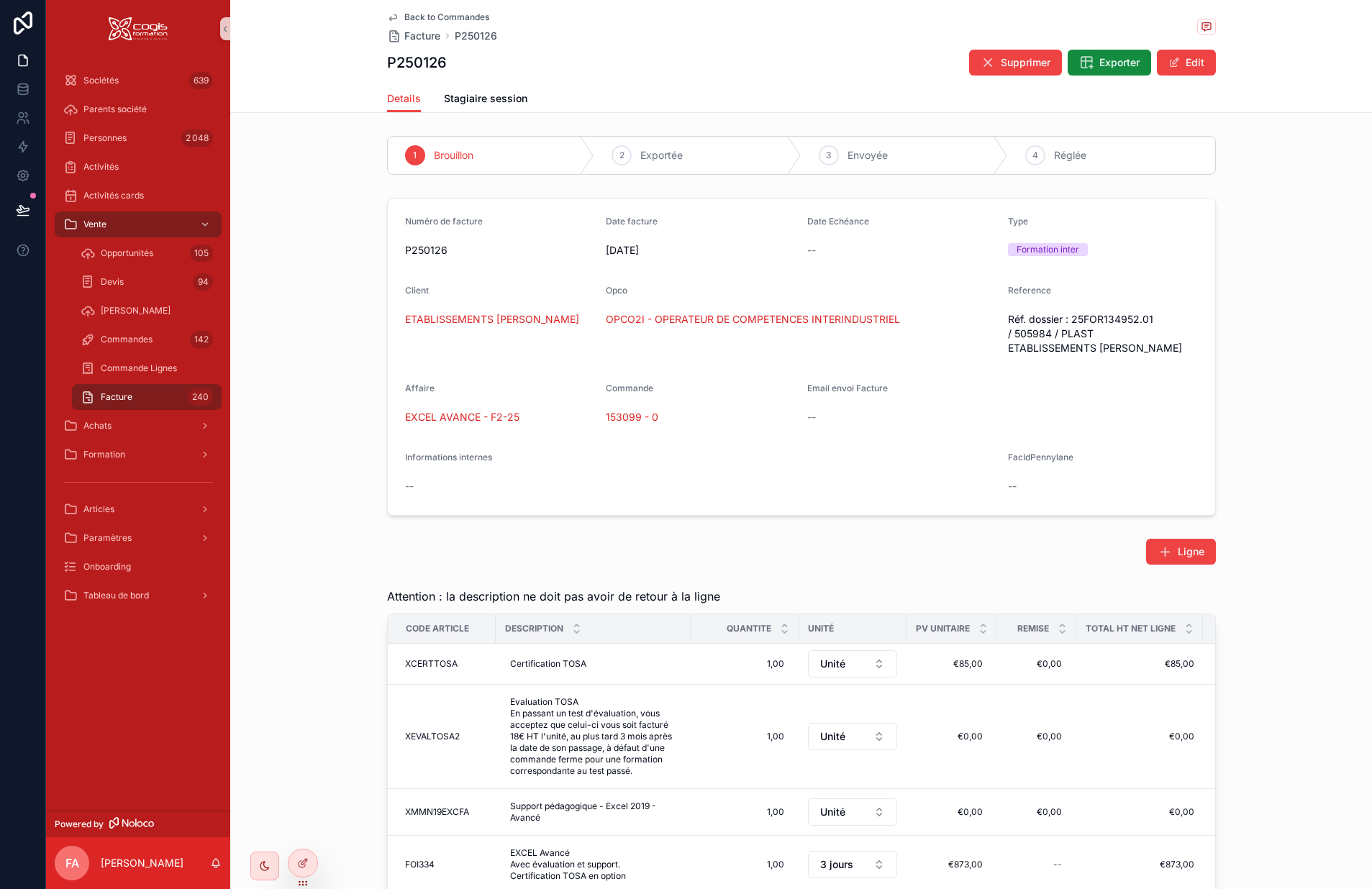
drag, startPoint x: 1191, startPoint y: 67, endPoint x: 1130, endPoint y: 100, distance: 69.4
click at [1192, 67] on button "Edit" at bounding box center [1186, 62] width 59 height 26
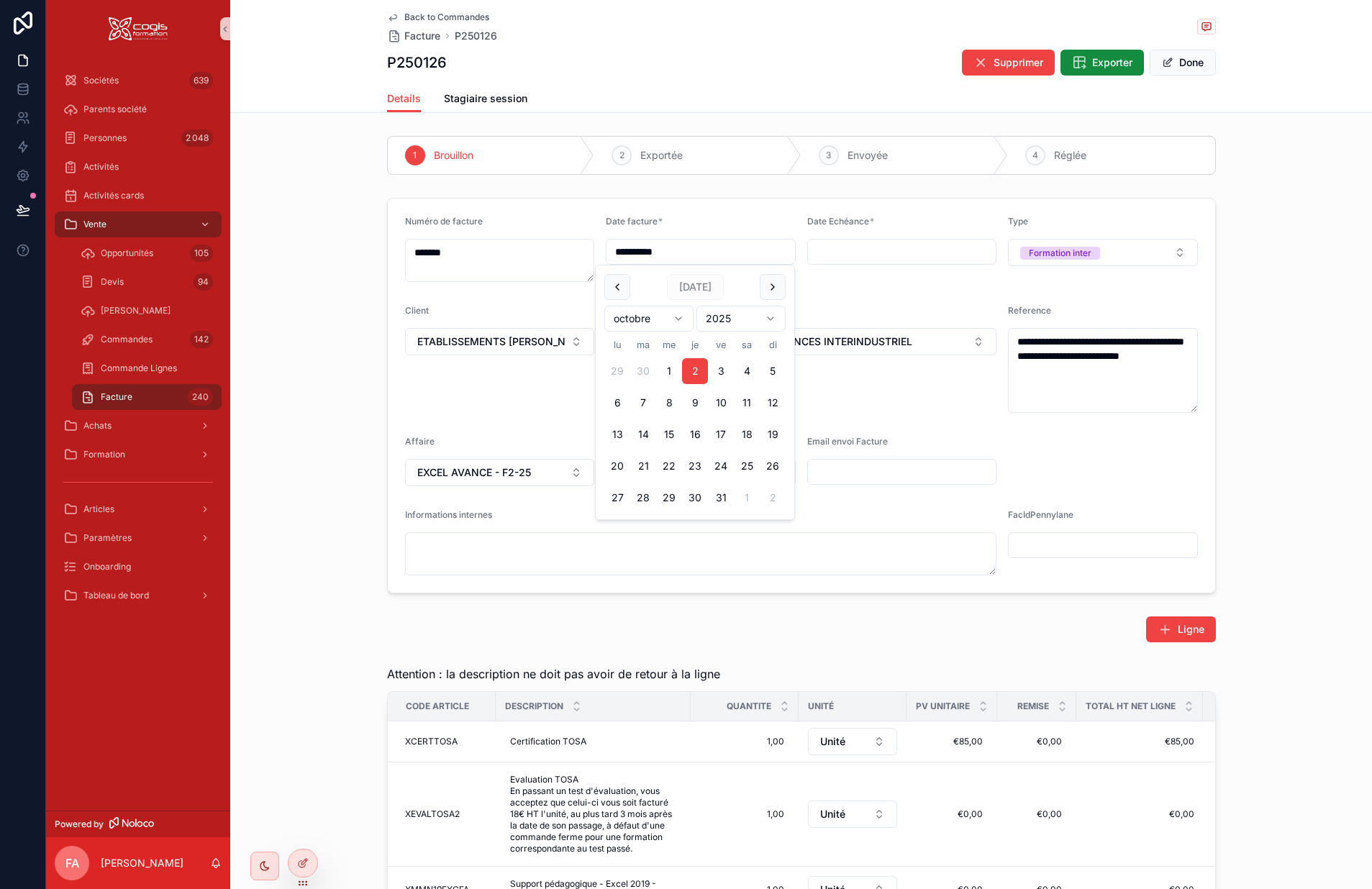
drag, startPoint x: 698, startPoint y: 251, endPoint x: 577, endPoint y: 246, distance: 121.1
click at [577, 246] on form "**********" at bounding box center [802, 396] width 828 height 395
type input "**********"
click at [853, 252] on input "scrollable content" at bounding box center [902, 251] width 188 height 20
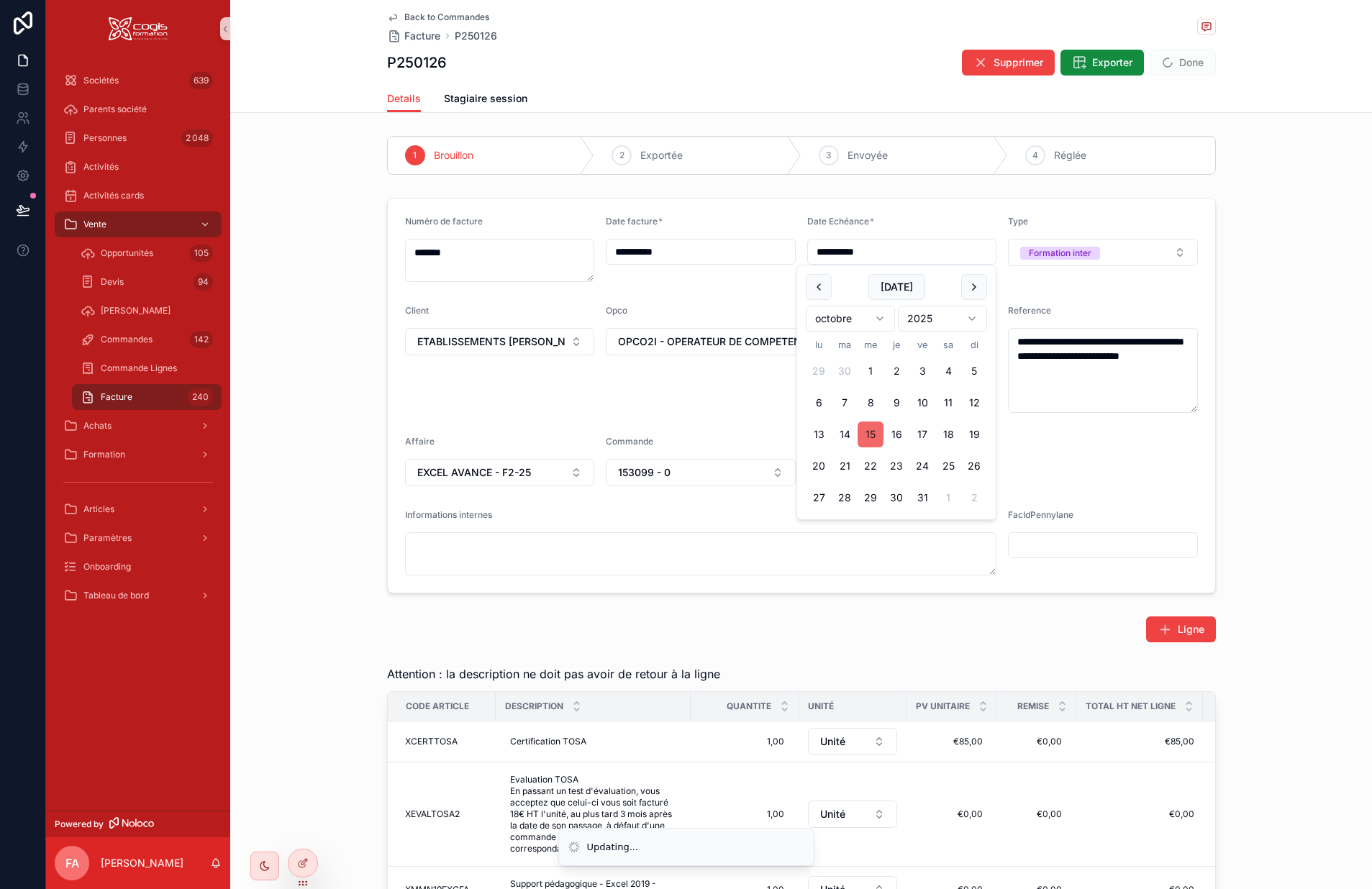
type input "**********"
click at [867, 432] on button "15" at bounding box center [870, 435] width 26 height 26
click at [1141, 469] on form "**********" at bounding box center [802, 396] width 828 height 395
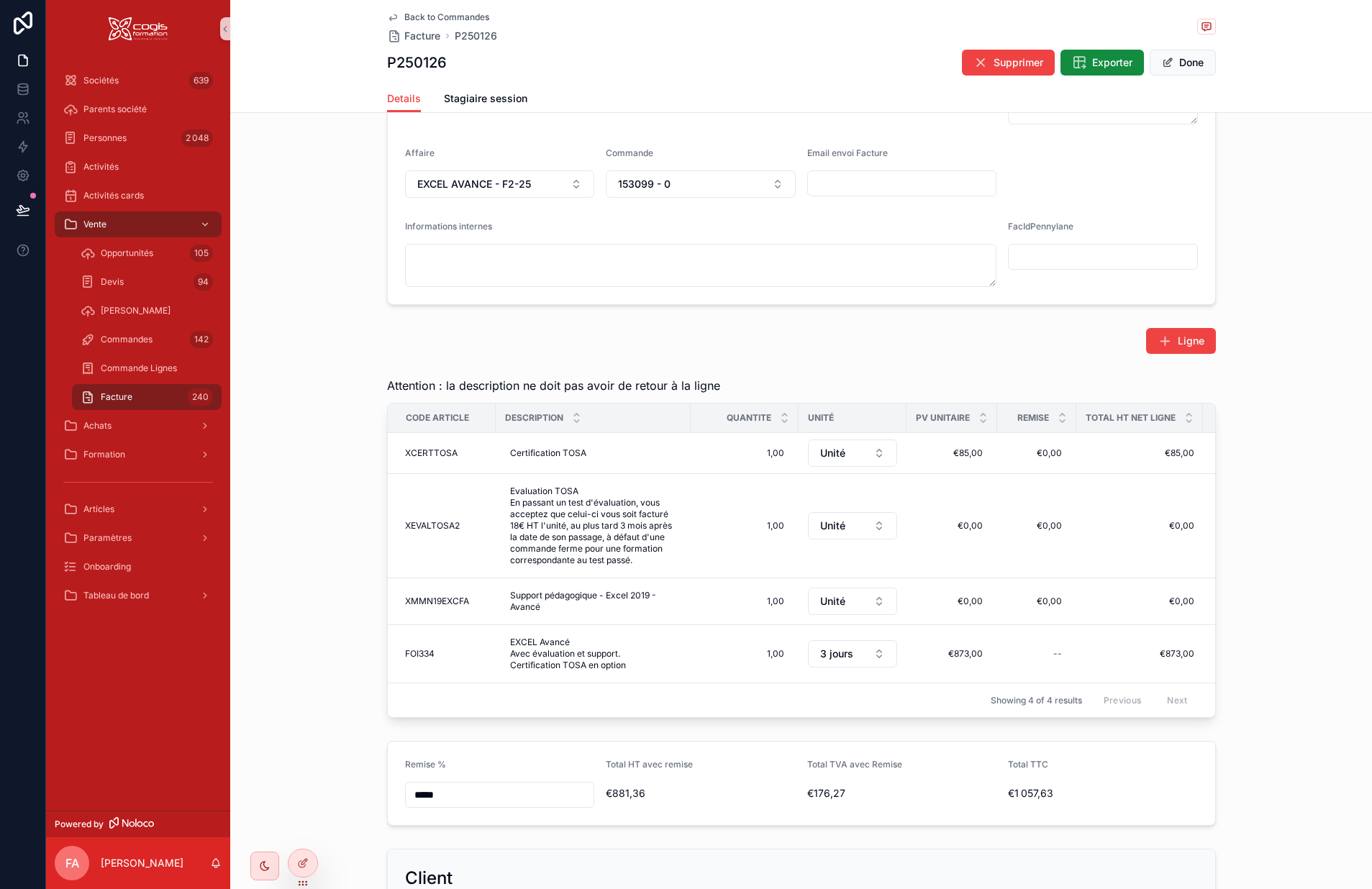
scroll to position [360, 0]
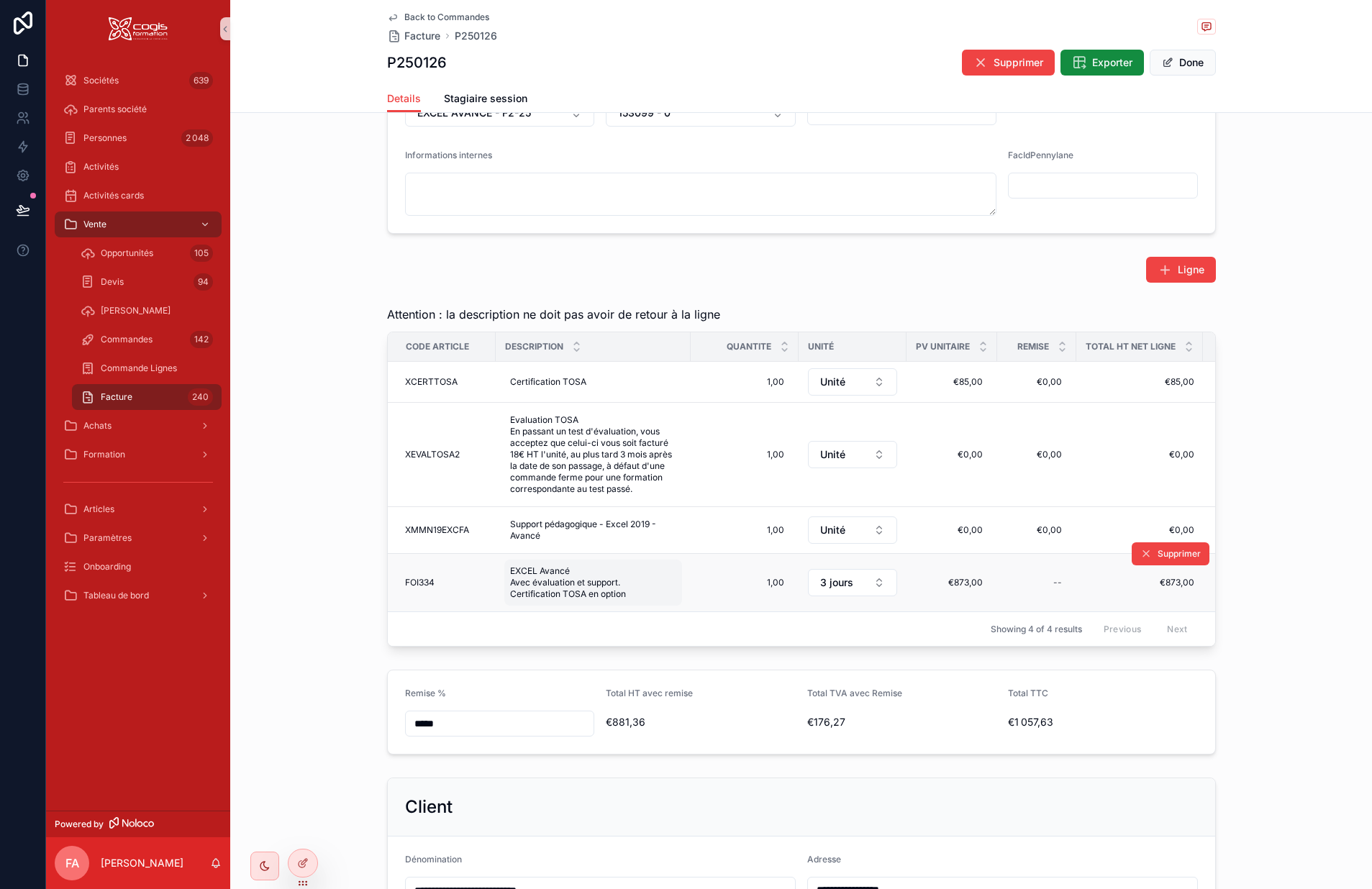
click at [555, 576] on span "EXCEL Avancé Avec évaluation et support. Certification TOSA en option" at bounding box center [594, 582] width 167 height 34
drag, startPoint x: 558, startPoint y: 652, endPoint x: 505, endPoint y: 608, distance: 68.9
click at [505, 608] on div "**********" at bounding box center [596, 620] width 207 height 111
drag, startPoint x: 593, startPoint y: 592, endPoint x: 507, endPoint y: 590, distance: 86.0
click at [507, 590] on textarea "**********" at bounding box center [575, 601] width 137 height 43
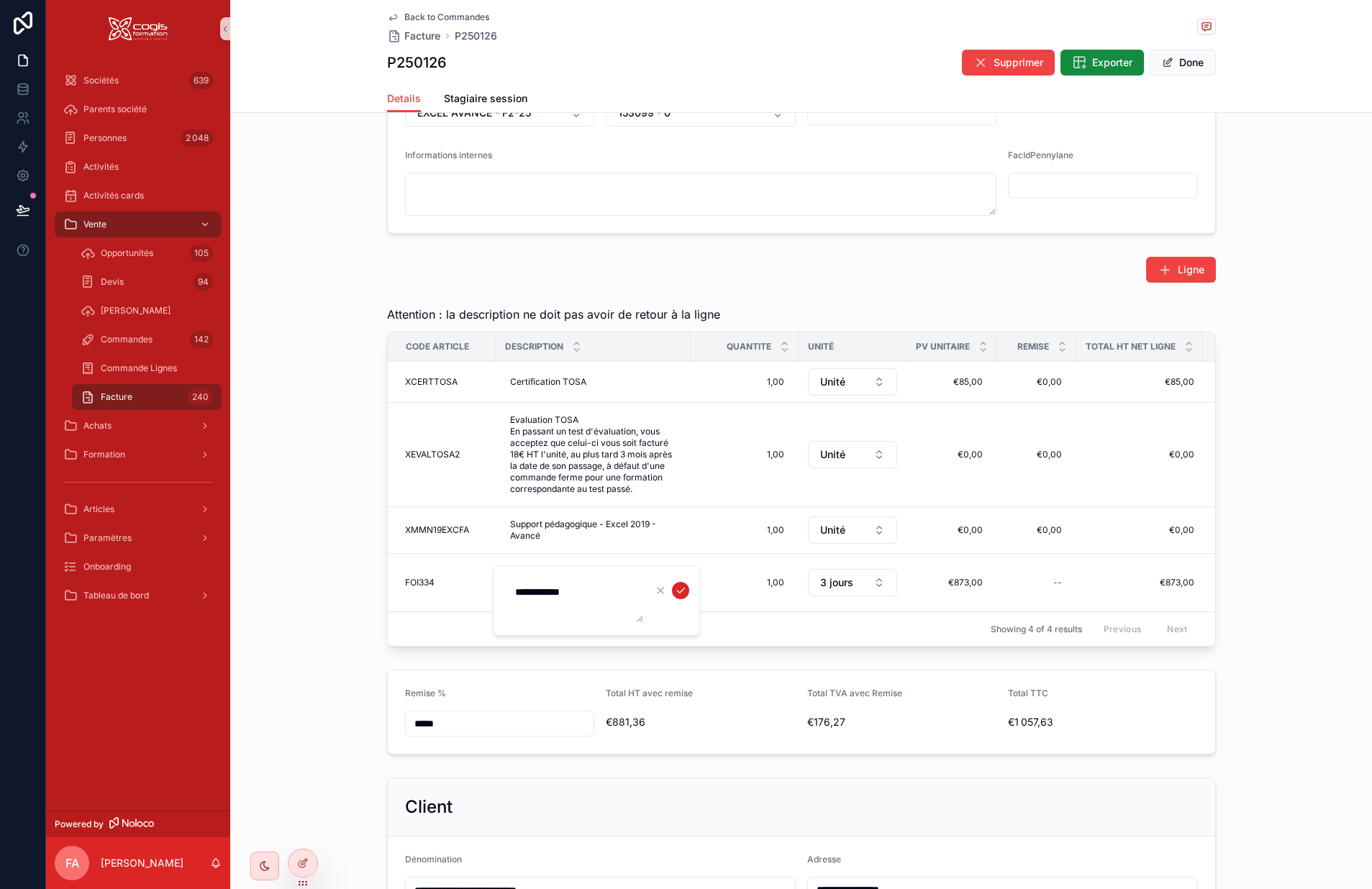
type textarea "**********"
click at [675, 593] on icon "scrollable content" at bounding box center [681, 591] width 12 height 12
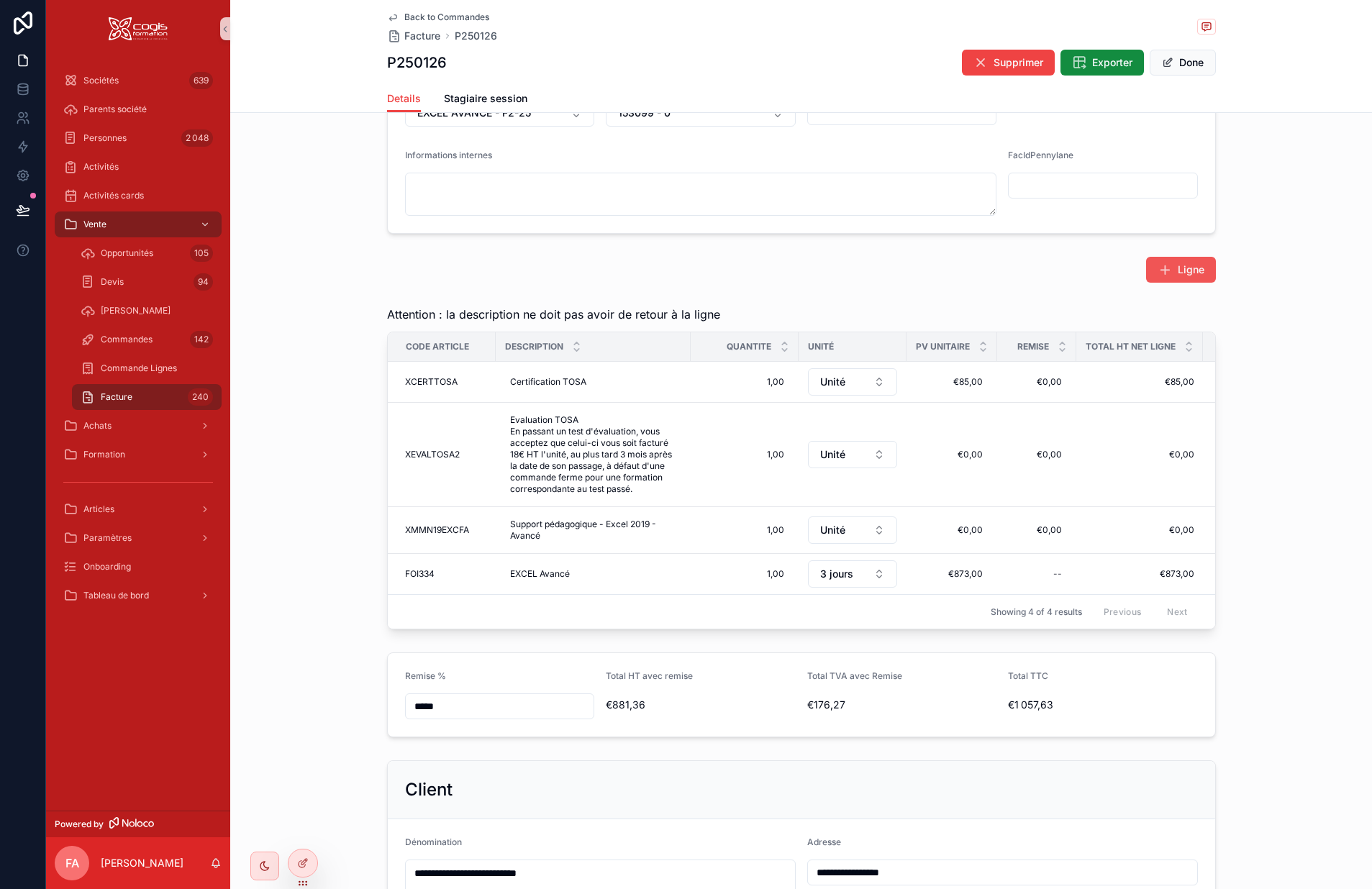
click at [1181, 268] on span "Ligne" at bounding box center [1191, 270] width 27 height 14
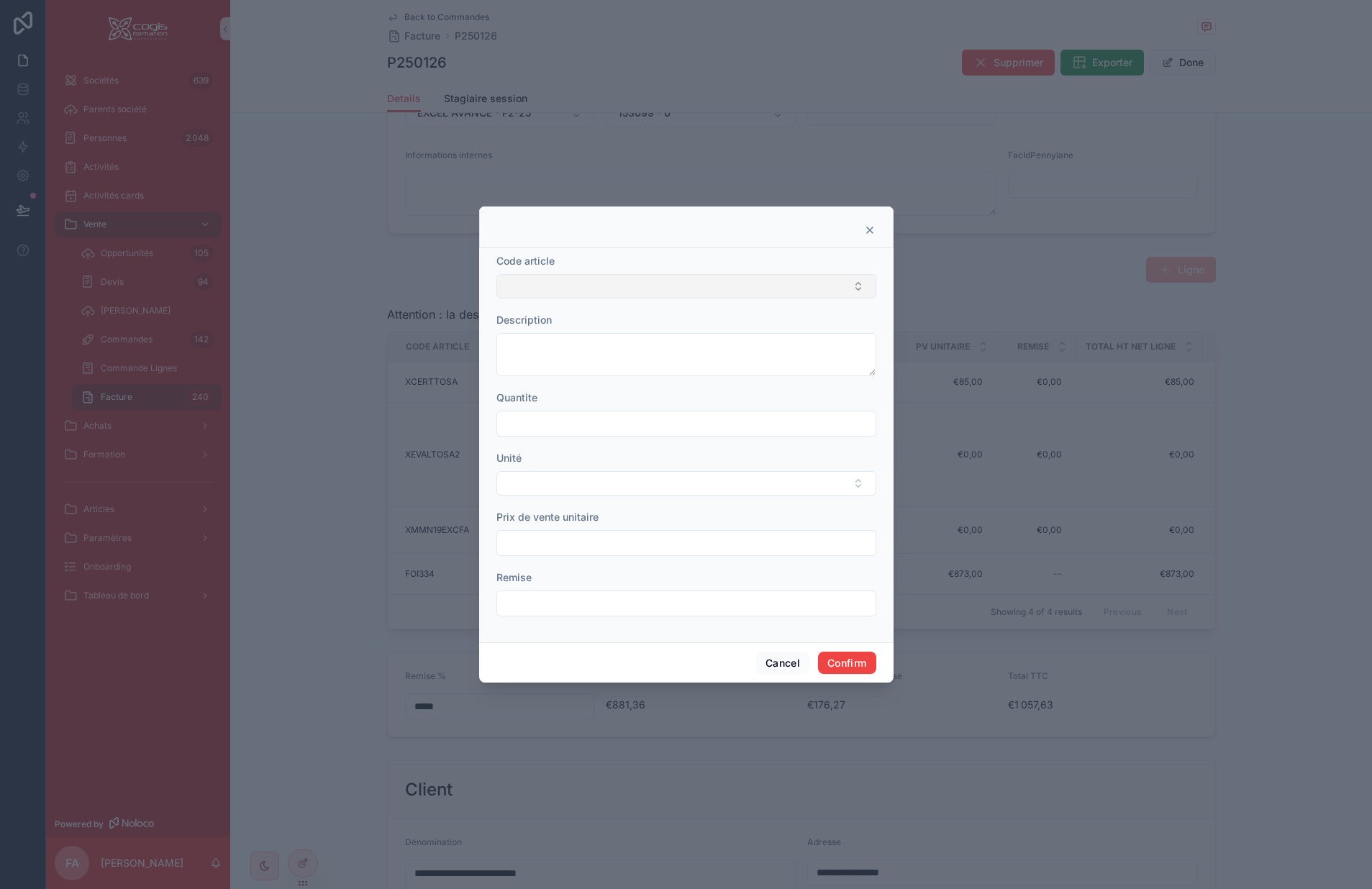
click at [655, 280] on button "Select Button" at bounding box center [686, 286] width 380 height 24
type input "**********"
click at [565, 349] on span "EXCEL Avancé" at bounding box center [541, 343] width 70 height 14
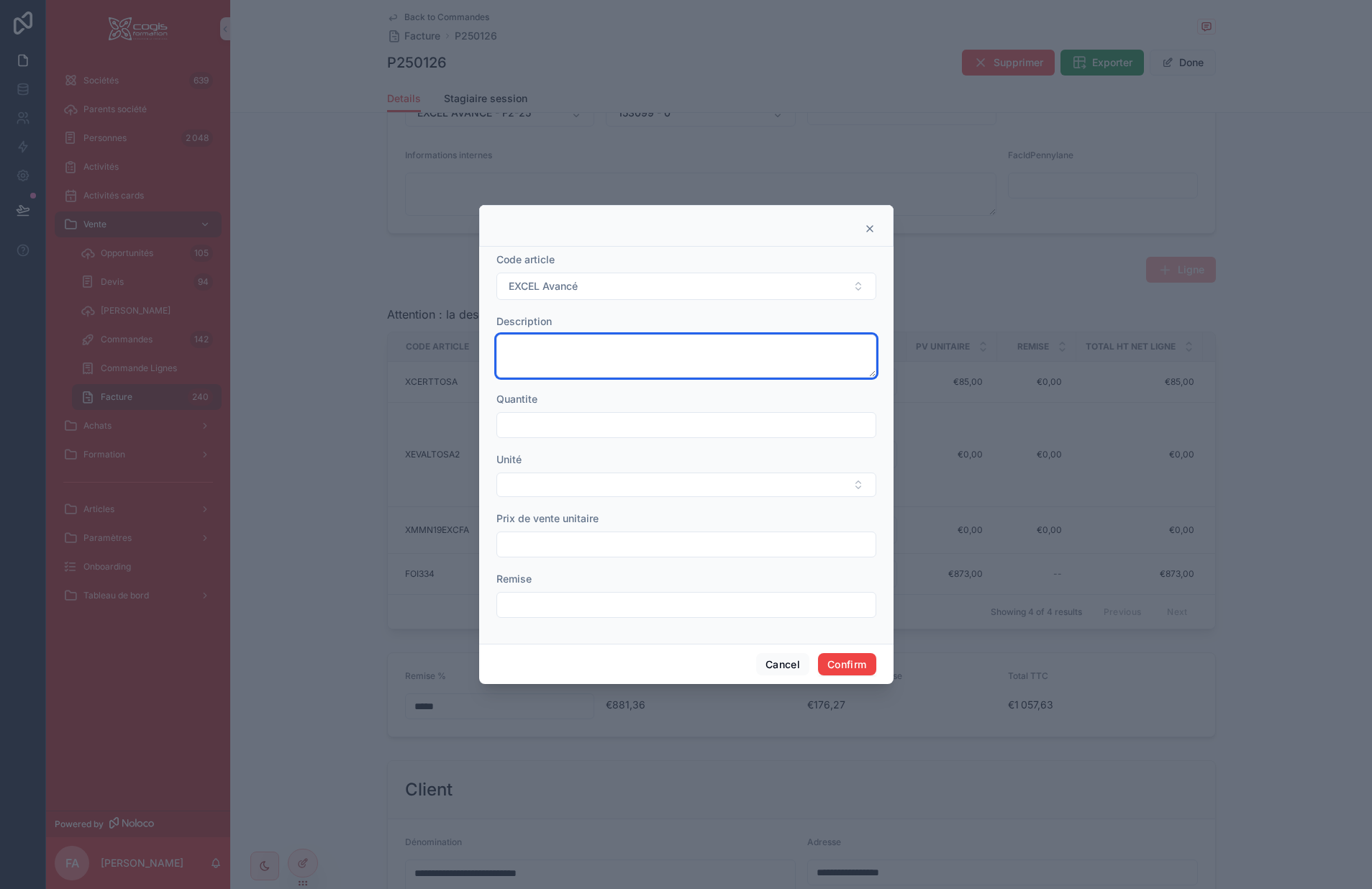
click at [561, 359] on textarea at bounding box center [686, 356] width 380 height 43
paste textarea "**********"
type textarea "**********"
click at [549, 425] on input "text" at bounding box center [686, 425] width 379 height 20
type input "****"
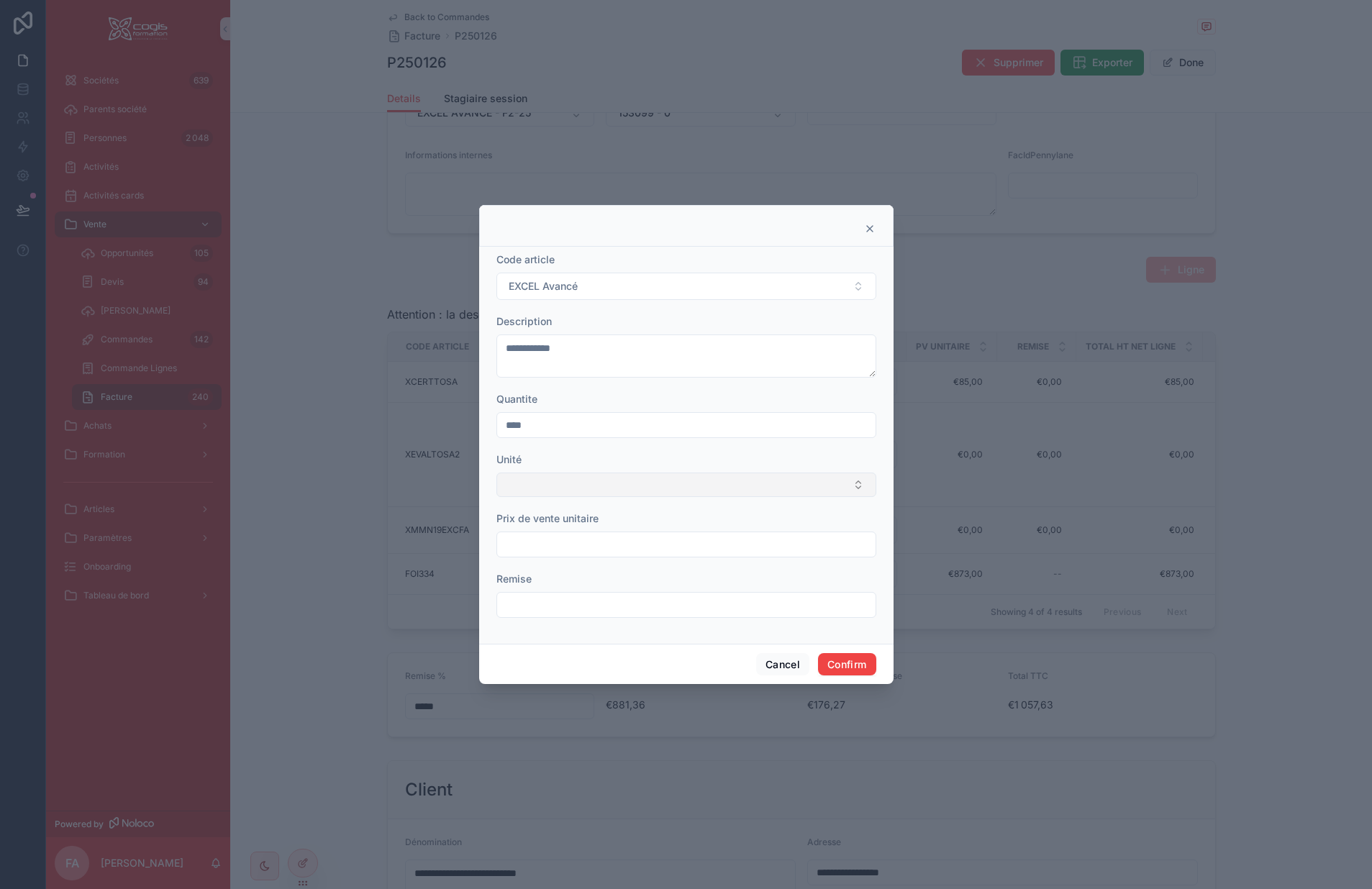
type input "****"
click at [519, 479] on button "Select Button" at bounding box center [686, 484] width 380 height 24
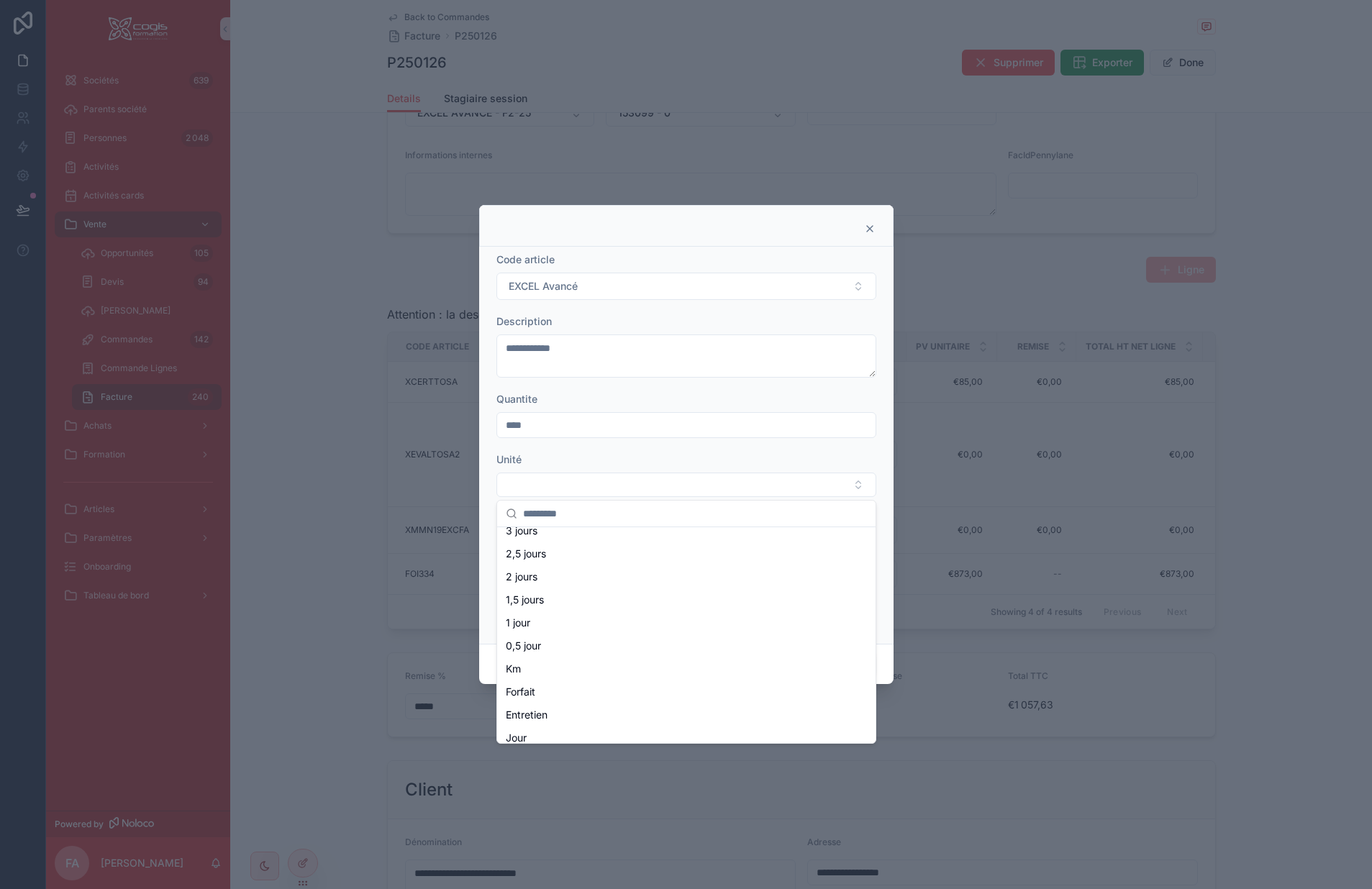
scroll to position [273, 0]
click at [549, 679] on div "Jour" at bounding box center [687, 683] width 373 height 23
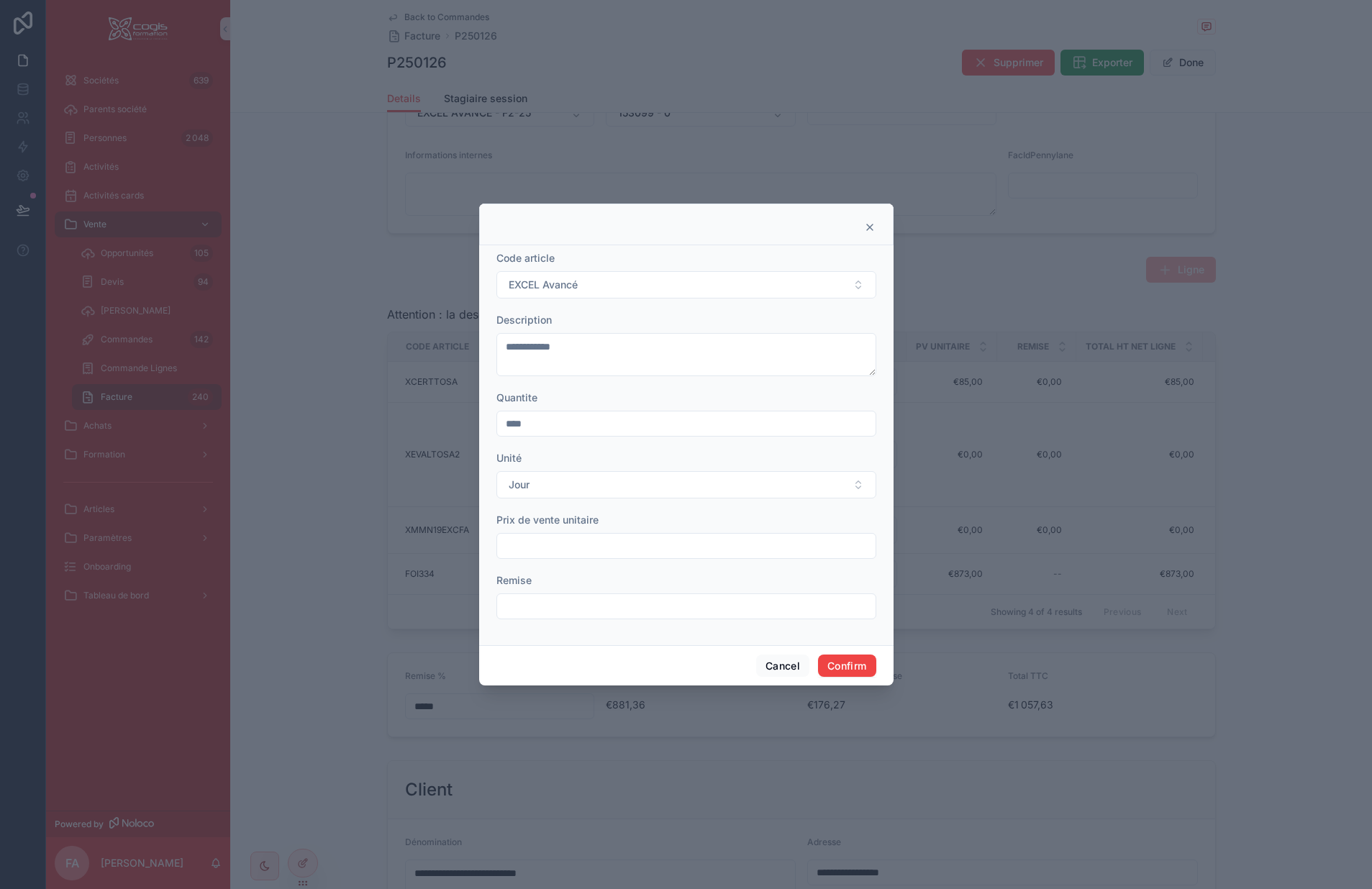
click at [534, 543] on input "text" at bounding box center [686, 546] width 379 height 20
type input "*******"
click at [848, 662] on button "Confirm" at bounding box center [847, 667] width 57 height 23
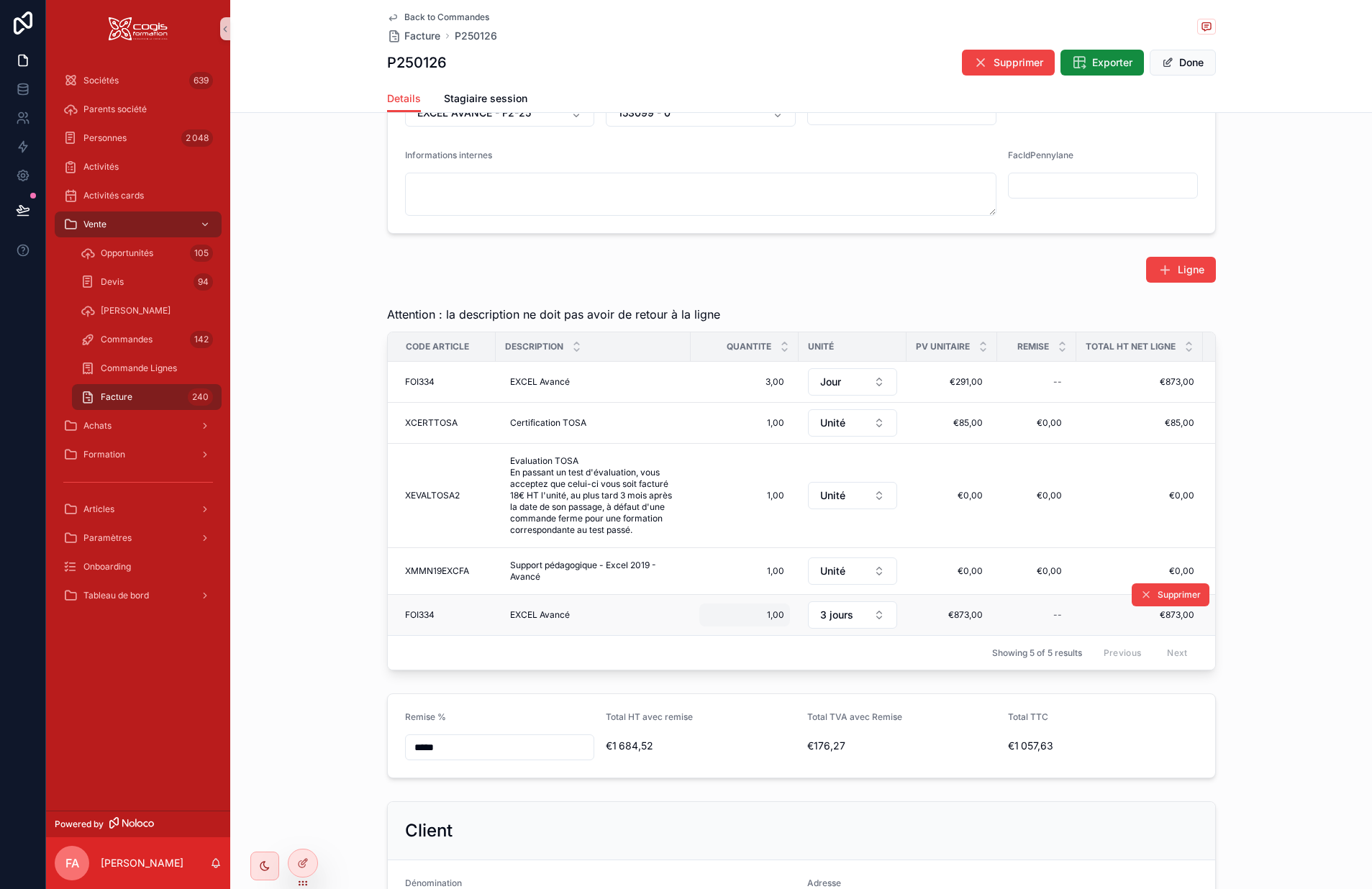
click at [782, 618] on div "1,00 1,00" at bounding box center [744, 615] width 91 height 23
drag, startPoint x: 753, startPoint y: 635, endPoint x: 684, endPoint y: 635, distance: 69.0
click at [684, 635] on div "**********" at bounding box center [708, 444] width 1326 height 889
drag, startPoint x: 734, startPoint y: 639, endPoint x: 697, endPoint y: 639, distance: 37.0
click at [697, 639] on div "****" at bounding box center [791, 636] width 207 height 53
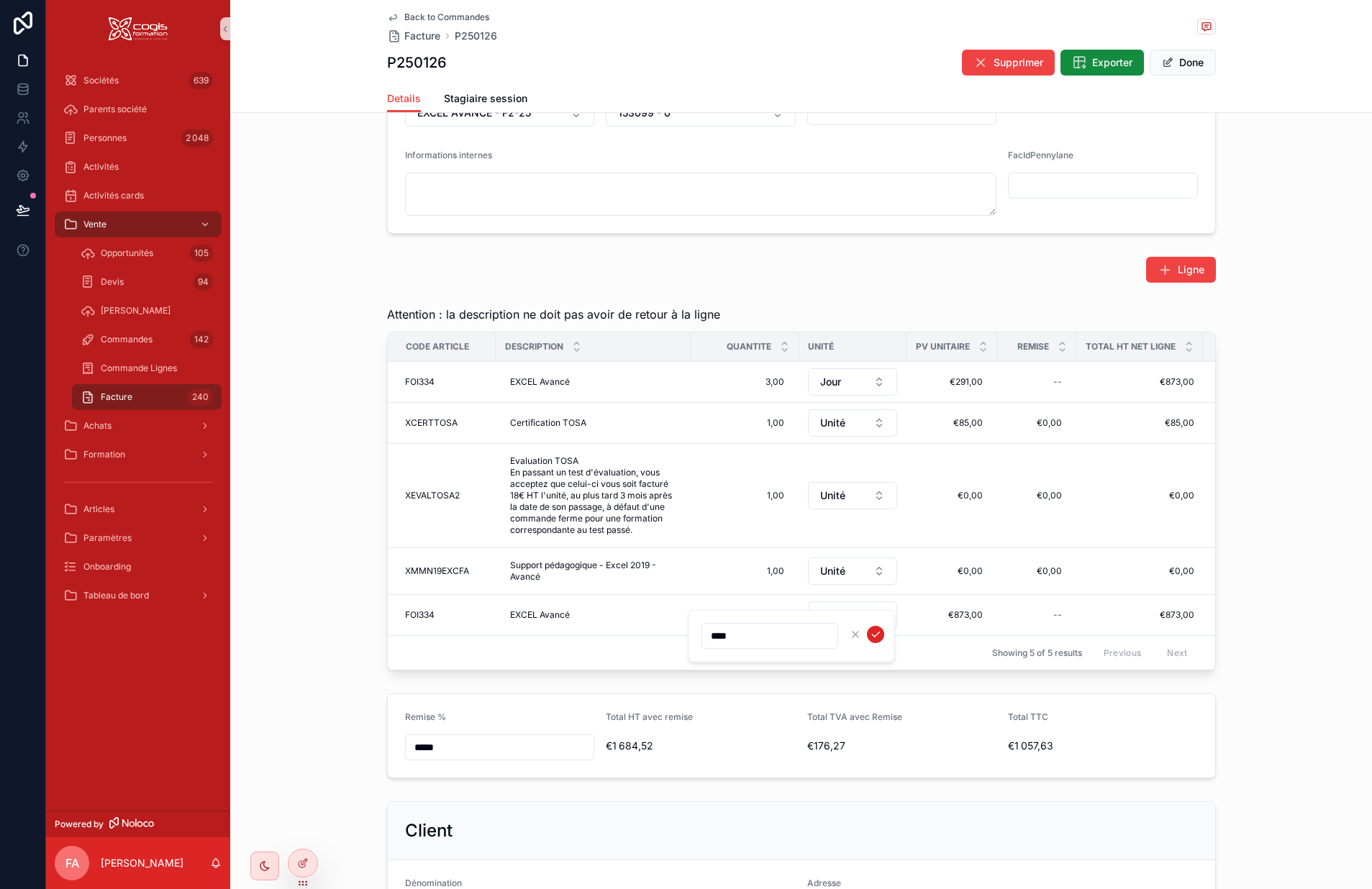
type input "****"
click at [877, 633] on icon "scrollable content" at bounding box center [876, 634] width 12 height 12
click at [841, 623] on button "3 jours" at bounding box center [853, 615] width 89 height 27
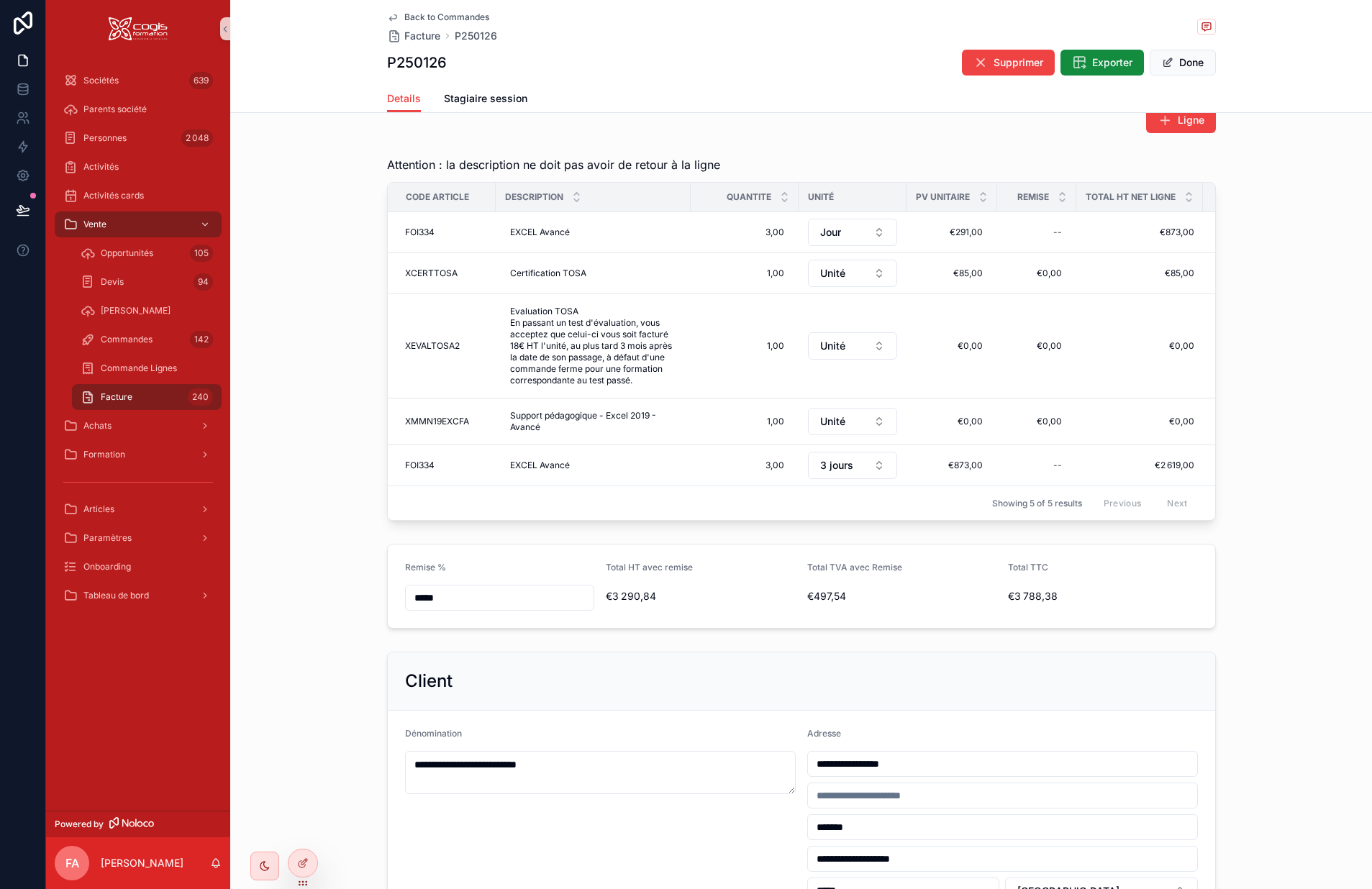
scroll to position [576, 0]
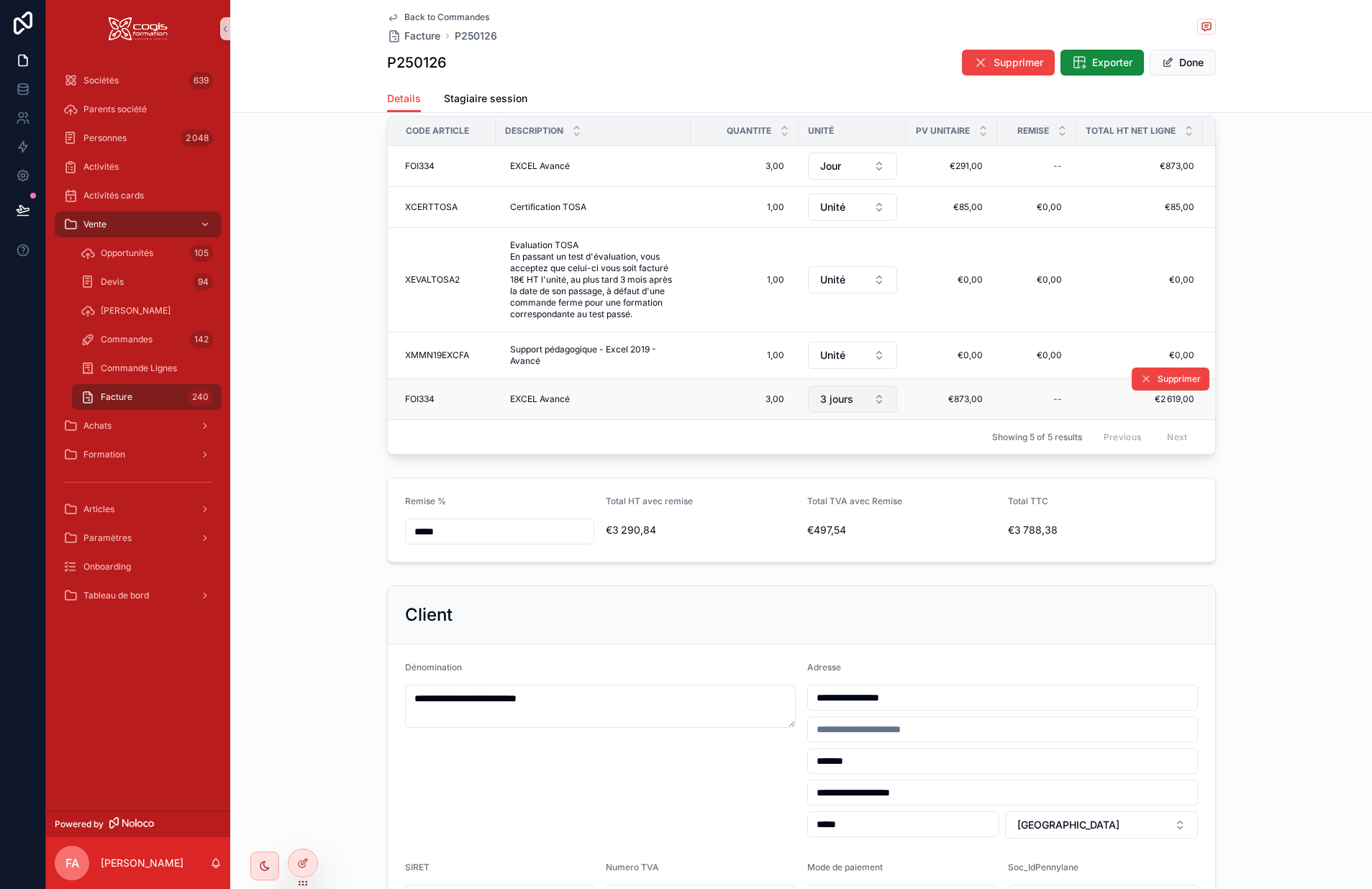
click at [832, 395] on span "3 jours" at bounding box center [837, 399] width 33 height 14
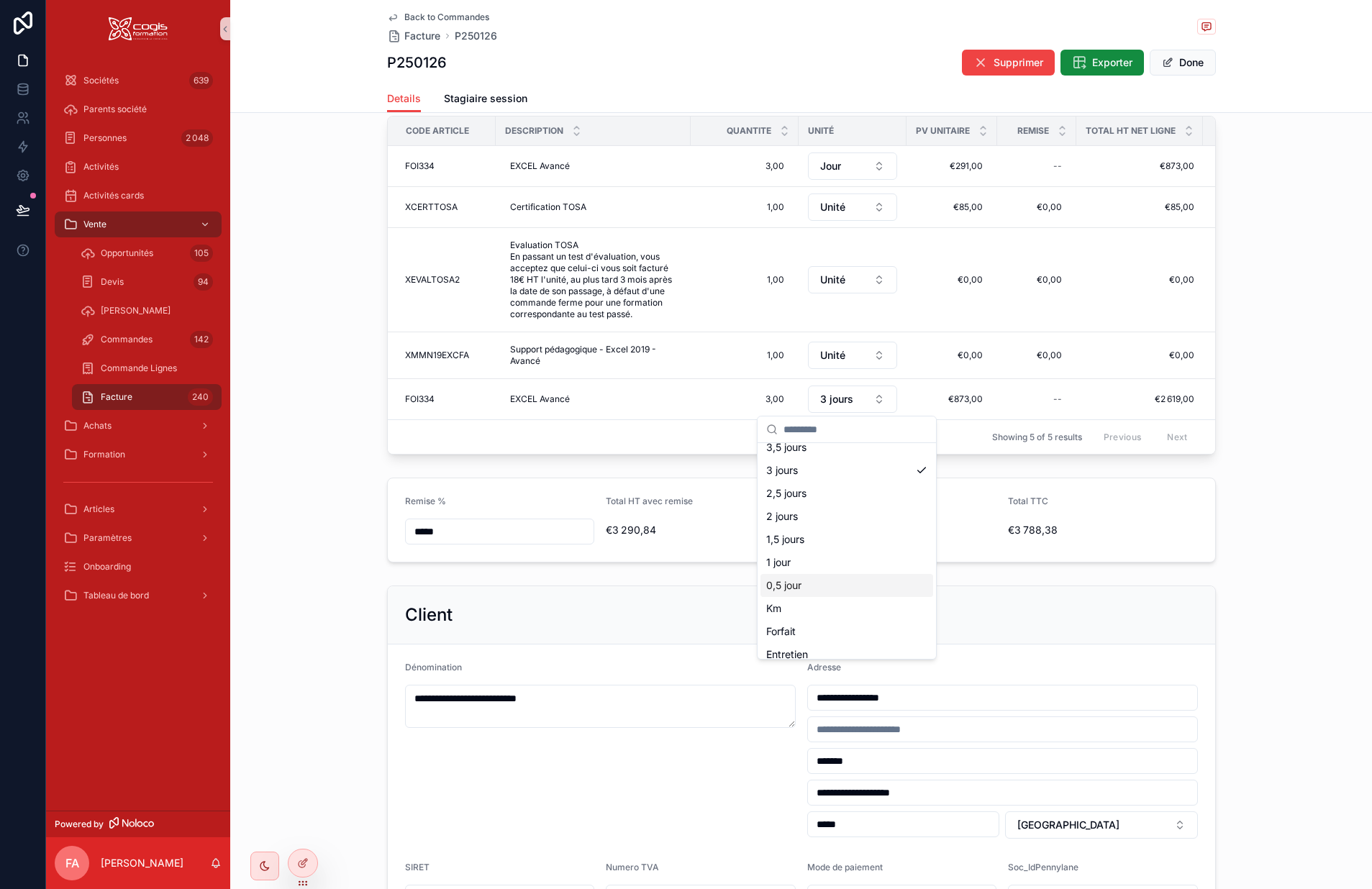
scroll to position [296, 0]
click at [790, 601] on div "Jour" at bounding box center [847, 598] width 172 height 23
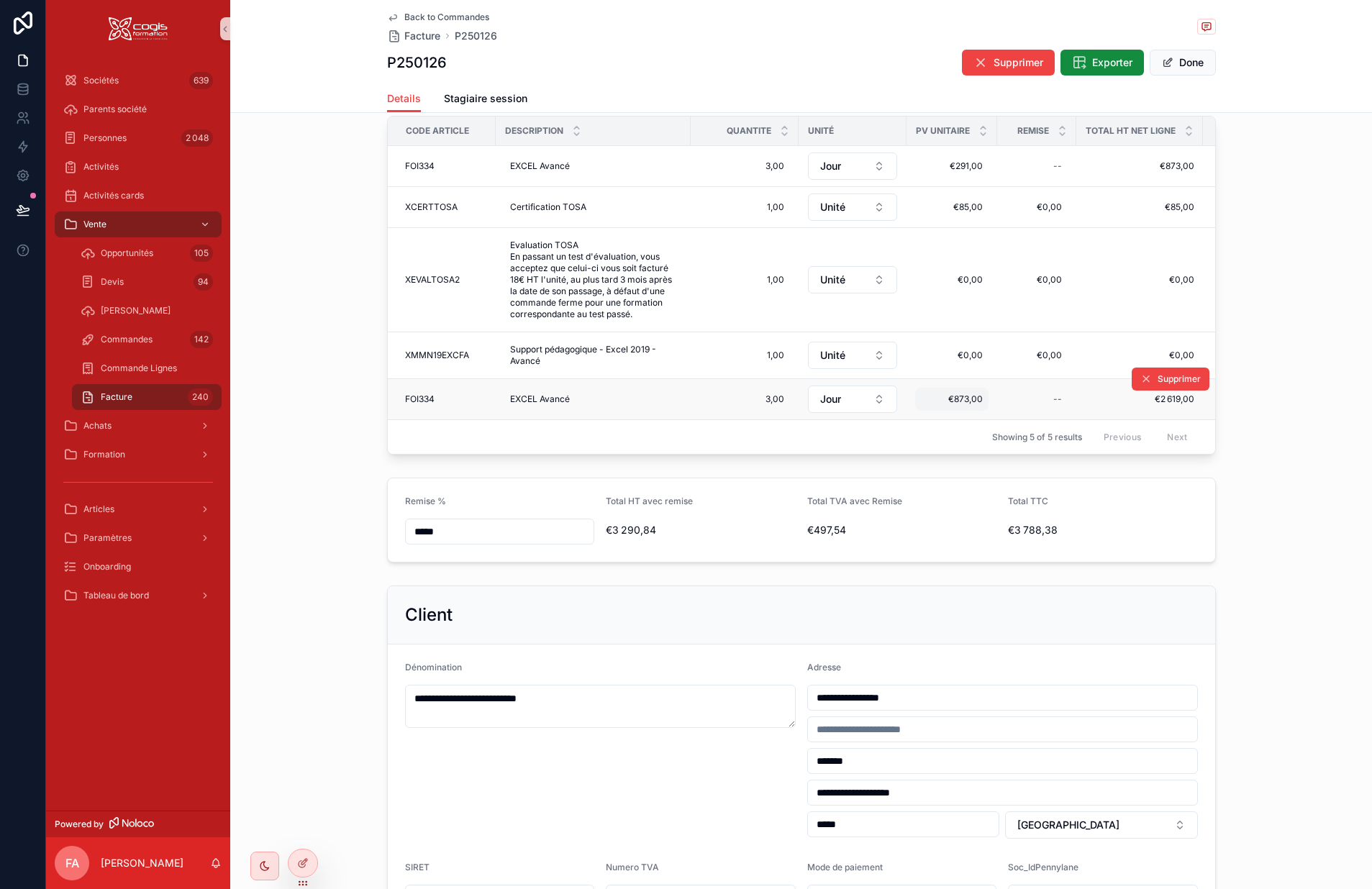
click at [957, 400] on span "€873,00" at bounding box center [952, 400] width 62 height 12
drag, startPoint x: 977, startPoint y: 413, endPoint x: 914, endPoint y: 422, distance: 63.6
click at [914, 422] on div "*******" at bounding box center [1007, 420] width 207 height 53
click at [962, 403] on span "€873,00" at bounding box center [952, 400] width 62 height 12
drag, startPoint x: 984, startPoint y: 420, endPoint x: 921, endPoint y: 416, distance: 63.1
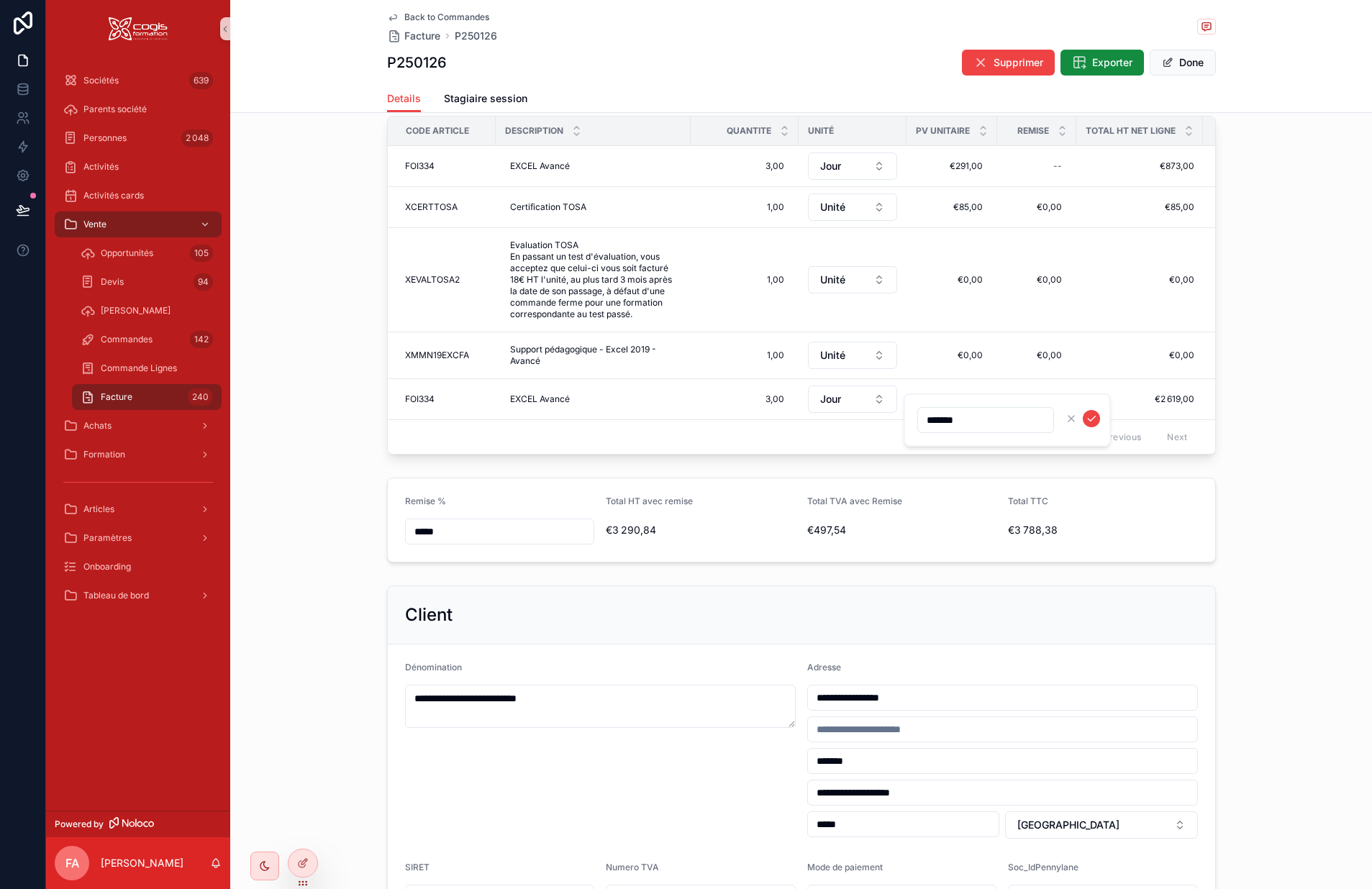
click at [921, 416] on input "*******" at bounding box center [986, 420] width 136 height 20
type input "*******"
click at [1091, 416] on icon "scrollable content" at bounding box center [1091, 419] width 12 height 12
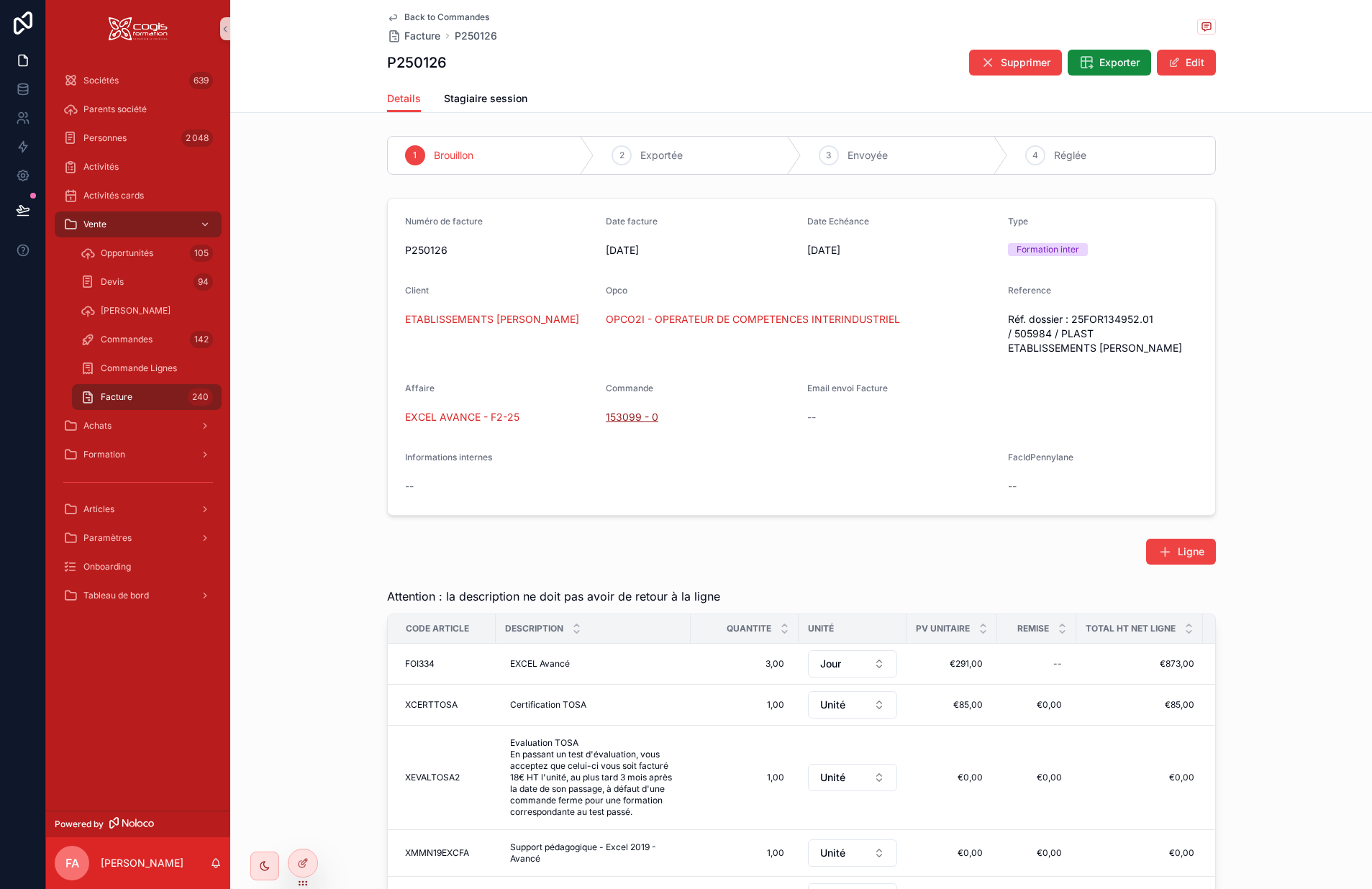
click at [634, 416] on span "153099 - 0" at bounding box center [632, 417] width 52 height 14
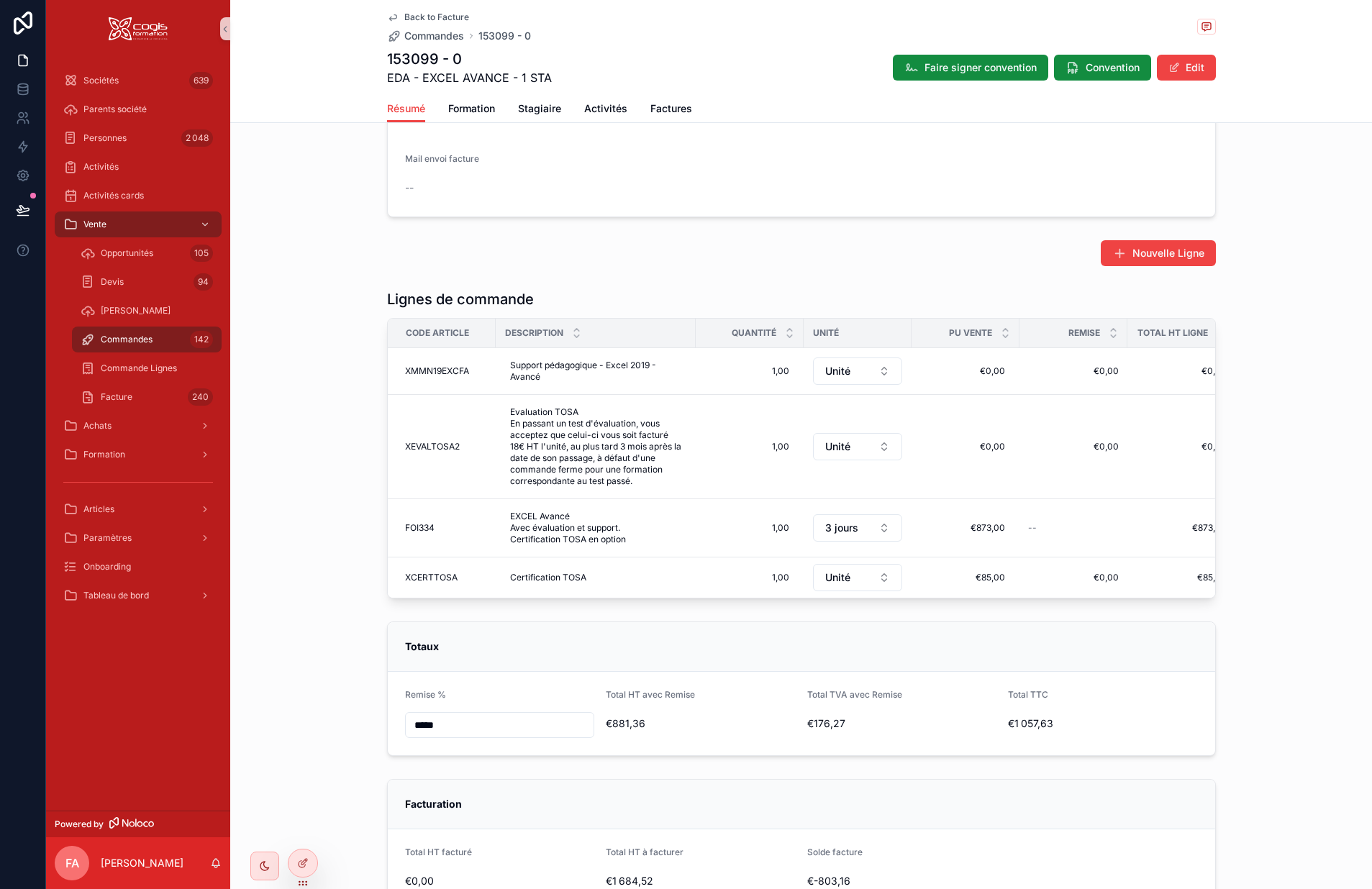
scroll to position [648, 0]
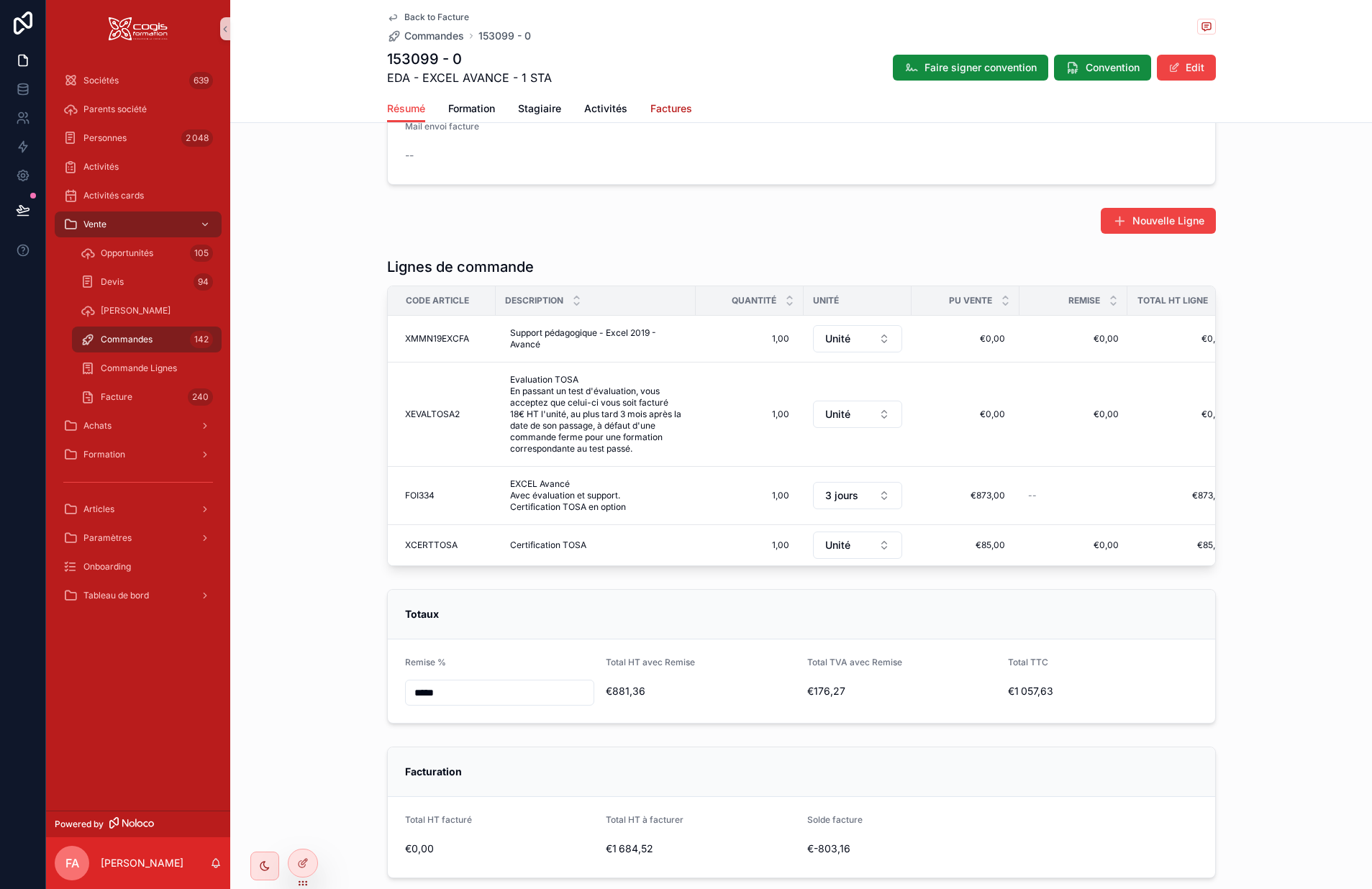
click at [663, 106] on span "Factures" at bounding box center [671, 108] width 42 height 14
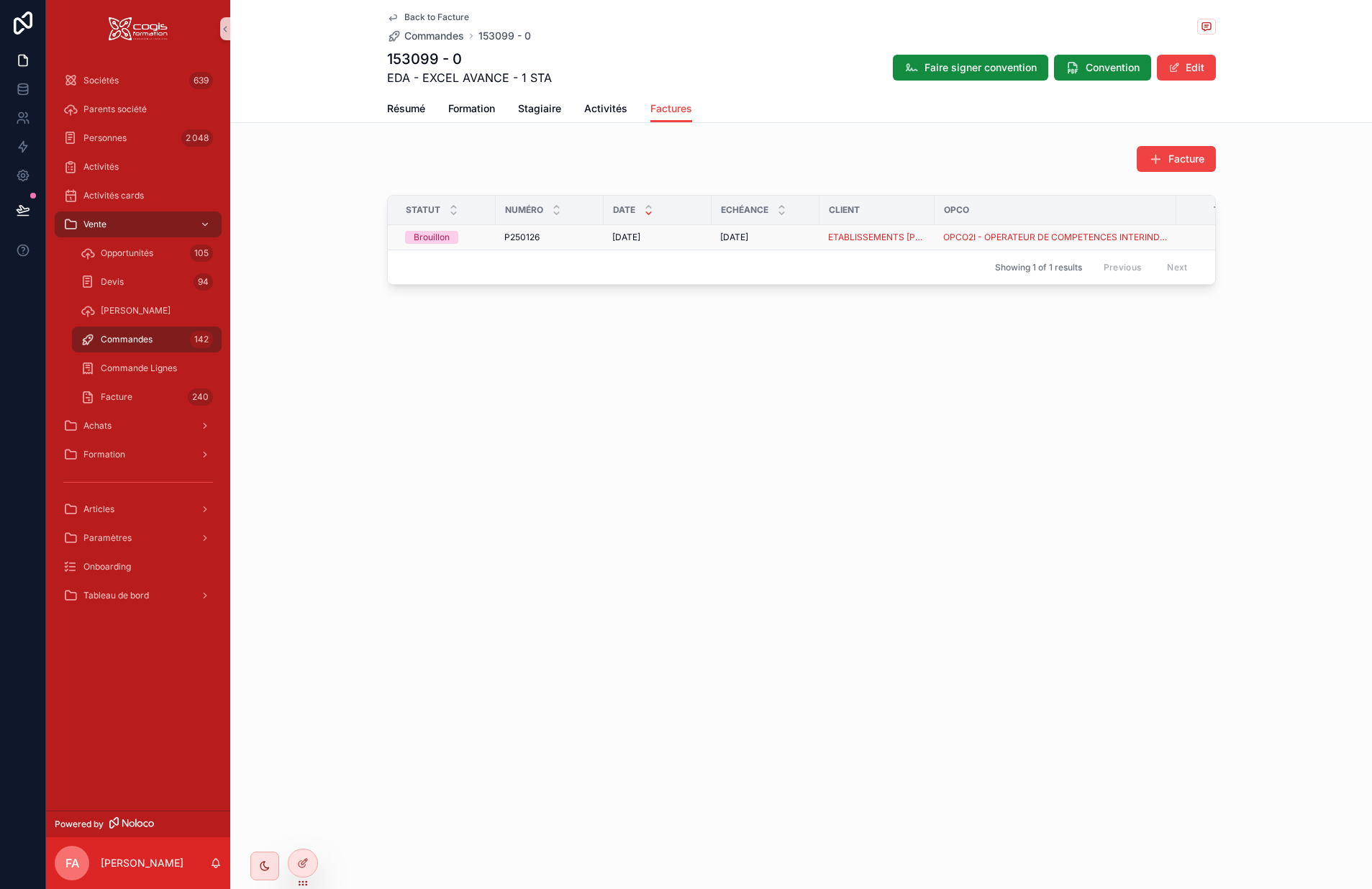
click at [558, 241] on div "P250126 P250126" at bounding box center [549, 237] width 91 height 12
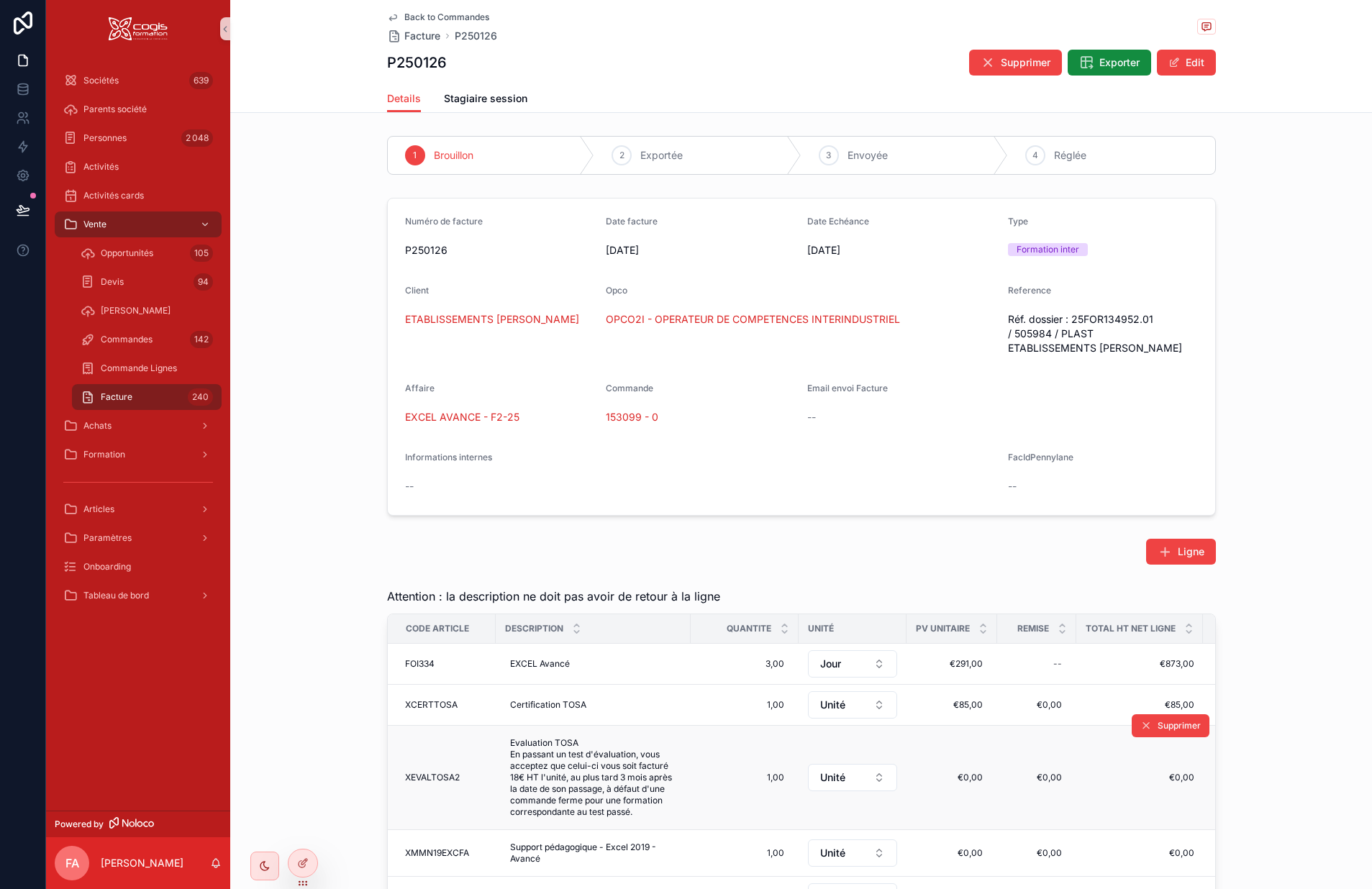
scroll to position [72, 0]
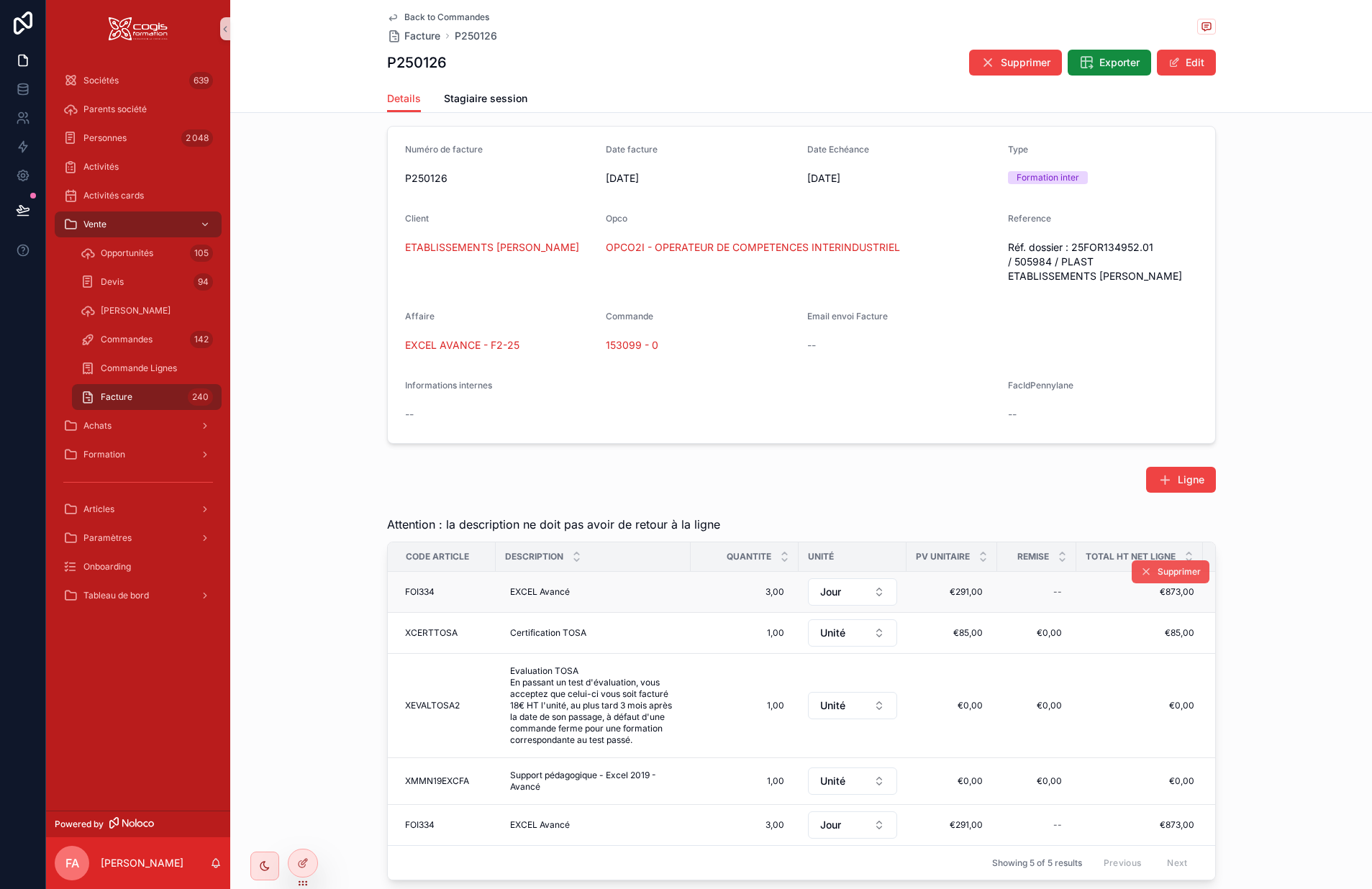
click at [1162, 570] on span "Supprimer" at bounding box center [1180, 572] width 43 height 12
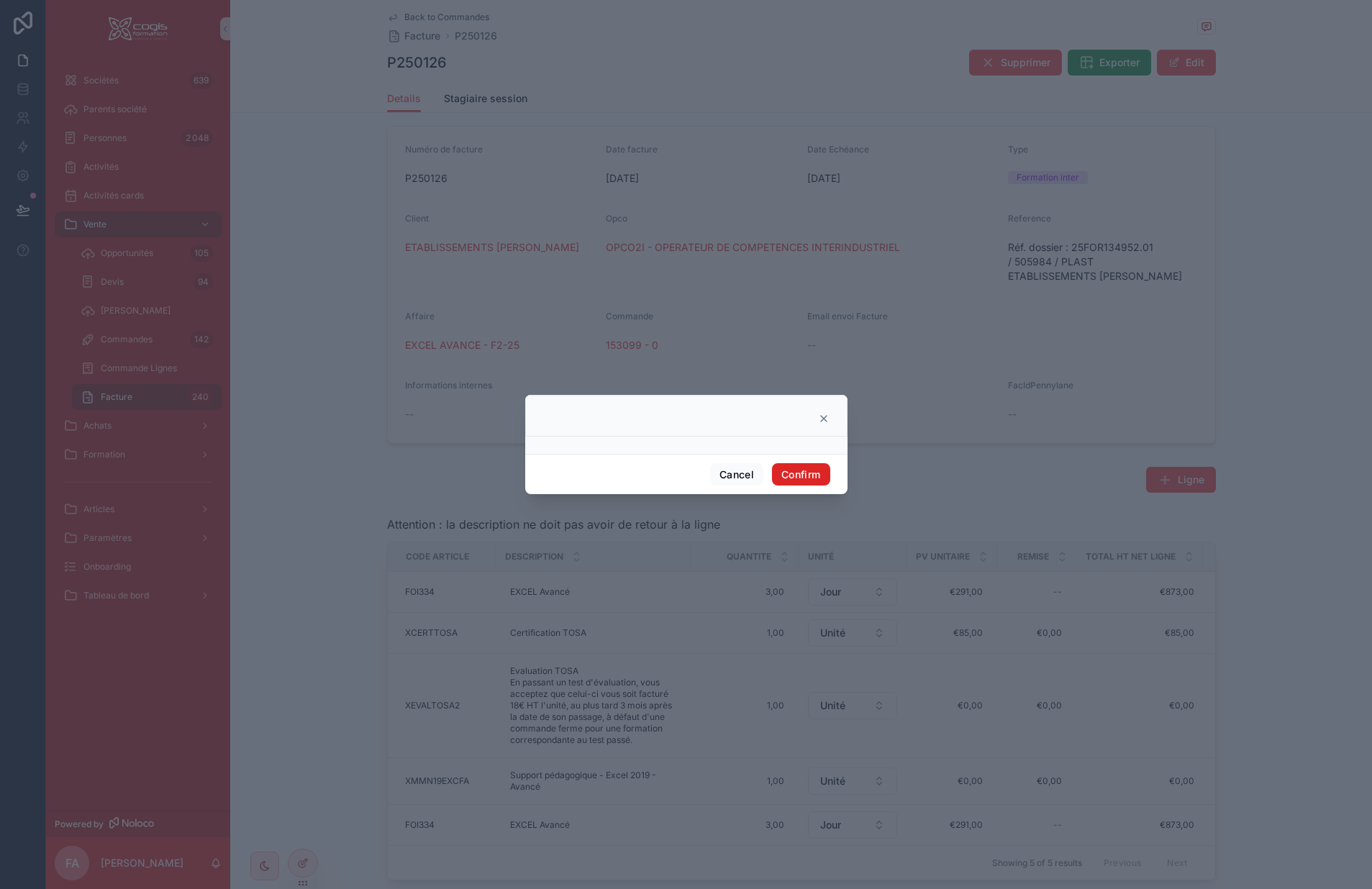
click at [798, 469] on button "Confirm" at bounding box center [800, 475] width 57 height 23
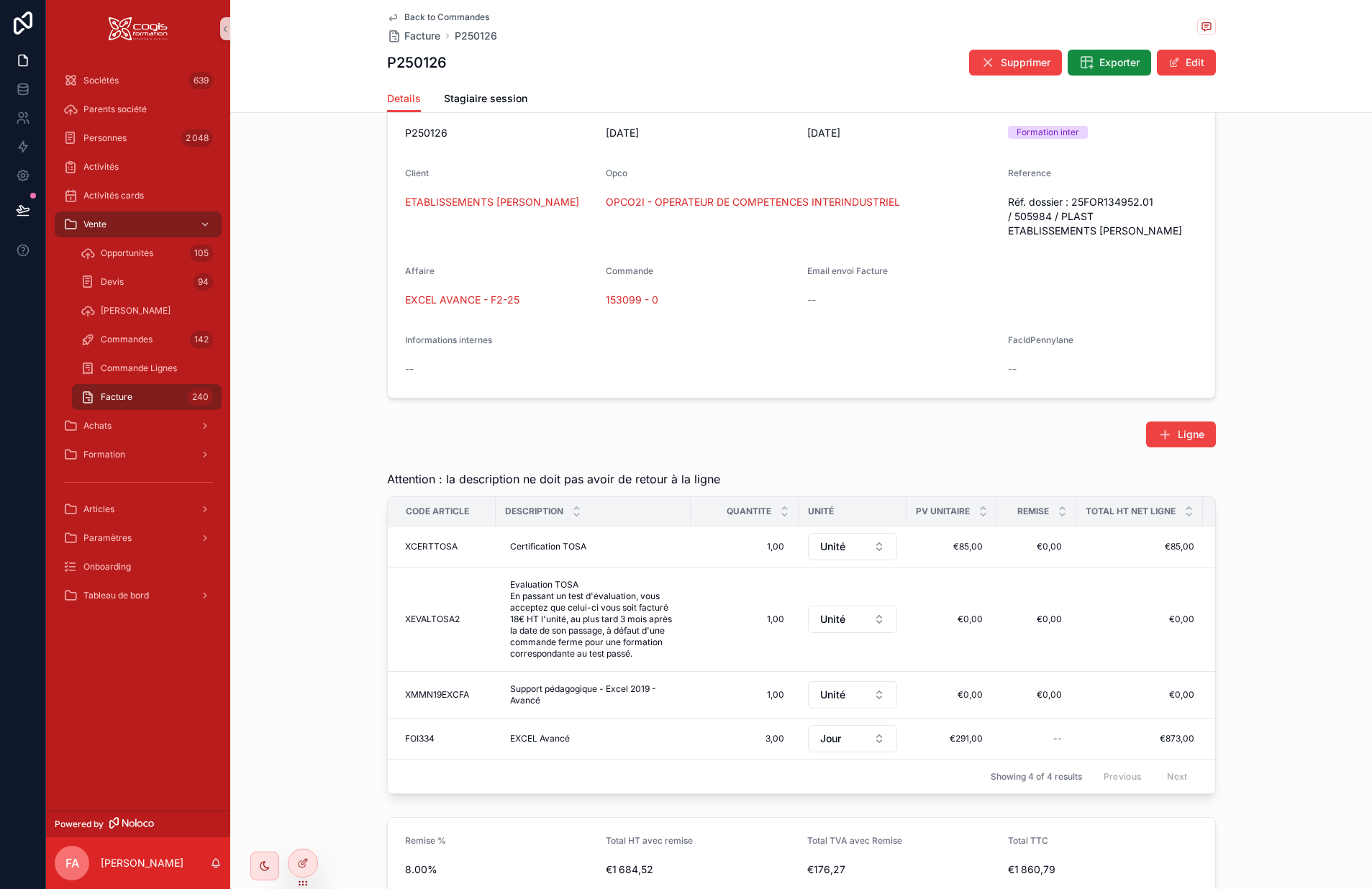
scroll to position [288, 0]
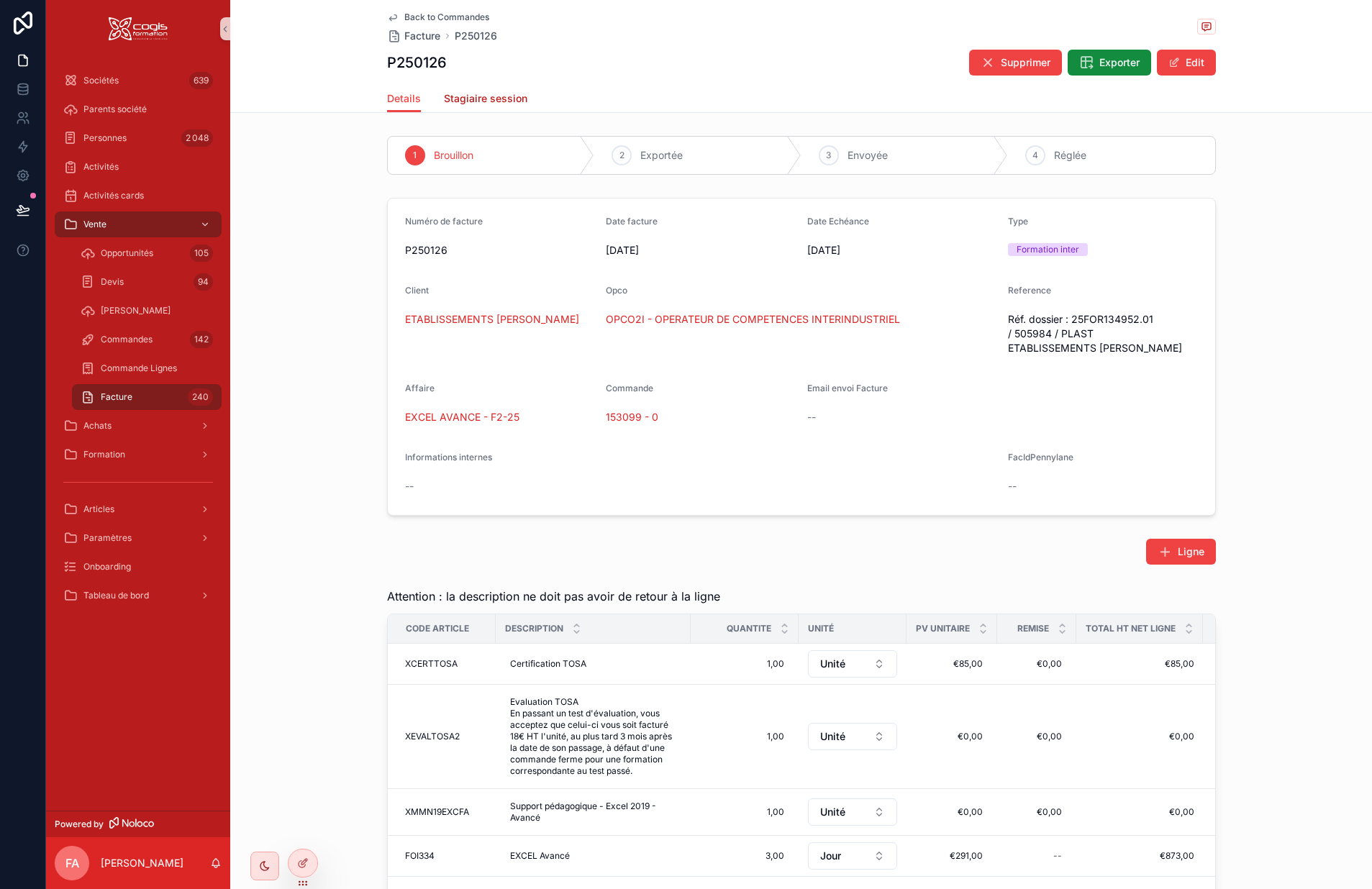
click at [479, 95] on span "Stagiaire session" at bounding box center [485, 98] width 83 height 14
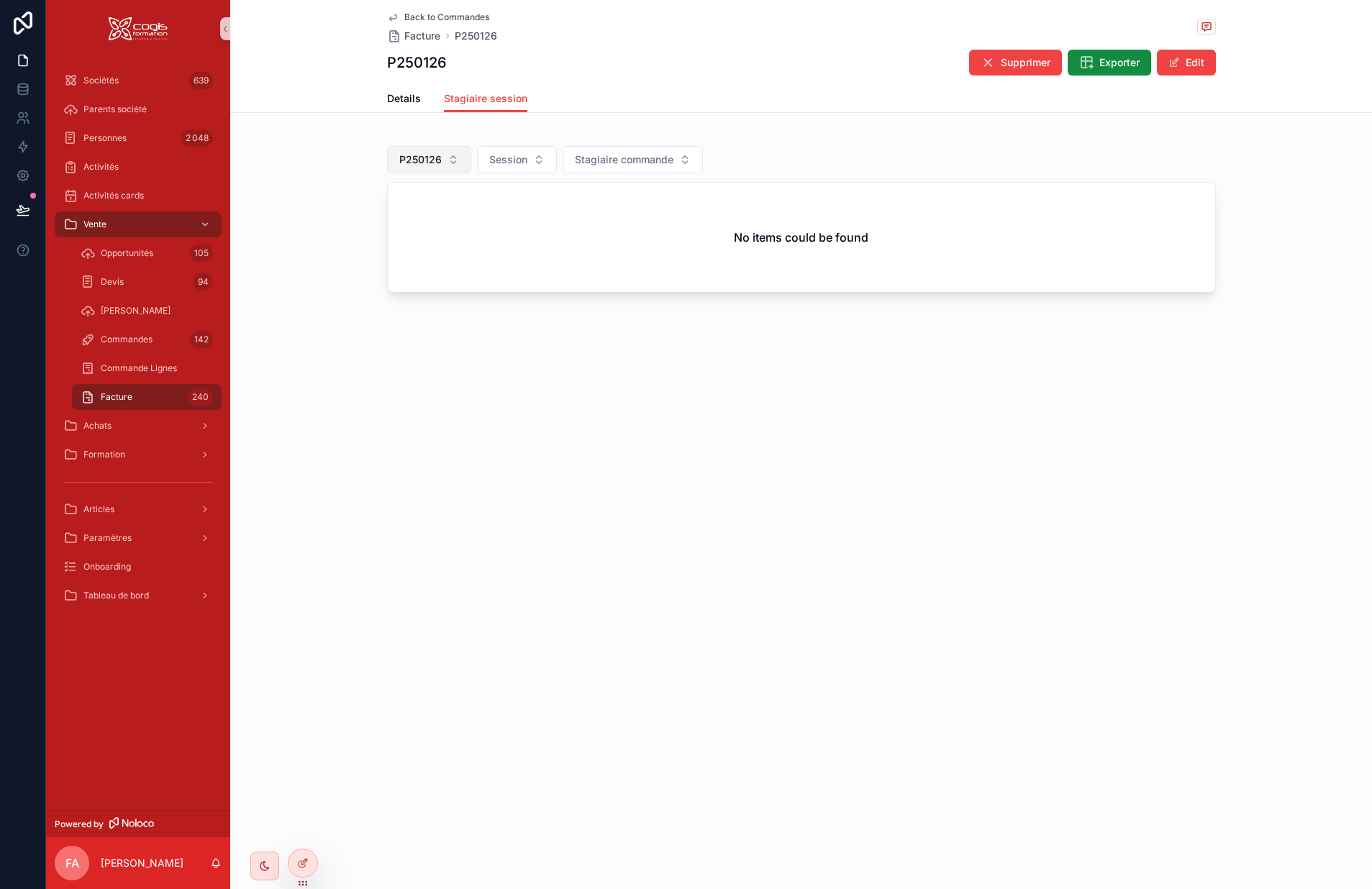
drag, startPoint x: 440, startPoint y: 158, endPoint x: 435, endPoint y: 170, distance: 13.0
click at [439, 158] on span "P250126" at bounding box center [420, 159] width 42 height 14
click at [390, 221] on div "None" at bounding box center [428, 218] width 172 height 23
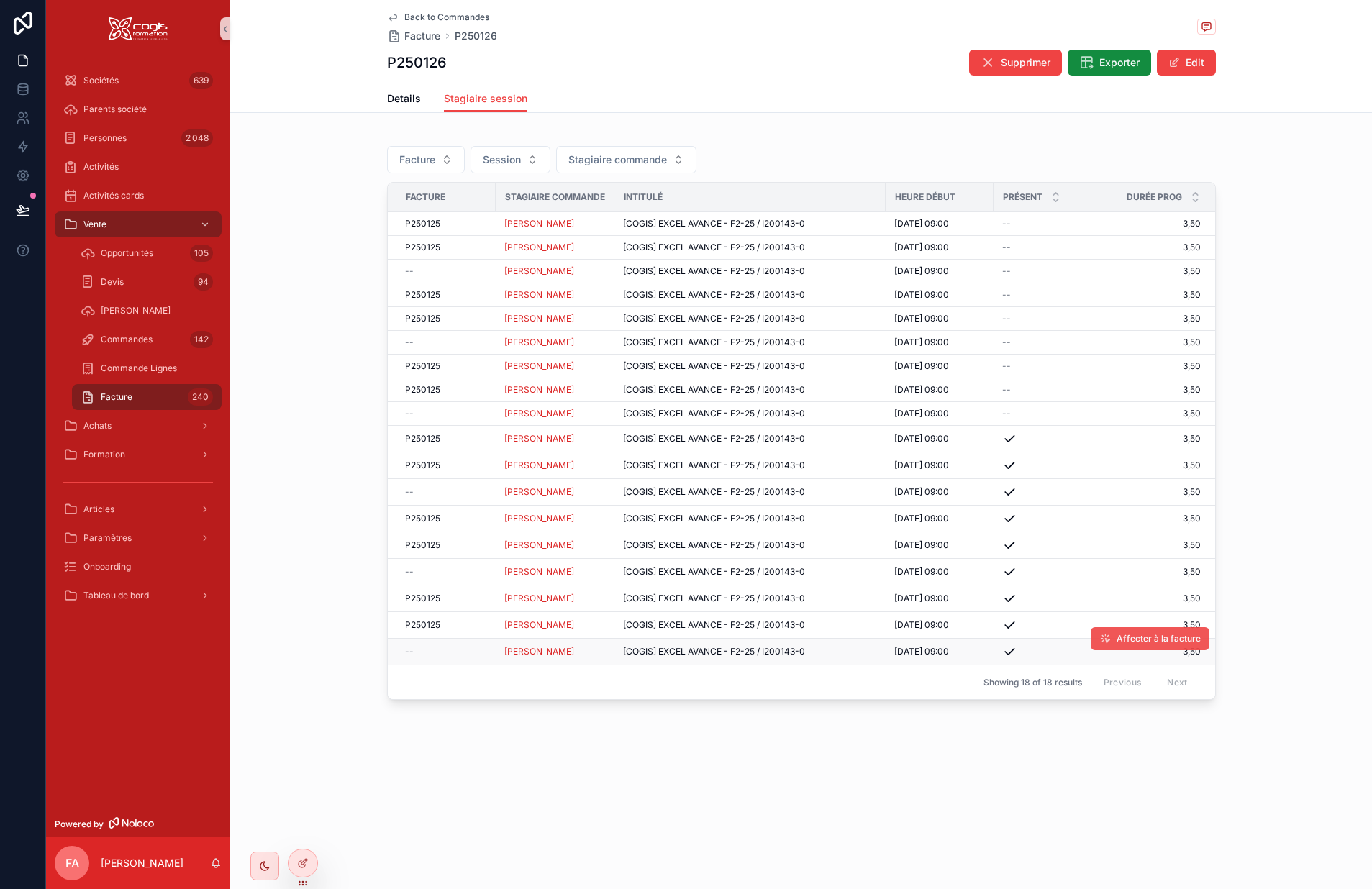
click at [1133, 643] on span "Affecter à la facture" at bounding box center [1159, 639] width 84 height 12
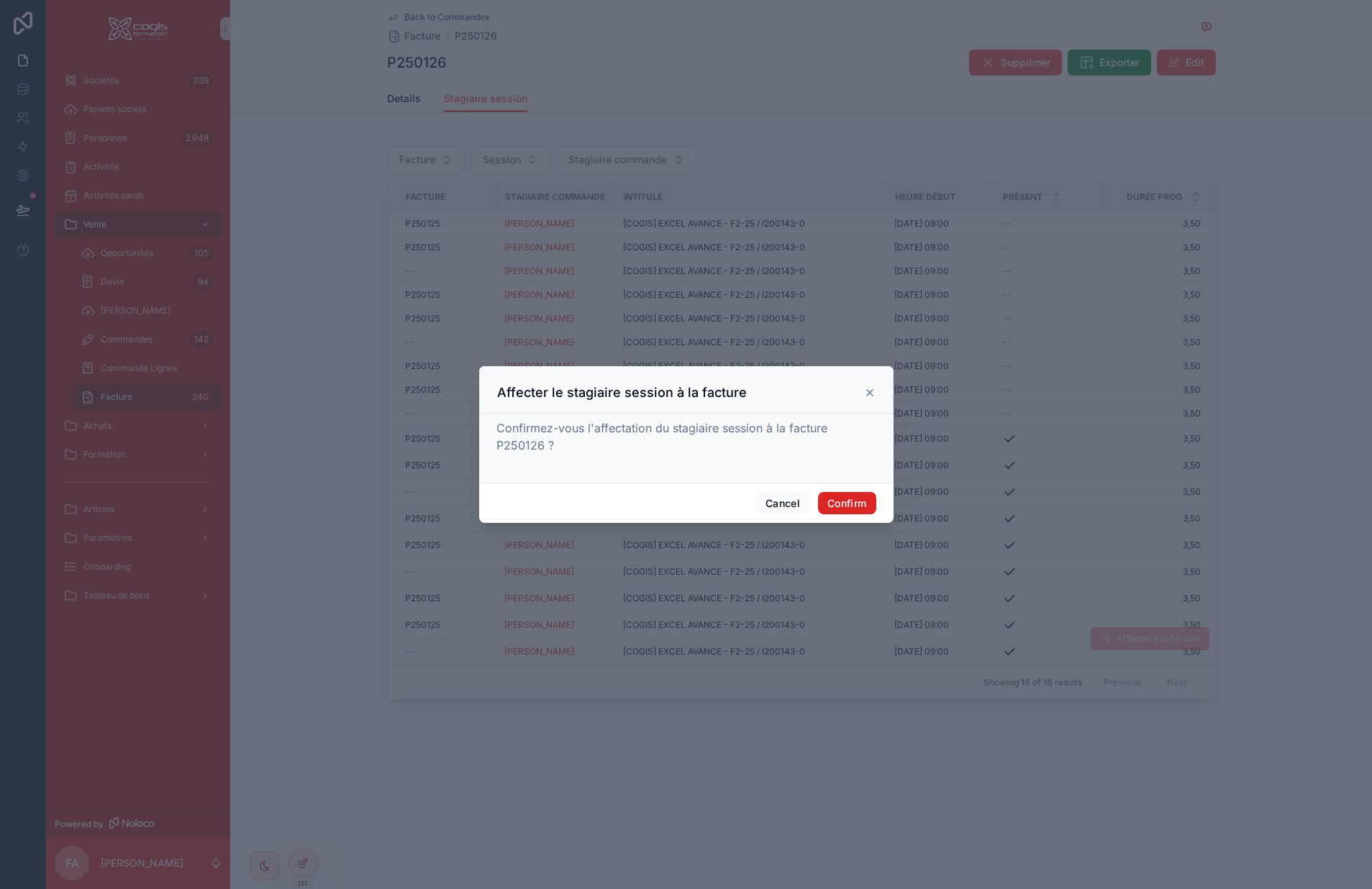
click at [849, 501] on button "Confirm" at bounding box center [847, 504] width 57 height 23
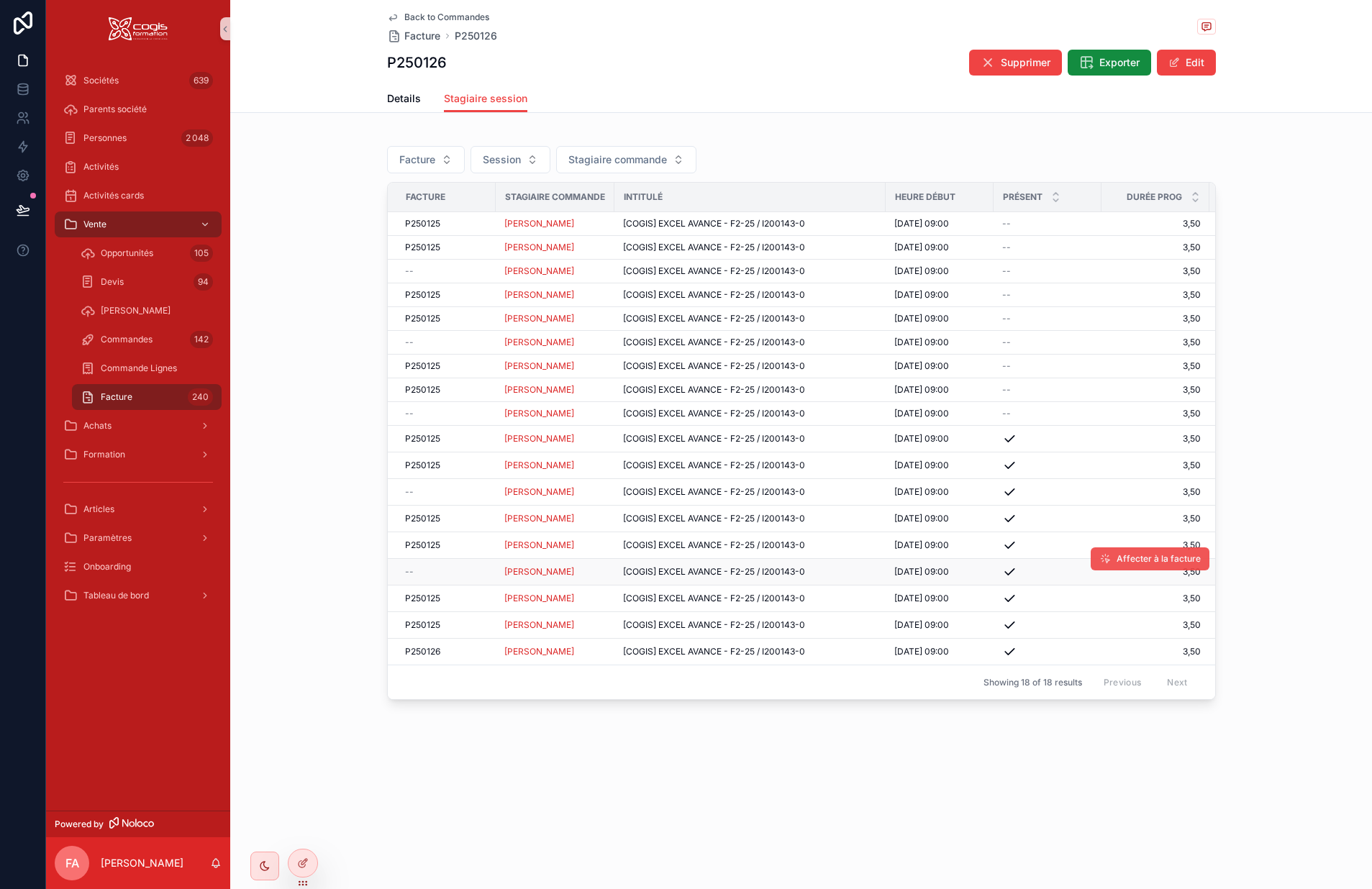
click at [1143, 559] on span "Affecter à la facture" at bounding box center [1159, 559] width 84 height 12
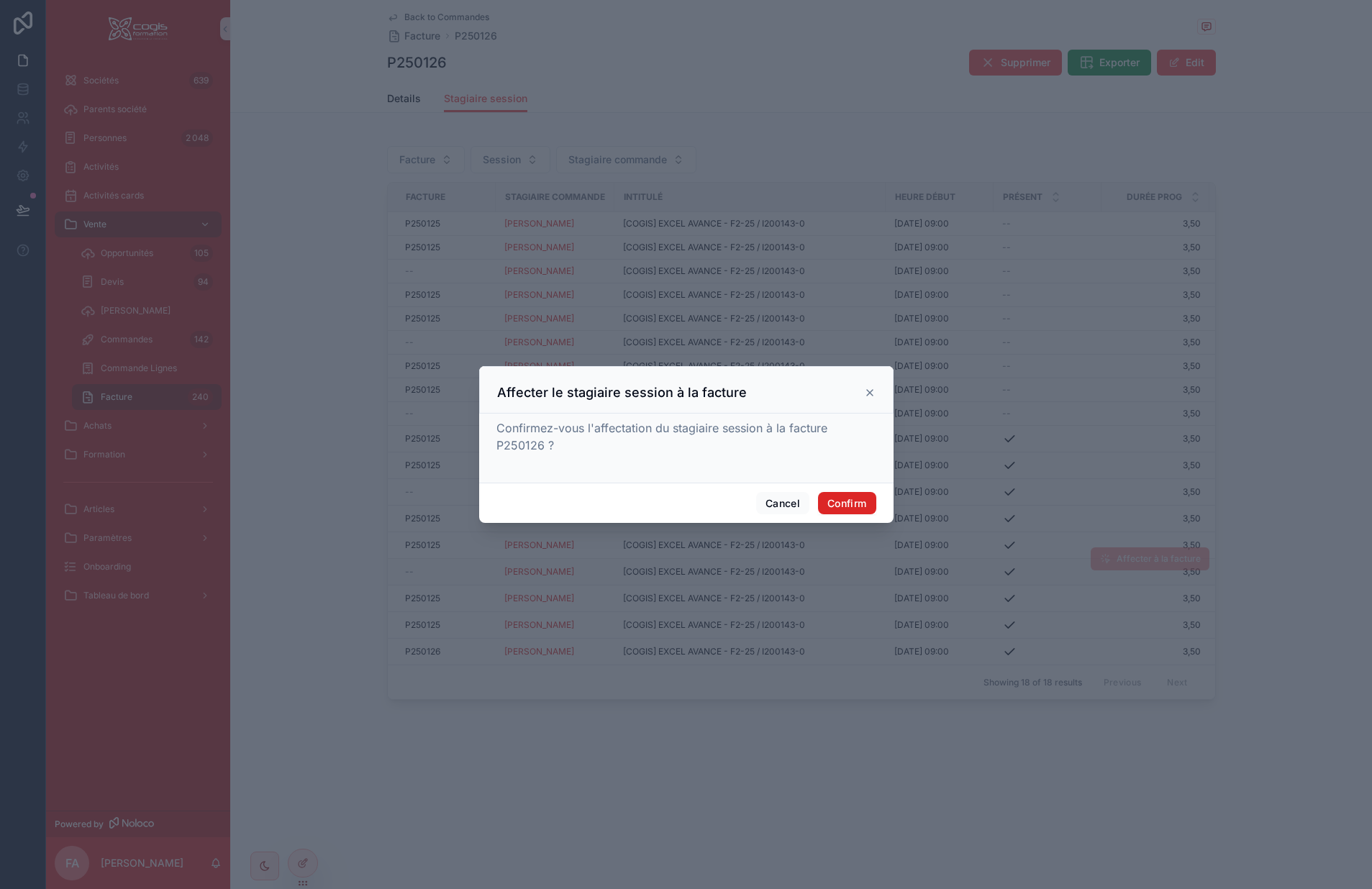
click at [844, 504] on button "Confirm" at bounding box center [847, 504] width 57 height 23
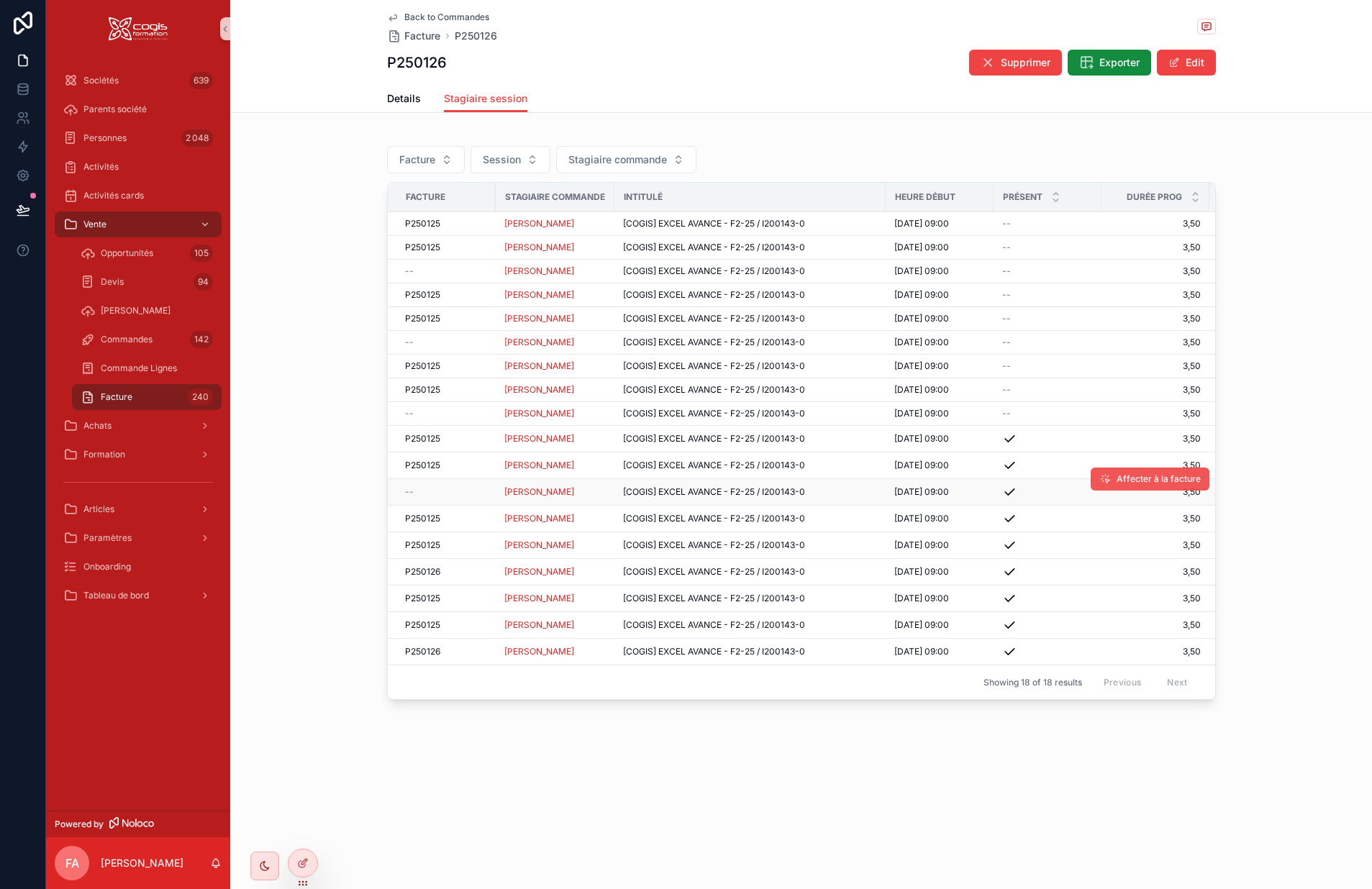
click at [1123, 485] on button "Affecter à la facture" at bounding box center [1150, 479] width 119 height 23
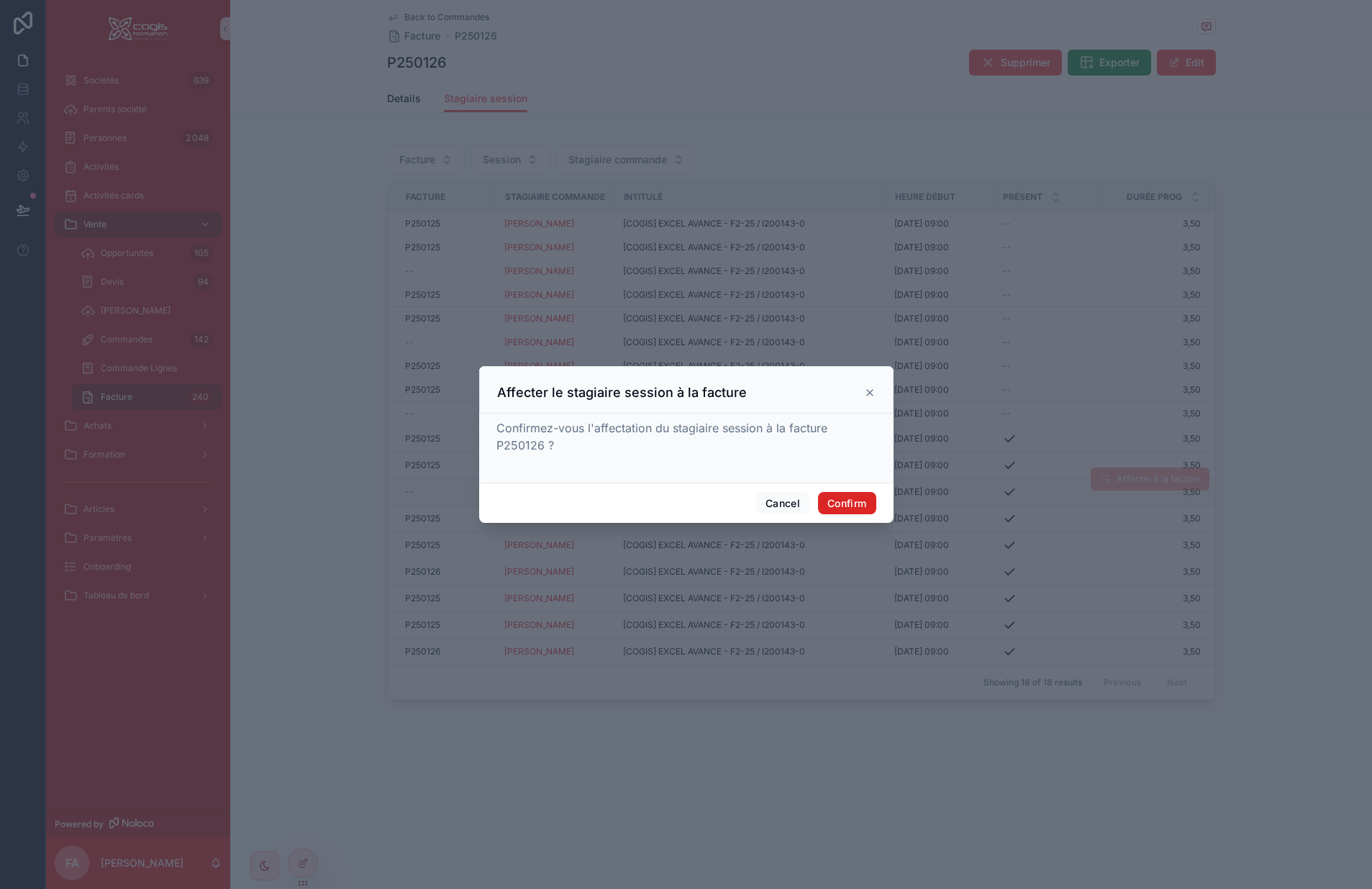
click at [867, 506] on button "Confirm" at bounding box center [847, 504] width 57 height 23
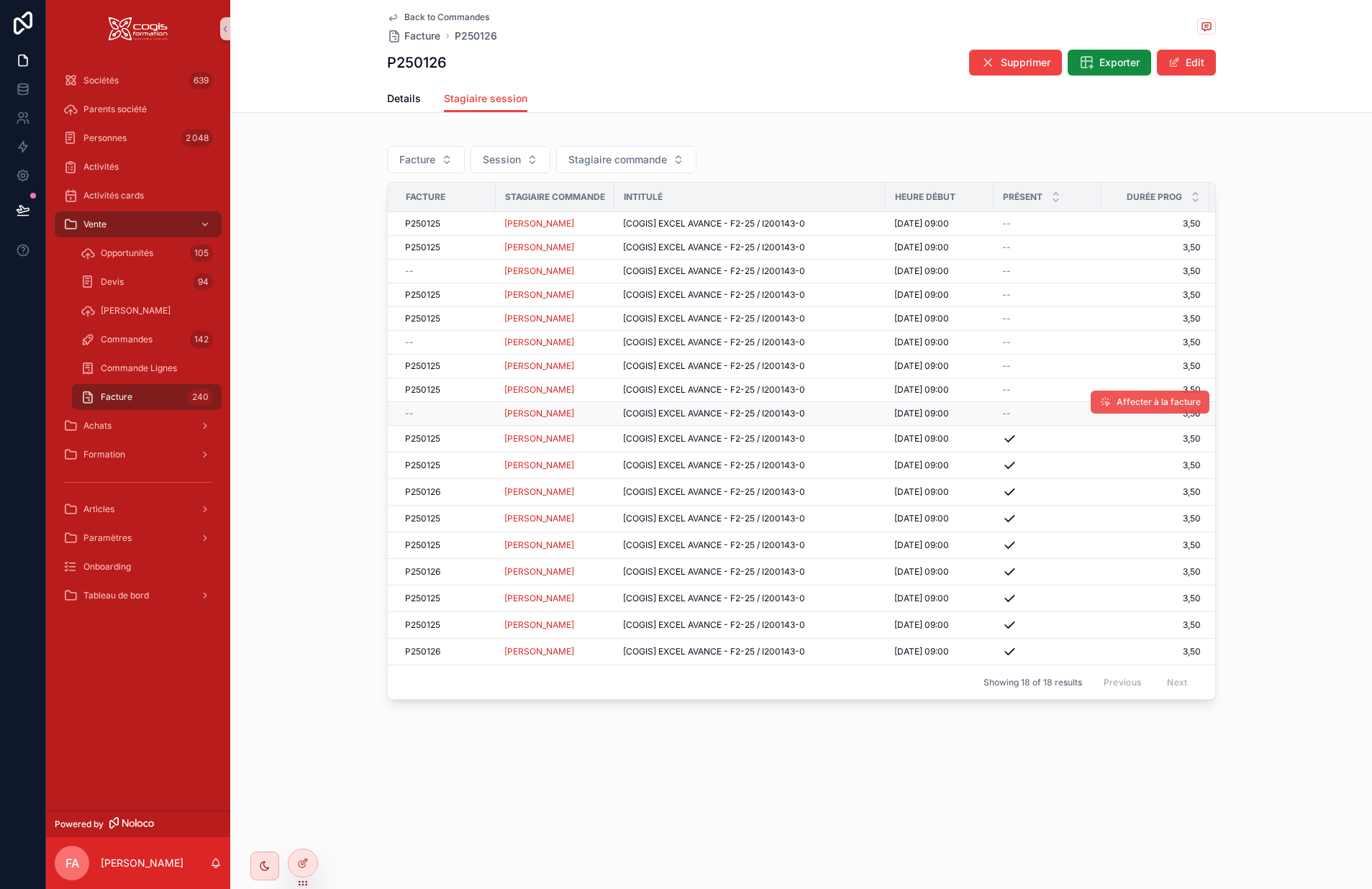
click at [1126, 401] on span "Affecter à la facture" at bounding box center [1159, 402] width 84 height 12
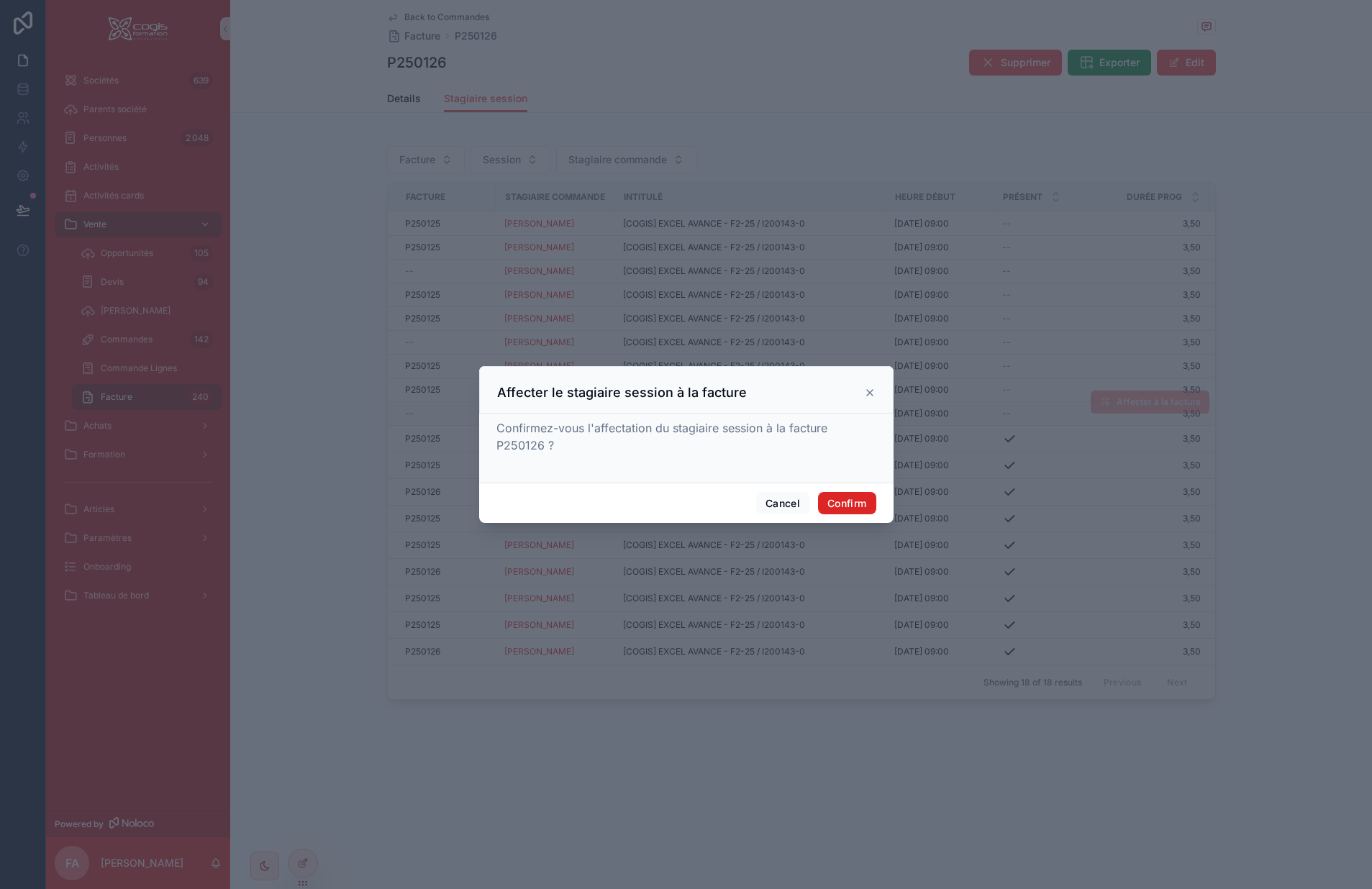
click at [857, 500] on button "Confirm" at bounding box center [847, 504] width 57 height 23
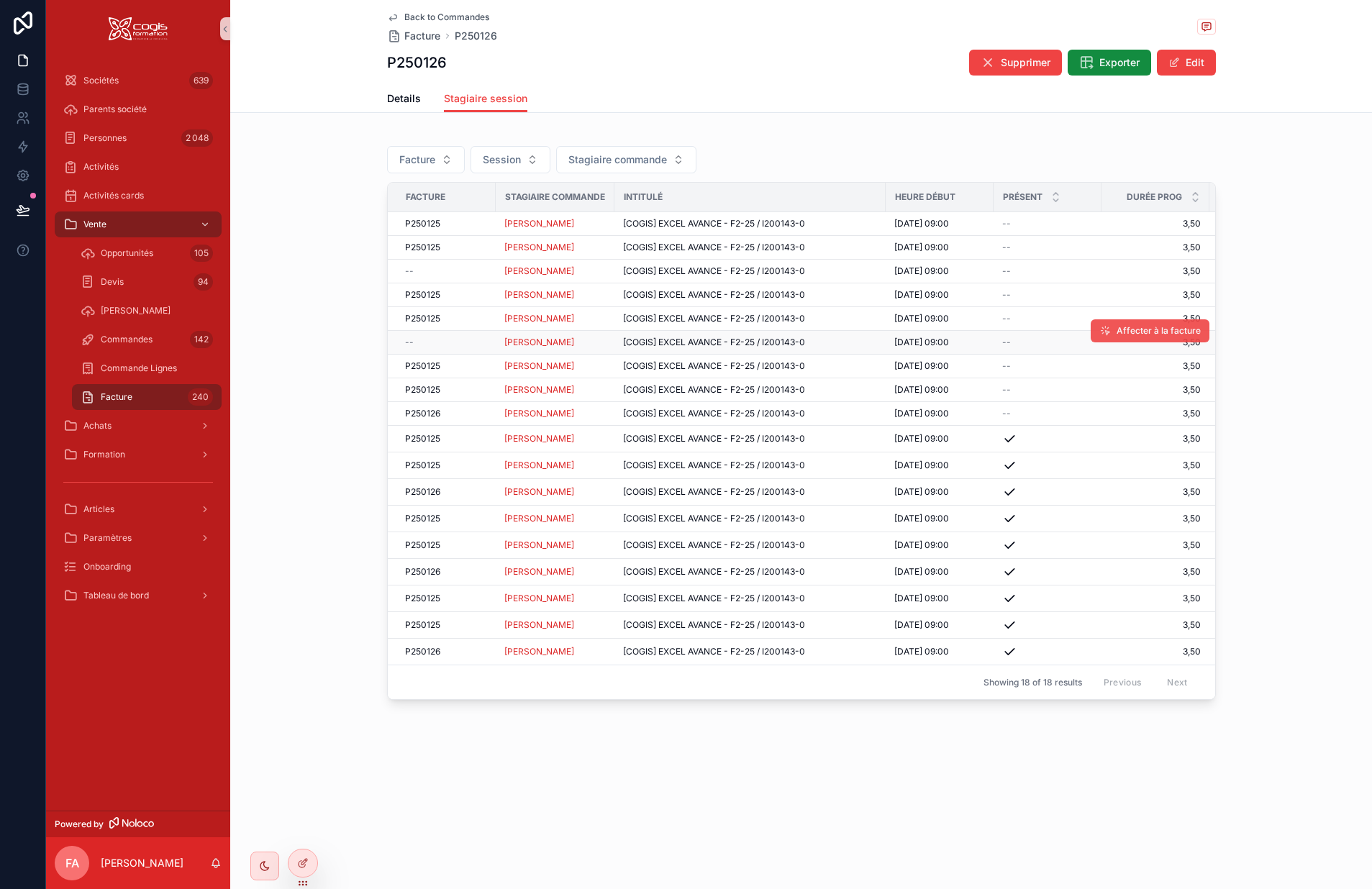
click at [1127, 326] on span "Affecter à la facture" at bounding box center [1159, 331] width 84 height 12
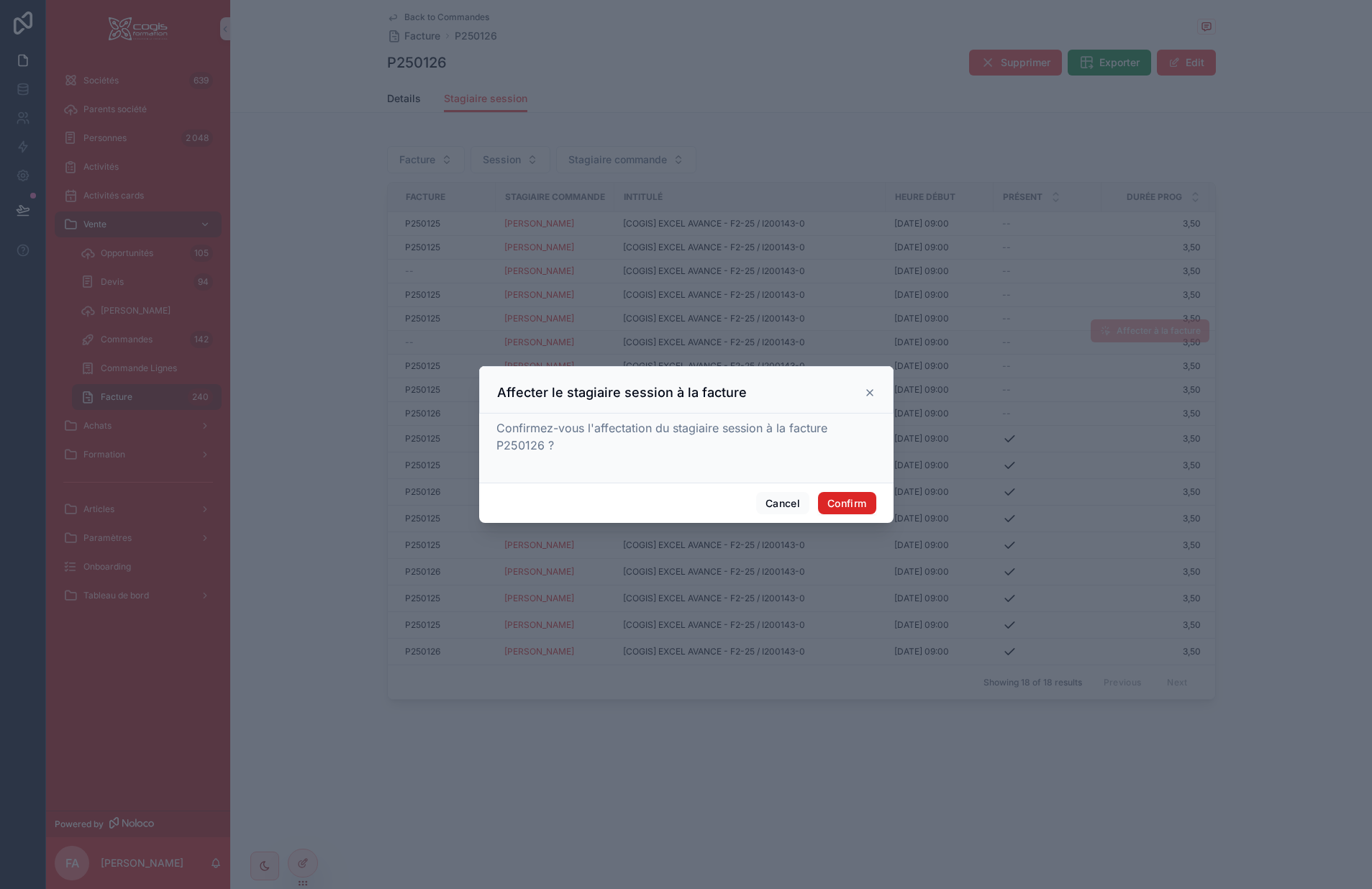
click at [853, 498] on button "Confirm" at bounding box center [847, 504] width 57 height 23
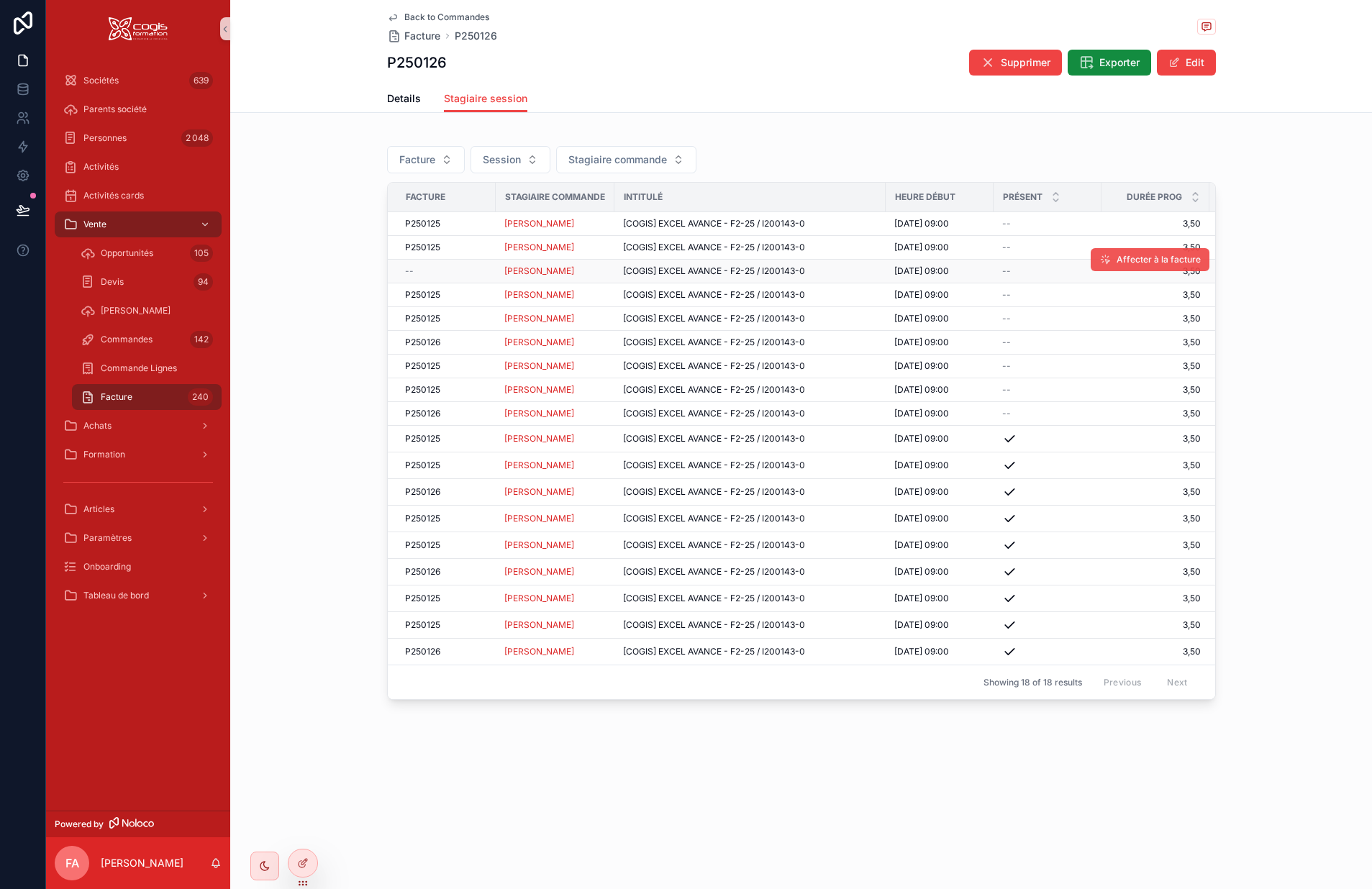
click at [1152, 261] on span "Affecter à la facture" at bounding box center [1159, 260] width 84 height 12
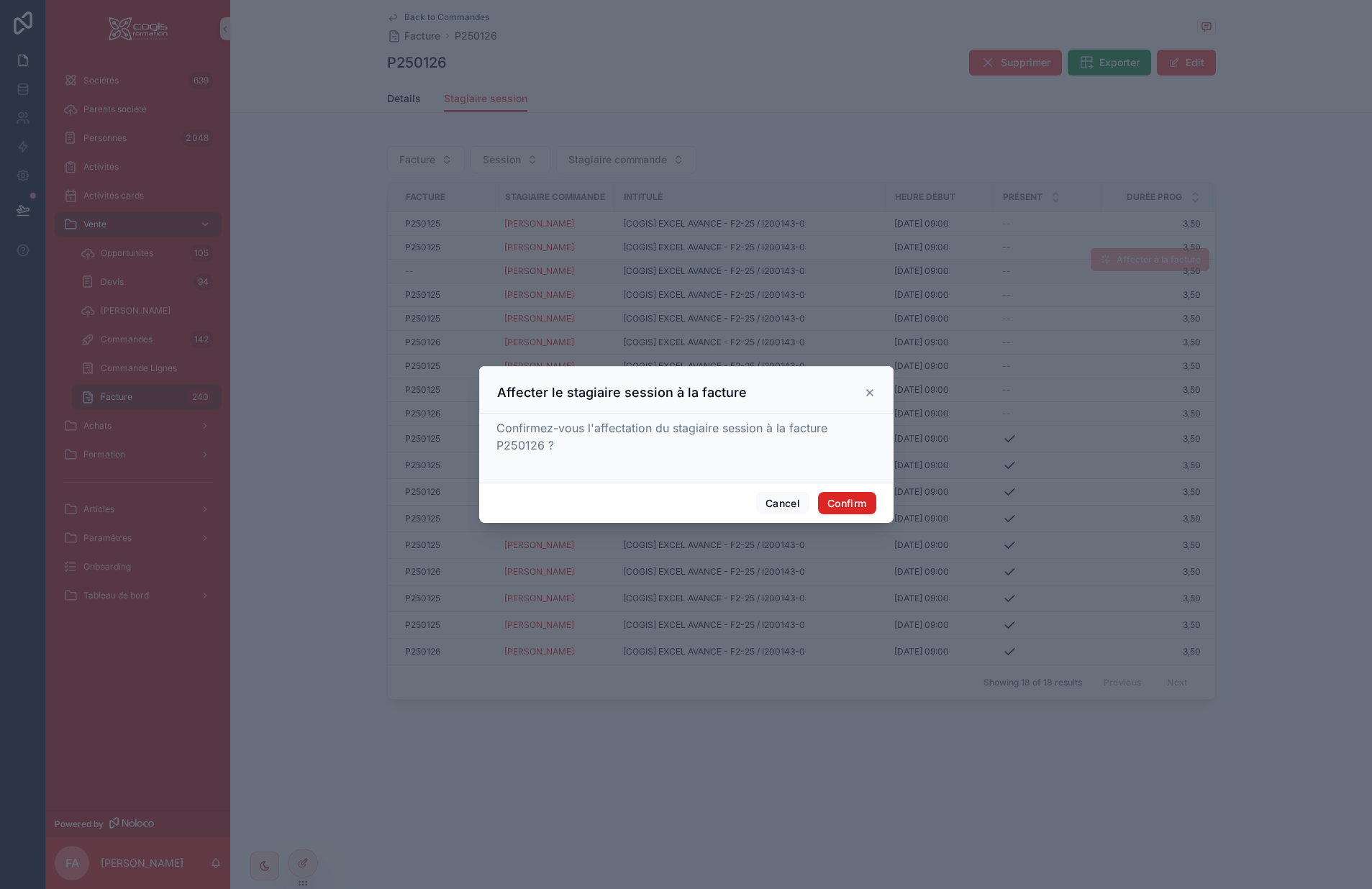
click at [862, 501] on button "Confirm" at bounding box center [847, 504] width 57 height 23
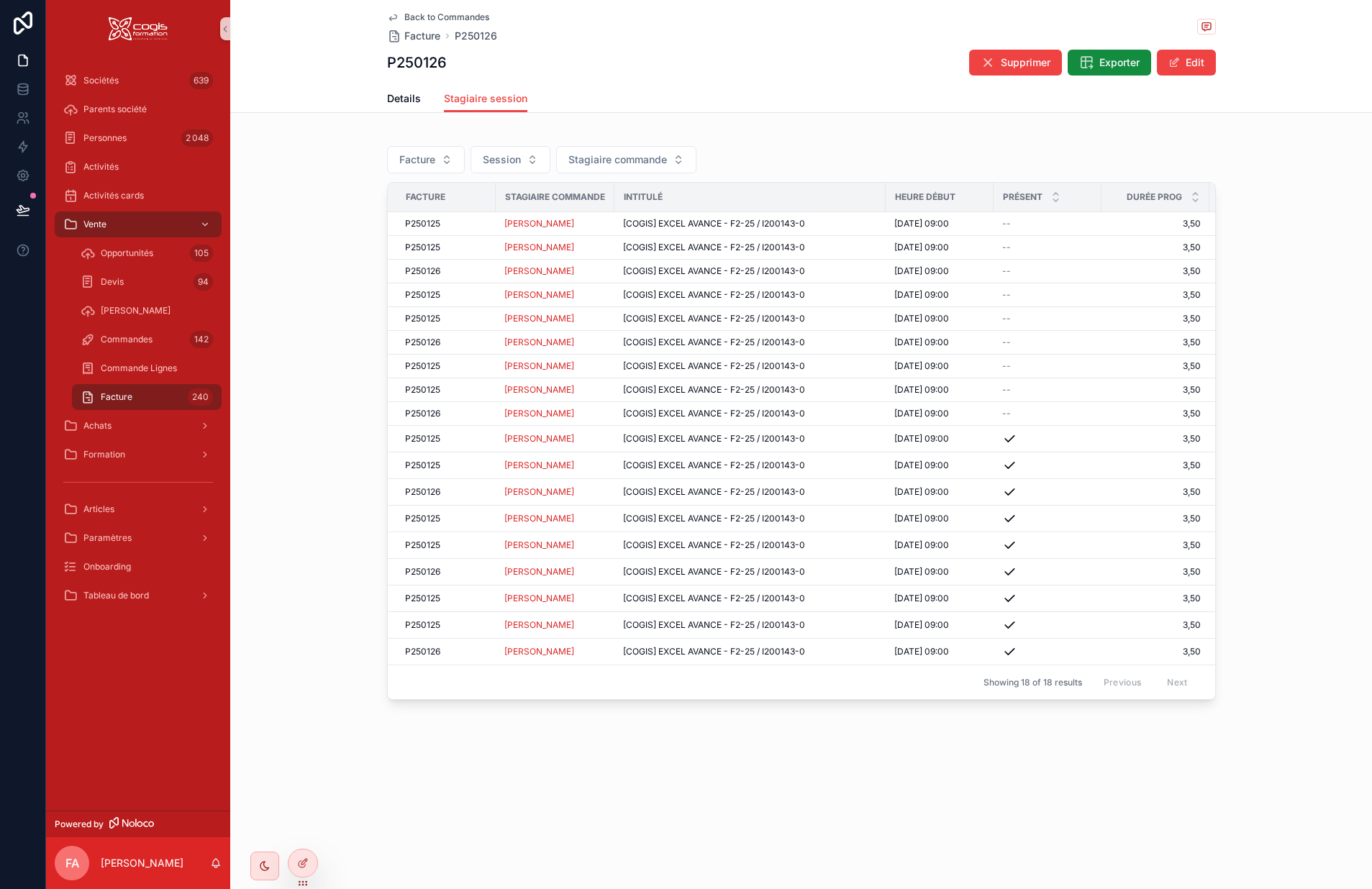
click at [394, 17] on icon "scrollable content" at bounding box center [393, 17] width 12 height 12
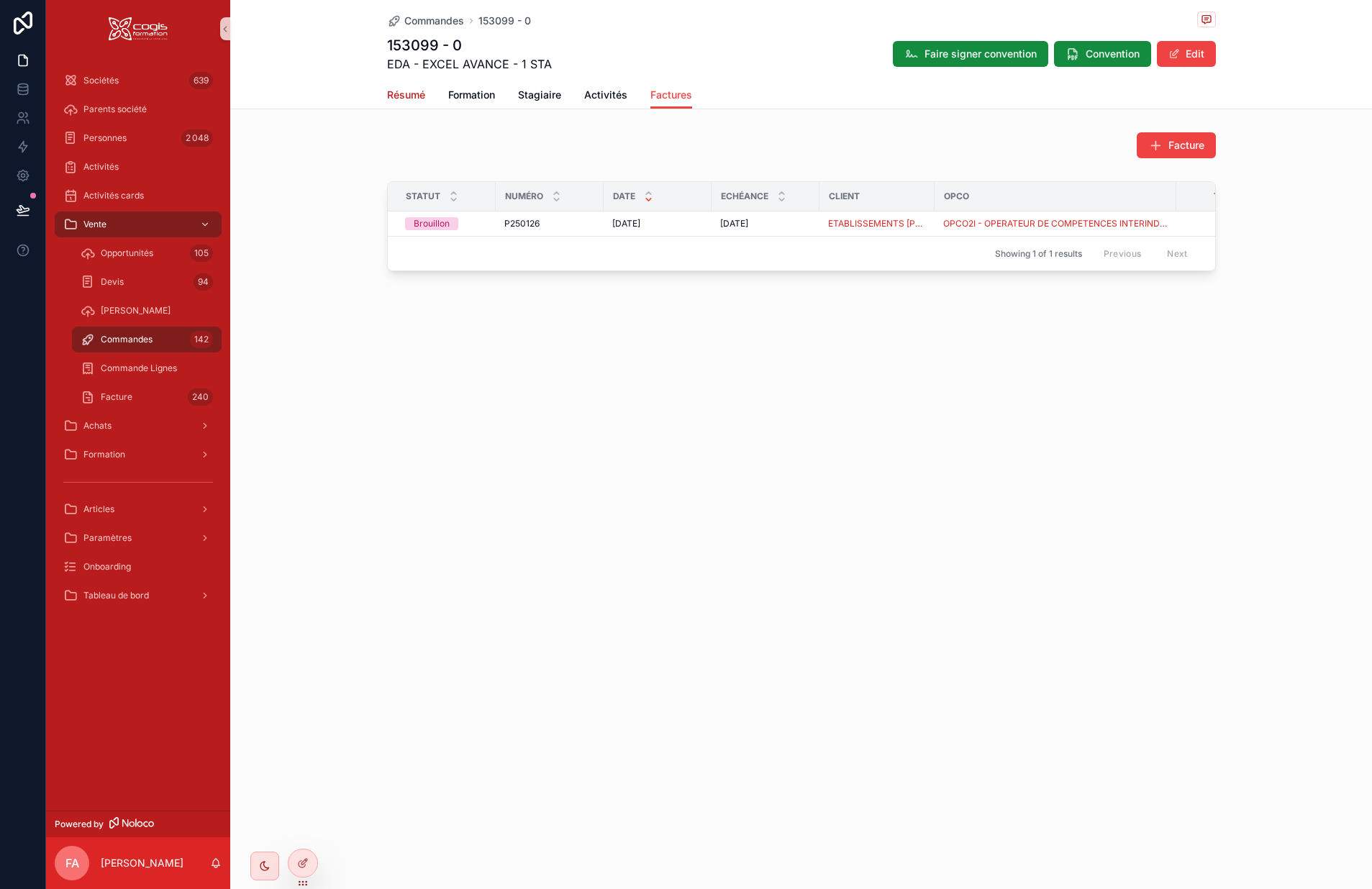
click at [417, 90] on span "Résumé" at bounding box center [406, 94] width 38 height 14
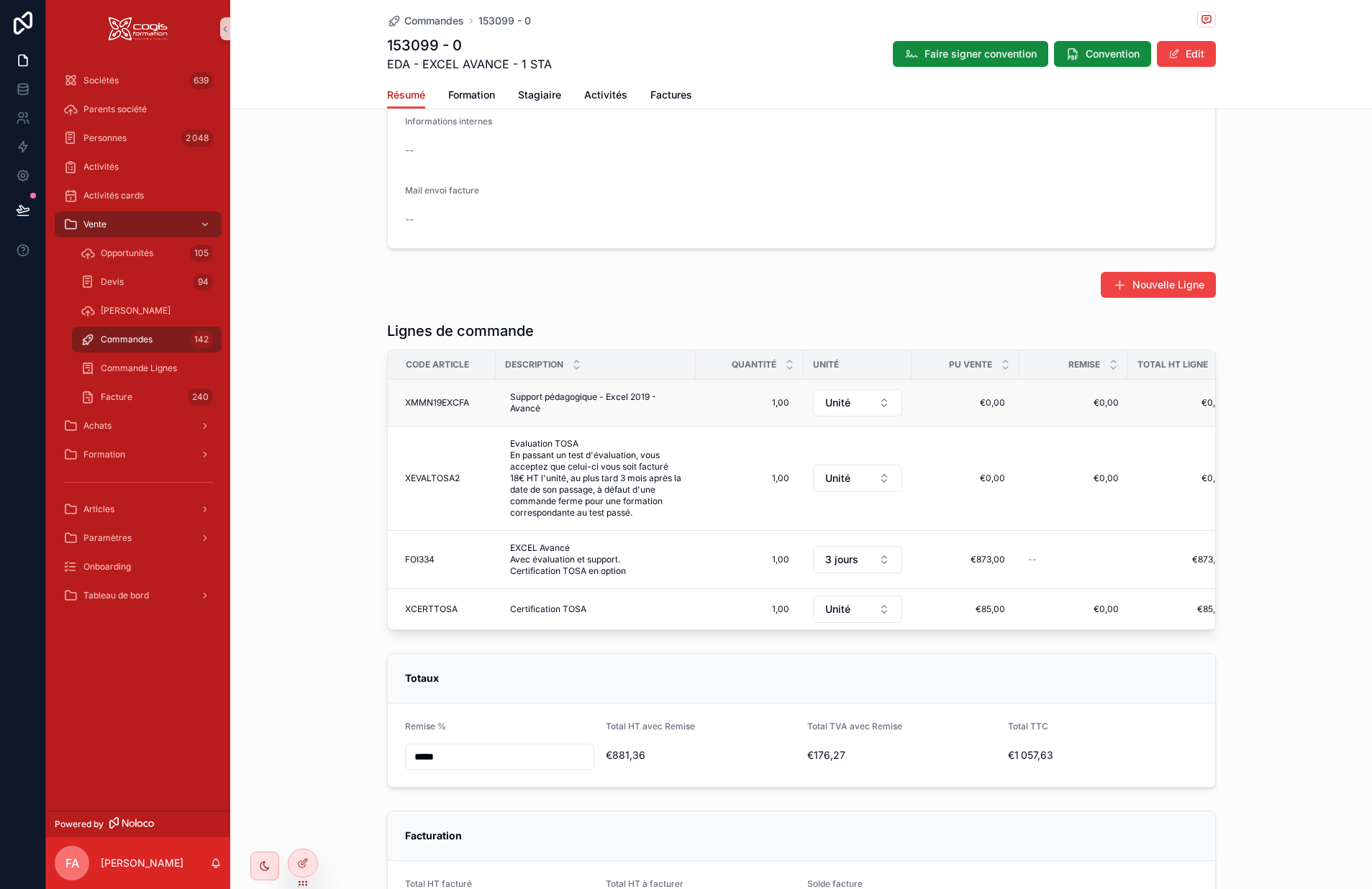
scroll to position [719, 0]
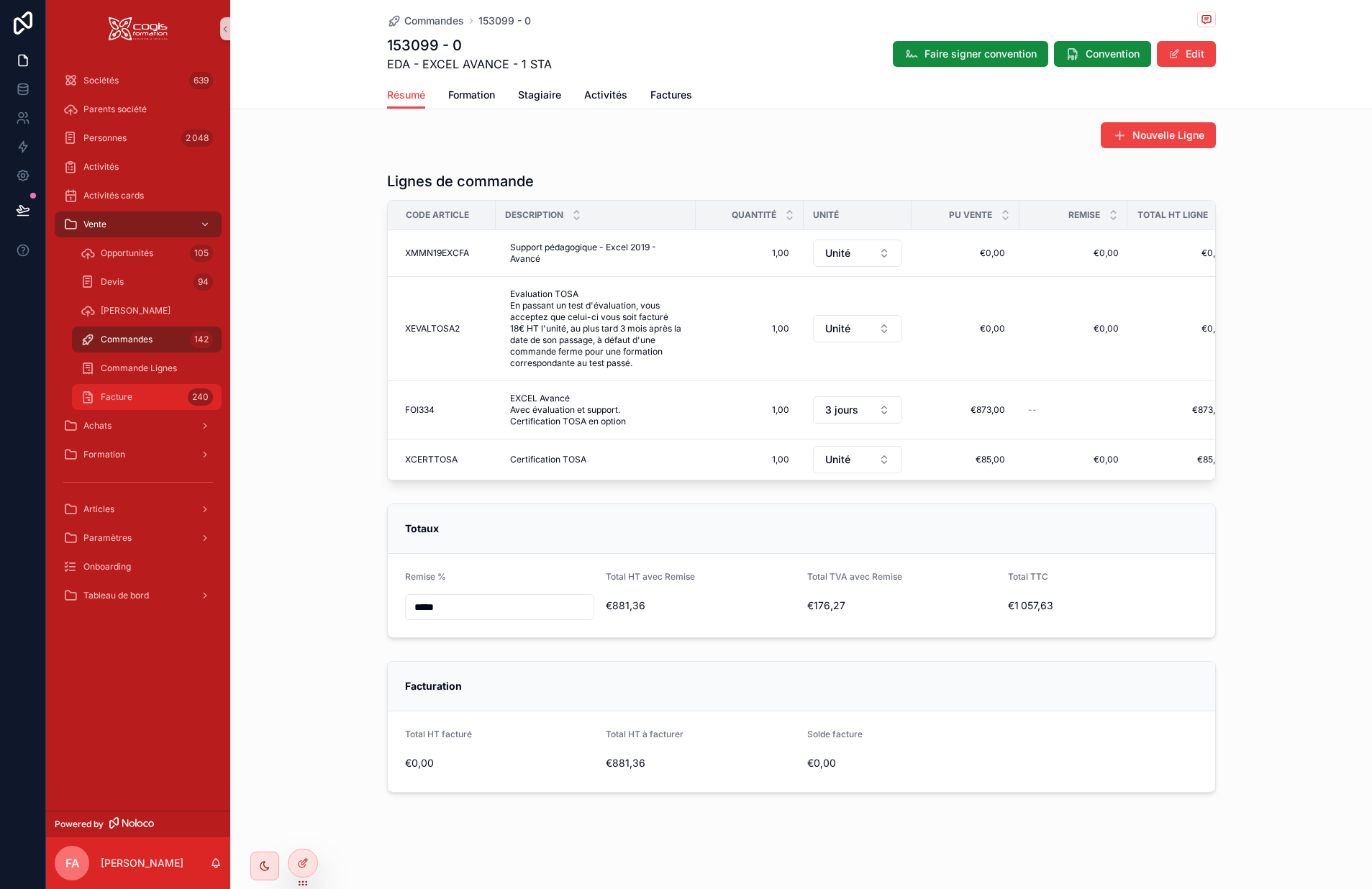
click at [97, 403] on div "Facture 240" at bounding box center [147, 397] width 132 height 23
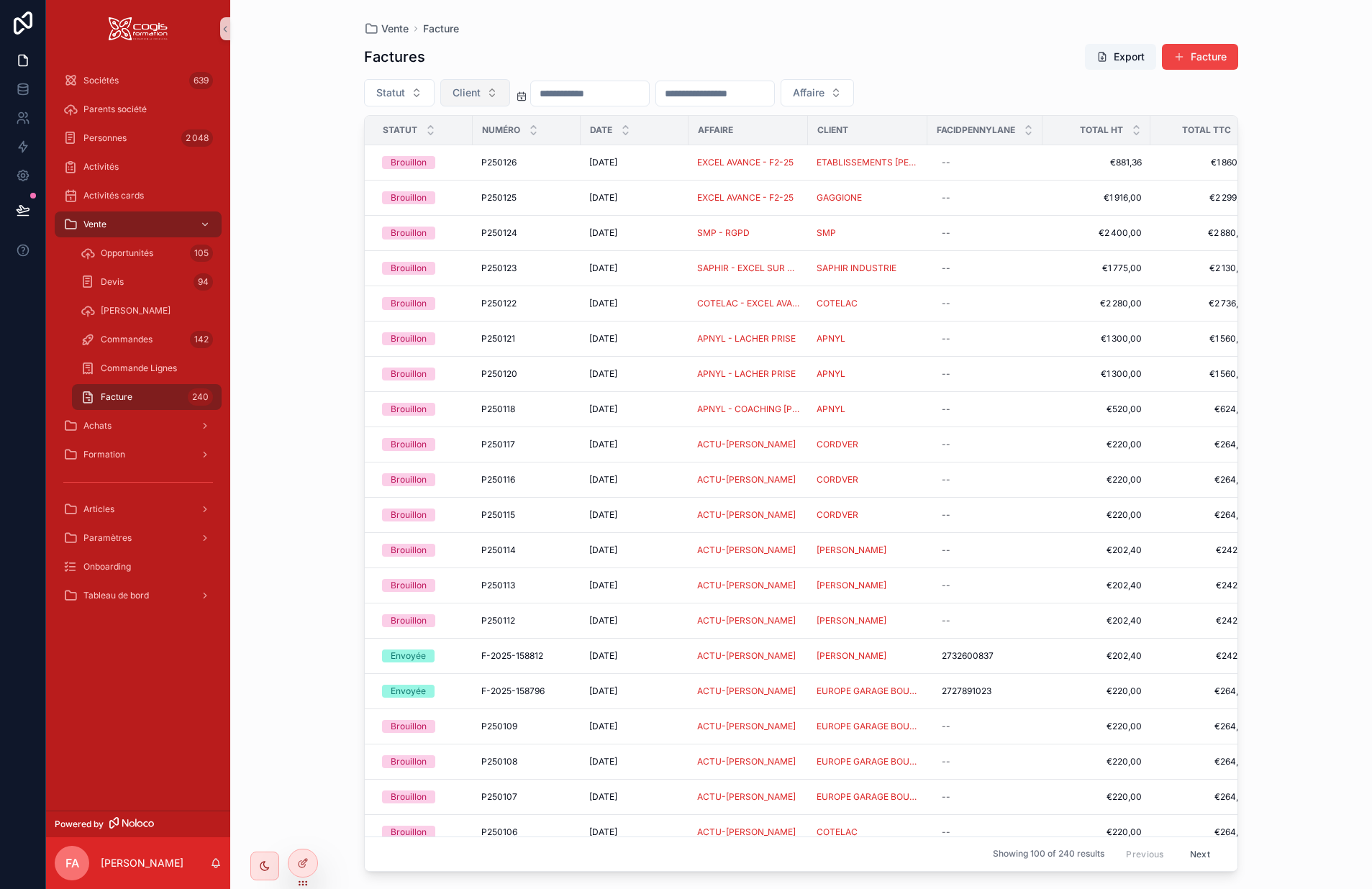
click at [470, 94] on span "Client" at bounding box center [467, 92] width 28 height 14
type input "*****"
click at [425, 146] on span "APNYL" at bounding box center [411, 151] width 34 height 14
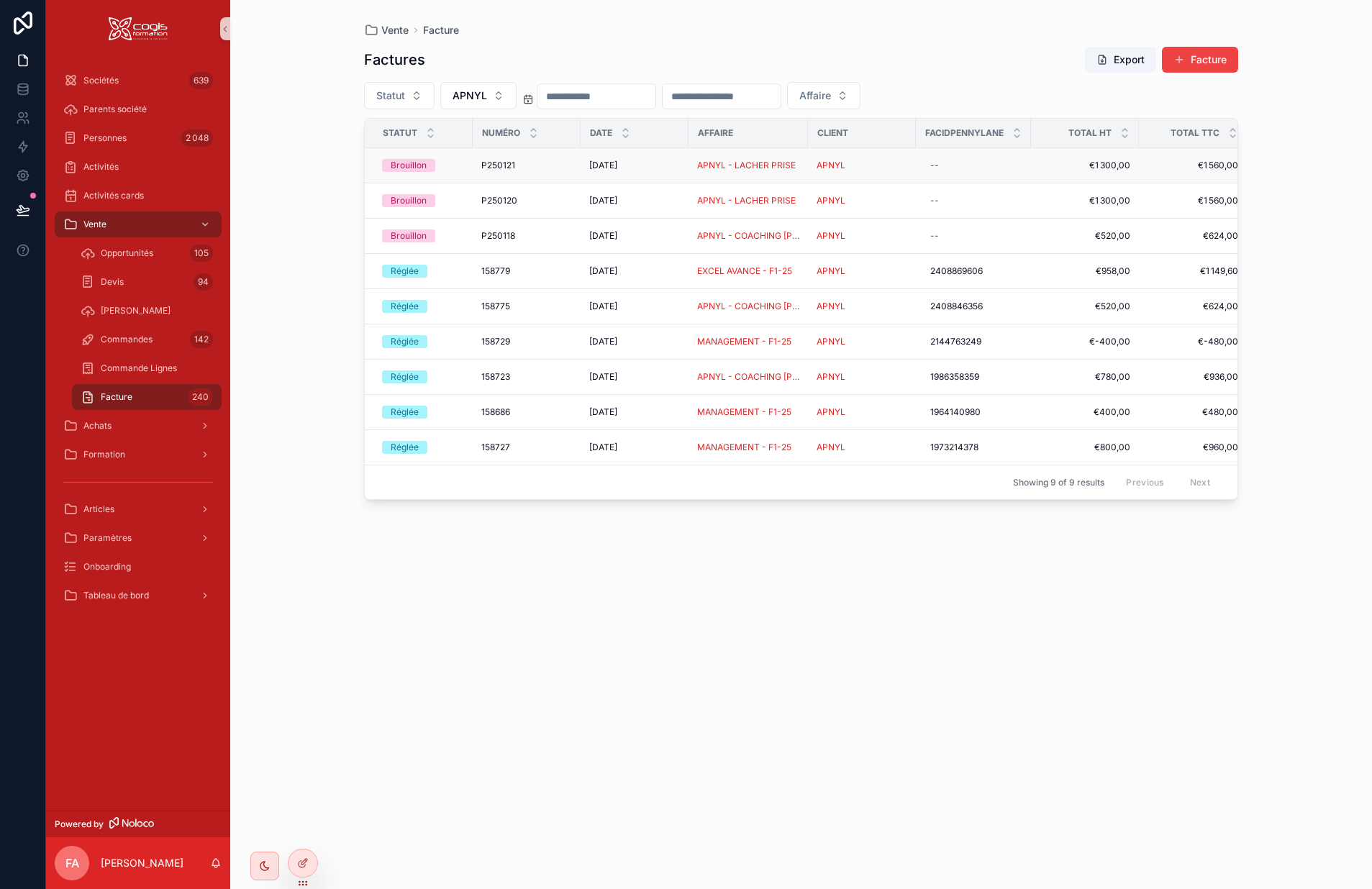
click at [659, 168] on div "30/09/2025 30/09/2025" at bounding box center [634, 166] width 91 height 12
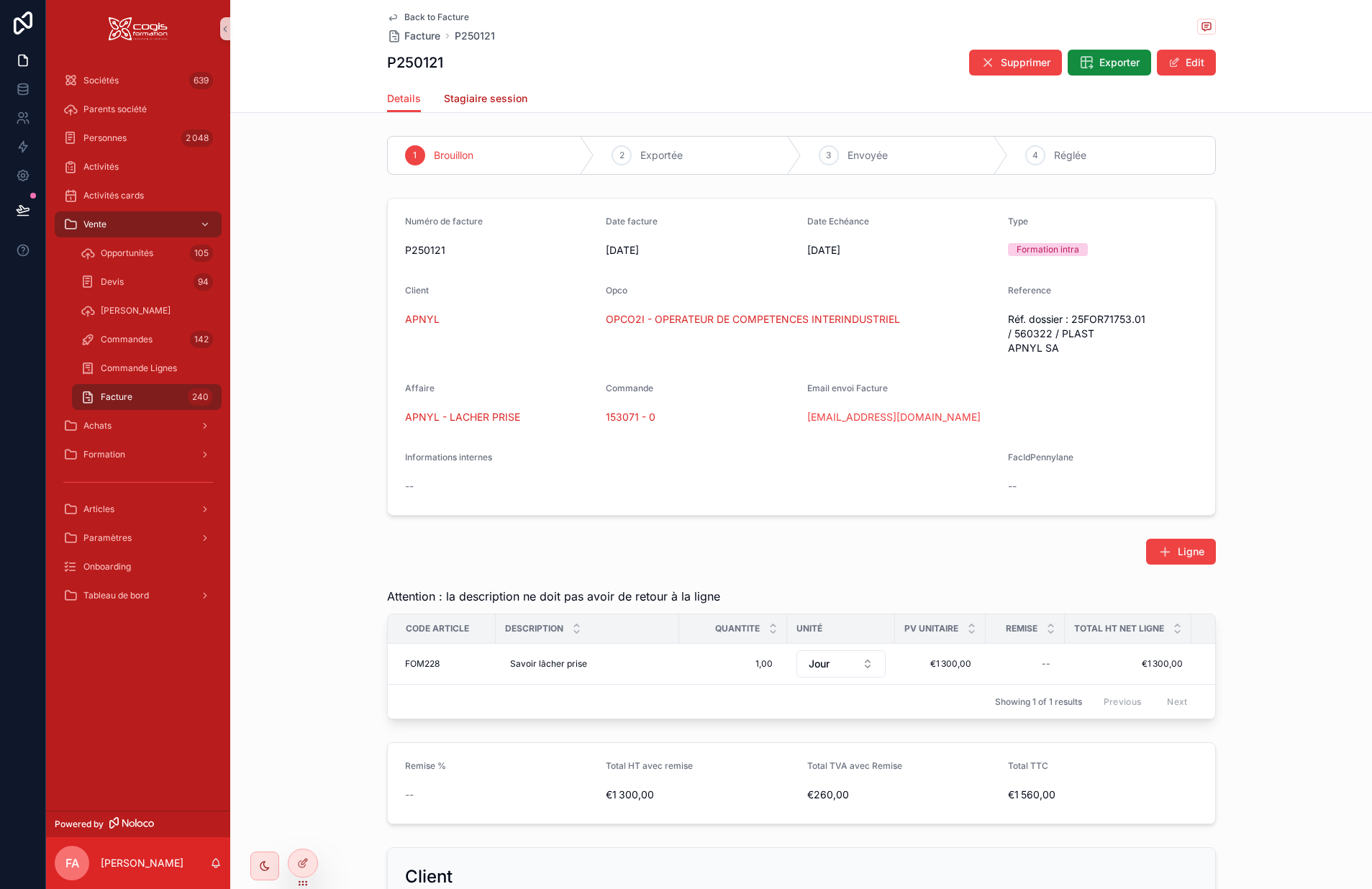
click at [508, 97] on span "Stagiaire session" at bounding box center [485, 98] width 83 height 14
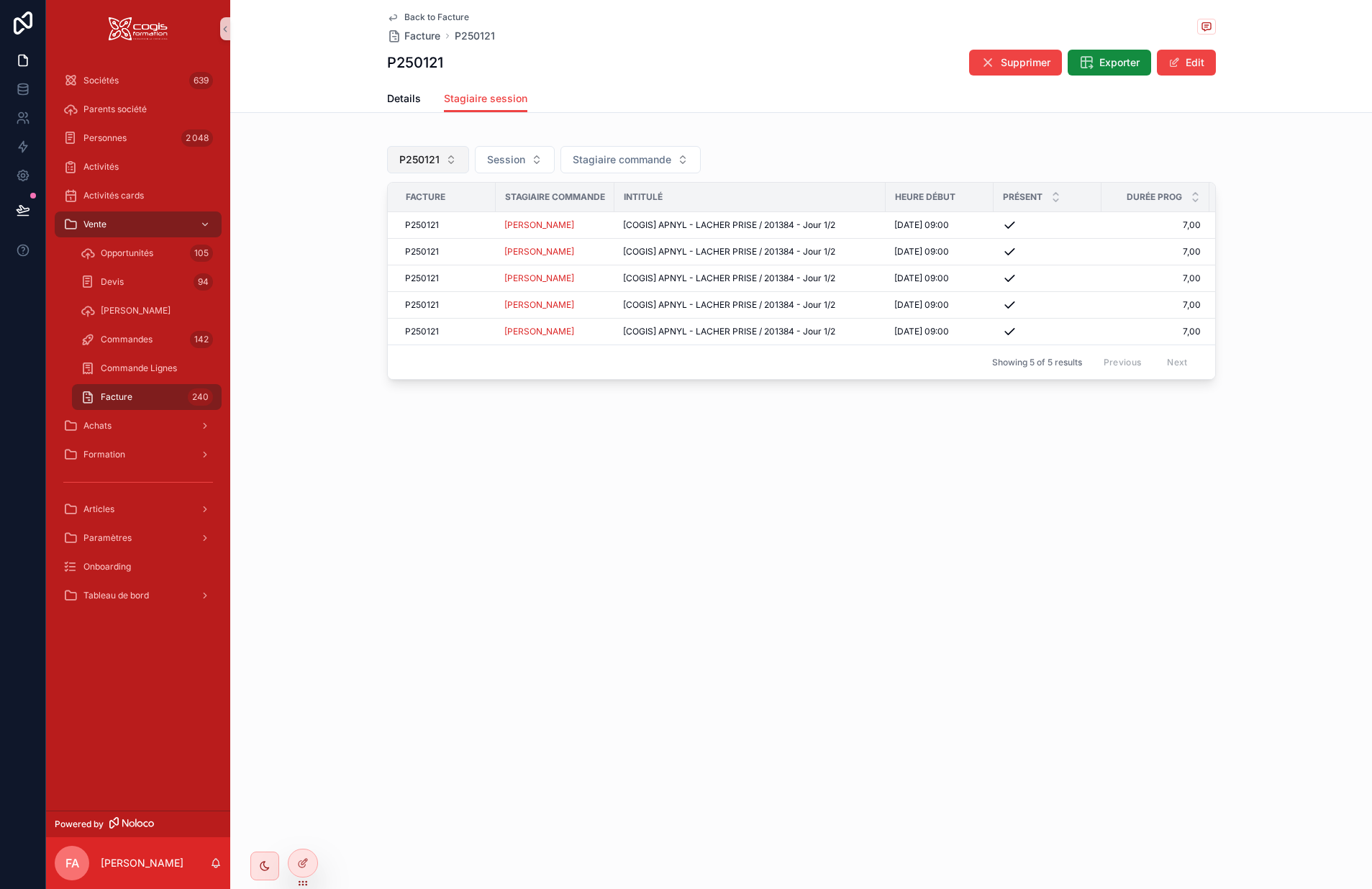
click at [420, 162] on span "P250121" at bounding box center [420, 159] width 40 height 14
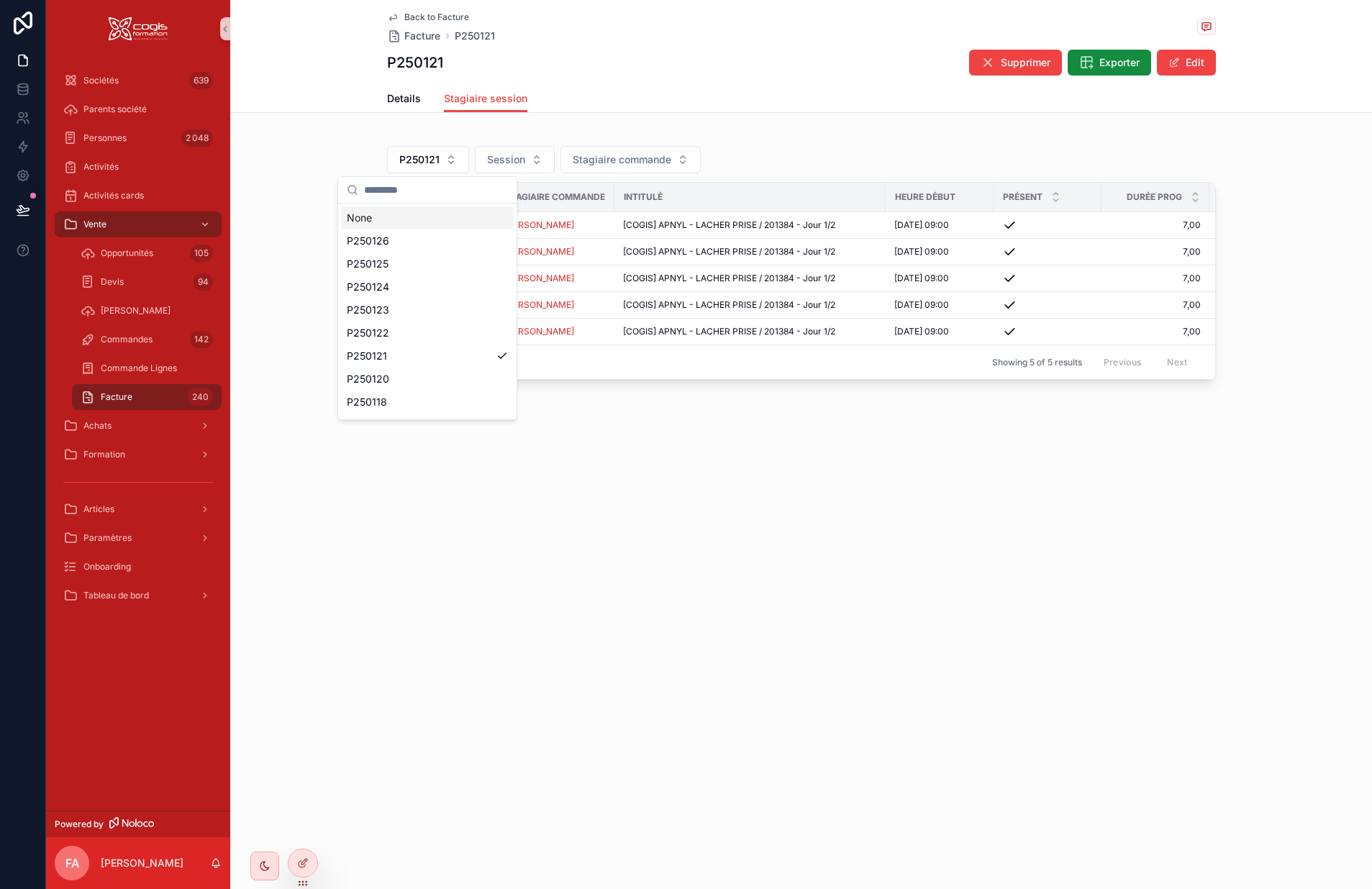
click at [371, 216] on div "None" at bounding box center [427, 218] width 172 height 23
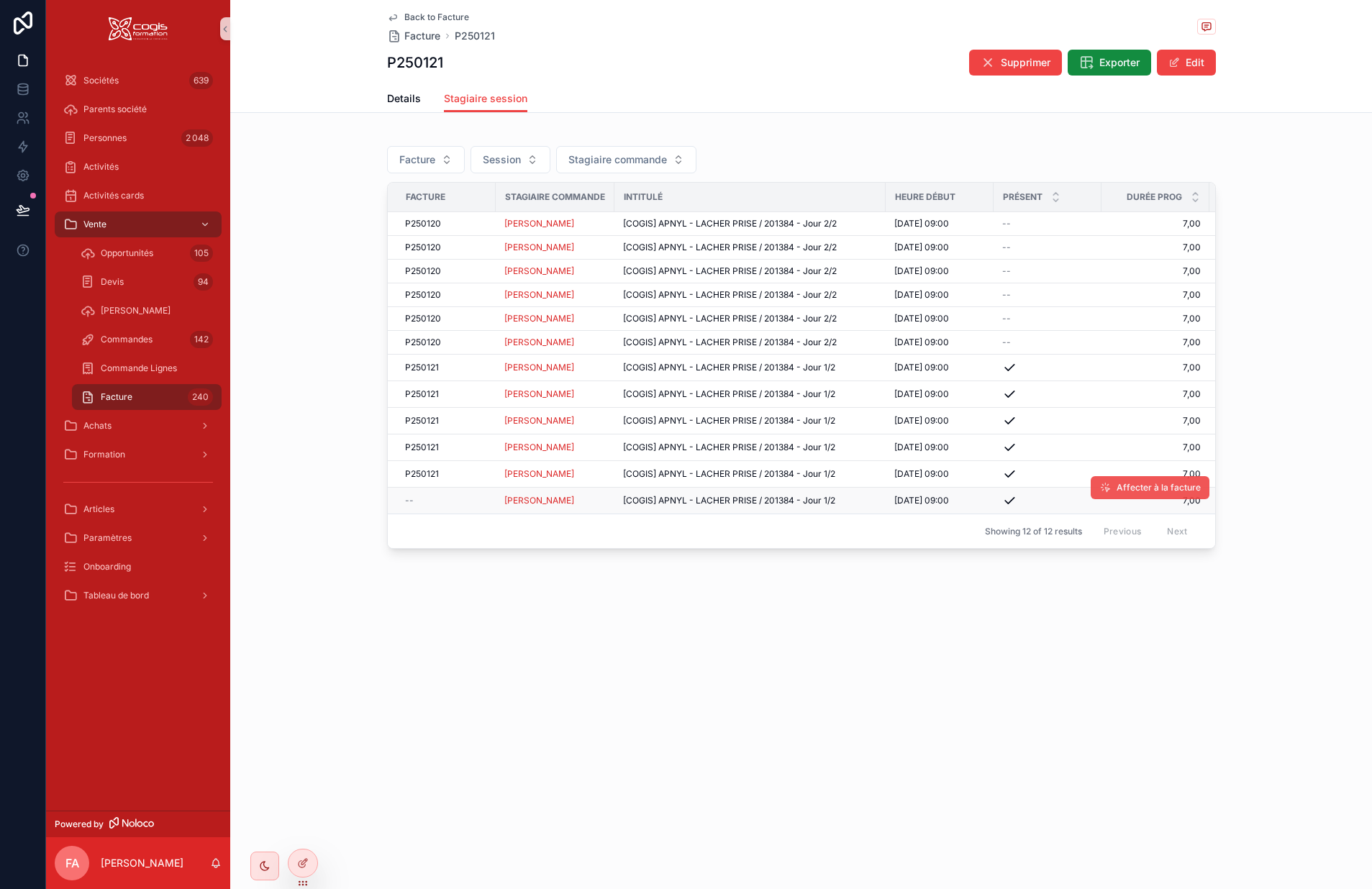
click at [1125, 492] on span "Affecter à la facture" at bounding box center [1159, 488] width 84 height 12
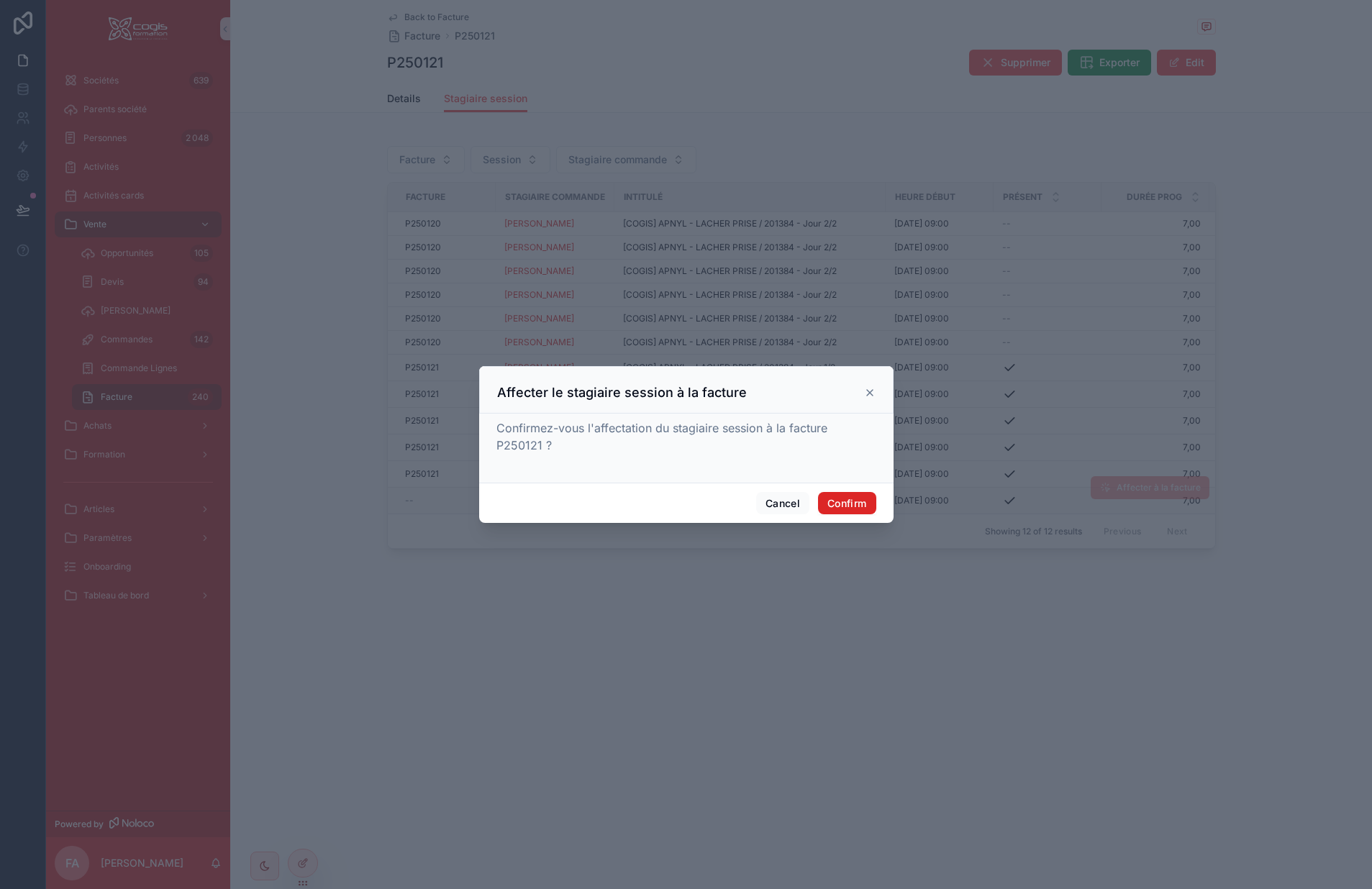
click at [849, 508] on button "Confirm" at bounding box center [847, 504] width 57 height 23
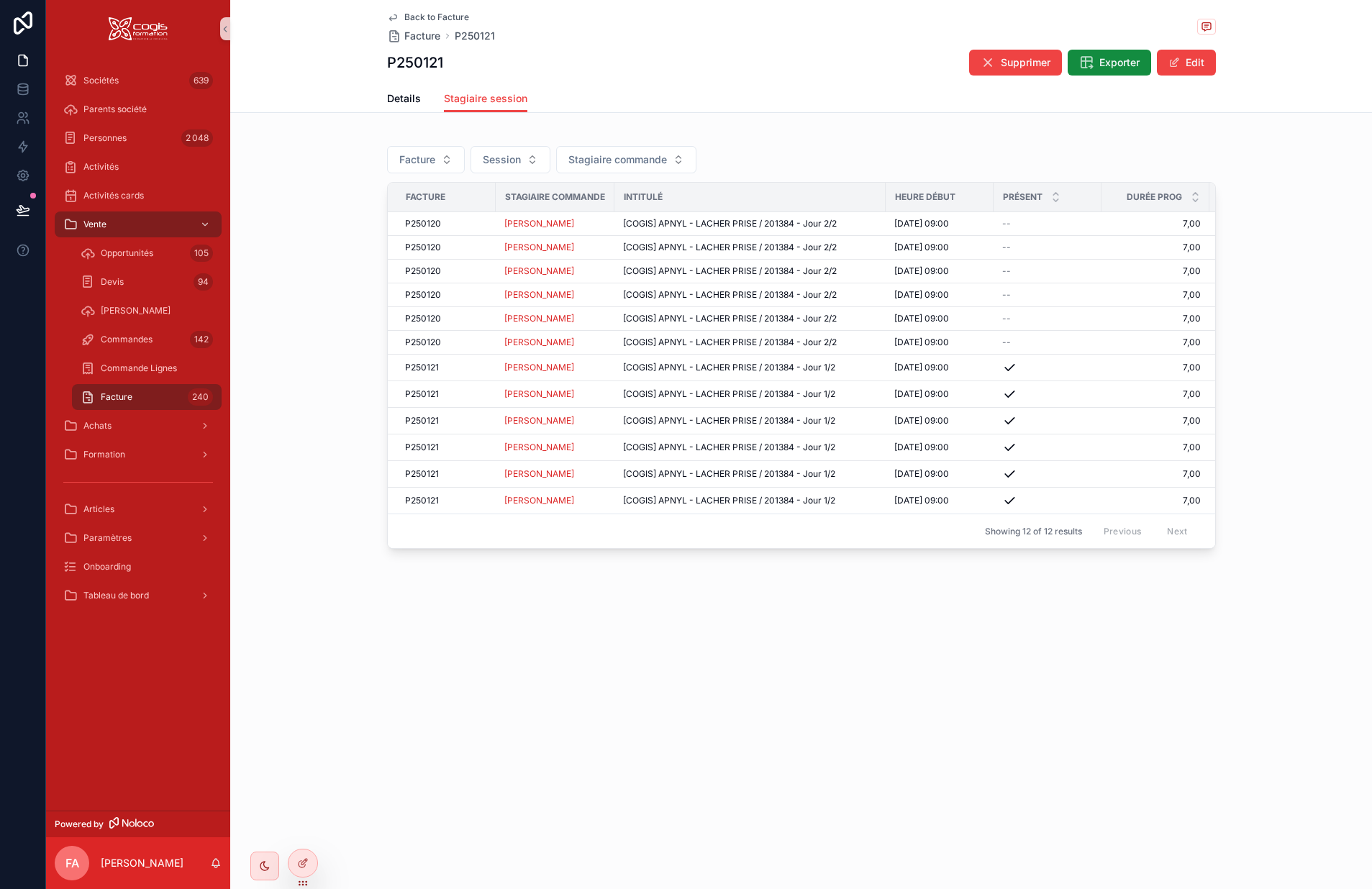
click at [395, 20] on icon "scrollable content" at bounding box center [393, 17] width 12 height 12
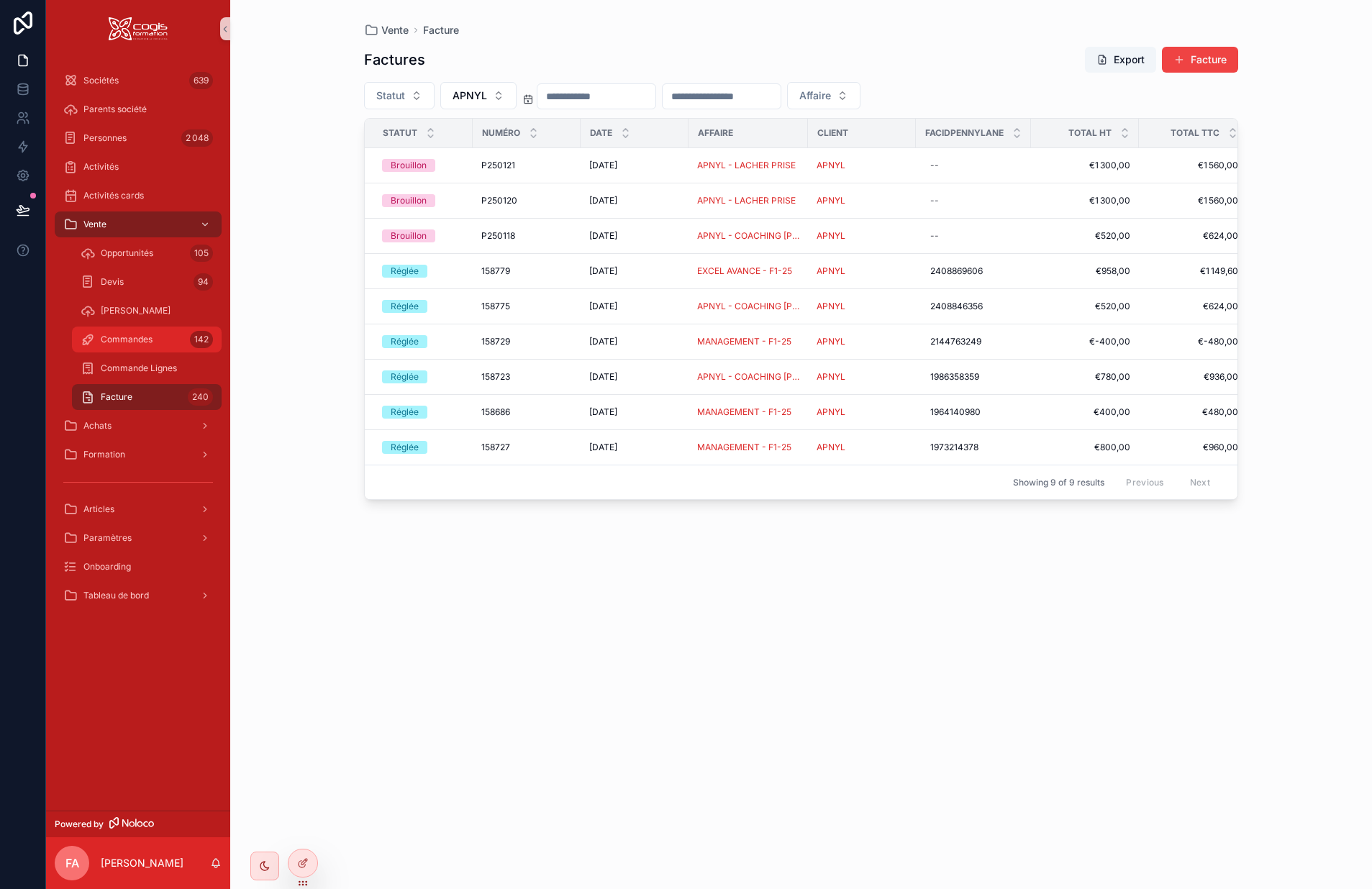
click at [121, 335] on span "Commandes" at bounding box center [127, 340] width 52 height 12
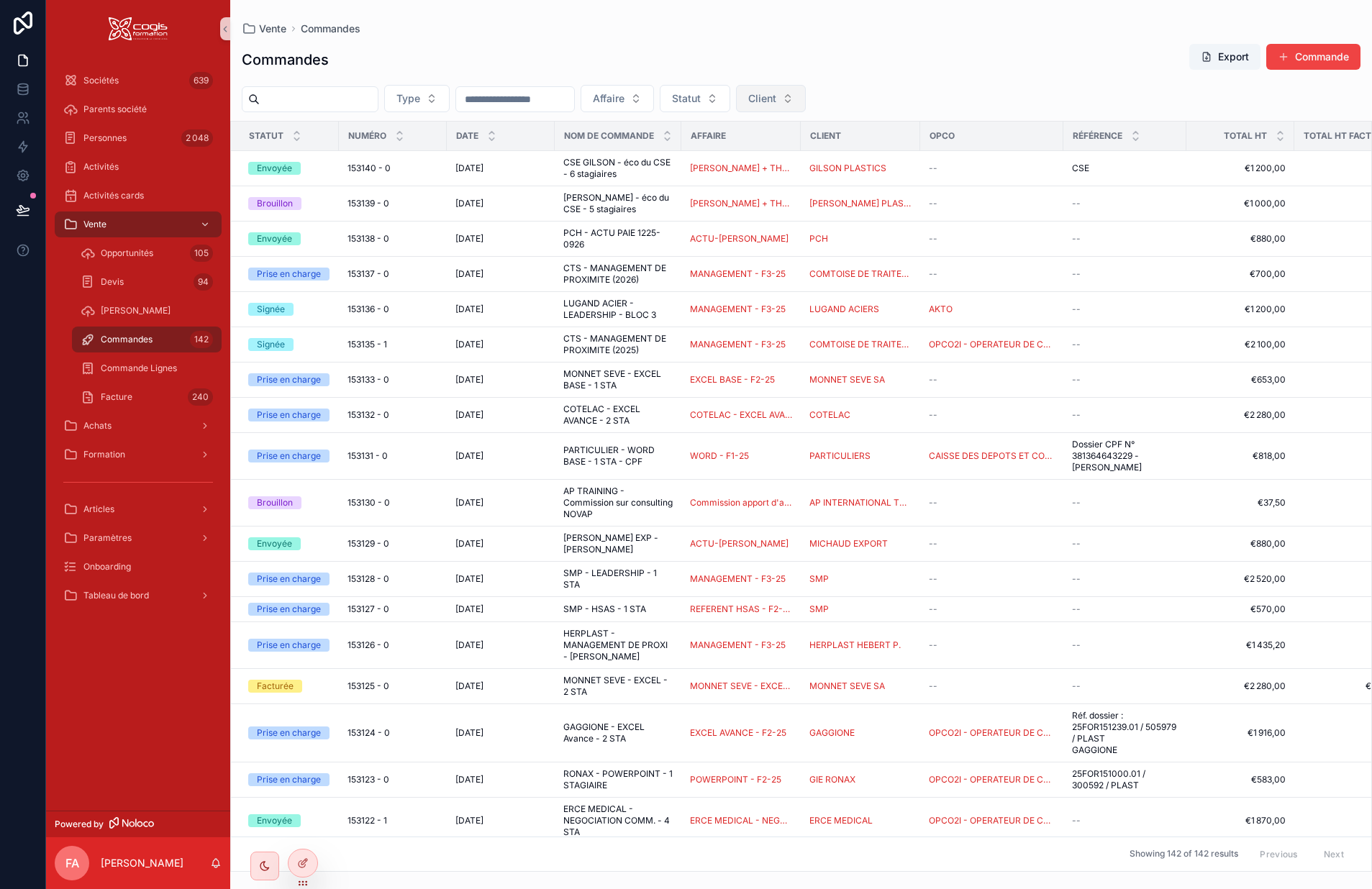
click at [806, 91] on button "Client" at bounding box center [771, 98] width 70 height 27
type input "*******"
click at [782, 161] on span "COURANT" at bounding box center [789, 156] width 51 height 14
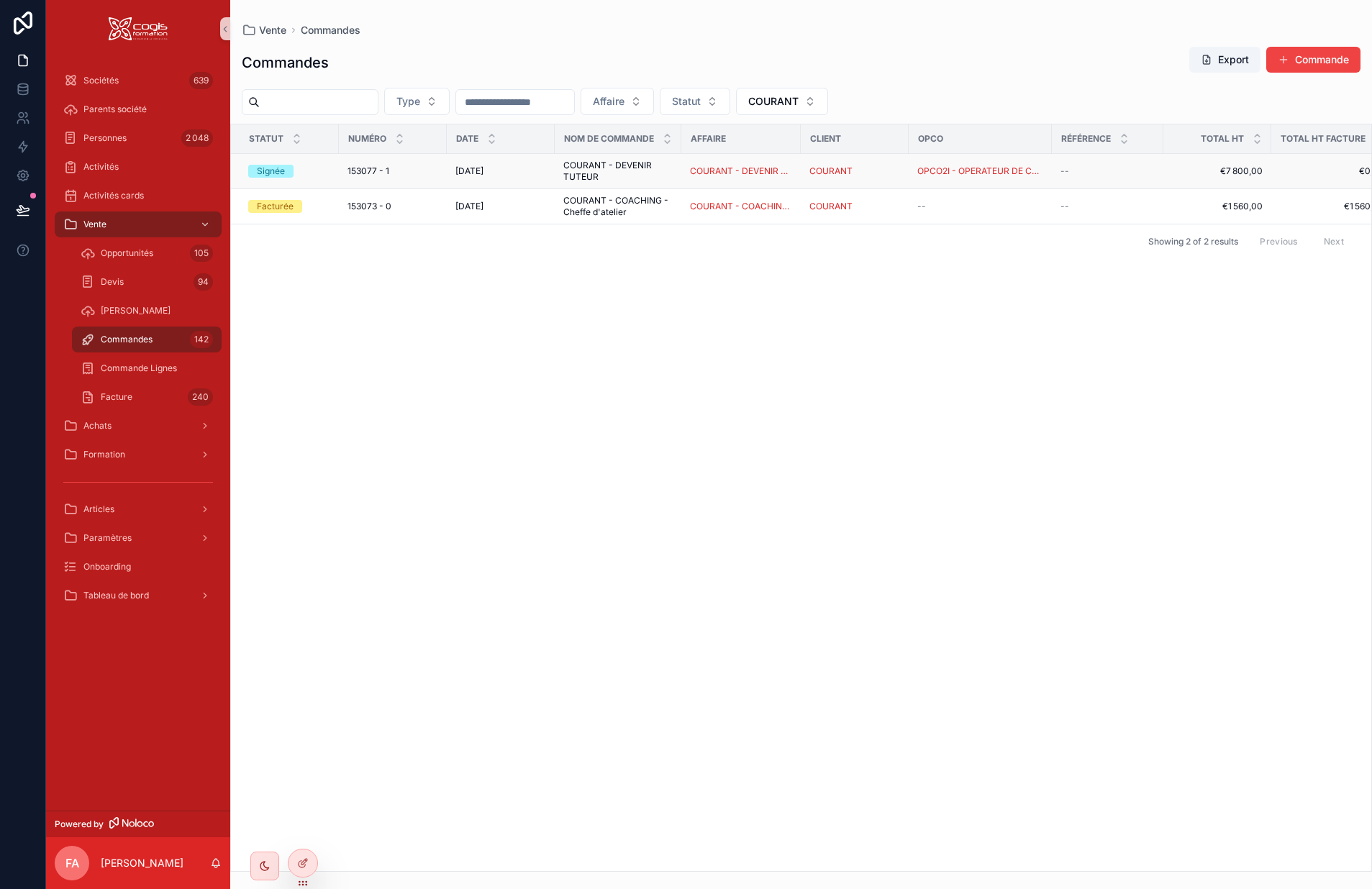
click at [670, 179] on span "COURANT - DEVENIR TUTEUR" at bounding box center [618, 171] width 109 height 23
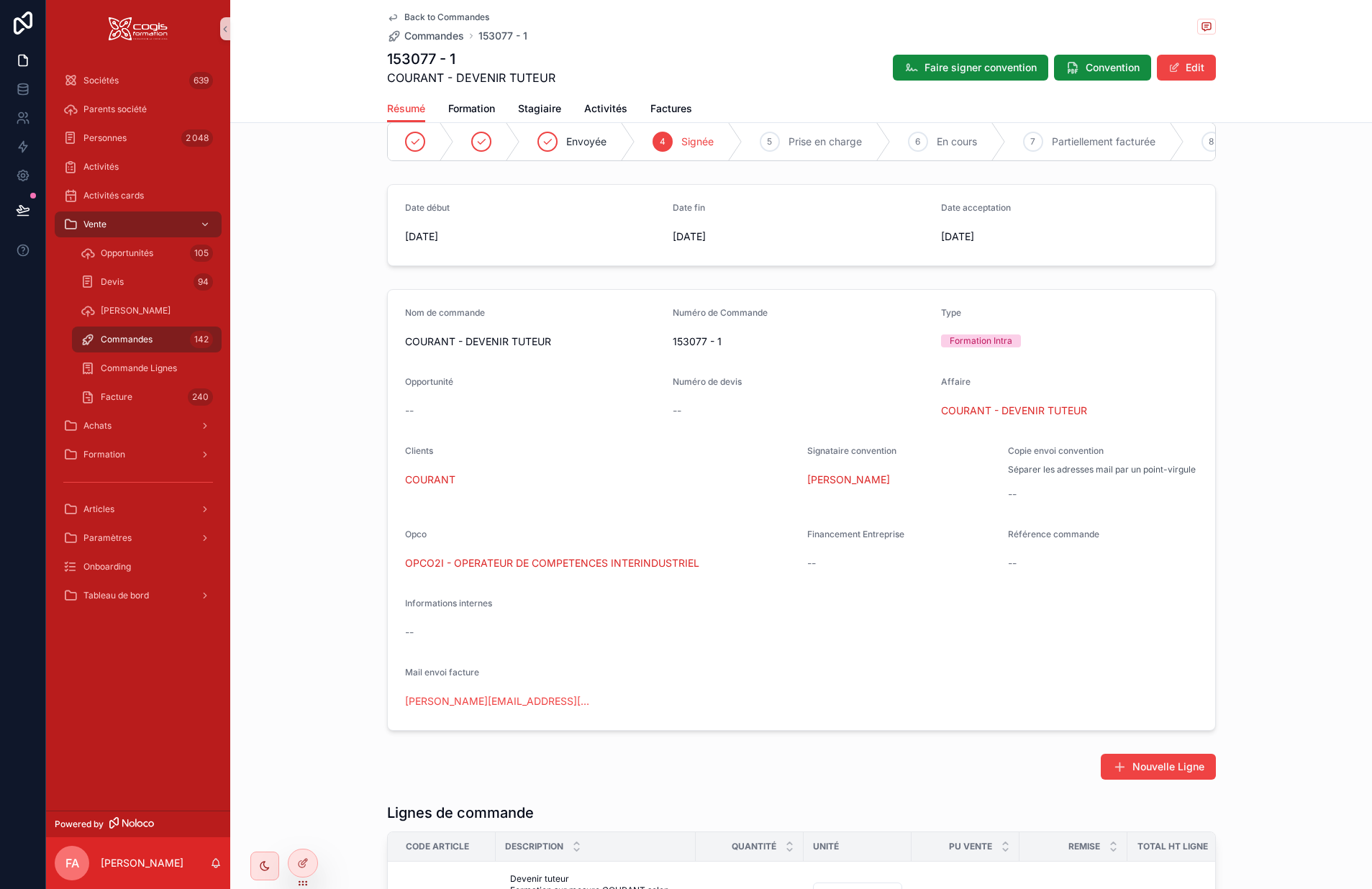
scroll to position [72, 0]
click at [998, 419] on span "COURANT - DEVENIR TUTEUR" at bounding box center [1014, 411] width 146 height 14
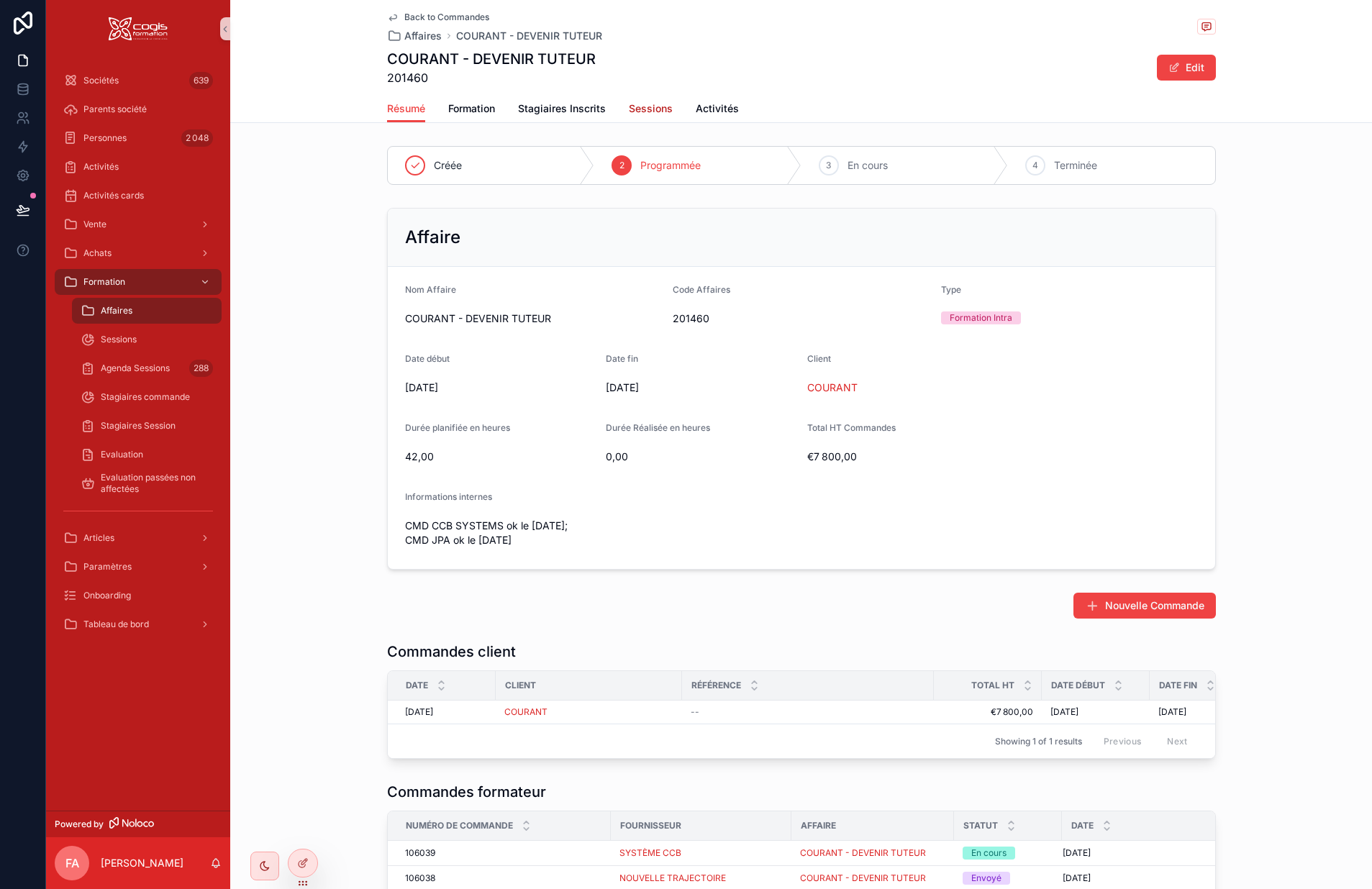
click at [660, 108] on span "Sessions" at bounding box center [650, 108] width 44 height 14
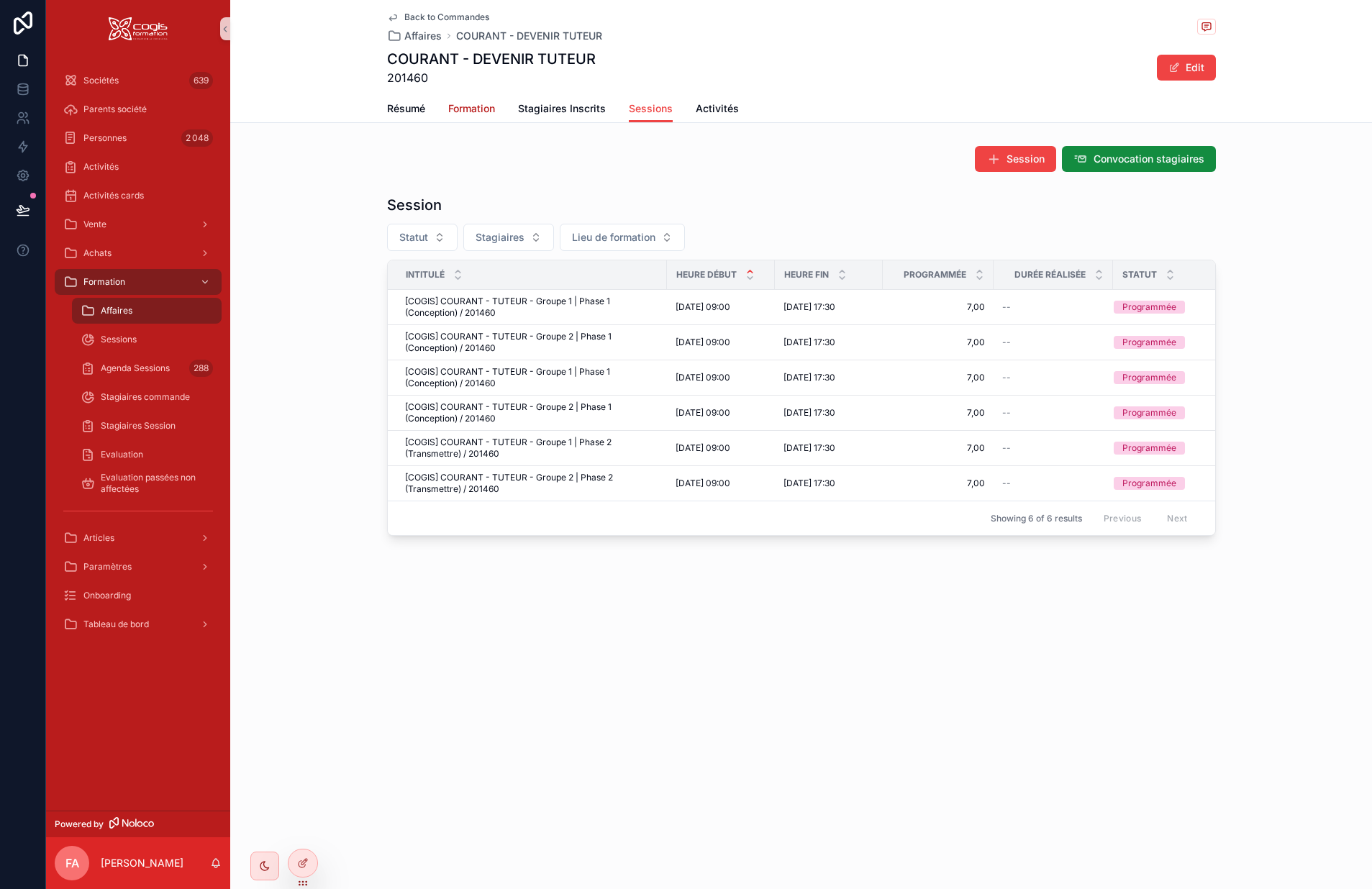
click at [472, 105] on span "Formation" at bounding box center [472, 108] width 47 height 14
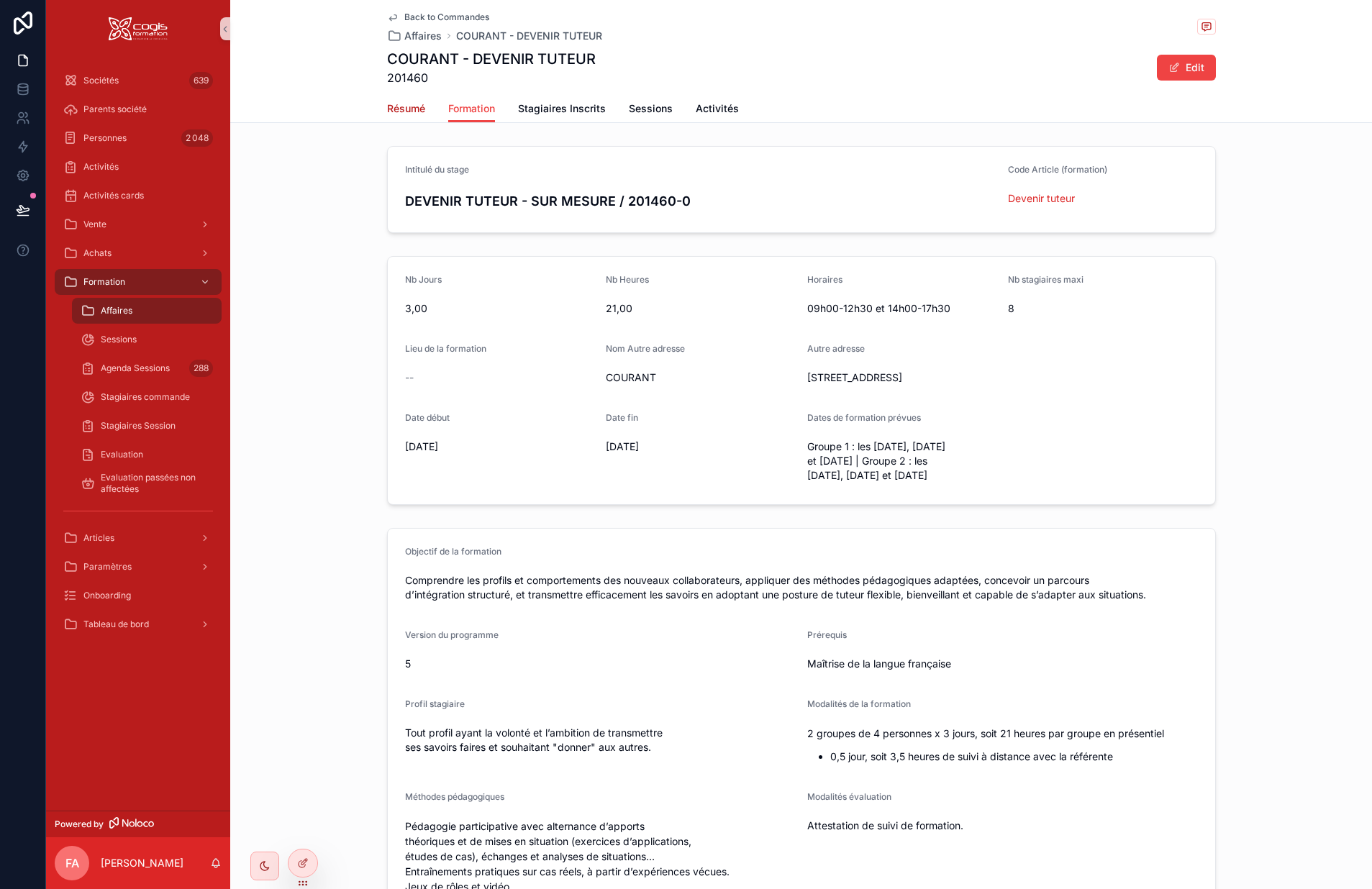
click at [397, 106] on span "Résumé" at bounding box center [406, 108] width 38 height 14
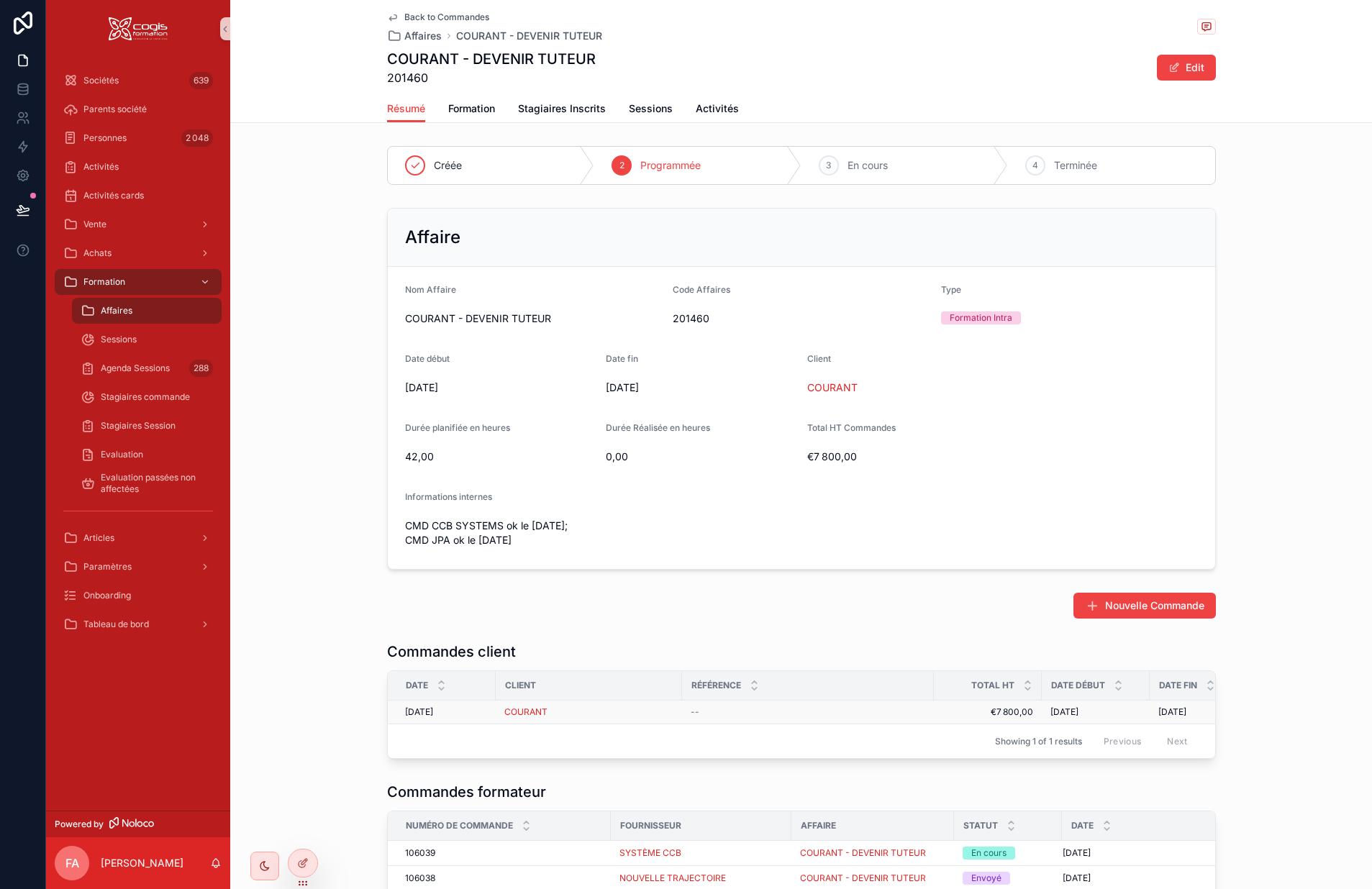
click at [605, 713] on div "COURANT" at bounding box center [589, 713] width 169 height 12
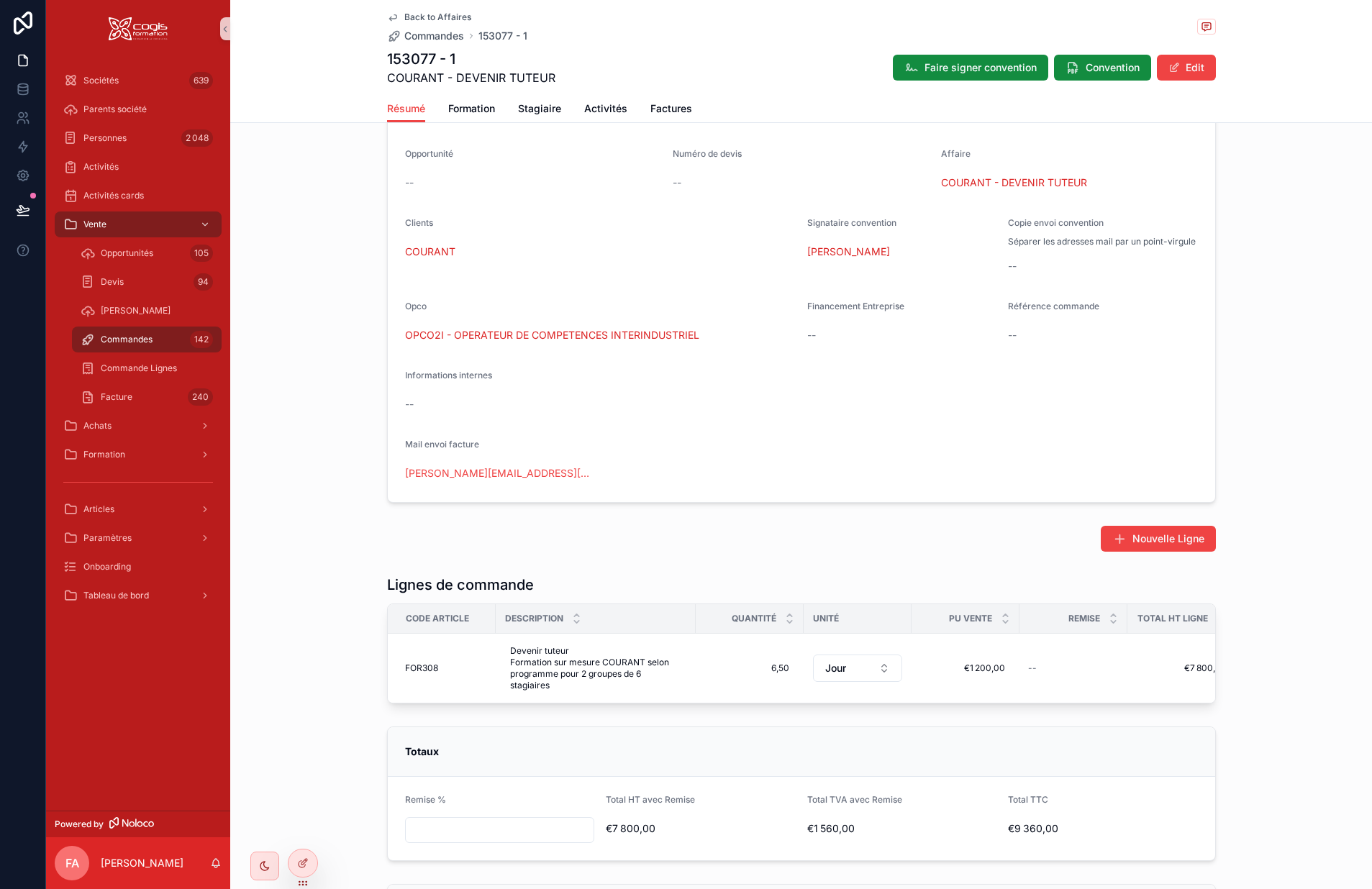
scroll to position [360, 0]
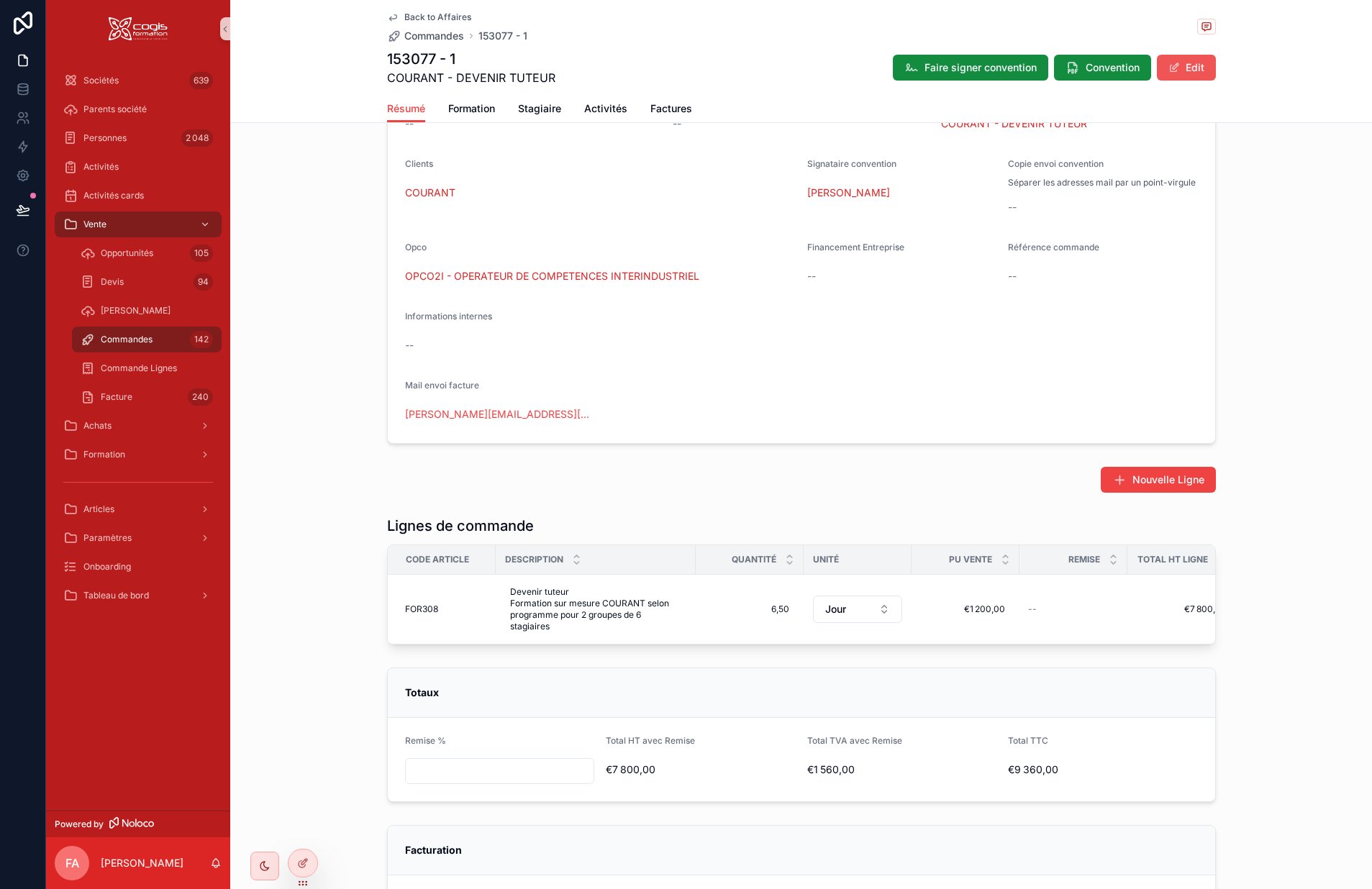
click at [1189, 77] on button "Edit" at bounding box center [1186, 67] width 59 height 26
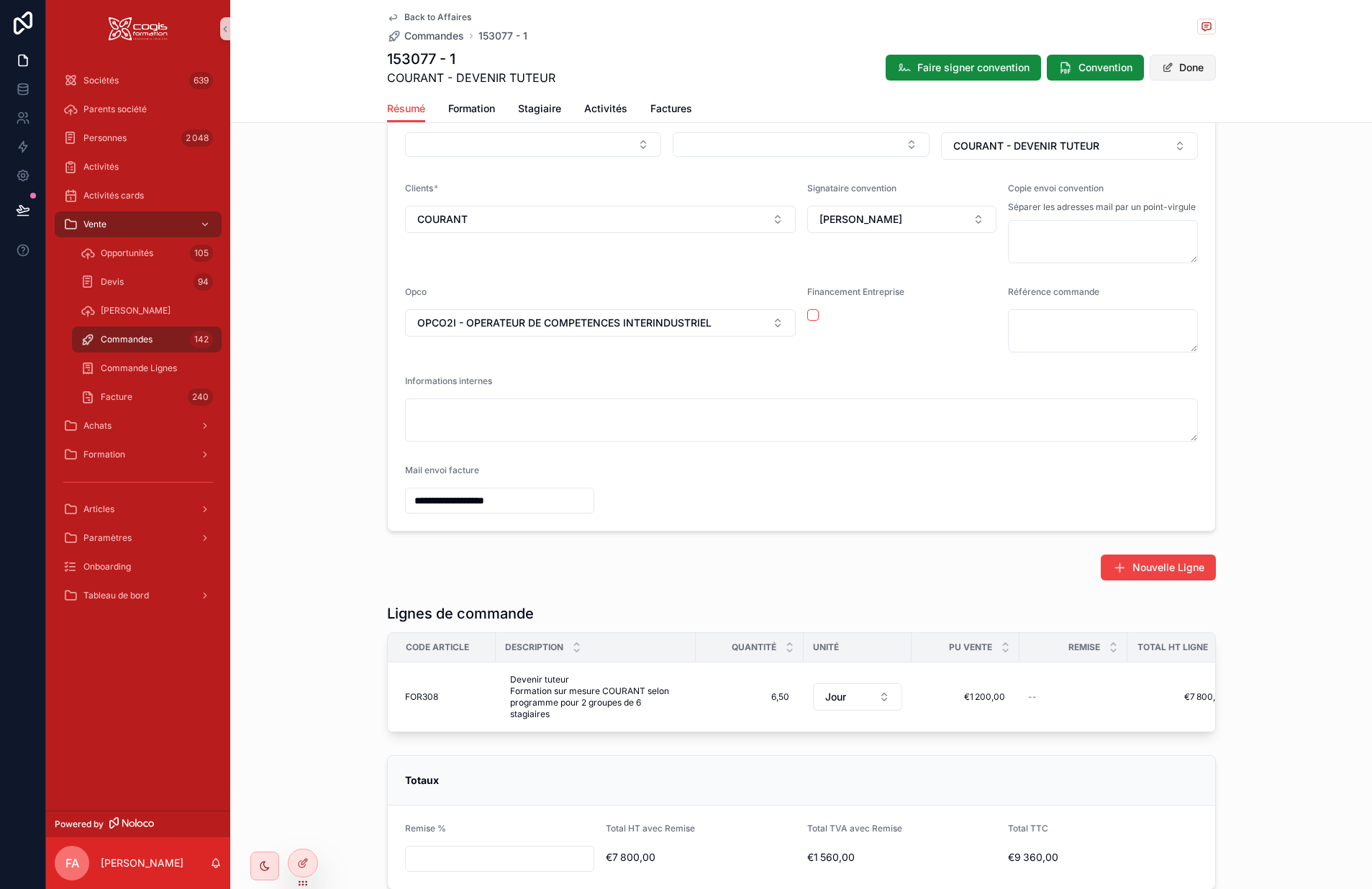
click at [1195, 67] on button "Done" at bounding box center [1183, 67] width 67 height 26
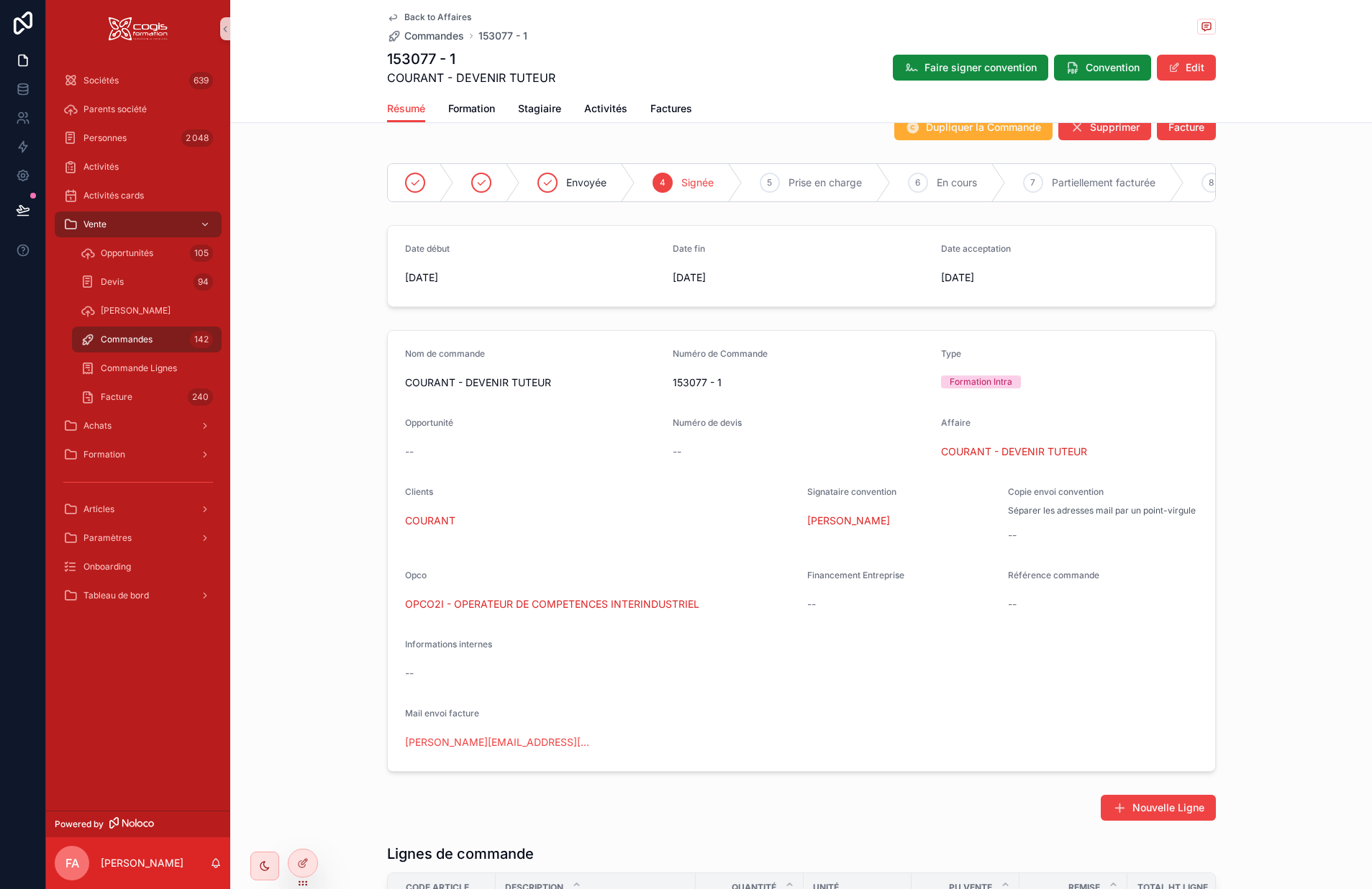
scroll to position [0, 0]
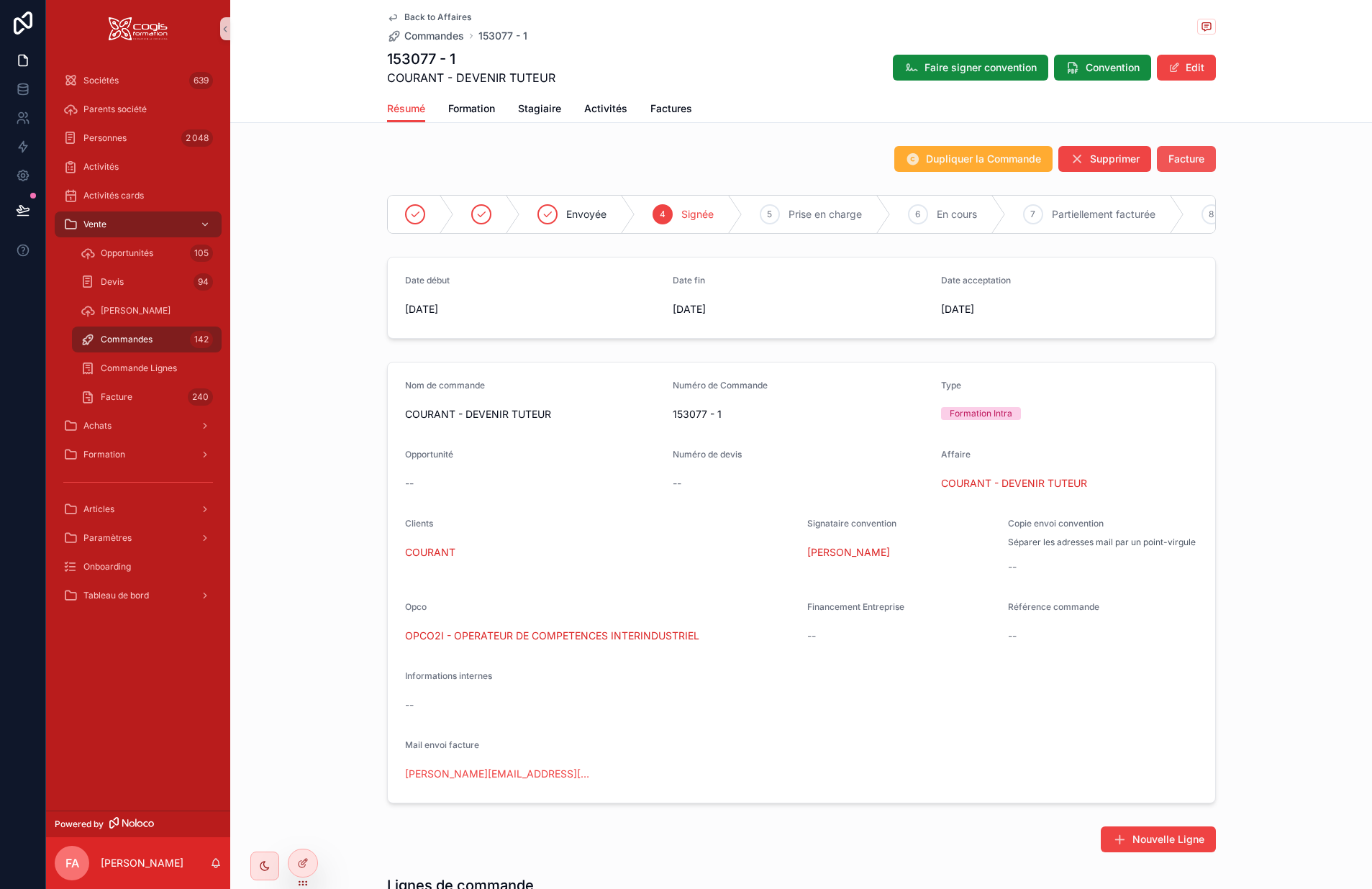
click at [1177, 150] on button "Facture" at bounding box center [1186, 158] width 59 height 26
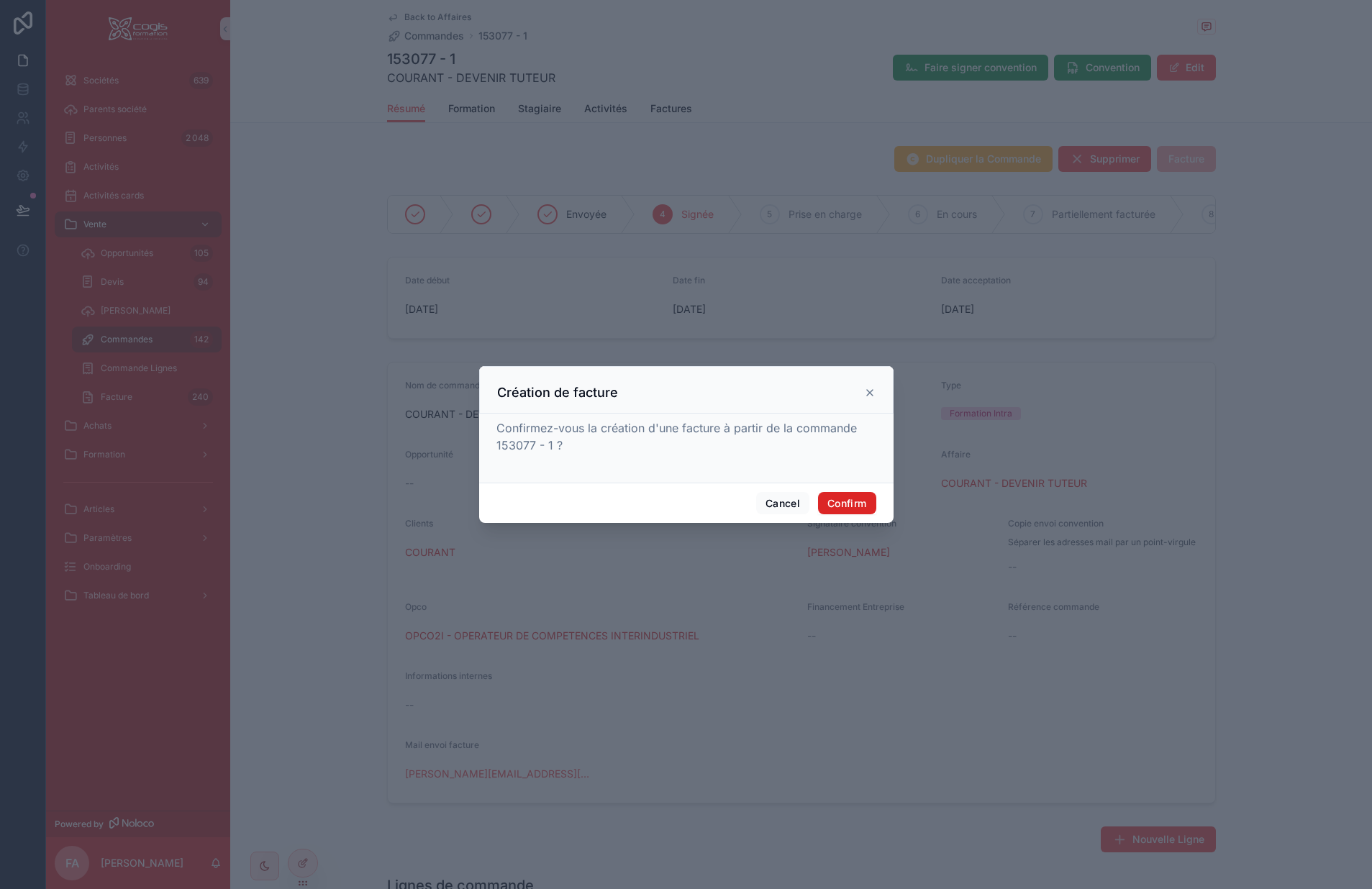
click at [846, 500] on button "Confirm" at bounding box center [847, 504] width 57 height 23
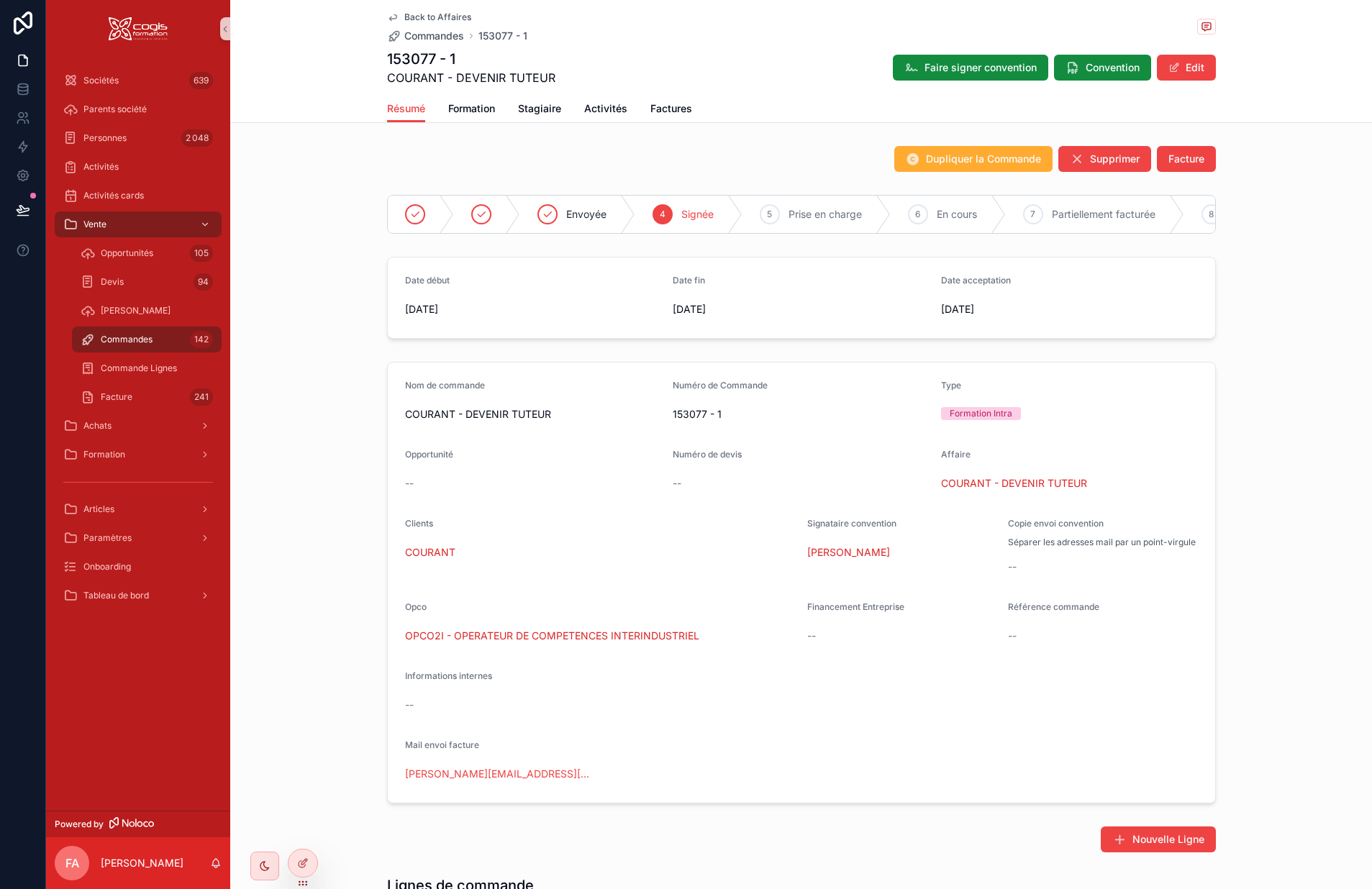
click at [1171, 162] on span "Facture" at bounding box center [1186, 158] width 36 height 14
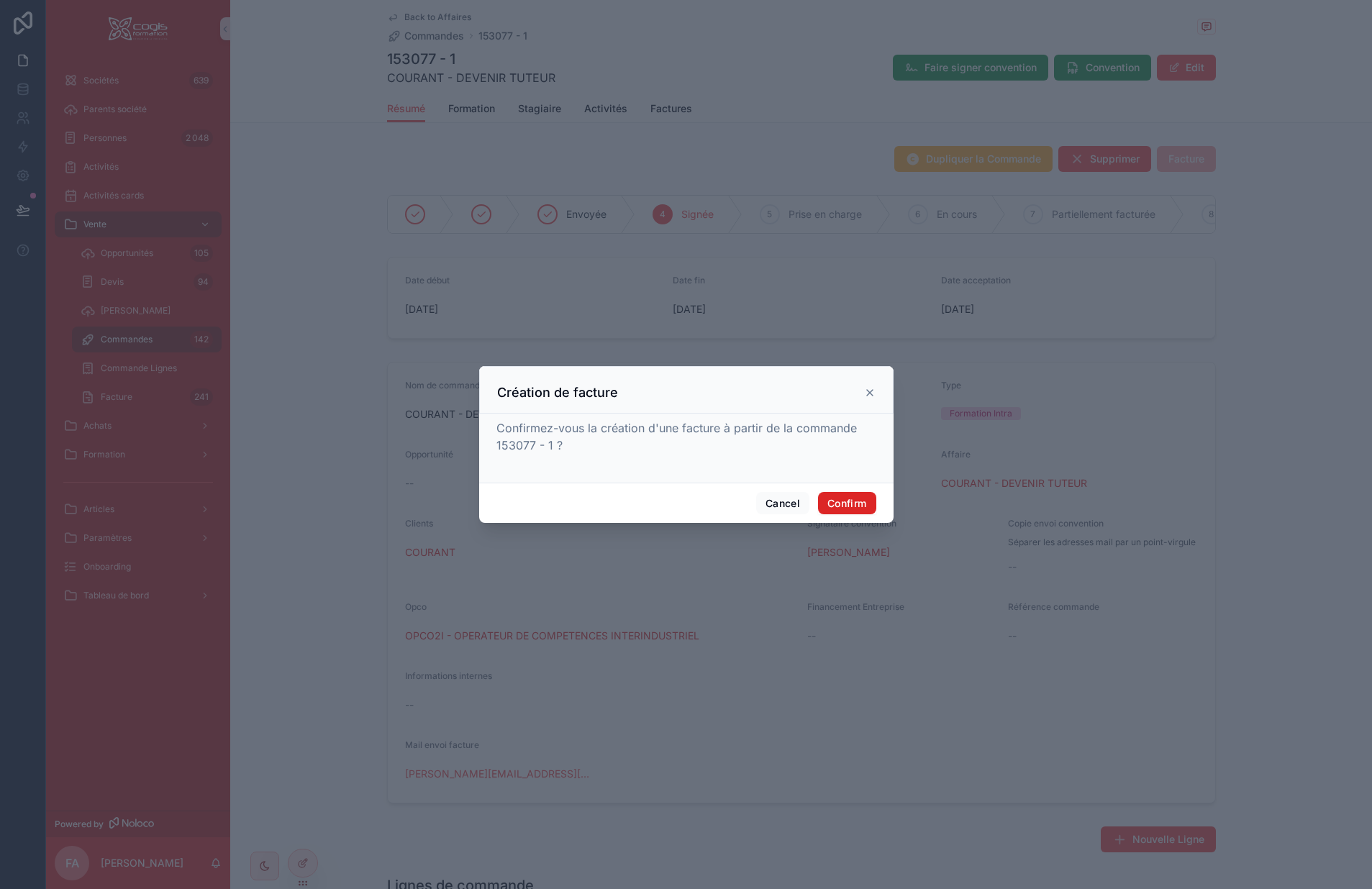
click at [851, 504] on button "Confirm" at bounding box center [847, 504] width 57 height 23
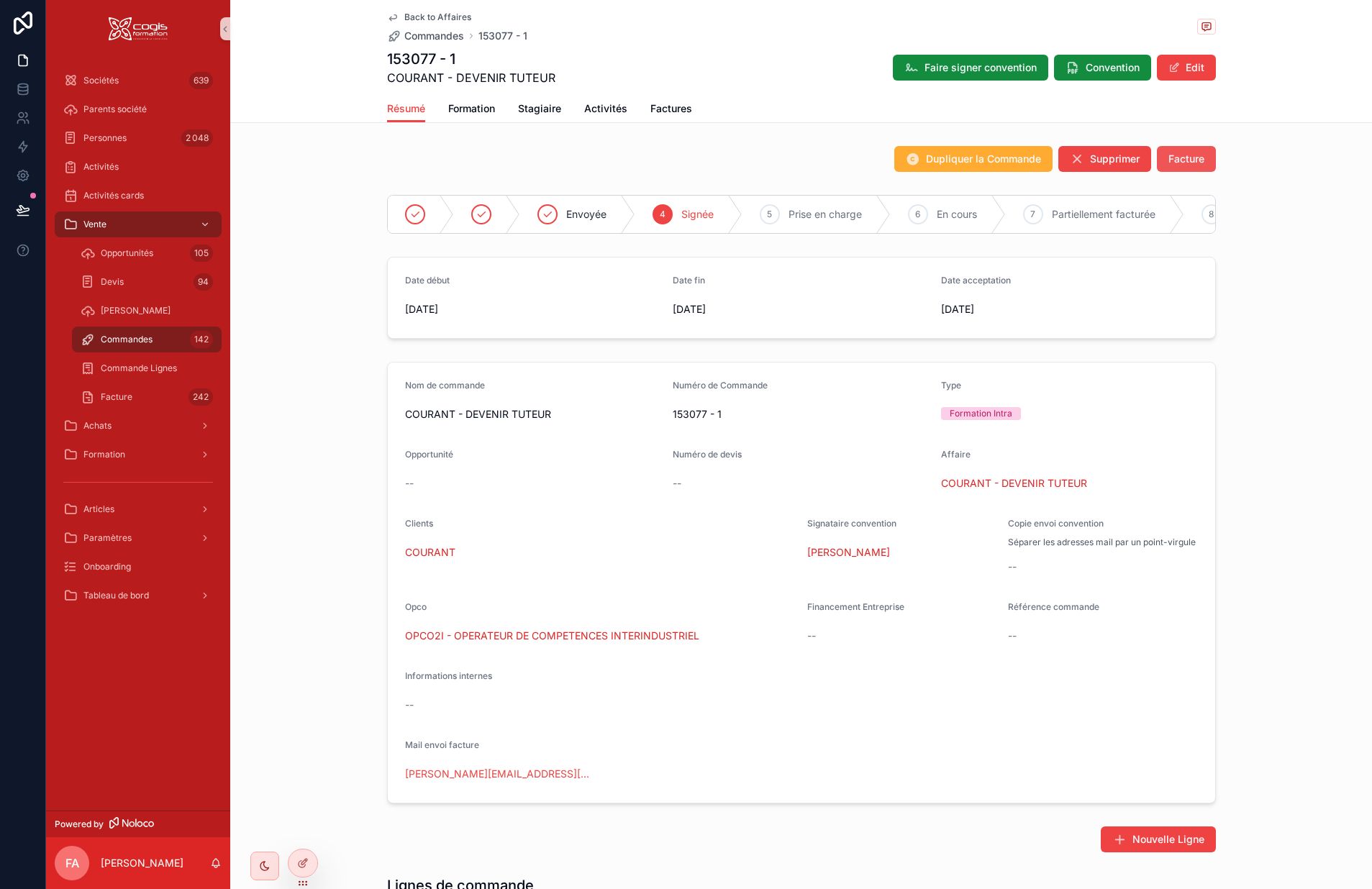
click at [1176, 159] on span "Facture" at bounding box center [1186, 158] width 36 height 14
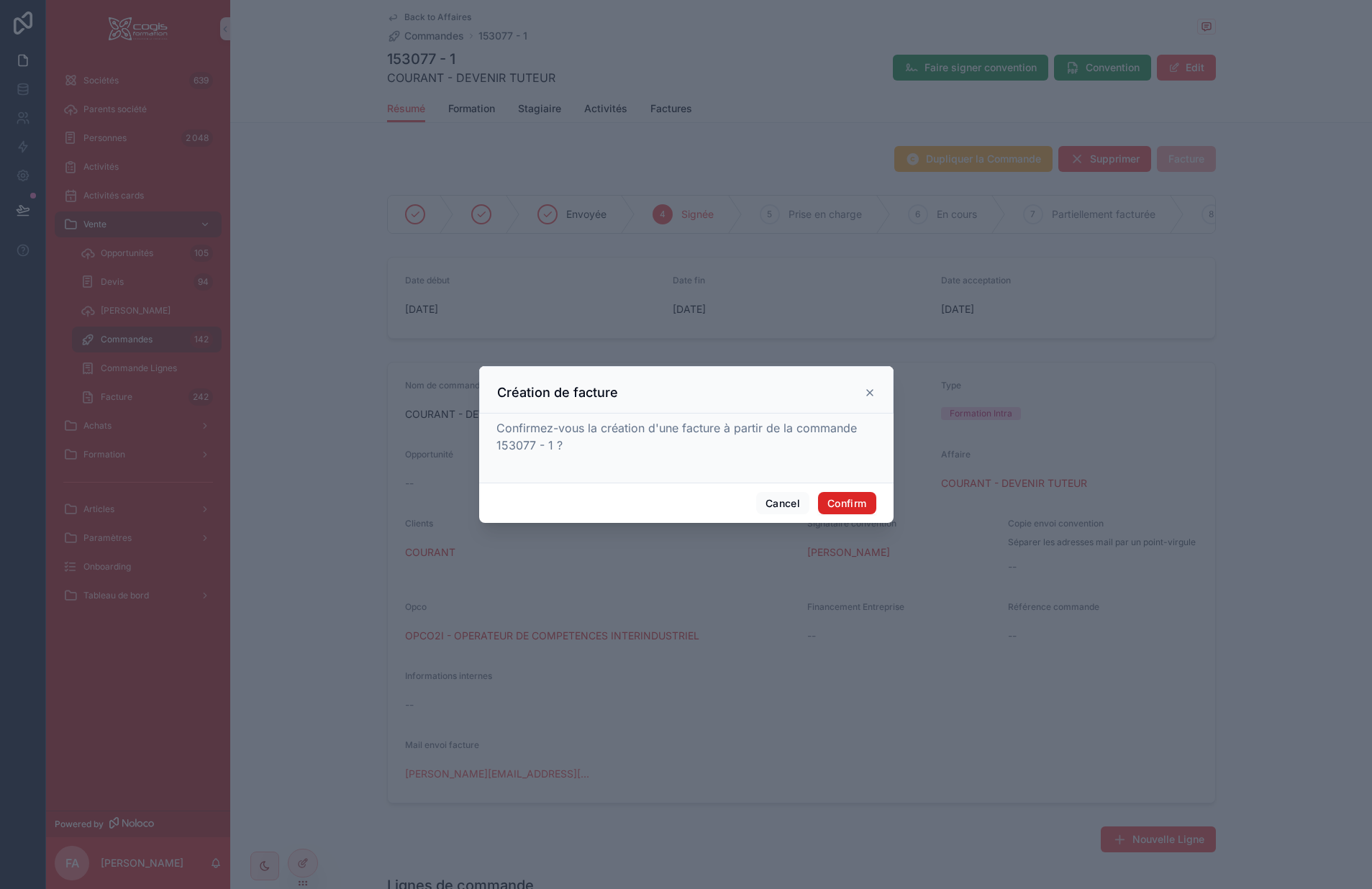
click at [841, 507] on button "Confirm" at bounding box center [847, 504] width 57 height 23
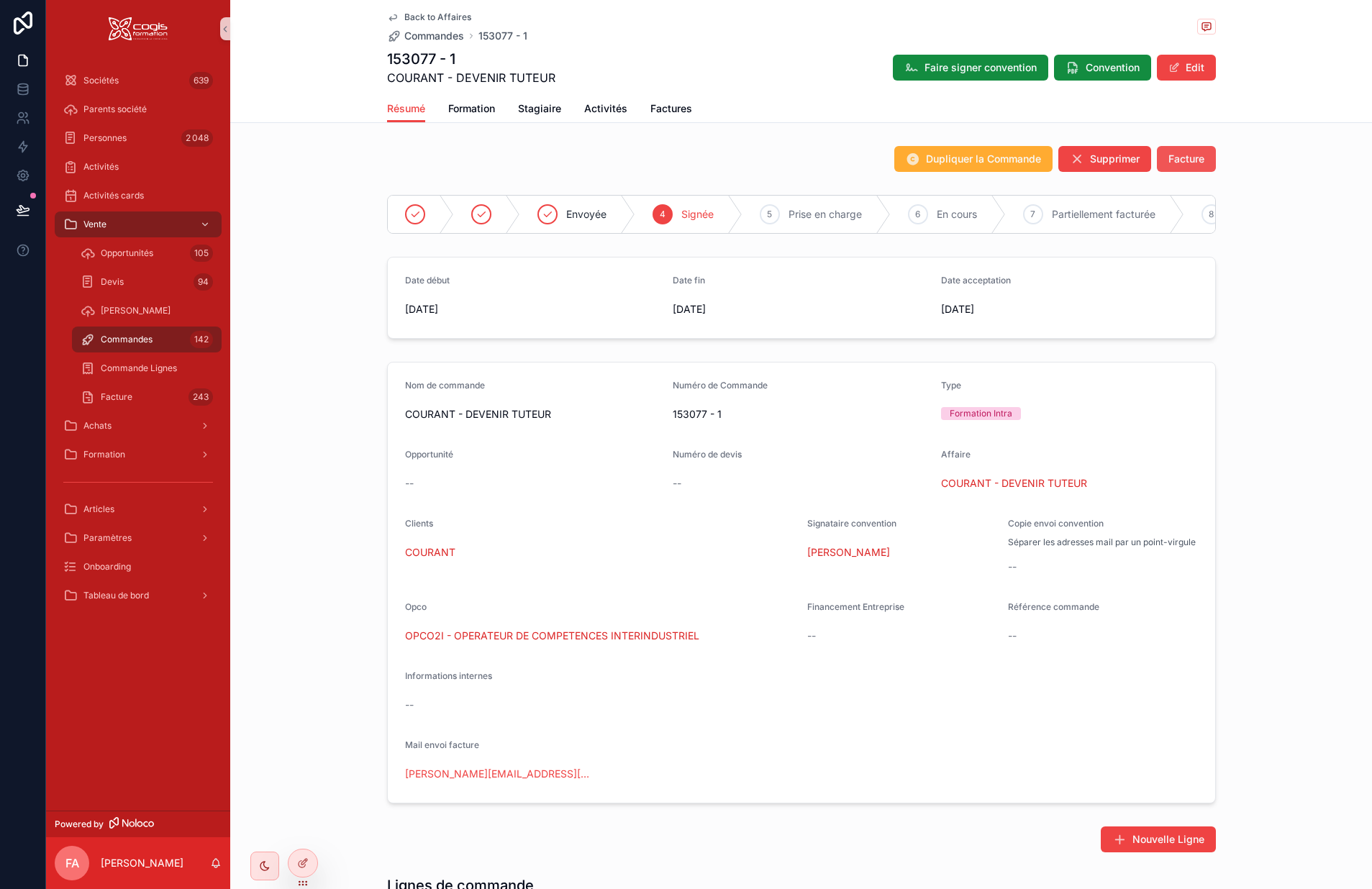
click at [1183, 159] on span "Facture" at bounding box center [1186, 158] width 36 height 14
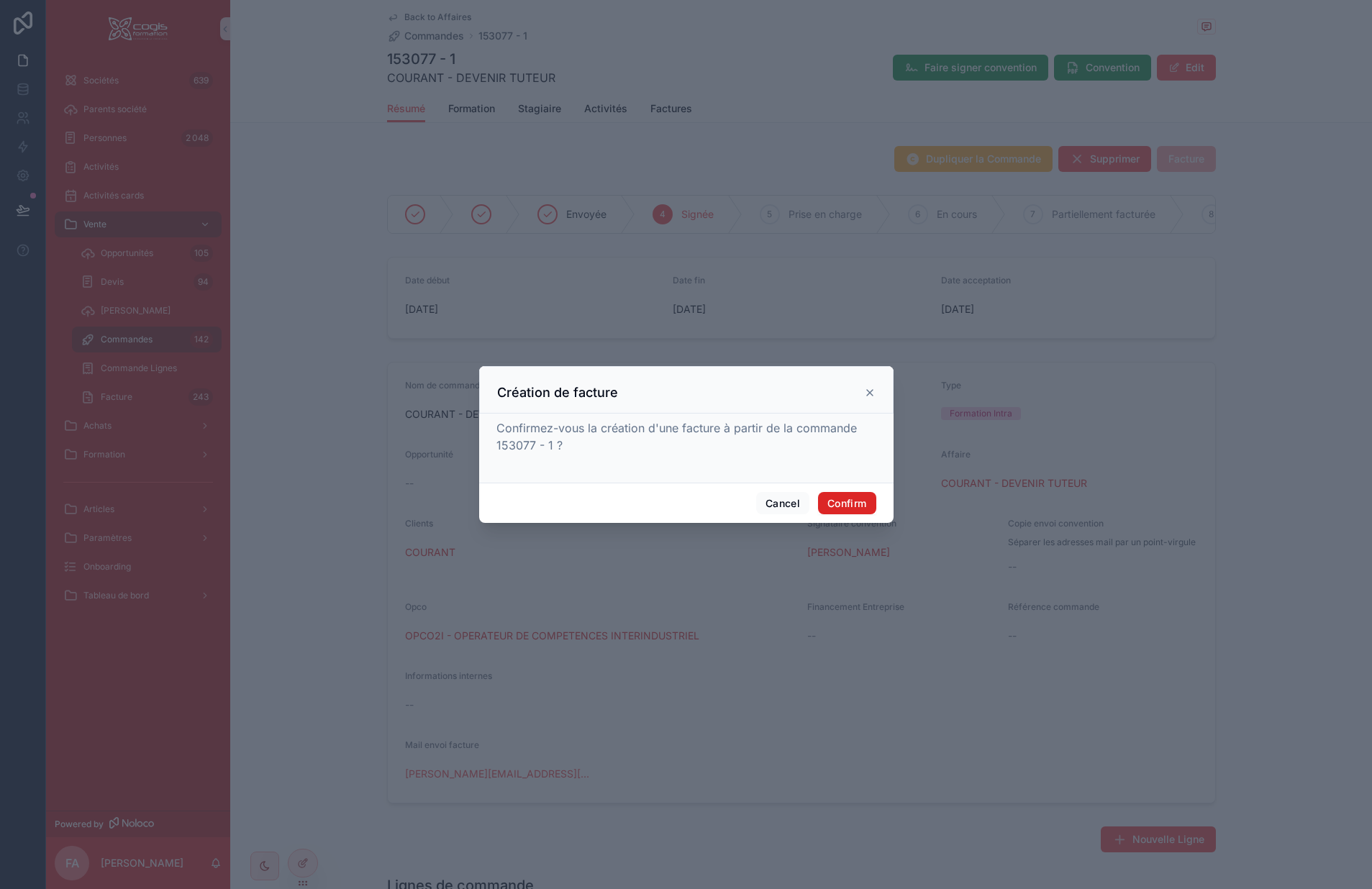
click at [840, 503] on button "Confirm" at bounding box center [847, 504] width 57 height 23
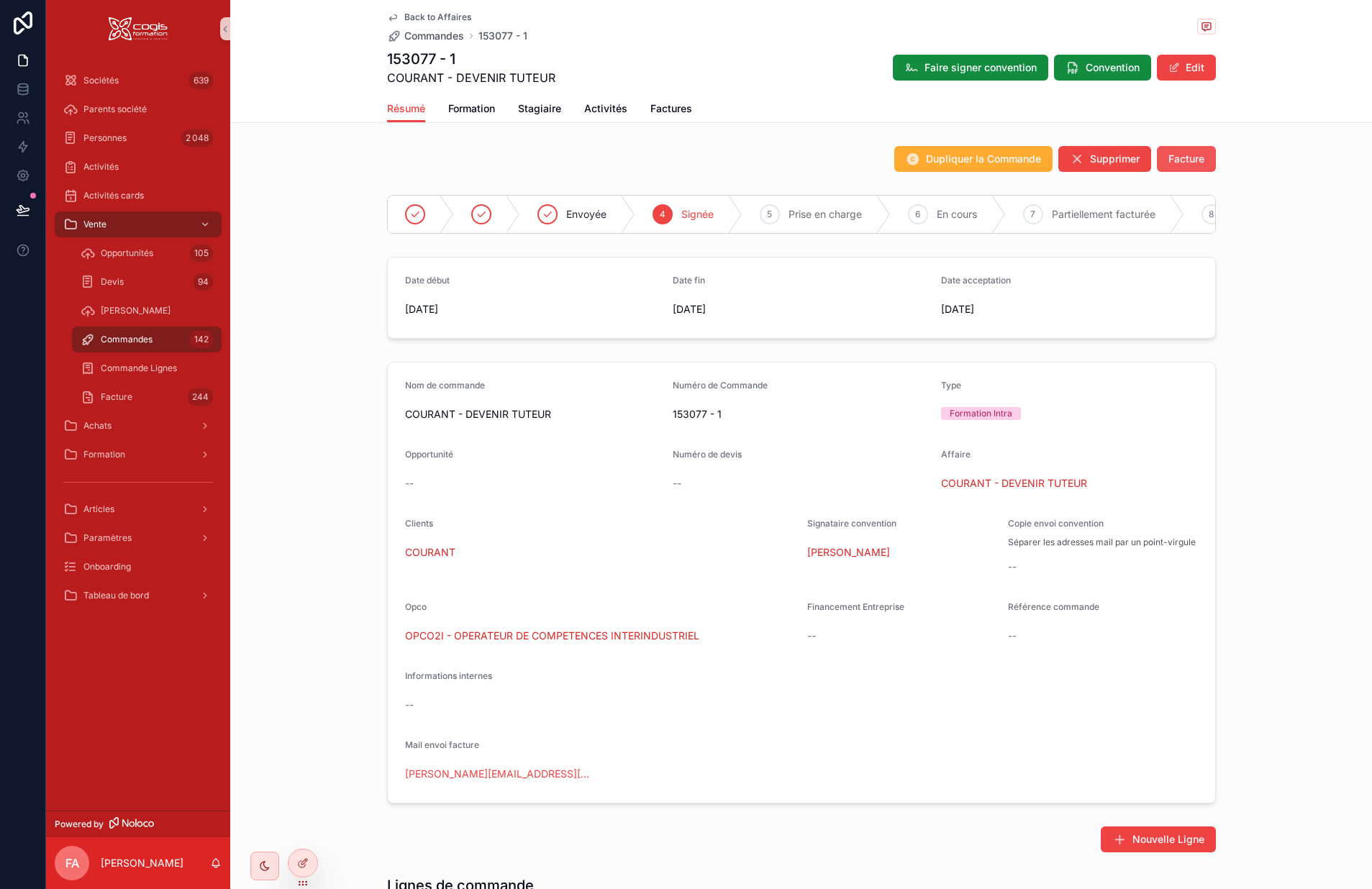
click at [1176, 149] on button "Facture" at bounding box center [1186, 158] width 59 height 26
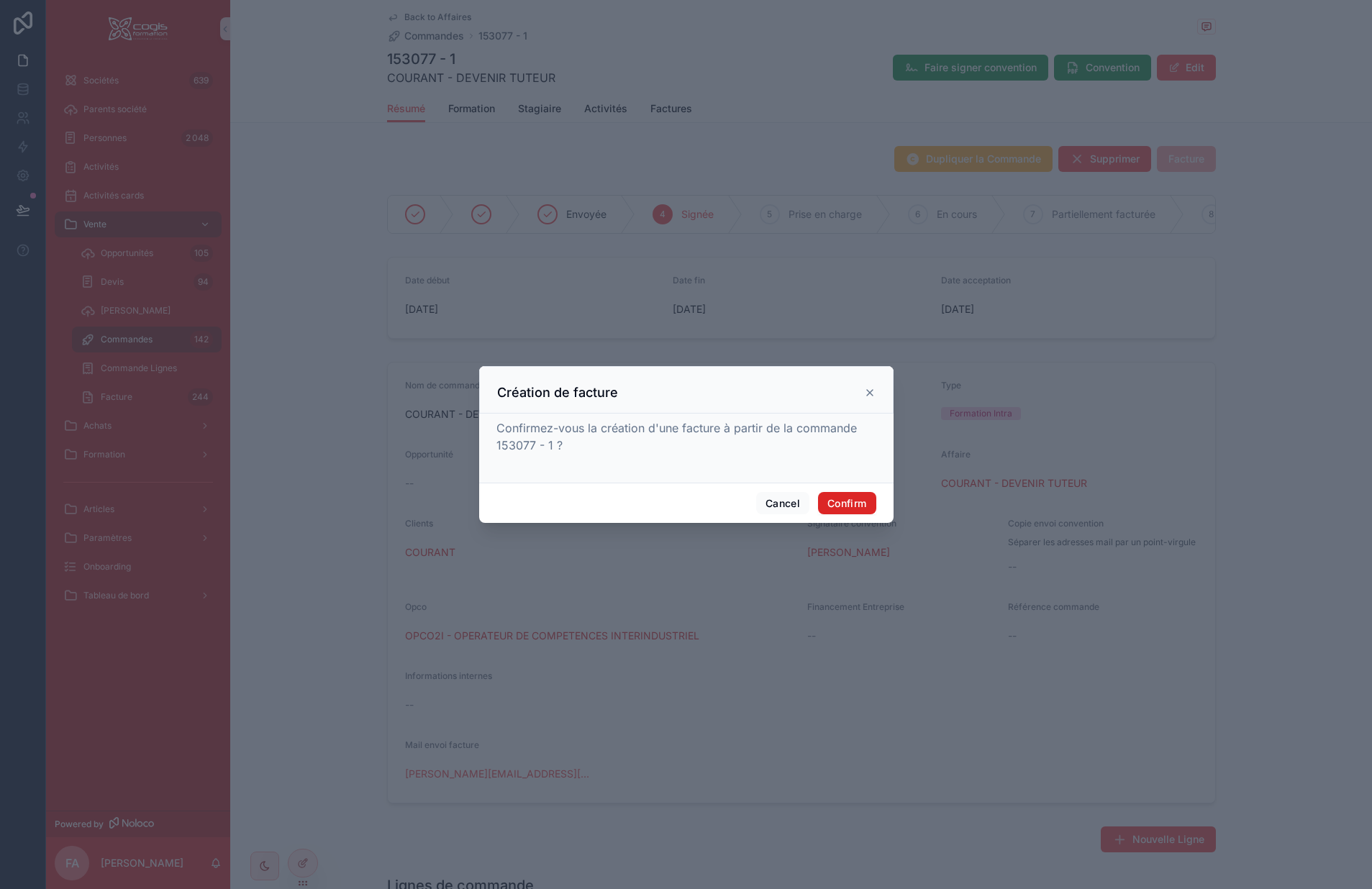
click at [839, 503] on button "Confirm" at bounding box center [847, 504] width 57 height 23
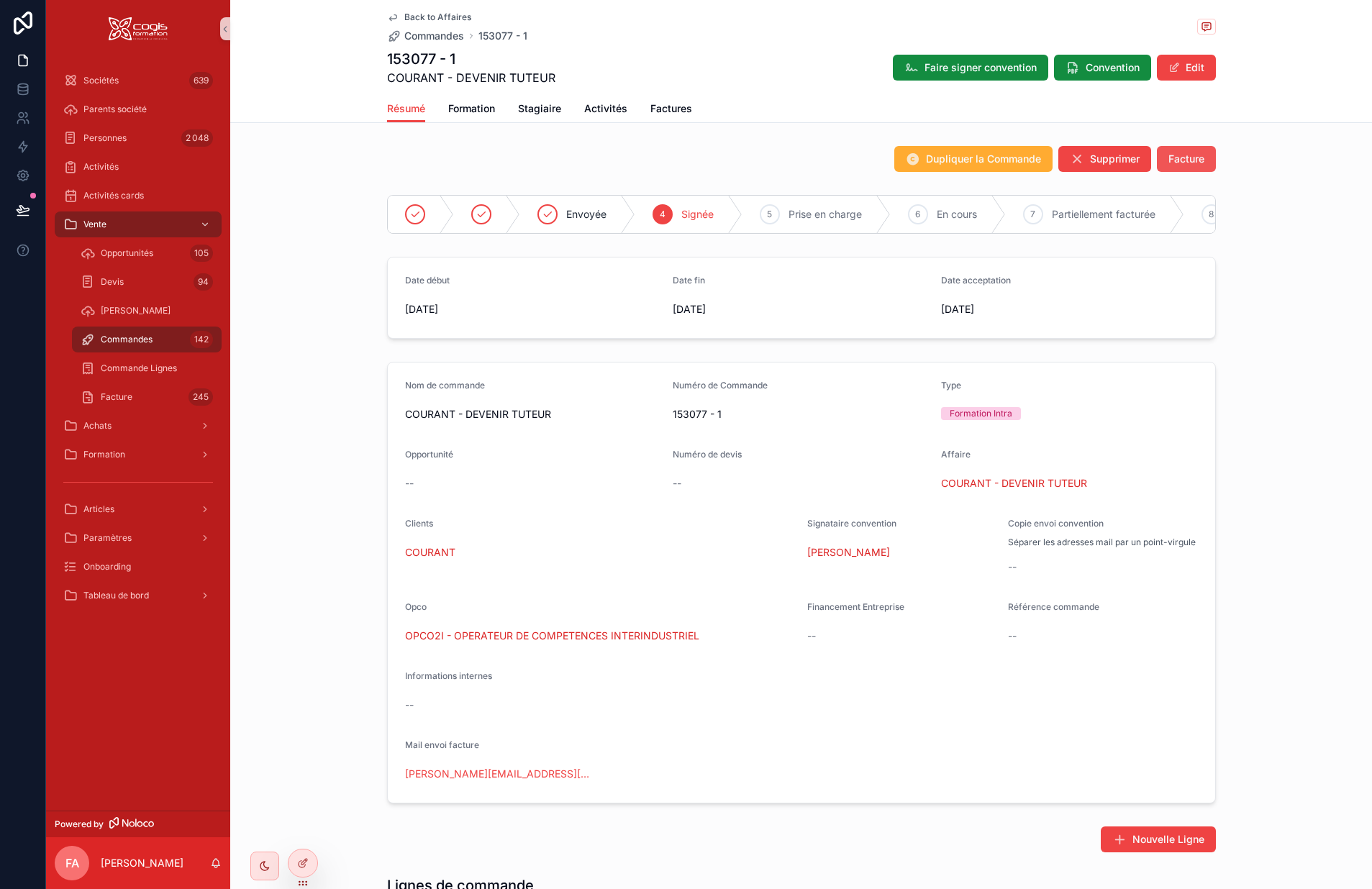
click at [1196, 156] on span "Facture" at bounding box center [1186, 158] width 36 height 14
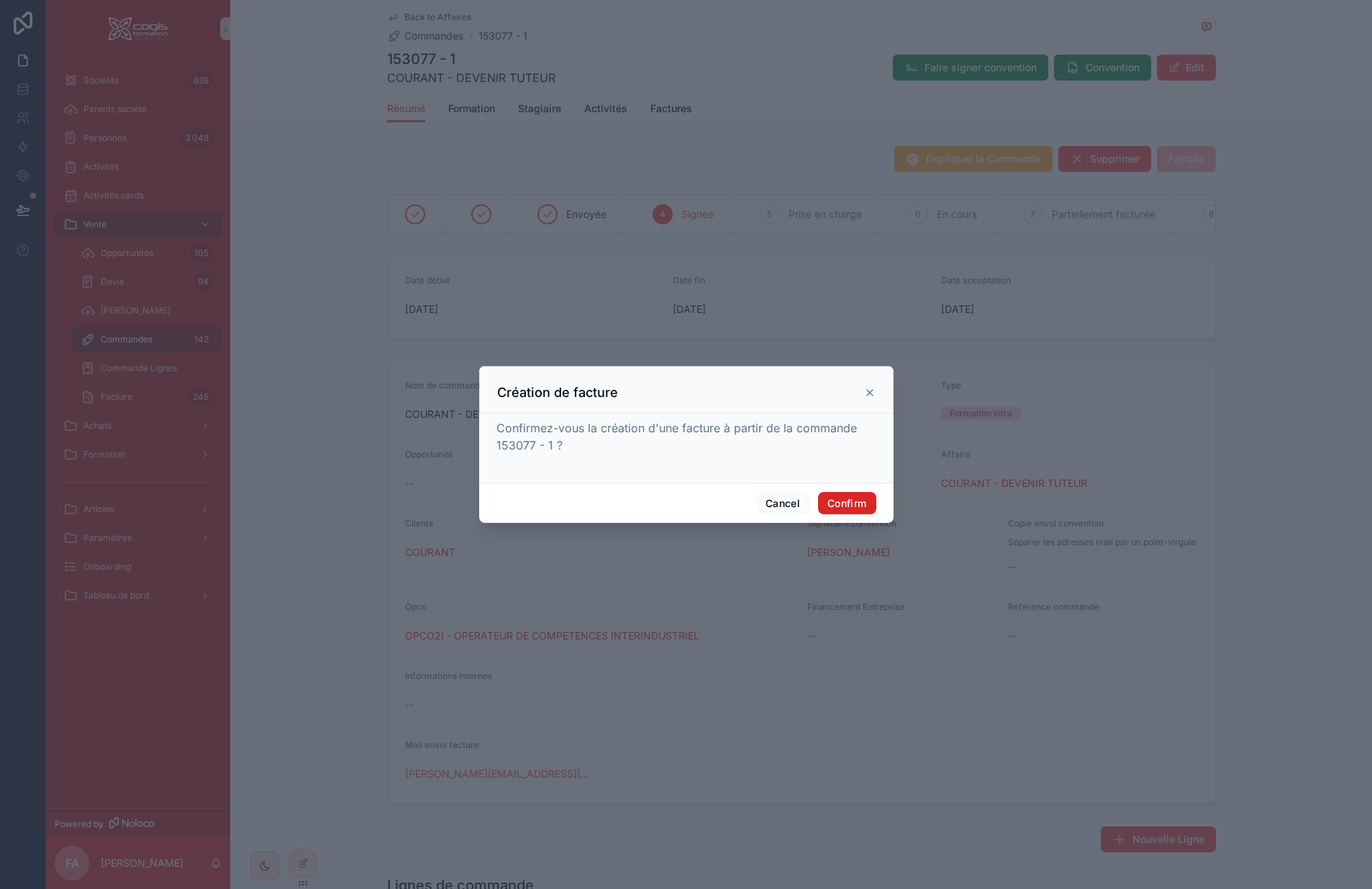
click at [854, 496] on button "Confirm" at bounding box center [847, 504] width 57 height 23
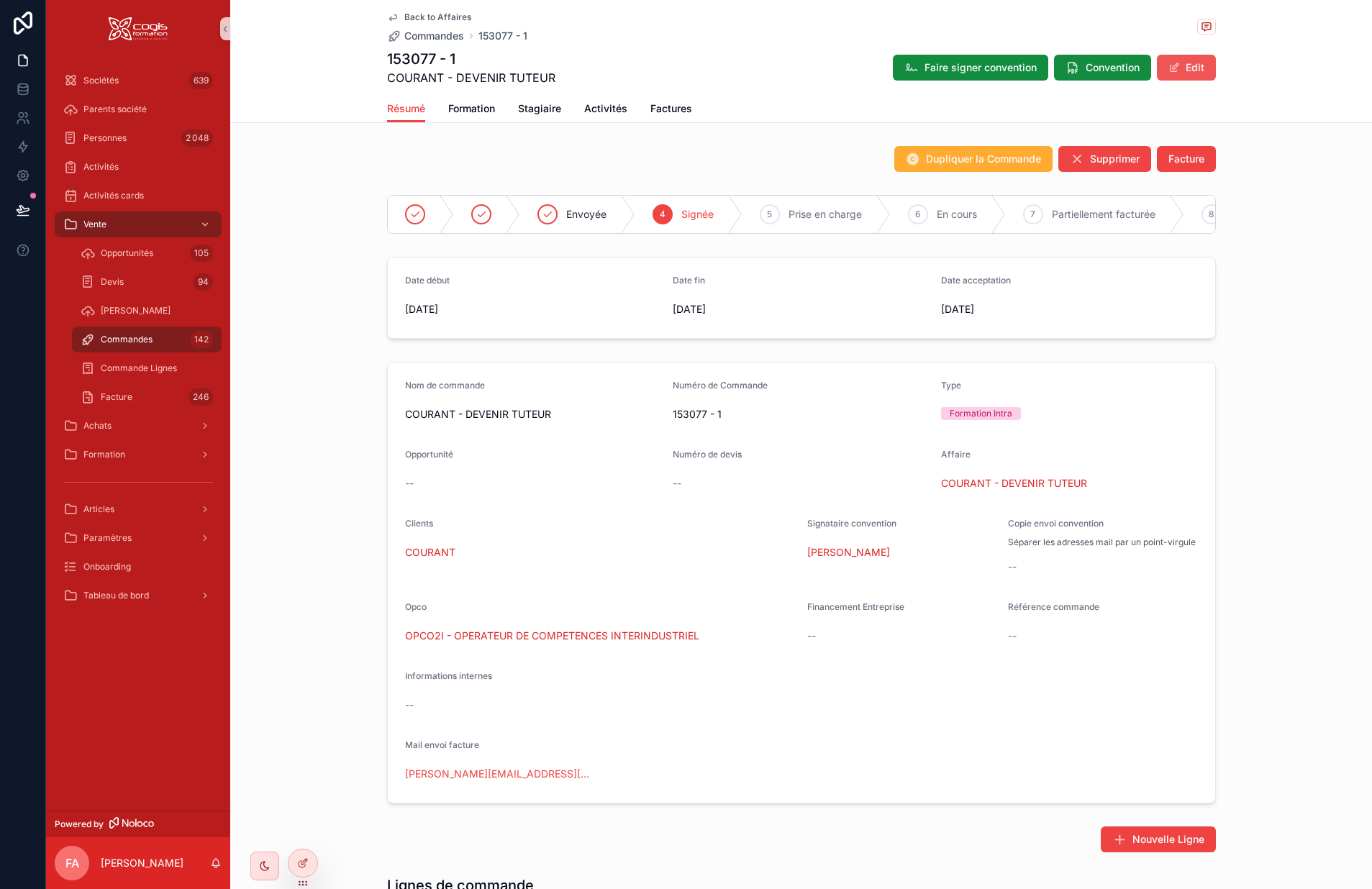
click at [1186, 72] on button "Edit" at bounding box center [1186, 67] width 59 height 26
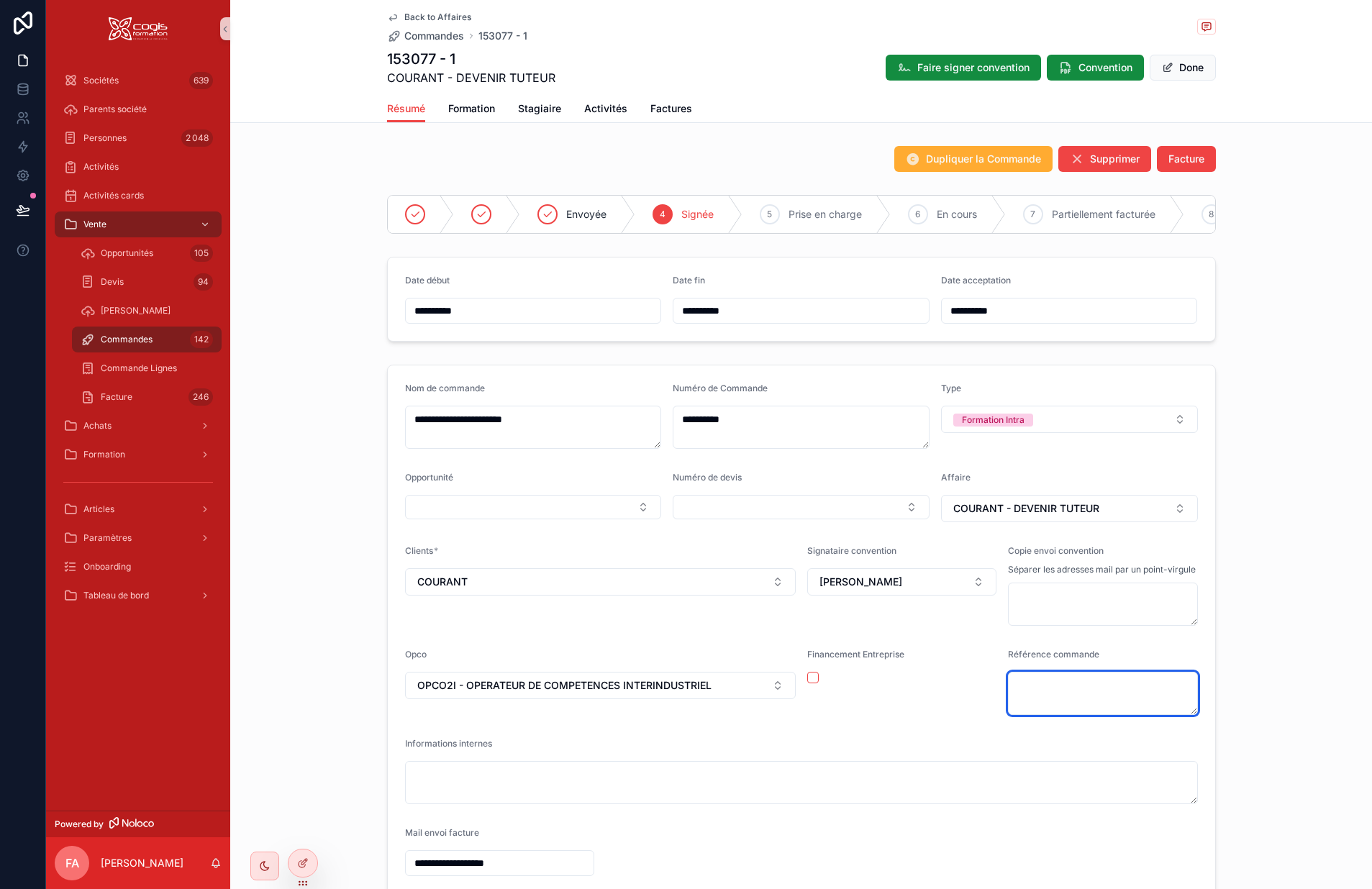
click at [1057, 693] on textarea "scrollable content" at bounding box center [1103, 693] width 190 height 43
click at [1027, 693] on textarea "scrollable content" at bounding box center [1103, 693] width 190 height 43
paste textarea "**********"
click at [1013, 701] on textarea "**********" at bounding box center [1103, 693] width 190 height 43
type textarea "**********"
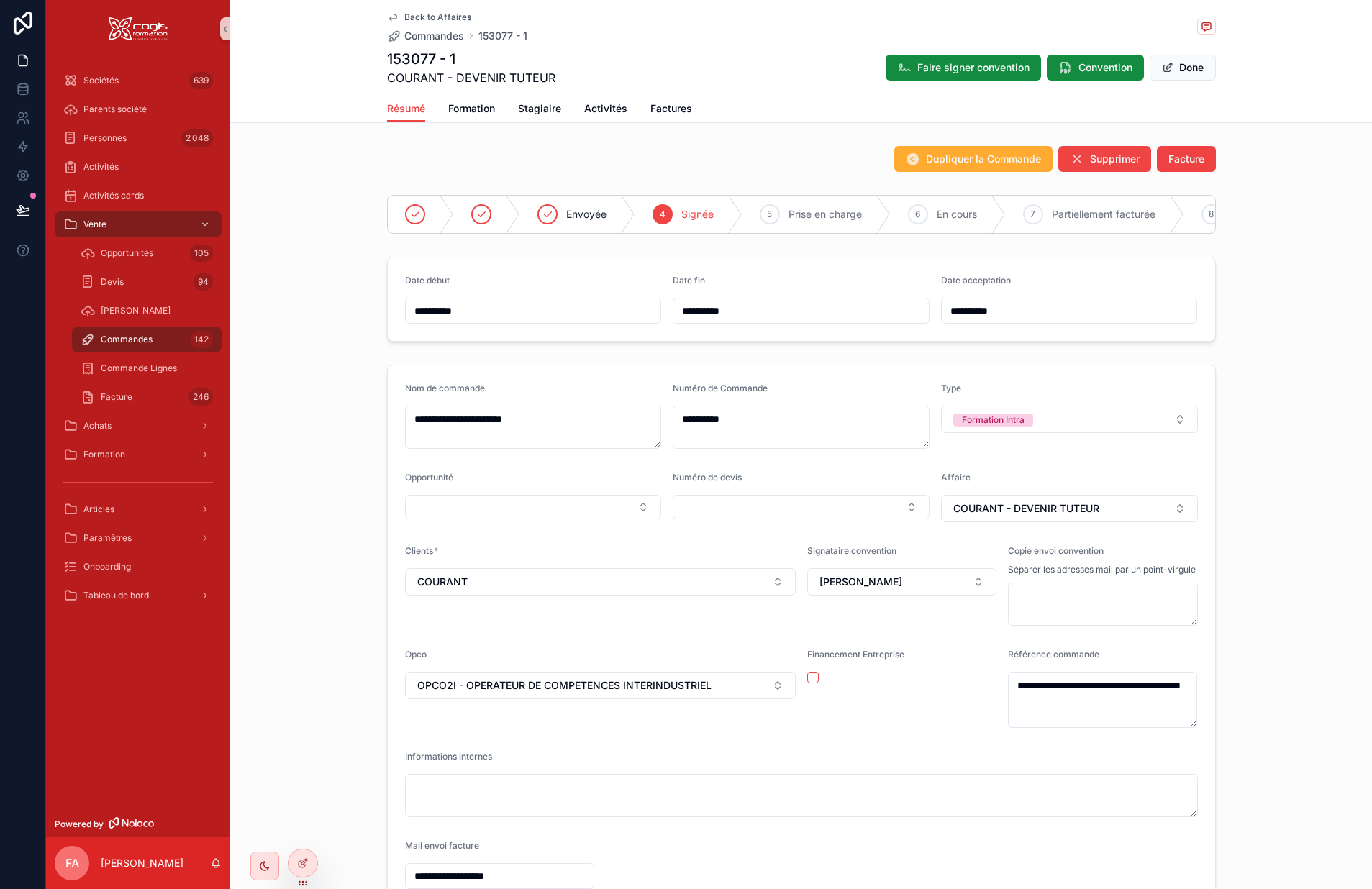
click at [953, 718] on div "Financement Entreprise" at bounding box center [902, 688] width 189 height 79
click at [650, 109] on span "Factures" at bounding box center [671, 108] width 42 height 14
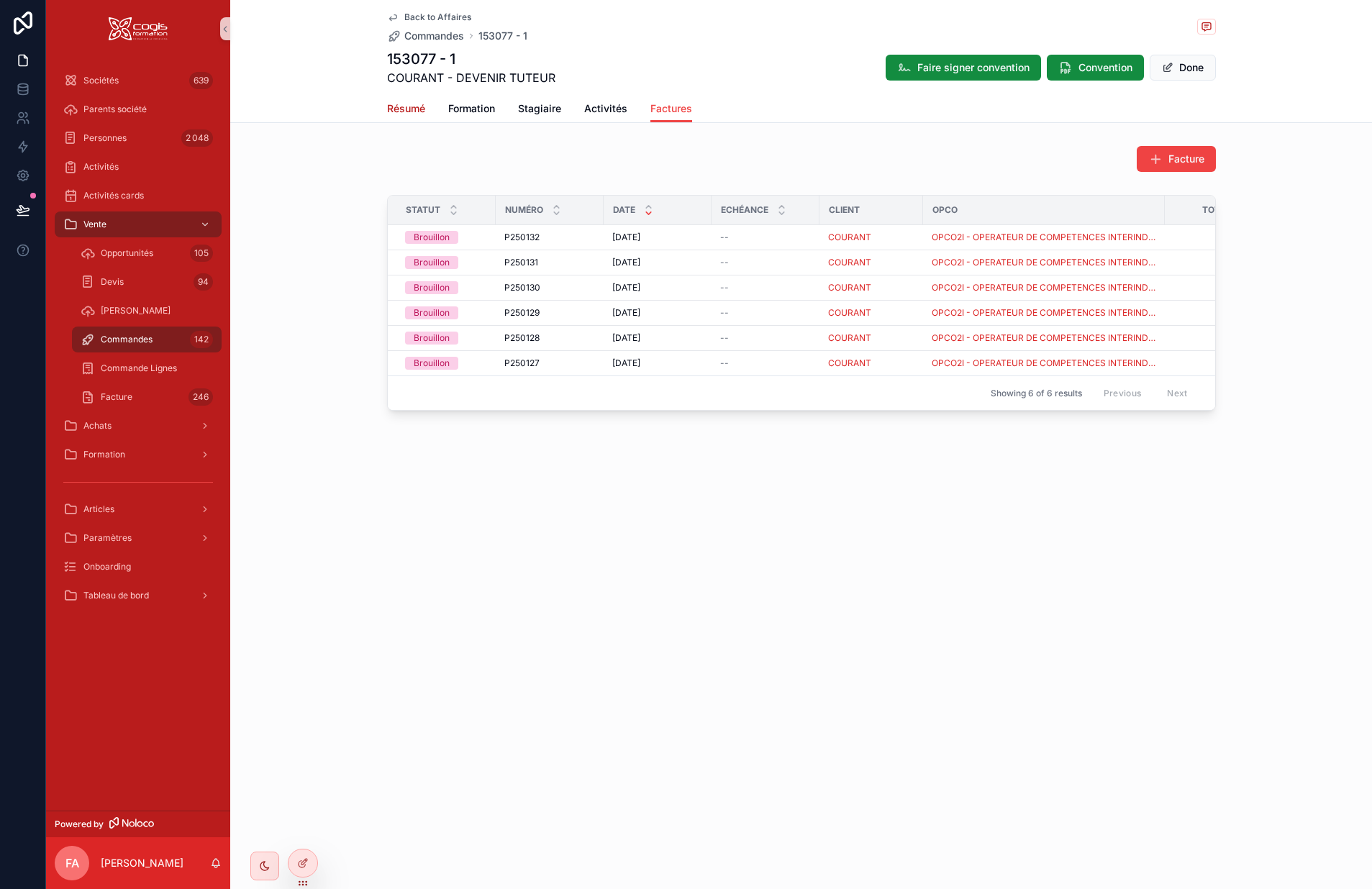
click at [420, 108] on span "Résumé" at bounding box center [406, 108] width 38 height 14
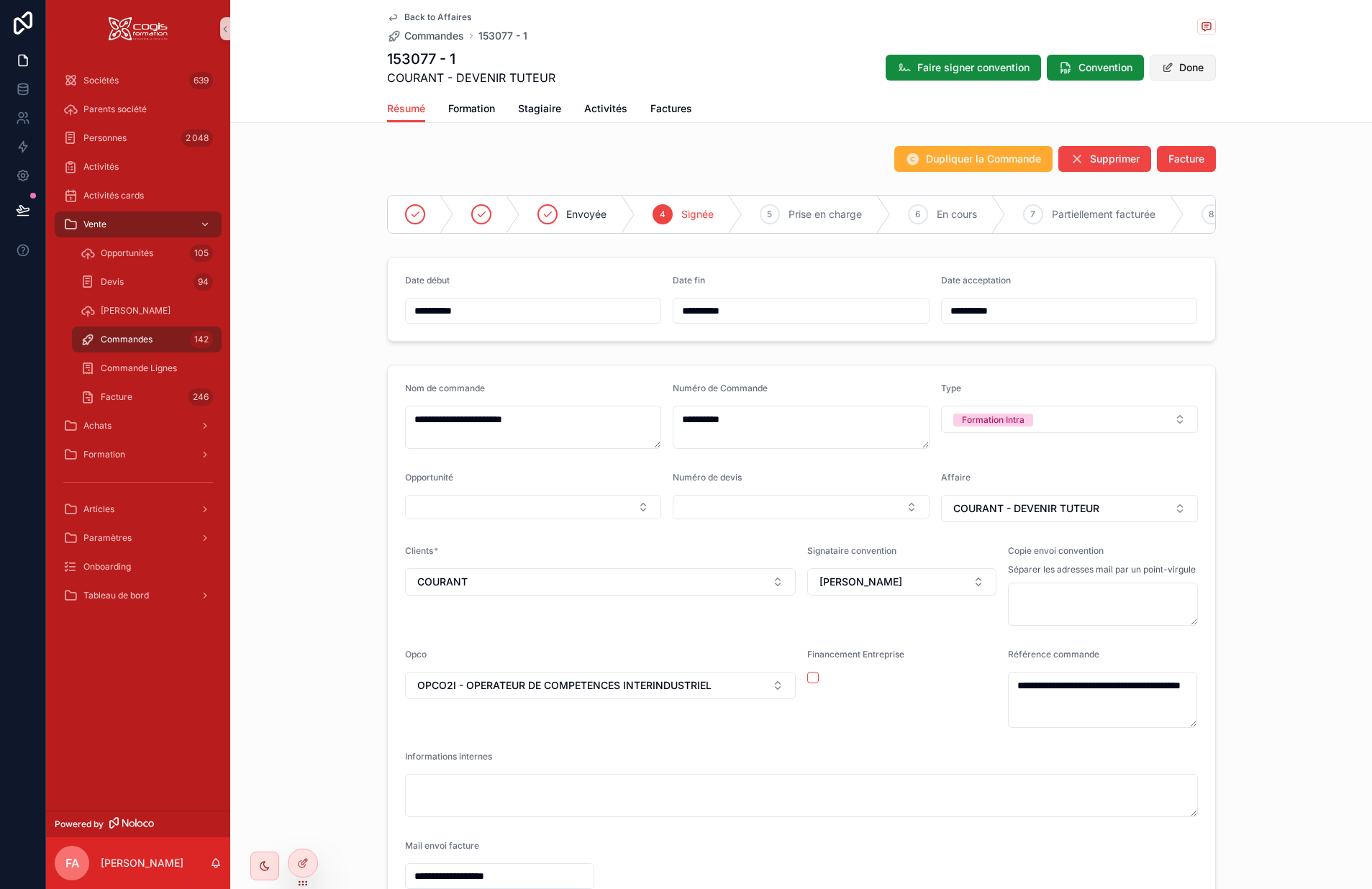
click at [1179, 61] on button "Done" at bounding box center [1183, 67] width 67 height 26
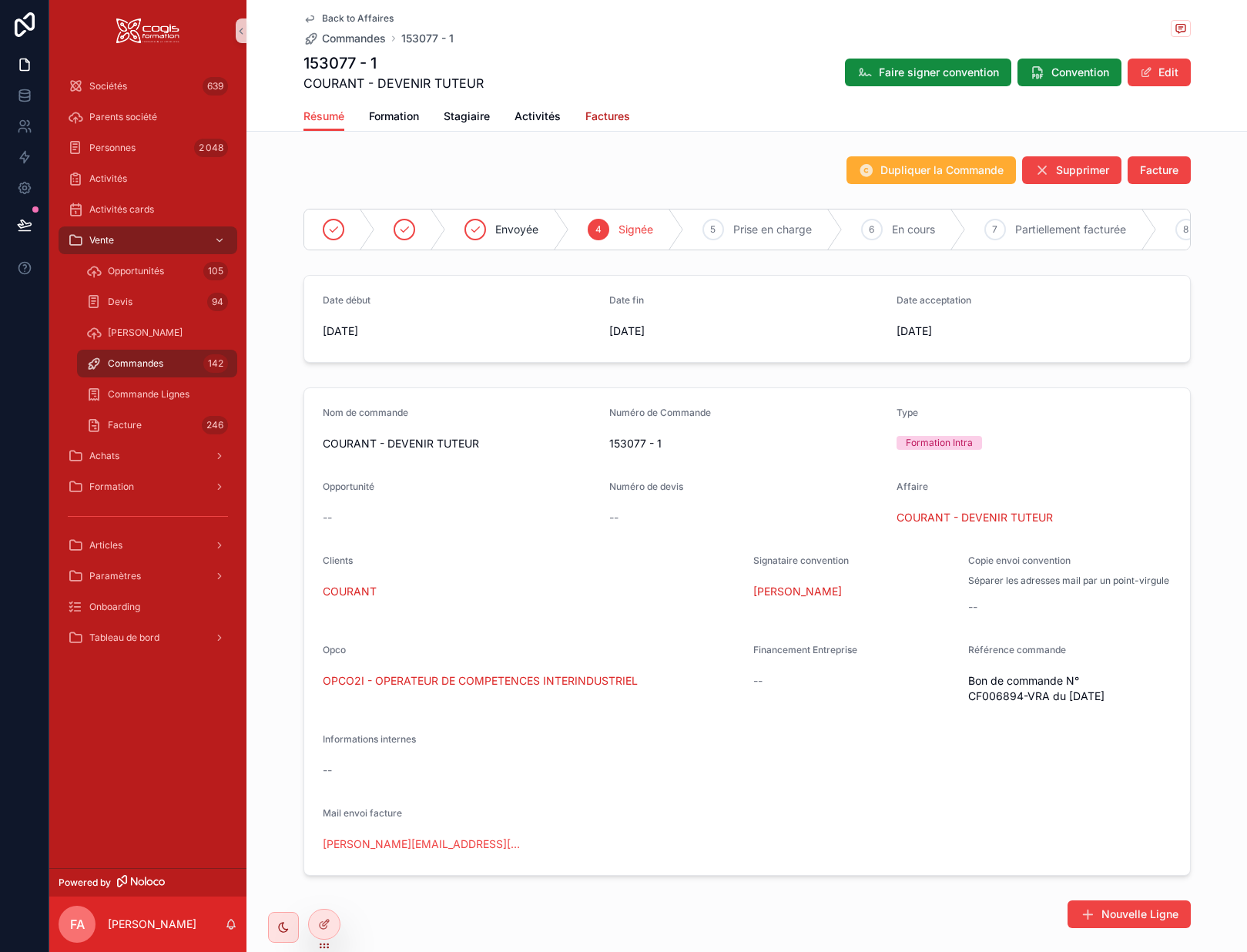
click at [605, 117] on span "Factures" at bounding box center [608, 116] width 45 height 15
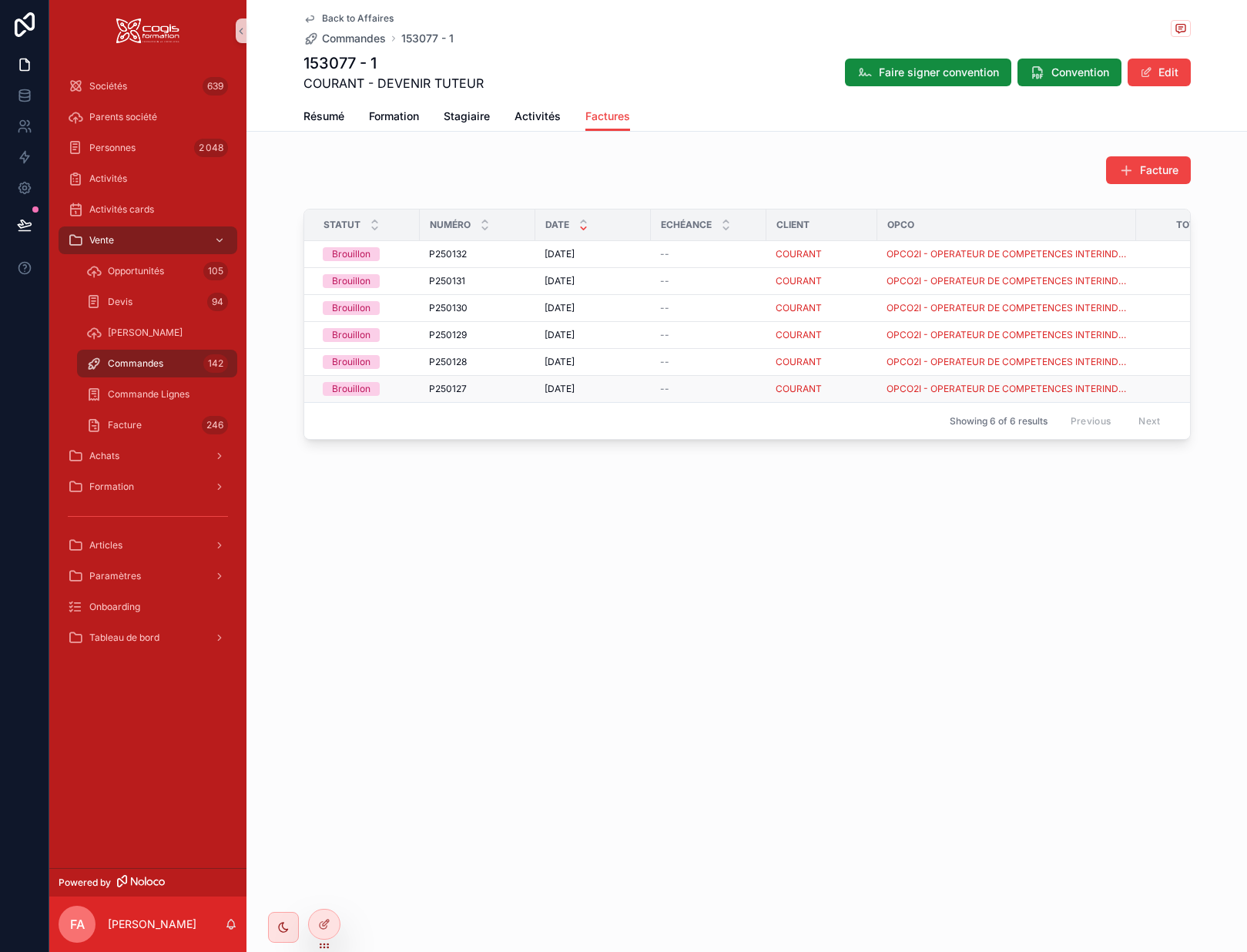
click at [521, 394] on div "P250127 P250127" at bounding box center [477, 390] width 97 height 12
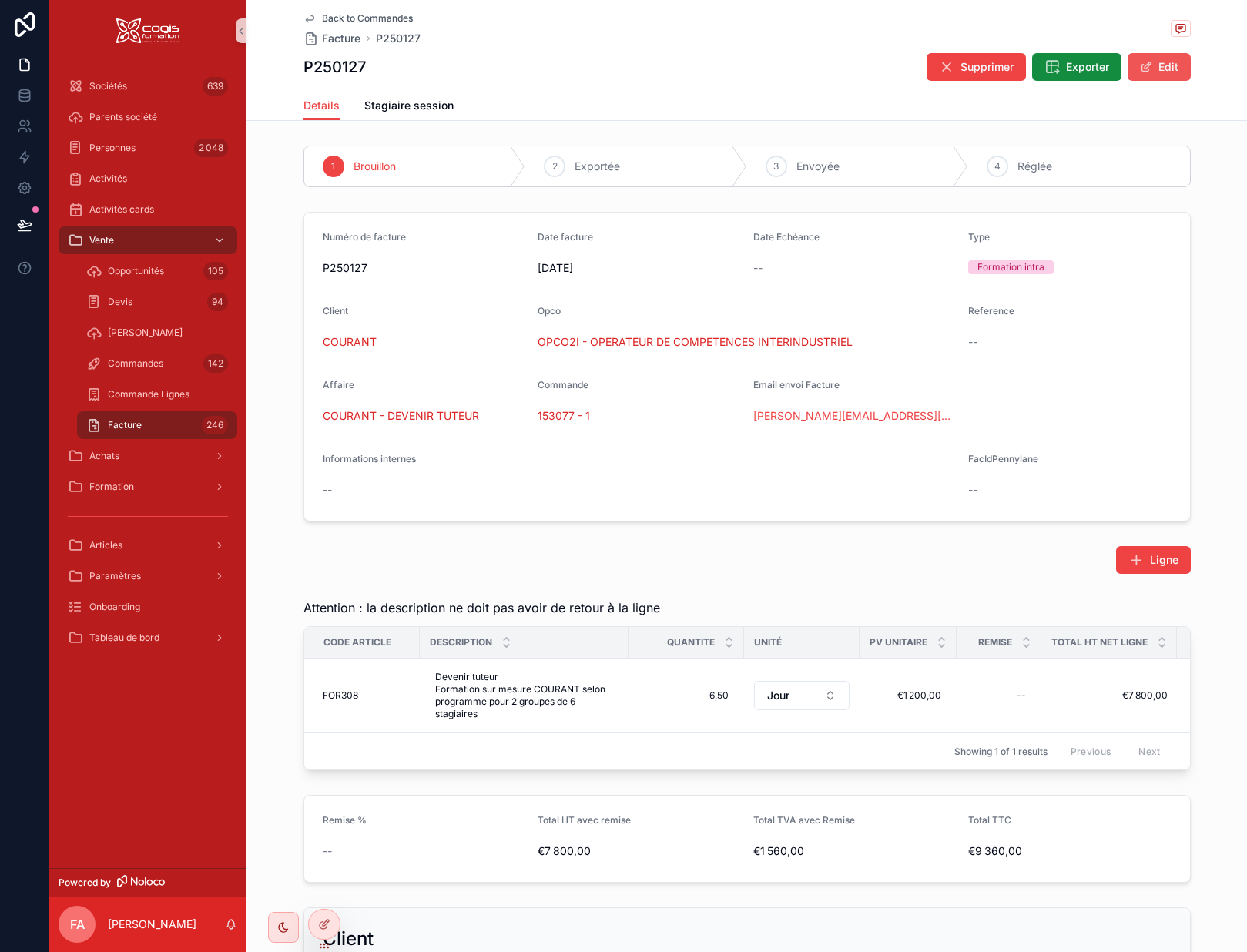
click at [1167, 68] on button "Edit" at bounding box center [1159, 67] width 63 height 28
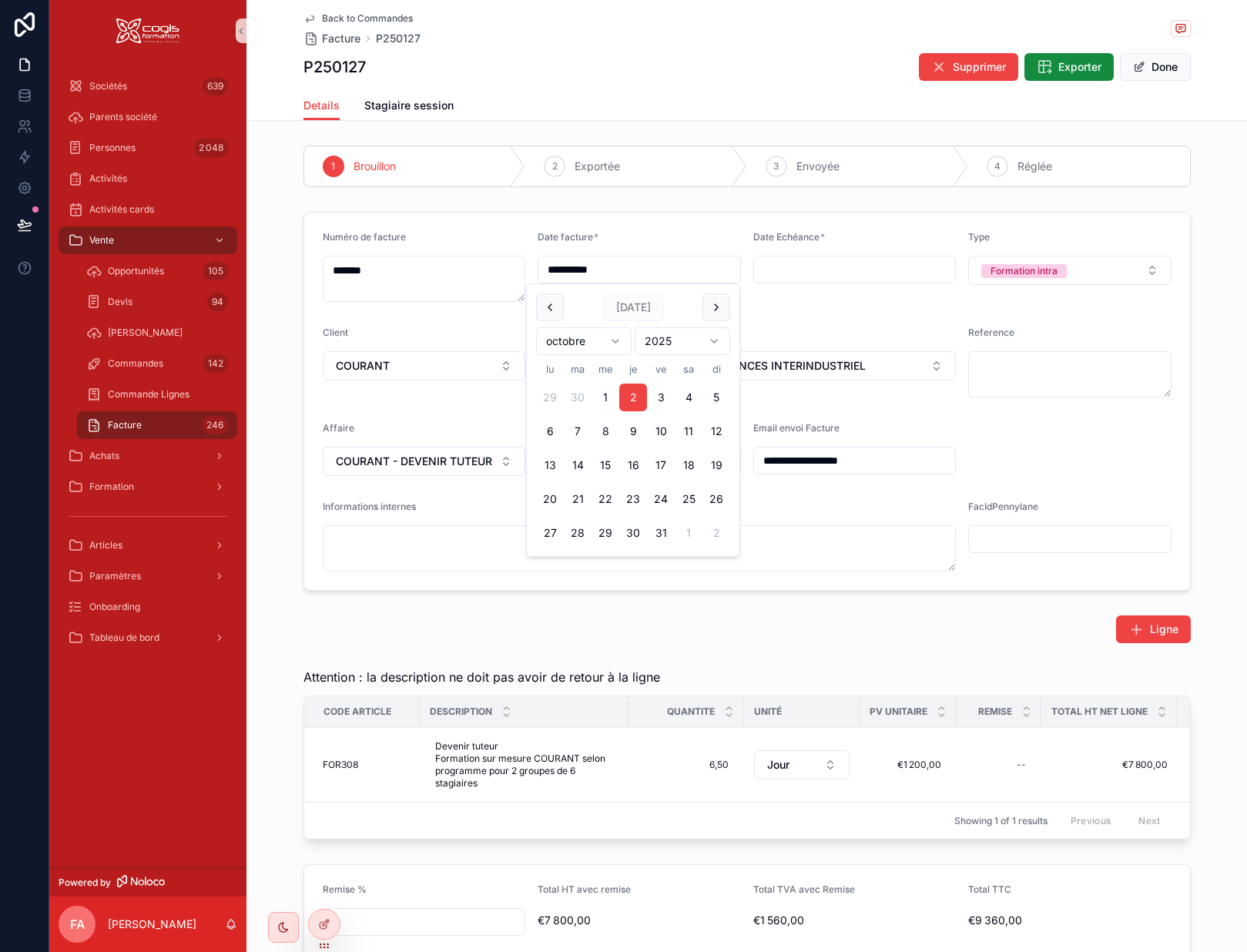
drag, startPoint x: 629, startPoint y: 268, endPoint x: 508, endPoint y: 261, distance: 121.2
click at [508, 261] on form "**********" at bounding box center [747, 402] width 886 height 378
type input "**********"
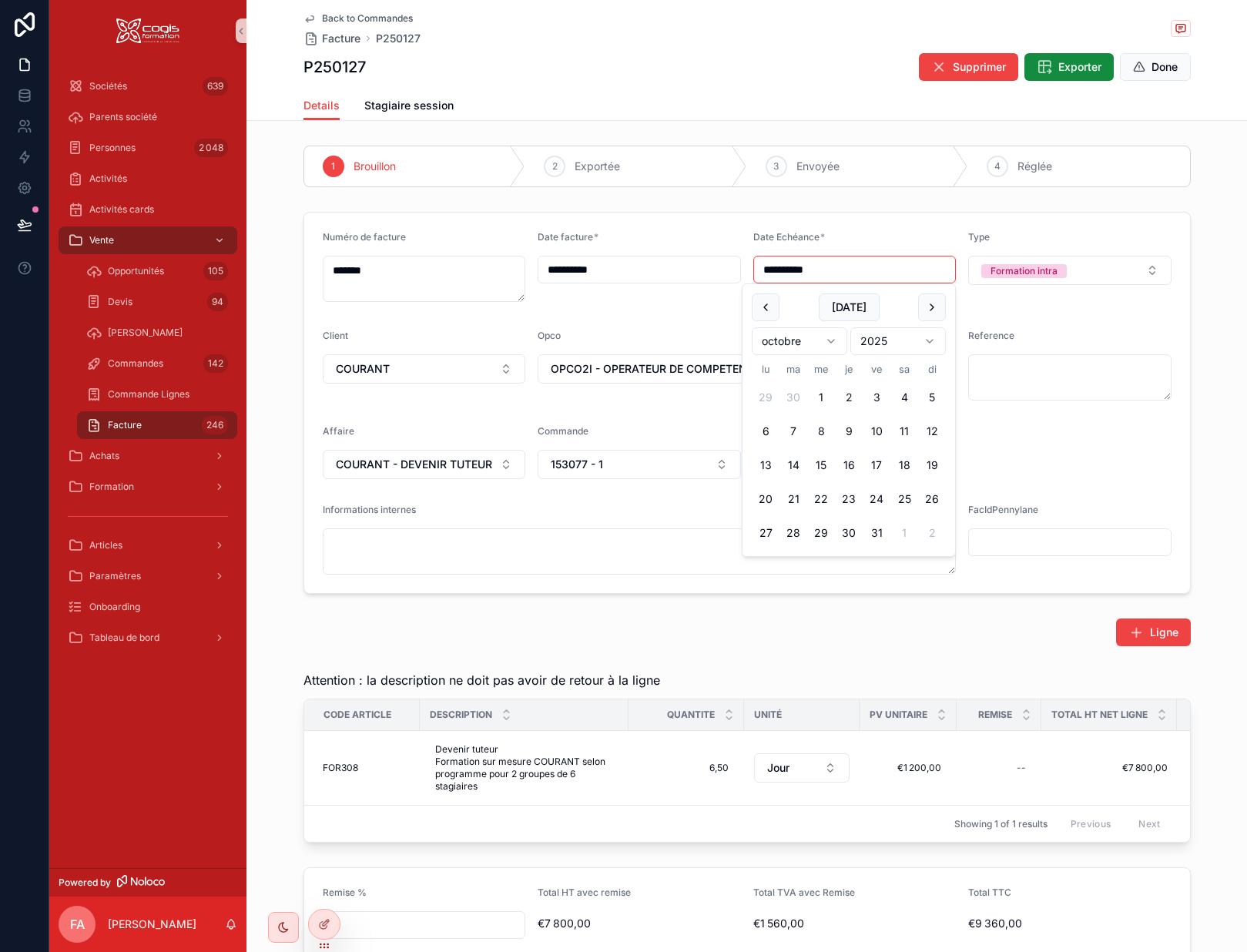
type input "**********"
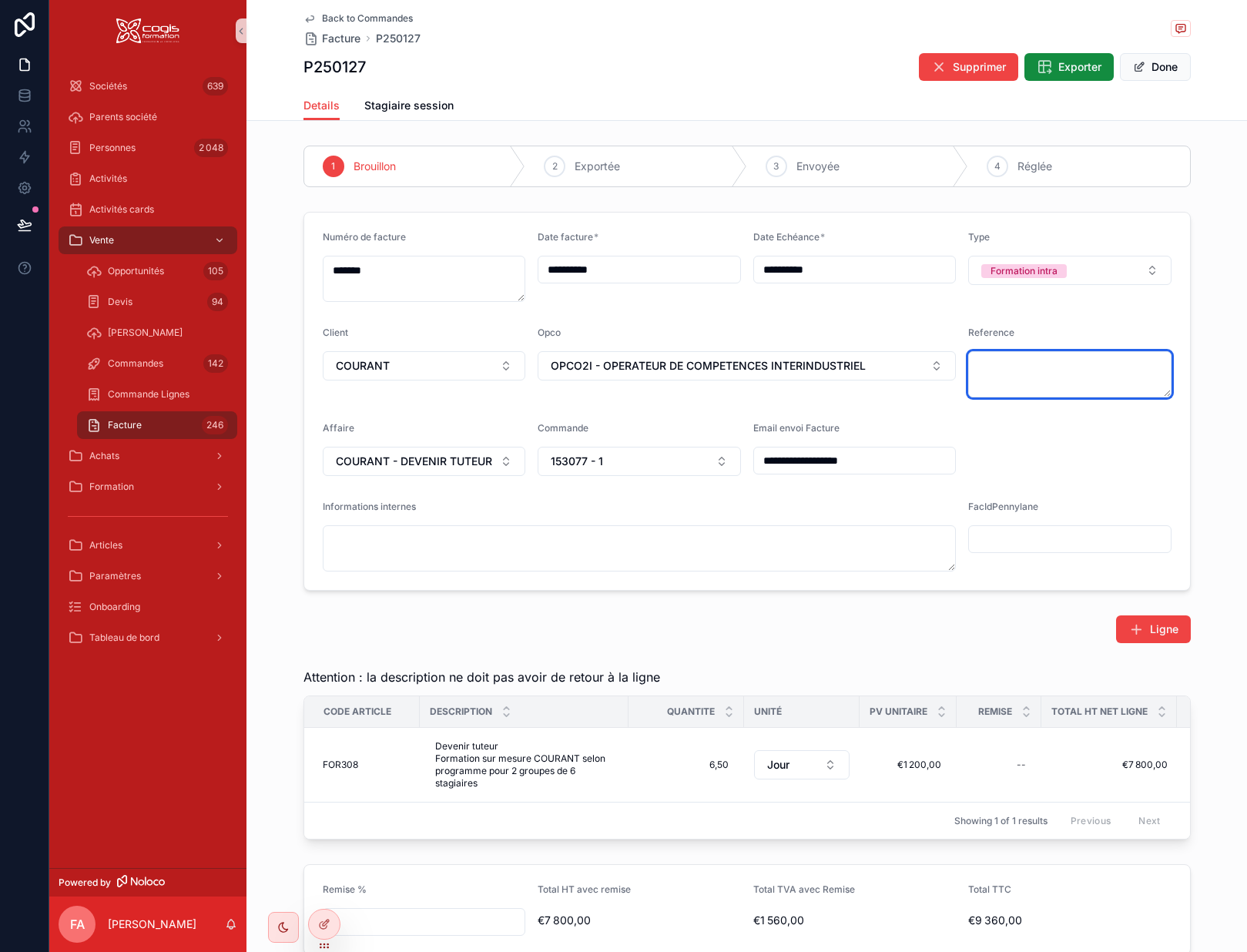
click at [1031, 368] on textarea "scrollable content" at bounding box center [1071, 374] width 203 height 46
paste textarea "**********"
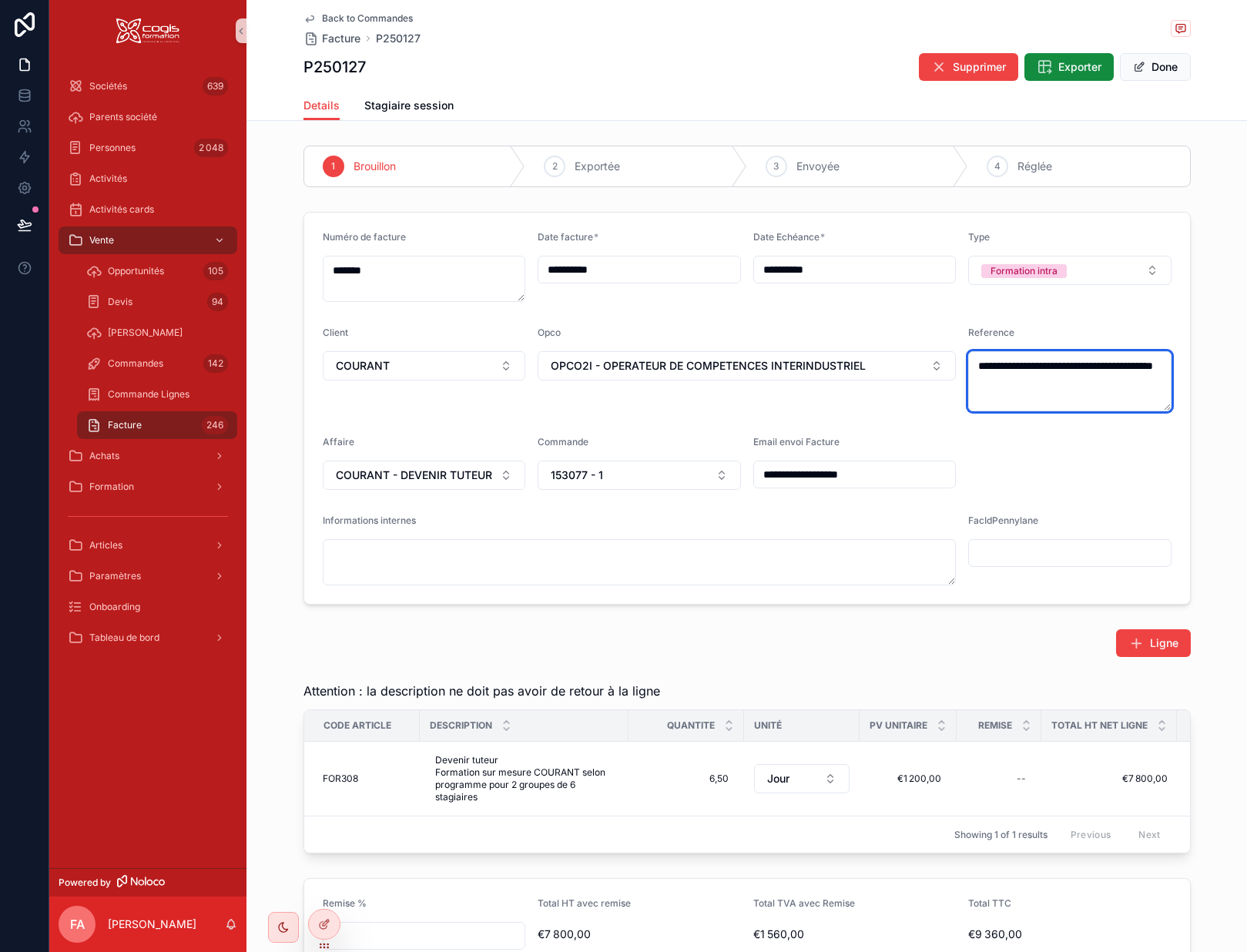
type textarea "**********"
click at [1022, 584] on div "FacIdPennylane" at bounding box center [1071, 550] width 203 height 71
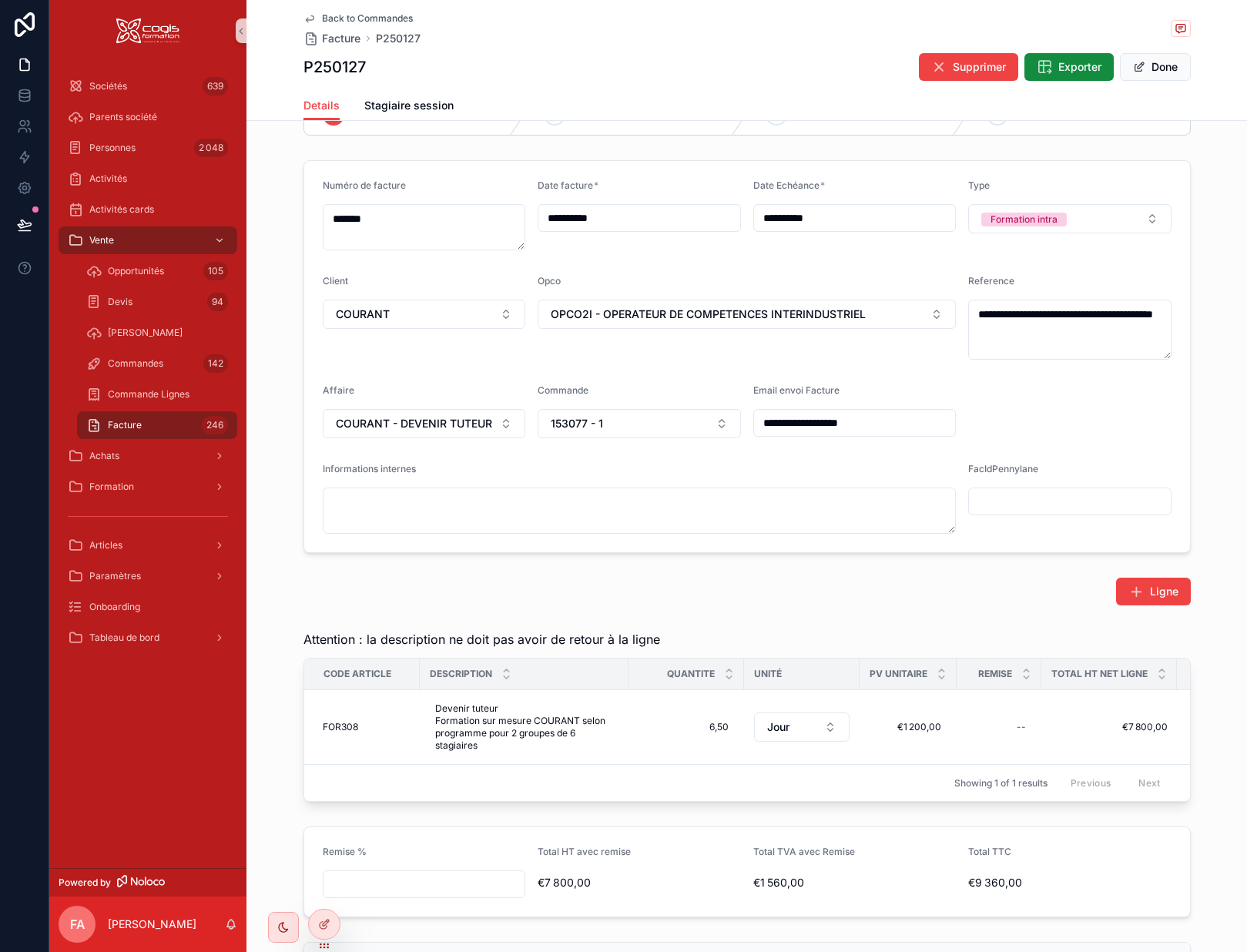
scroll to position [77, 0]
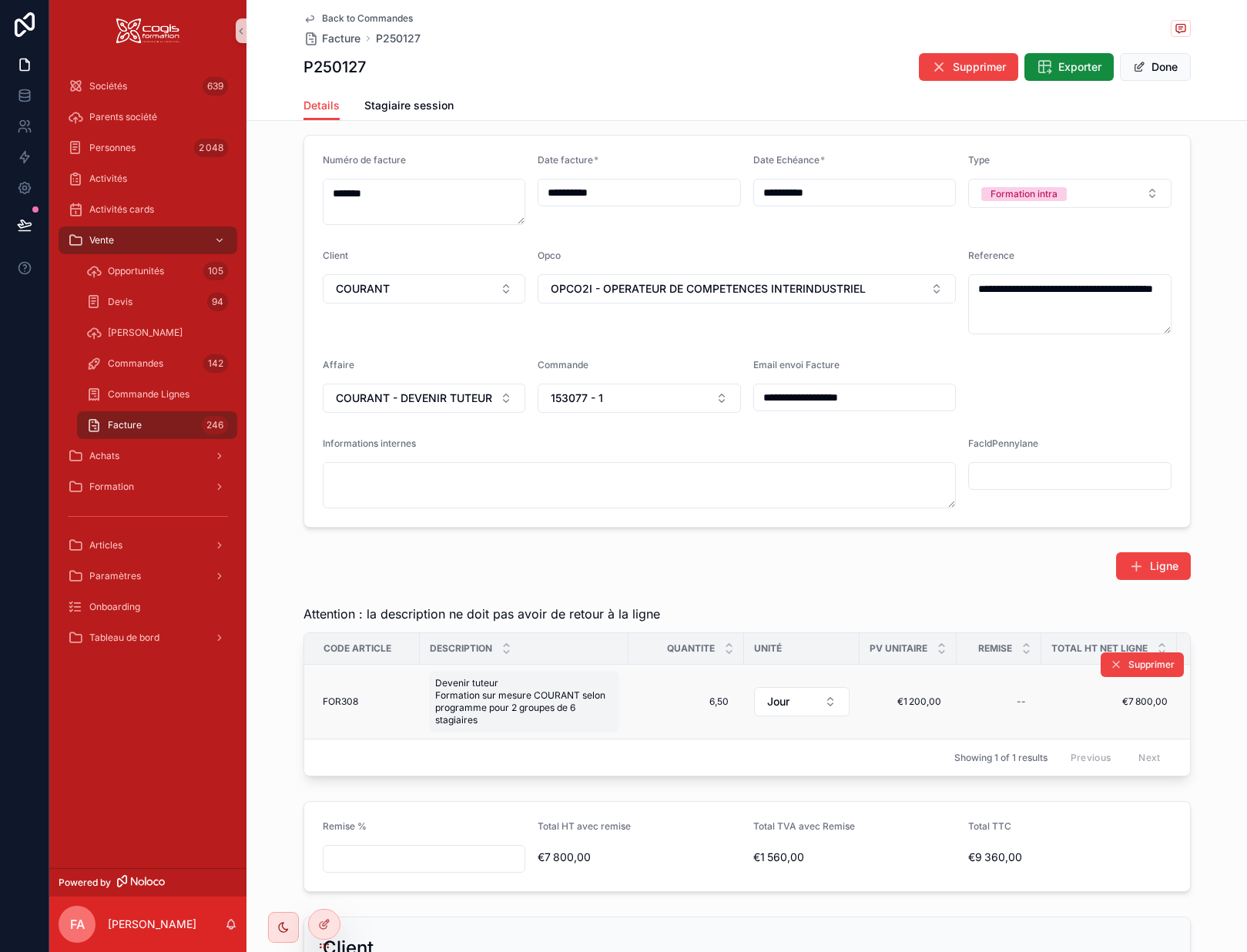
click at [554, 716] on span "Devenir tuteur Formation sur mesure COURANT selon programme pour 2 groupes de 6…" at bounding box center [524, 702] width 178 height 49
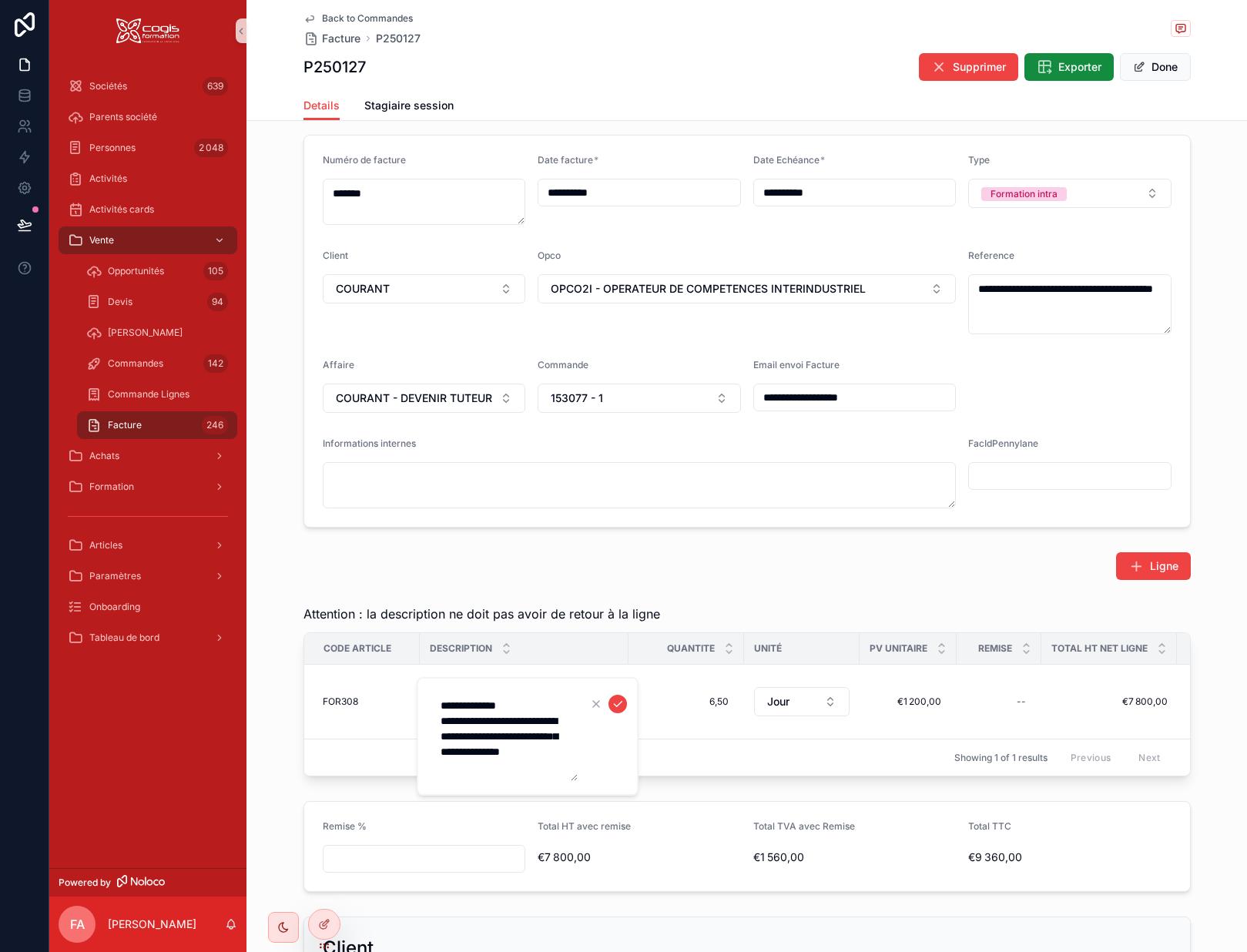
drag, startPoint x: 566, startPoint y: 763, endPoint x: 423, endPoint y: 724, distance: 148.2
click at [427, 724] on div "**********" at bounding box center [528, 736] width 222 height 119
type textarea "**********"
click at [680, 709] on div "6,50 6,50" at bounding box center [686, 702] width 97 height 25
drag, startPoint x: 709, startPoint y: 725, endPoint x: 636, endPoint y: 727, distance: 73.0
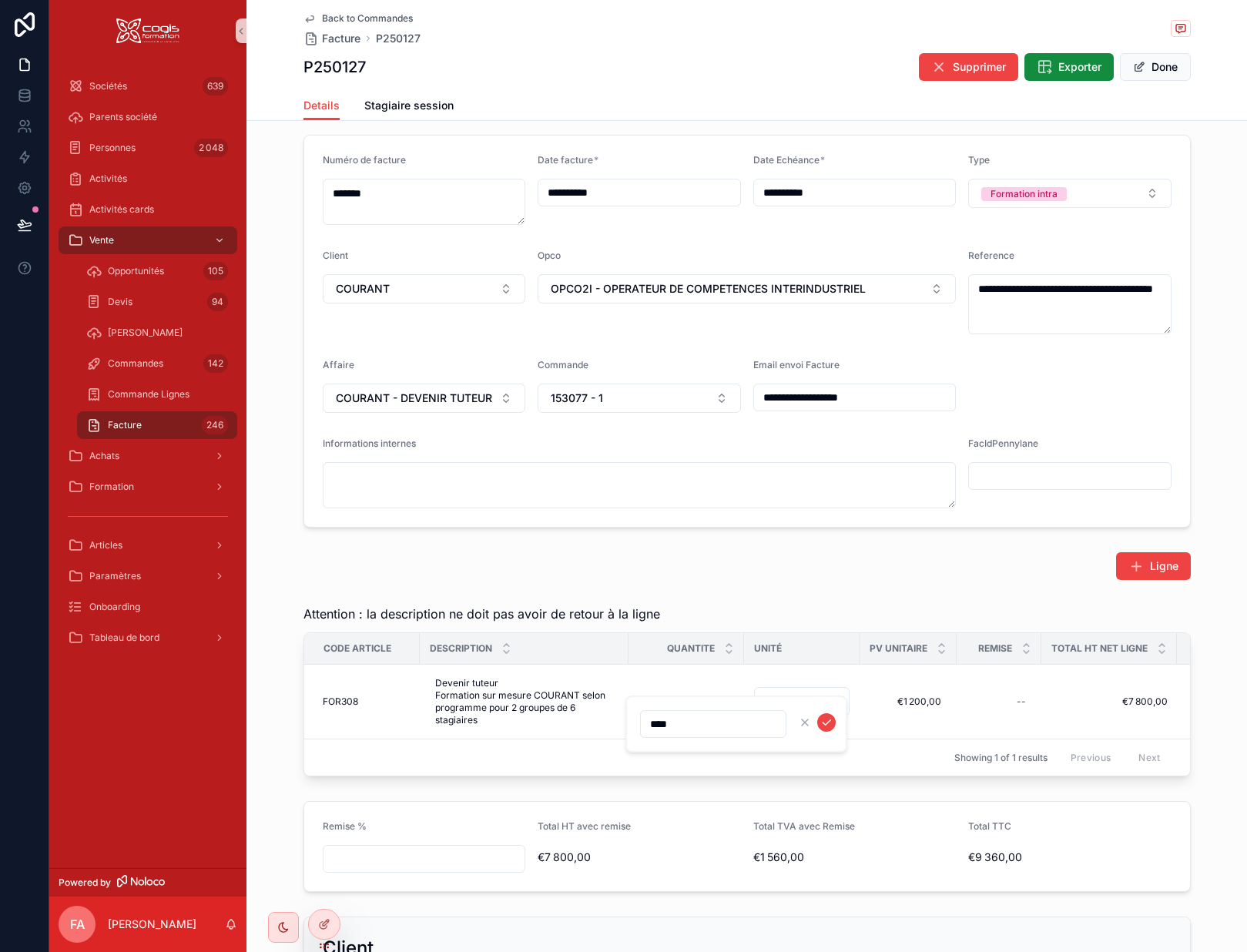
click at [636, 727] on div "****" at bounding box center [736, 725] width 222 height 57
type input "****"
click at [828, 725] on icon "scrollable content" at bounding box center [827, 723] width 12 height 12
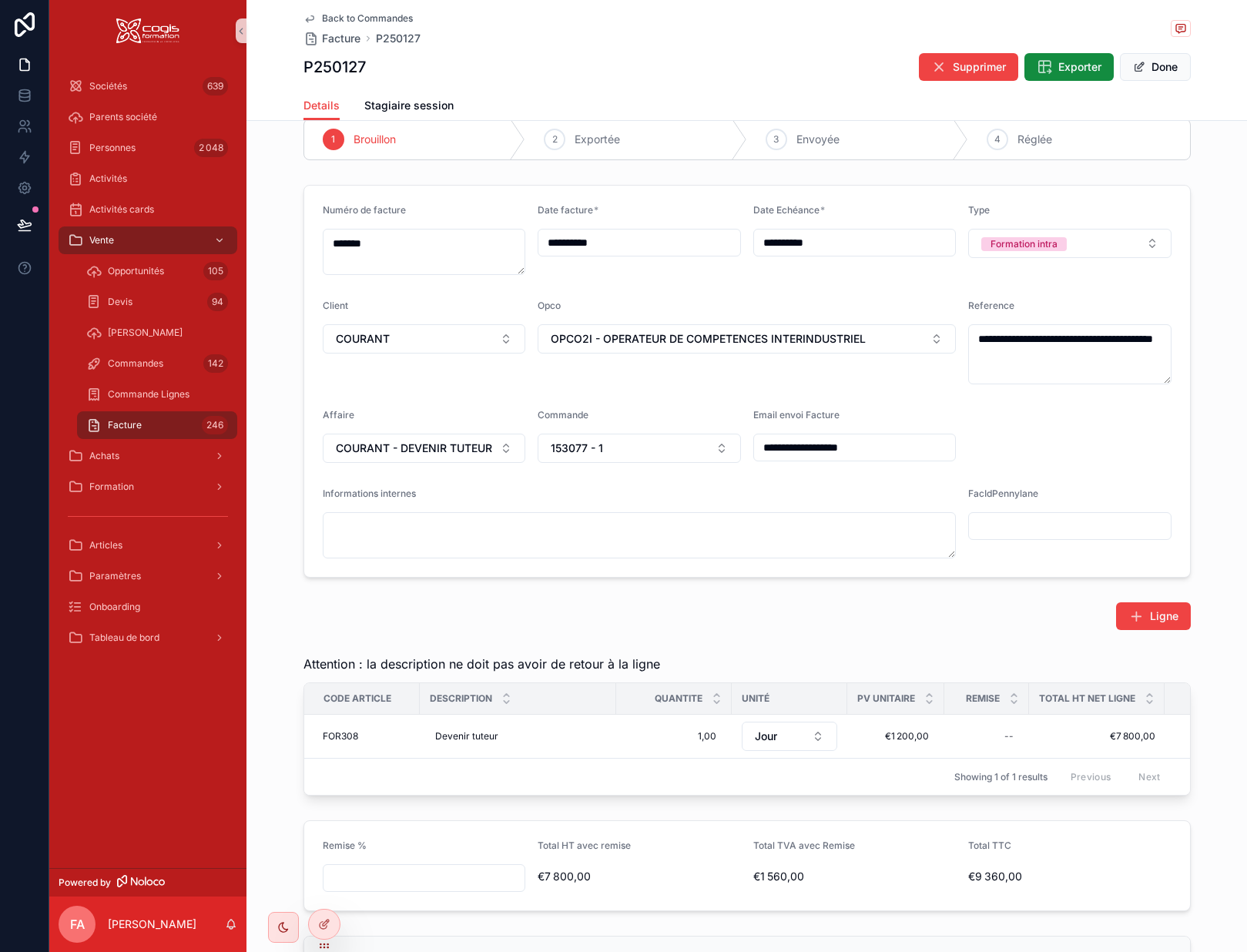
scroll to position [0, 0]
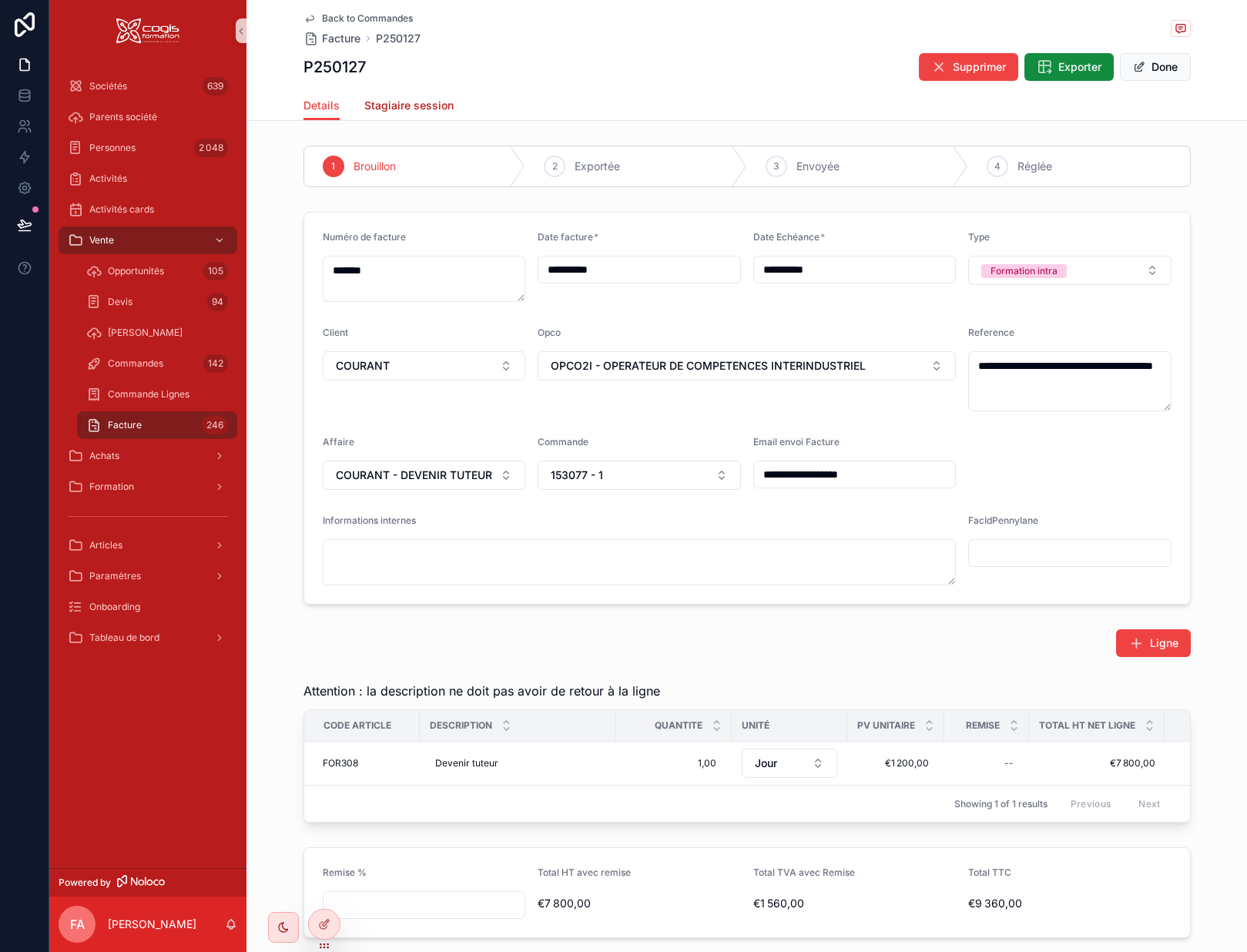
click at [398, 94] on link "Stagiaire session" at bounding box center [409, 107] width 89 height 31
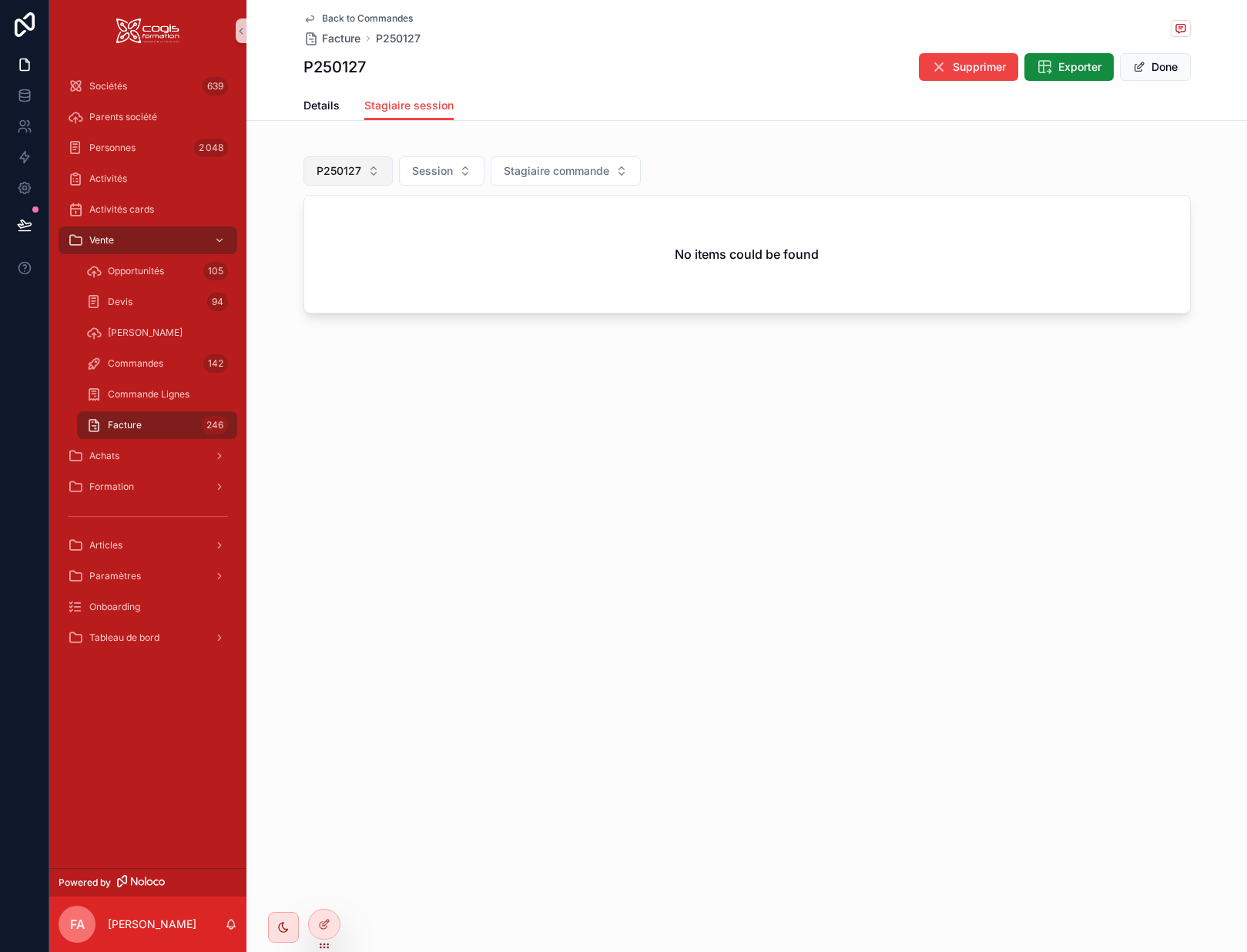
click at [355, 168] on span "P250127" at bounding box center [339, 170] width 45 height 15
click at [299, 243] on div "None" at bounding box center [347, 234] width 185 height 25
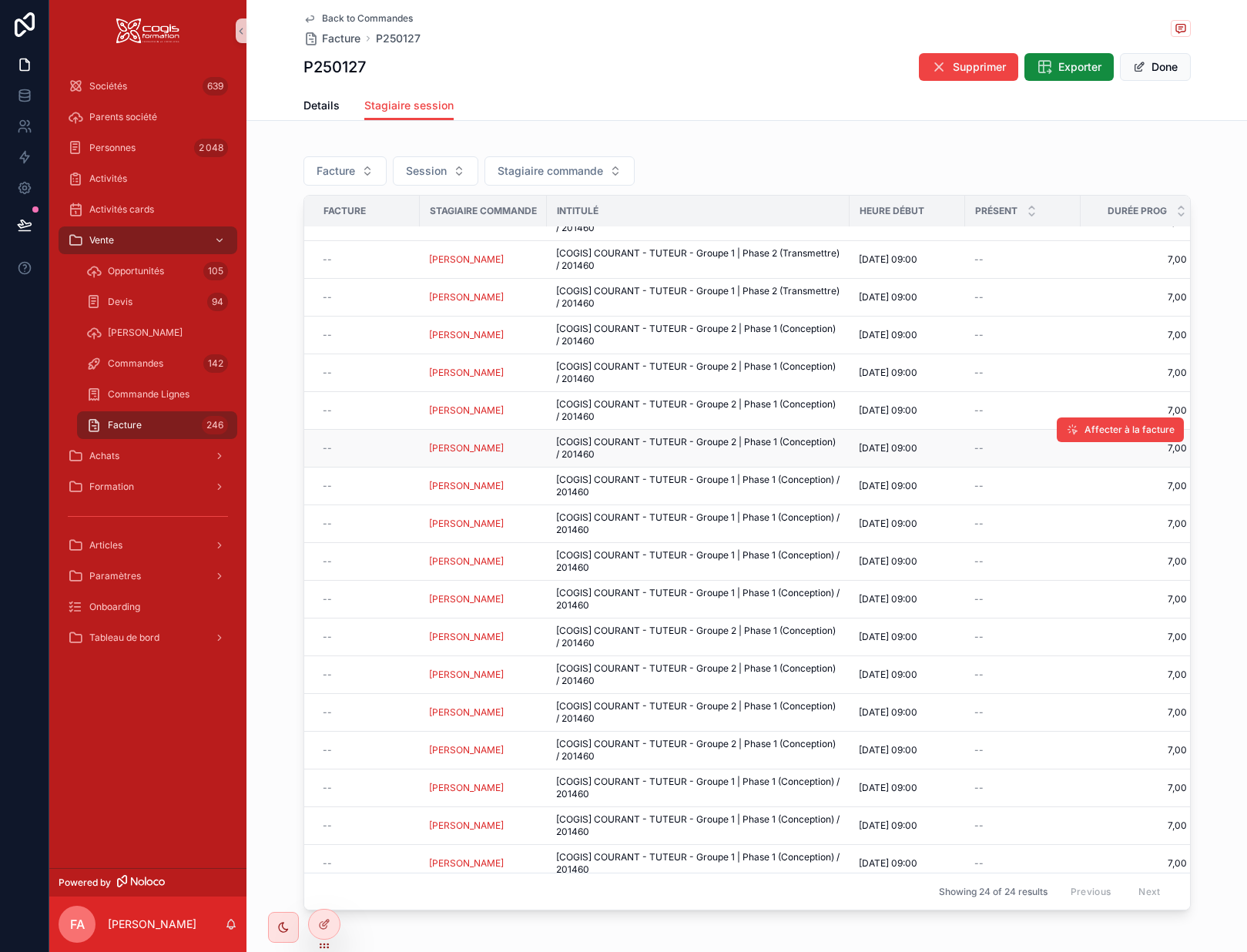
scroll to position [271, 0]
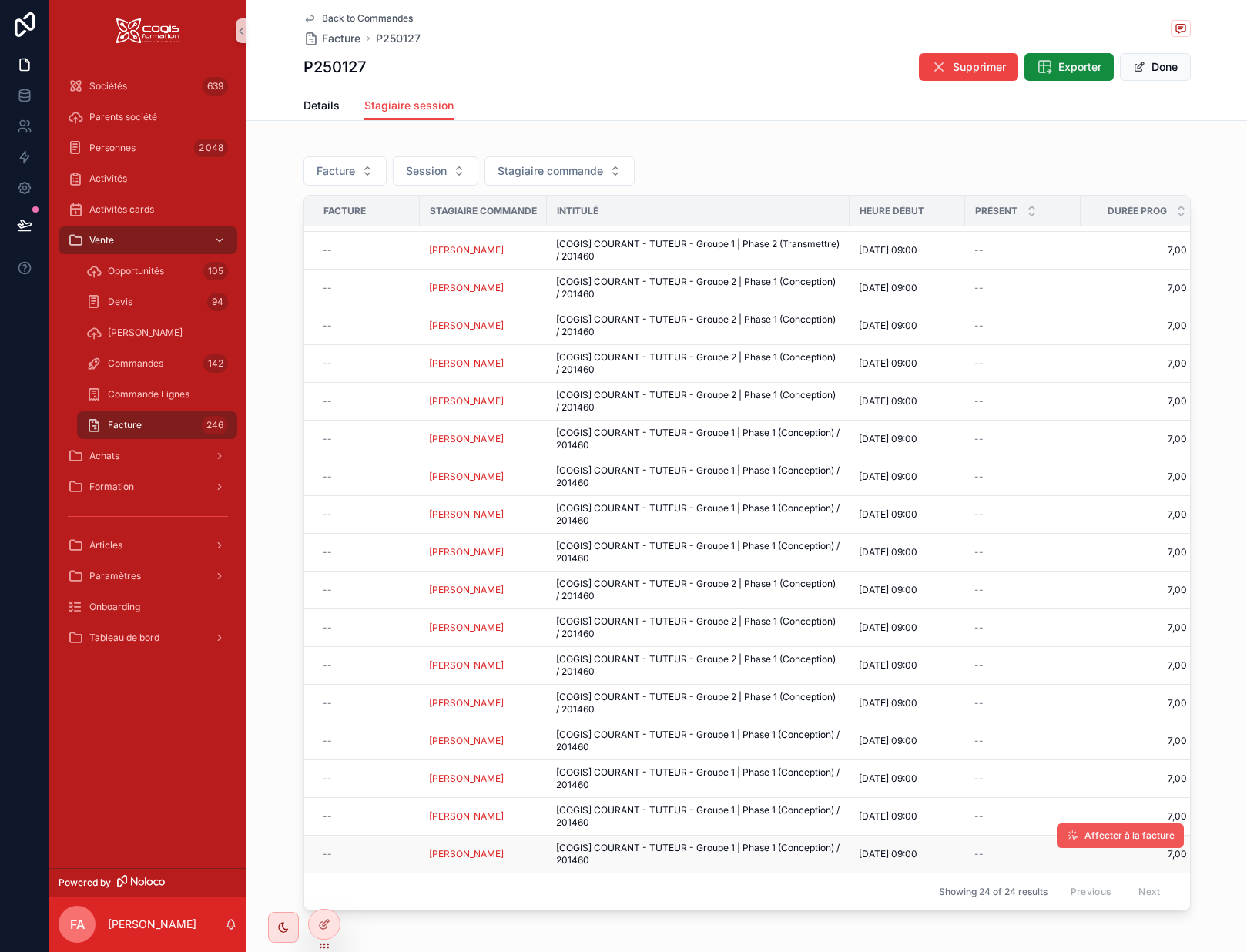
click at [1115, 830] on span "Affecter à la facture" at bounding box center [1129, 836] width 90 height 12
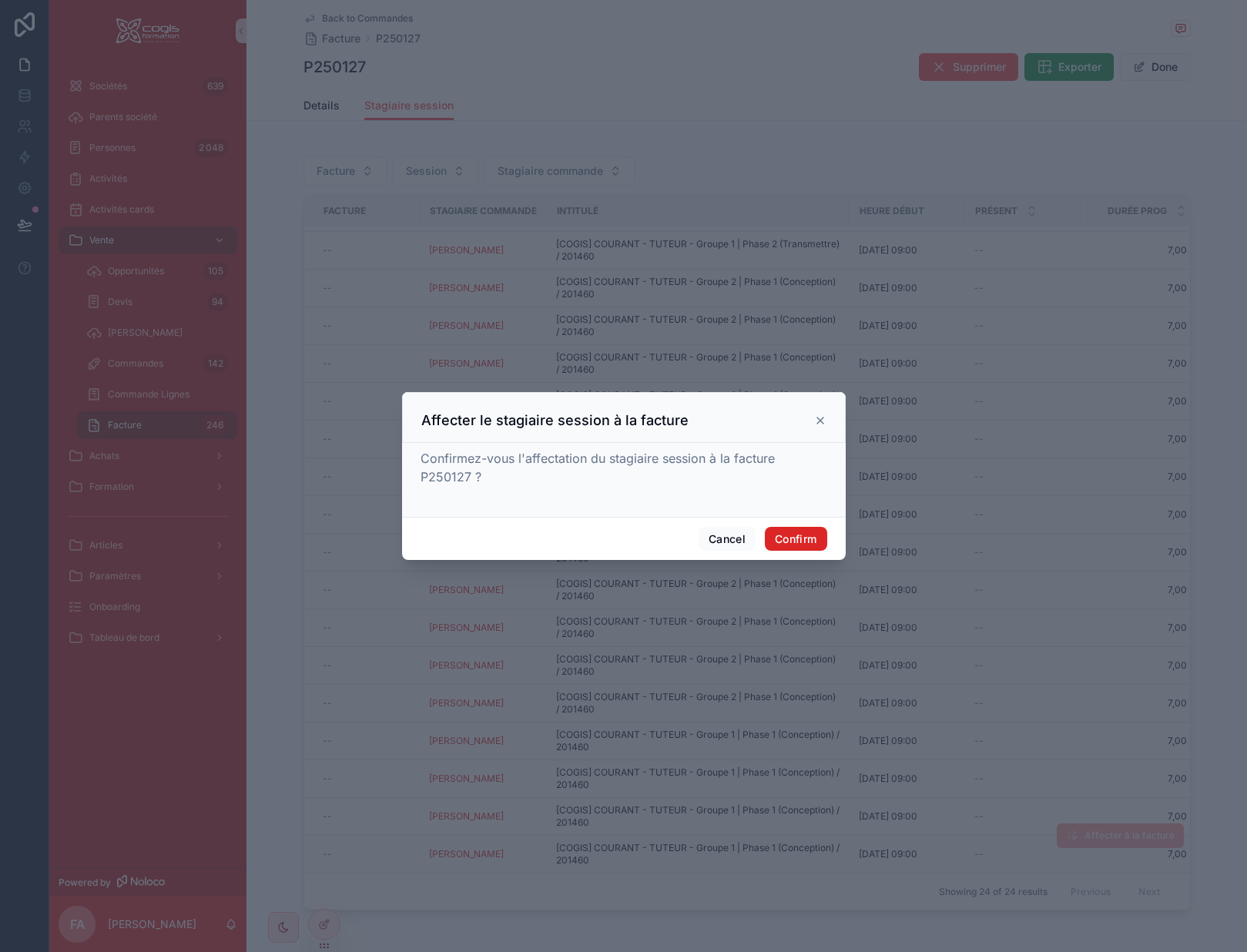
click at [792, 538] on button "Confirm" at bounding box center [795, 539] width 62 height 25
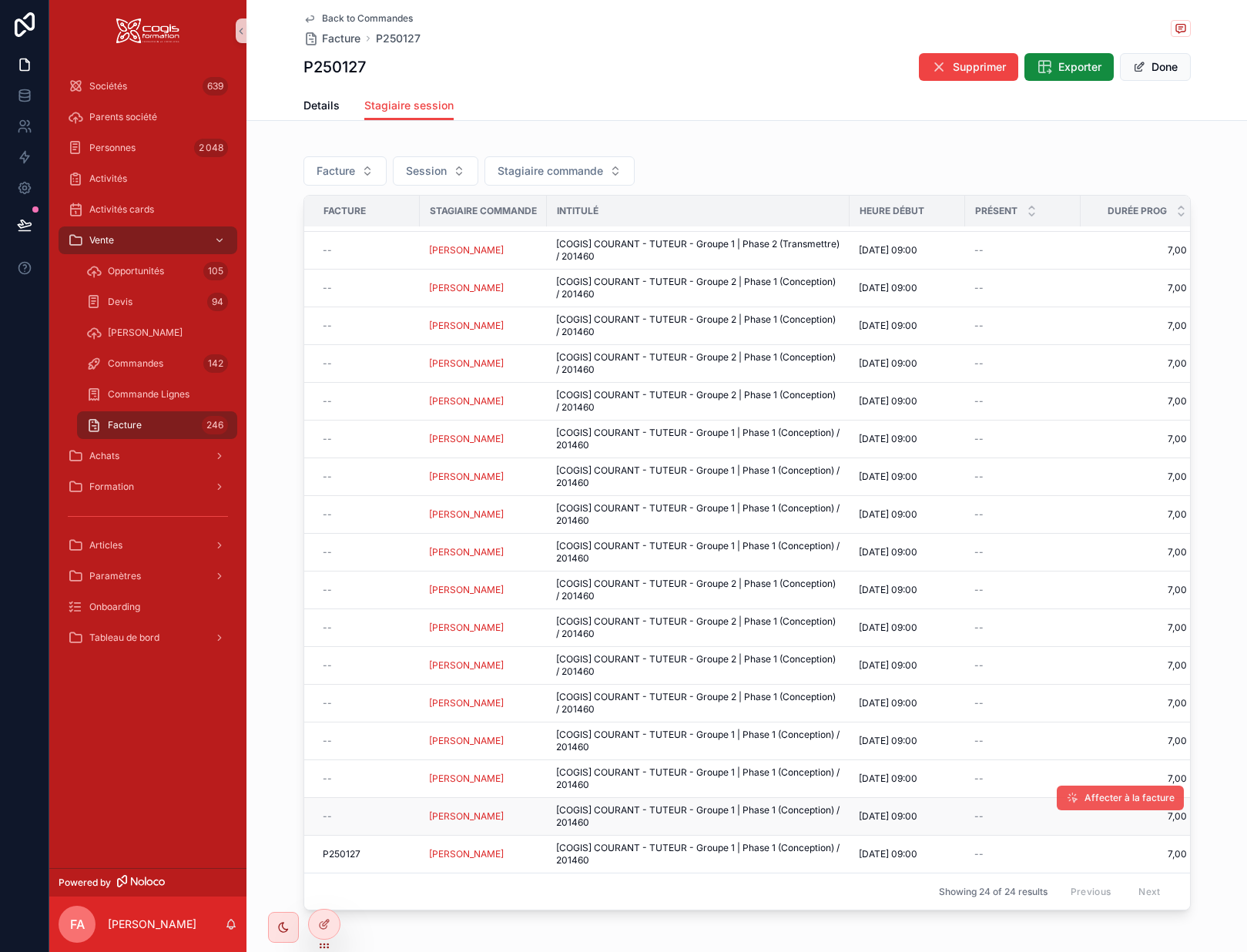
click at [1094, 792] on span "Affecter à la facture" at bounding box center [1129, 799] width 90 height 12
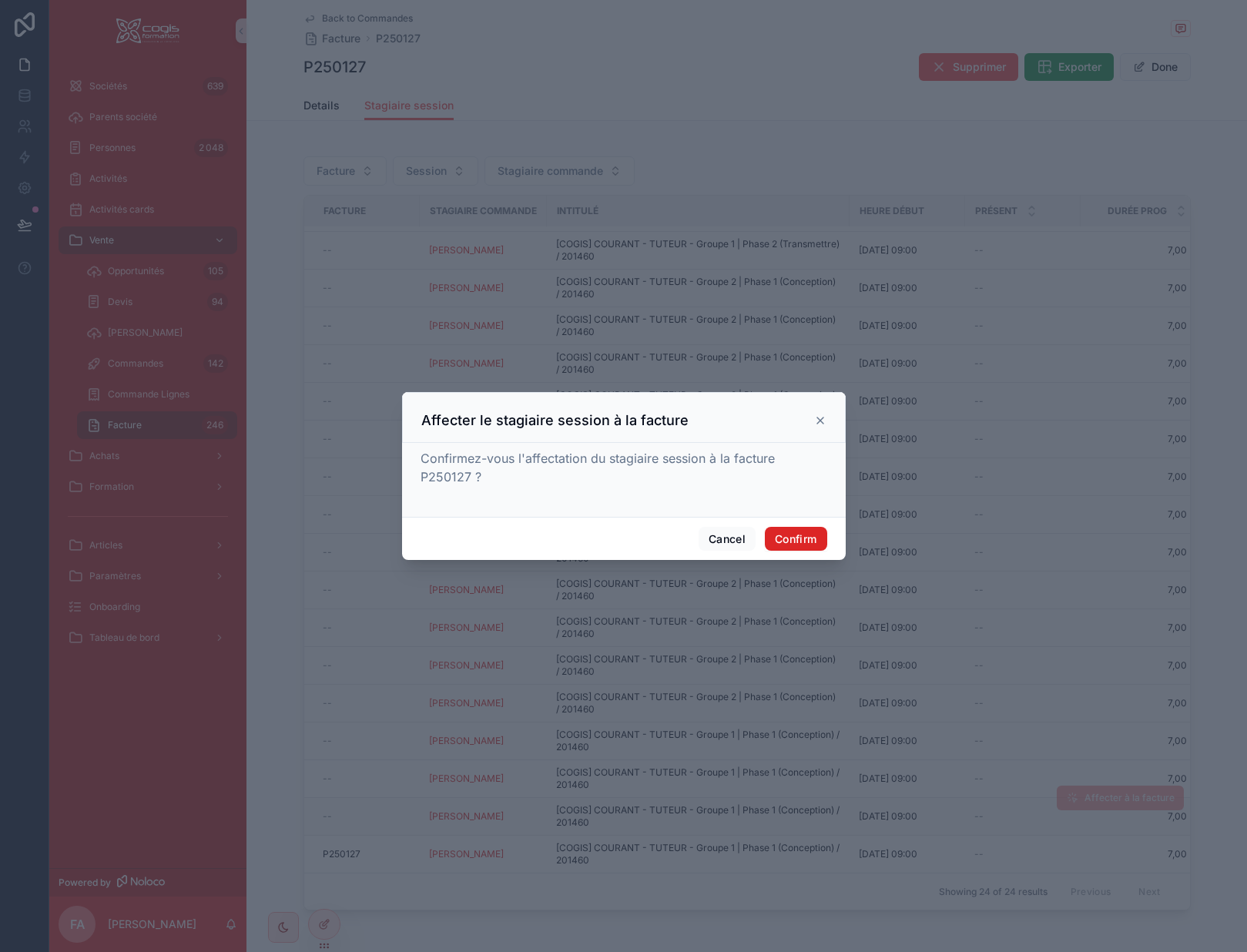
click at [804, 542] on button "Confirm" at bounding box center [795, 539] width 62 height 25
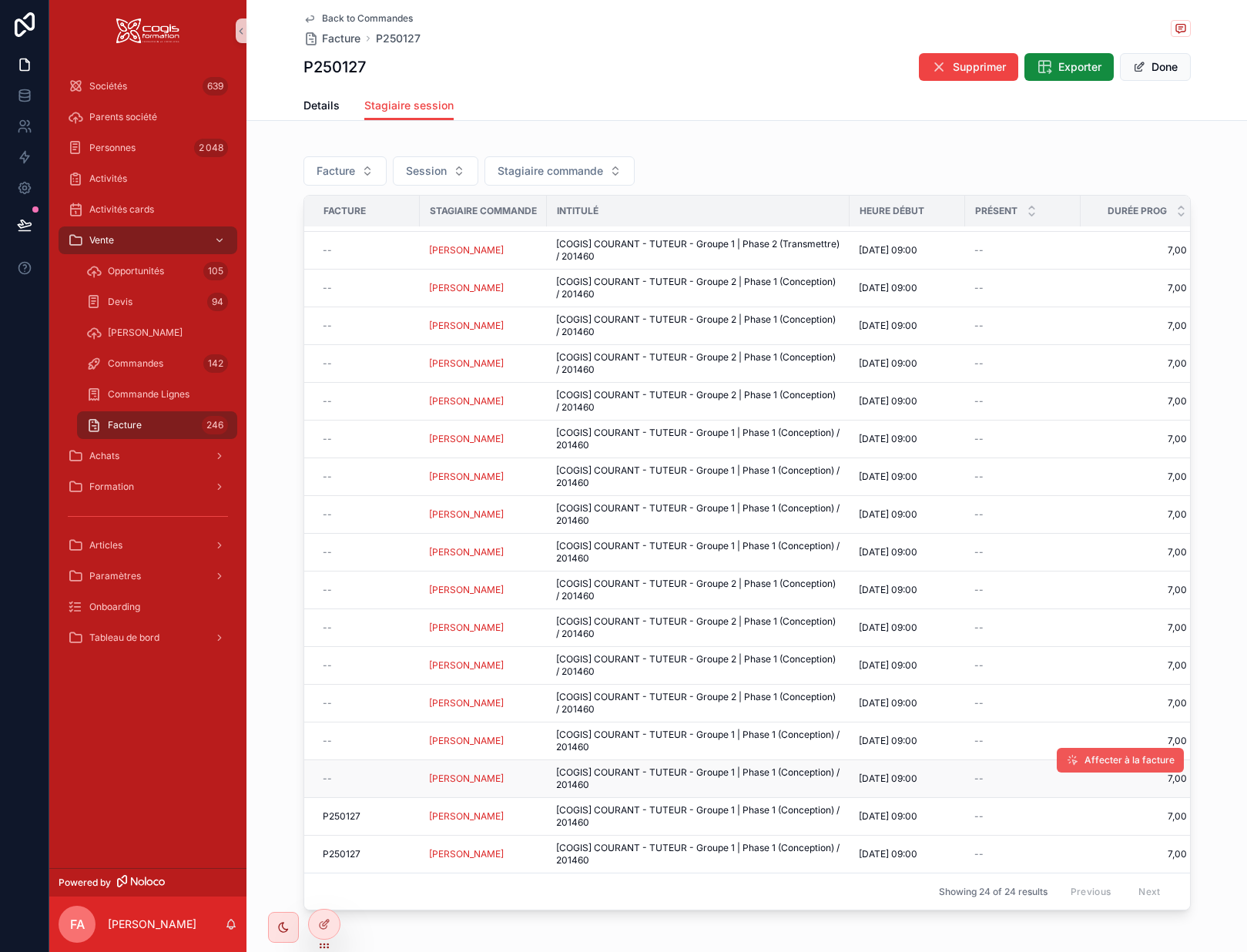
click at [1098, 754] on span "Affecter à la facture" at bounding box center [1129, 760] width 90 height 12
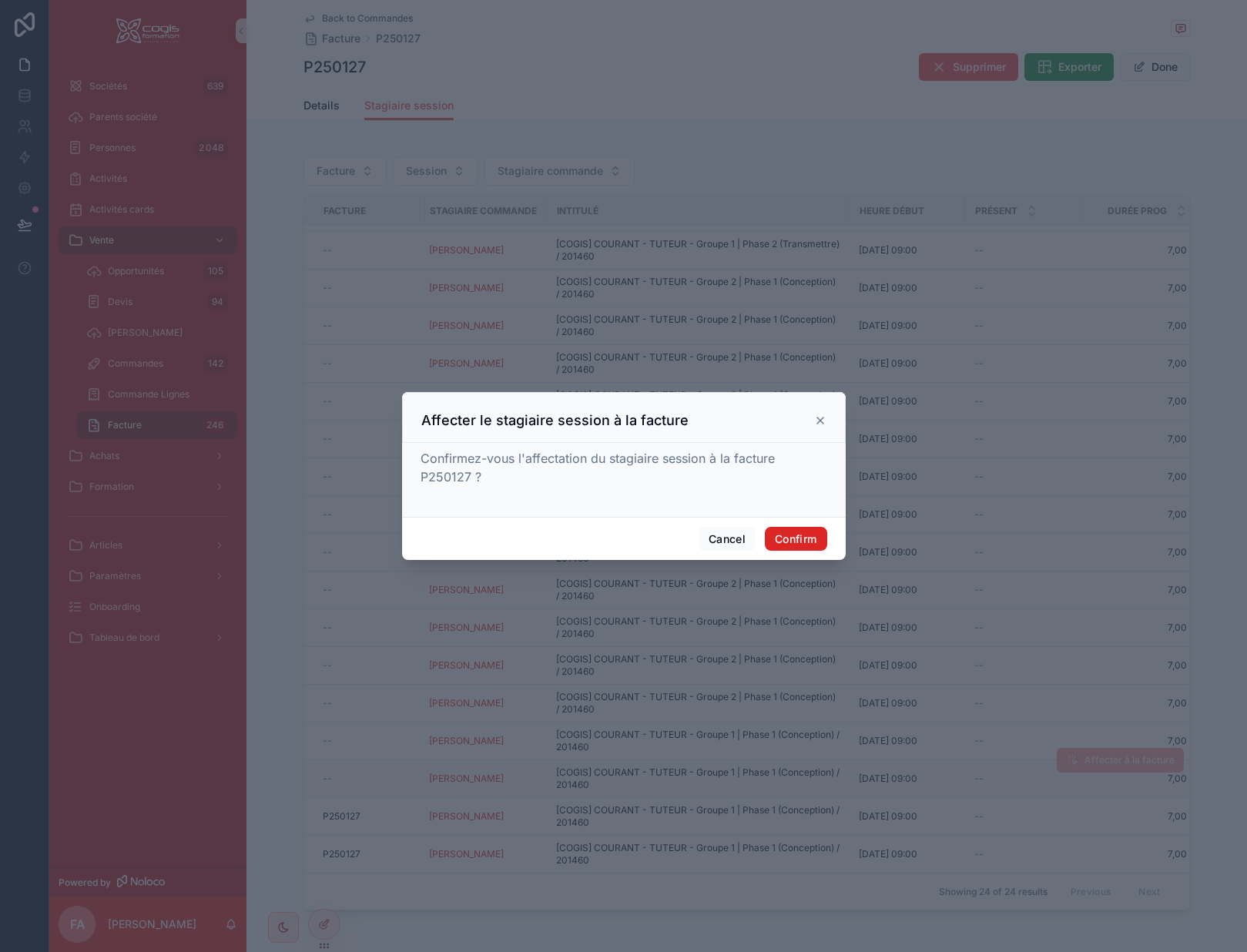
click at [792, 532] on button "Confirm" at bounding box center [795, 539] width 62 height 25
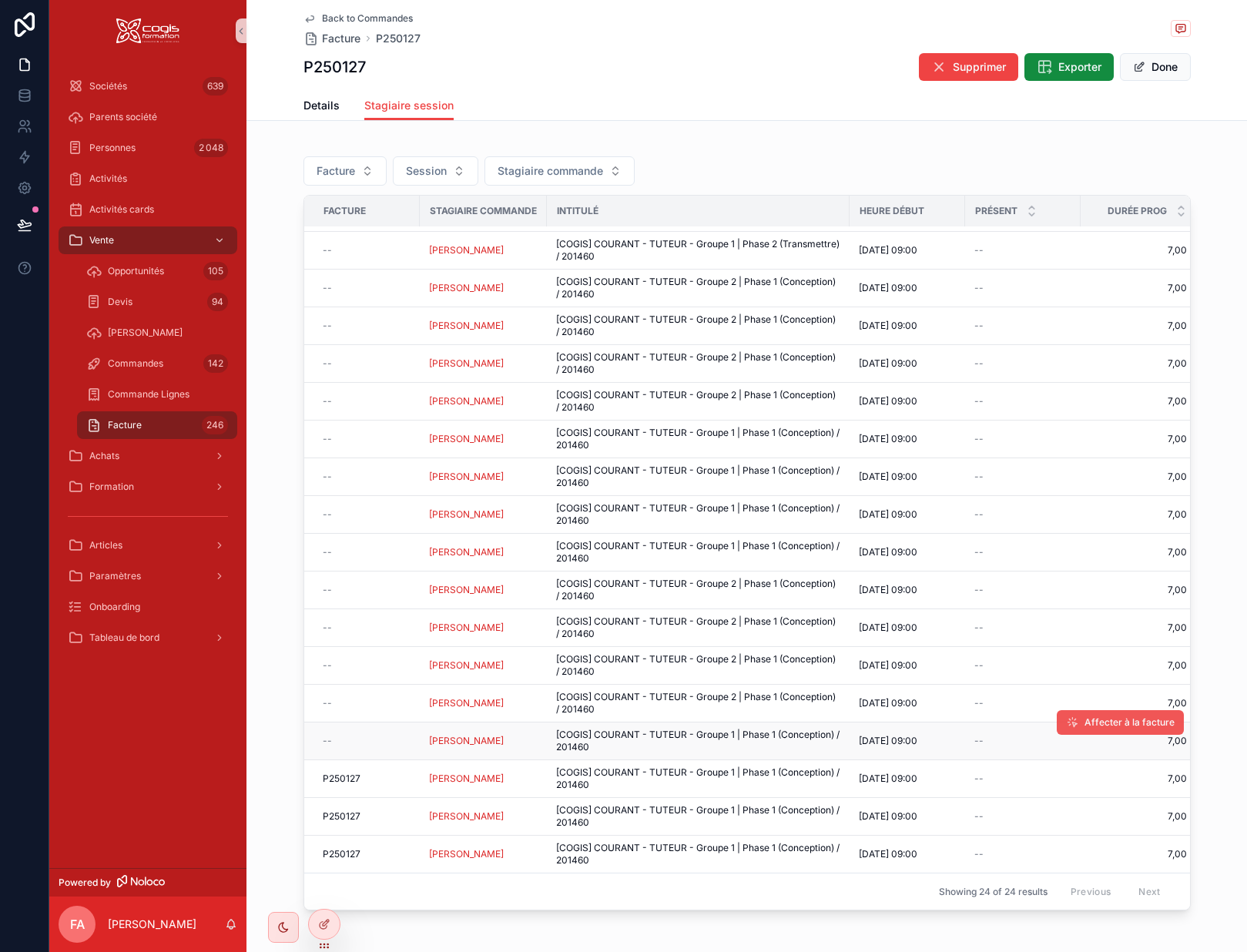
click at [1097, 717] on span "Affecter à la facture" at bounding box center [1129, 723] width 90 height 12
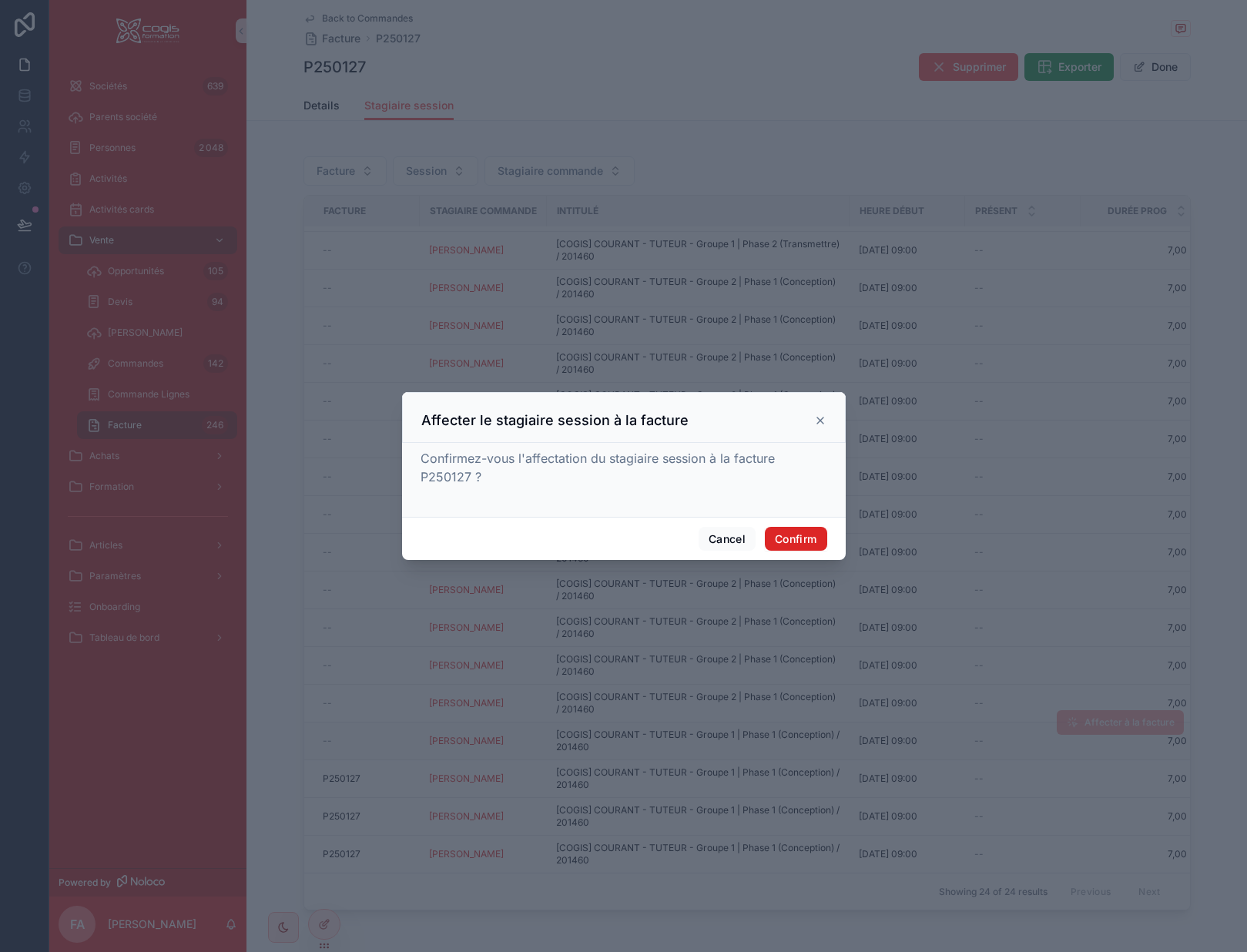
click at [798, 535] on button "Confirm" at bounding box center [795, 539] width 62 height 25
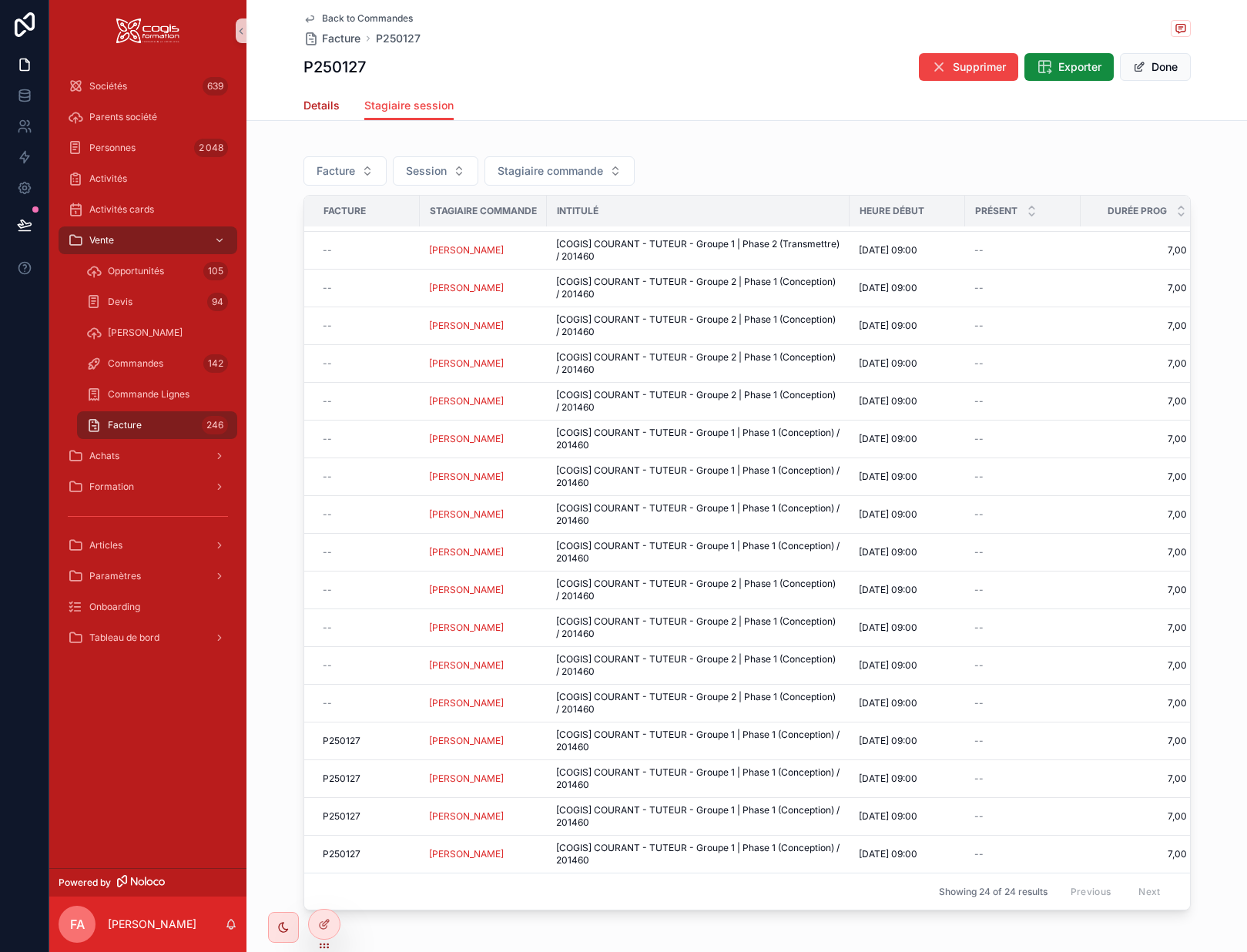
click at [311, 105] on span "Details" at bounding box center [322, 105] width 37 height 15
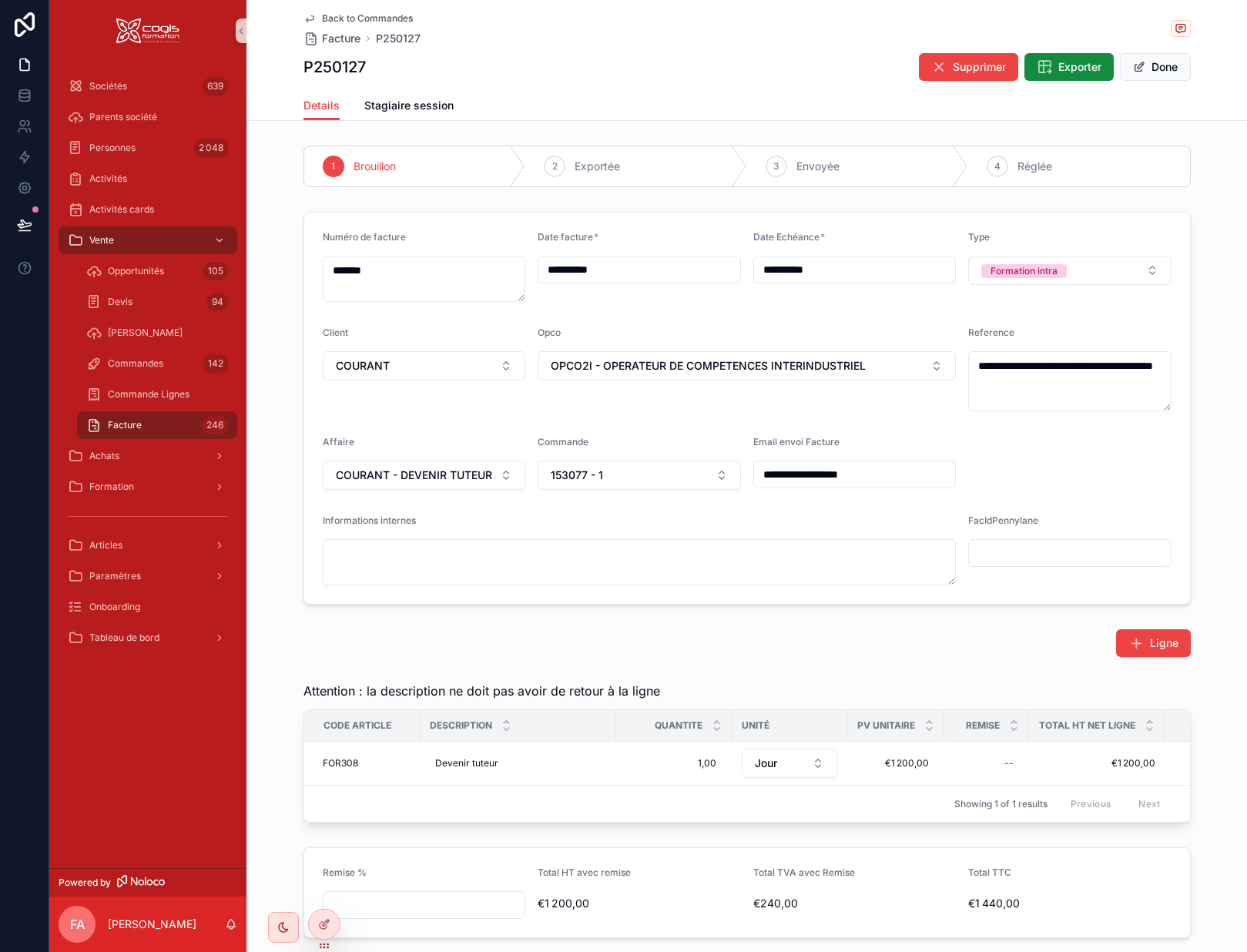
click at [304, 20] on icon "scrollable content" at bounding box center [310, 19] width 12 height 12
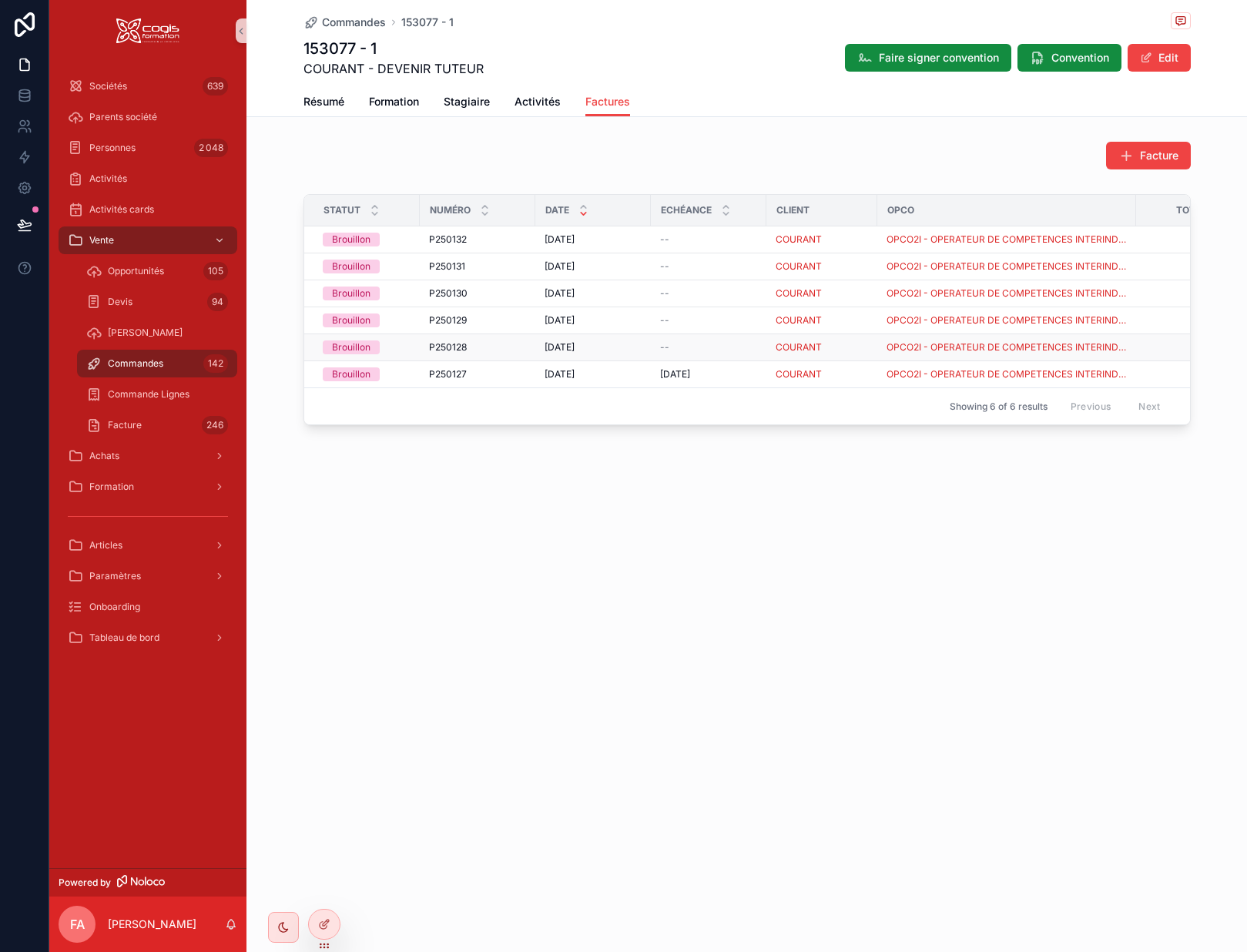
click at [490, 349] on div "P250128 P250128" at bounding box center [477, 348] width 97 height 12
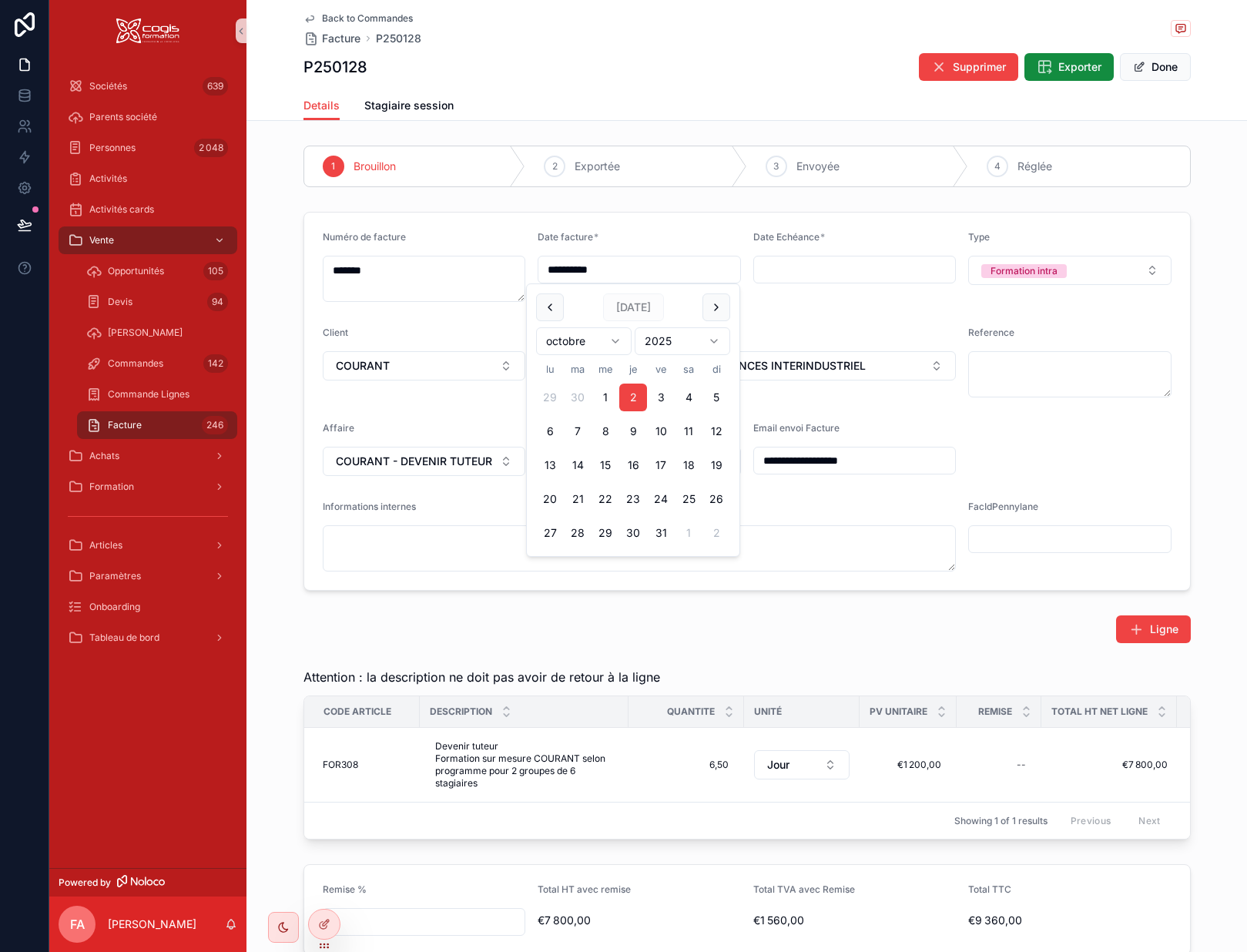
drag, startPoint x: 669, startPoint y: 268, endPoint x: 514, endPoint y: 267, distance: 155.0
click at [514, 267] on form "**********" at bounding box center [747, 402] width 886 height 378
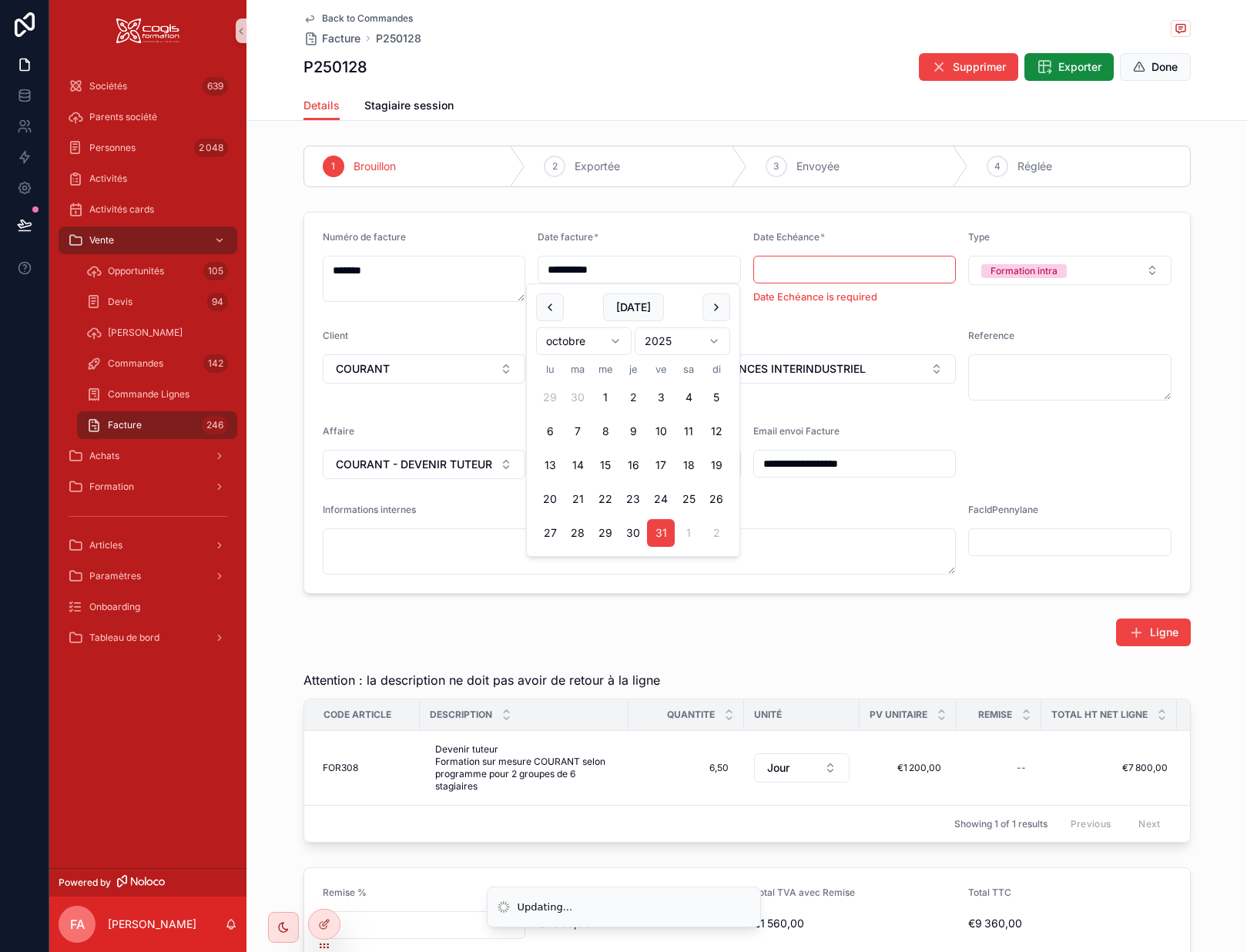
type input "**********"
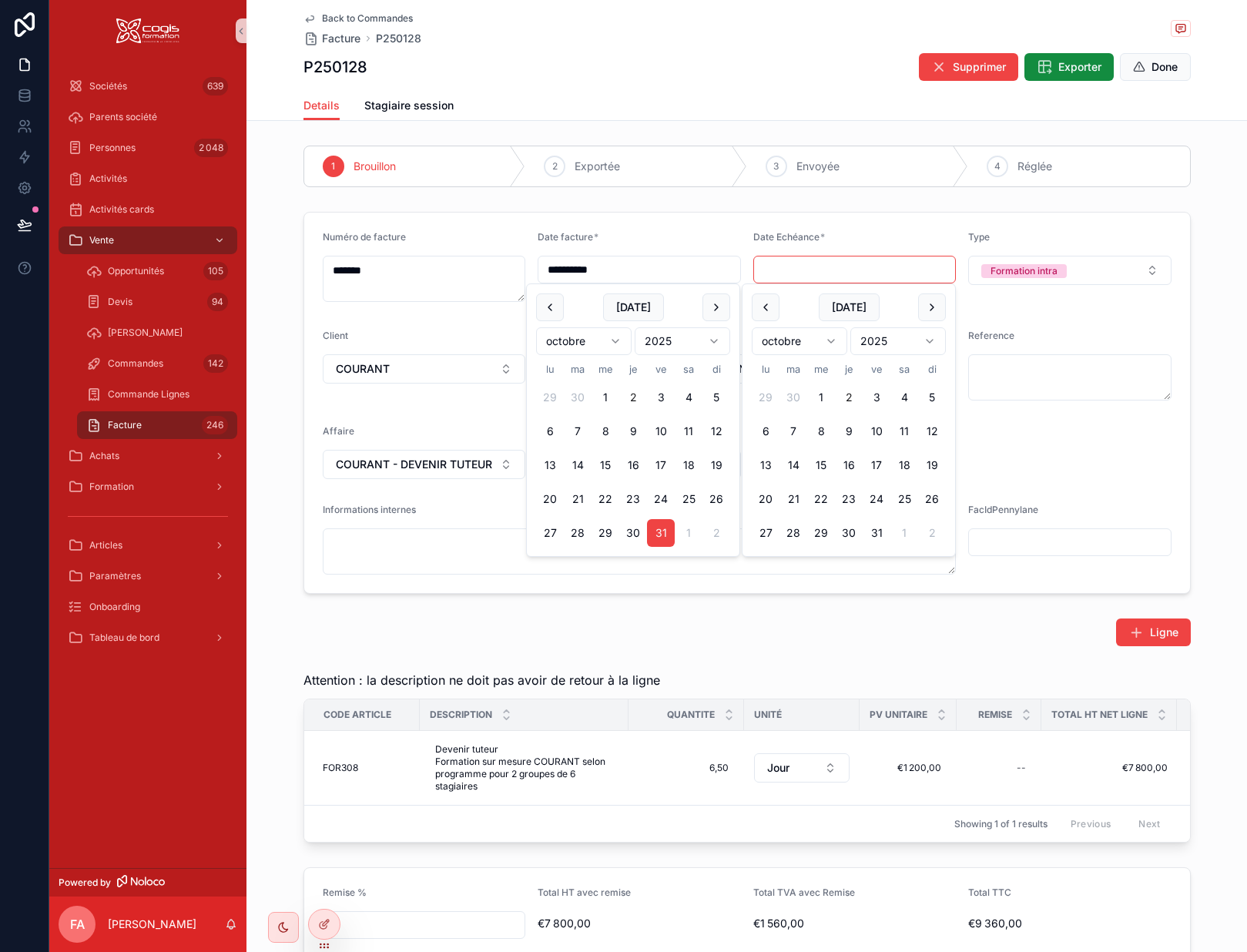
click at [803, 275] on input "scrollable content" at bounding box center [855, 269] width 201 height 21
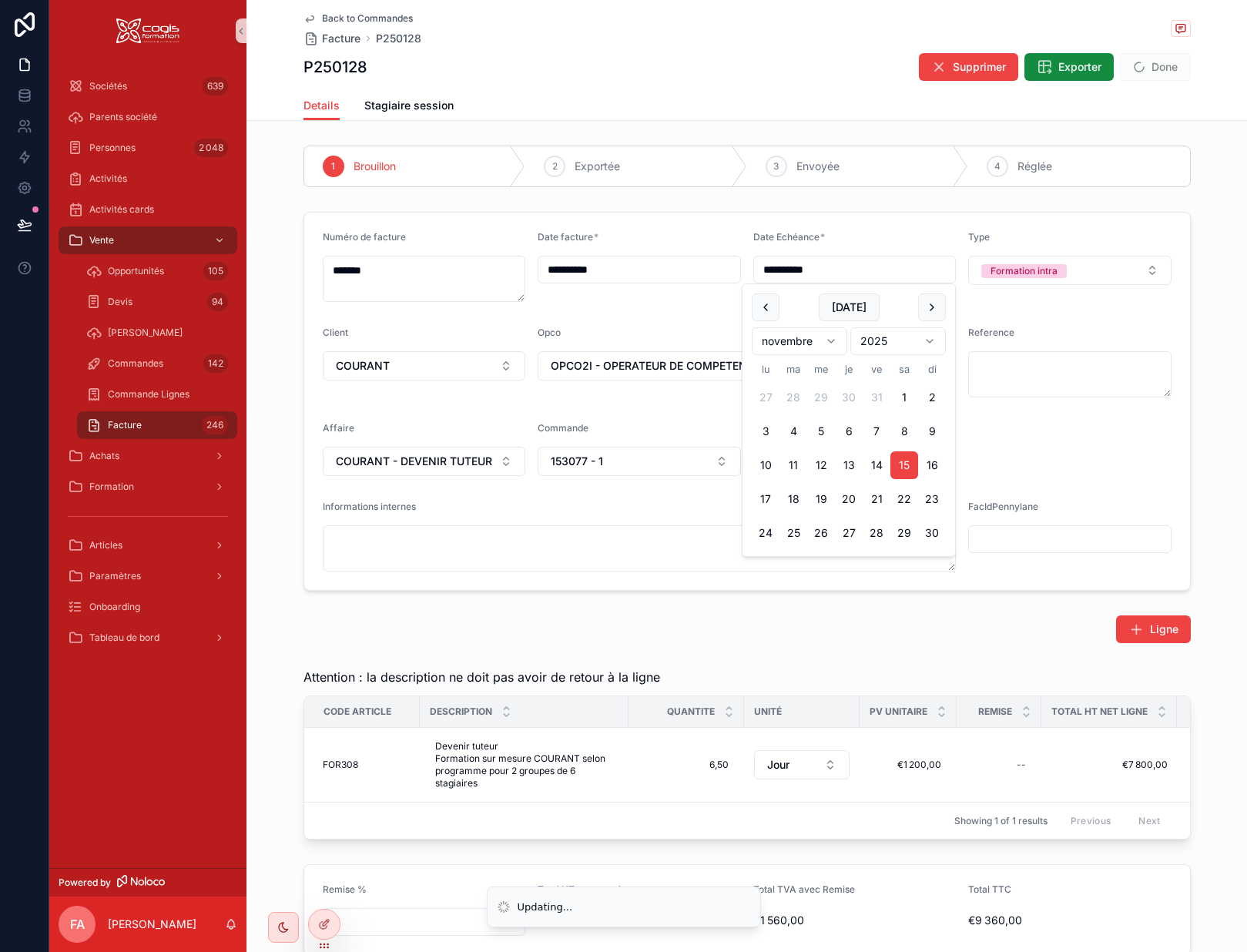
type input "**********"
click at [994, 201] on div "**********" at bounding box center [747, 755] width 1001 height 1233
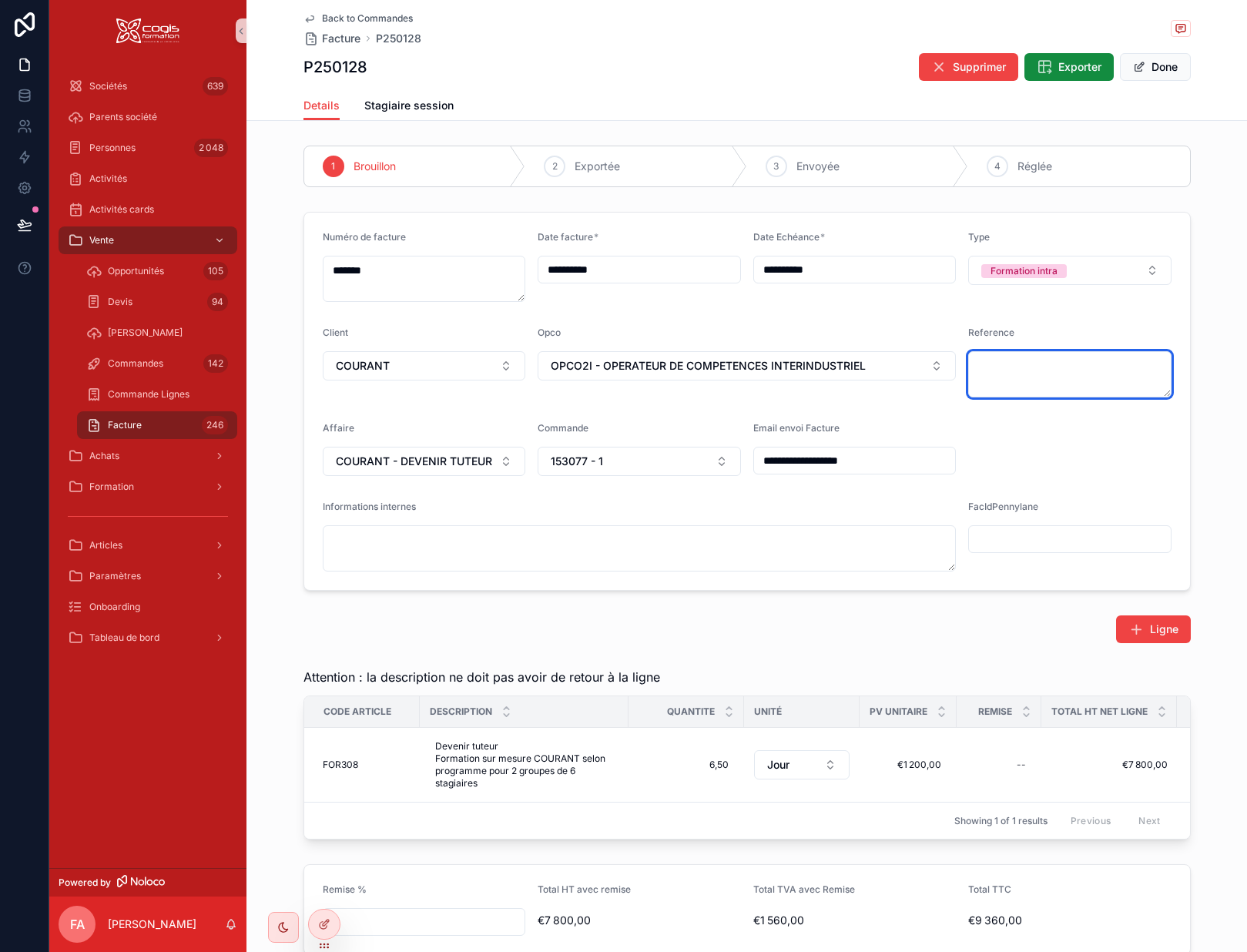
click at [1003, 382] on textarea "scrollable content" at bounding box center [1071, 374] width 203 height 46
type textarea "*"
type textarea "******"
type input "**********"
paste textarea "**********"
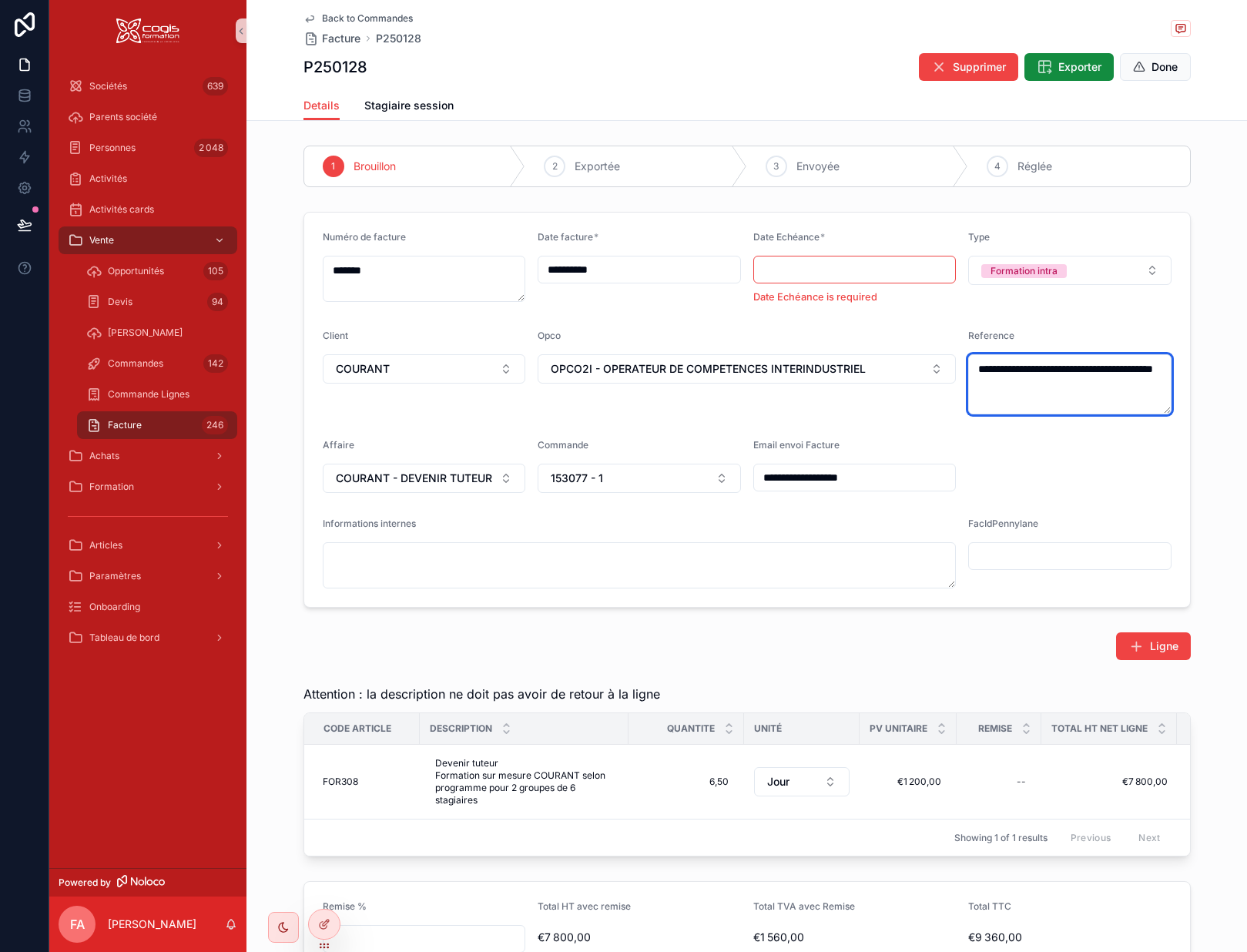
drag, startPoint x: 1099, startPoint y: 387, endPoint x: 961, endPoint y: 372, distance: 138.8
click at [961, 372] on form "**********" at bounding box center [747, 410] width 886 height 395
type textarea "**********"
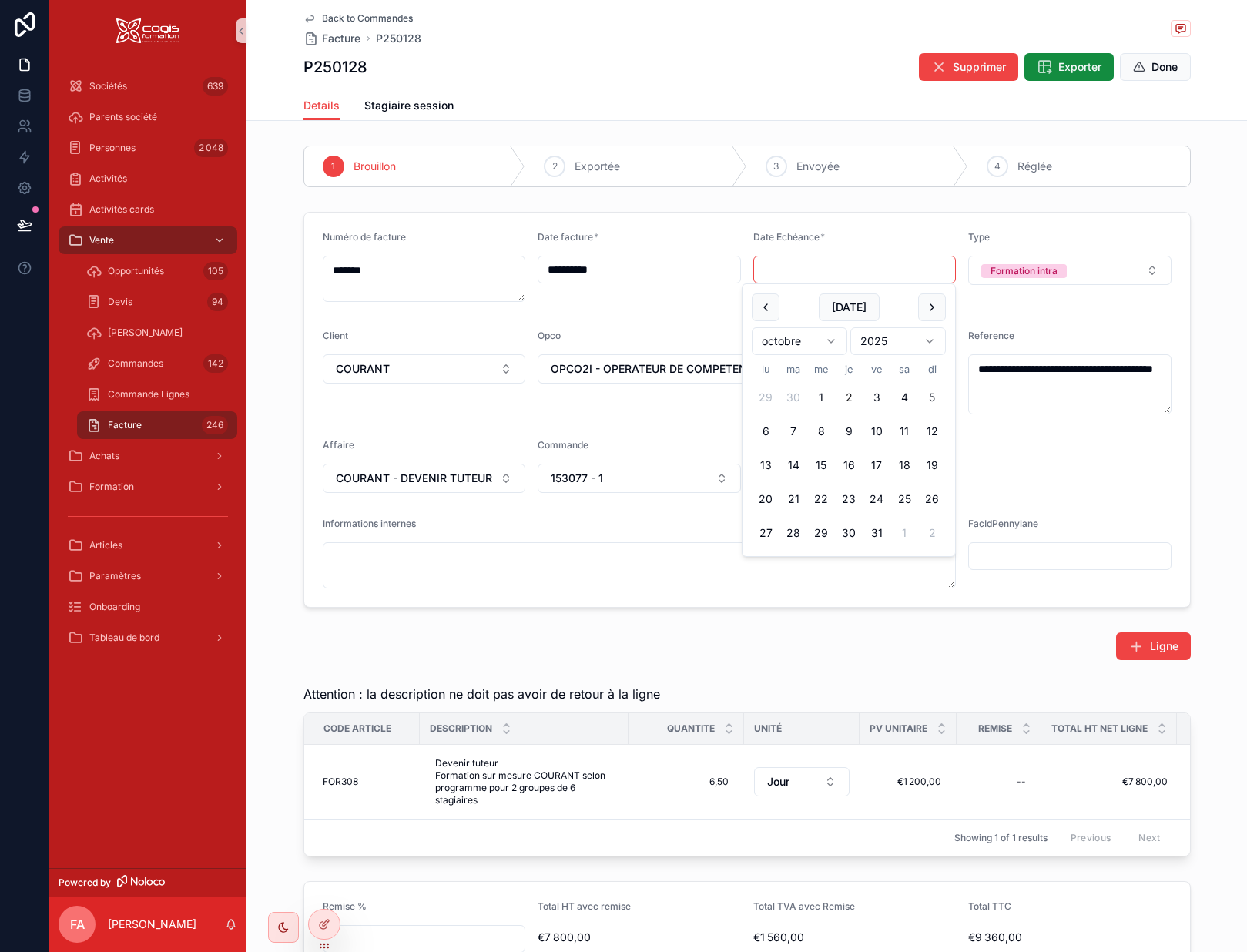
click at [828, 275] on input "scrollable content" at bounding box center [855, 269] width 201 height 21
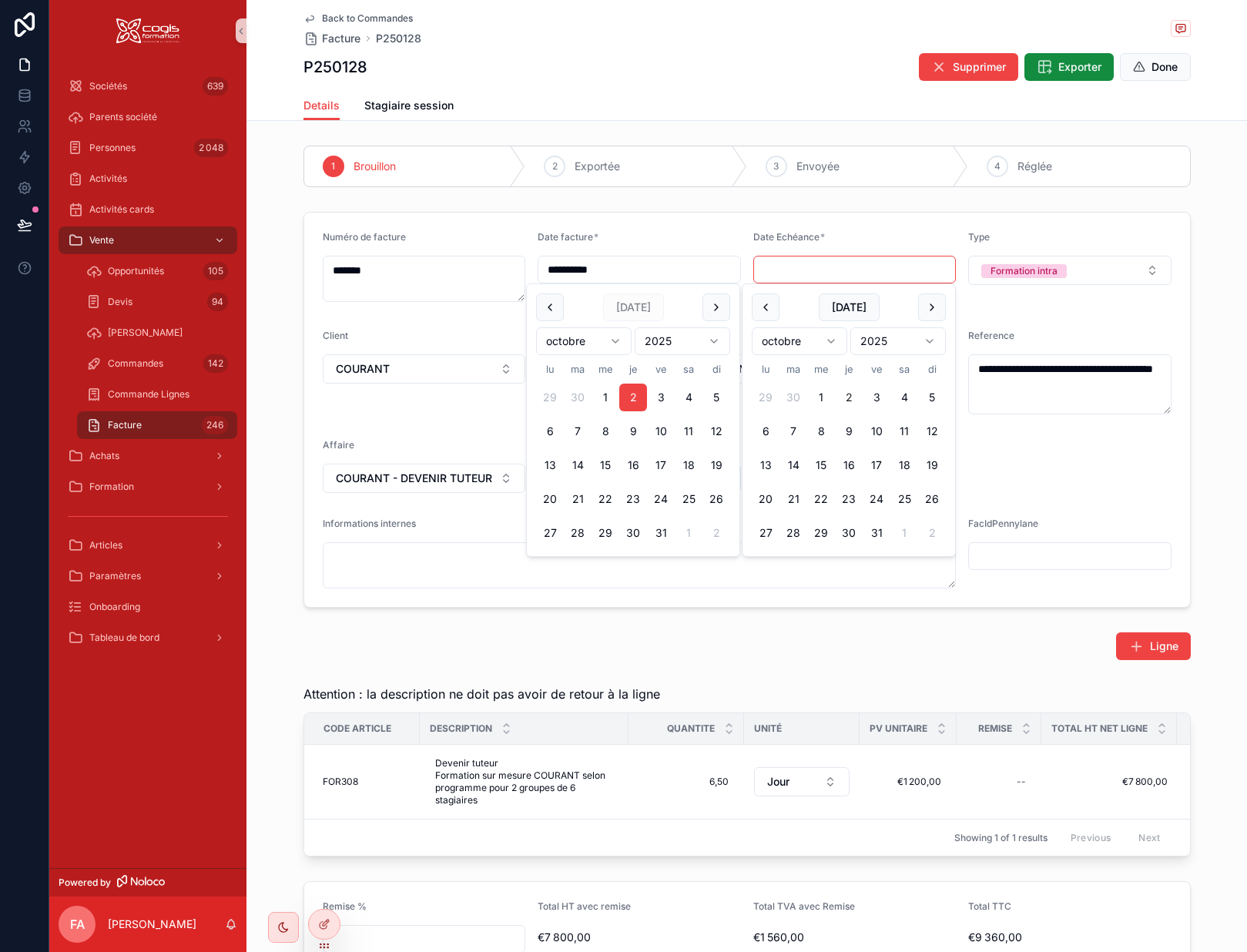
click at [619, 280] on input "**********" at bounding box center [639, 269] width 201 height 21
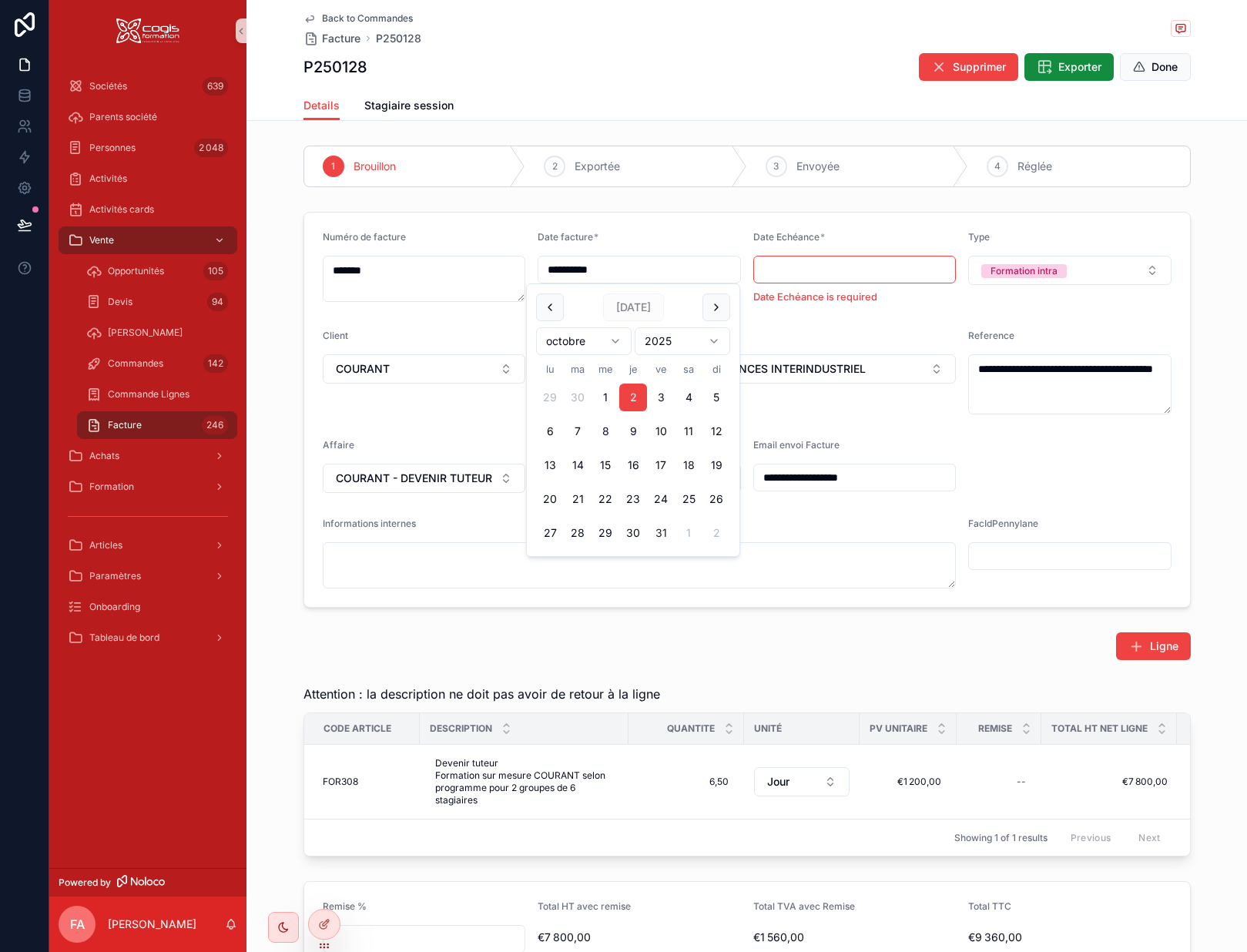
click at [660, 531] on button "31" at bounding box center [660, 533] width 28 height 28
type input "**********"
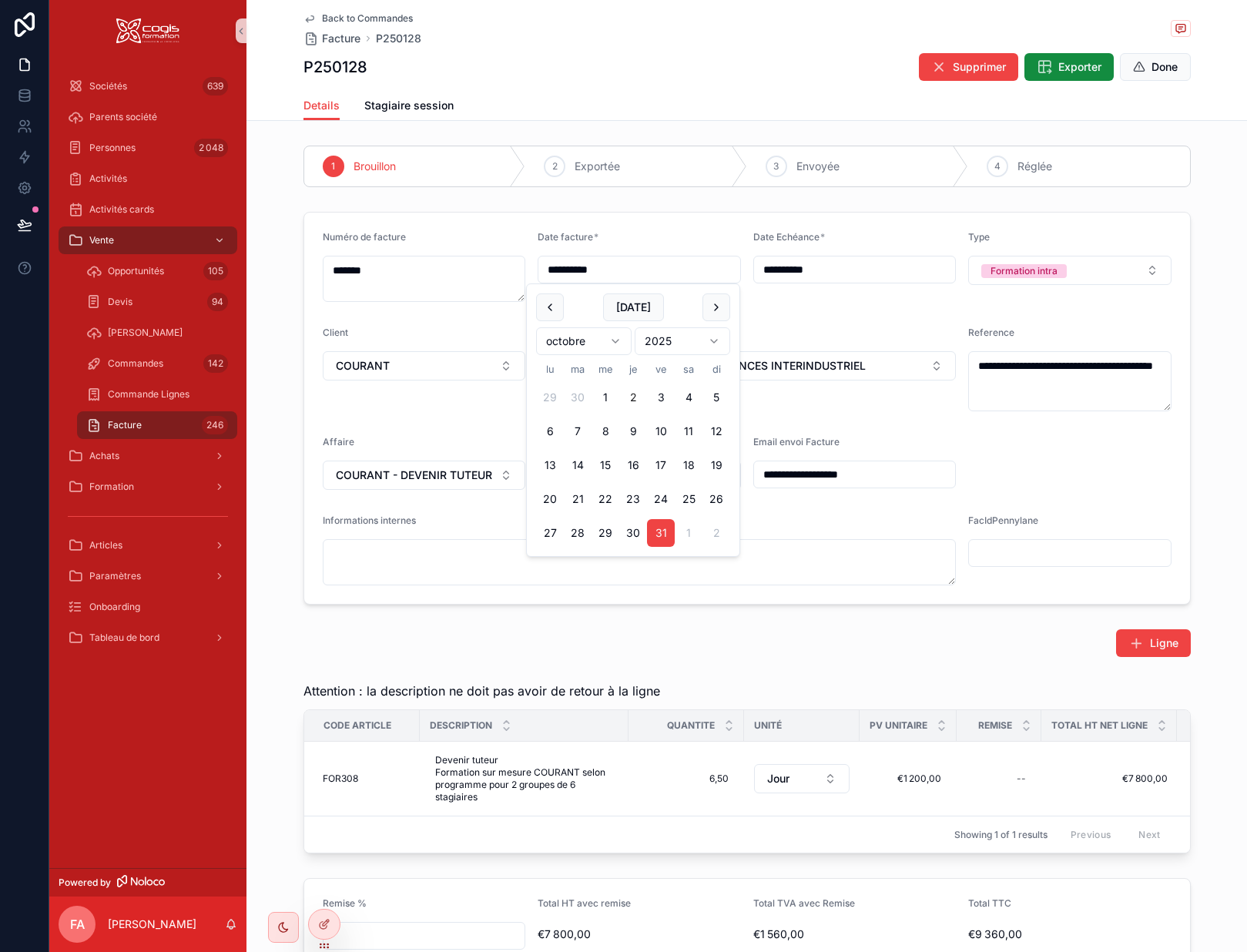
click at [784, 273] on input "**********" at bounding box center [855, 269] width 201 height 21
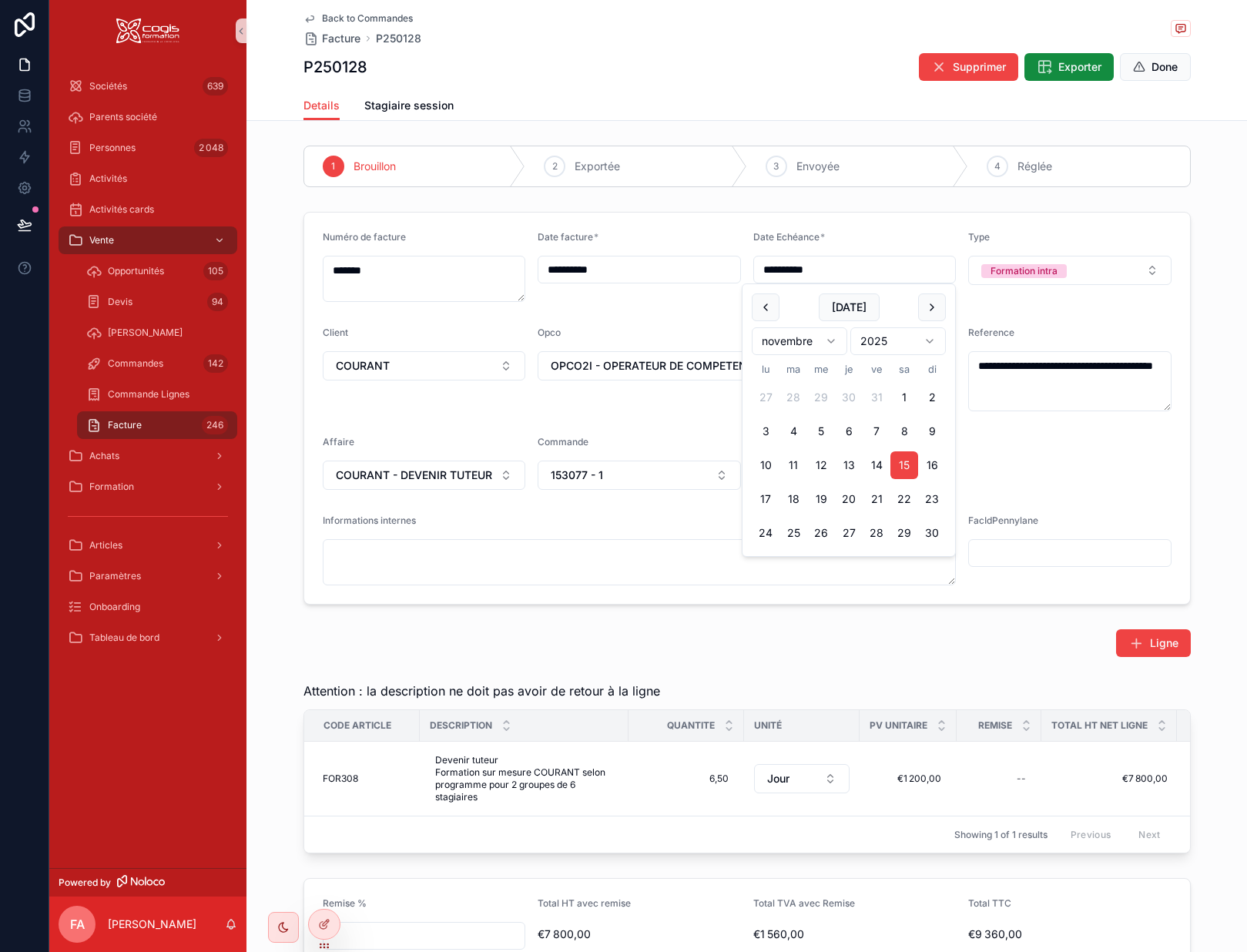
click at [706, 299] on div "**********" at bounding box center [639, 267] width 203 height 71
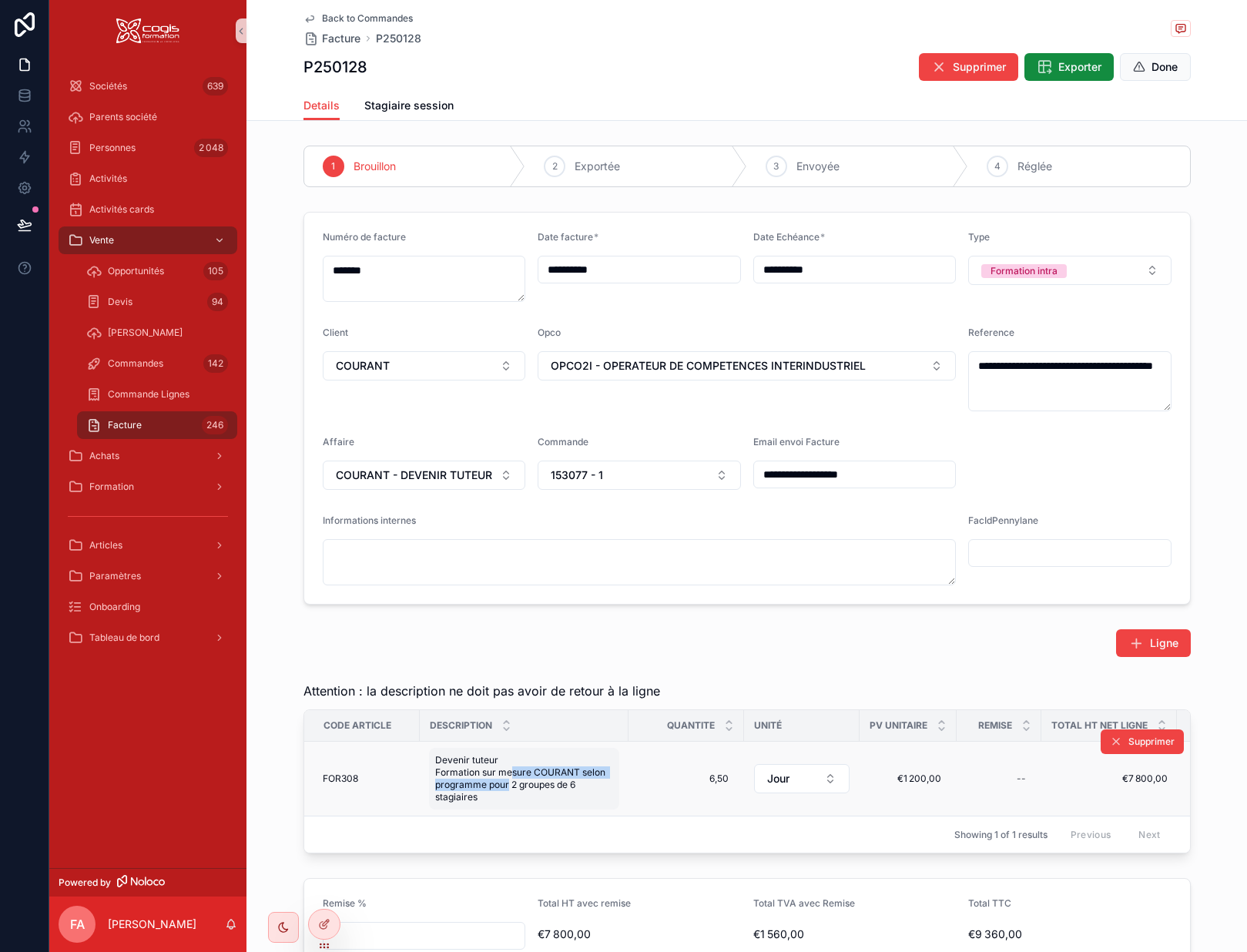
click at [503, 777] on span "Devenir tuteur Formation sur mesure COURANT selon programme pour 2 groupes de 6…" at bounding box center [524, 778] width 178 height 49
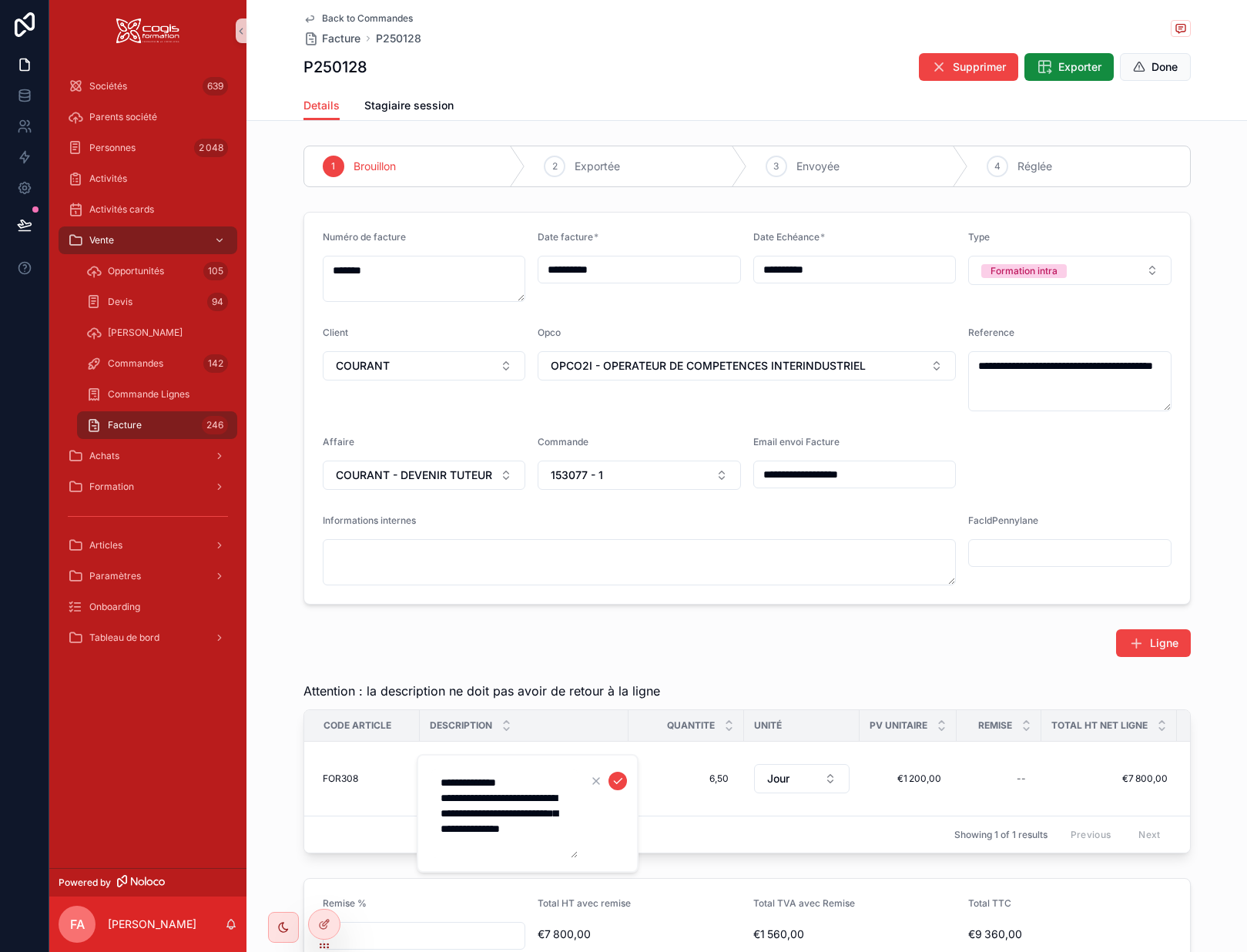
drag, startPoint x: 571, startPoint y: 844, endPoint x: 429, endPoint y: 801, distance: 148.4
click at [429, 801] on div "**********" at bounding box center [528, 813] width 222 height 119
type textarea "**********"
click at [684, 787] on div "6,50 6,50" at bounding box center [686, 779] width 97 height 25
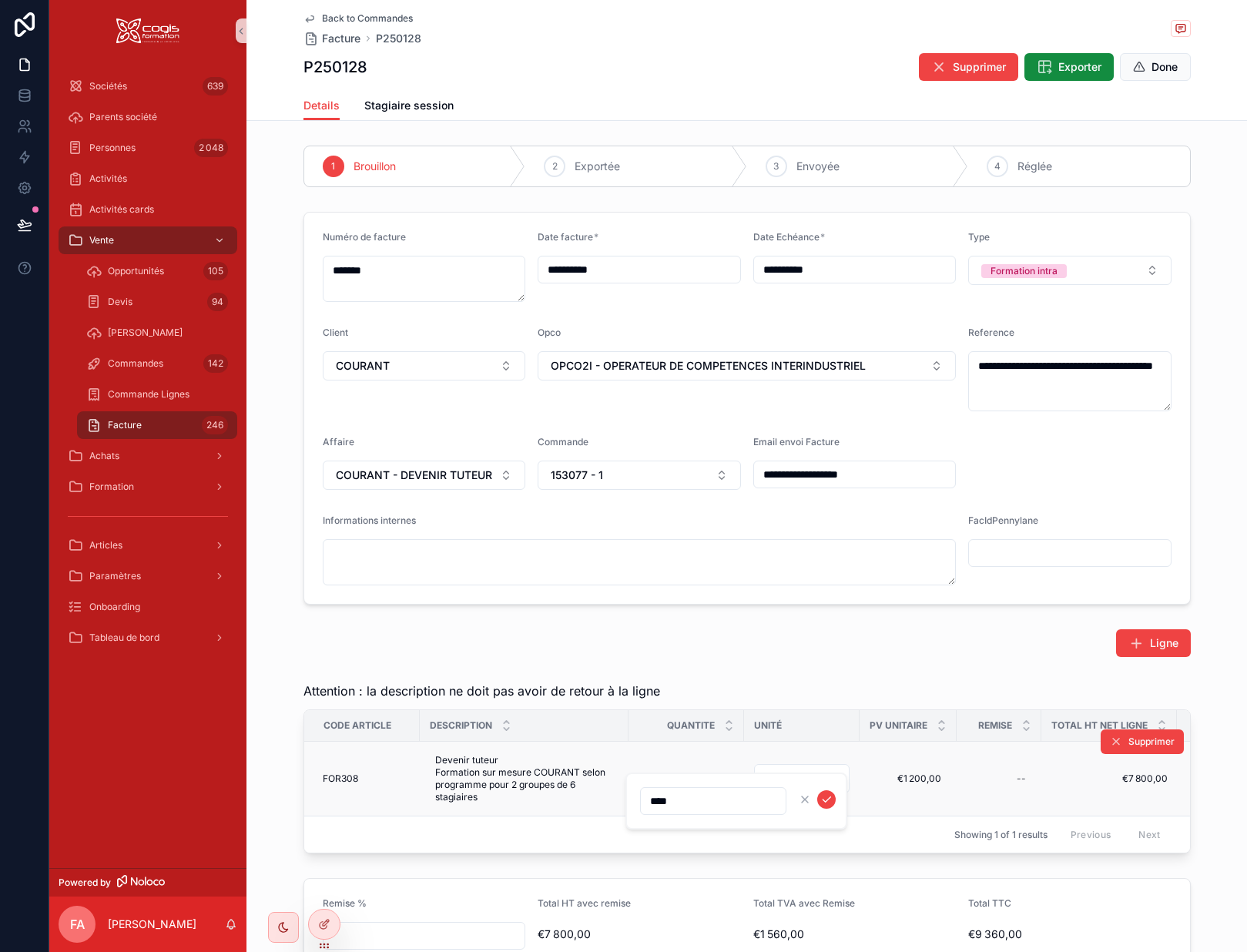
drag, startPoint x: 691, startPoint y: 800, endPoint x: 607, endPoint y: 809, distance: 84.5
click at [607, 809] on div "**********" at bounding box center [648, 476] width 1198 height 952
drag, startPoint x: 681, startPoint y: 799, endPoint x: 643, endPoint y: 795, distance: 38.2
click at [643, 795] on input "****" at bounding box center [713, 801] width 145 height 21
type input "****"
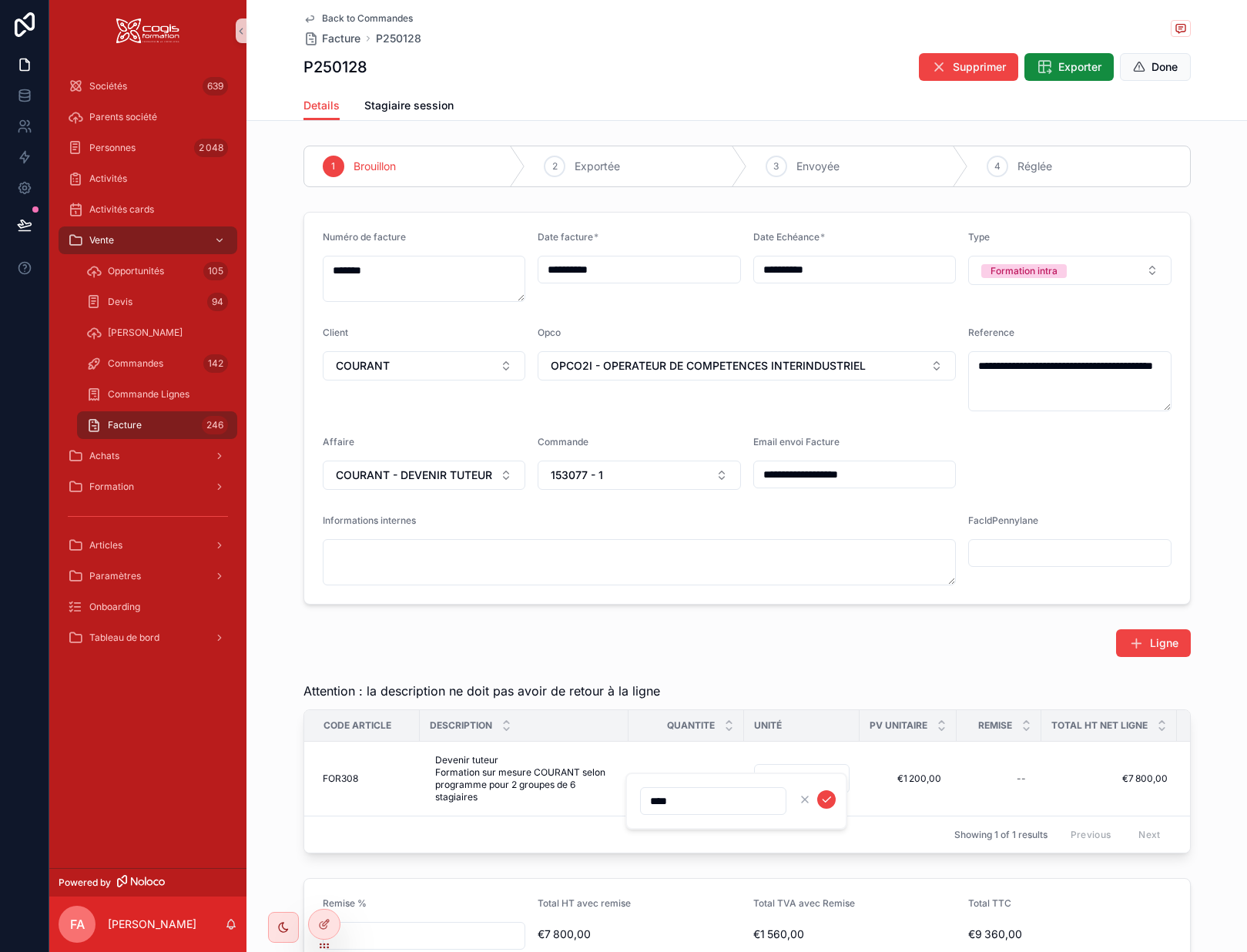
click at [734, 675] on div "**********" at bounding box center [747, 762] width 1001 height 1247
click at [712, 781] on span "6,50" at bounding box center [686, 779] width 85 height 12
click at [828, 799] on icon "scrollable content" at bounding box center [827, 800] width 12 height 12
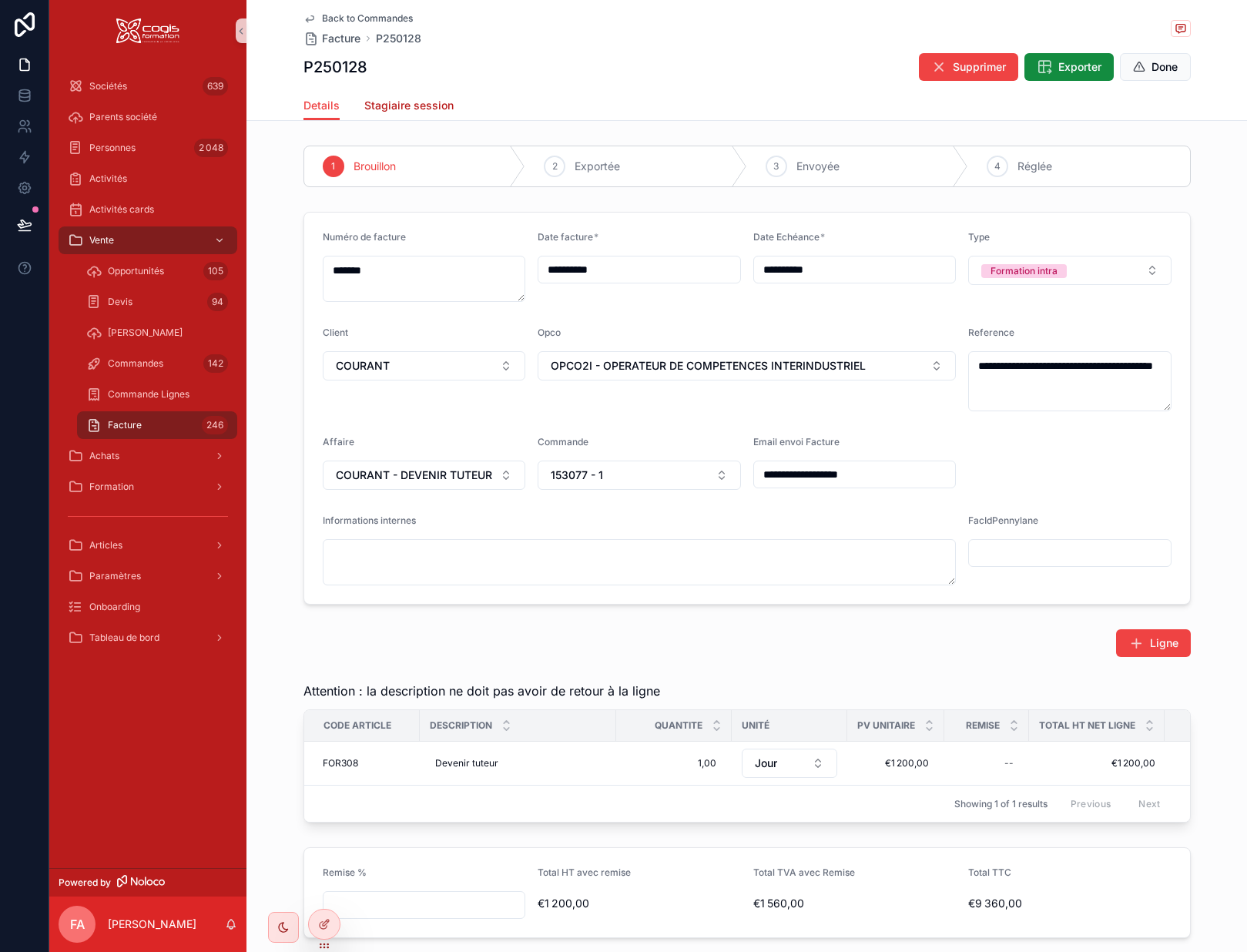
click at [413, 104] on span "Stagiaire session" at bounding box center [409, 105] width 89 height 15
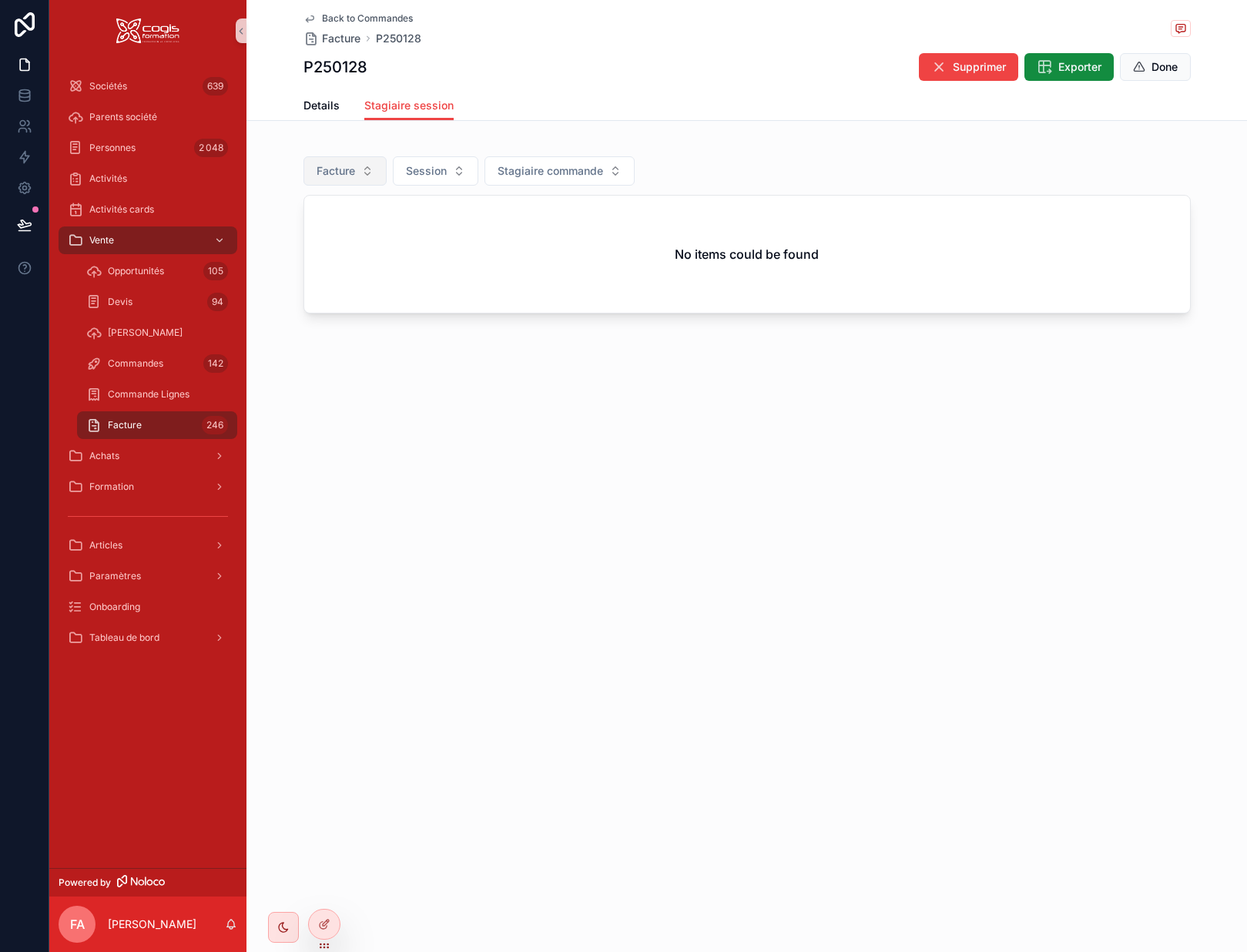
click at [340, 176] on span "Facture" at bounding box center [335, 170] width 38 height 15
click at [286, 236] on div "None" at bounding box center [345, 234] width 185 height 25
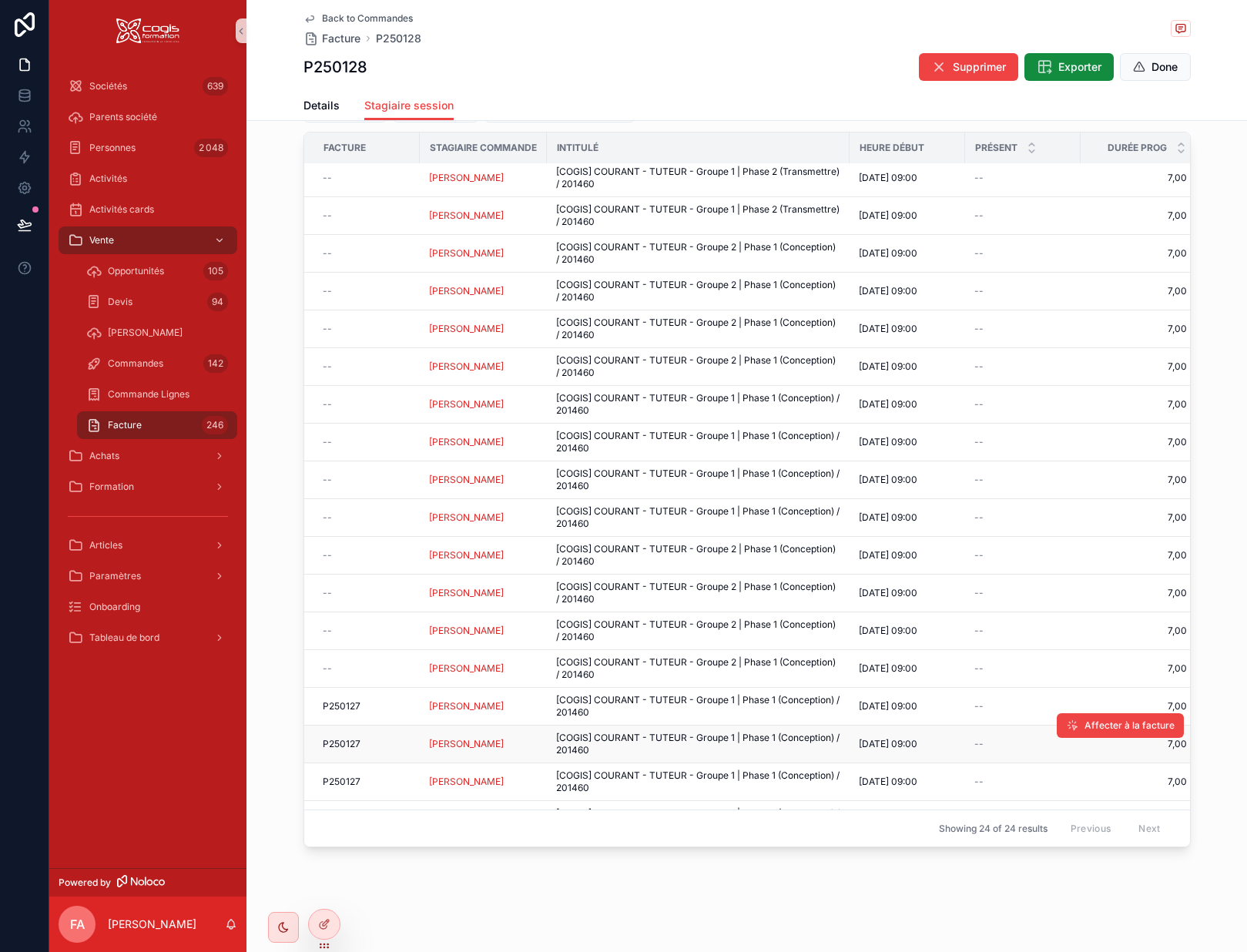
scroll to position [271, 0]
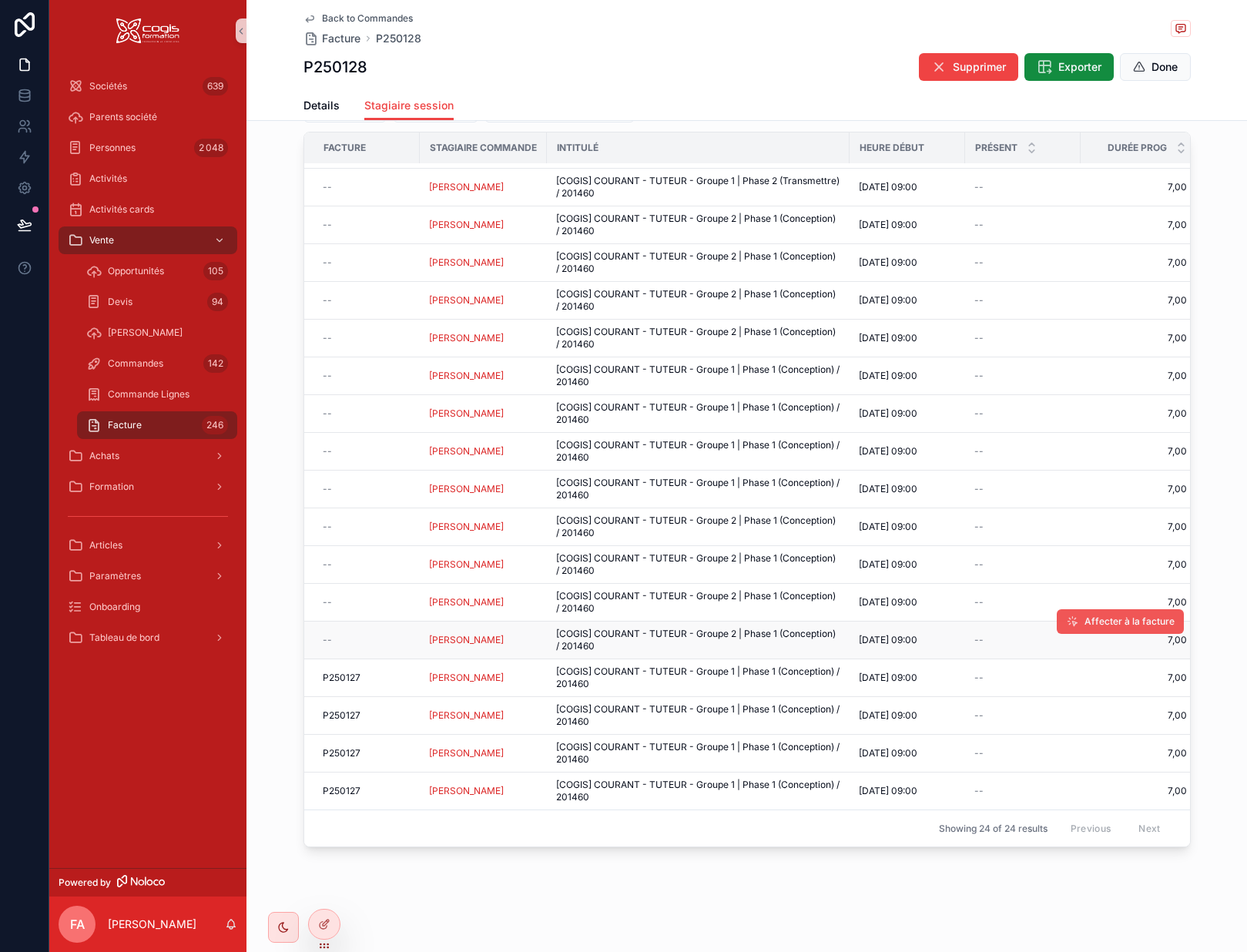
click at [1140, 616] on span "Affecter à la facture" at bounding box center [1129, 622] width 90 height 12
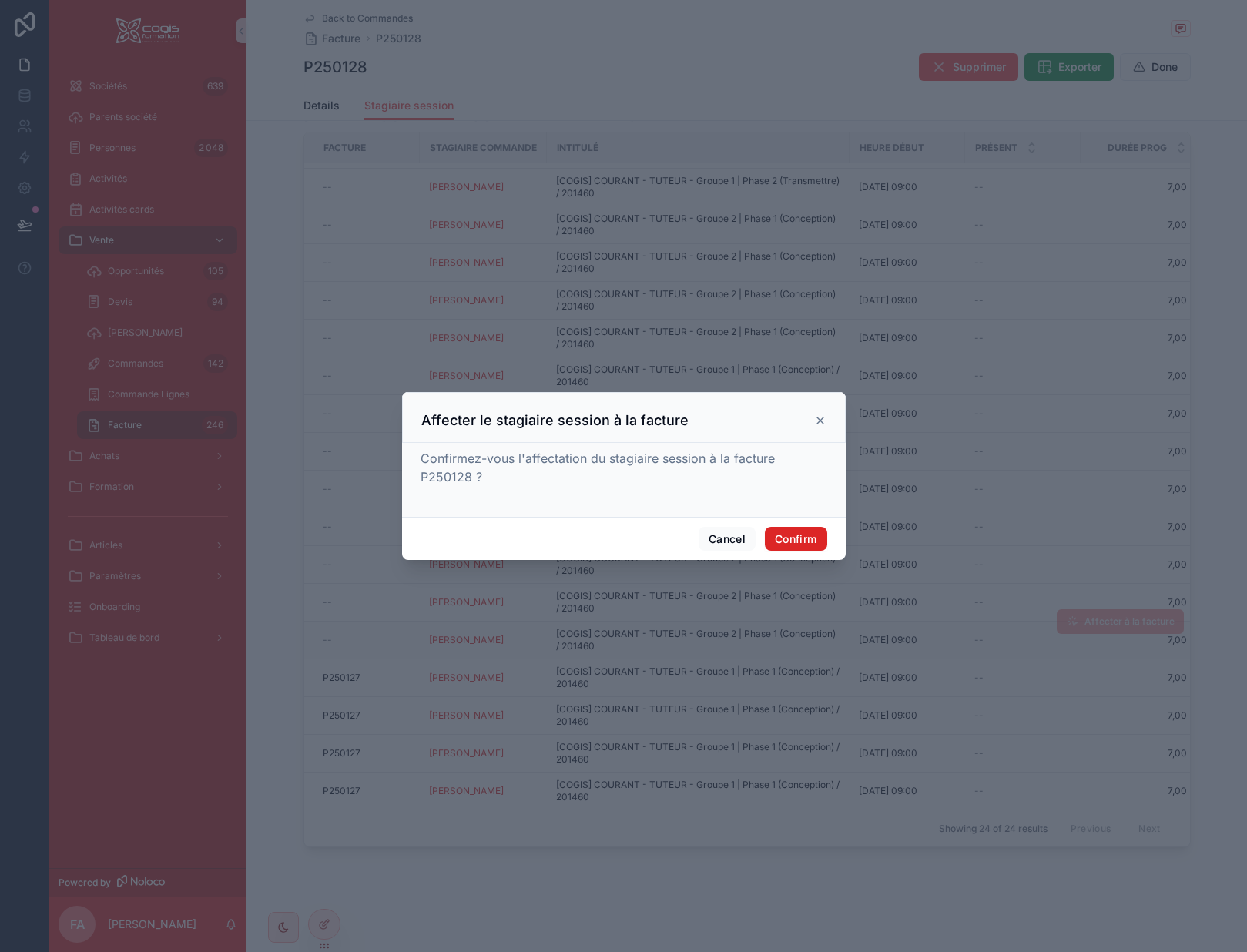
click at [789, 537] on button "Confirm" at bounding box center [795, 539] width 62 height 25
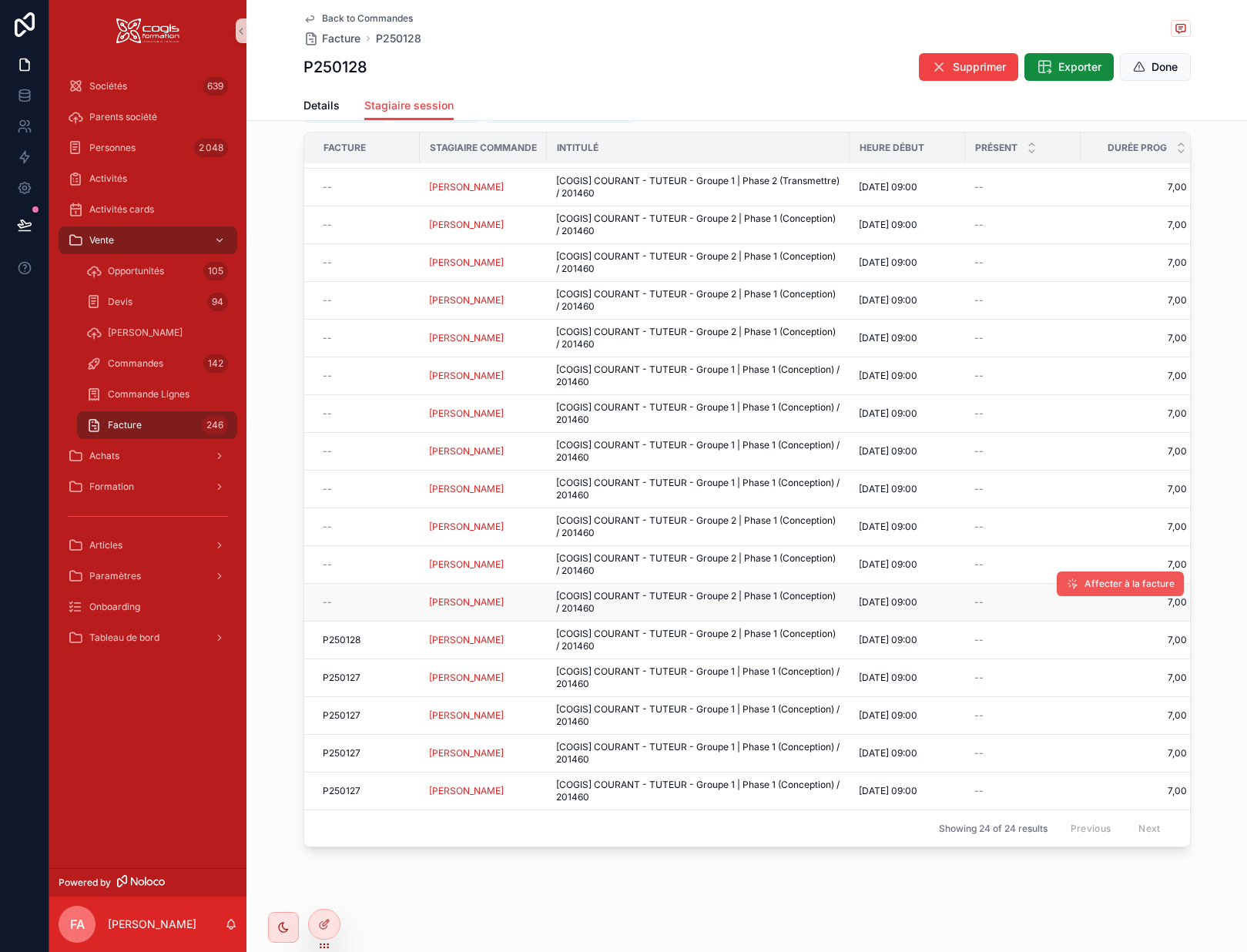
click at [1089, 578] on span "Affecter à la facture" at bounding box center [1129, 584] width 90 height 12
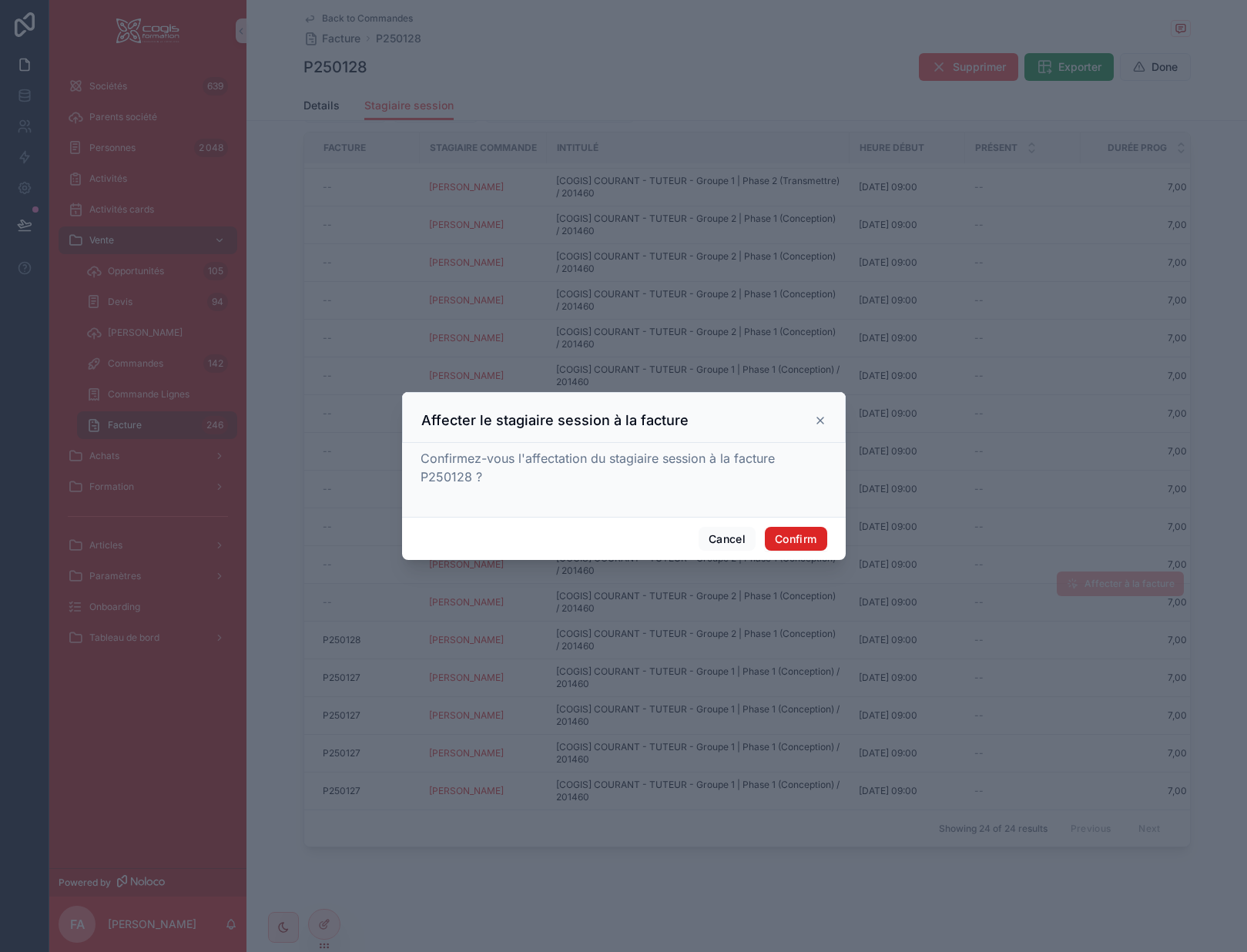
click at [801, 543] on button "Confirm" at bounding box center [795, 539] width 62 height 25
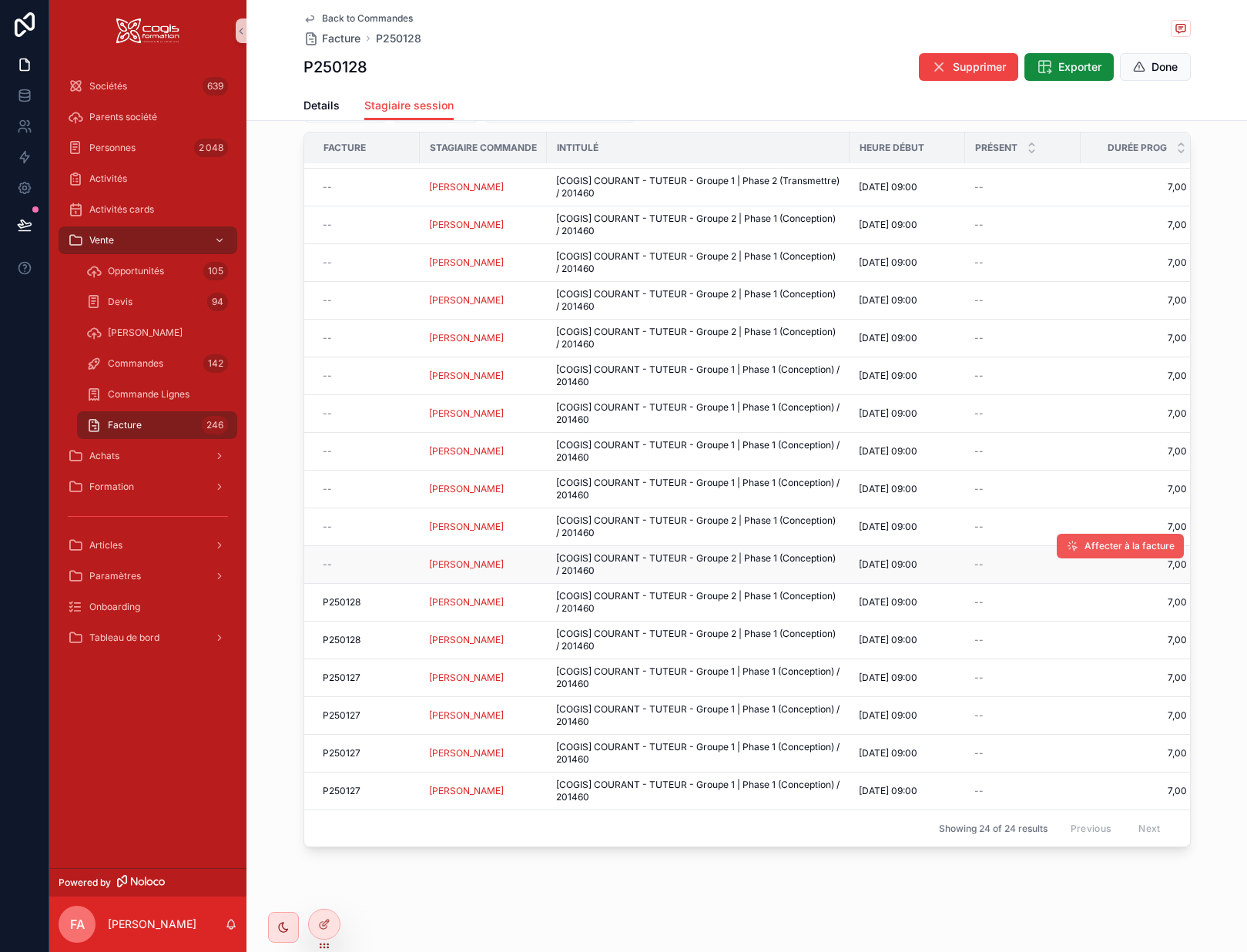
click at [1111, 540] on span "Affecter à la facture" at bounding box center [1129, 546] width 90 height 12
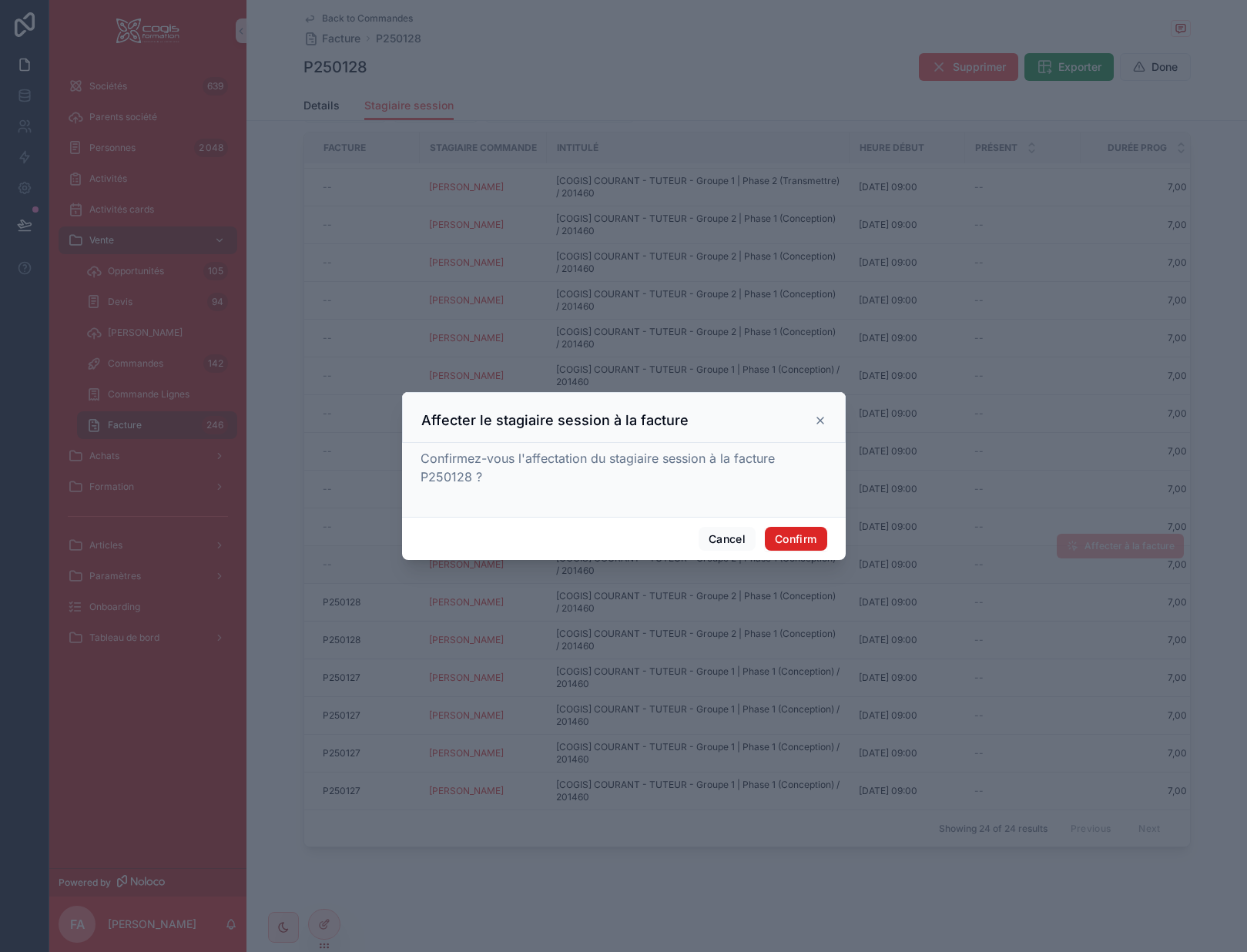
click at [796, 534] on button "Confirm" at bounding box center [795, 539] width 62 height 25
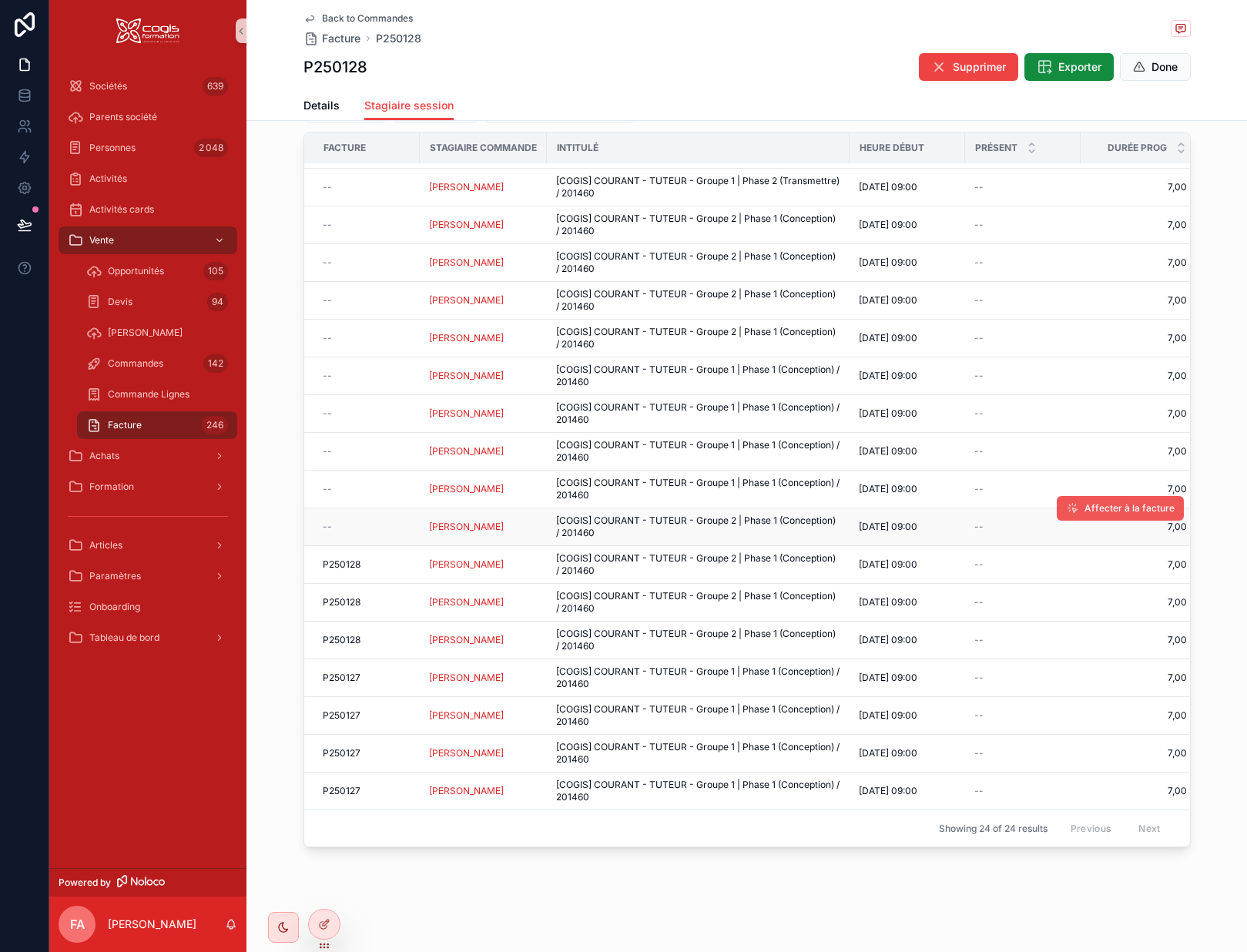
click at [1107, 503] on span "Affecter à la facture" at bounding box center [1129, 509] width 90 height 12
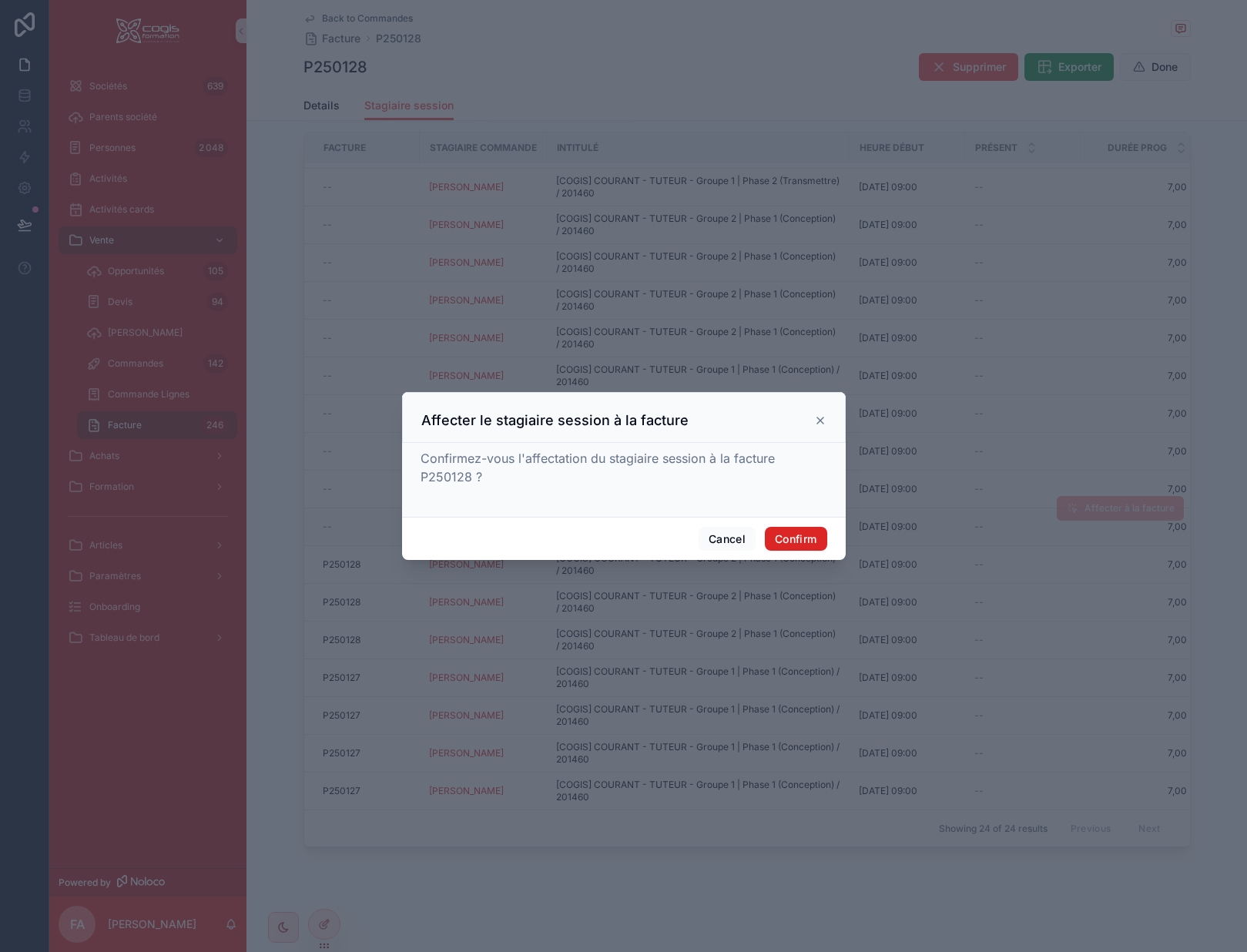
click at [813, 532] on button "Confirm" at bounding box center [795, 539] width 62 height 25
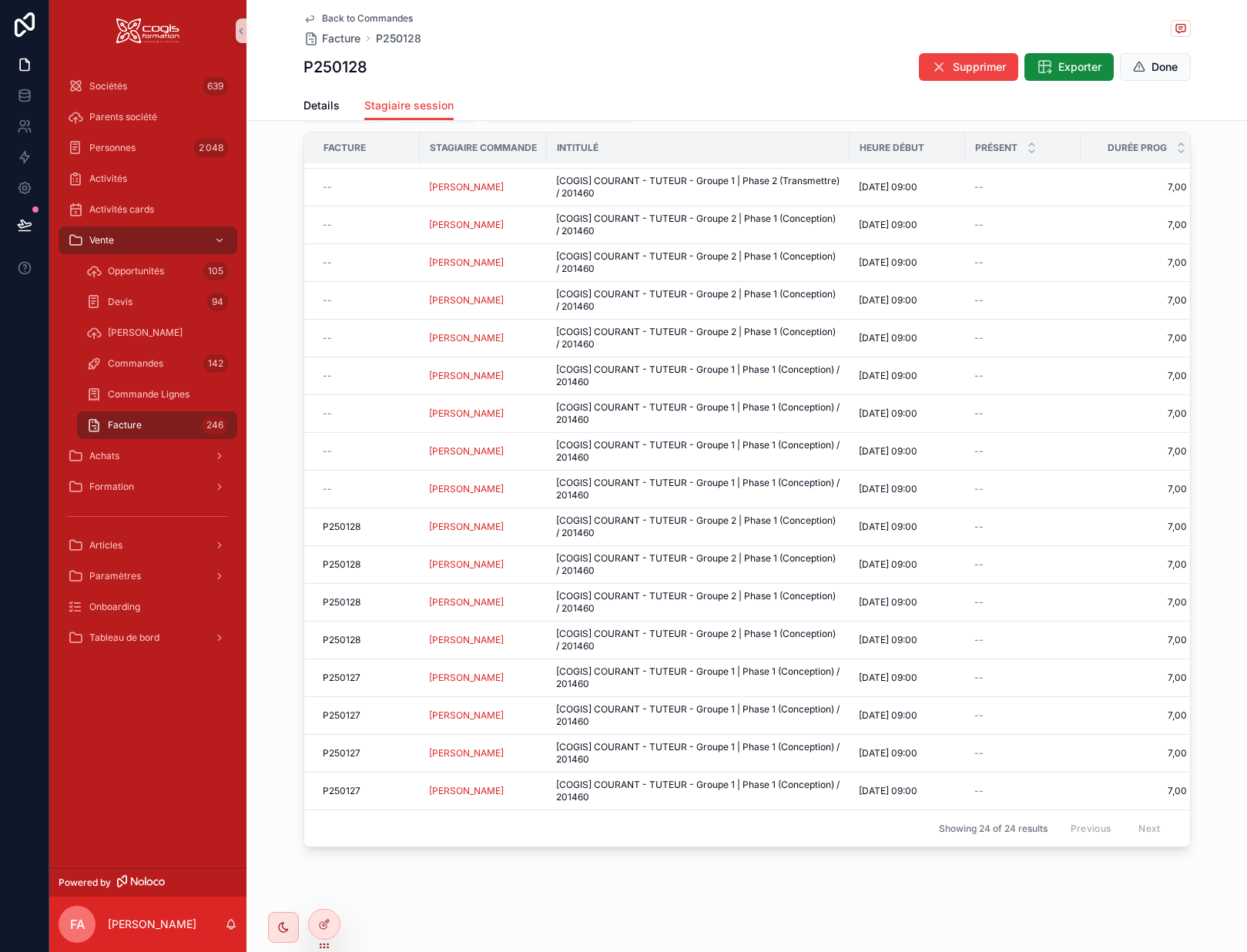
click at [306, 20] on icon "scrollable content" at bounding box center [309, 19] width 8 height 6
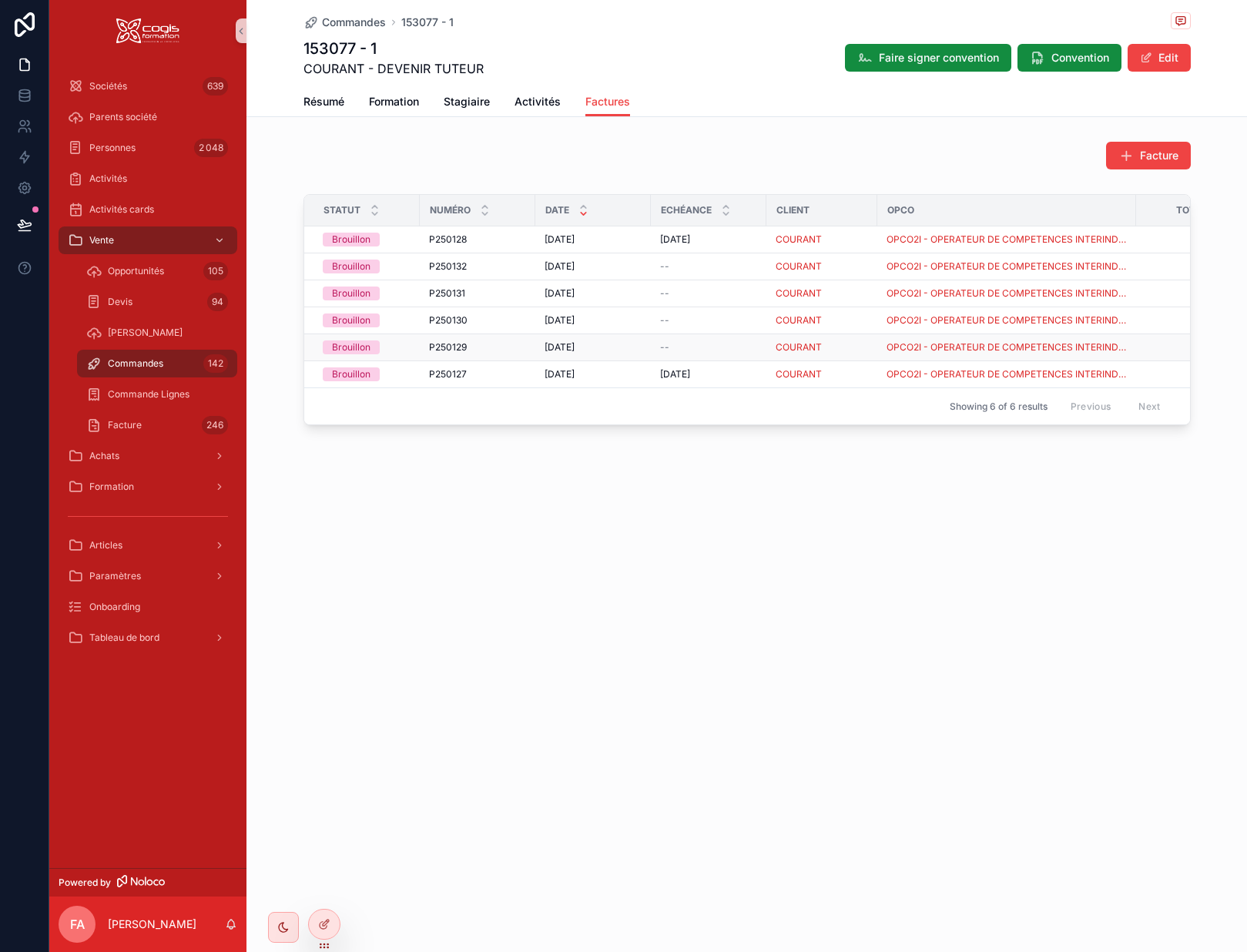
click at [509, 349] on div "P250129 P250129" at bounding box center [477, 348] width 97 height 12
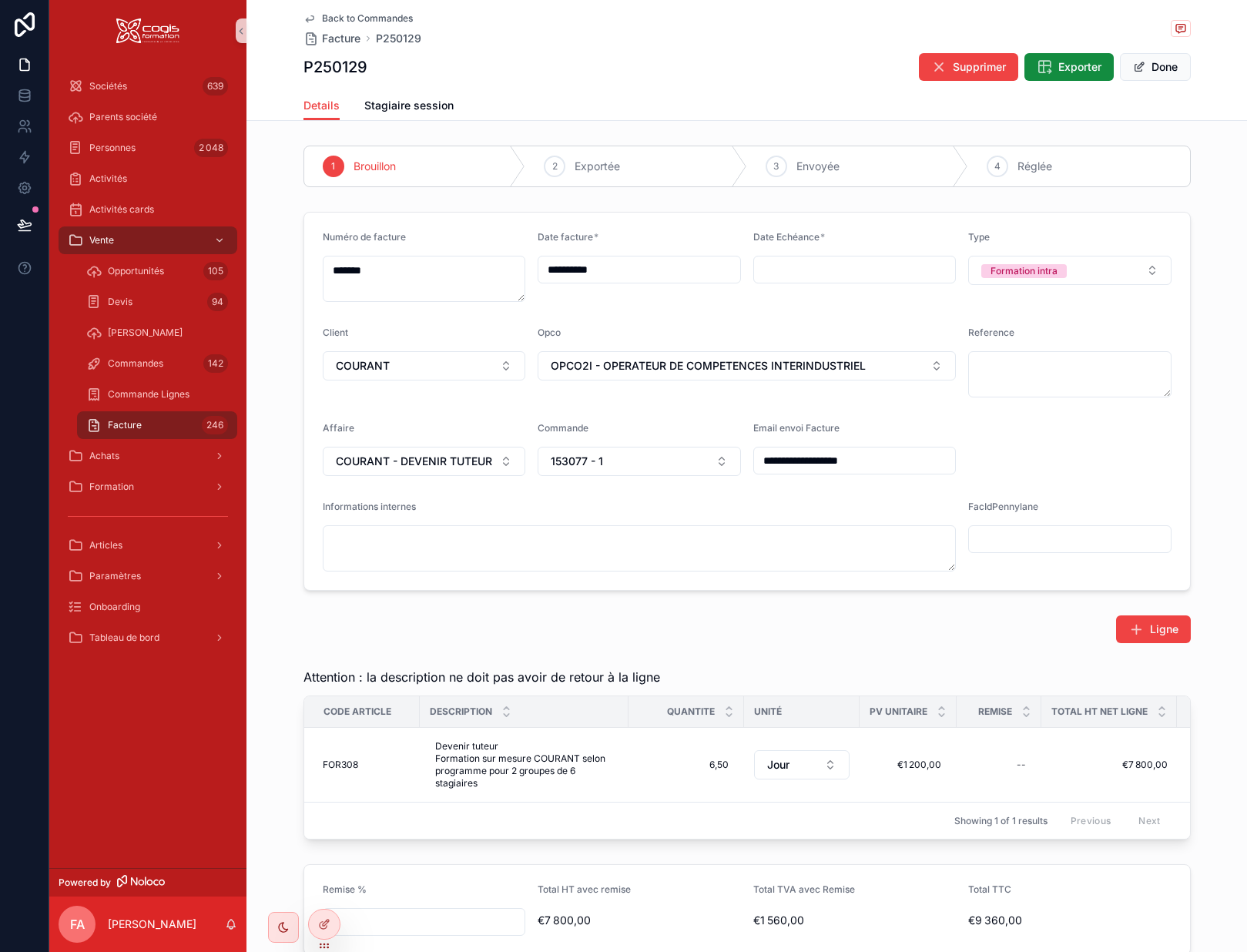
click at [626, 264] on input "**********" at bounding box center [639, 269] width 201 height 21
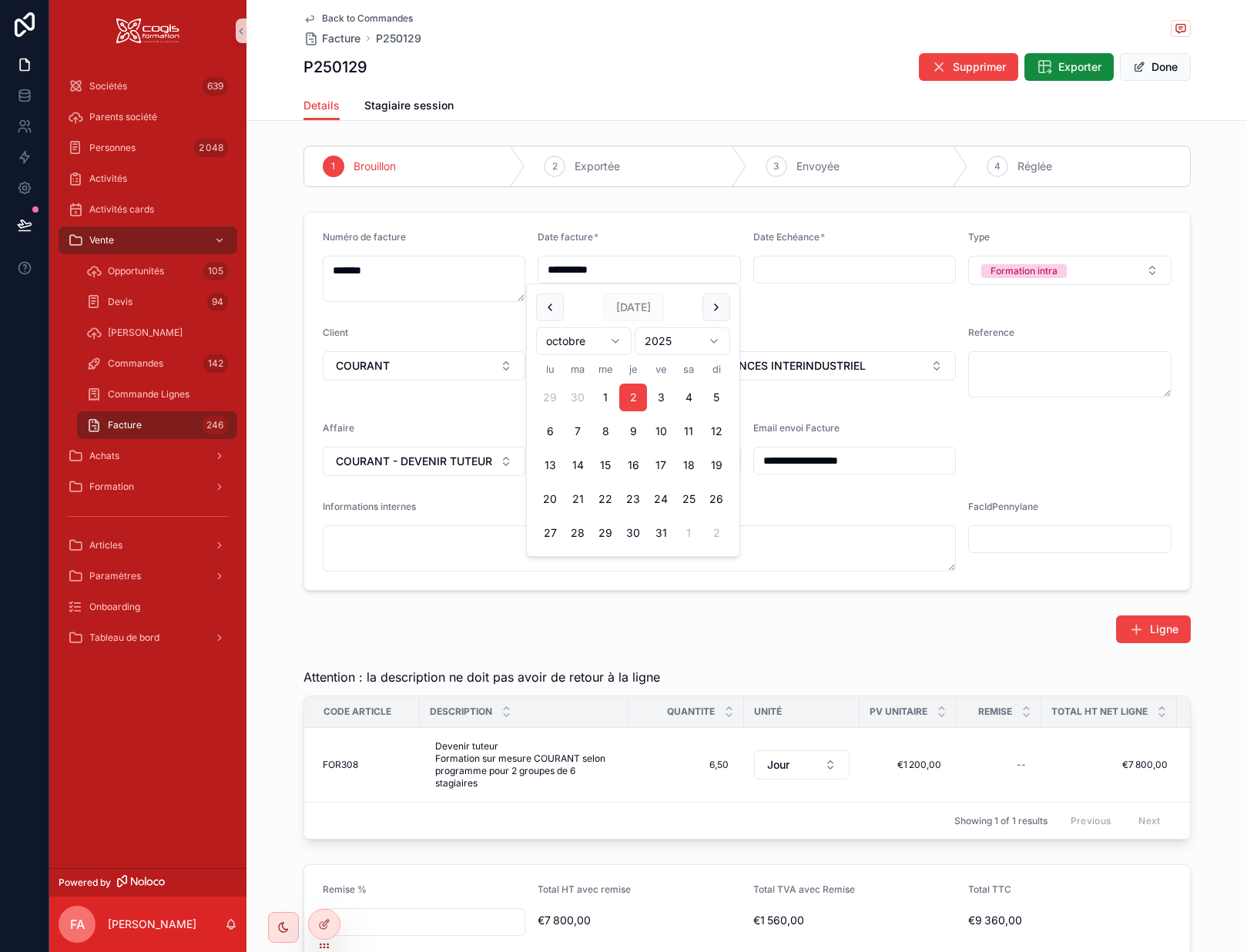
drag, startPoint x: 649, startPoint y: 265, endPoint x: 497, endPoint y: 249, distance: 152.8
click at [508, 252] on form "**********" at bounding box center [747, 402] width 886 height 378
type input "**********"
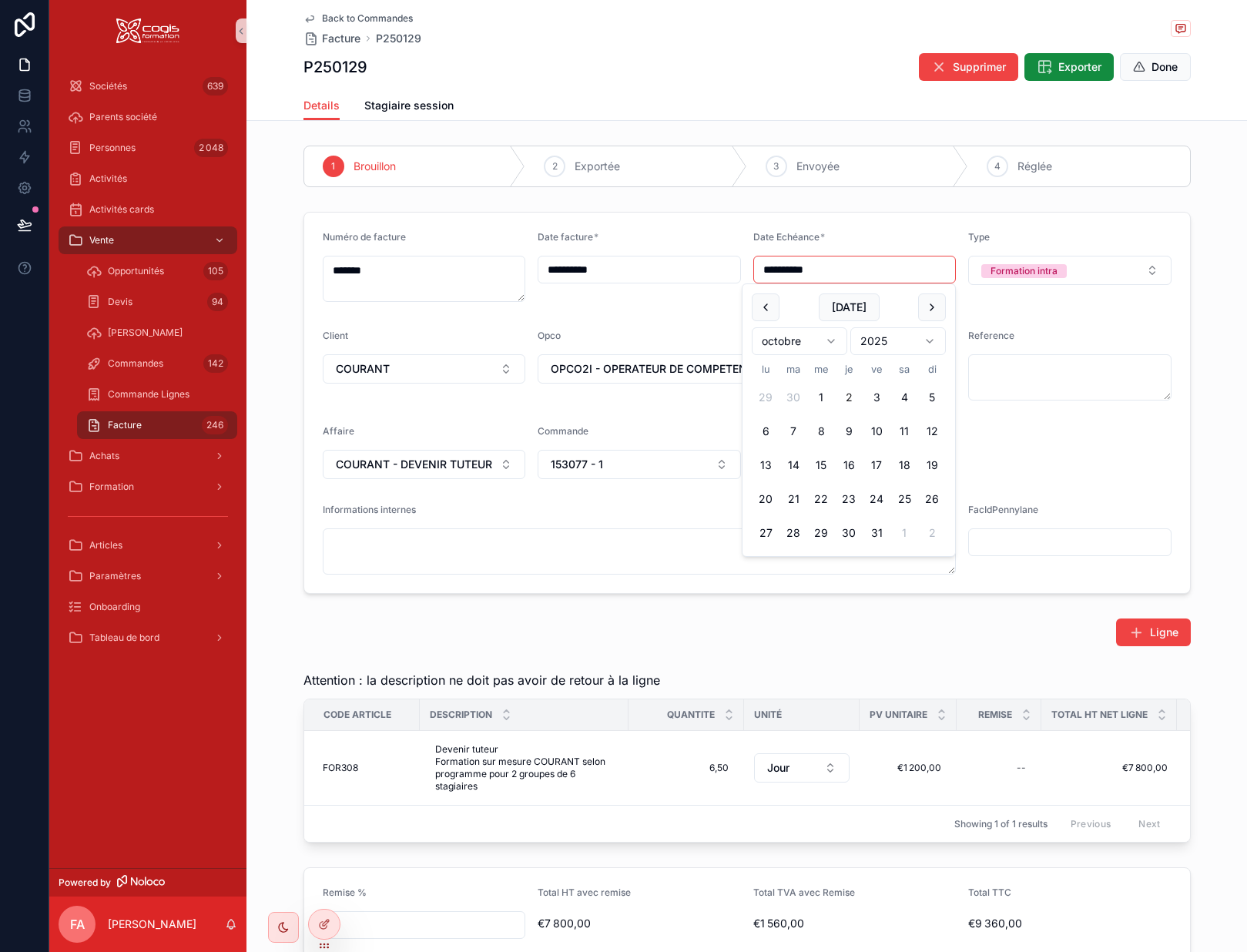
type input "**********"
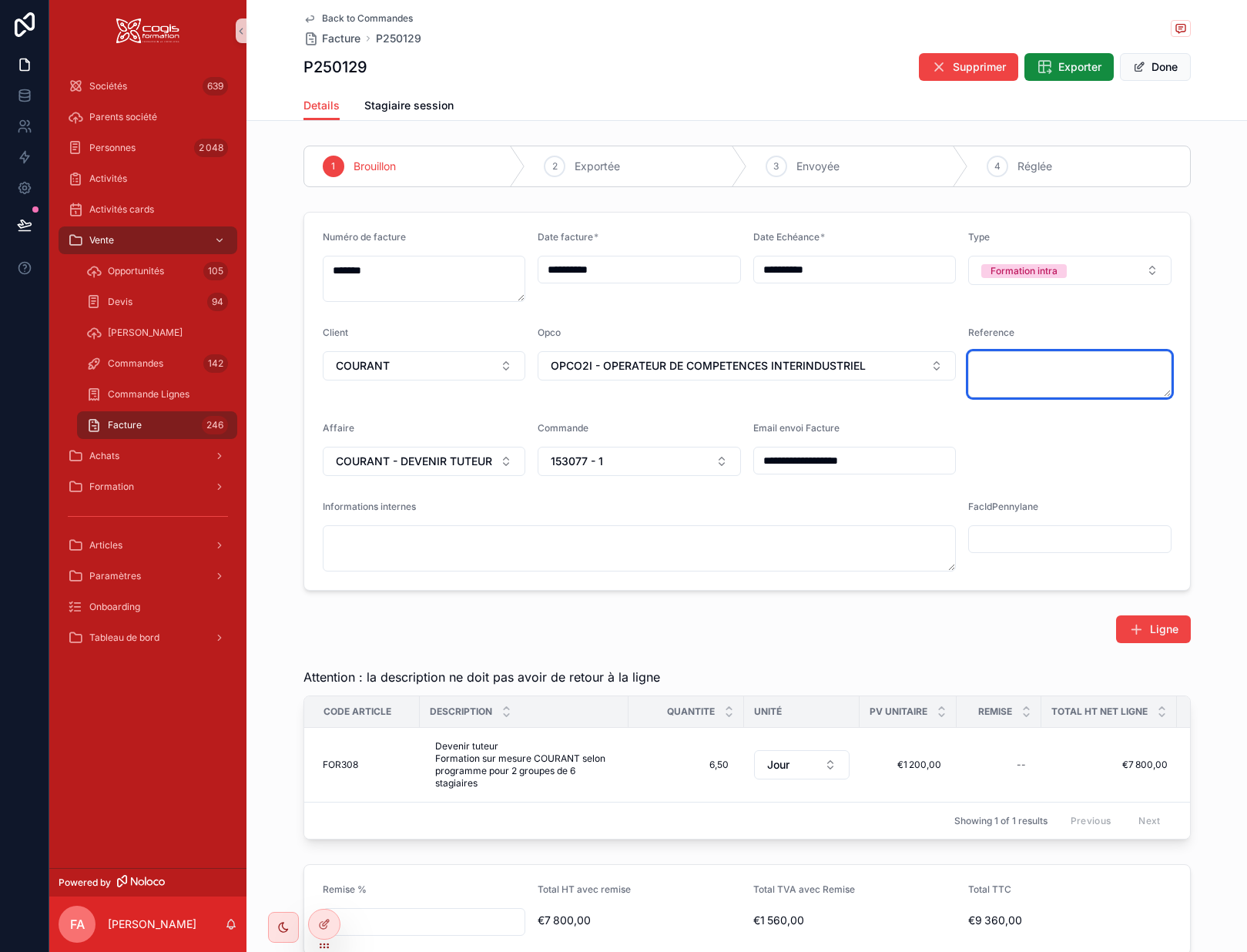
click at [1008, 368] on textarea "scrollable content" at bounding box center [1071, 374] width 203 height 46
paste textarea "**********"
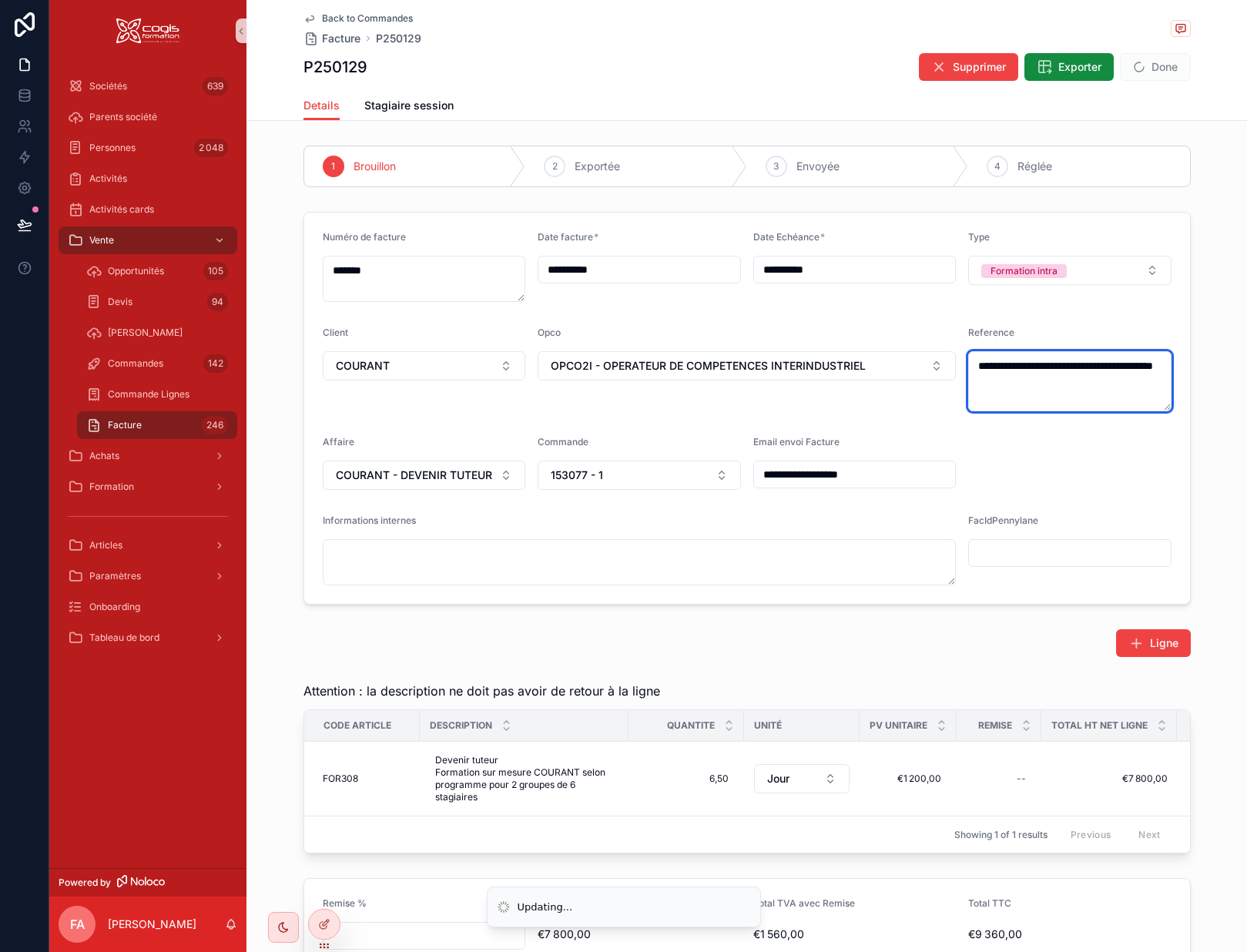
type textarea "**********"
click at [1014, 439] on form "**********" at bounding box center [747, 408] width 886 height 391
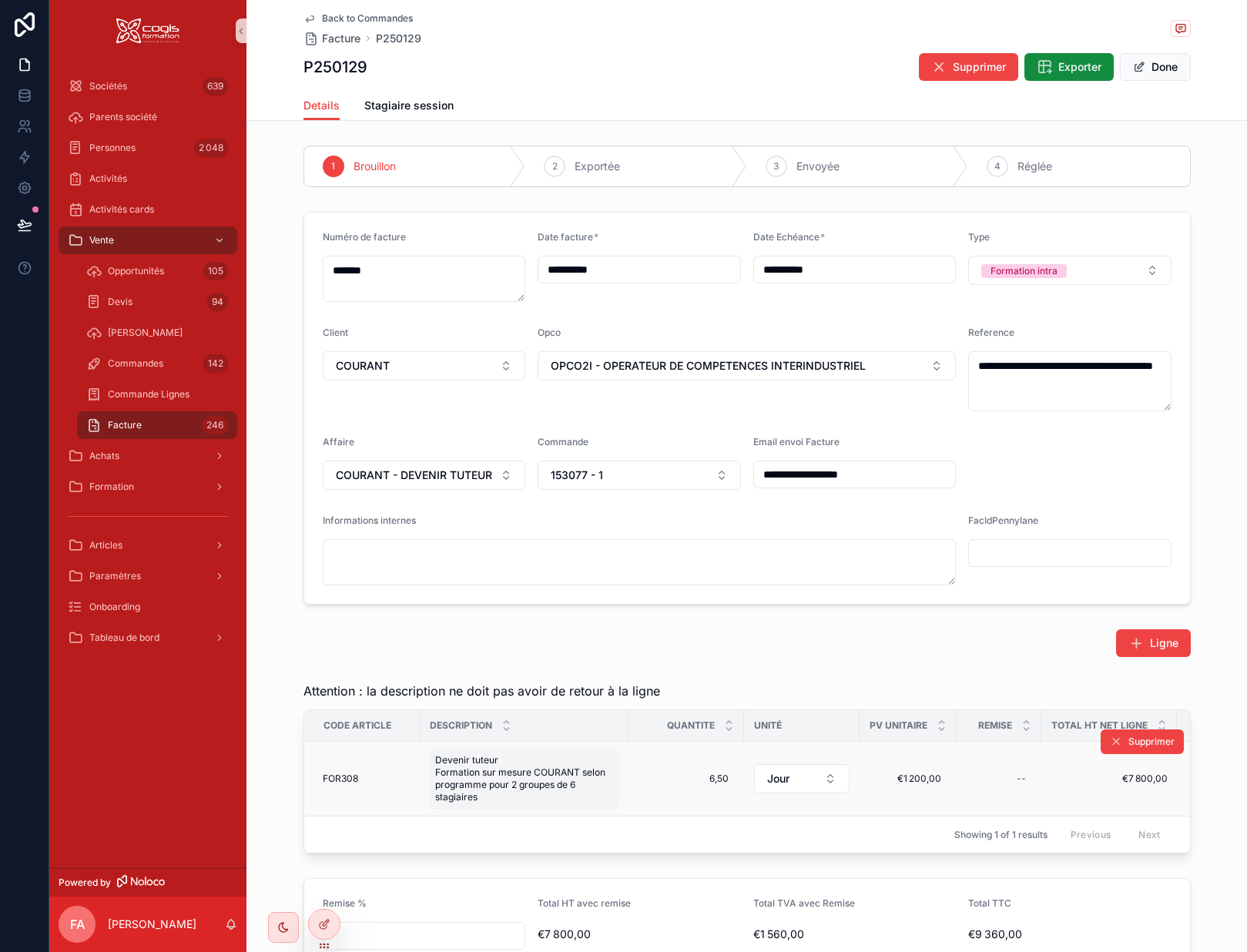
click at [538, 806] on div "Devenir tuteur Formation sur mesure COURANT selon programme pour 2 groupes de 6…" at bounding box center [524, 778] width 191 height 62
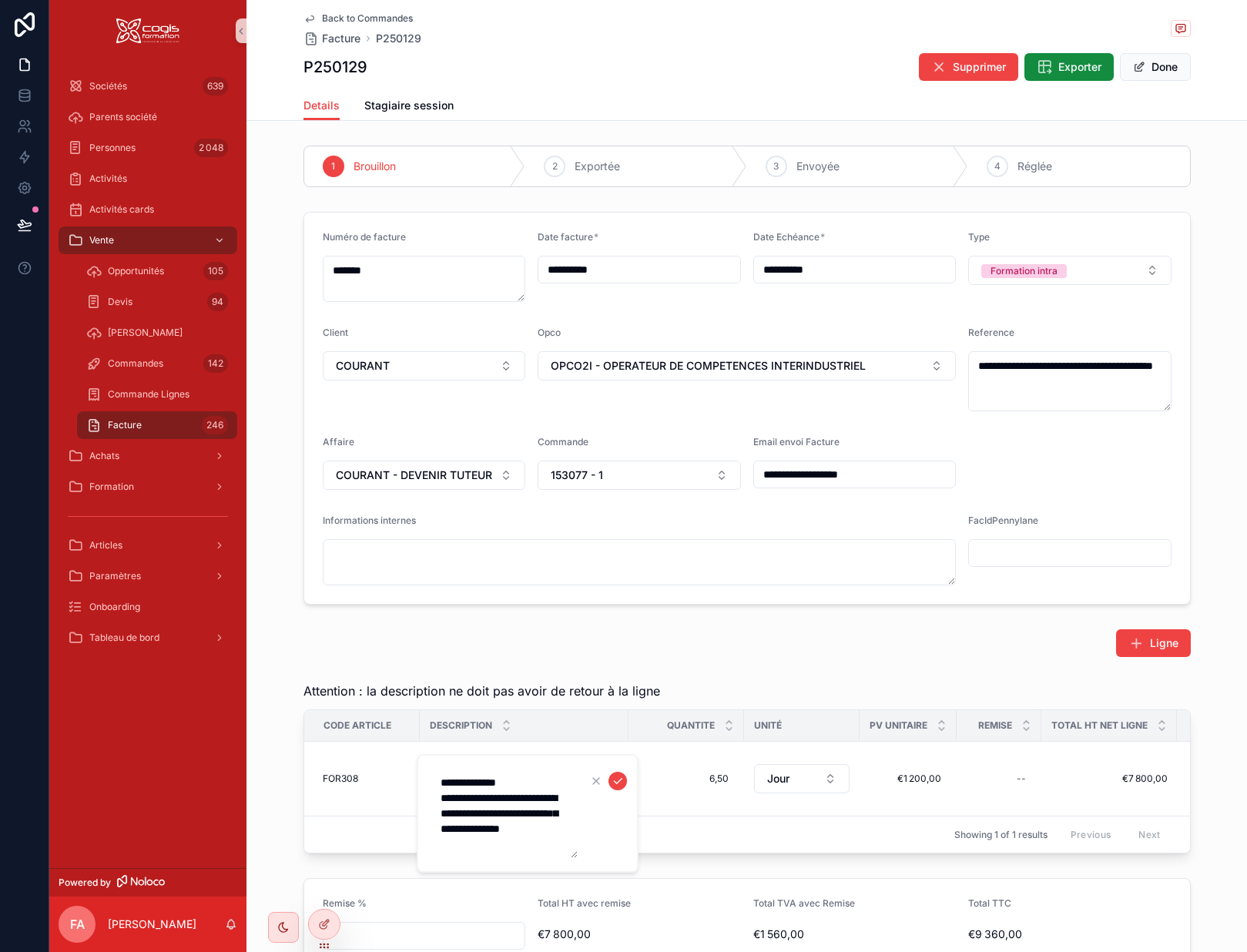
drag, startPoint x: 563, startPoint y: 847, endPoint x: 431, endPoint y: 799, distance: 140.5
click at [431, 799] on textarea "**********" at bounding box center [505, 814] width 146 height 89
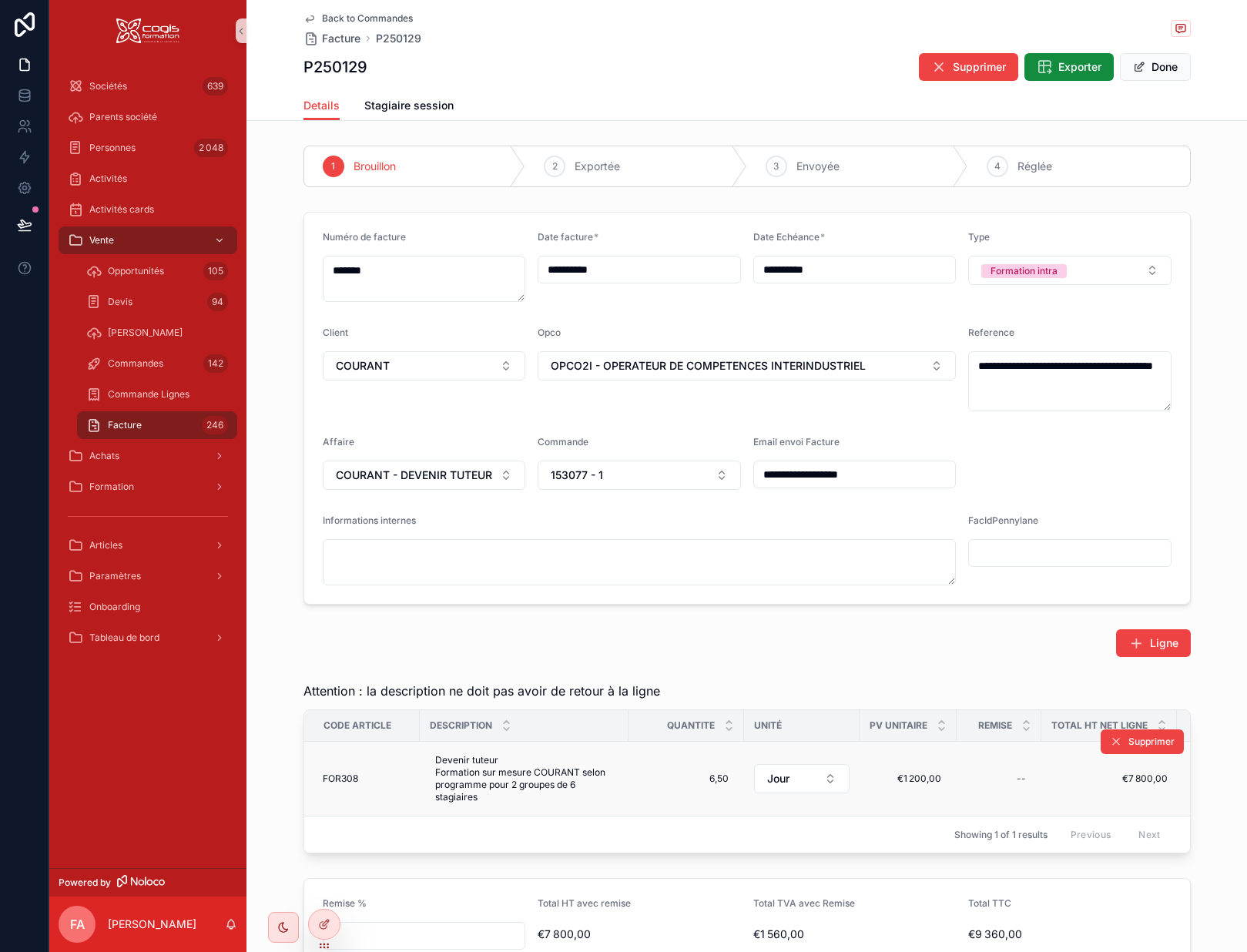
click at [429, 814] on td "Devenir tuteur Formation sur mesure COURANT selon programme pour 2 groupes de 6…" at bounding box center [524, 779] width 209 height 75
click at [469, 792] on span "Devenir tuteur Formation sur mesure COURANT selon programme pour 2 groupes de 6…" at bounding box center [524, 778] width 178 height 49
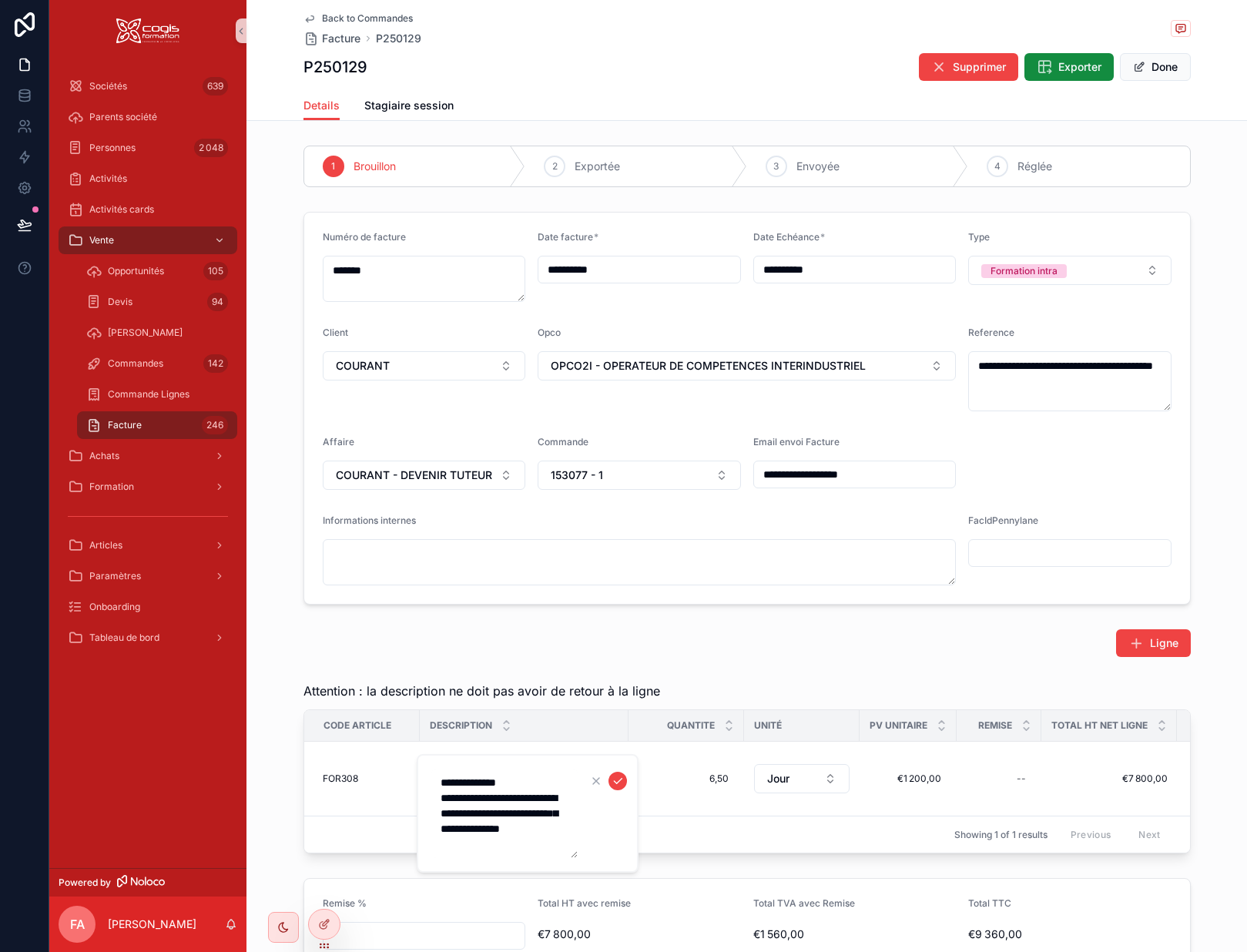
drag, startPoint x: 565, startPoint y: 841, endPoint x: 435, endPoint y: 796, distance: 137.6
click at [435, 796] on textarea "**********" at bounding box center [505, 814] width 146 height 89
type textarea "**********"
click at [619, 784] on icon "scrollable content" at bounding box center [618, 782] width 12 height 12
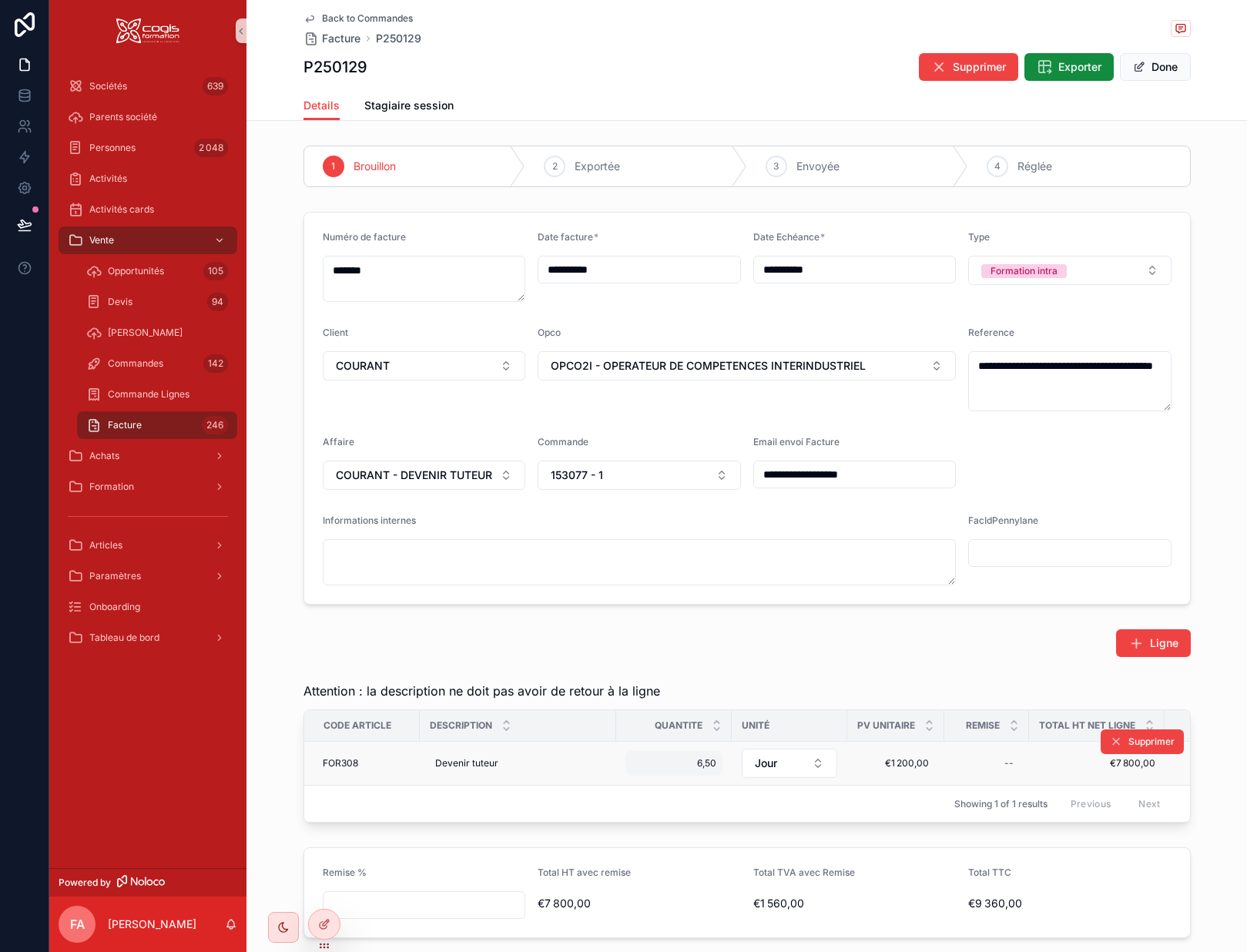
click at [667, 761] on span "6,50" at bounding box center [674, 764] width 85 height 12
drag, startPoint x: 699, startPoint y: 776, endPoint x: 605, endPoint y: 775, distance: 94.0
click at [606, 775] on div "**********" at bounding box center [648, 476] width 1198 height 952
type input "****"
click at [645, 773] on div "6,50 6,50" at bounding box center [674, 764] width 97 height 25
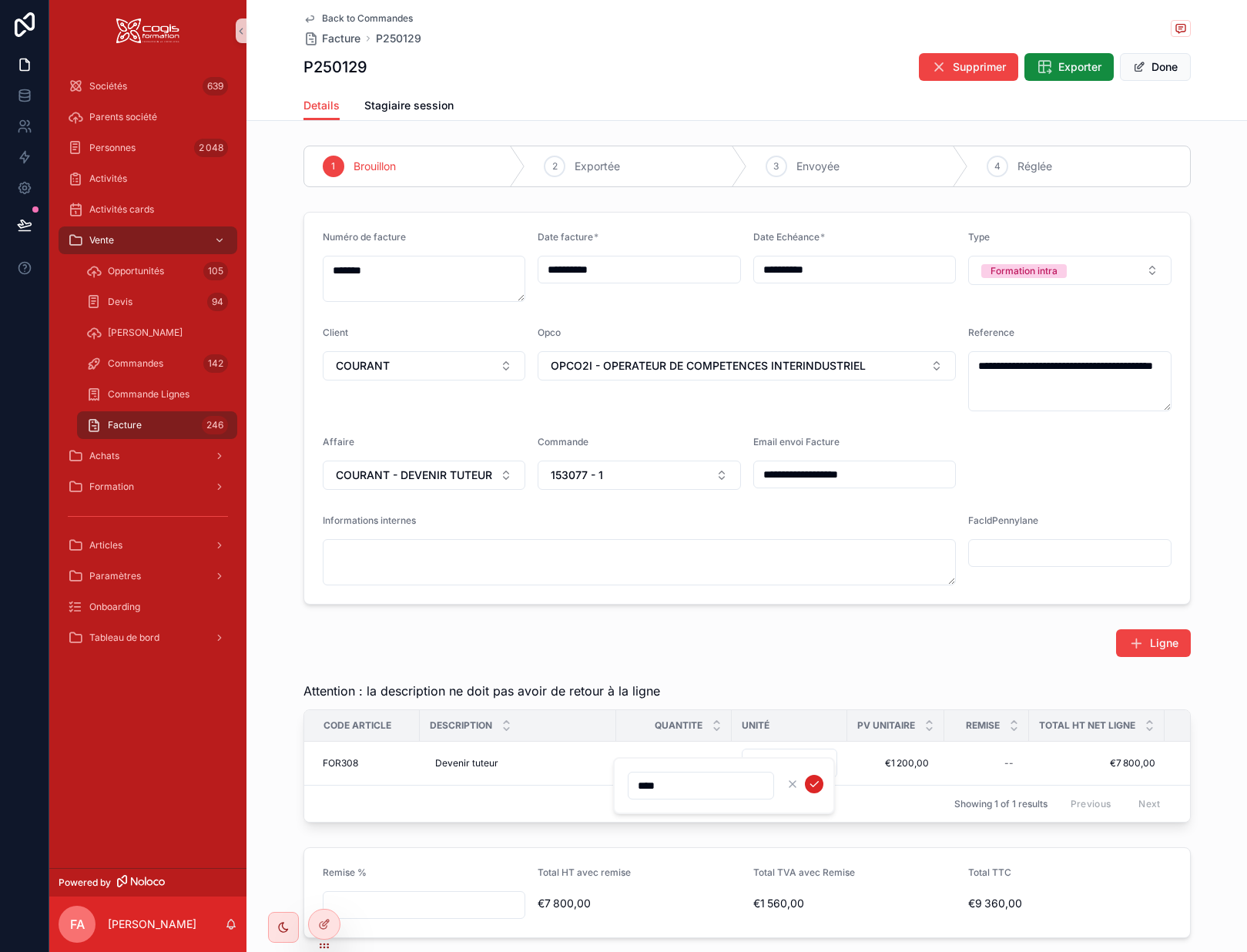
type input "****"
click at [812, 784] on icon "scrollable content" at bounding box center [815, 784] width 12 height 12
click at [407, 97] on link "Stagiaire session" at bounding box center [409, 107] width 89 height 31
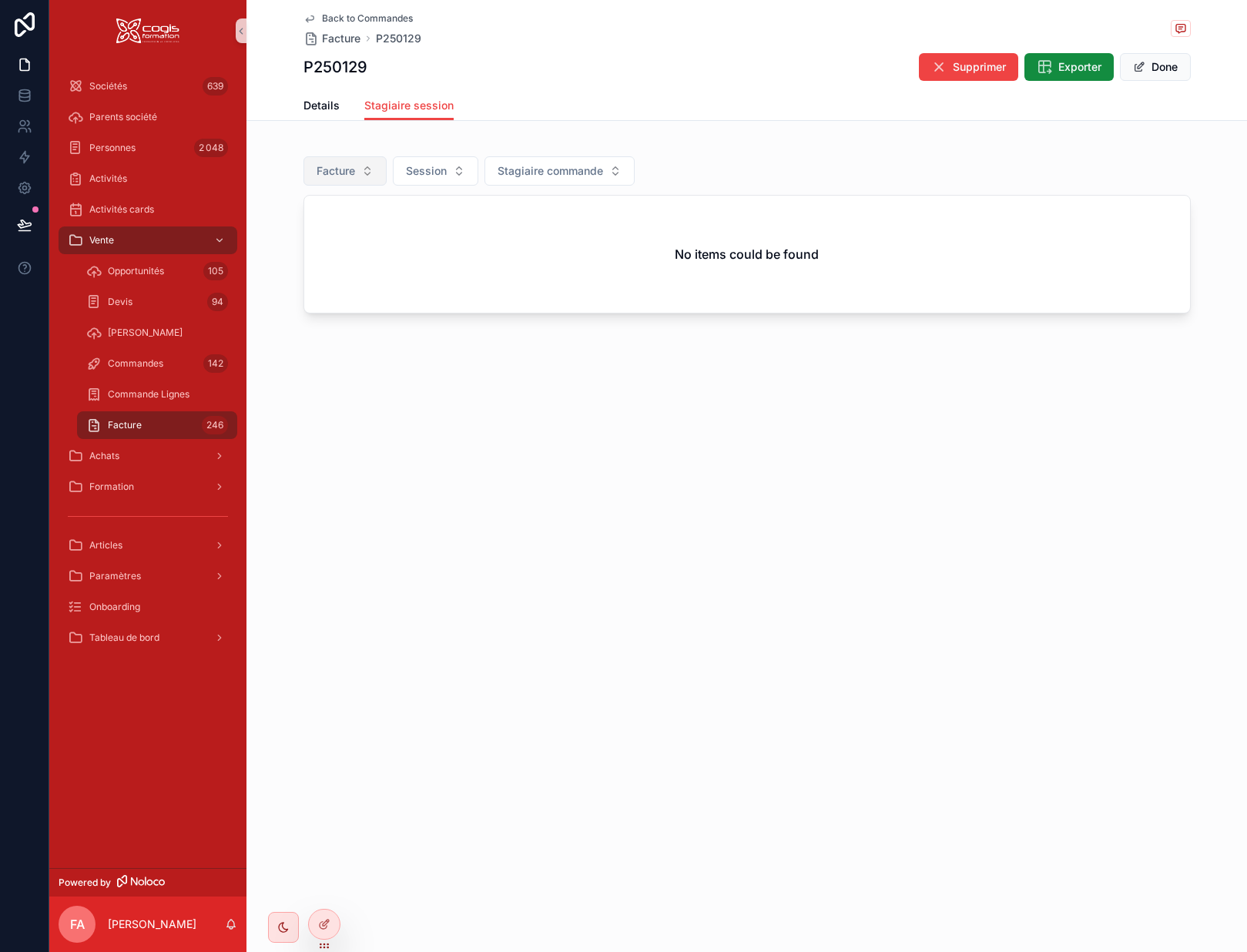
click at [352, 167] on span "Facture" at bounding box center [335, 170] width 38 height 15
click at [293, 236] on div "None" at bounding box center [345, 234] width 185 height 25
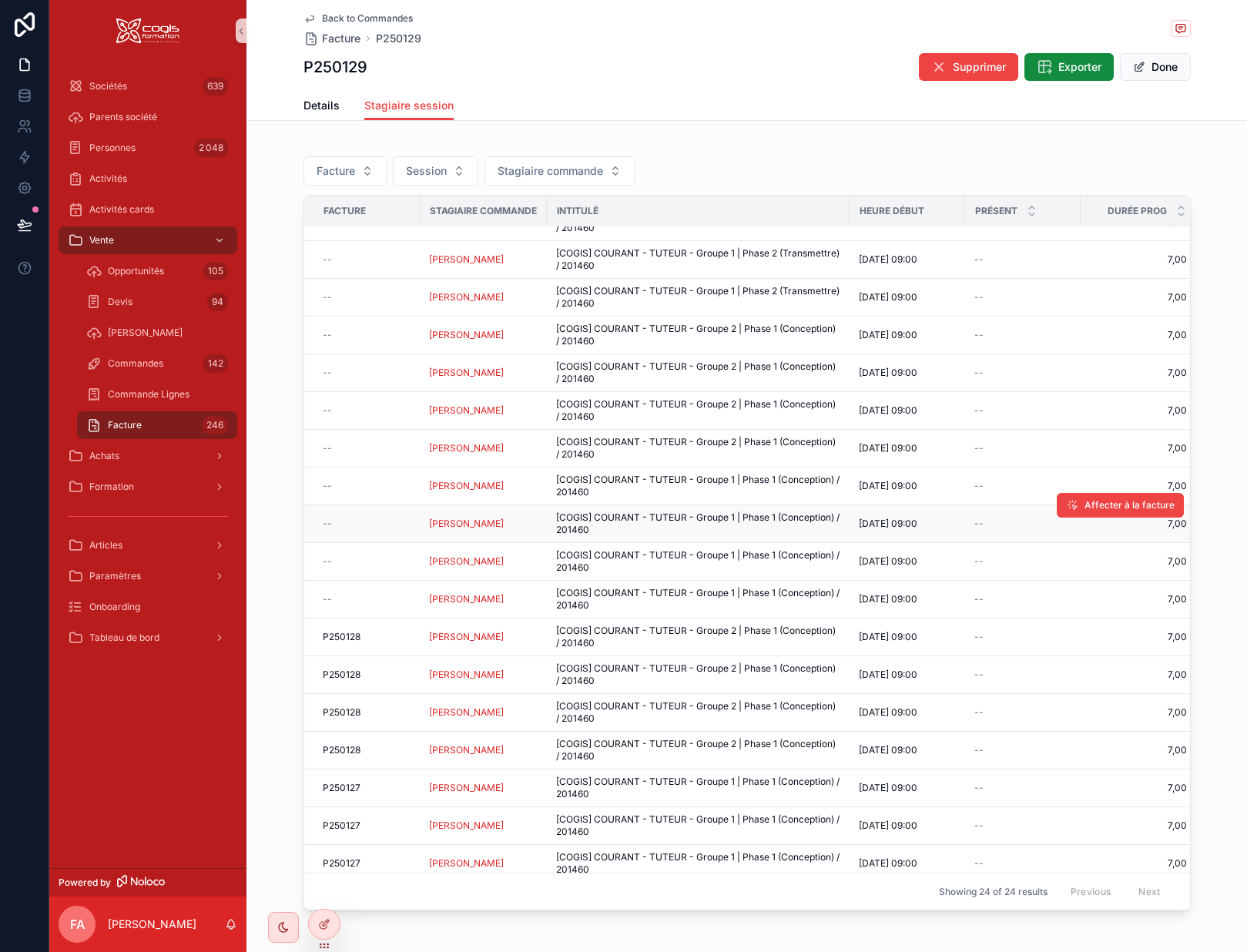
scroll to position [271, 0]
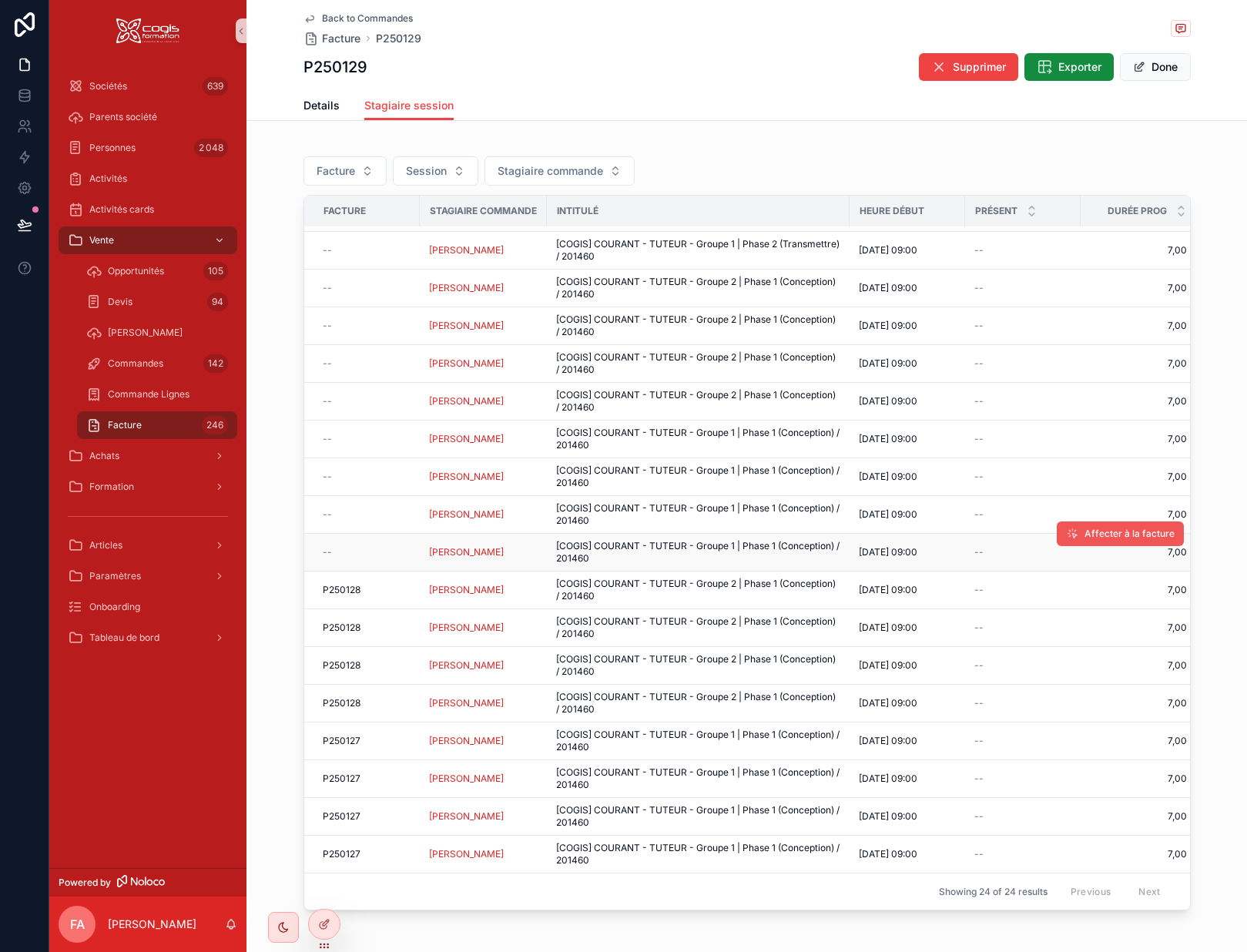
click at [1125, 521] on button "Affecter à la facture" at bounding box center [1120, 534] width 127 height 25
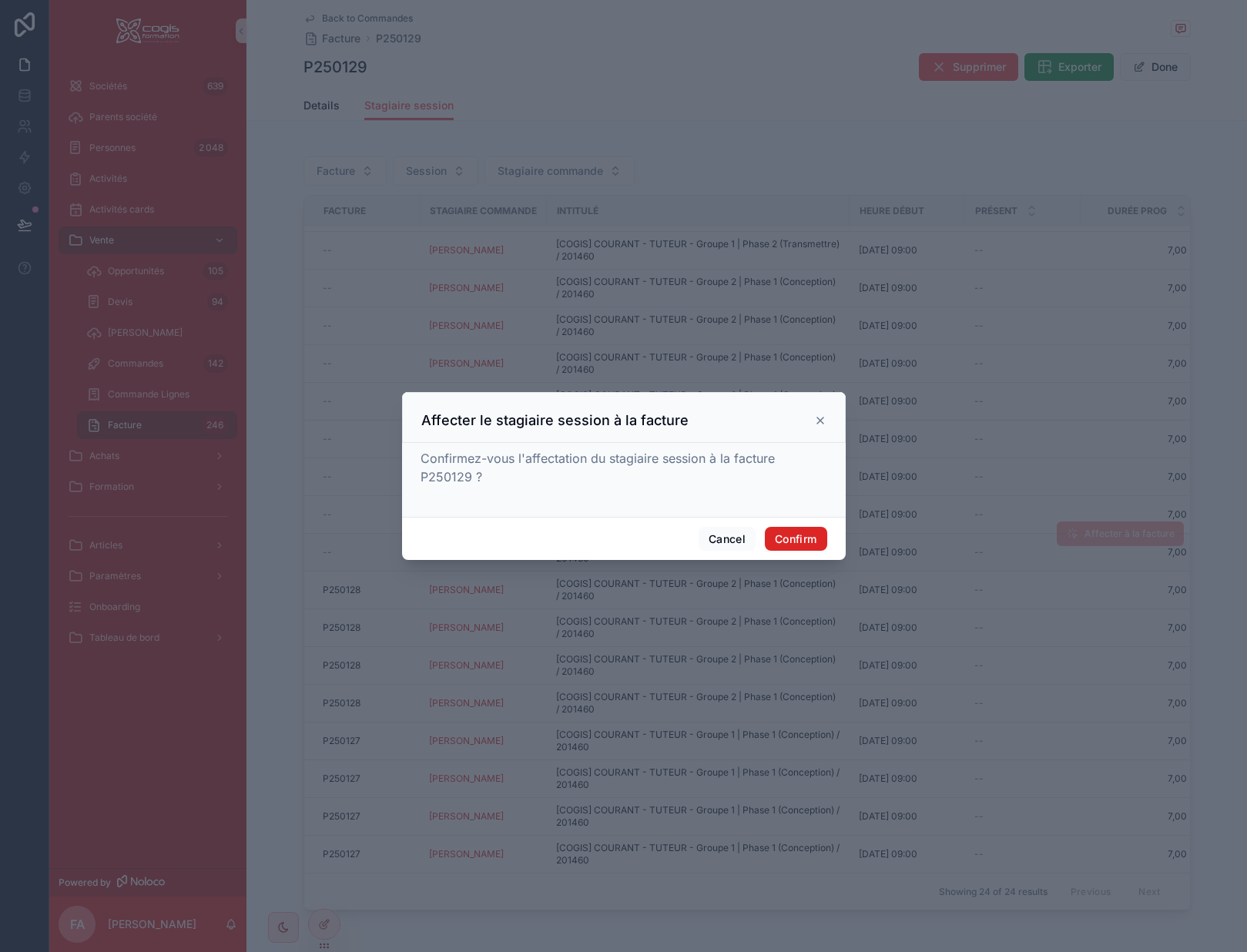
click at [783, 530] on button "Confirm" at bounding box center [795, 539] width 62 height 25
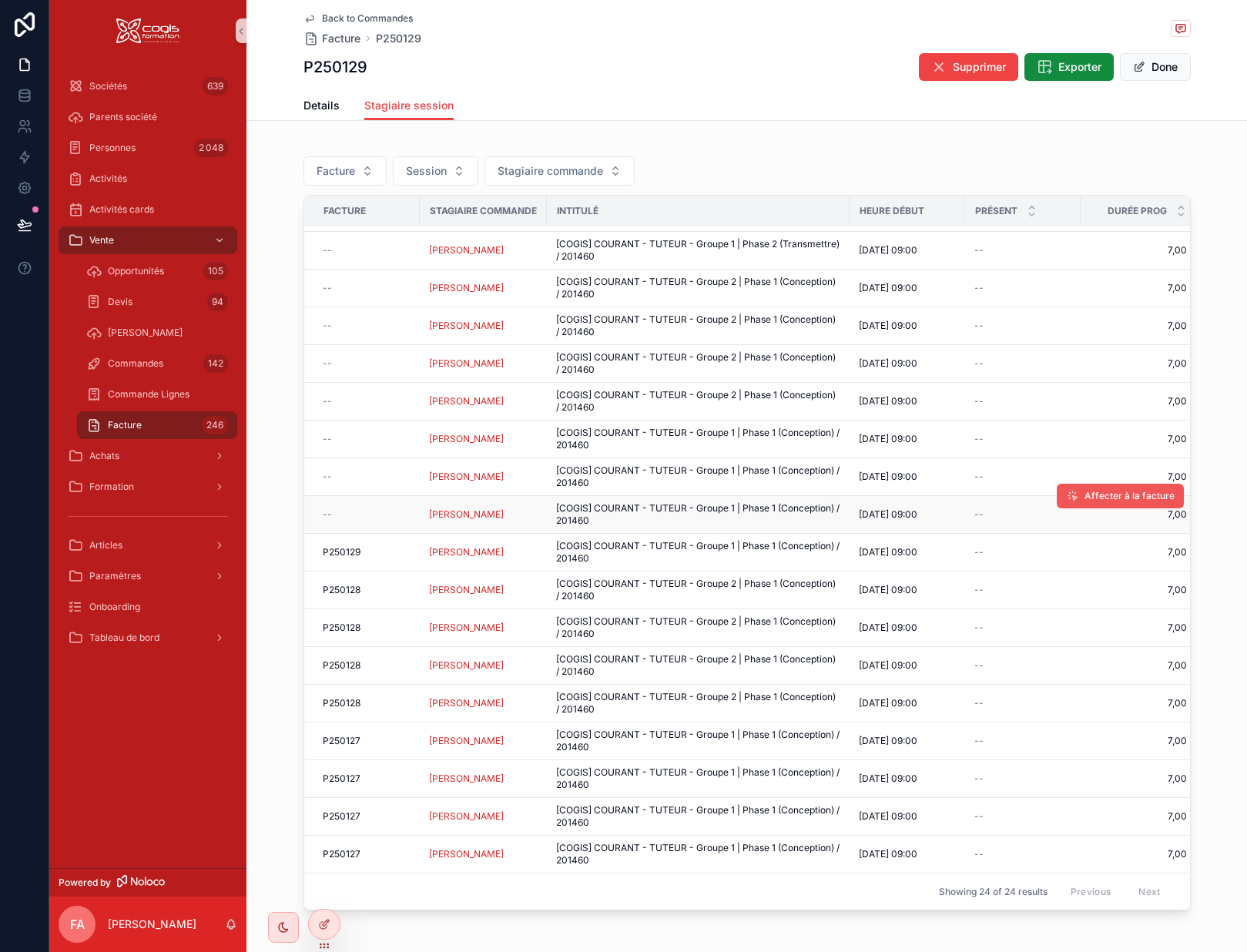
click at [1065, 484] on button "Affecter à la facture" at bounding box center [1120, 497] width 127 height 25
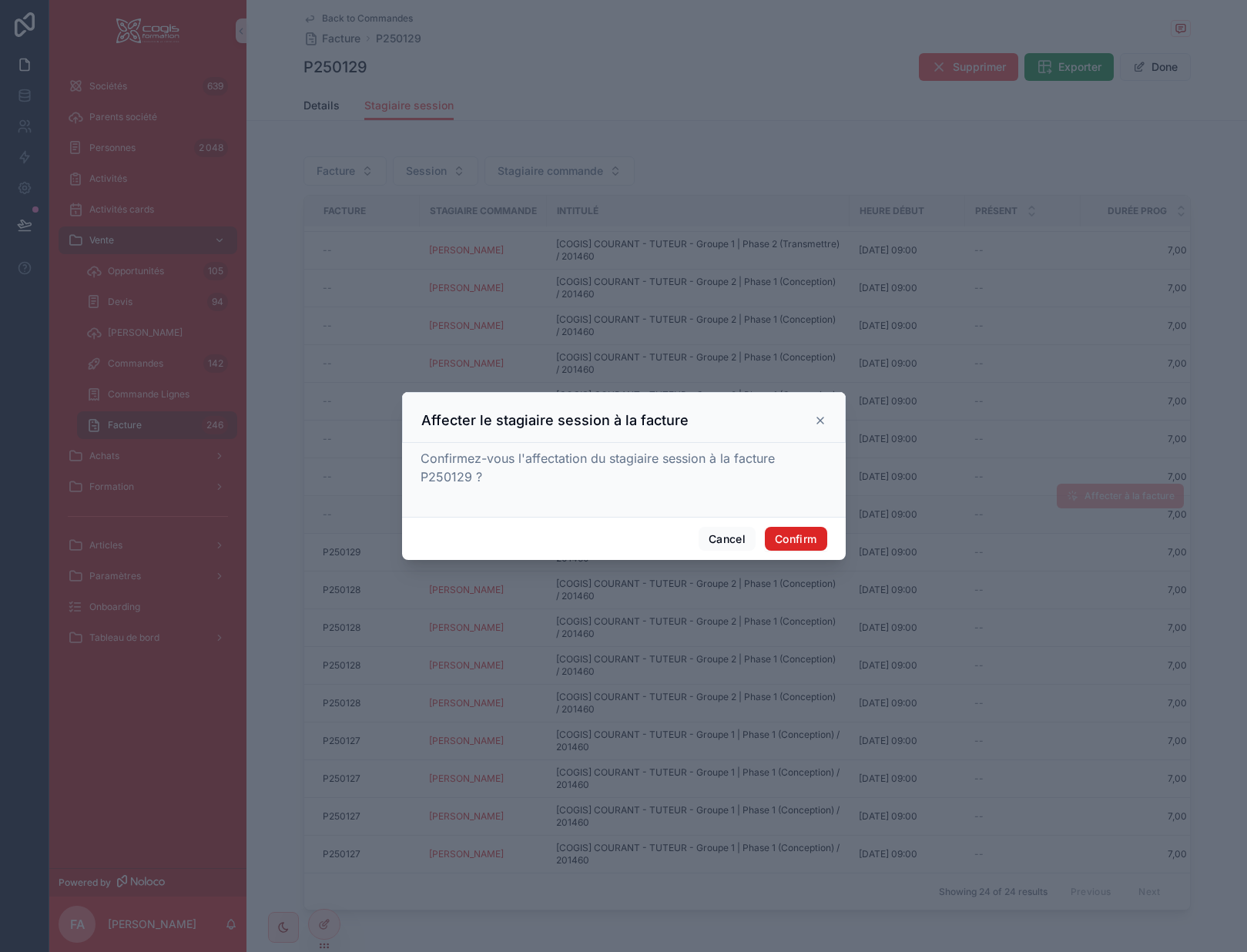
click at [796, 537] on button "Confirm" at bounding box center [795, 539] width 62 height 25
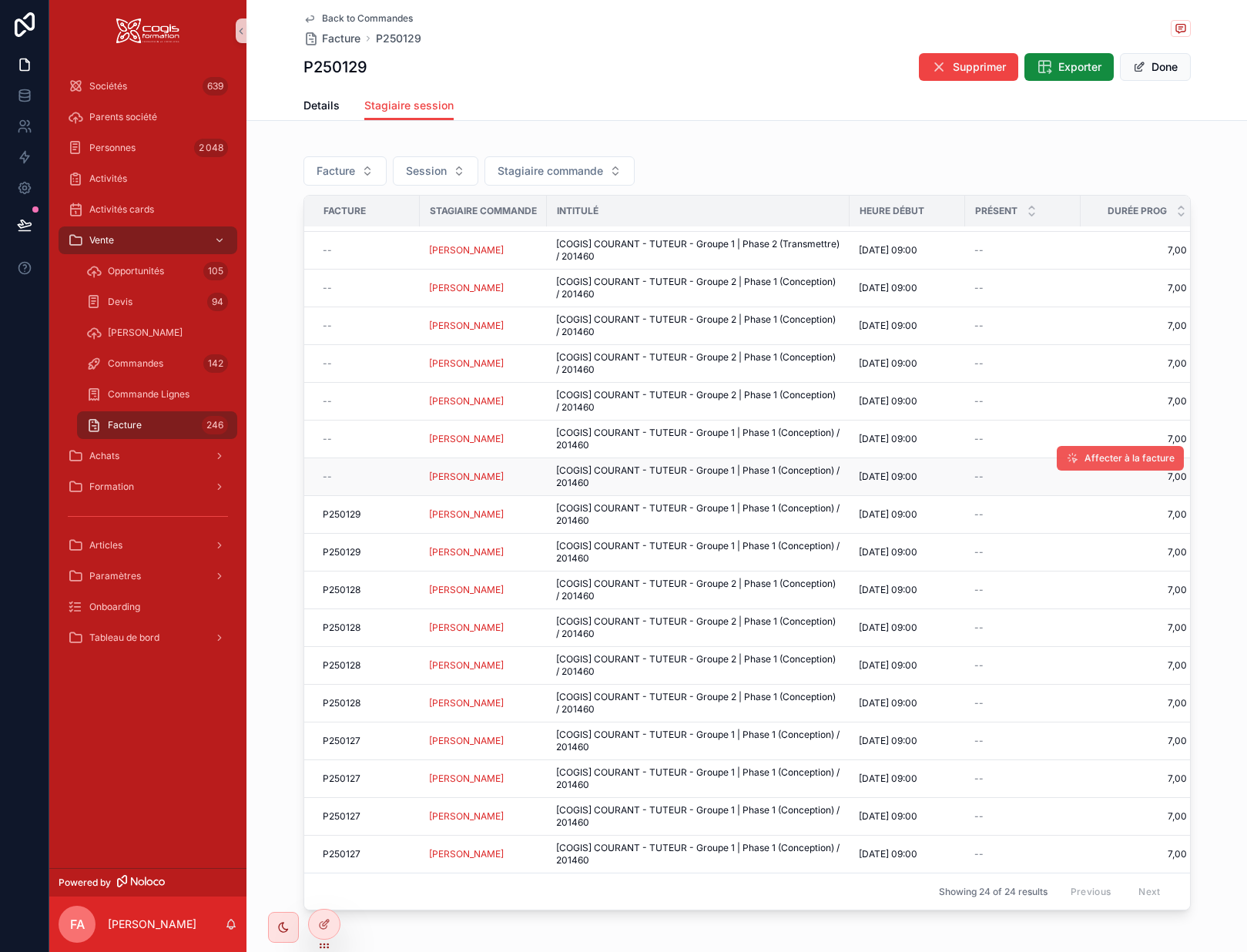
click at [1085, 452] on span "Affecter à la facture" at bounding box center [1129, 458] width 90 height 12
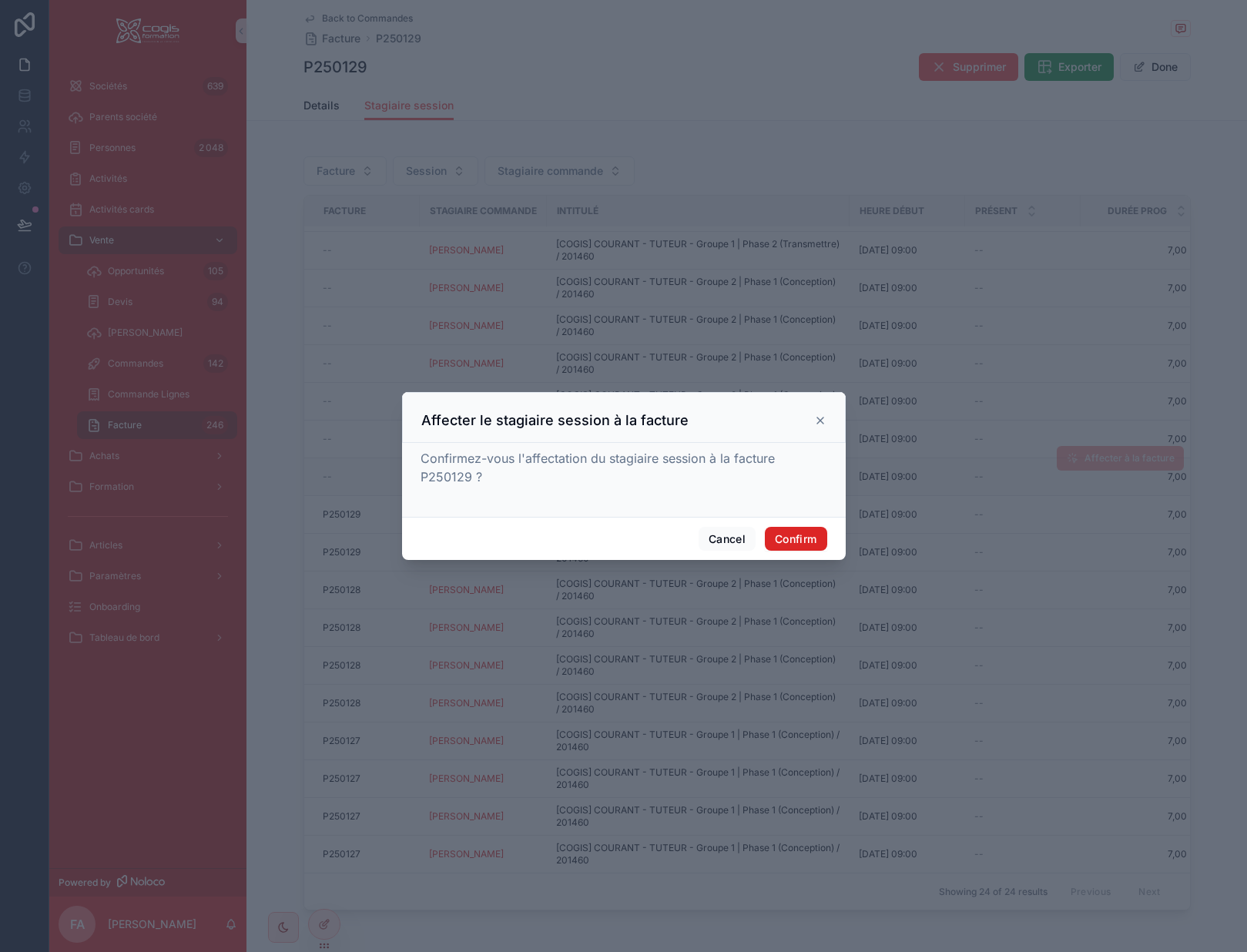
click at [797, 534] on button "Confirm" at bounding box center [795, 539] width 62 height 25
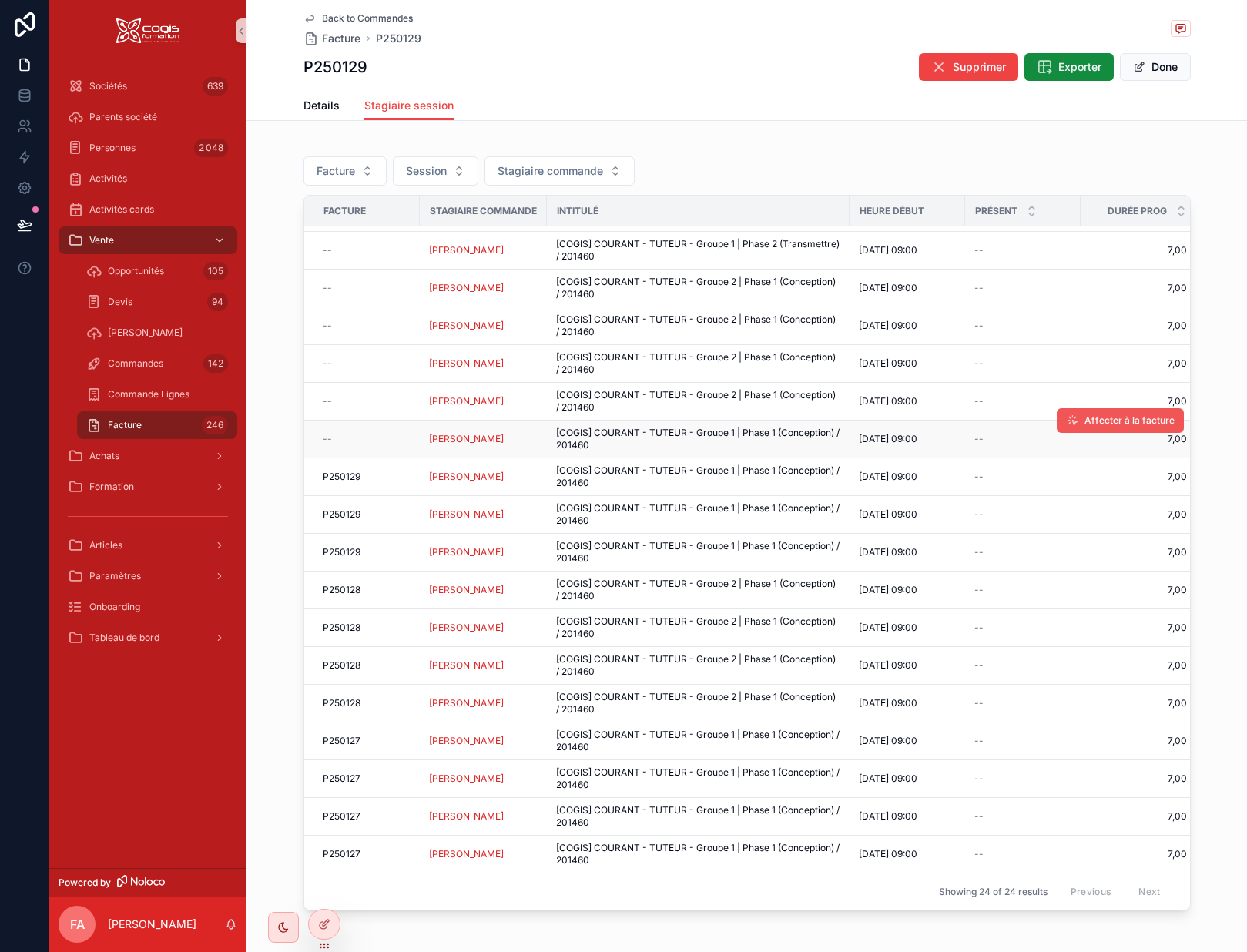
click at [1089, 414] on span "Affecter à la facture" at bounding box center [1129, 421] width 90 height 12
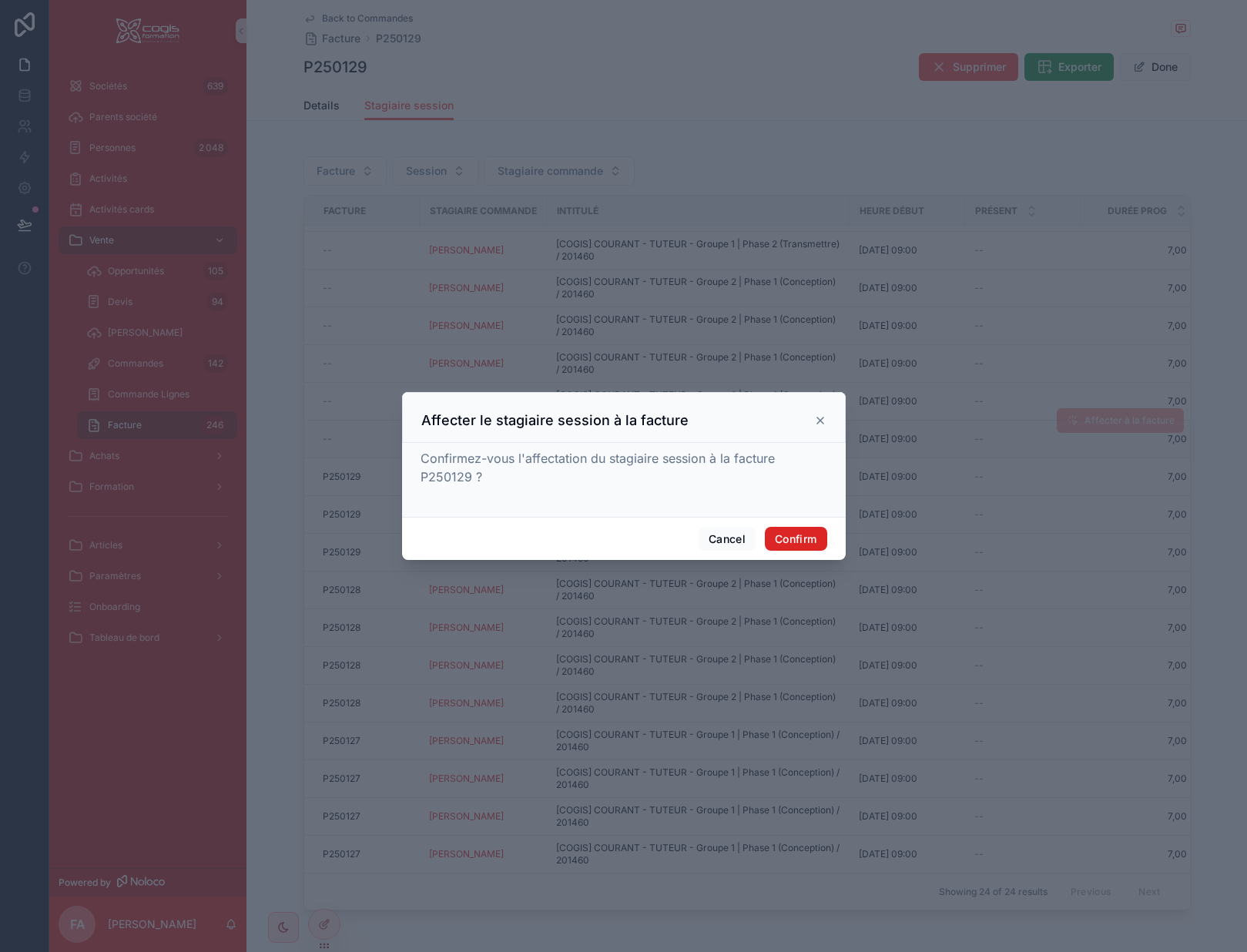
click at [803, 537] on button "Confirm" at bounding box center [795, 539] width 62 height 25
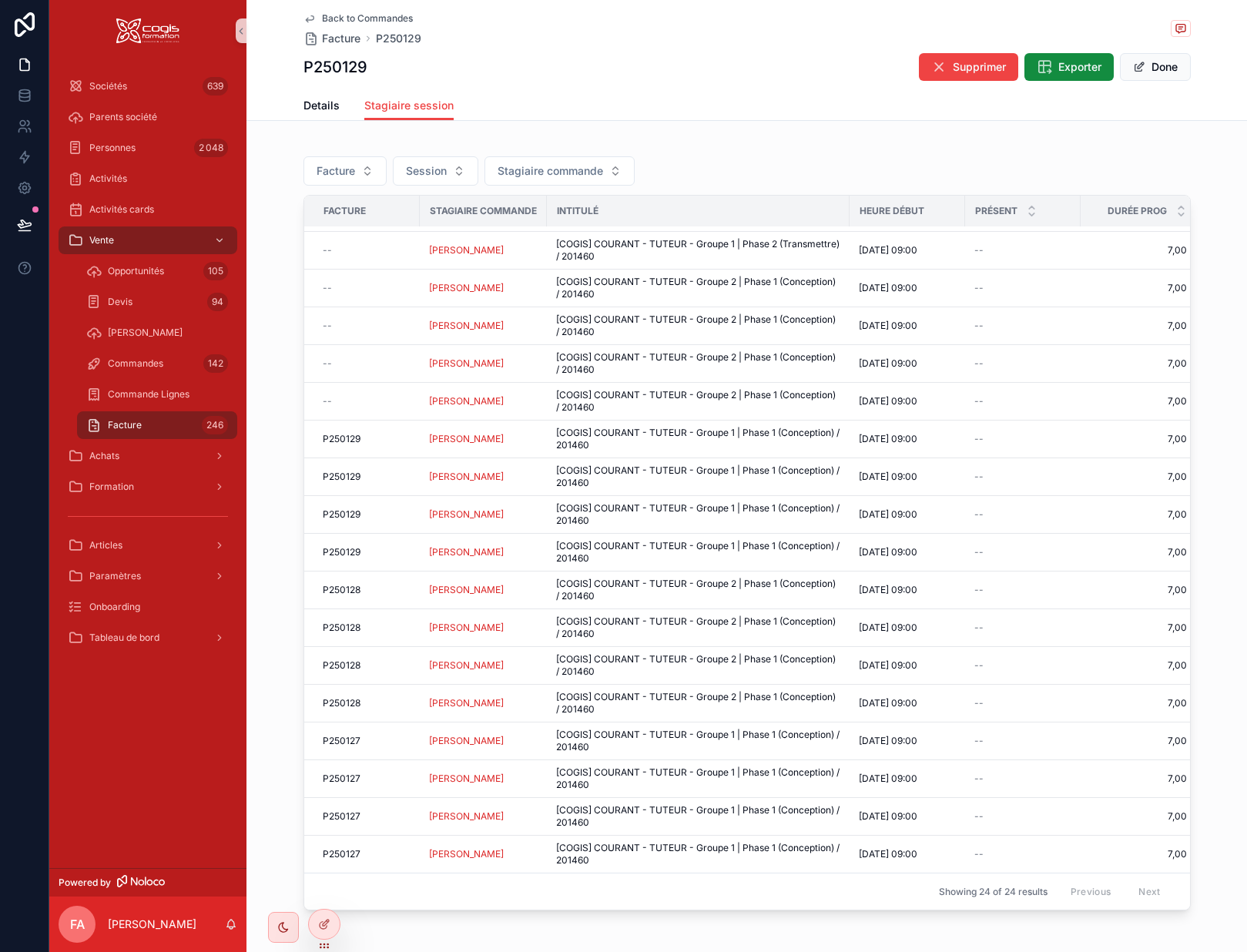
click at [307, 20] on icon "scrollable content" at bounding box center [309, 19] width 8 height 6
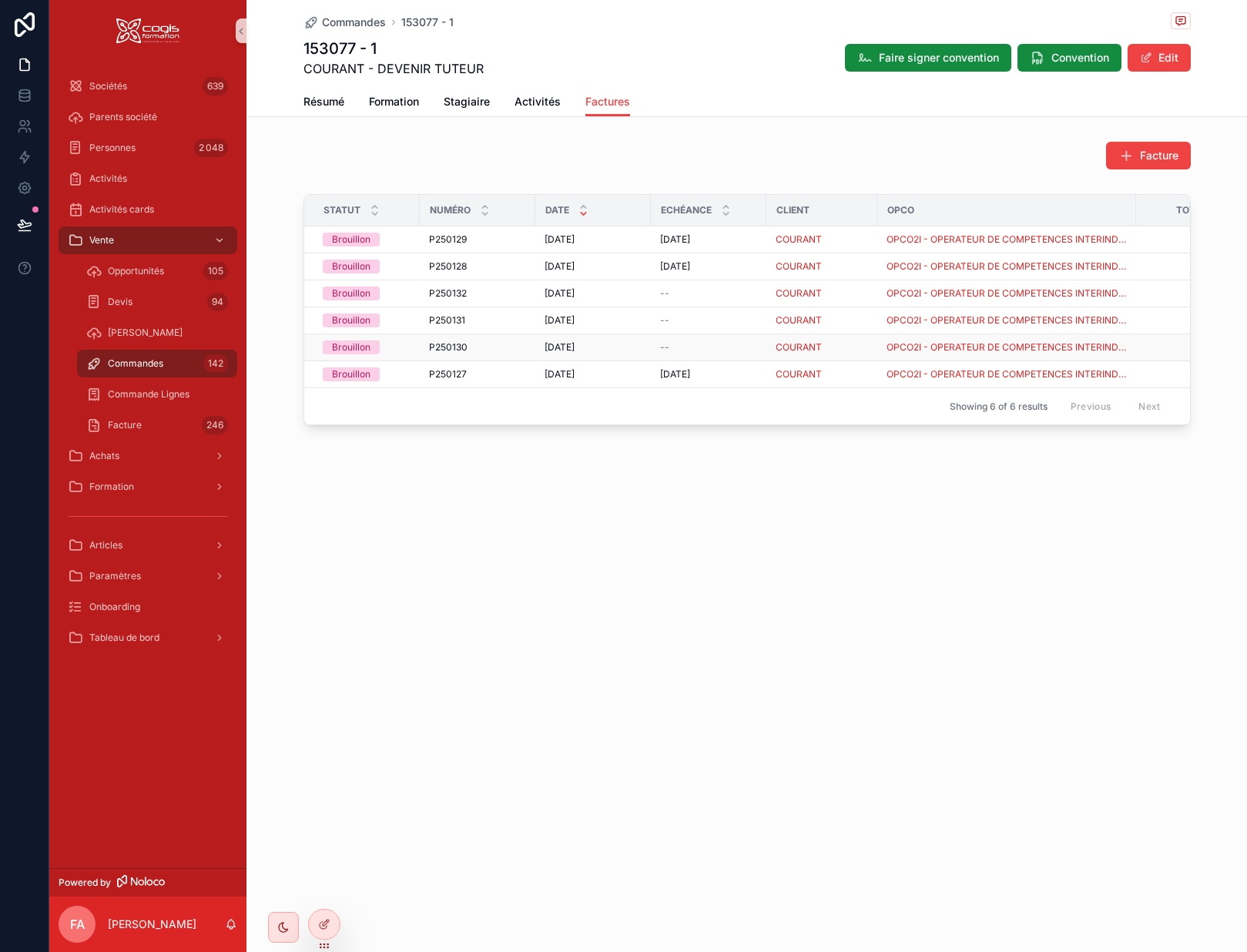
click at [489, 349] on div "P250130 P250130" at bounding box center [477, 348] width 97 height 12
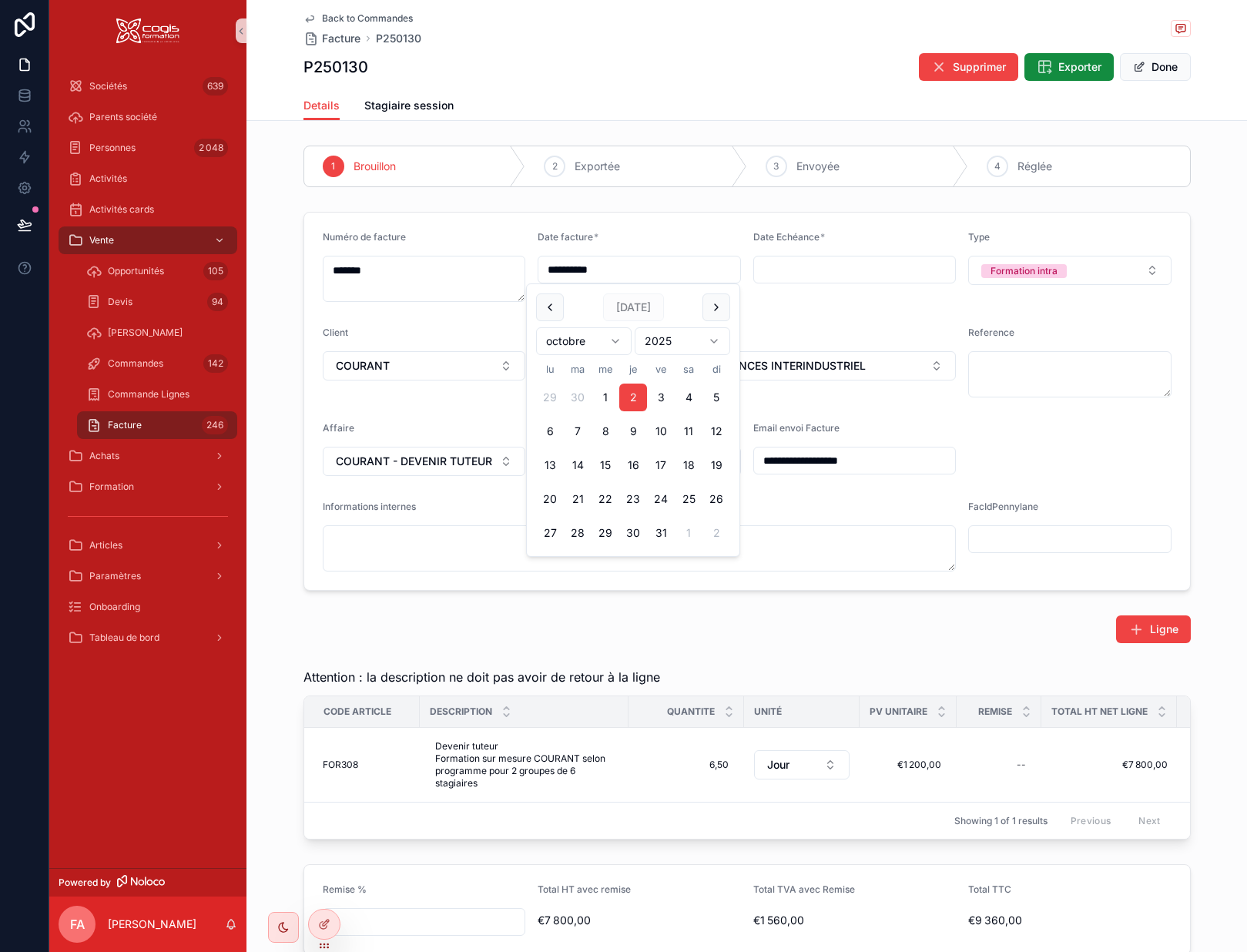
drag, startPoint x: 649, startPoint y: 267, endPoint x: 521, endPoint y: 275, distance: 128.2
click at [517, 260] on form "**********" at bounding box center [747, 402] width 886 height 378
type input "**********"
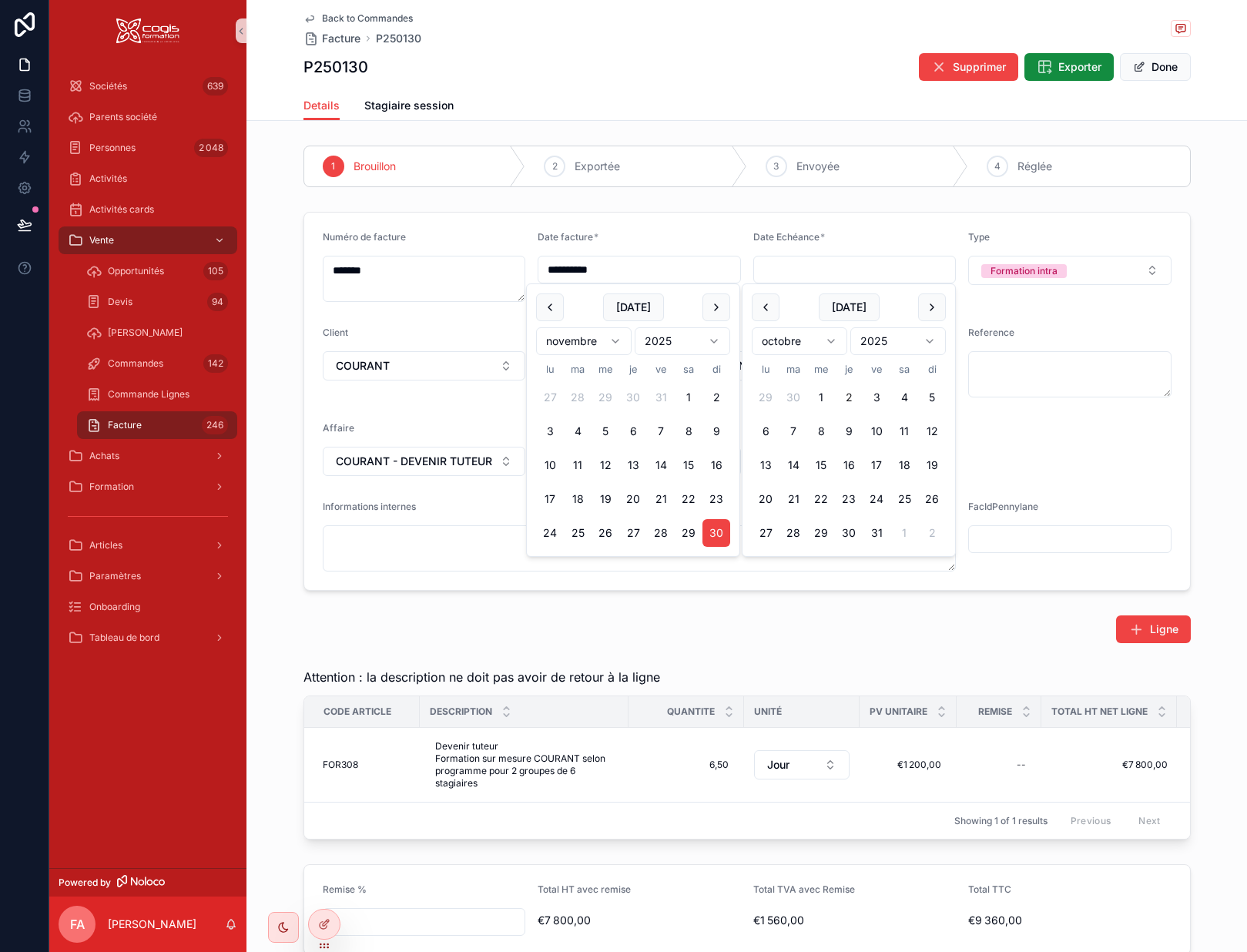
click at [800, 261] on input "scrollable content" at bounding box center [855, 269] width 201 height 21
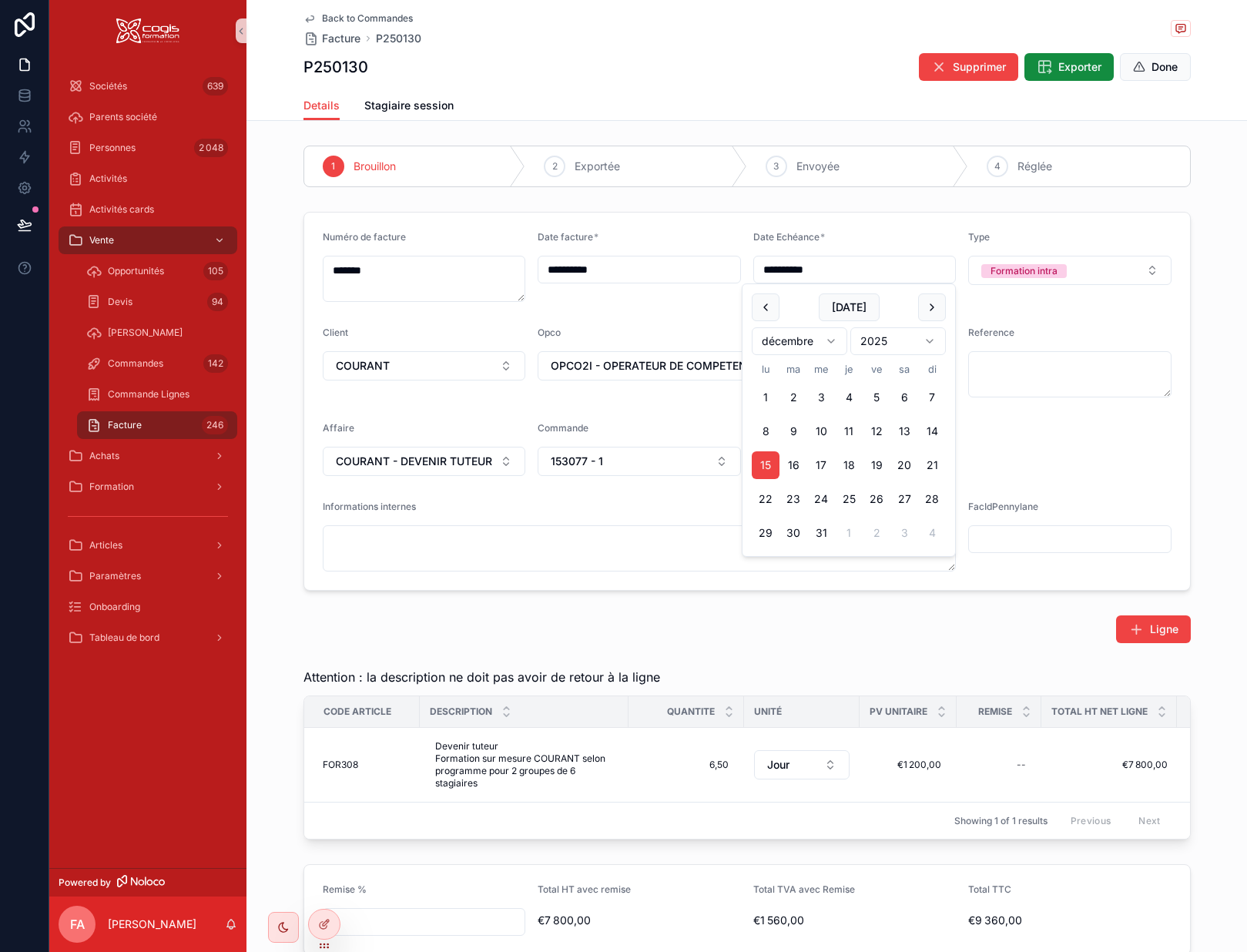
type input "**********"
click at [878, 201] on div "**********" at bounding box center [747, 755] width 1001 height 1233
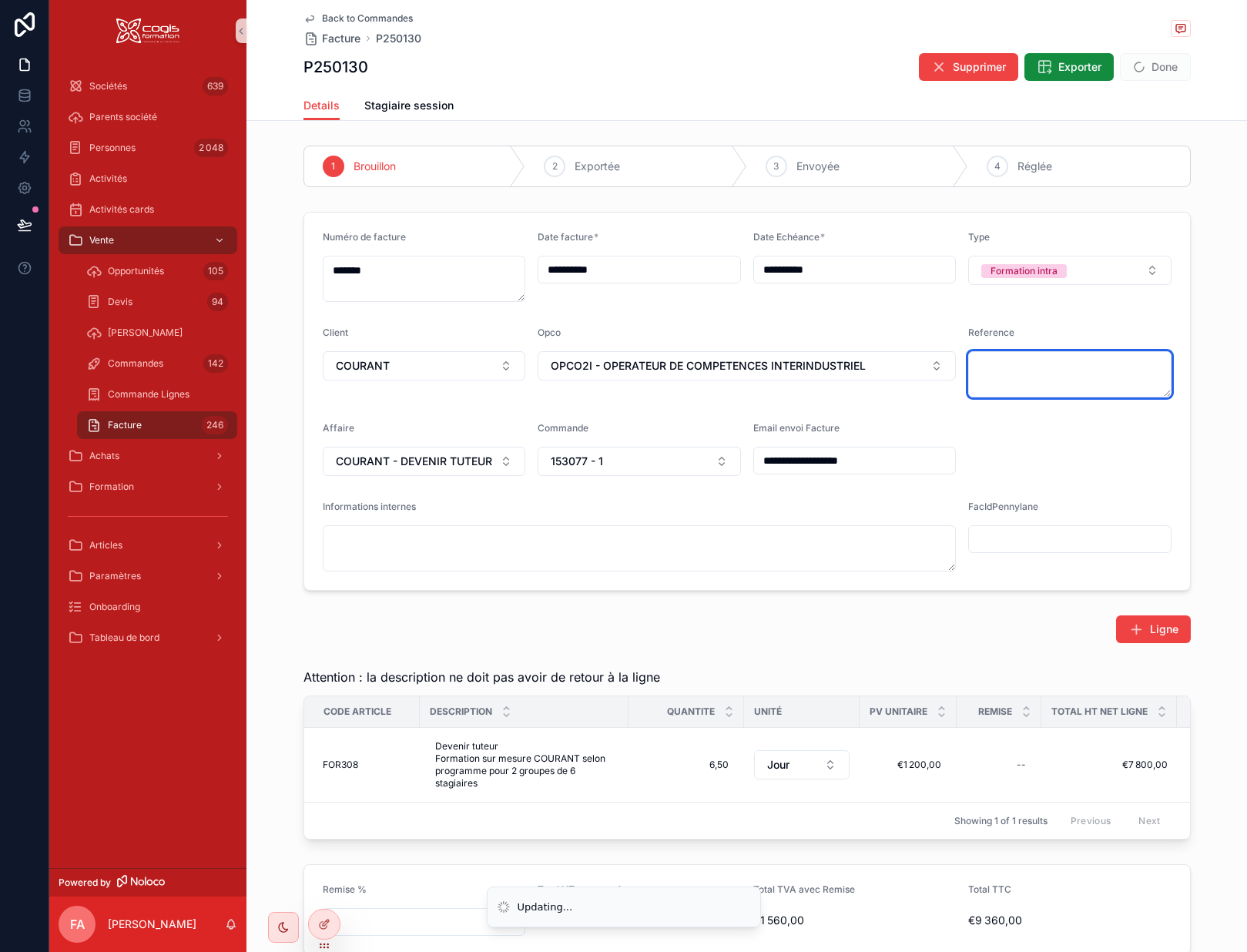
click at [1009, 373] on textarea "scrollable content" at bounding box center [1071, 374] width 203 height 46
paste textarea "**********"
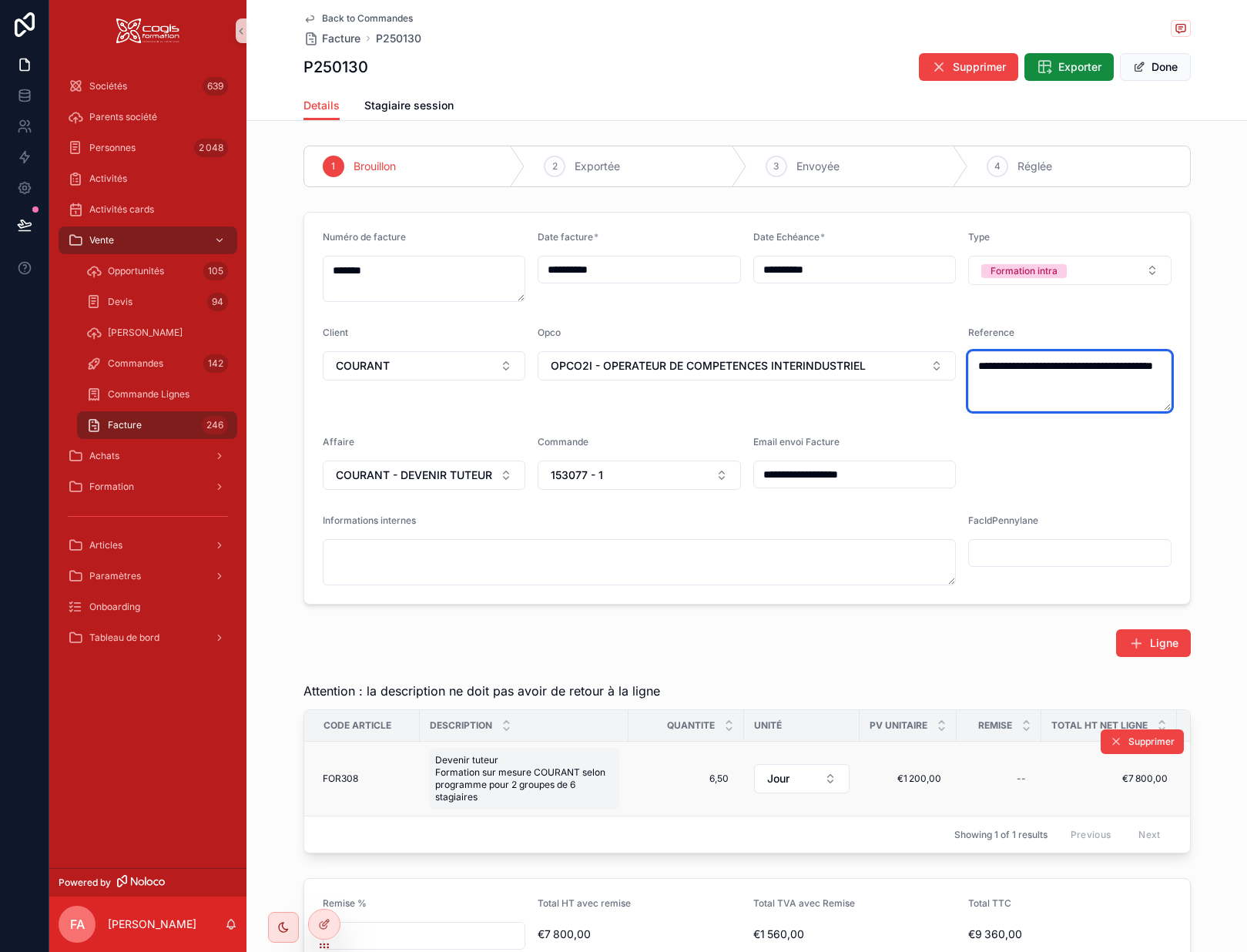
type textarea "**********"
click at [554, 769] on span "Devenir tuteur Formation sur mesure COURANT selon programme pour 2 groupes de 6…" at bounding box center [524, 778] width 178 height 49
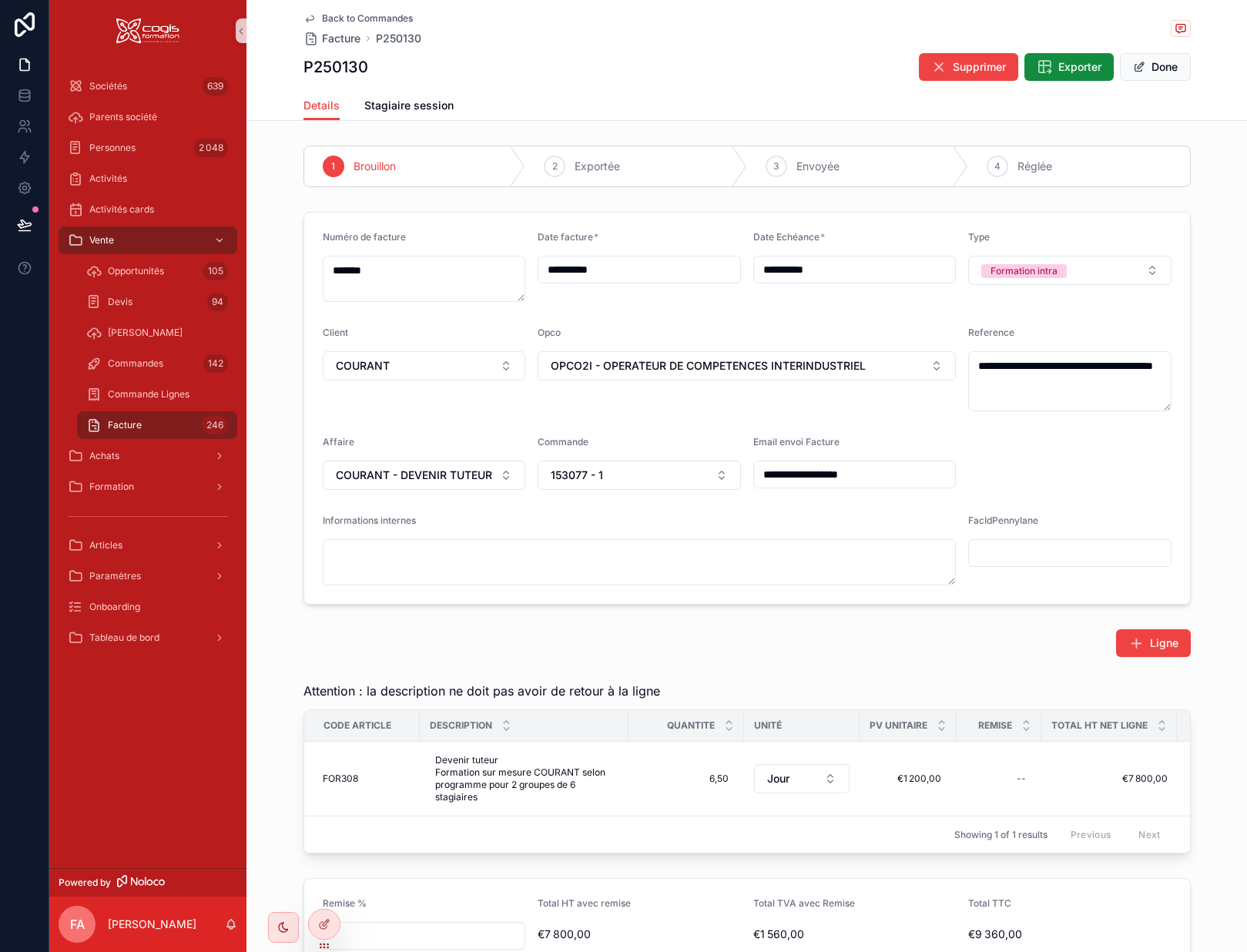
drag, startPoint x: 538, startPoint y: 849, endPoint x: 511, endPoint y: 835, distance: 30.4
click at [508, 840] on div "Showing 1 of 1 results Previous Next" at bounding box center [747, 833] width 886 height 37
click at [501, 792] on span "Devenir tuteur Formation sur mesure COURANT selon programme pour 2 groupes de 6…" at bounding box center [524, 778] width 178 height 49
drag, startPoint x: 556, startPoint y: 844, endPoint x: 431, endPoint y: 799, distance: 132.9
click at [434, 797] on textarea "**********" at bounding box center [505, 814] width 146 height 89
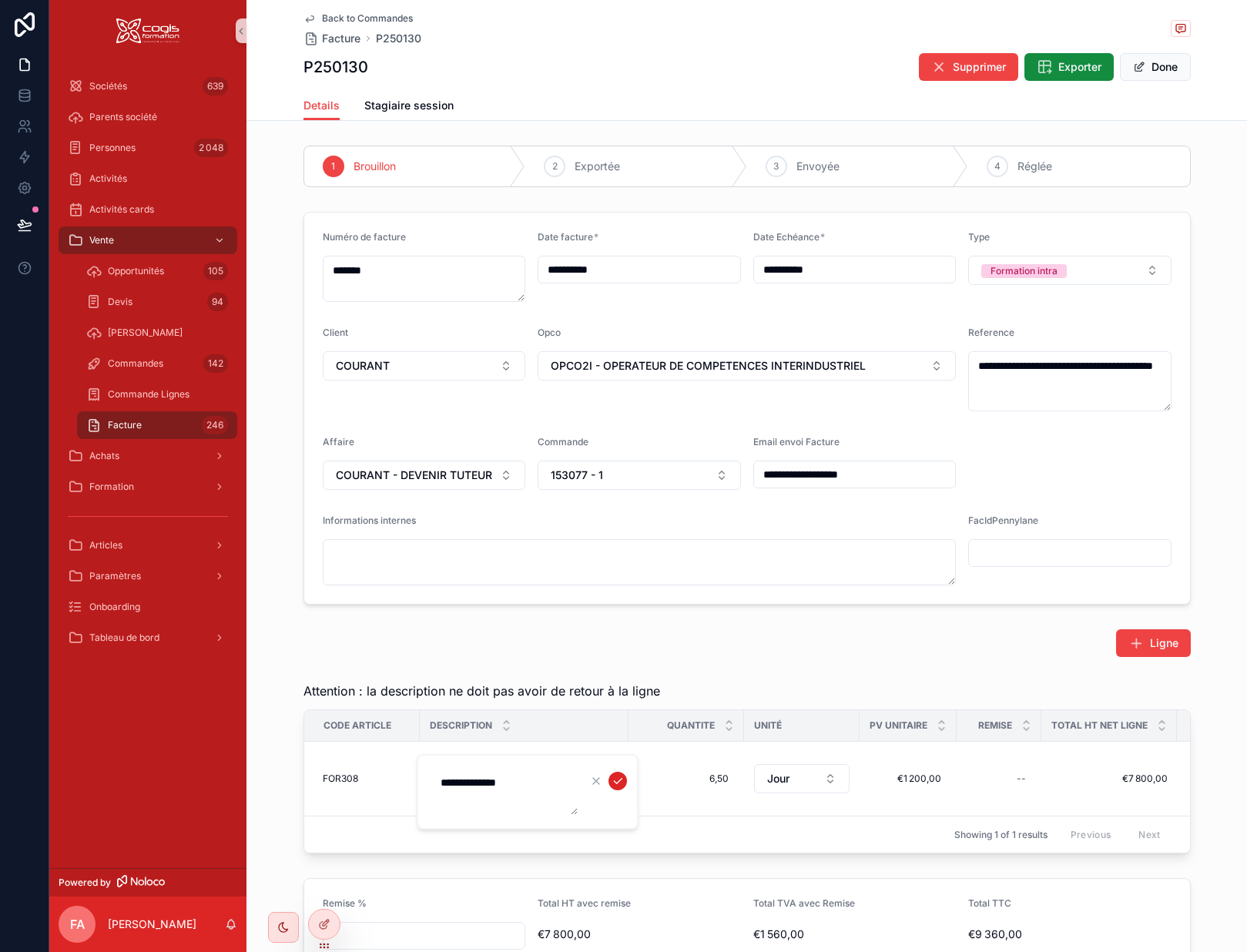
type textarea "**********"
click at [612, 782] on icon "scrollable content" at bounding box center [618, 782] width 12 height 12
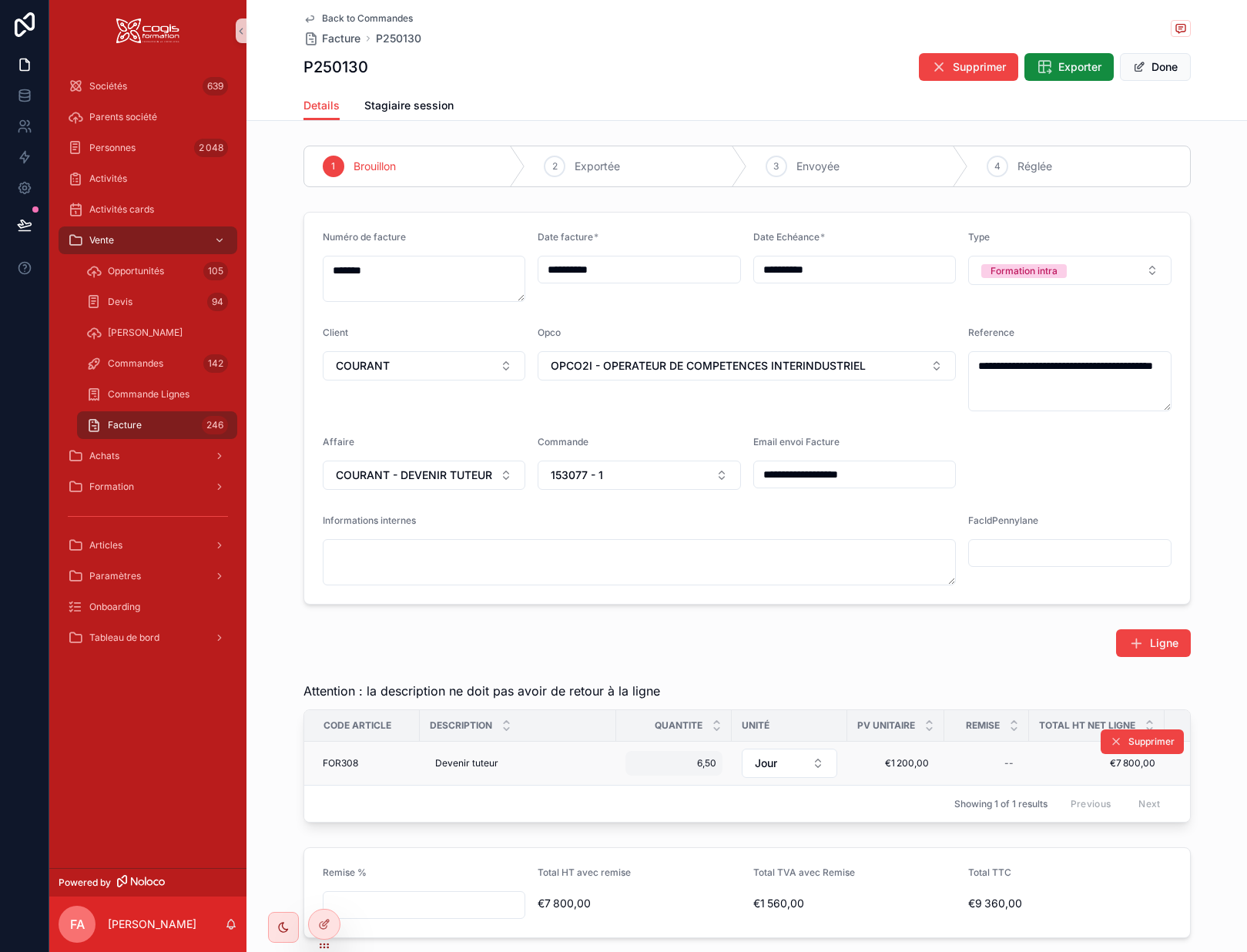
click at [687, 765] on span "6,50" at bounding box center [674, 764] width 85 height 12
type input "****"
click at [730, 643] on div "Ligne" at bounding box center [748, 643] width 888 height 28
click at [686, 759] on span "6,50" at bounding box center [674, 764] width 85 height 12
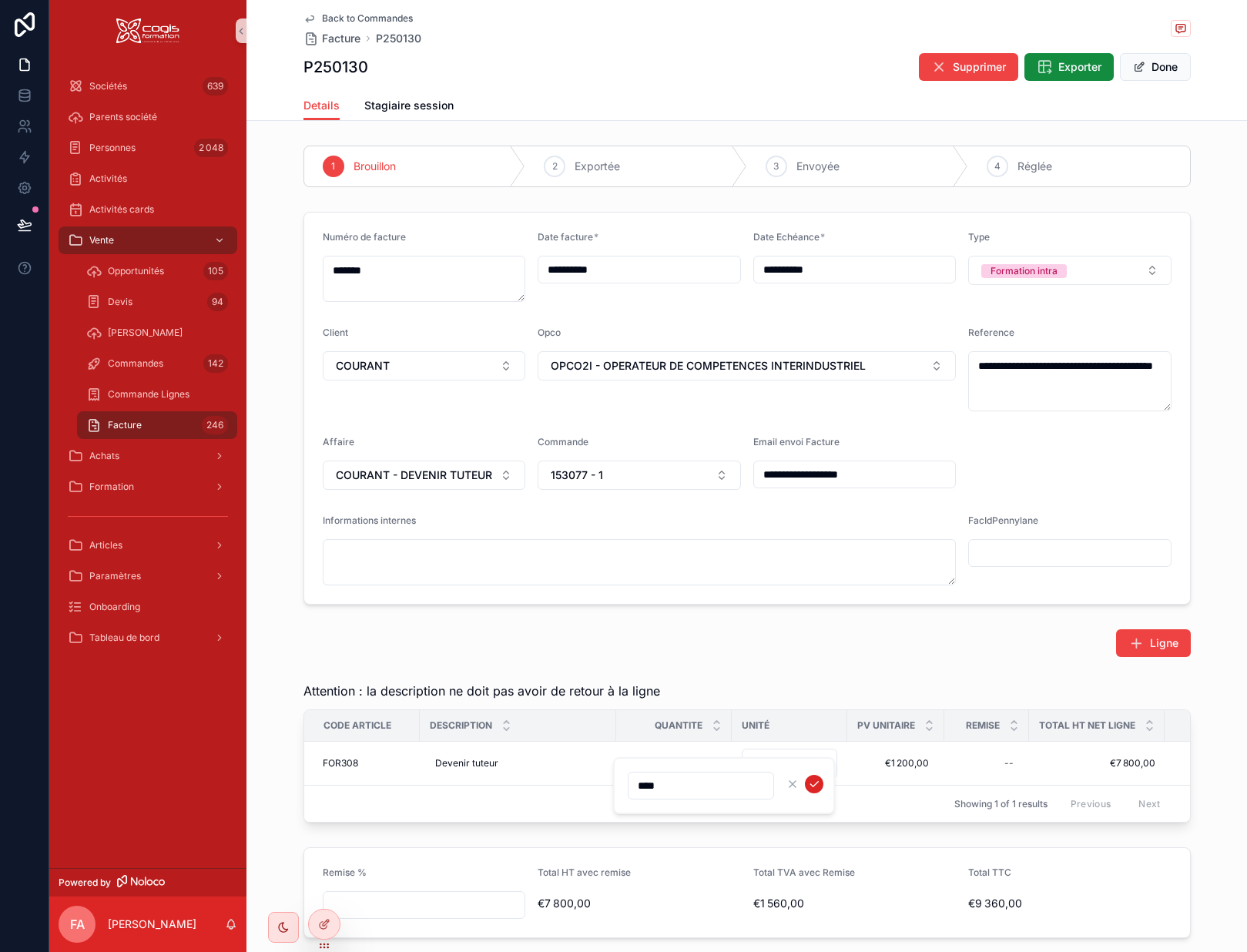
click at [813, 781] on icon "scrollable content" at bounding box center [815, 784] width 12 height 12
click at [405, 109] on span "Stagiaire session" at bounding box center [409, 105] width 89 height 15
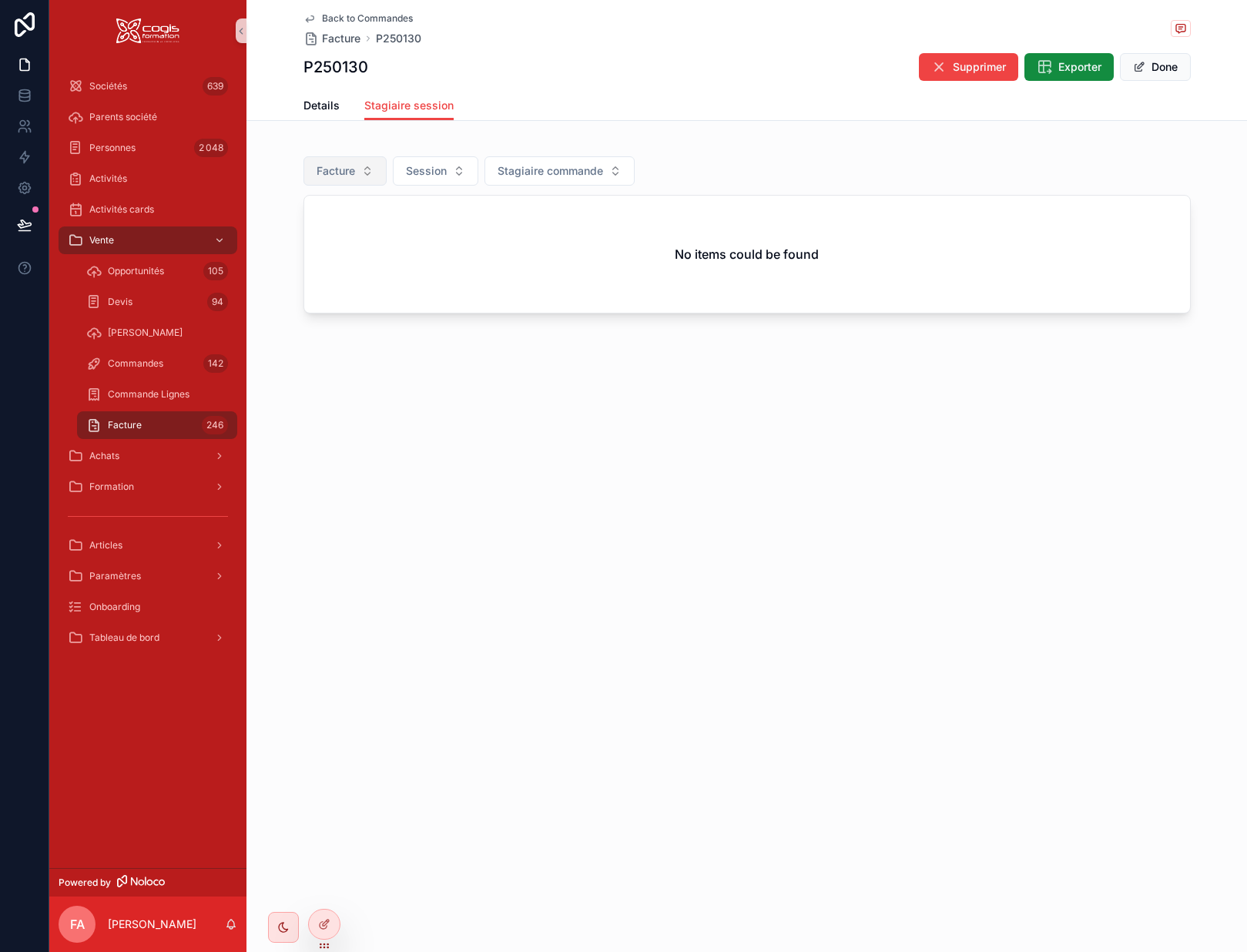
click at [349, 177] on span "Facture" at bounding box center [335, 170] width 38 height 15
click at [309, 235] on div "None" at bounding box center [345, 234] width 185 height 25
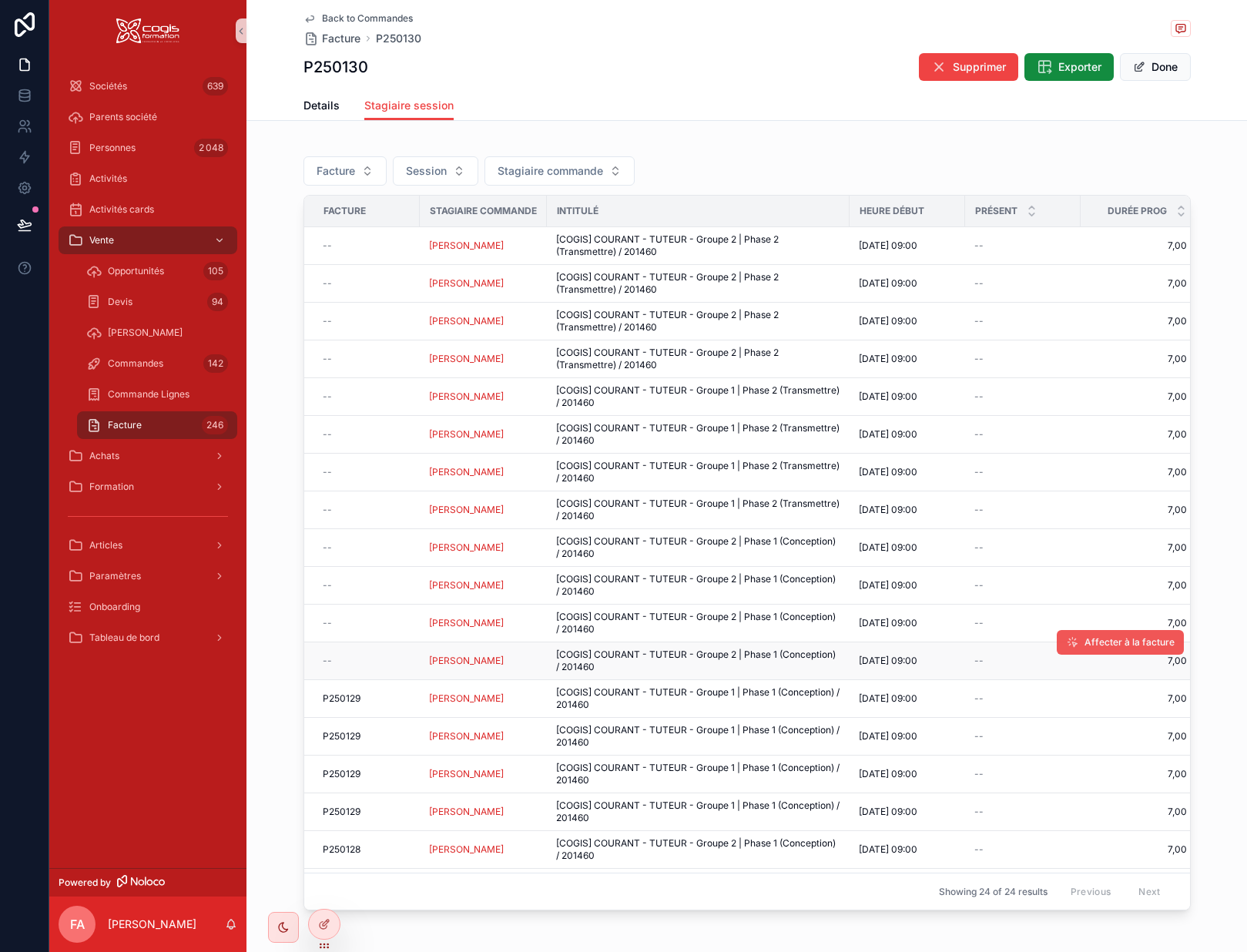
click at [1085, 645] on span "Affecter à la facture" at bounding box center [1129, 643] width 90 height 12
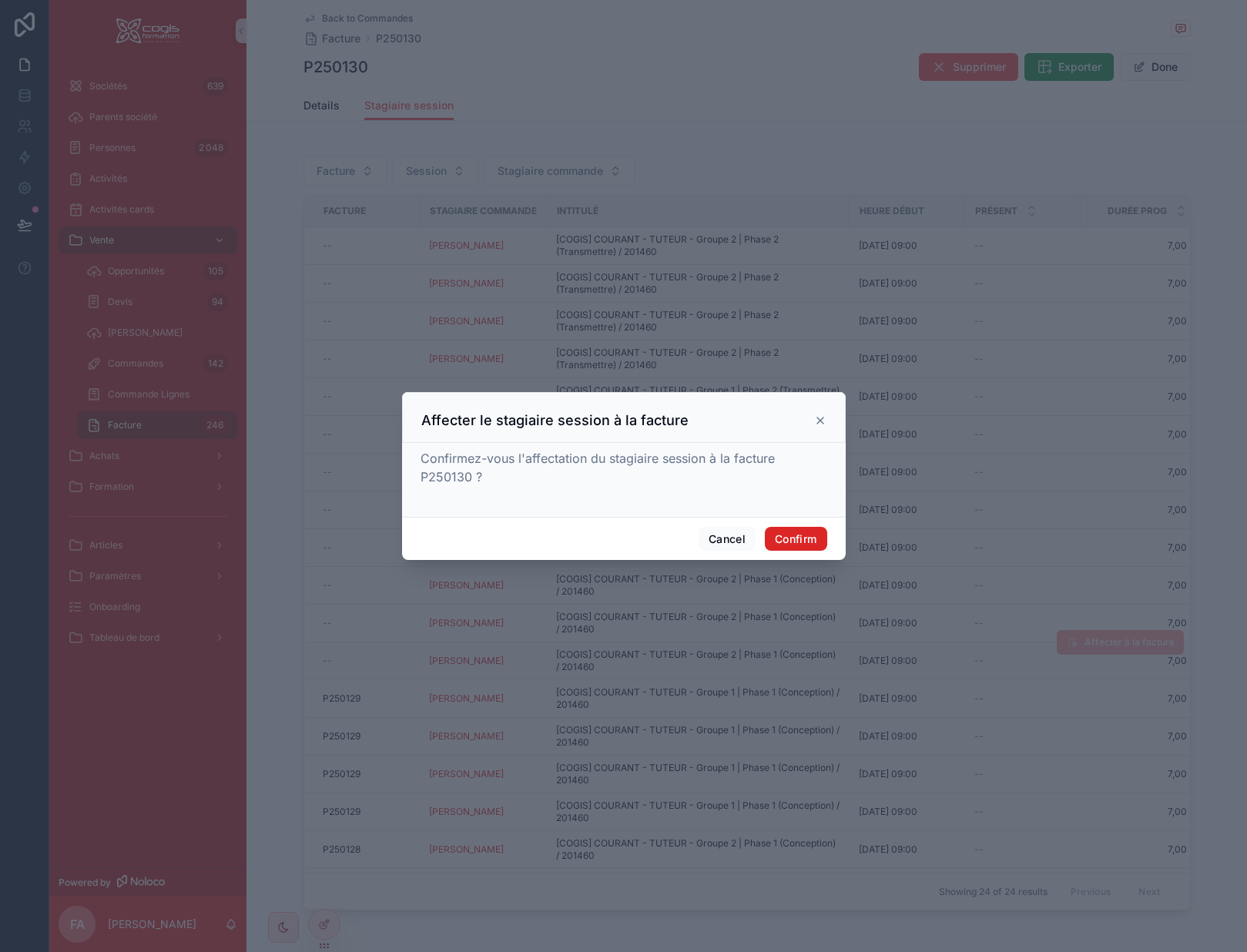
click at [789, 528] on button "Confirm" at bounding box center [795, 539] width 62 height 25
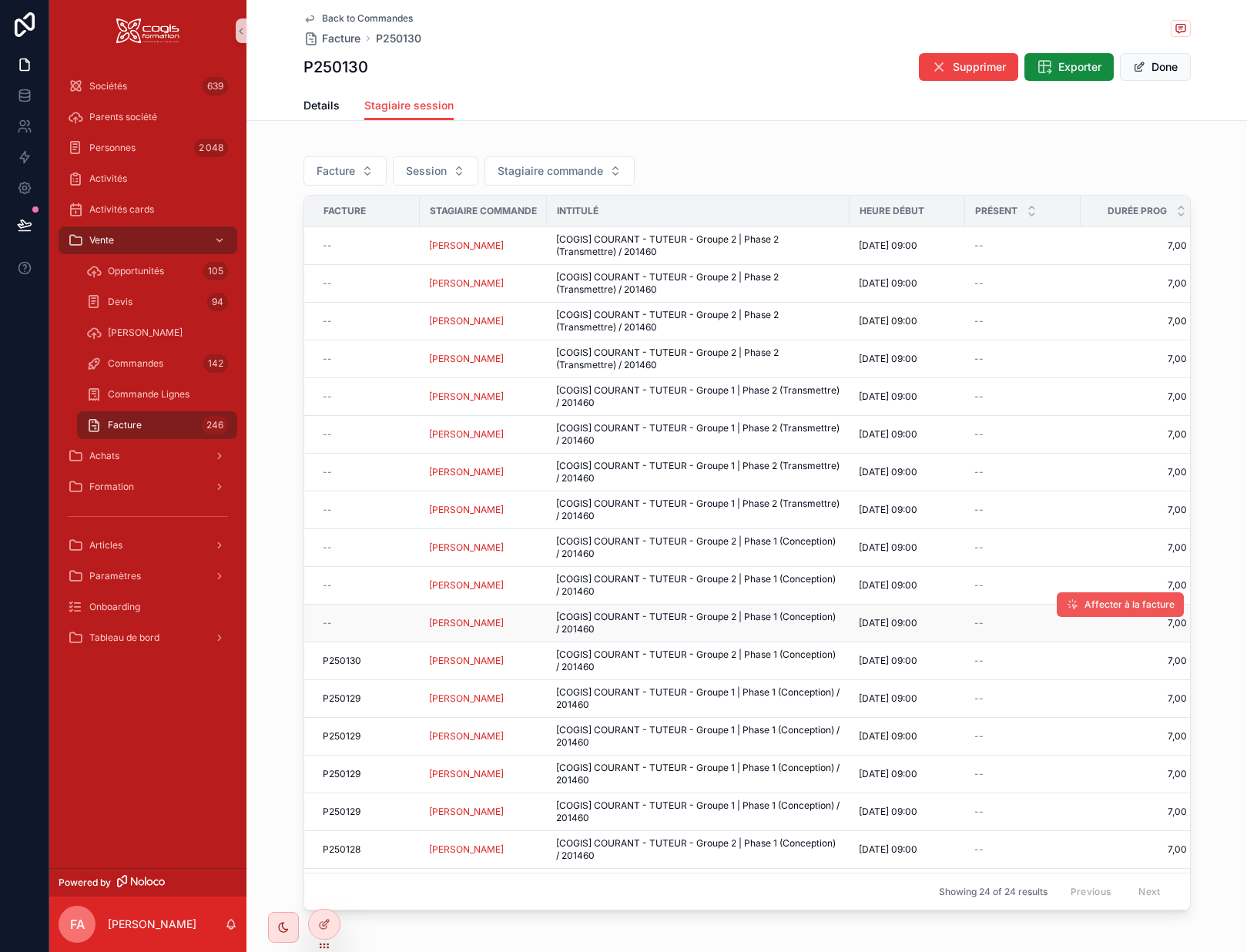
click at [1095, 603] on span "Affecter à la facture" at bounding box center [1129, 605] width 90 height 12
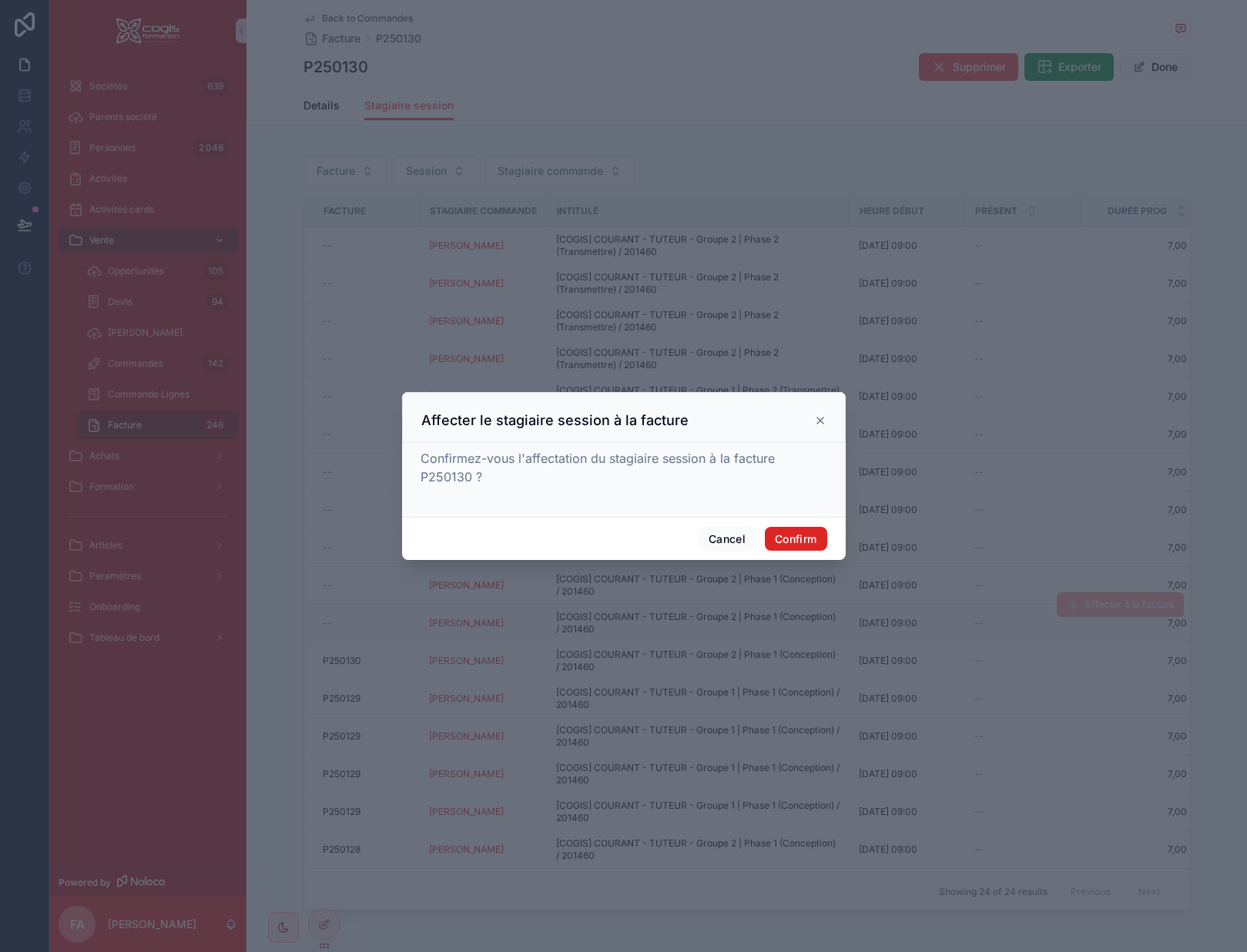
click at [794, 535] on button "Confirm" at bounding box center [795, 539] width 62 height 25
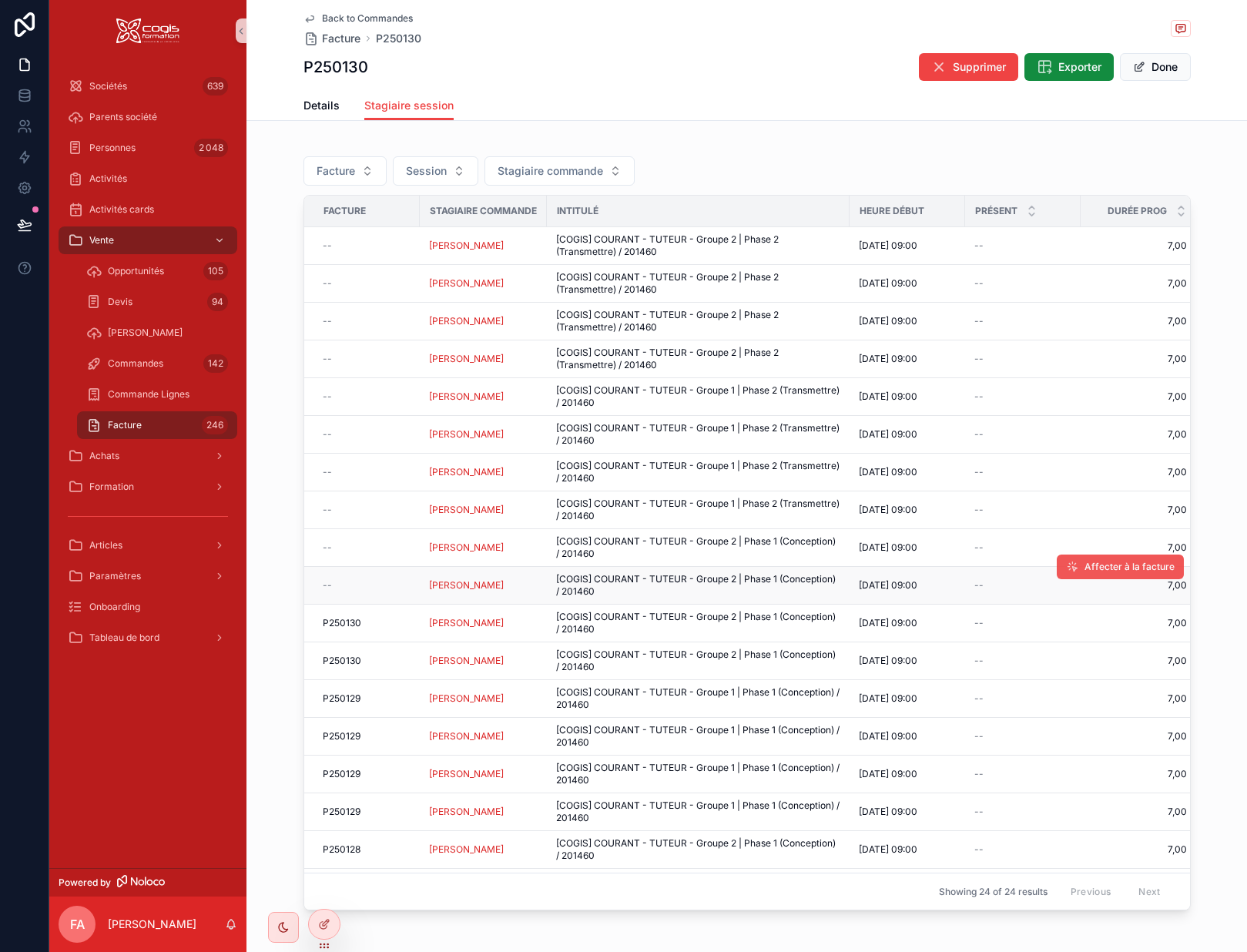
click at [1103, 569] on span "Affecter à la facture" at bounding box center [1129, 567] width 90 height 12
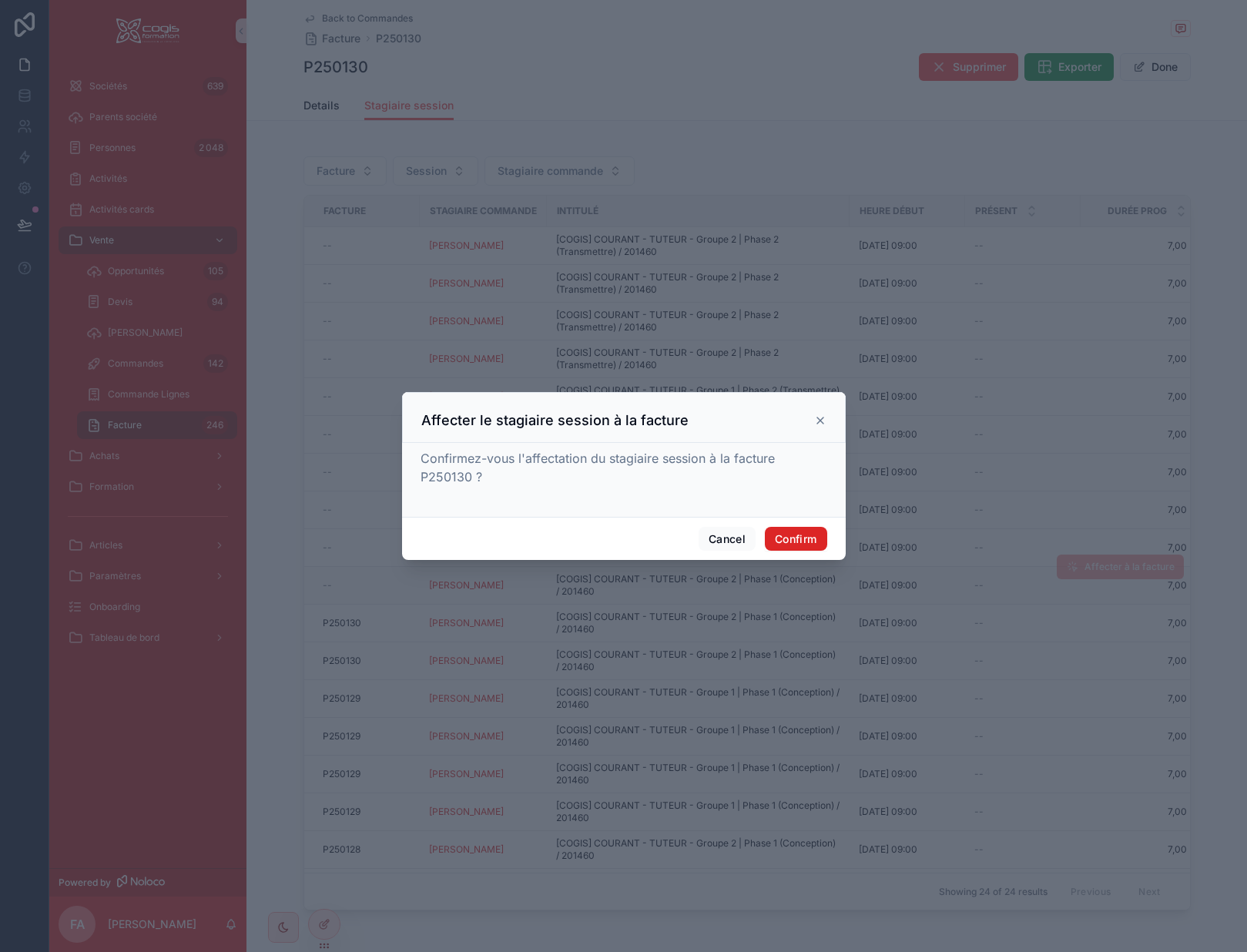
click at [792, 539] on button "Confirm" at bounding box center [795, 539] width 62 height 25
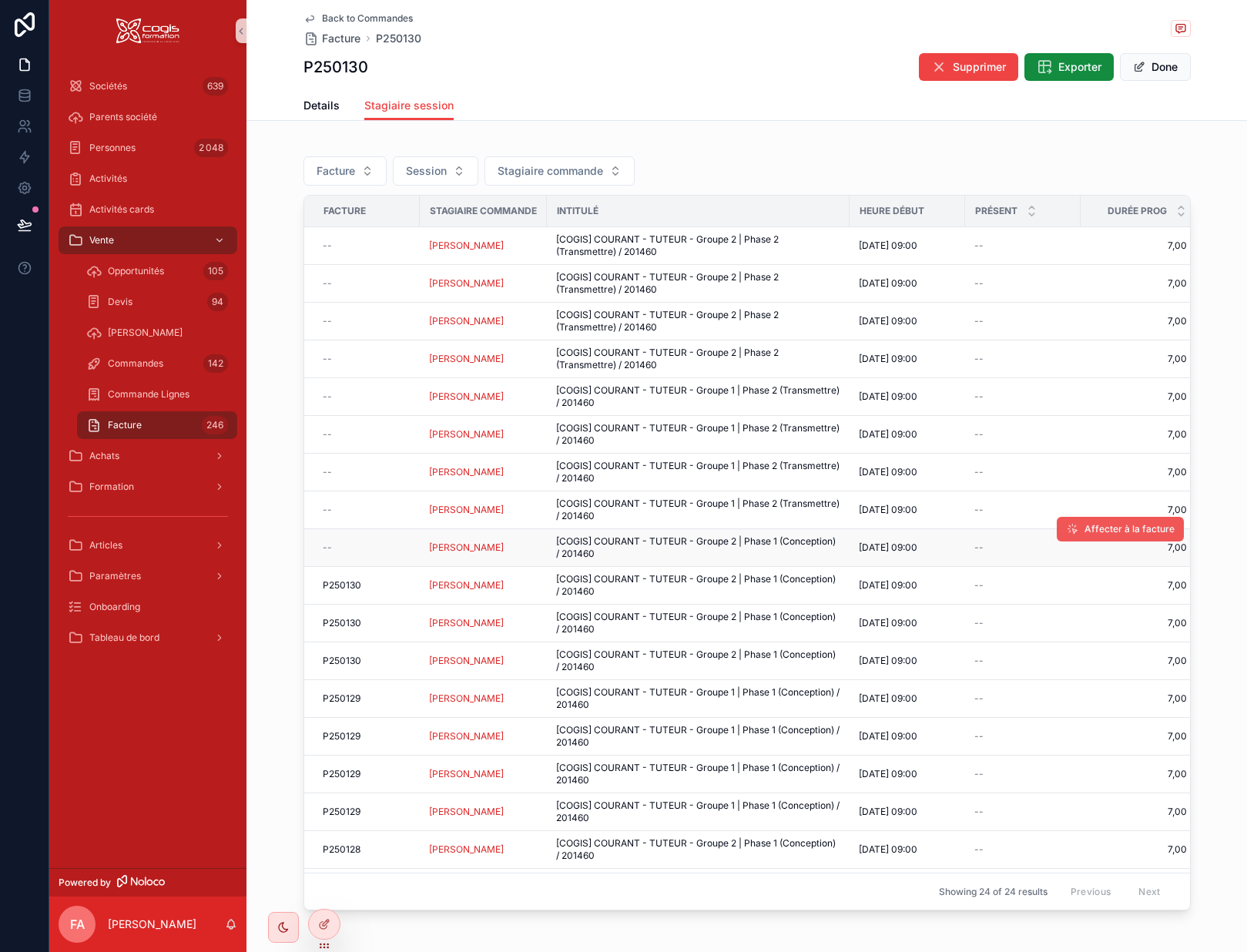
click at [1085, 528] on span "Affecter à la facture" at bounding box center [1129, 529] width 90 height 12
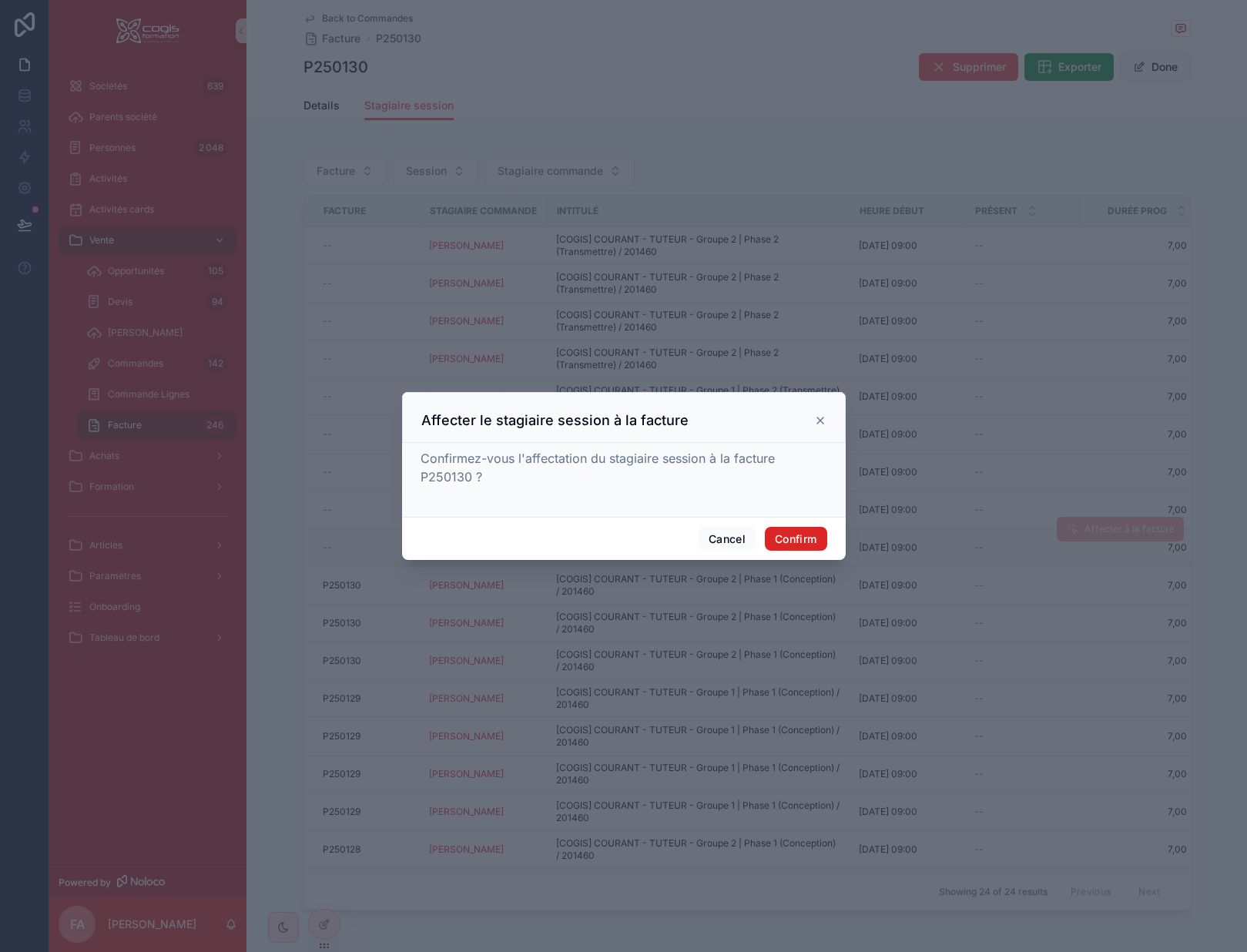
click at [800, 539] on button "Confirm" at bounding box center [795, 539] width 62 height 25
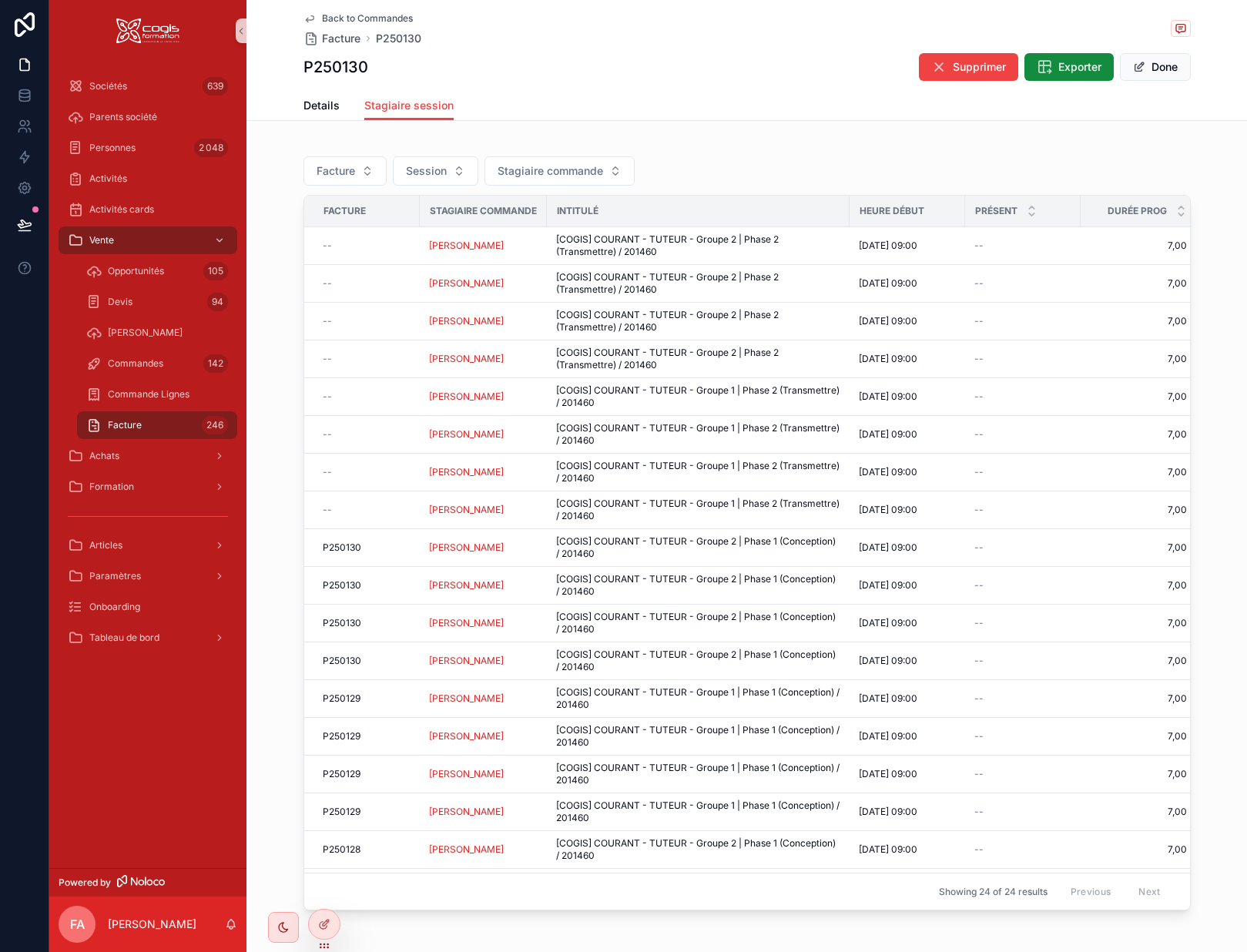
click at [304, 17] on icon "scrollable content" at bounding box center [310, 19] width 12 height 12
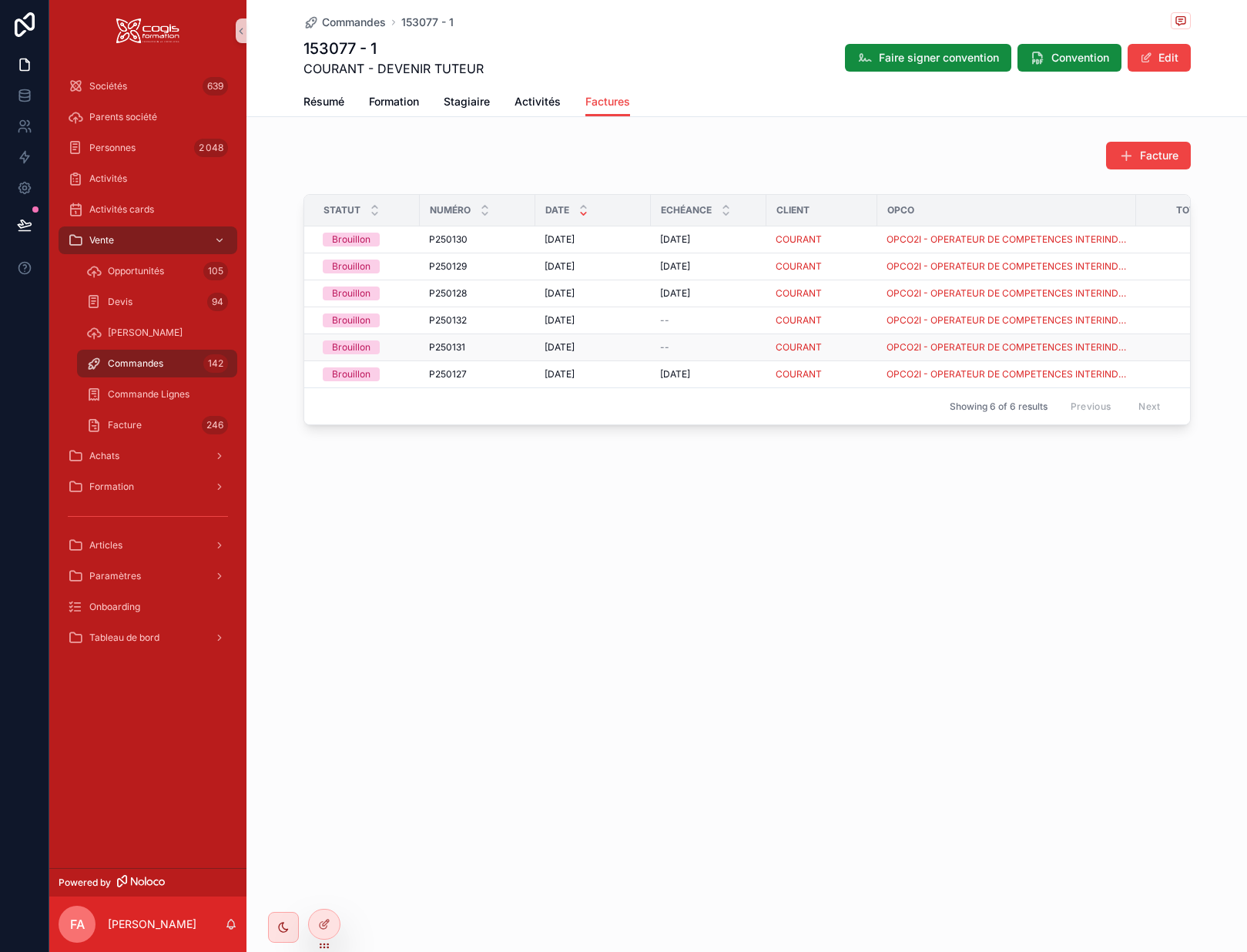
click at [465, 346] on div "P250131 P250131" at bounding box center [477, 348] width 97 height 12
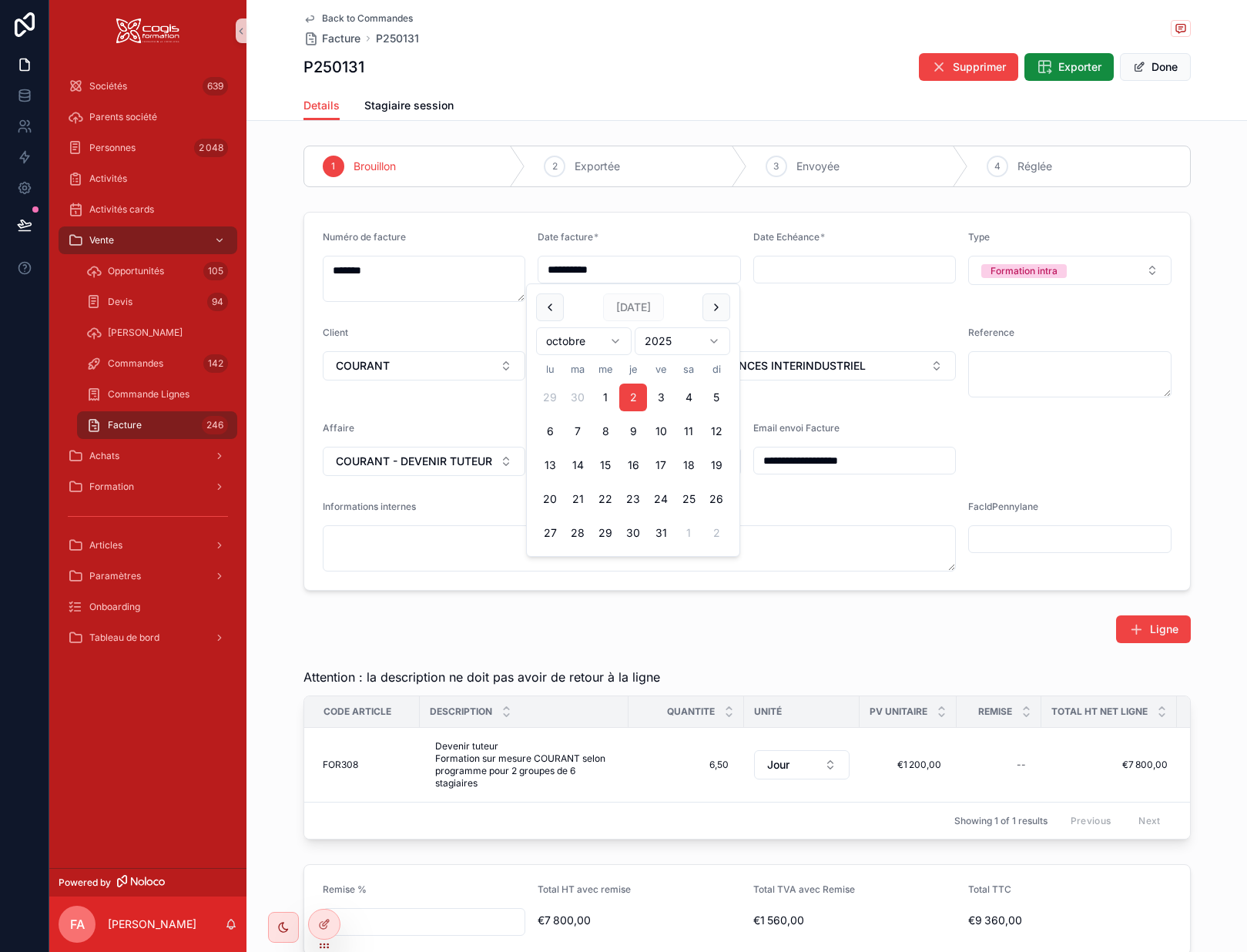
drag, startPoint x: 637, startPoint y: 272, endPoint x: 501, endPoint y: 271, distance: 136.0
click at [501, 271] on form "**********" at bounding box center [747, 402] width 886 height 378
type input "**********"
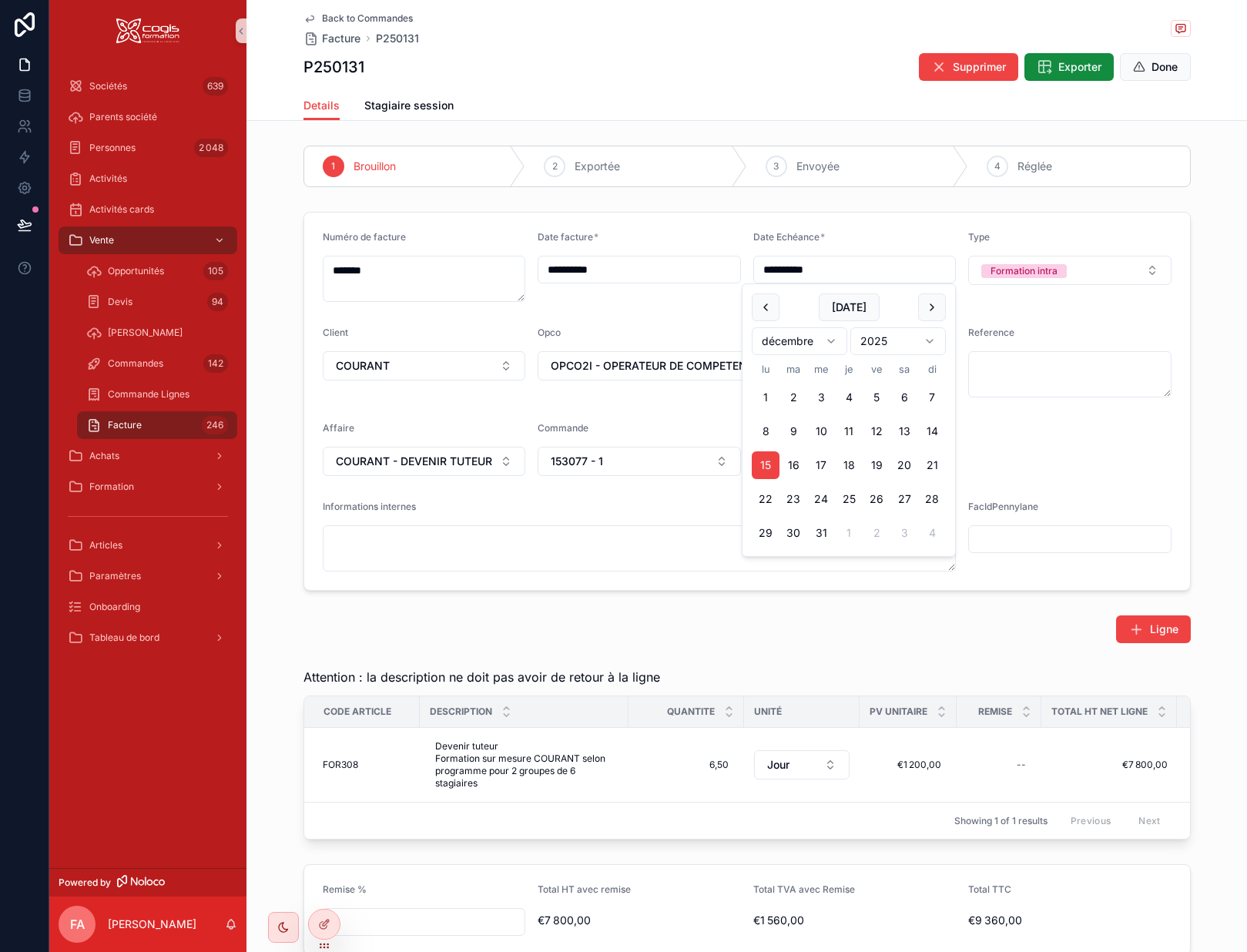
type input "**********"
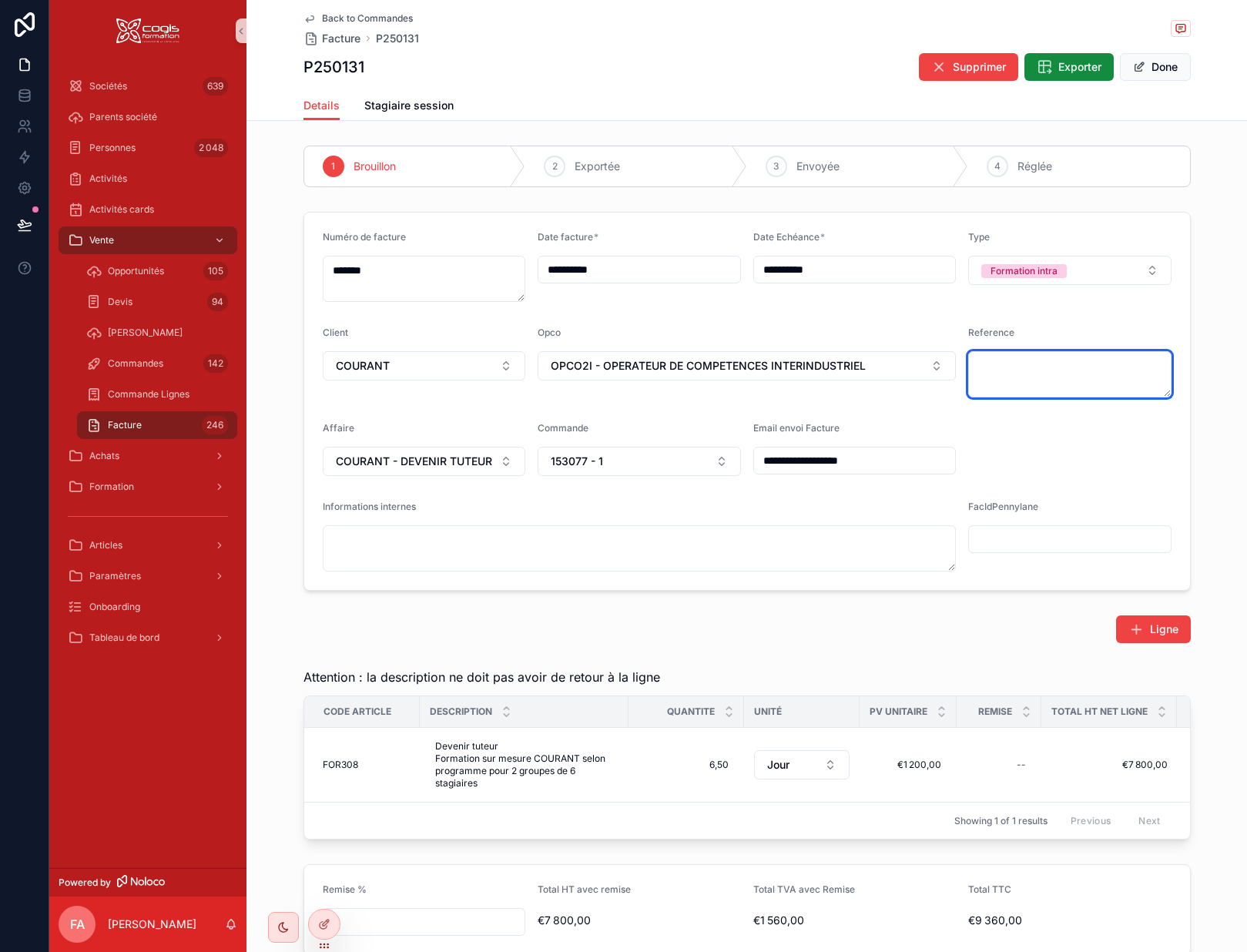
click at [981, 375] on textarea "scrollable content" at bounding box center [1071, 374] width 203 height 46
paste textarea "**********"
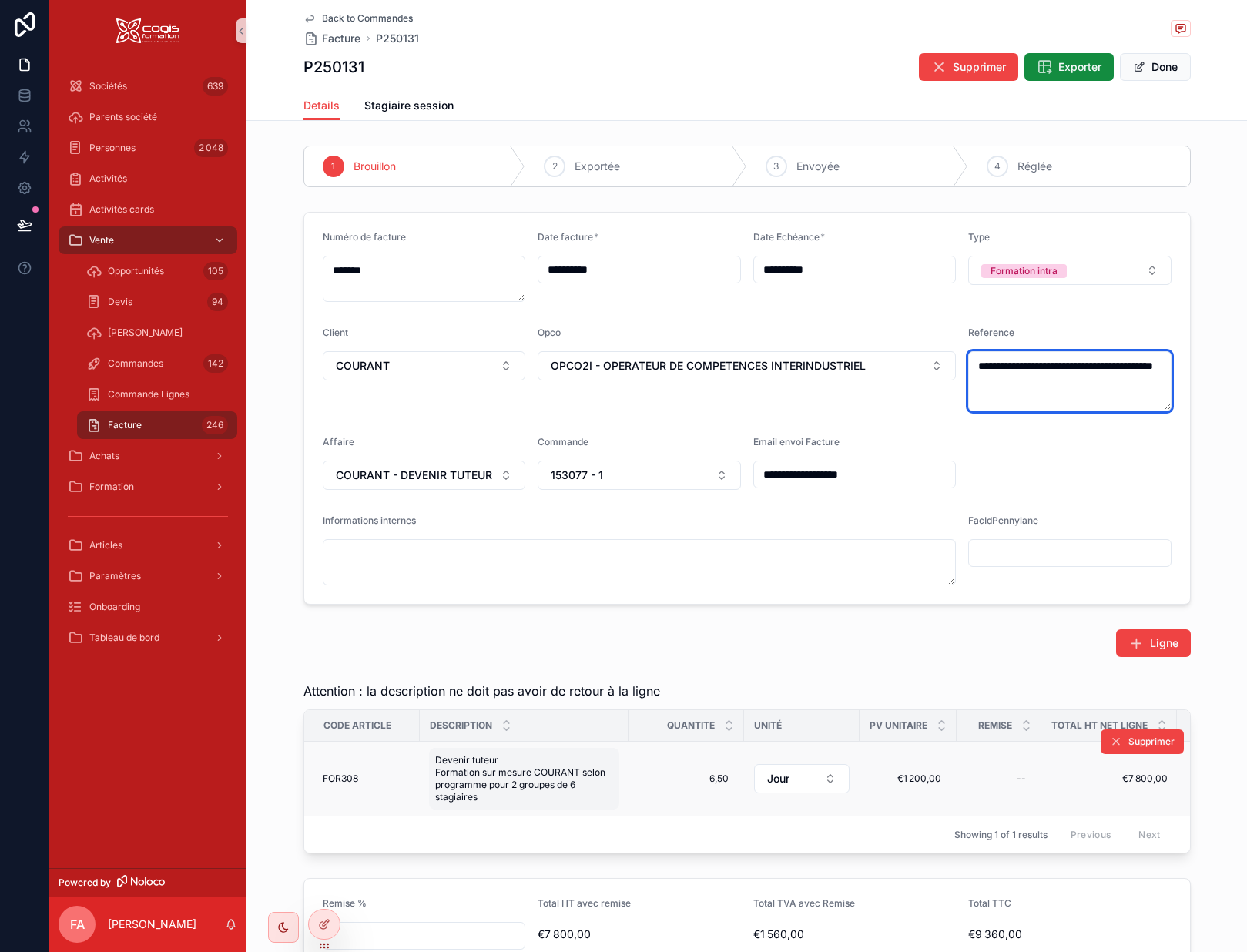
type textarea "**********"
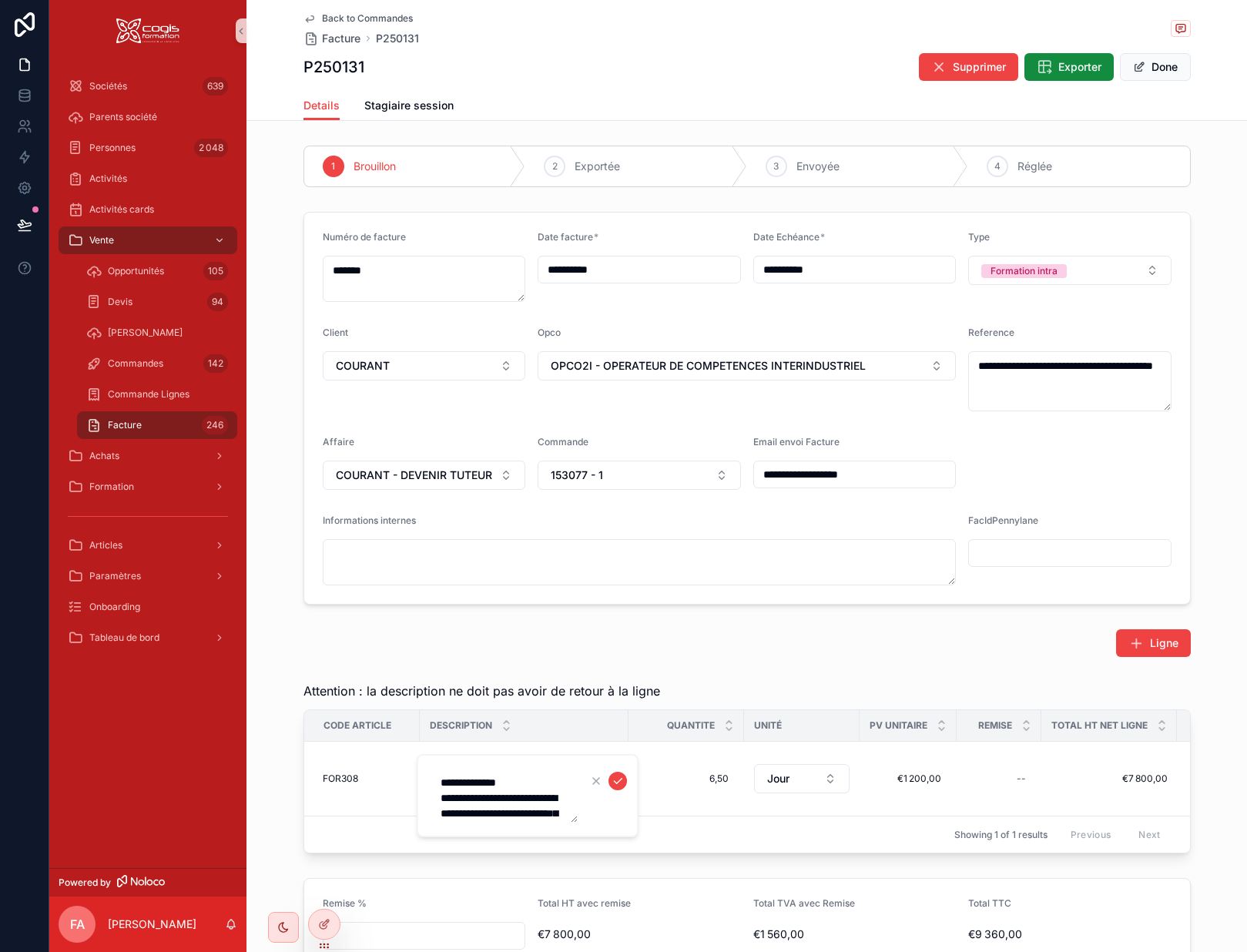
drag, startPoint x: 570, startPoint y: 849, endPoint x: 437, endPoint y: 813, distance: 137.8
click at [437, 813] on textarea "**********" at bounding box center [505, 796] width 146 height 54
drag, startPoint x: 576, startPoint y: 817, endPoint x: 617, endPoint y: 853, distance: 54.6
click at [617, 853] on form "**********" at bounding box center [529, 814] width 197 height 91
click at [522, 855] on textarea "**********" at bounding box center [505, 814] width 146 height 90
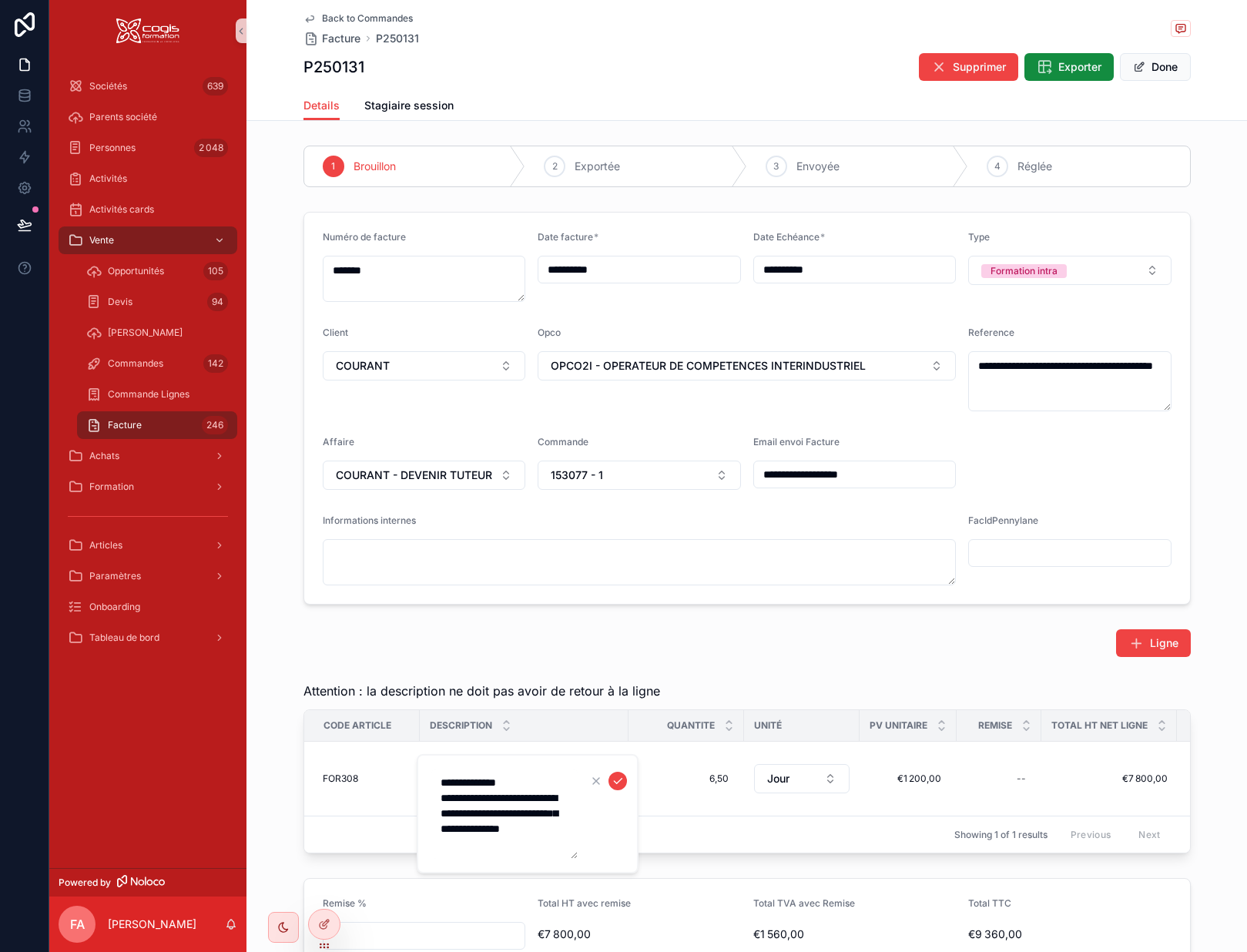
drag, startPoint x: 488, startPoint y: 844, endPoint x: 426, endPoint y: 797, distance: 77.8
click at [426, 796] on div "**********" at bounding box center [528, 814] width 222 height 119
type textarea "**********"
click at [618, 778] on icon "scrollable content" at bounding box center [618, 782] width 12 height 12
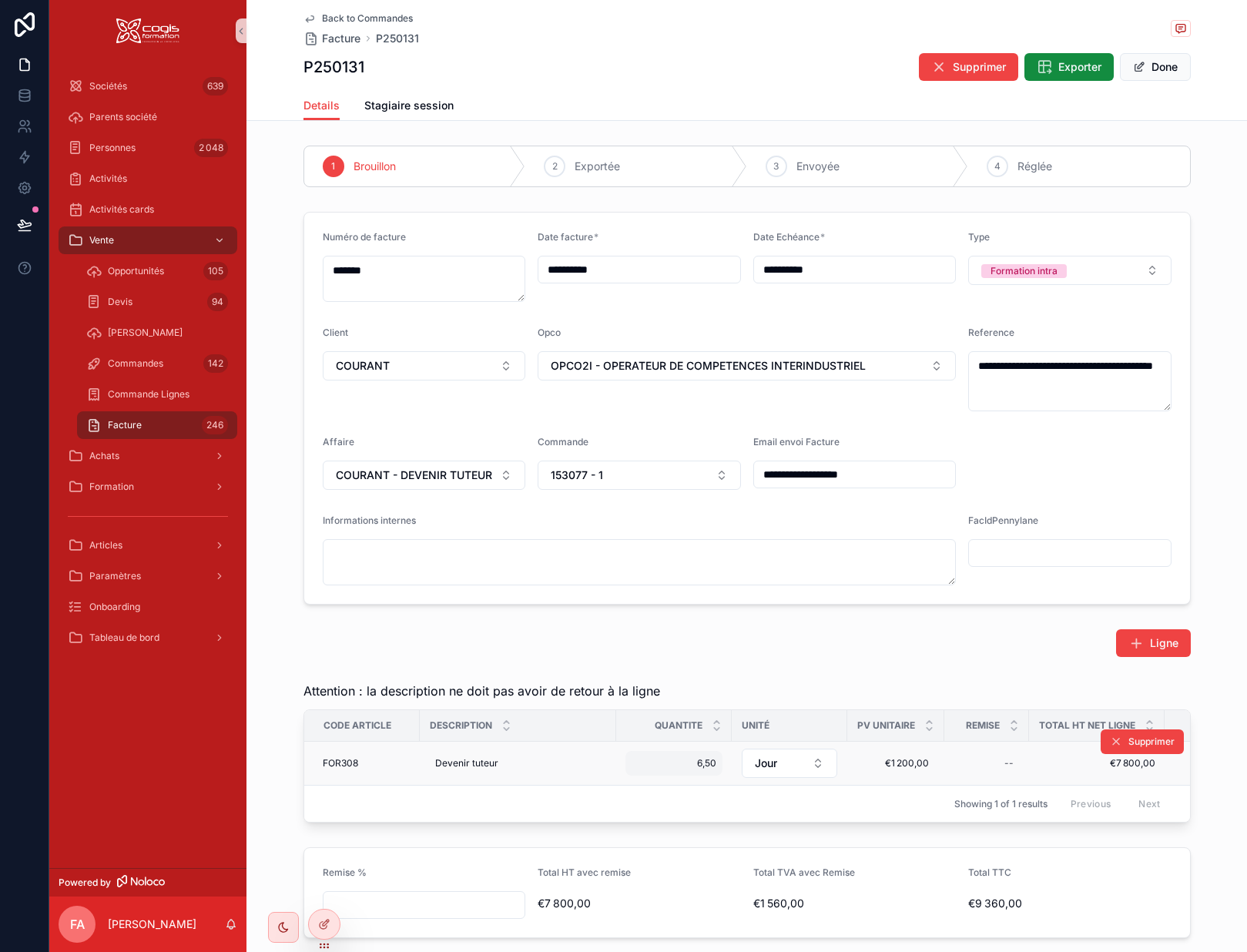
click at [706, 774] on div "6,50 6,50" at bounding box center [674, 764] width 97 height 25
click at [700, 772] on div "6,50 6,50" at bounding box center [674, 764] width 97 height 25
drag, startPoint x: 693, startPoint y: 792, endPoint x: 606, endPoint y: 792, distance: 87.0
click at [606, 792] on div "**********" at bounding box center [648, 476] width 1198 height 952
drag, startPoint x: 684, startPoint y: 784, endPoint x: 603, endPoint y: 779, distance: 81.2
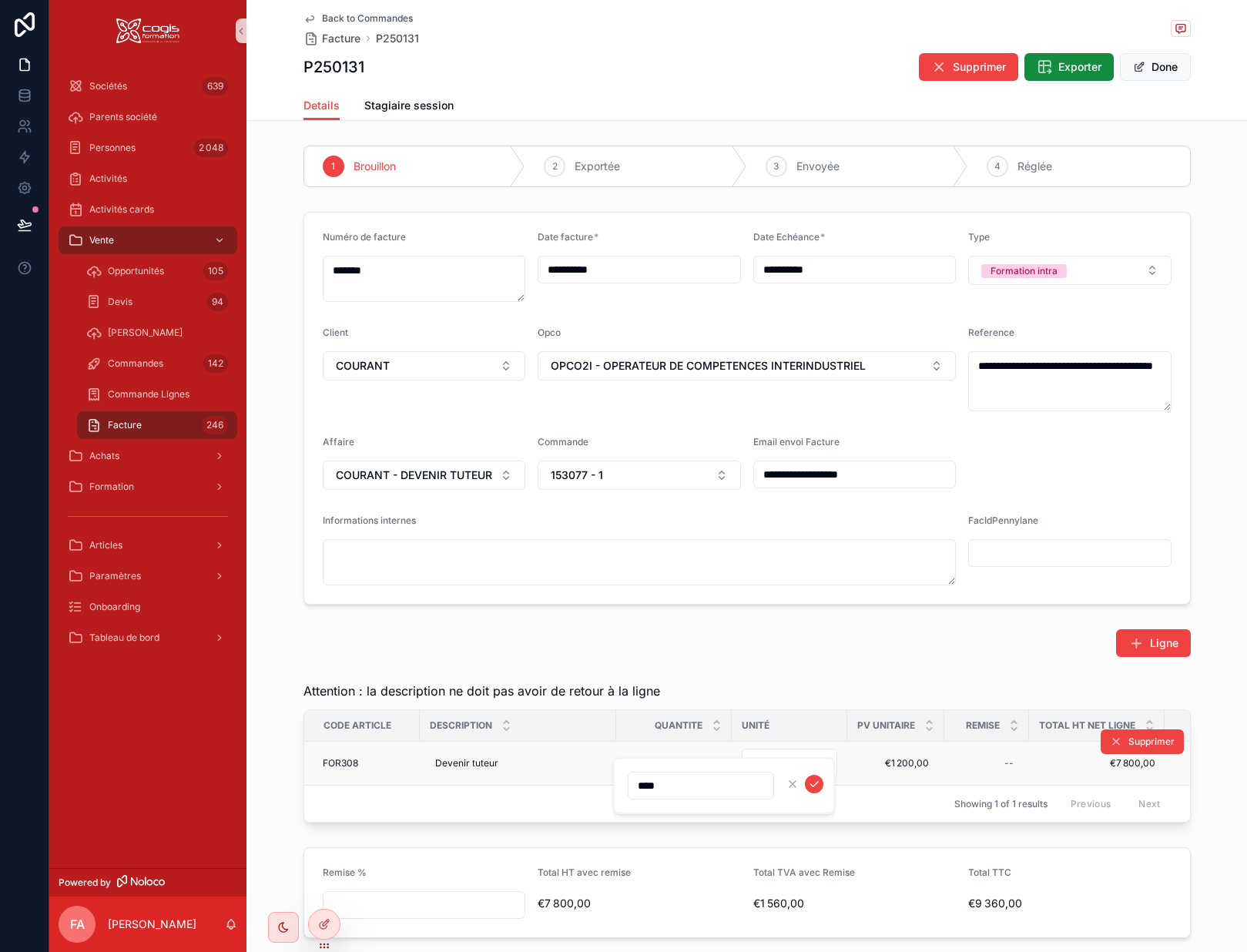
click at [603, 779] on div "**********" at bounding box center [648, 476] width 1198 height 952
click at [682, 784] on input "****" at bounding box center [701, 786] width 145 height 21
type input "****"
click at [816, 784] on icon "scrollable content" at bounding box center [815, 784] width 12 height 12
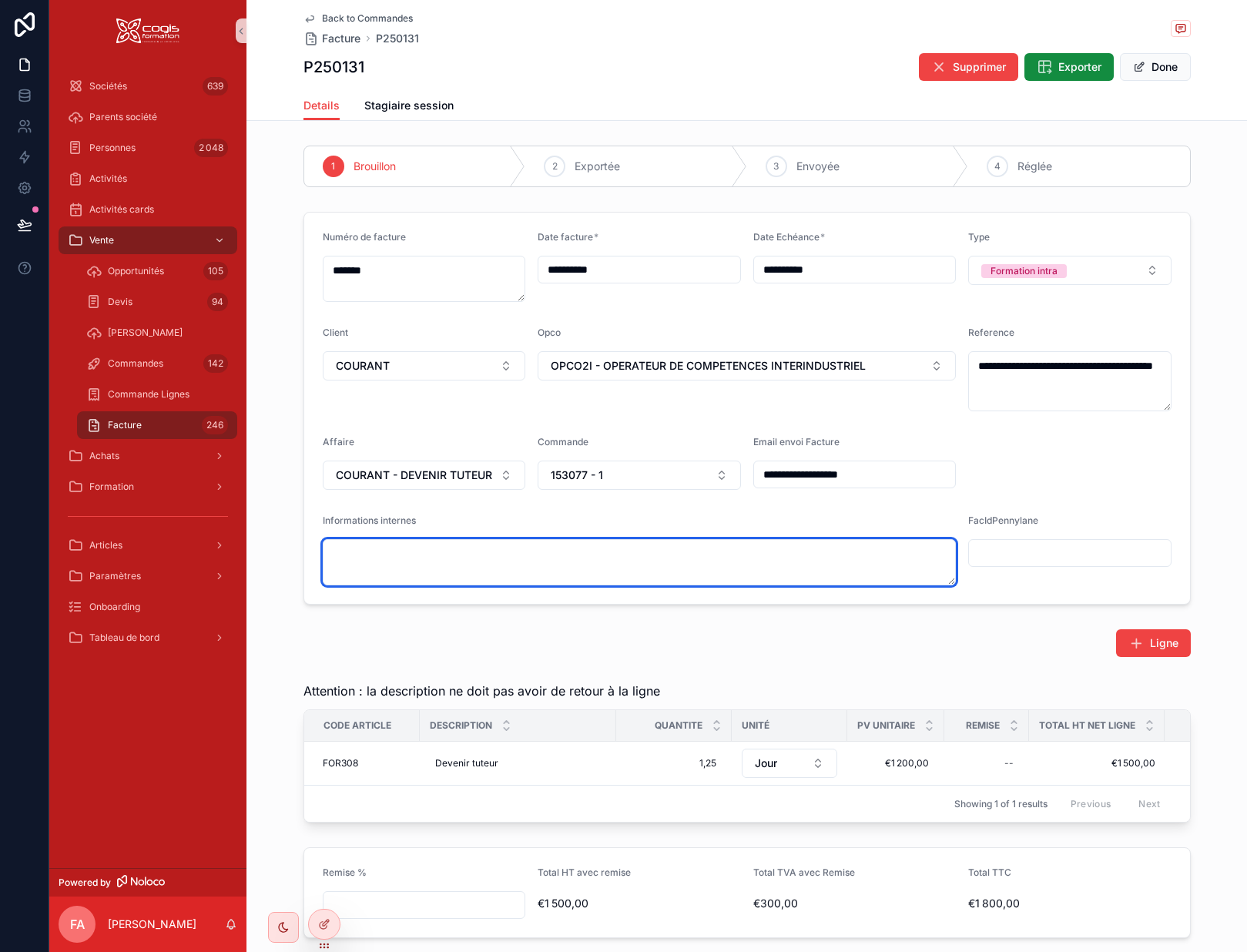
click at [469, 564] on textarea "scrollable content" at bounding box center [639, 562] width 634 height 46
type textarea "**********"
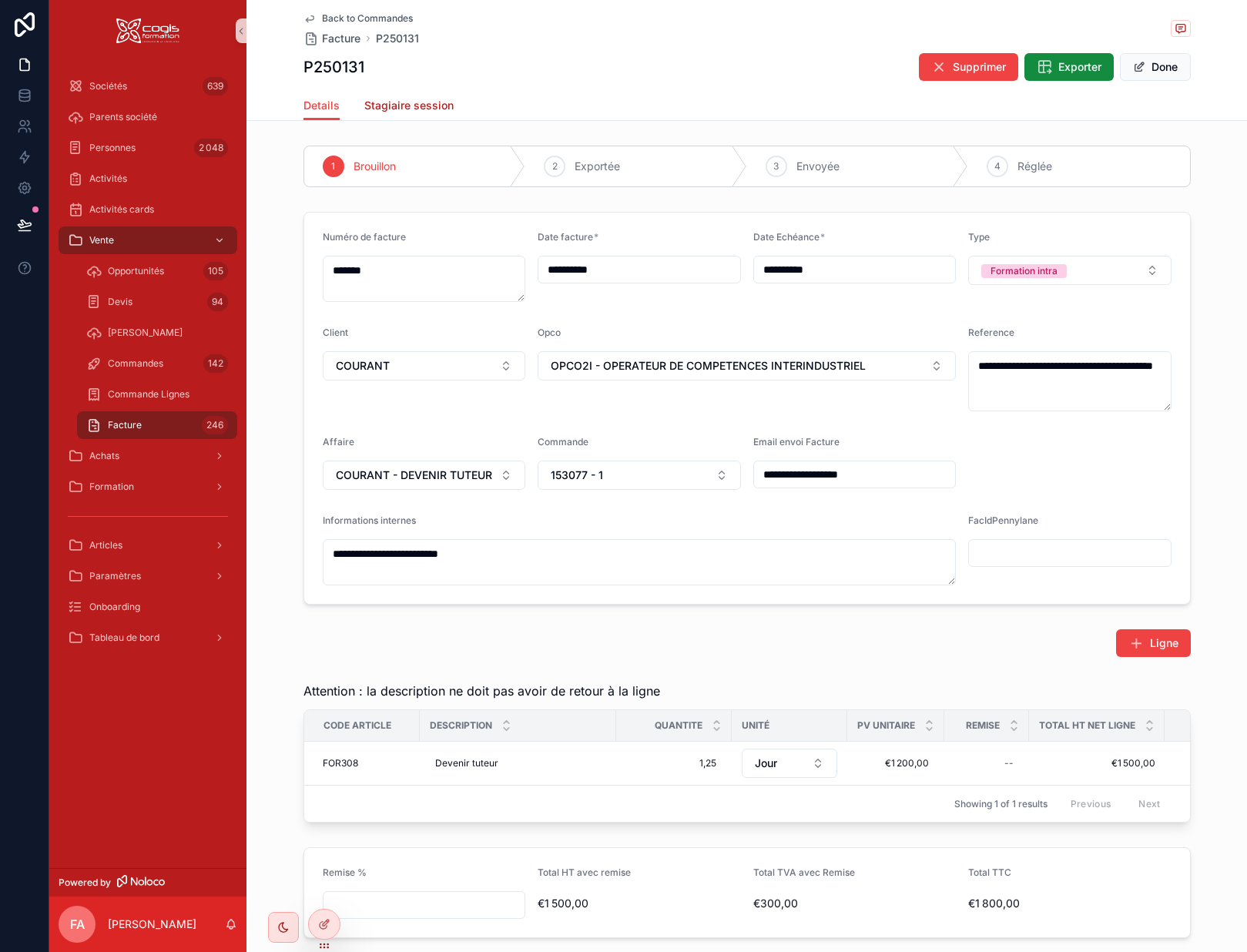
click at [408, 103] on span "Stagiaire session" at bounding box center [409, 105] width 89 height 15
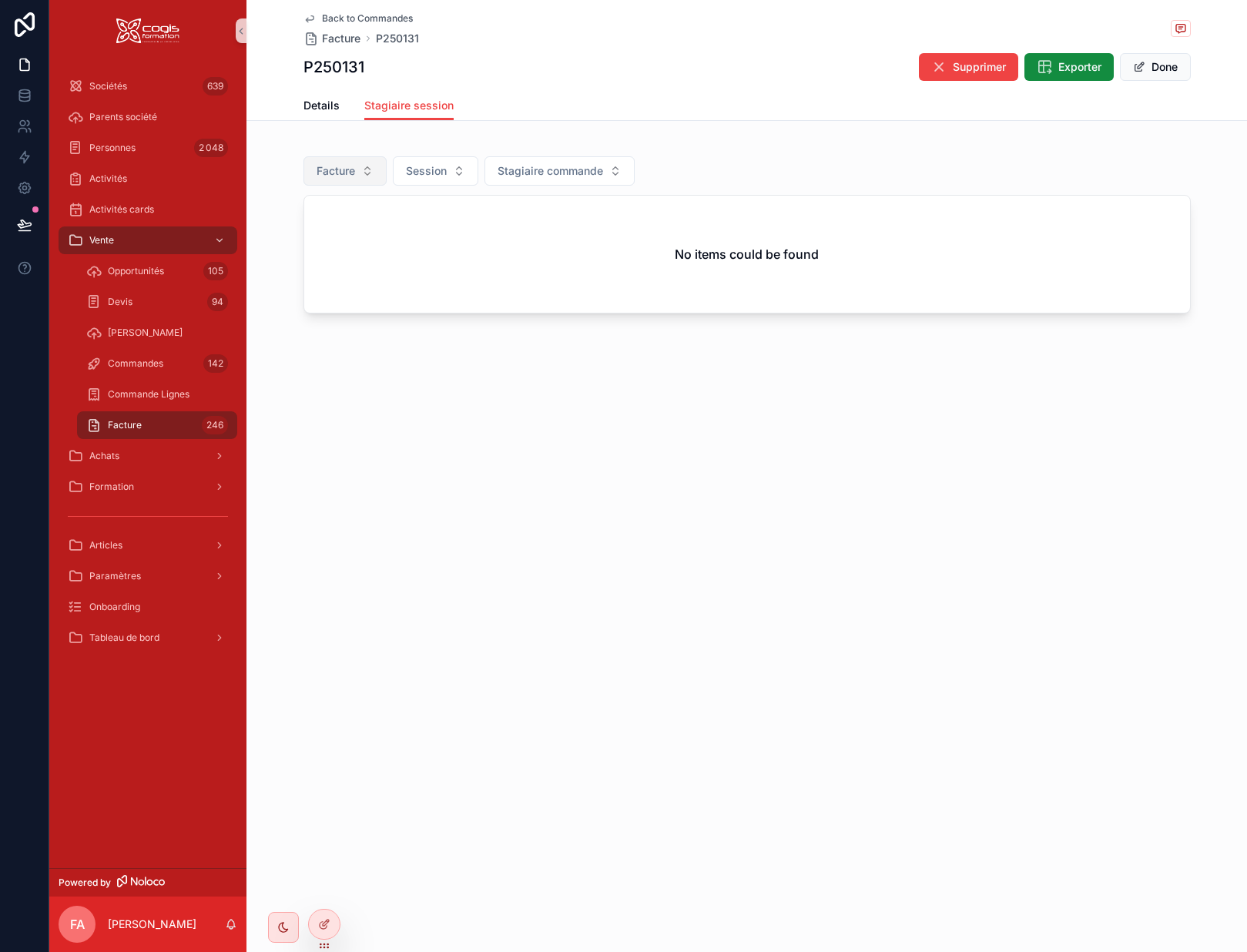
click at [332, 168] on span "Facture" at bounding box center [335, 170] width 38 height 15
click at [289, 233] on div "None" at bounding box center [345, 234] width 185 height 25
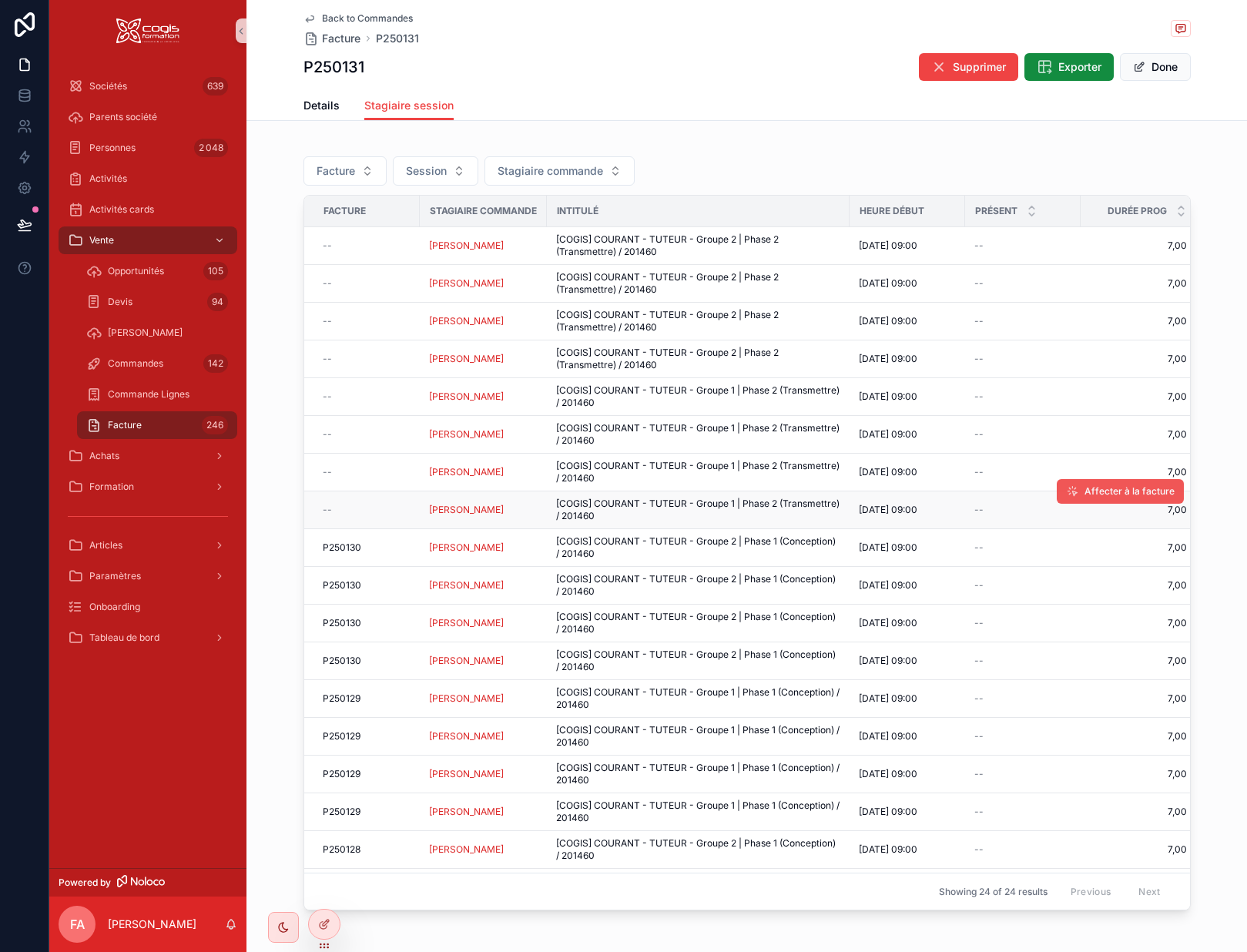
click at [1110, 488] on span "Affecter à la facture" at bounding box center [1129, 492] width 90 height 12
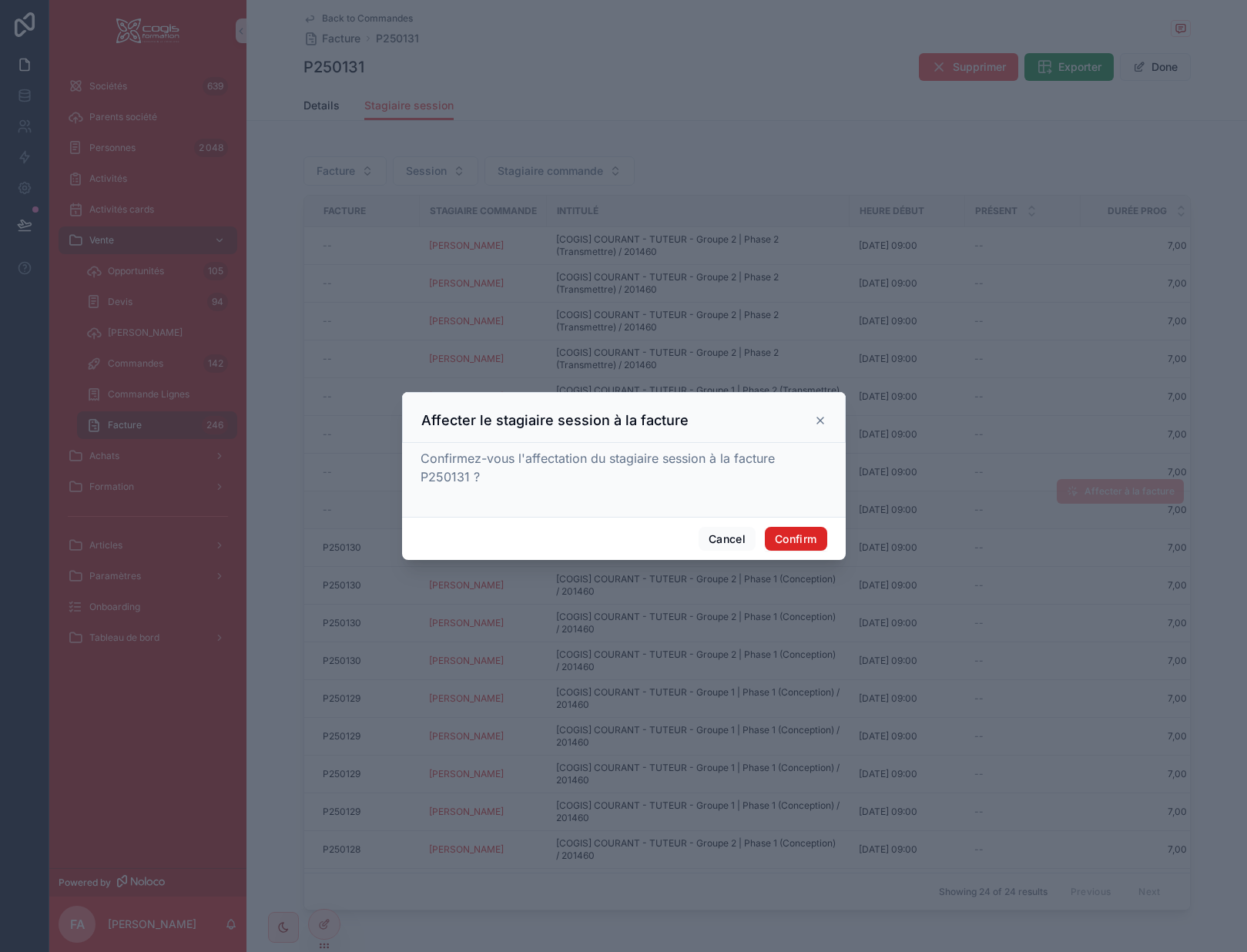
click at [781, 538] on button "Confirm" at bounding box center [795, 539] width 62 height 25
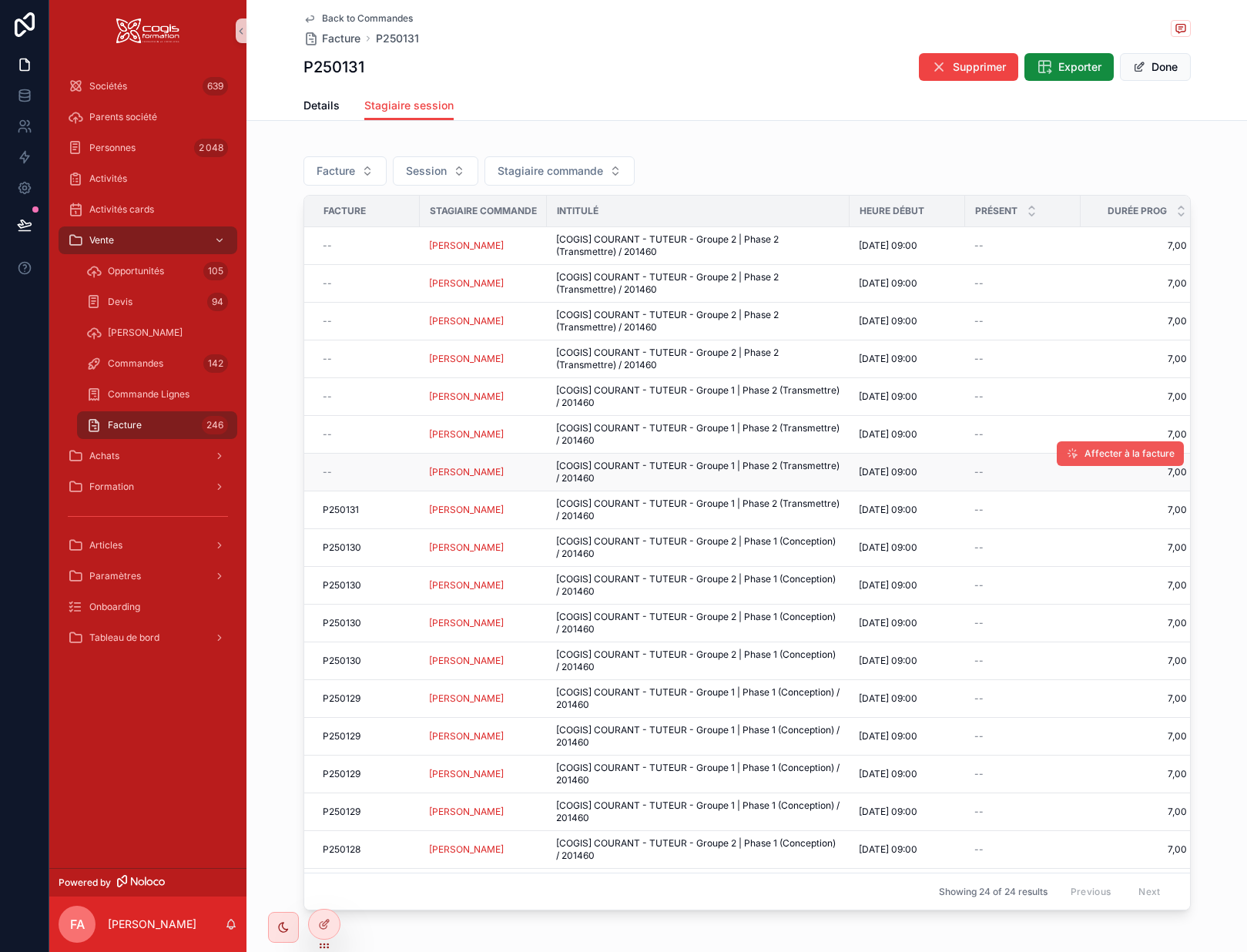
click at [1085, 452] on span "Affecter à la facture" at bounding box center [1129, 454] width 90 height 12
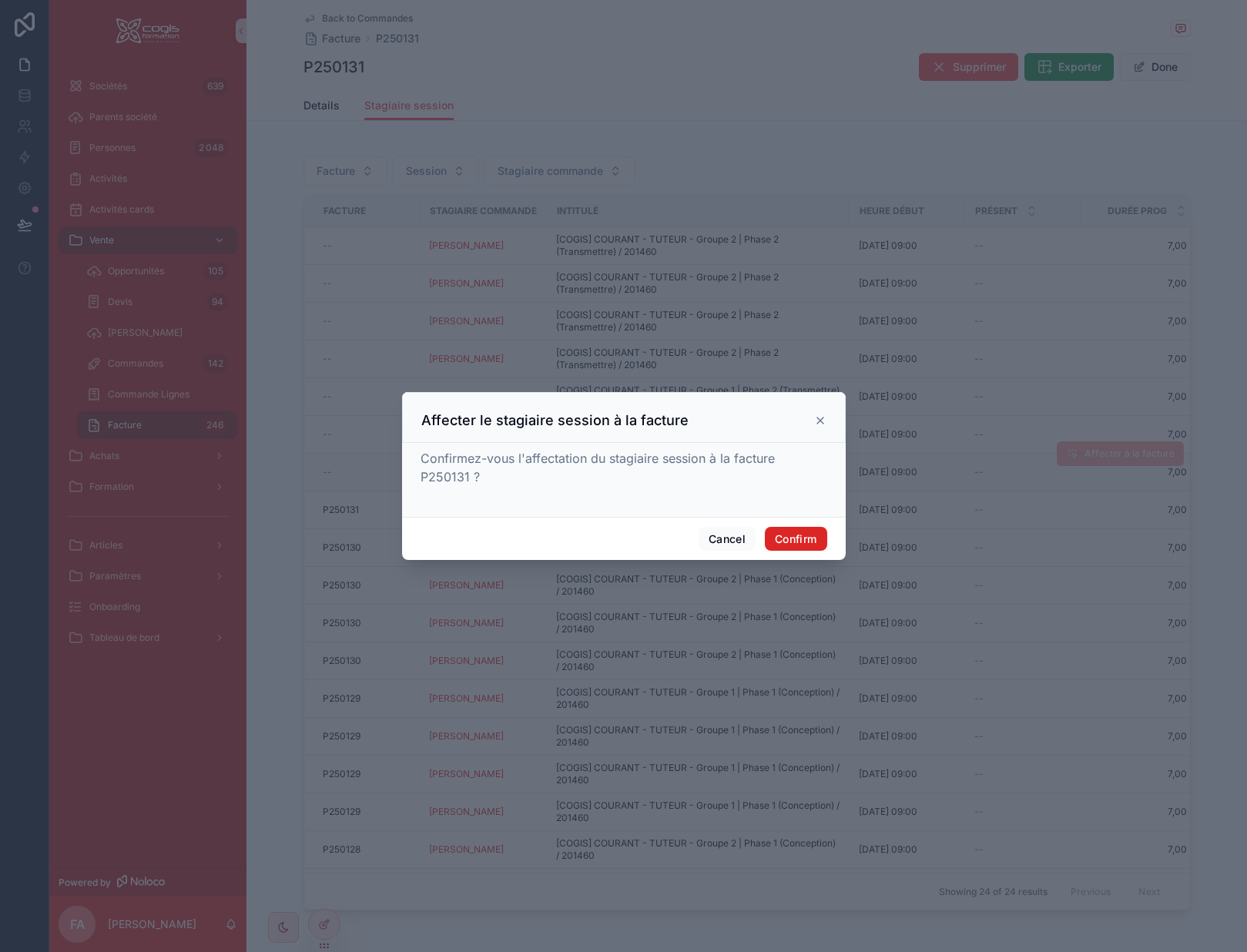
click at [799, 531] on button "Confirm" at bounding box center [795, 539] width 62 height 25
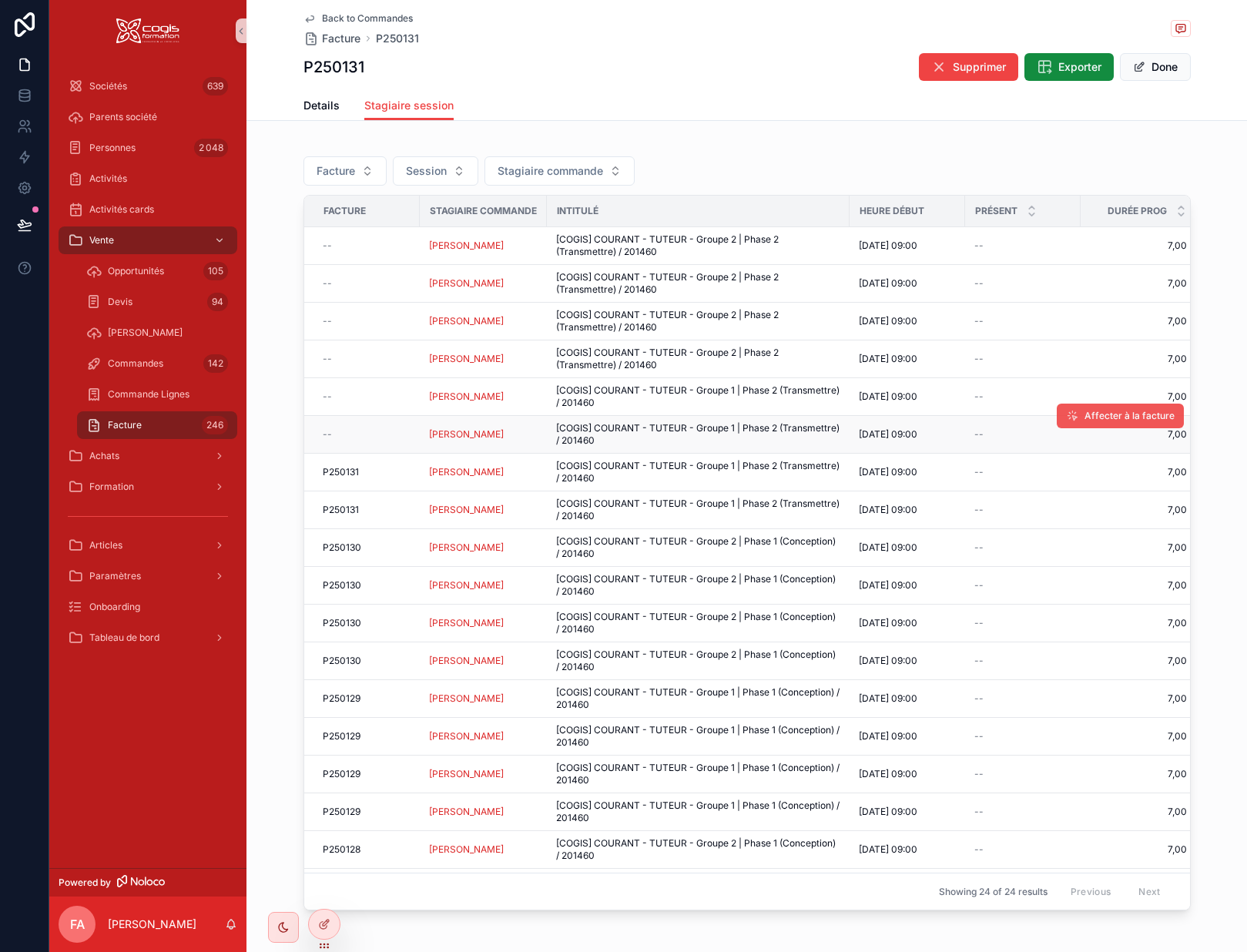
click at [1116, 414] on span "Affecter à la facture" at bounding box center [1129, 416] width 90 height 12
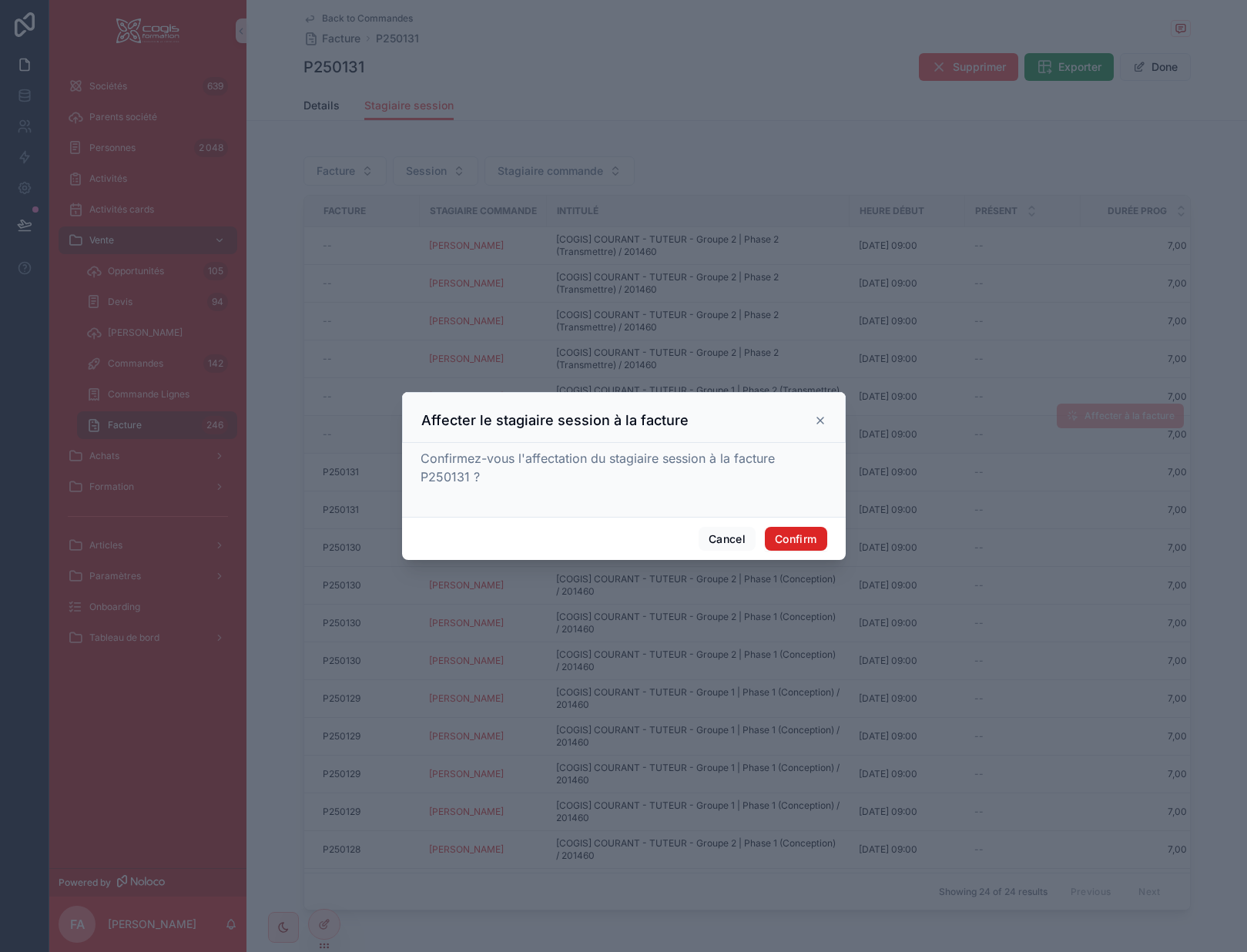
click at [802, 535] on button "Confirm" at bounding box center [795, 539] width 62 height 25
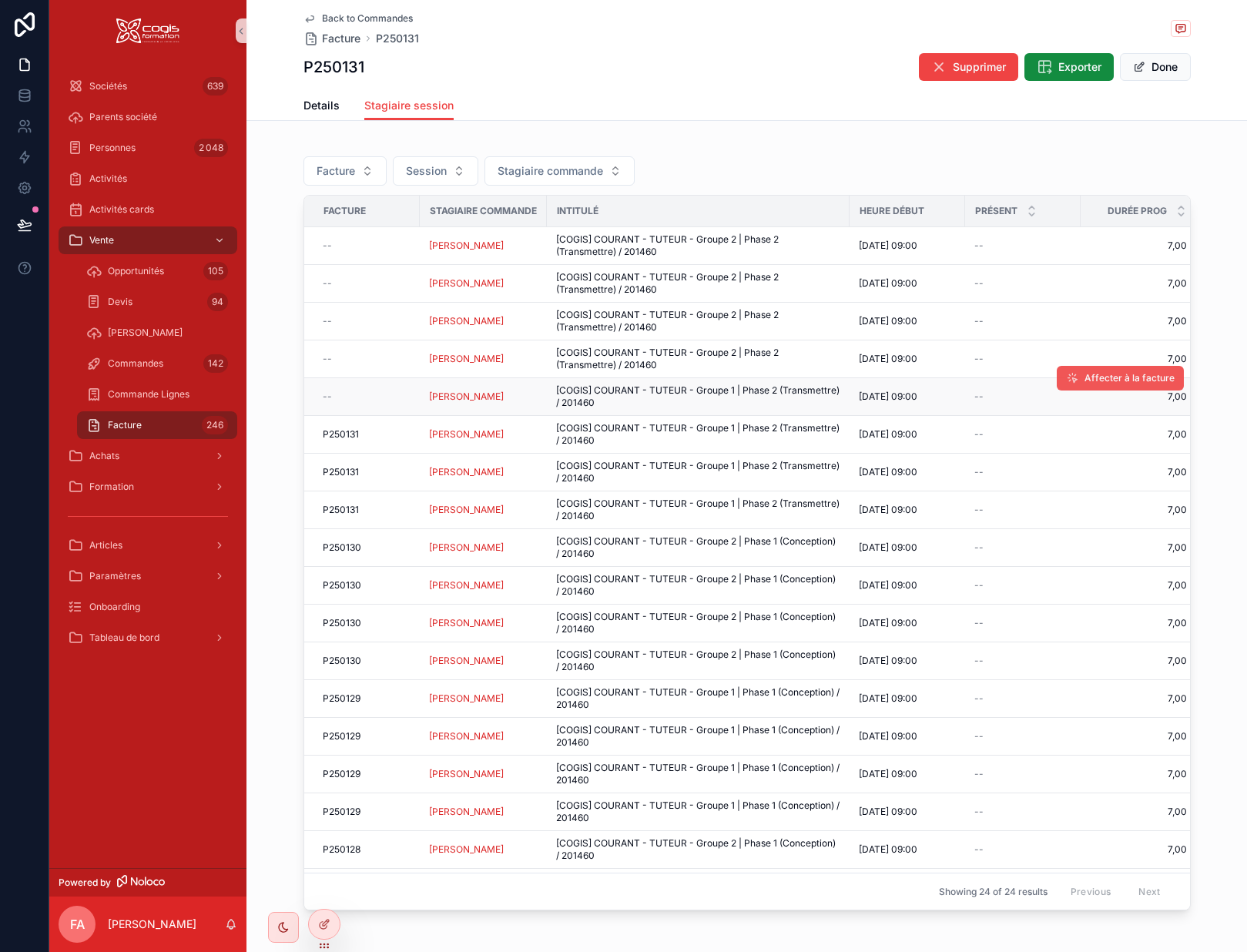
click at [1089, 371] on button "Affecter à la facture" at bounding box center [1120, 379] width 127 height 25
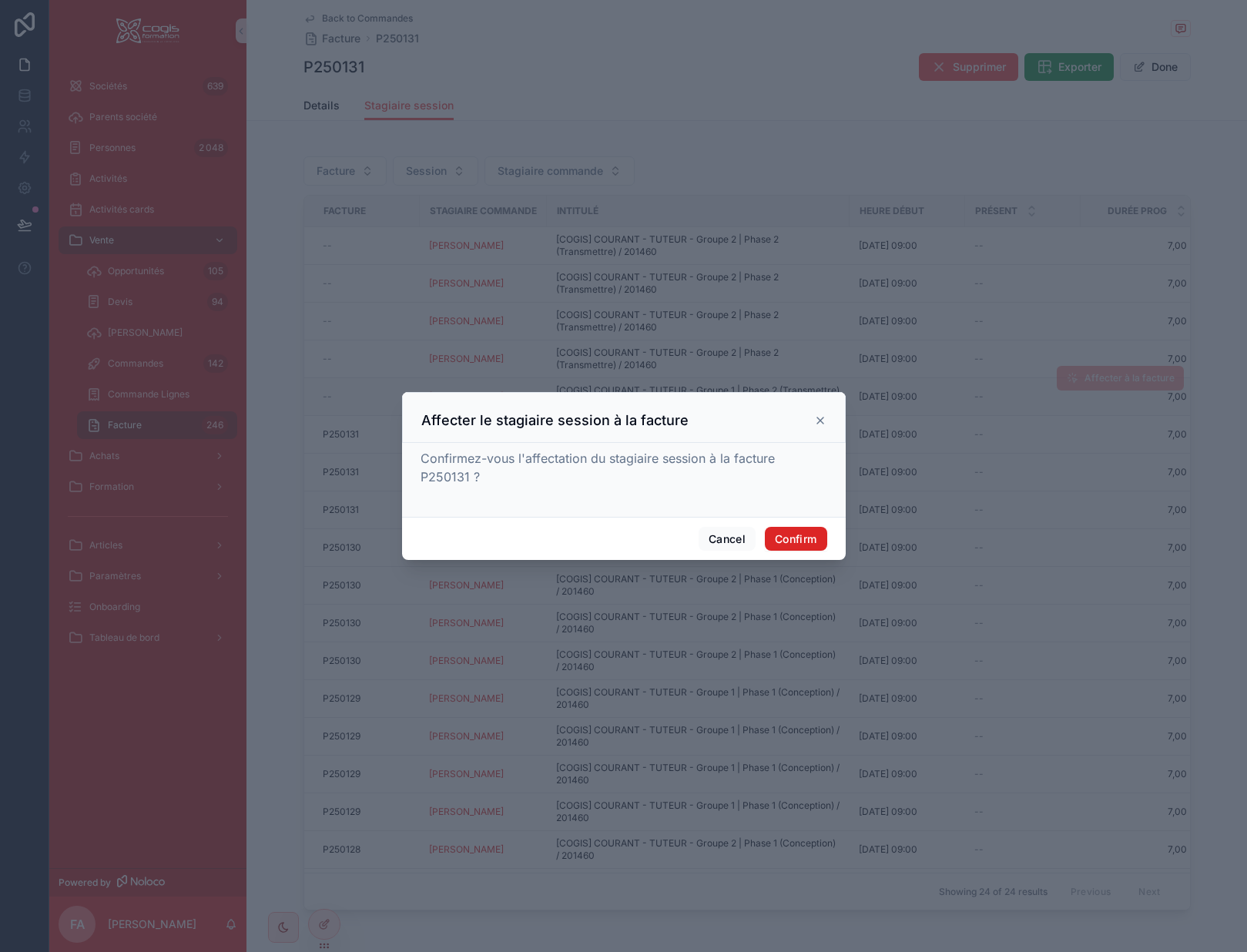
click at [799, 539] on button "Confirm" at bounding box center [795, 539] width 62 height 25
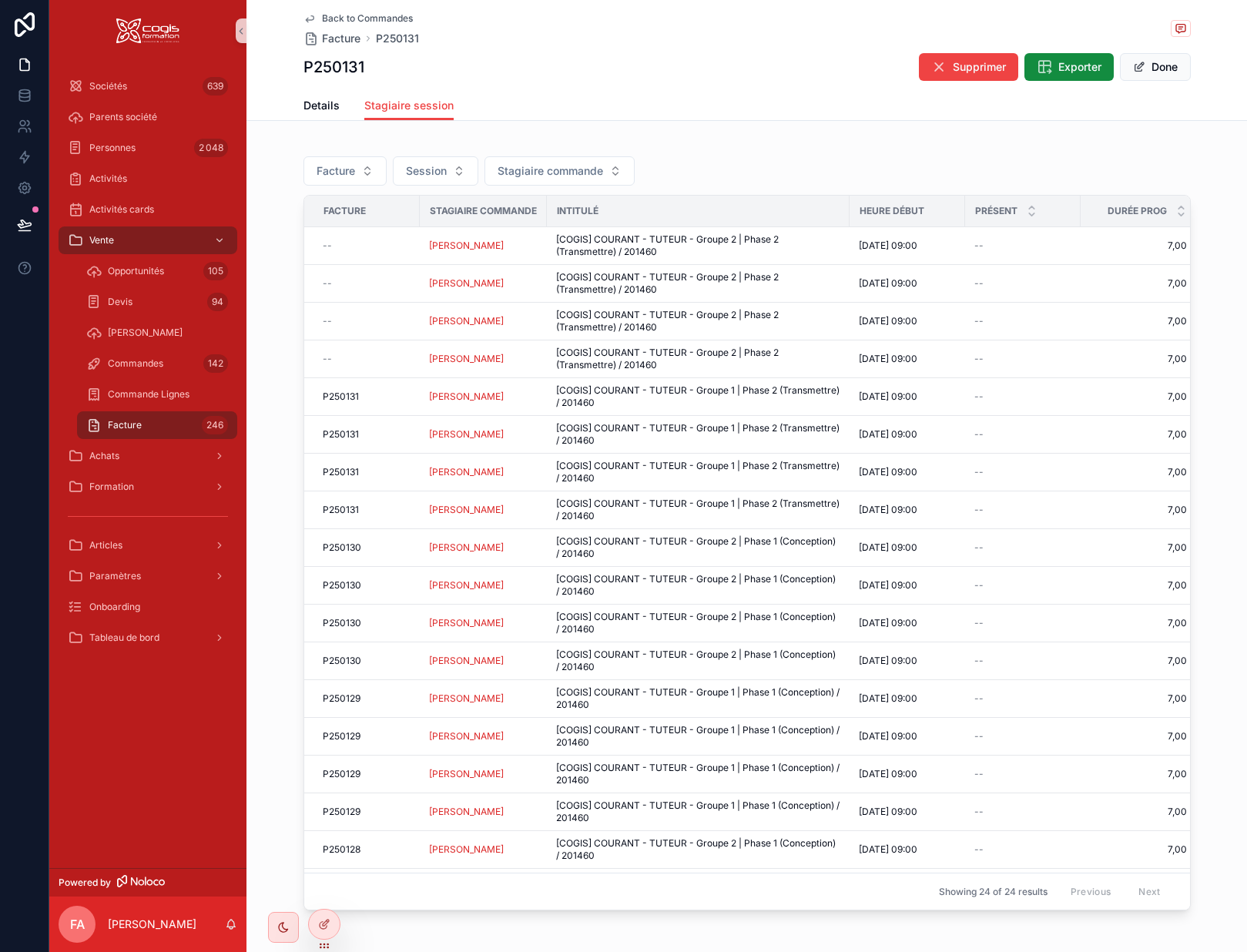
click at [304, 18] on icon "scrollable content" at bounding box center [310, 19] width 12 height 12
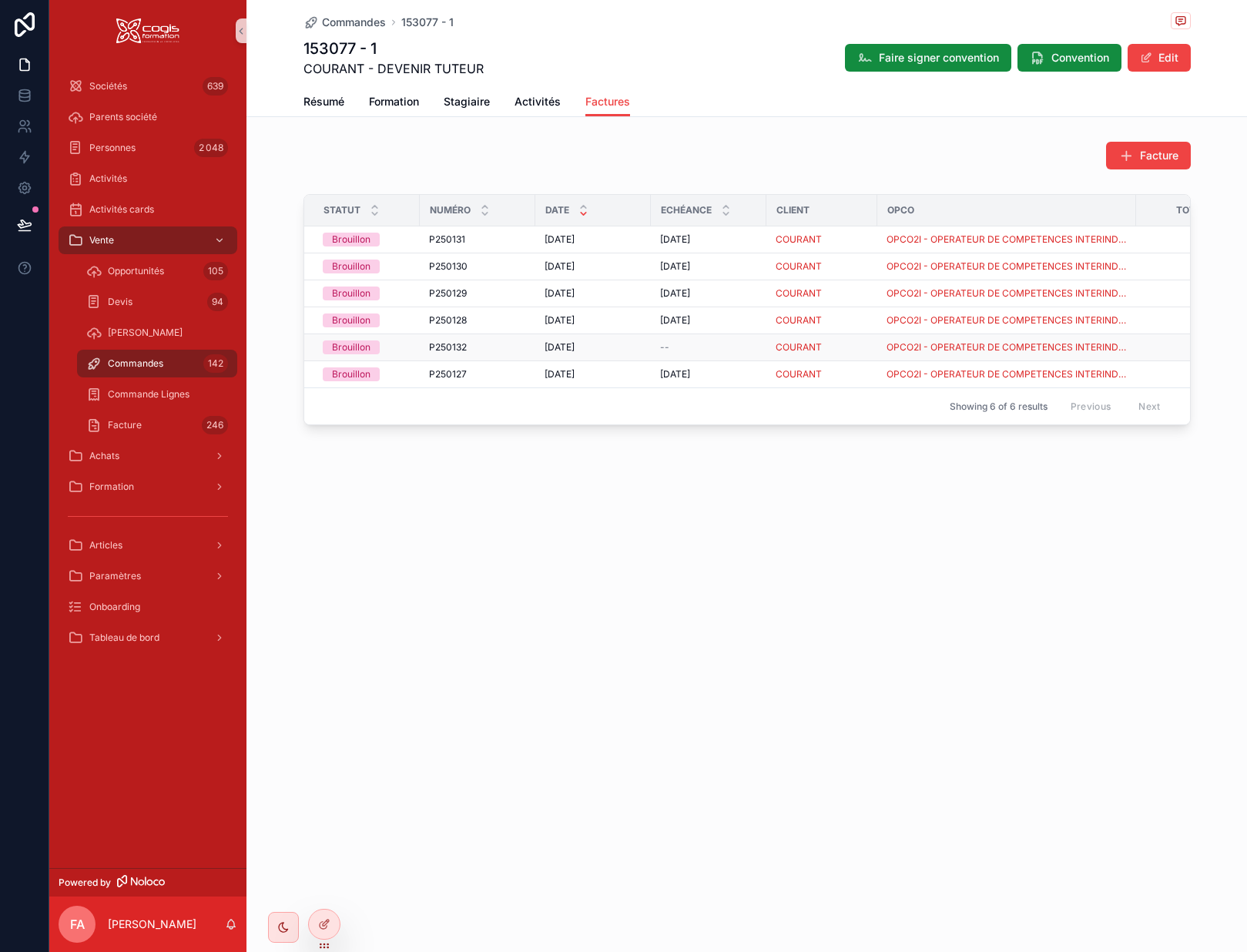
click at [489, 351] on div "P250132 P250132" at bounding box center [477, 348] width 97 height 12
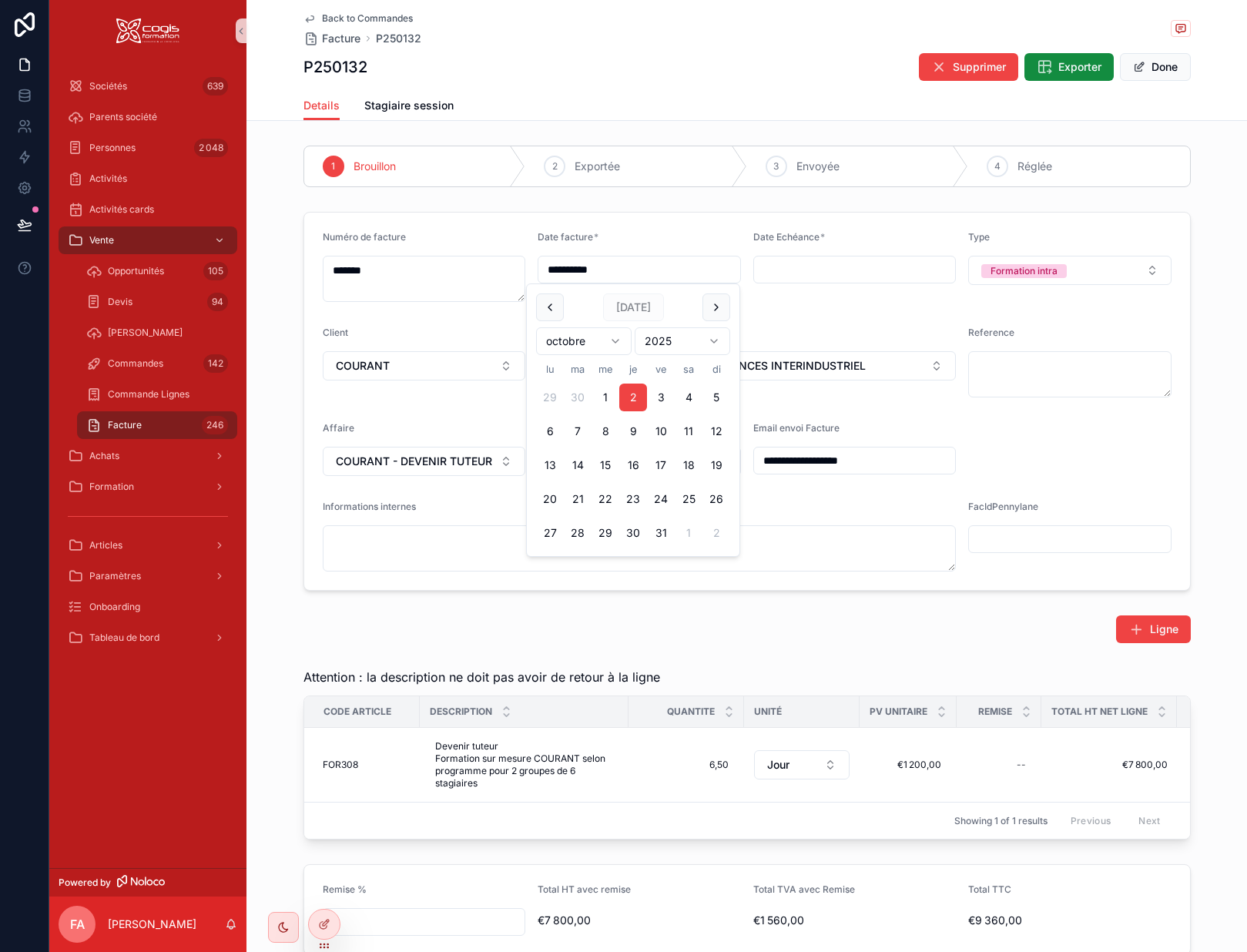
drag, startPoint x: 626, startPoint y: 271, endPoint x: 485, endPoint y: 258, distance: 141.6
click at [485, 258] on form "**********" at bounding box center [747, 402] width 886 height 378
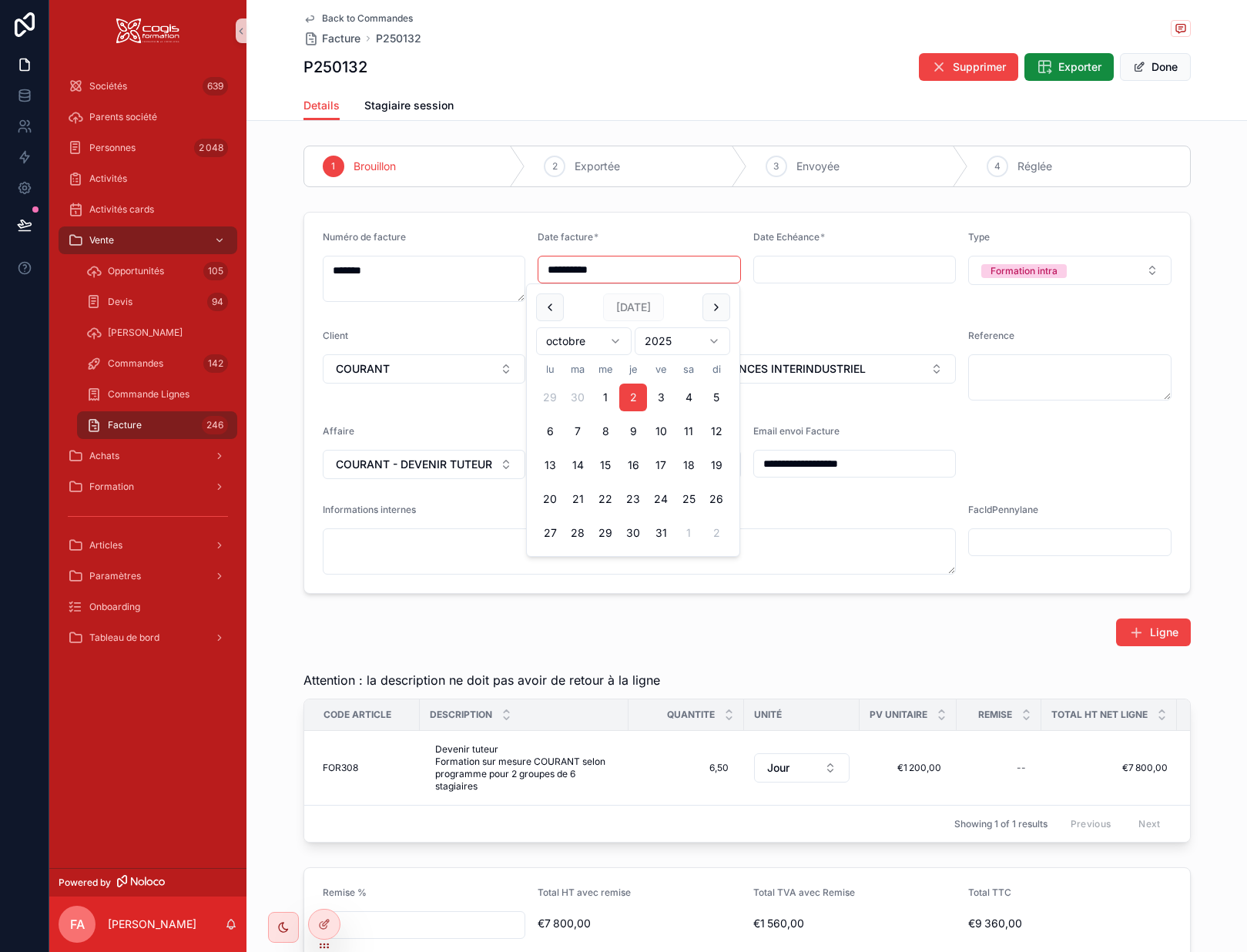
type input "**********"
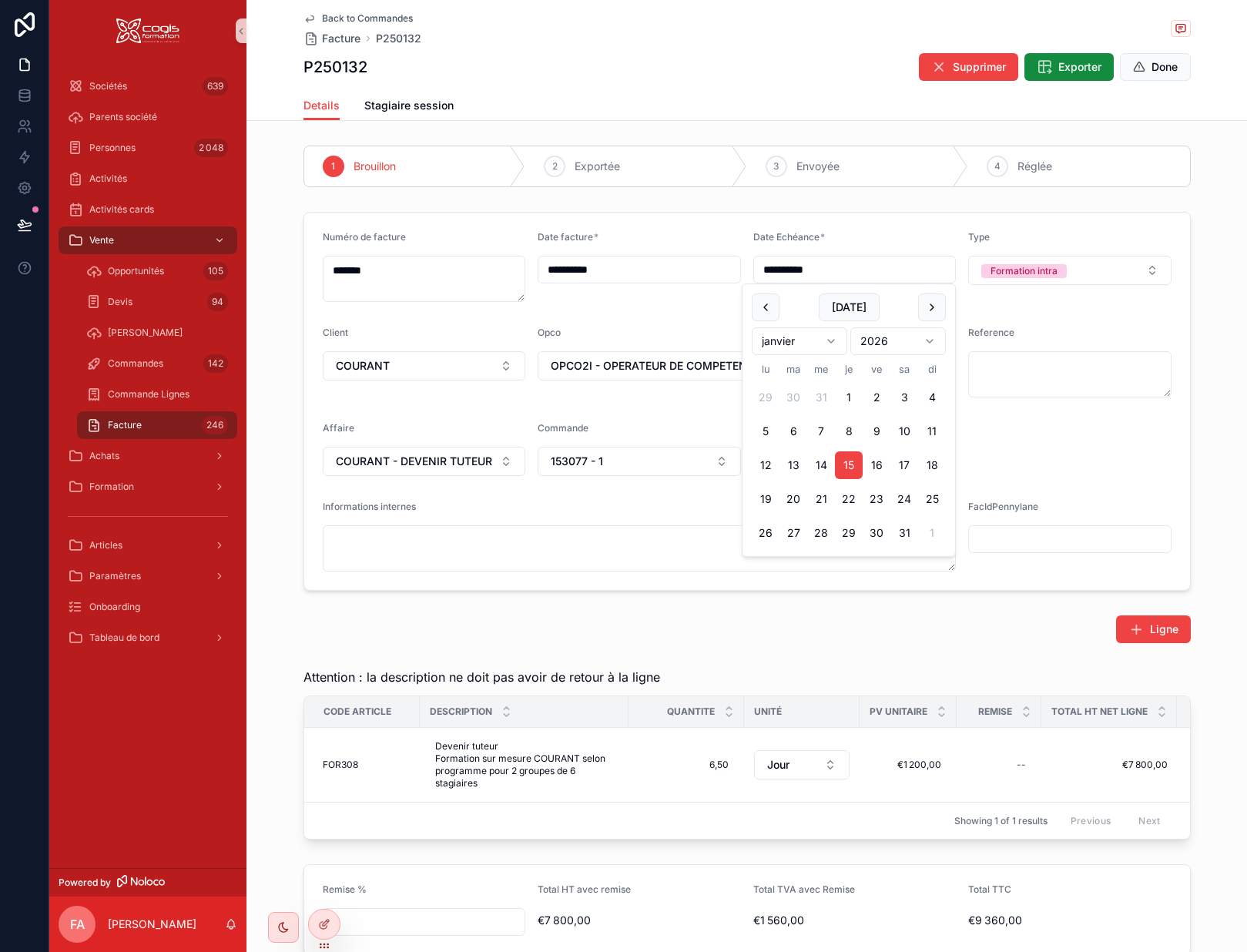
type input "**********"
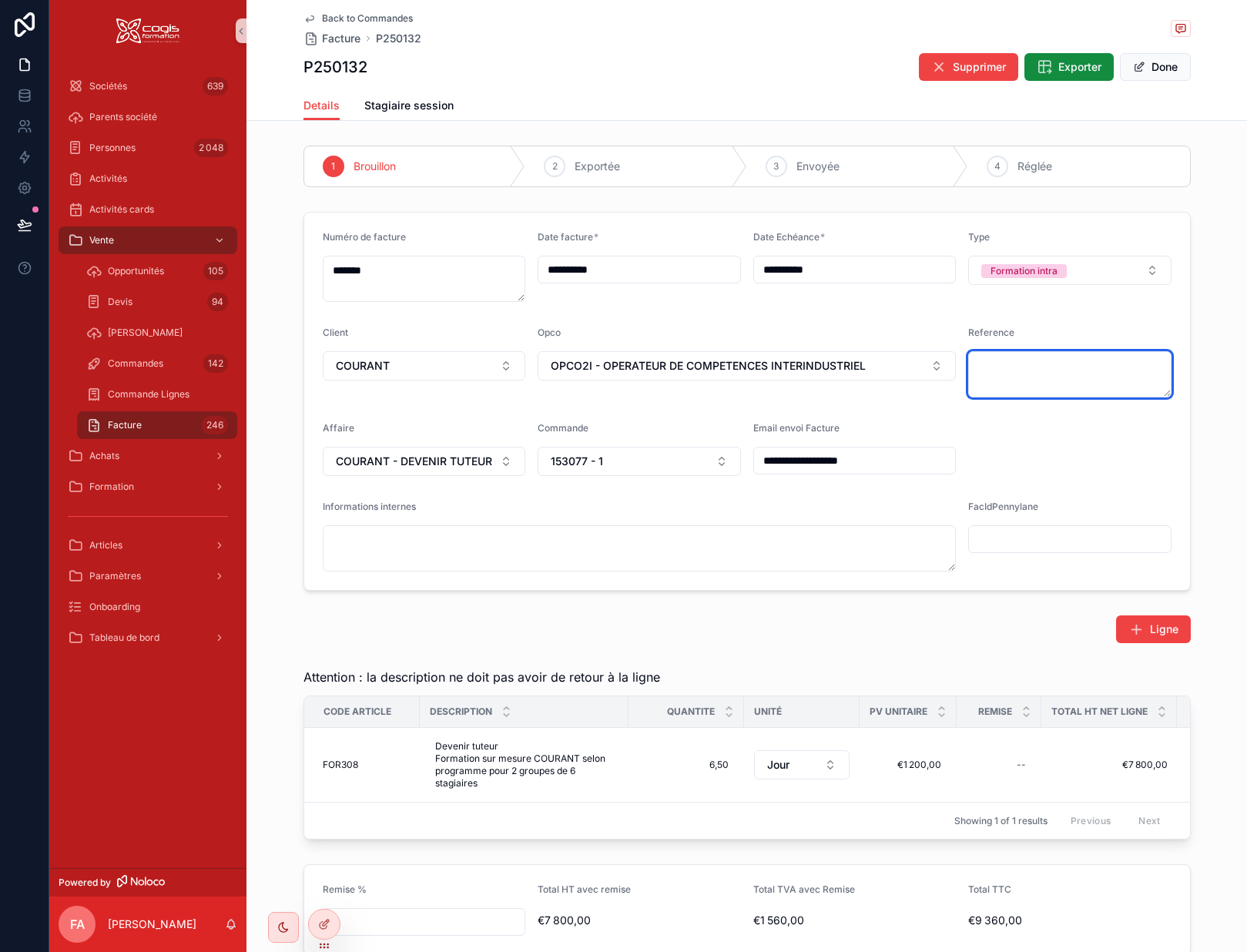
click at [995, 373] on textarea "scrollable content" at bounding box center [1071, 374] width 203 height 46
paste textarea "**********"
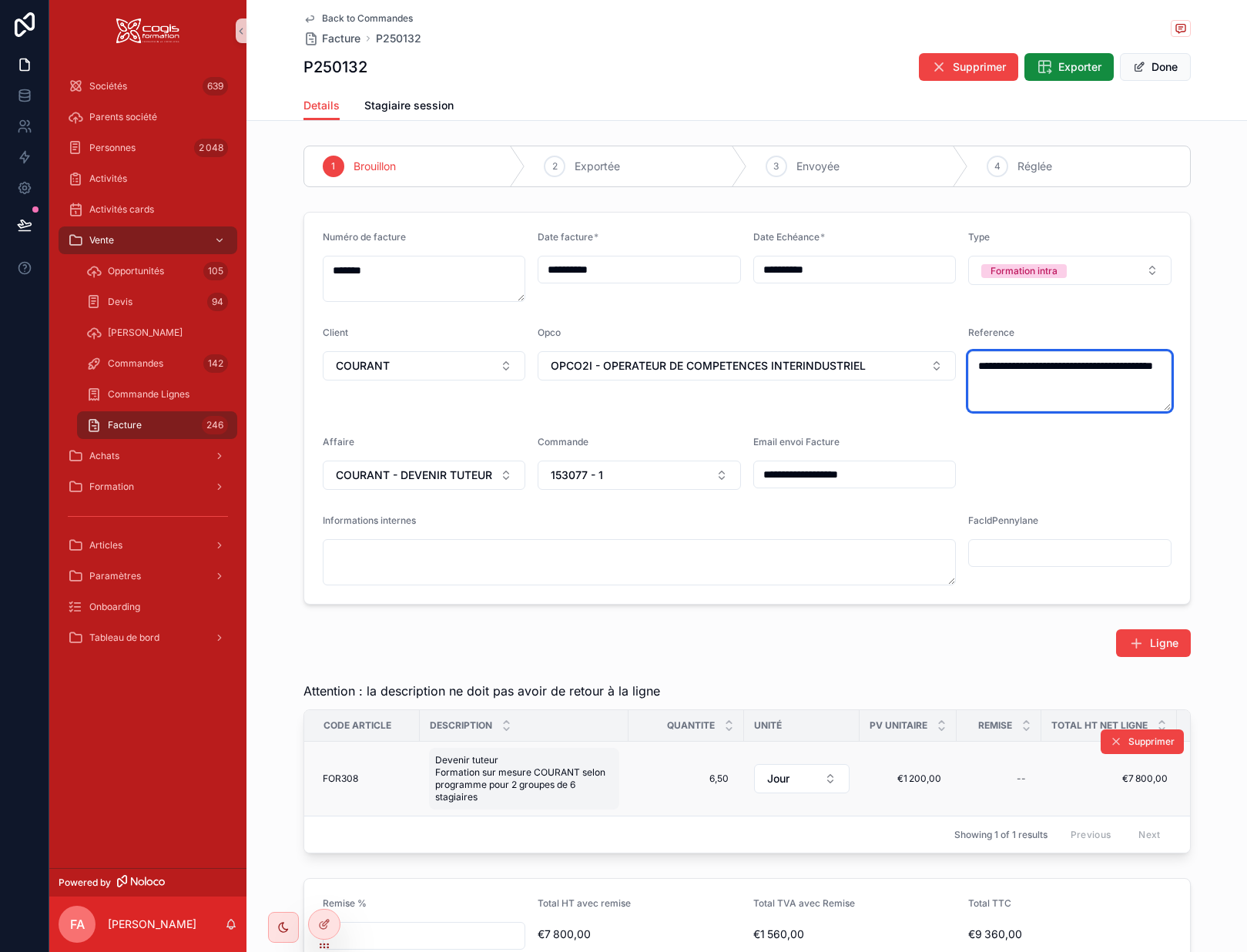
type textarea "**********"
click at [533, 799] on span "Devenir tuteur Formation sur mesure COURANT selon programme pour 2 groupes de 6…" at bounding box center [524, 778] width 178 height 49
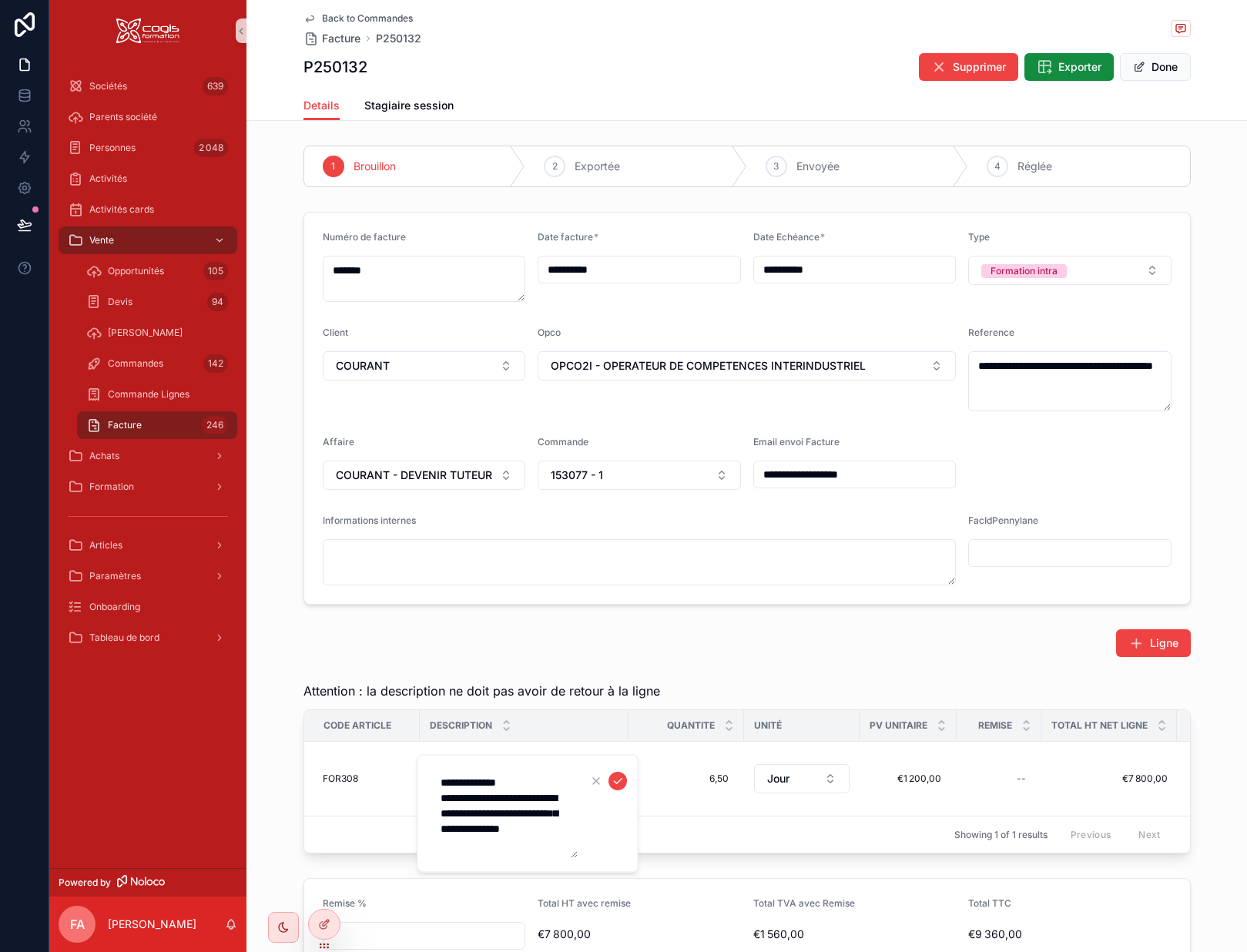
drag, startPoint x: 562, startPoint y: 845, endPoint x: 424, endPoint y: 804, distance: 144.0
click at [424, 804] on div "**********" at bounding box center [528, 813] width 222 height 119
type textarea "**********"
click at [620, 778] on icon "scrollable content" at bounding box center [618, 782] width 12 height 12
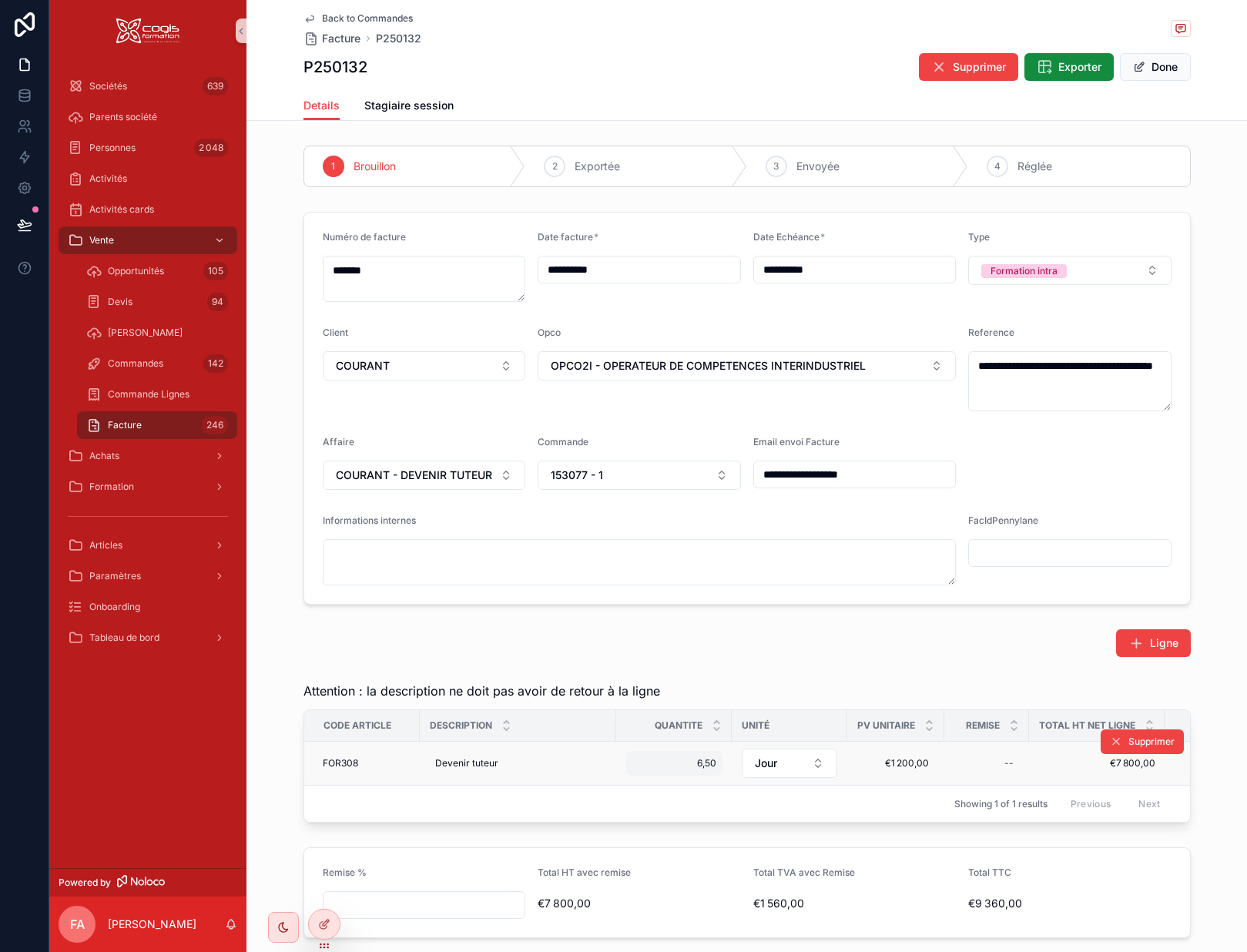
click at [673, 770] on div "6,50 6,50" at bounding box center [674, 764] width 97 height 25
drag, startPoint x: 680, startPoint y: 778, endPoint x: 595, endPoint y: 785, distance: 85.3
click at [596, 784] on div "**********" at bounding box center [648, 476] width 1198 height 952
drag, startPoint x: 673, startPoint y: 791, endPoint x: 636, endPoint y: 784, distance: 37.7
click at [636, 784] on input "****" at bounding box center [701, 786] width 145 height 21
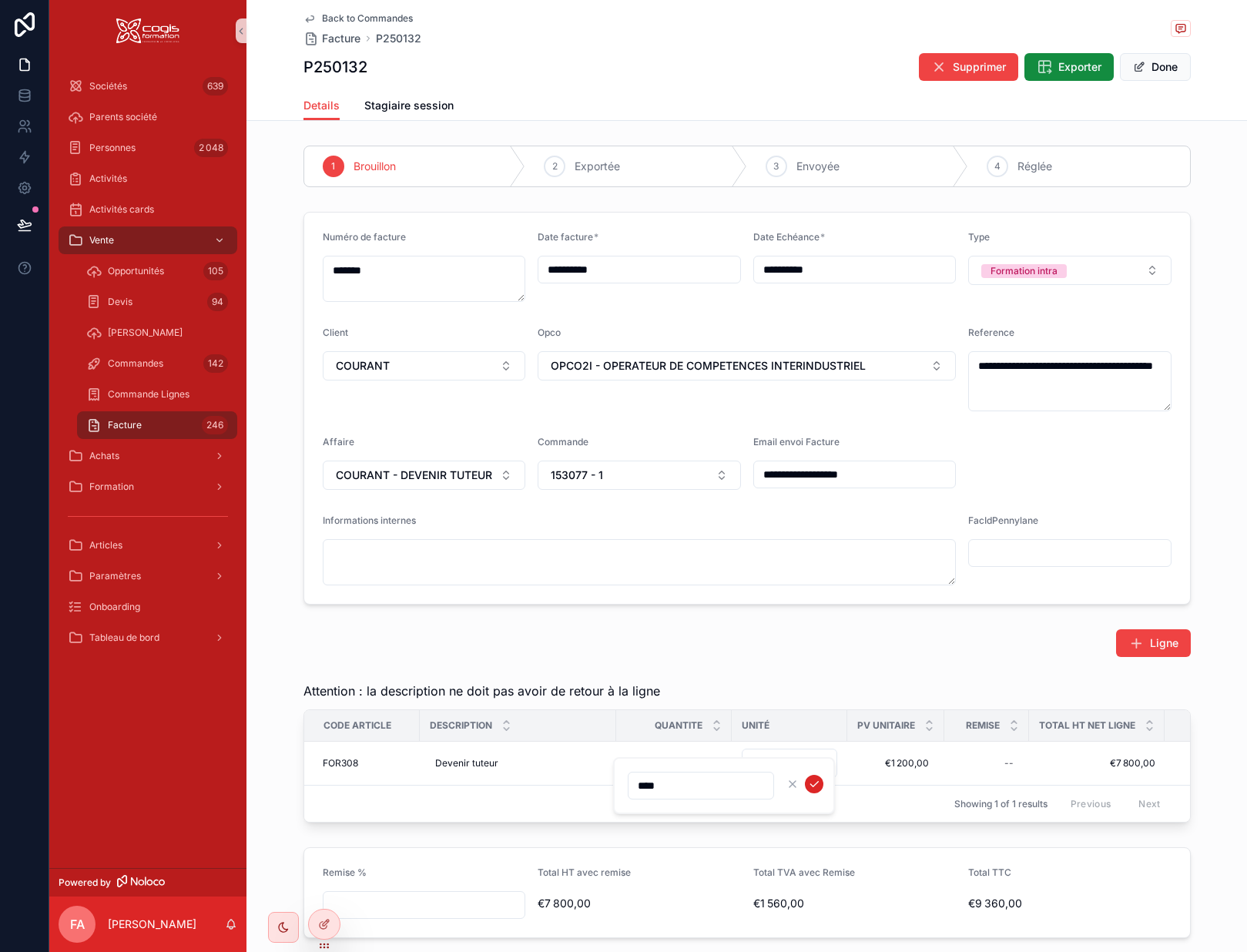
type input "****"
click at [815, 782] on icon "scrollable content" at bounding box center [815, 784] width 12 height 12
click at [408, 100] on span "Stagiaire session" at bounding box center [409, 105] width 89 height 15
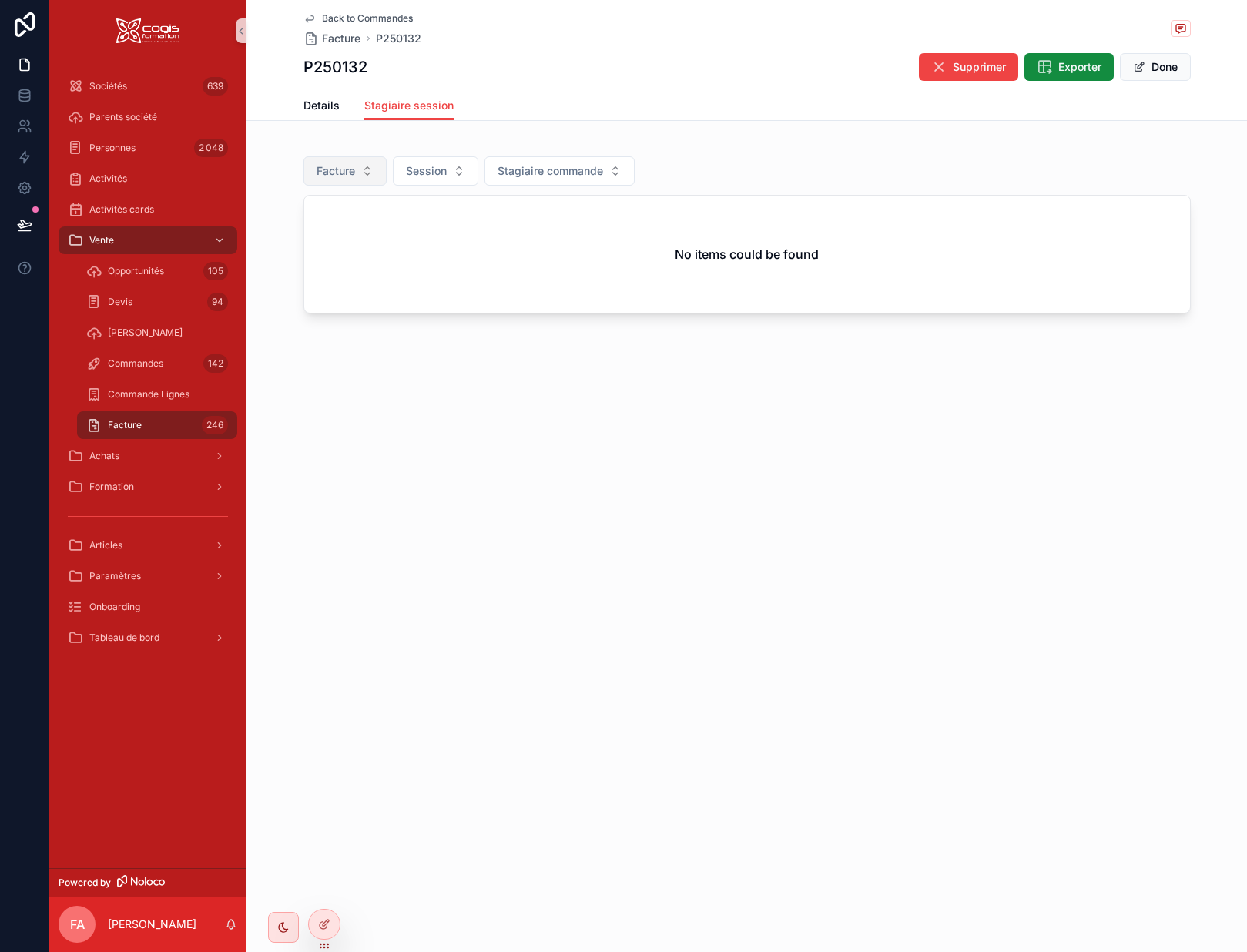
click at [332, 179] on button "Facture" at bounding box center [345, 170] width 83 height 29
click at [281, 230] on div "None" at bounding box center [345, 234] width 185 height 25
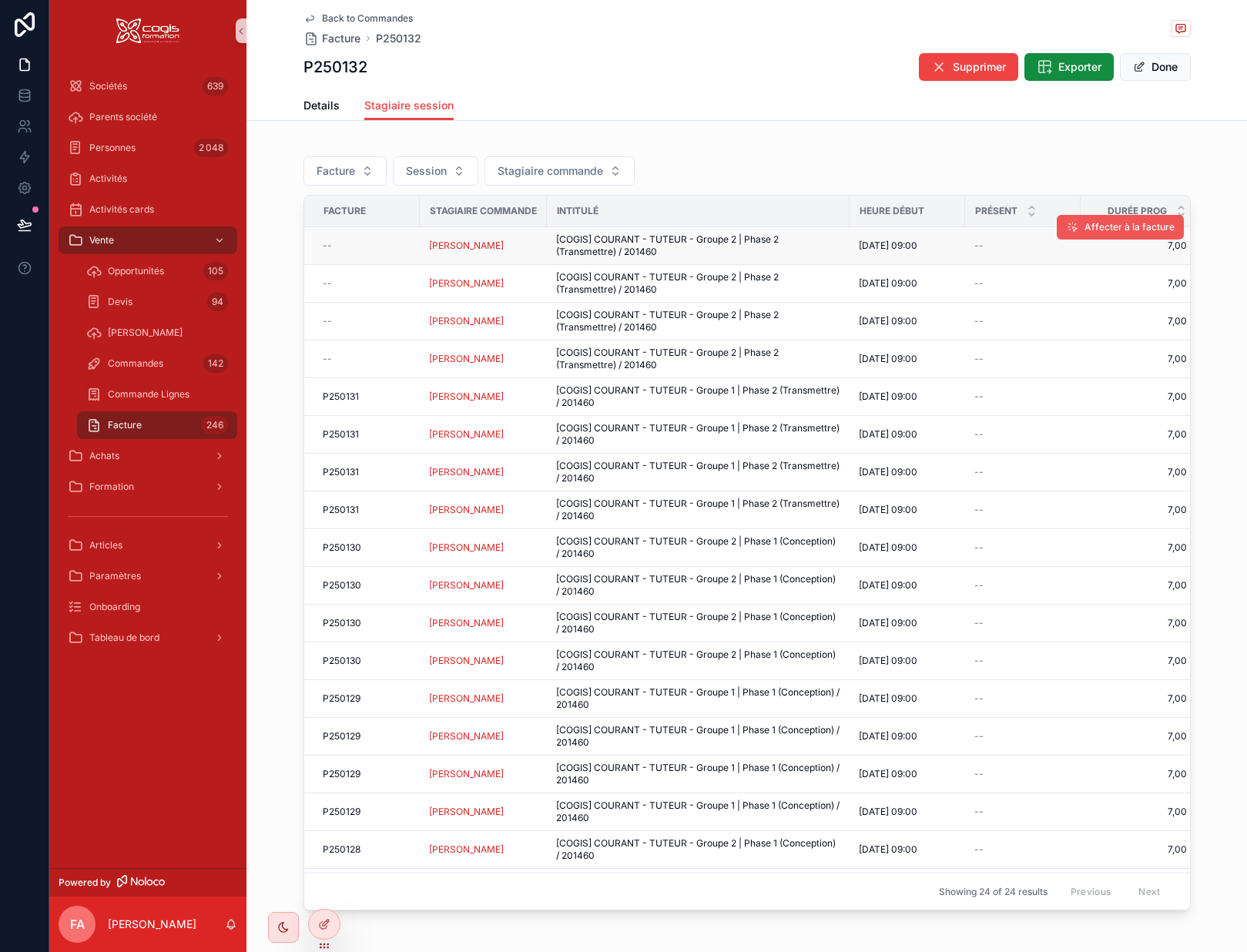
click at [1085, 226] on span "Affecter à la facture" at bounding box center [1129, 227] width 90 height 12
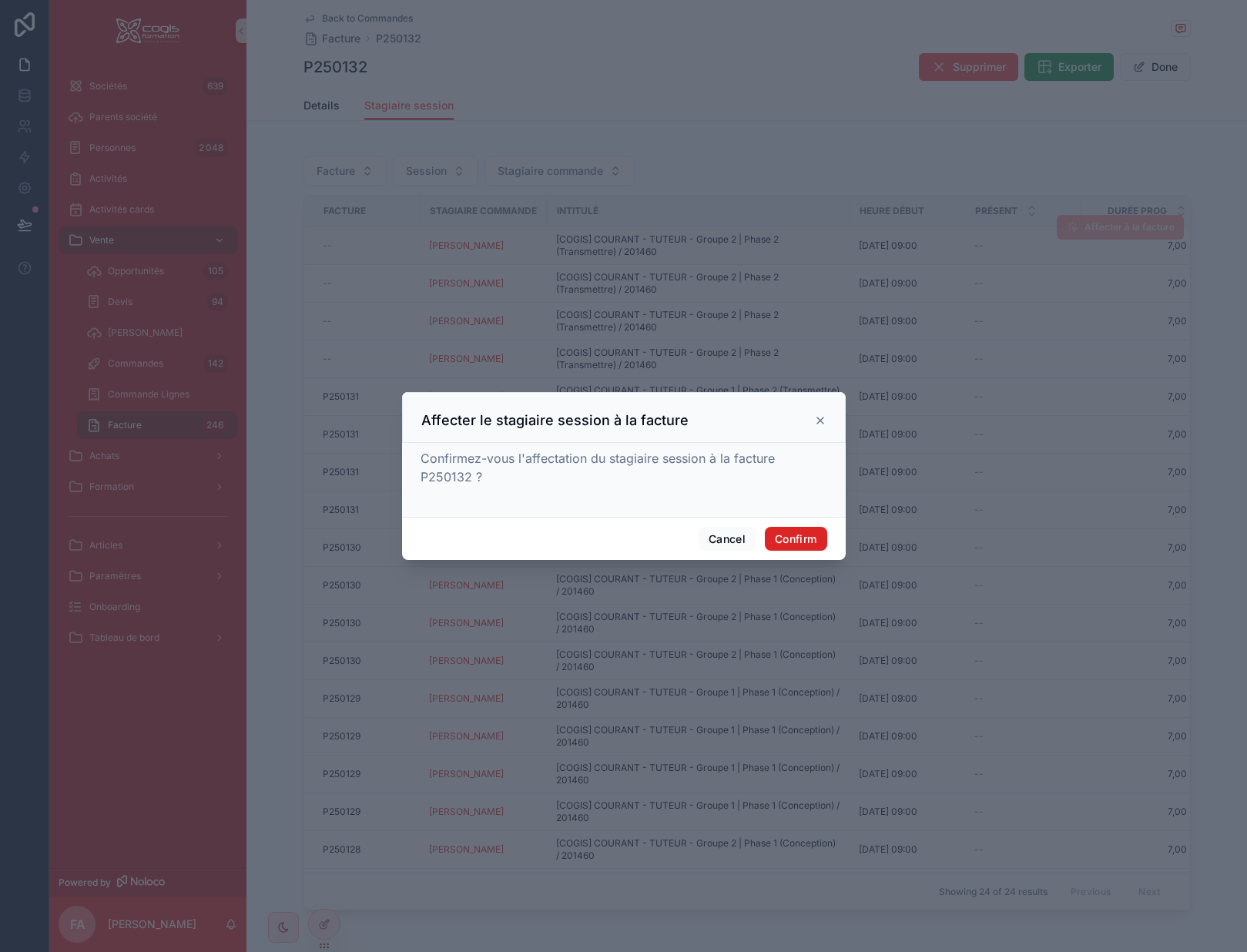
click at [810, 539] on button "Confirm" at bounding box center [795, 539] width 62 height 25
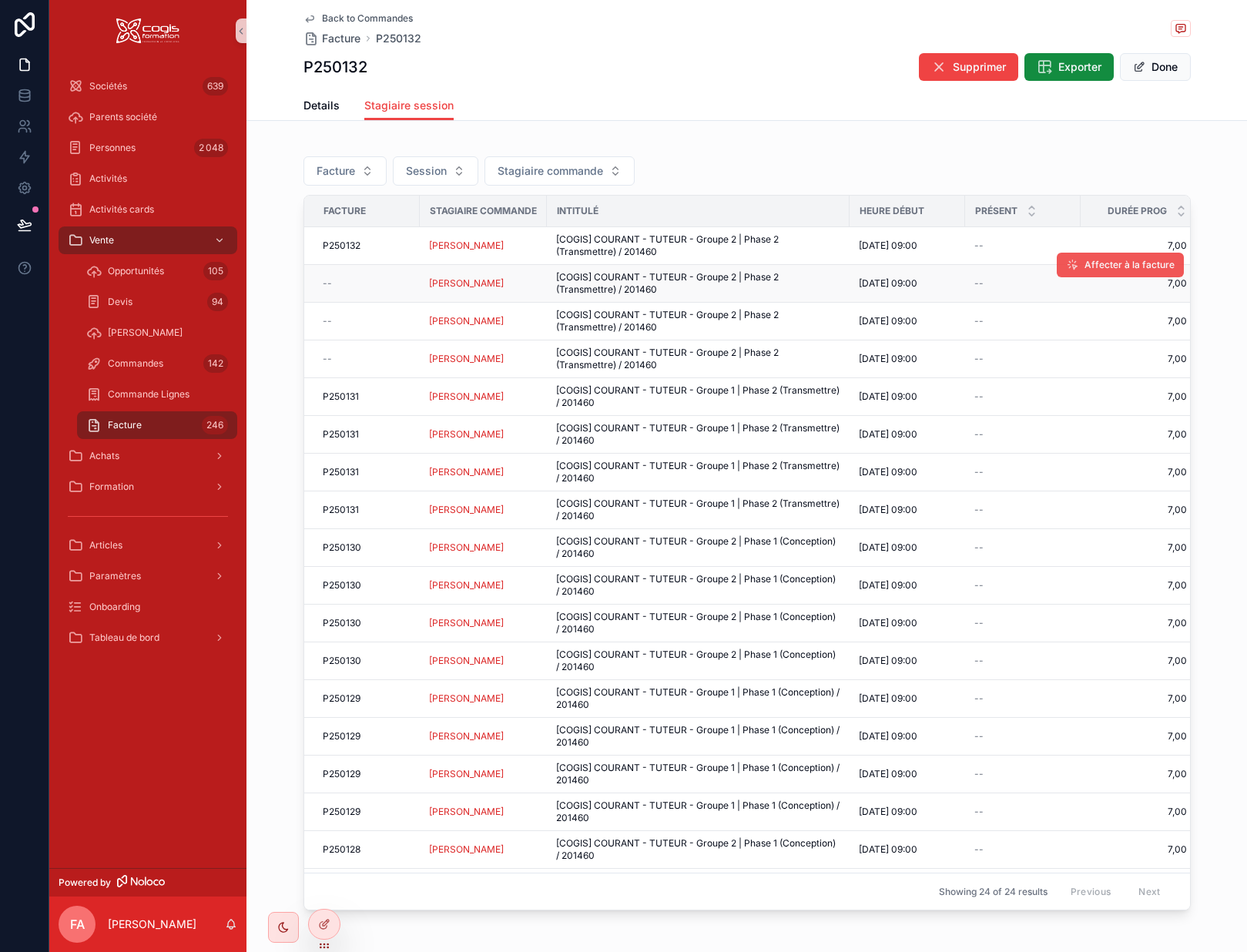
click at [1085, 267] on span "Affecter à la facture" at bounding box center [1129, 265] width 90 height 12
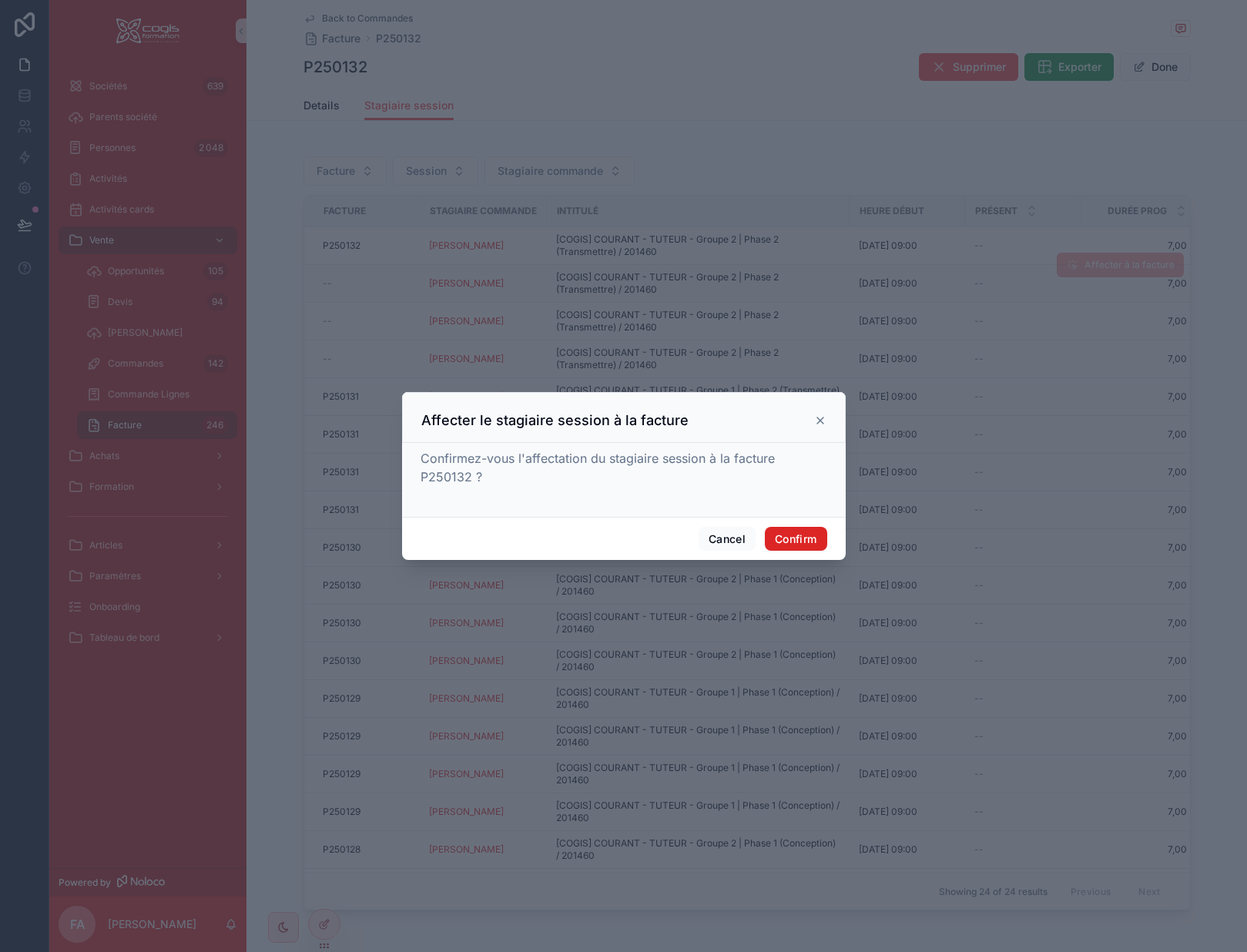
click at [793, 538] on button "Confirm" at bounding box center [795, 539] width 62 height 25
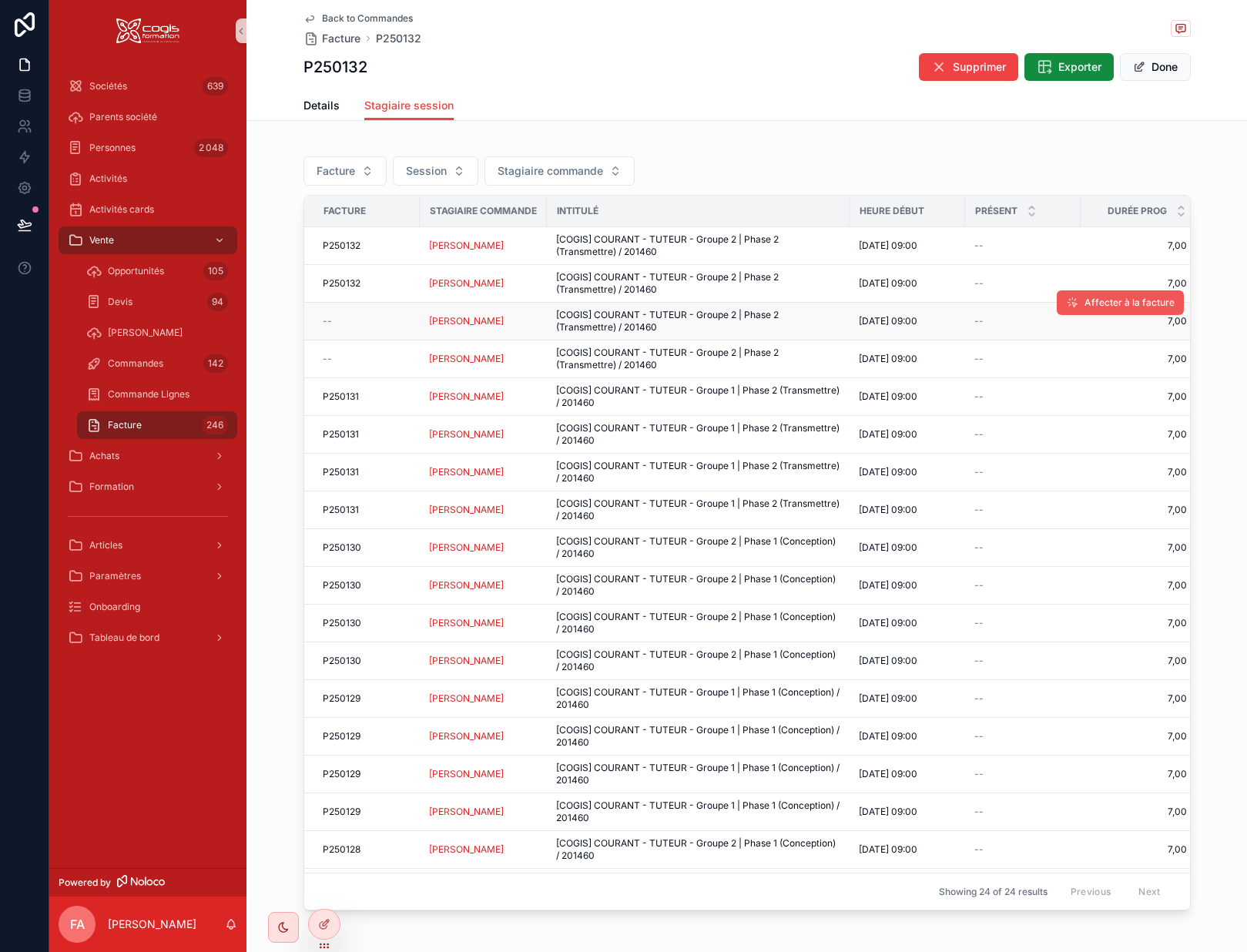
click at [1085, 302] on span "Affecter à la facture" at bounding box center [1129, 303] width 90 height 12
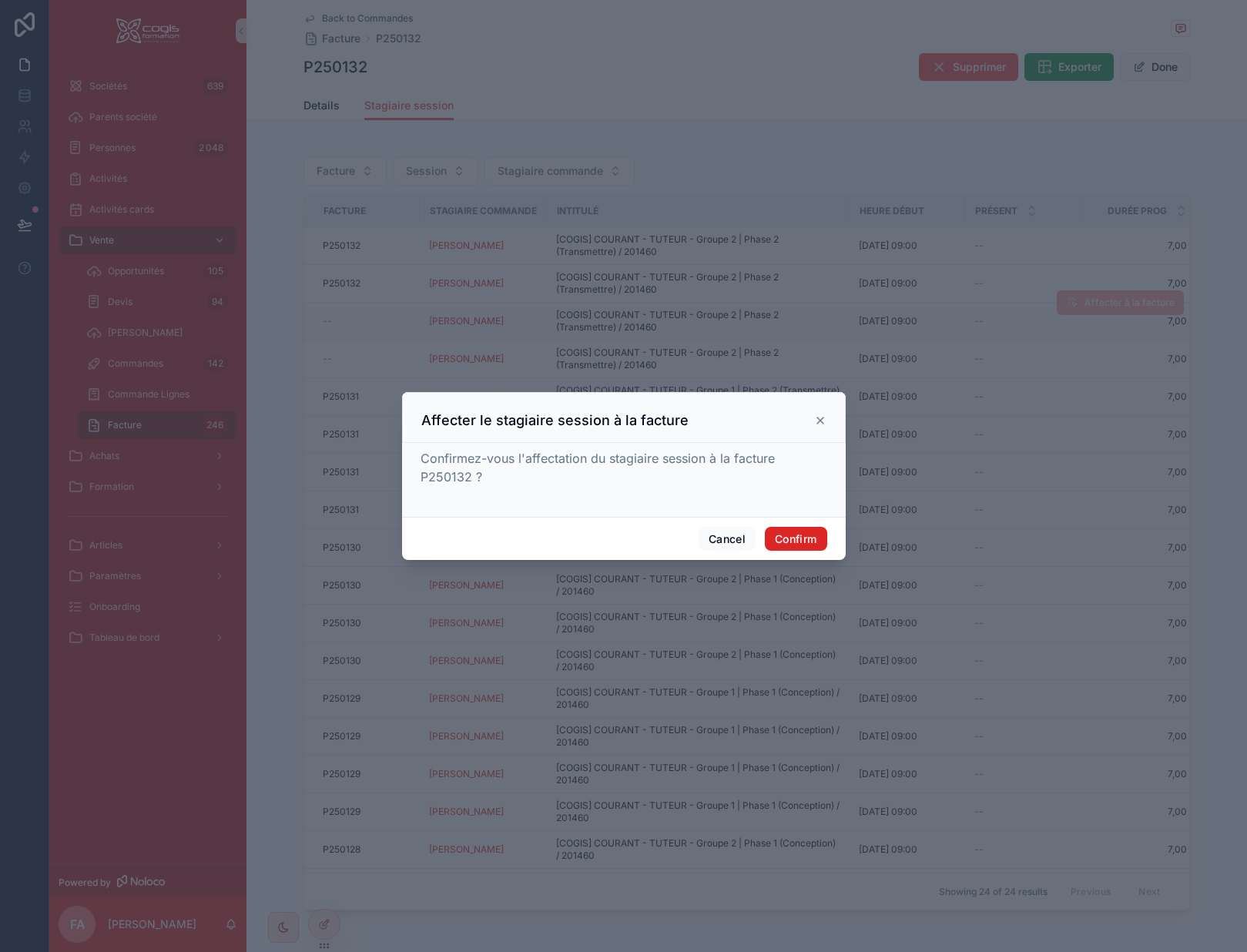
click at [790, 531] on button "Confirm" at bounding box center [795, 539] width 62 height 25
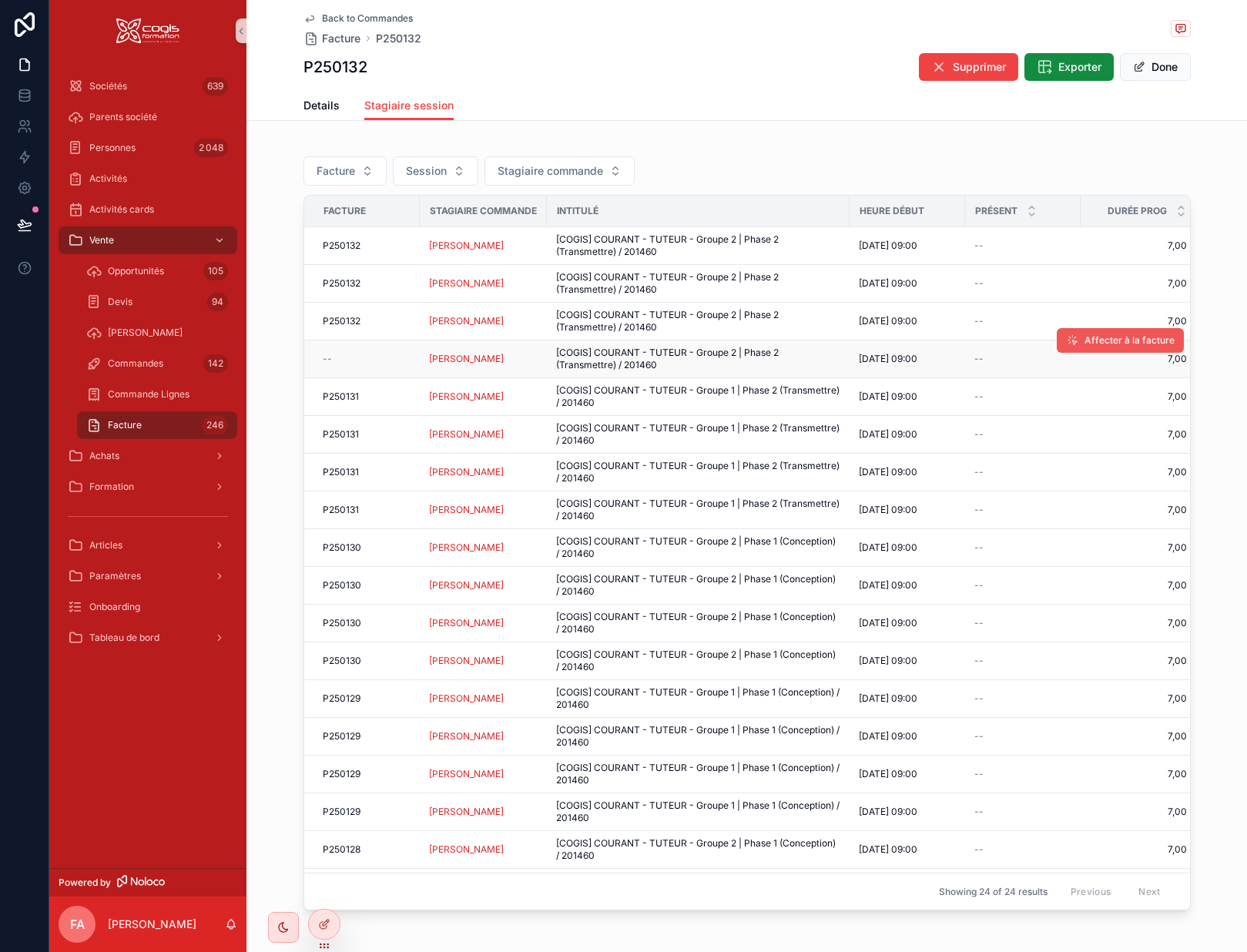
click at [1085, 346] on span "Affecter à la facture" at bounding box center [1129, 341] width 90 height 12
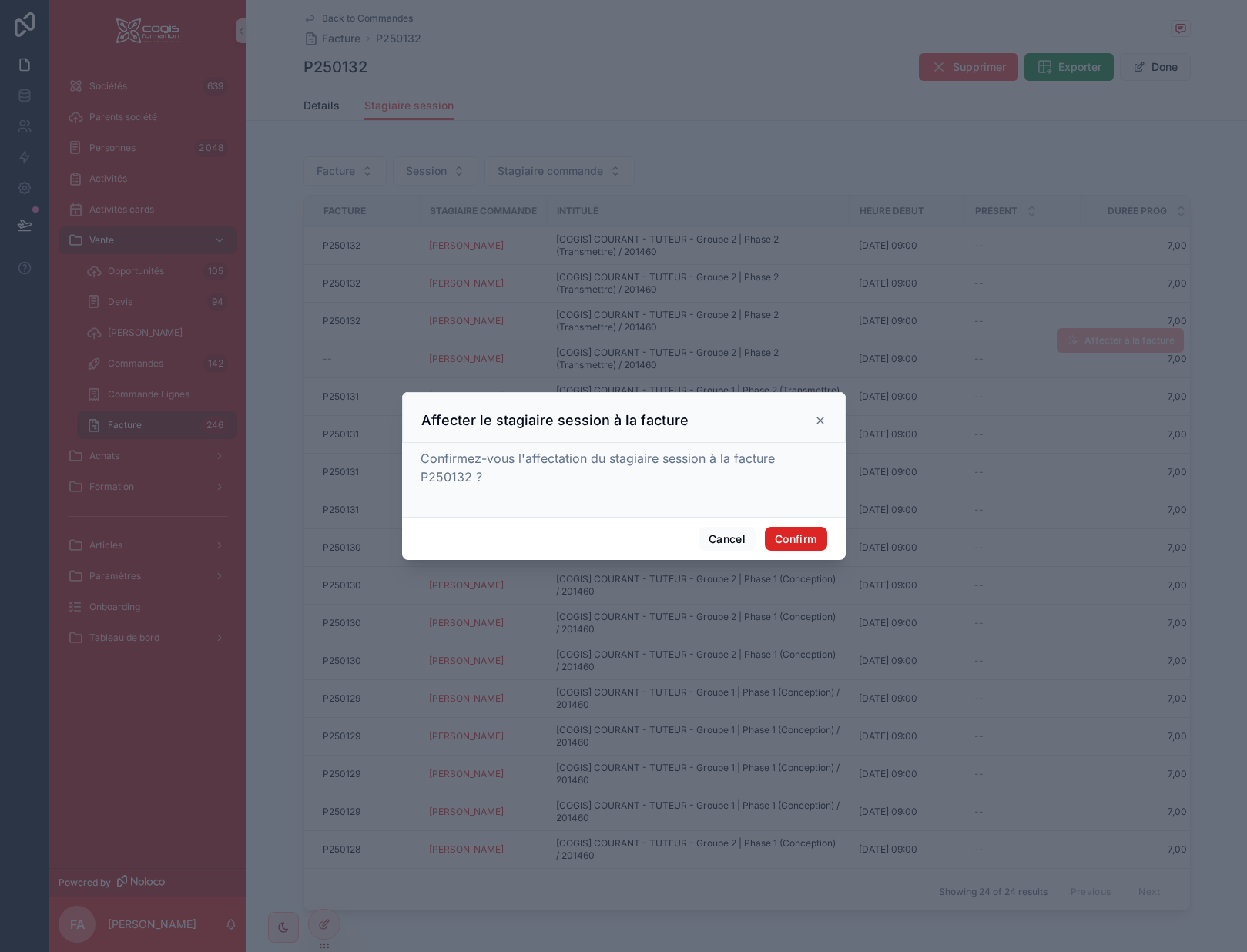
click at [800, 540] on button "Confirm" at bounding box center [795, 539] width 62 height 25
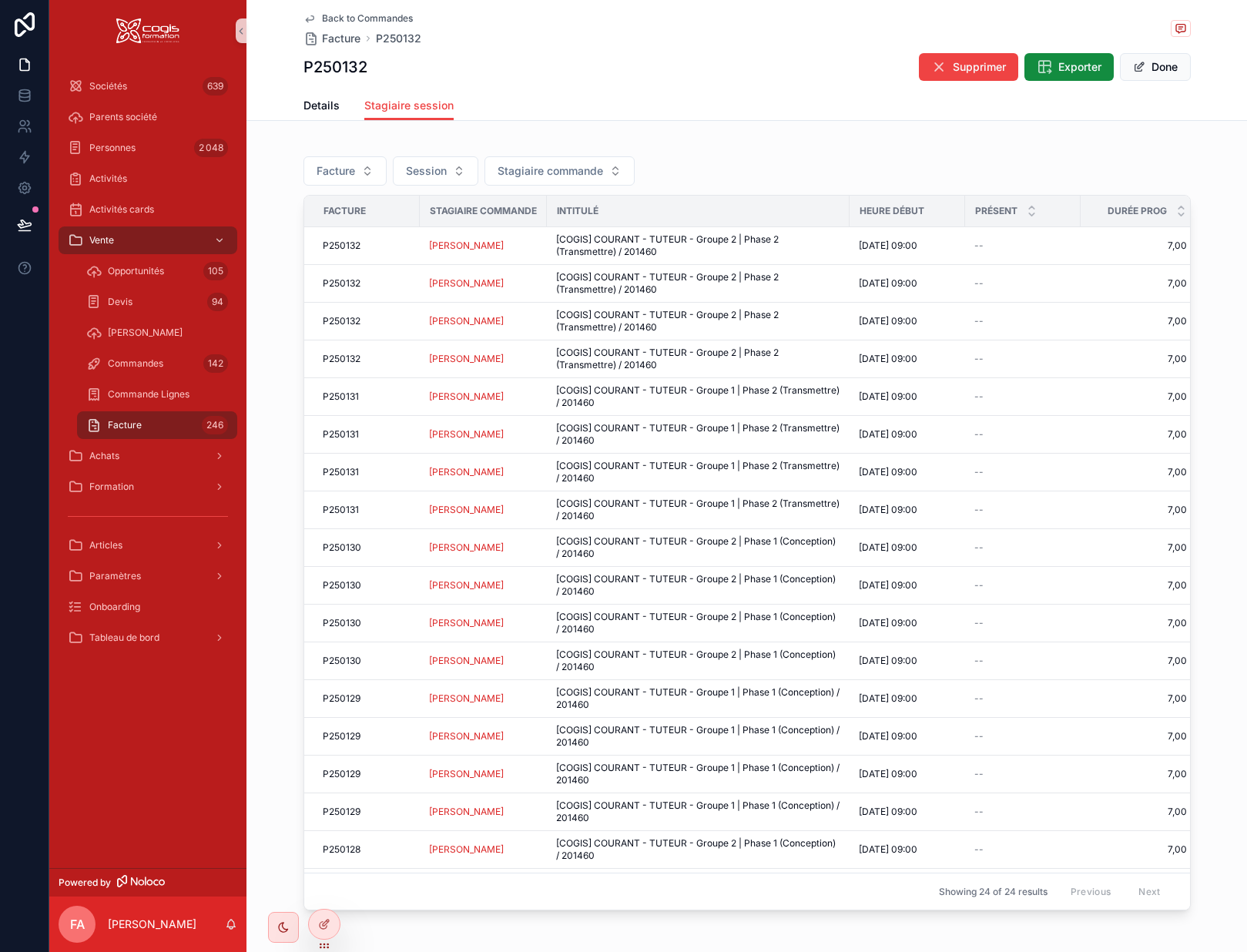
click at [304, 17] on icon "scrollable content" at bounding box center [310, 19] width 12 height 12
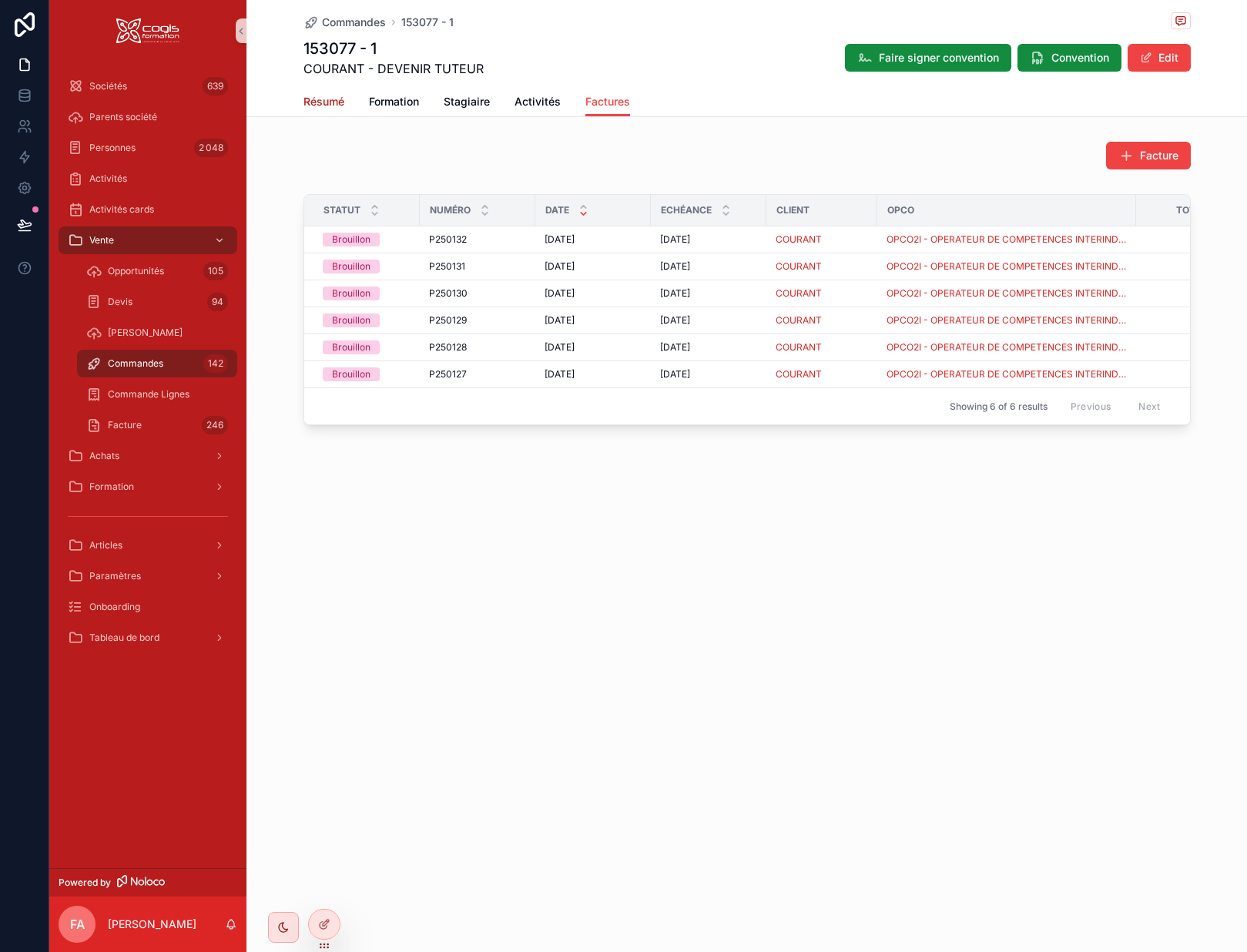
click at [318, 100] on span "Résumé" at bounding box center [324, 101] width 41 height 15
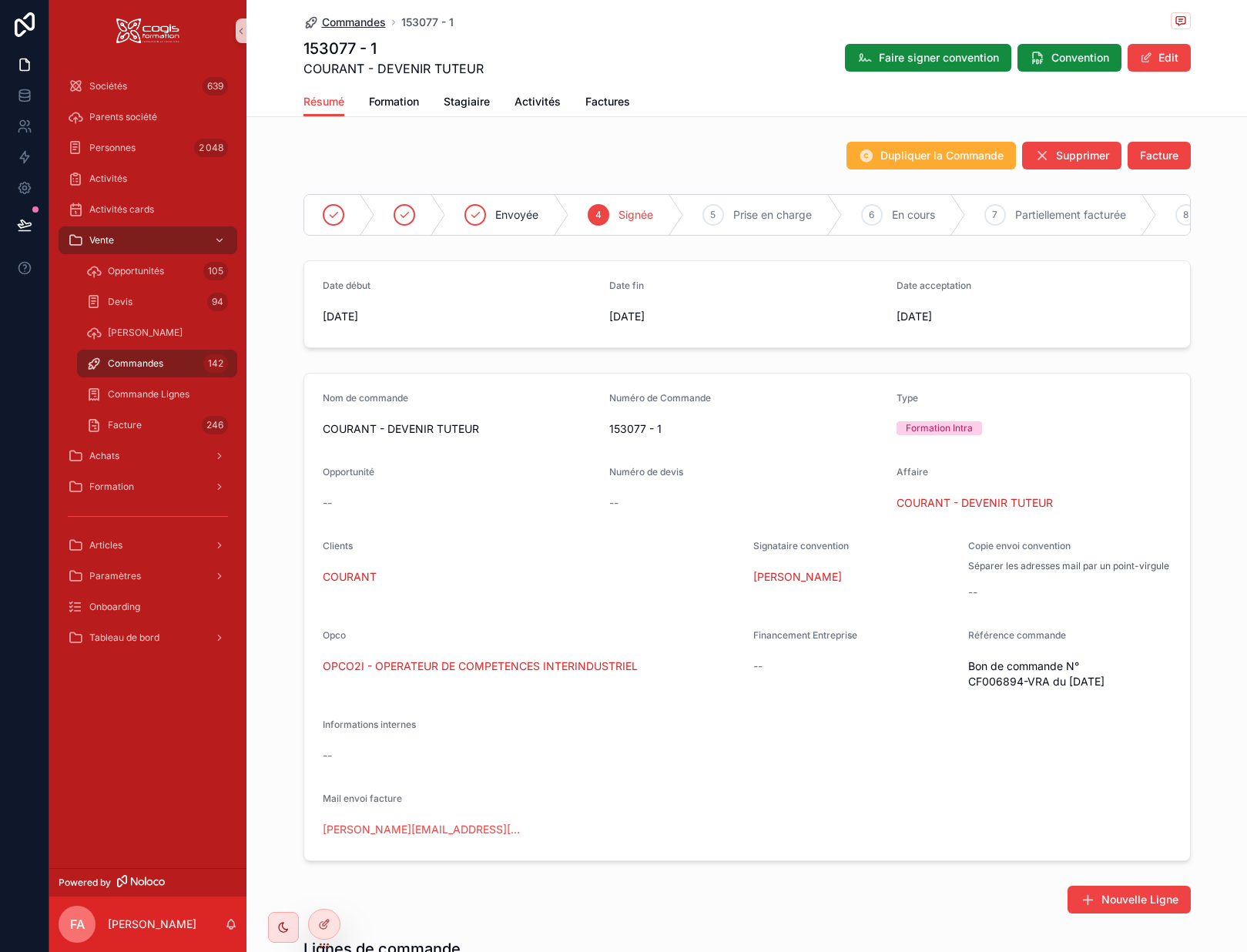
click at [341, 22] on span "Commandes" at bounding box center [354, 21] width 64 height 15
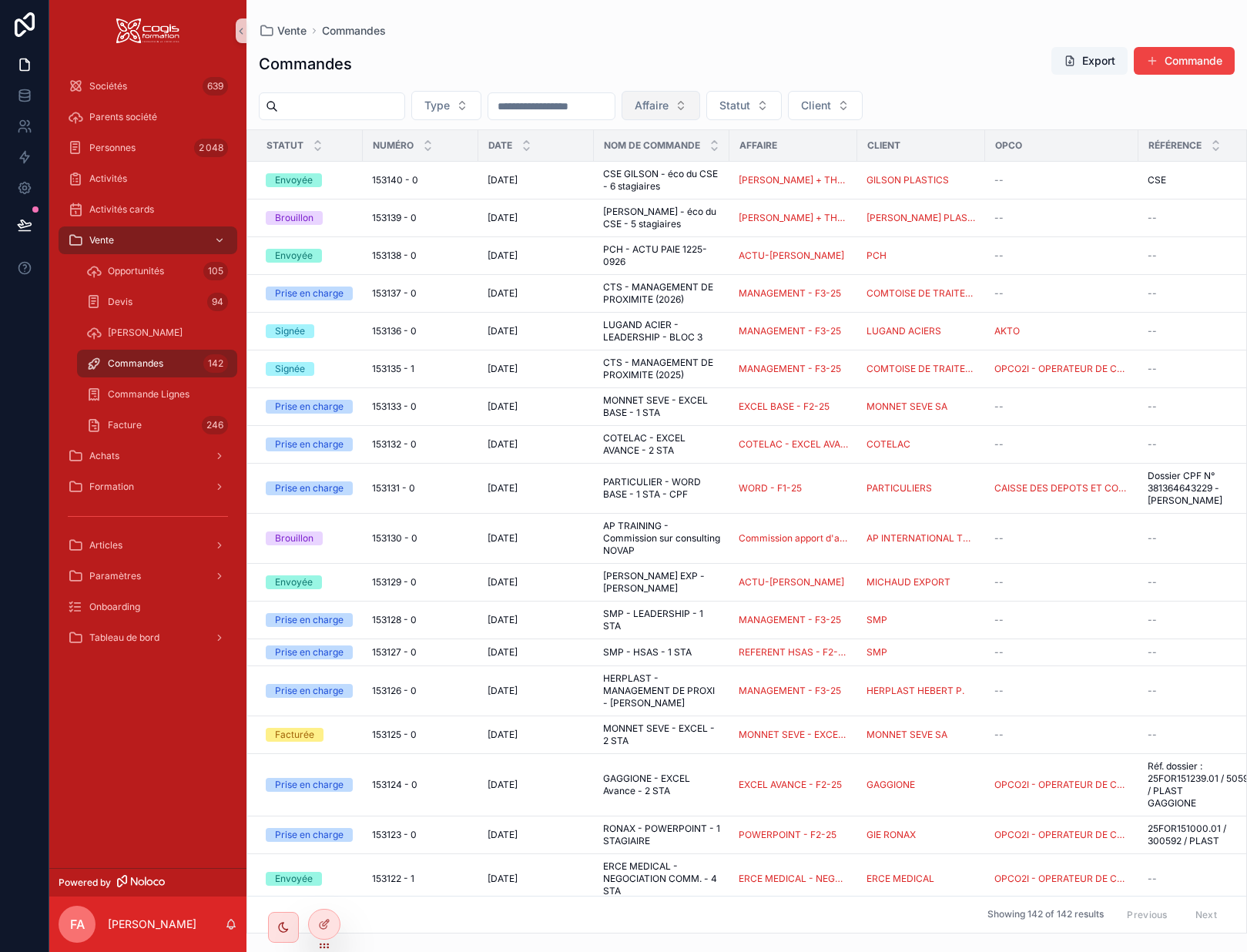
click at [669, 98] on span "Affaire" at bounding box center [652, 105] width 34 height 15
type input "********"
click at [725, 168] on span "HERPLAST - ONE NOTE" at bounding box center [714, 168] width 122 height 15
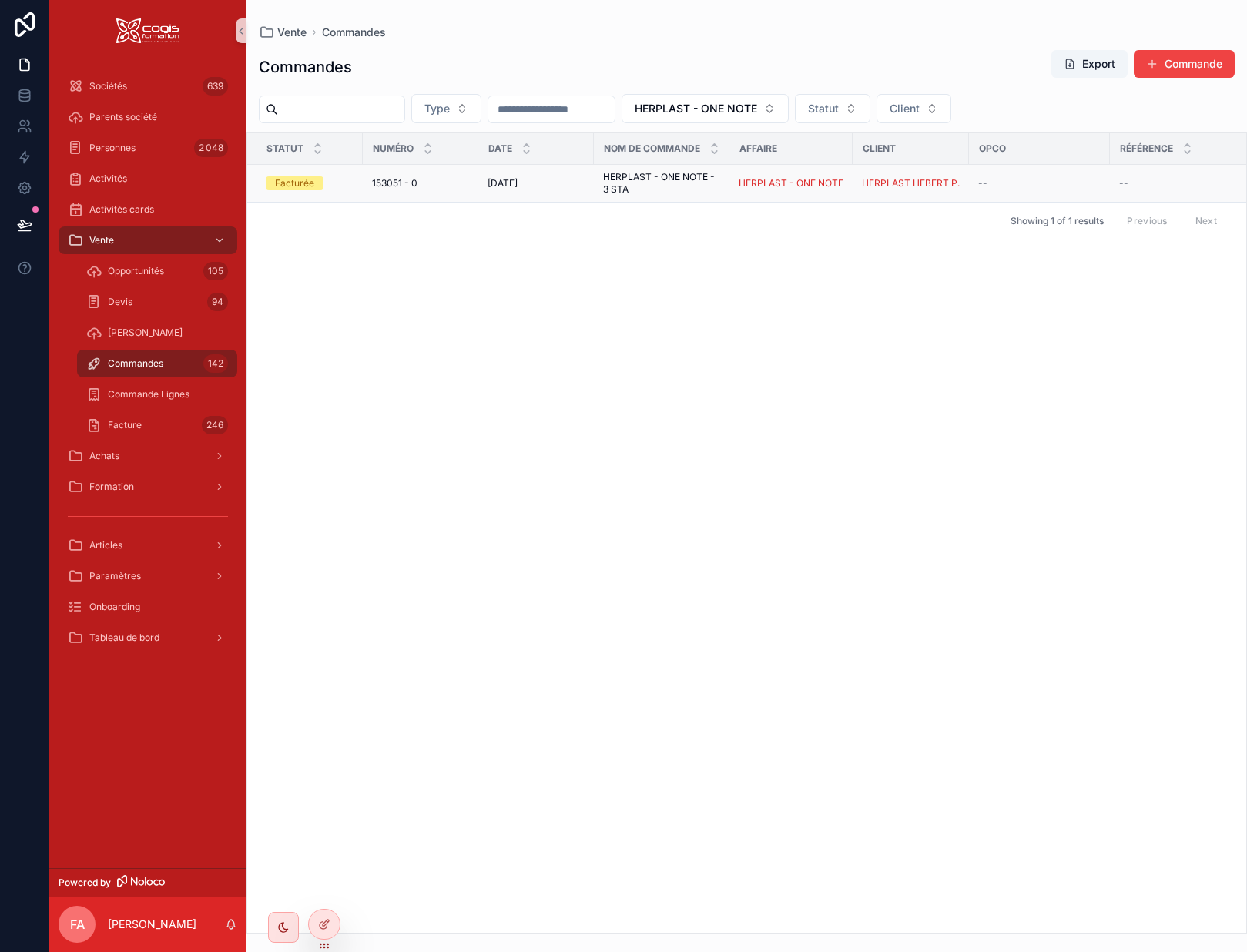
click at [575, 183] on div "28/01/2025 28/01/2025" at bounding box center [536, 184] width 97 height 12
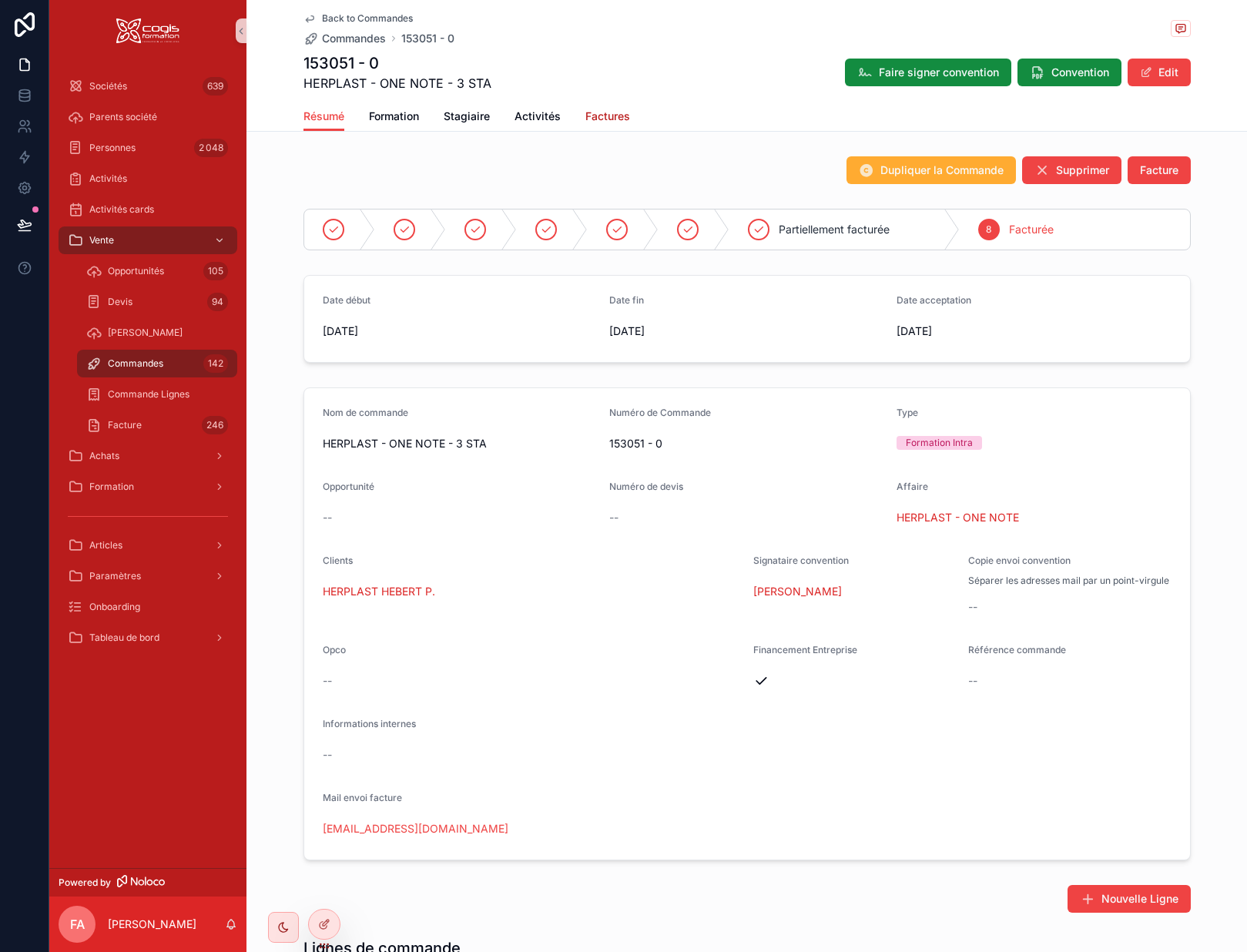
click at [603, 115] on span "Factures" at bounding box center [608, 116] width 45 height 15
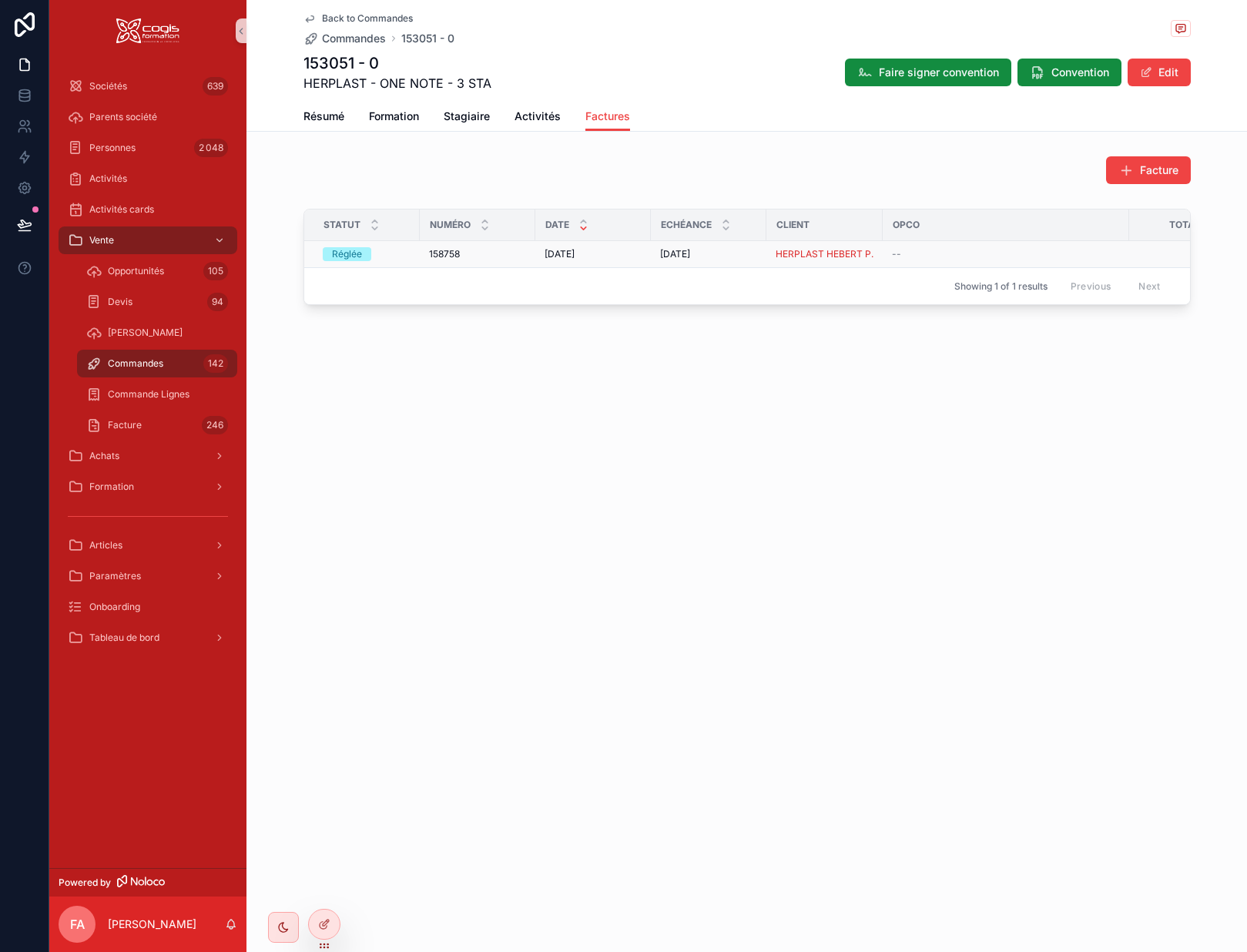
click at [512, 253] on div "158758 158758" at bounding box center [477, 254] width 97 height 12
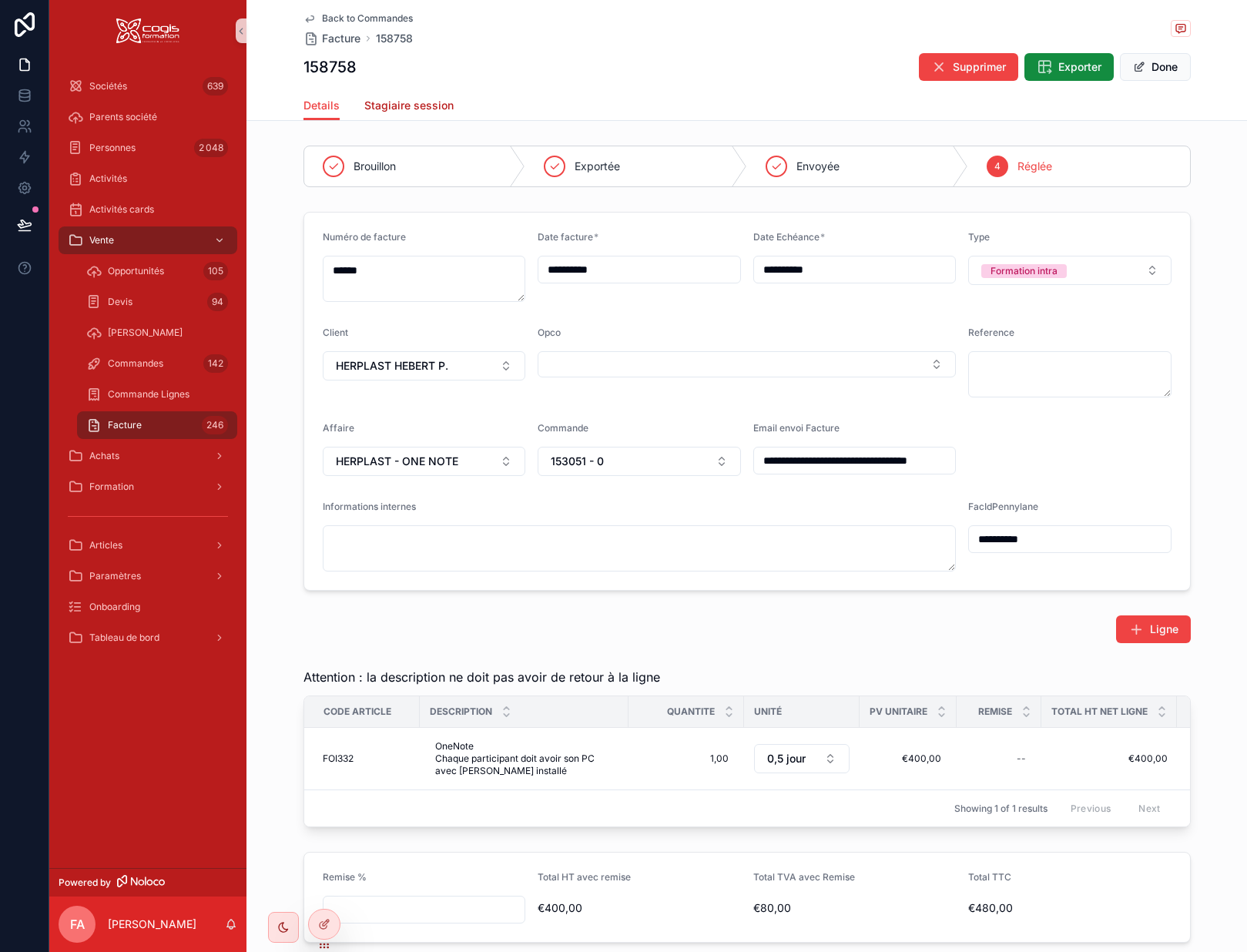
click at [390, 111] on span "Stagiaire session" at bounding box center [409, 105] width 89 height 15
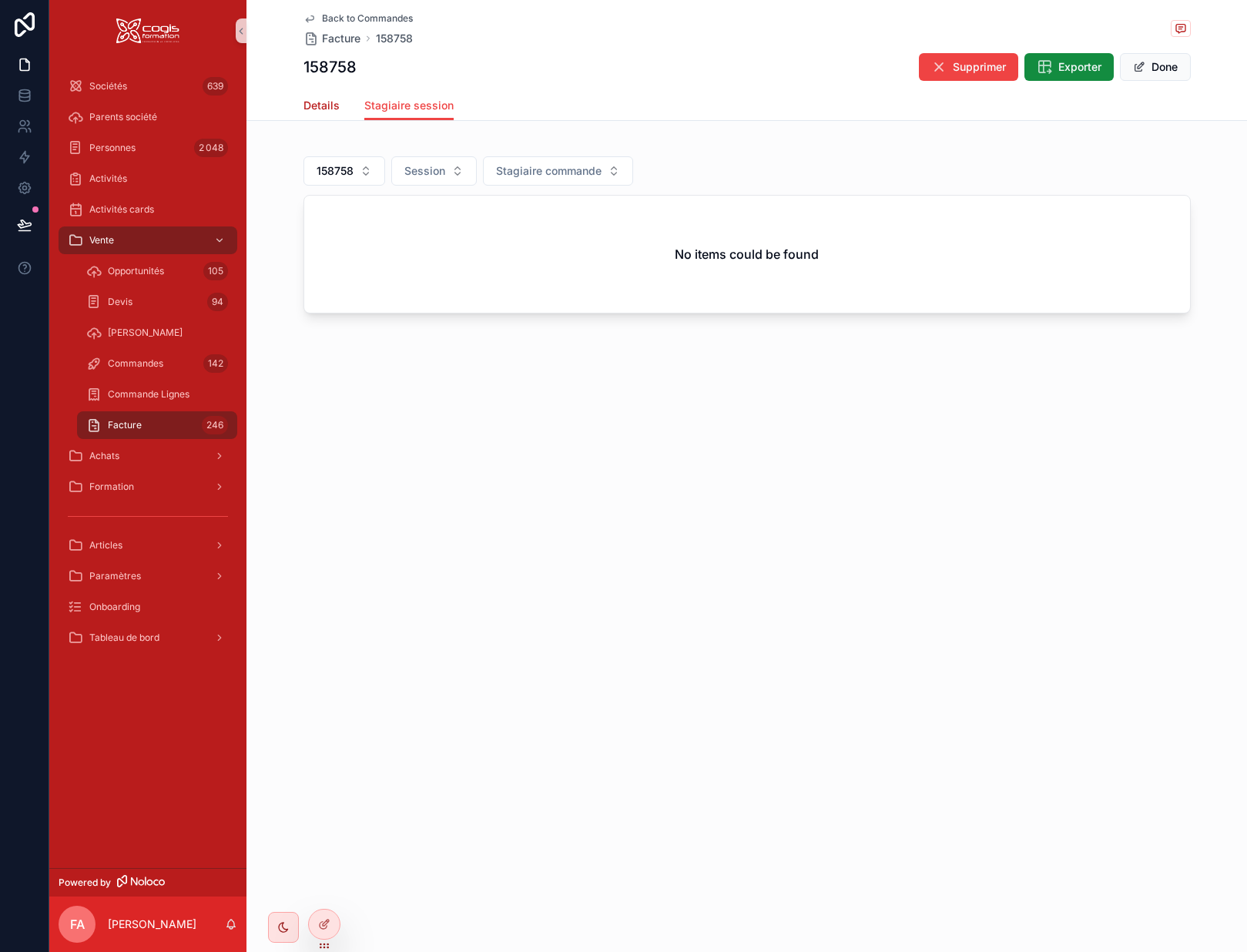
click at [332, 103] on span "Details" at bounding box center [322, 105] width 37 height 15
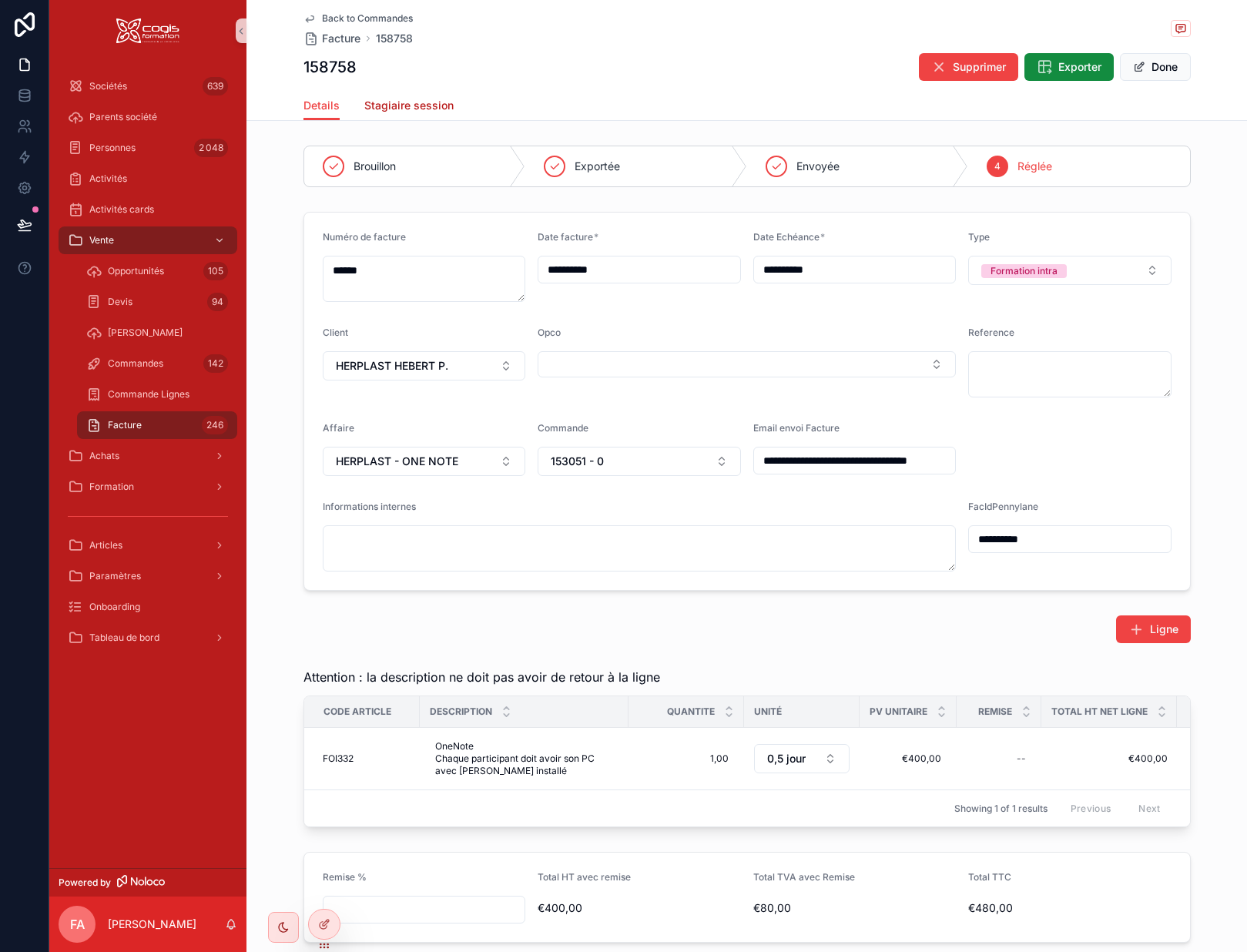
click at [384, 110] on span "Stagiaire session" at bounding box center [409, 105] width 89 height 15
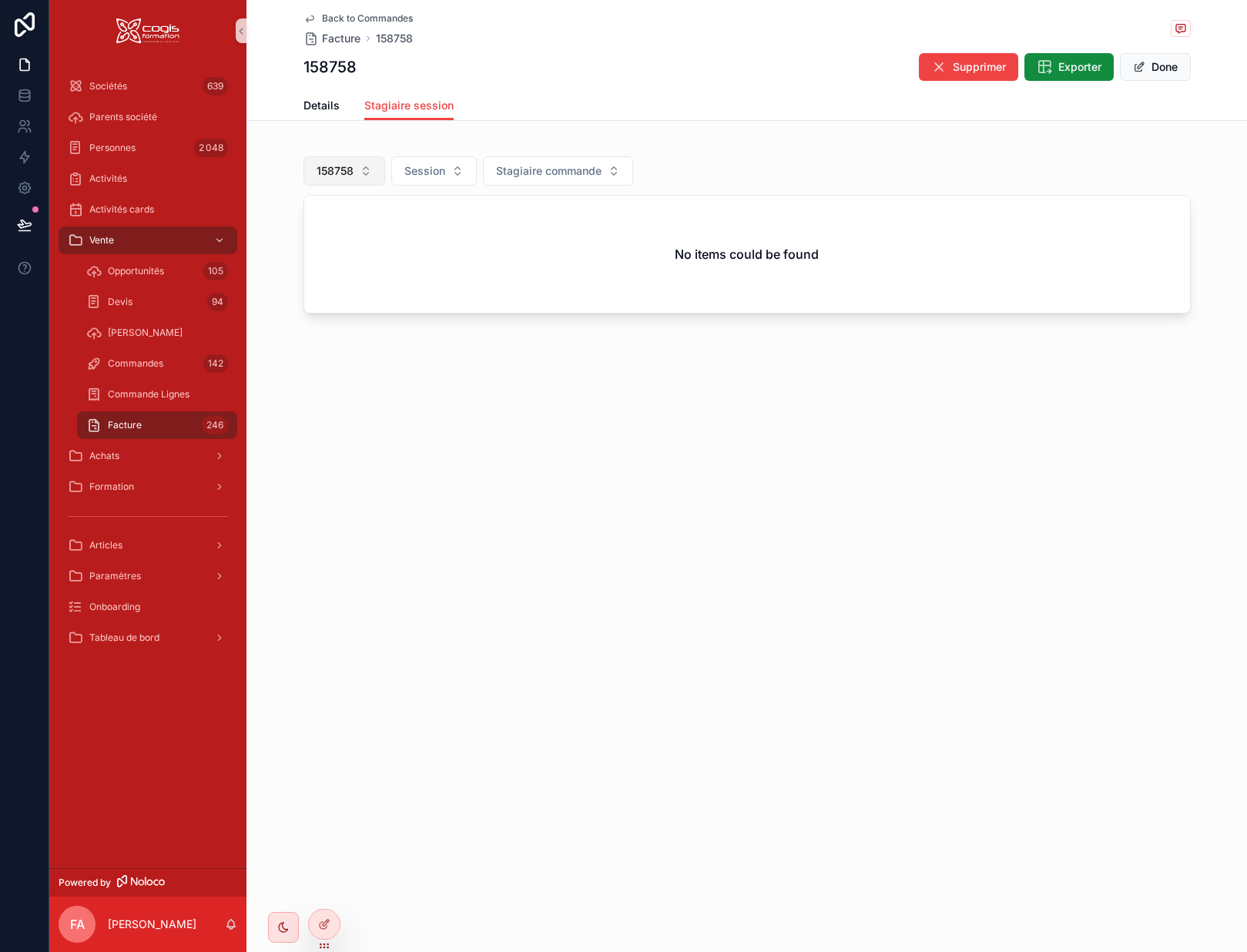
click at [340, 166] on span "158758" at bounding box center [334, 170] width 37 height 15
click at [298, 236] on div "None" at bounding box center [344, 234] width 185 height 25
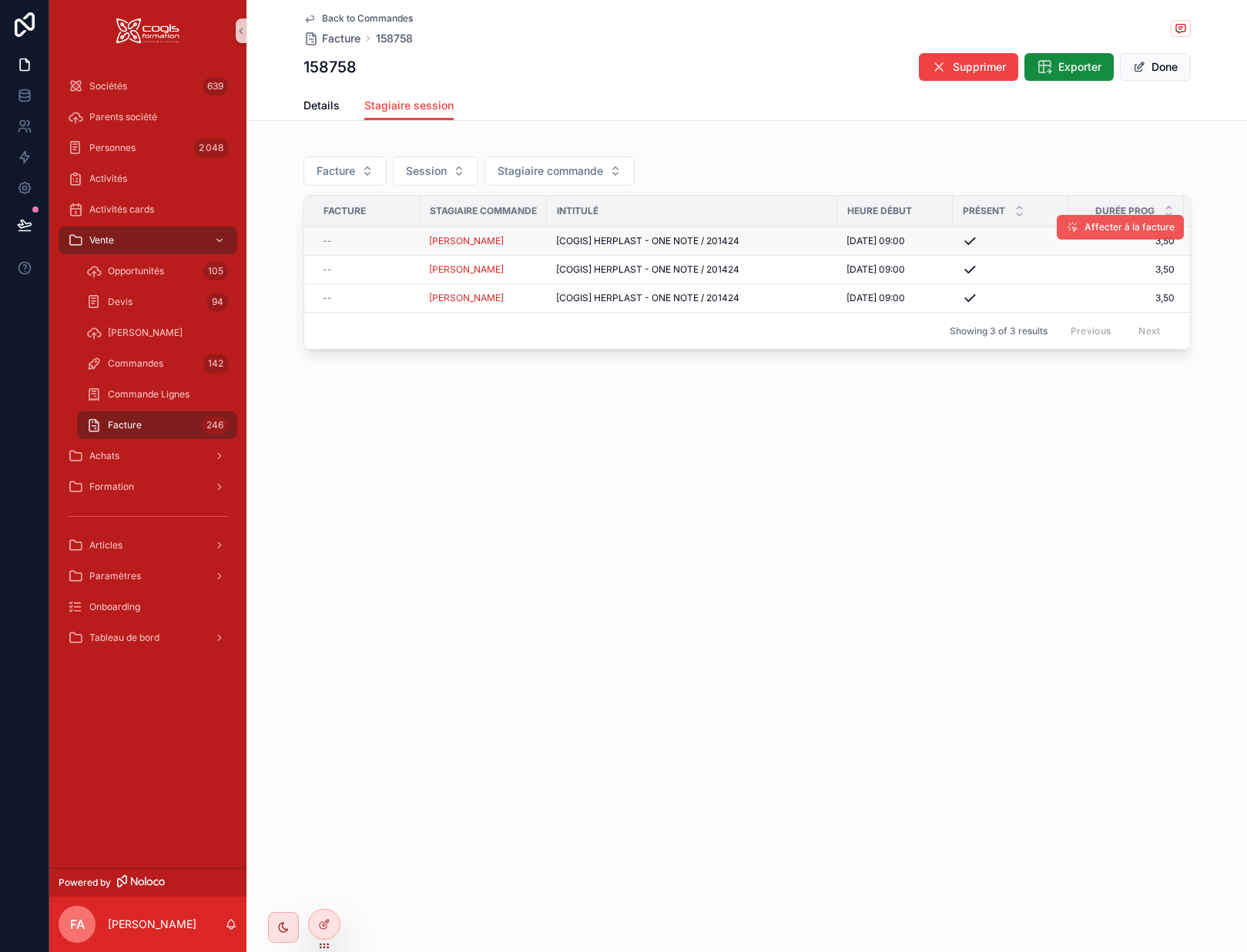
click at [1121, 222] on span "Affecter à la facture" at bounding box center [1129, 227] width 90 height 12
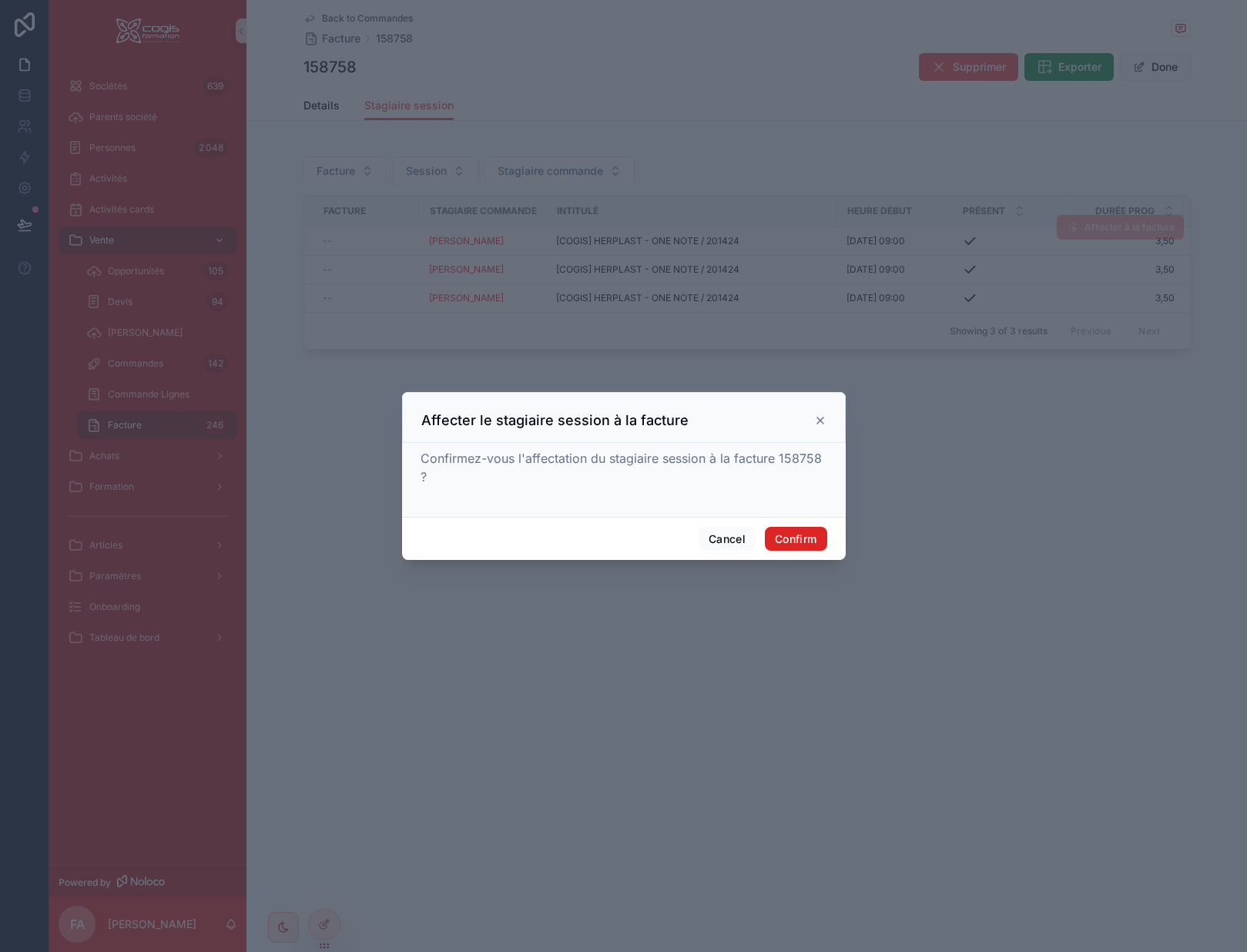
click at [782, 544] on button "Confirm" at bounding box center [795, 539] width 62 height 25
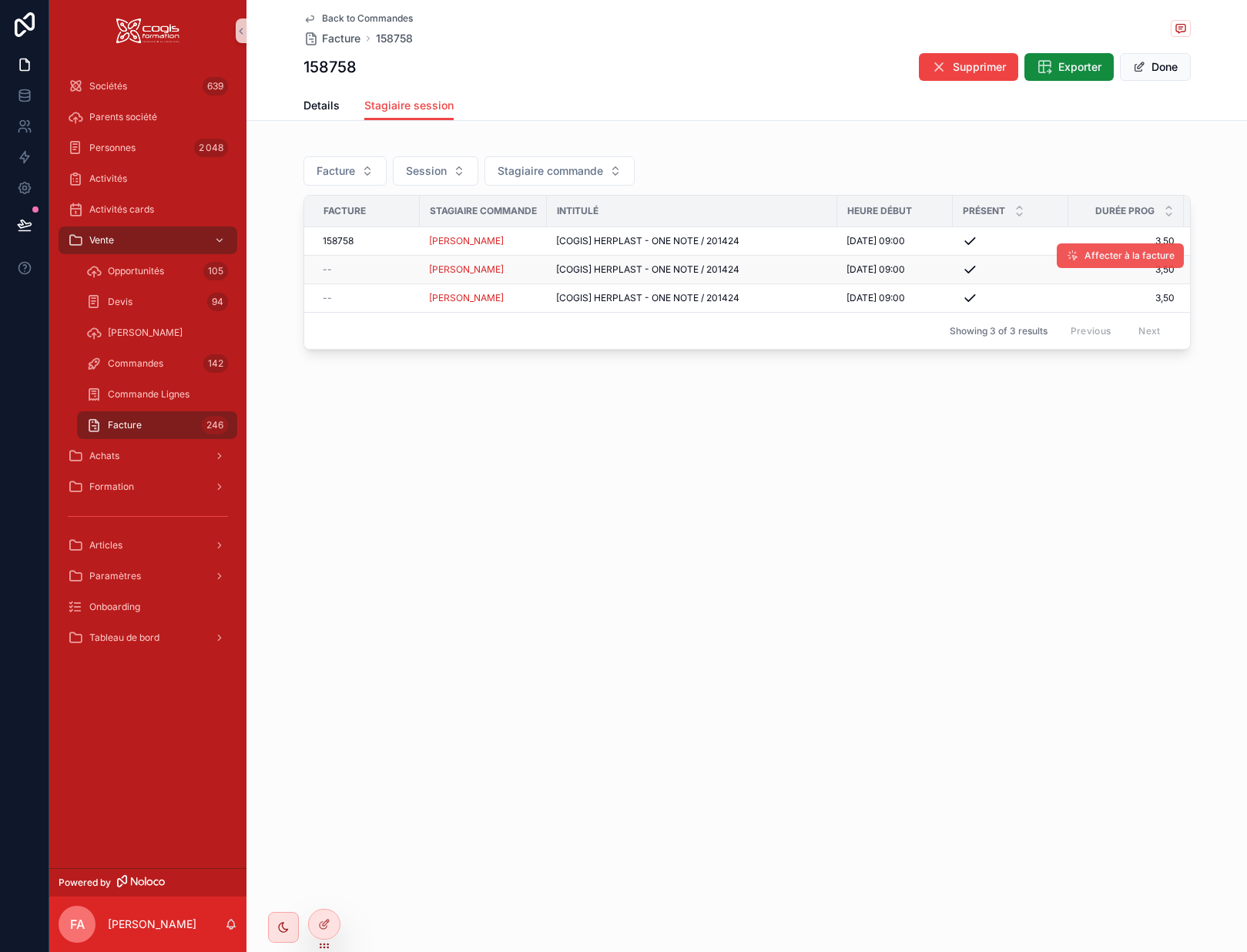
click at [1107, 255] on span "Affecter à la facture" at bounding box center [1129, 256] width 90 height 12
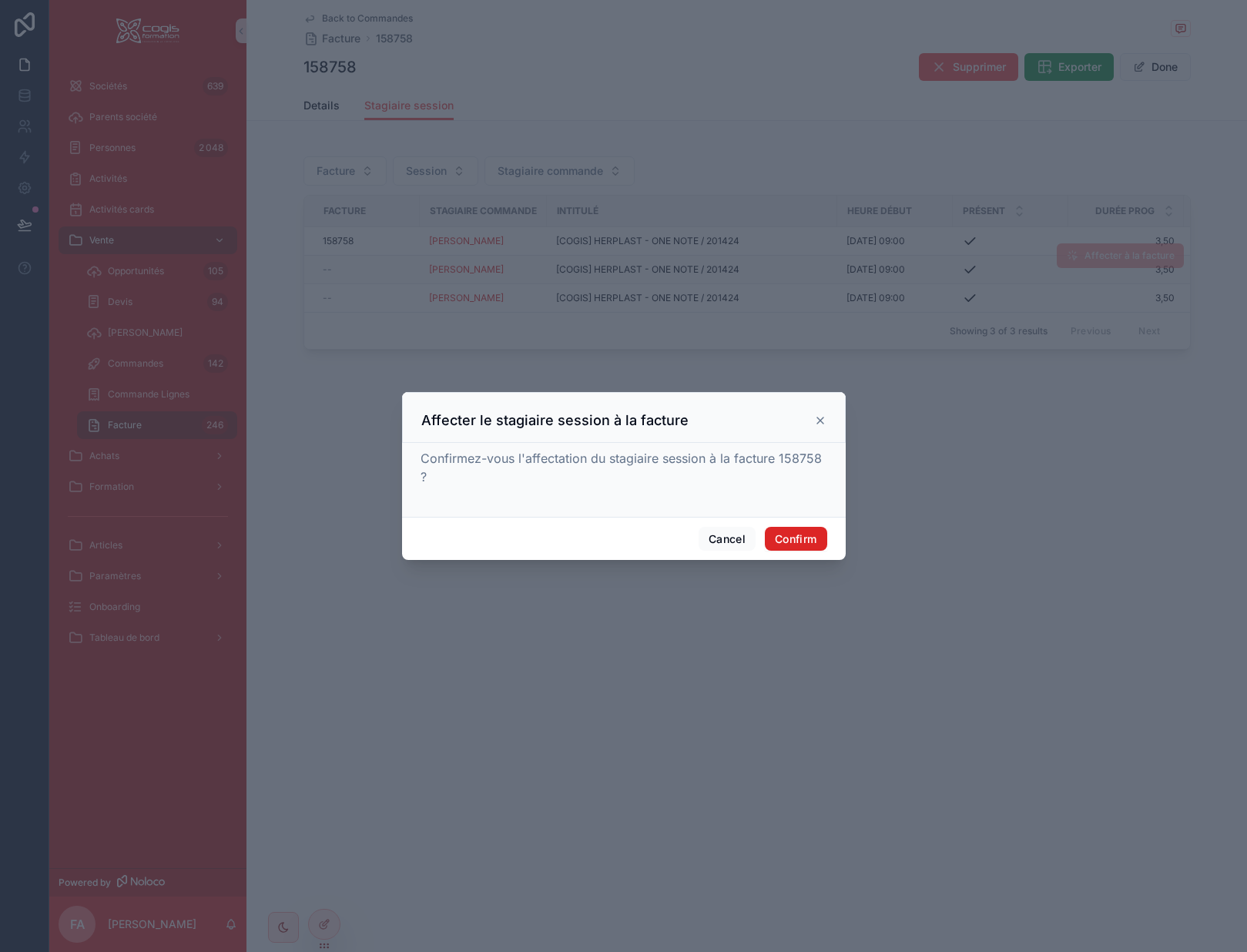
click at [797, 539] on button "Confirm" at bounding box center [795, 539] width 62 height 25
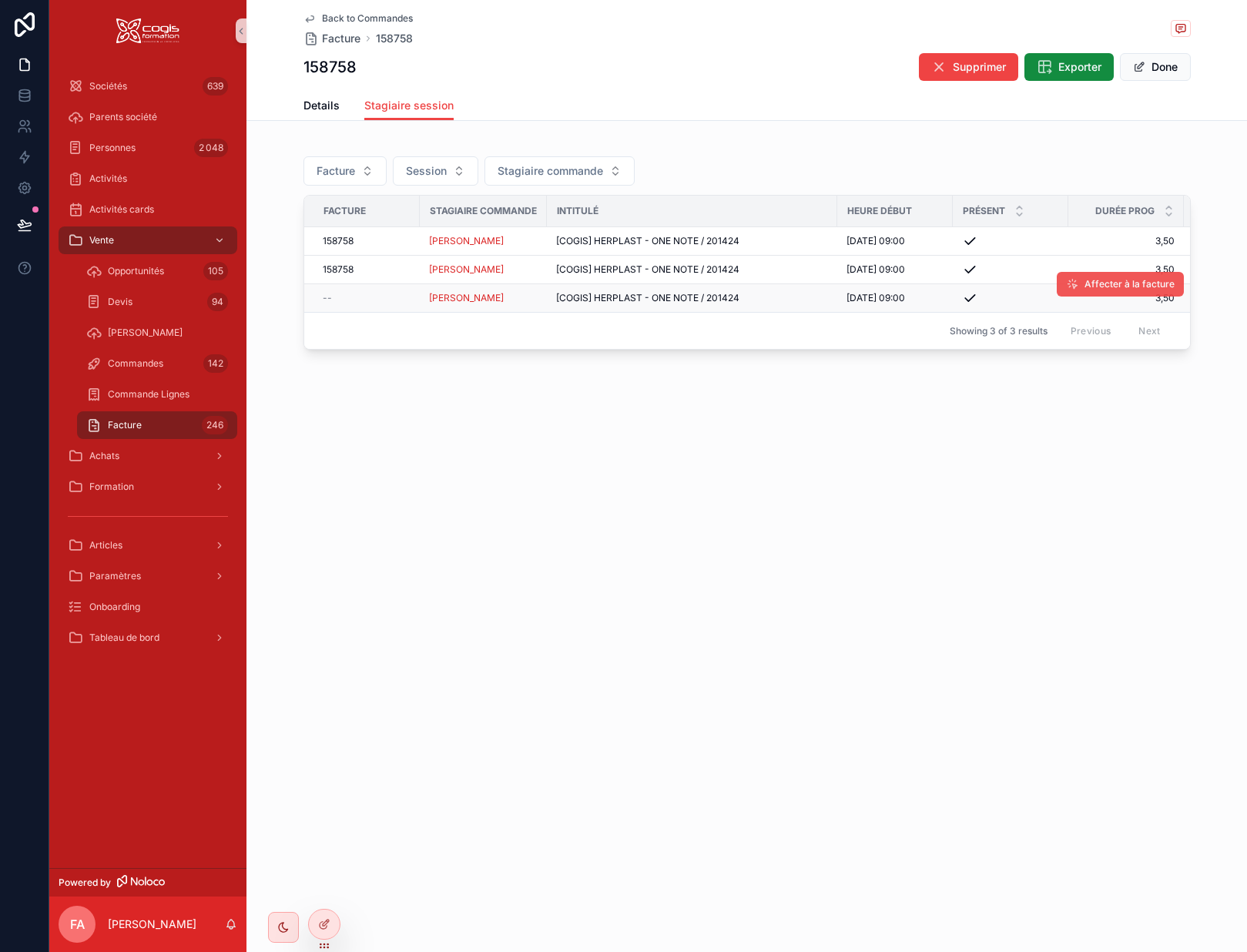
click at [1128, 281] on span "Affecter à la facture" at bounding box center [1129, 284] width 90 height 12
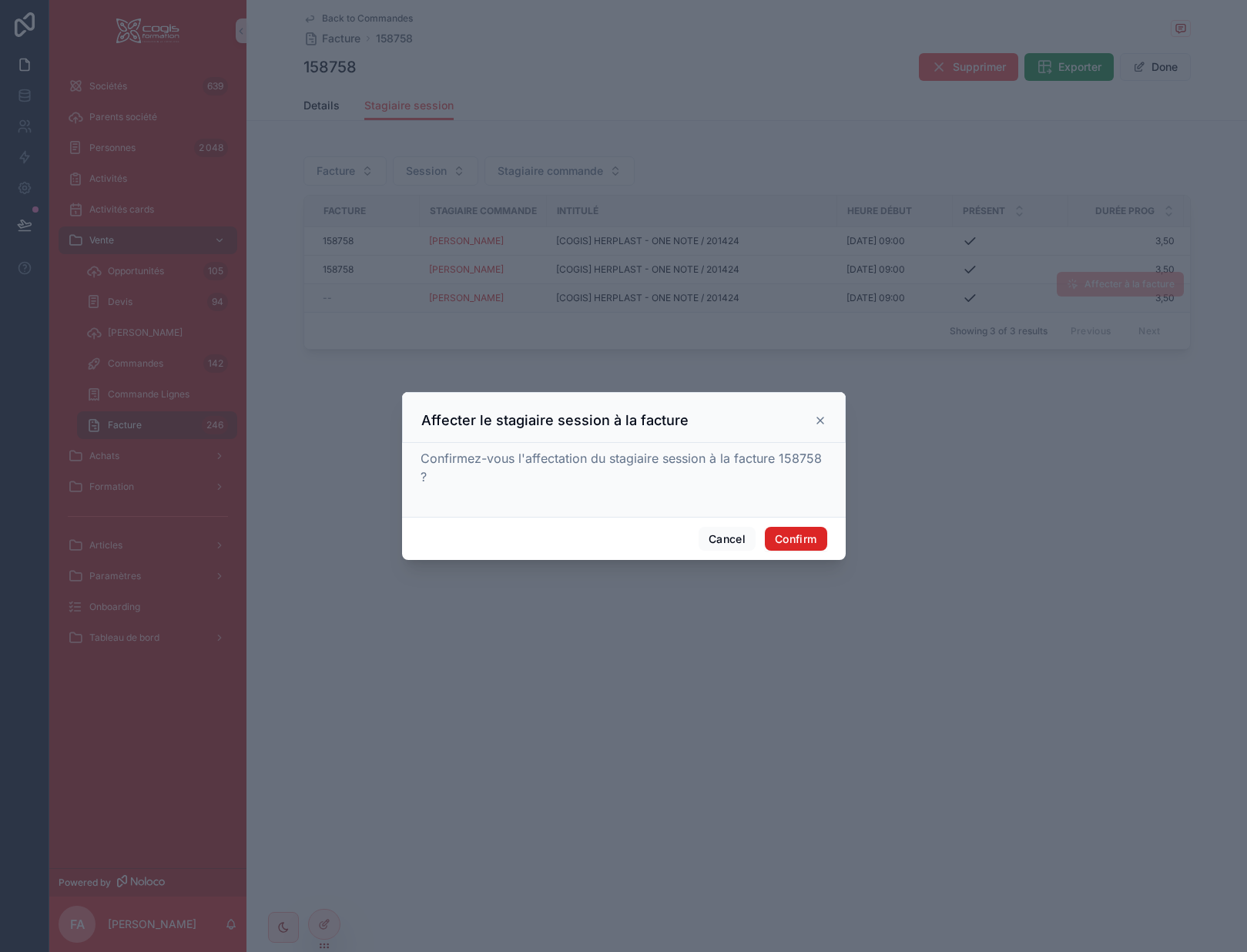
click at [792, 533] on button "Confirm" at bounding box center [795, 539] width 62 height 25
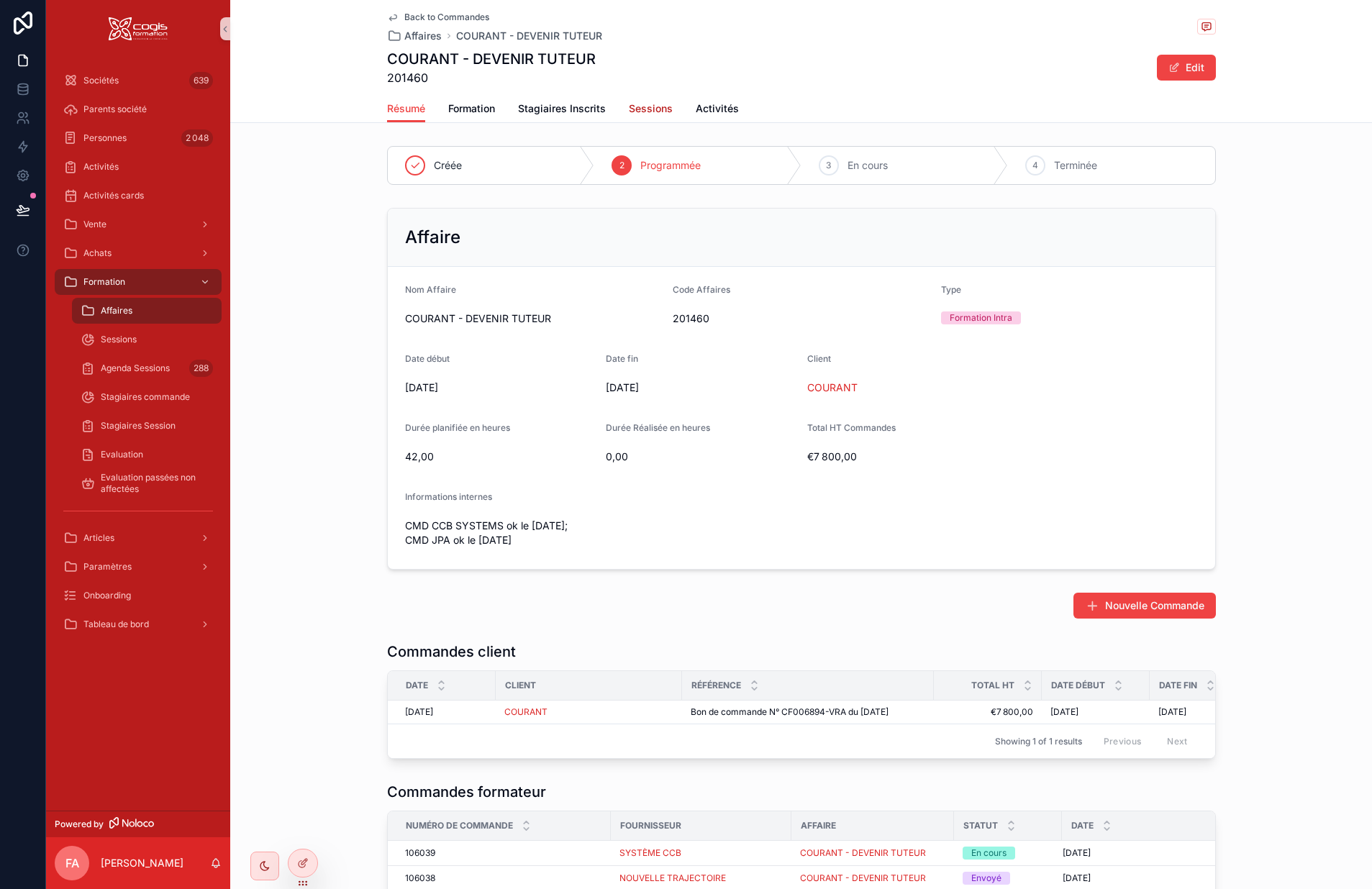
click at [646, 109] on span "Sessions" at bounding box center [650, 108] width 44 height 14
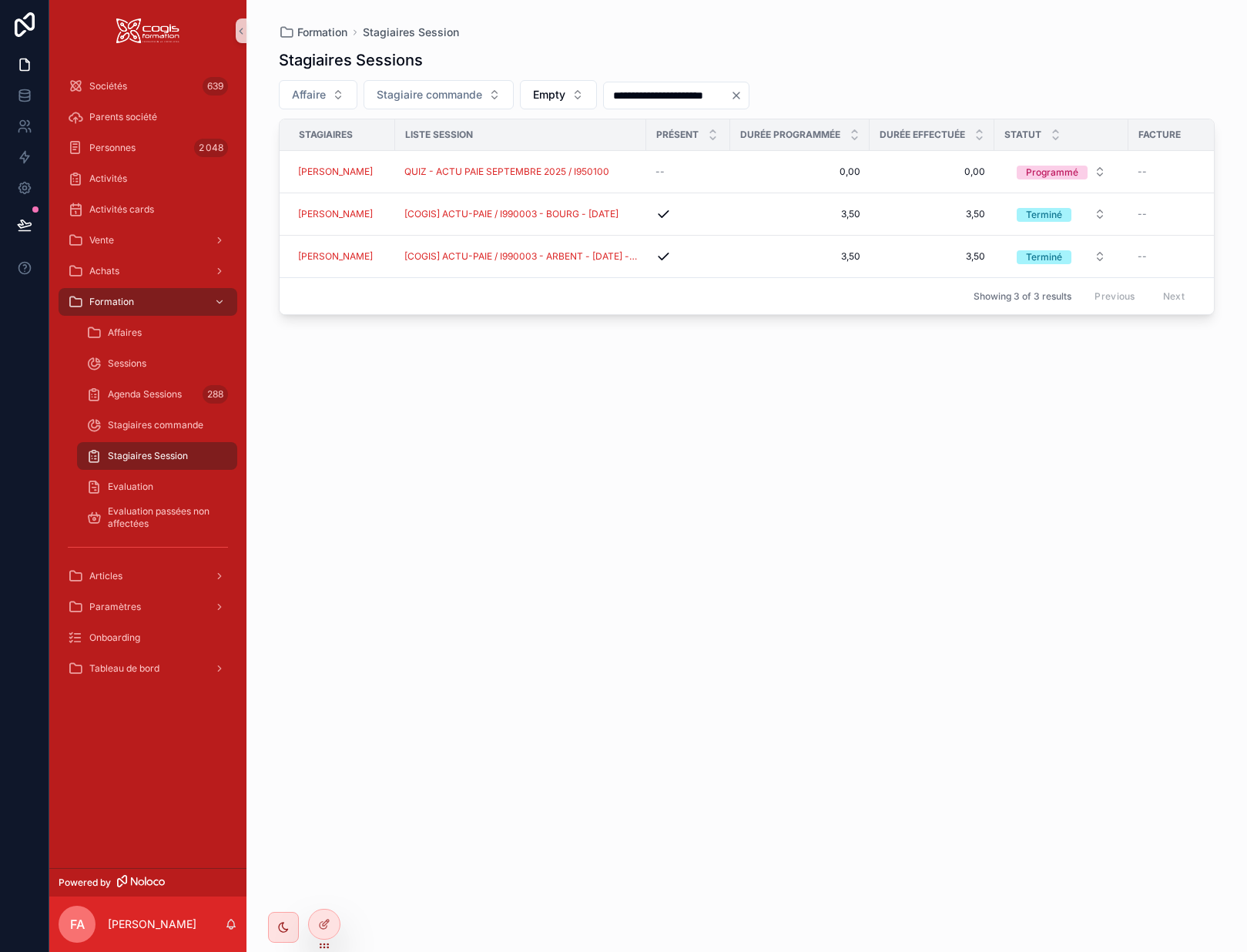
click at [740, 95] on icon "Clear" at bounding box center [736, 95] width 6 height 6
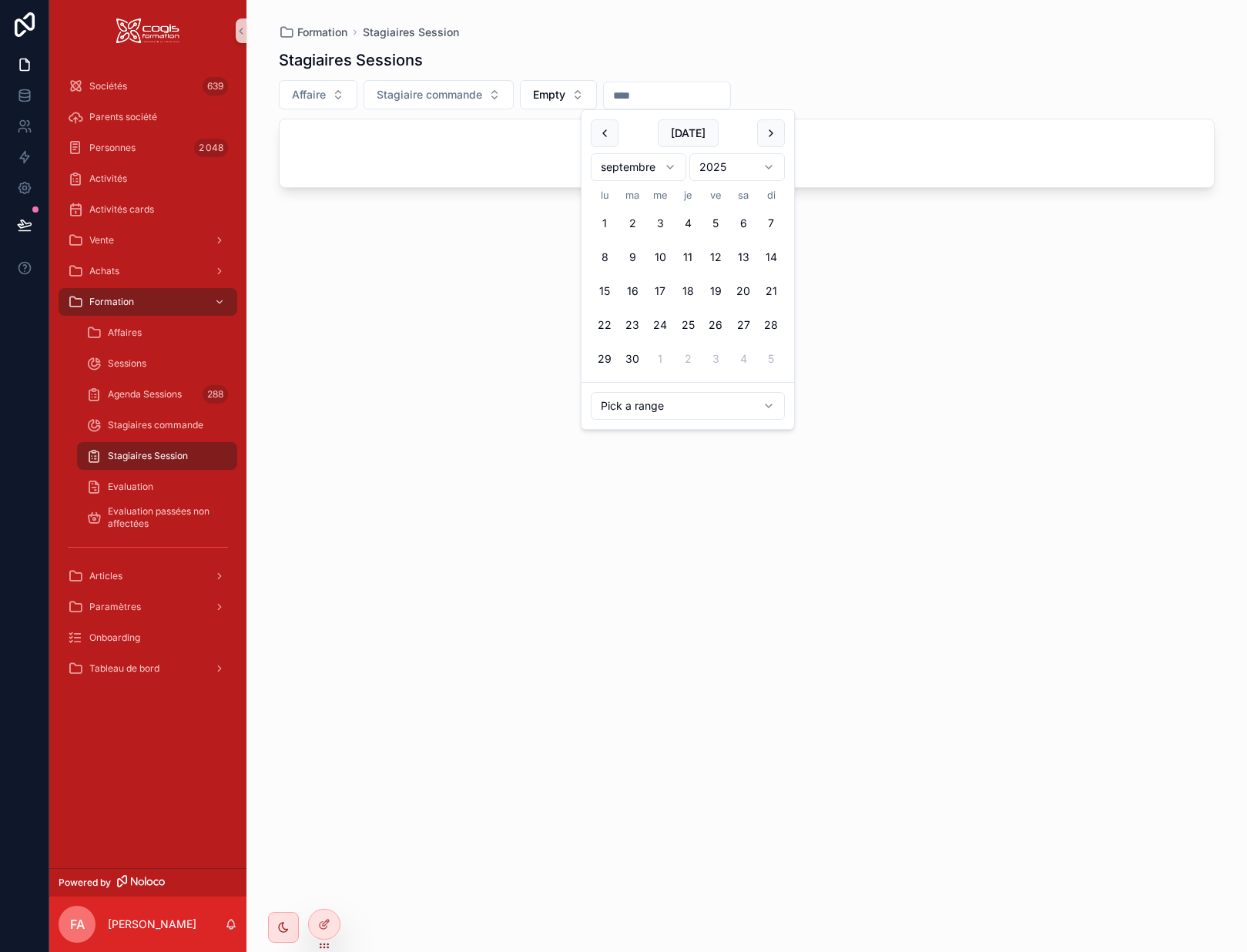
click at [644, 93] on input "scrollable content" at bounding box center [668, 95] width 127 height 21
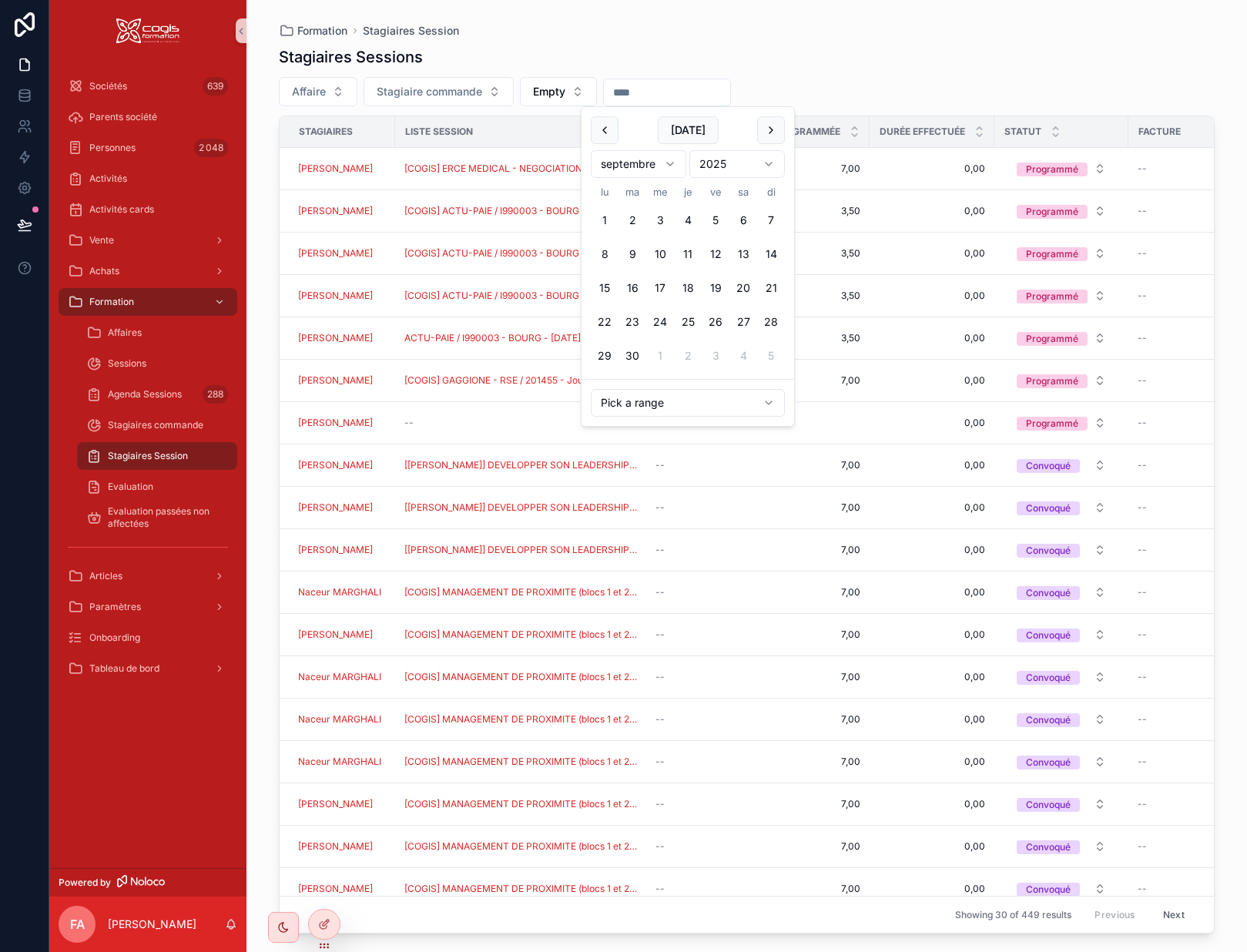
click at [621, 168] on html "Sociétés 639 Parents société Personnes 2 048 Activités Activités cards Vente Ac…" at bounding box center [623, 476] width 1247 height 952
click at [663, 221] on button "1" at bounding box center [660, 220] width 28 height 28
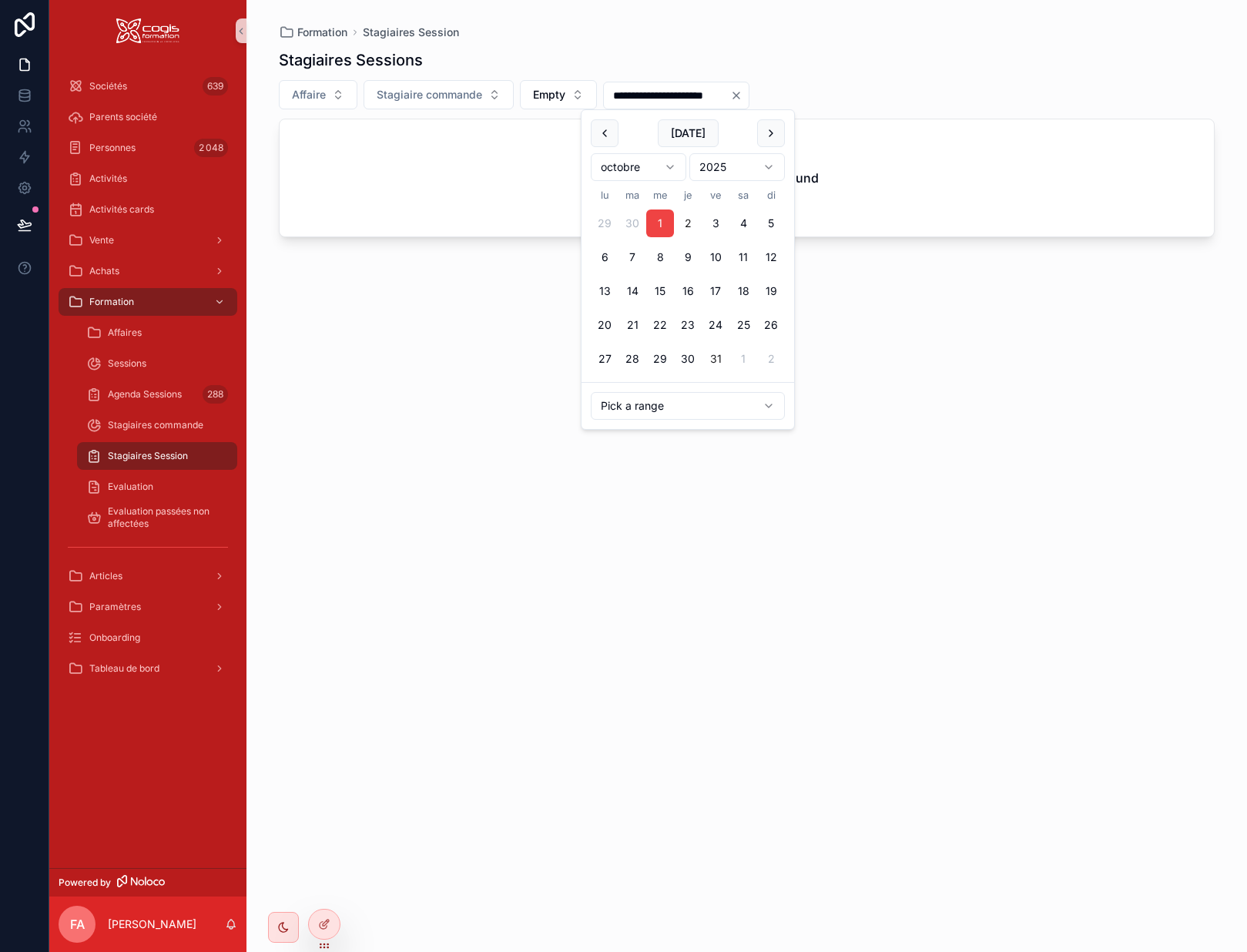
click at [715, 361] on button "31" at bounding box center [715, 358] width 28 height 28
type input "**********"
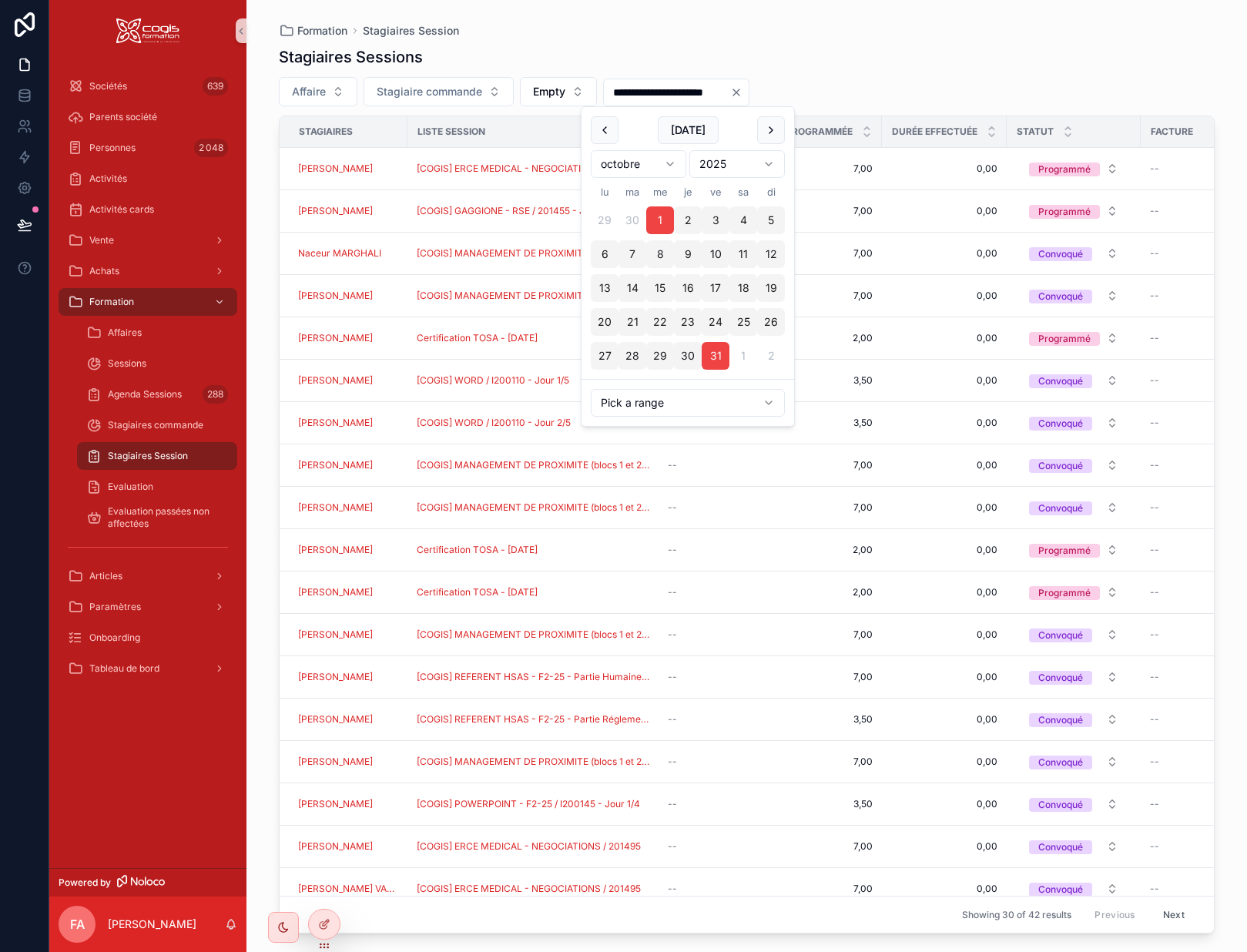
click at [946, 65] on div "Stagiaires Sessions" at bounding box center [747, 57] width 936 height 21
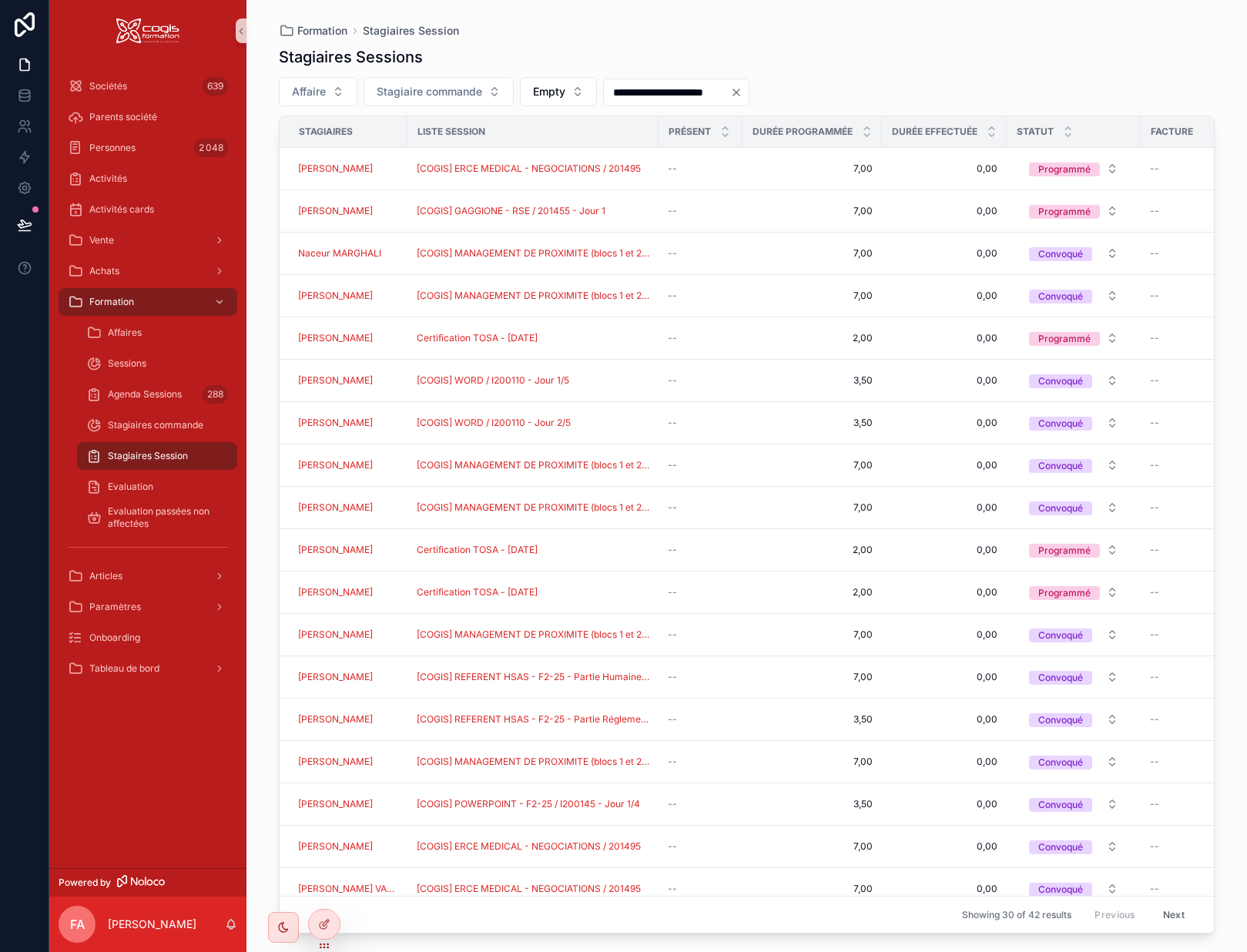
drag, startPoint x: 619, startPoint y: 921, endPoint x: 776, endPoint y: 921, distance: 157.0
click at [776, 921] on div "Showing 30 of 42 results Previous Next" at bounding box center [747, 914] width 935 height 37
click at [742, 94] on icon "Clear" at bounding box center [736, 93] width 12 height 12
click at [645, 83] on input "scrollable content" at bounding box center [668, 93] width 127 height 21
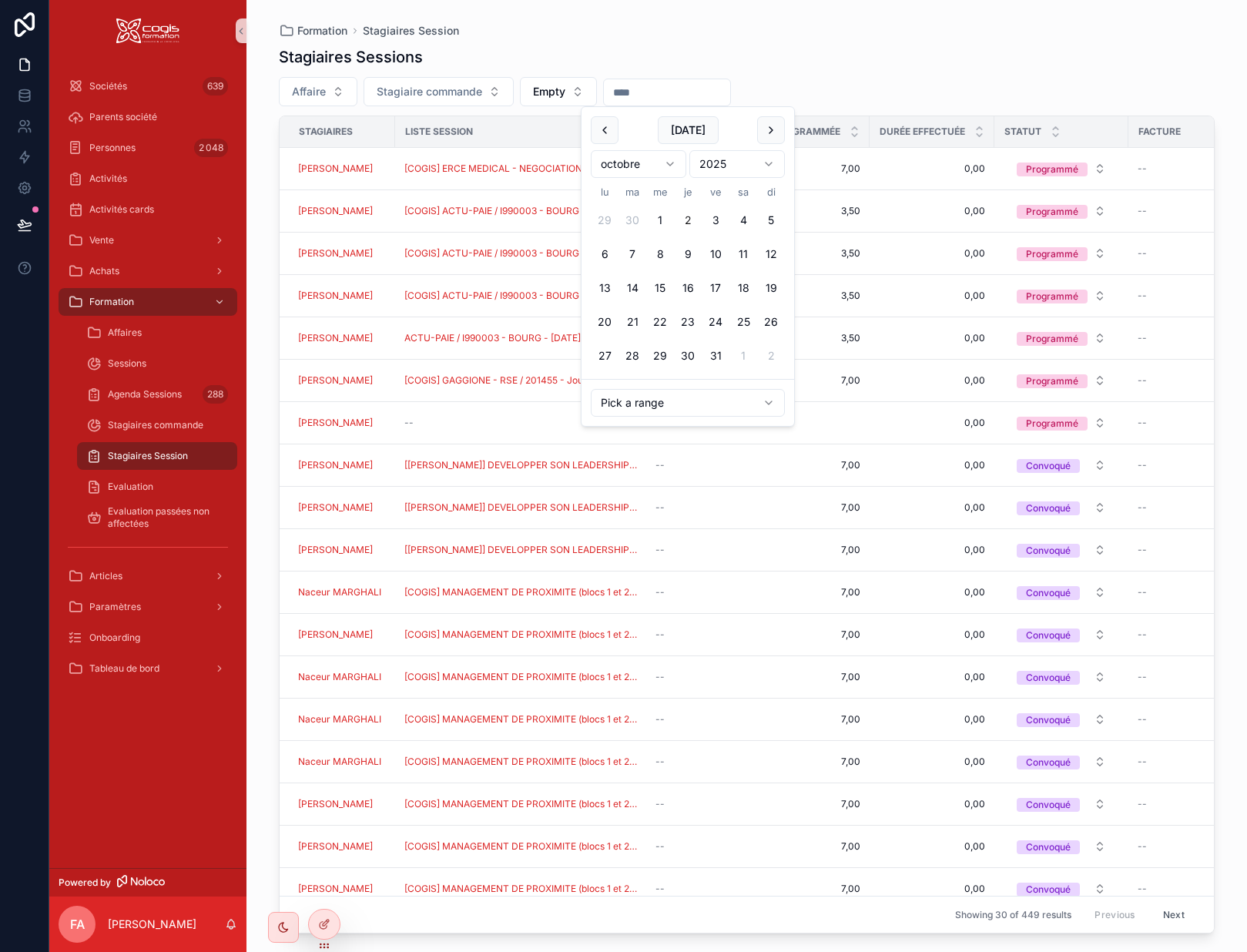
click at [617, 160] on html "Sociétés 639 Parents société Personnes 2 048 Activités Activités cards Vente Ac…" at bounding box center [623, 476] width 1247 height 952
click at [661, 221] on button "1" at bounding box center [660, 220] width 28 height 28
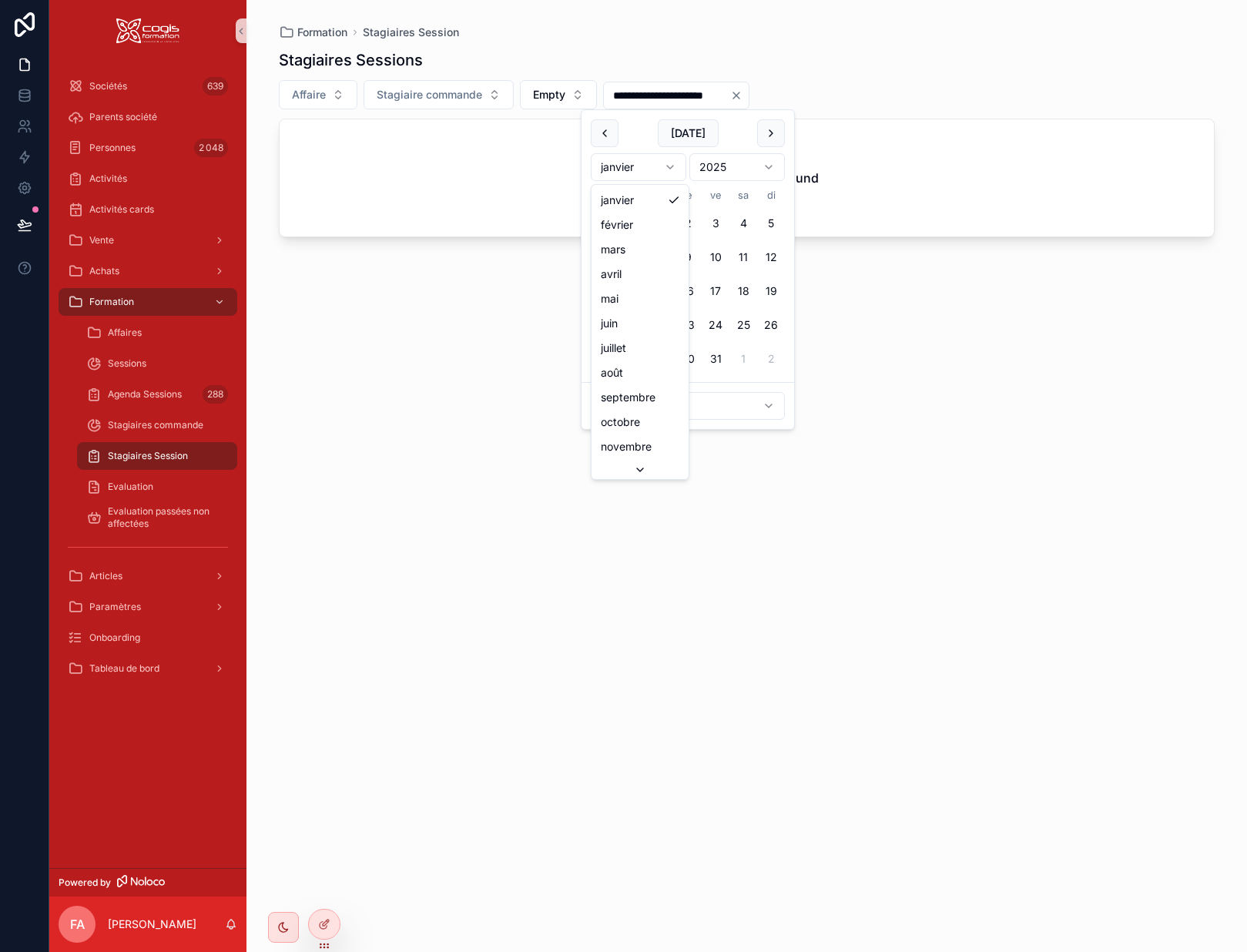
click at [668, 165] on html "**********" at bounding box center [623, 476] width 1247 height 952
click at [774, 357] on button "31" at bounding box center [771, 358] width 28 height 28
type input "**********"
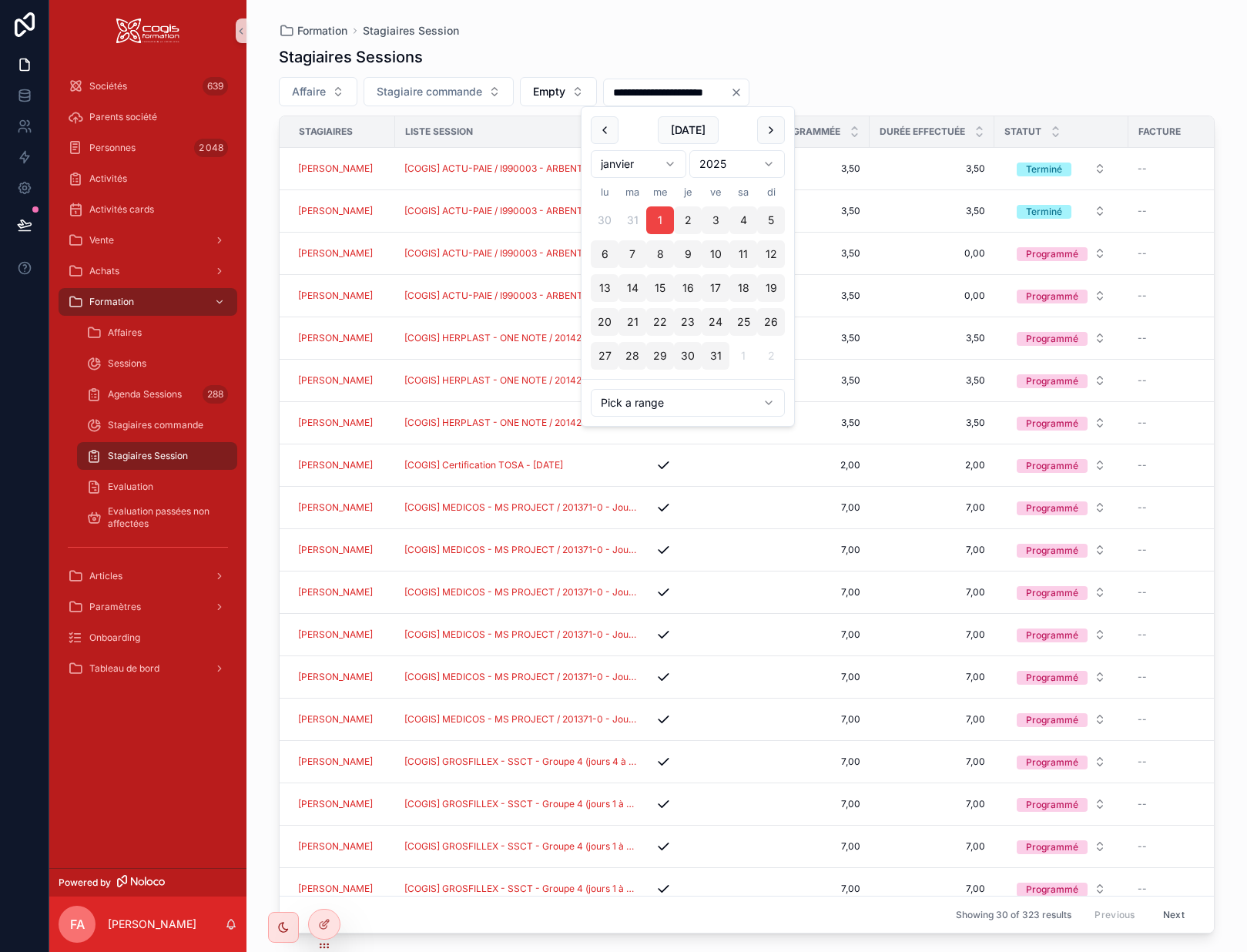
click at [950, 71] on div "**********" at bounding box center [747, 485] width 936 height 897
